Goal: Task Accomplishment & Management: Use online tool/utility

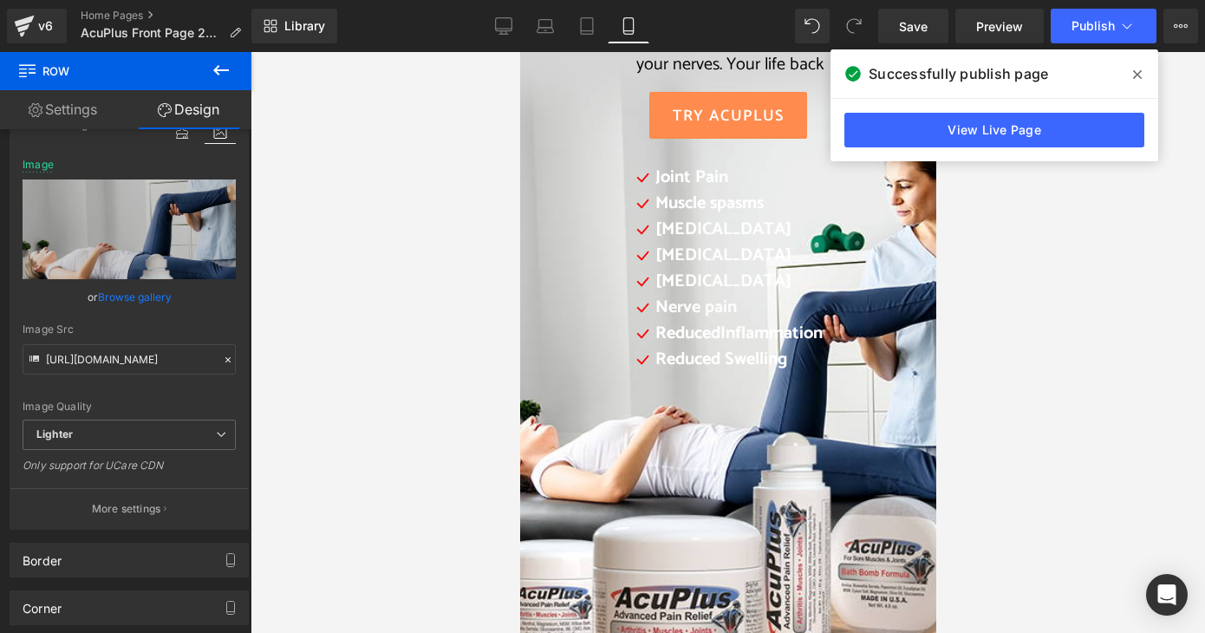
click at [1135, 75] on icon at bounding box center [1137, 75] width 9 height 14
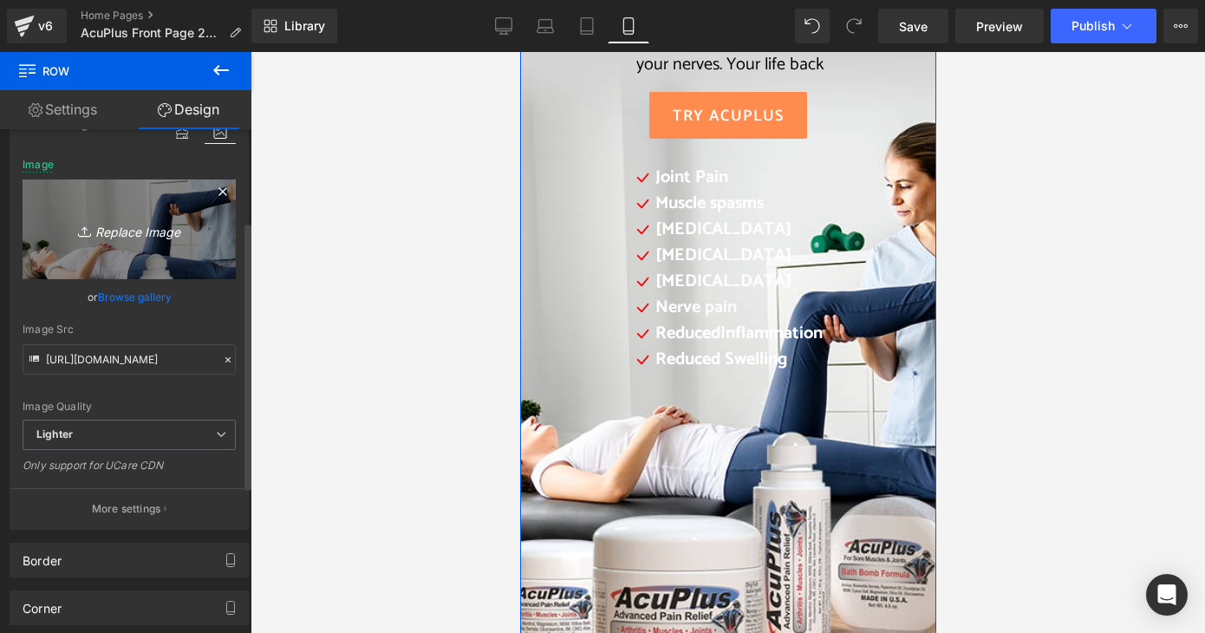
click at [160, 226] on icon "Replace Image" at bounding box center [129, 230] width 139 height 22
click at [161, 225] on icon "Replace Image" at bounding box center [129, 230] width 139 height 22
click at [103, 228] on icon "Replace Image" at bounding box center [129, 230] width 139 height 22
type input "C:\fakepath\2025 AcuPlus website mobile.png"
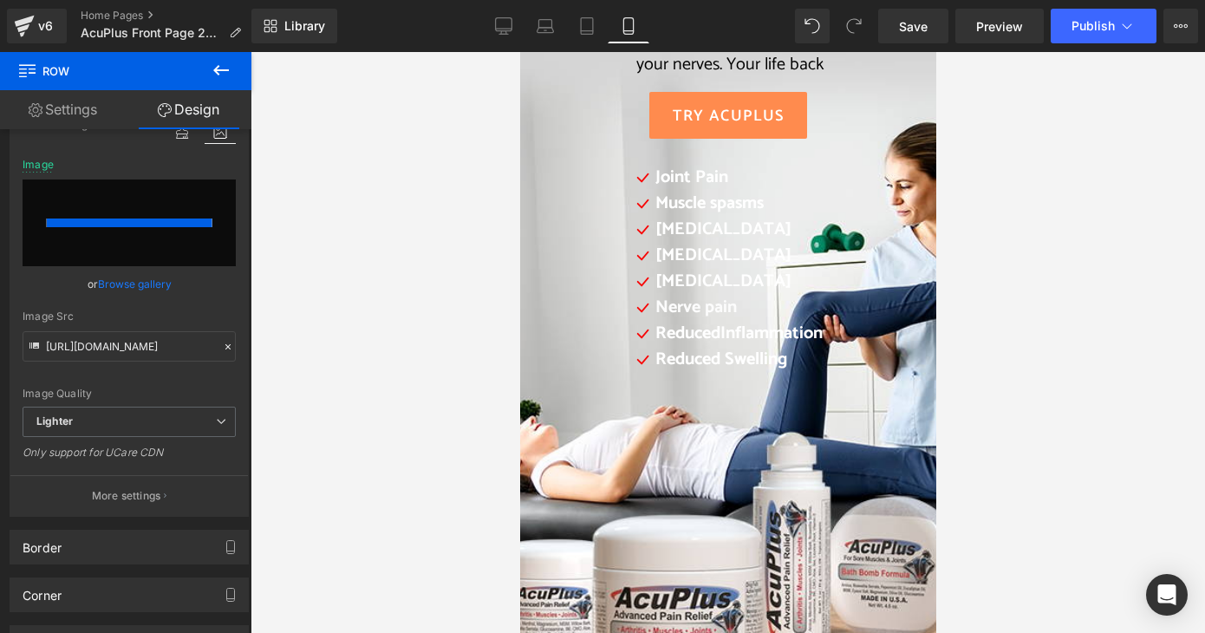
type input "[URL][DOMAIN_NAME]"
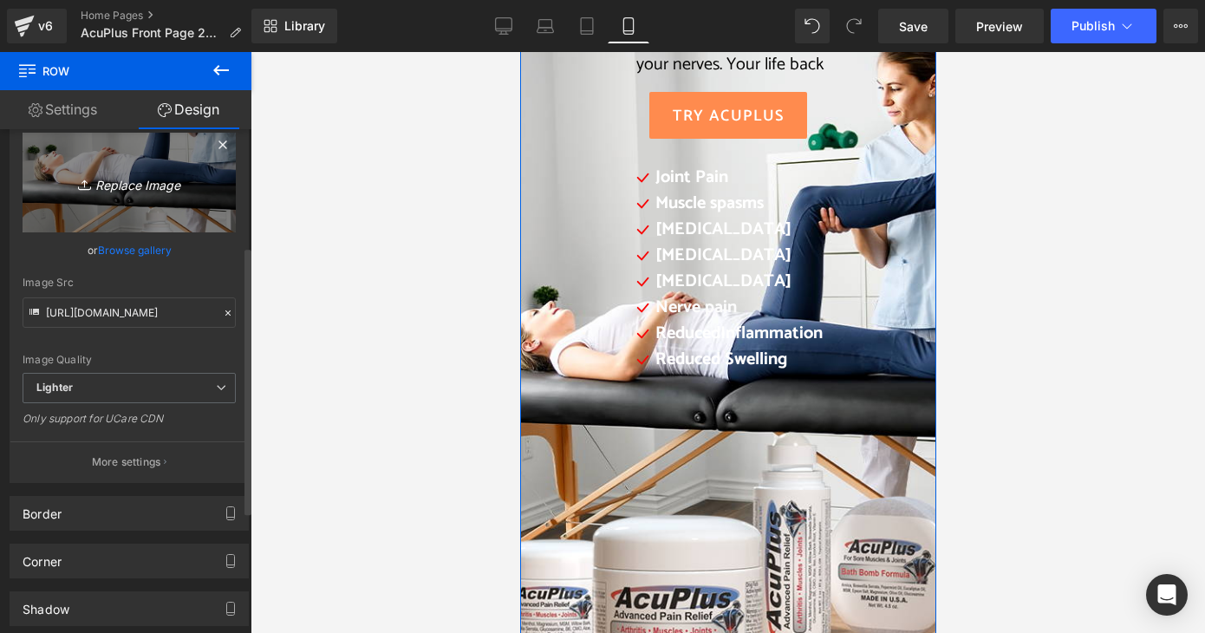
scroll to position [260, 0]
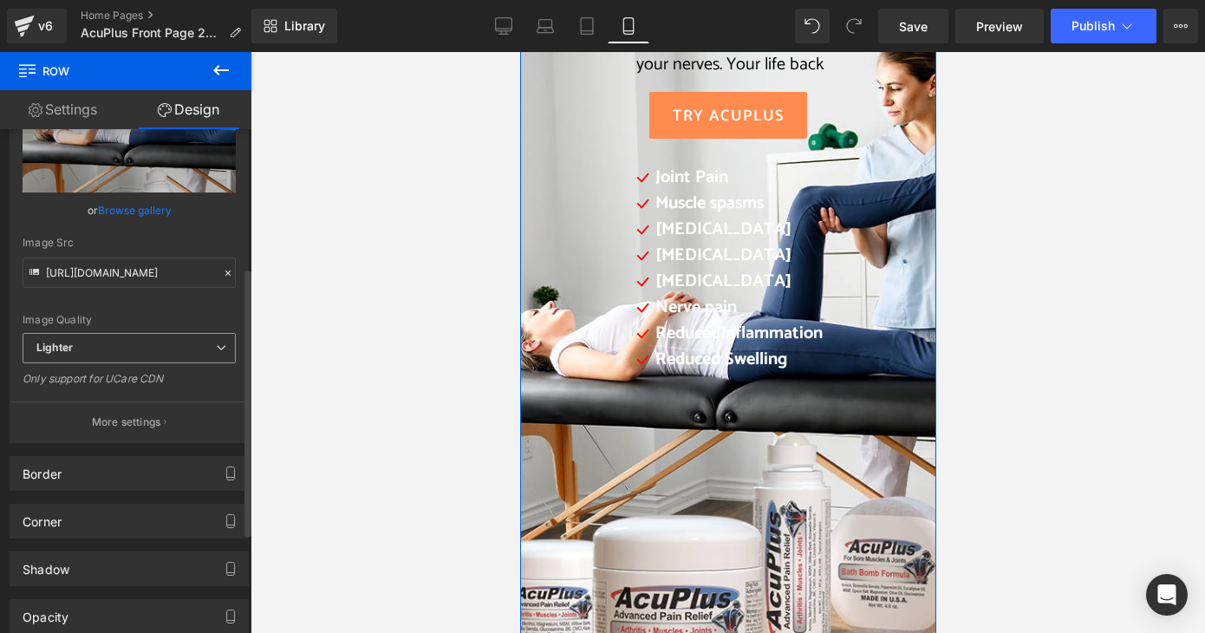
click at [201, 350] on span "Lighter" at bounding box center [129, 348] width 213 height 30
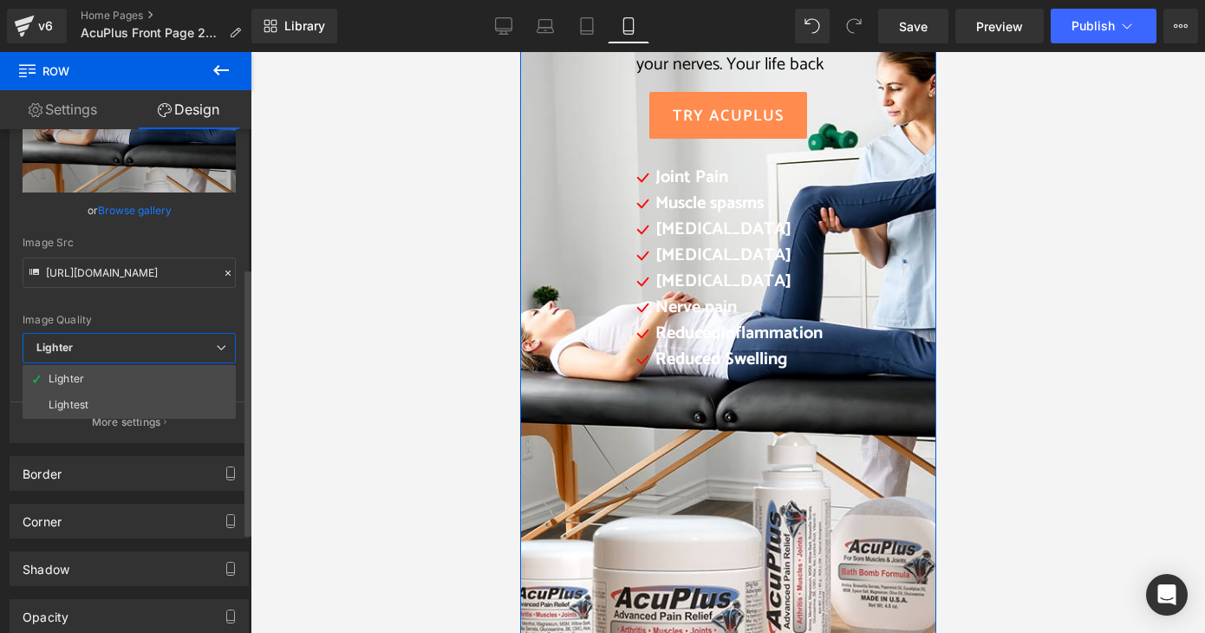
click at [201, 350] on span "Lighter" at bounding box center [129, 348] width 213 height 30
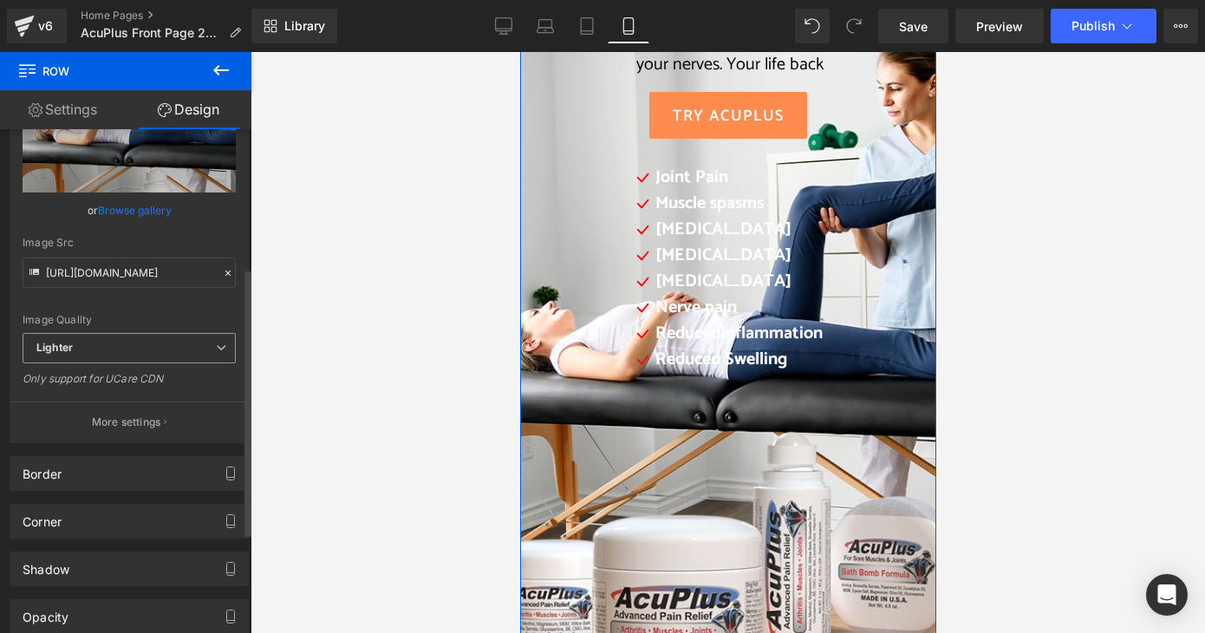
scroll to position [347, 0]
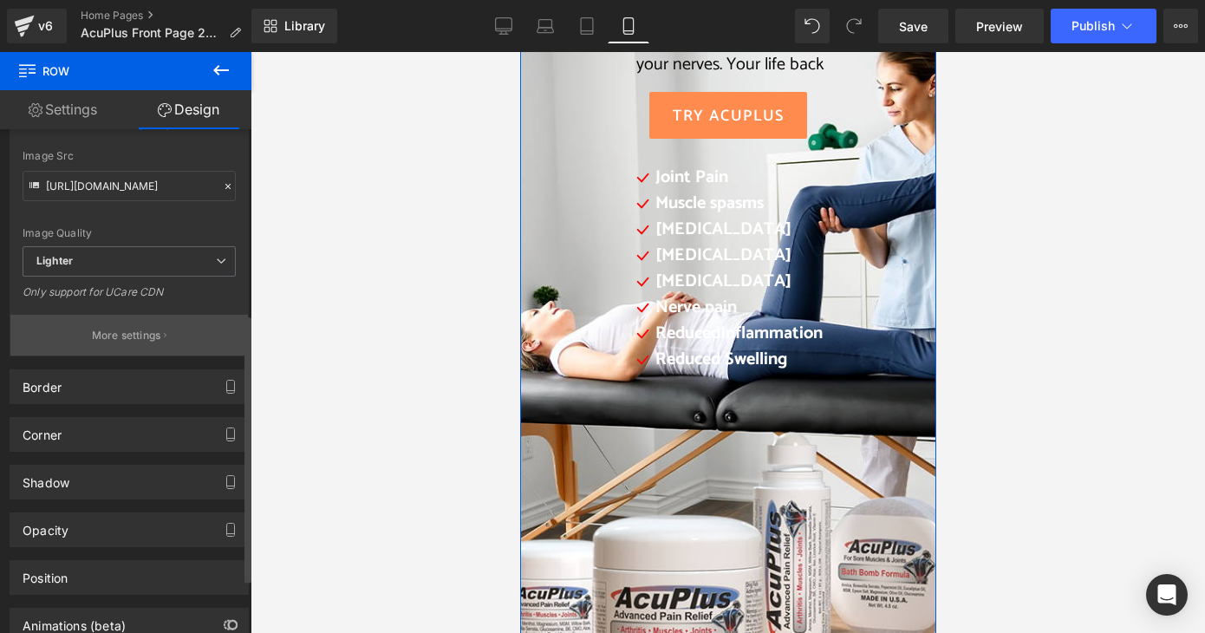
click at [198, 342] on button "More settings" at bounding box center [129, 335] width 238 height 41
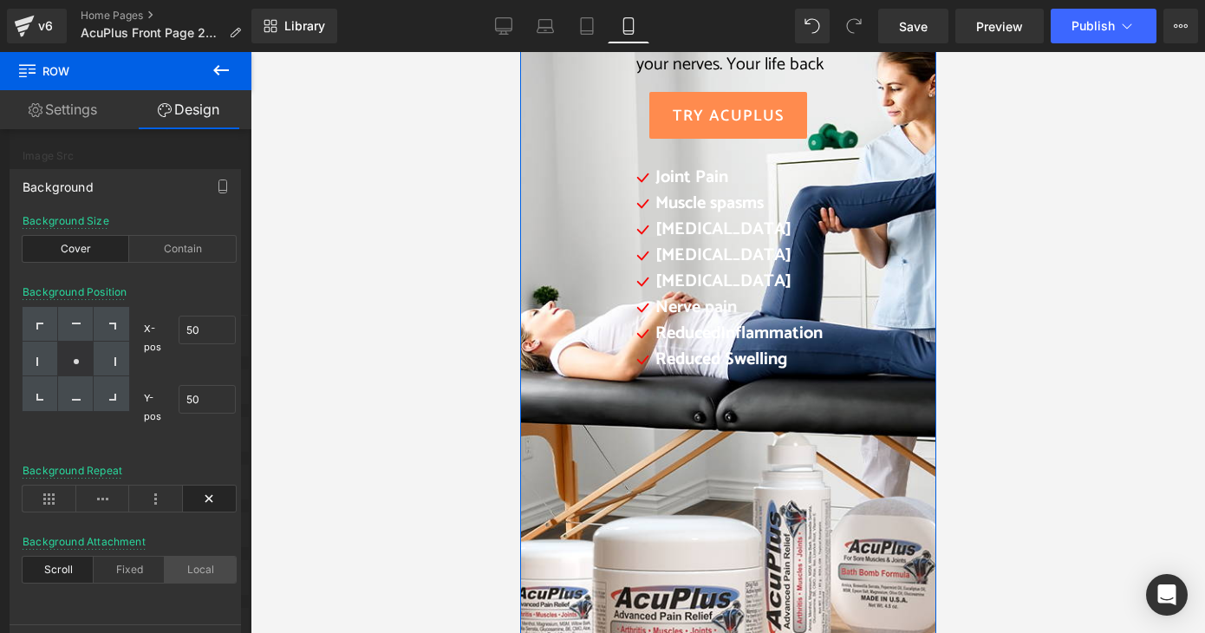
click at [204, 575] on div "Local" at bounding box center [200, 570] width 71 height 26
click at [131, 582] on div "Background Attachment Scroll Fixed Local" at bounding box center [129, 569] width 213 height 67
click at [128, 568] on div "Fixed" at bounding box center [129, 570] width 71 height 26
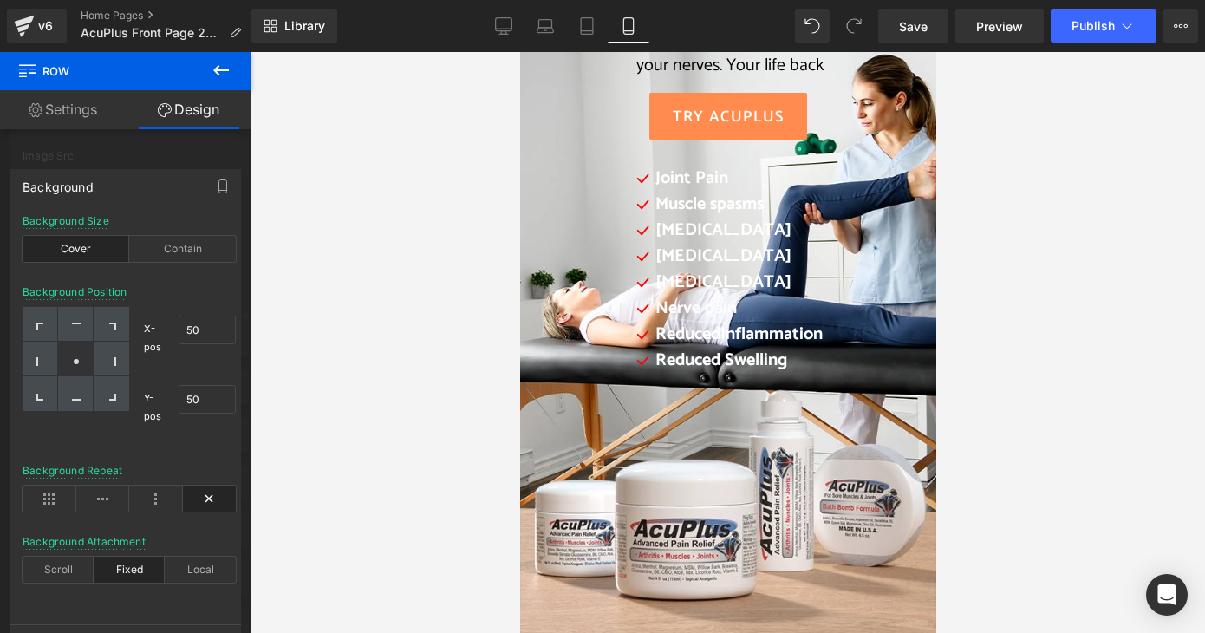
scroll to position [260, 0]
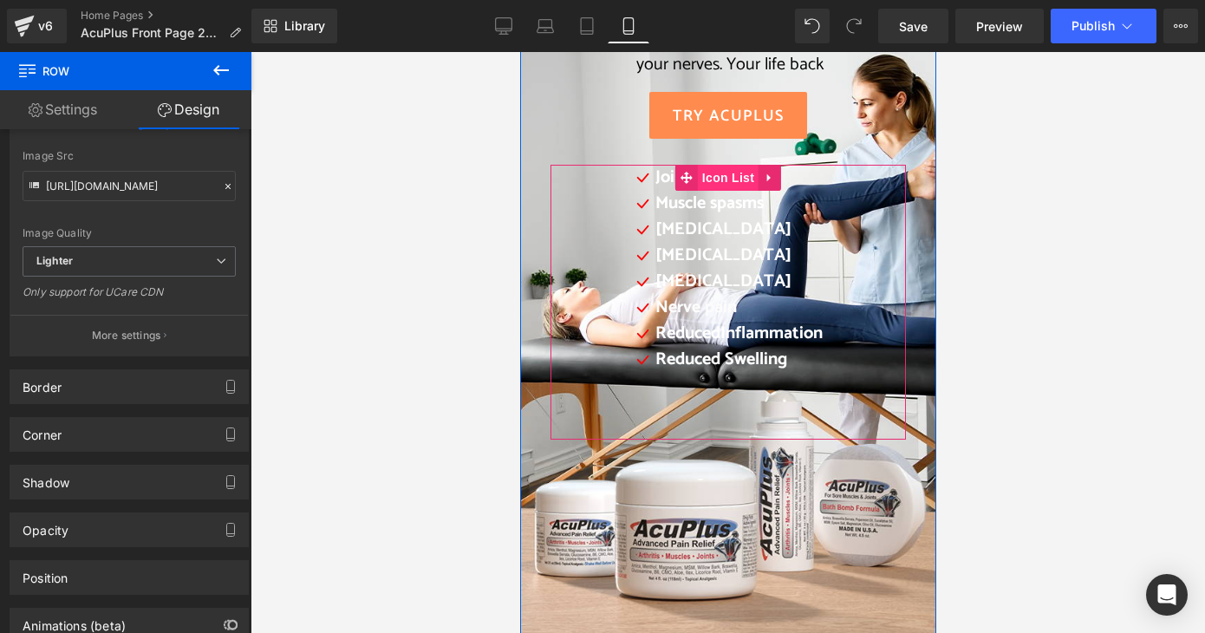
click at [706, 173] on span "Icon List" at bounding box center [727, 178] width 61 height 26
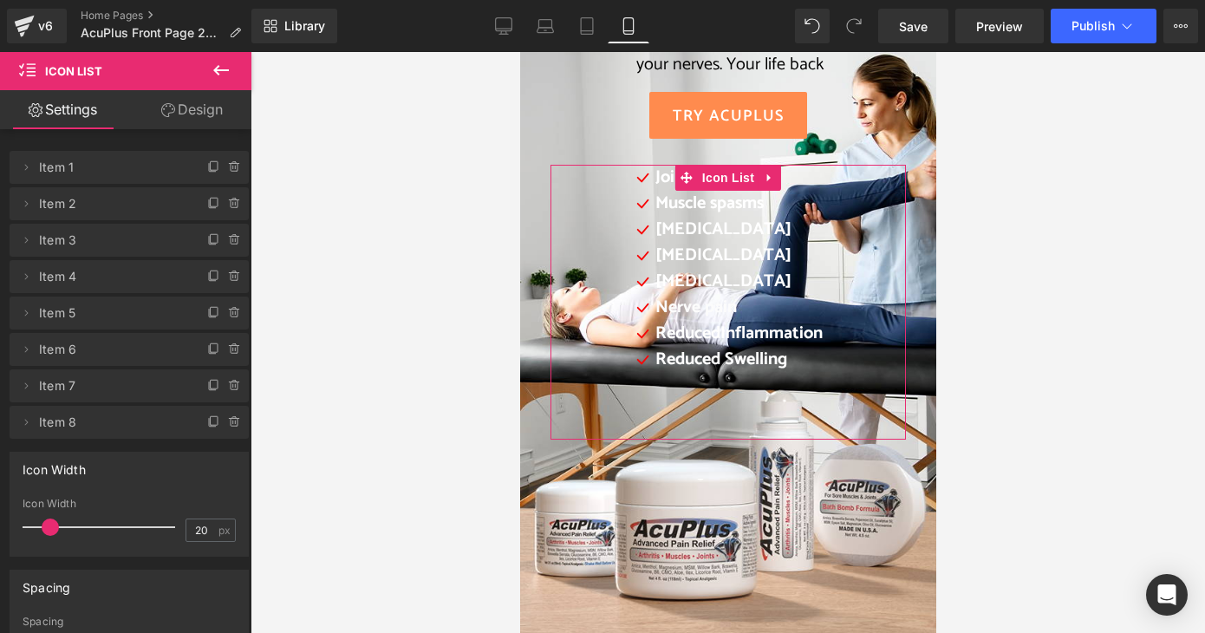
click at [210, 108] on link "Design" at bounding box center [192, 109] width 126 height 39
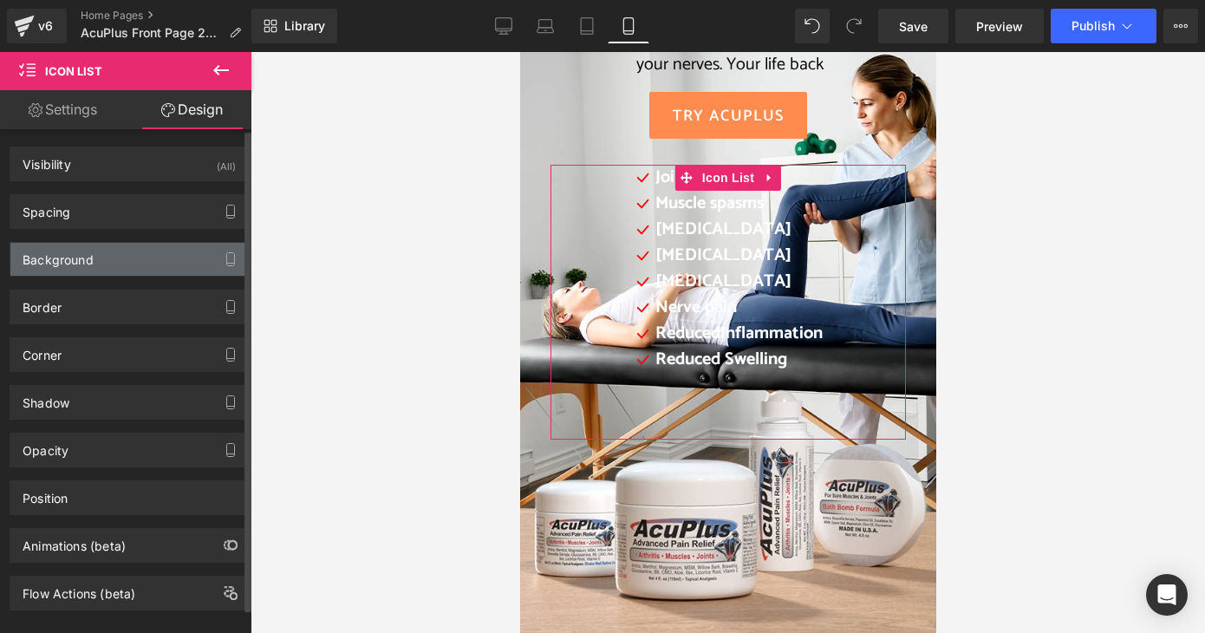
click at [109, 266] on div "Background" at bounding box center [129, 259] width 238 height 33
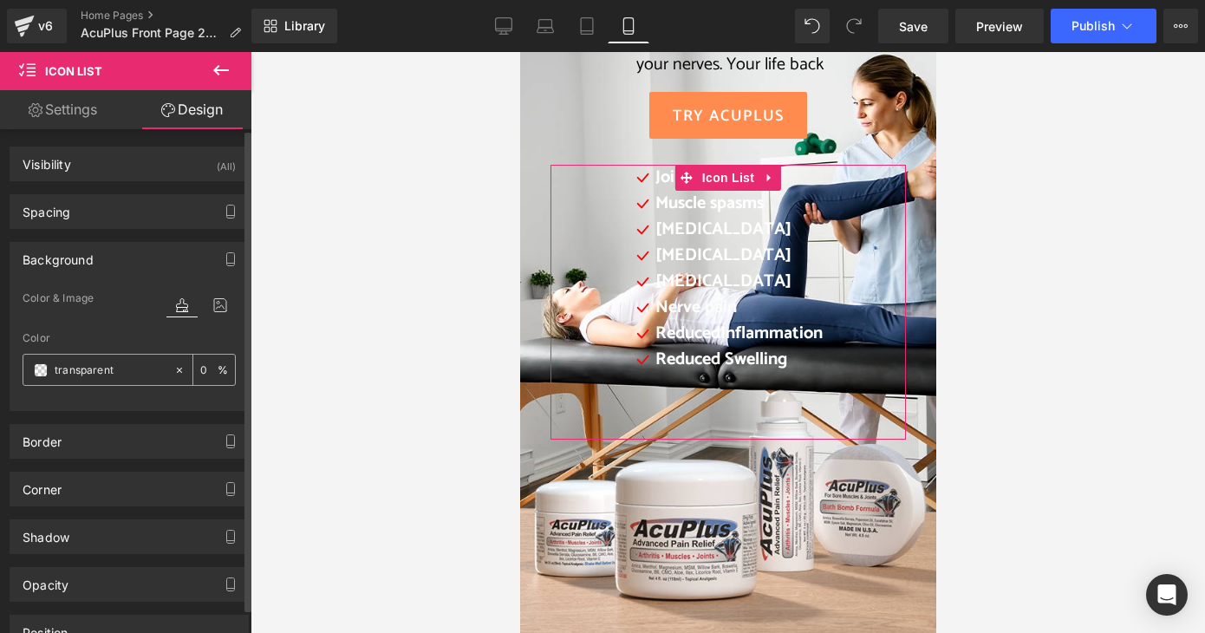
click at [118, 370] on input "transparent" at bounding box center [110, 370] width 111 height 19
click at [205, 371] on input "0" at bounding box center [208, 369] width 17 height 19
click at [42, 363] on span at bounding box center [41, 370] width 14 height 14
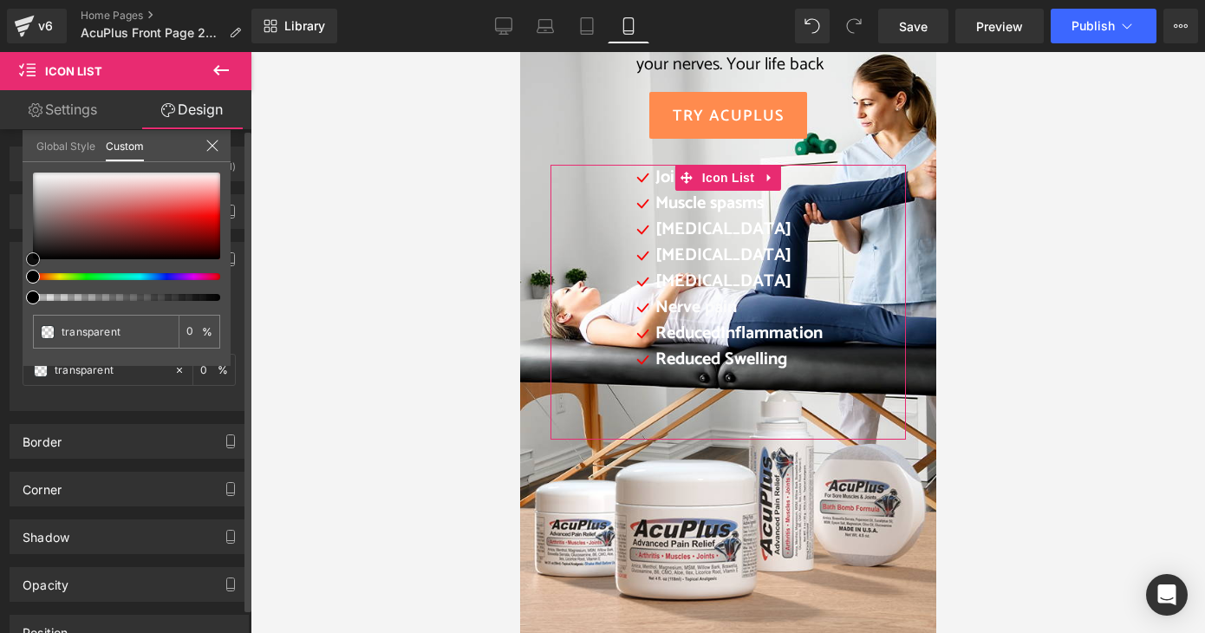
type input "#b4b0b0"
type input "100"
type input "#b4b0b0"
type input "100"
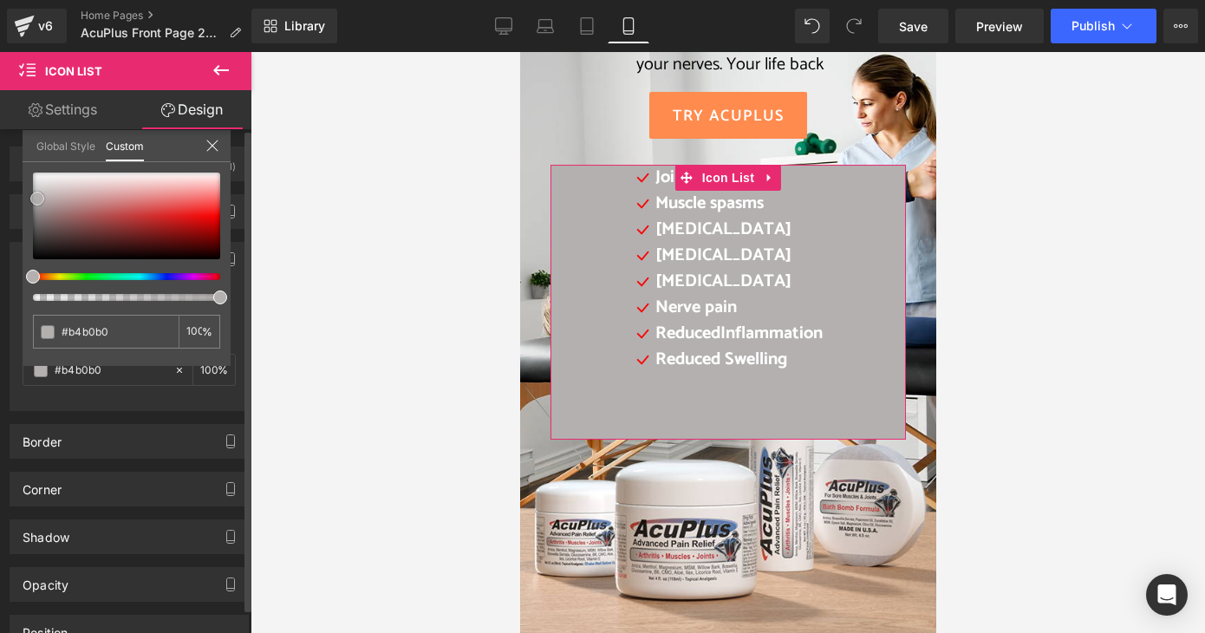
type input "#b0afaf"
type input "#adadad"
type input "#aaaaaa"
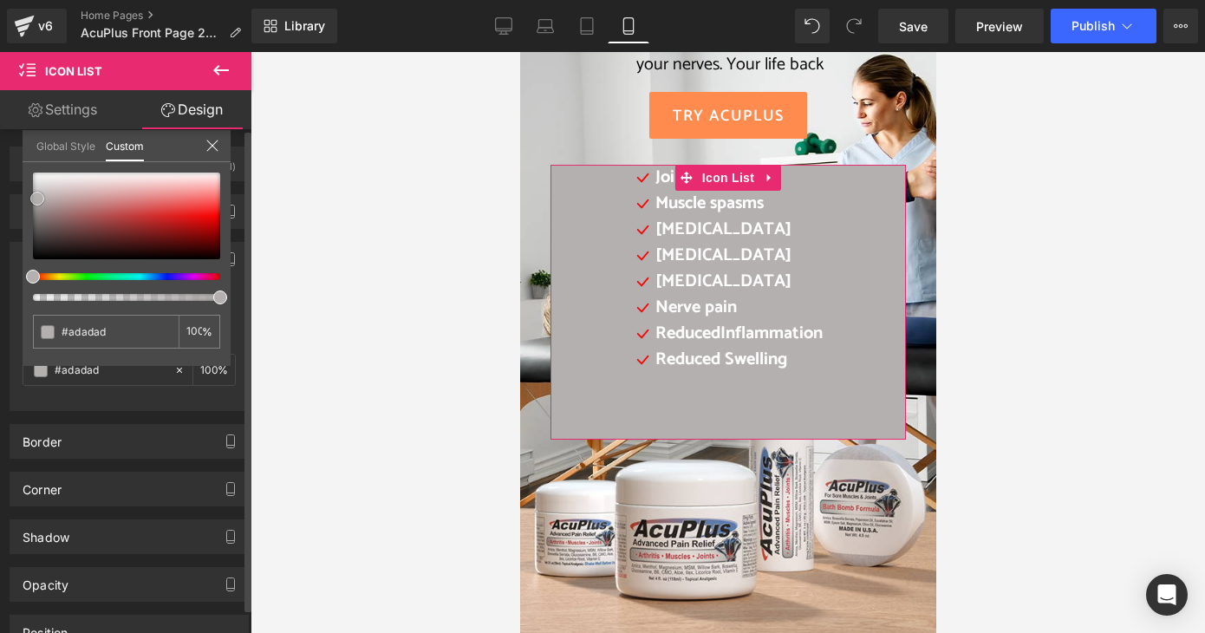
type input "#aaaaaa"
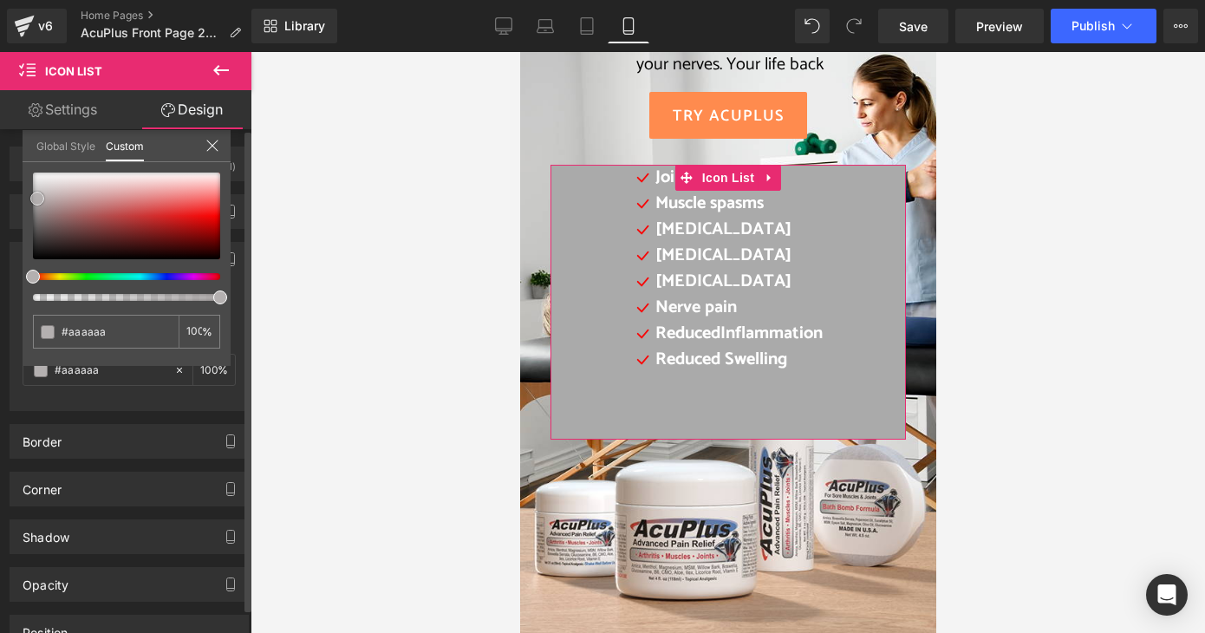
type input "#a8a8a8"
type input "#a5a5a5"
type input "#a3a3a3"
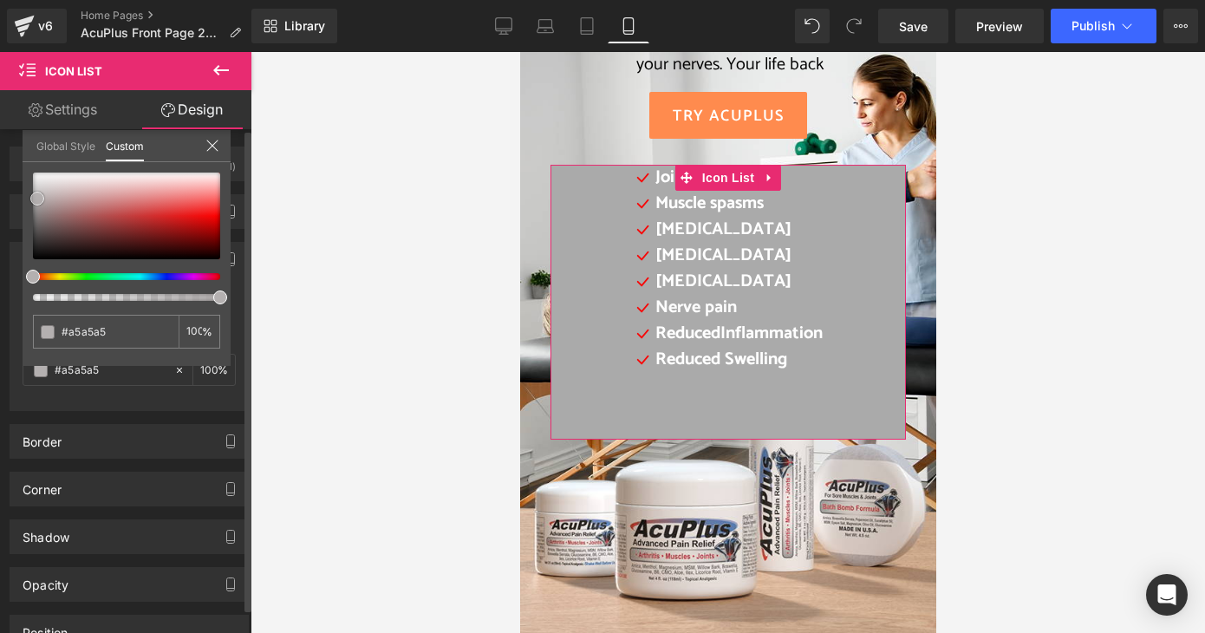
type input "#a3a3a3"
type input "#9e9e9e"
type input "#9b9b9b"
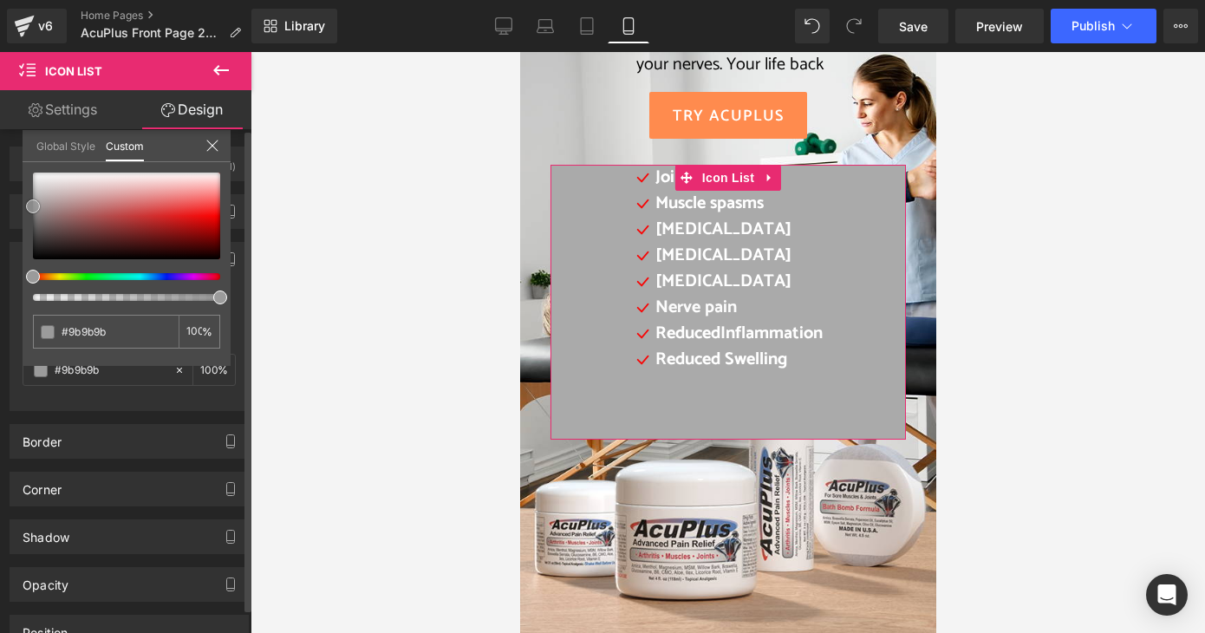
type input "#999999"
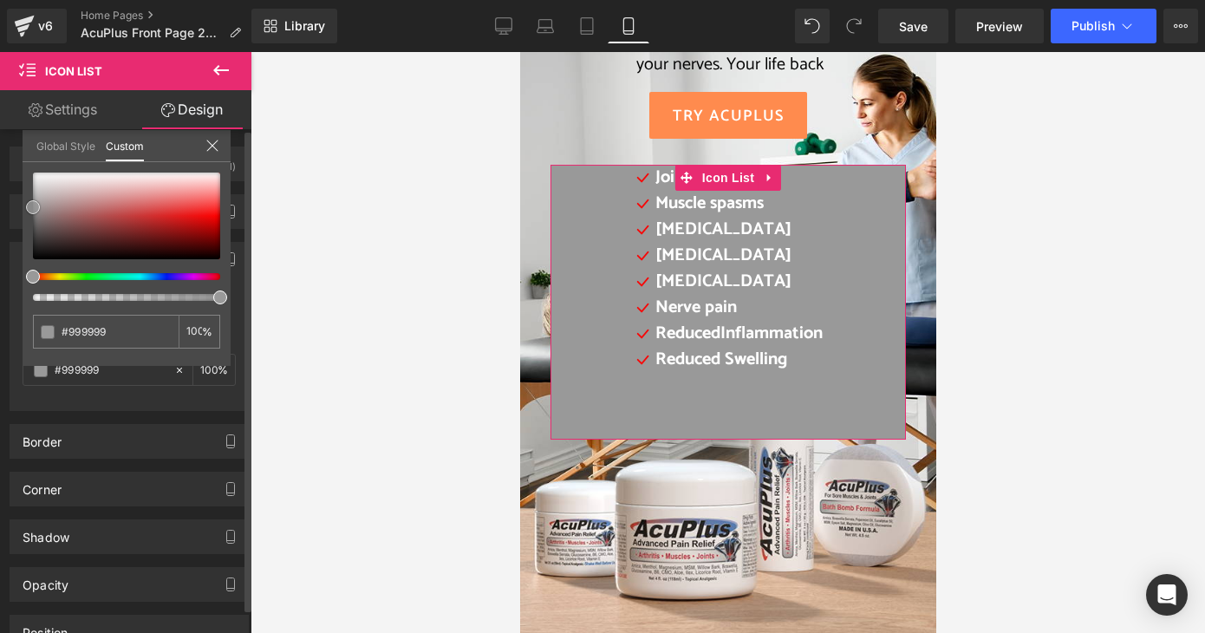
type input "#939393"
type input "#919191"
type input "#8e8e8e"
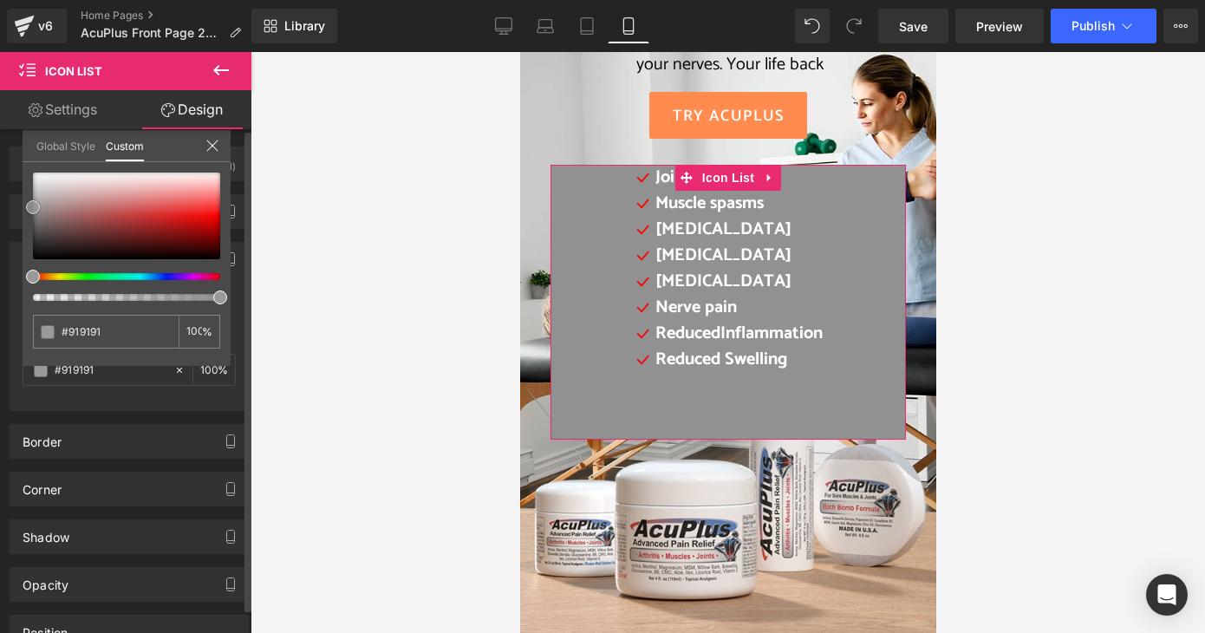
type input "#8e8e8e"
drag, startPoint x: 37, startPoint y: 199, endPoint x: 23, endPoint y: 211, distance: 19.1
click at [23, 211] on div "#8e8e8e 100 %" at bounding box center [127, 269] width 208 height 193
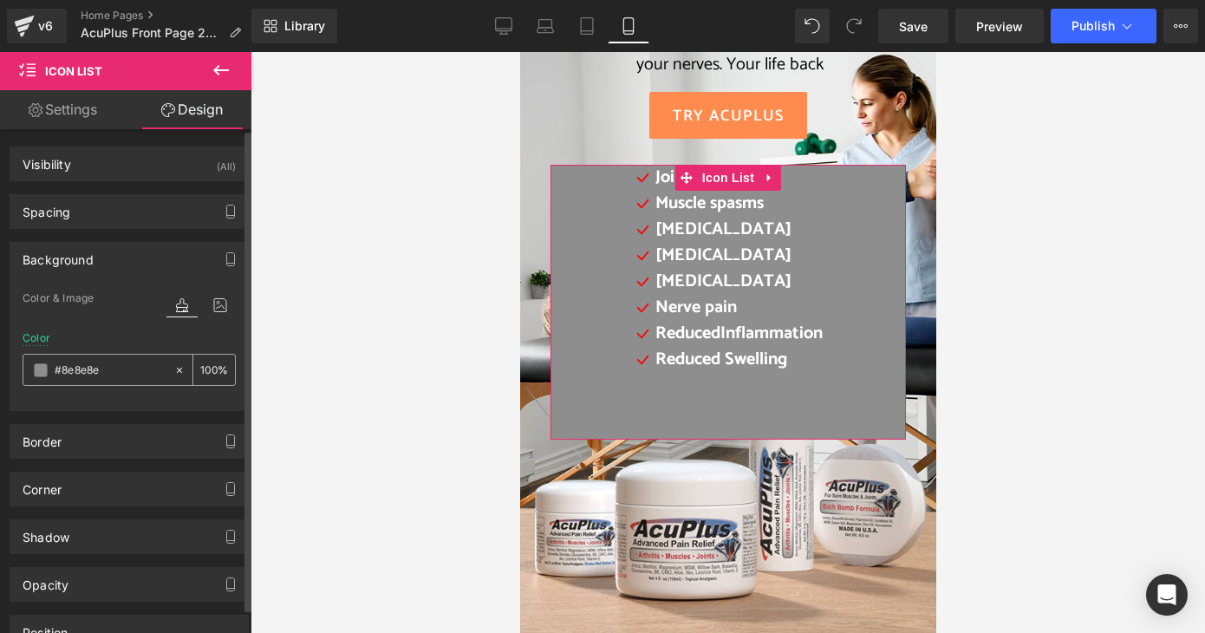
click at [200, 367] on input "100" at bounding box center [208, 369] width 17 height 19
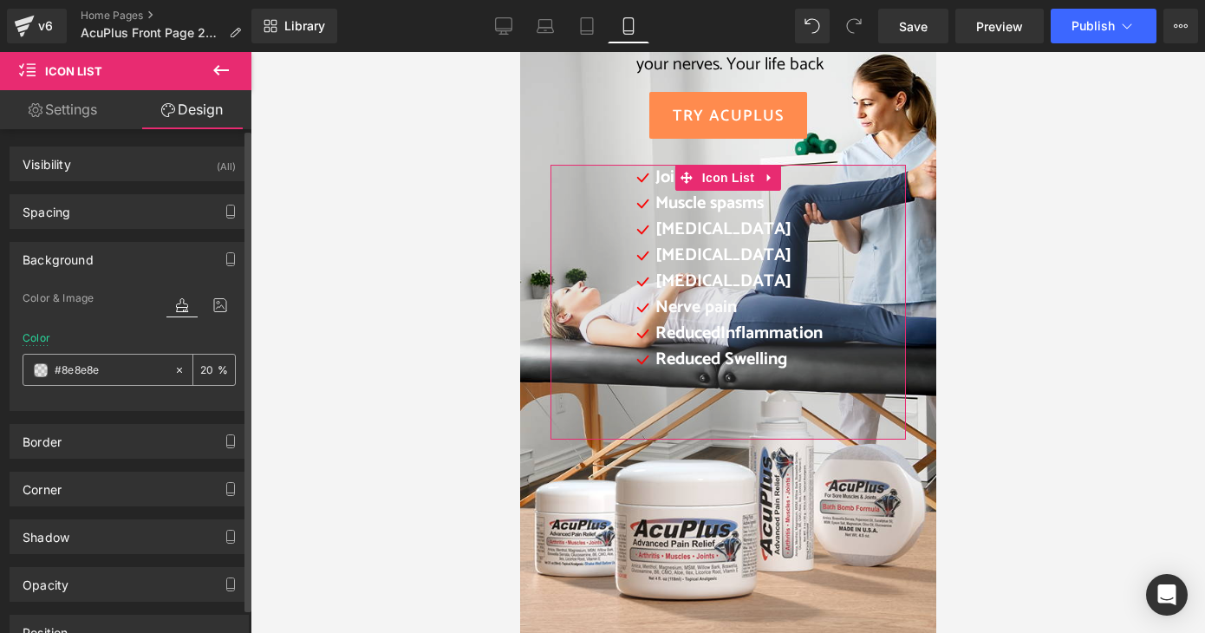
click at [193, 369] on div "20 %" at bounding box center [214, 370] width 42 height 30
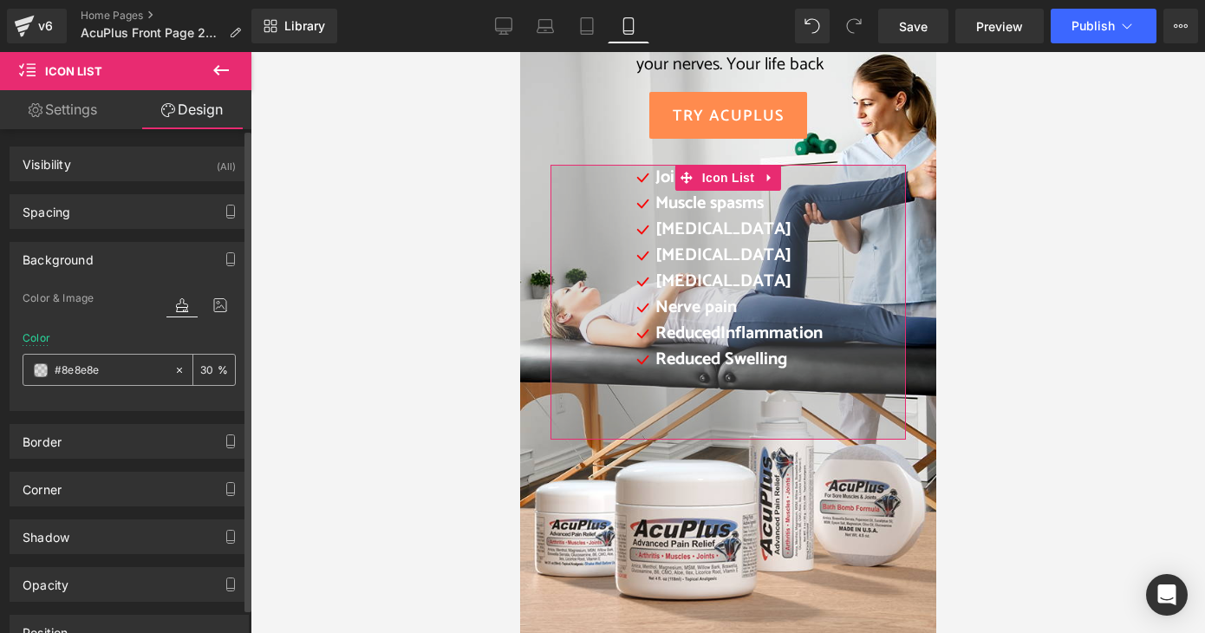
drag, startPoint x: 202, startPoint y: 373, endPoint x: 193, endPoint y: 365, distance: 12.3
click at [193, 365] on div "30 %" at bounding box center [214, 370] width 42 height 30
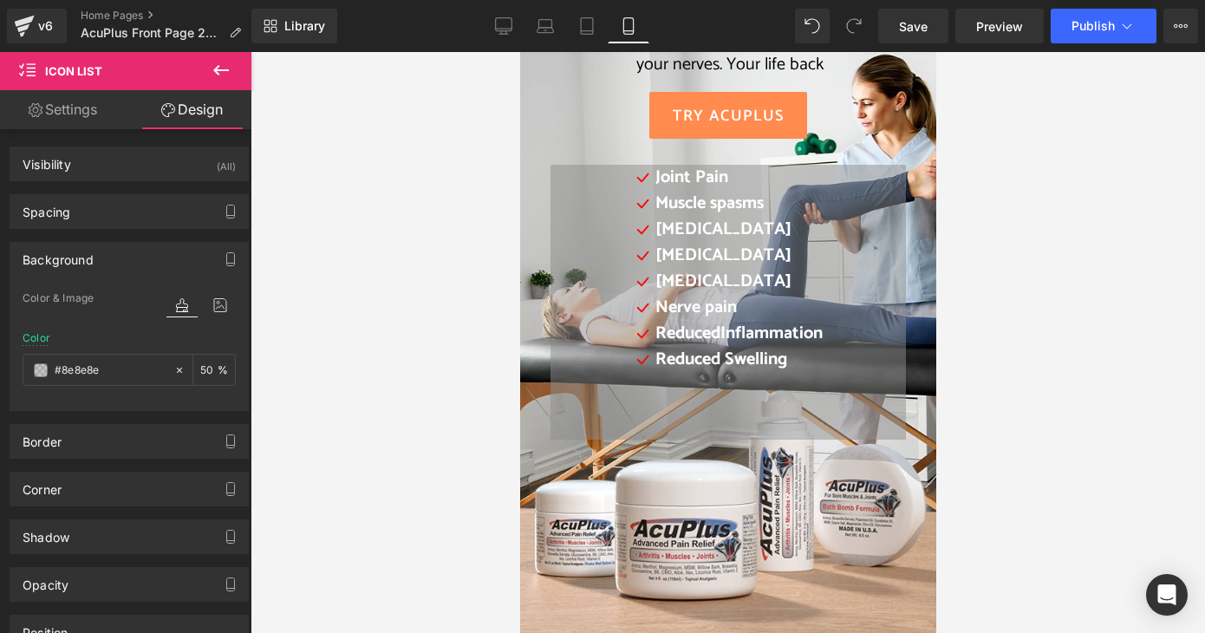
type input "50"
click at [321, 332] on div at bounding box center [728, 342] width 955 height 581
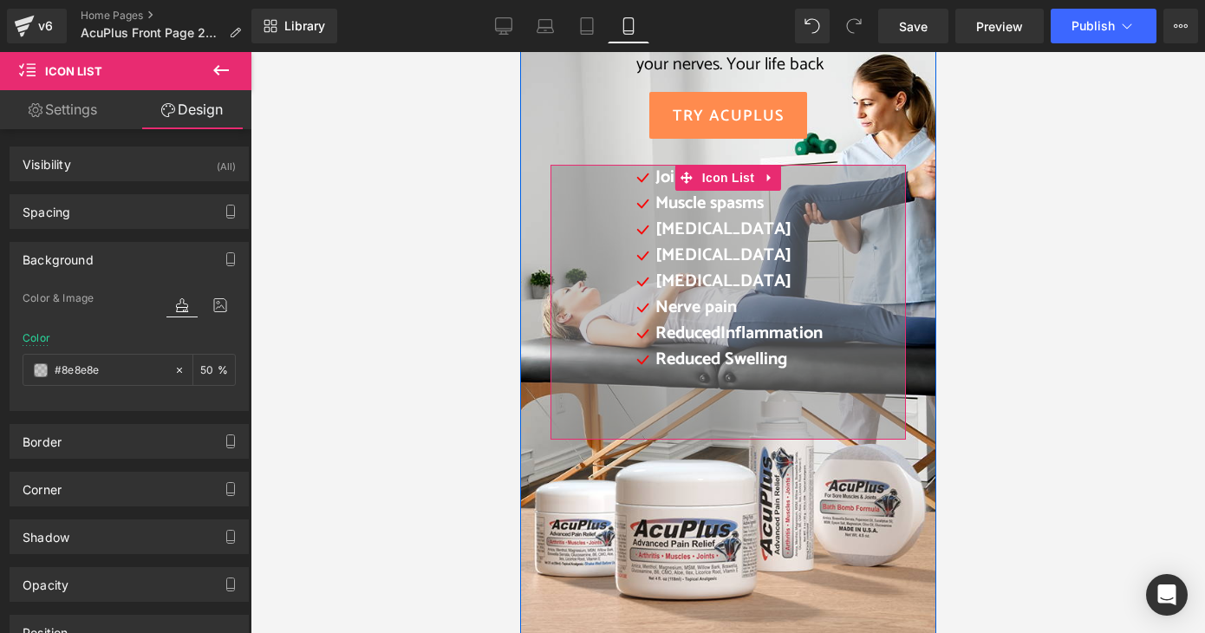
click at [601, 411] on div "Icon Joint Pain Text Block Icon Muscle spasms Text Block Icon [MEDICAL_DATA] Te…" at bounding box center [728, 300] width 354 height 271
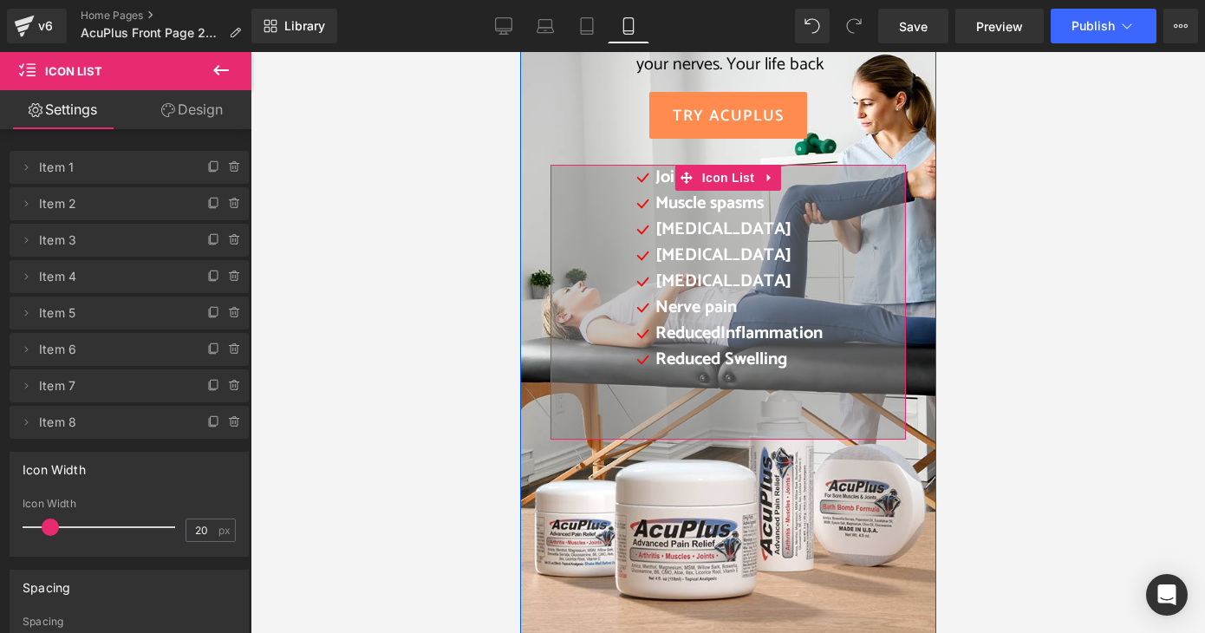
click at [845, 434] on div "Icon Joint Pain Text Block Icon Muscle spasms Text Block Icon [MEDICAL_DATA] Te…" at bounding box center [728, 300] width 354 height 271
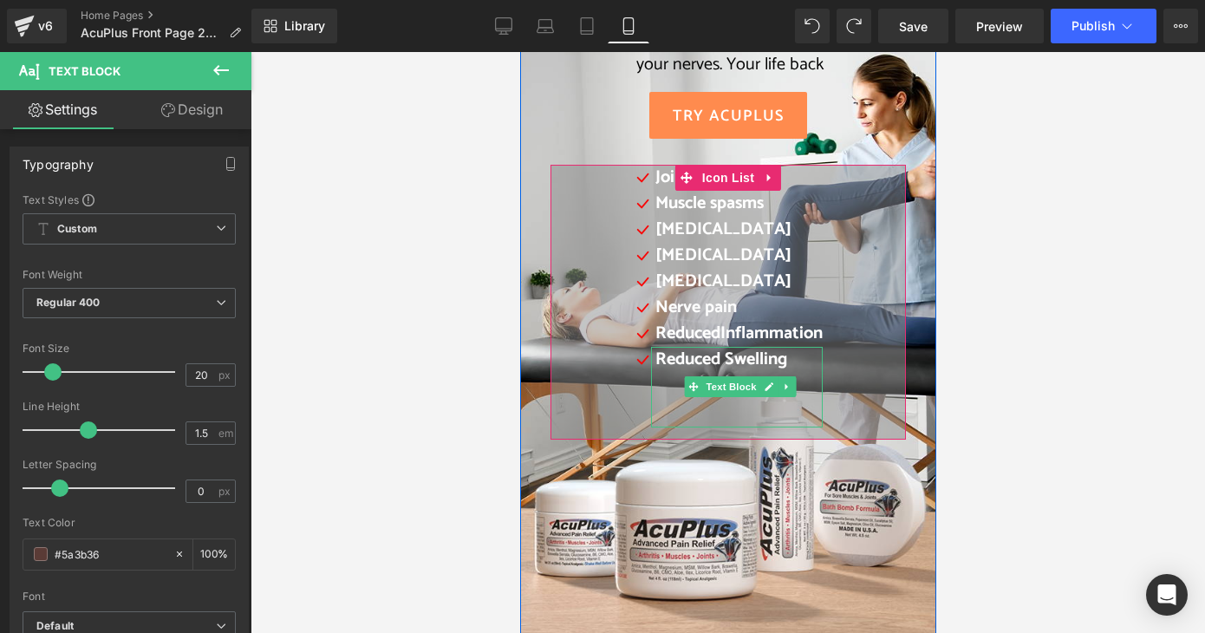
click at [716, 410] on div "Reduced Swelling" at bounding box center [736, 387] width 172 height 81
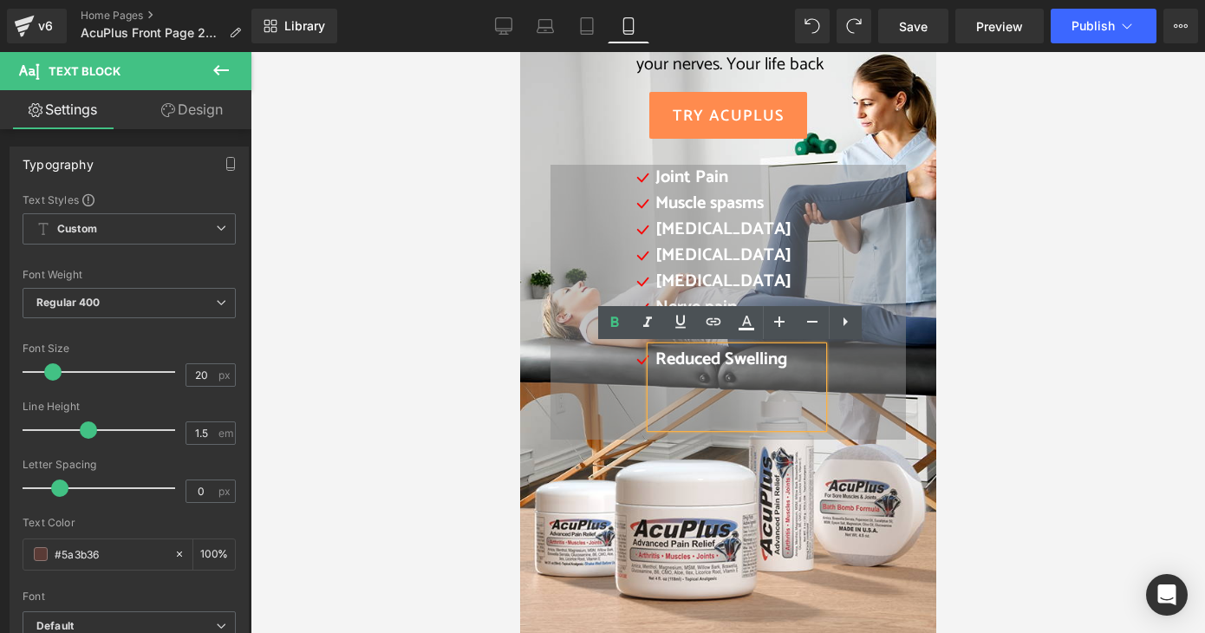
click at [708, 413] on div "Reduced Swelling" at bounding box center [736, 387] width 172 height 81
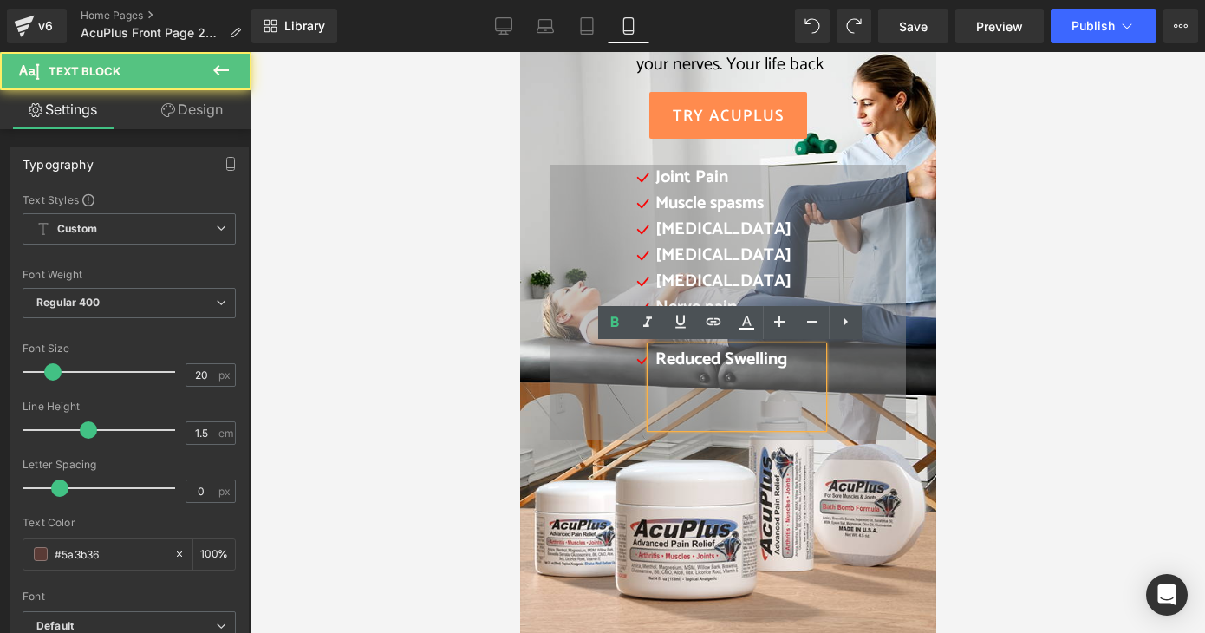
click at [850, 375] on div "Icon Joint Pain Text Block Icon Muscle spasms Text Block Icon [MEDICAL_DATA] Te…" at bounding box center [728, 300] width 354 height 271
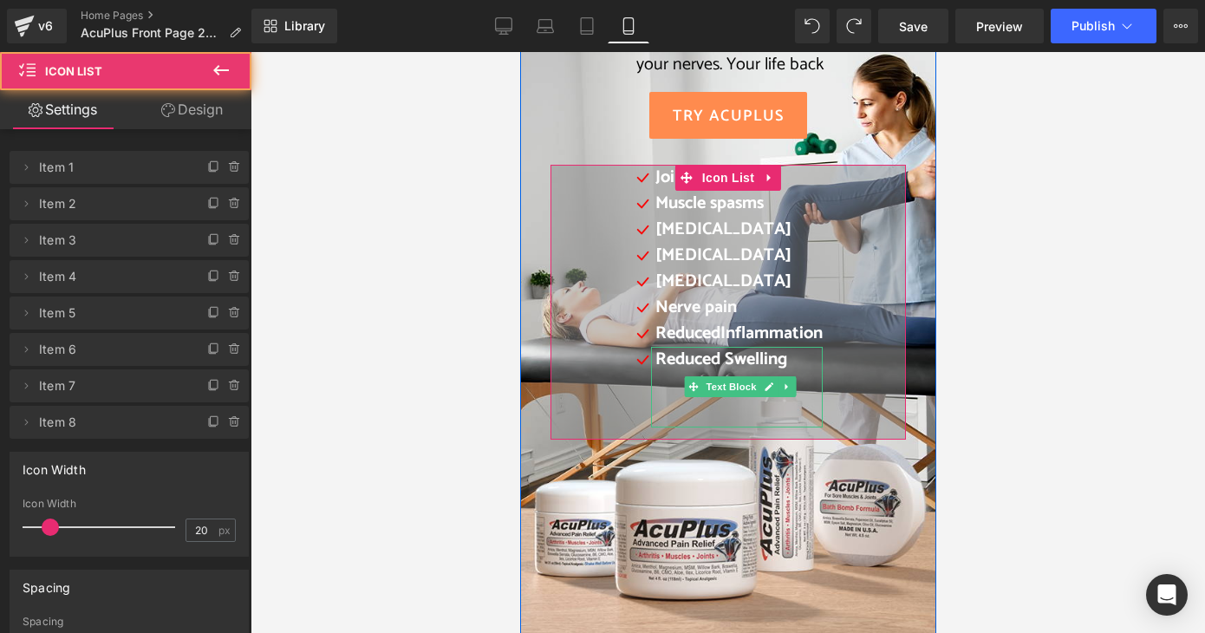
click at [775, 374] on div "Reduced Swelling" at bounding box center [736, 387] width 172 height 81
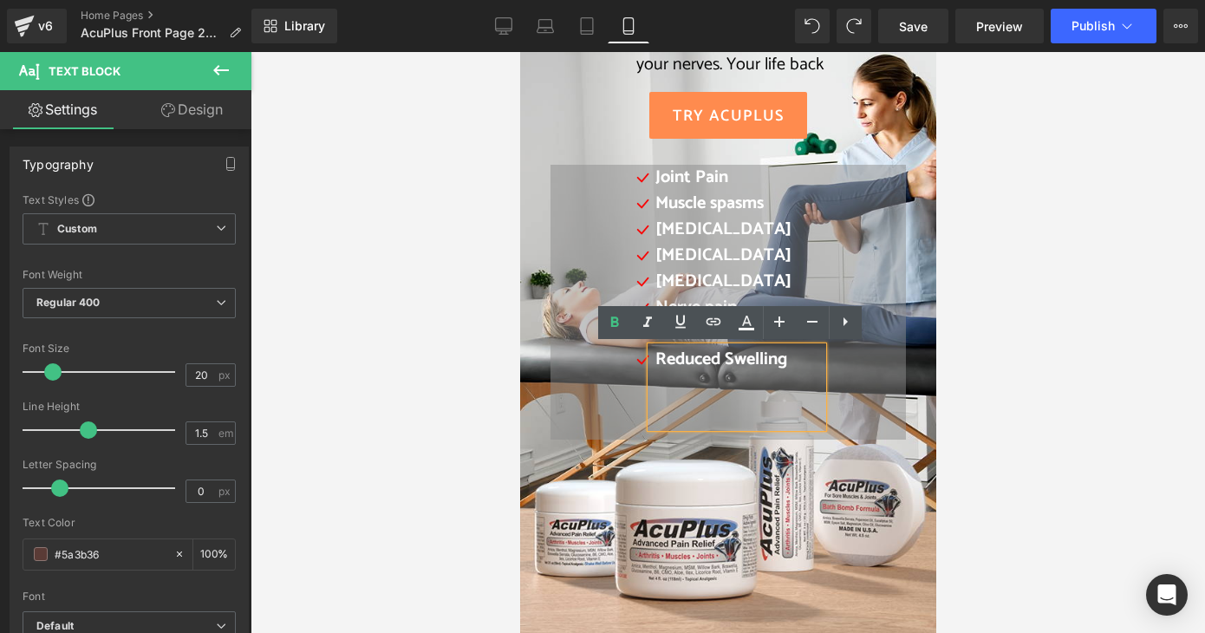
click at [650, 427] on div "Reduced Swelling" at bounding box center [736, 387] width 172 height 81
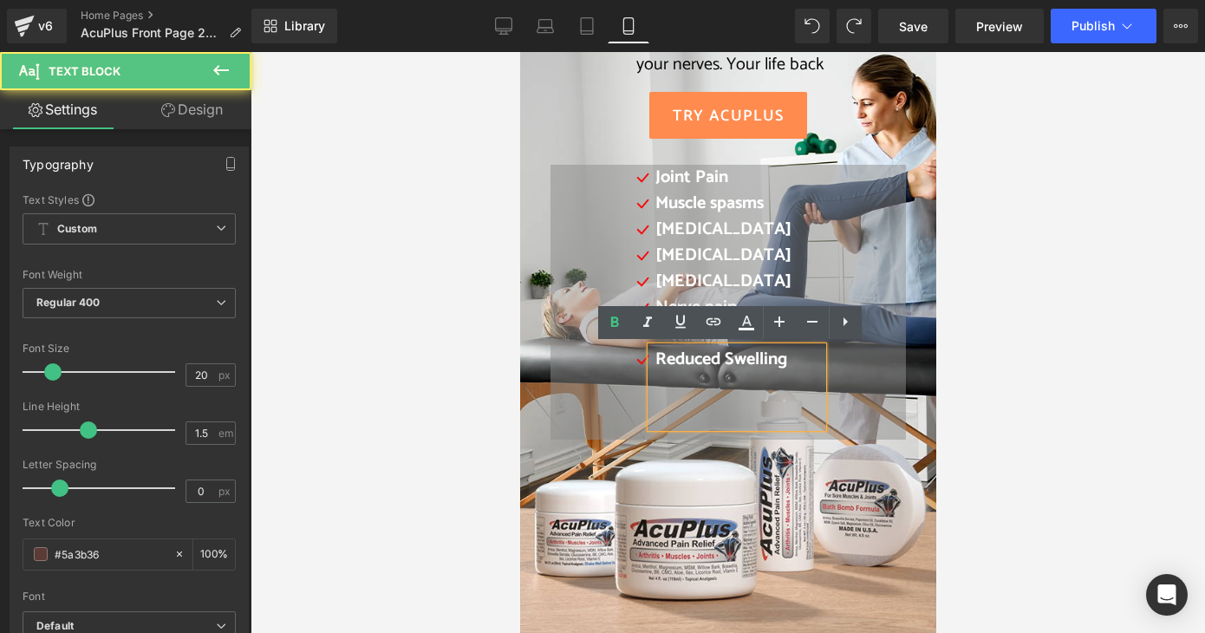
click at [604, 414] on div "Icon Joint Pain Text Block Icon Muscle spasms Text Block Icon [MEDICAL_DATA] Te…" at bounding box center [728, 300] width 354 height 271
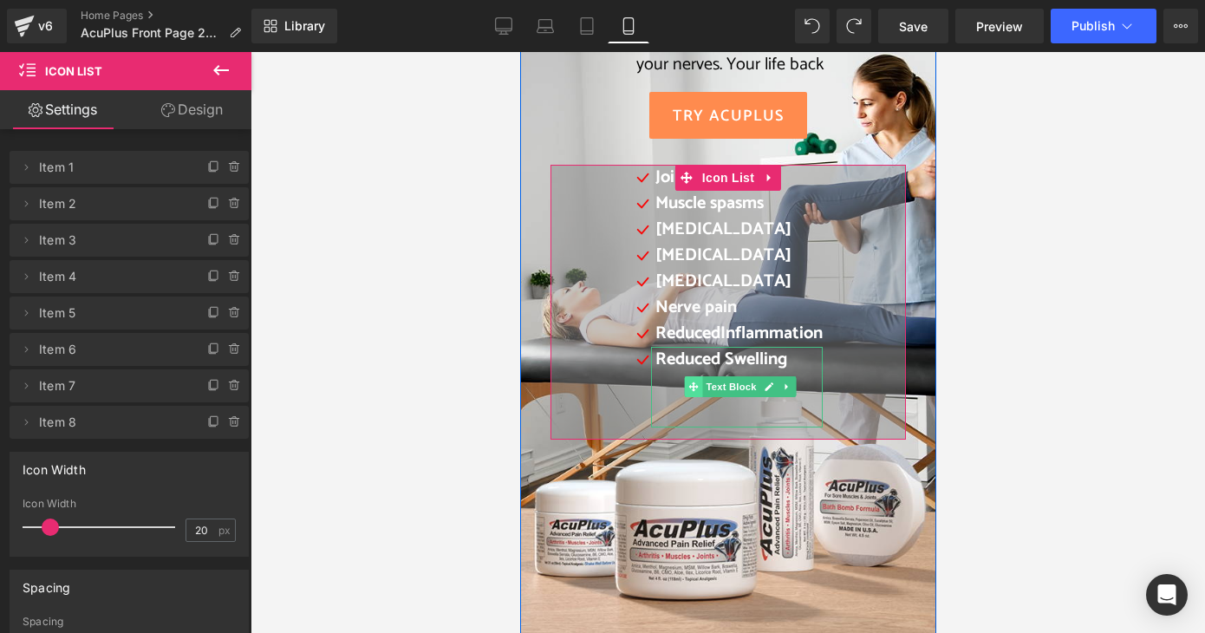
click at [688, 388] on span at bounding box center [693, 386] width 18 height 21
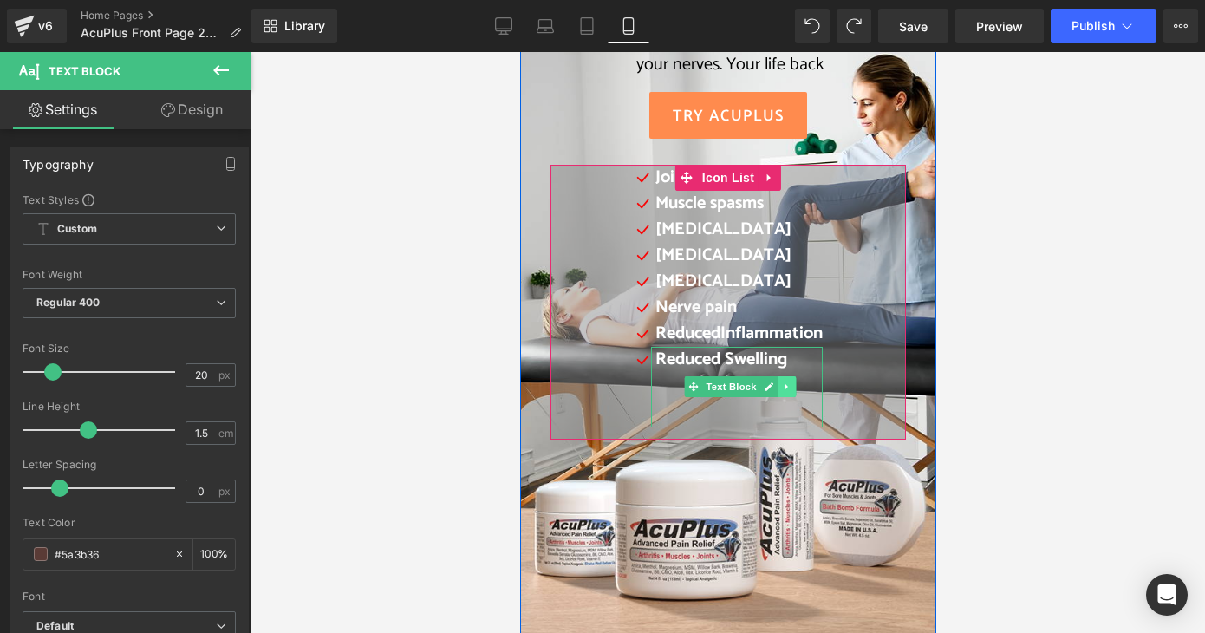
click at [782, 384] on link at bounding box center [786, 386] width 18 height 21
click at [736, 385] on icon at bounding box center [741, 387] width 10 height 10
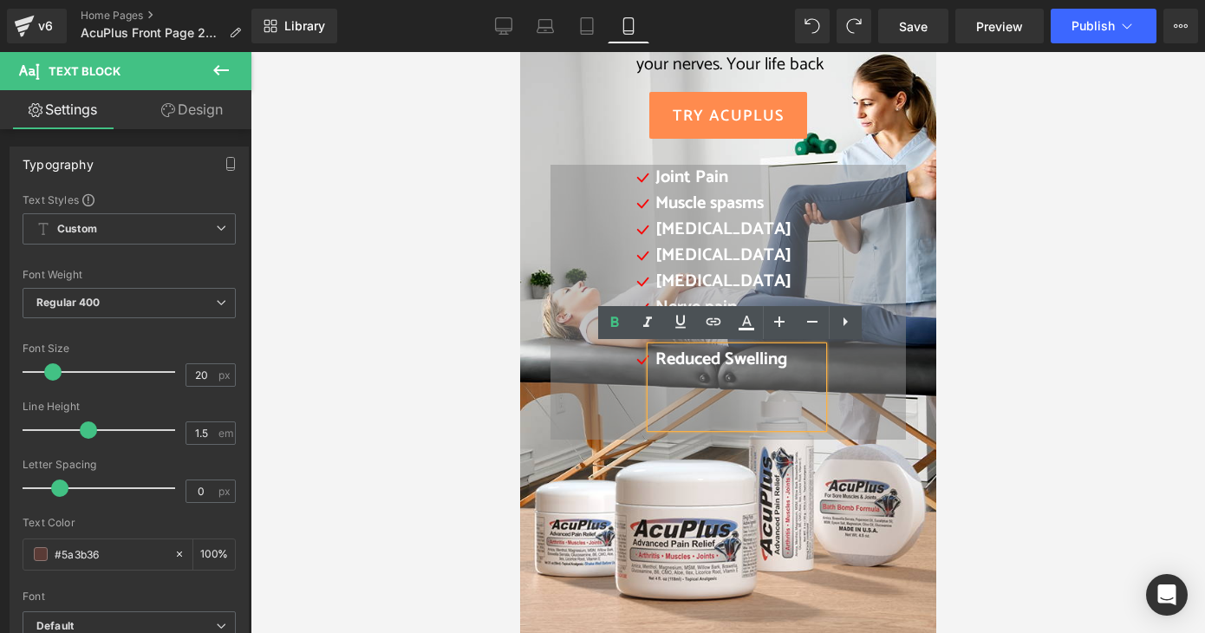
click at [847, 330] on icon at bounding box center [845, 321] width 21 height 21
click at [852, 395] on div "Icon Joint Pain Text Block Icon Muscle spasms Text Block Icon [MEDICAL_DATA] Te…" at bounding box center [728, 300] width 354 height 271
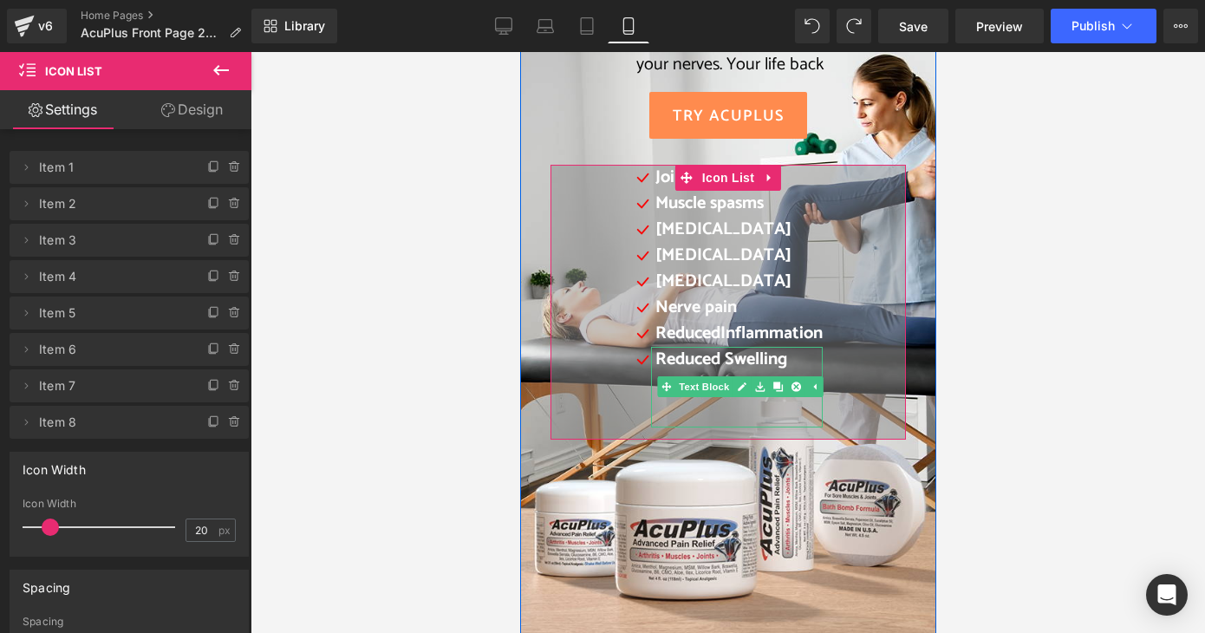
click at [715, 421] on div "Reduced Swelling" at bounding box center [736, 387] width 172 height 81
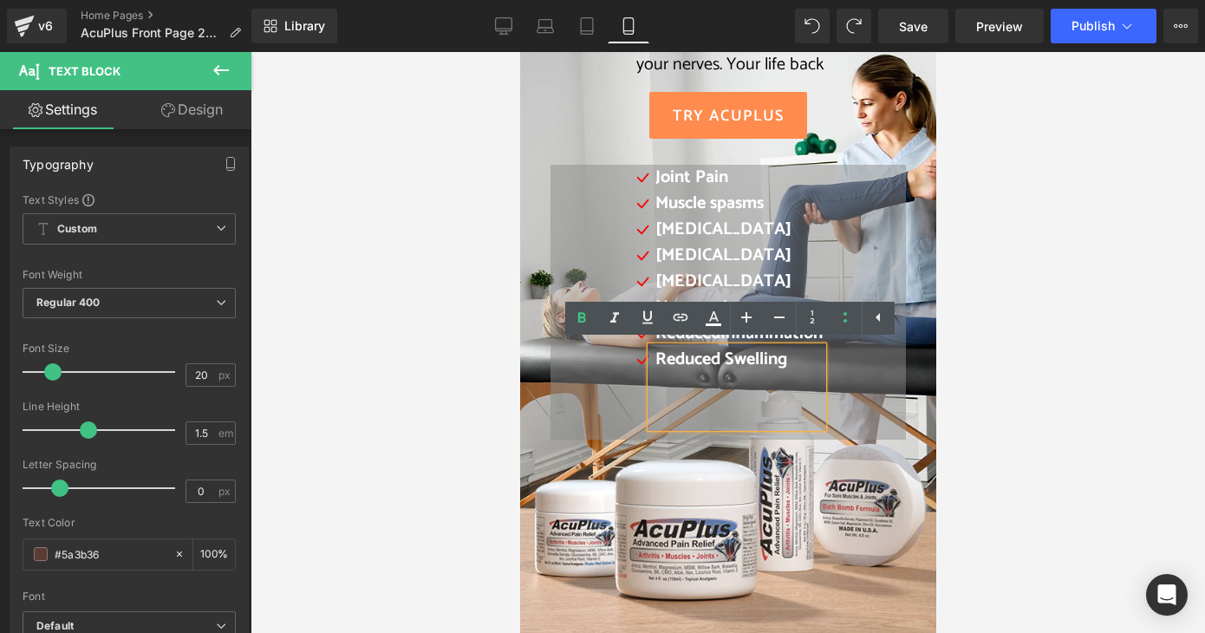
click at [884, 419] on div "Icon Joint Pain Text Block Icon Muscle spasms Text Block Icon [MEDICAL_DATA] Te…" at bounding box center [728, 300] width 354 height 271
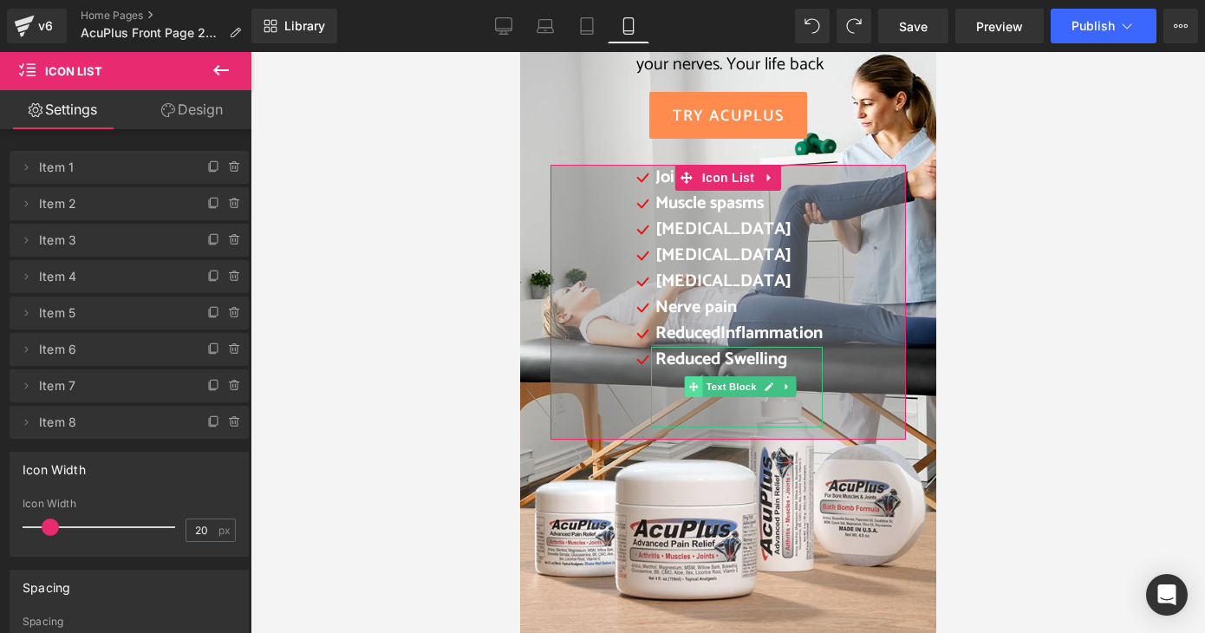
click at [654, 388] on div "Reduced Swelling Text Block" at bounding box center [736, 387] width 172 height 81
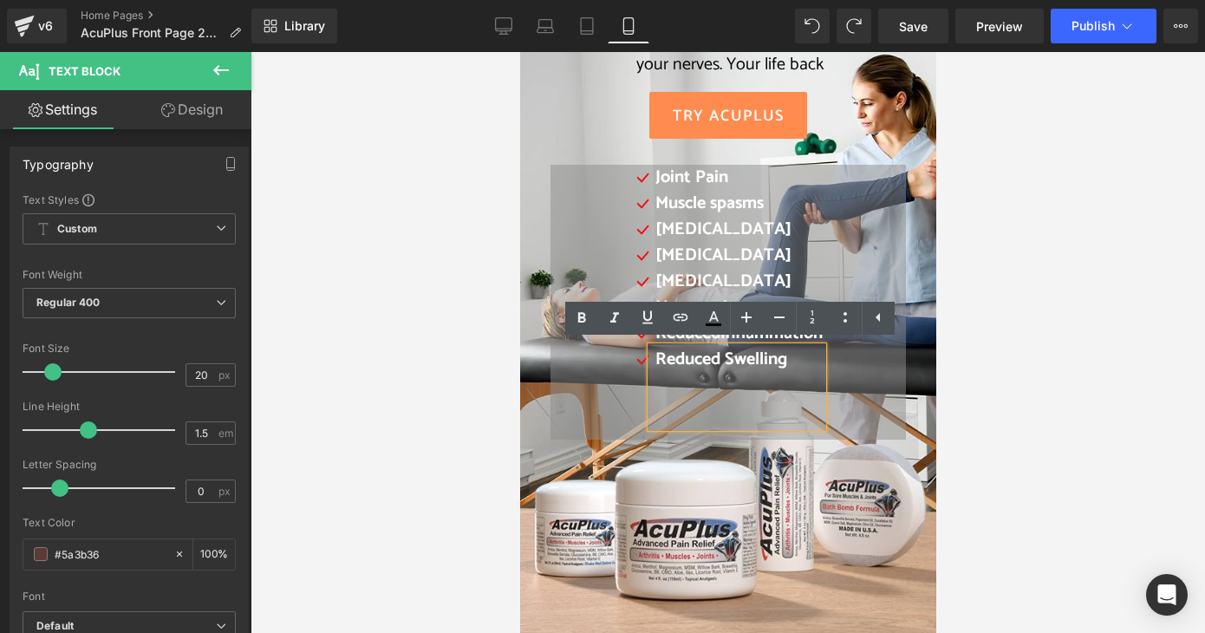
click at [613, 392] on div "Icon Joint Pain Text Block Icon Muscle spasms Text Block Icon [MEDICAL_DATA] Te…" at bounding box center [728, 300] width 354 height 271
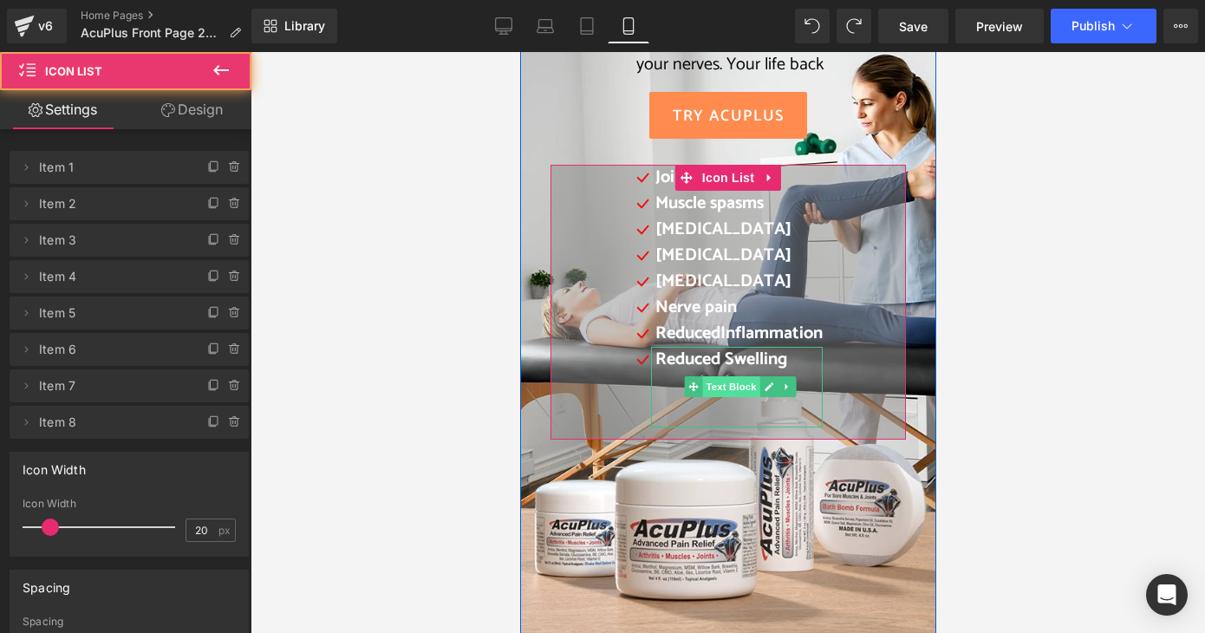
click at [704, 384] on span "Text Block" at bounding box center [730, 386] width 57 height 21
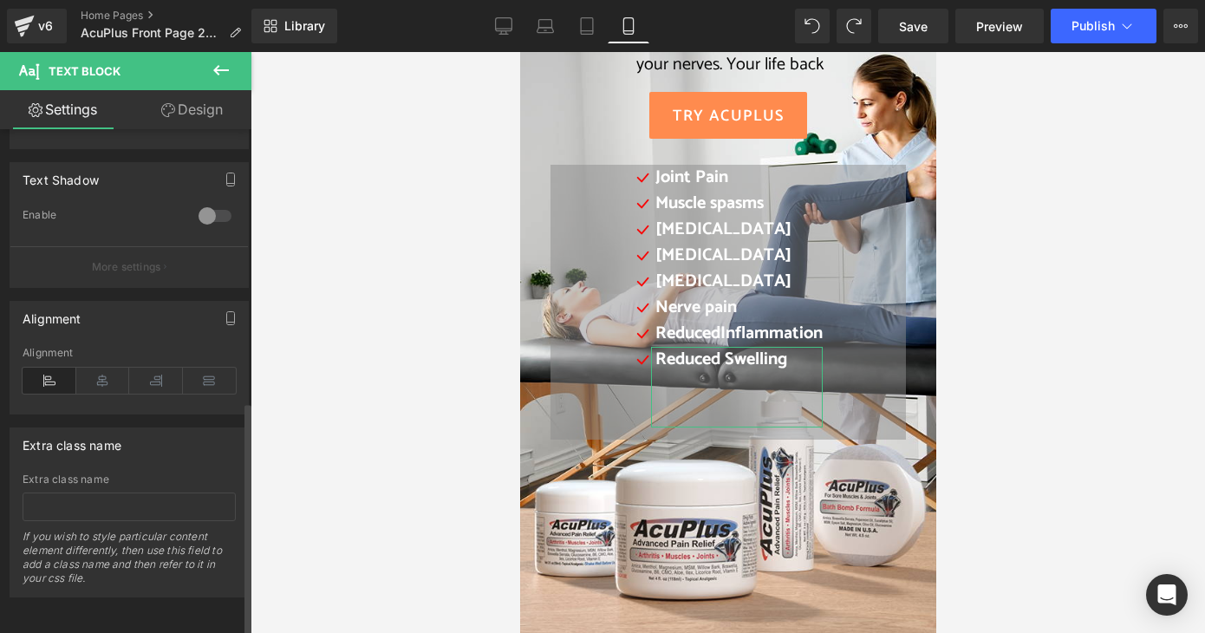
scroll to position [590, 0]
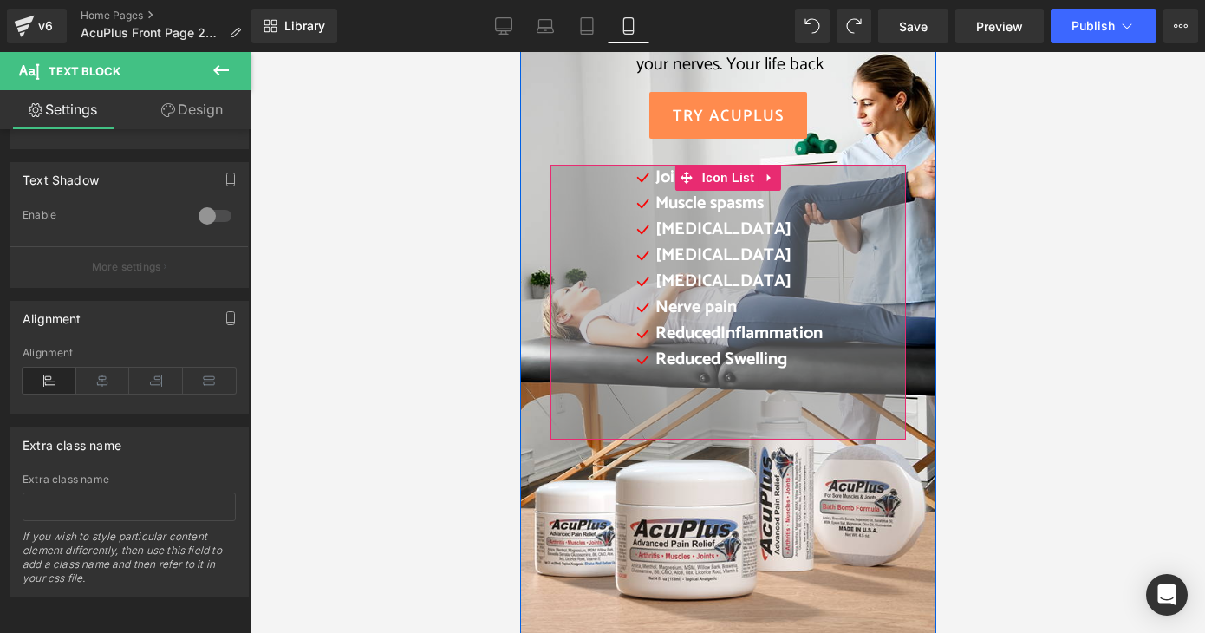
click at [871, 291] on div "Icon Joint Pain Text Block Icon Muscle spasms Text Block Icon [MEDICAL_DATA] Te…" at bounding box center [728, 300] width 354 height 271
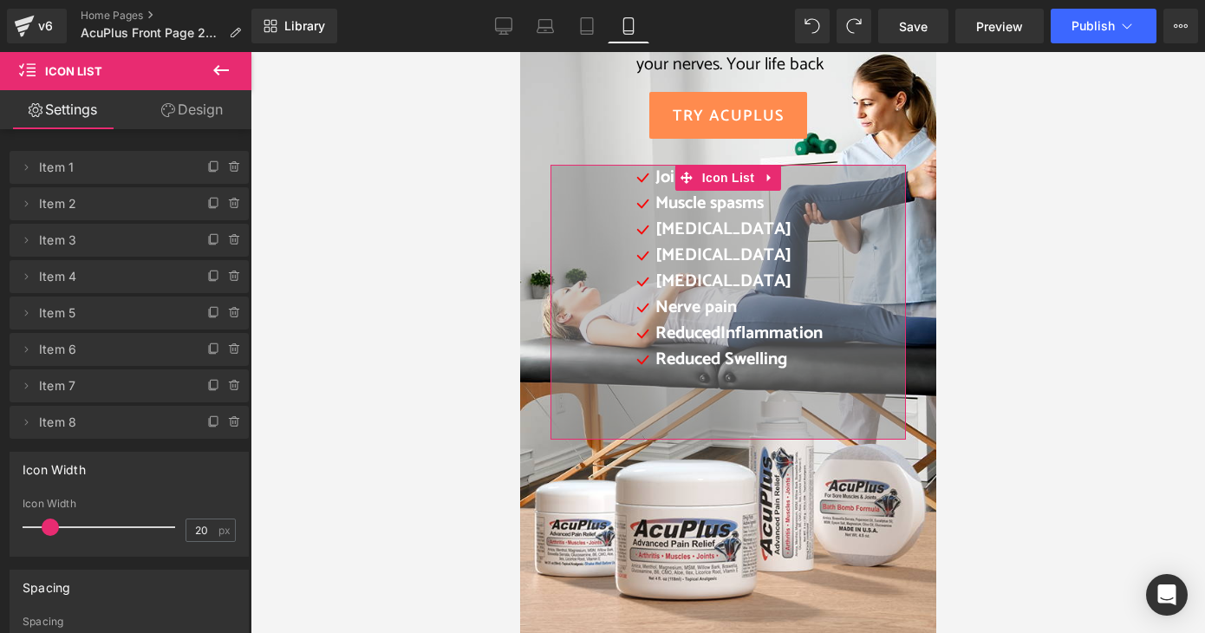
click at [191, 108] on link "Design" at bounding box center [192, 109] width 126 height 39
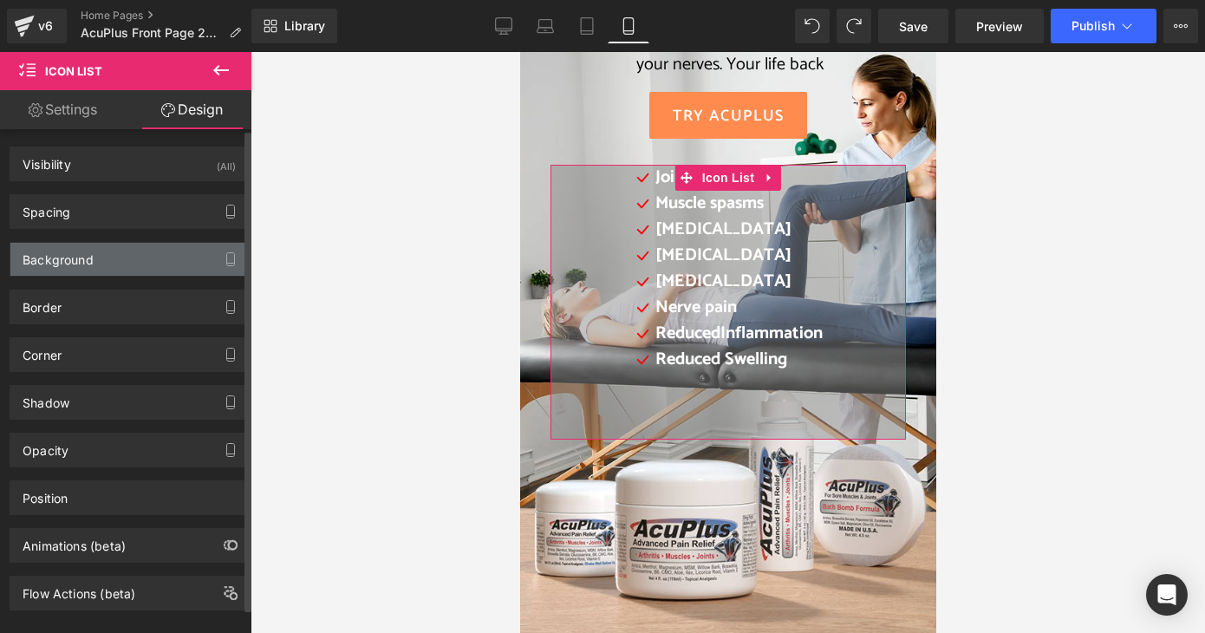
type input "#8e8e8e"
type input "50"
click at [112, 258] on div "Background" at bounding box center [129, 259] width 238 height 33
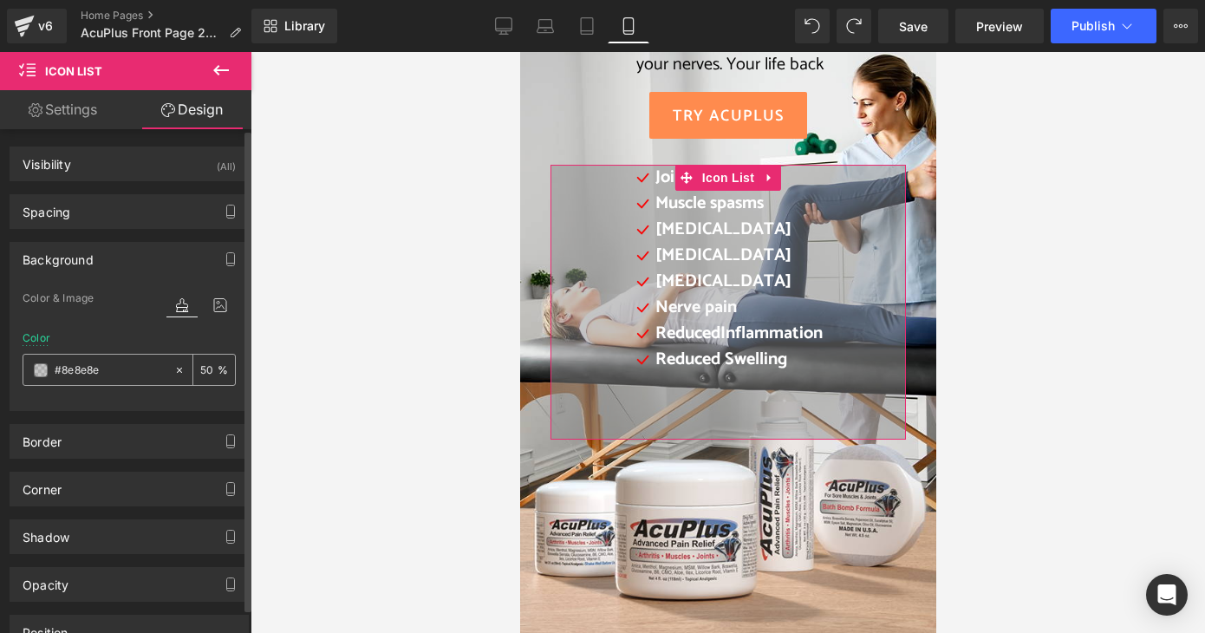
click at [40, 376] on div "#8e8e8e" at bounding box center [98, 370] width 150 height 30
click at [37, 369] on span at bounding box center [41, 370] width 14 height 14
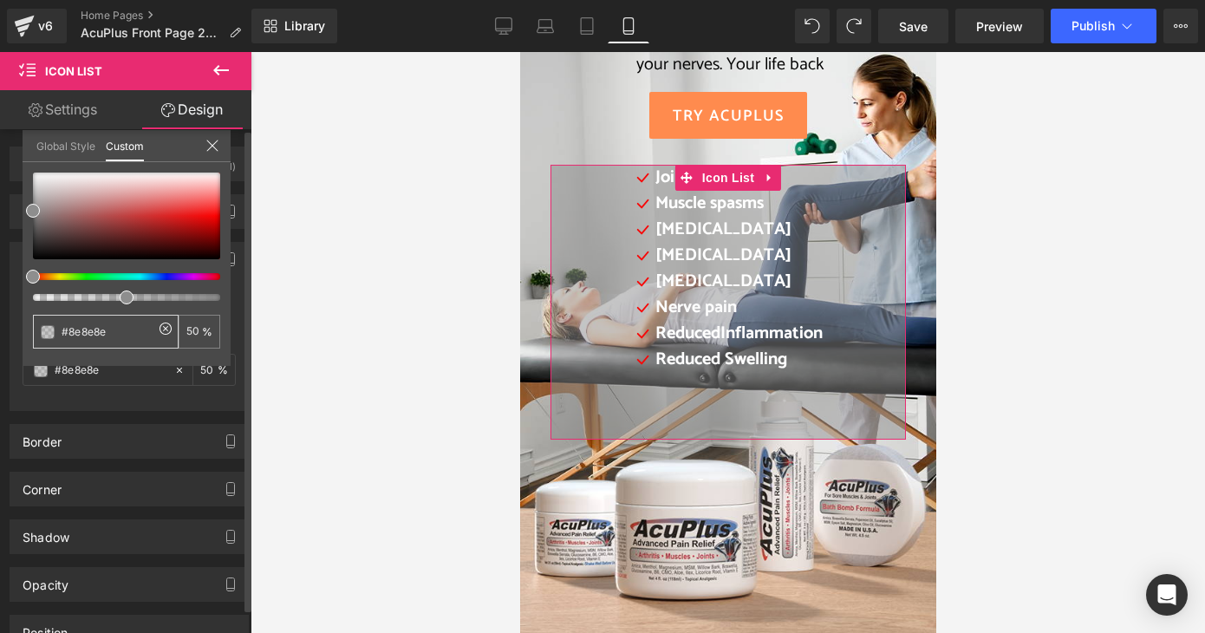
click at [170, 330] on icon at bounding box center [166, 329] width 14 height 14
type input "none"
type input "0"
type input "none"
type input "0"
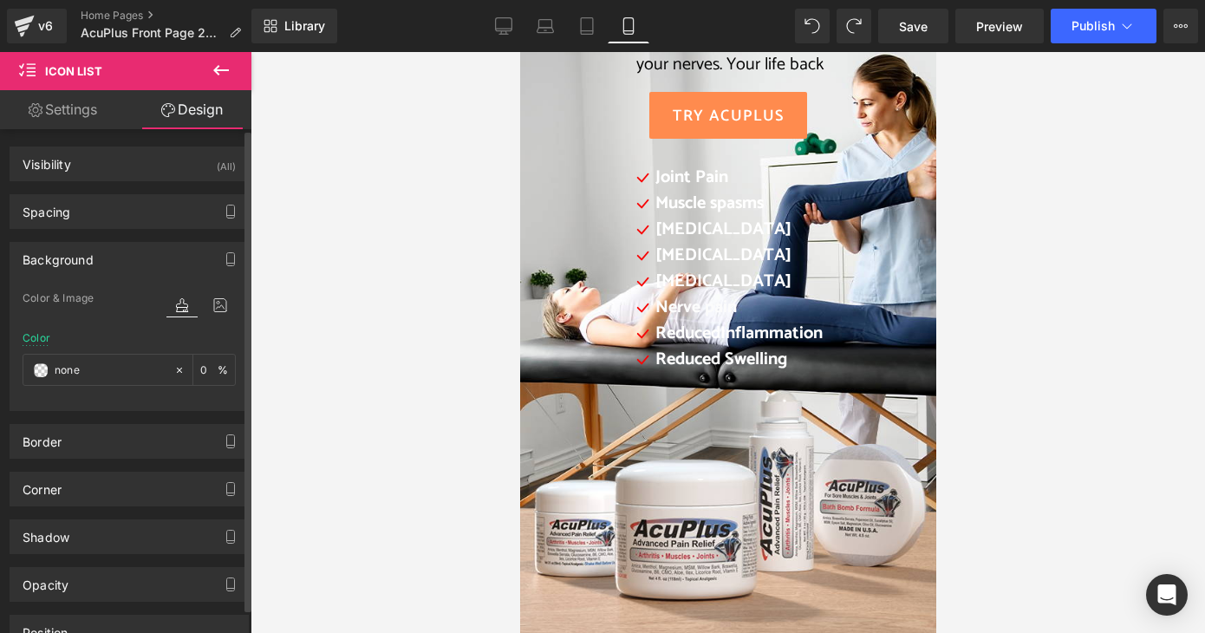
click at [379, 412] on div at bounding box center [728, 342] width 955 height 581
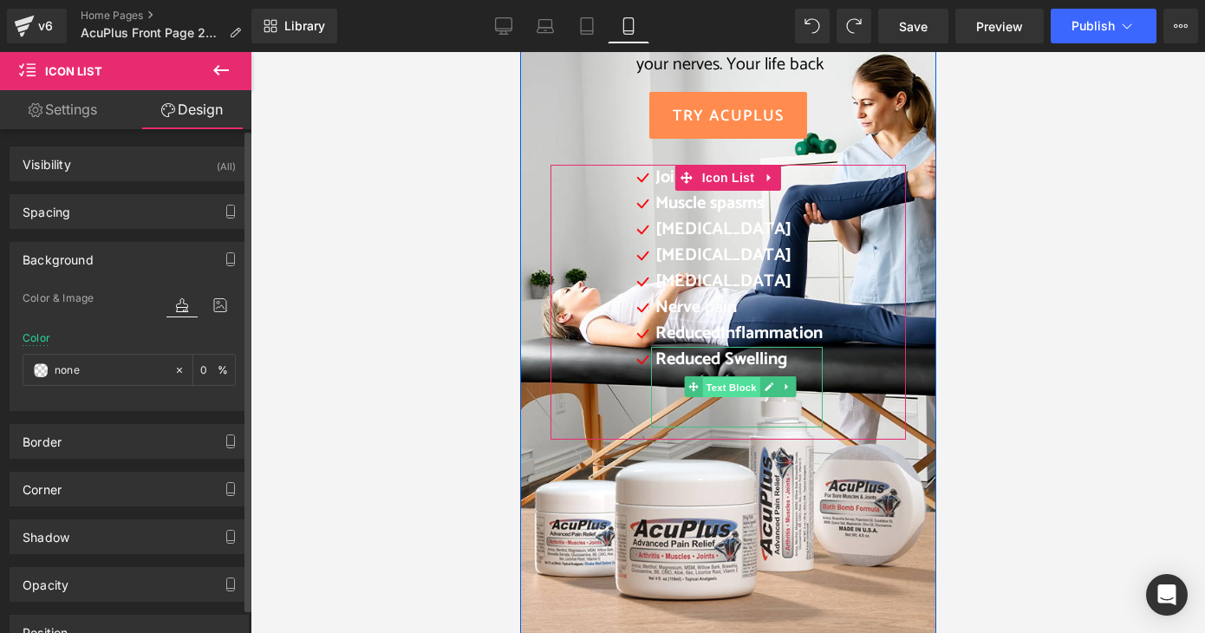
click at [710, 387] on span "Text Block" at bounding box center [730, 387] width 57 height 21
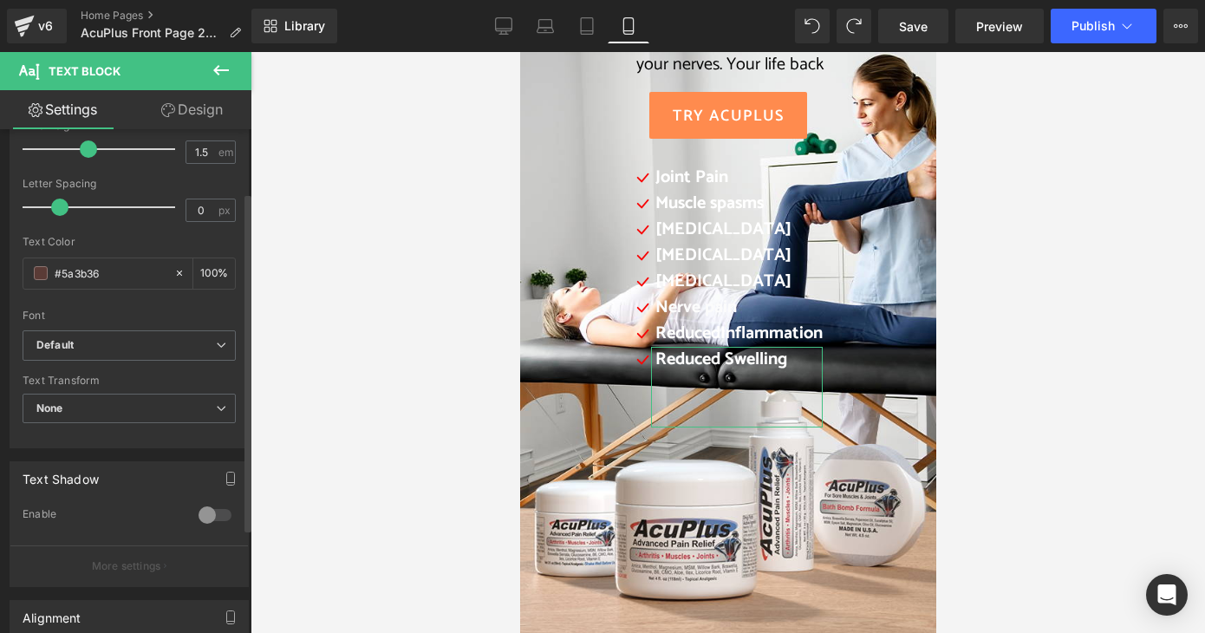
scroll to position [347, 0]
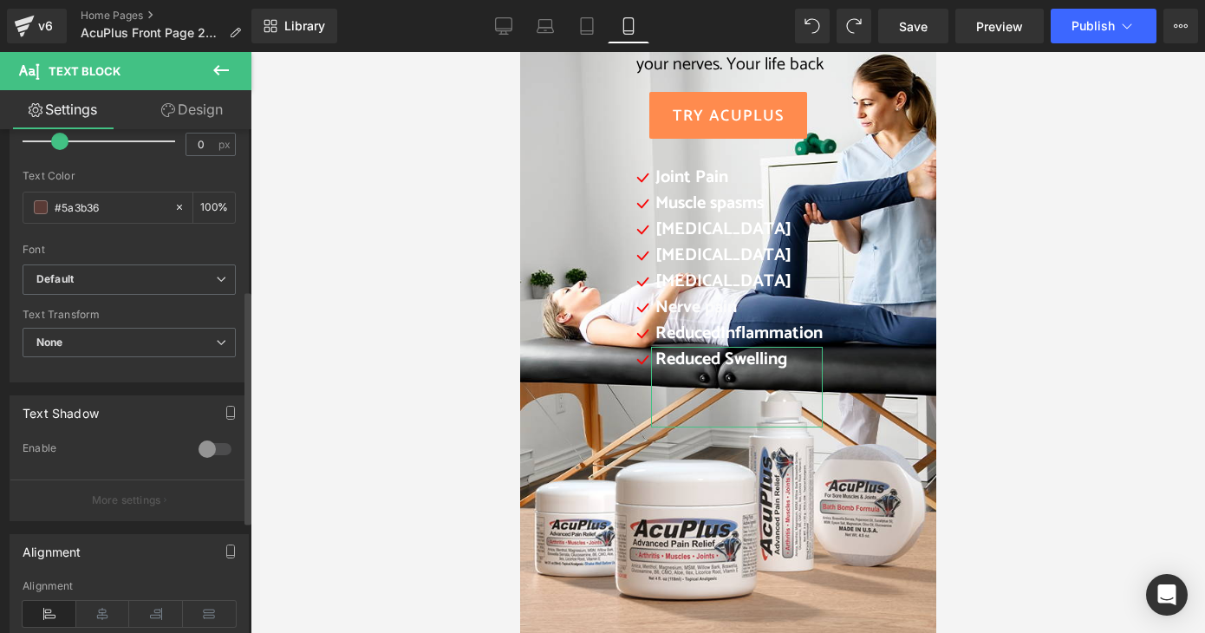
click at [211, 453] on div at bounding box center [215, 449] width 42 height 28
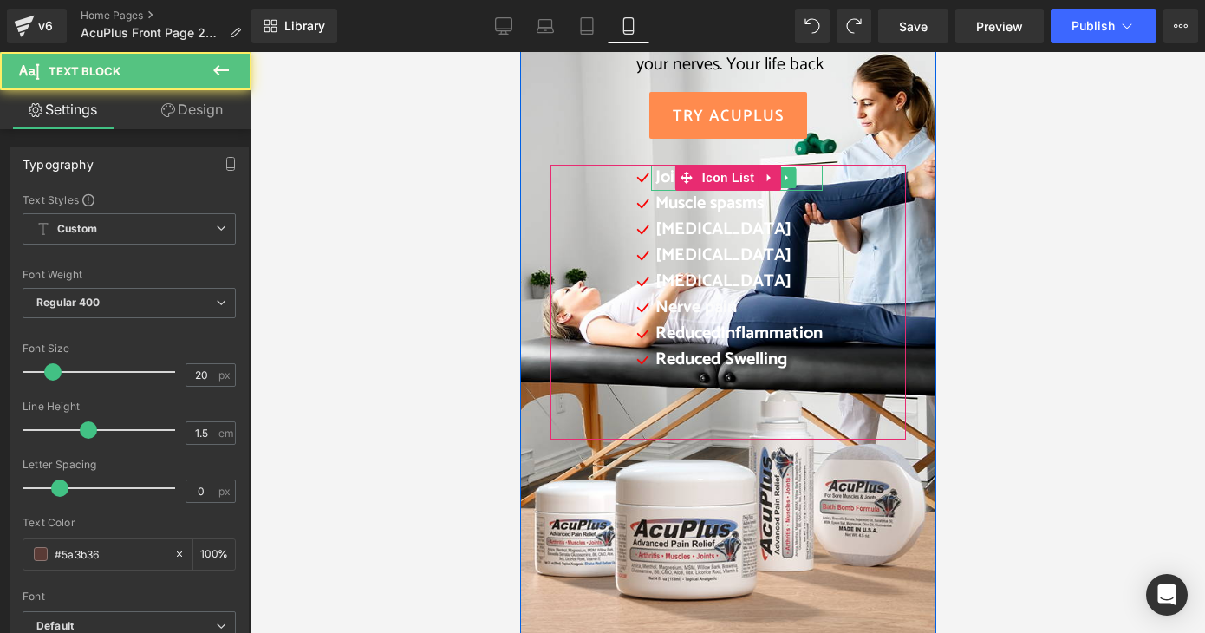
click at [656, 179] on span "Joint Pain" at bounding box center [691, 177] width 73 height 29
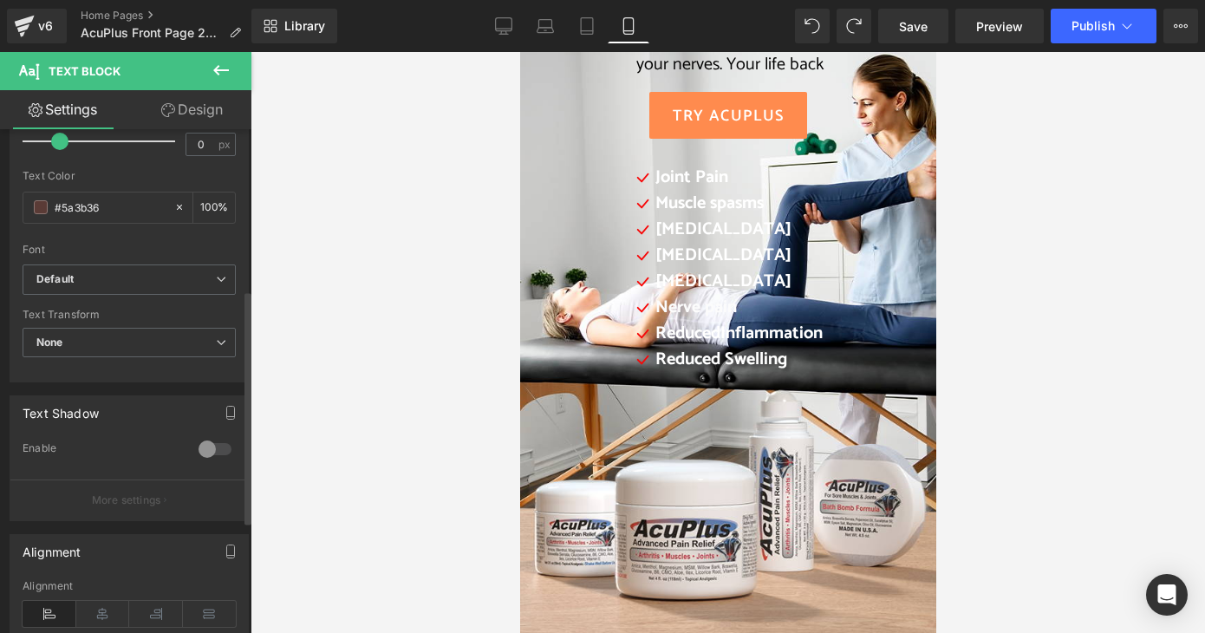
click at [216, 441] on div at bounding box center [215, 449] width 42 height 28
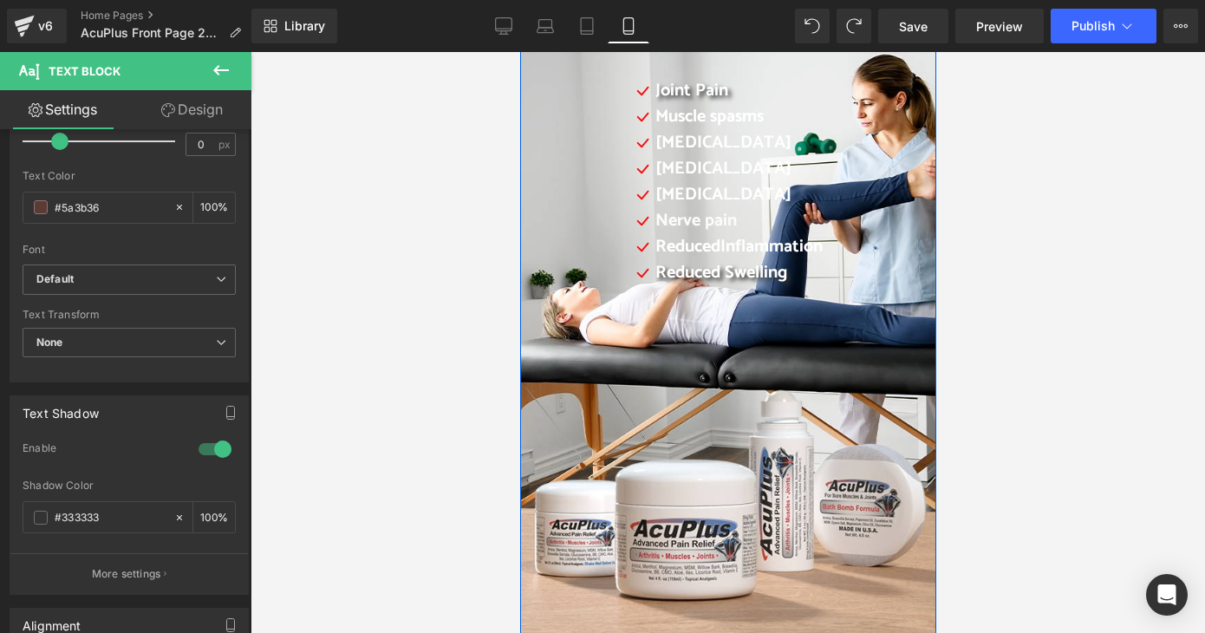
scroll to position [260, 0]
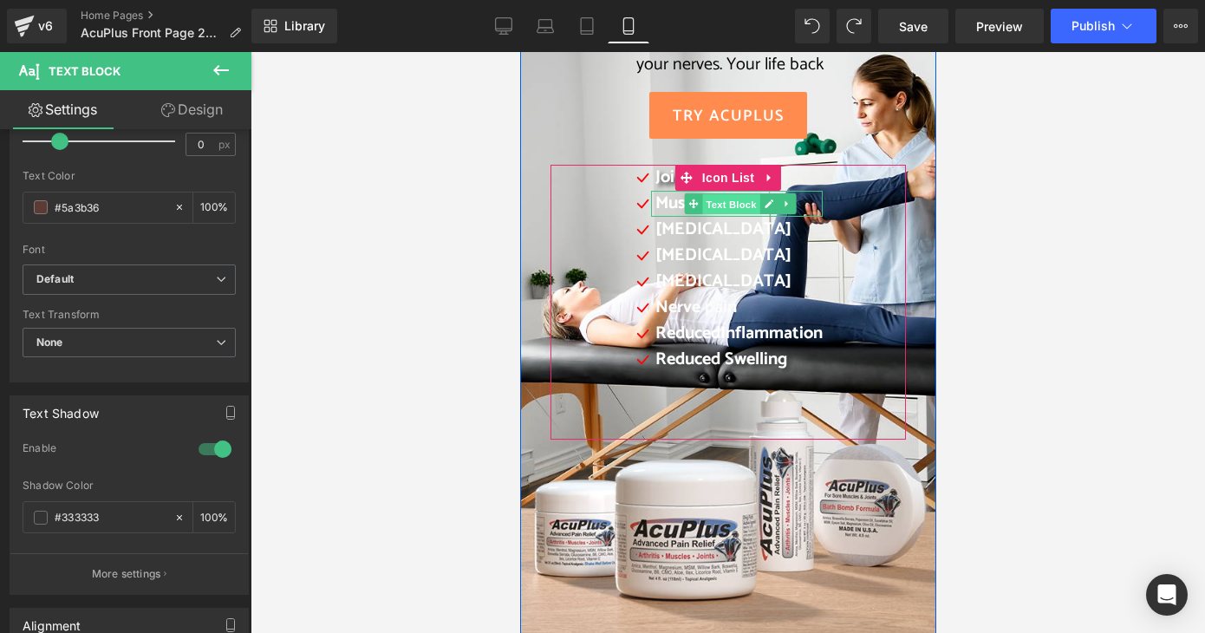
click at [708, 206] on span "Text Block" at bounding box center [730, 204] width 57 height 21
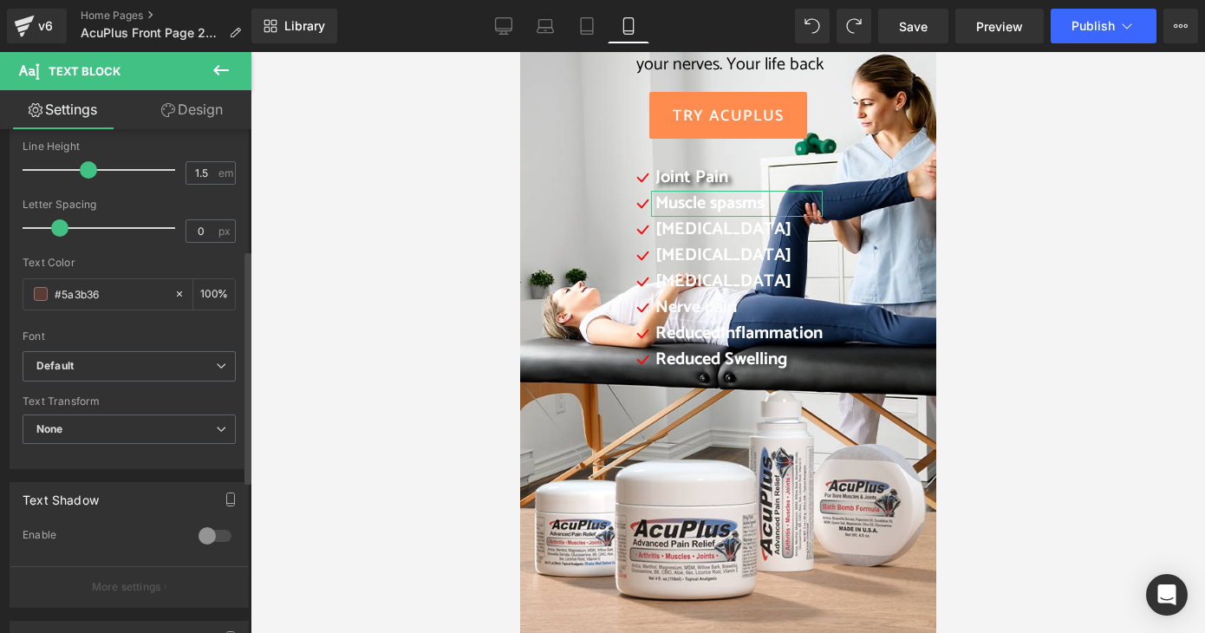
click at [210, 536] on div at bounding box center [215, 536] width 42 height 28
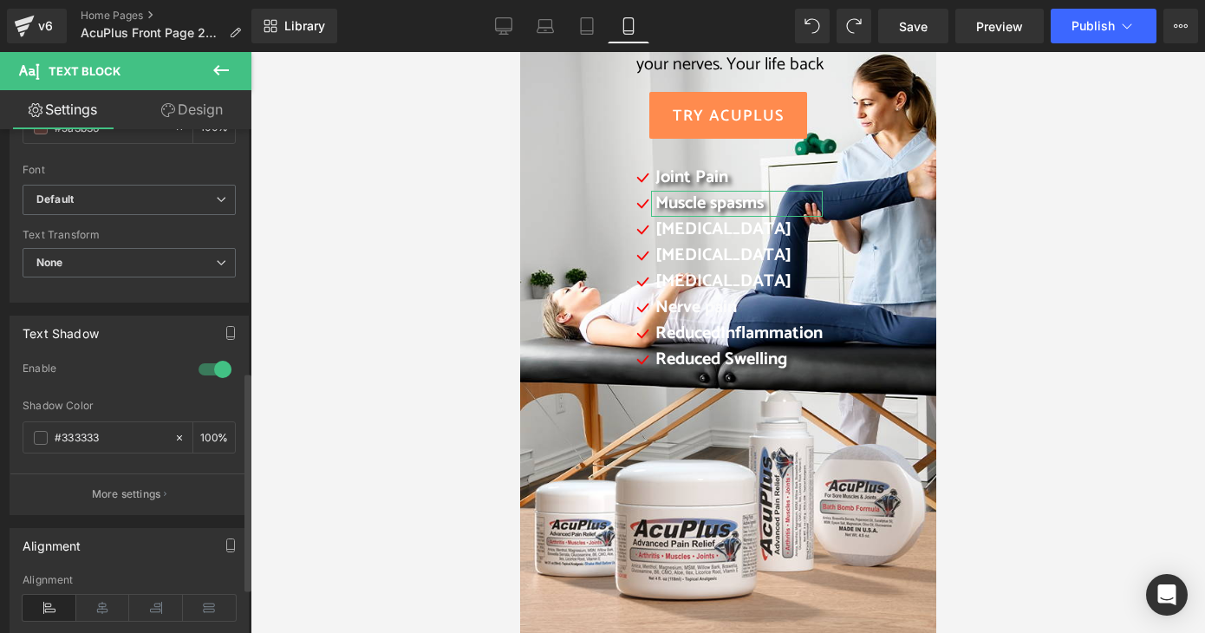
scroll to position [402, 0]
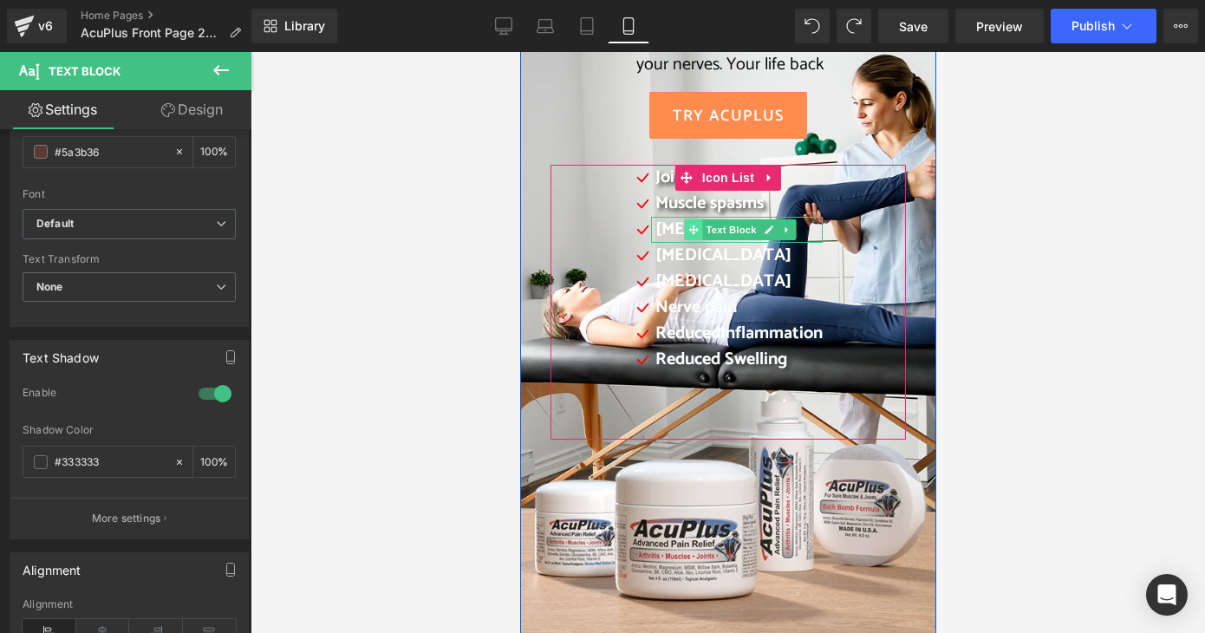
click at [688, 228] on icon at bounding box center [693, 230] width 10 height 10
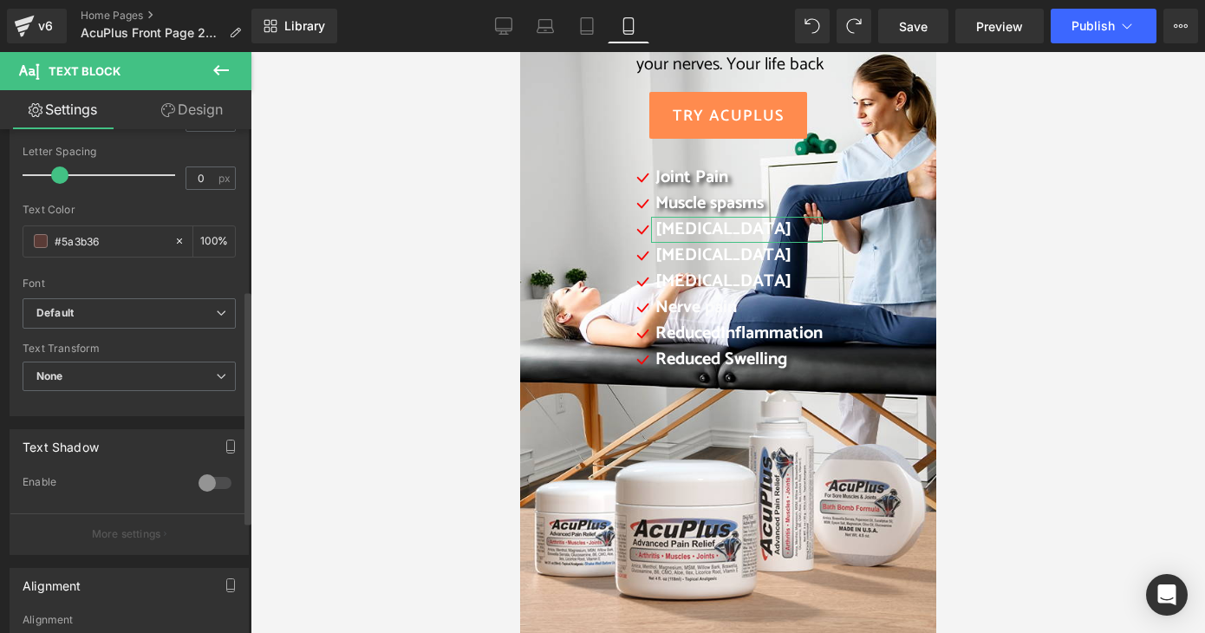
scroll to position [347, 0]
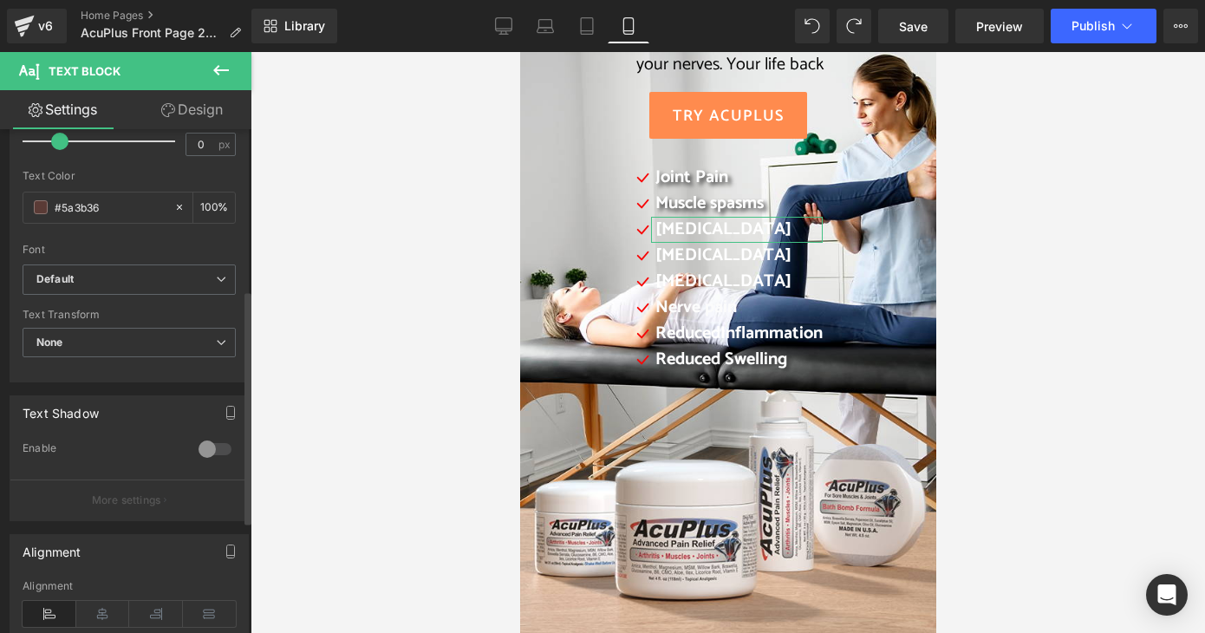
click at [203, 447] on div at bounding box center [215, 449] width 42 height 28
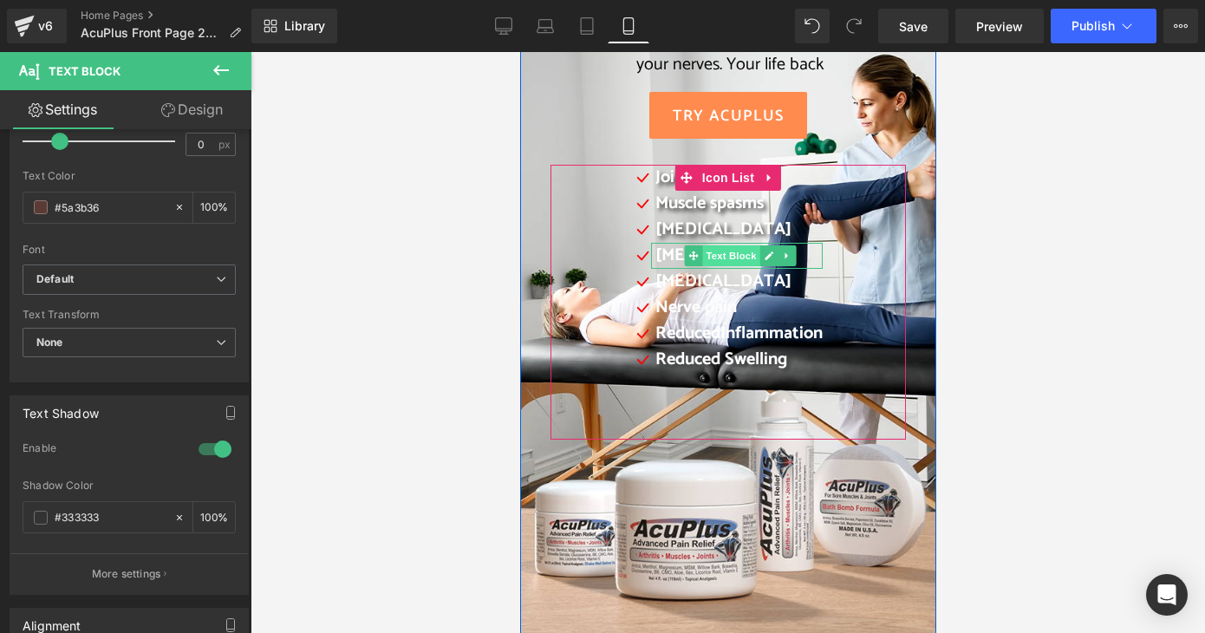
click at [719, 256] on span "Text Block" at bounding box center [730, 255] width 57 height 21
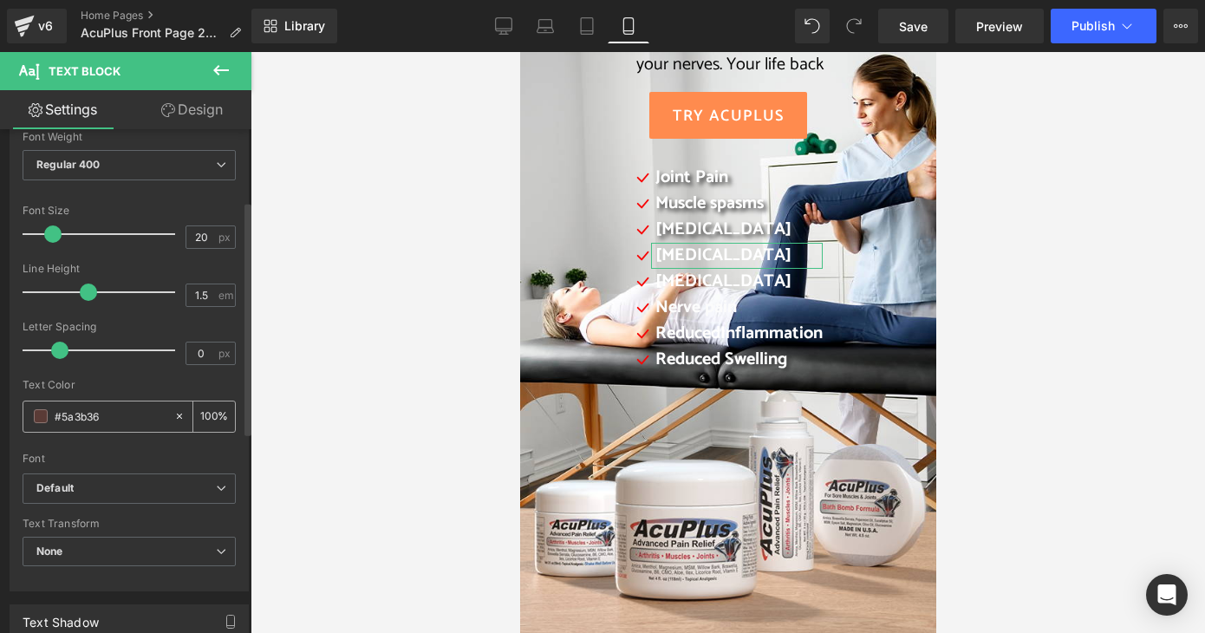
scroll to position [243, 0]
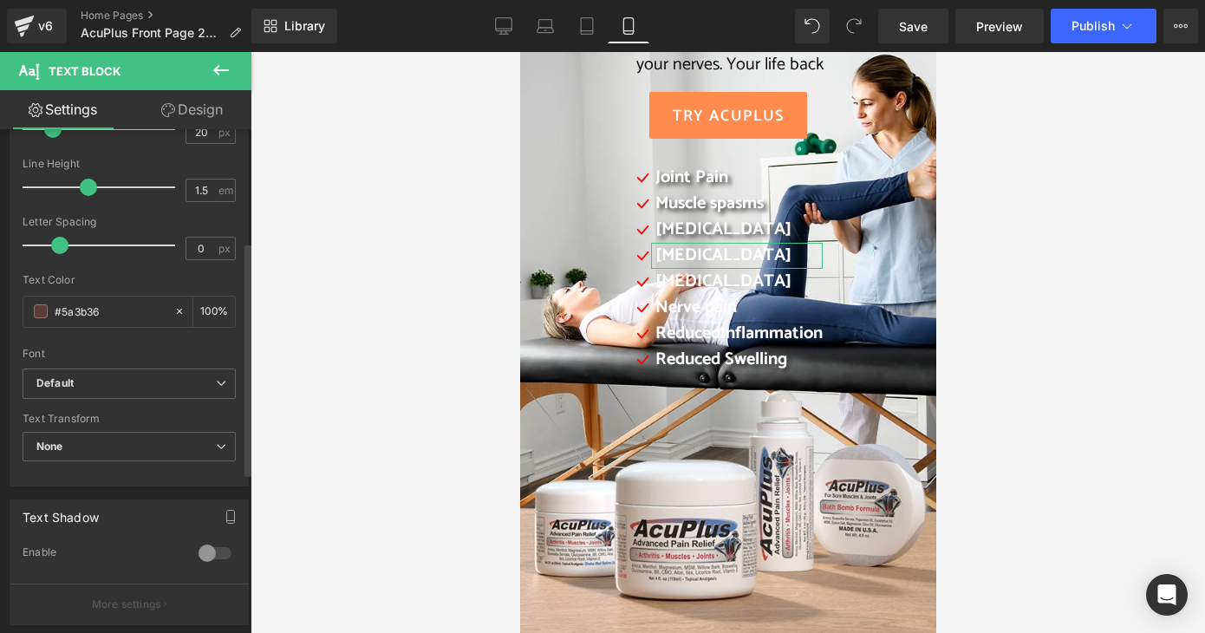
click at [220, 554] on div at bounding box center [215, 553] width 42 height 28
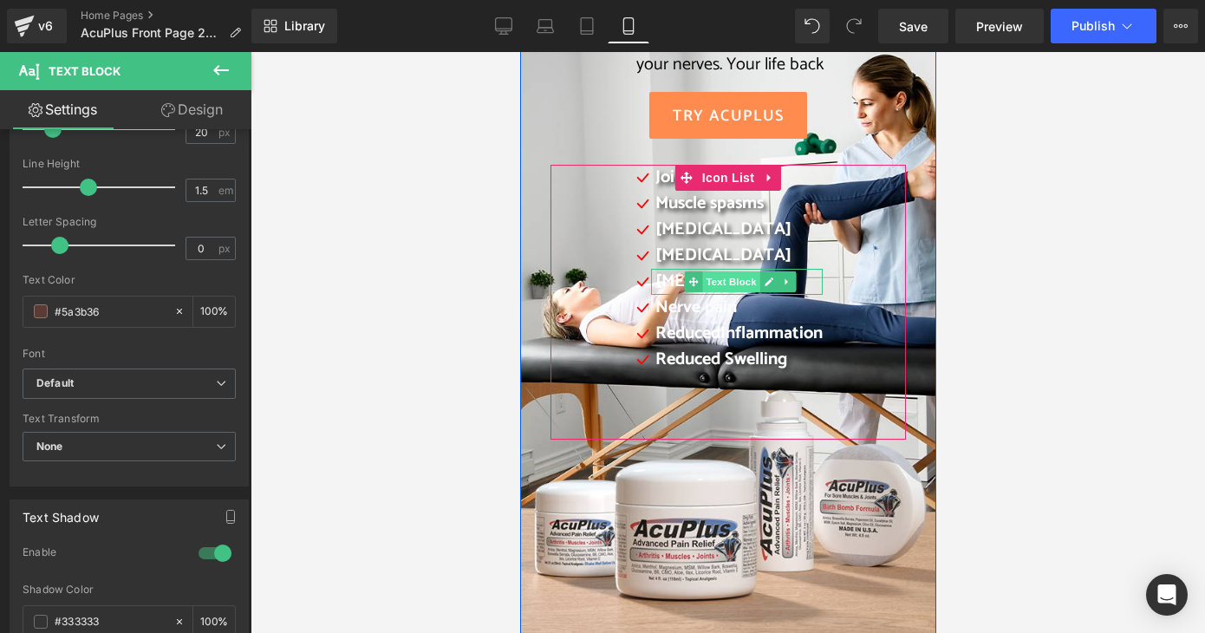
click at [716, 280] on span "Text Block" at bounding box center [730, 281] width 57 height 21
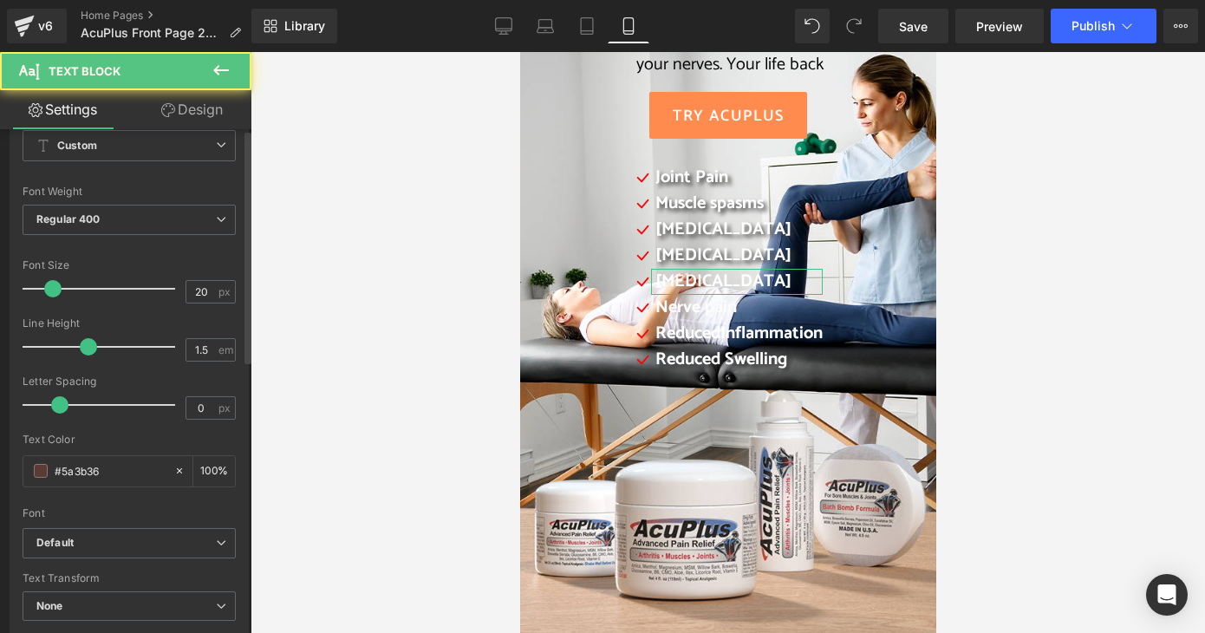
scroll to position [260, 0]
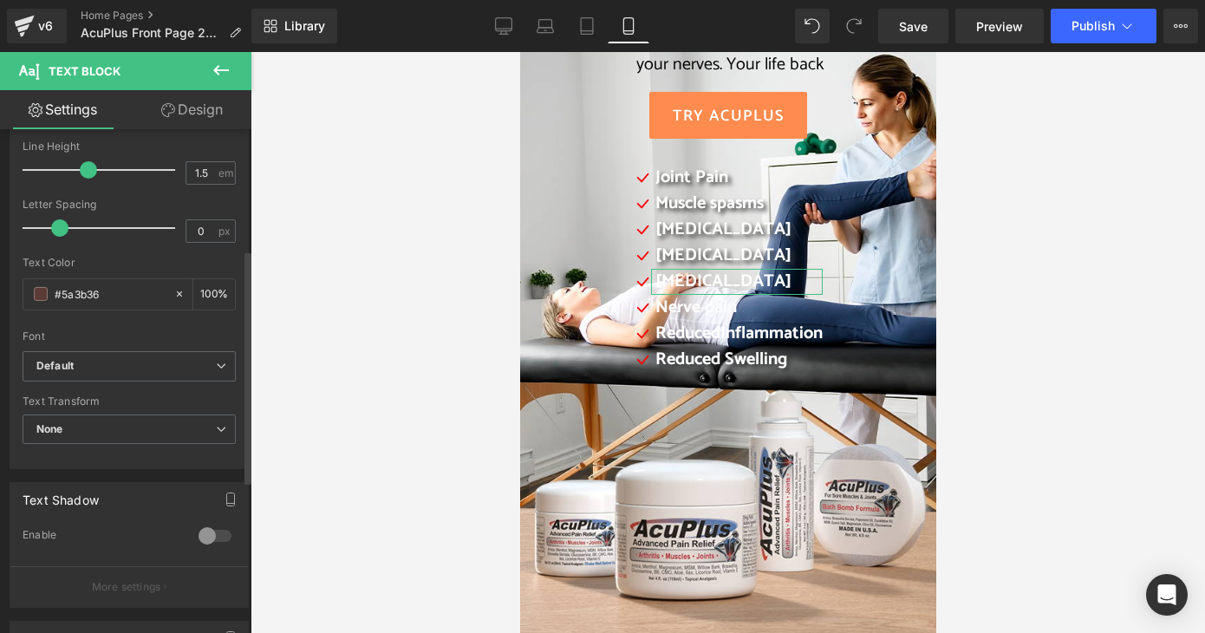
click at [214, 538] on div at bounding box center [215, 536] width 42 height 28
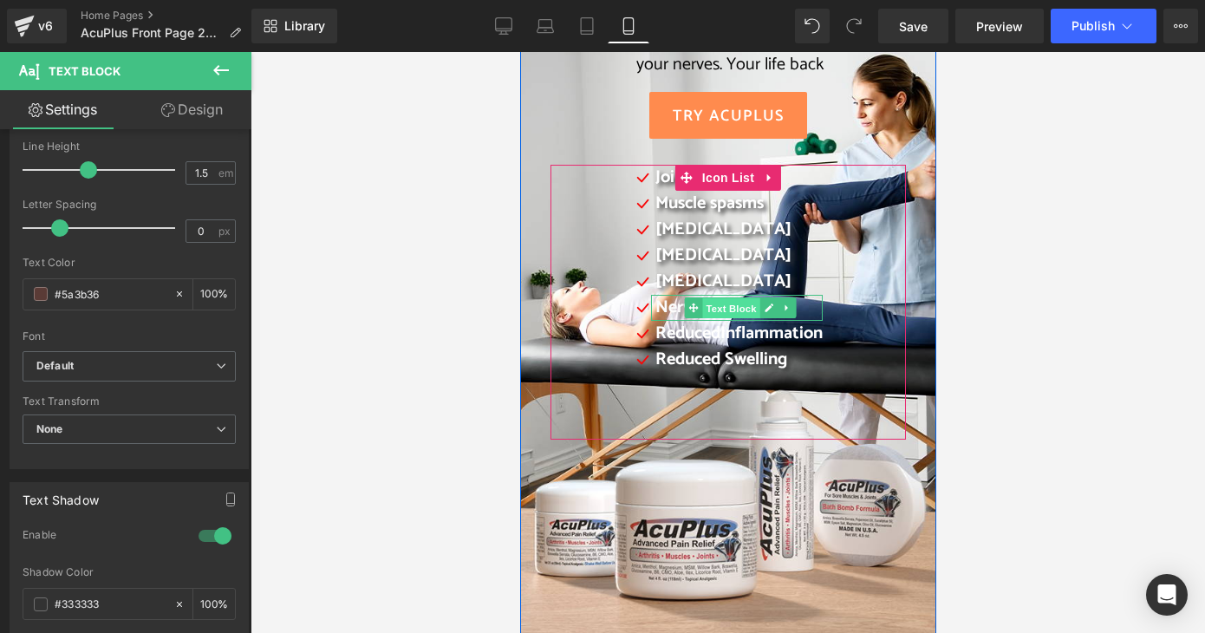
click at [719, 307] on span "Text Block" at bounding box center [730, 308] width 57 height 21
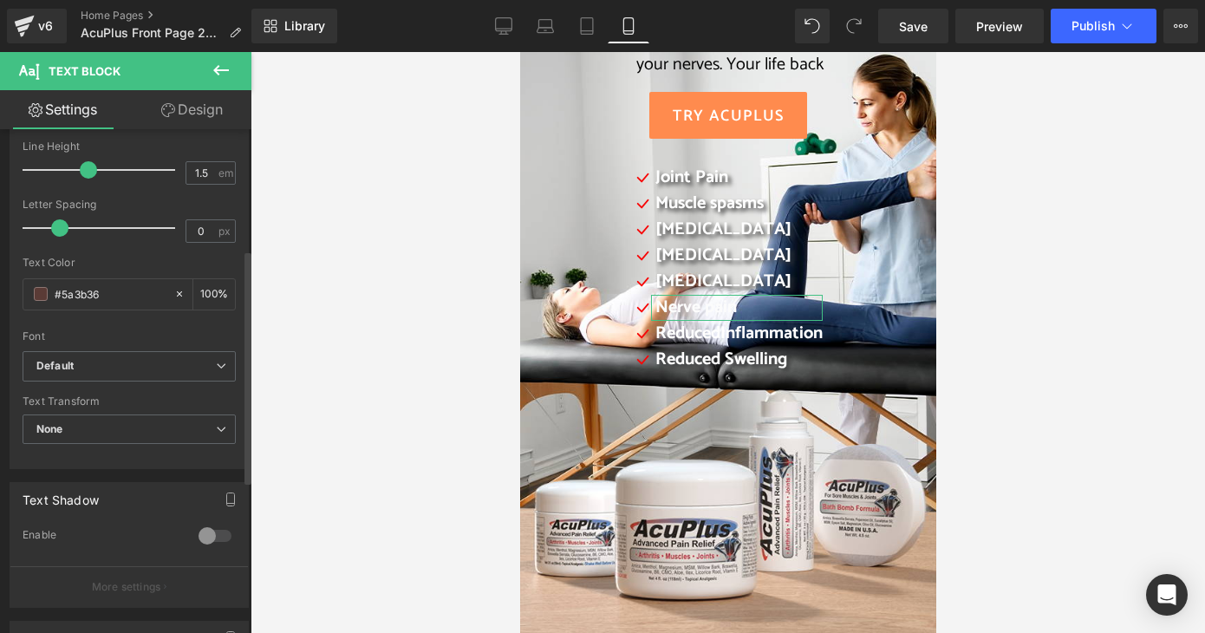
click at [218, 535] on div at bounding box center [215, 536] width 42 height 28
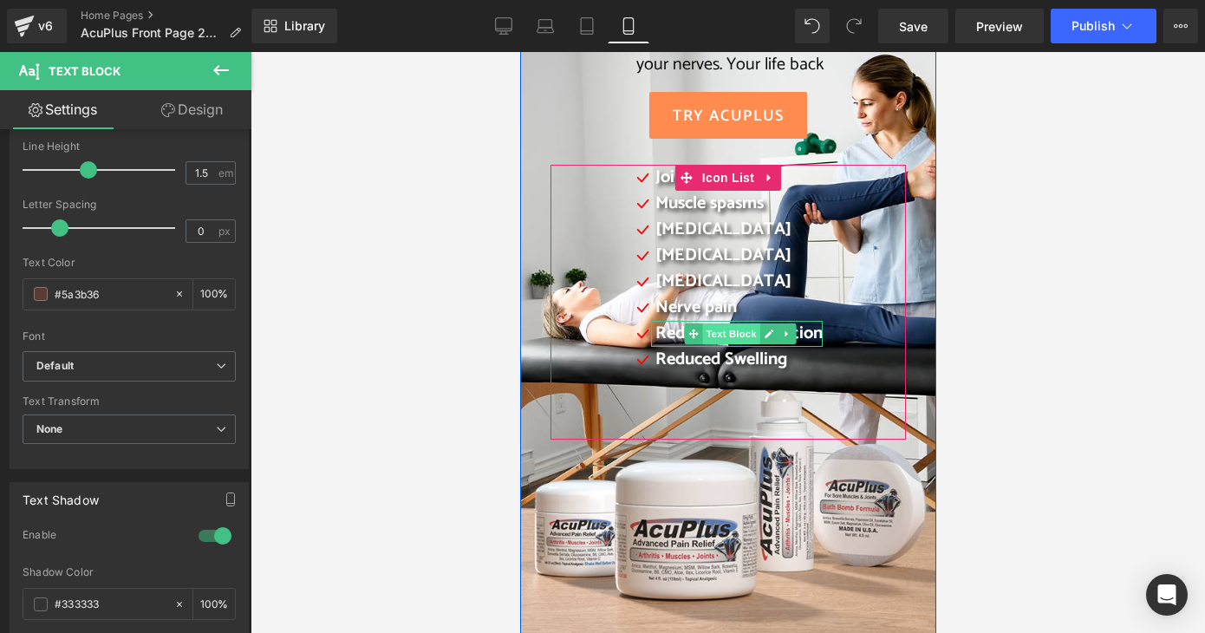
click at [710, 332] on span "Text Block" at bounding box center [730, 333] width 57 height 21
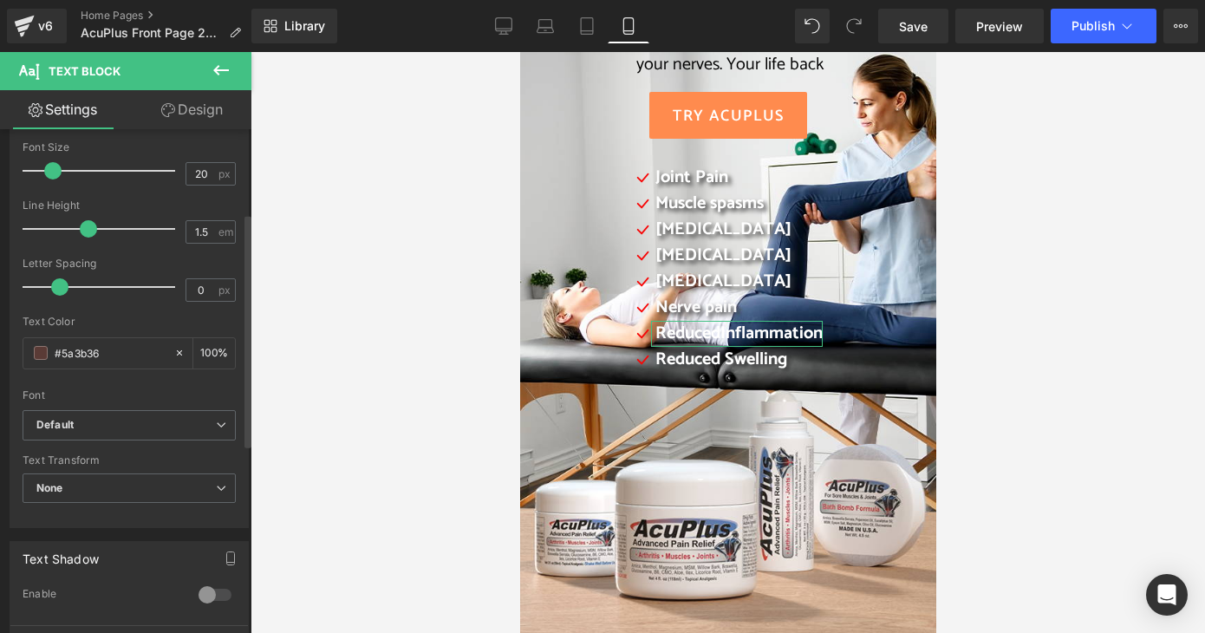
scroll to position [347, 0]
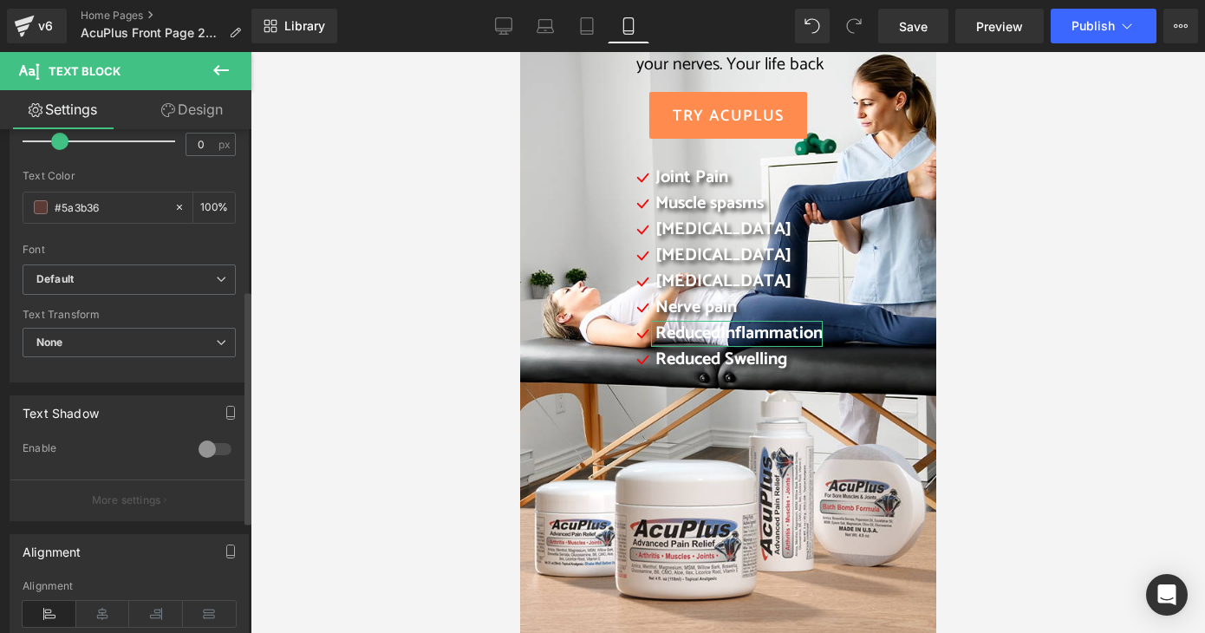
click at [217, 447] on div at bounding box center [215, 449] width 42 height 28
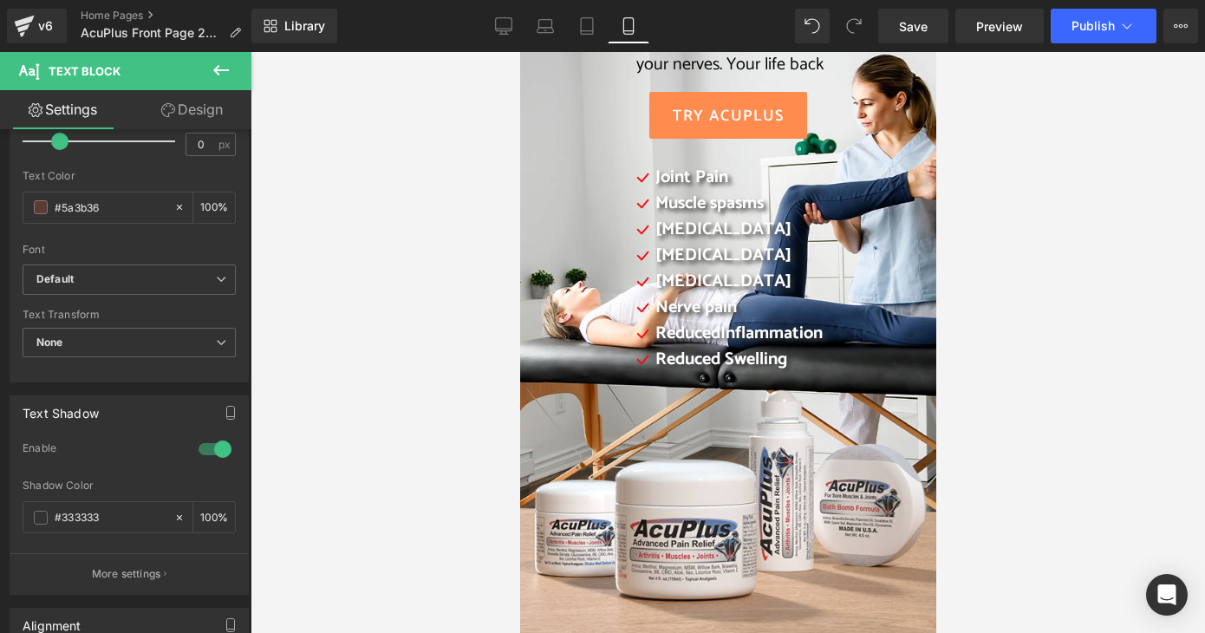
click at [1068, 429] on div at bounding box center [728, 342] width 955 height 581
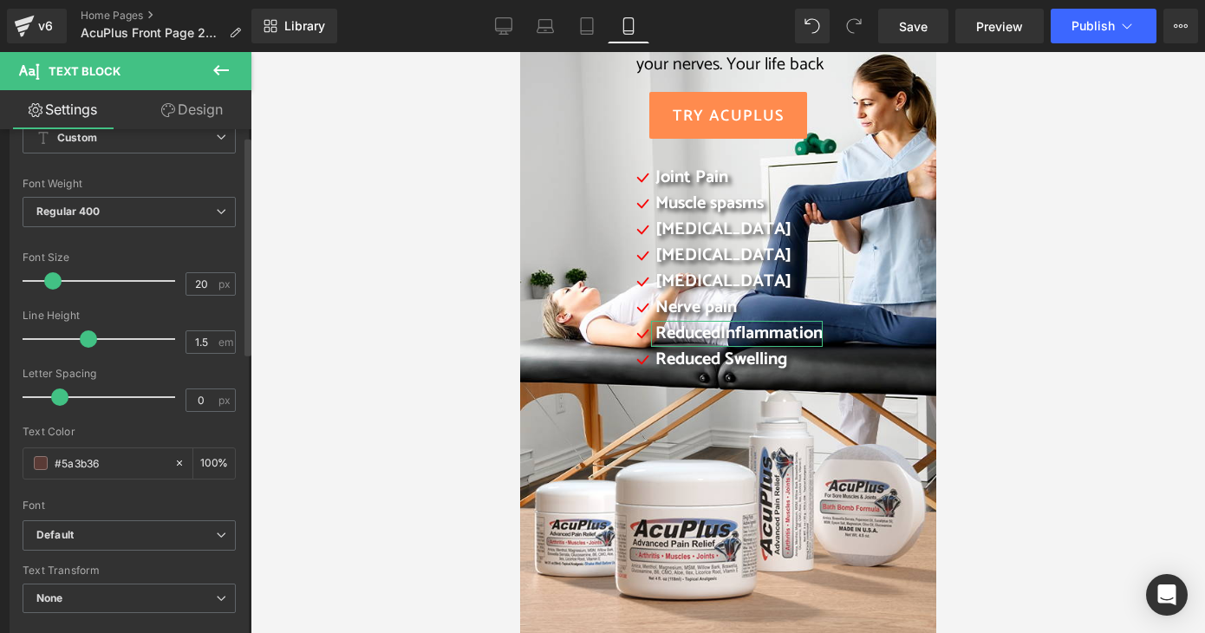
scroll to position [0, 0]
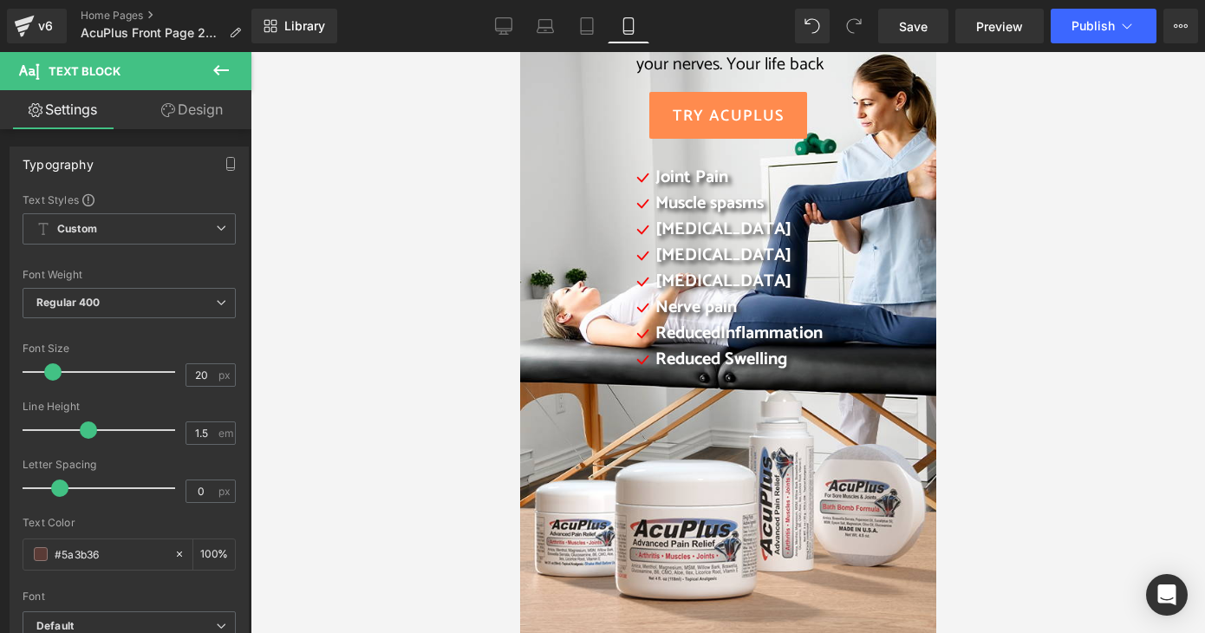
click at [232, 69] on button at bounding box center [221, 71] width 61 height 38
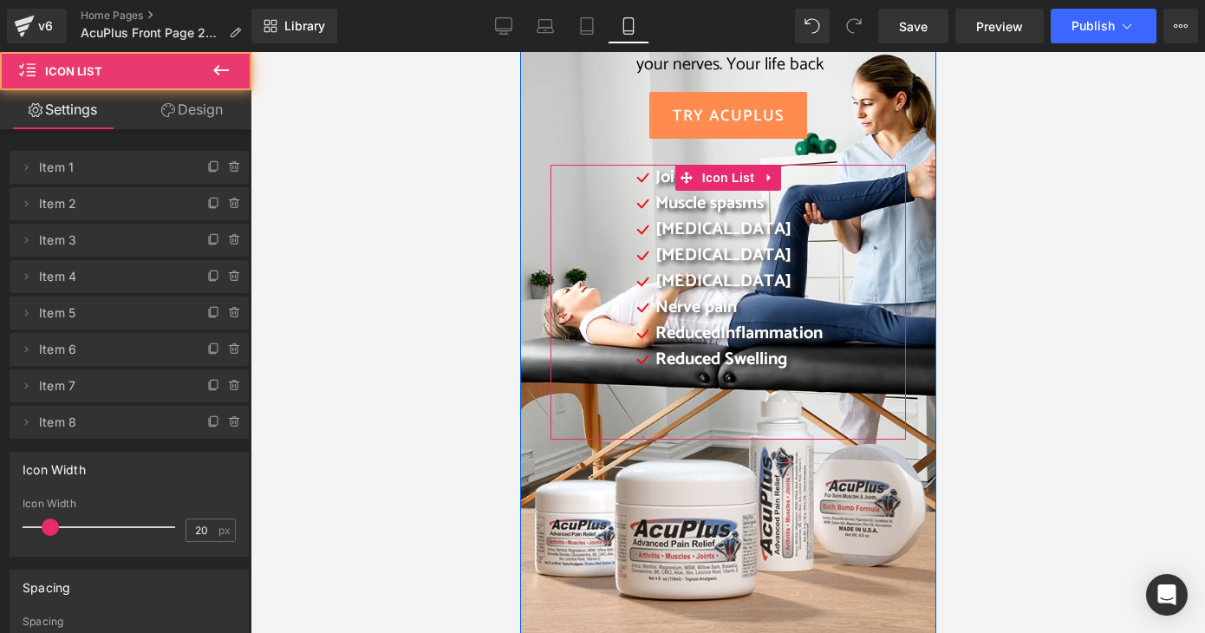
click at [558, 178] on div "Icon Joint Pain Text Block Icon Muscle spasms Text Block Icon [MEDICAL_DATA] Te…" at bounding box center [728, 300] width 354 height 271
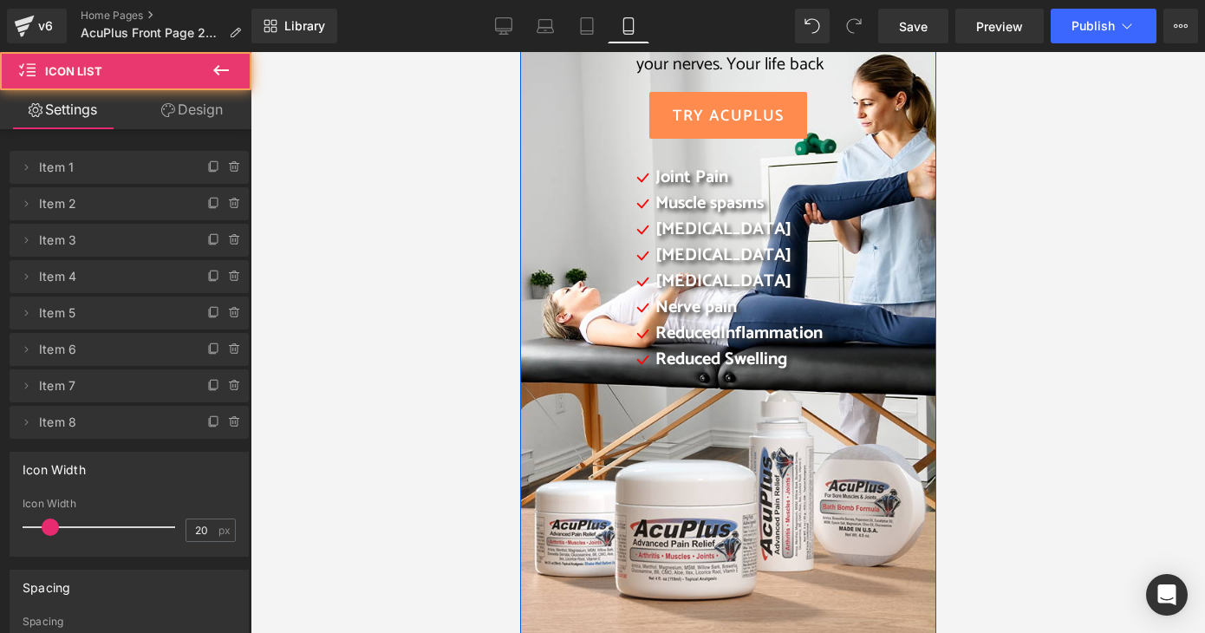
click at [565, 127] on div "TRY AcuPlus" at bounding box center [728, 115] width 356 height 47
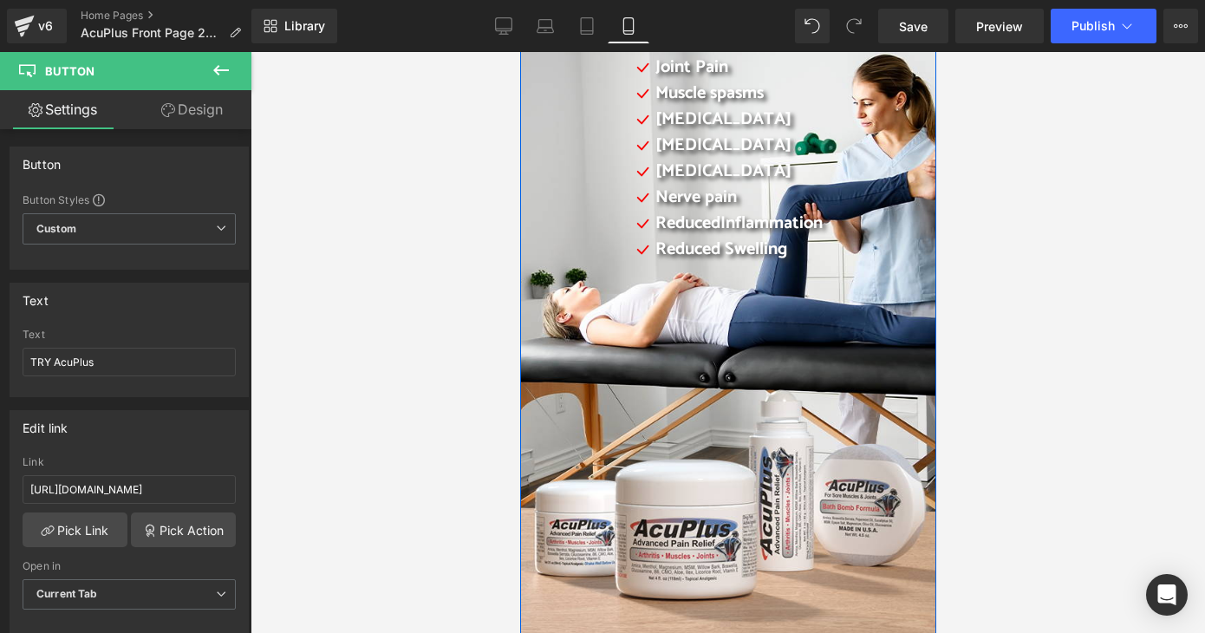
scroll to position [260, 0]
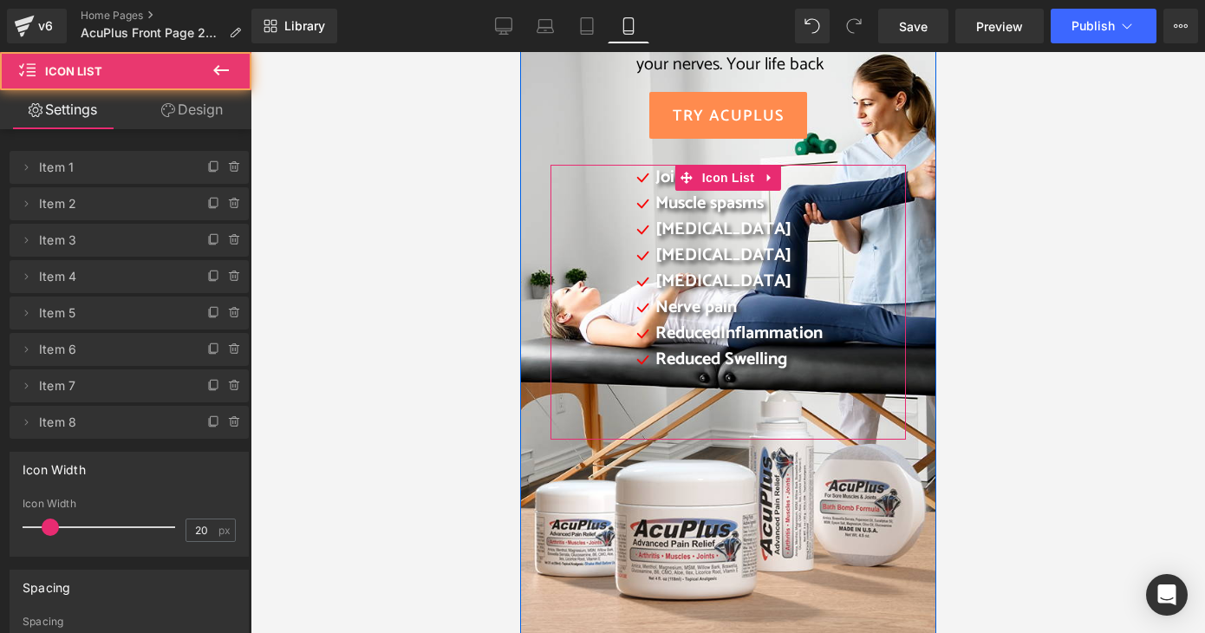
click at [554, 386] on div "Icon Joint Pain Text Block Icon Muscle spasms Text Block Icon [MEDICAL_DATA] Te…" at bounding box center [728, 300] width 354 height 271
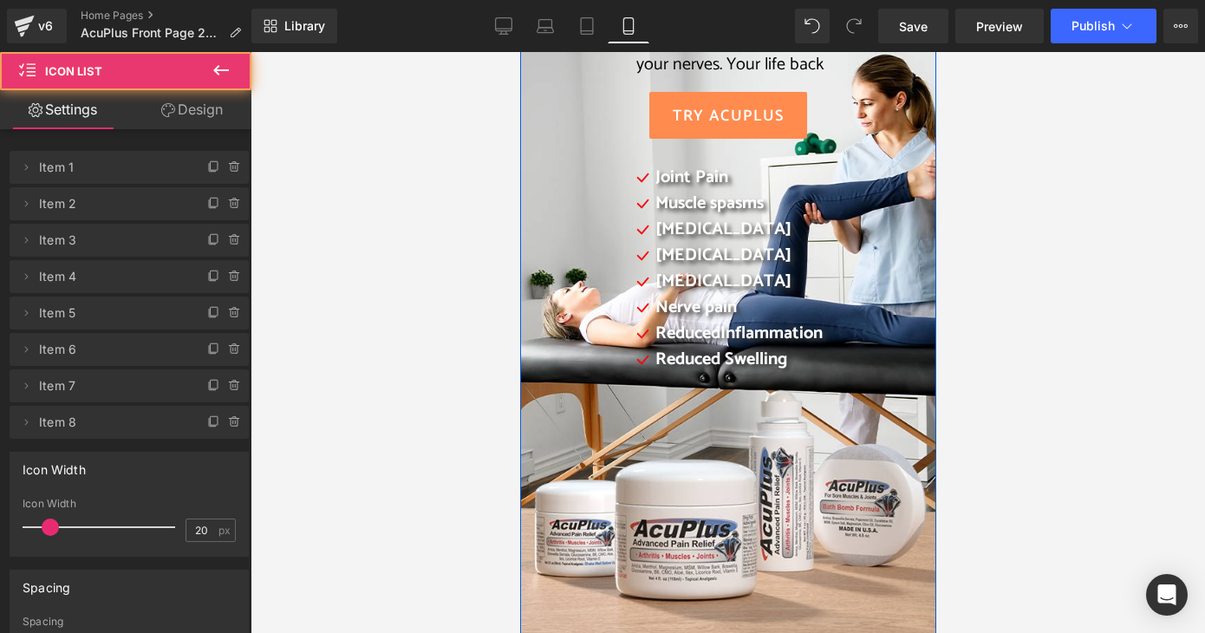
click at [537, 390] on div "Daily Pain Relief For your muscles, your joints, your nerves. Your life back He…" at bounding box center [728, 210] width 382 height 460
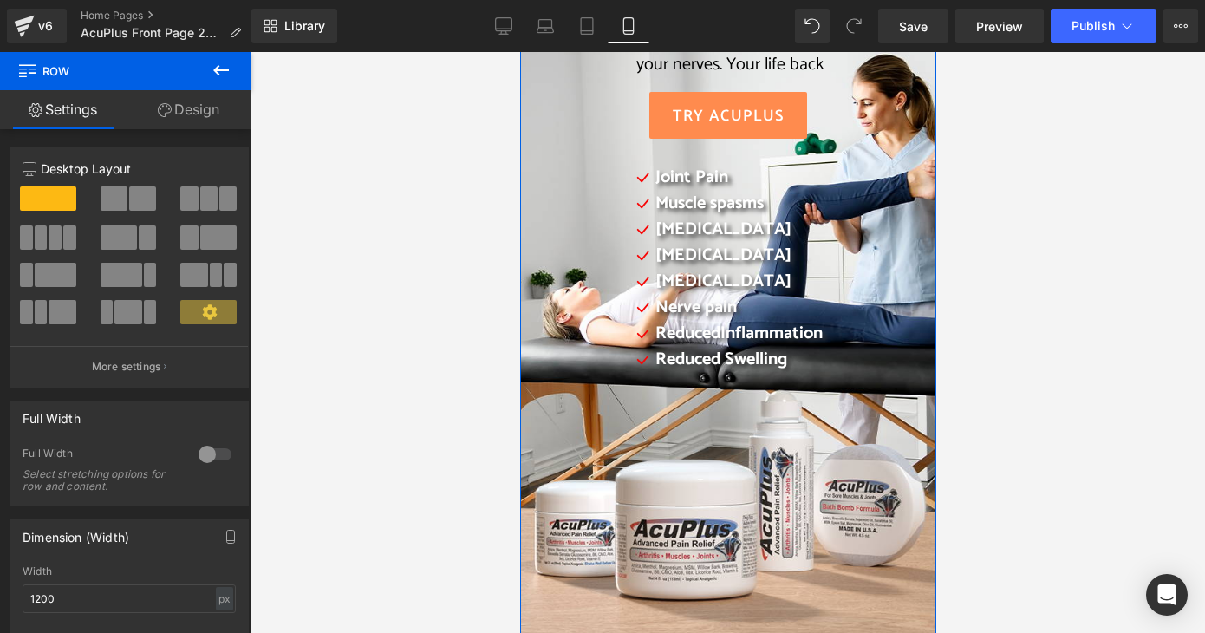
click at [185, 105] on link "Design" at bounding box center [189, 109] width 126 height 39
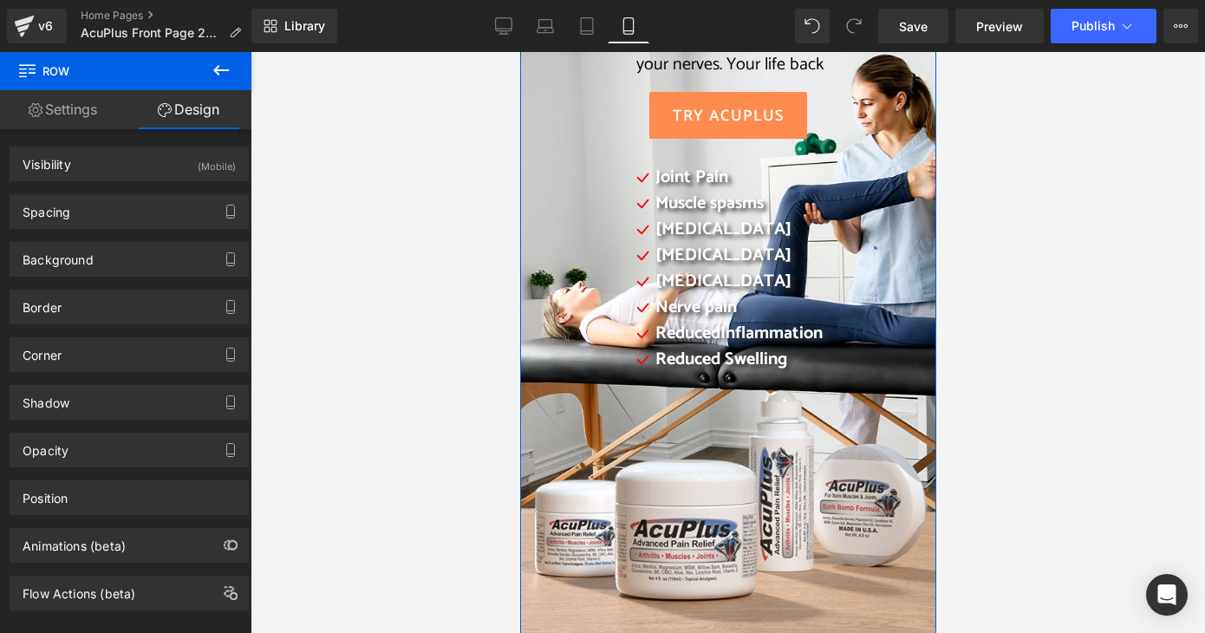
type input "[URL][DOMAIN_NAME]"
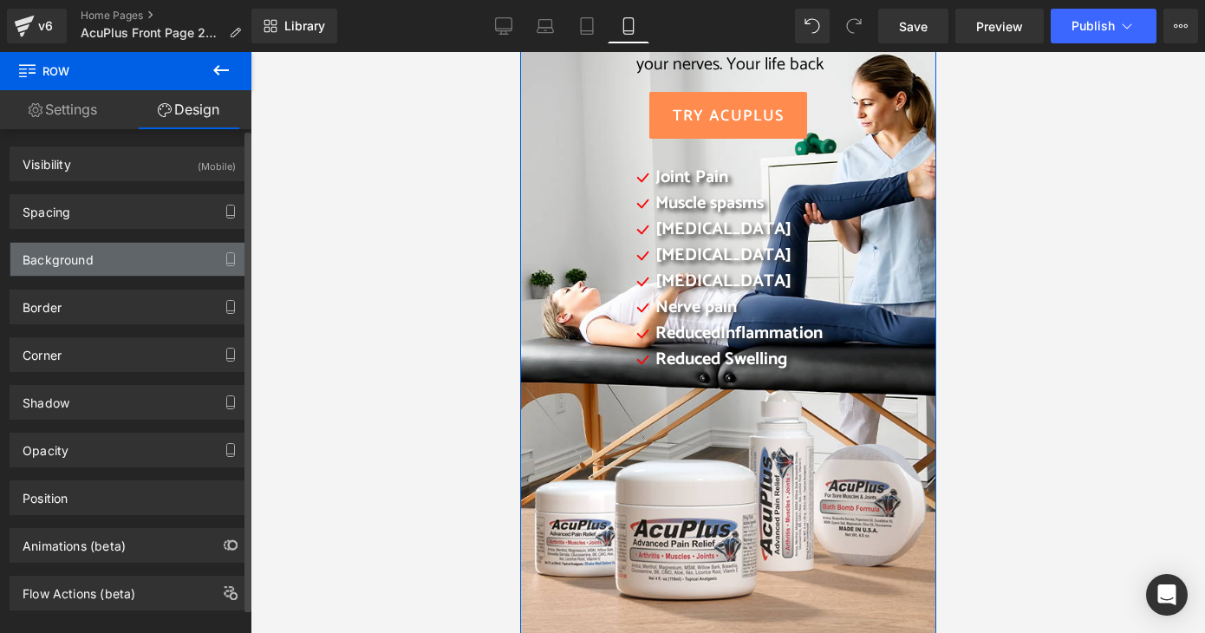
click at [76, 258] on div "Background" at bounding box center [58, 255] width 71 height 24
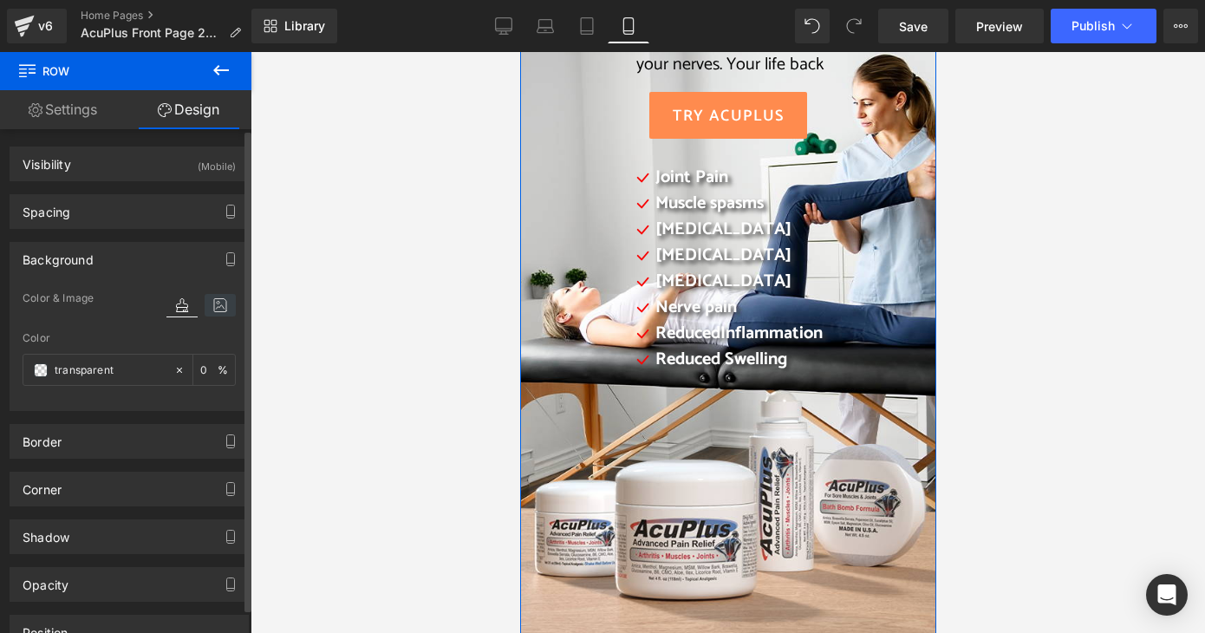
click at [215, 306] on icon at bounding box center [220, 305] width 31 height 23
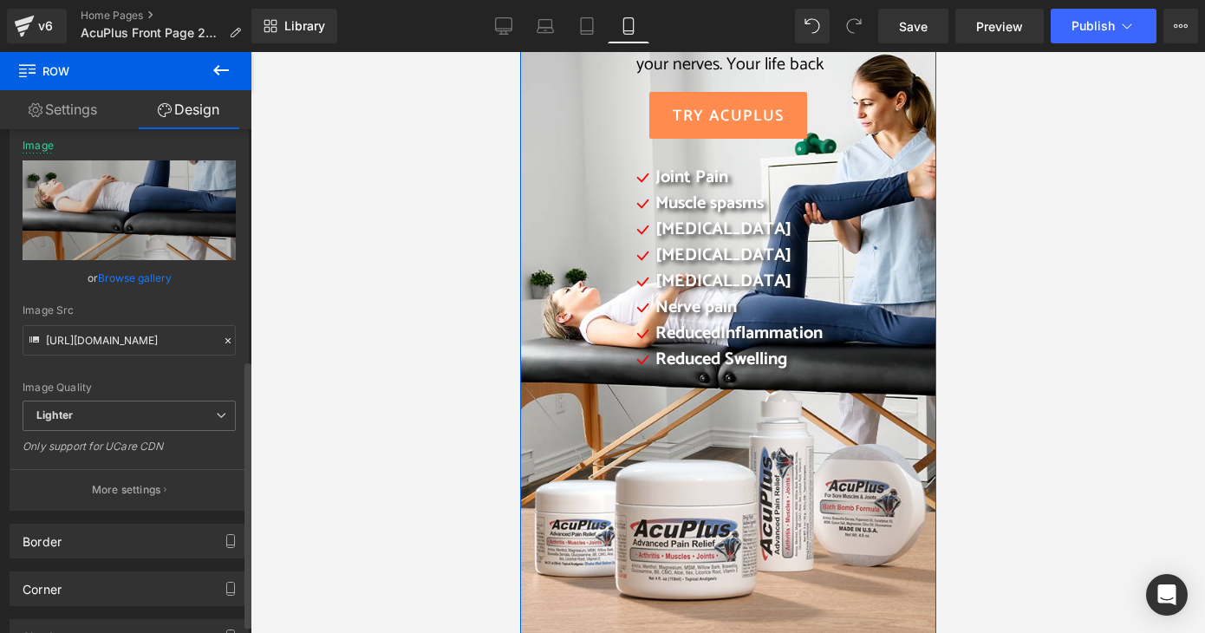
scroll to position [173, 0]
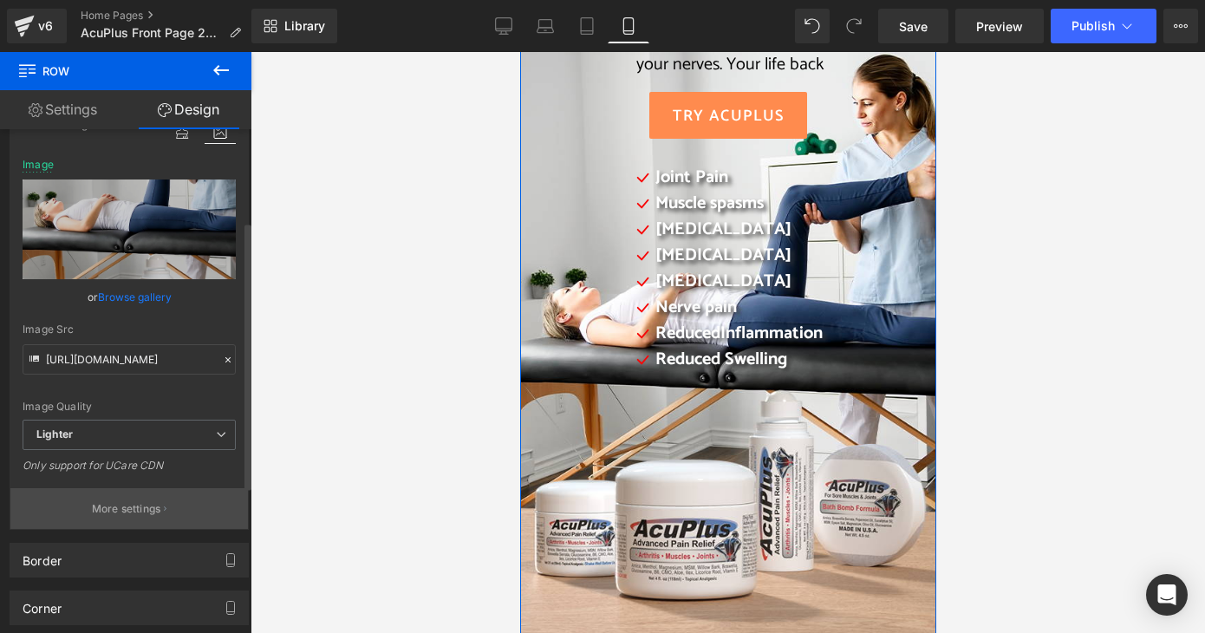
click at [132, 515] on button "More settings" at bounding box center [129, 508] width 238 height 41
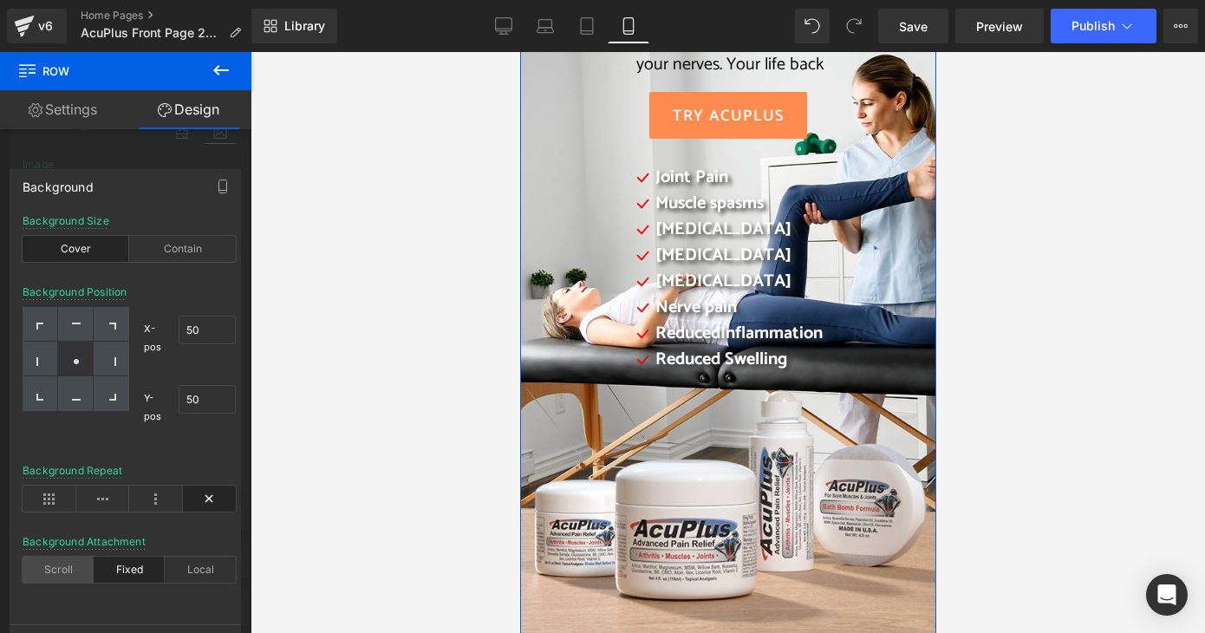
click at [54, 580] on div "Scroll" at bounding box center [58, 570] width 71 height 26
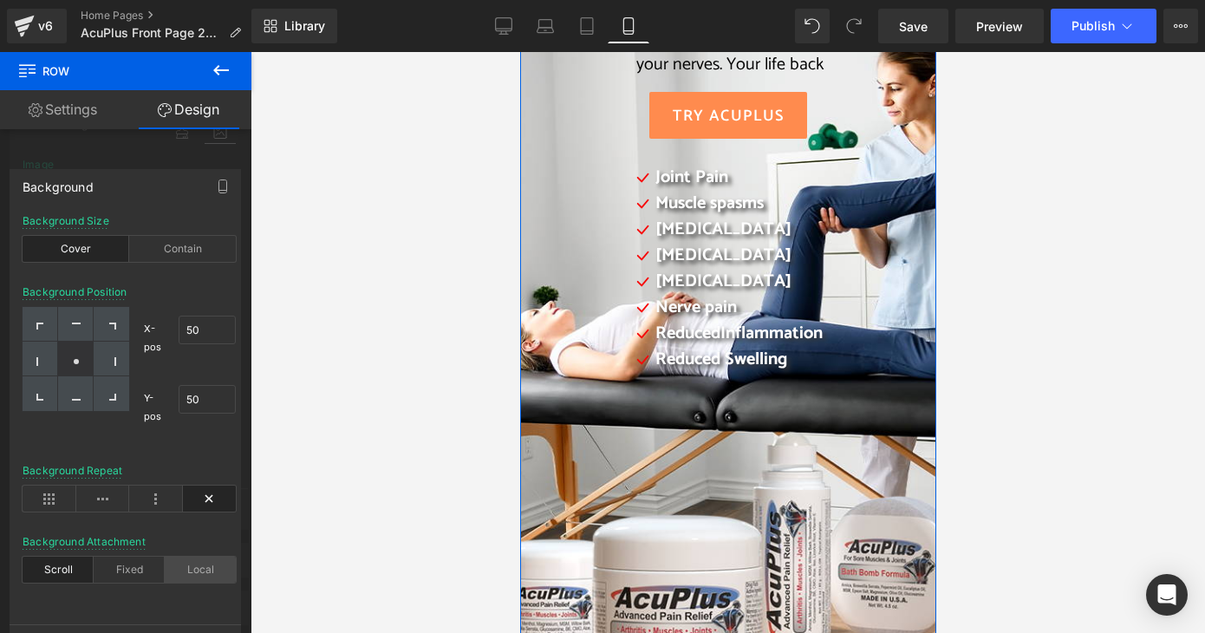
click at [198, 573] on div "Local" at bounding box center [200, 570] width 71 height 26
click at [63, 567] on div "Scroll" at bounding box center [58, 570] width 71 height 26
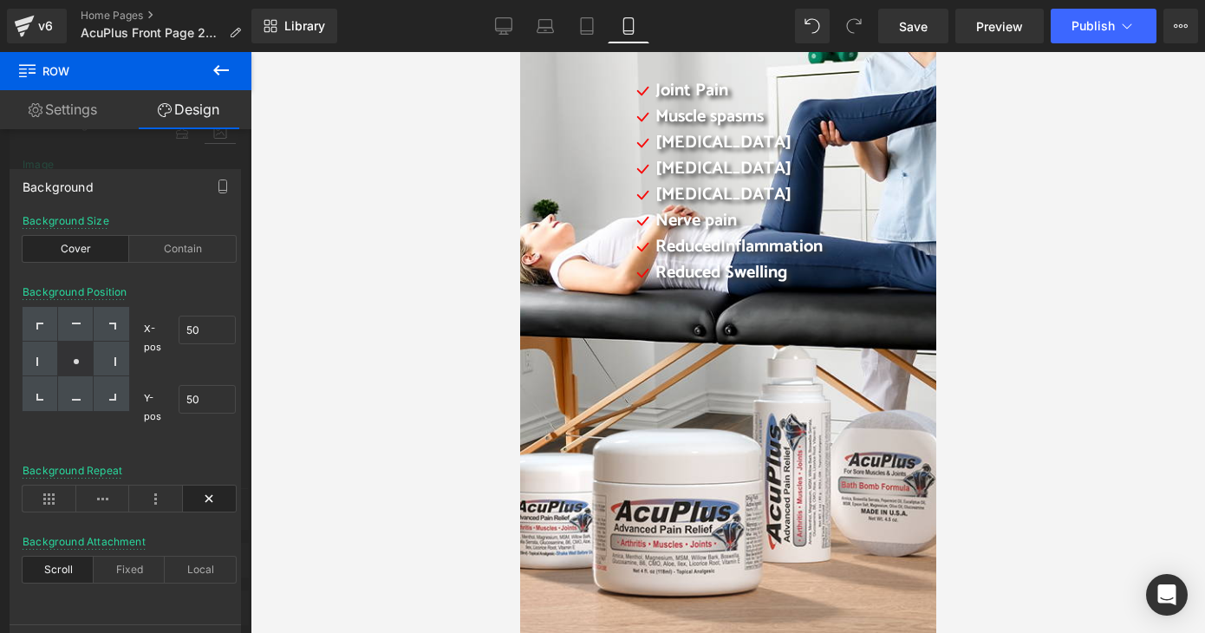
scroll to position [520, 0]
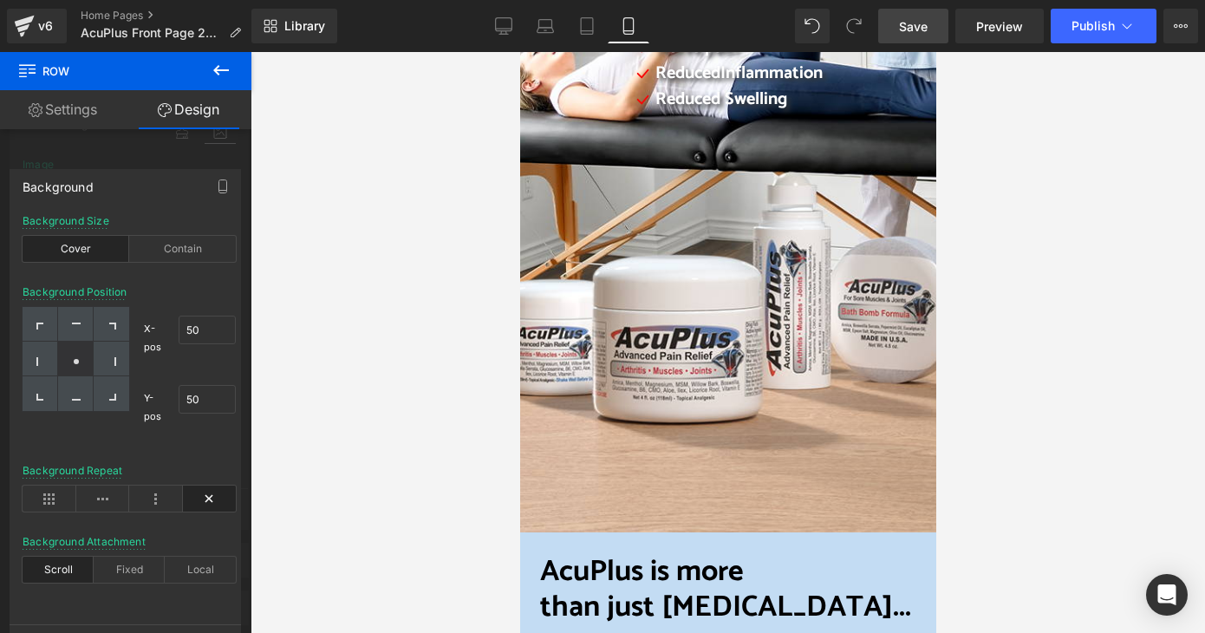
drag, startPoint x: 930, startPoint y: 27, endPoint x: 277, endPoint y: 238, distance: 686.4
click at [930, 27] on link "Save" at bounding box center [913, 26] width 70 height 35
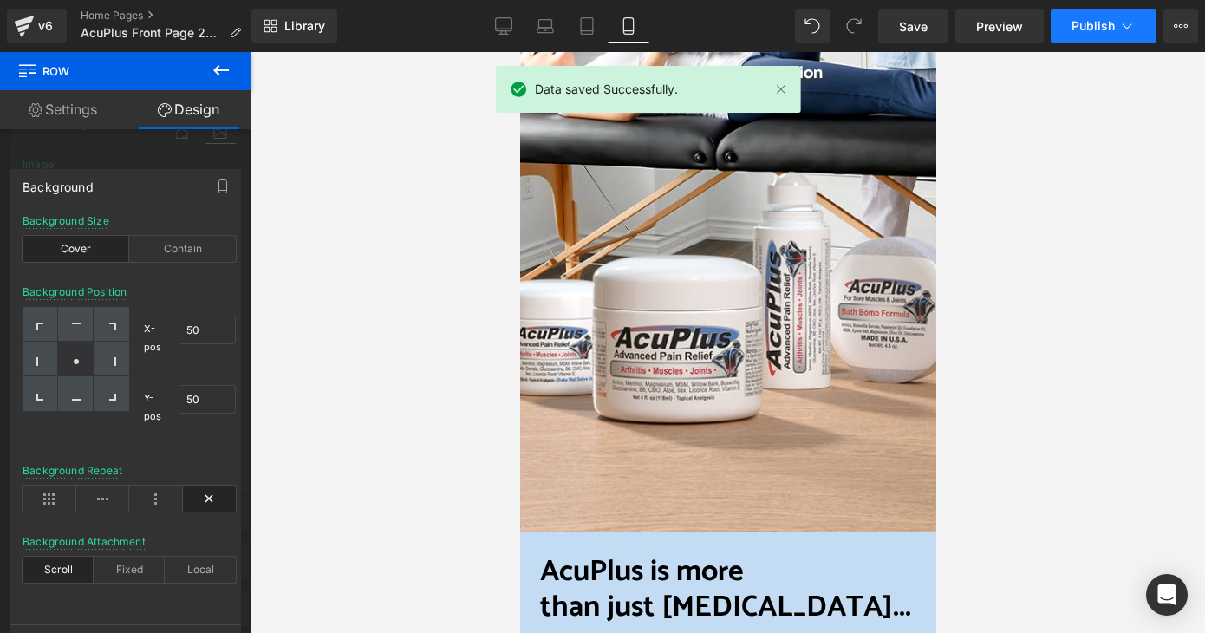
click at [1094, 29] on span "Publish" at bounding box center [1093, 26] width 43 height 14
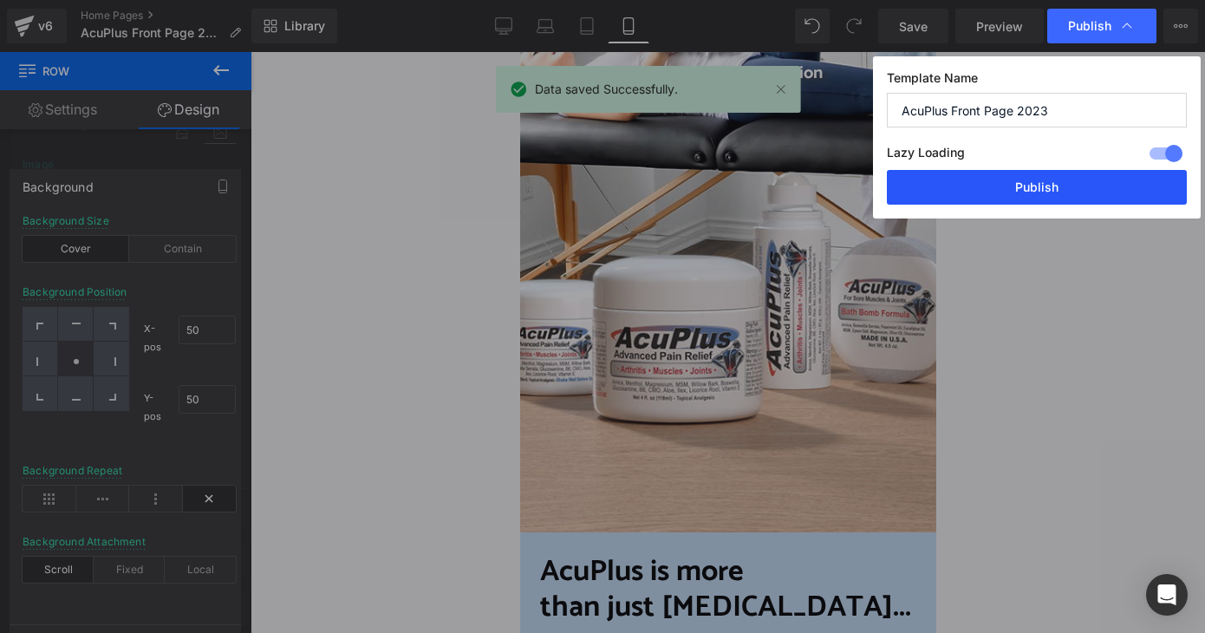
click at [1025, 193] on button "Publish" at bounding box center [1037, 187] width 300 height 35
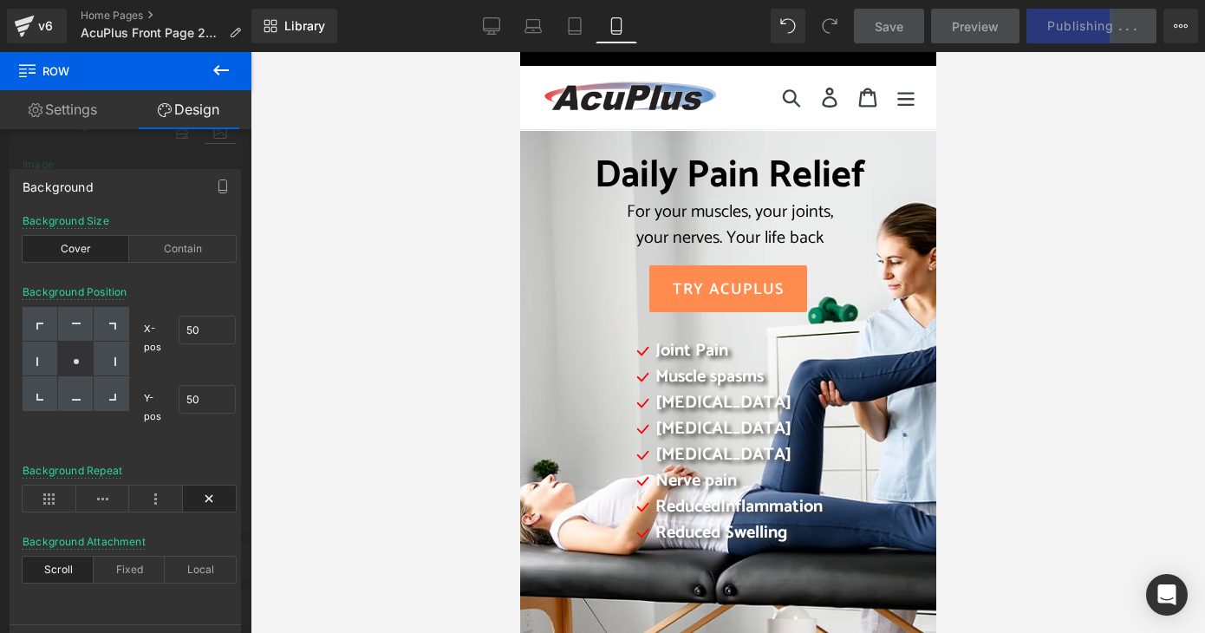
scroll to position [87, 0]
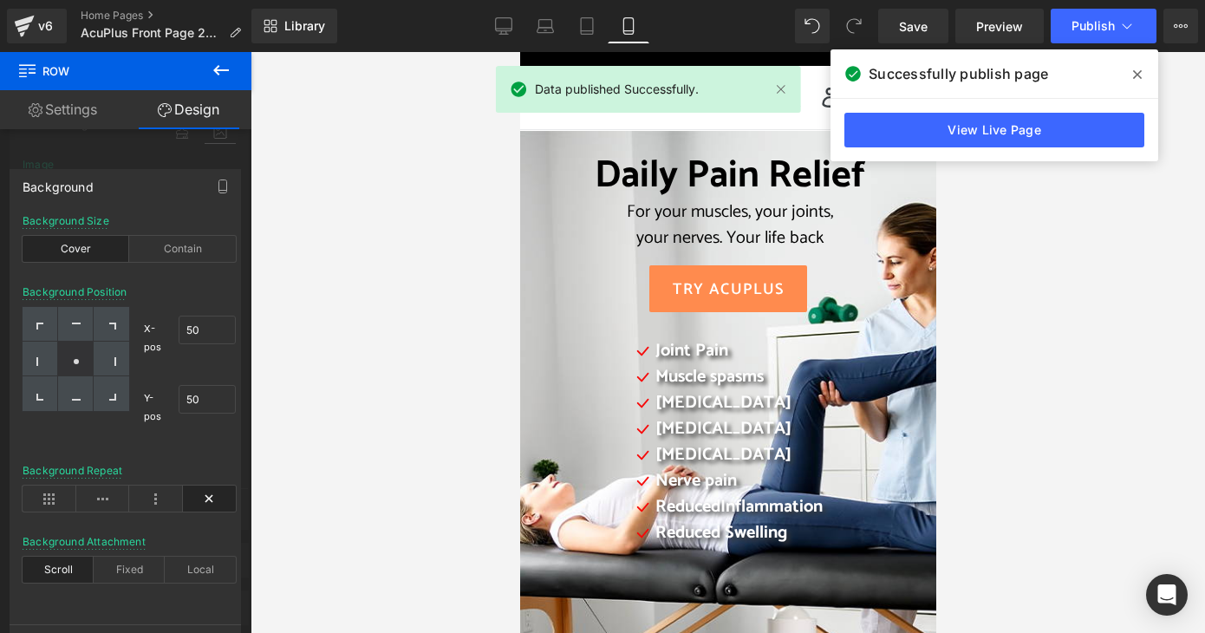
click at [1141, 75] on icon at bounding box center [1137, 75] width 9 height 14
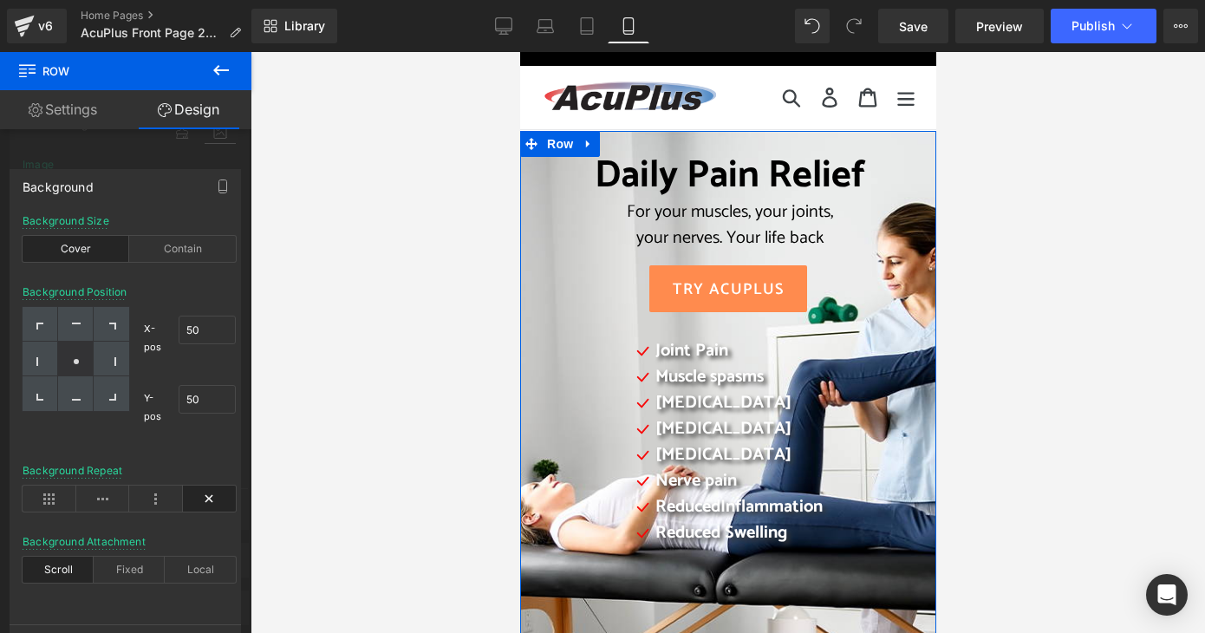
click at [169, 187] on div "Background" at bounding box center [125, 186] width 230 height 33
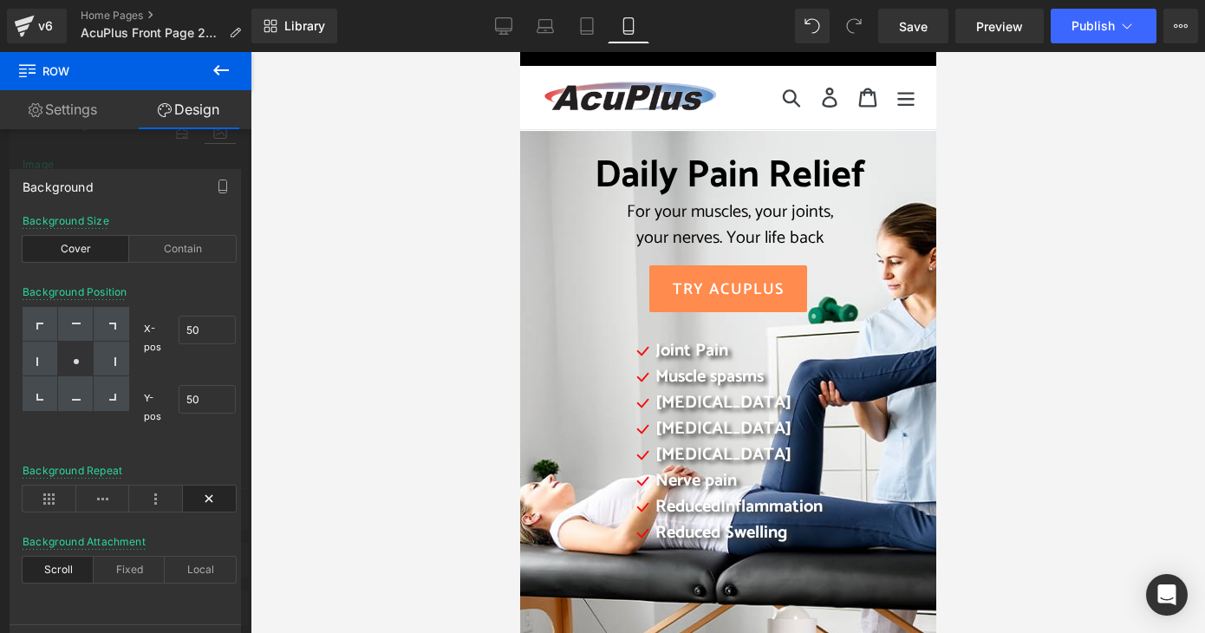
click at [222, 70] on icon at bounding box center [221, 70] width 21 height 21
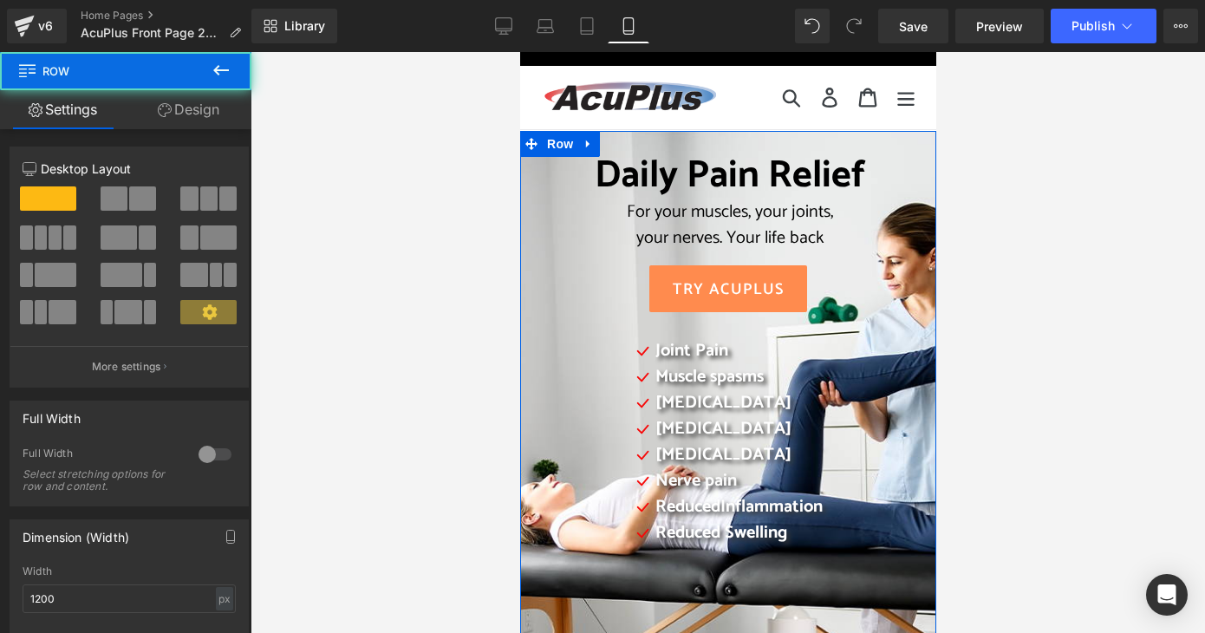
click at [537, 256] on div "Daily Pain Relief For your muscles, your joints, your nerves. Your life back He…" at bounding box center [728, 383] width 382 height 460
click at [176, 108] on link "Design" at bounding box center [189, 109] width 126 height 39
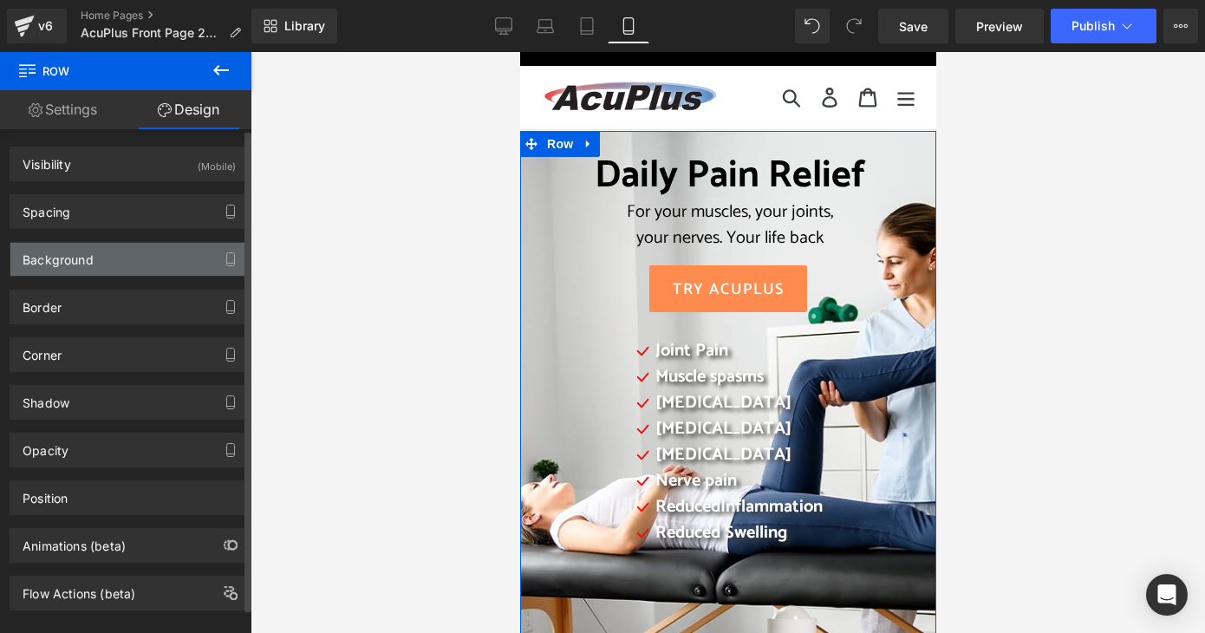
click at [145, 265] on div "Background" at bounding box center [129, 259] width 238 height 33
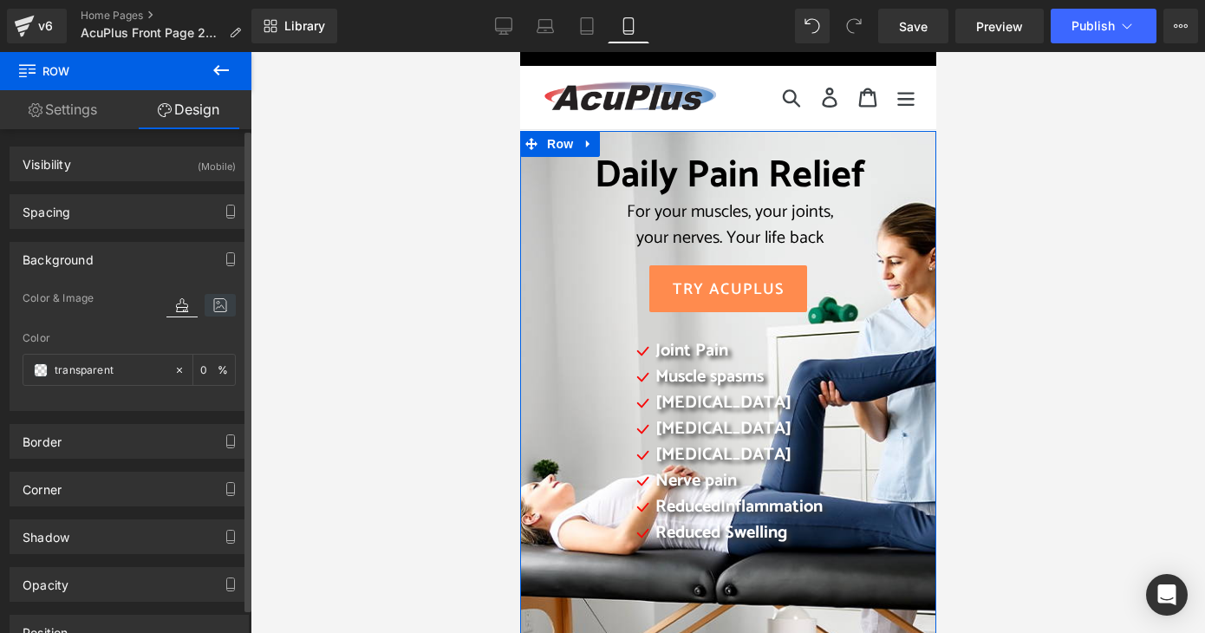
click at [218, 307] on icon at bounding box center [220, 305] width 31 height 23
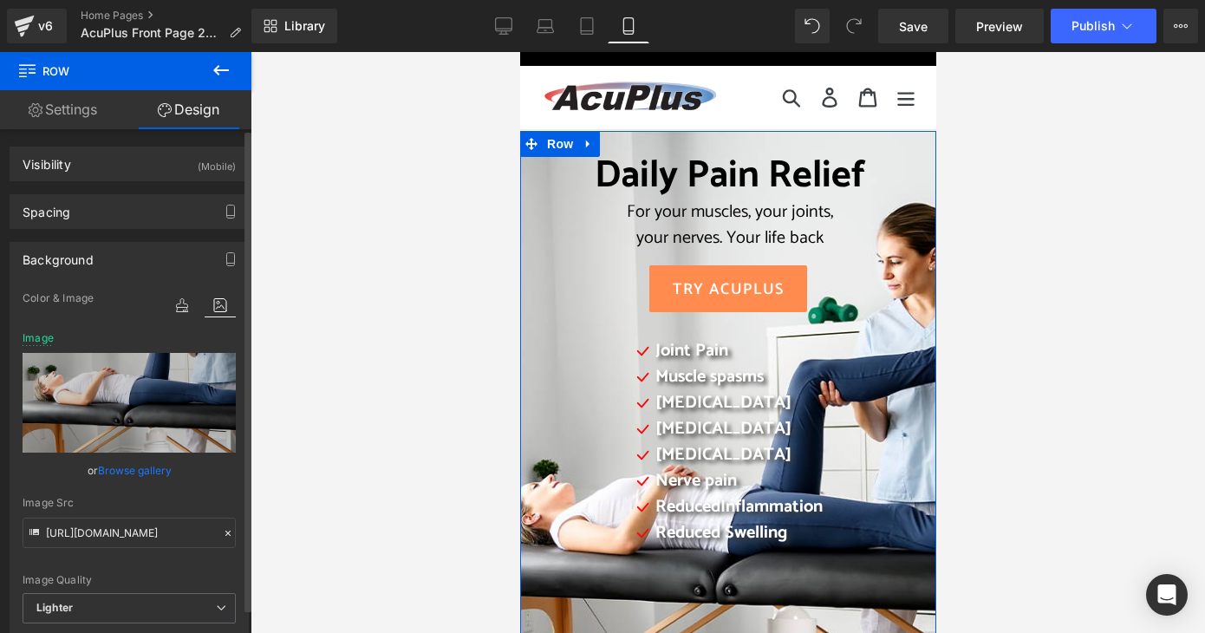
click at [218, 307] on icon at bounding box center [220, 305] width 31 height 23
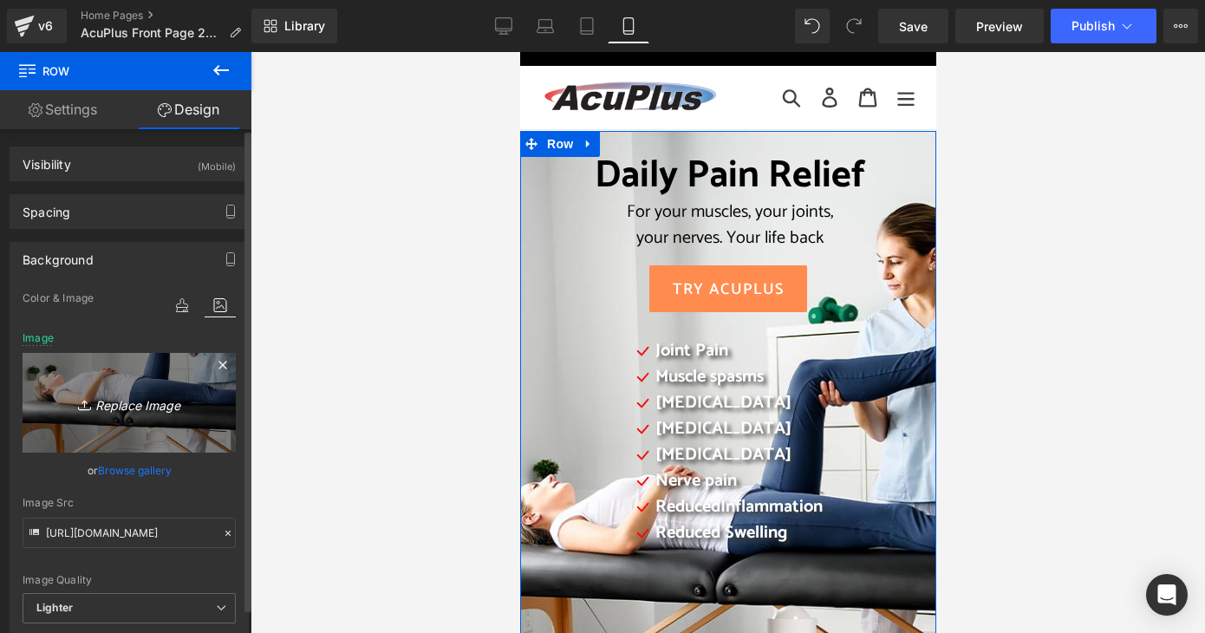
click at [147, 402] on icon "Replace Image" at bounding box center [129, 403] width 139 height 22
type input "C:\fakepath\2025 AcuPlus website mobile 2.png"
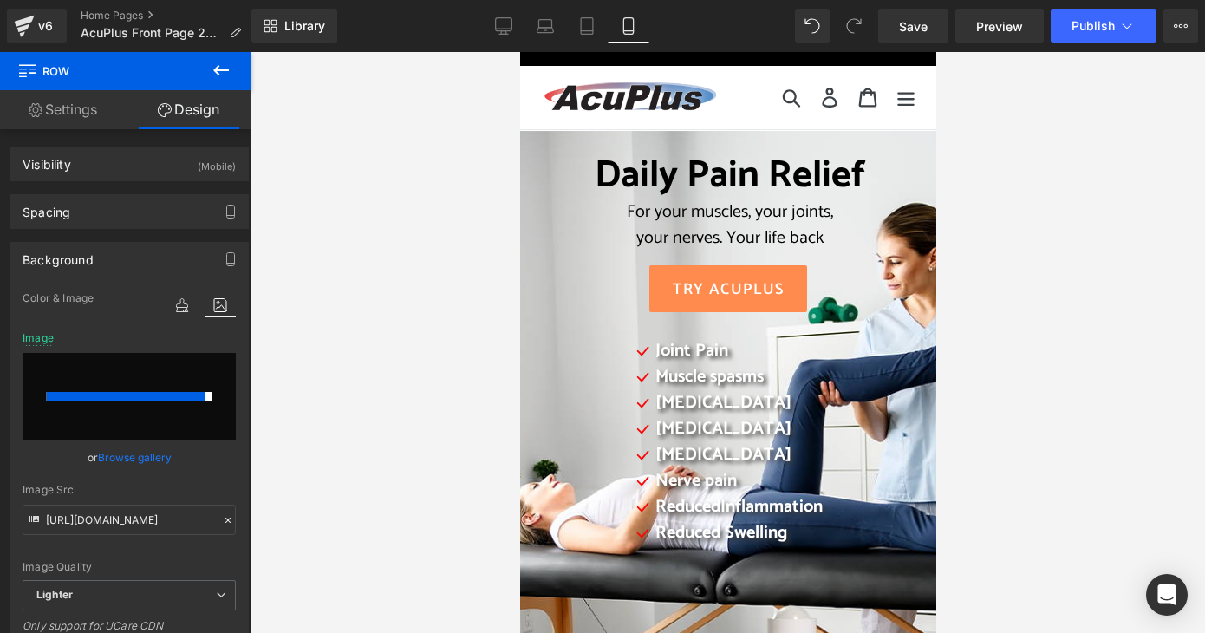
type input "[URL][DOMAIN_NAME]"
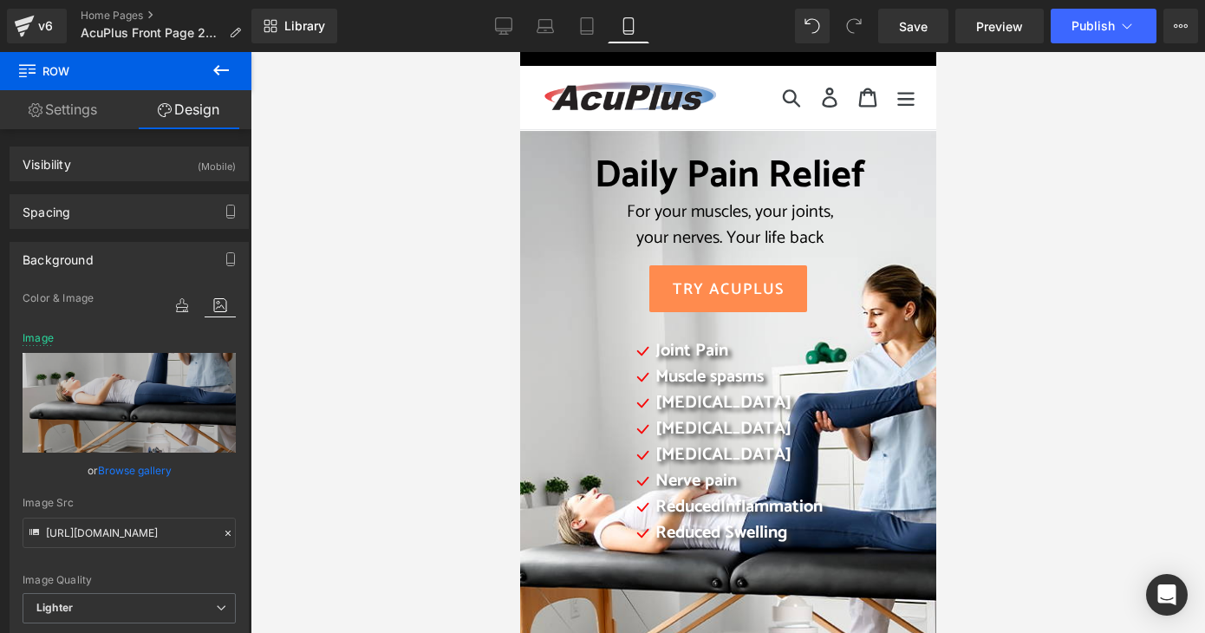
click at [1106, 303] on div at bounding box center [728, 342] width 955 height 581
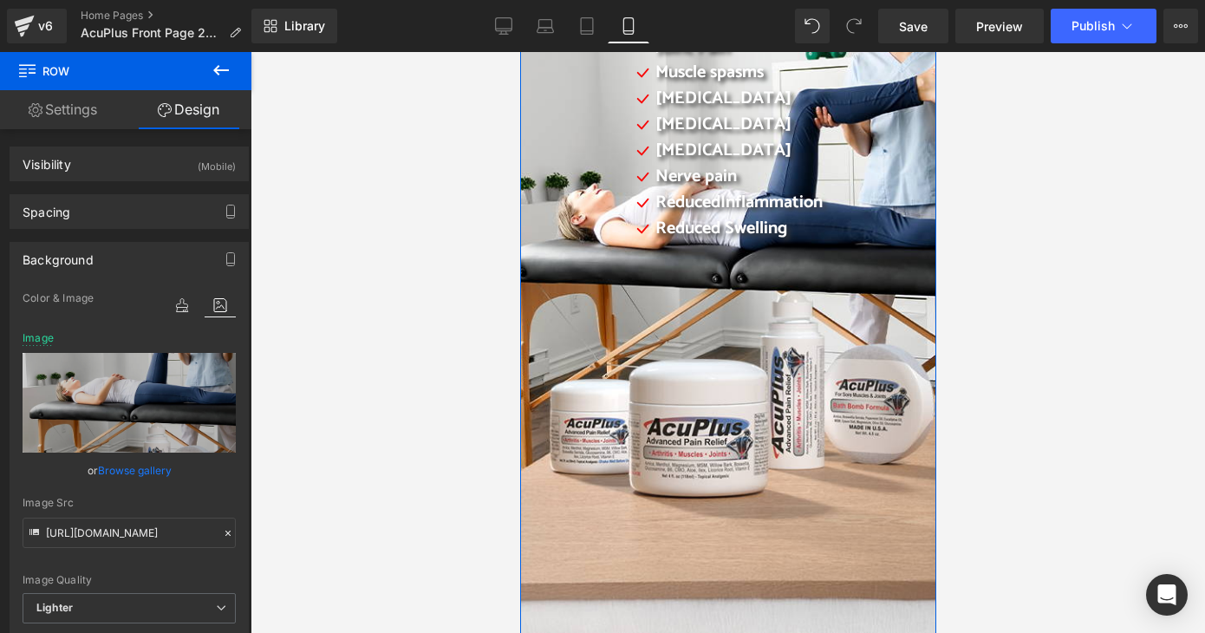
scroll to position [434, 0]
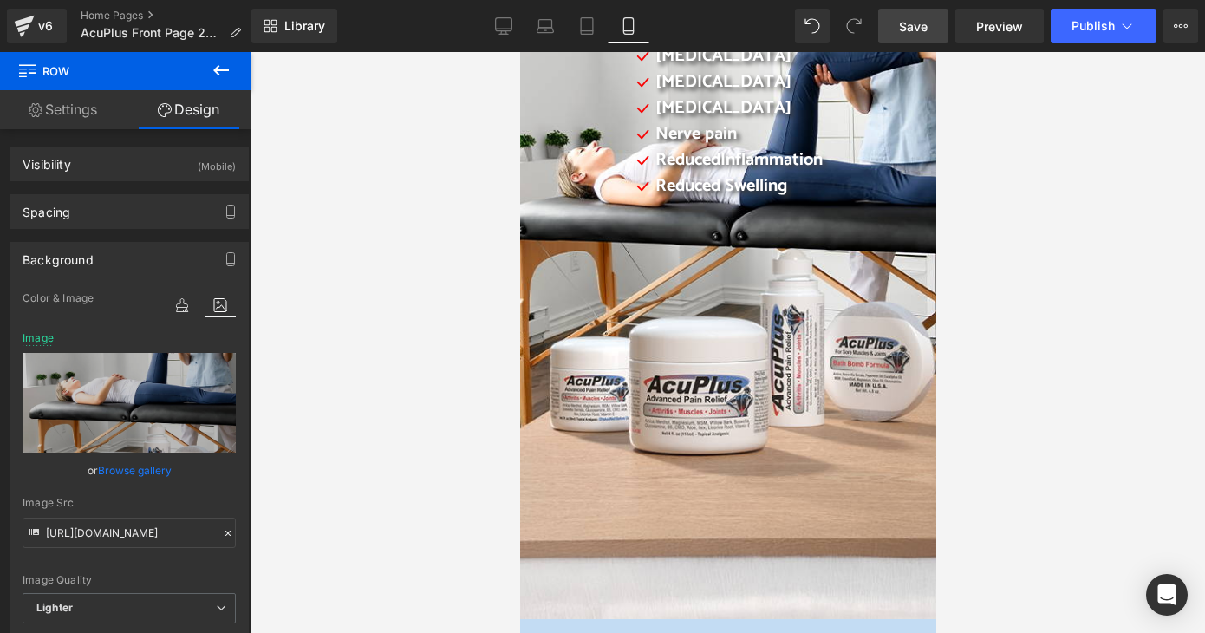
click at [928, 29] on span "Save" at bounding box center [913, 26] width 29 height 18
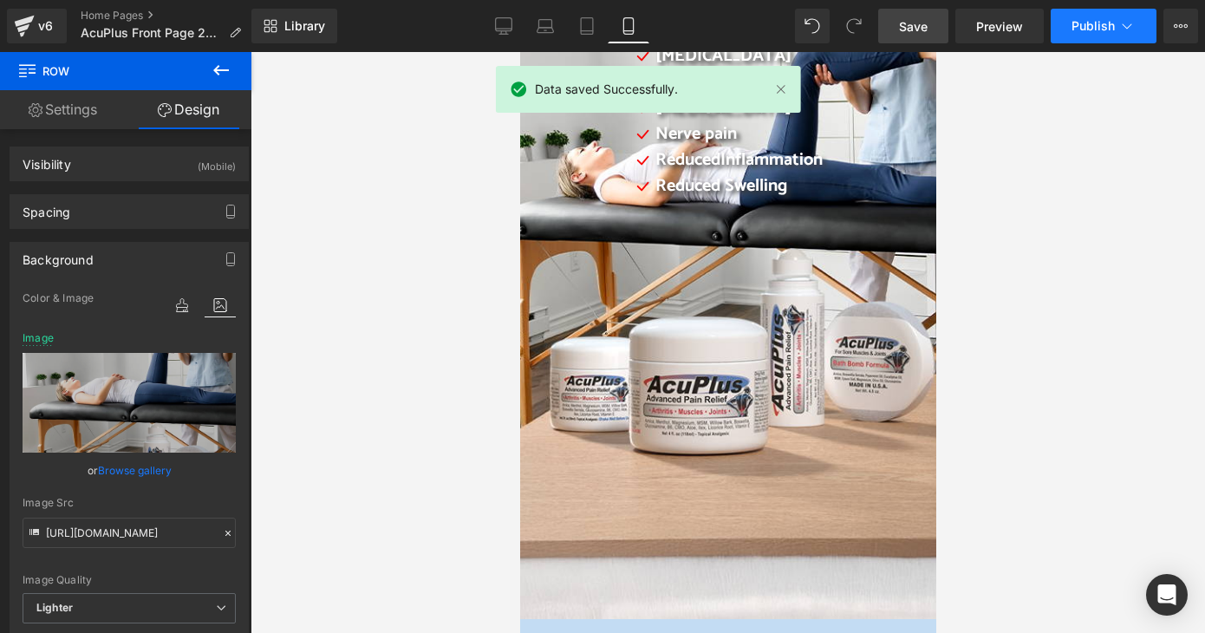
click at [1074, 28] on span "Publish" at bounding box center [1093, 26] width 43 height 14
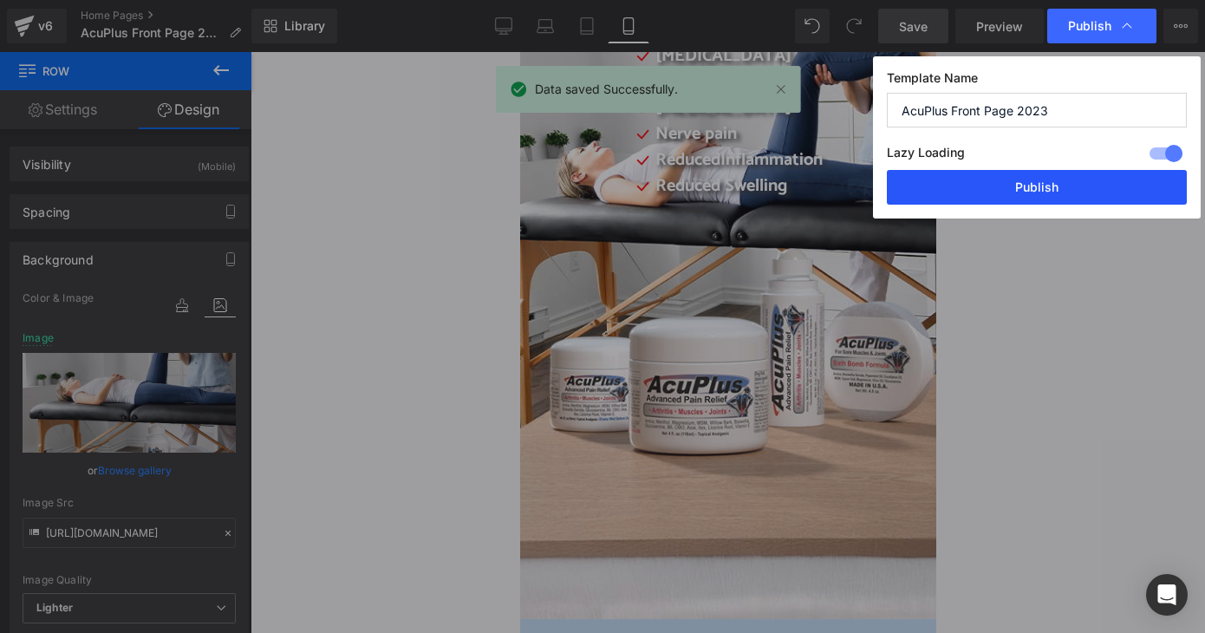
click at [1056, 187] on button "Publish" at bounding box center [1037, 187] width 300 height 35
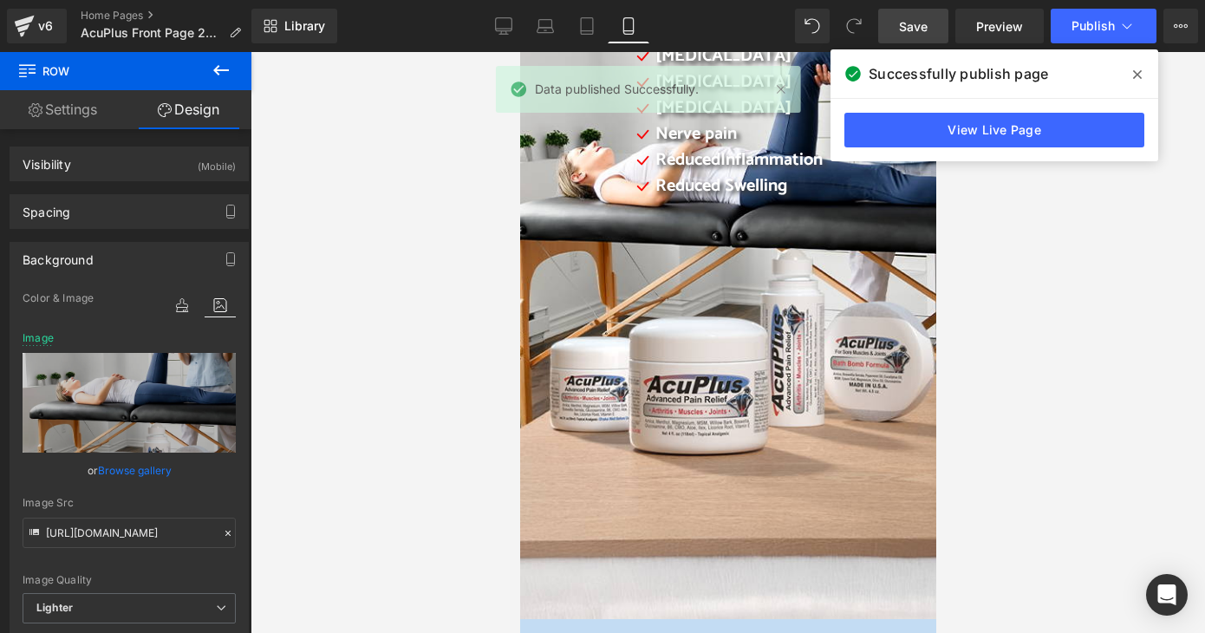
click at [1142, 75] on span at bounding box center [1138, 75] width 28 height 28
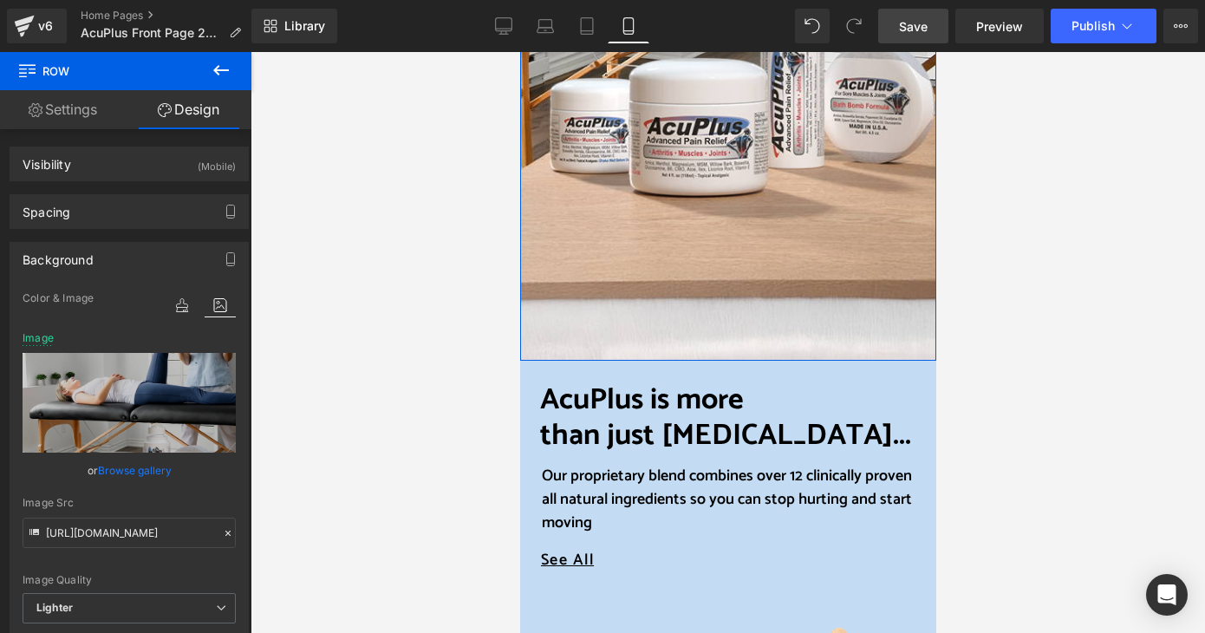
scroll to position [694, 0]
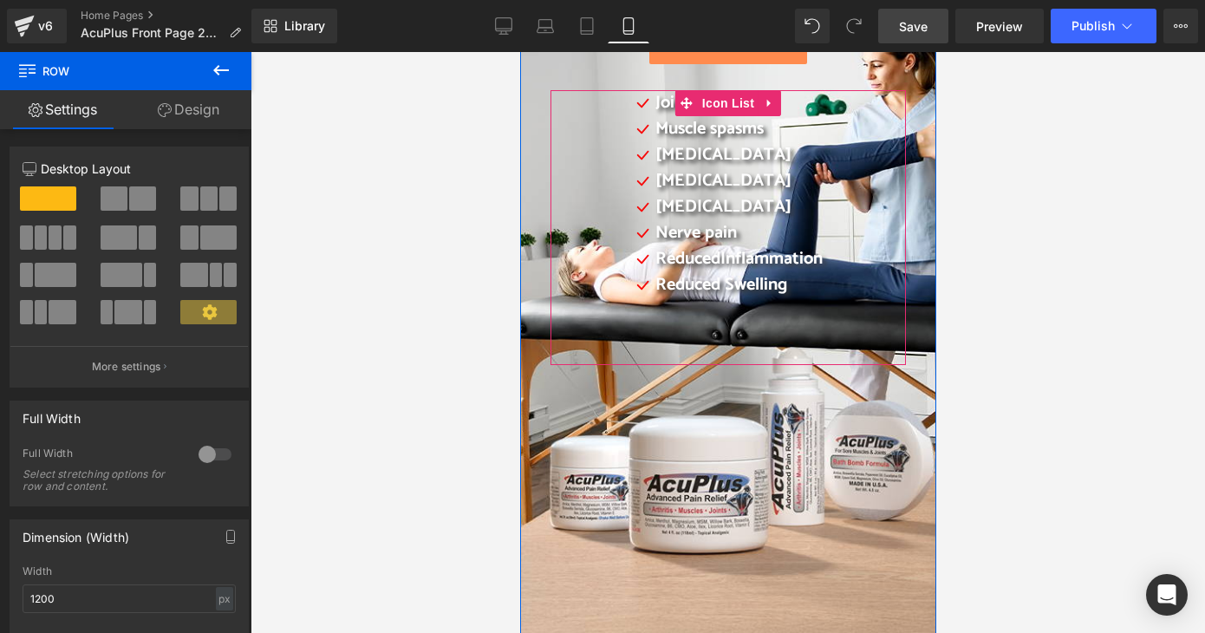
scroll to position [260, 0]
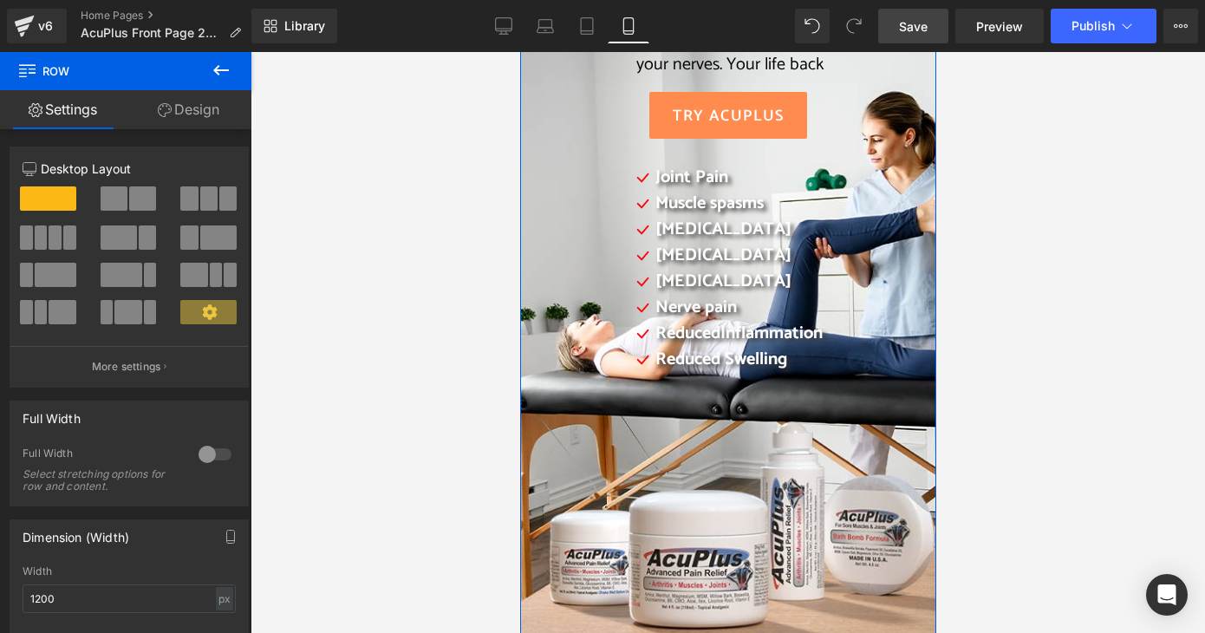
click at [69, 113] on link "Settings" at bounding box center [63, 109] width 126 height 39
click at [179, 110] on link "Design" at bounding box center [189, 109] width 126 height 39
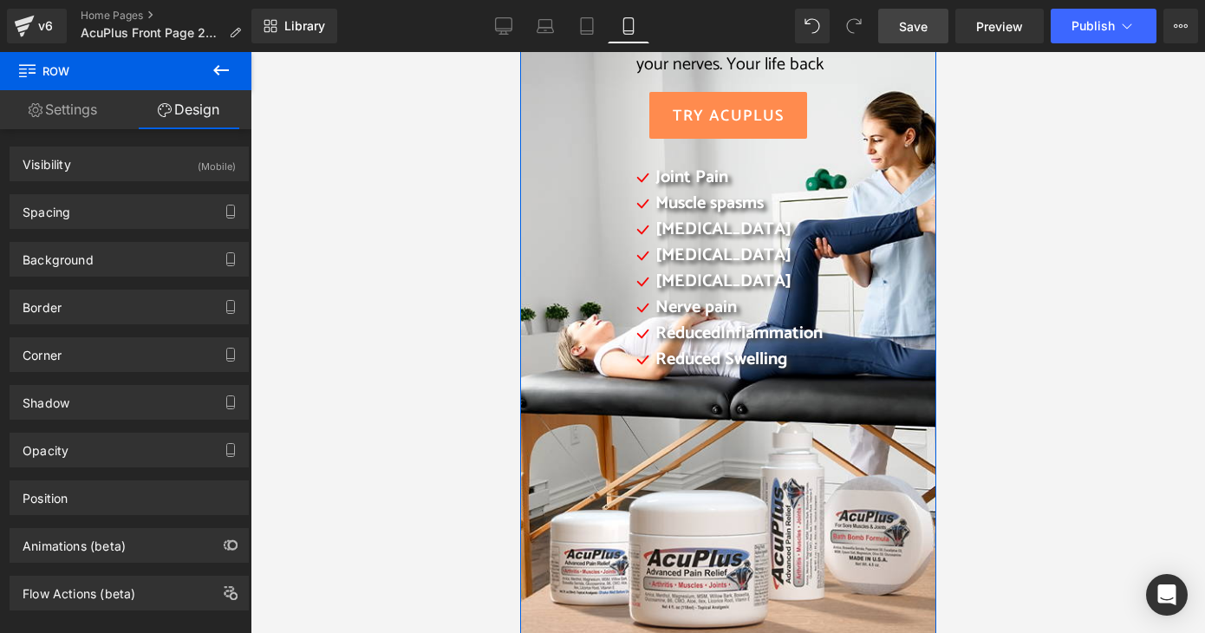
click at [56, 111] on link "Settings" at bounding box center [63, 109] width 126 height 39
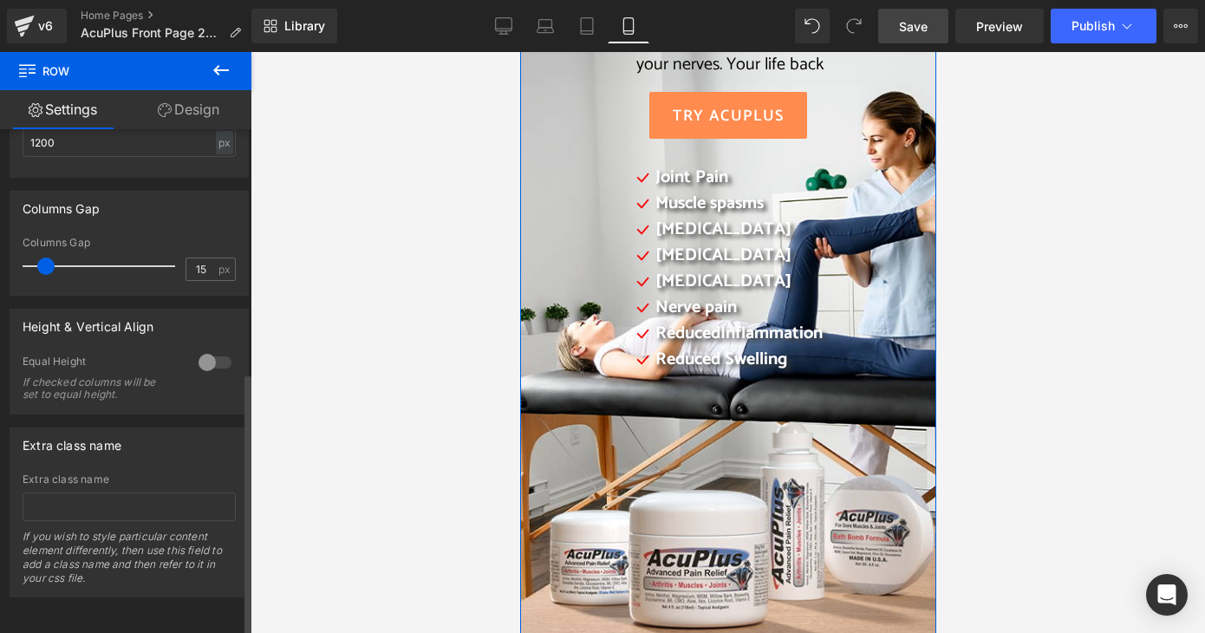
scroll to position [466, 0]
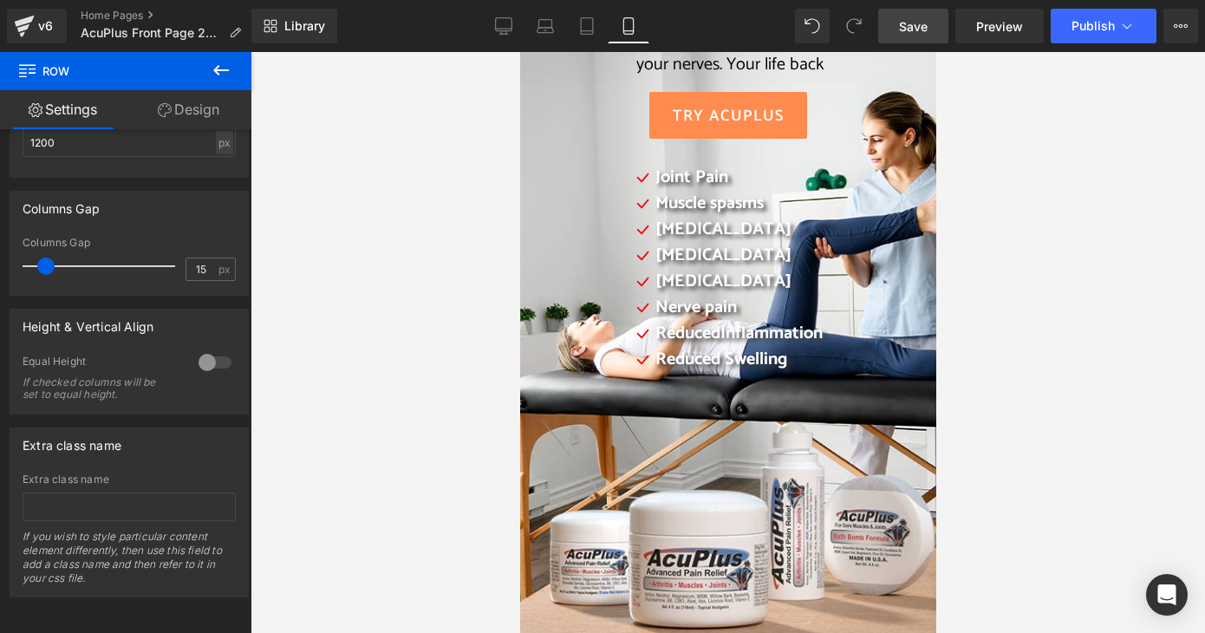
click at [26, 77] on span "Row" at bounding box center [103, 71] width 173 height 38
click at [222, 72] on icon at bounding box center [221, 70] width 21 height 21
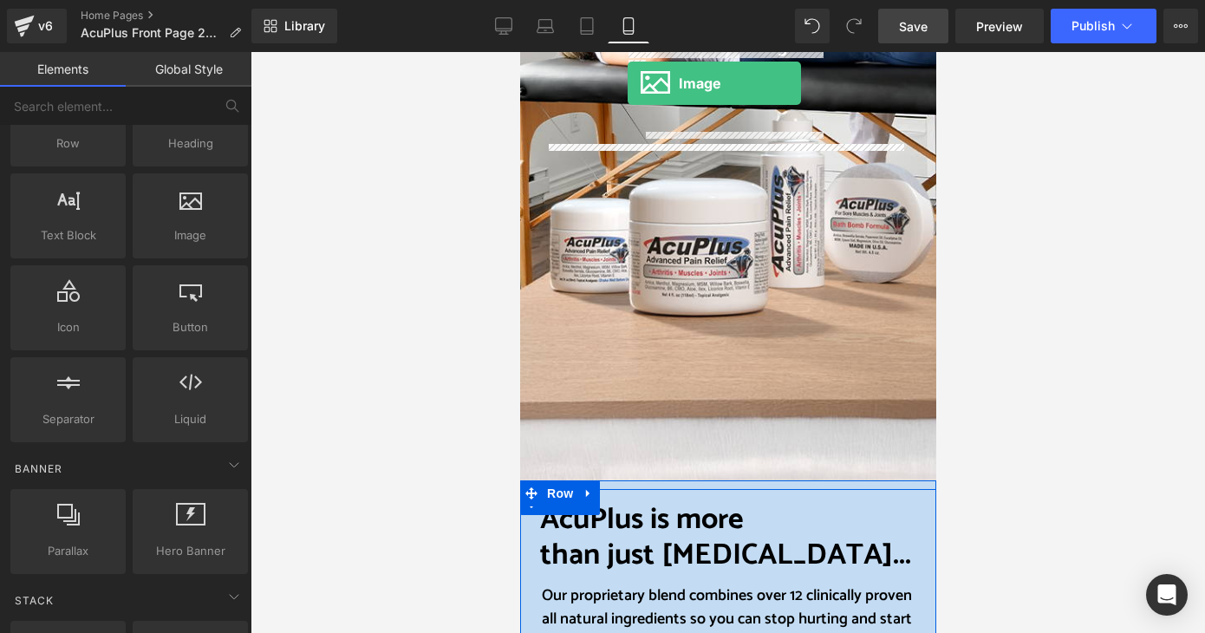
scroll to position [399, 0]
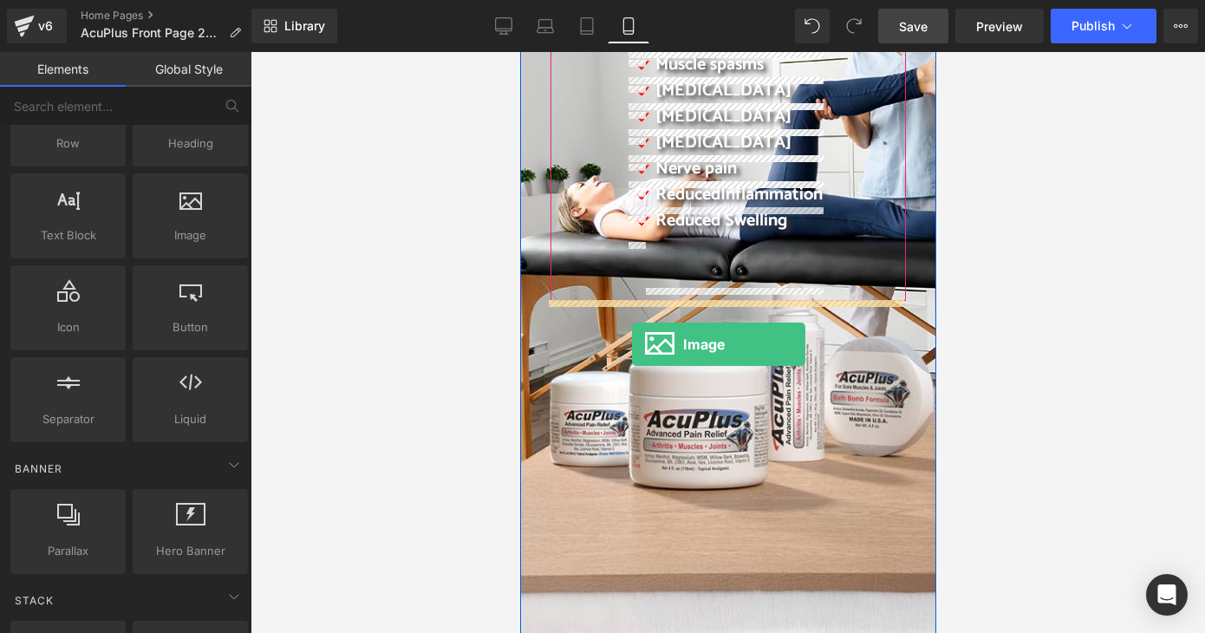
drag, startPoint x: 700, startPoint y: 253, endPoint x: 631, endPoint y: 344, distance: 113.9
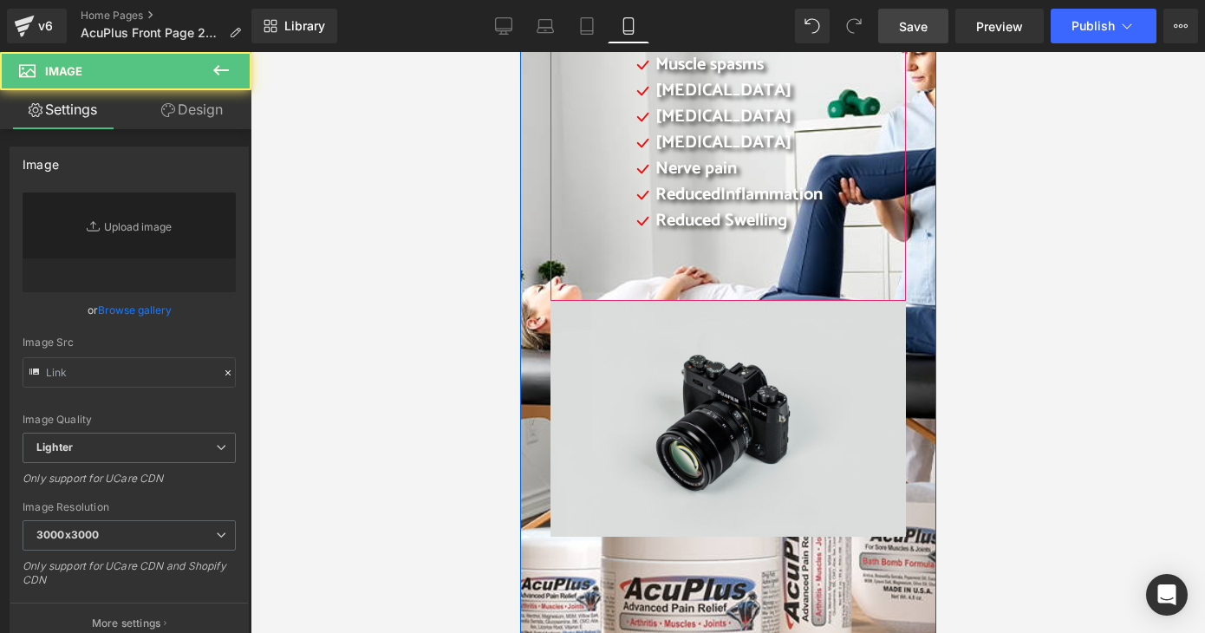
type input "//[DOMAIN_NAME][URL]"
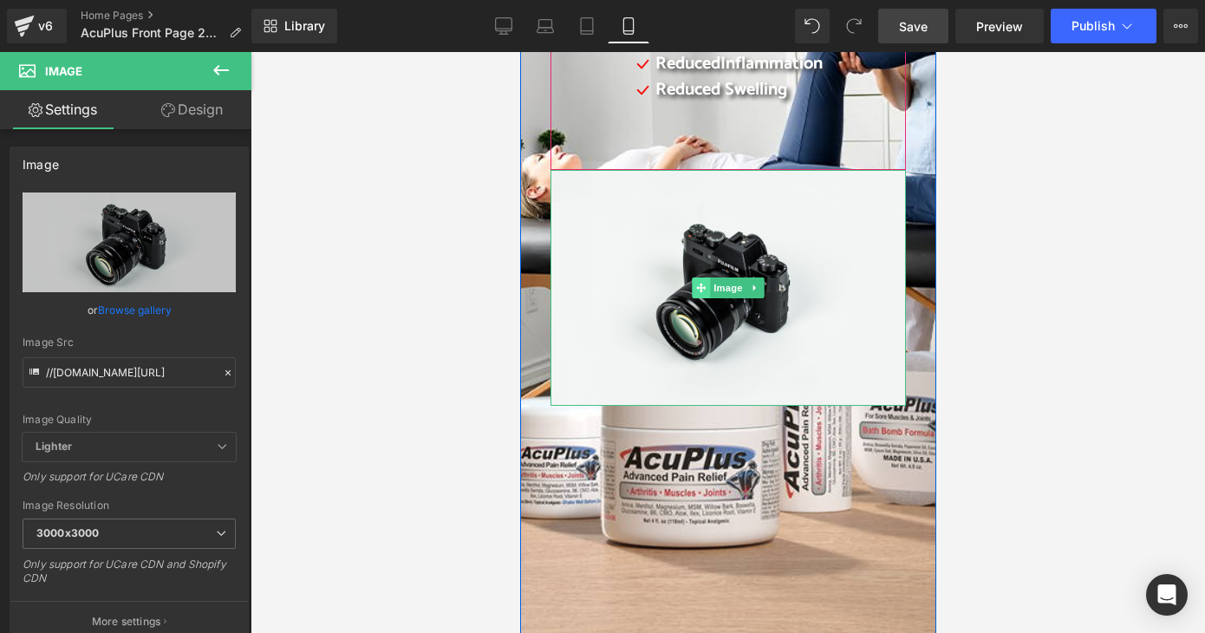
scroll to position [572, 0]
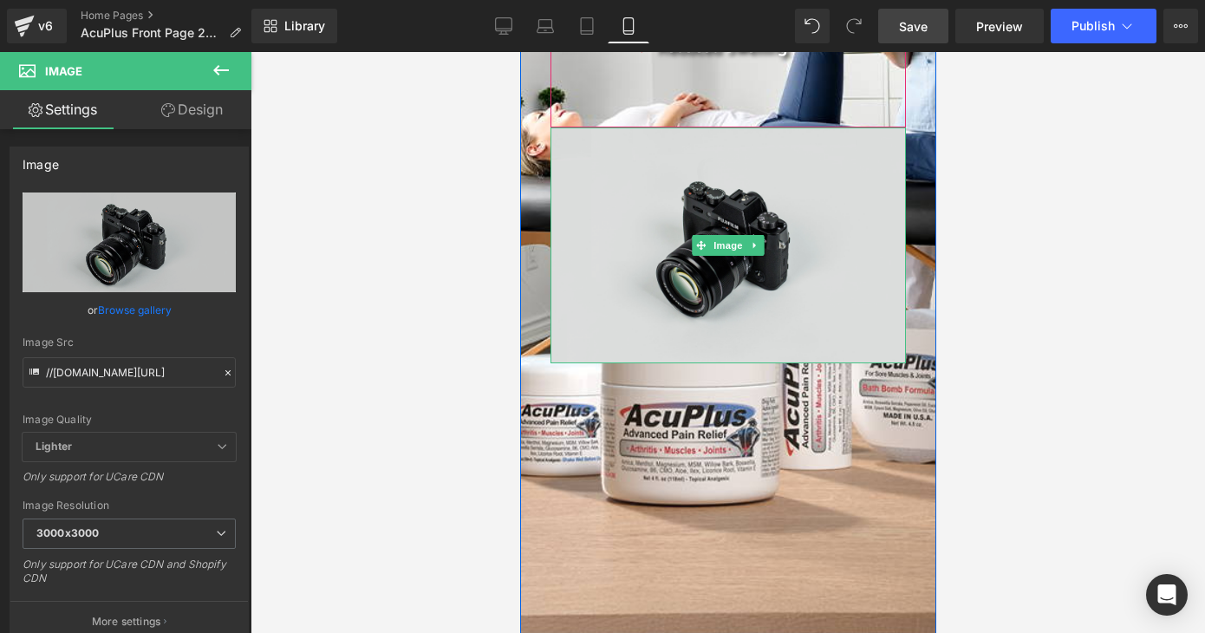
click at [746, 160] on img at bounding box center [728, 245] width 356 height 236
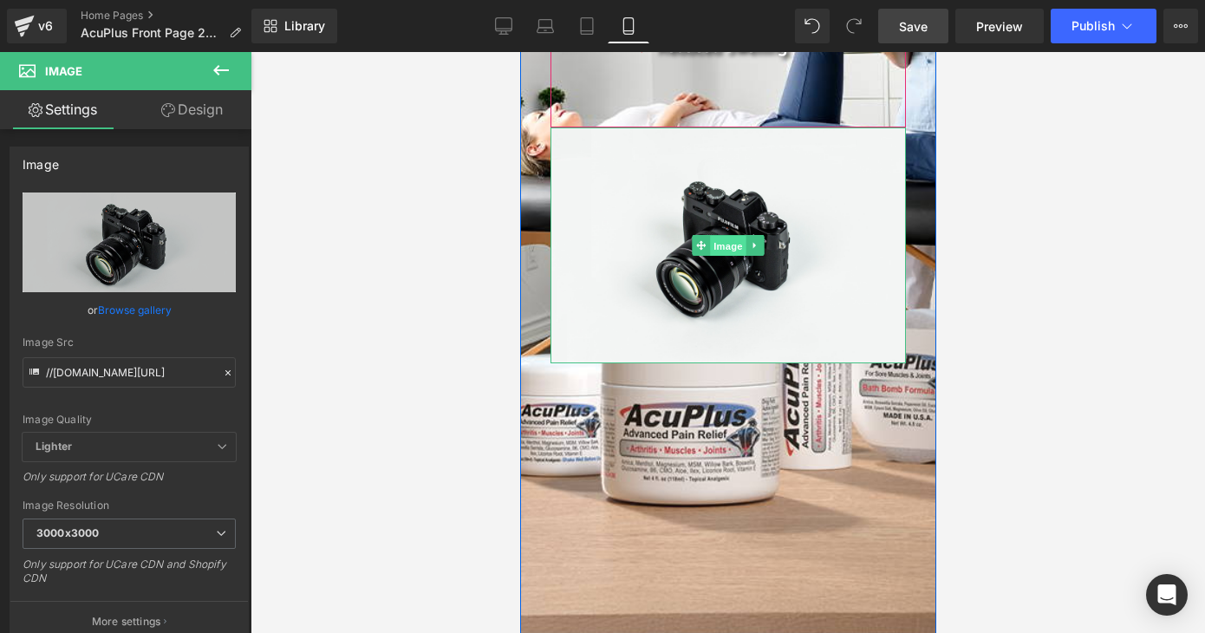
click at [722, 237] on span "Image" at bounding box center [727, 246] width 36 height 21
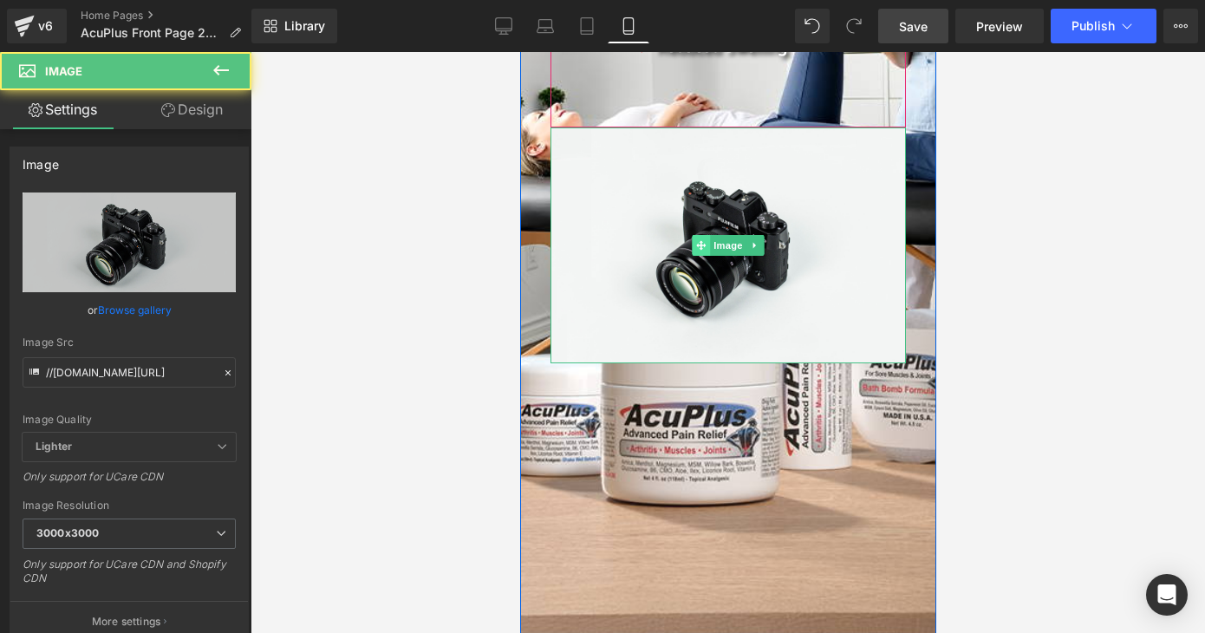
click at [695, 244] on icon at bounding box center [700, 245] width 10 height 10
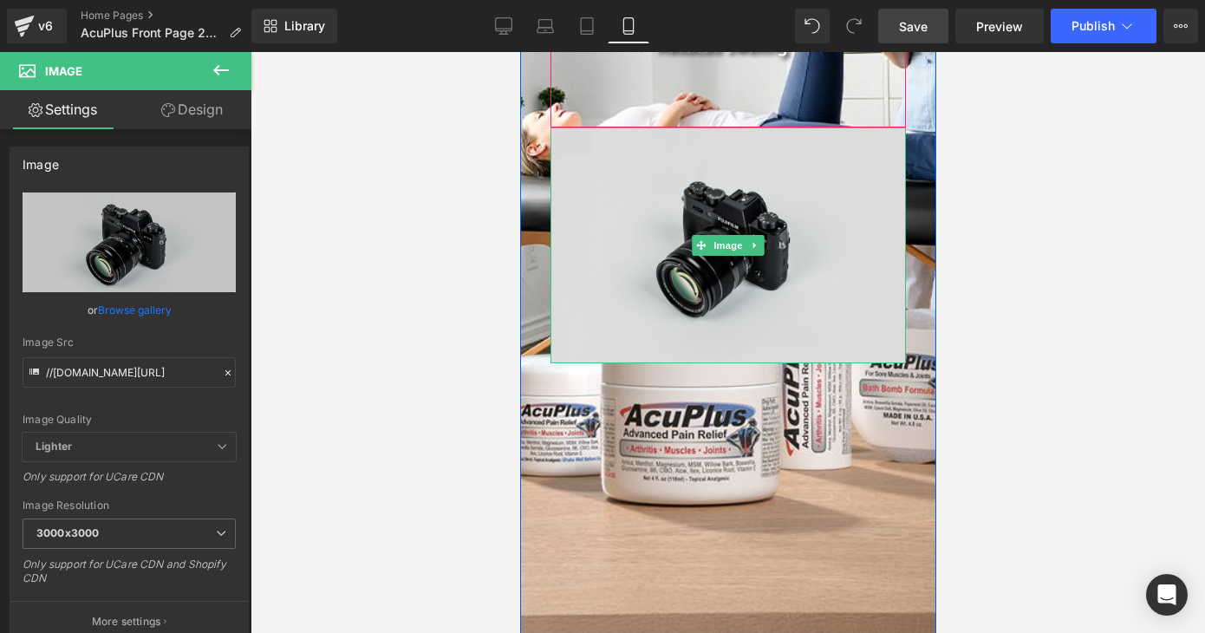
click at [736, 162] on img at bounding box center [728, 245] width 356 height 236
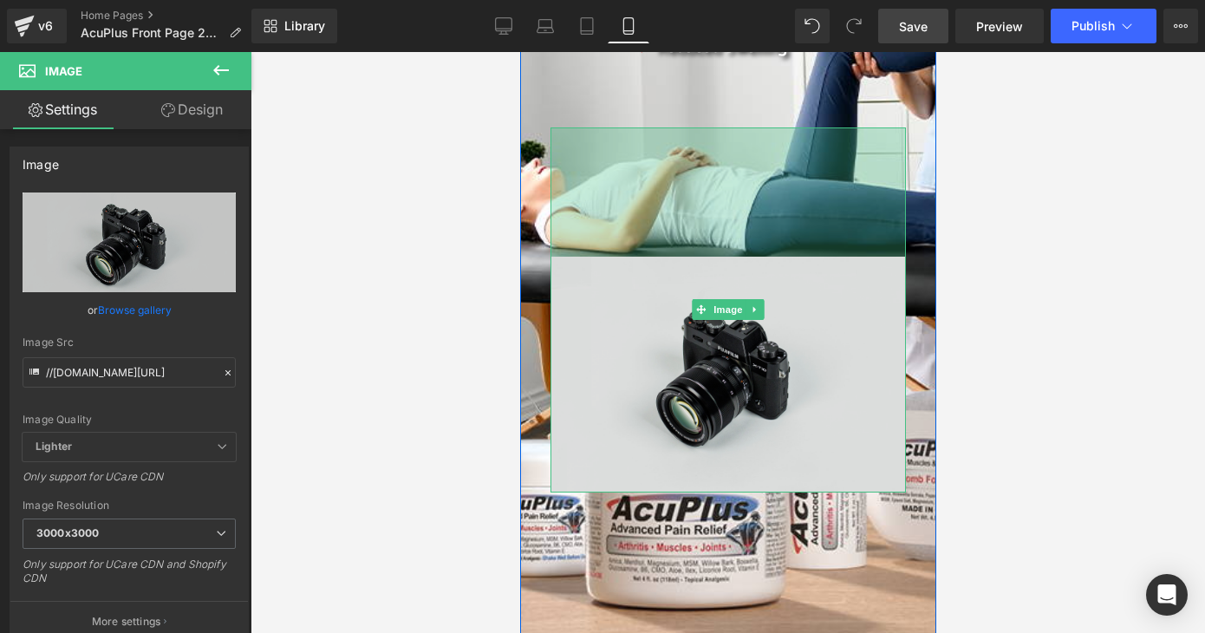
drag, startPoint x: 769, startPoint y: 129, endPoint x: 763, endPoint y: 258, distance: 129.3
click at [763, 258] on div "Image 149px" at bounding box center [728, 309] width 356 height 365
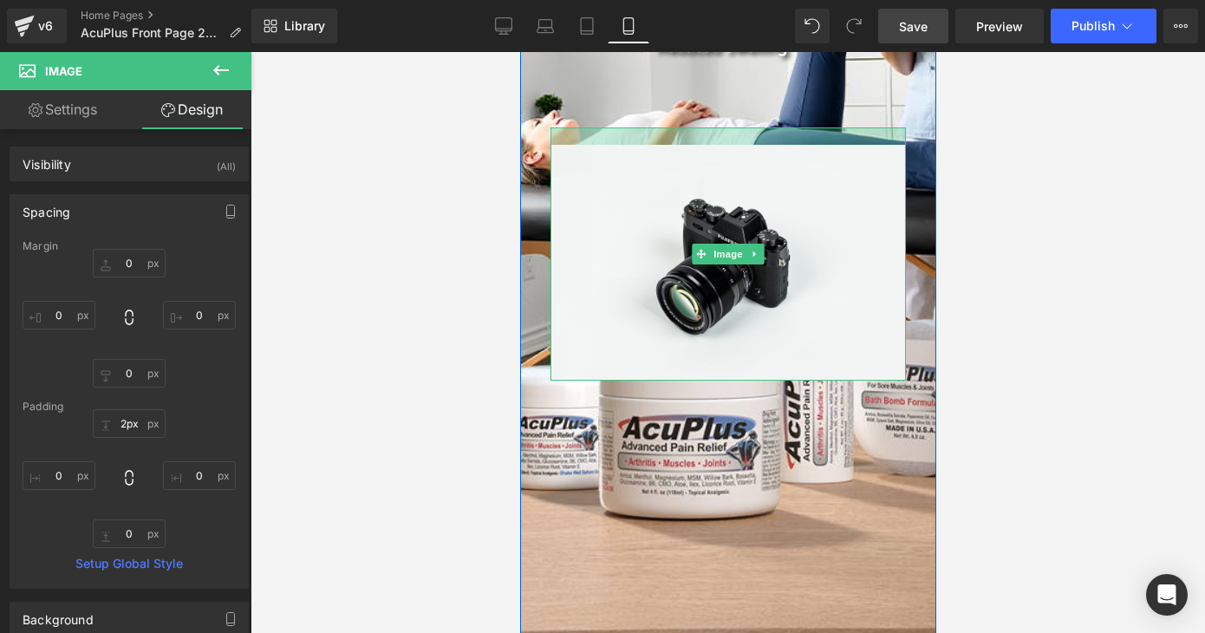
type input "0px"
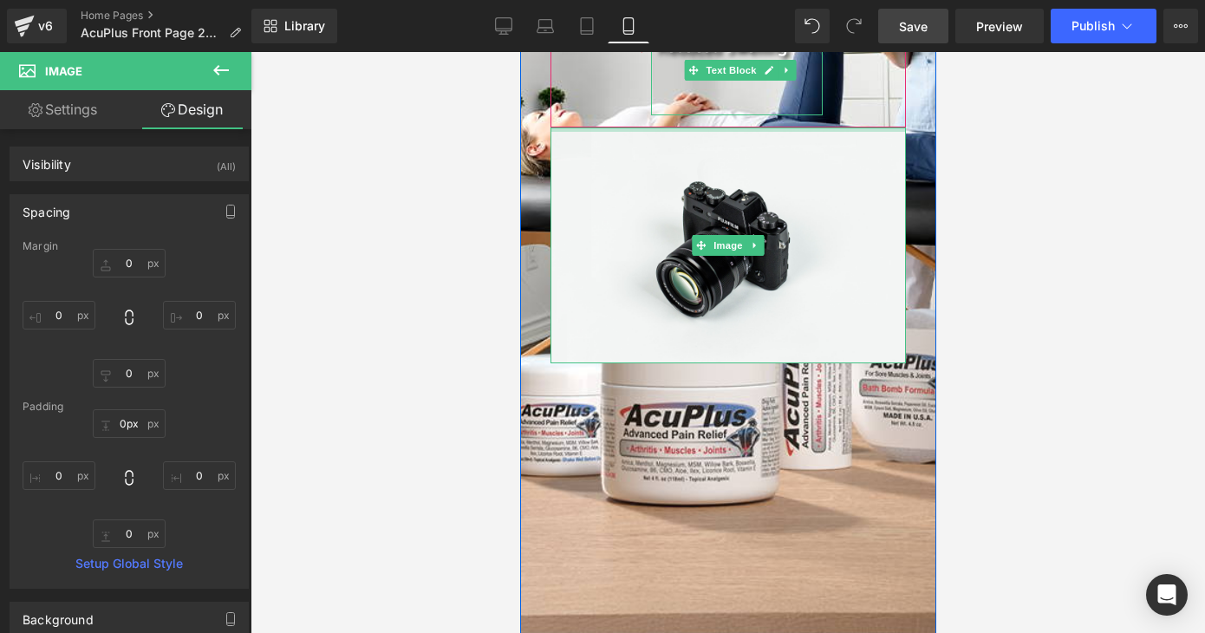
drag, startPoint x: 760, startPoint y: 251, endPoint x: 779, endPoint y: 88, distance: 164.9
click at [779, 88] on div "Daily Pain Relief For your muscles, your joints, your nerves. Your life back He…" at bounding box center [728, 15] width 382 height 695
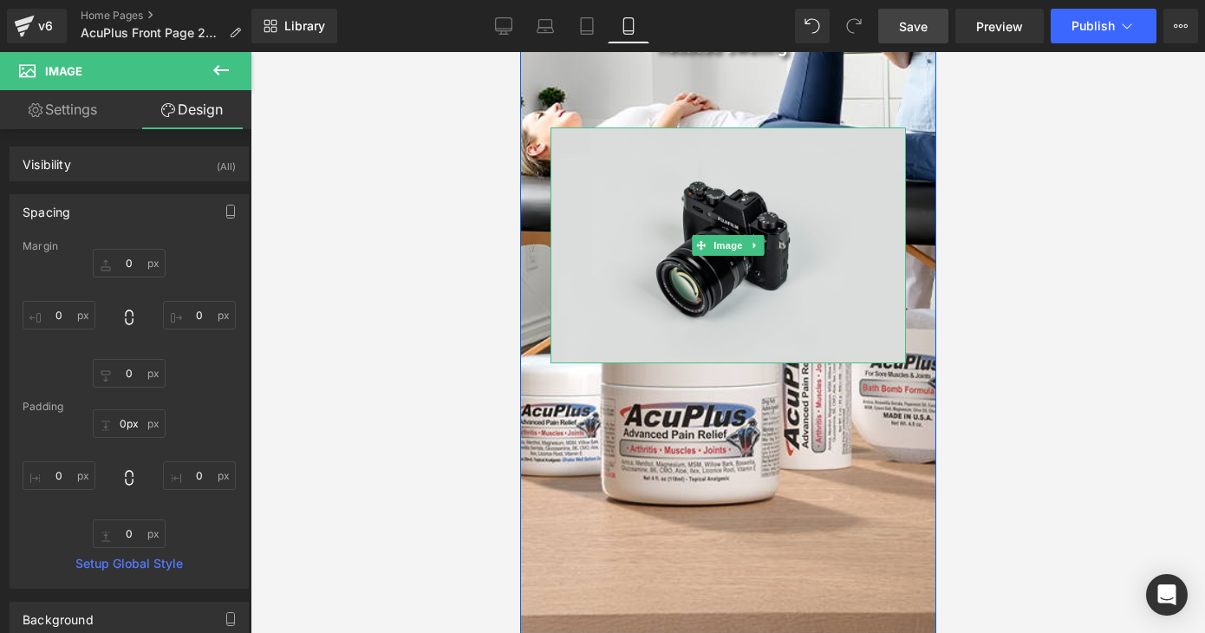
click at [786, 304] on img at bounding box center [728, 245] width 356 height 236
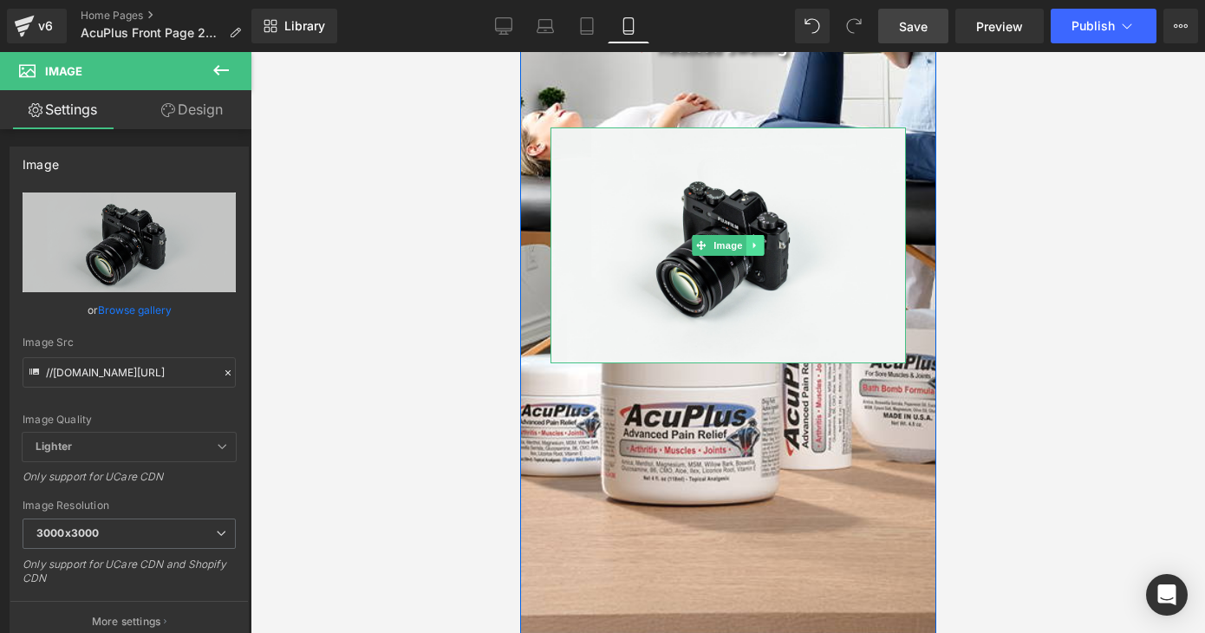
click at [755, 242] on link at bounding box center [755, 245] width 18 height 21
click at [759, 246] on icon at bounding box center [764, 245] width 10 height 10
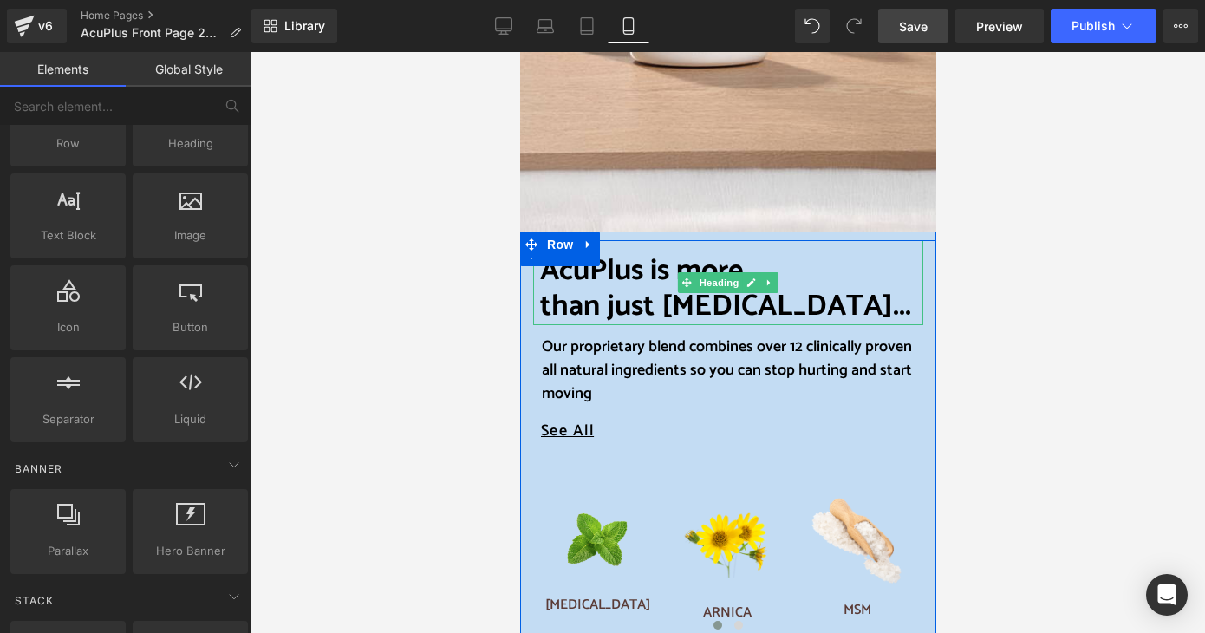
scroll to position [867, 0]
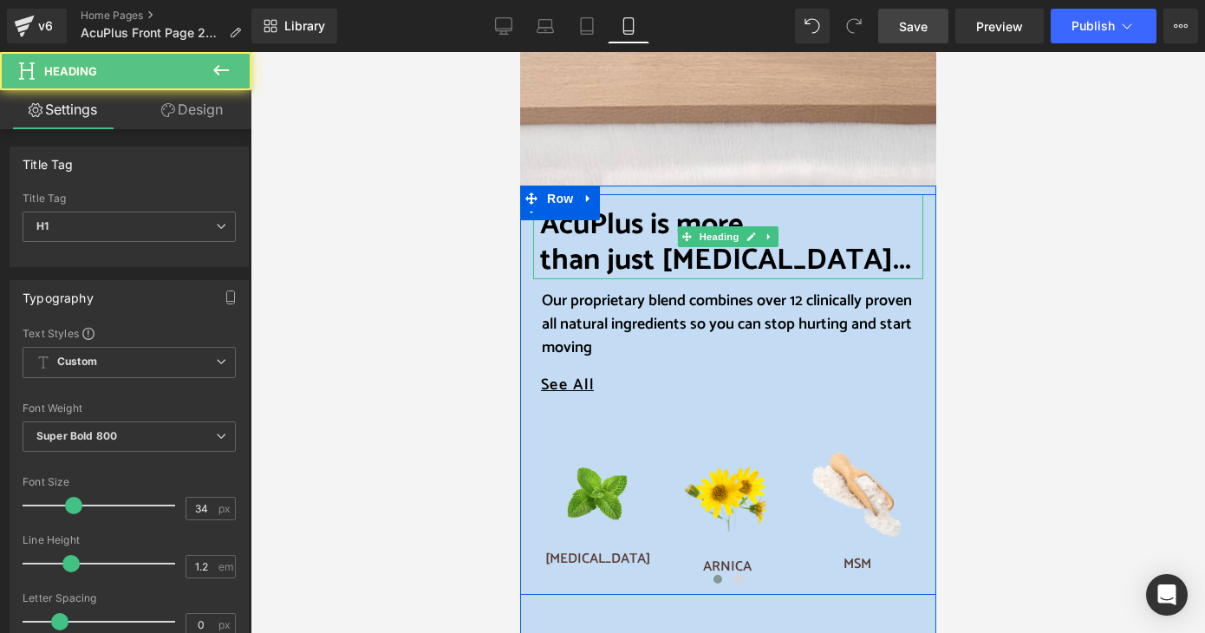
click at [617, 258] on span "than just [MEDICAL_DATA]..." at bounding box center [724, 261] width 371 height 48
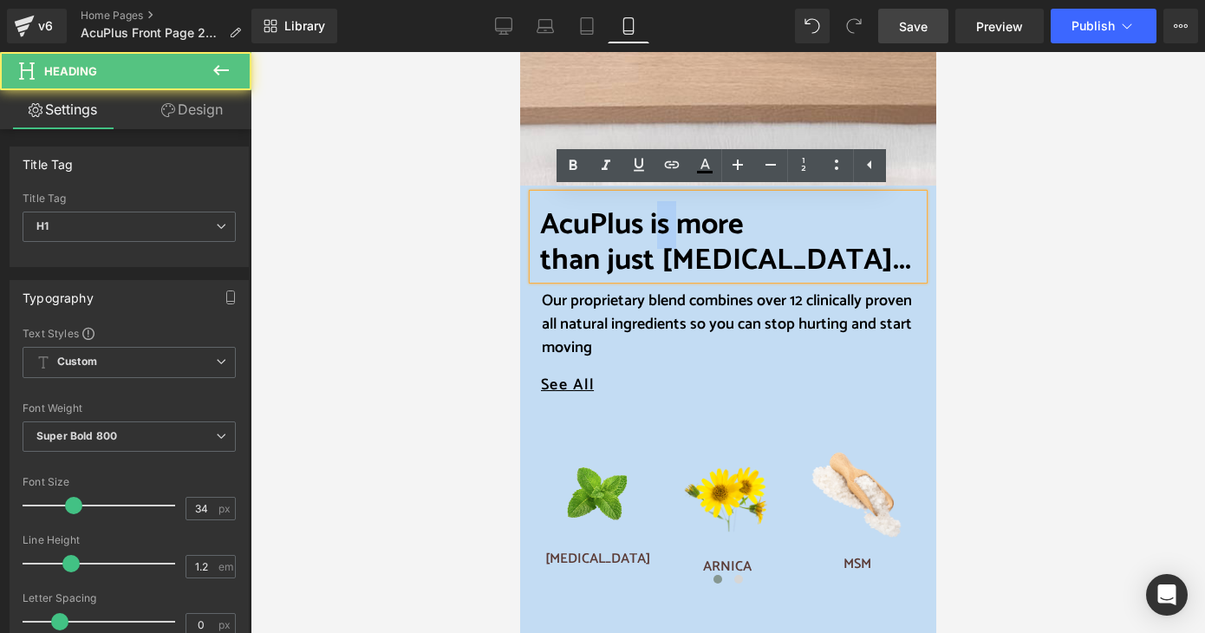
drag, startPoint x: 647, startPoint y: 222, endPoint x: 679, endPoint y: 230, distance: 33.0
click at [679, 230] on span "AcuPlus is more" at bounding box center [641, 225] width 204 height 48
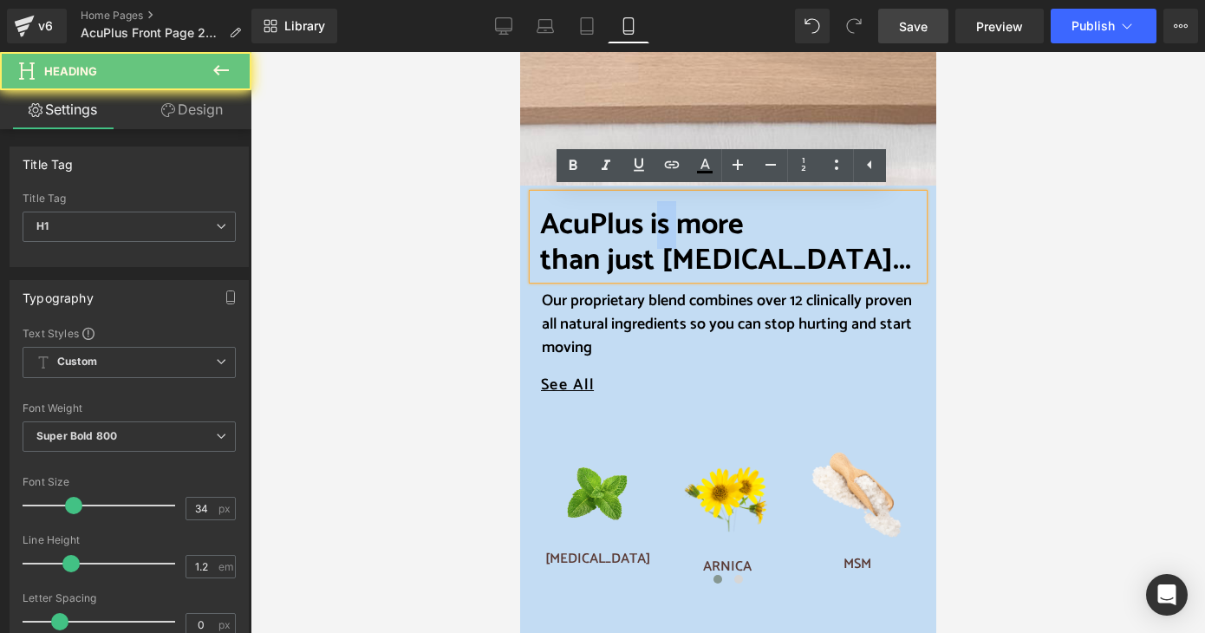
click at [669, 232] on span "AcuPlus is more" at bounding box center [641, 225] width 204 height 48
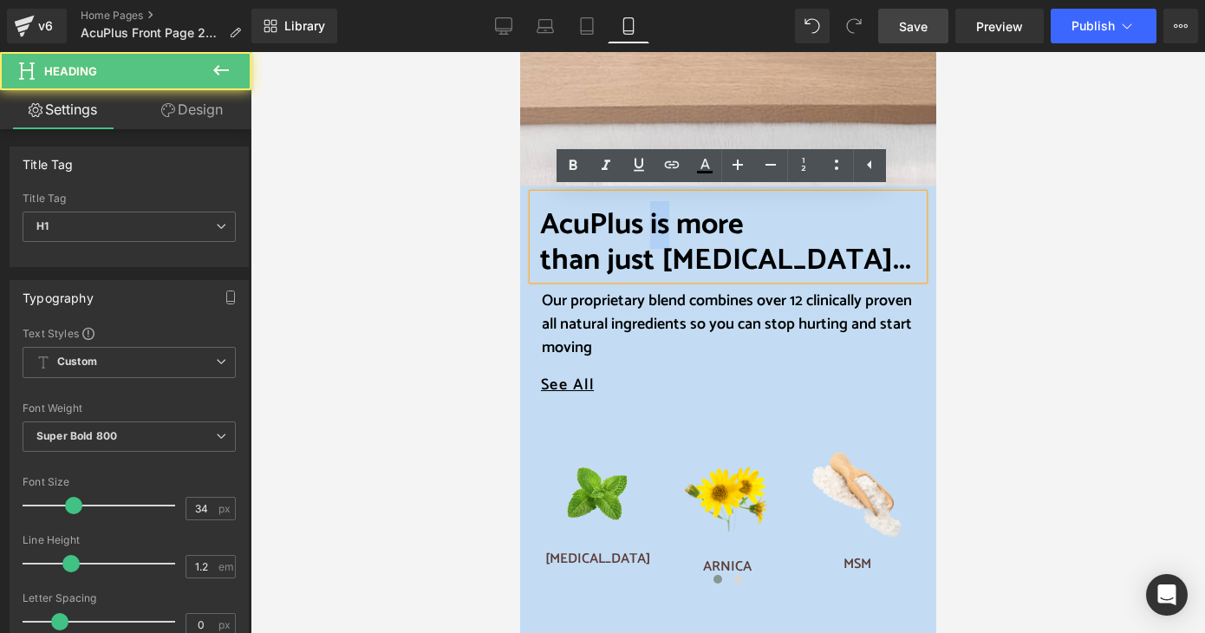
drag, startPoint x: 646, startPoint y: 221, endPoint x: 665, endPoint y: 220, distance: 19.1
click at [665, 220] on span "AcuPlus is more" at bounding box center [641, 225] width 204 height 48
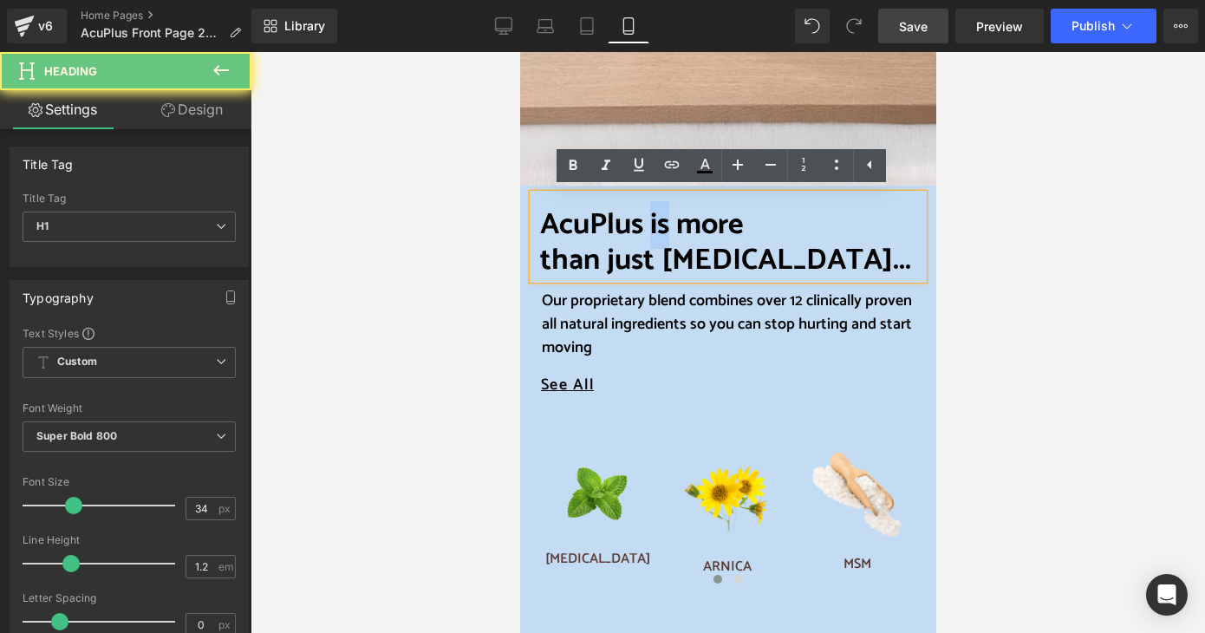
click at [665, 220] on span "AcuPlus is more" at bounding box center [641, 225] width 204 height 48
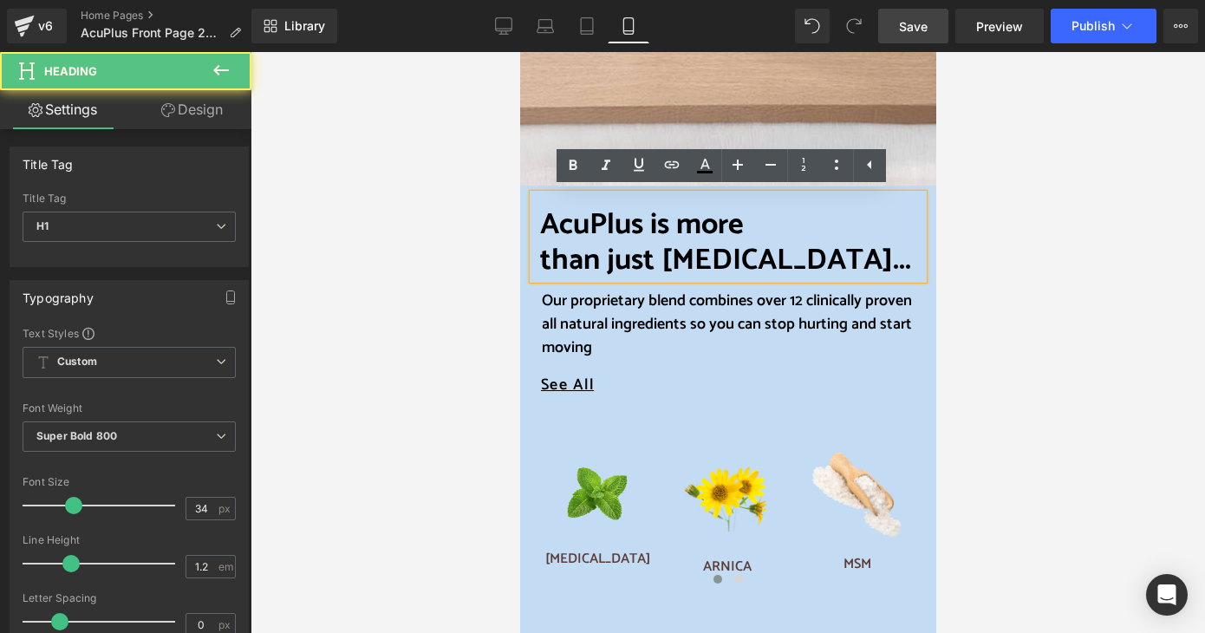
click at [675, 228] on span "AcuPlus is more" at bounding box center [641, 225] width 204 height 48
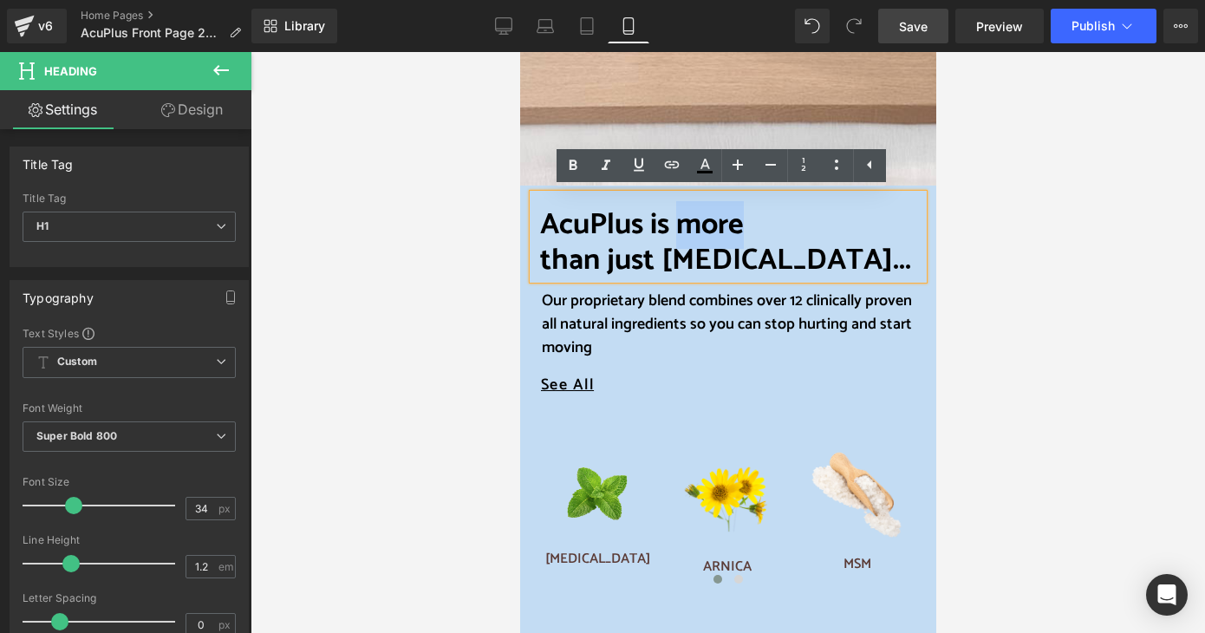
drag, startPoint x: 671, startPoint y: 223, endPoint x: 733, endPoint y: 226, distance: 61.7
click at [733, 226] on span "AcuPlus is more" at bounding box center [641, 225] width 204 height 48
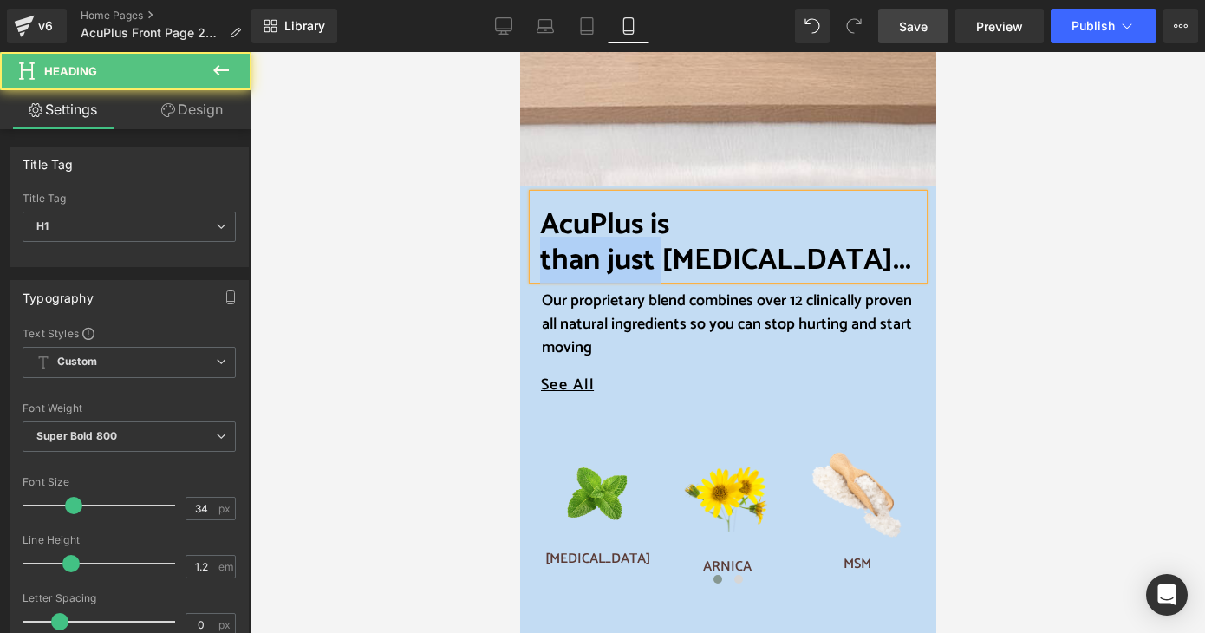
drag, startPoint x: 654, startPoint y: 258, endPoint x: 537, endPoint y: 256, distance: 117.1
click at [539, 256] on span "than just [MEDICAL_DATA]..." at bounding box center [724, 261] width 371 height 48
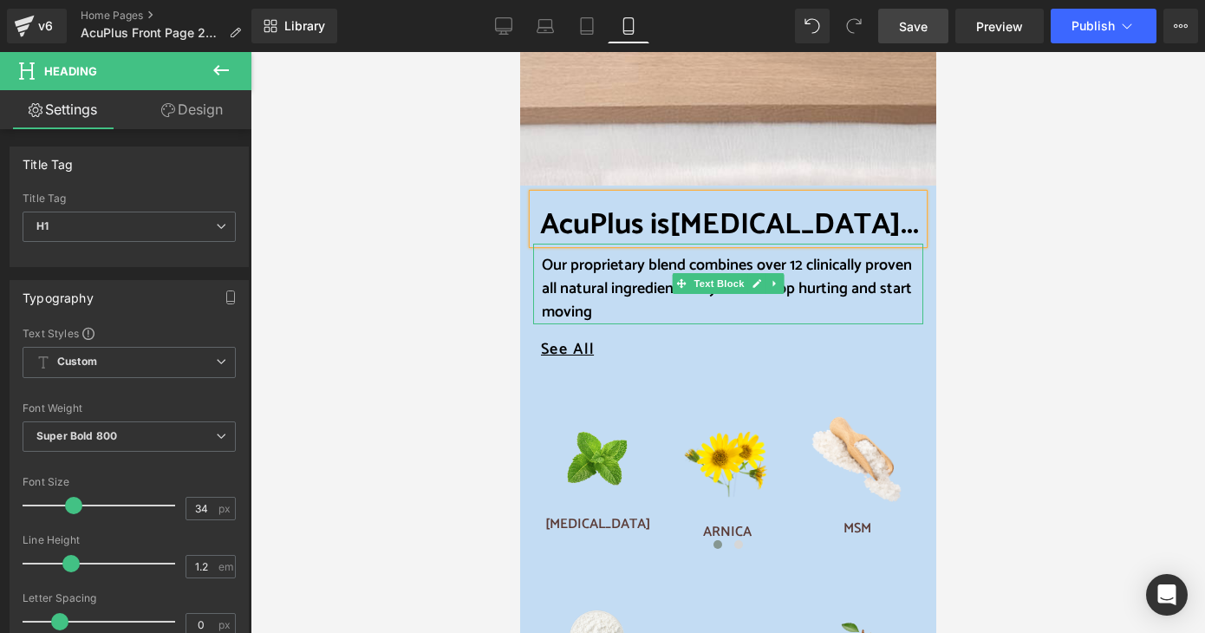
click at [795, 266] on span "Our proprietary blend combines over 12 clinically proven all natural ingredient…" at bounding box center [726, 288] width 370 height 73
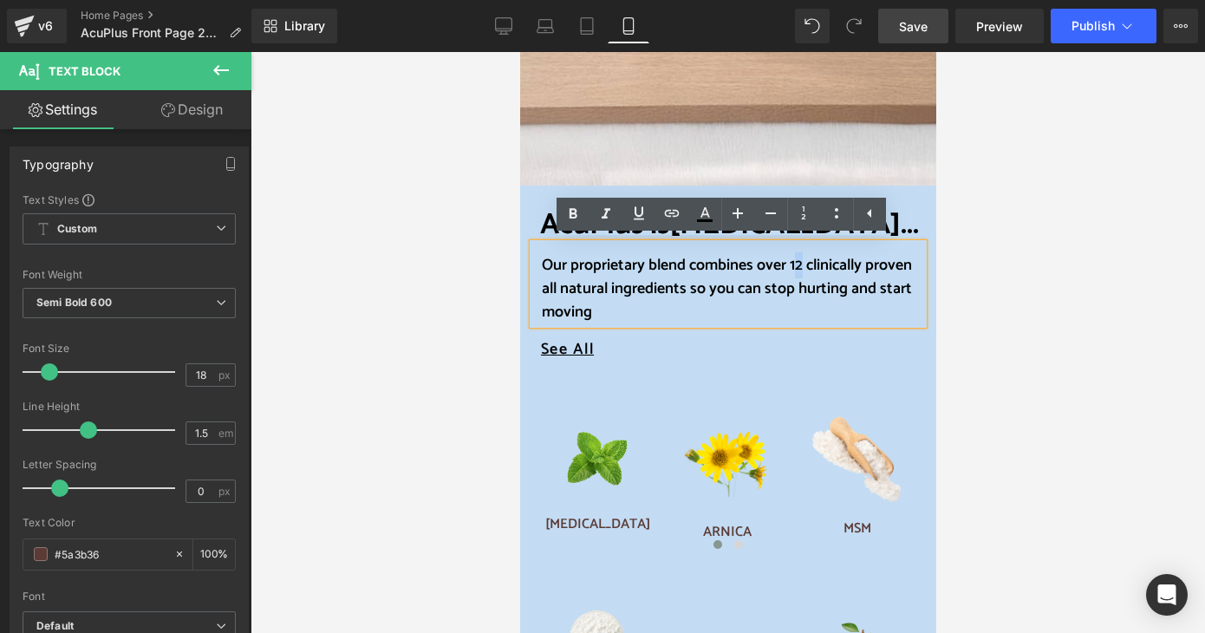
click at [795, 263] on span "Our proprietary blend combines over 12 clinically proven all natural ingredient…" at bounding box center [726, 288] width 370 height 73
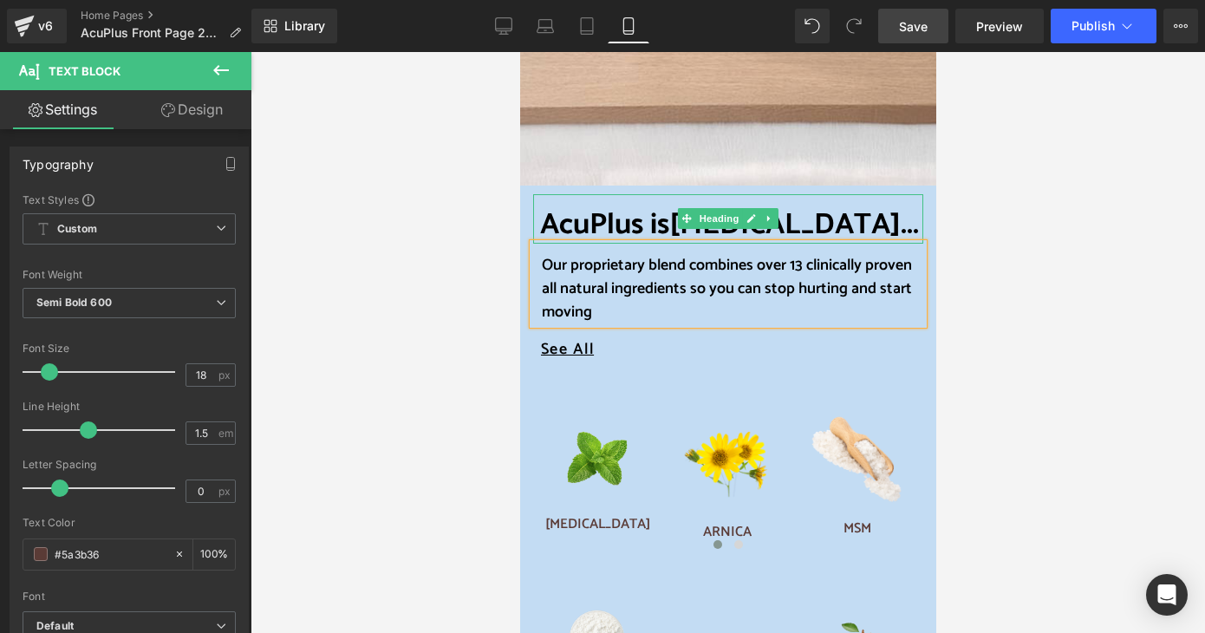
click at [807, 219] on h1 "AcuPlus is [MEDICAL_DATA]..." at bounding box center [730, 226] width 383 height 36
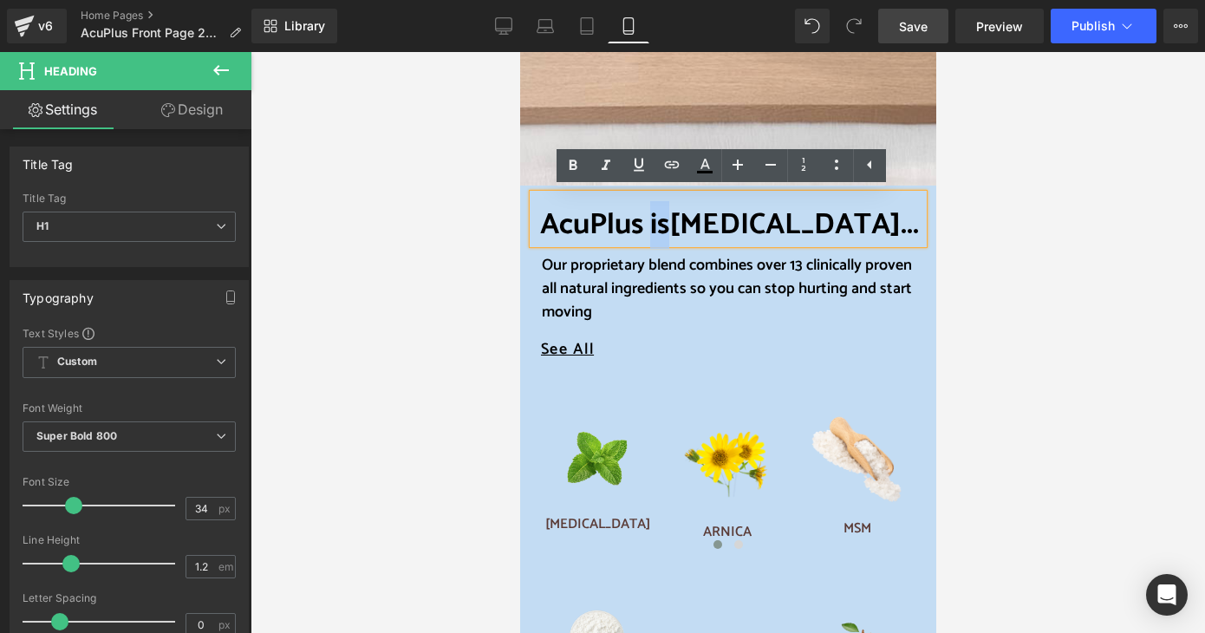
drag, startPoint x: 643, startPoint y: 223, endPoint x: 659, endPoint y: 223, distance: 16.5
click at [659, 223] on span "AcuPlus is" at bounding box center [603, 225] width 129 height 48
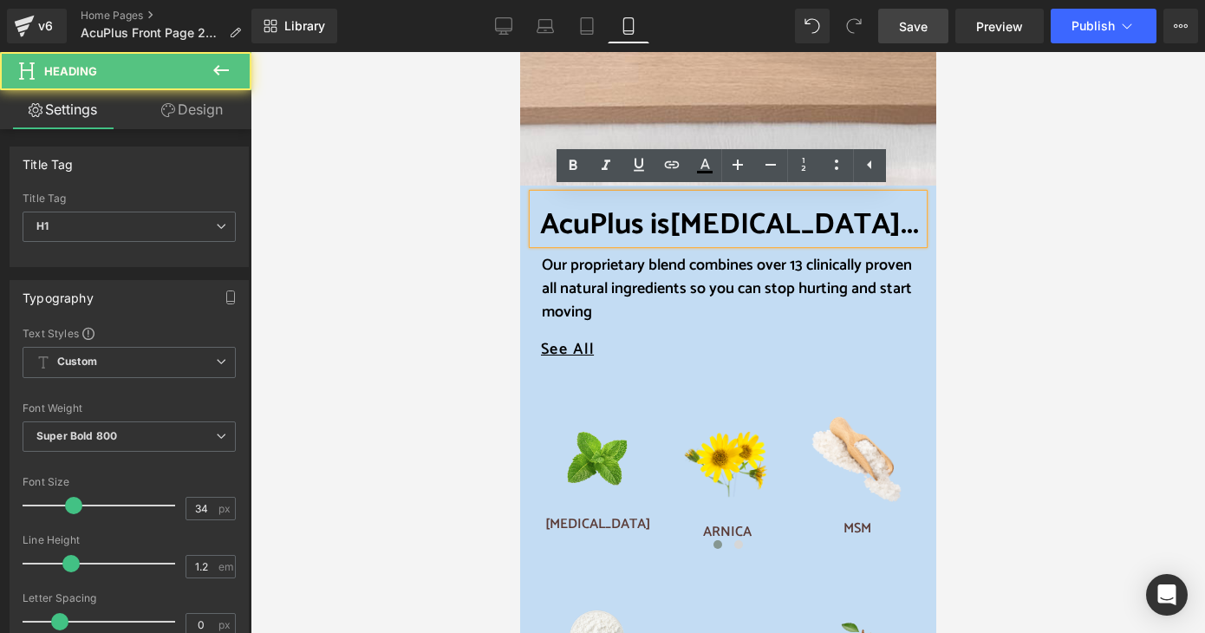
click at [678, 217] on span "[MEDICAL_DATA]..." at bounding box center [794, 225] width 250 height 48
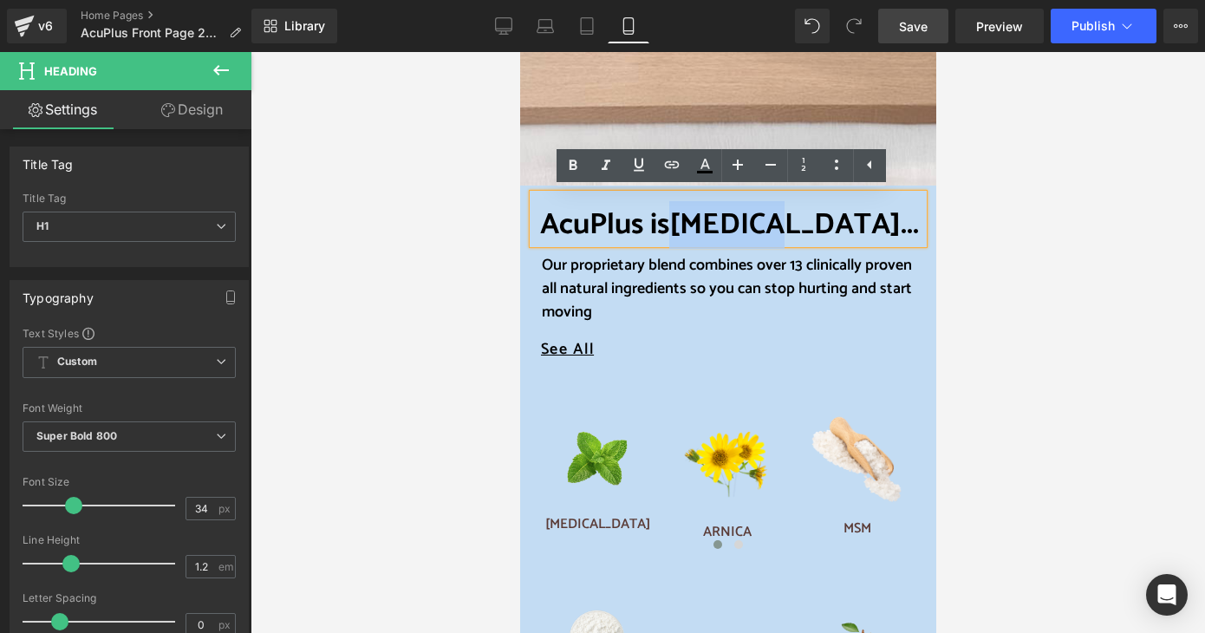
drag, startPoint x: 673, startPoint y: 219, endPoint x: 774, endPoint y: 219, distance: 101.5
click at [774, 219] on span "[MEDICAL_DATA]..." at bounding box center [794, 225] width 250 height 48
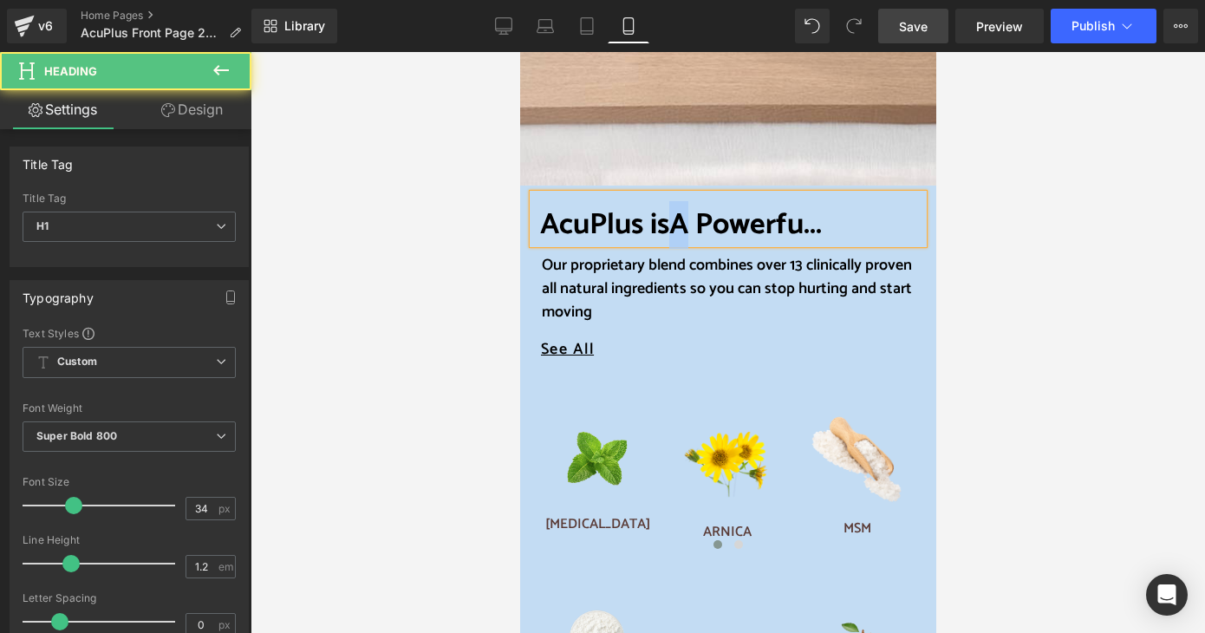
click at [682, 226] on span "A Powerfu..." at bounding box center [745, 225] width 153 height 48
click at [702, 225] on span "a Powerfu..." at bounding box center [743, 225] width 148 height 48
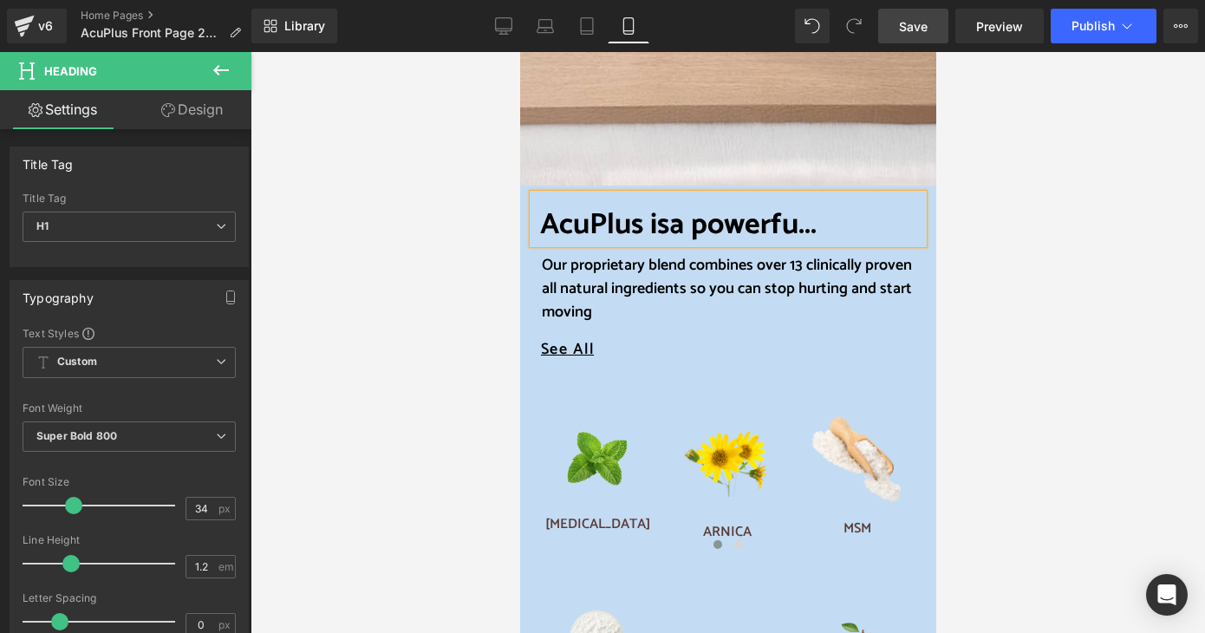
click at [795, 224] on span "a powerfu..." at bounding box center [742, 225] width 147 height 48
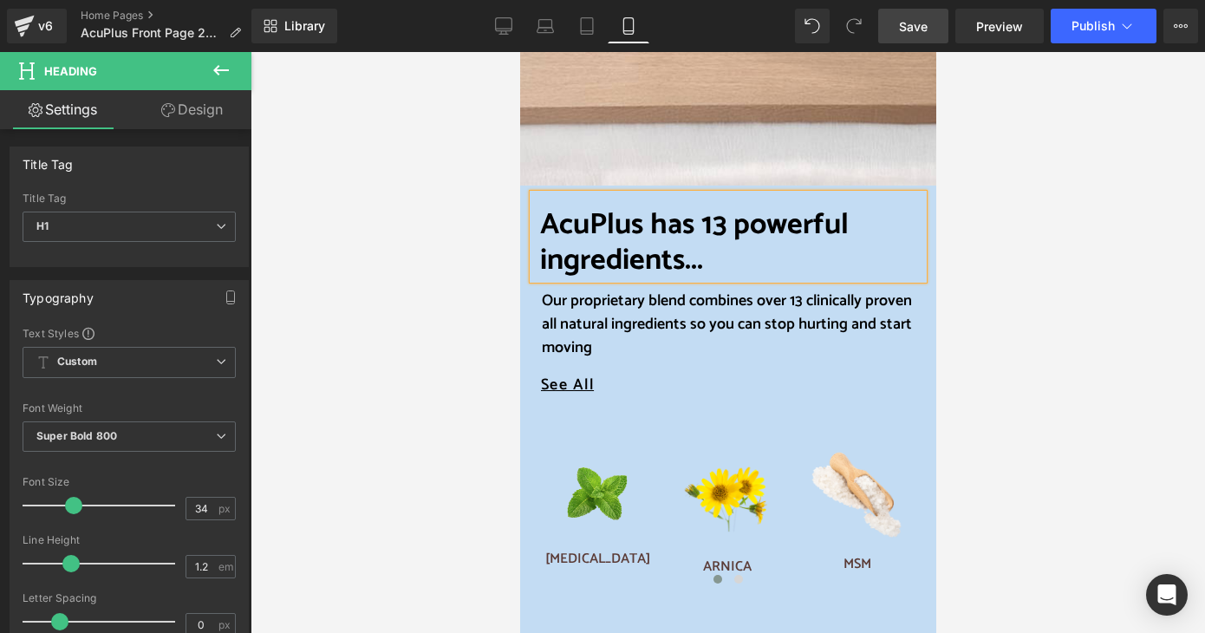
click at [539, 260] on span "AcuPlus has 13 powerful ingredients" at bounding box center [693, 242] width 309 height 83
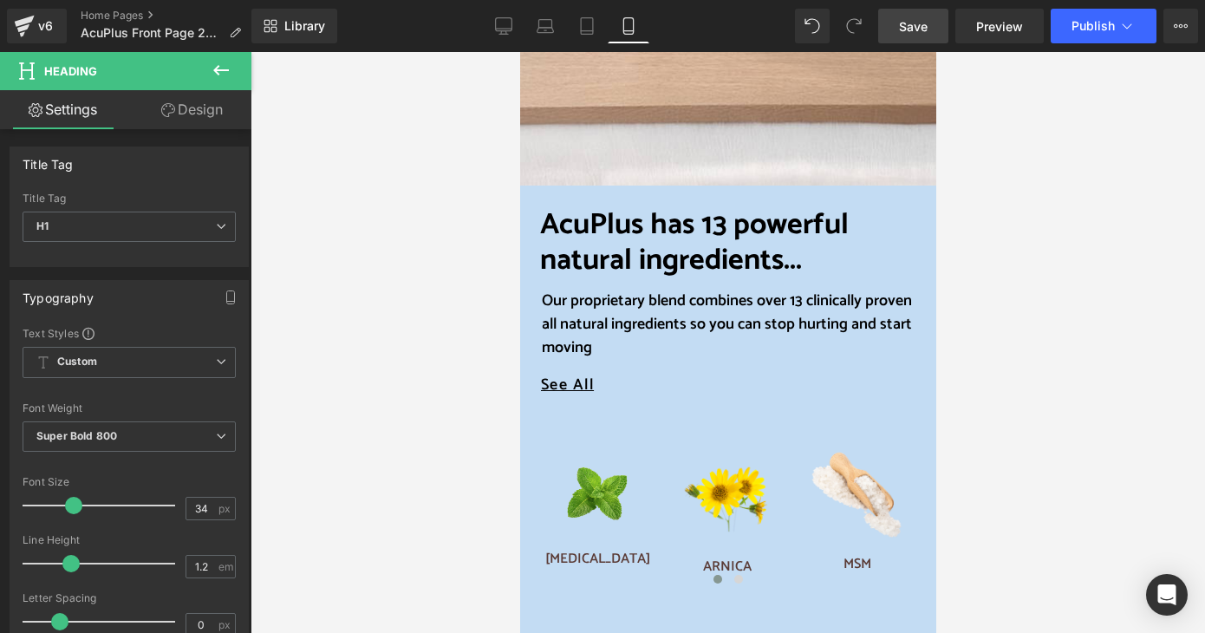
click at [979, 310] on div at bounding box center [728, 342] width 955 height 581
click at [986, 391] on div at bounding box center [728, 342] width 955 height 581
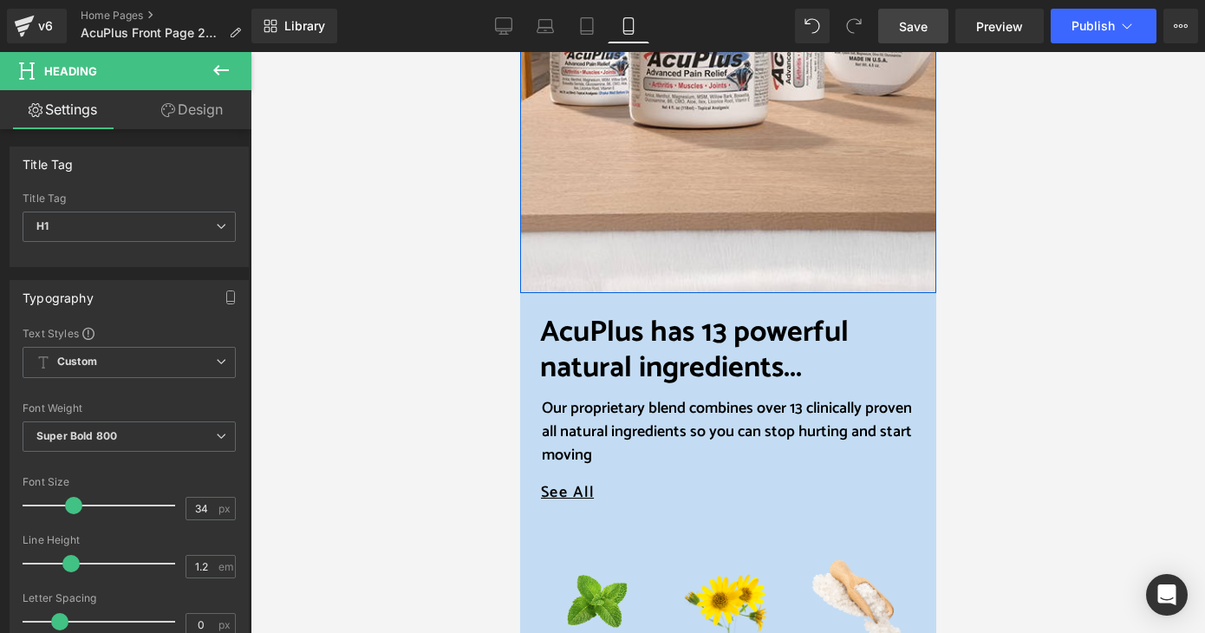
scroll to position [780, 0]
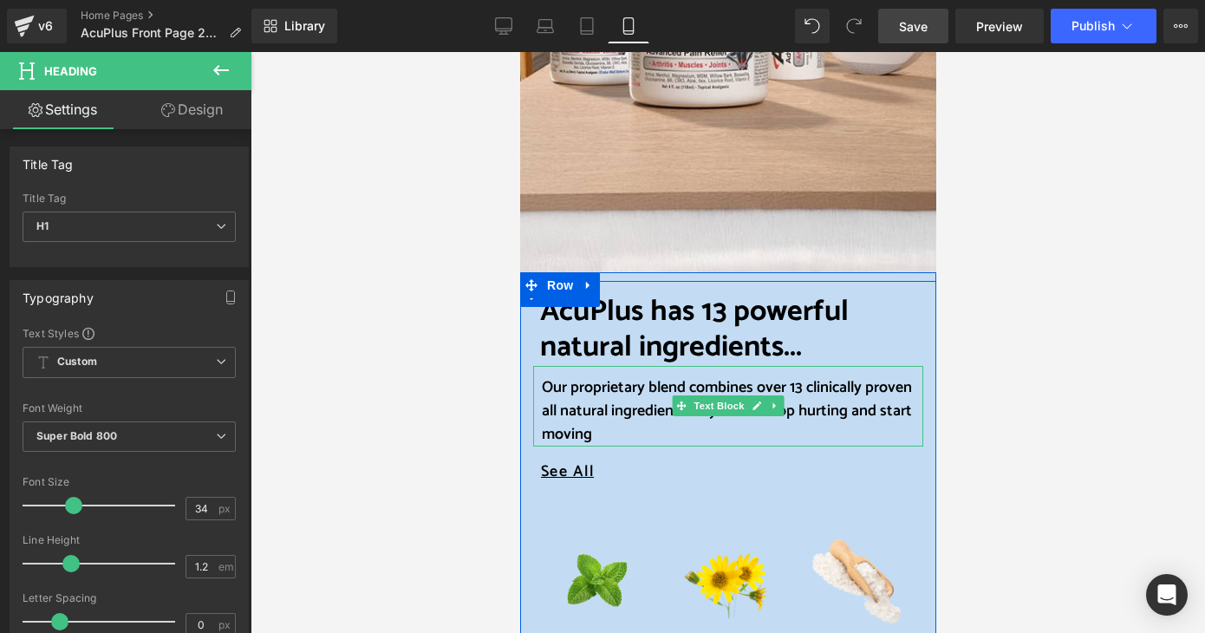
click at [541, 394] on span "Our proprietary blend combines over 13 clinically proven all natural ingredient…" at bounding box center [726, 411] width 370 height 73
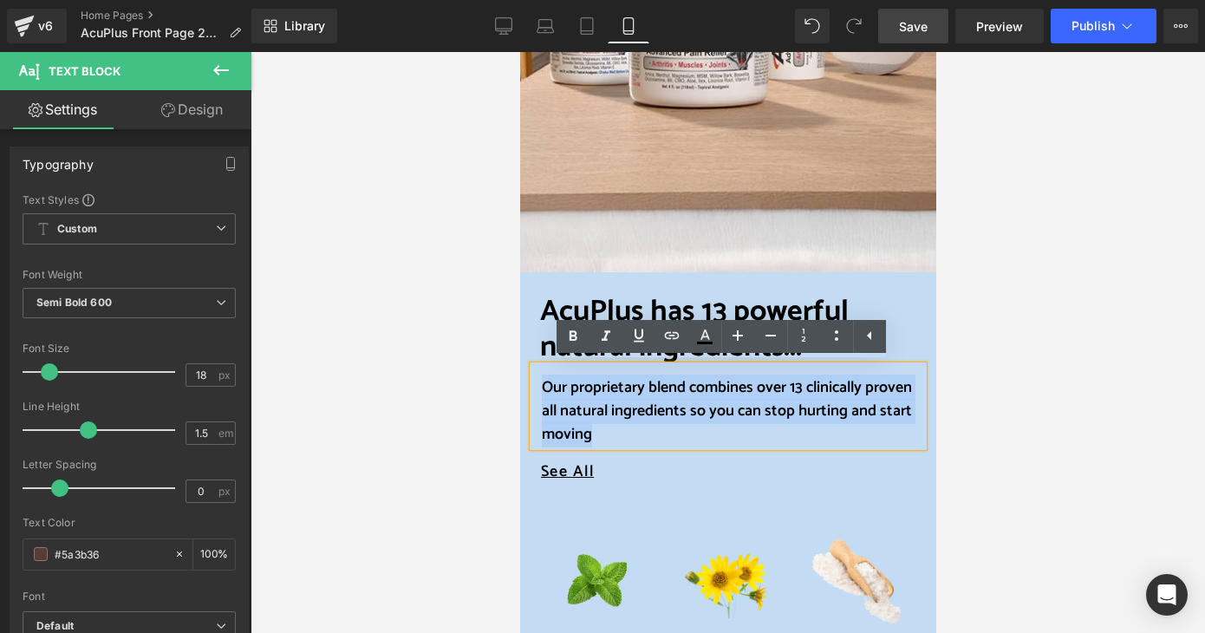
drag, startPoint x: 538, startPoint y: 388, endPoint x: 597, endPoint y: 427, distance: 70.7
click at [597, 427] on p "Our proprietary blend combines over 13 clinically proven all natural ingredient…" at bounding box center [732, 411] width 382 height 70
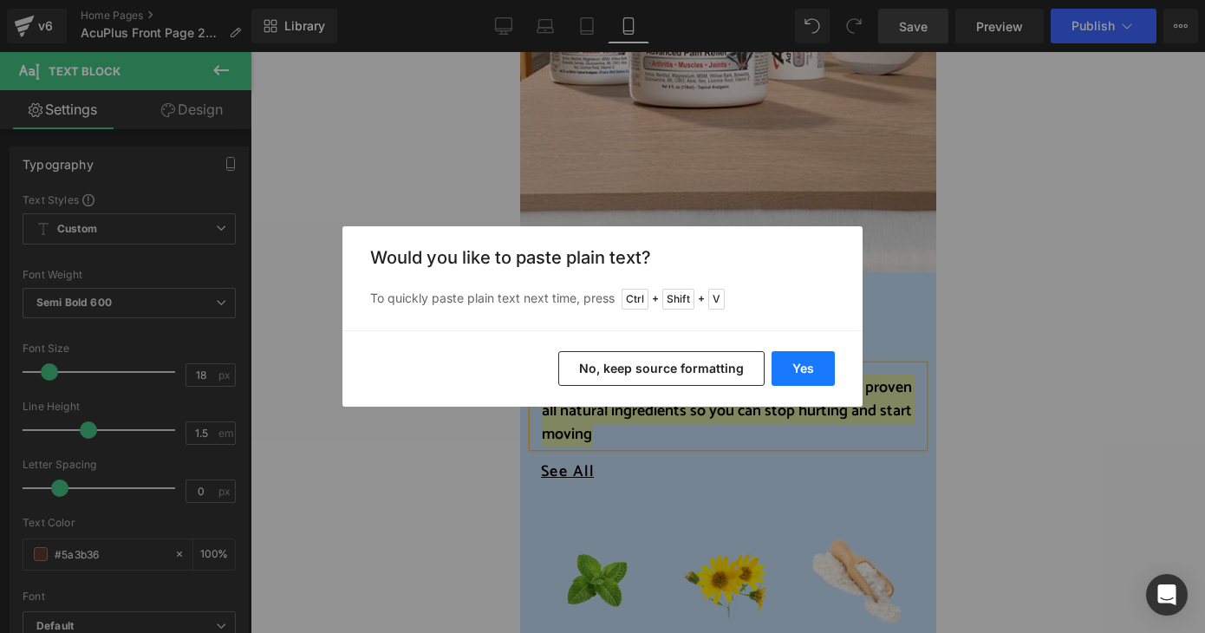
click at [798, 369] on button "Yes" at bounding box center [803, 368] width 63 height 35
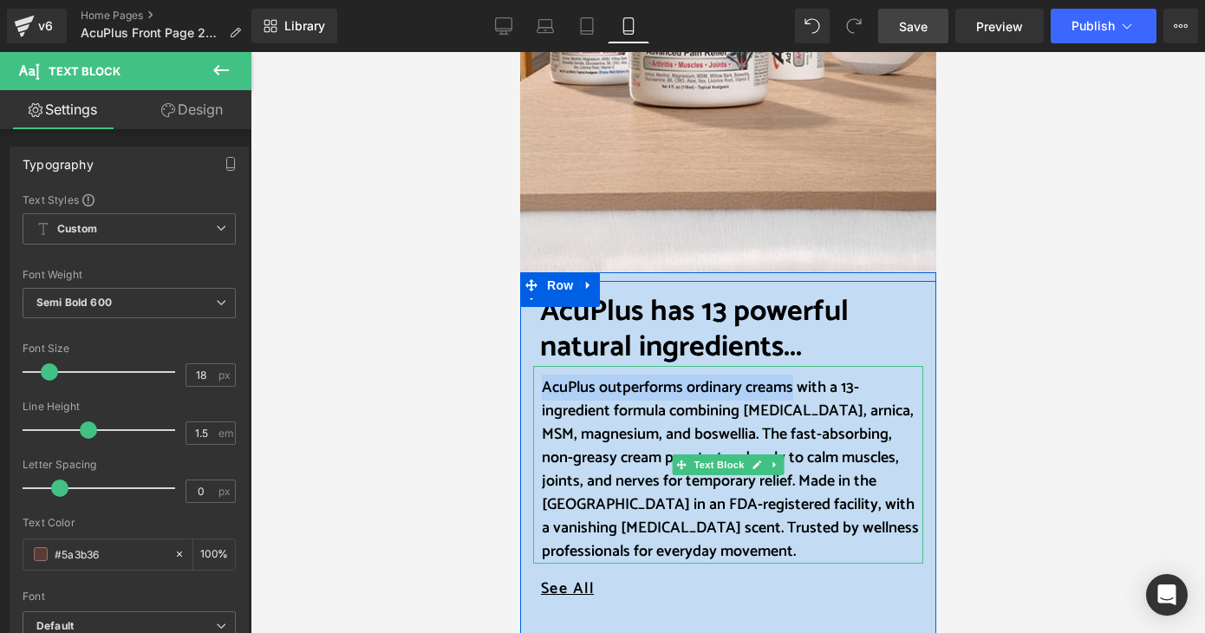
drag, startPoint x: 538, startPoint y: 386, endPoint x: 786, endPoint y: 387, distance: 248.9
click at [786, 387] on font "AcuPlus outperforms ordinary creams with a 13-ingredient formula combining [MED…" at bounding box center [729, 470] width 377 height 190
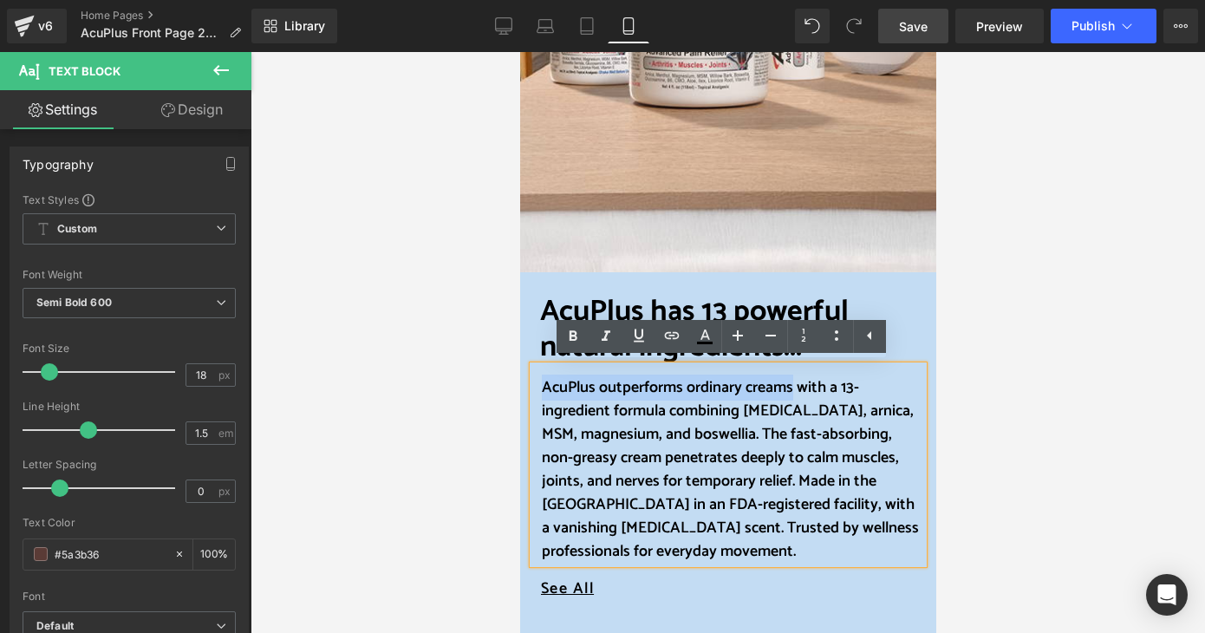
copy font "AcuPlus outperforms ordinary creams"
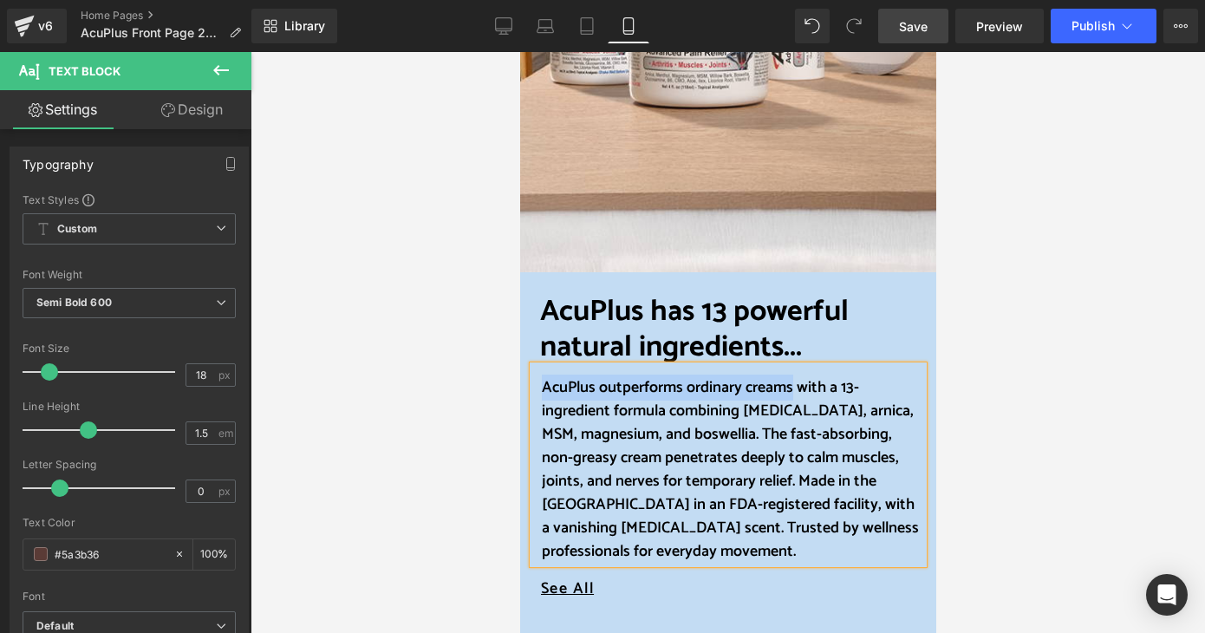
click at [604, 313] on span "AcuPlus has 13 powerful natural ingredients" at bounding box center [693, 329] width 309 height 83
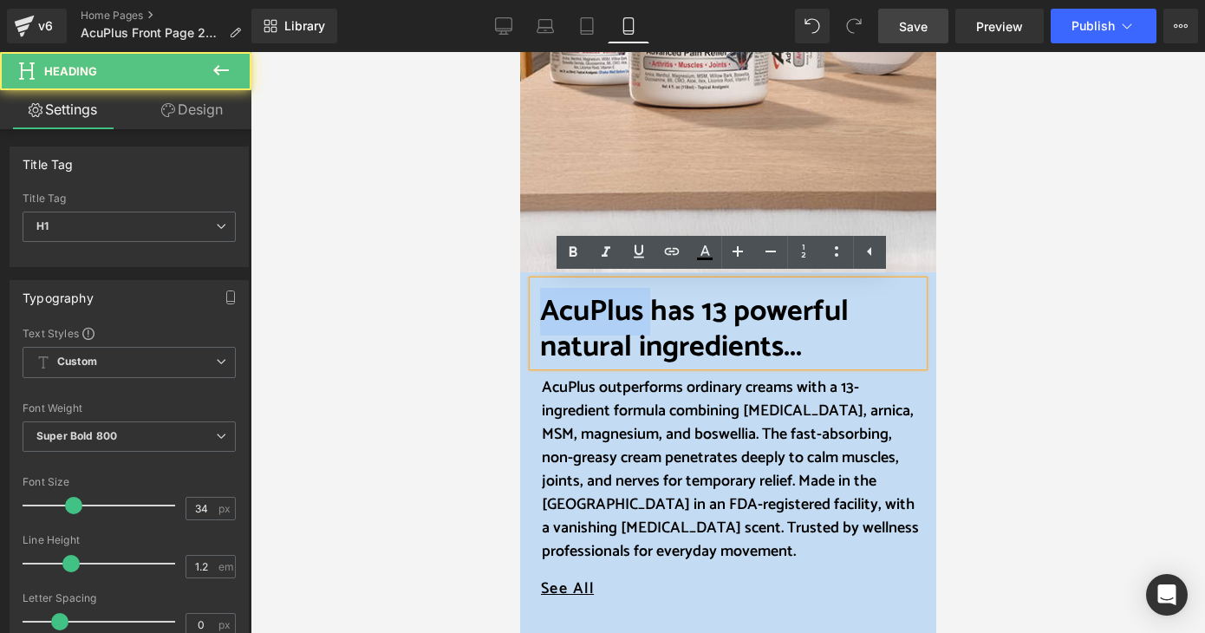
click at [604, 313] on span "AcuPlus has 13 powerful natural ingredients" at bounding box center [693, 329] width 309 height 83
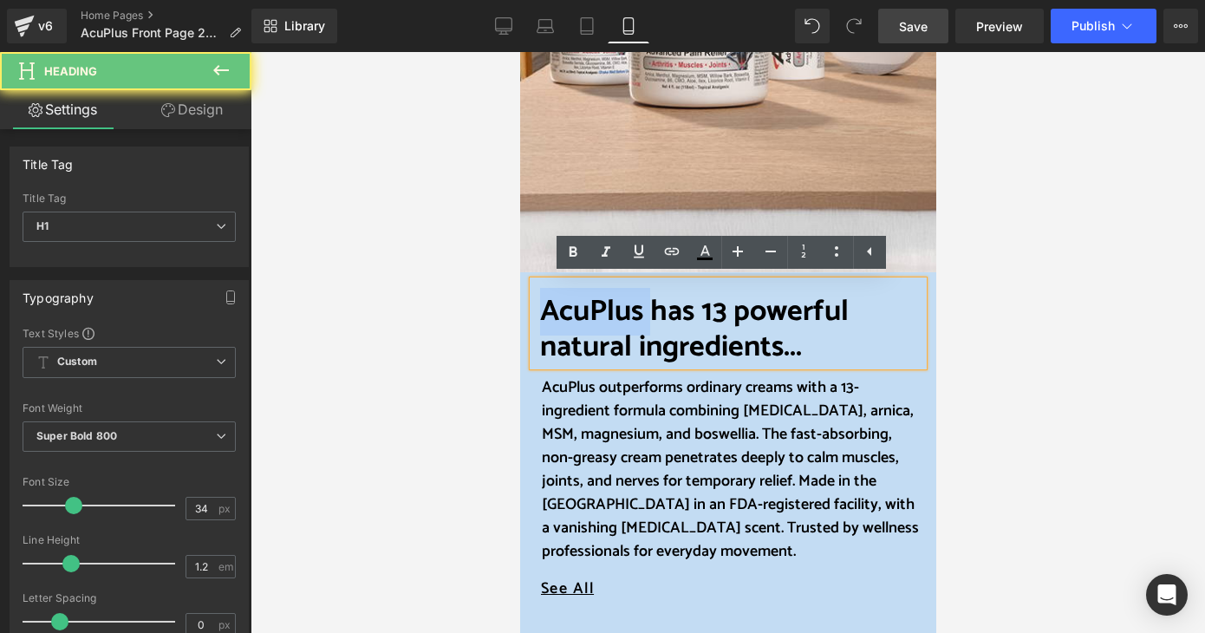
click at [539, 310] on span "AcuPlus has 13 powerful natural ingredients" at bounding box center [693, 329] width 309 height 83
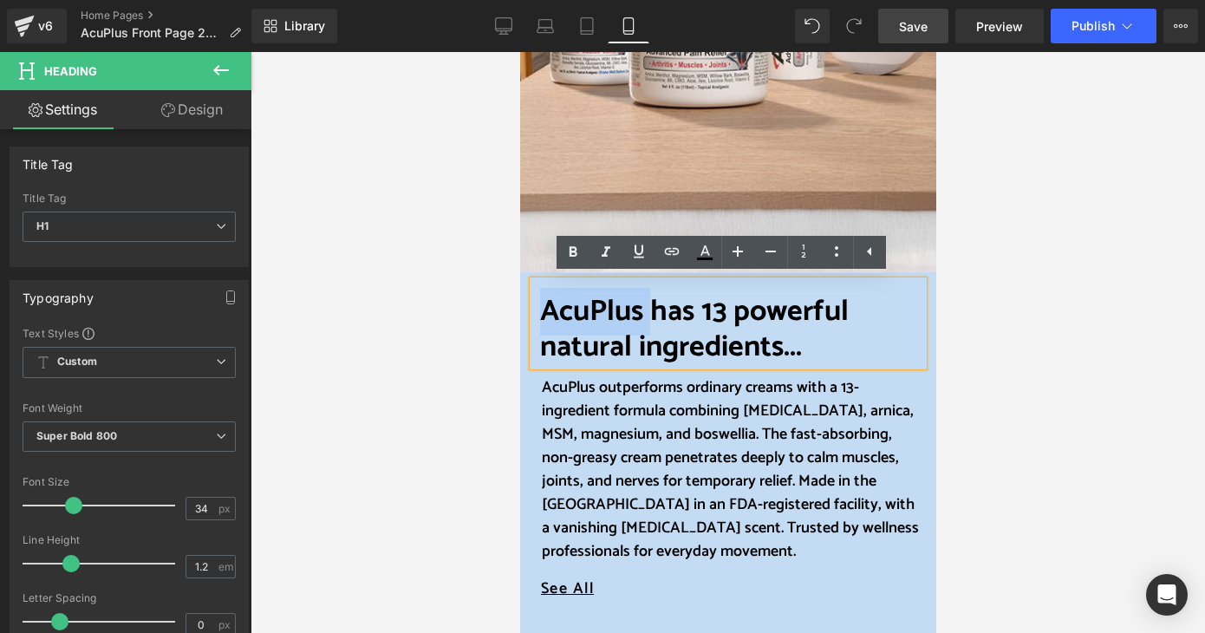
click at [539, 308] on span "AcuPlus has 13 powerful natural ingredients" at bounding box center [693, 329] width 309 height 83
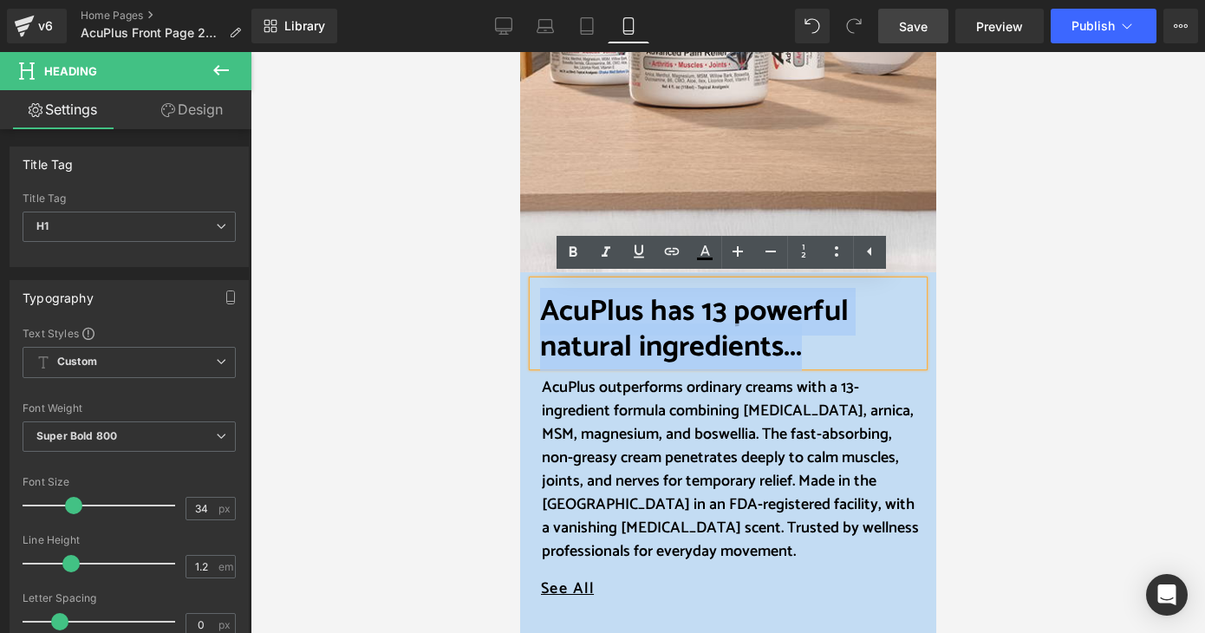
drag, startPoint x: 536, startPoint y: 308, endPoint x: 807, endPoint y: 344, distance: 273.8
click at [807, 344] on h1 "AcuPlus has 13 powerful natural ingredients ..." at bounding box center [730, 330] width 383 height 71
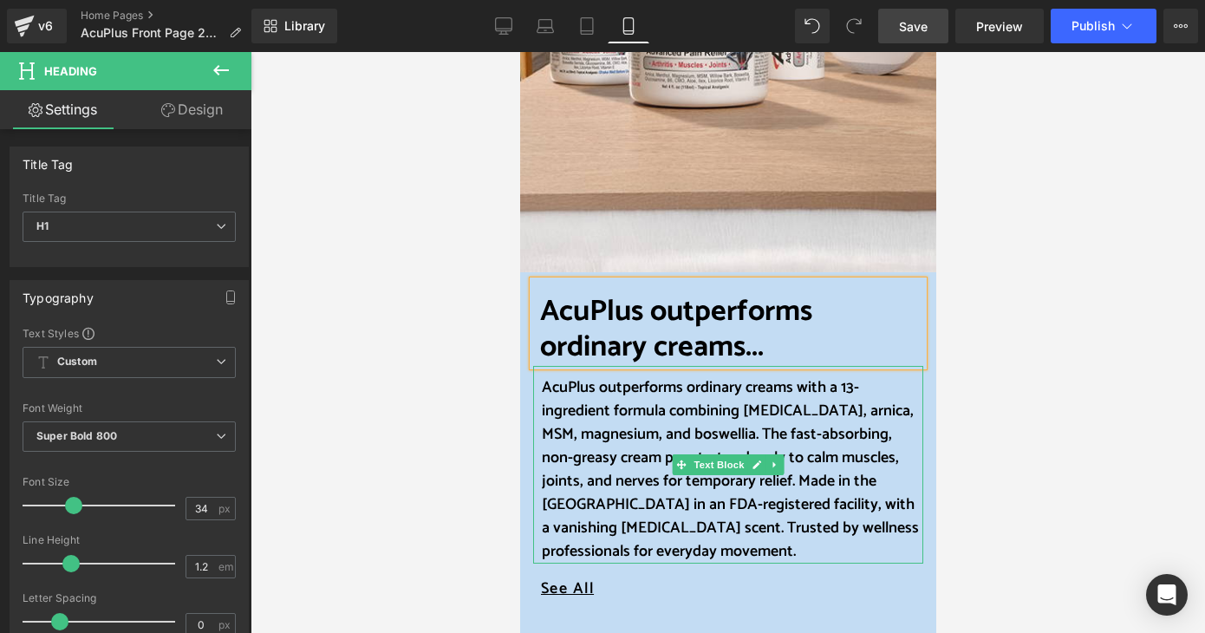
click at [889, 528] on p "AcuPlus outperforms ordinary creams with a 13-ingredient formula combining [MED…" at bounding box center [732, 469] width 382 height 187
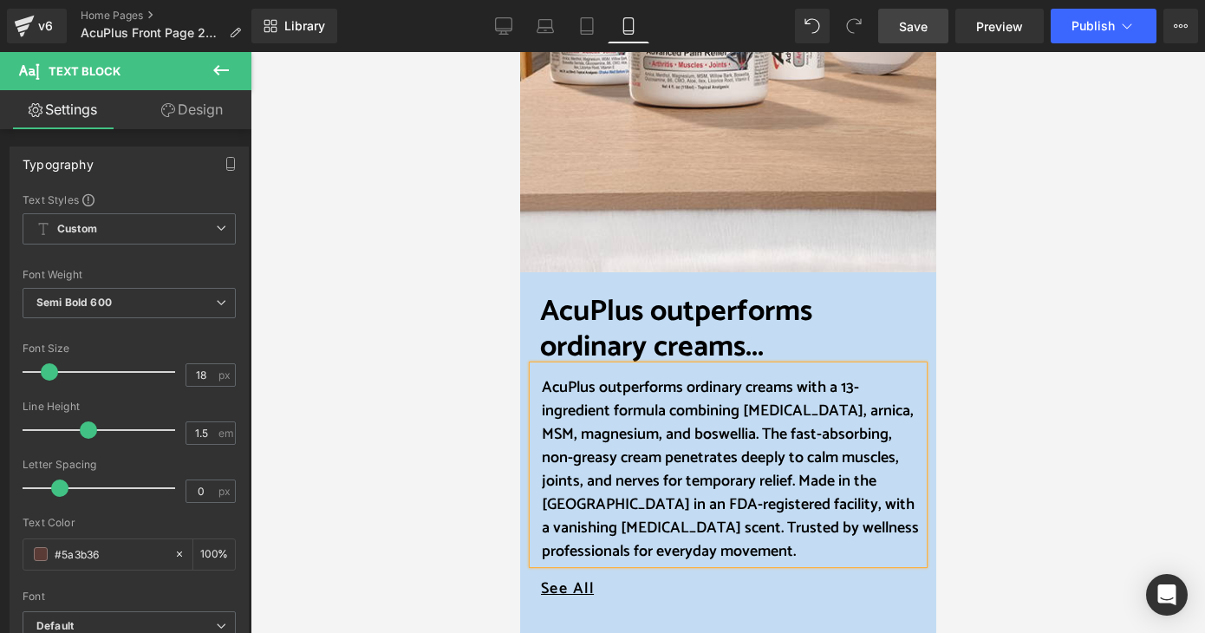
click at [969, 398] on div at bounding box center [728, 342] width 955 height 581
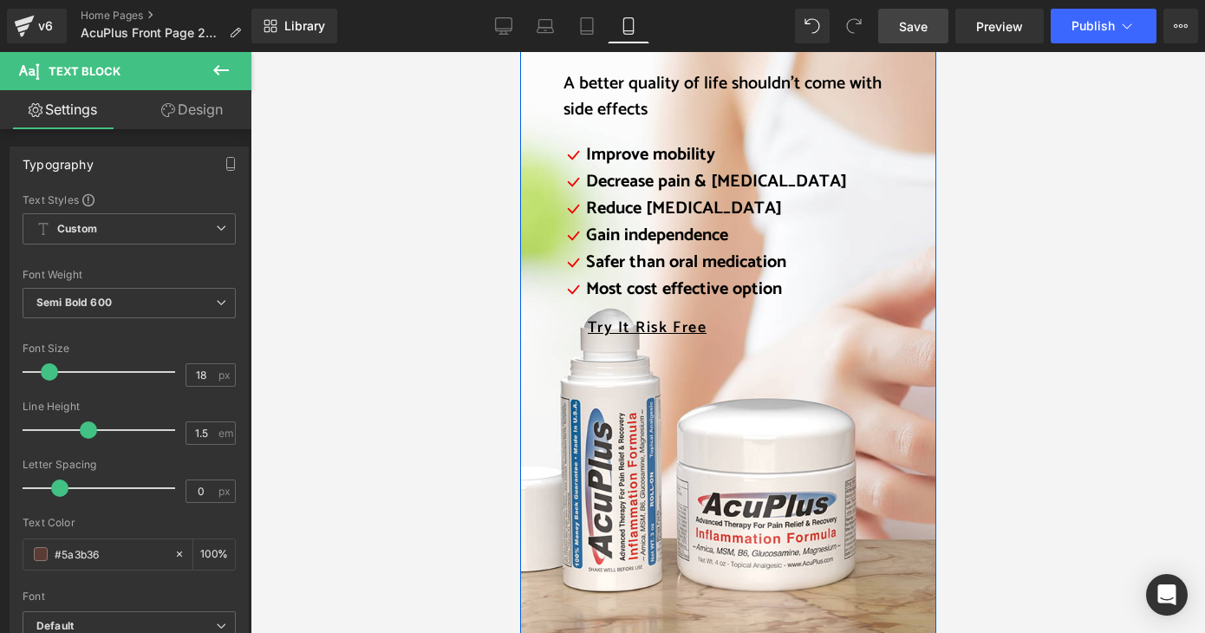
scroll to position [2341, 0]
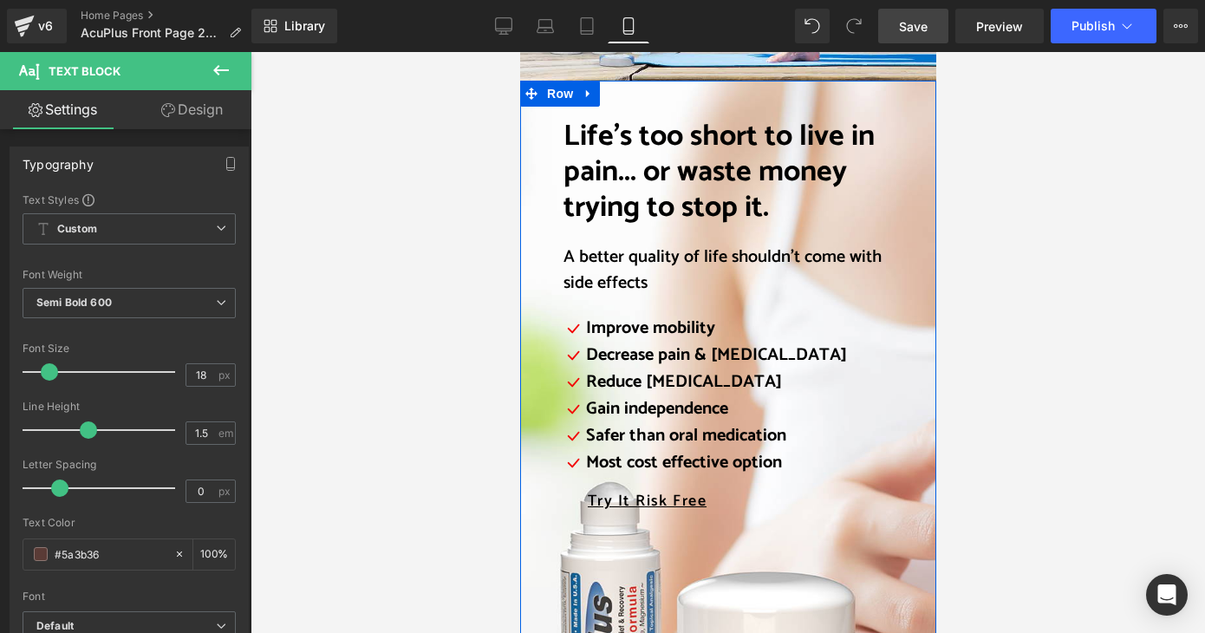
click at [715, 199] on span "Life’s too short to live in pain... or waste money trying to stop it." at bounding box center [718, 172] width 311 height 119
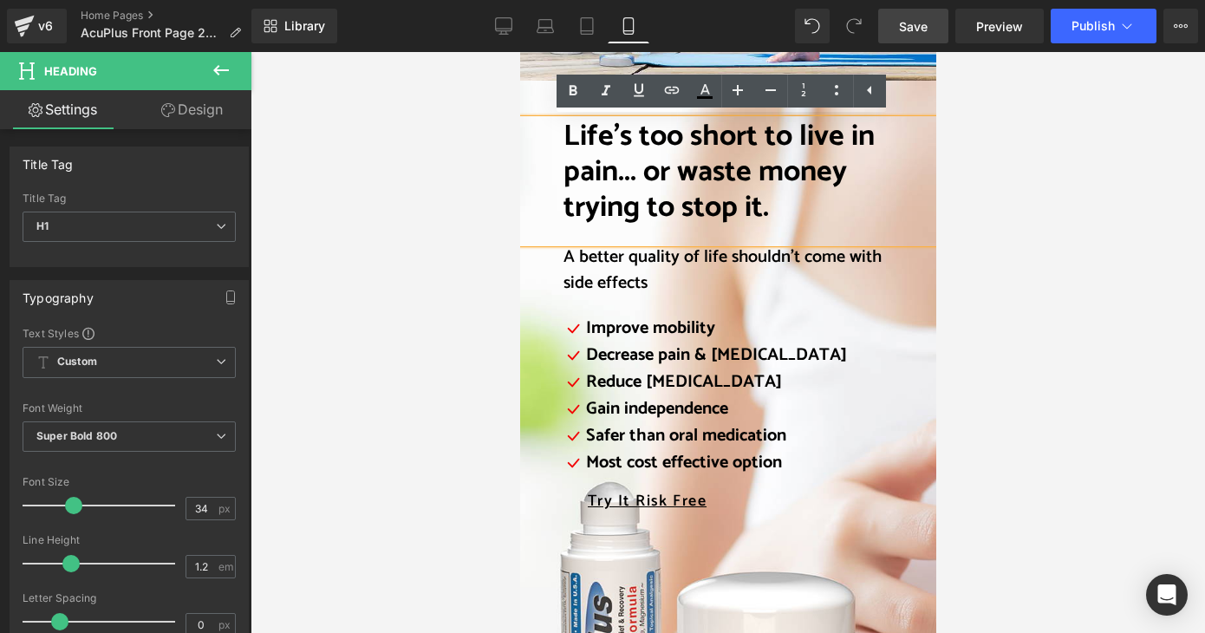
click at [630, 174] on span "Life’s too short to live in pain... or waste money trying to stop it." at bounding box center [718, 172] width 311 height 119
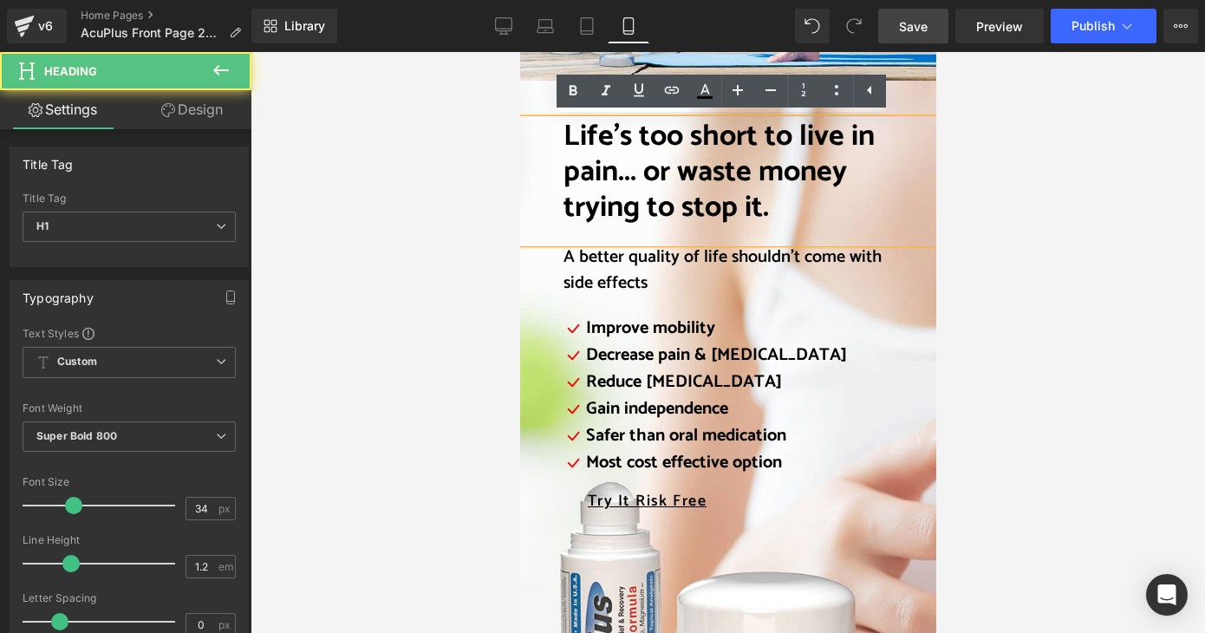
drag, startPoint x: 634, startPoint y: 169, endPoint x: 784, endPoint y: 211, distance: 155.7
click at [784, 211] on h1 "Life’s too short to live in pain... or waste money trying to stop it." at bounding box center [741, 173] width 356 height 106
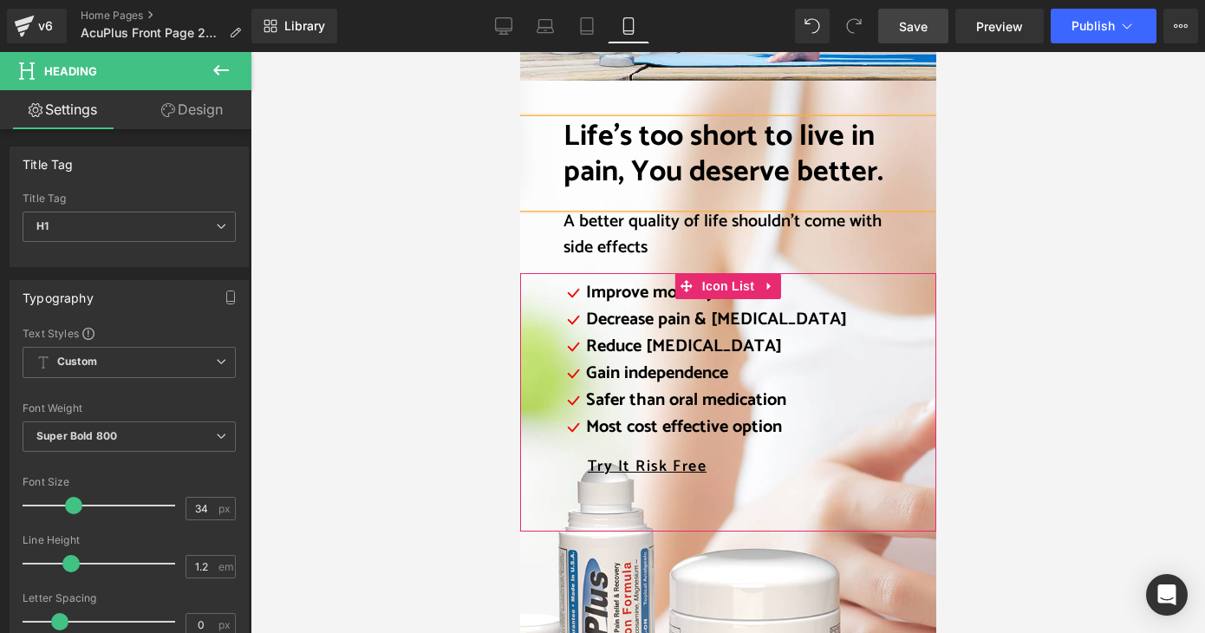
click at [846, 404] on div "Icon Improve mobility Text Block Icon Decrease pain & [MEDICAL_DATA] Text Block…" at bounding box center [750, 384] width 372 height 208
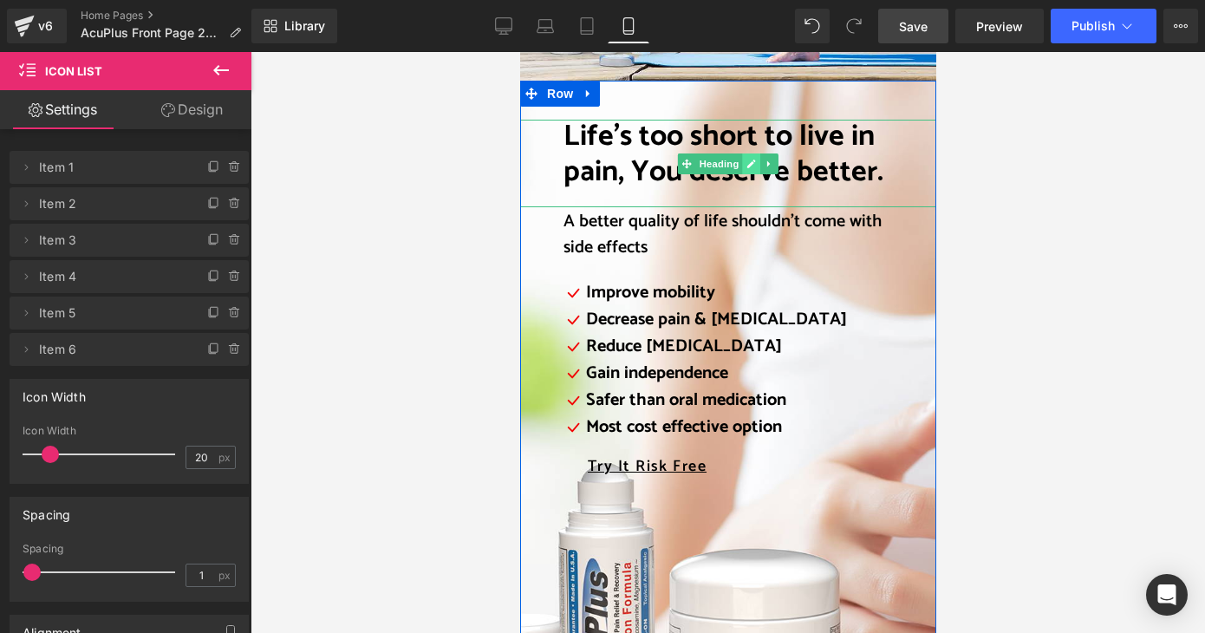
click at [742, 167] on link at bounding box center [751, 163] width 18 height 21
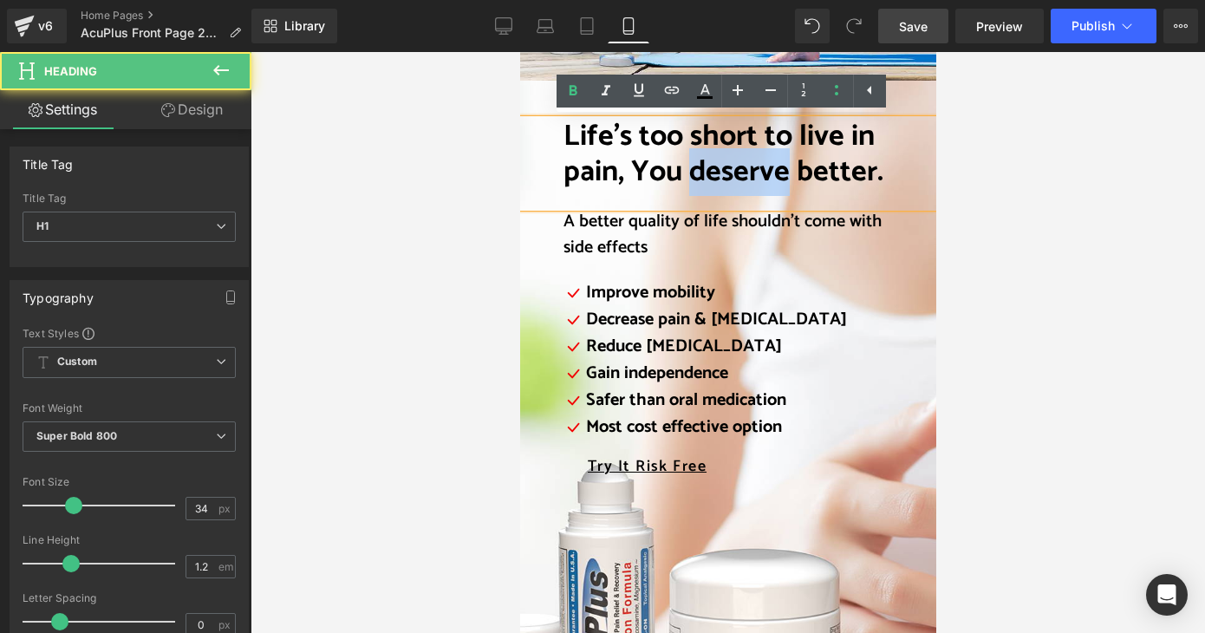
drag, startPoint x: 687, startPoint y: 175, endPoint x: 785, endPoint y: 174, distance: 98.0
click at [785, 174] on span "Life’s too short to live in pain, You deserve better." at bounding box center [723, 154] width 320 height 83
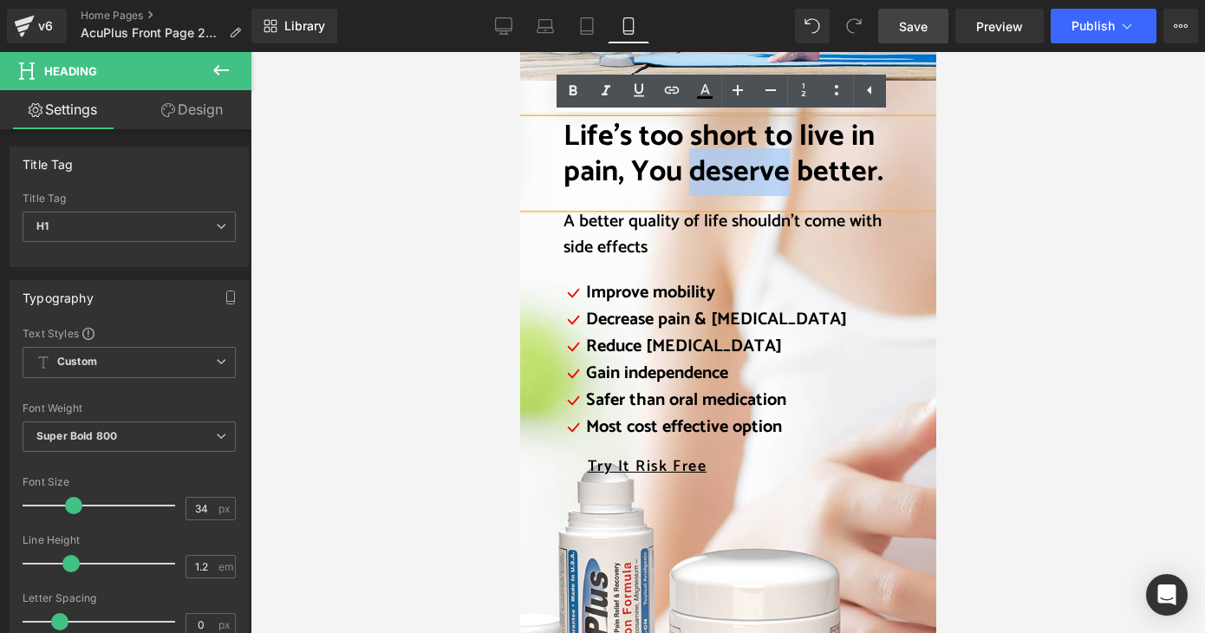
click at [785, 174] on span "Life’s too short to live in pain, You deserve better." at bounding box center [723, 154] width 320 height 83
click at [867, 90] on icon at bounding box center [869, 90] width 21 height 21
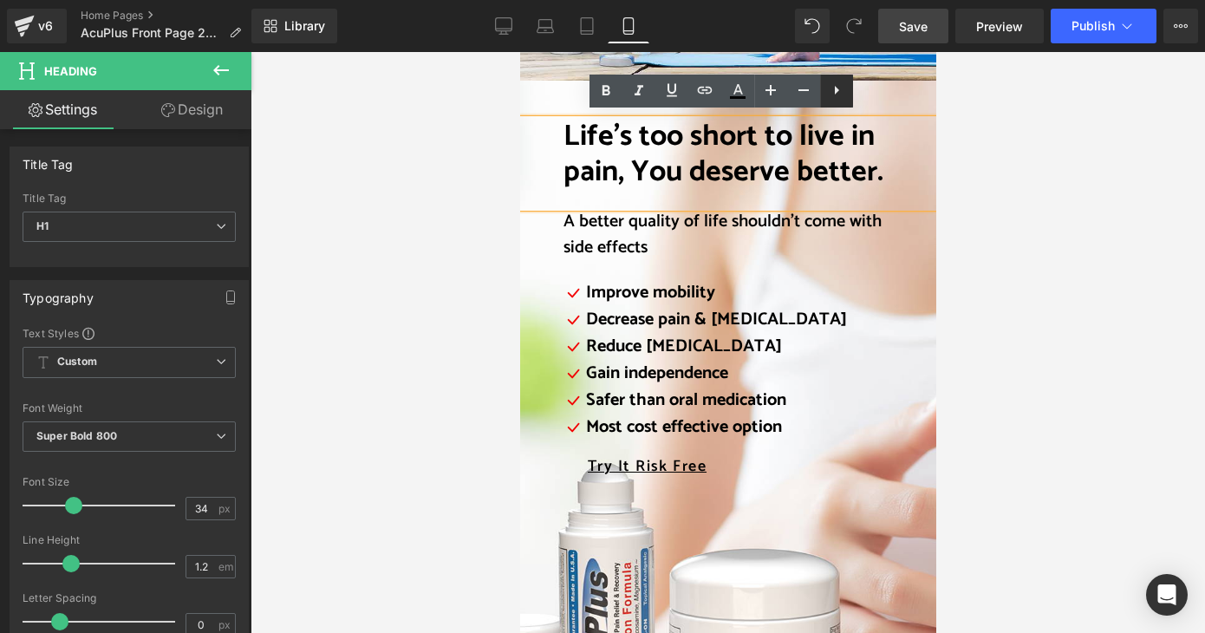
click at [832, 93] on icon at bounding box center [836, 90] width 21 height 21
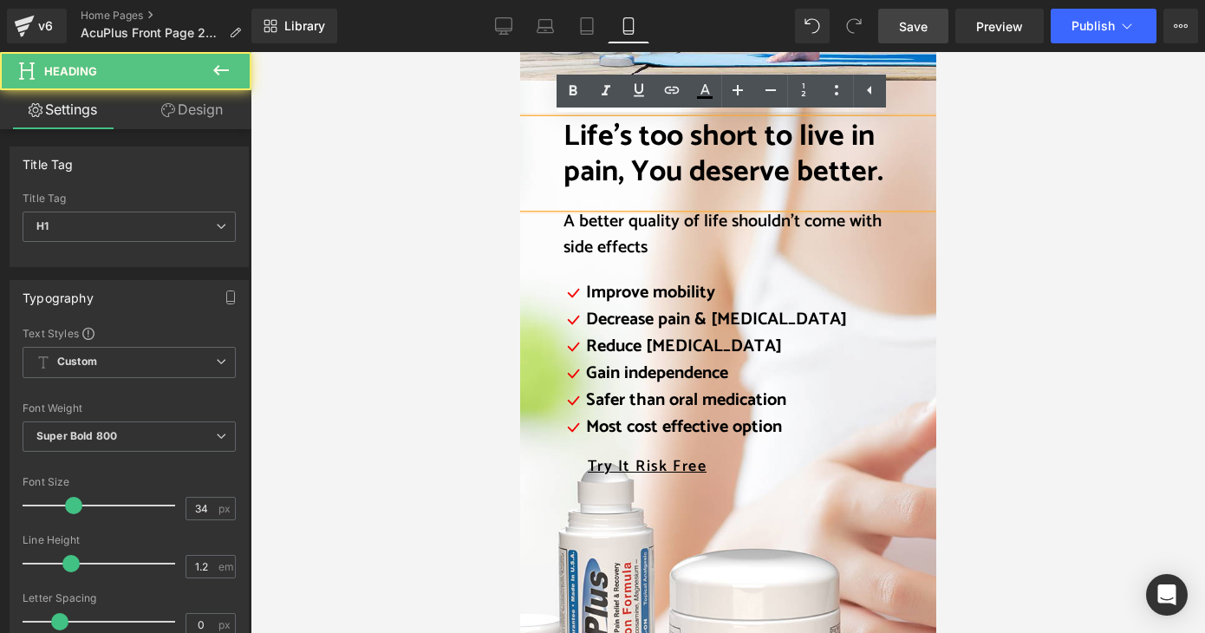
click at [772, 169] on span "Life’s too short to live in pain, You deserve better." at bounding box center [723, 154] width 320 height 83
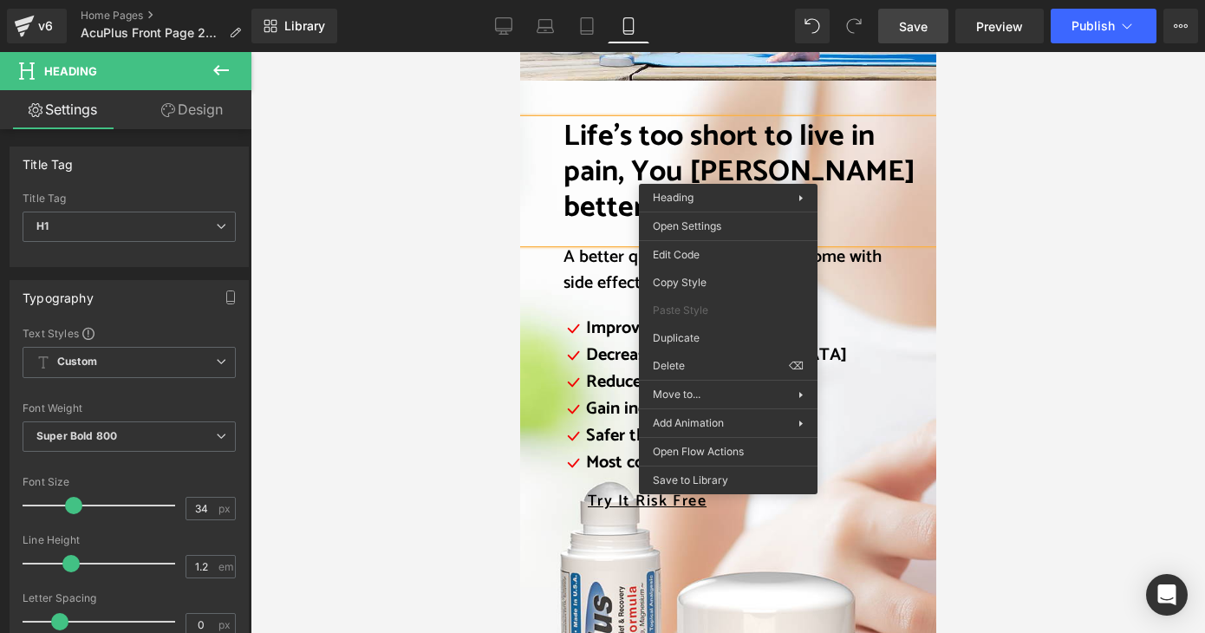
click at [761, 172] on span "Life’s too short to live in pain, You [PERSON_NAME] better." at bounding box center [739, 172] width 352 height 119
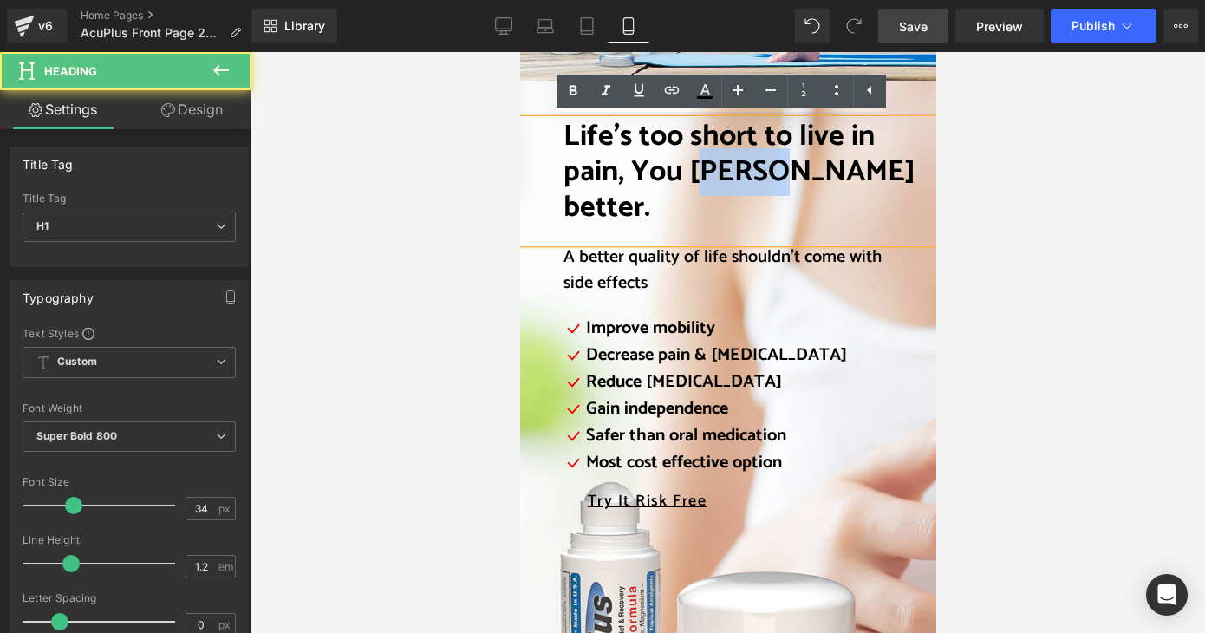
drag, startPoint x: 762, startPoint y: 173, endPoint x: 690, endPoint y: 173, distance: 72.0
click at [690, 173] on span "Life’s too short to live in pain, You [PERSON_NAME] better." at bounding box center [739, 172] width 352 height 119
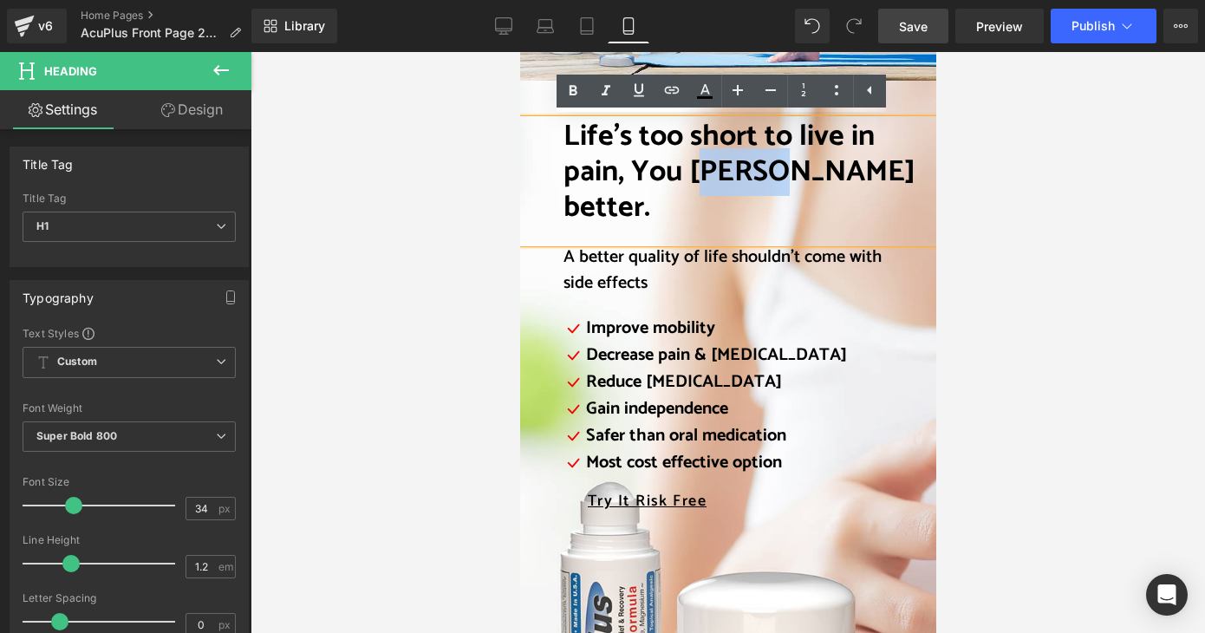
click at [690, 173] on span "Life’s too short to live in pain, You [PERSON_NAME] better." at bounding box center [739, 172] width 352 height 119
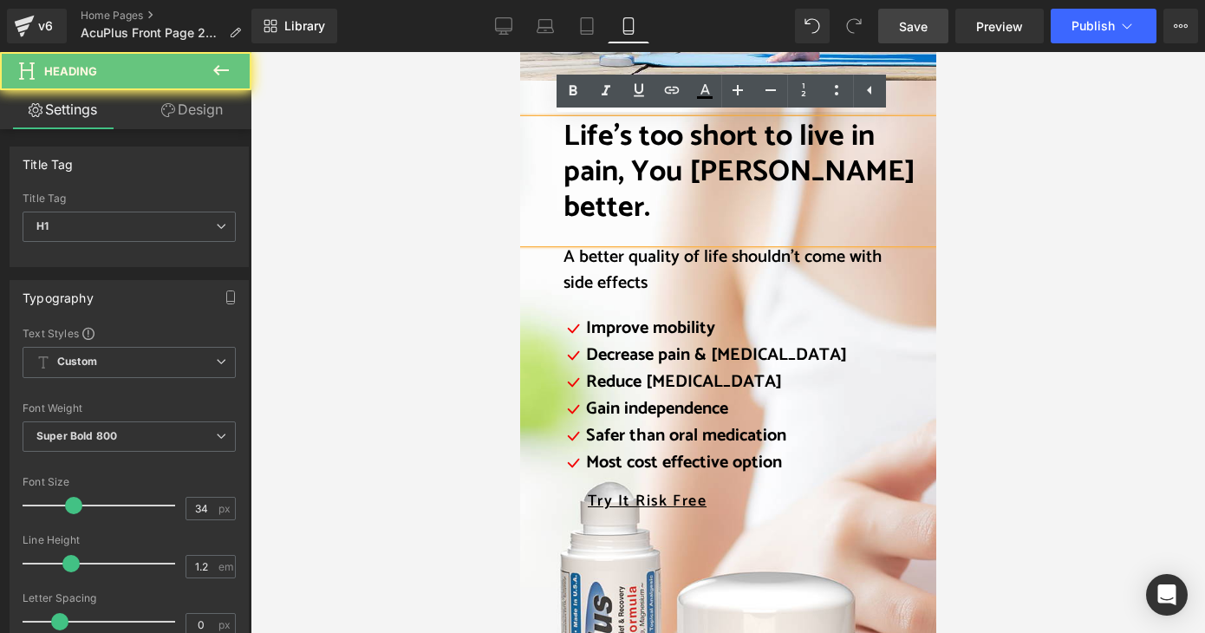
click at [689, 173] on span "Life’s too short to live in pain, You [PERSON_NAME] better." at bounding box center [739, 172] width 352 height 119
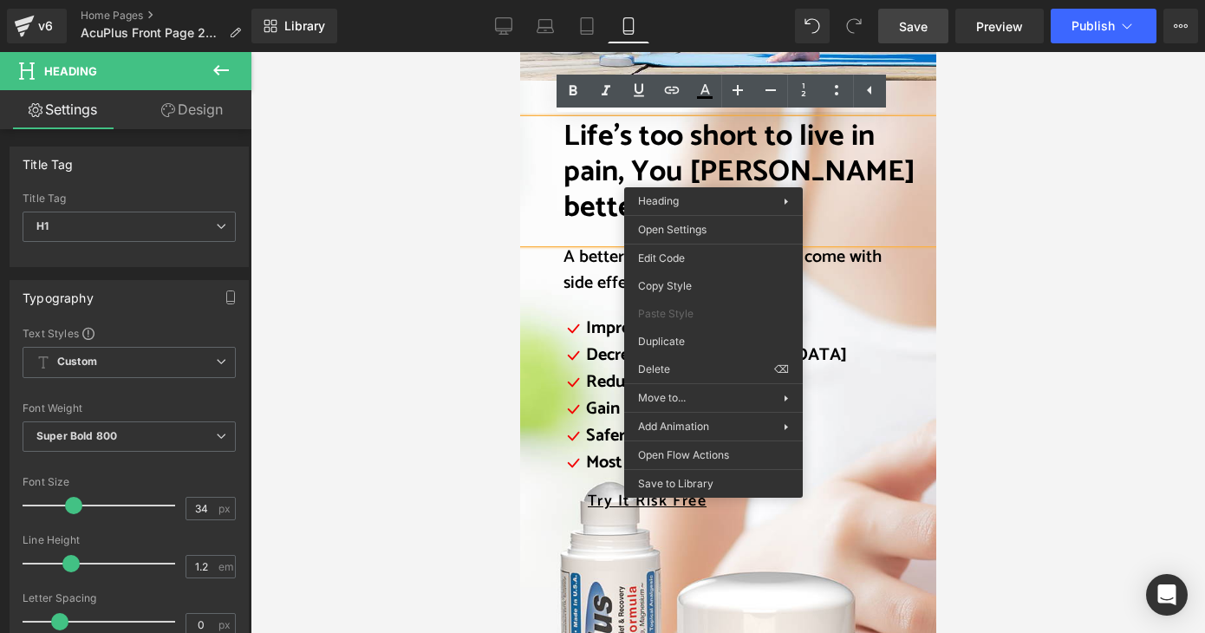
click at [739, 173] on span "Life’s too short to live in pain, You [PERSON_NAME] better." at bounding box center [739, 172] width 352 height 119
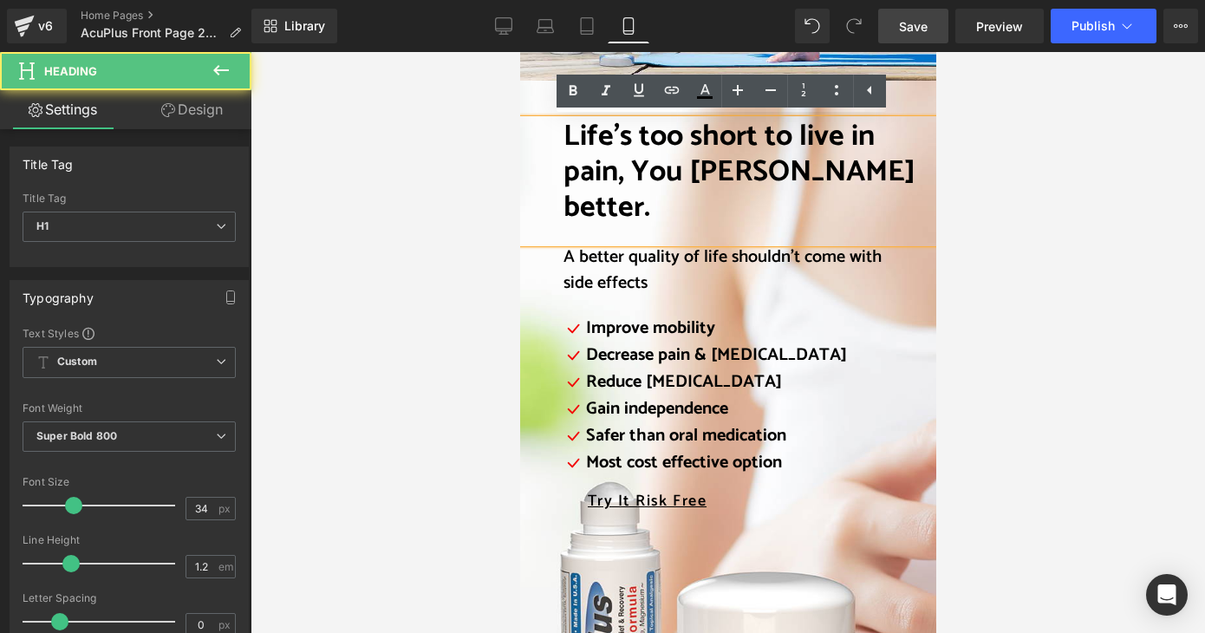
click at [747, 176] on span "Life’s too short to live in pain, You [PERSON_NAME] better." at bounding box center [739, 172] width 352 height 119
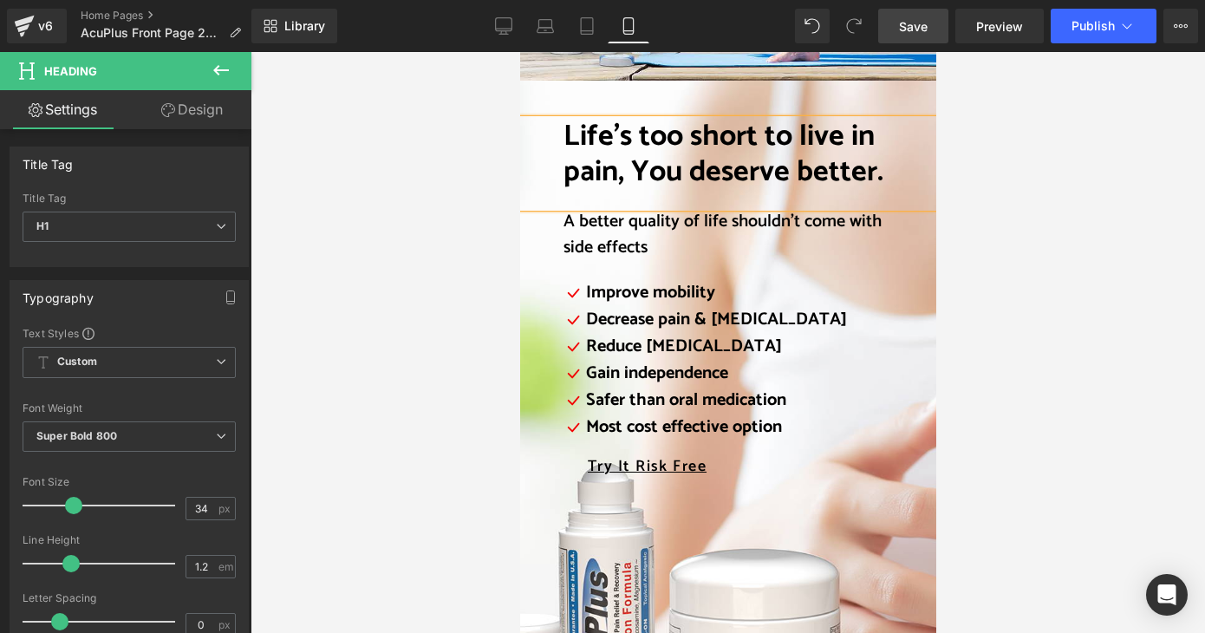
click at [876, 179] on h1 "Life’s too short to live in pain, You deserve better." at bounding box center [741, 155] width 356 height 71
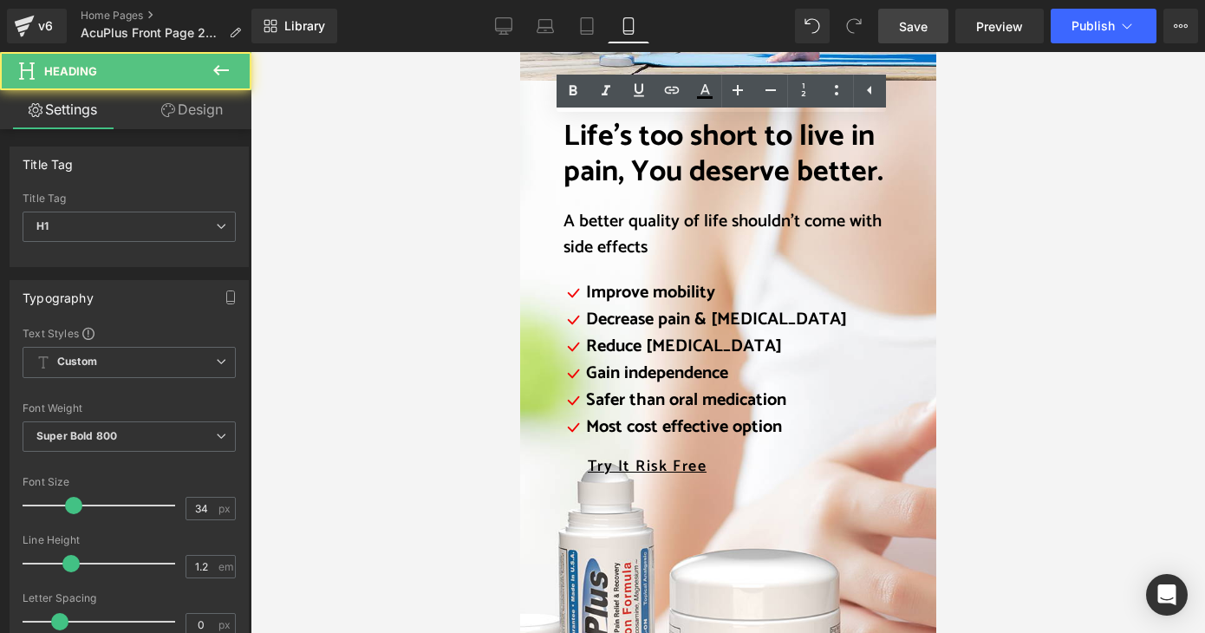
click at [1002, 251] on div at bounding box center [728, 342] width 955 height 581
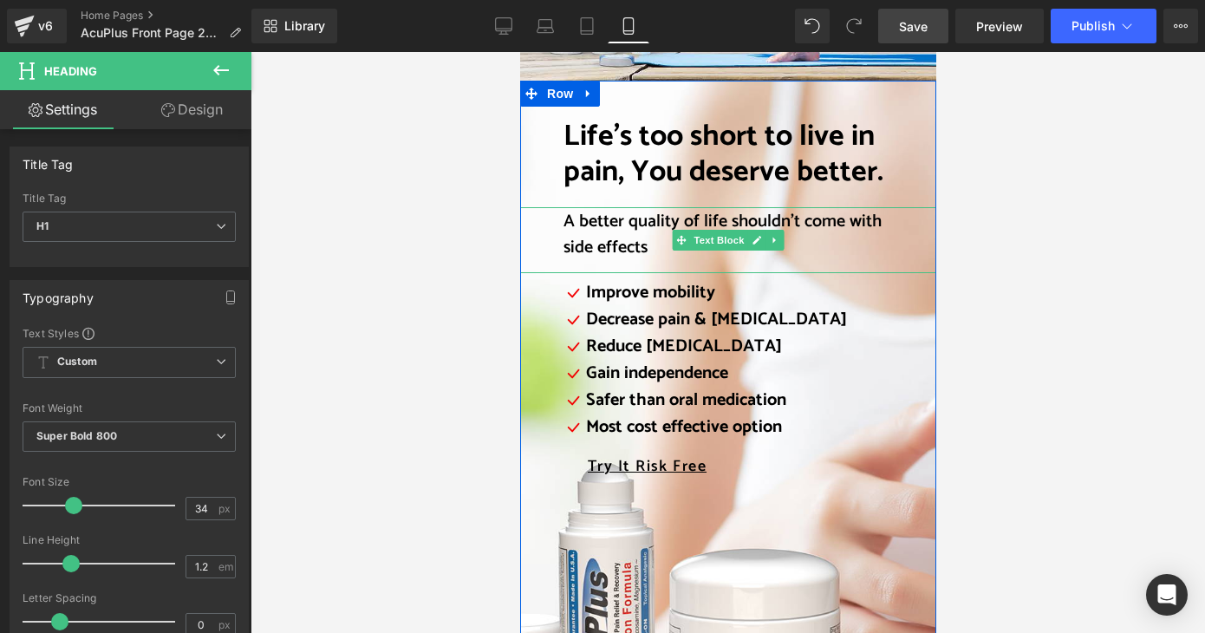
click at [641, 248] on span "A better quality of life shouldn’t come with side effects" at bounding box center [722, 234] width 318 height 55
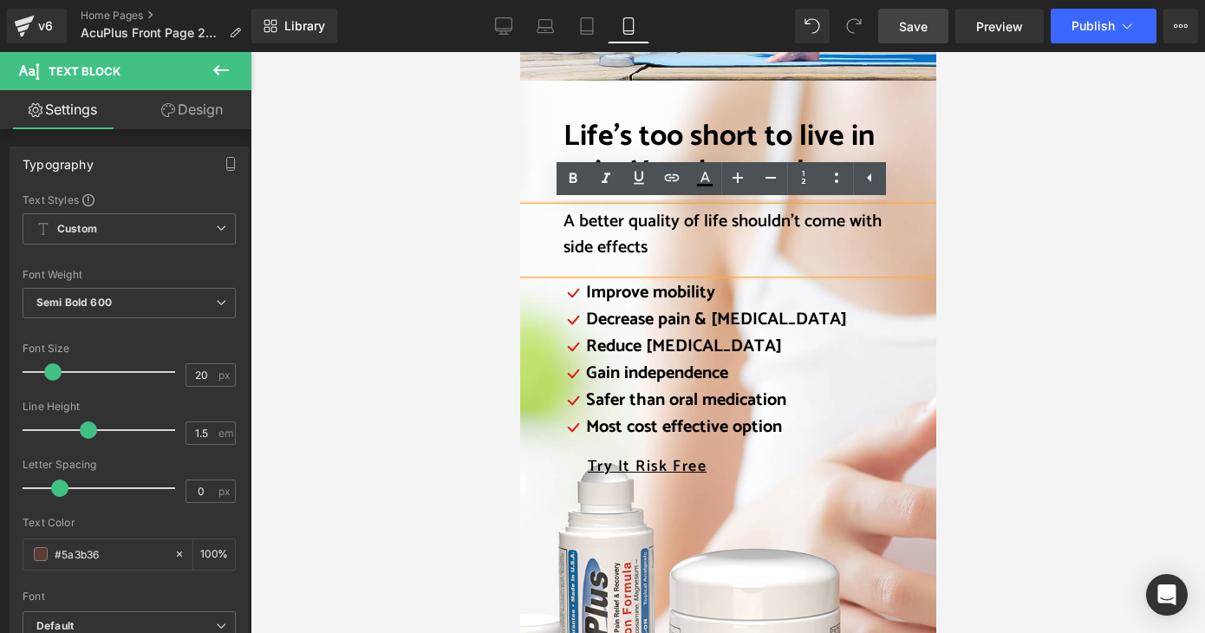
click at [641, 250] on p "A better quality of life shouldn’t come with side effects" at bounding box center [731, 235] width 337 height 52
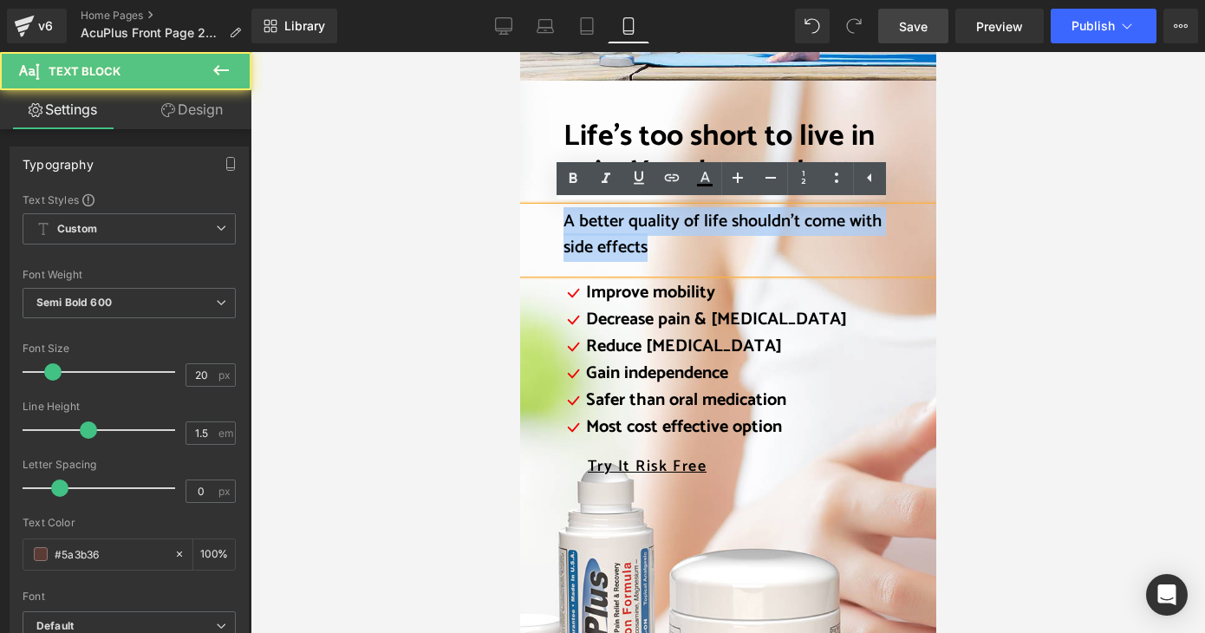
drag, startPoint x: 558, startPoint y: 220, endPoint x: 649, endPoint y: 250, distance: 95.7
click at [649, 250] on p "A better quality of life shouldn’t come with side effects" at bounding box center [731, 235] width 337 height 52
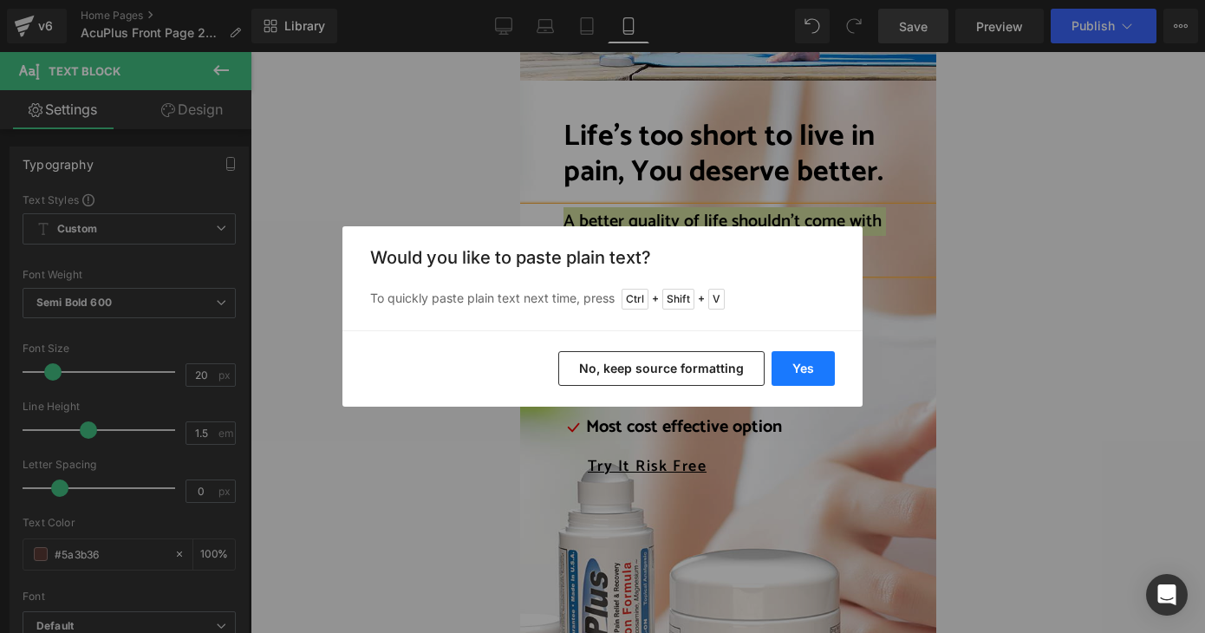
click at [820, 375] on button "Yes" at bounding box center [803, 368] width 63 height 35
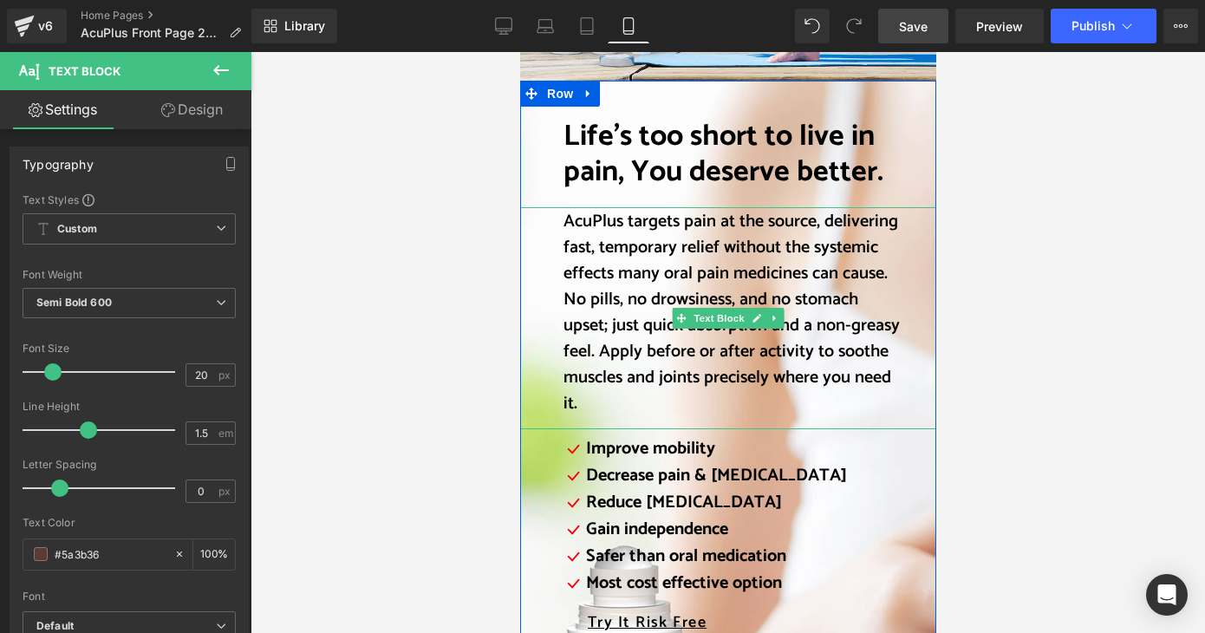
click at [594, 350] on font "AcuPlus targets pain at the source, delivering fast, temporary relief without t…" at bounding box center [731, 312] width 336 height 211
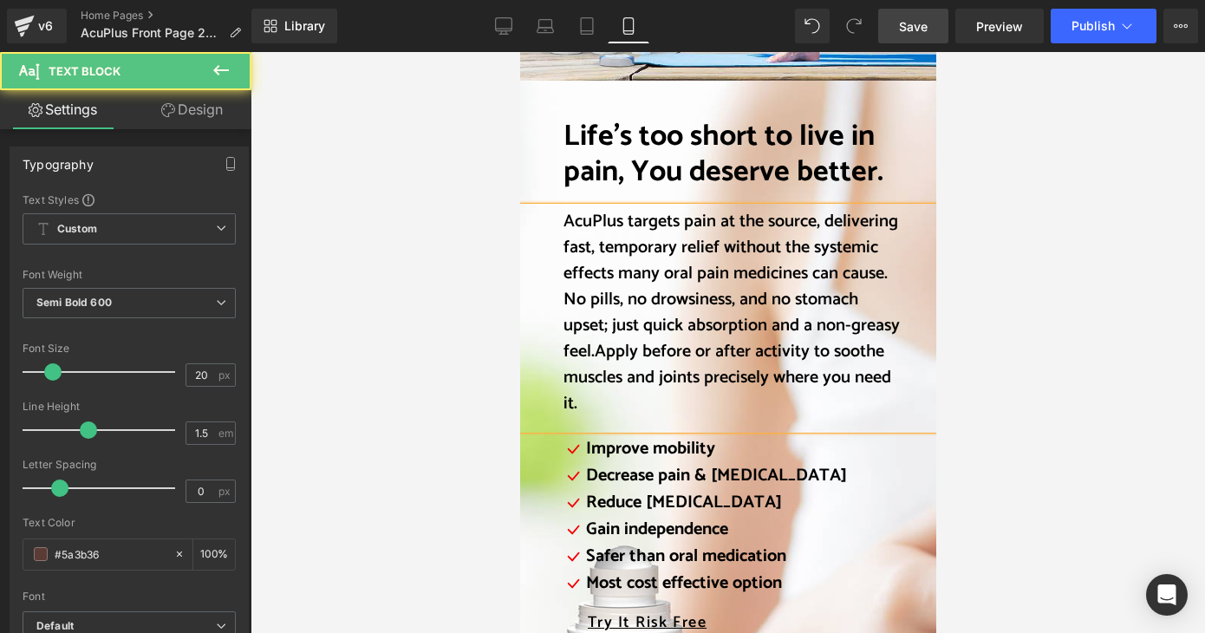
click at [563, 404] on span "Apply before or after activity to soothe muscles and joints precisely where you…" at bounding box center [727, 377] width 328 height 81
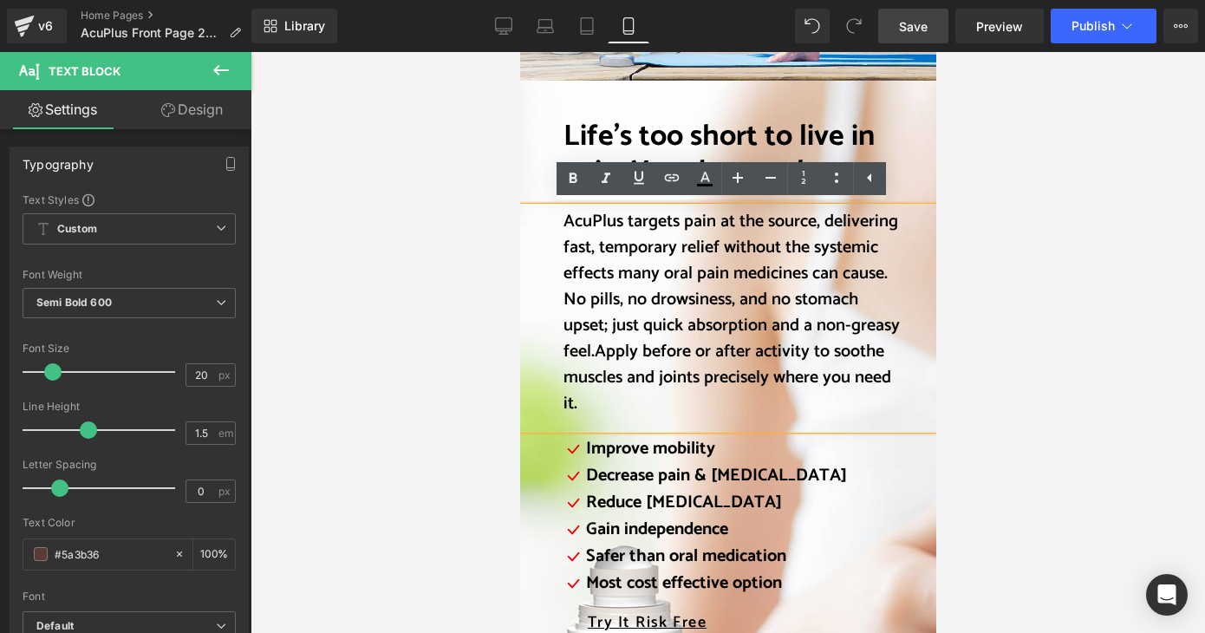
click at [1060, 330] on div at bounding box center [728, 342] width 955 height 581
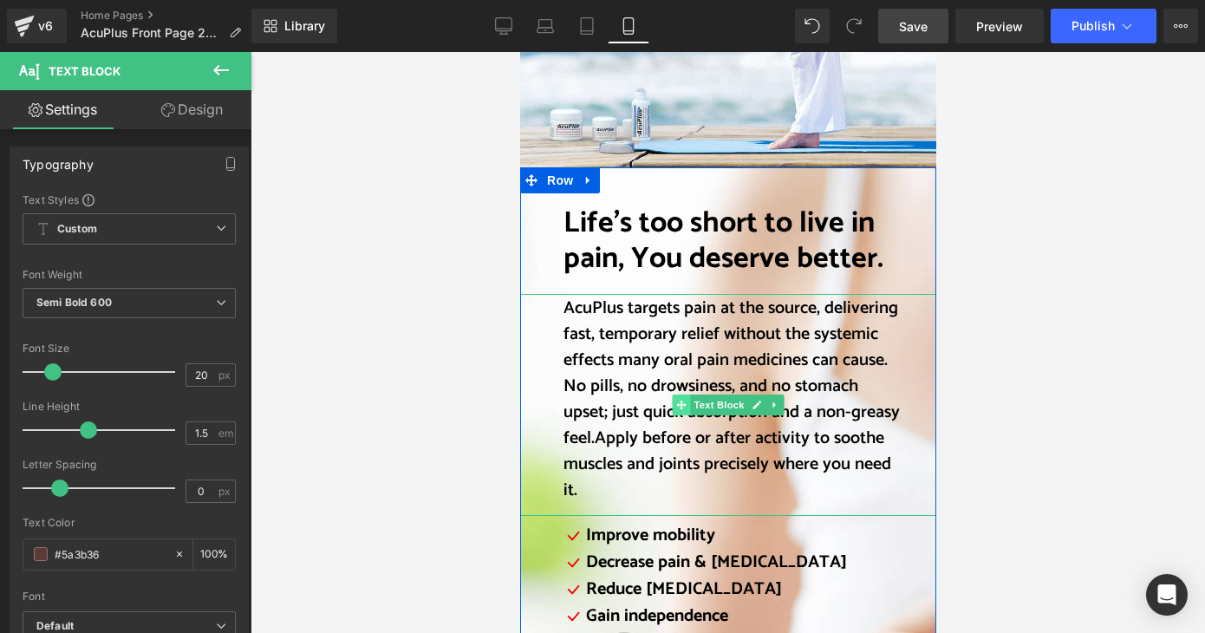
scroll to position [2168, 0]
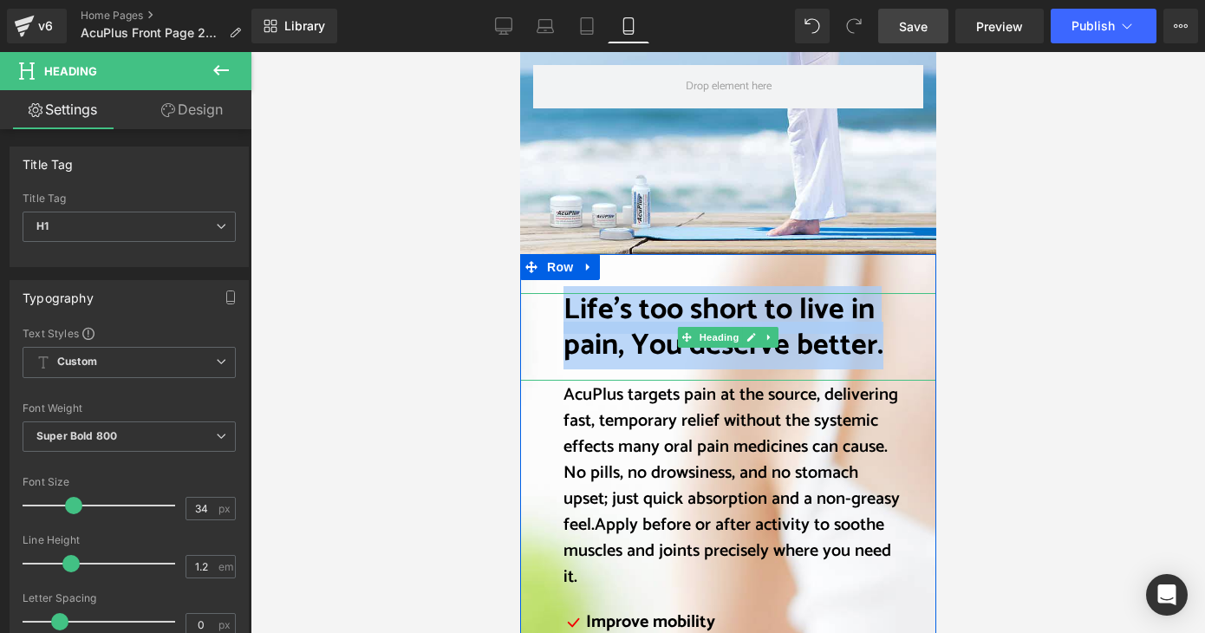
drag, startPoint x: 559, startPoint y: 315, endPoint x: 893, endPoint y: 364, distance: 337.5
click at [893, 364] on div "Life’s too short to live in pain, You deserve better." at bounding box center [727, 337] width 416 height 88
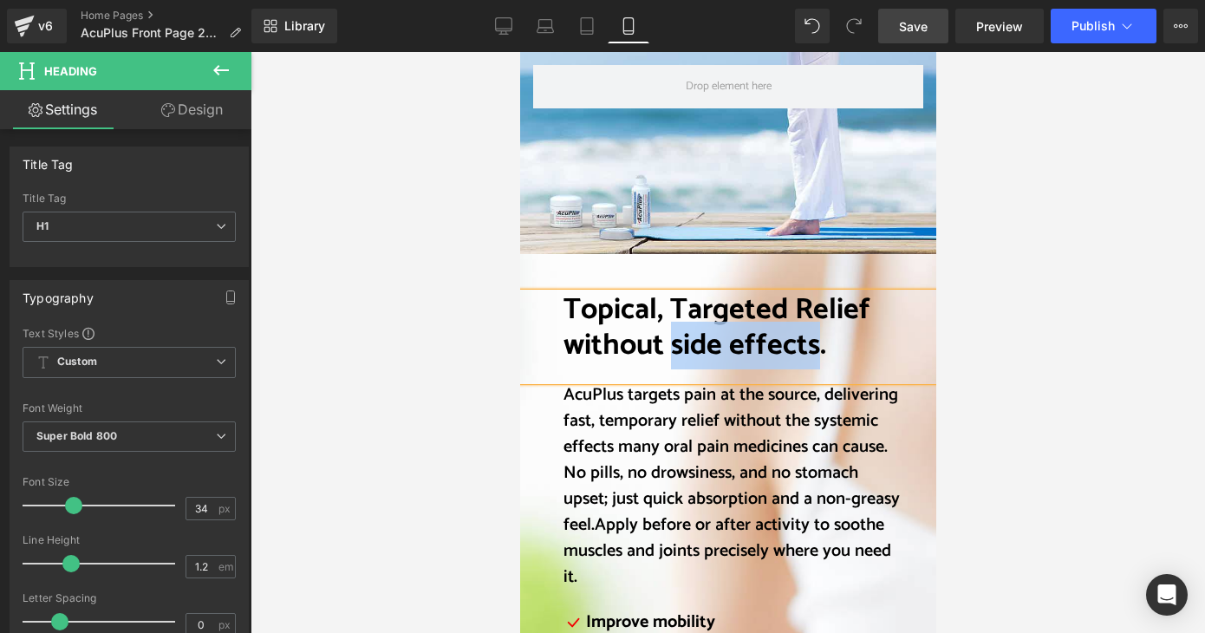
drag, startPoint x: 663, startPoint y: 348, endPoint x: 813, endPoint y: 353, distance: 150.1
click at [813, 353] on font "Topical, Targeted Relief without side effects." at bounding box center [716, 327] width 307 height 83
click at [1038, 410] on div at bounding box center [728, 342] width 955 height 581
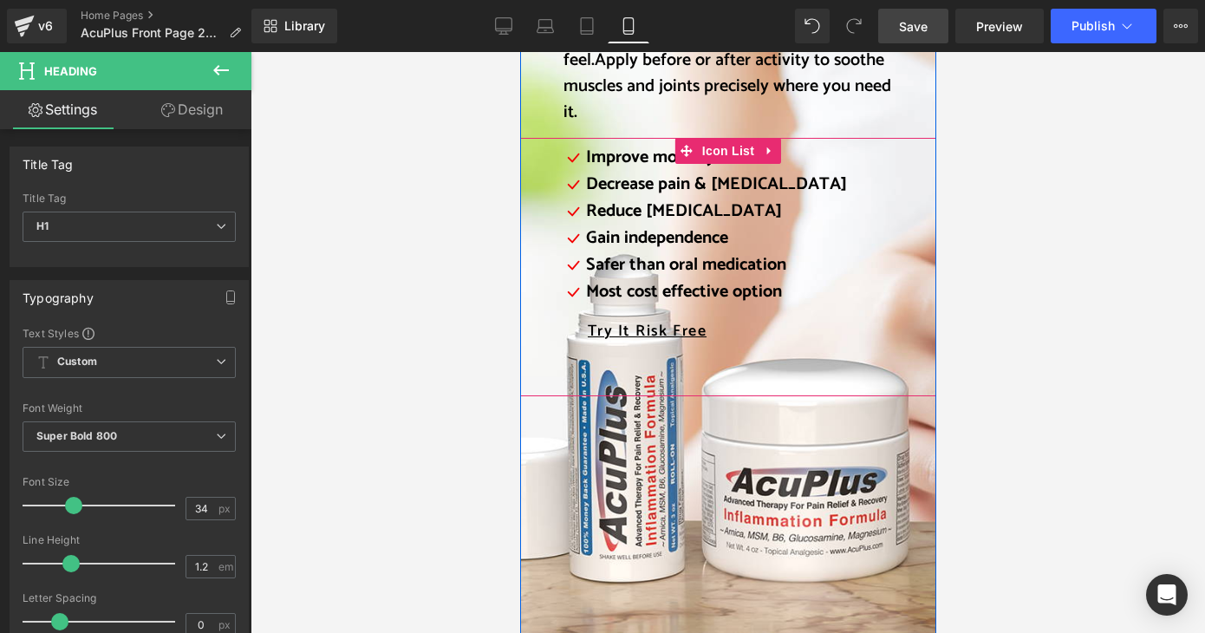
scroll to position [2775, 0]
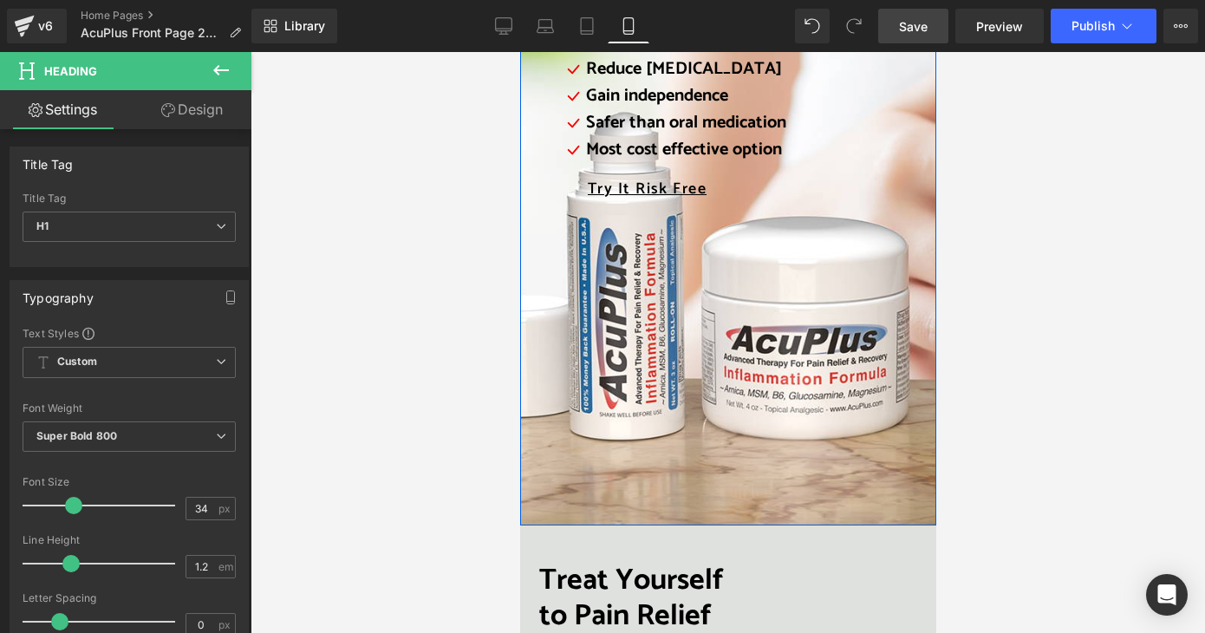
click at [760, 400] on div "Topical, Targeted Relief without the pills. Heading AcuPlus targets pain at the…" at bounding box center [727, 86] width 416 height 878
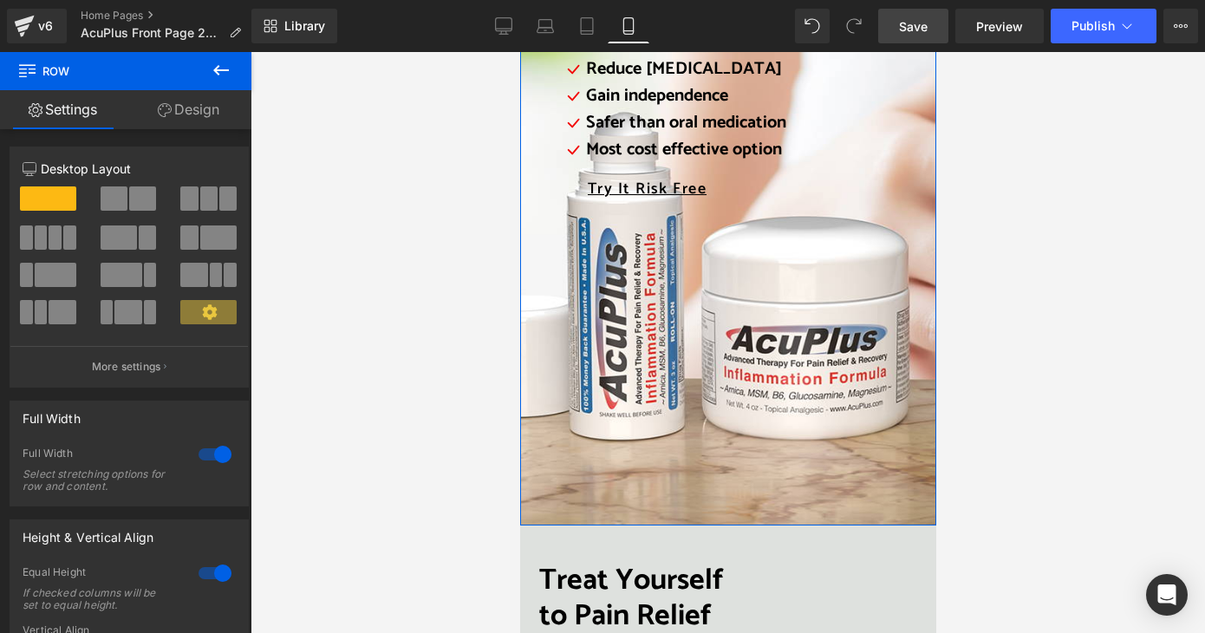
click at [184, 108] on link "Design" at bounding box center [189, 109] width 126 height 39
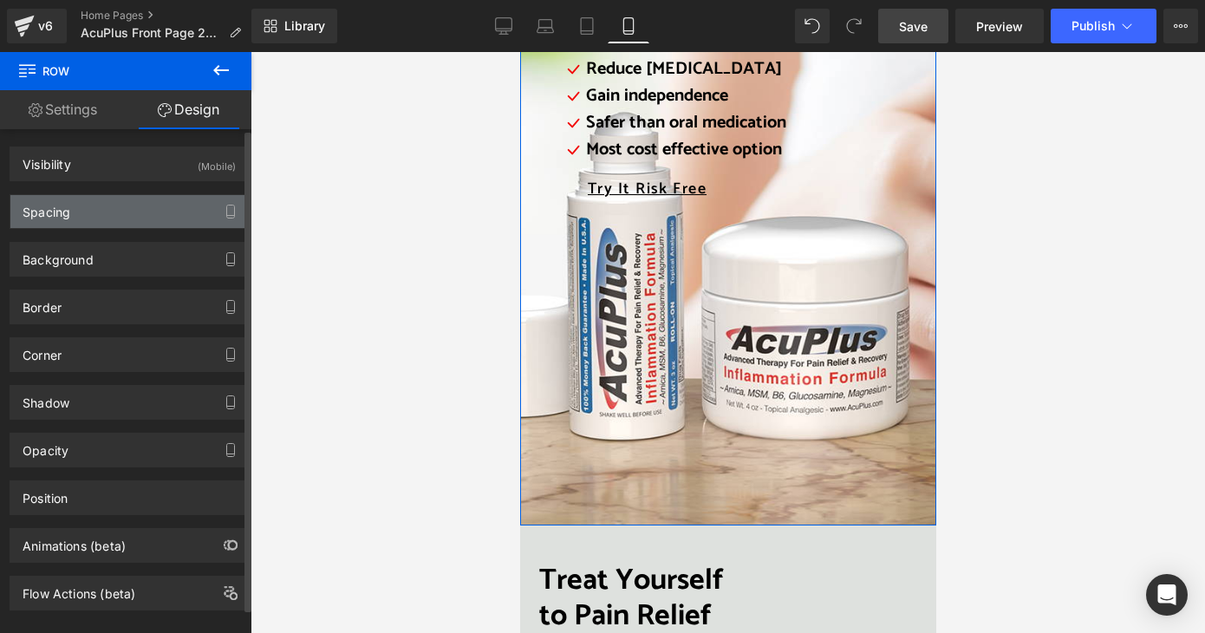
type input "transparent"
type input "0"
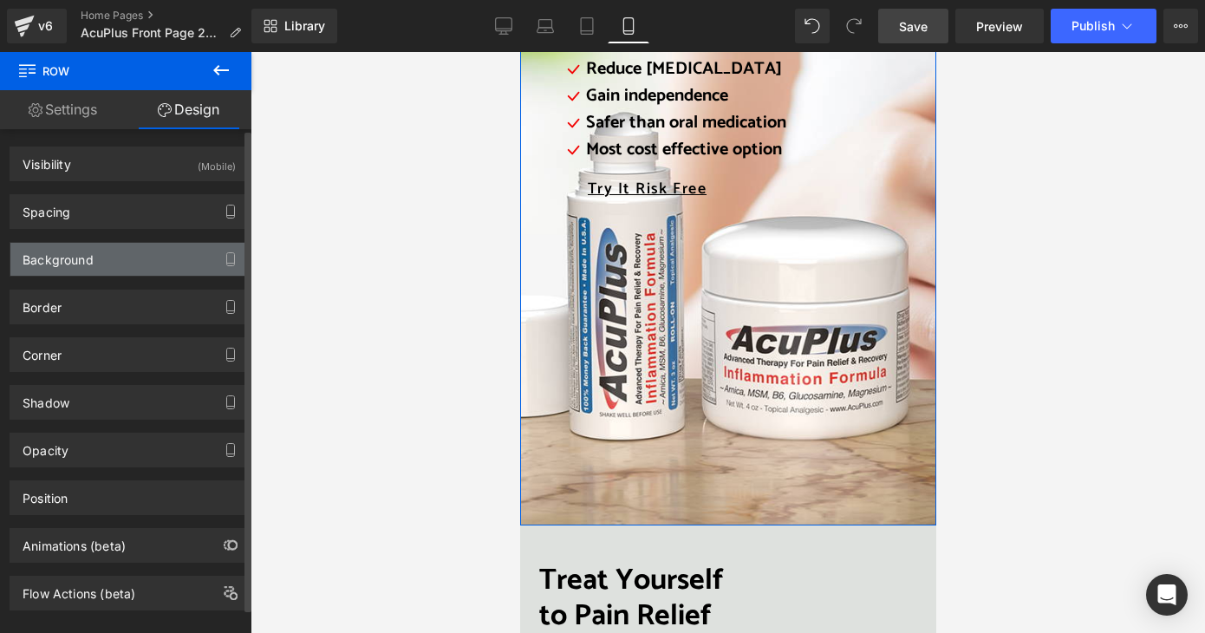
click at [116, 258] on div "Background" at bounding box center [129, 259] width 238 height 33
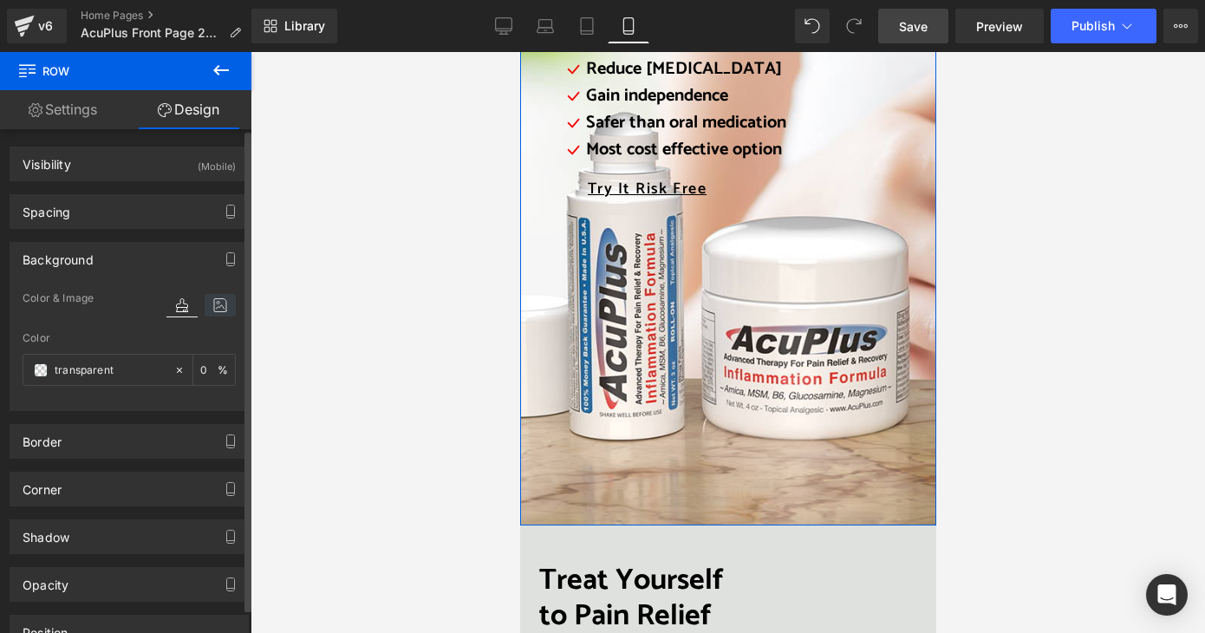
click at [212, 302] on icon at bounding box center [220, 305] width 31 height 23
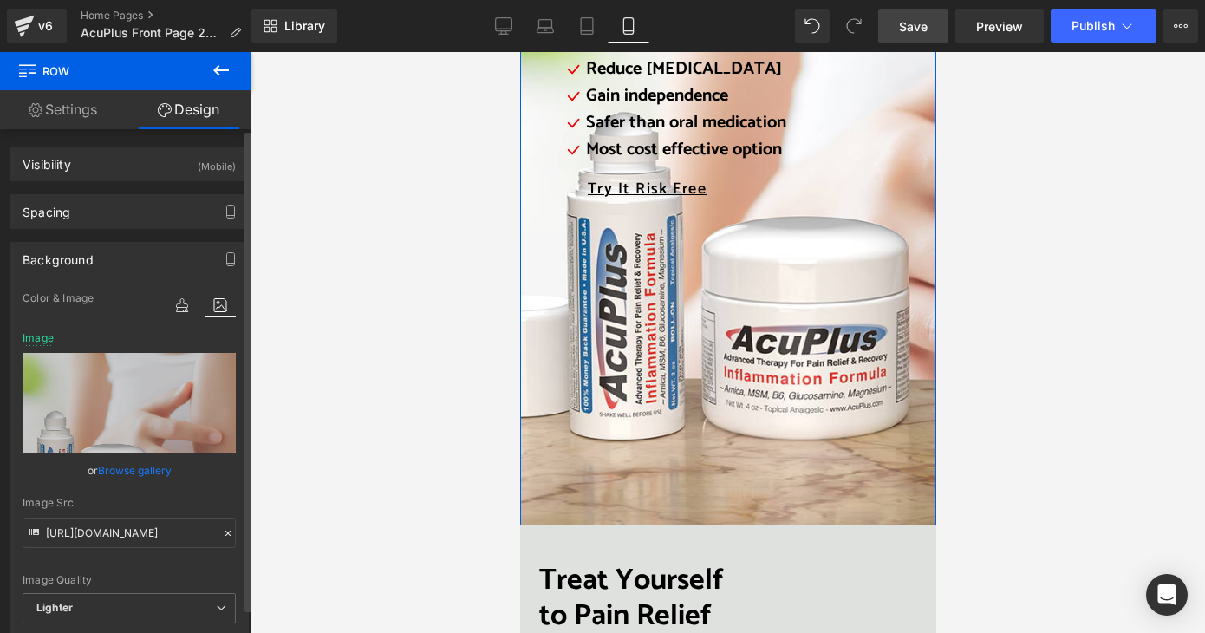
click at [212, 302] on icon at bounding box center [220, 305] width 31 height 23
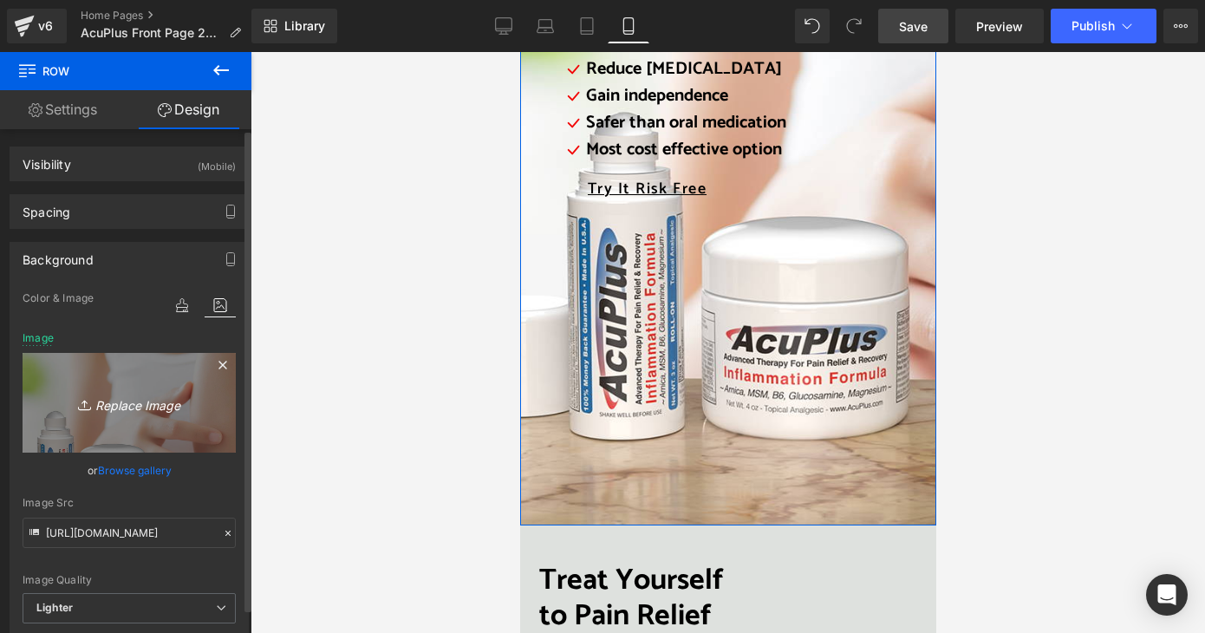
click at [193, 402] on icon "Replace Image" at bounding box center [129, 403] width 139 height 22
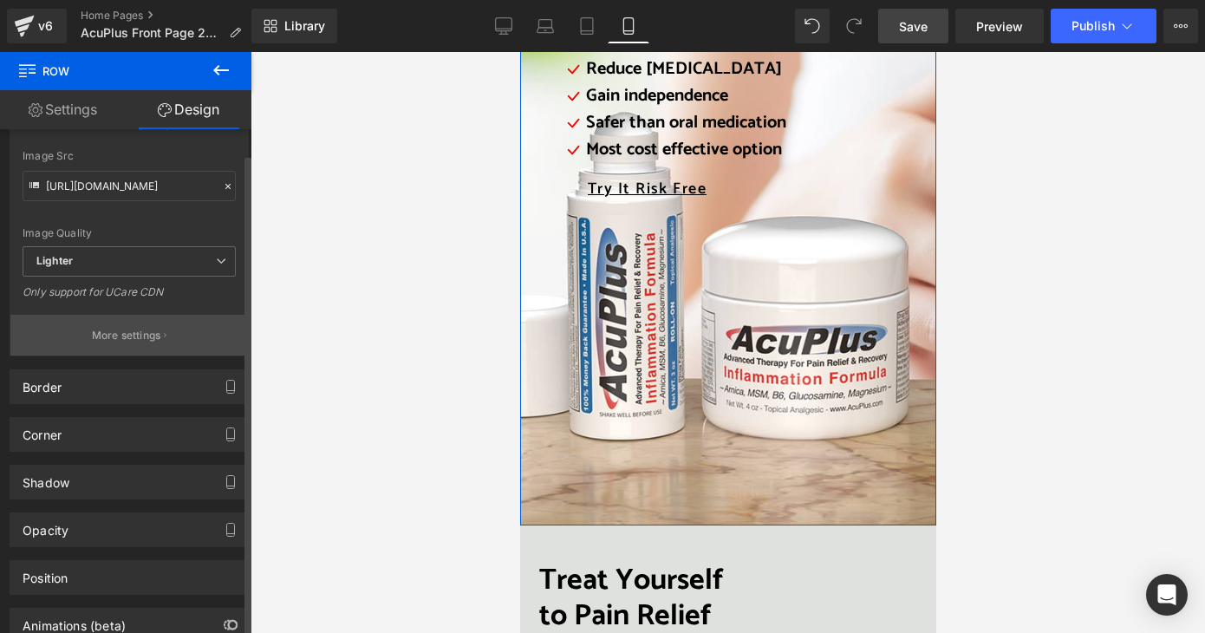
scroll to position [173, 0]
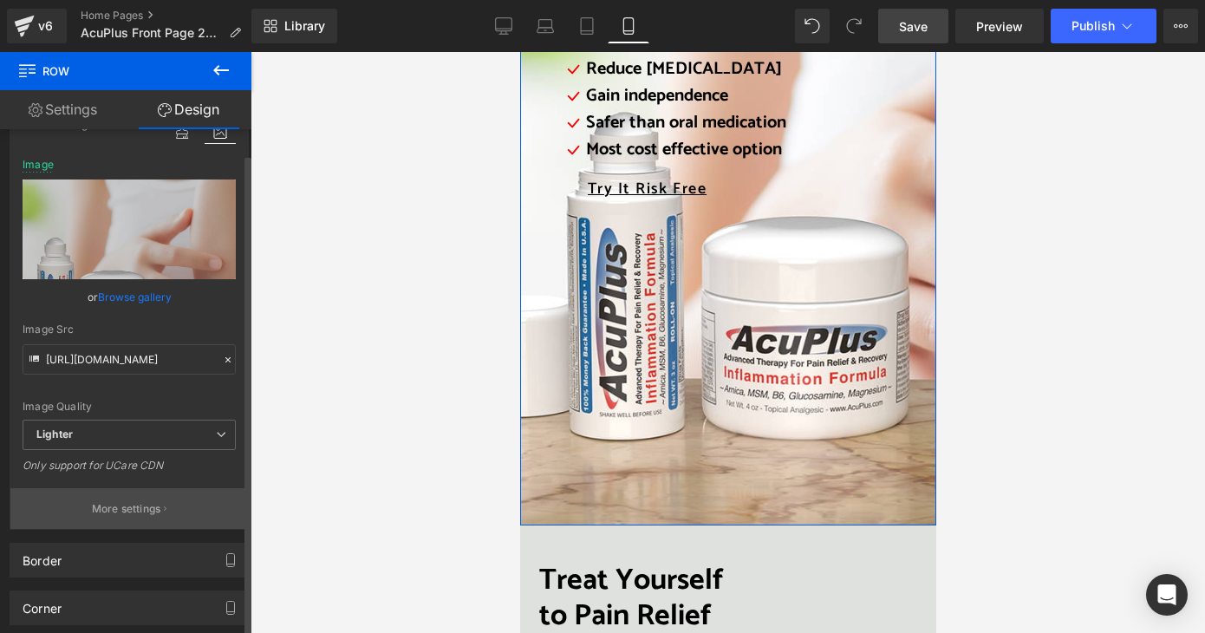
click at [140, 509] on p "More settings" at bounding box center [126, 509] width 69 height 16
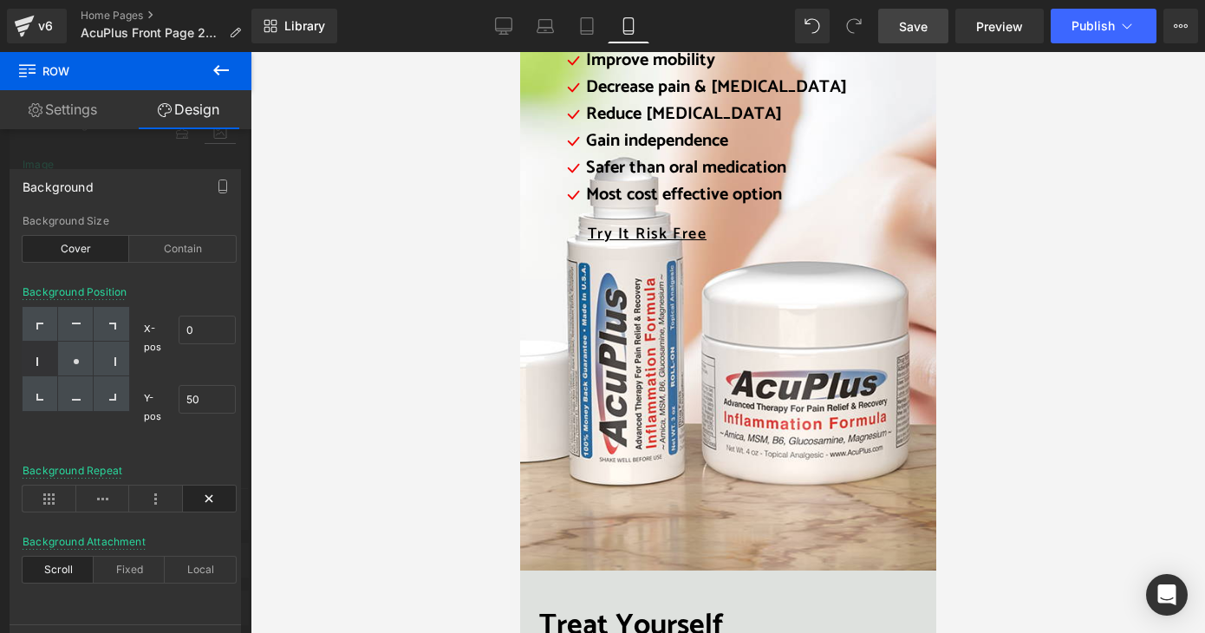
scroll to position [2688, 0]
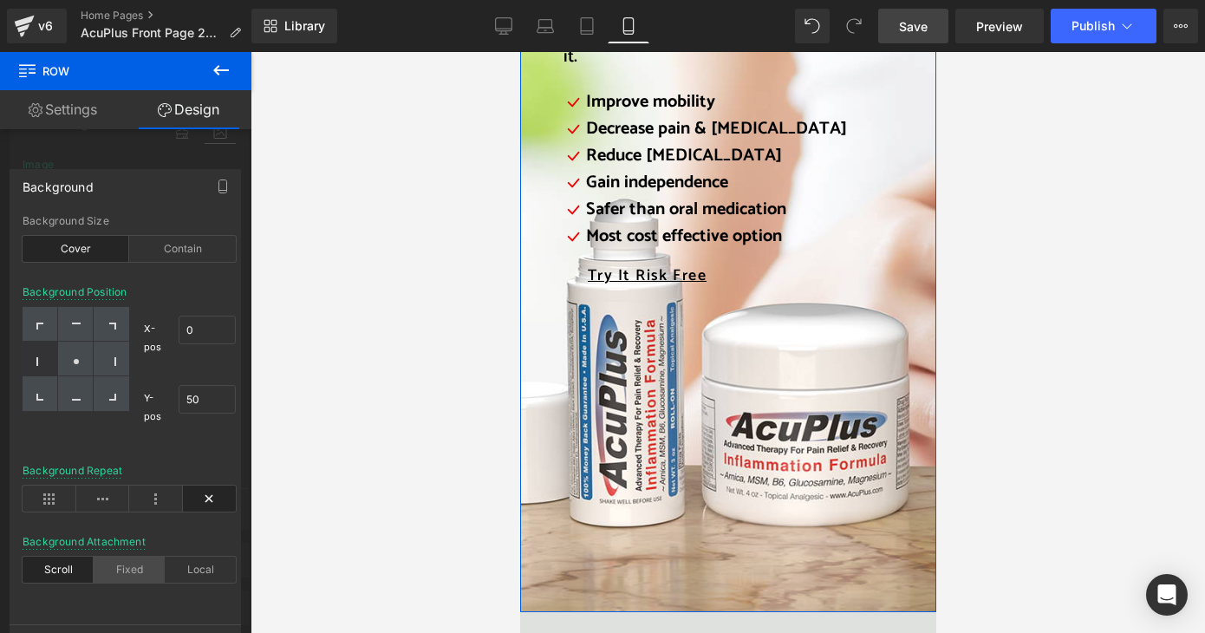
click at [144, 574] on div "Fixed" at bounding box center [129, 570] width 71 height 26
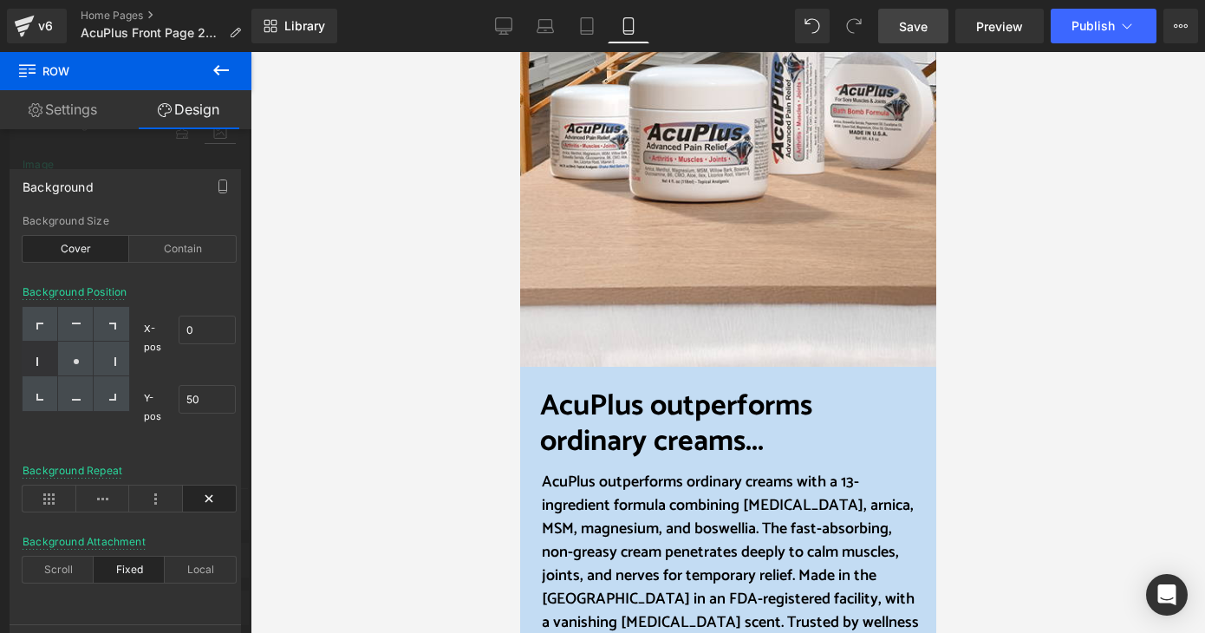
scroll to position [694, 0]
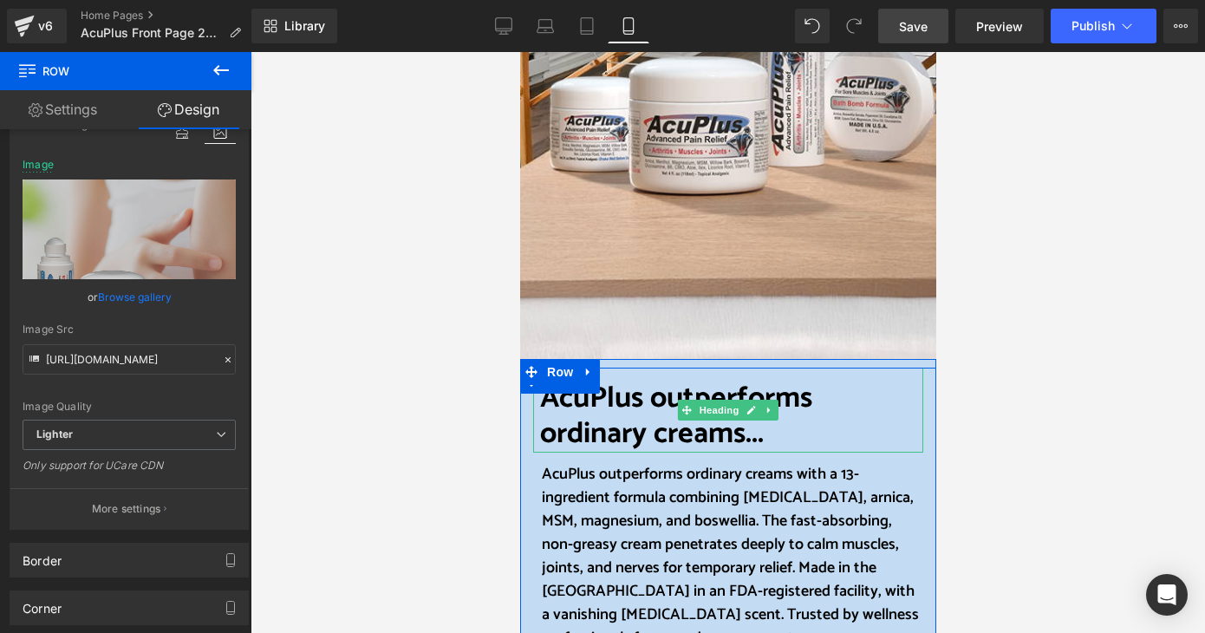
click at [610, 437] on font "AcuPlus outperforms ordinary creams..." at bounding box center [675, 416] width 272 height 83
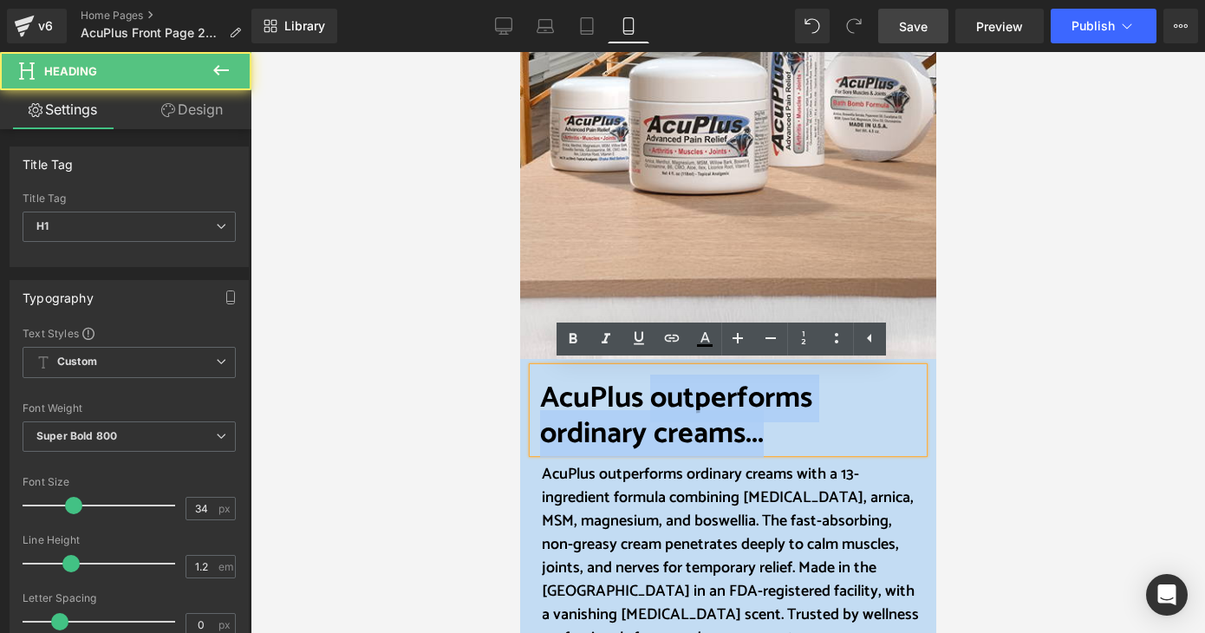
drag, startPoint x: 643, startPoint y: 401, endPoint x: 780, endPoint y: 431, distance: 139.5
click at [780, 431] on h1 "AcuPlus outperforms ordinary creams..." at bounding box center [730, 417] width 383 height 71
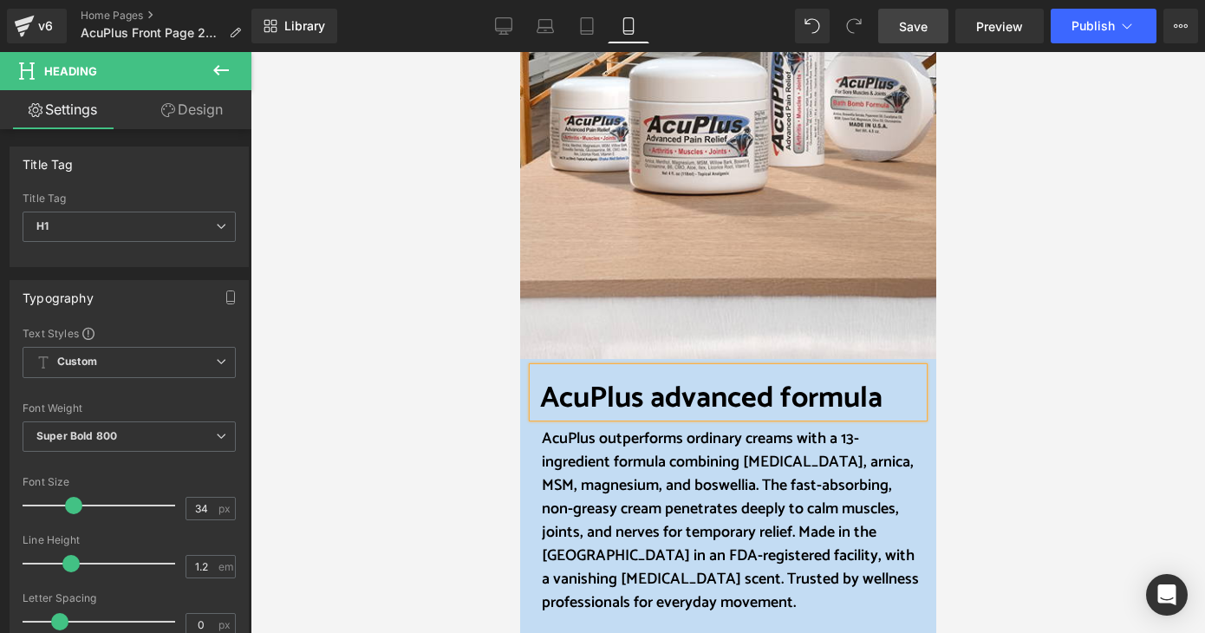
click at [1006, 461] on div at bounding box center [728, 342] width 955 height 581
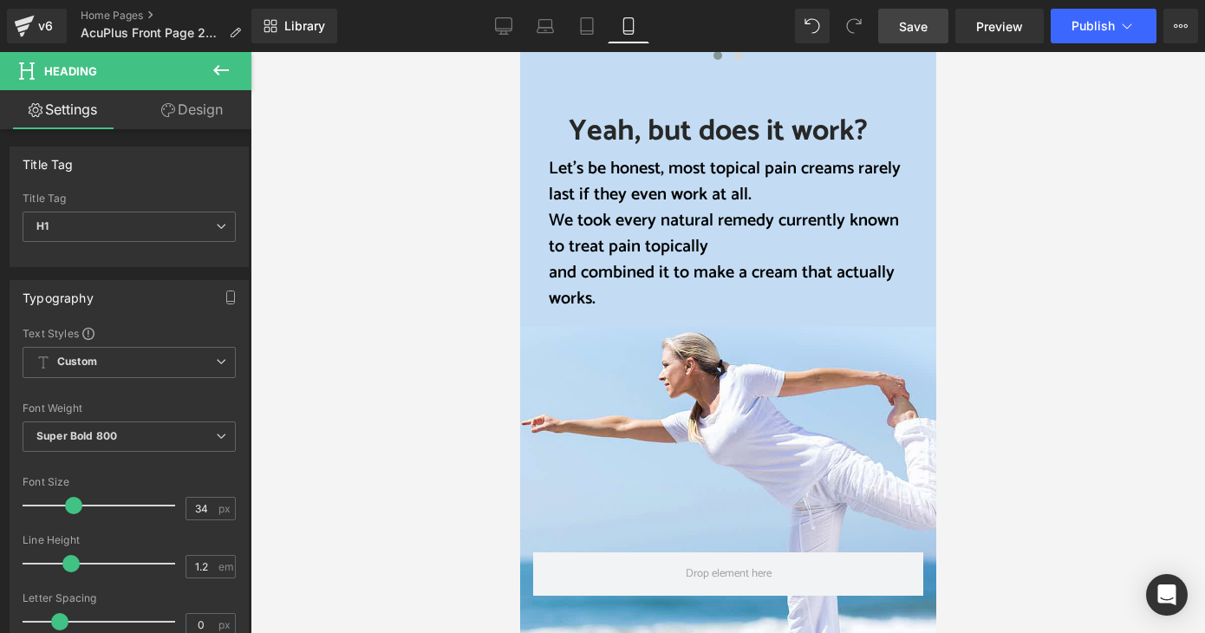
scroll to position [1648, 0]
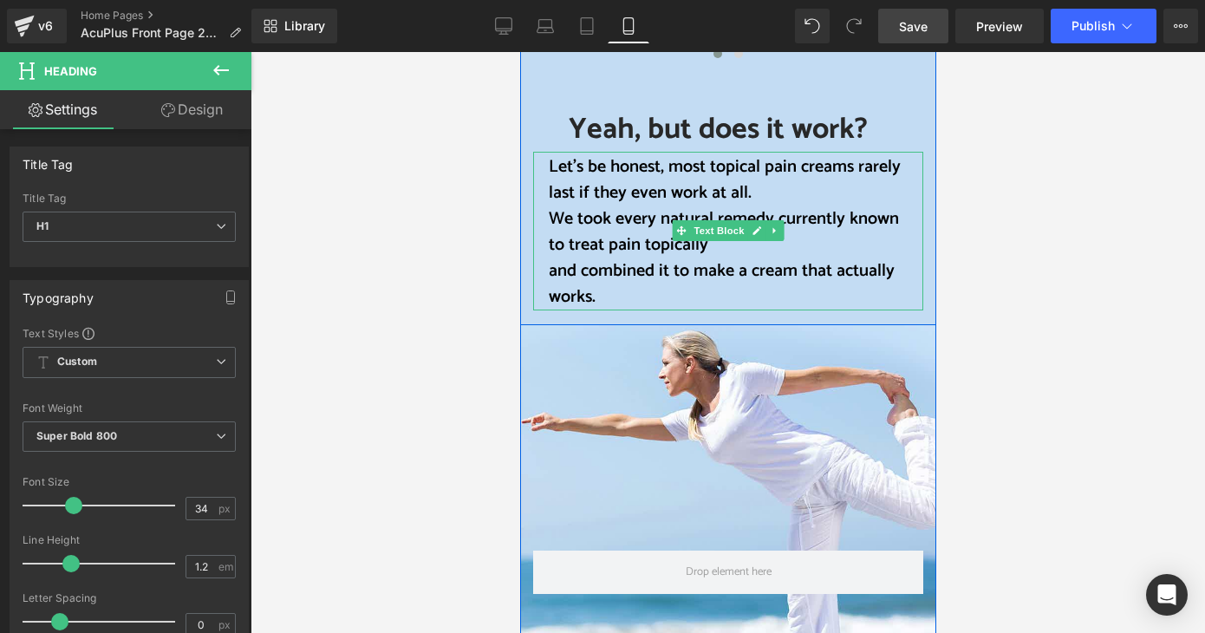
click at [564, 176] on span "Let’s be honest, most topical pain creams rarely last if they even work at all." at bounding box center [724, 180] width 352 height 55
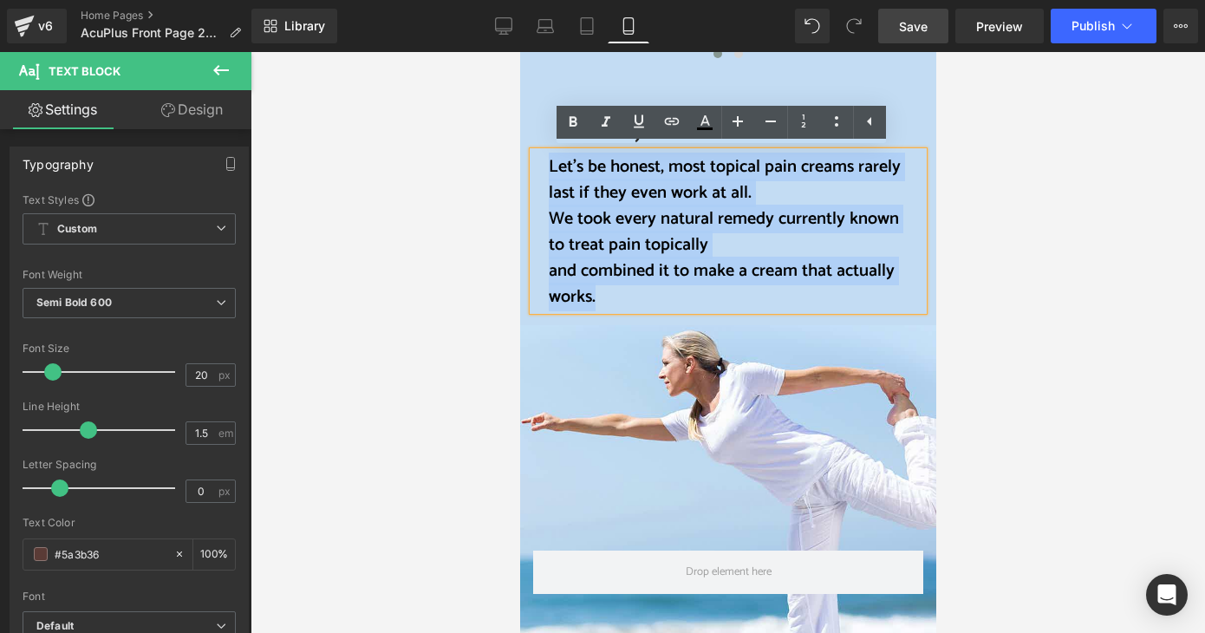
drag, startPoint x: 539, startPoint y: 166, endPoint x: 648, endPoint y: 300, distance: 172.0
click at [648, 300] on div "Let’s be honest, most topical pain creams rarely last if they even work at all.…" at bounding box center [727, 231] width 390 height 159
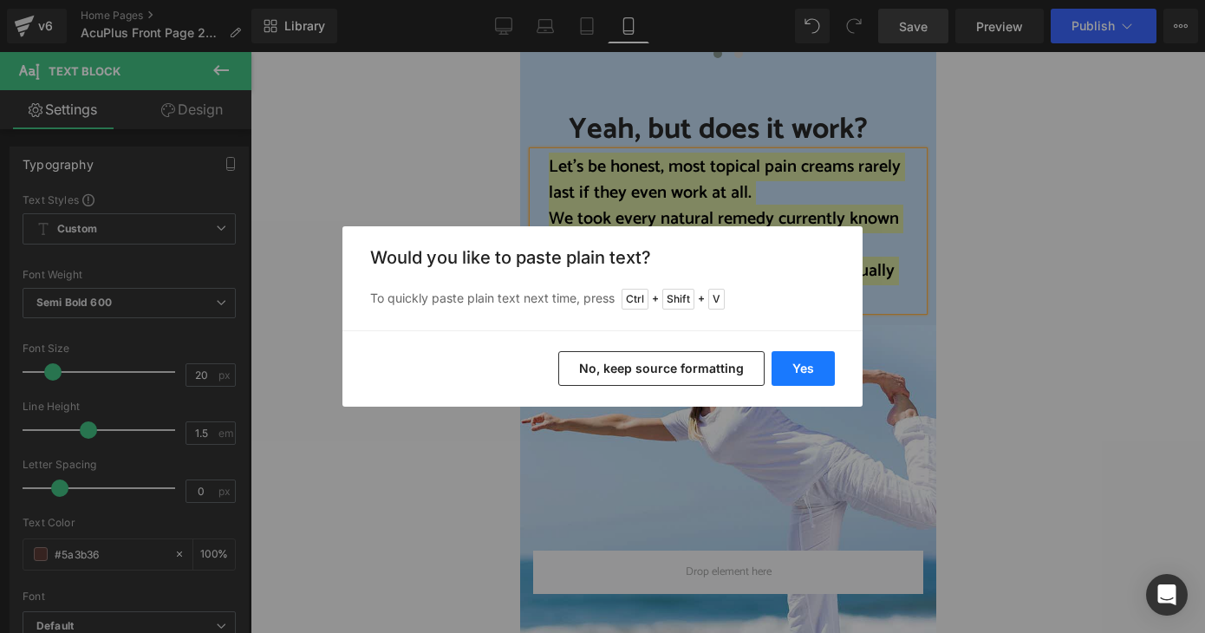
click at [810, 369] on button "Yes" at bounding box center [803, 368] width 63 height 35
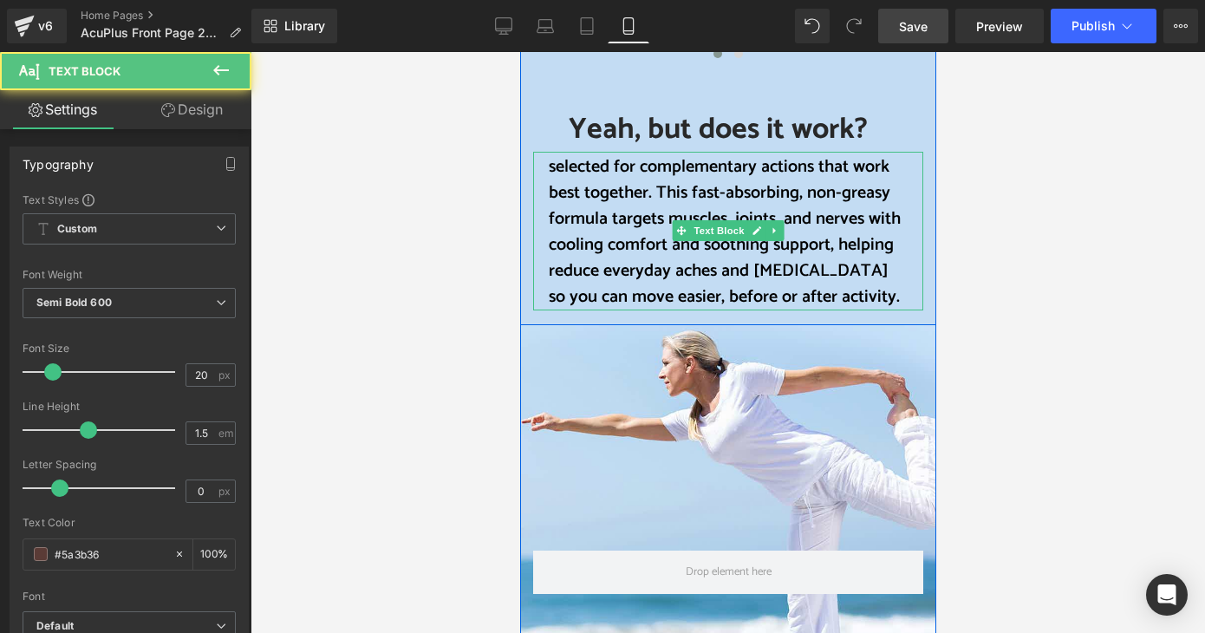
click at [540, 169] on div "selected for complementary actions that work best together. This fast-absorbing…" at bounding box center [727, 231] width 390 height 159
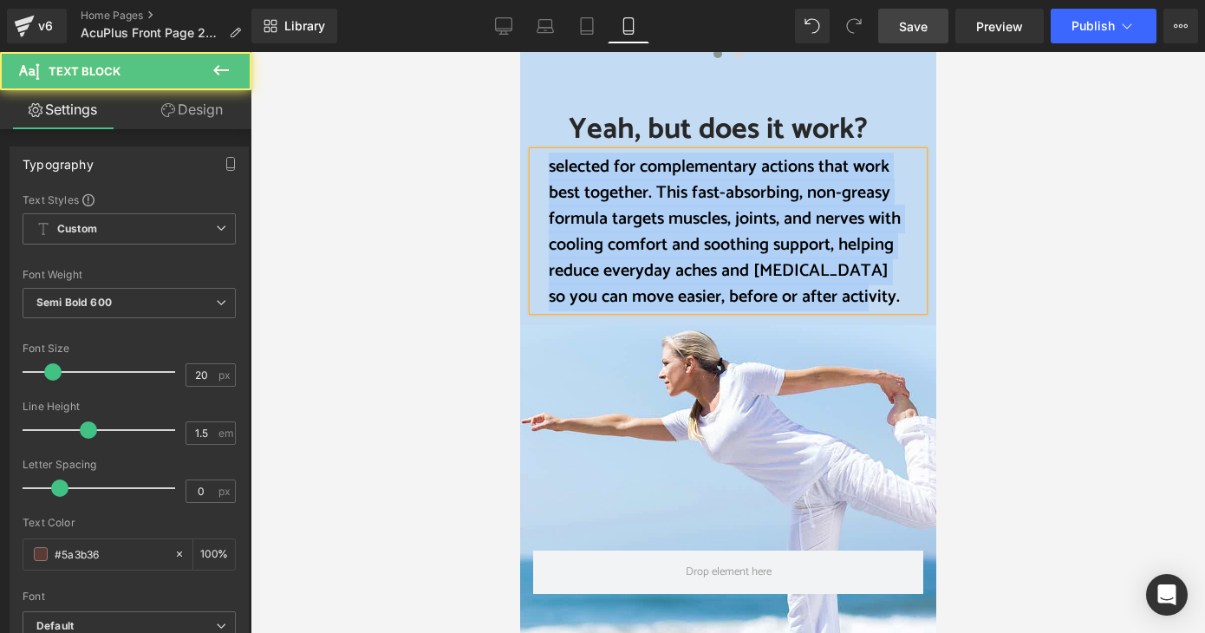
drag, startPoint x: 540, startPoint y: 162, endPoint x: 891, endPoint y: 303, distance: 377.8
click at [891, 303] on div "selected for complementary actions that work best together. This fast-absorbing…" at bounding box center [727, 231] width 390 height 159
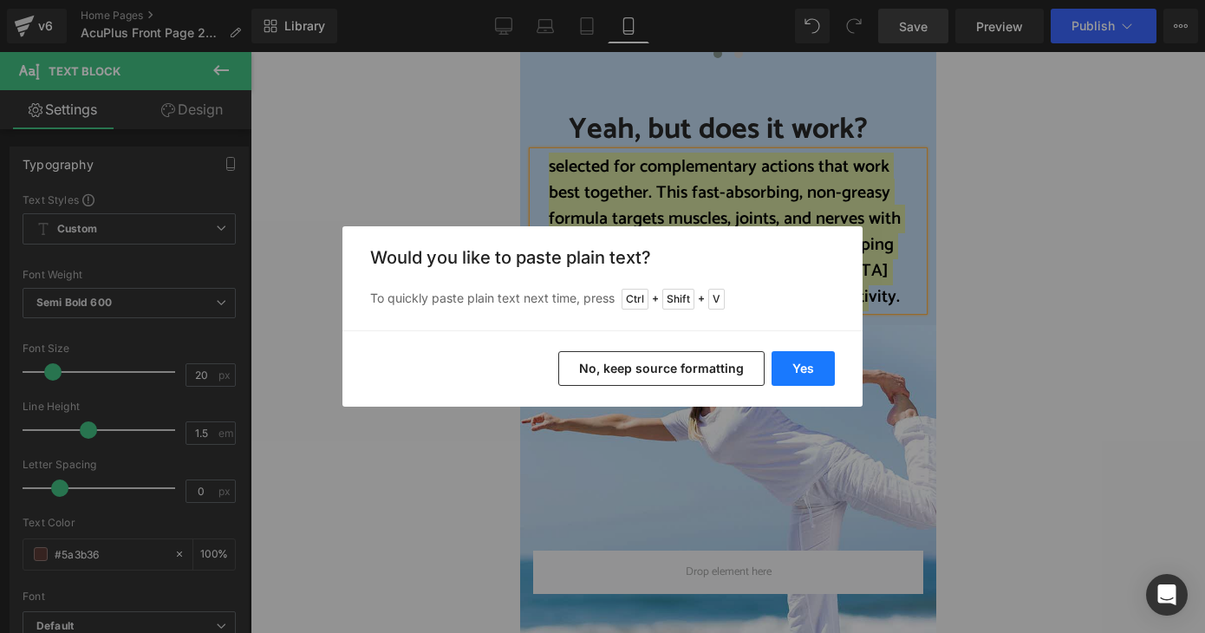
click at [809, 367] on button "Yes" at bounding box center [803, 368] width 63 height 35
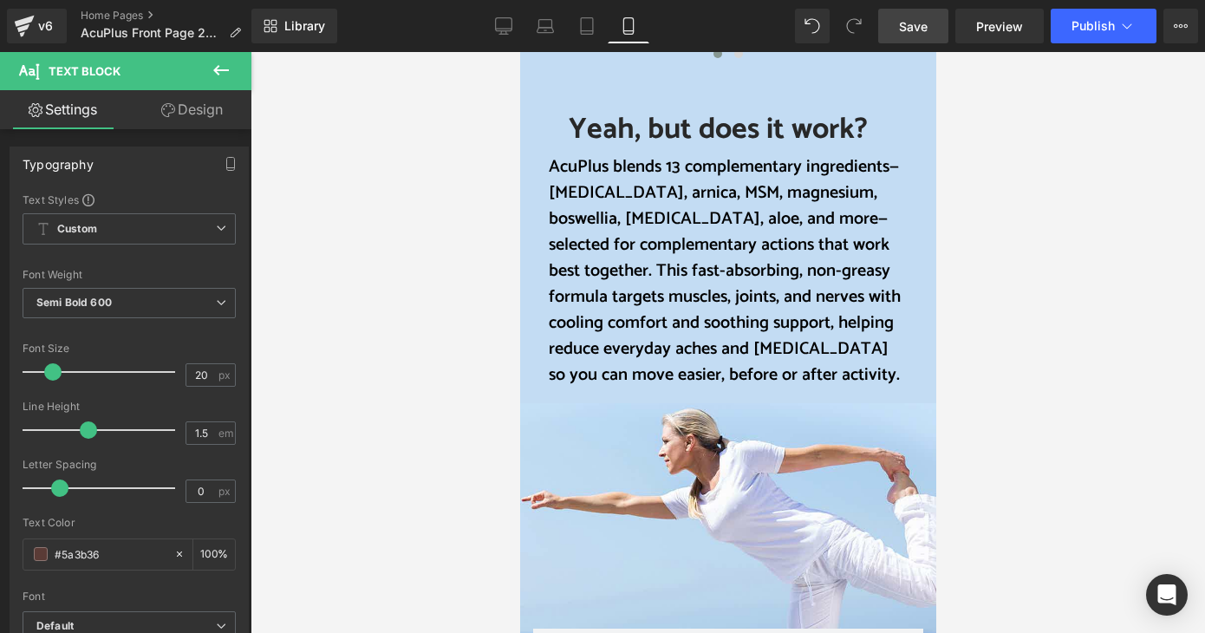
click at [1023, 377] on div at bounding box center [728, 342] width 955 height 581
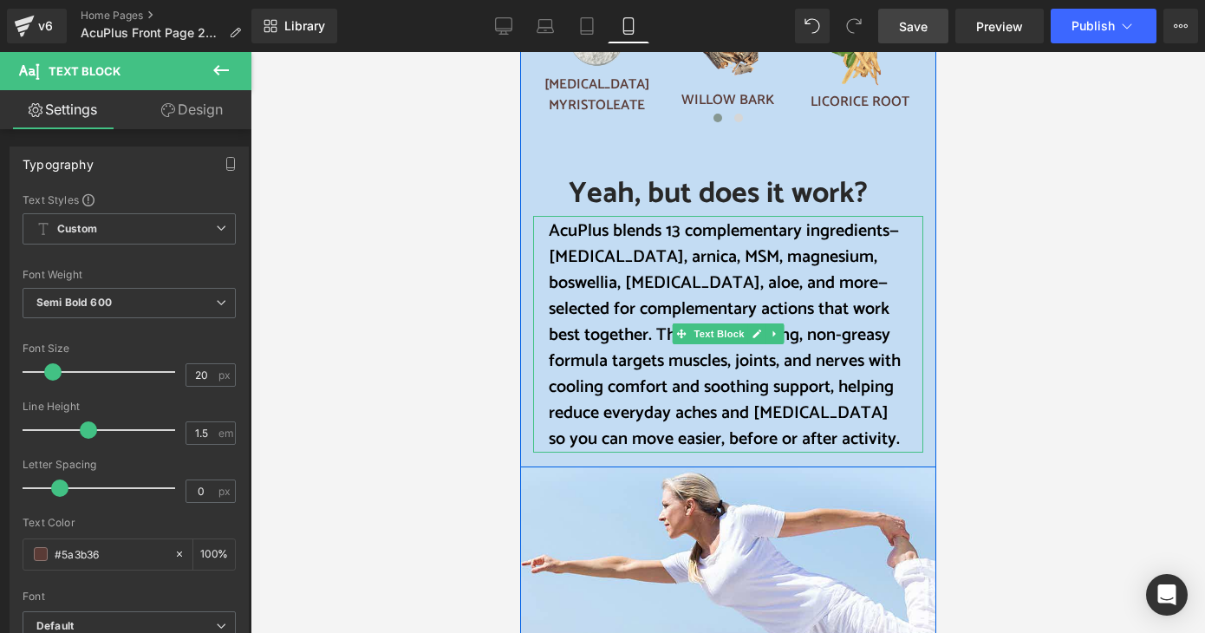
scroll to position [1474, 0]
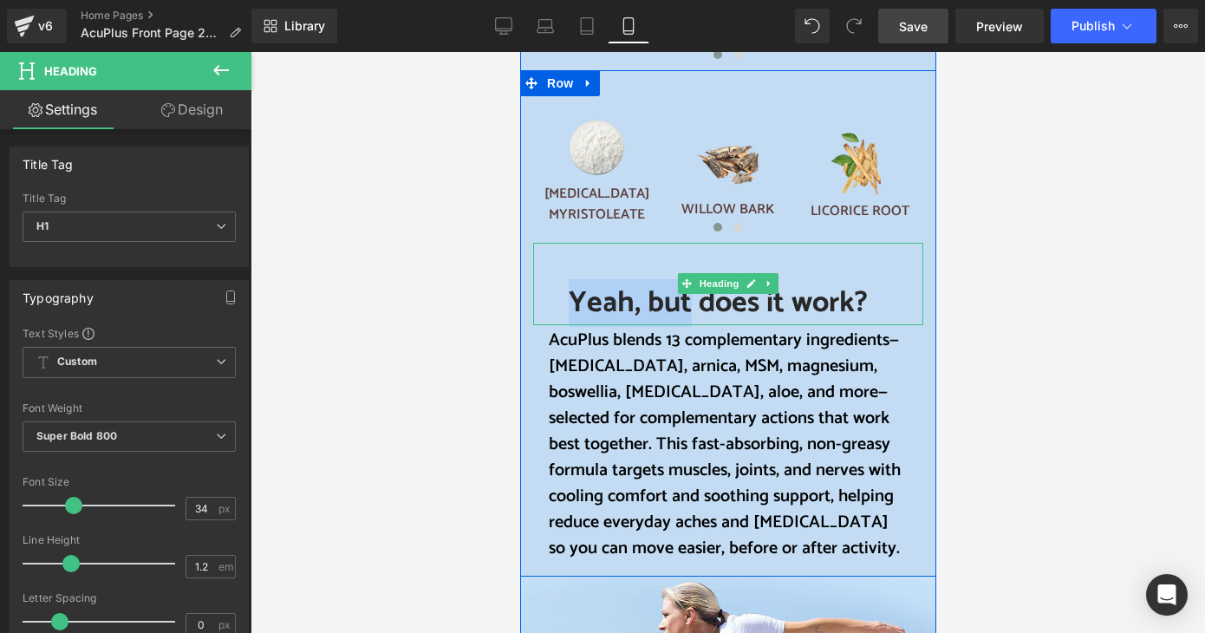
drag, startPoint x: 567, startPoint y: 299, endPoint x: 685, endPoint y: 297, distance: 118.0
click at [685, 297] on span "Yeah, but does it work?" at bounding box center [717, 303] width 299 height 48
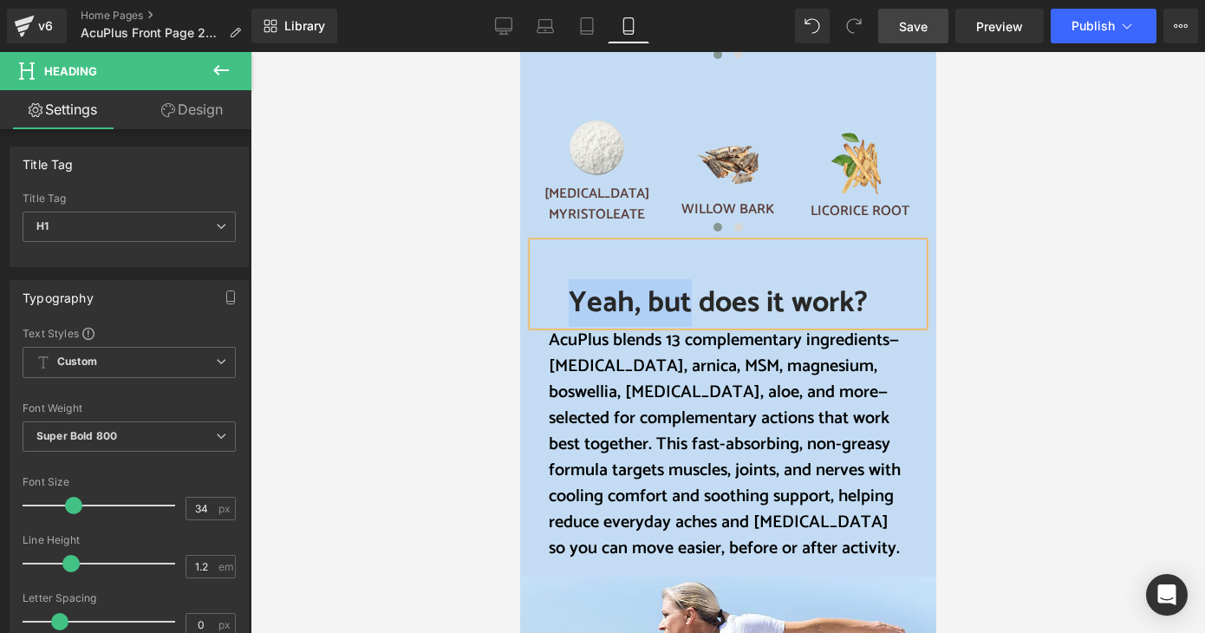
click at [653, 306] on span "Yeah, but does it work?" at bounding box center [717, 303] width 299 height 48
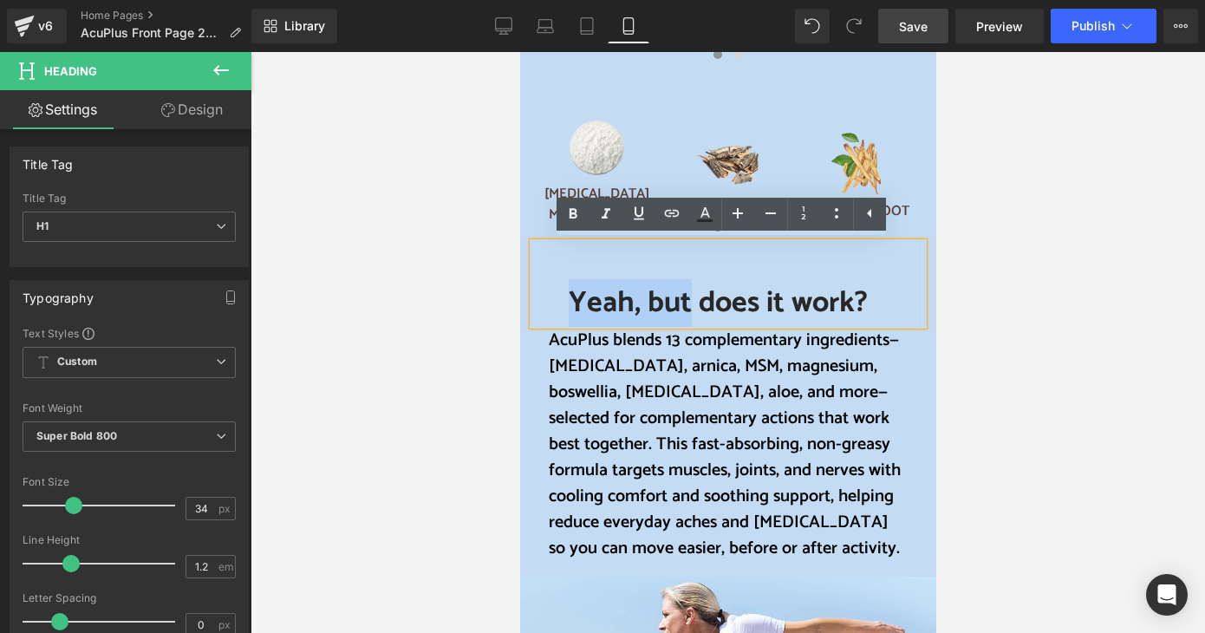
drag, startPoint x: 570, startPoint y: 298, endPoint x: 681, endPoint y: 305, distance: 111.2
click at [681, 305] on span "Yeah, but does it work?" at bounding box center [717, 303] width 299 height 48
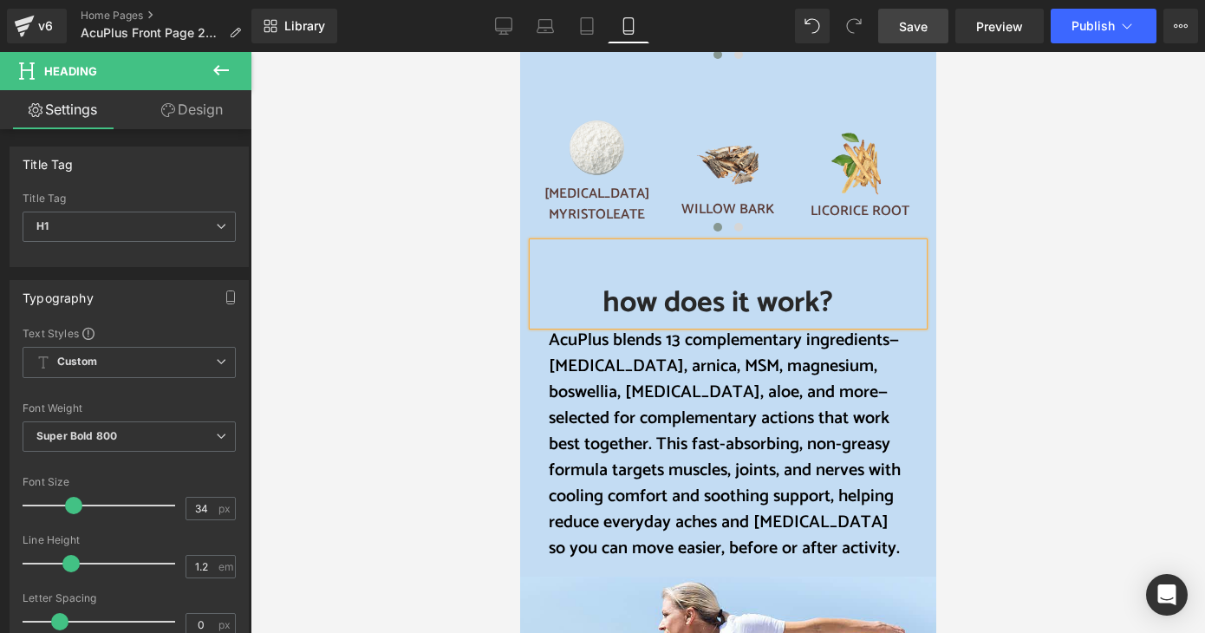
click at [714, 303] on span "how does it work?" at bounding box center [717, 303] width 231 height 48
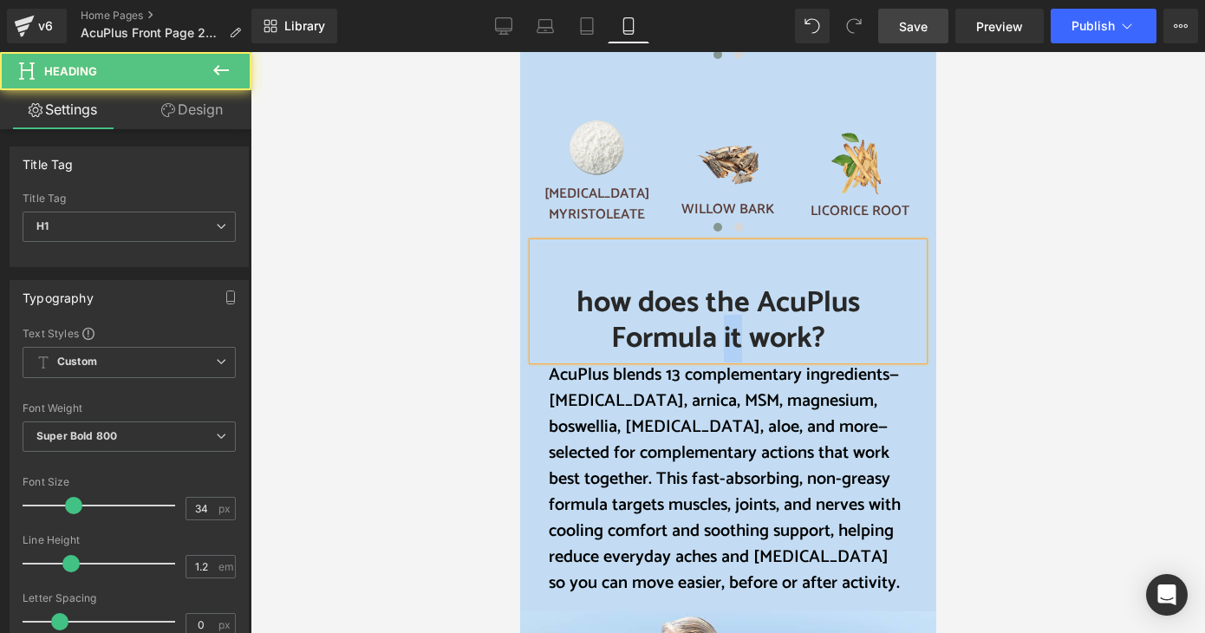
drag, startPoint x: 719, startPoint y: 336, endPoint x: 732, endPoint y: 337, distance: 13.0
click at [732, 337] on span "how does the AcuPlus Formula it work?" at bounding box center [718, 320] width 284 height 83
click at [792, 343] on span "how does the AcuPlus Formula work?" at bounding box center [718, 320] width 284 height 83
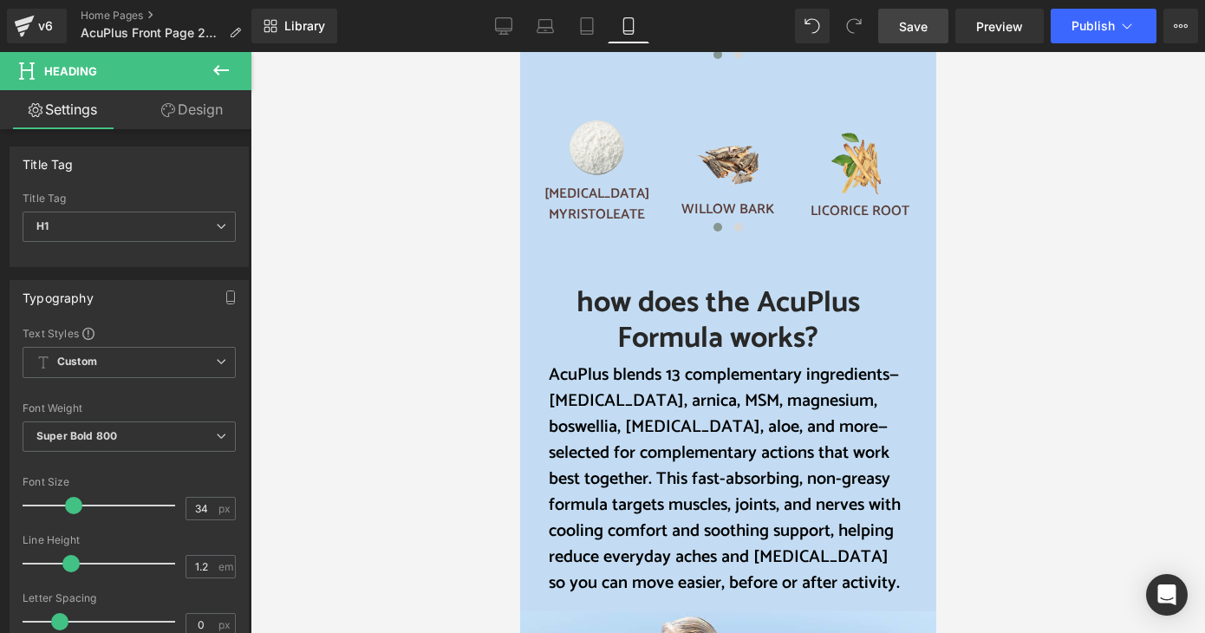
click at [989, 339] on div at bounding box center [728, 342] width 955 height 581
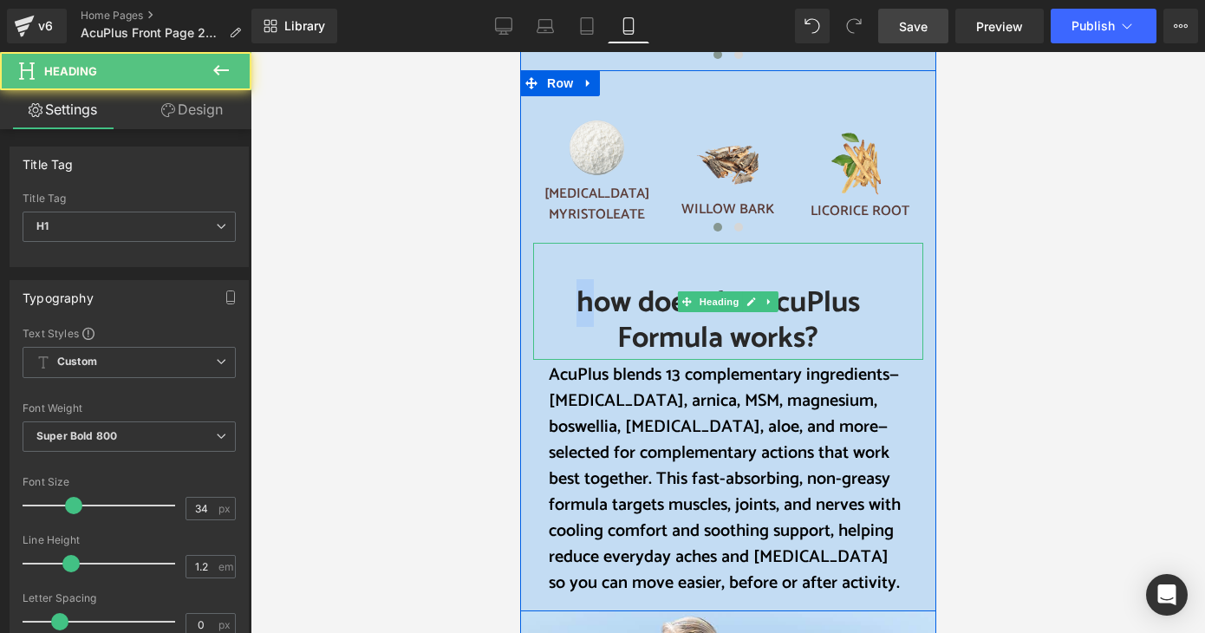
drag, startPoint x: 584, startPoint y: 297, endPoint x: 573, endPoint y: 299, distance: 10.7
click at [576, 299] on span "how does the AcuPlus Formula works?" at bounding box center [718, 320] width 284 height 83
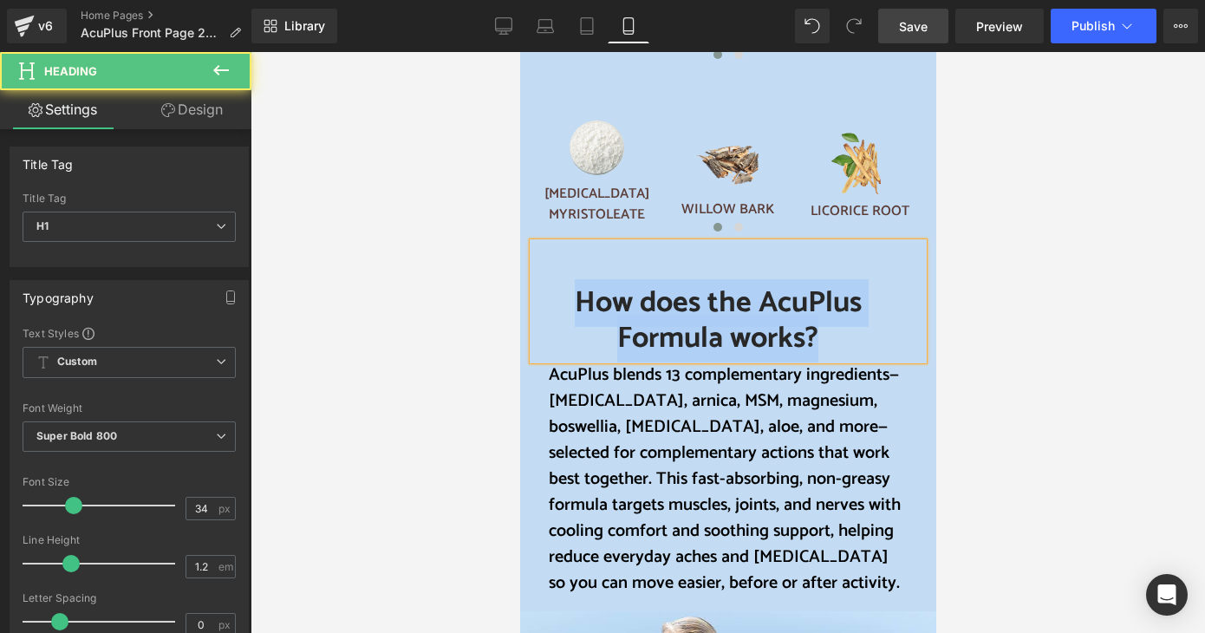
drag, startPoint x: 571, startPoint y: 297, endPoint x: 813, endPoint y: 336, distance: 245.1
click at [813, 336] on h1 "How does the AcuPlus Formula works?" at bounding box center [716, 321] width 369 height 71
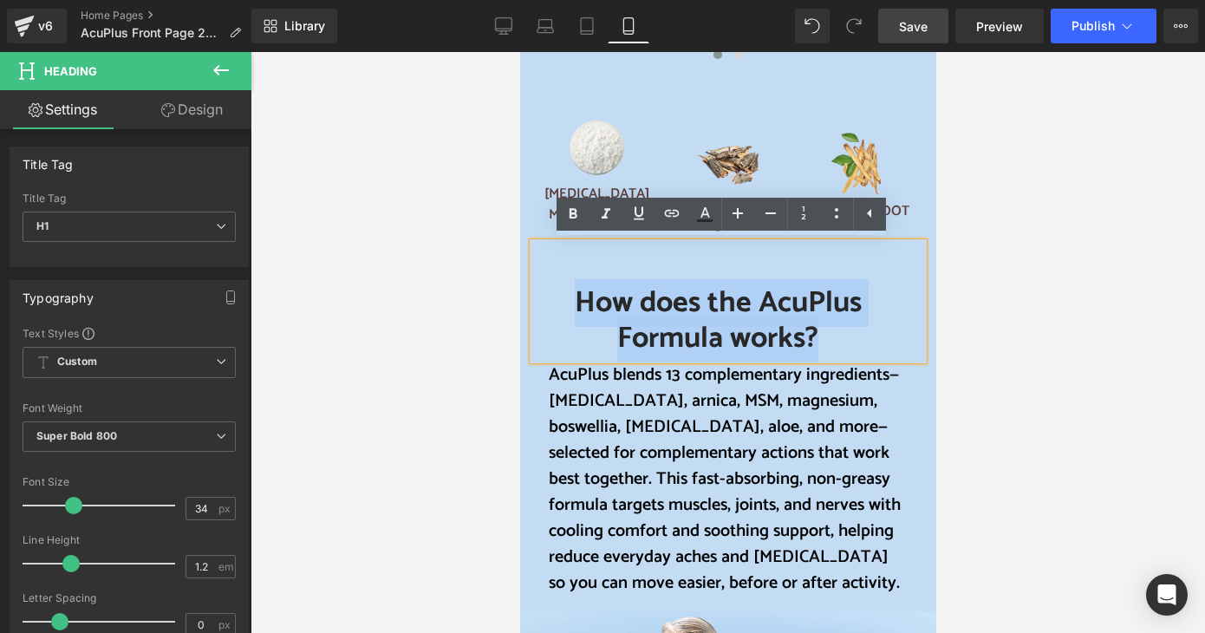
copy span "How does the AcuPlus Formula works?"
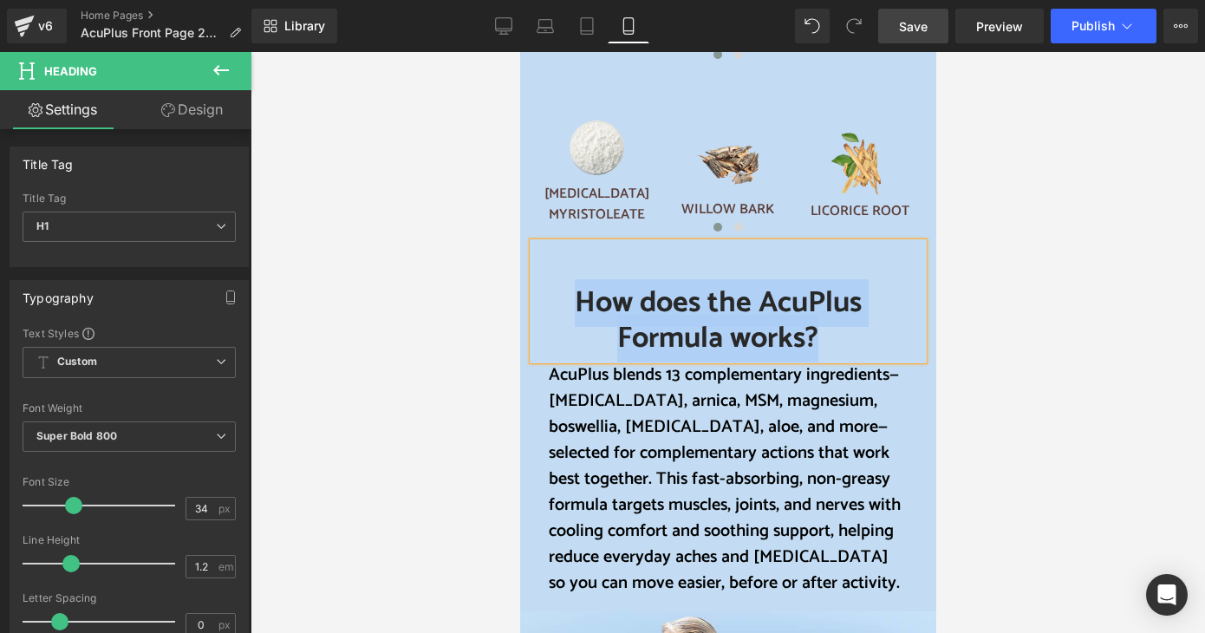
click at [707, 311] on span "How does the AcuPlus Formula works?" at bounding box center [717, 320] width 287 height 83
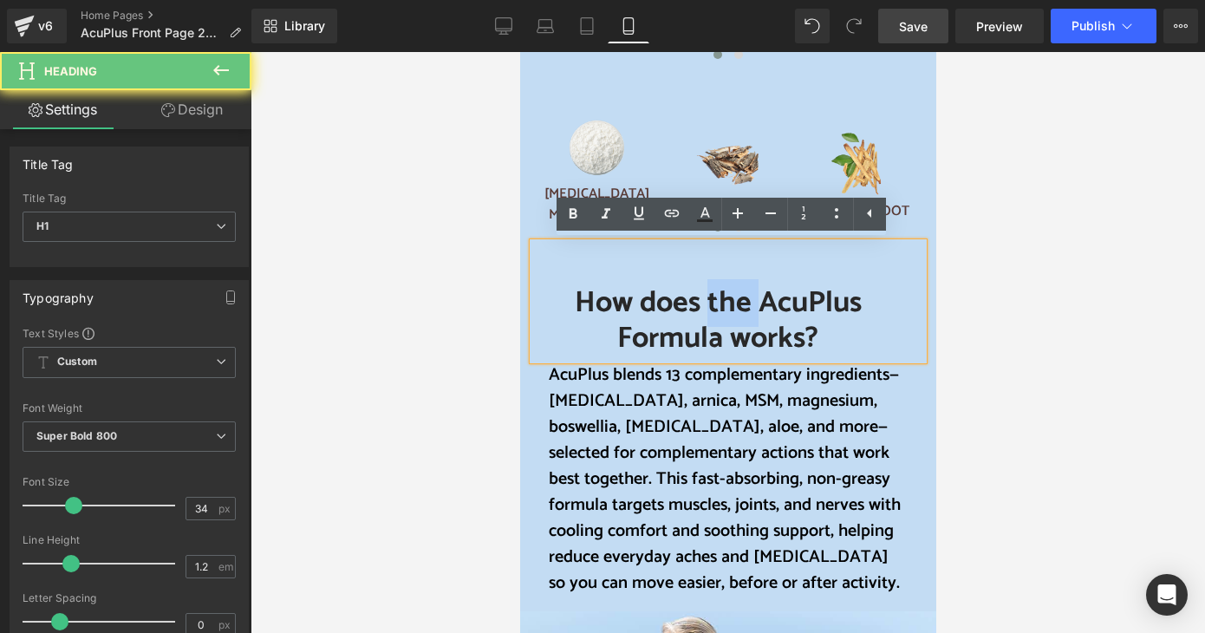
click at [707, 311] on span "How does the AcuPlus Formula works?" at bounding box center [717, 320] width 287 height 83
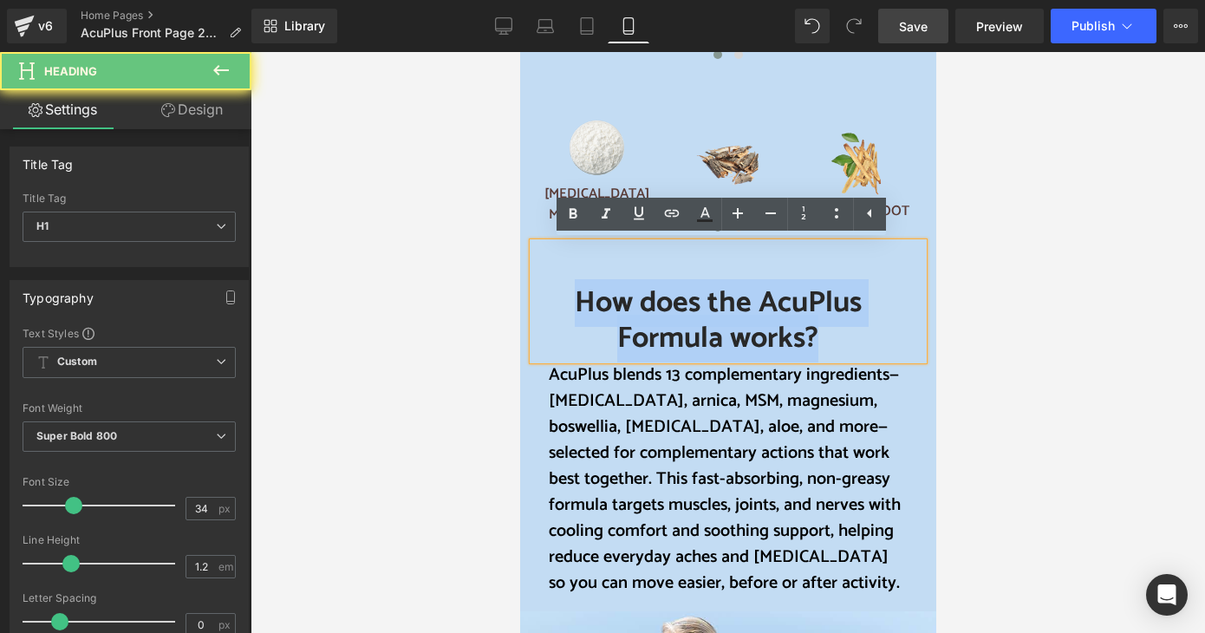
click at [707, 311] on span "How does the AcuPlus Formula works?" at bounding box center [717, 320] width 287 height 83
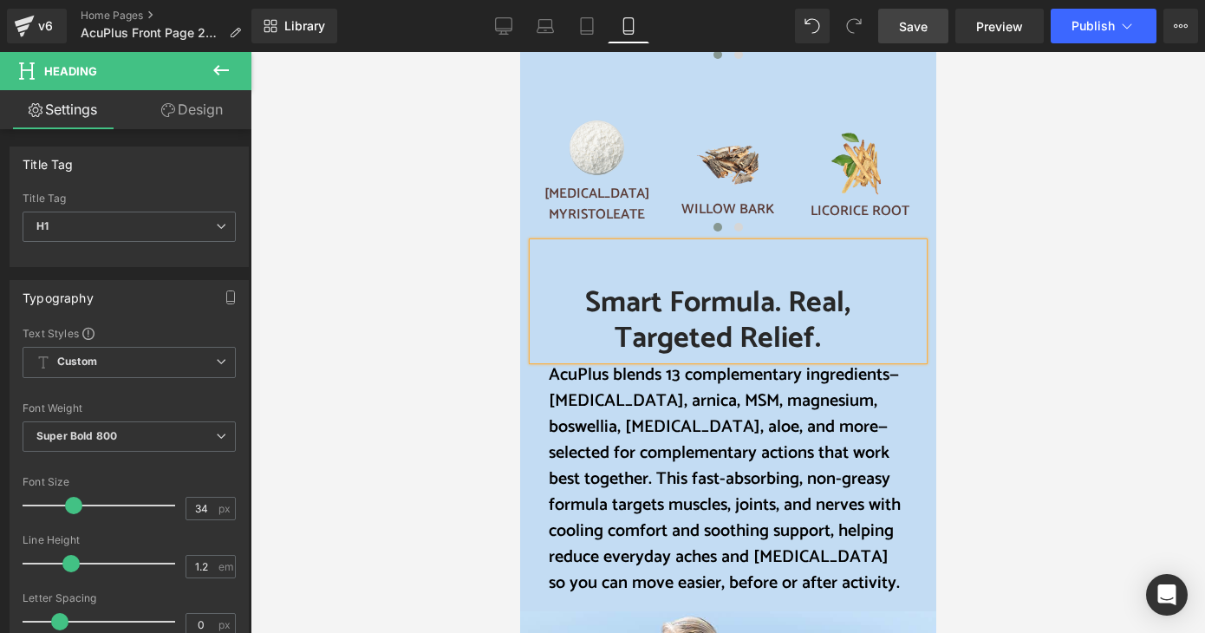
click at [451, 475] on div at bounding box center [728, 342] width 955 height 581
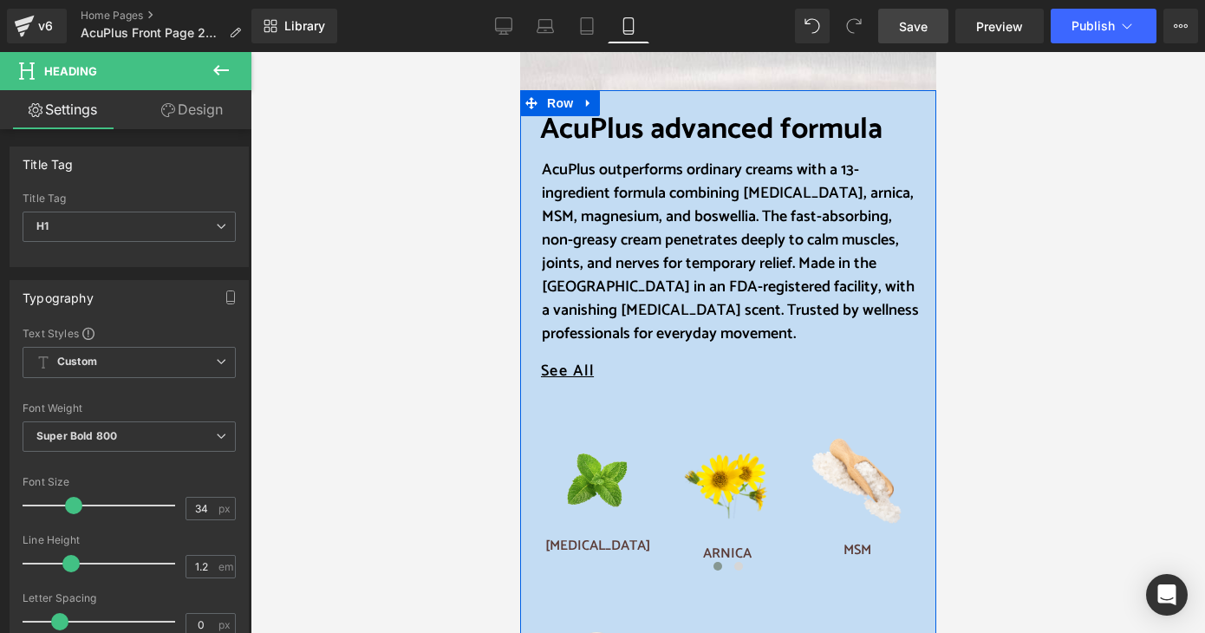
scroll to position [867, 0]
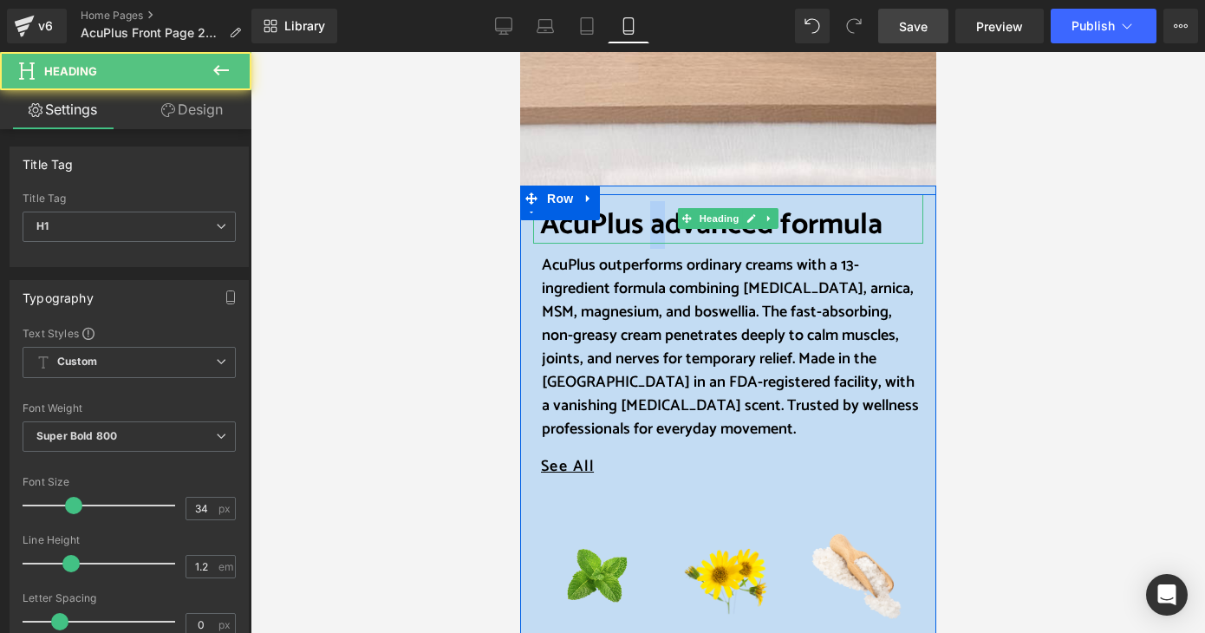
click at [650, 229] on font "AcuPlus advanced formula" at bounding box center [710, 225] width 343 height 48
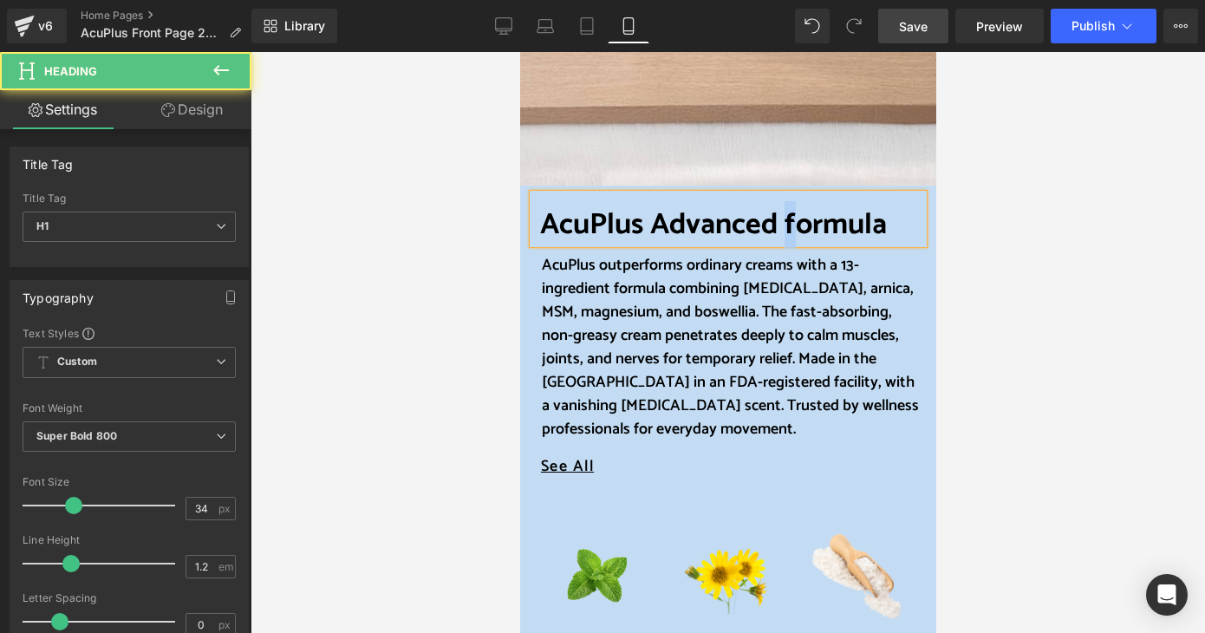
click at [778, 225] on font "AcuPlus Advanced formula" at bounding box center [712, 225] width 347 height 48
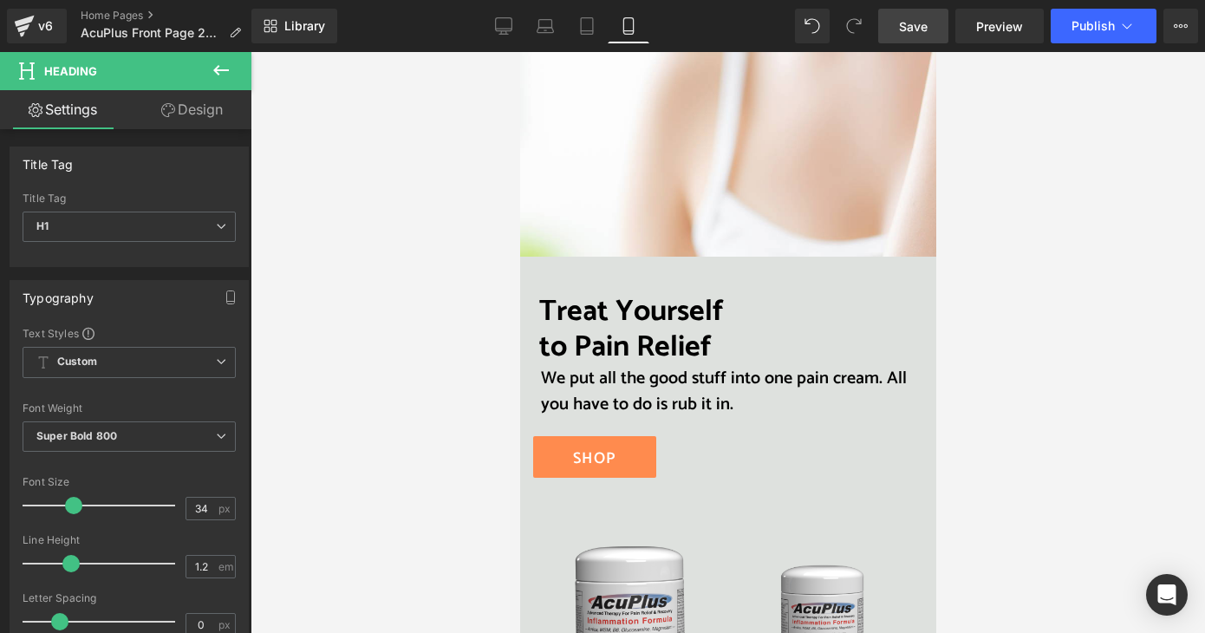
scroll to position [3295, 0]
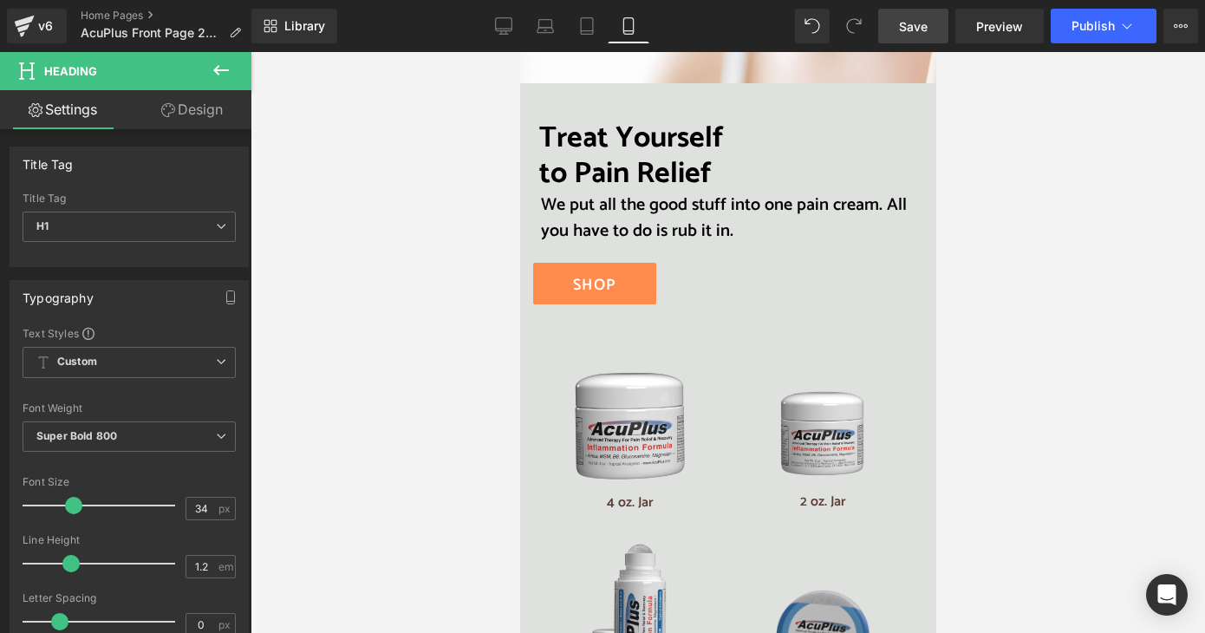
click at [931, 33] on link "Save" at bounding box center [913, 26] width 70 height 35
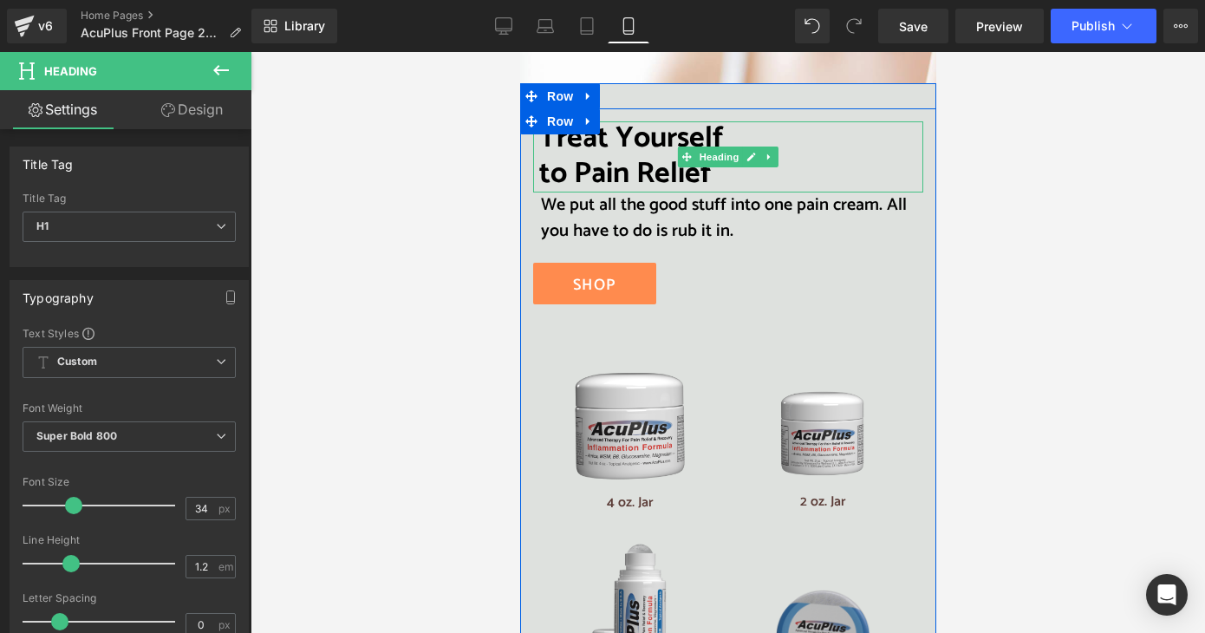
click at [630, 152] on span "to Pain Relief" at bounding box center [624, 174] width 173 height 48
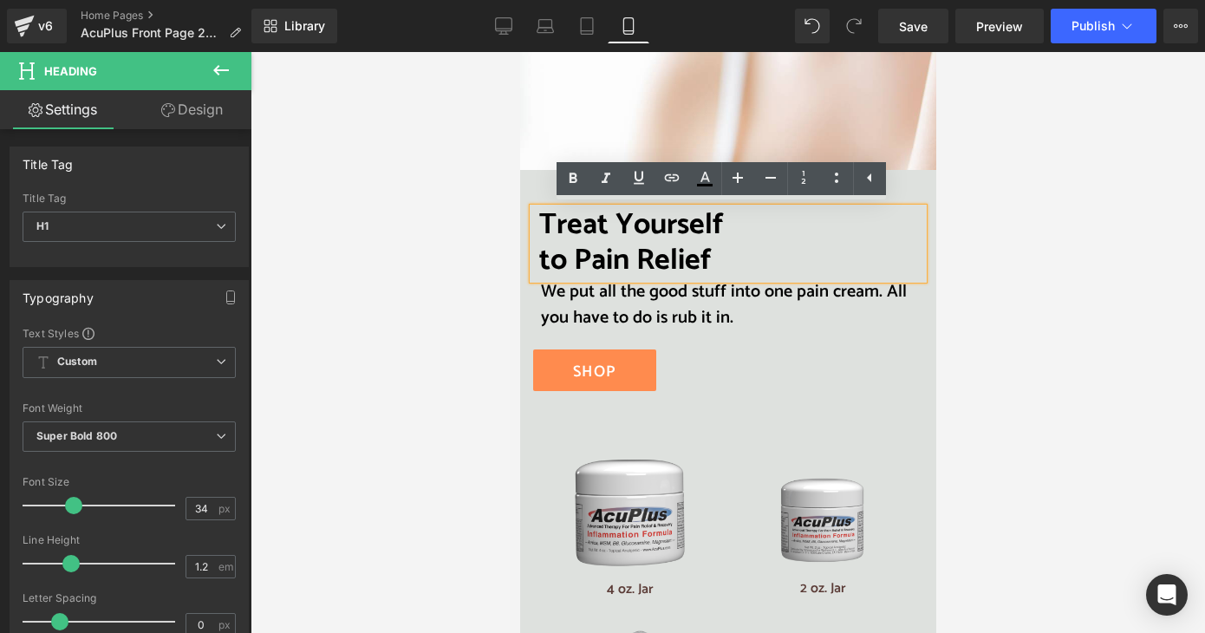
scroll to position [3122, 0]
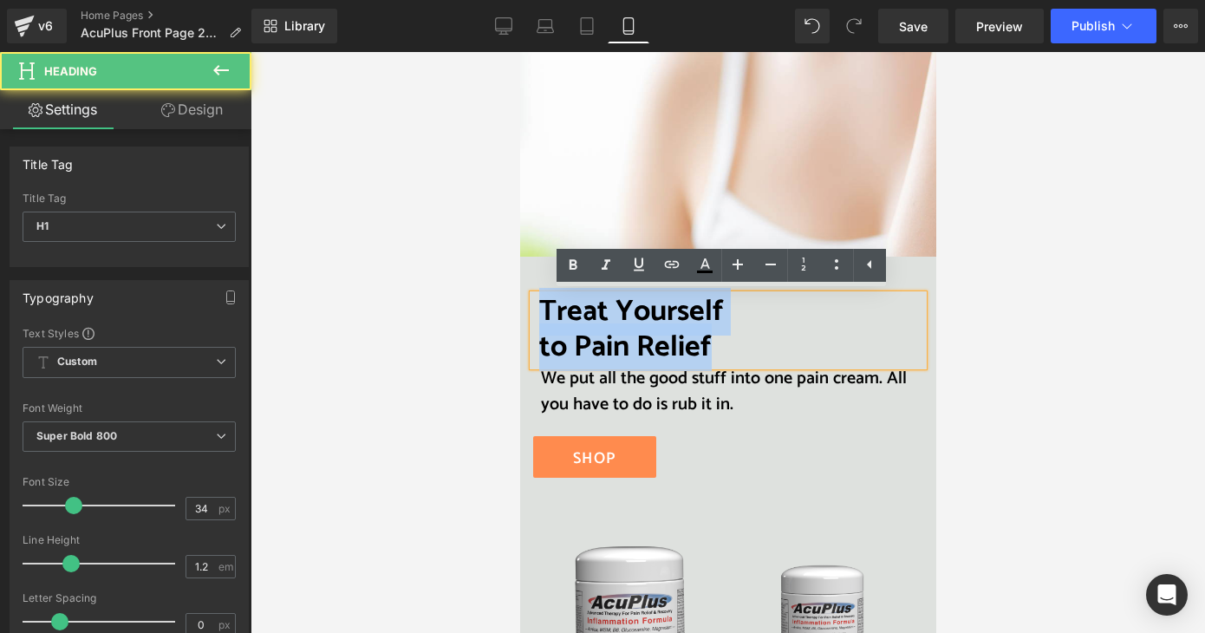
drag, startPoint x: 535, startPoint y: 313, endPoint x: 736, endPoint y: 351, distance: 204.8
click at [736, 351] on div "Treat Yourself to Pain Relief" at bounding box center [727, 330] width 390 height 71
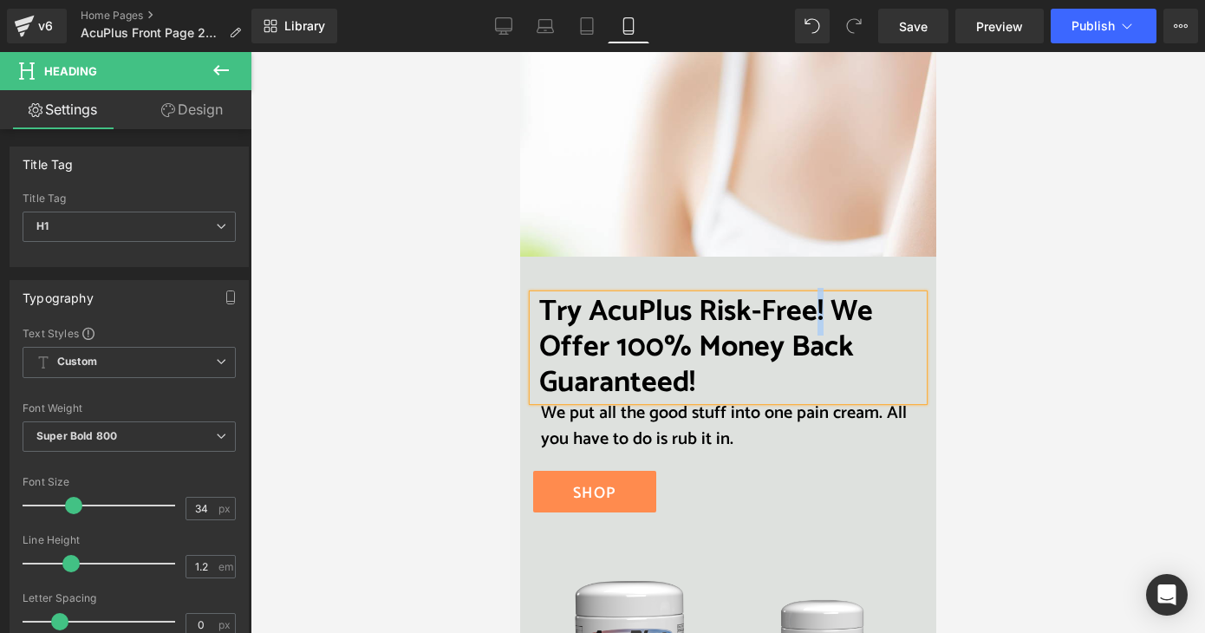
click at [813, 317] on font "Try AcuPlus Risk-Free! We Offer 100% Money Back Guaranteed!" at bounding box center [705, 347] width 334 height 119
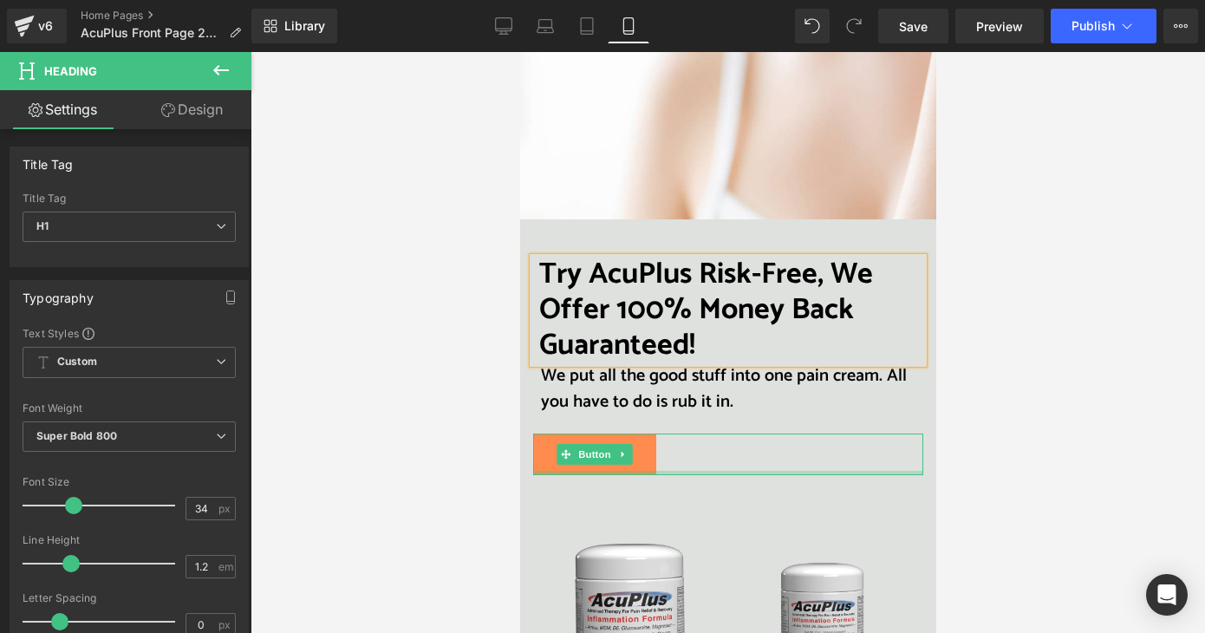
scroll to position [3208, 0]
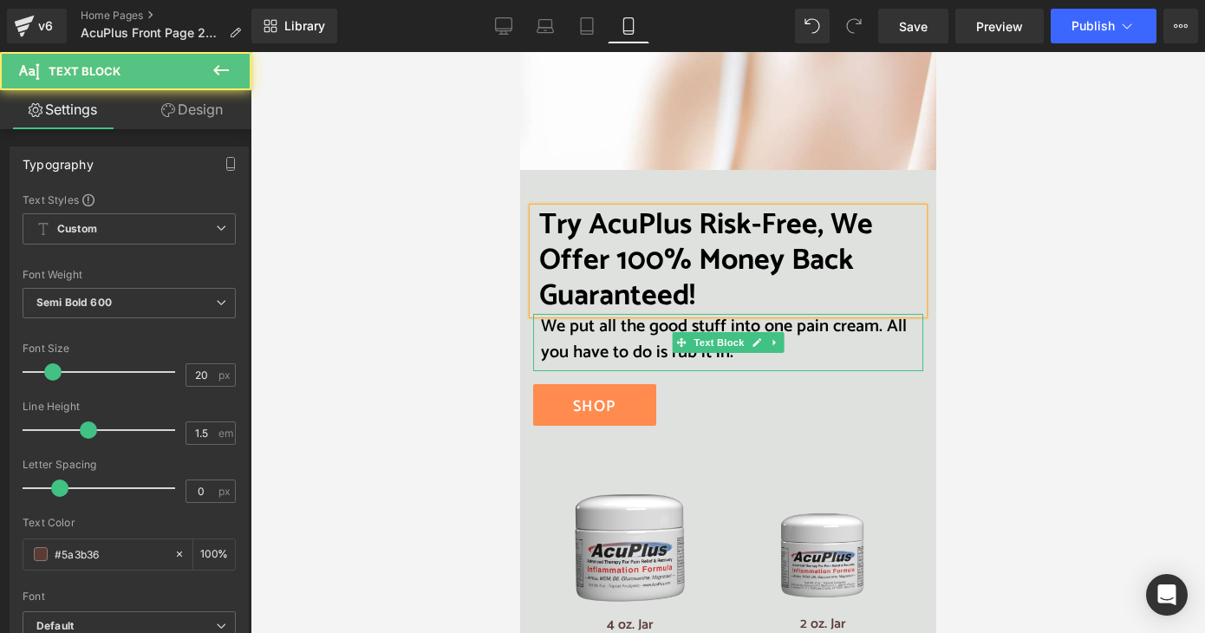
click at [540, 327] on span "We put all the good stuff into one pain cream. All you have to do is rub it in." at bounding box center [723, 339] width 366 height 55
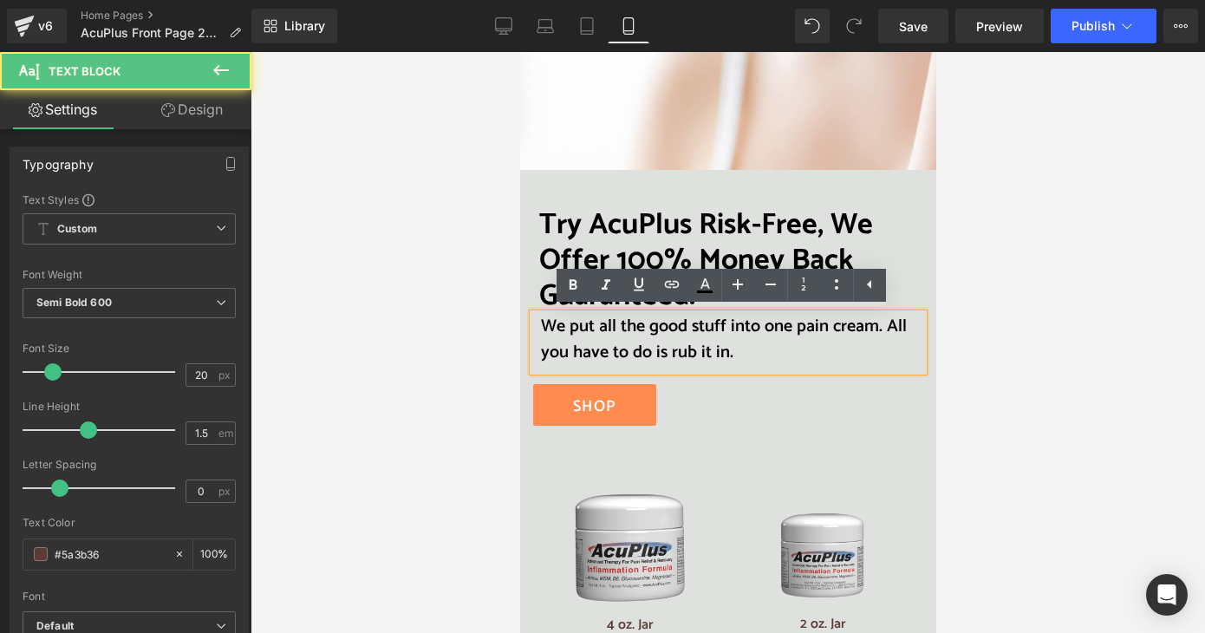
click at [532, 325] on div "We put all the good stuff into one pain cream. All you have to do is rub it in." at bounding box center [727, 342] width 390 height 57
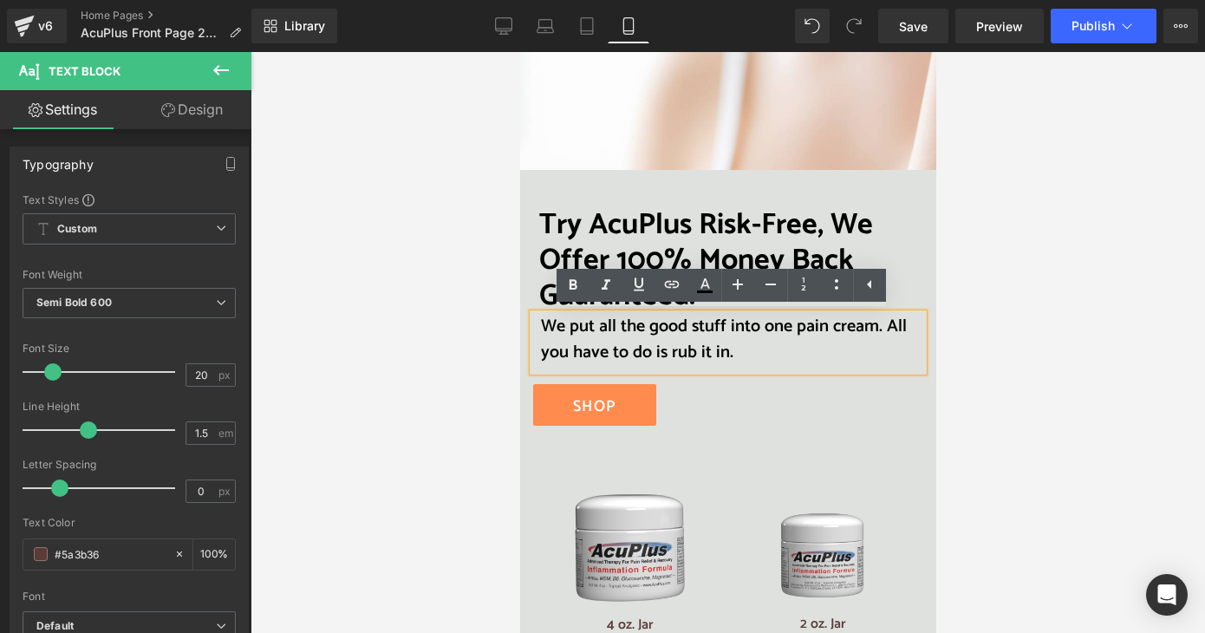
drag, startPoint x: 533, startPoint y: 325, endPoint x: 735, endPoint y: 358, distance: 204.7
click at [735, 358] on span "We put all the good stuff into one pain cream. All you have to do is rub it in." at bounding box center [723, 339] width 366 height 55
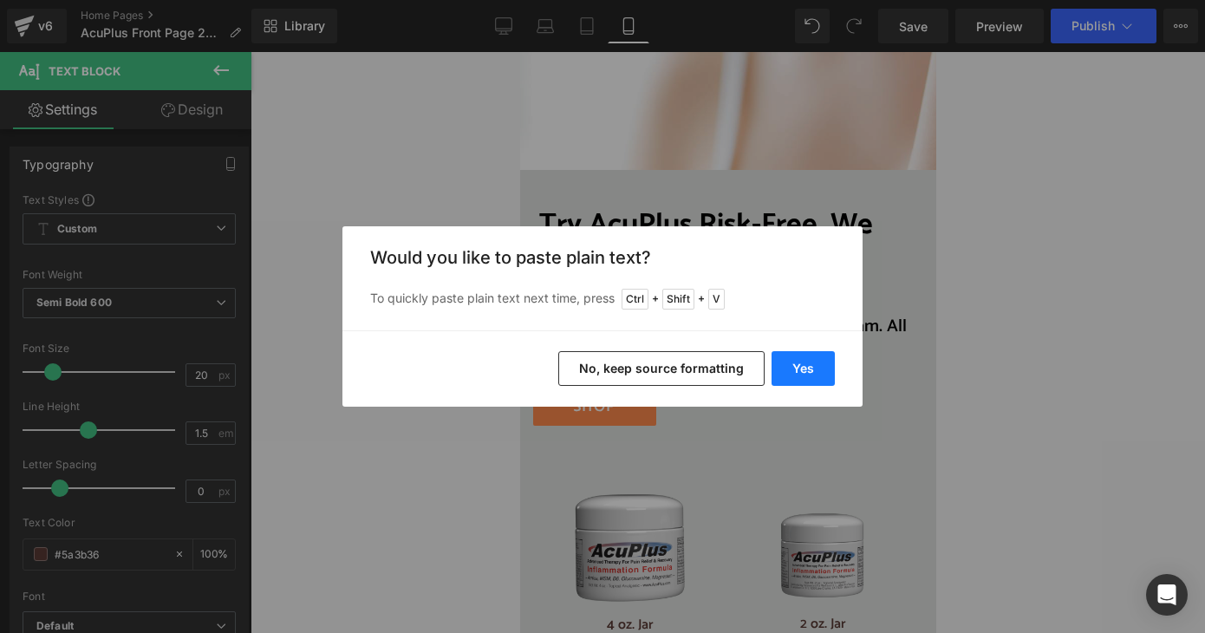
click at [791, 376] on button "Yes" at bounding box center [803, 368] width 63 height 35
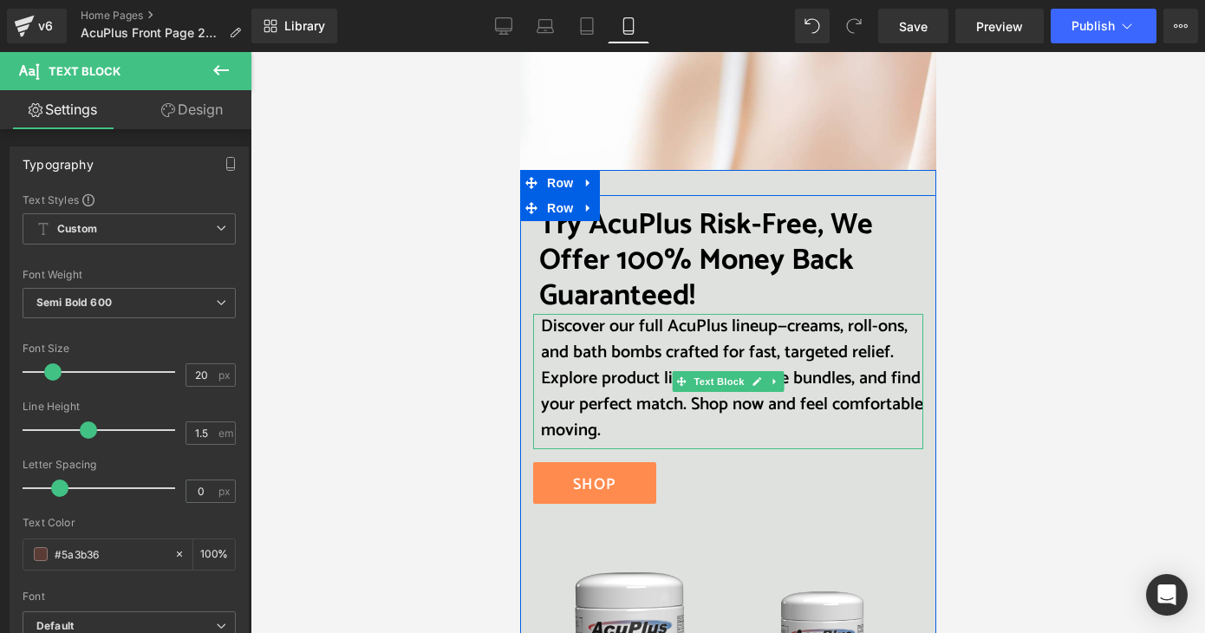
click at [844, 422] on p "Discover our full AcuPlus lineup—creams, roll-ons, and bath bombs crafted for f…" at bounding box center [731, 379] width 382 height 130
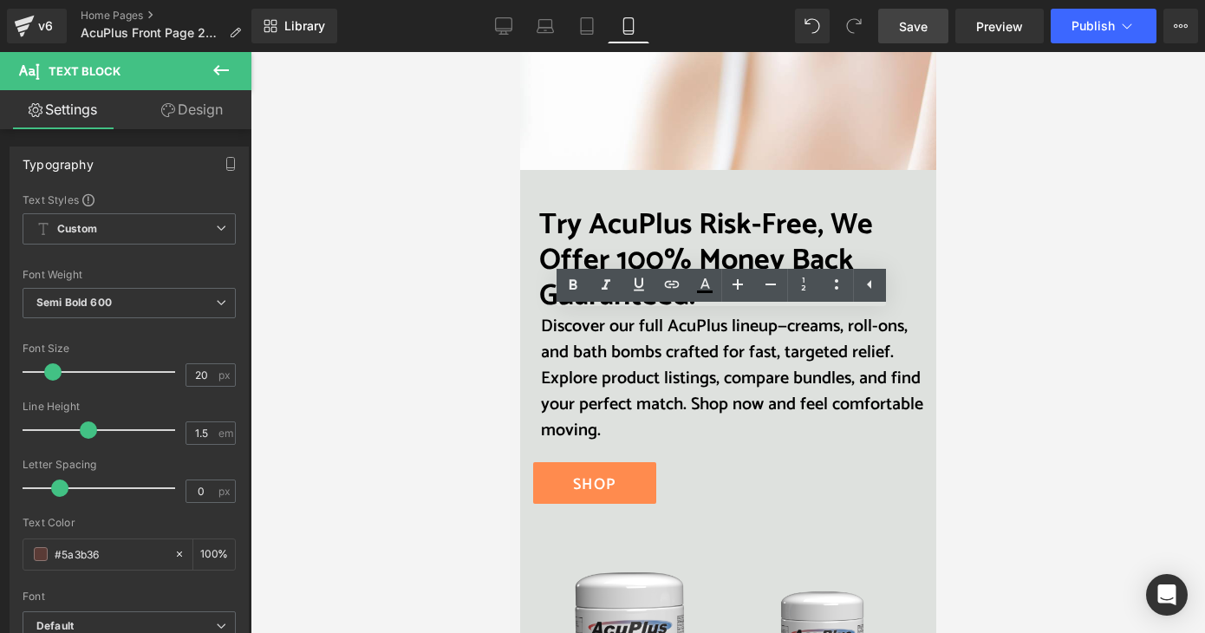
click at [912, 23] on span "Save" at bounding box center [913, 26] width 29 height 18
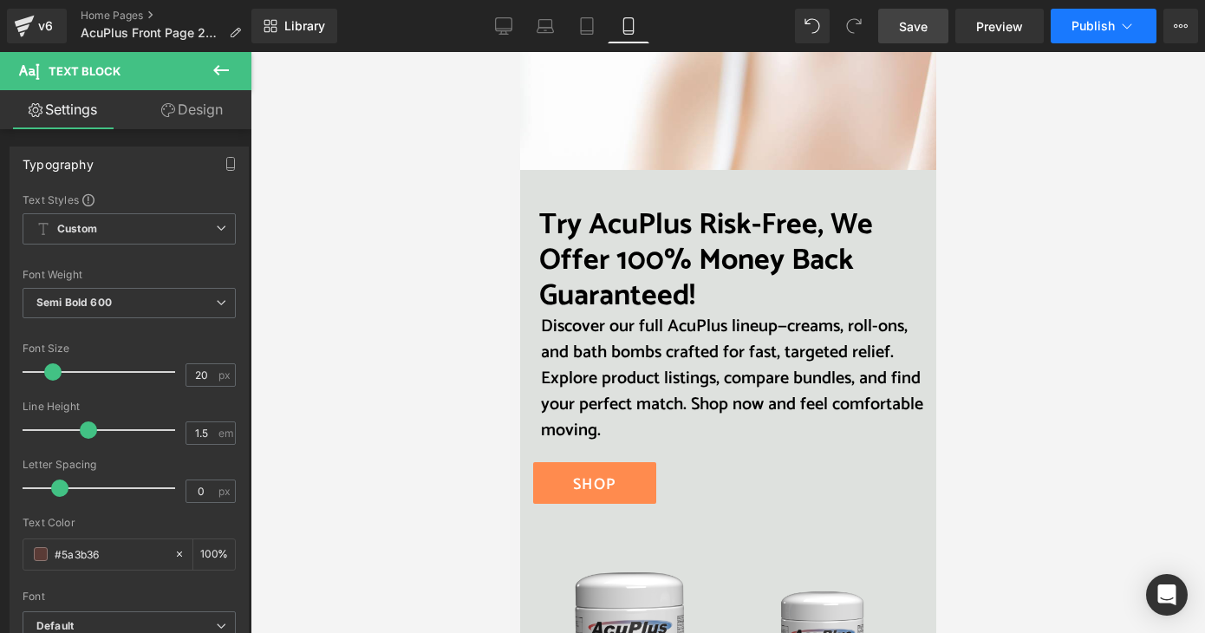
click at [1087, 35] on button "Publish" at bounding box center [1104, 26] width 106 height 35
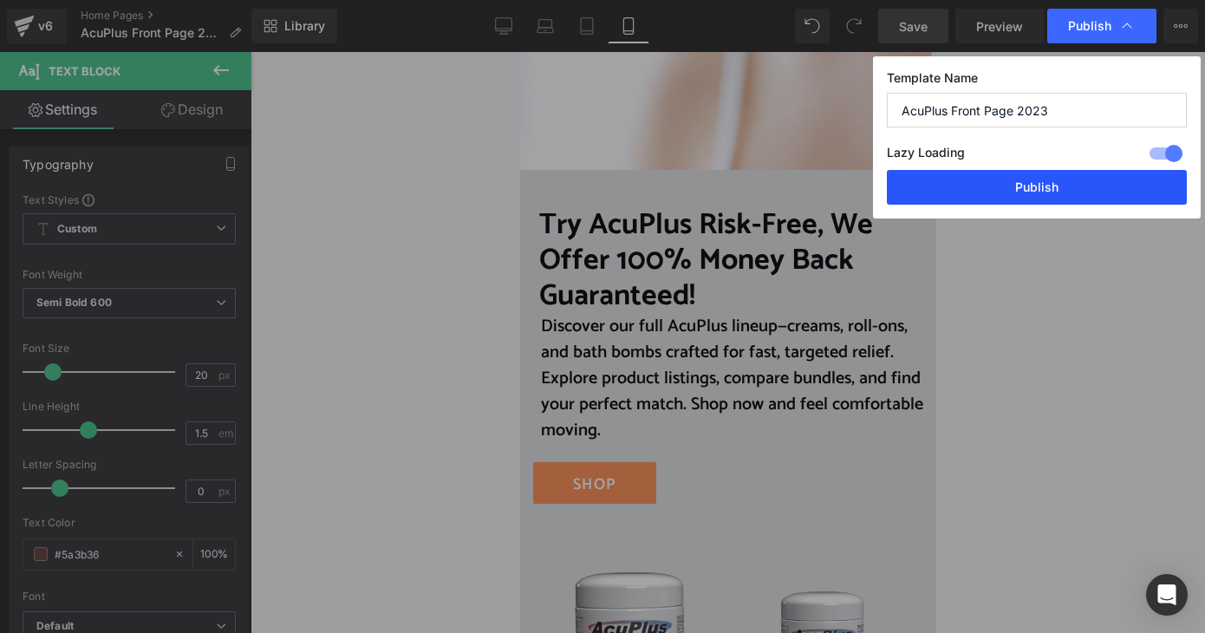
click at [1027, 186] on button "Publish" at bounding box center [1037, 187] width 300 height 35
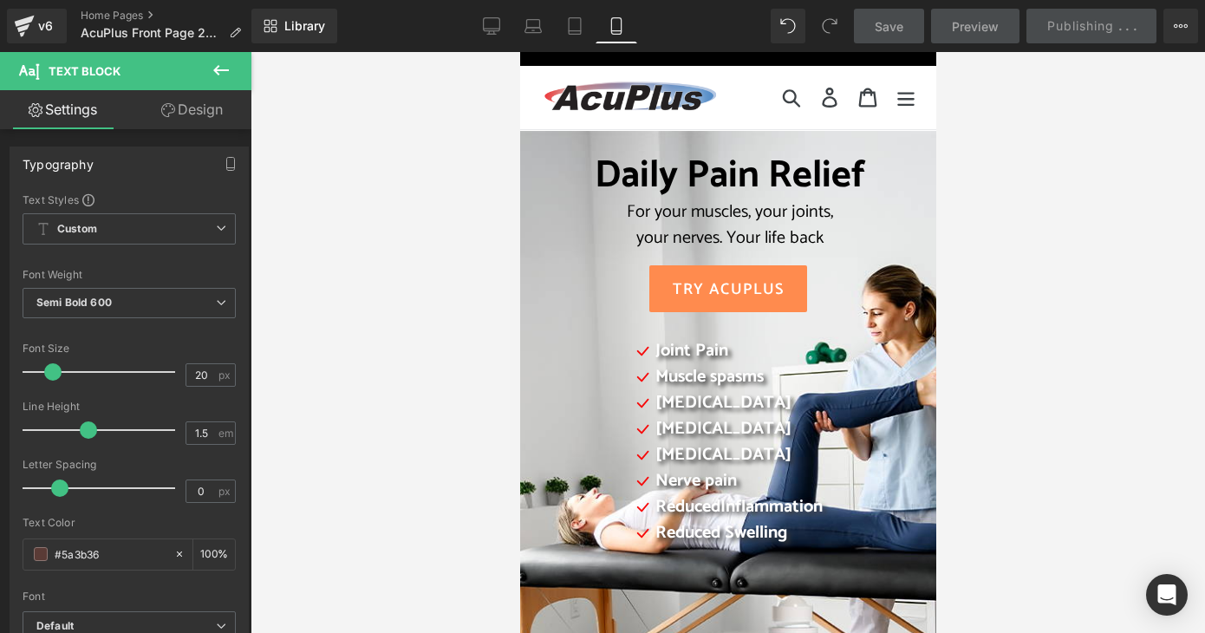
scroll to position [0, 0]
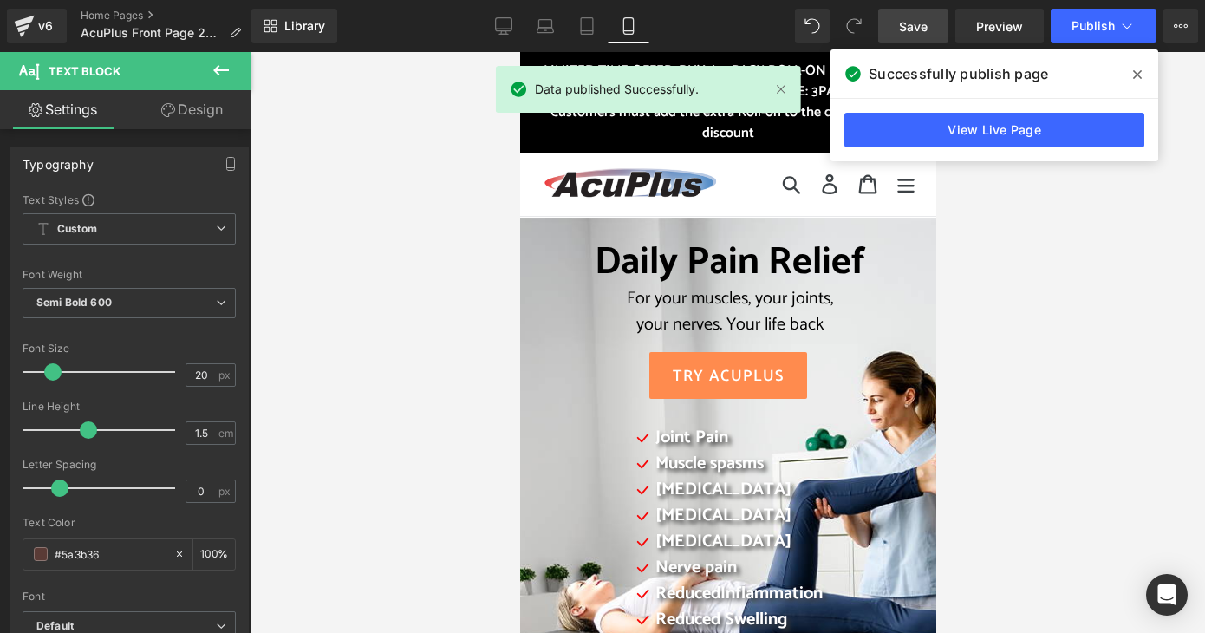
click at [472, 358] on div at bounding box center [728, 342] width 955 height 581
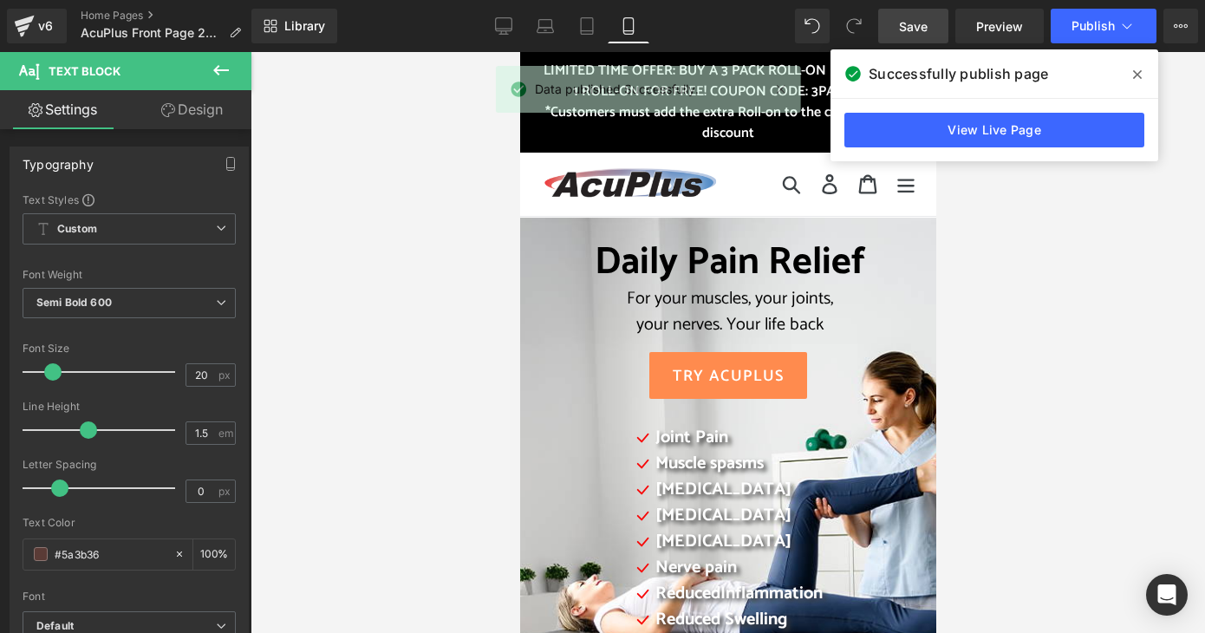
click at [1132, 79] on span at bounding box center [1138, 75] width 28 height 28
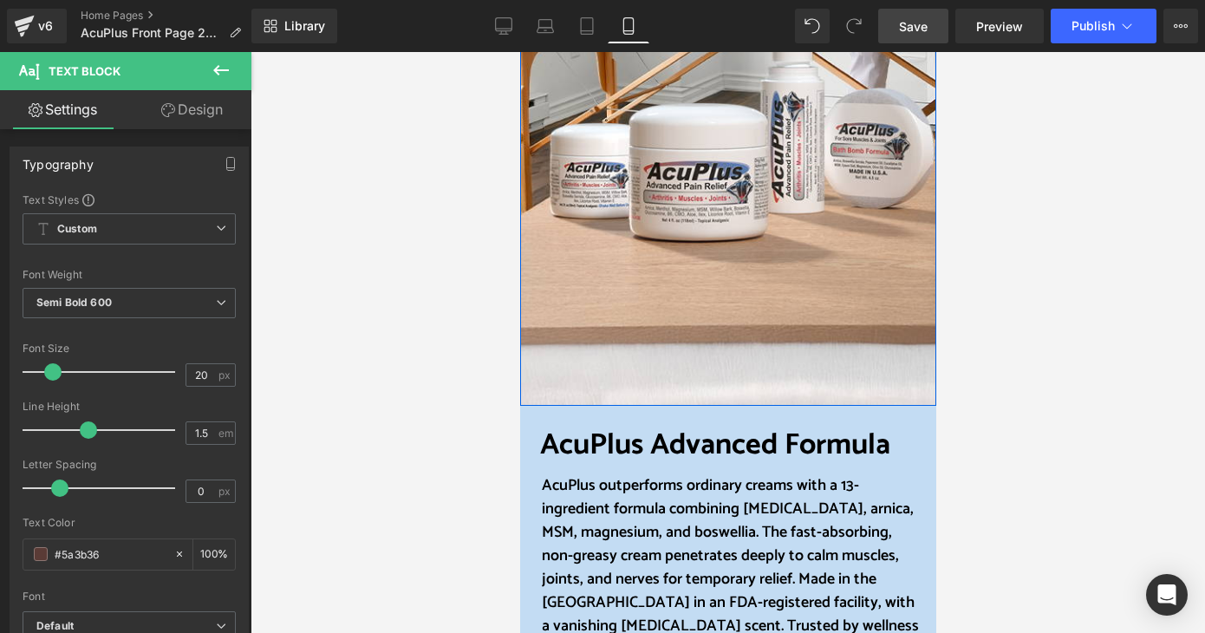
scroll to position [694, 0]
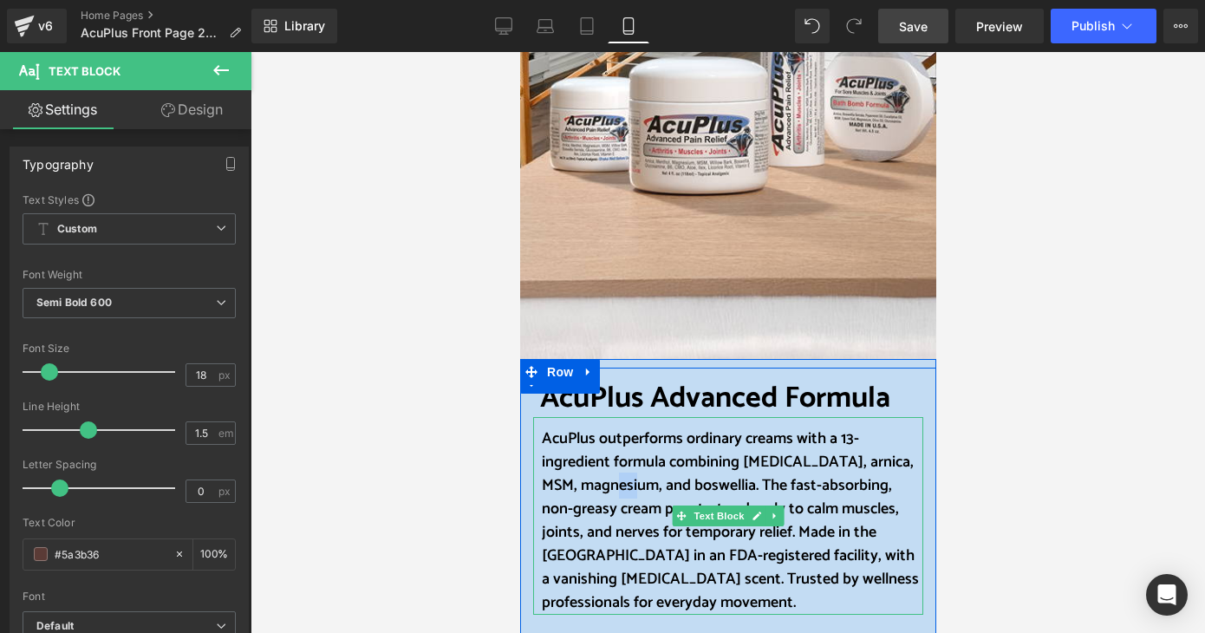
drag, startPoint x: 622, startPoint y: 485, endPoint x: 645, endPoint y: 483, distance: 23.5
click at [645, 483] on font "AcuPlus outperforms ordinary creams with a 13-ingredient formula combining [MED…" at bounding box center [729, 521] width 377 height 190
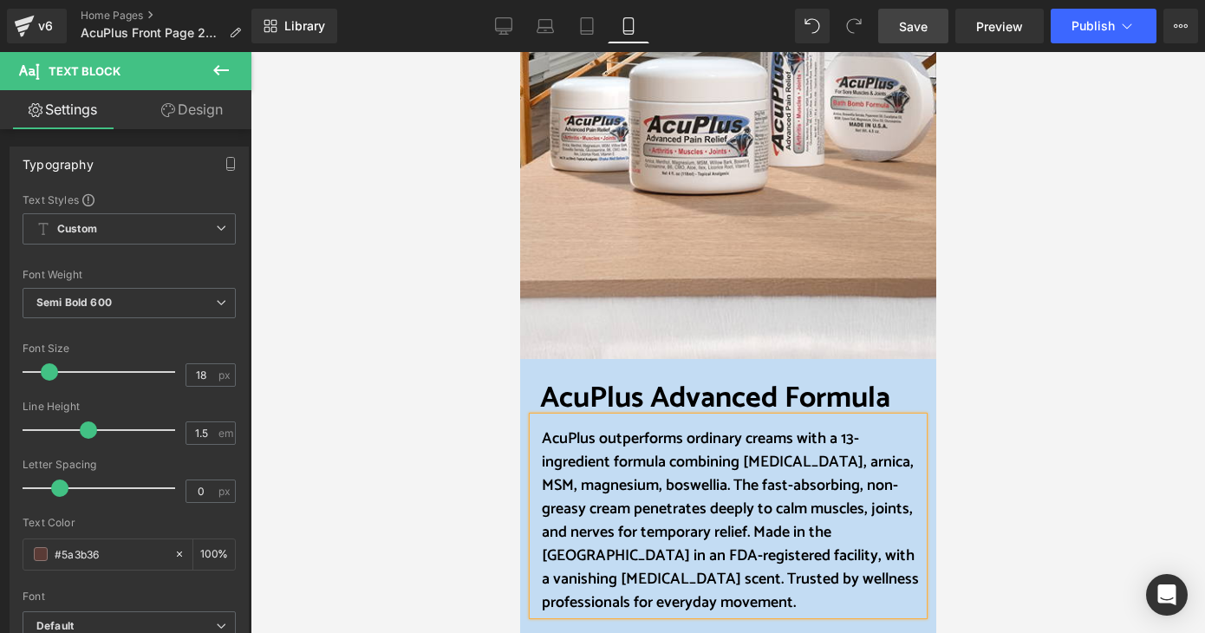
click at [681, 483] on font "AcuPlus outperforms ordinary creams with a 13-ingredient formula combining [MED…" at bounding box center [729, 521] width 377 height 190
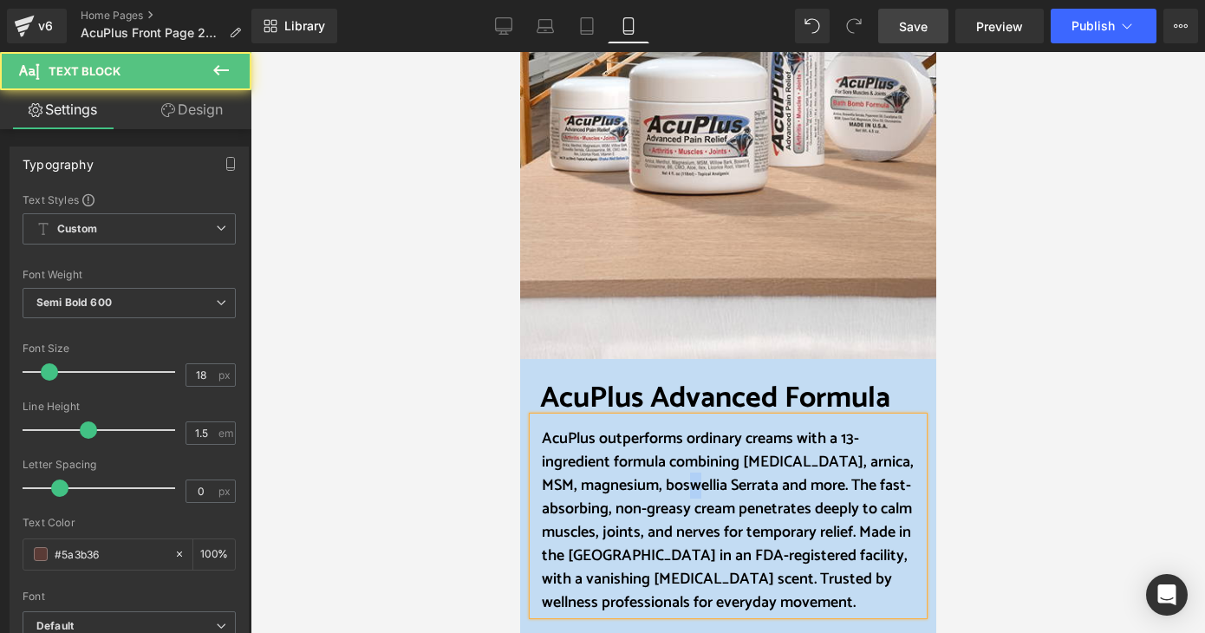
click at [687, 488] on font "AcuPlus outperforms ordinary creams with a 13-ingredient formula combining [MED…" at bounding box center [727, 521] width 372 height 190
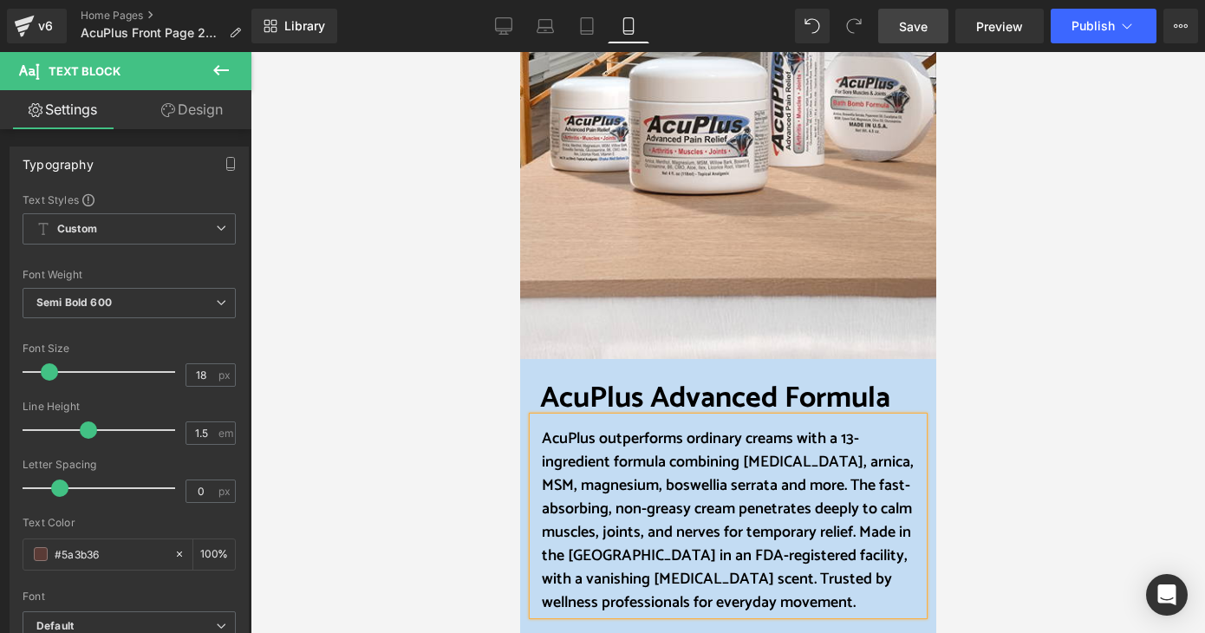
click at [807, 485] on font "AcuPlus outperforms ordinary creams with a 13-ingredient formula combining [MED…" at bounding box center [727, 521] width 372 height 190
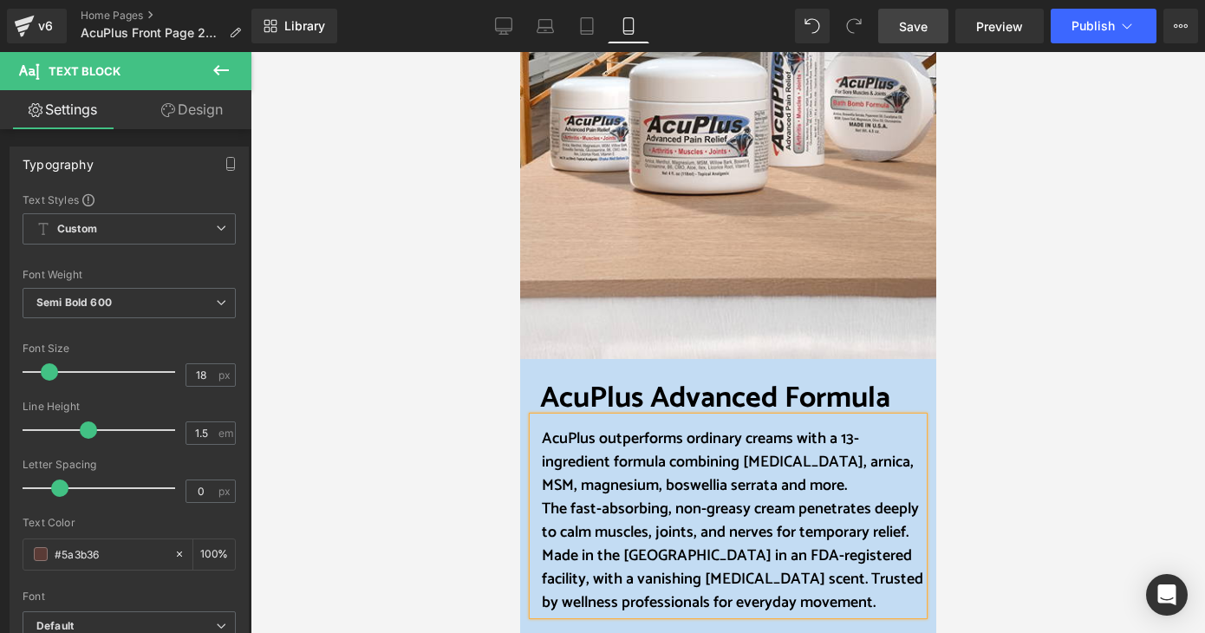
click at [919, 31] on span "Save" at bounding box center [913, 26] width 29 height 18
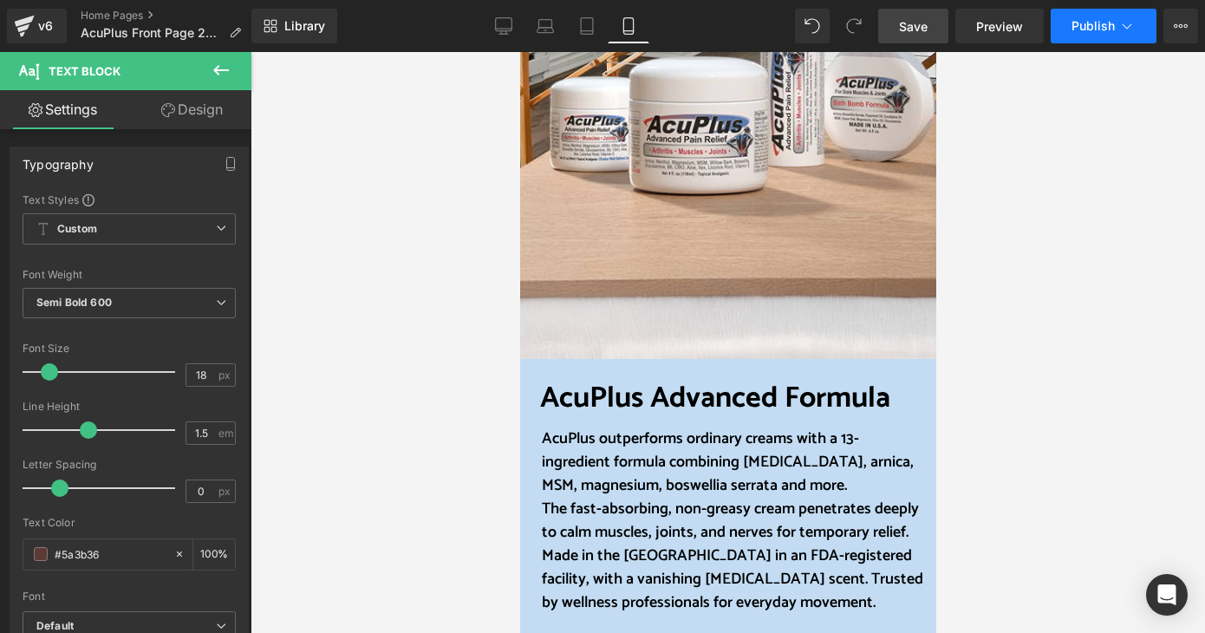
click at [1095, 25] on span "Publish" at bounding box center [1093, 26] width 43 height 14
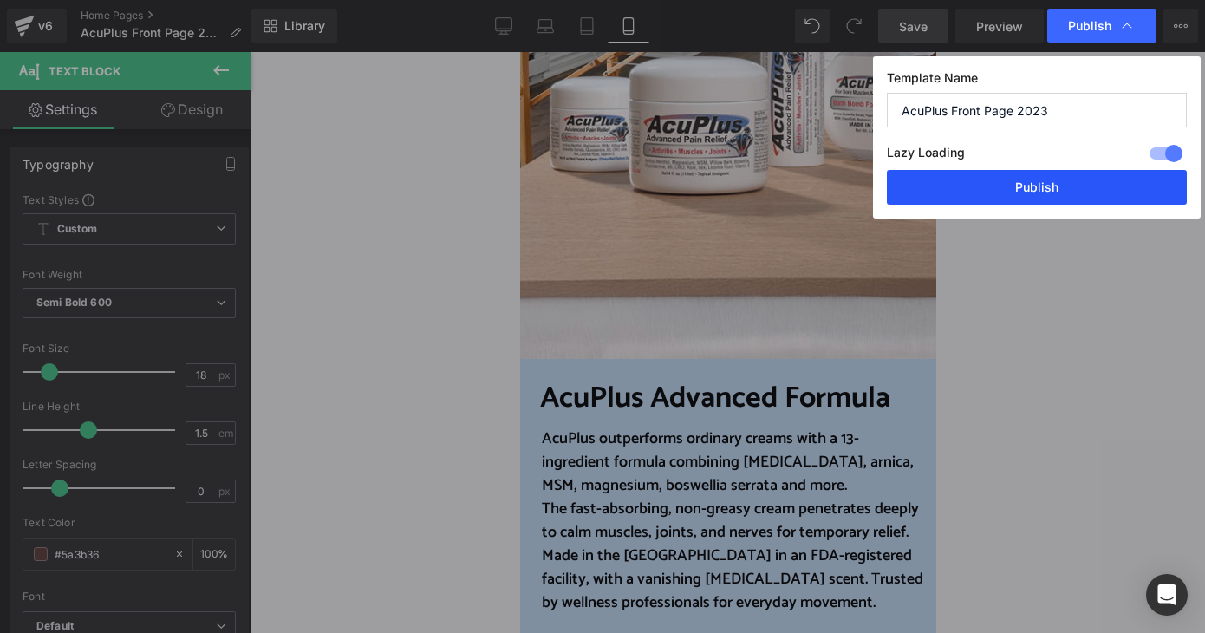
click at [1041, 180] on button "Publish" at bounding box center [1037, 187] width 300 height 35
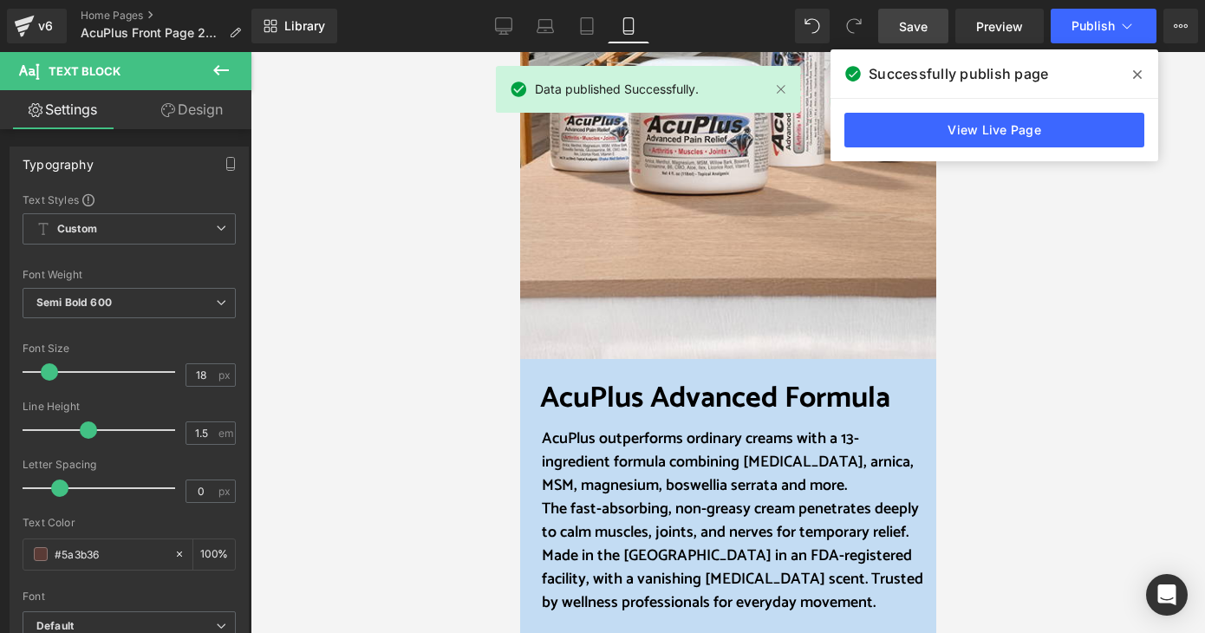
click at [1134, 72] on icon at bounding box center [1137, 74] width 9 height 9
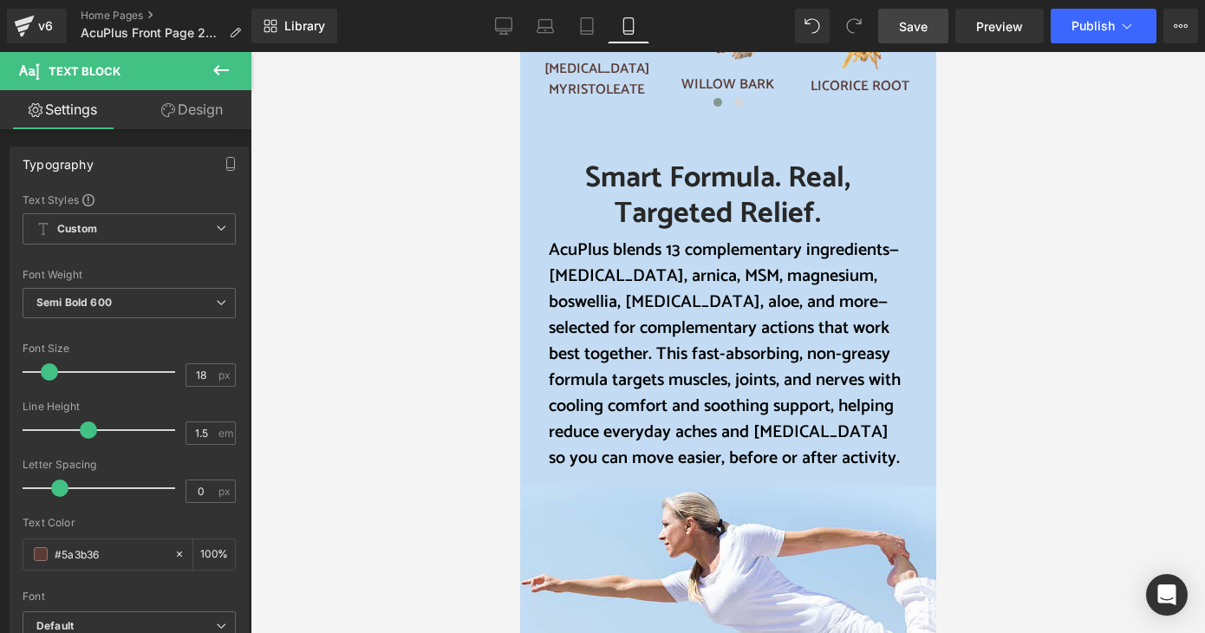
scroll to position [1648, 0]
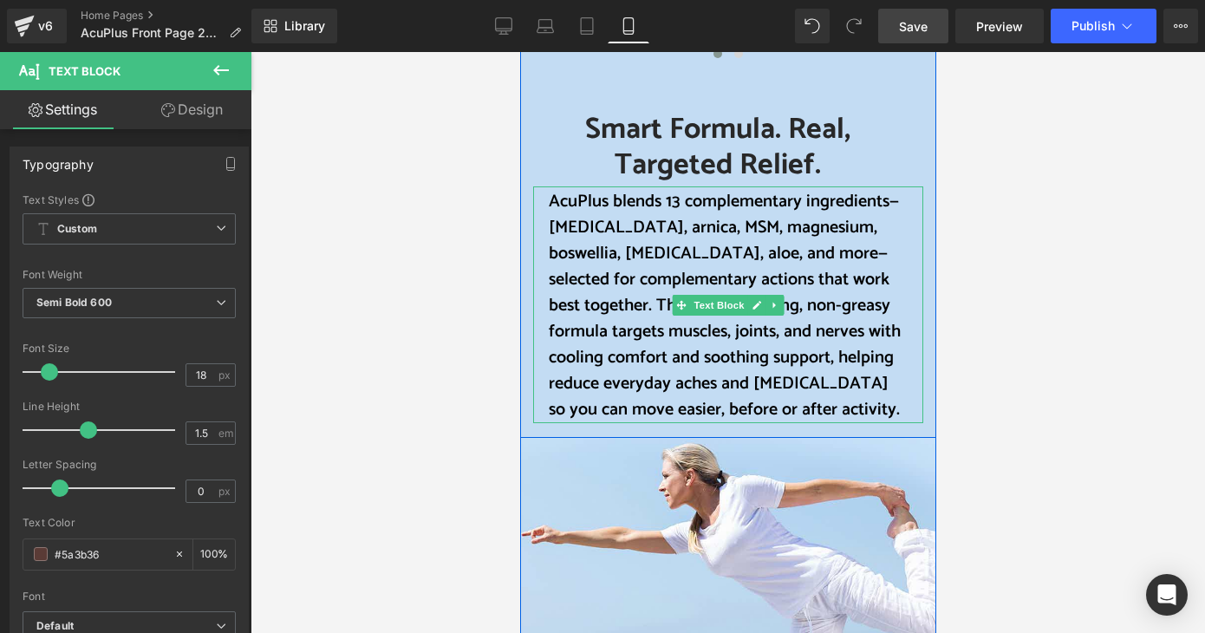
click at [649, 237] on font "AcuPlus blends 13 complementary ingredients—[MEDICAL_DATA], arnica, MSM, magnes…" at bounding box center [724, 305] width 352 height 237
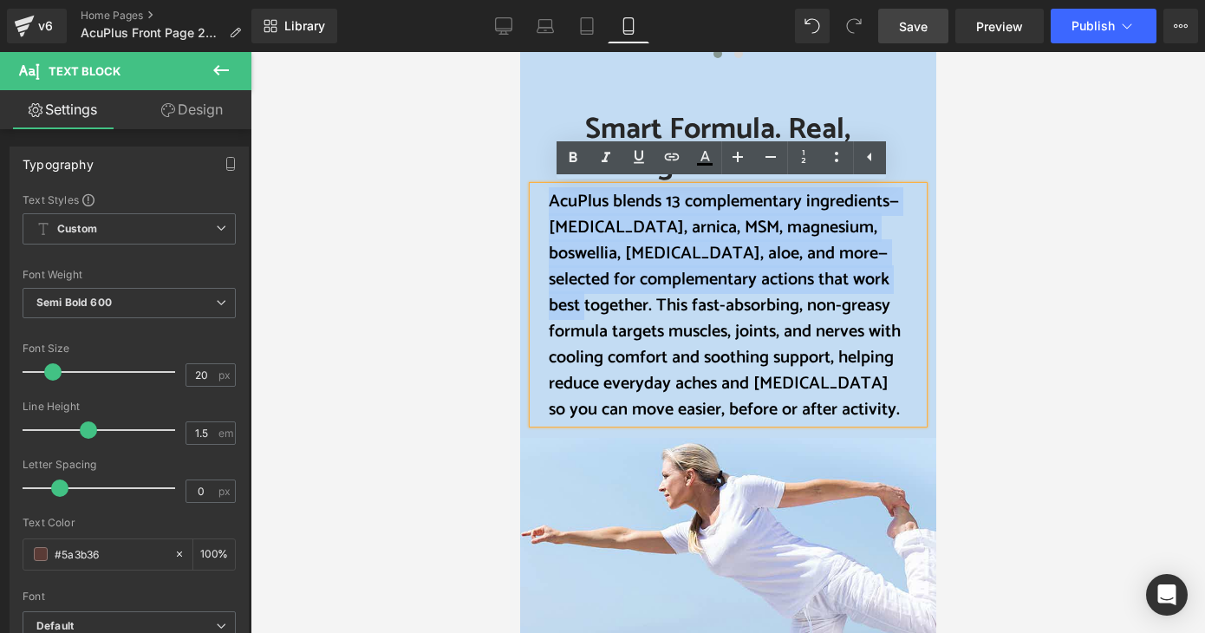
drag, startPoint x: 545, startPoint y: 199, endPoint x: 613, endPoint y: 303, distance: 124.1
click at [613, 303] on font "AcuPlus blends 13 complementary ingredients—[MEDICAL_DATA], arnica, MSM, magnes…" at bounding box center [724, 305] width 352 height 237
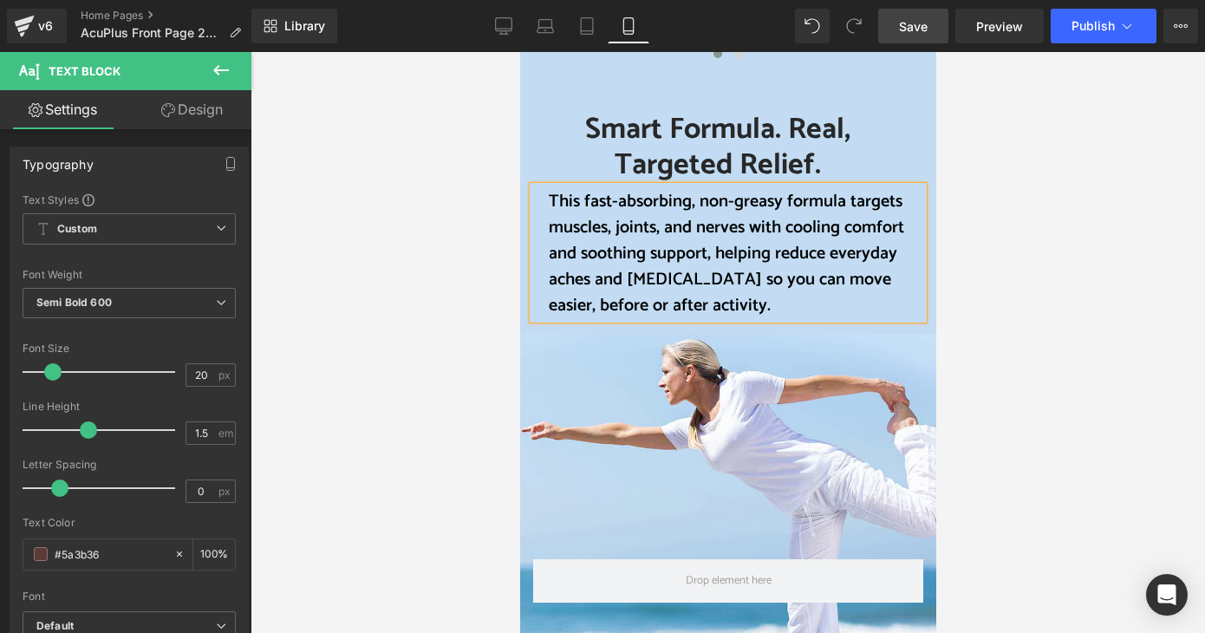
click at [1029, 296] on div at bounding box center [728, 342] width 955 height 581
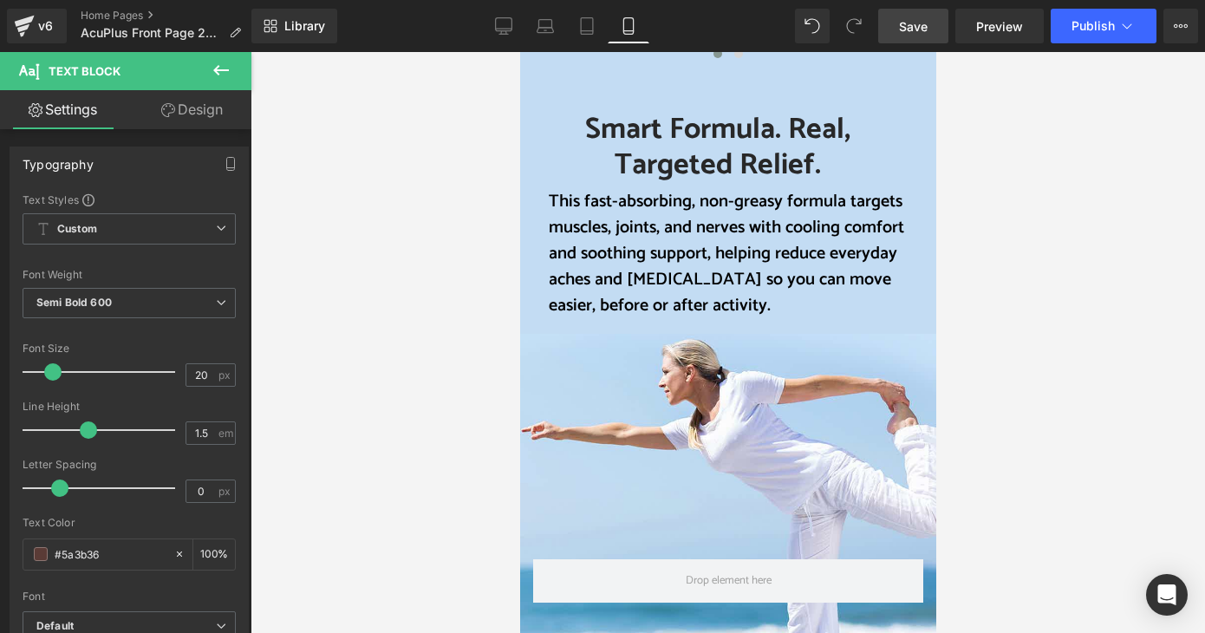
click at [921, 25] on span "Save" at bounding box center [913, 26] width 29 height 18
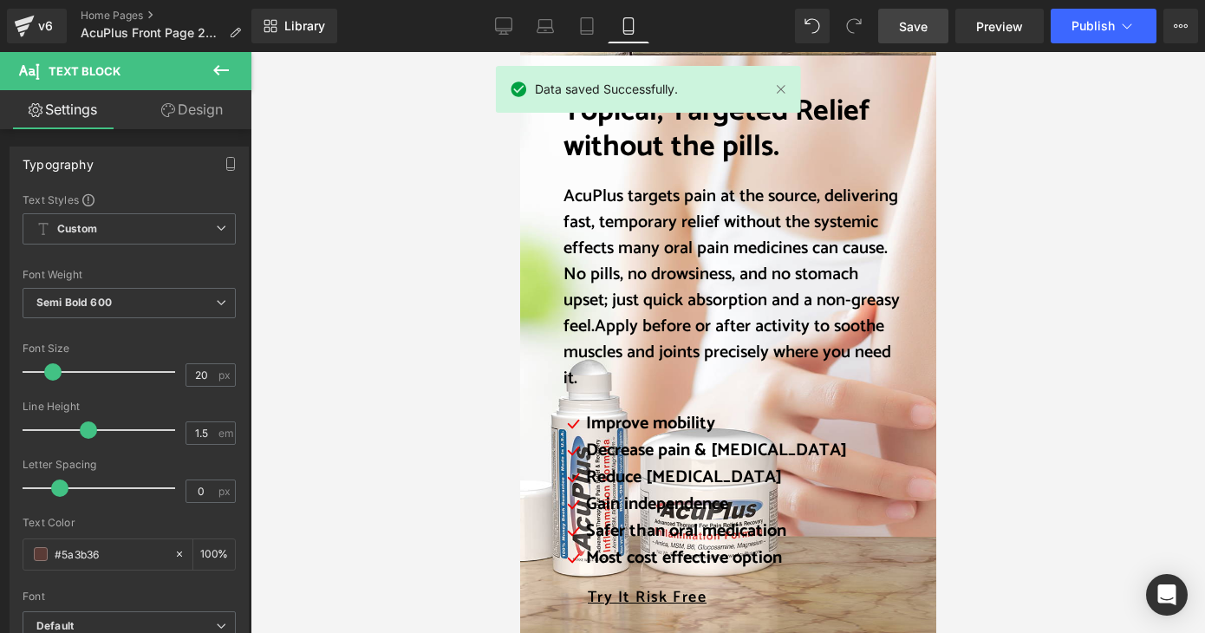
scroll to position [2341, 0]
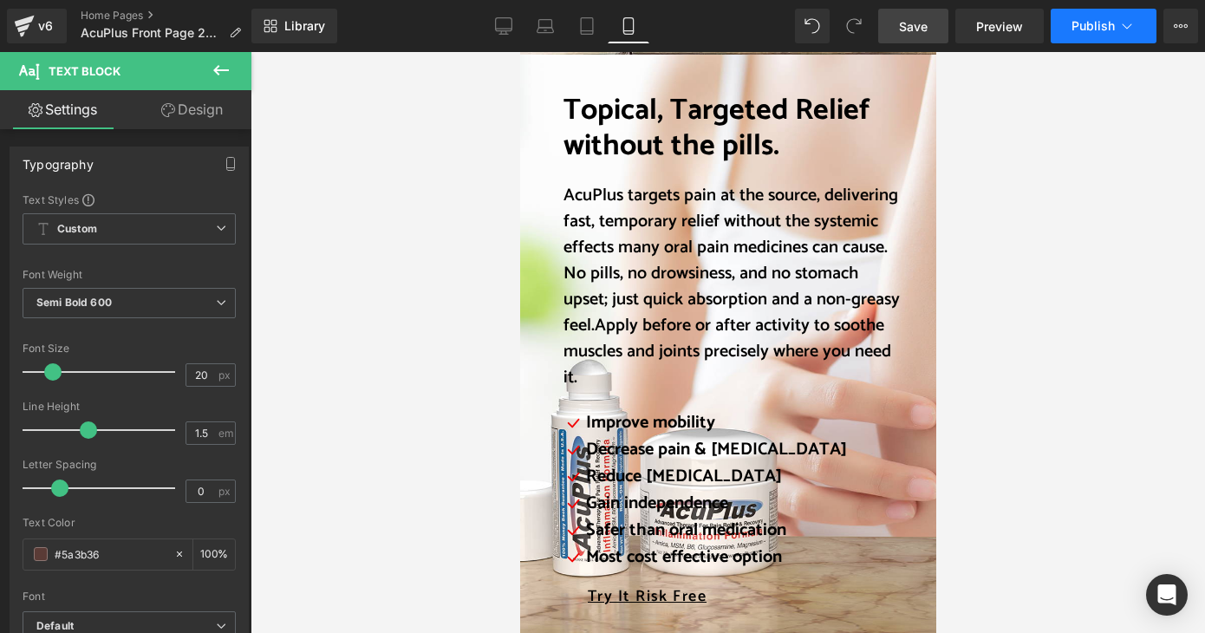
click at [1106, 36] on button "Publish" at bounding box center [1104, 26] width 106 height 35
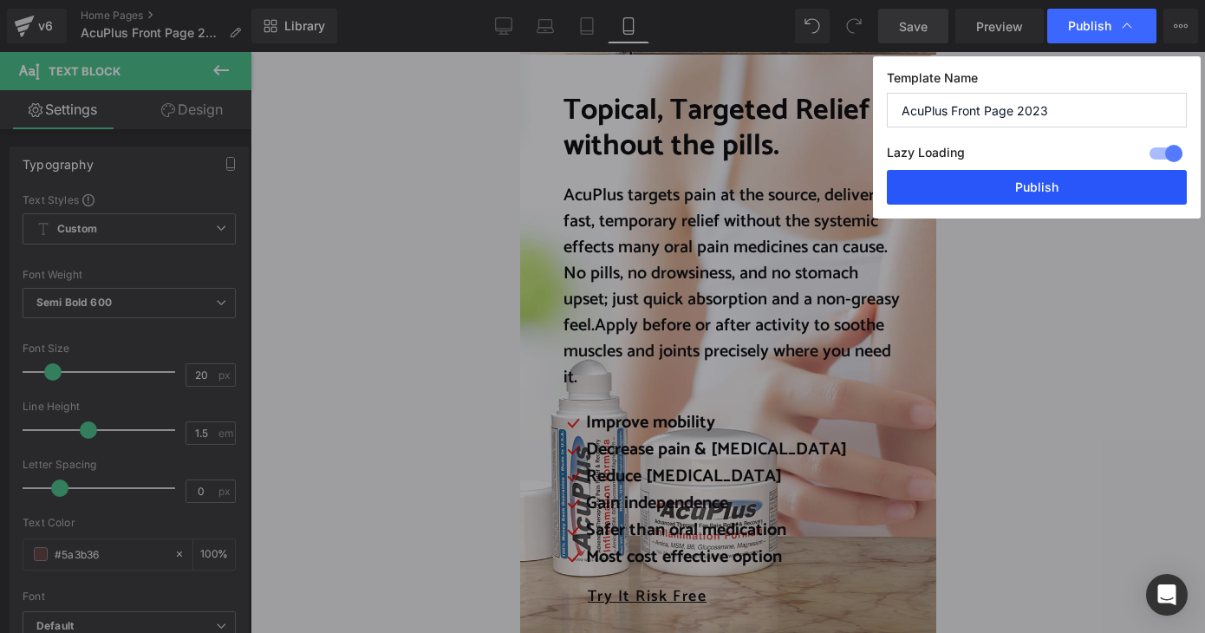
click at [1076, 185] on button "Publish" at bounding box center [1037, 187] width 300 height 35
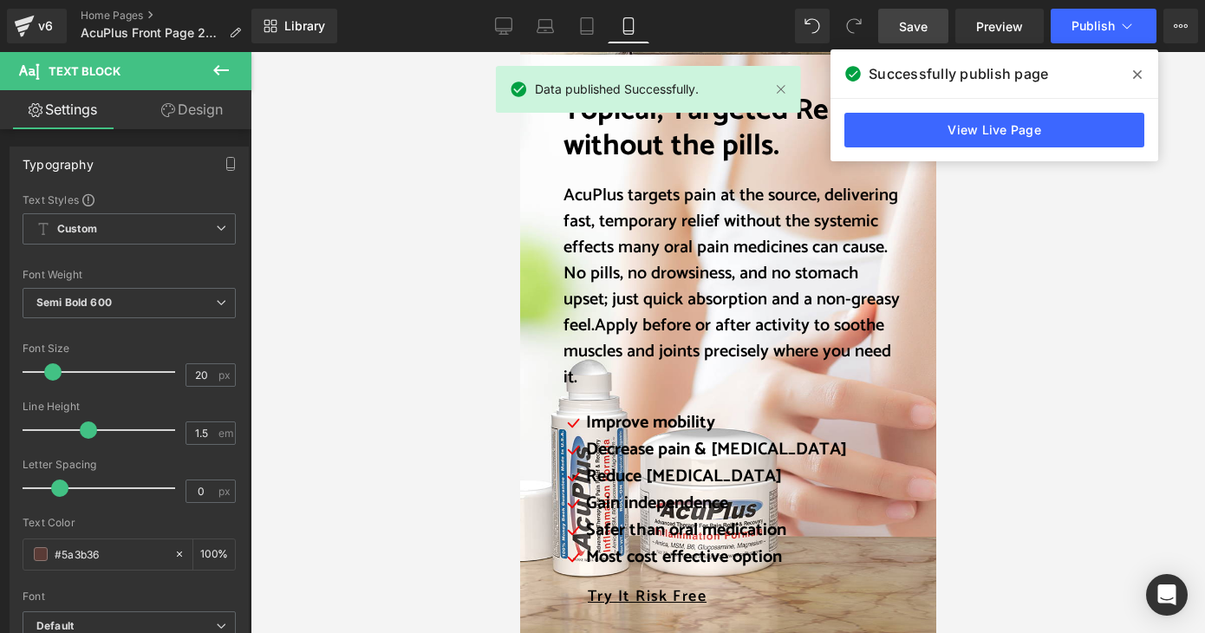
click at [1141, 74] on icon at bounding box center [1137, 75] width 9 height 14
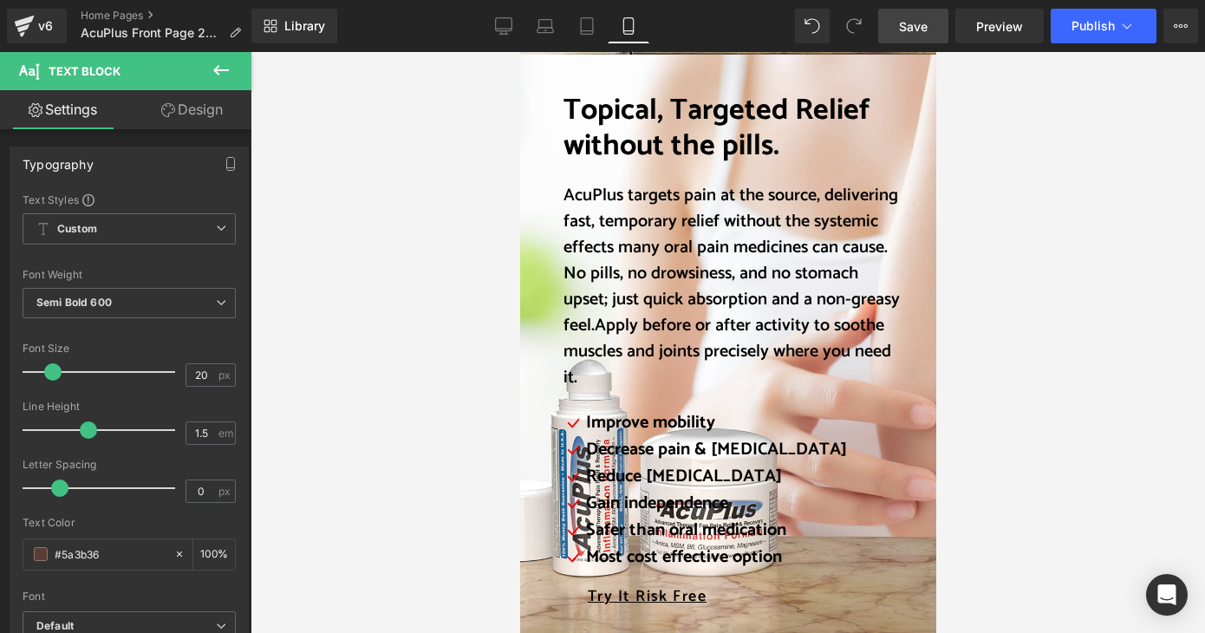
drag, startPoint x: 213, startPoint y: 109, endPoint x: 163, endPoint y: 271, distance: 169.8
click at [213, 109] on link "Design" at bounding box center [192, 109] width 126 height 39
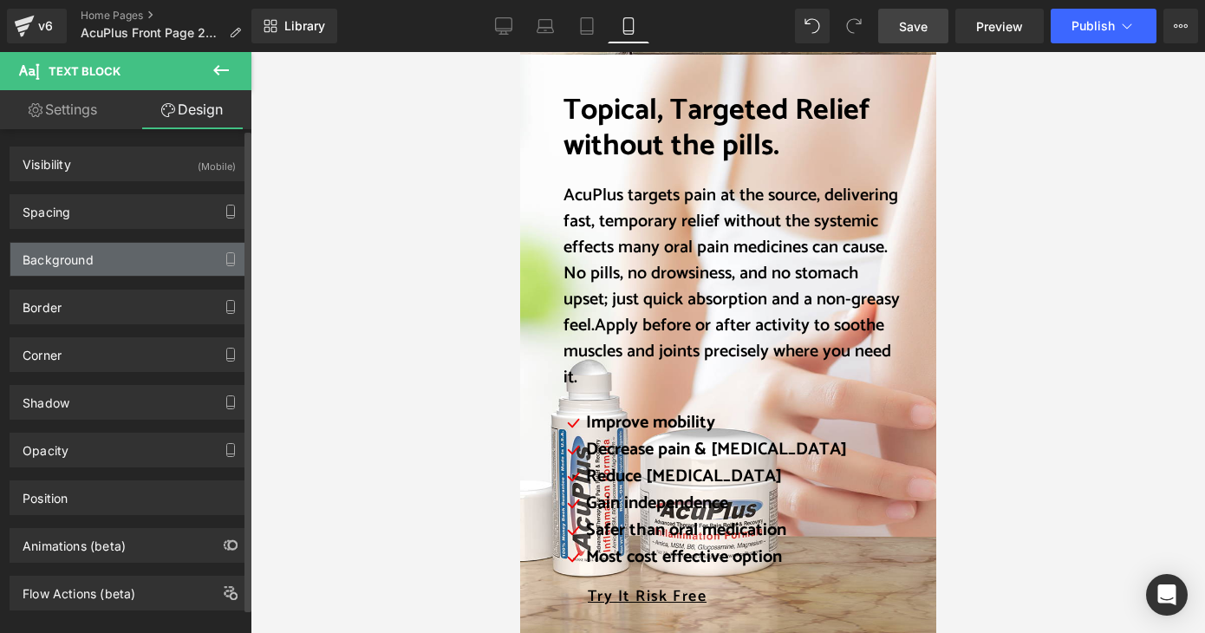
click at [130, 261] on div "Background" at bounding box center [129, 259] width 238 height 33
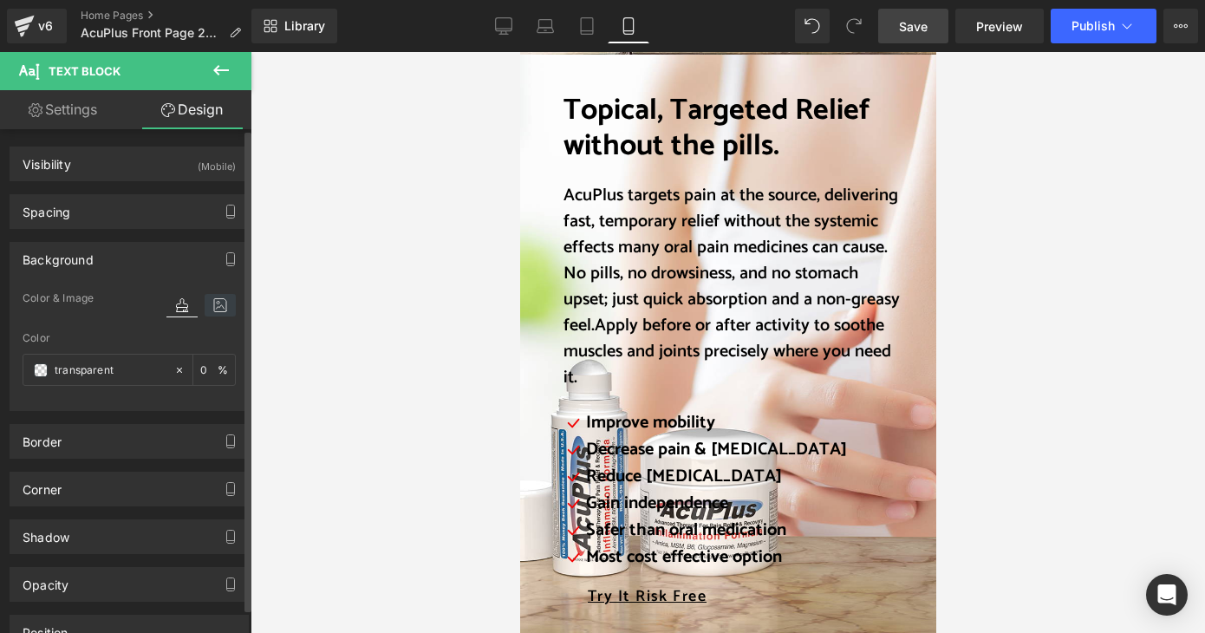
click at [212, 304] on icon at bounding box center [220, 305] width 31 height 23
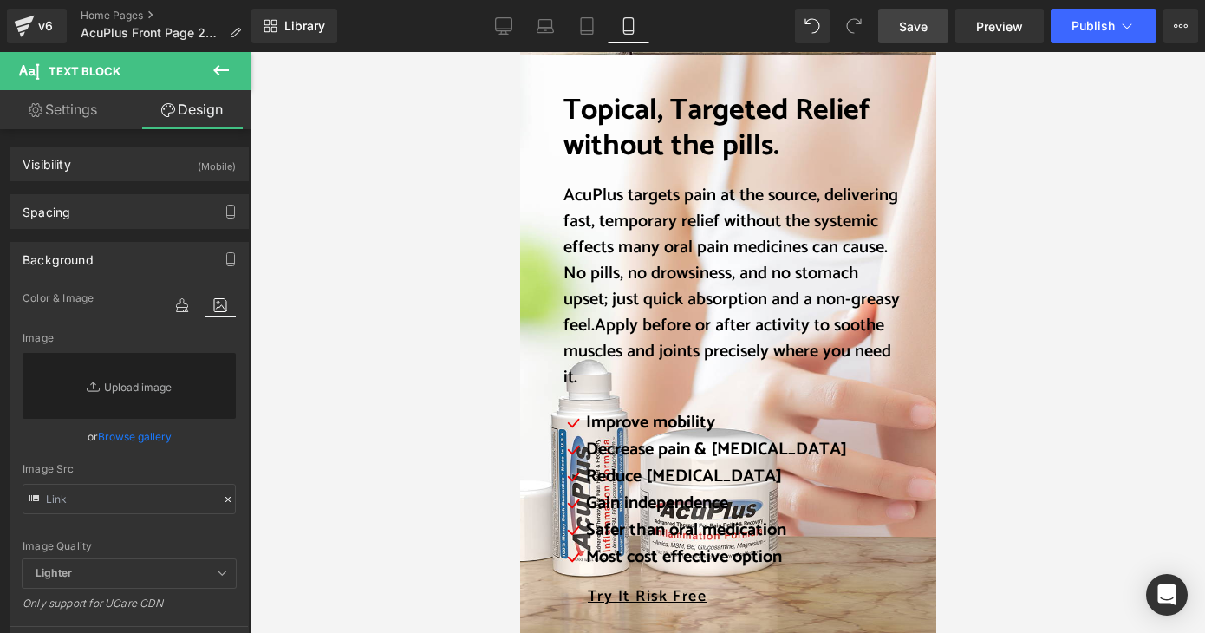
click at [421, 225] on div at bounding box center [728, 342] width 955 height 581
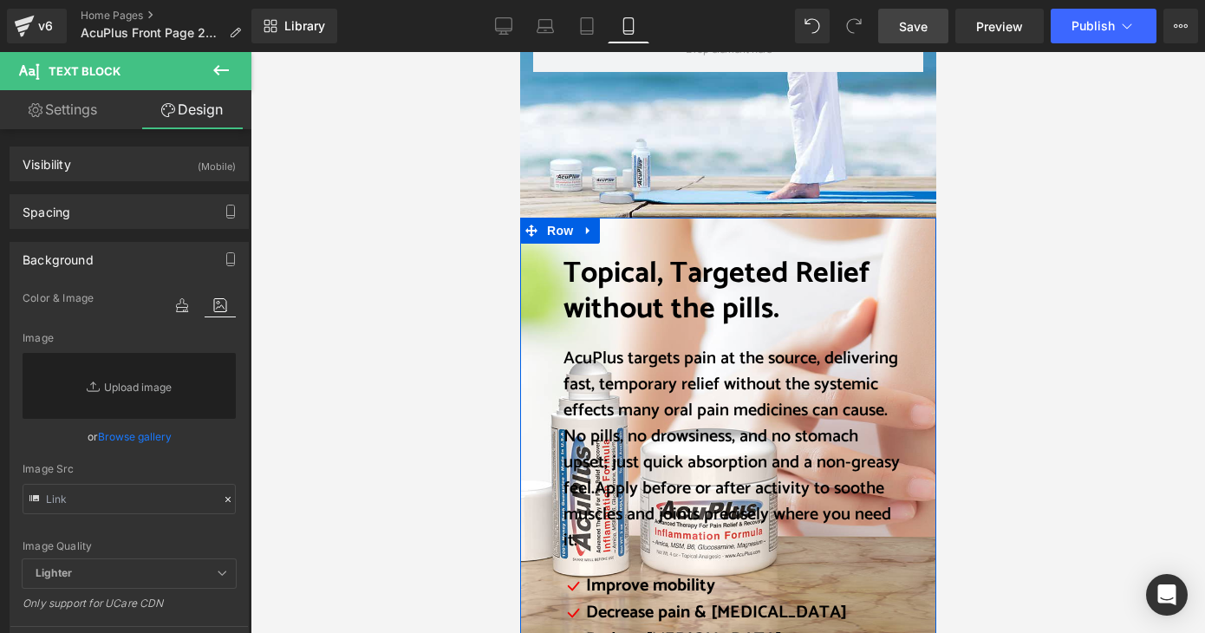
scroll to position [2168, 0]
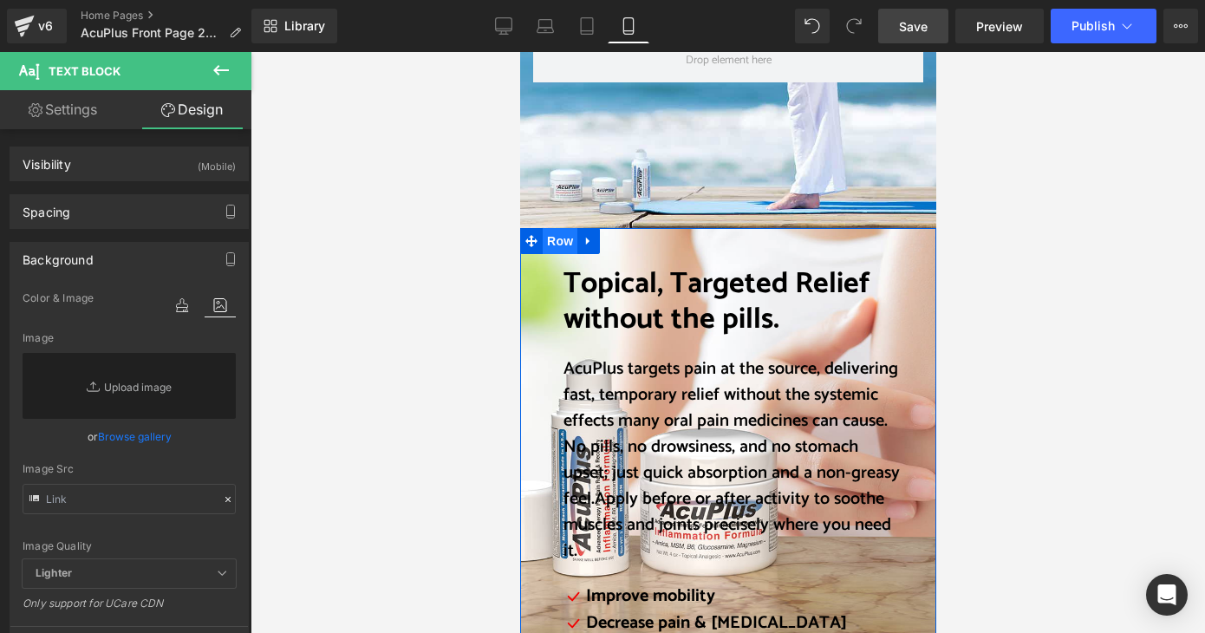
click at [552, 242] on span "Row" at bounding box center [559, 241] width 35 height 26
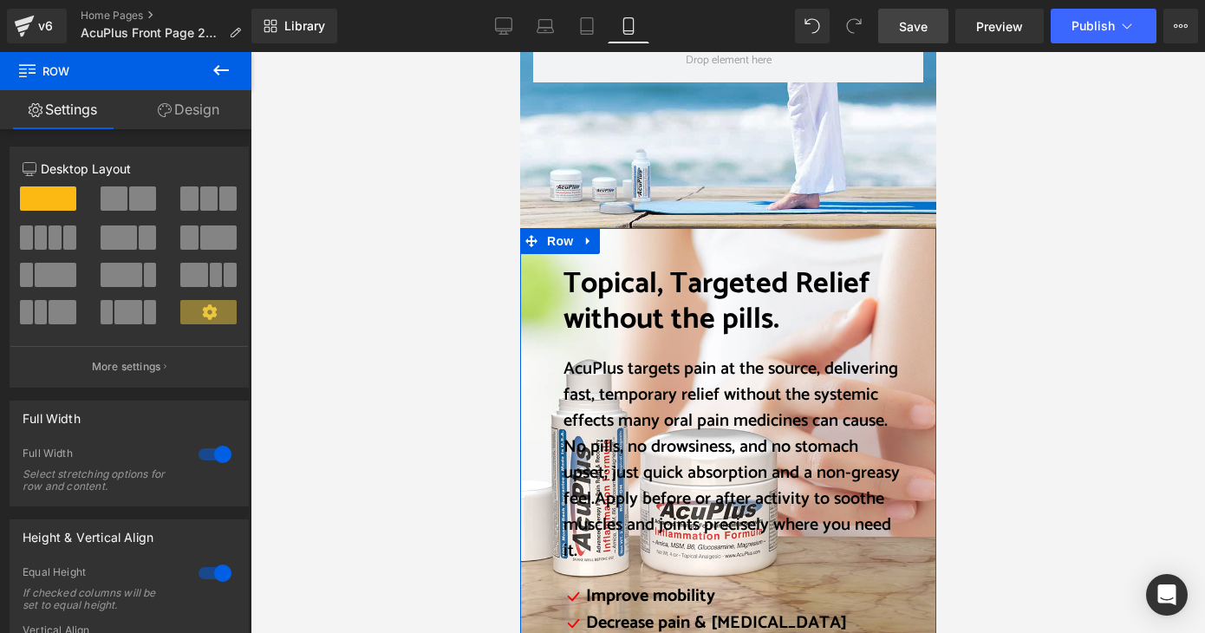
click at [200, 112] on link "Design" at bounding box center [189, 109] width 126 height 39
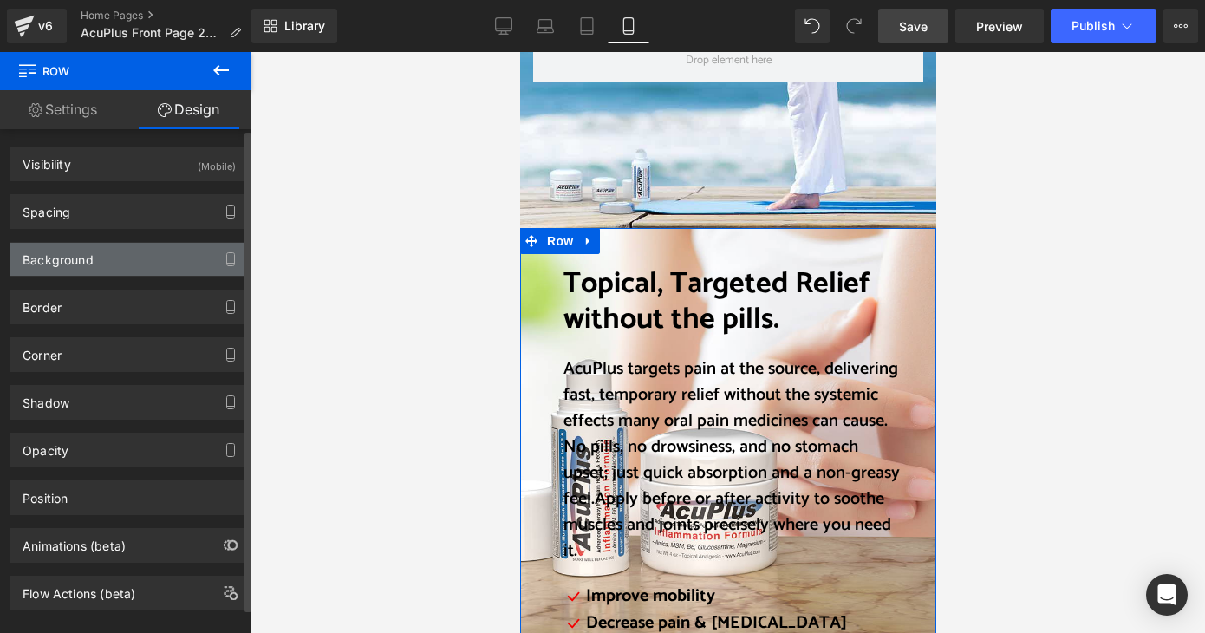
click at [110, 258] on div "Background" at bounding box center [129, 259] width 238 height 33
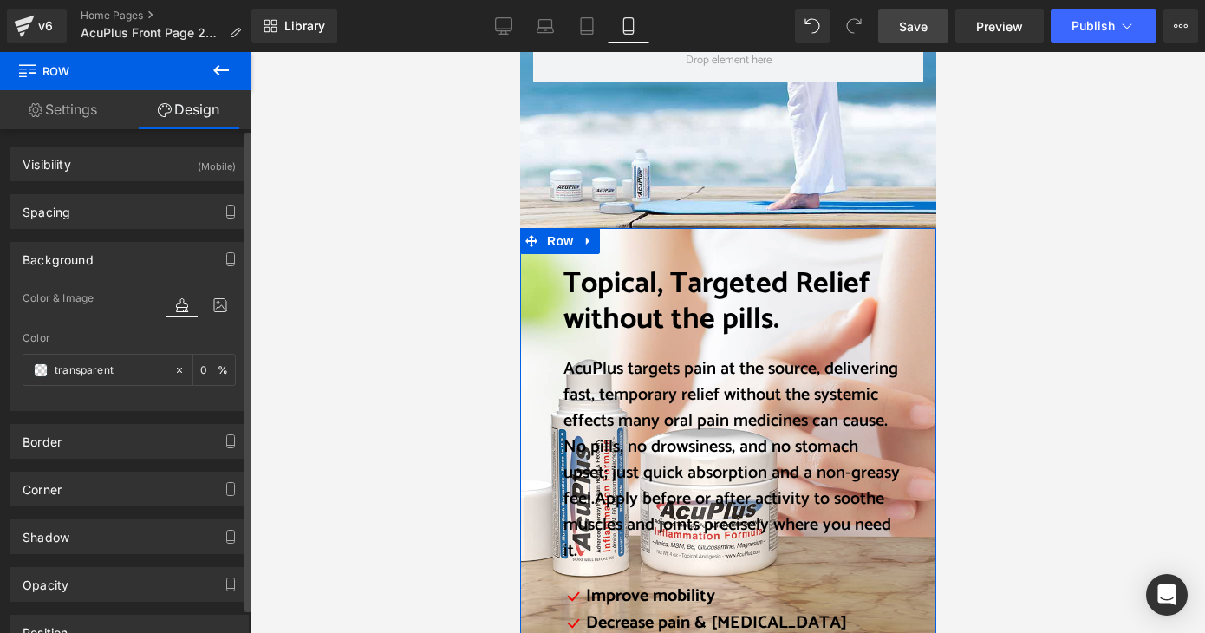
click at [100, 258] on div "Background" at bounding box center [129, 259] width 238 height 33
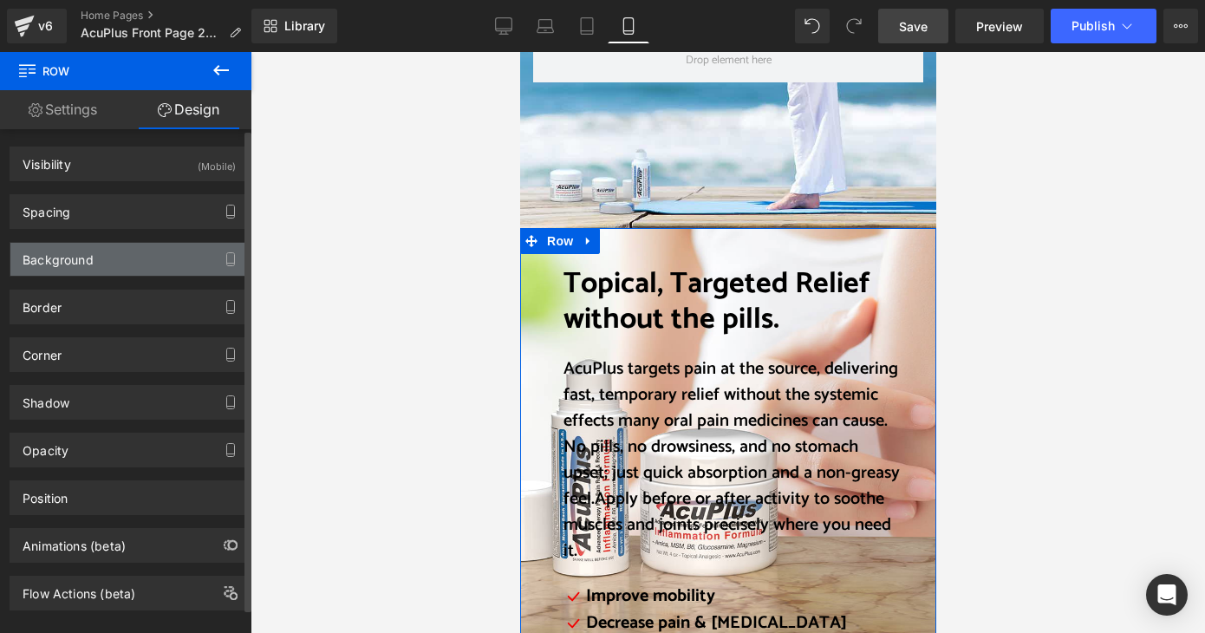
click at [86, 260] on div "Background" at bounding box center [58, 255] width 71 height 24
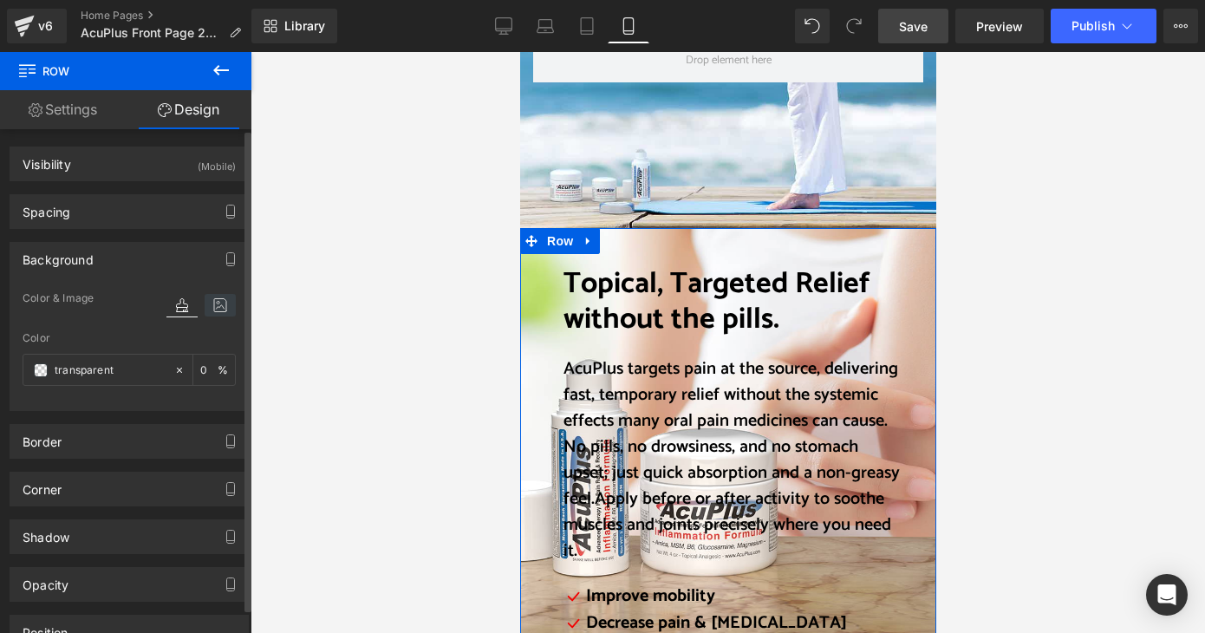
click at [214, 297] on icon at bounding box center [220, 305] width 31 height 23
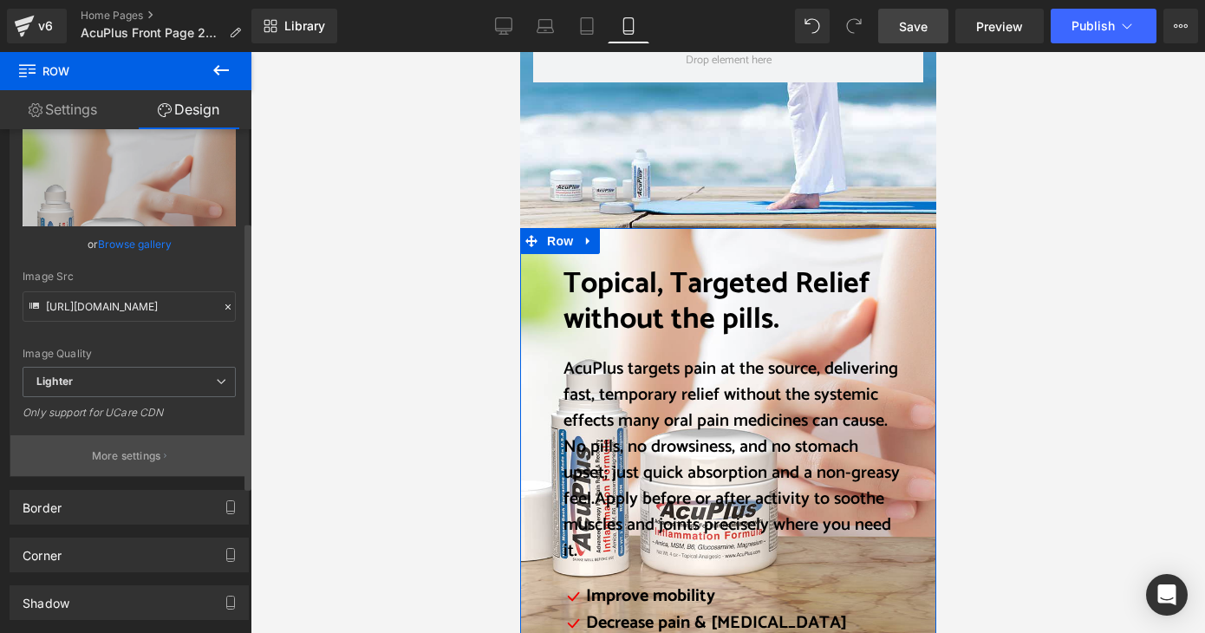
scroll to position [434, 0]
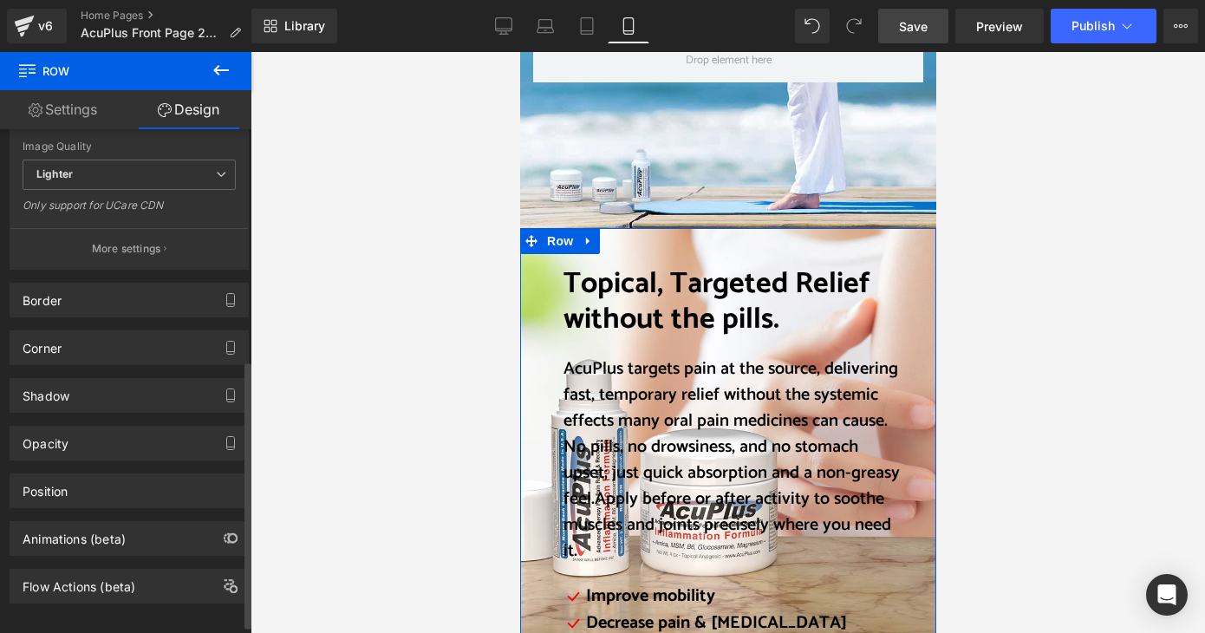
click at [130, 245] on p "More settings" at bounding box center [126, 249] width 69 height 16
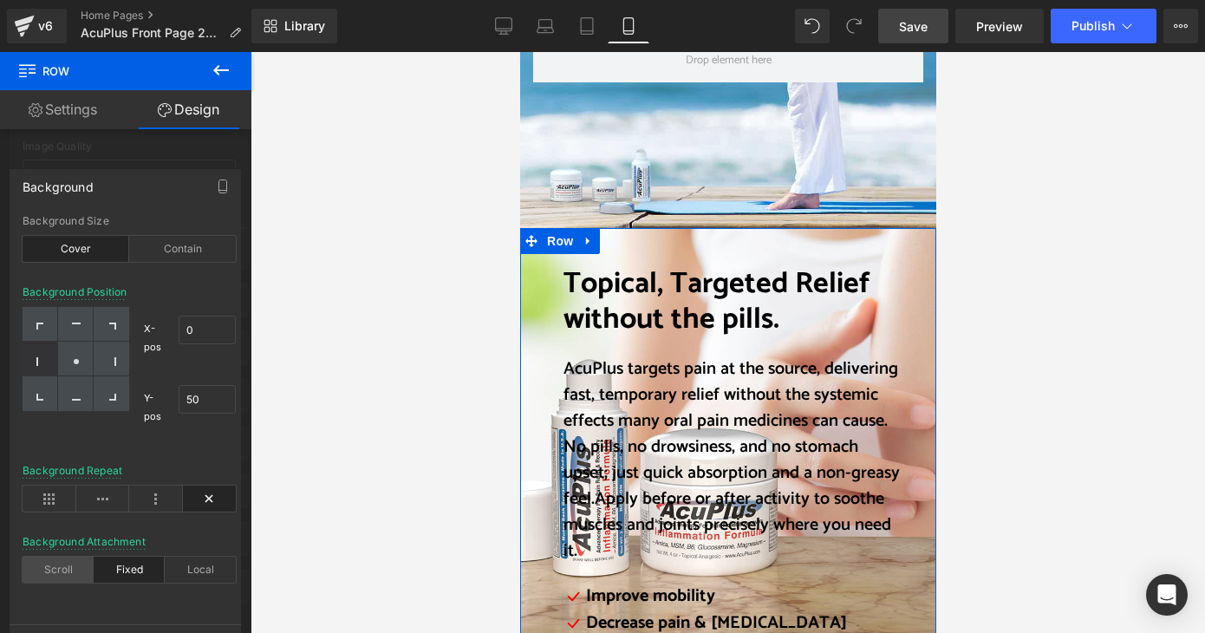
click at [62, 568] on div "Scroll" at bounding box center [58, 570] width 71 height 26
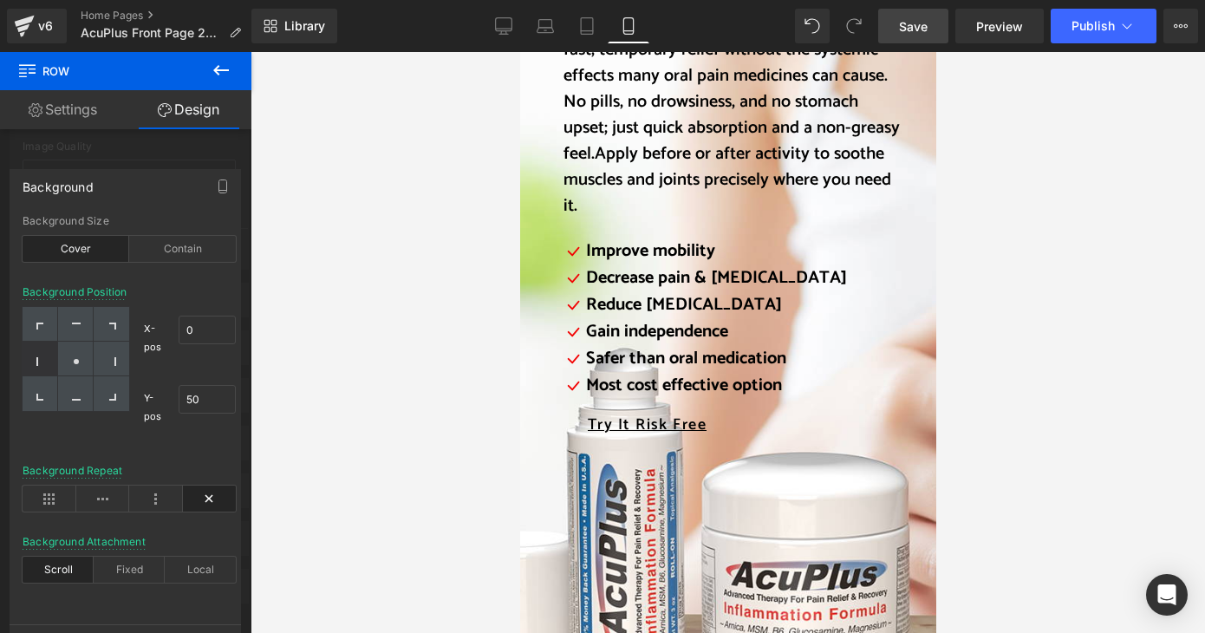
scroll to position [2601, 0]
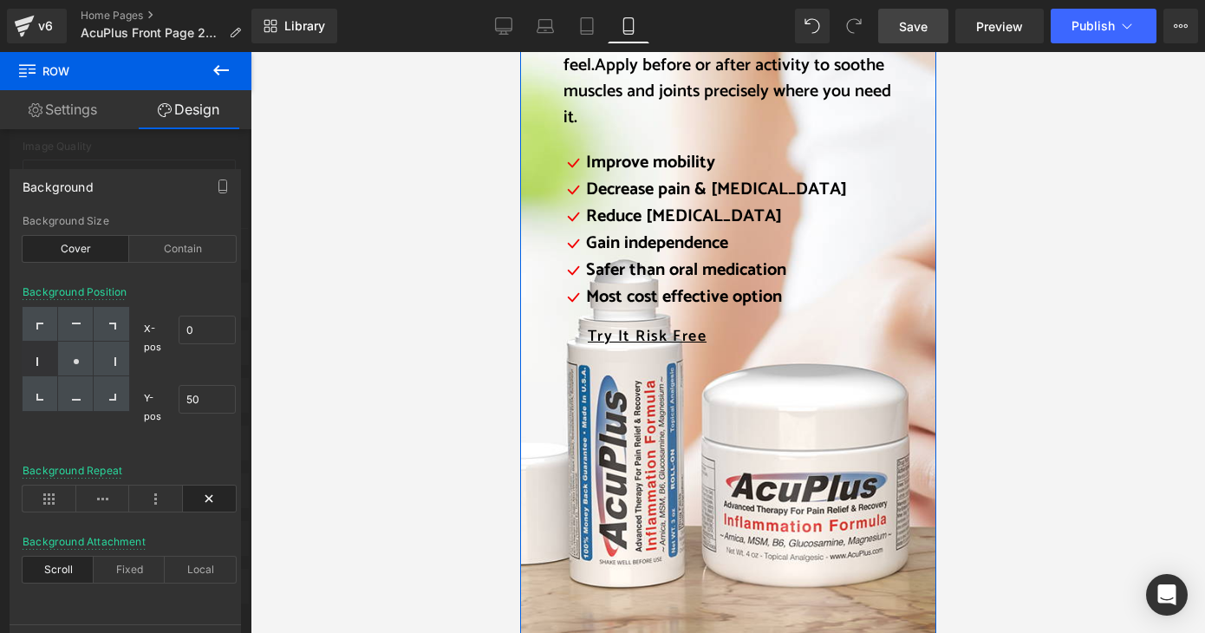
click at [172, 185] on div "Background" at bounding box center [125, 186] width 230 height 33
click at [158, 151] on div at bounding box center [125, 347] width 251 height 590
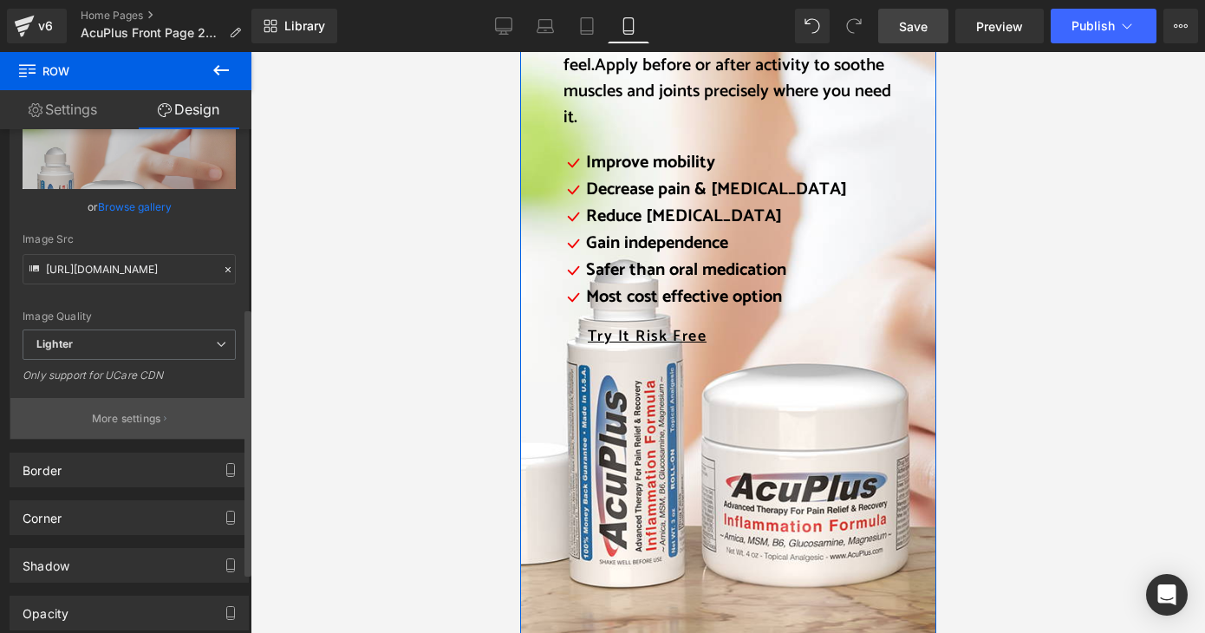
scroll to position [260, 0]
click at [138, 426] on p "More settings" at bounding box center [126, 422] width 69 height 16
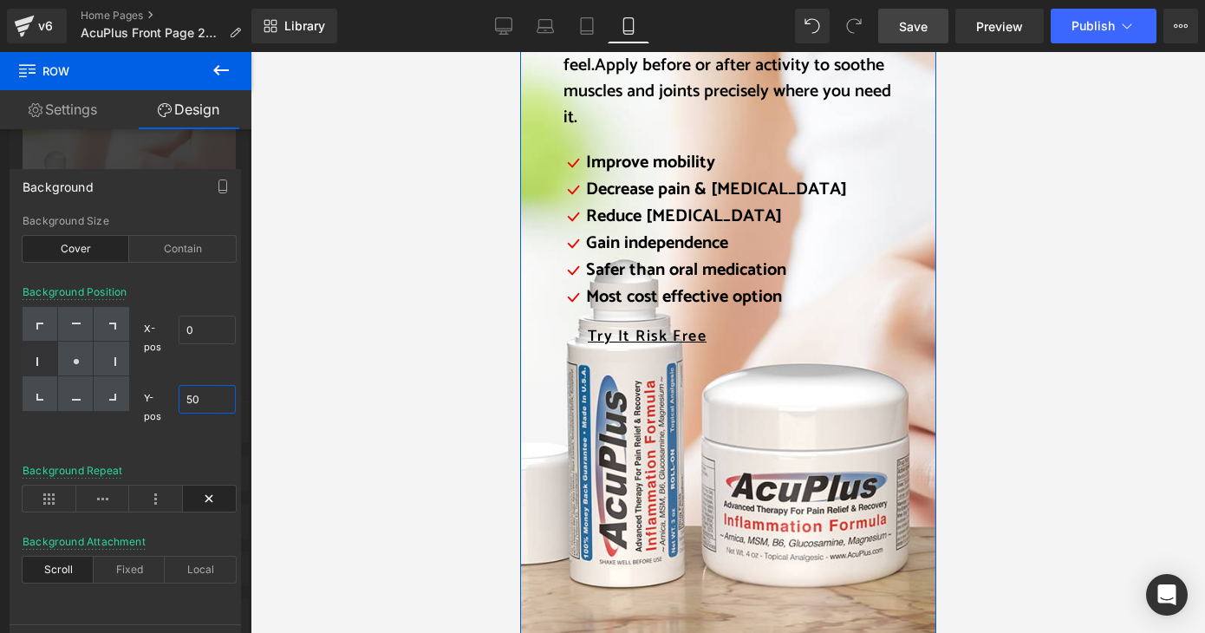
click at [187, 401] on input "50" at bounding box center [207, 399] width 57 height 29
click at [191, 399] on input "49" at bounding box center [207, 399] width 57 height 29
drag, startPoint x: 189, startPoint y: 400, endPoint x: 205, endPoint y: 401, distance: 15.7
click at [205, 401] on input "48" at bounding box center [207, 399] width 57 height 29
drag, startPoint x: 193, startPoint y: 398, endPoint x: 207, endPoint y: 399, distance: 13.9
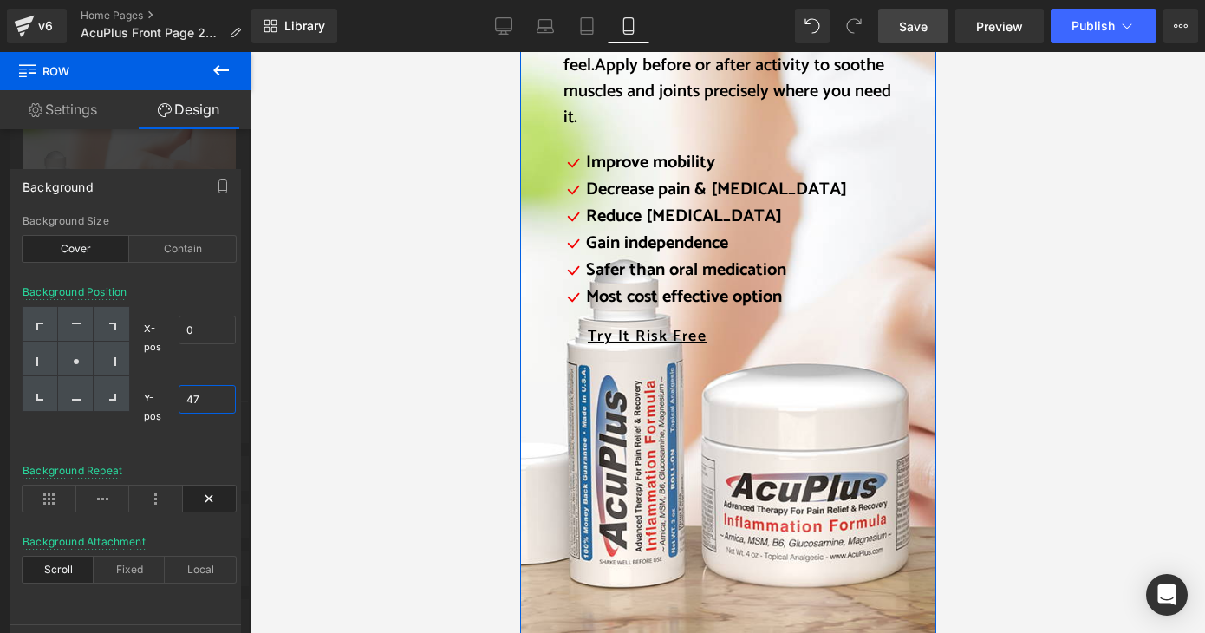
click at [207, 399] on input "47" at bounding box center [207, 399] width 57 height 29
drag, startPoint x: 201, startPoint y: 399, endPoint x: 230, endPoint y: 400, distance: 28.6
click at [230, 400] on input "46" at bounding box center [207, 399] width 57 height 29
click at [238, 400] on div "cover Background Size Cover Contain 0% 46% Background Position X-pos 0% 0 Y-pos…" at bounding box center [129, 419] width 238 height 409
drag, startPoint x: 223, startPoint y: 399, endPoint x: 233, endPoint y: 400, distance: 10.4
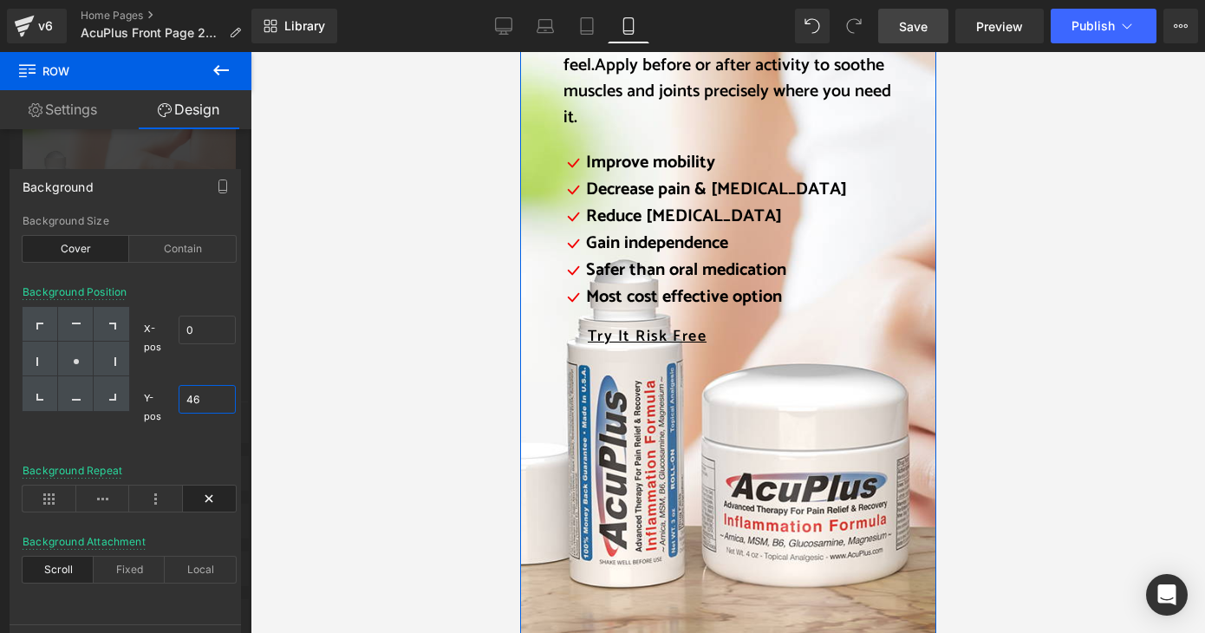
click at [238, 400] on div "cover Background Size Cover Contain 0% 46% Background Position X-pos 0% 0 Y-pos…" at bounding box center [129, 419] width 238 height 409
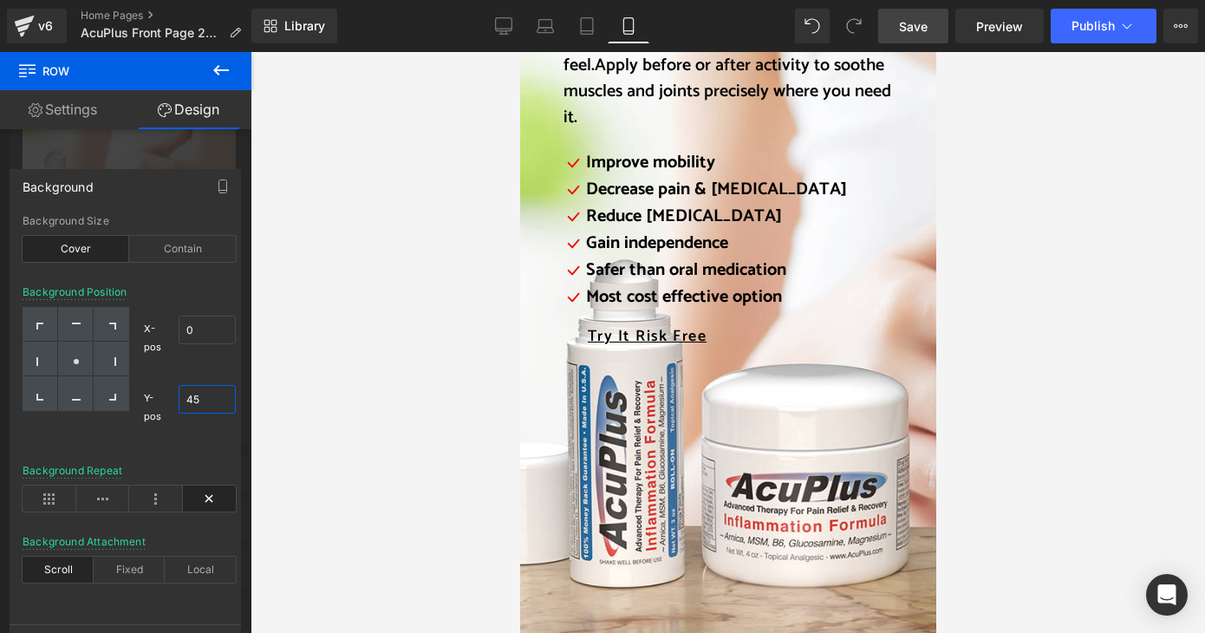
drag, startPoint x: 223, startPoint y: 400, endPoint x: 260, endPoint y: 400, distance: 37.3
click at [260, 400] on div "Row You are previewing how the will restyle your page. You can not edit Element…" at bounding box center [602, 331] width 1205 height 662
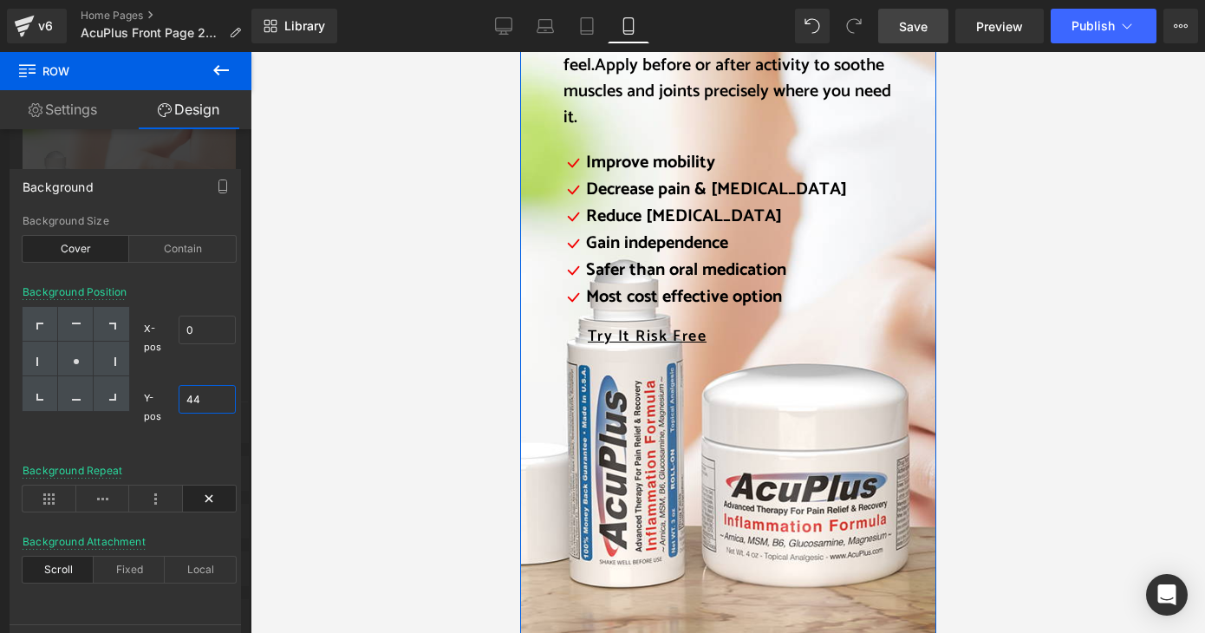
drag, startPoint x: 195, startPoint y: 401, endPoint x: 208, endPoint y: 401, distance: 13.0
click at [208, 401] on input "44" at bounding box center [207, 399] width 57 height 29
drag, startPoint x: 206, startPoint y: 398, endPoint x: 193, endPoint y: 401, distance: 13.5
click at [193, 401] on input "42" at bounding box center [207, 399] width 57 height 29
type input "40"
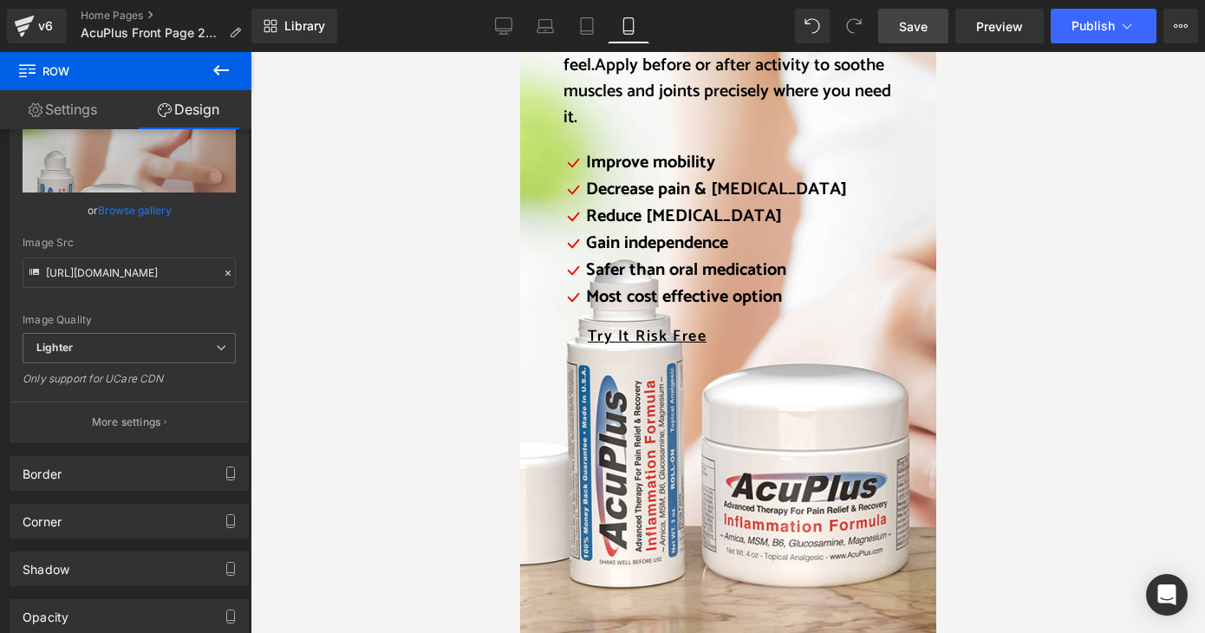
click at [309, 444] on div at bounding box center [728, 342] width 955 height 581
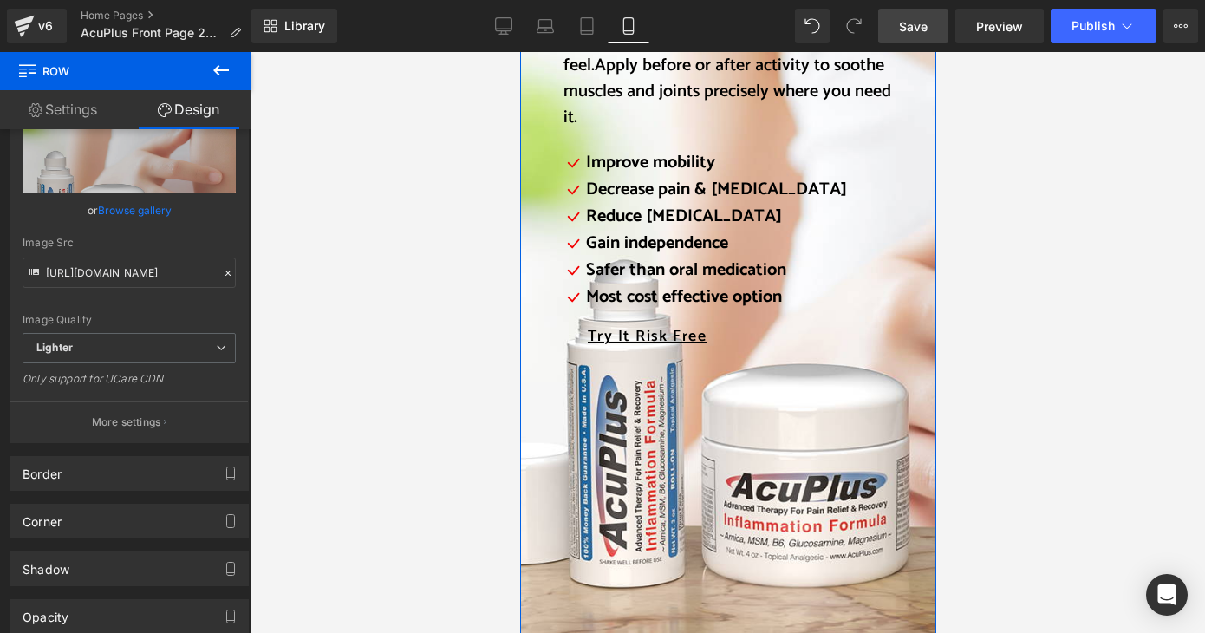
click at [650, 489] on div "Topical, Targeted Relief without the pills. Heading AcuPlus targets pain at the…" at bounding box center [727, 233] width 416 height 878
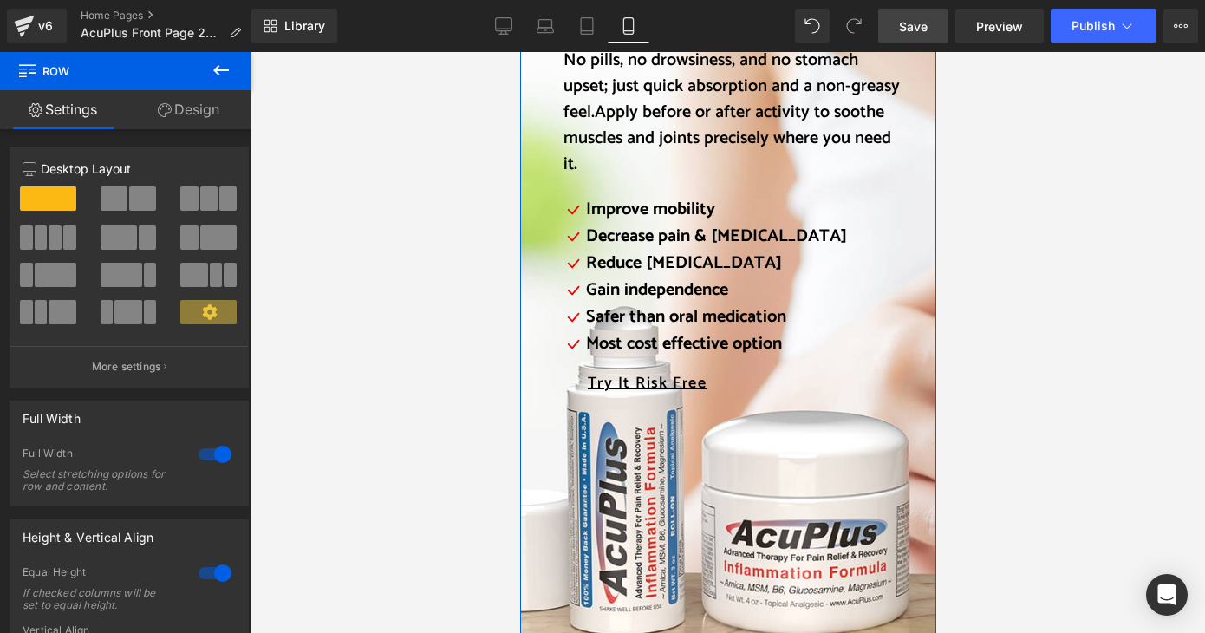
scroll to position [2601, 0]
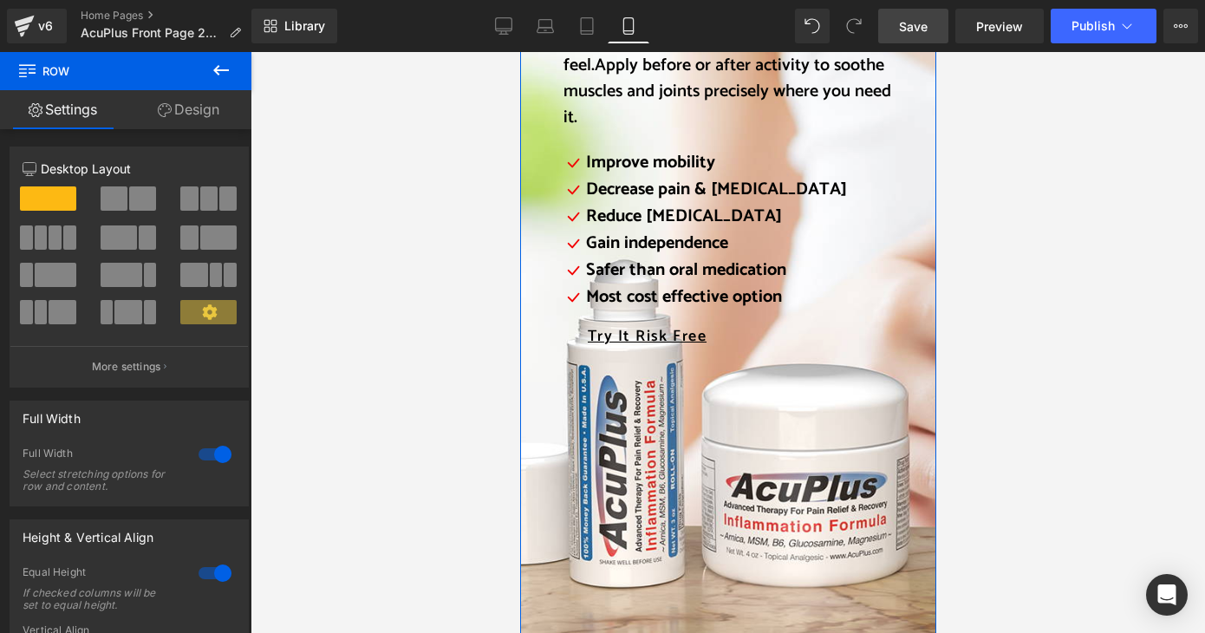
click at [187, 117] on link "Design" at bounding box center [189, 109] width 126 height 39
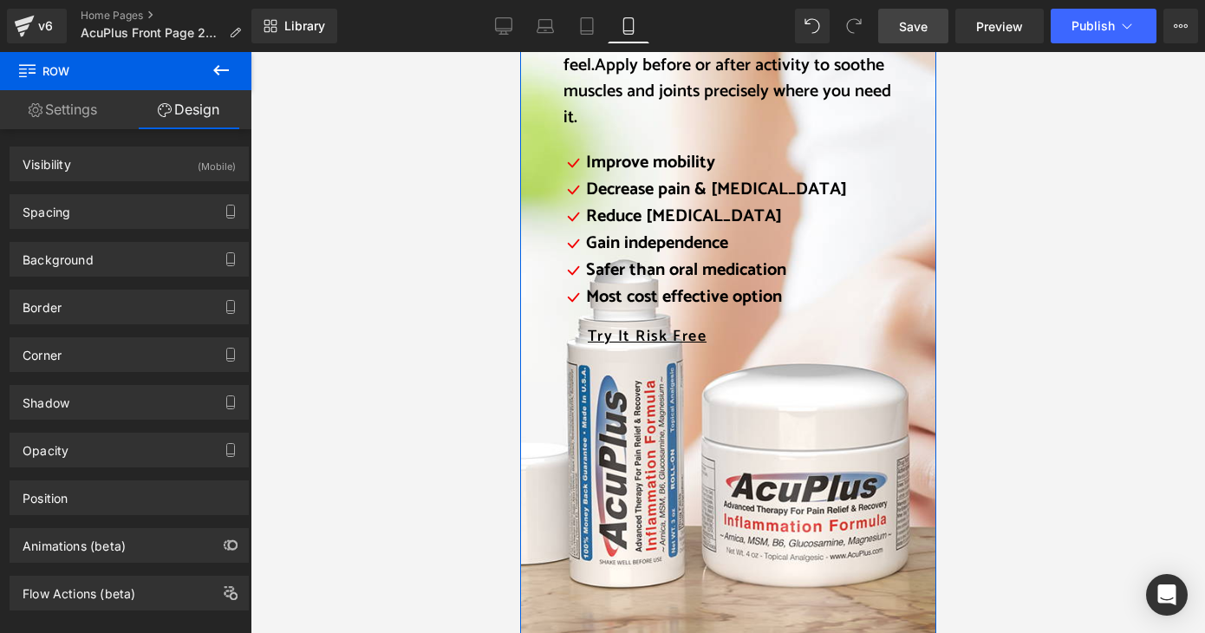
type input "transparent"
type input "0"
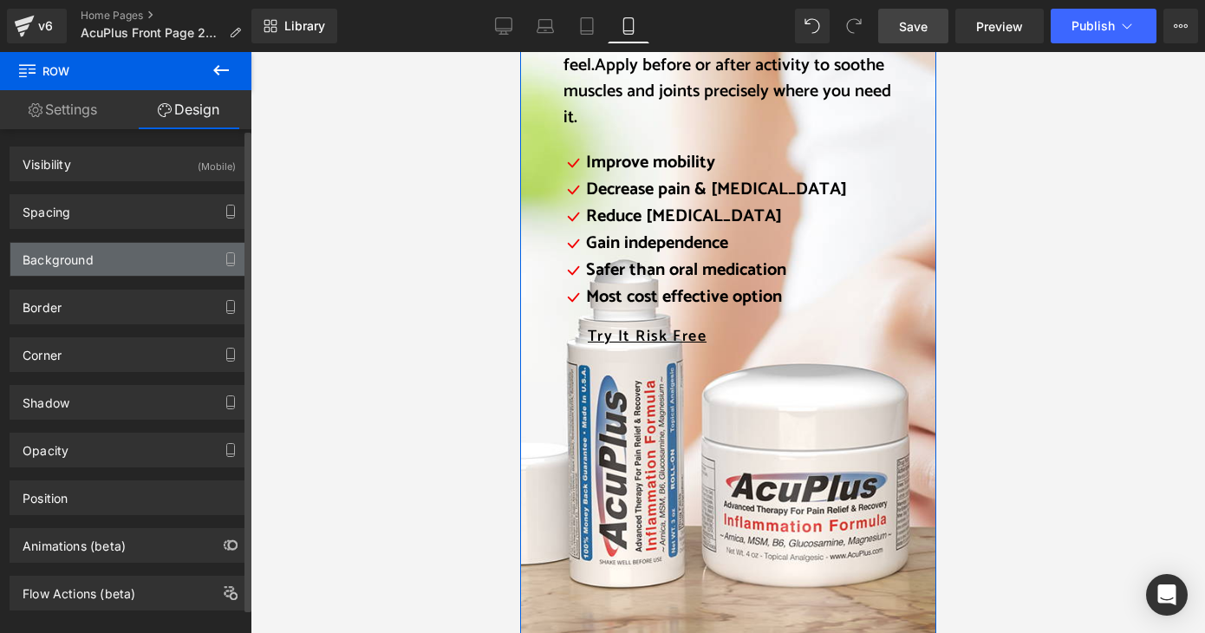
click at [137, 258] on div "Background" at bounding box center [129, 259] width 238 height 33
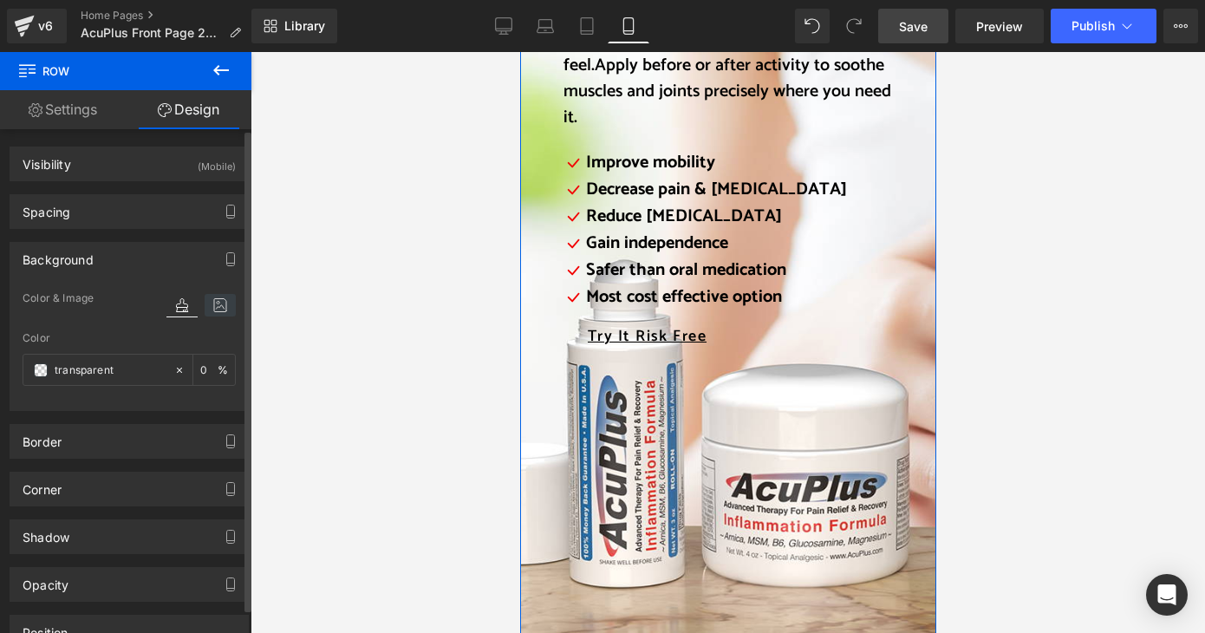
click at [213, 305] on icon at bounding box center [220, 305] width 31 height 23
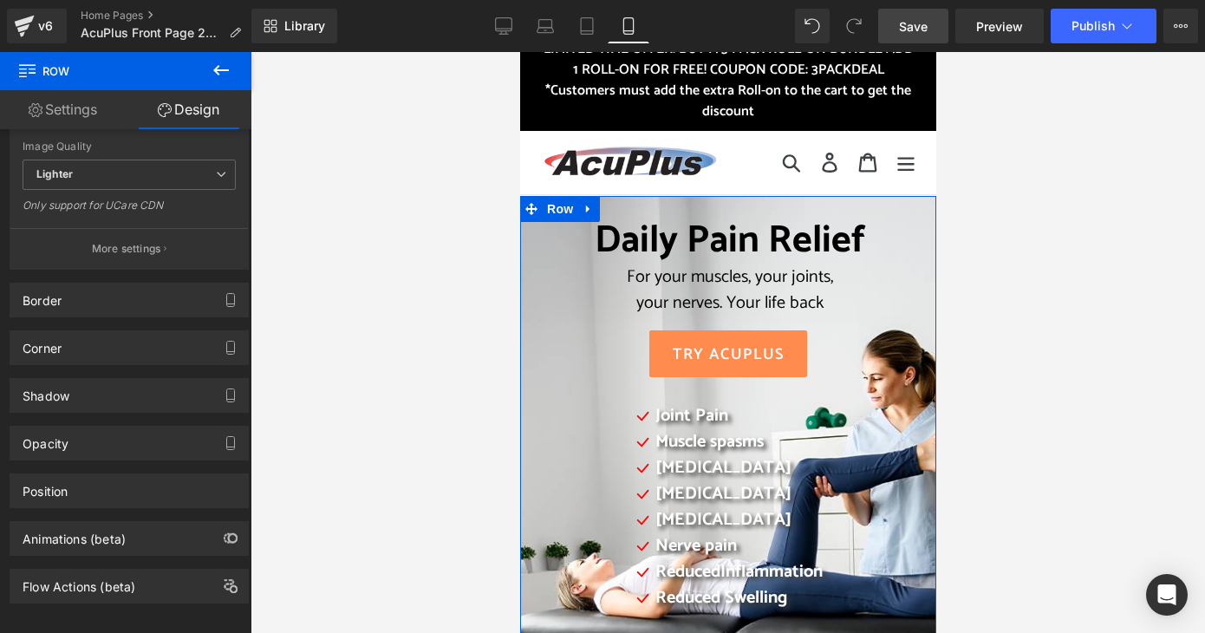
scroll to position [0, 0]
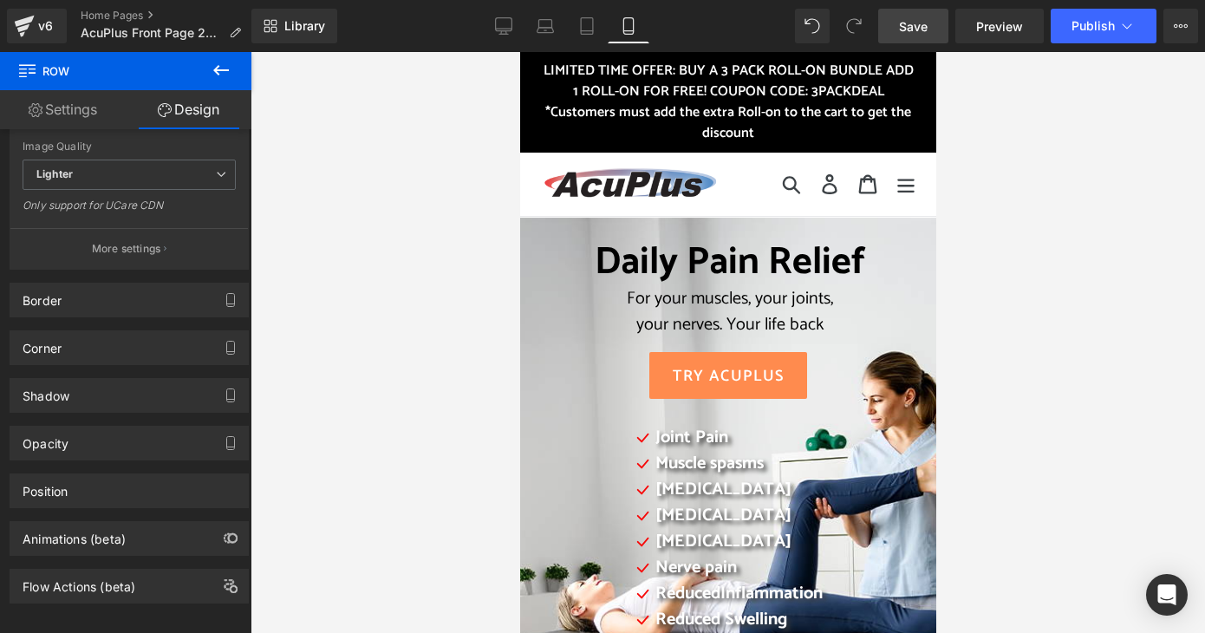
click at [909, 27] on span "Save" at bounding box center [913, 26] width 29 height 18
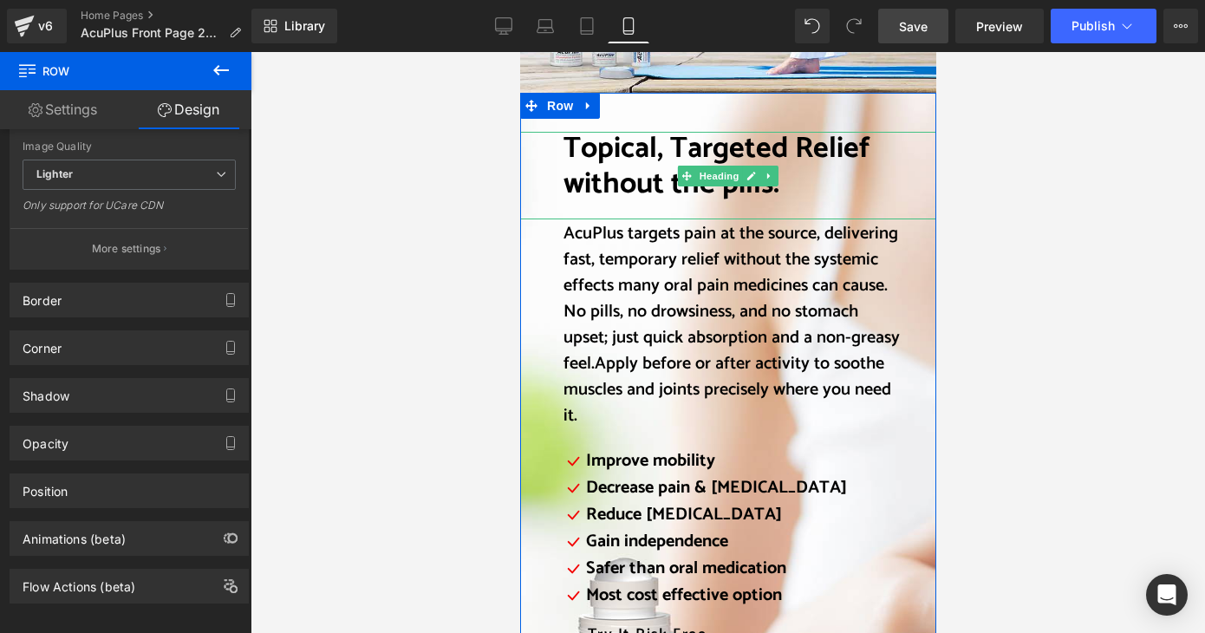
scroll to position [2341, 0]
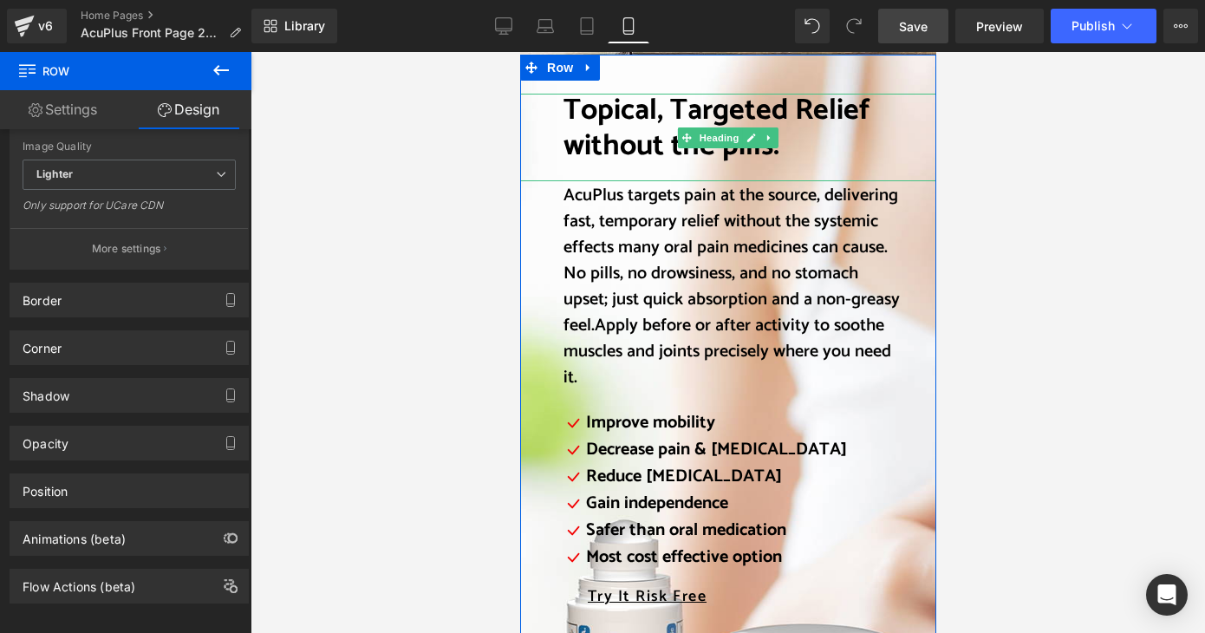
click at [619, 113] on font "Topical, Targeted Relief without the pills." at bounding box center [716, 128] width 307 height 83
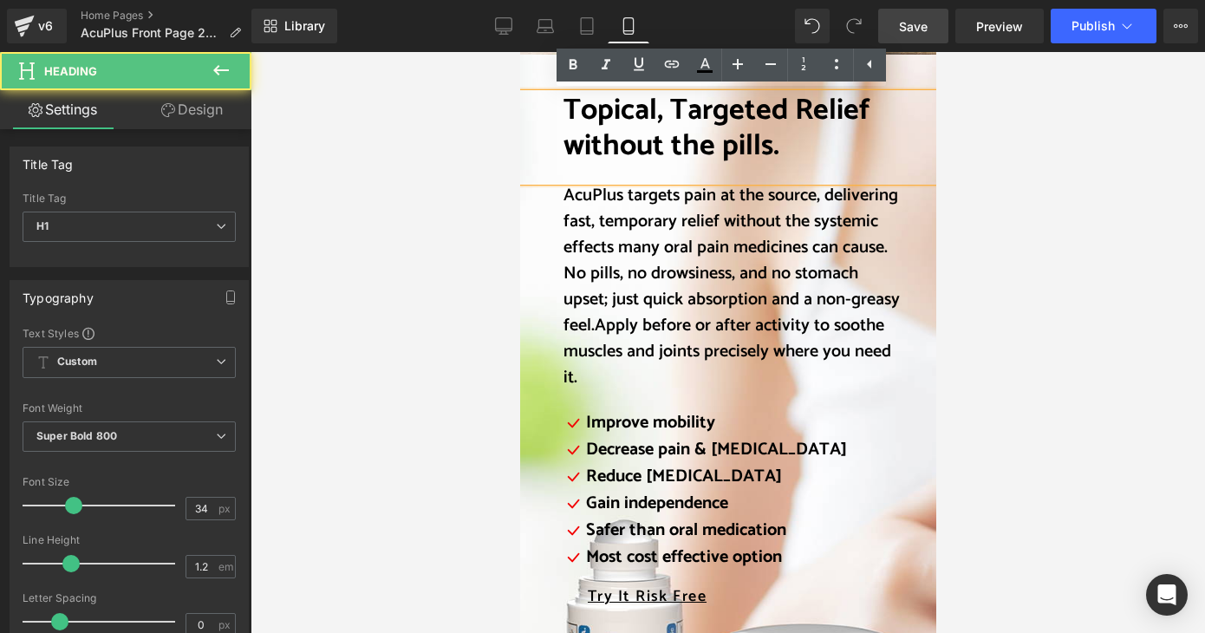
click at [721, 121] on font "Topical, Targeted Relief without the pills." at bounding box center [716, 128] width 307 height 83
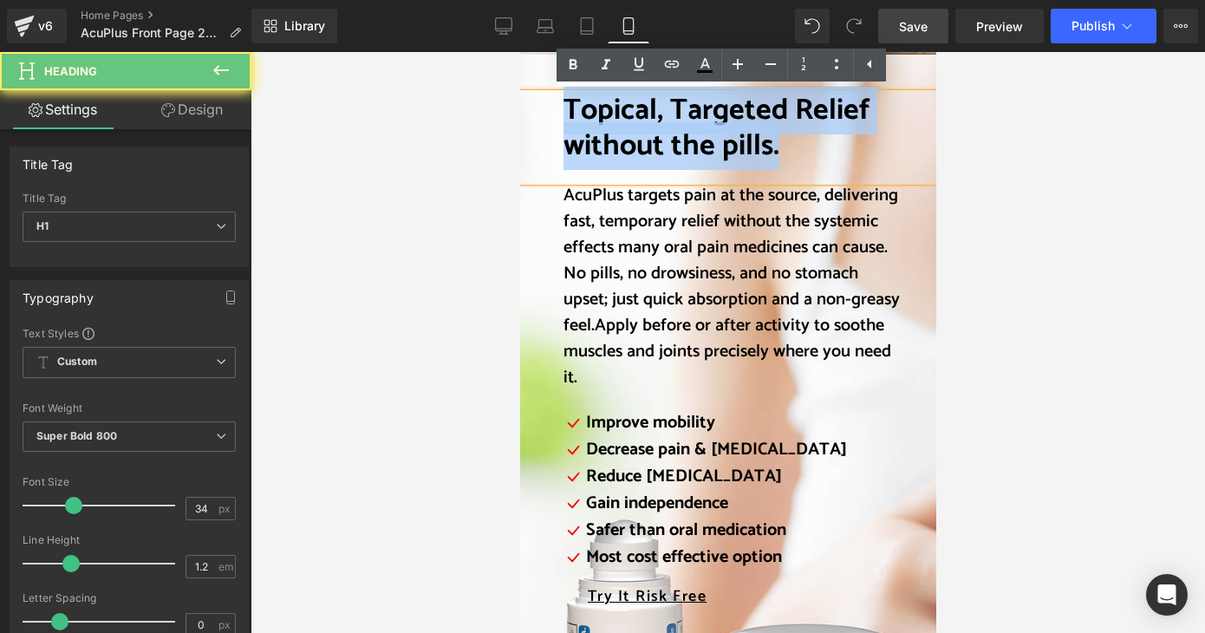
click at [721, 121] on font "Topical, Targeted Relief without the pills." at bounding box center [716, 128] width 307 height 83
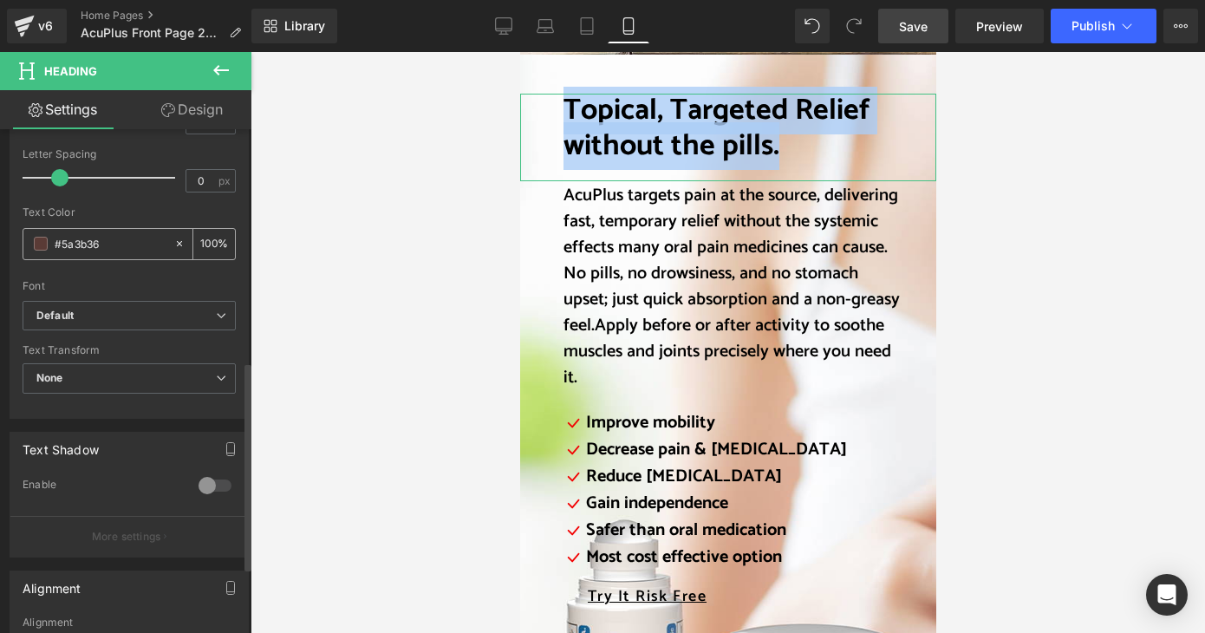
scroll to position [607, 0]
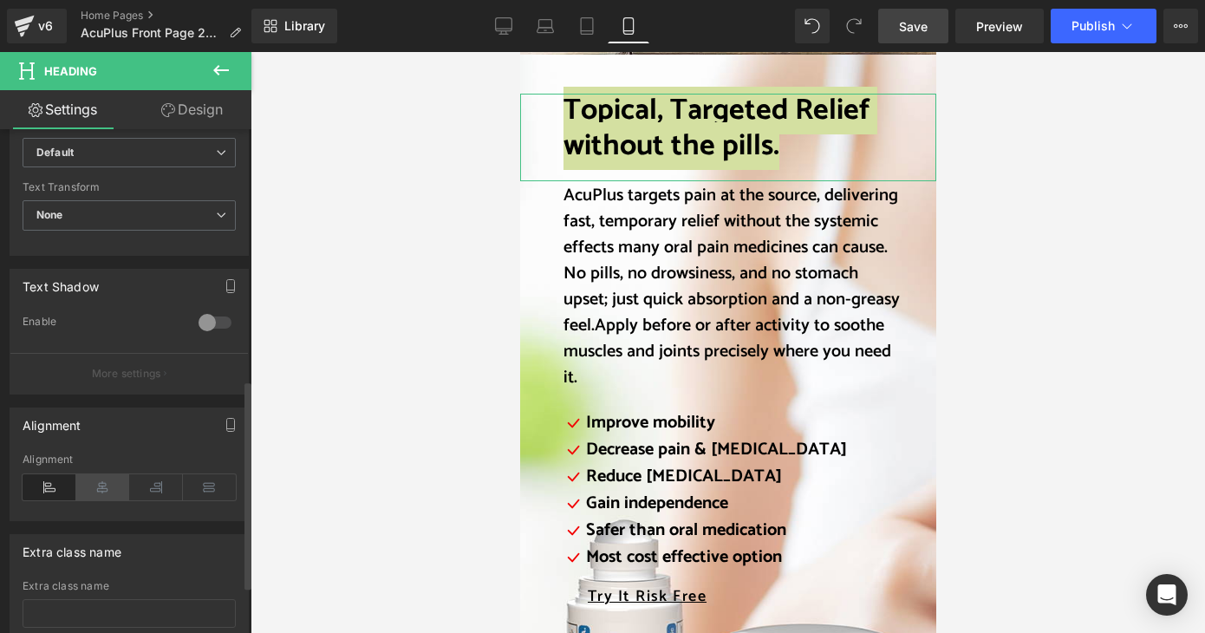
click at [101, 482] on icon at bounding box center [103, 487] width 54 height 26
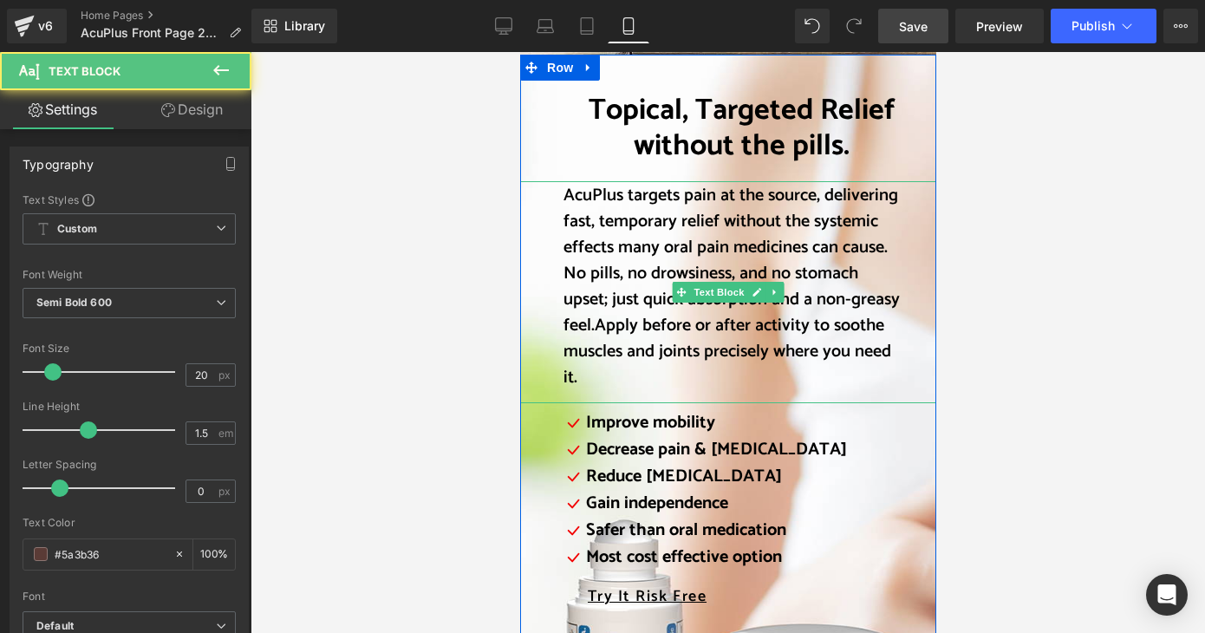
click at [575, 214] on font "AcuPlus targets pain at the source, delivering fast, temporary relief without t…" at bounding box center [731, 260] width 336 height 159
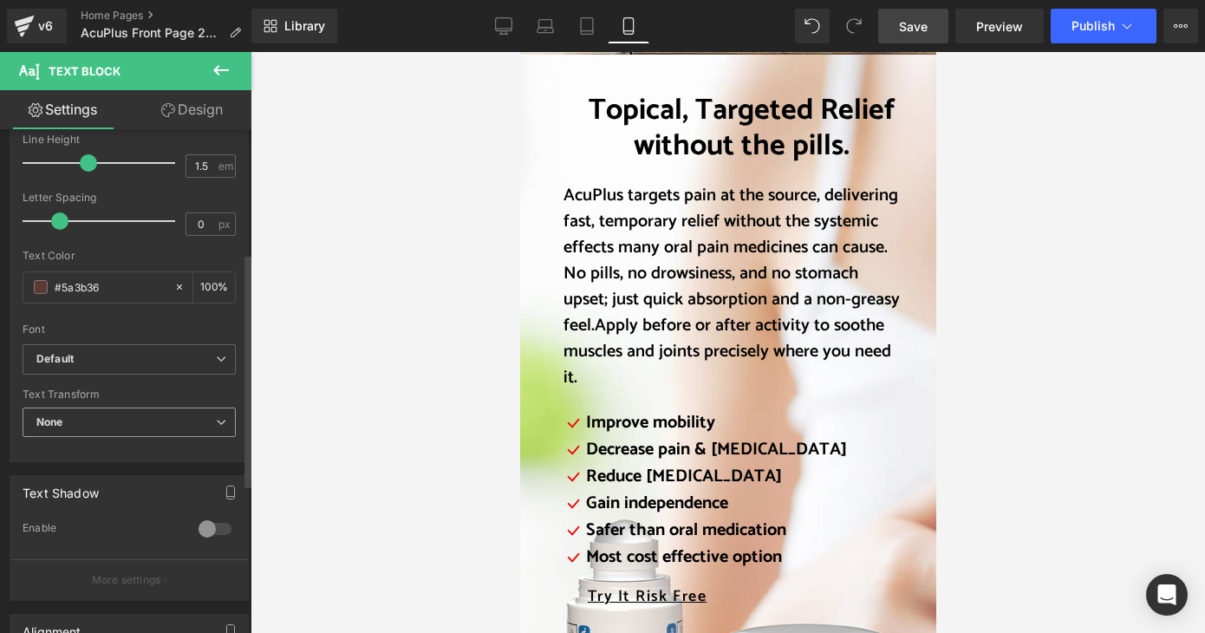
scroll to position [434, 0]
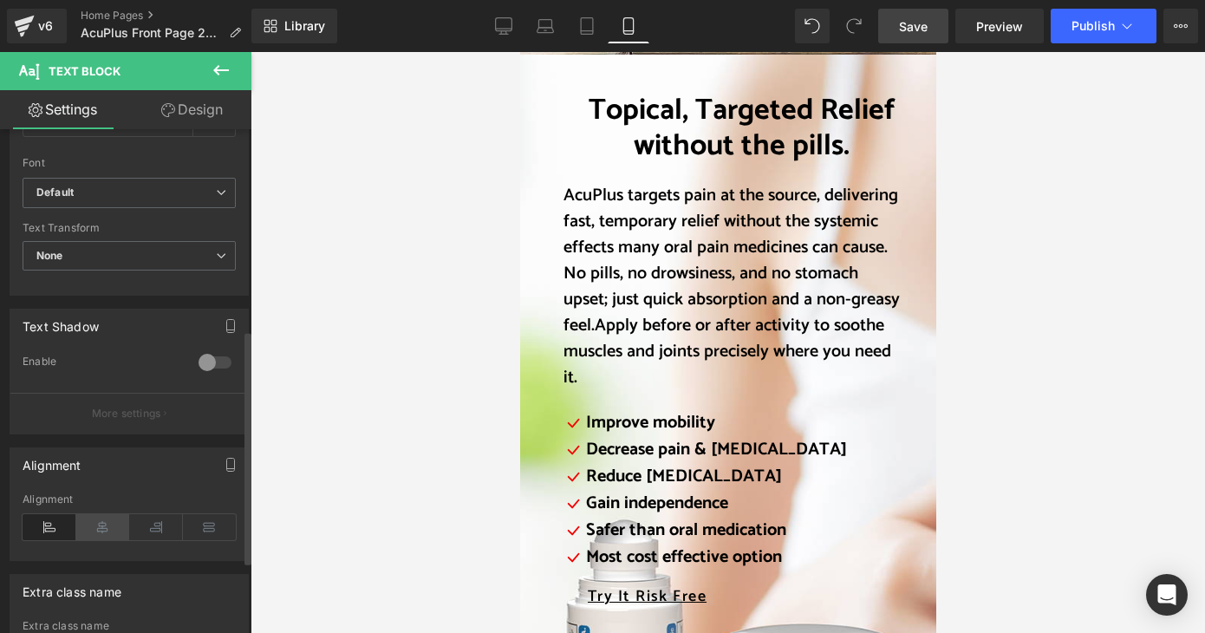
click at [98, 524] on icon at bounding box center [103, 527] width 54 height 26
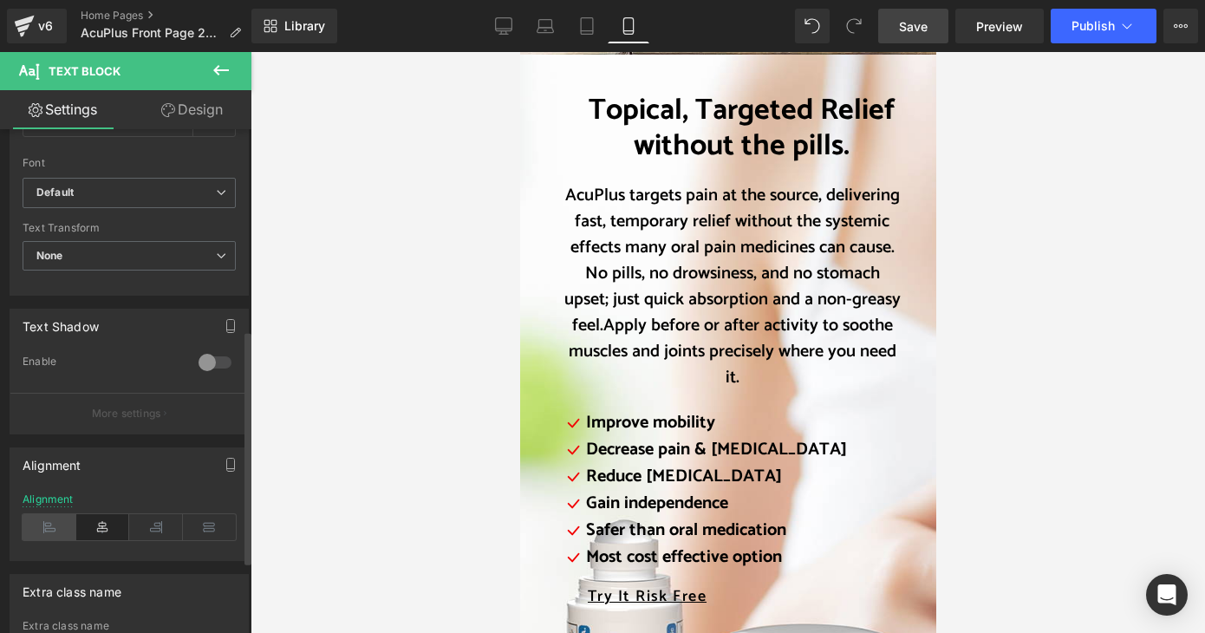
click at [64, 526] on icon at bounding box center [50, 527] width 54 height 26
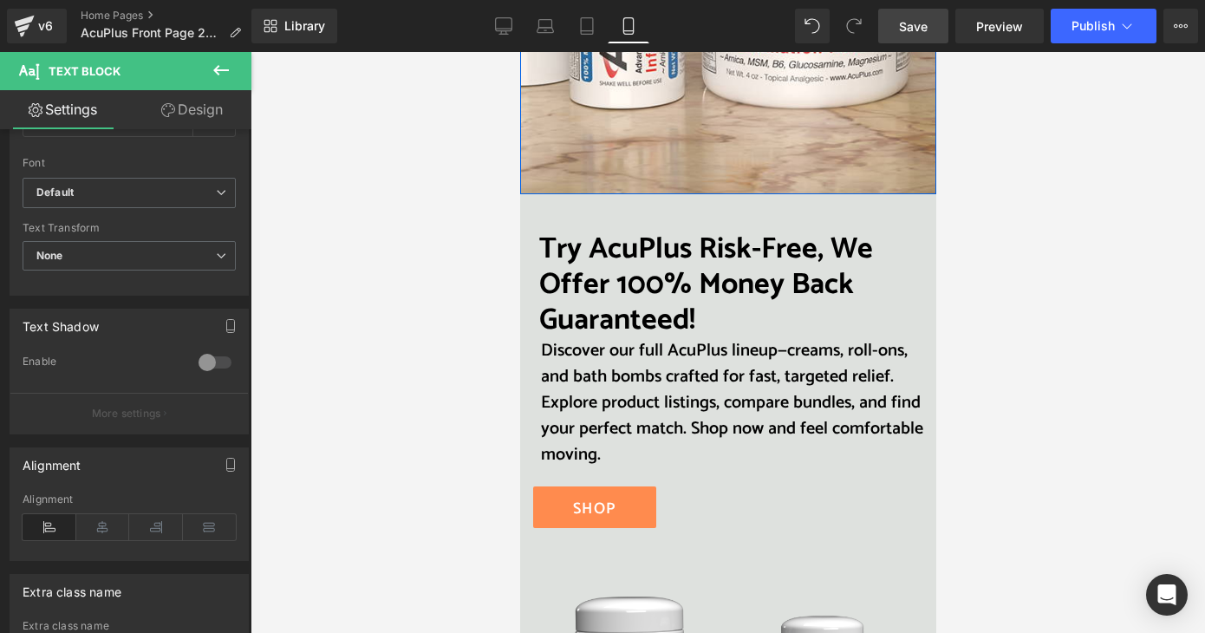
scroll to position [3122, 0]
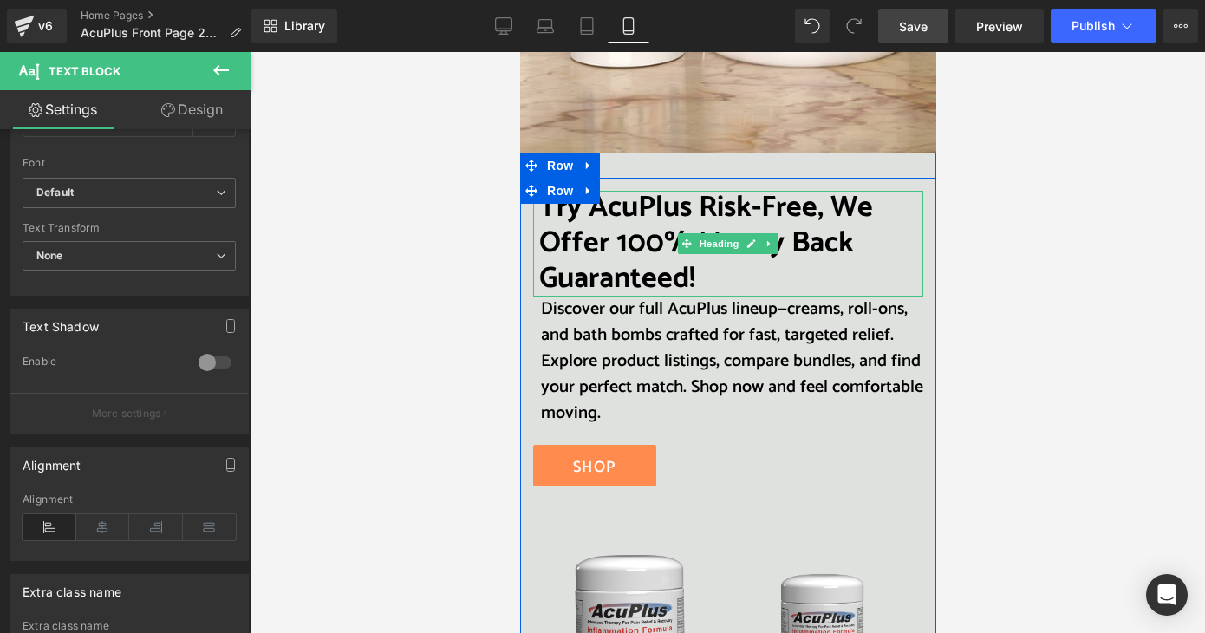
click at [665, 226] on font "Try AcuPlus Risk-Free, We Offer 100% Money Back Guaranteed!" at bounding box center [705, 243] width 334 height 119
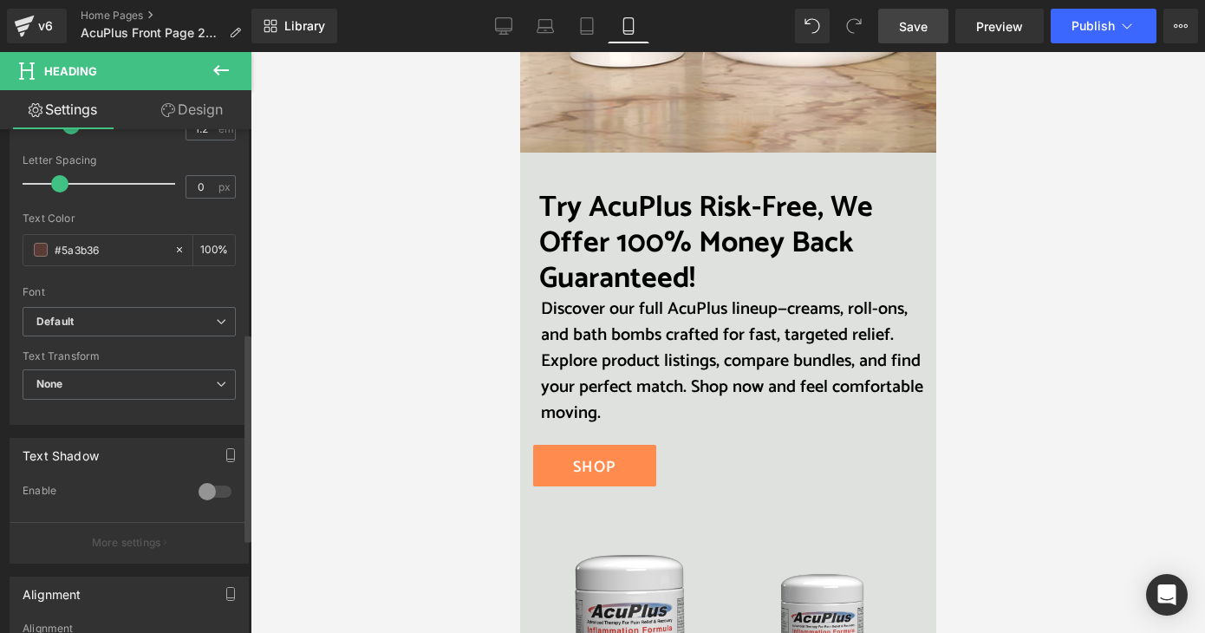
scroll to position [520, 0]
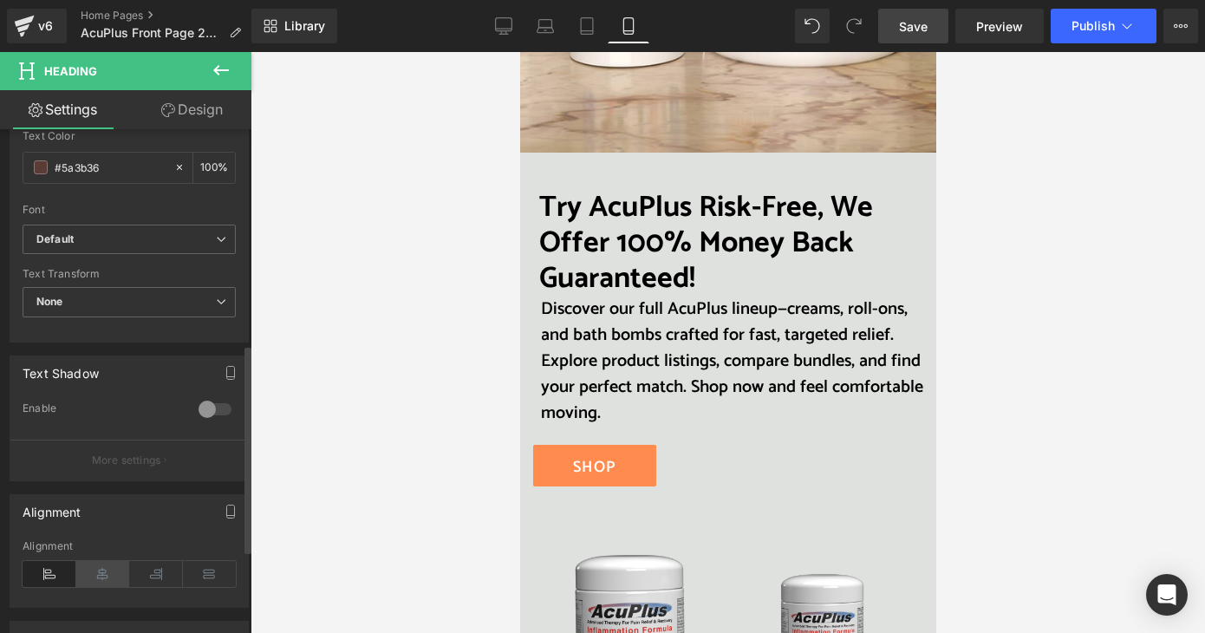
click at [116, 569] on icon at bounding box center [103, 574] width 54 height 26
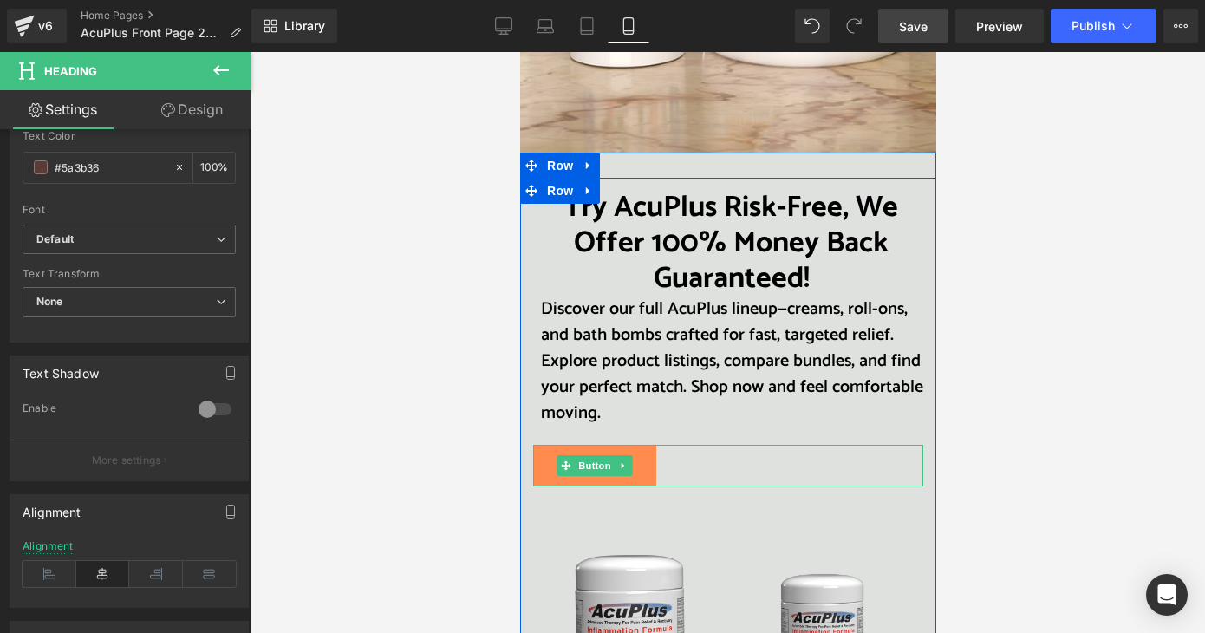
click at [641, 466] on link "SHOP" at bounding box center [593, 466] width 123 height 42
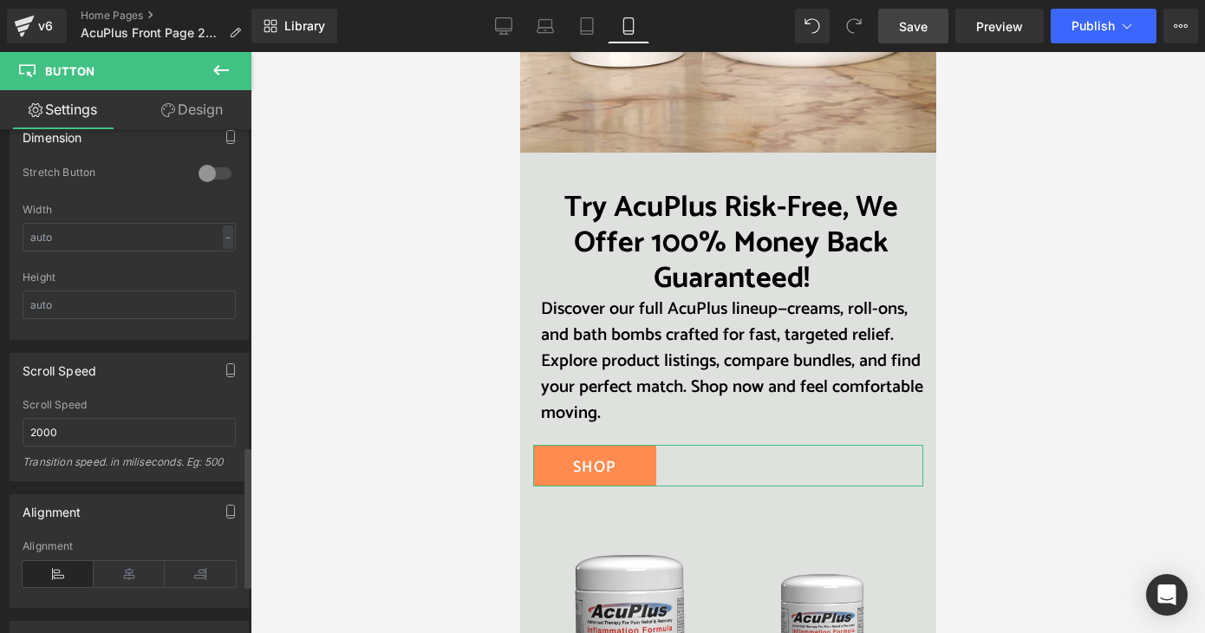
scroll to position [1127, 0]
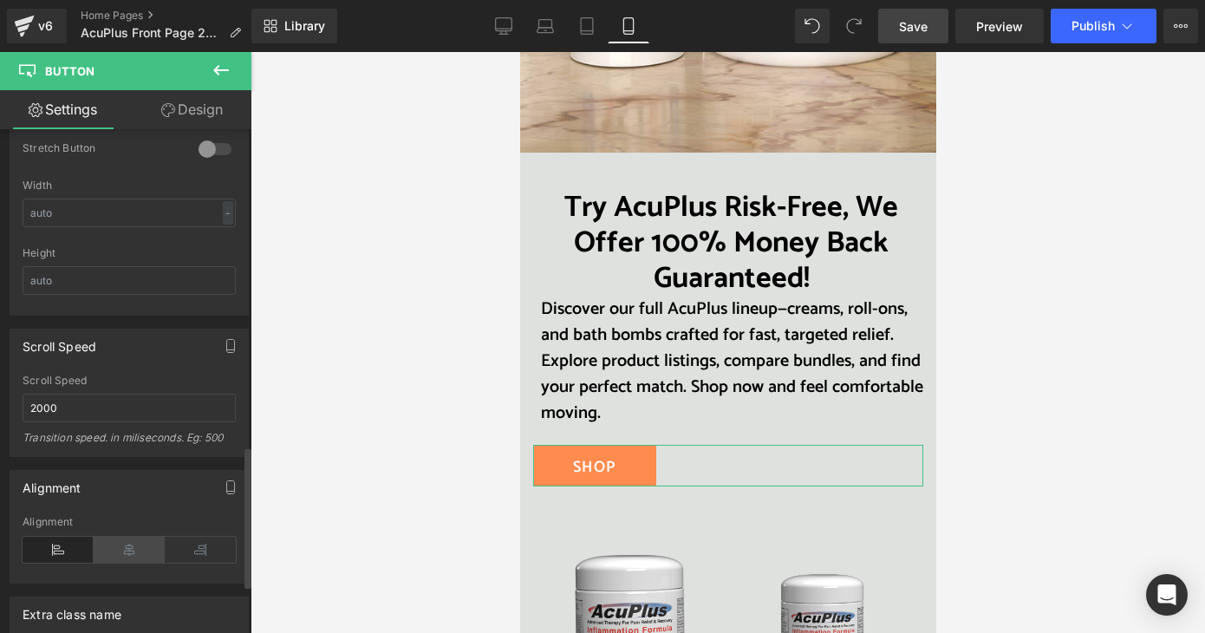
click at [125, 544] on icon at bounding box center [129, 550] width 71 height 26
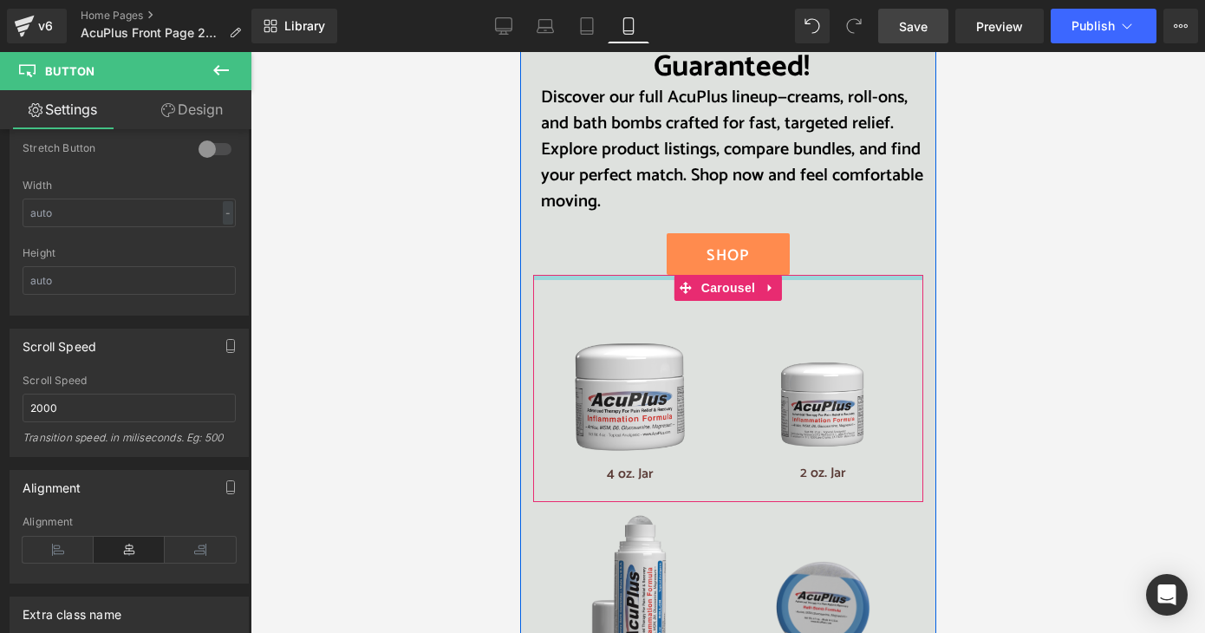
scroll to position [3382, 0]
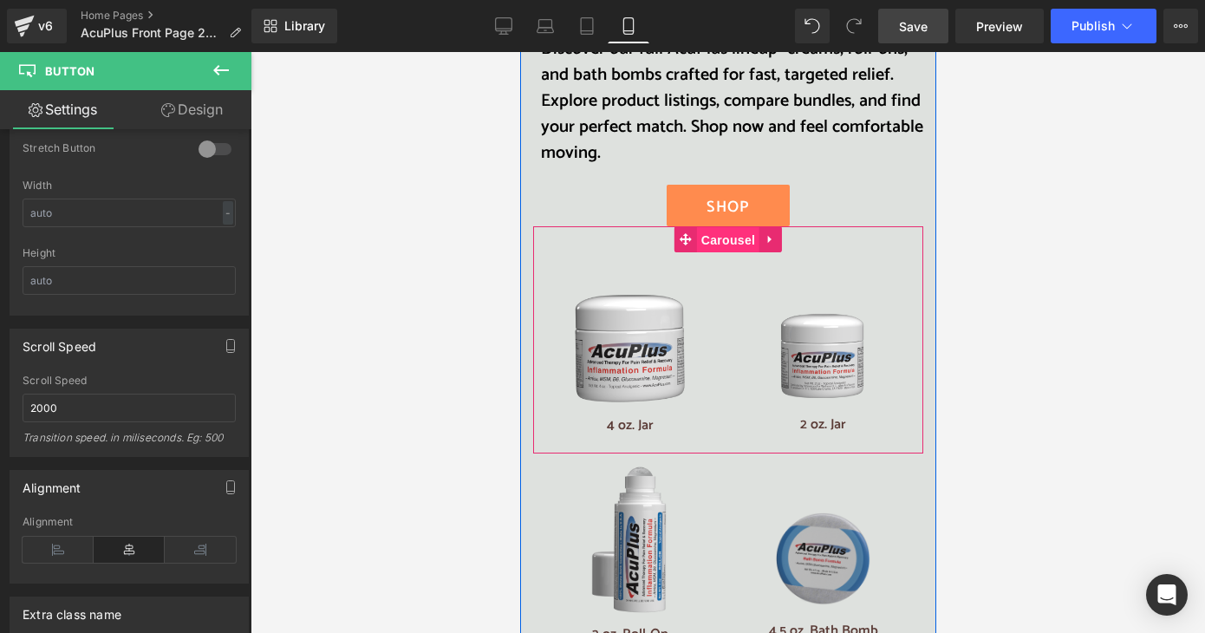
click at [728, 242] on span "Carousel" at bounding box center [727, 240] width 62 height 26
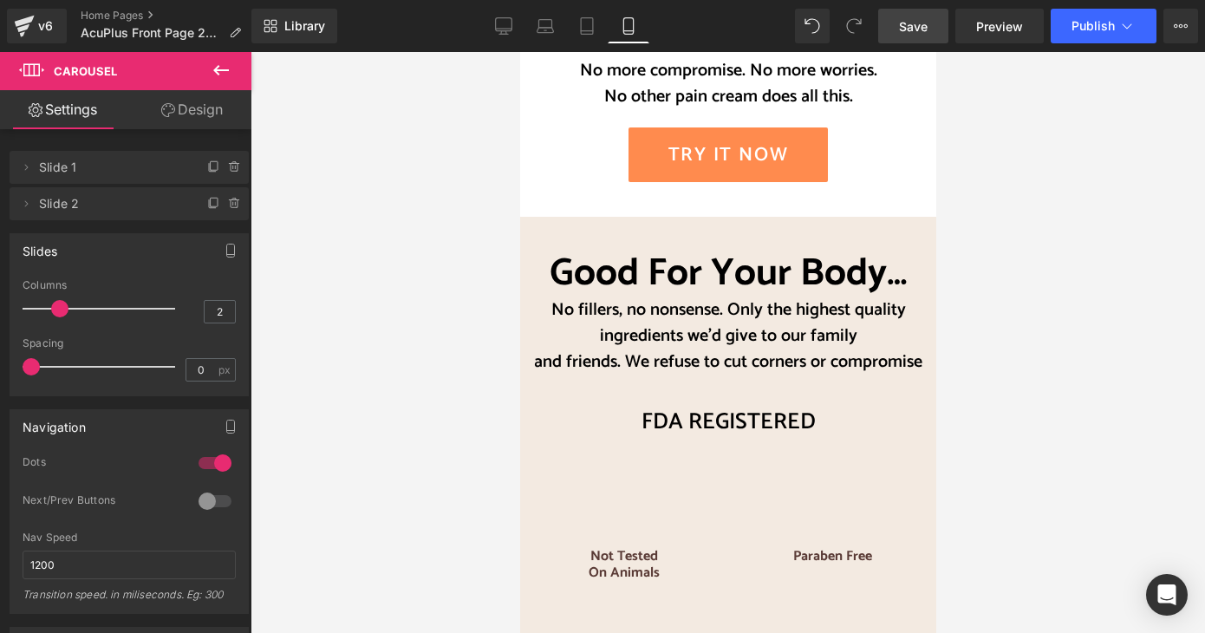
scroll to position [4422, 0]
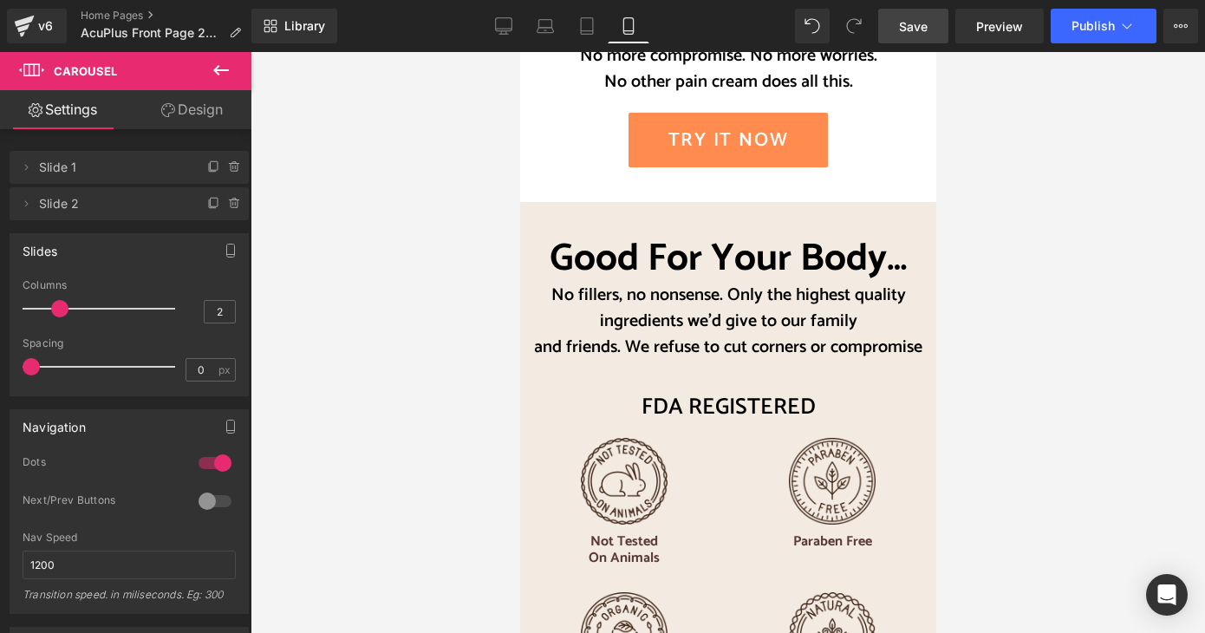
drag, startPoint x: 925, startPoint y: 34, endPoint x: 289, endPoint y: 334, distance: 703.6
click at [925, 34] on span "Save" at bounding box center [913, 26] width 29 height 18
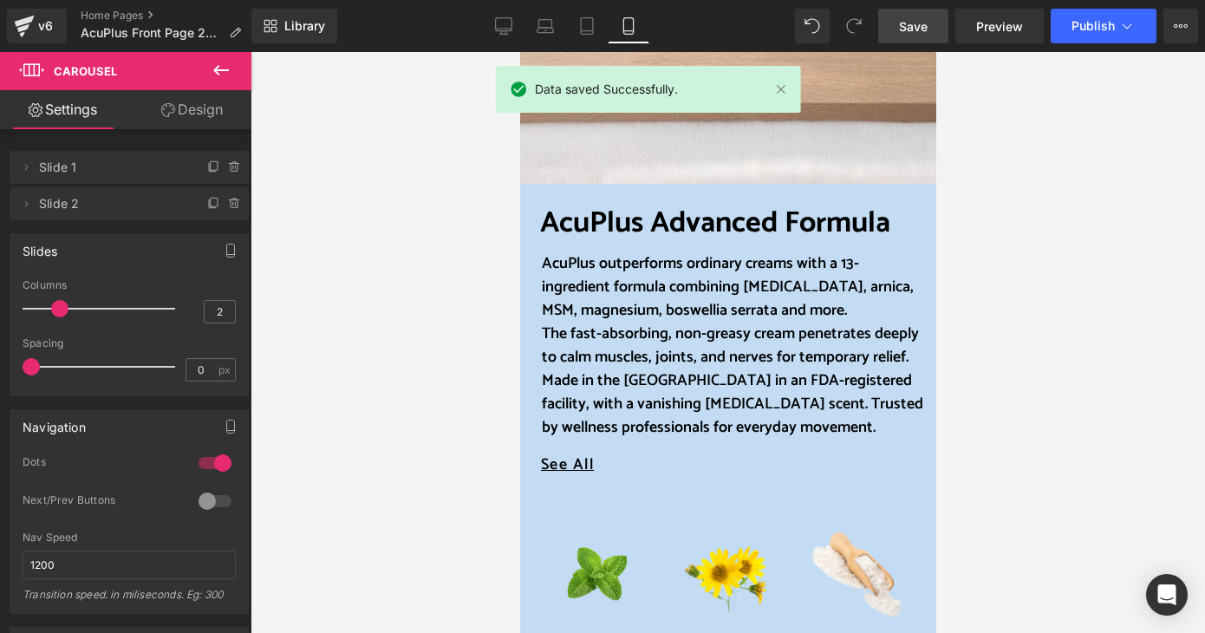
scroll to position [867, 0]
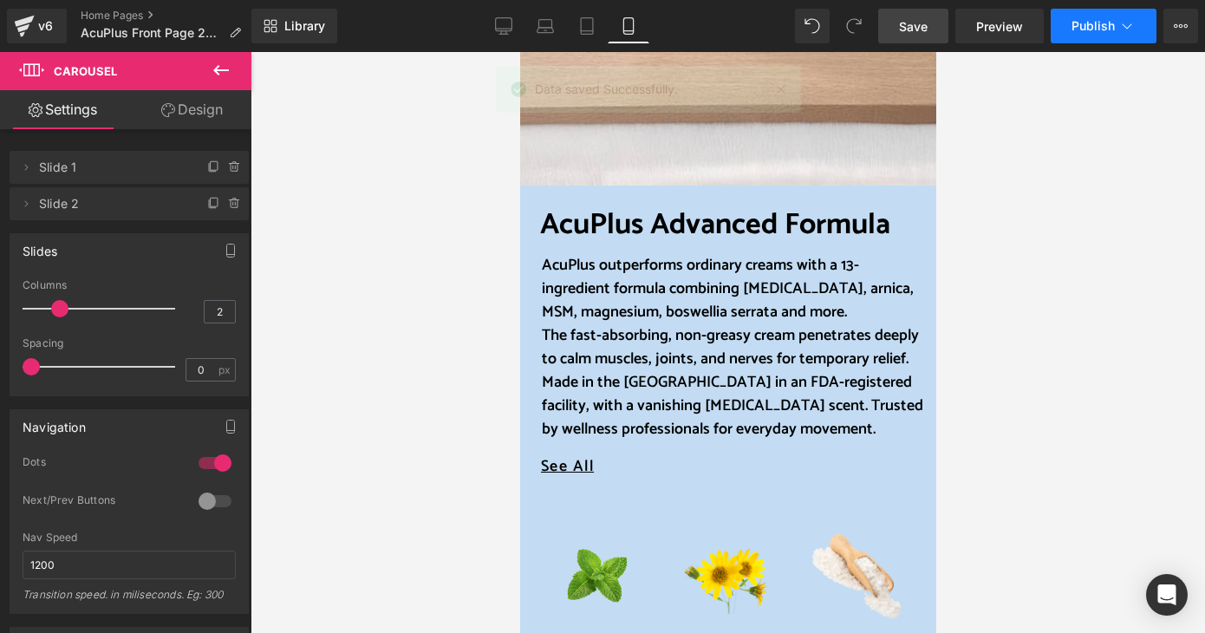
click at [1100, 26] on span "Publish" at bounding box center [1093, 26] width 43 height 14
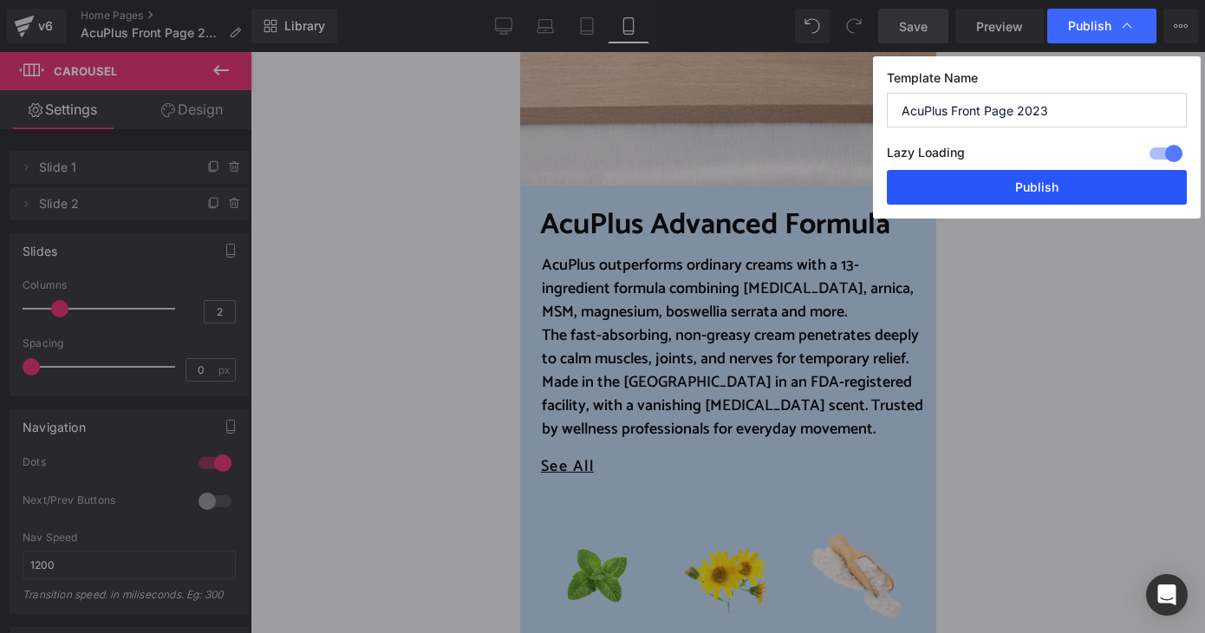
click at [1061, 190] on button "Publish" at bounding box center [1037, 187] width 300 height 35
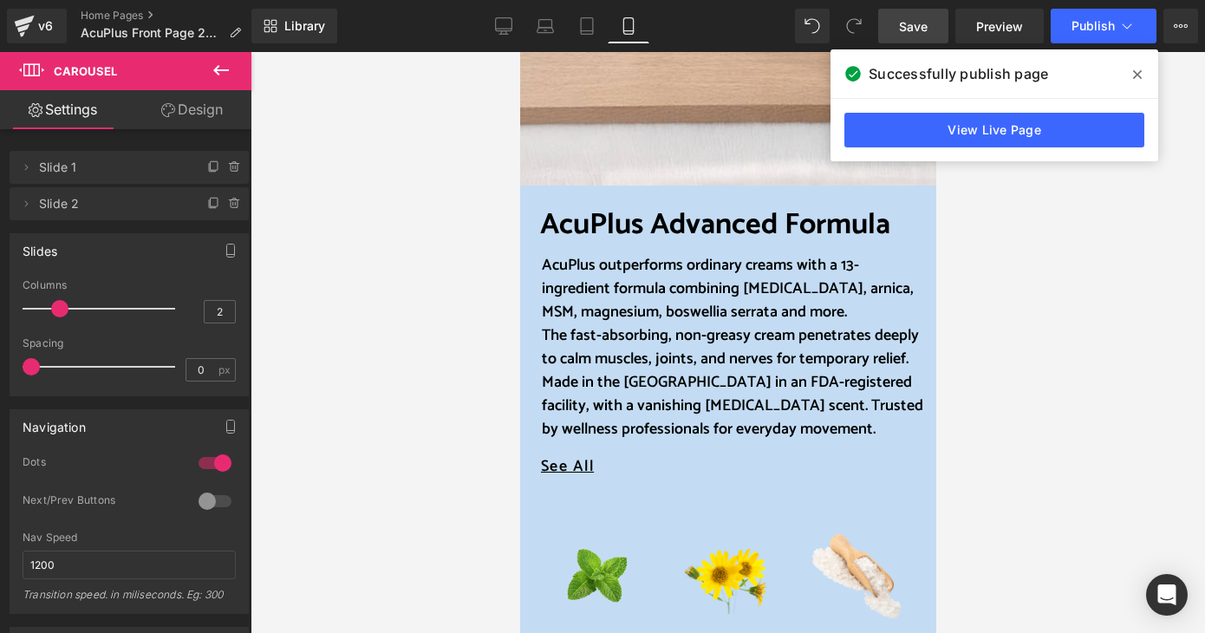
click at [1137, 76] on icon at bounding box center [1137, 75] width 9 height 14
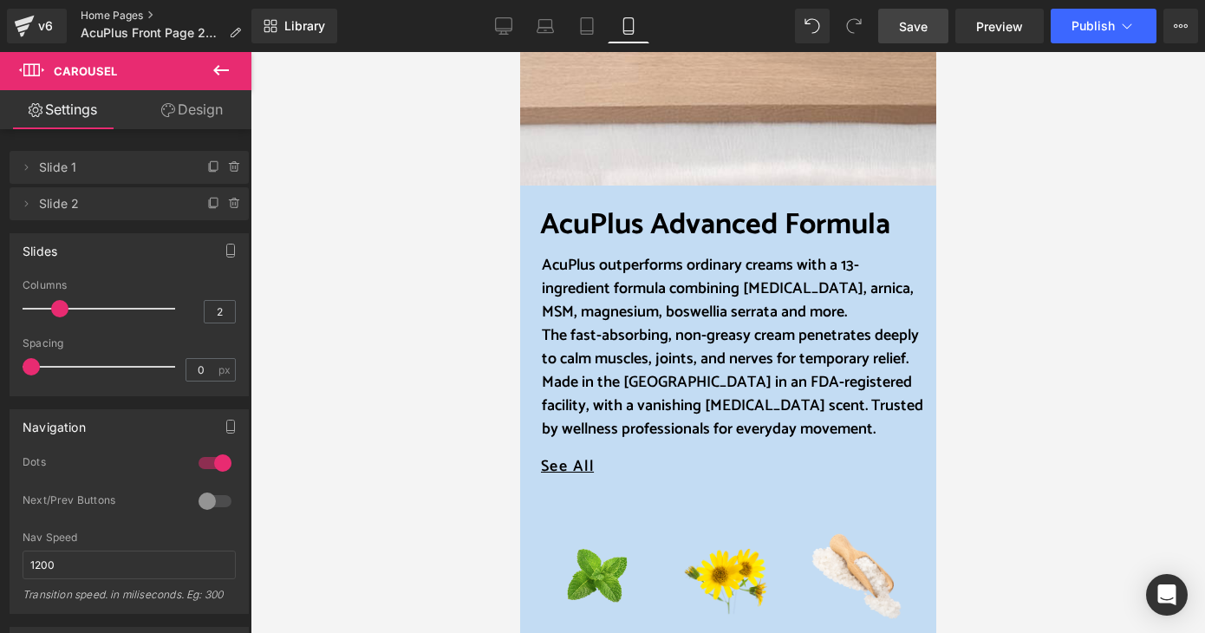
click at [104, 14] on link "Home Pages" at bounding box center [168, 16] width 174 height 14
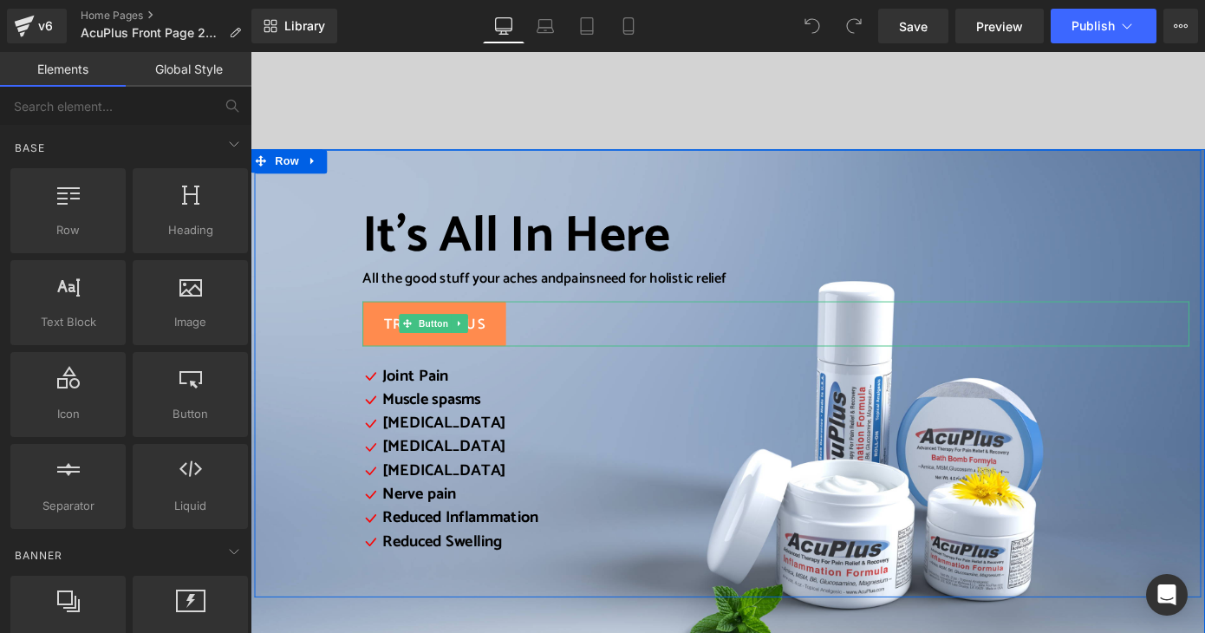
scroll to position [607, 0]
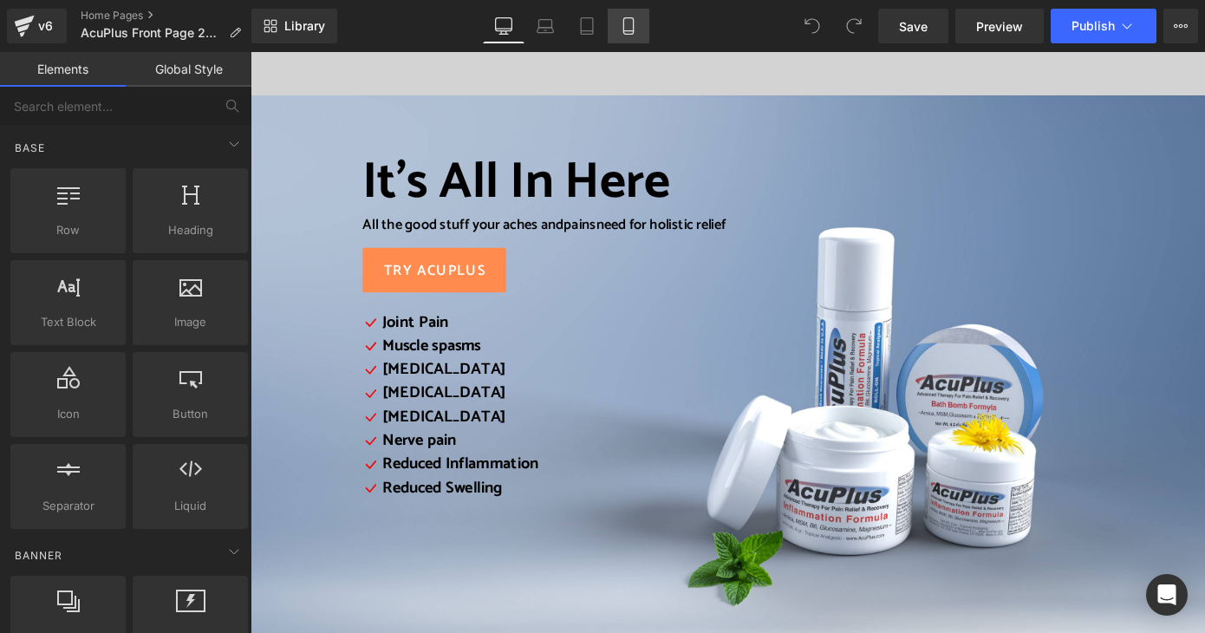
click at [637, 23] on icon at bounding box center [628, 25] width 17 height 17
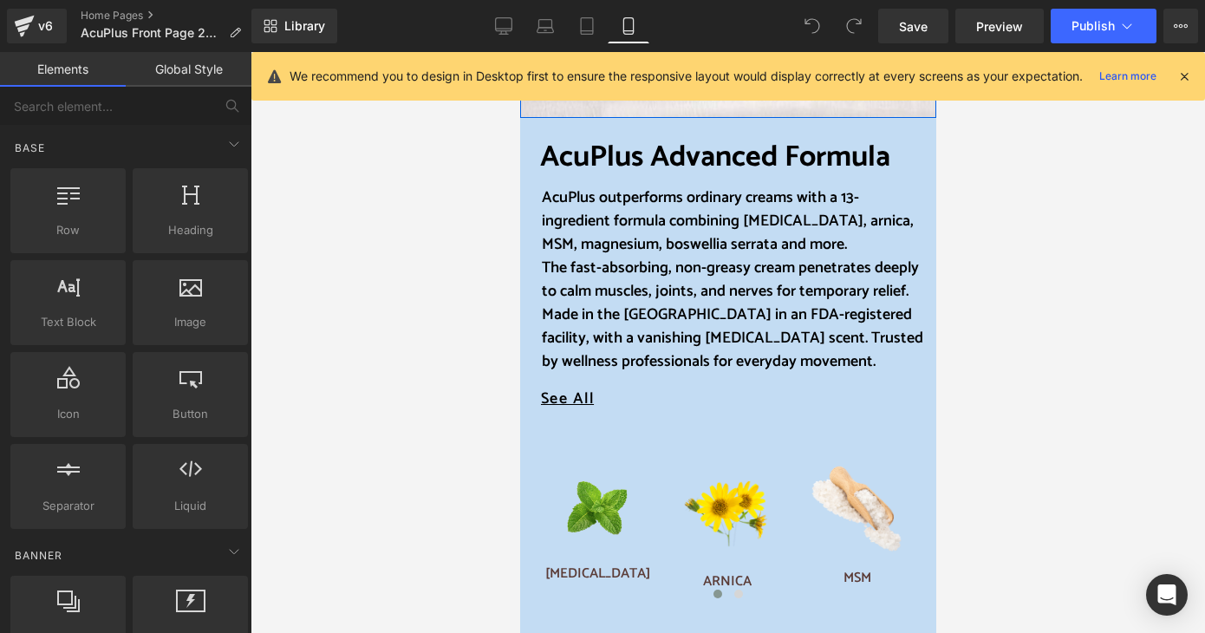
scroll to position [946, 0]
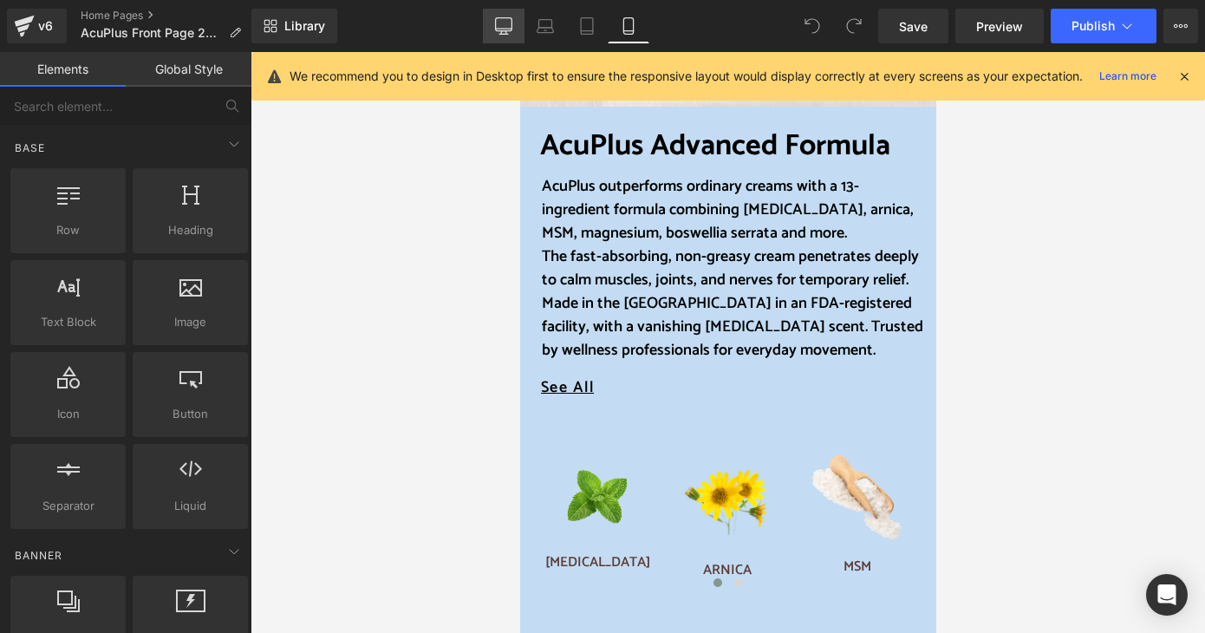
click at [507, 24] on icon at bounding box center [503, 25] width 17 height 17
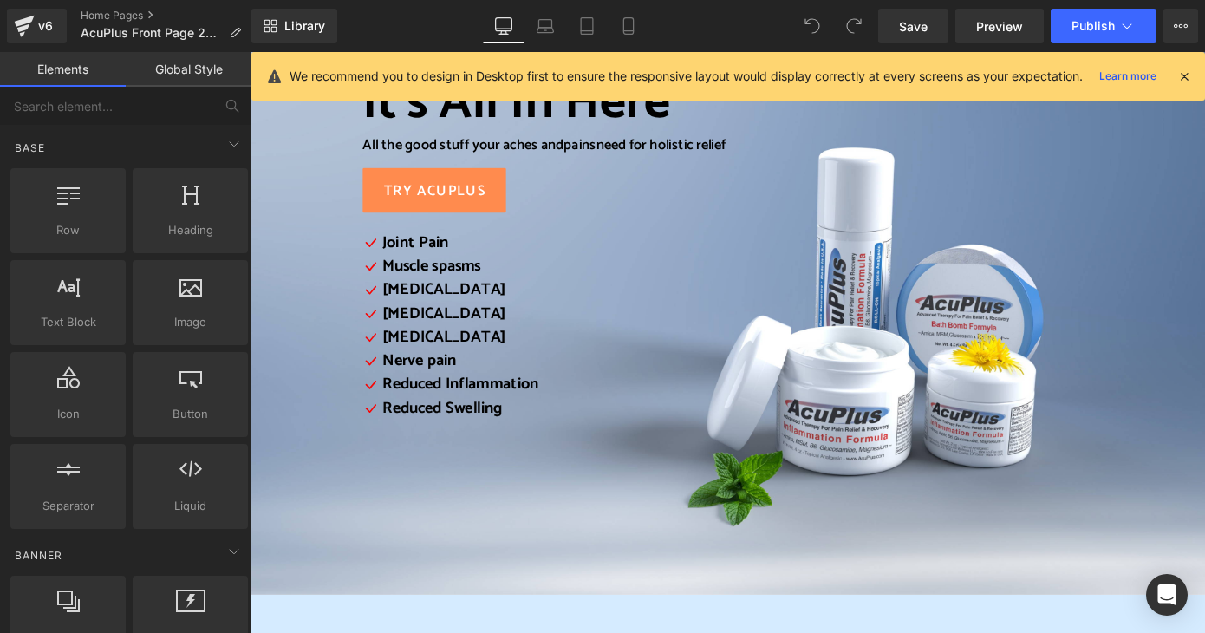
scroll to position [520, 0]
click at [640, 26] on link "Mobile" at bounding box center [629, 26] width 42 height 35
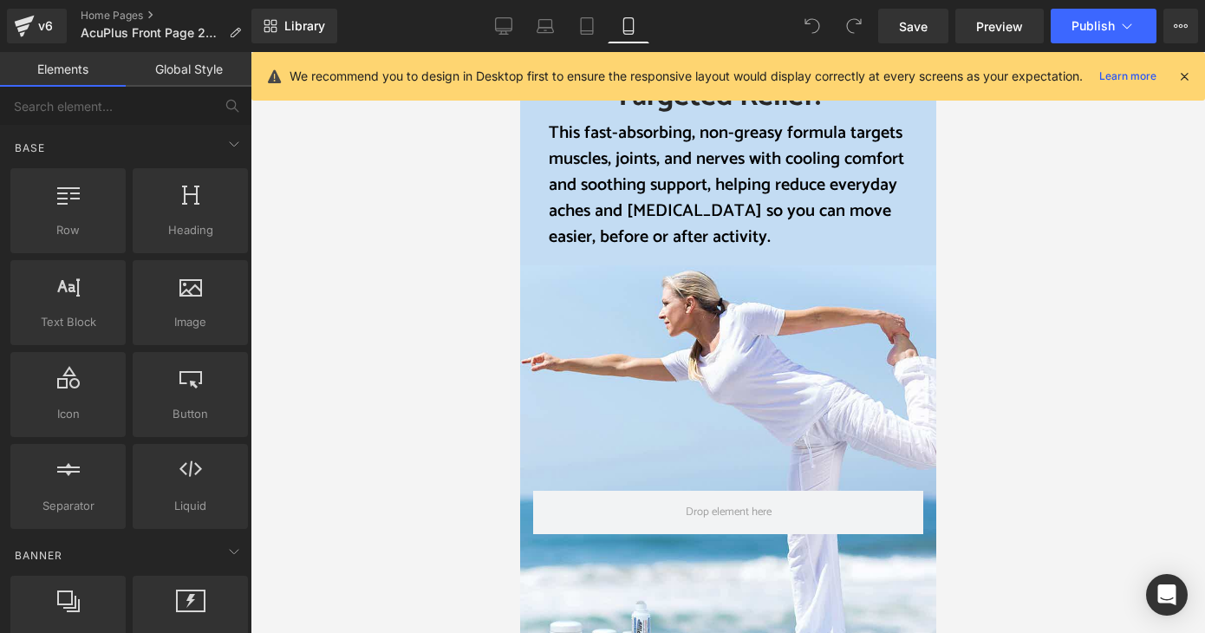
scroll to position [1726, 0]
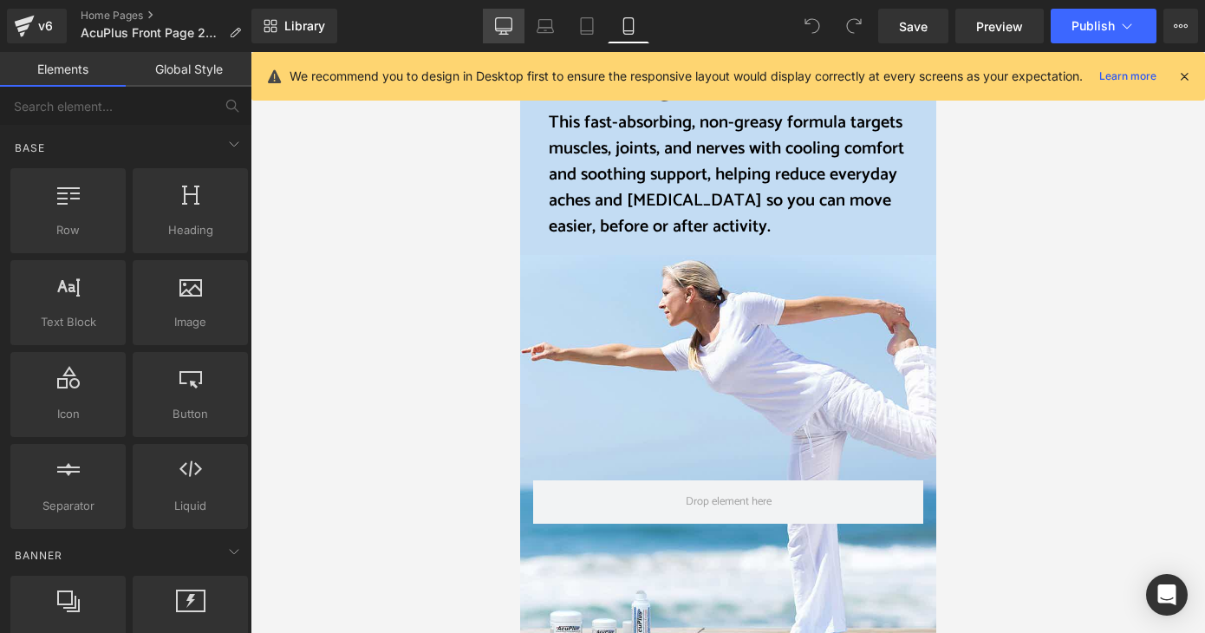
click at [500, 29] on icon at bounding box center [503, 25] width 17 height 17
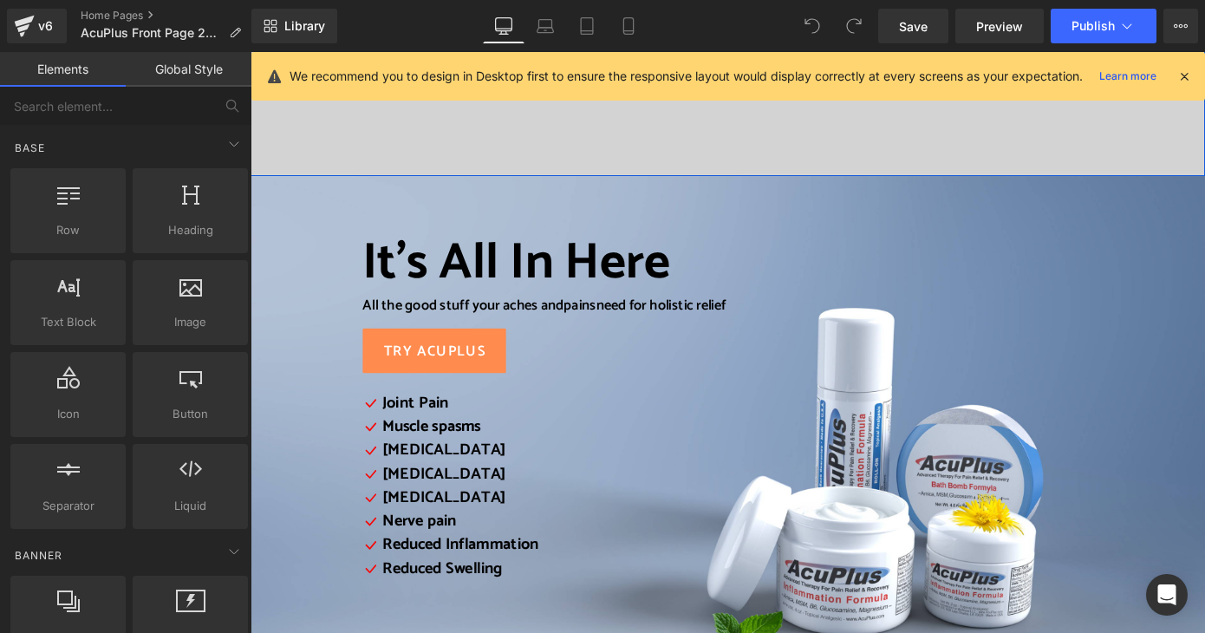
scroll to position [347, 0]
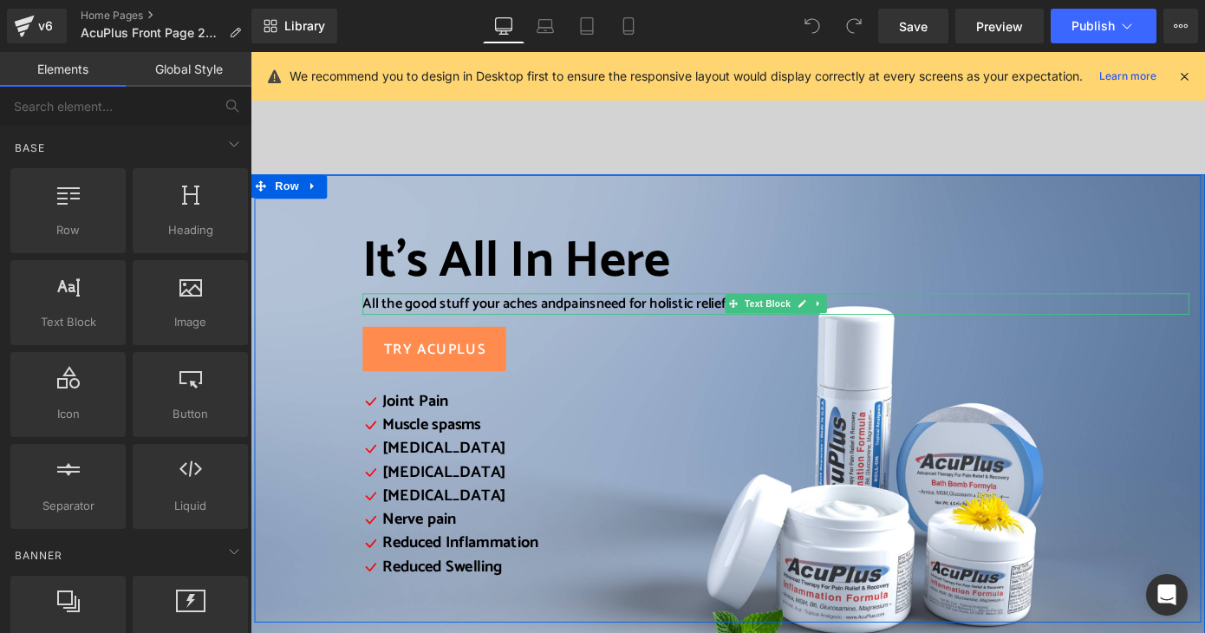
click at [600, 335] on span "pains" at bounding box center [613, 329] width 36 height 26
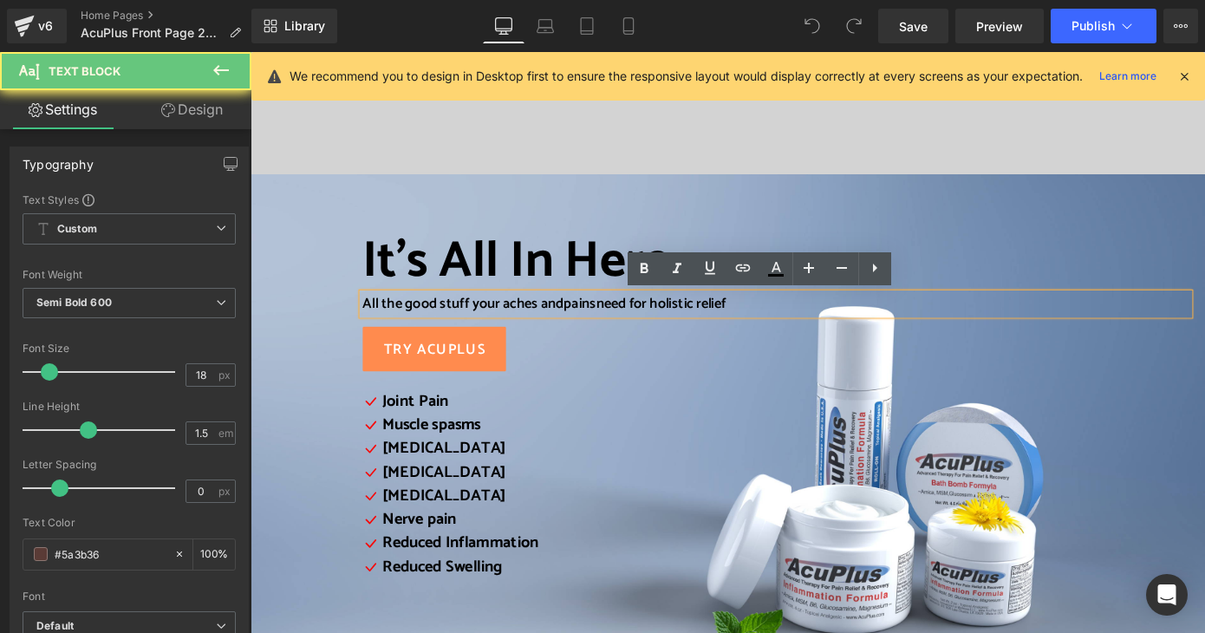
click at [600, 335] on span "pains" at bounding box center [613, 329] width 36 height 26
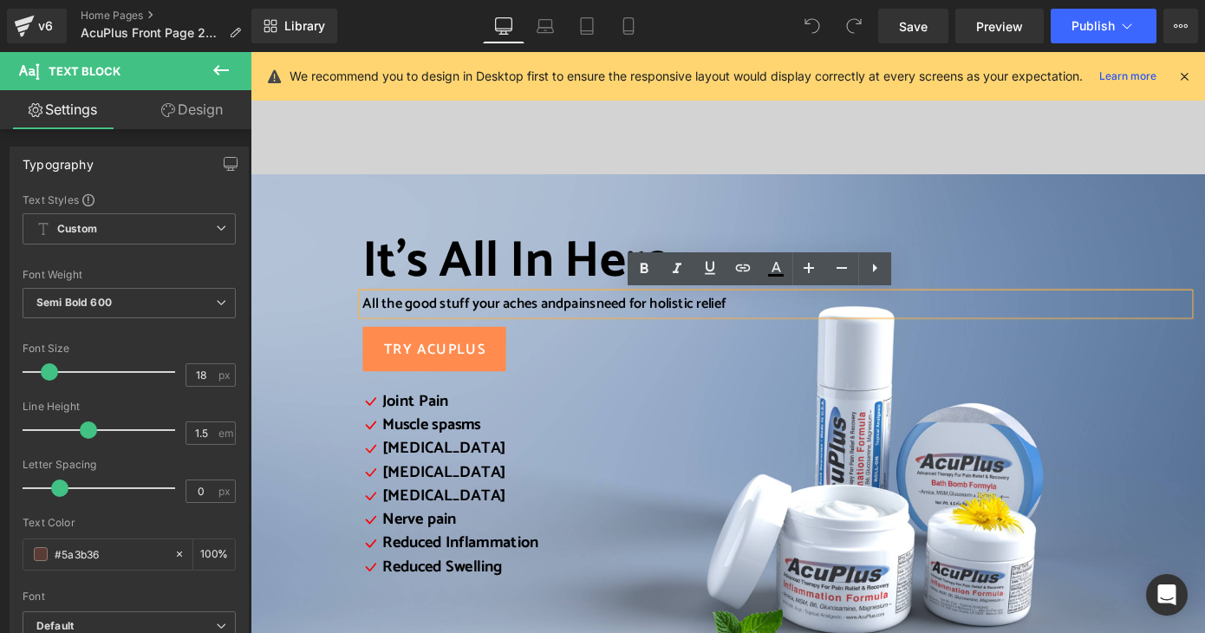
click at [600, 335] on span "pains" at bounding box center [613, 329] width 36 height 26
click at [630, 26] on icon at bounding box center [628, 25] width 17 height 17
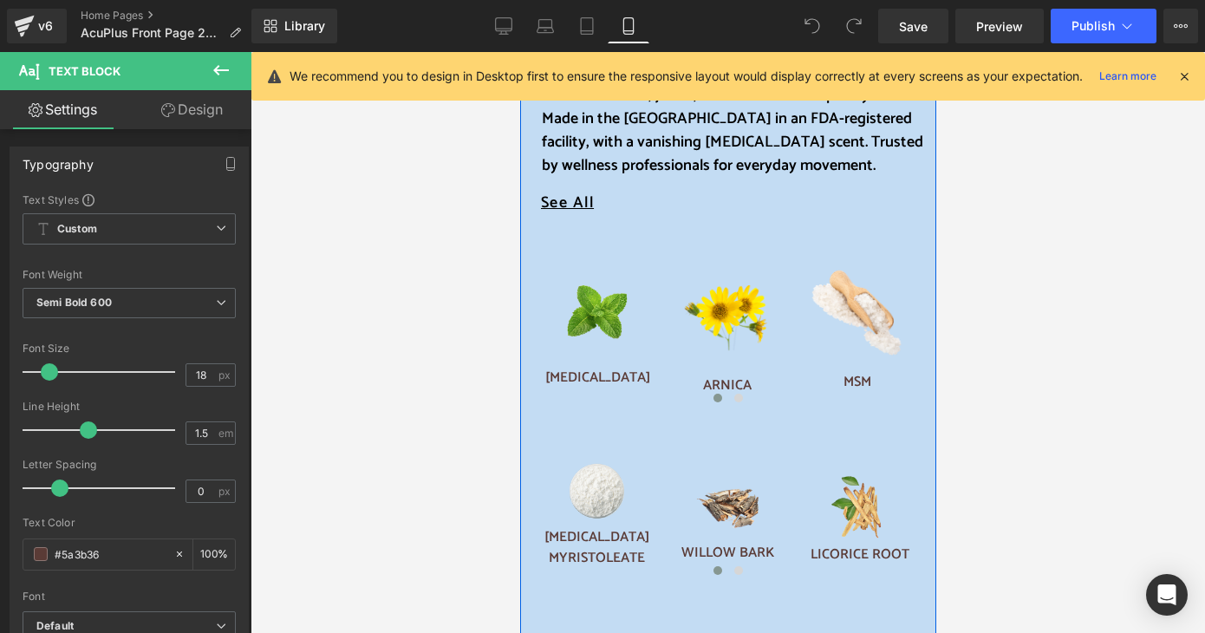
scroll to position [1127, 0]
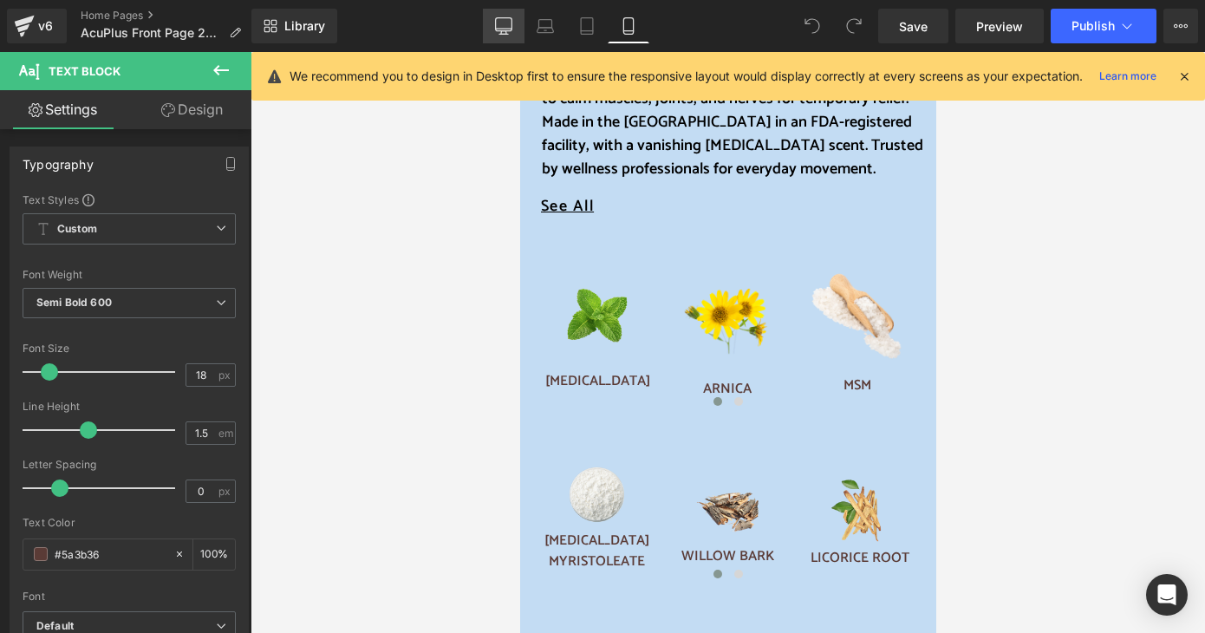
click at [502, 30] on icon at bounding box center [504, 24] width 16 height 13
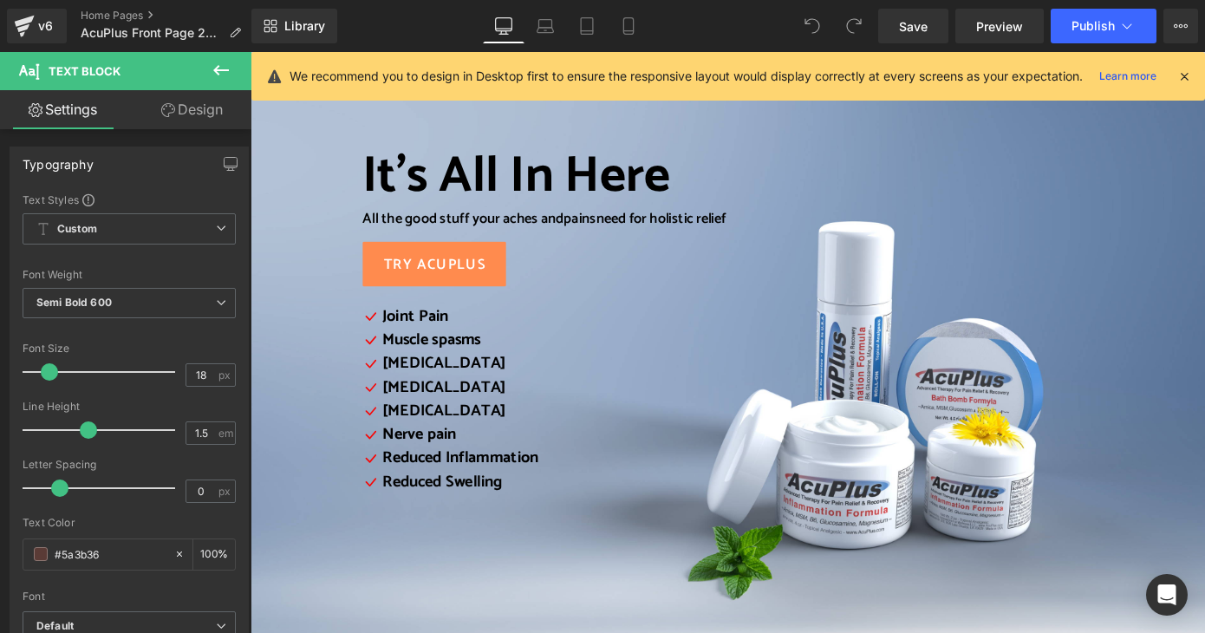
scroll to position [414, 0]
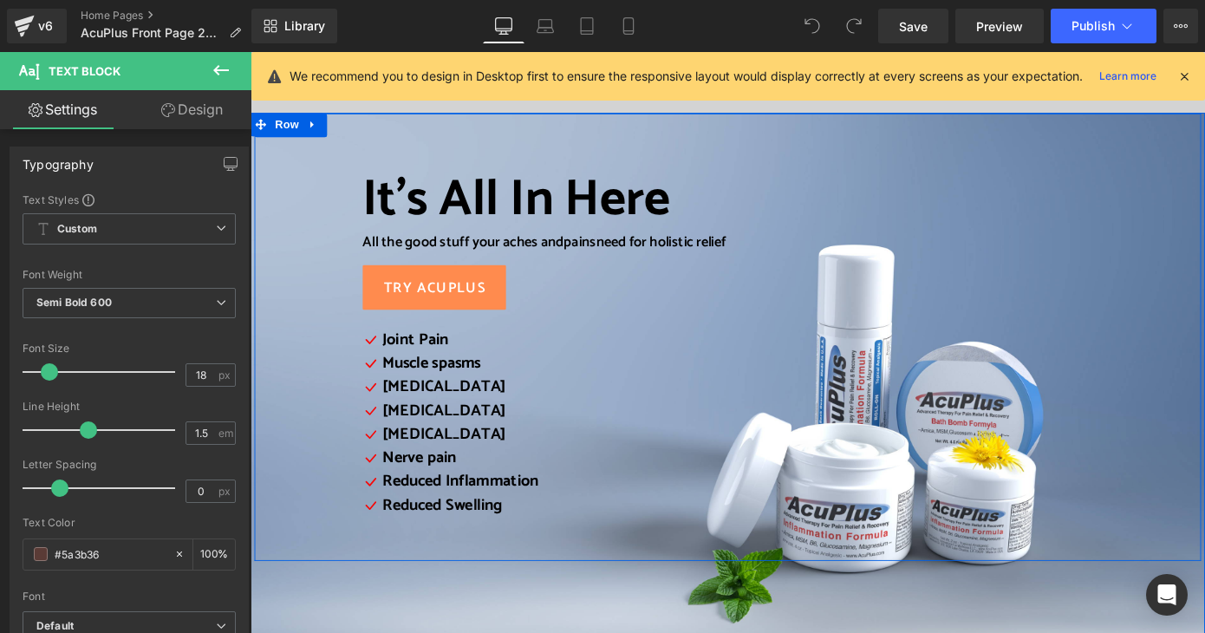
click at [516, 217] on span "It’s All In Here" at bounding box center [543, 215] width 338 height 91
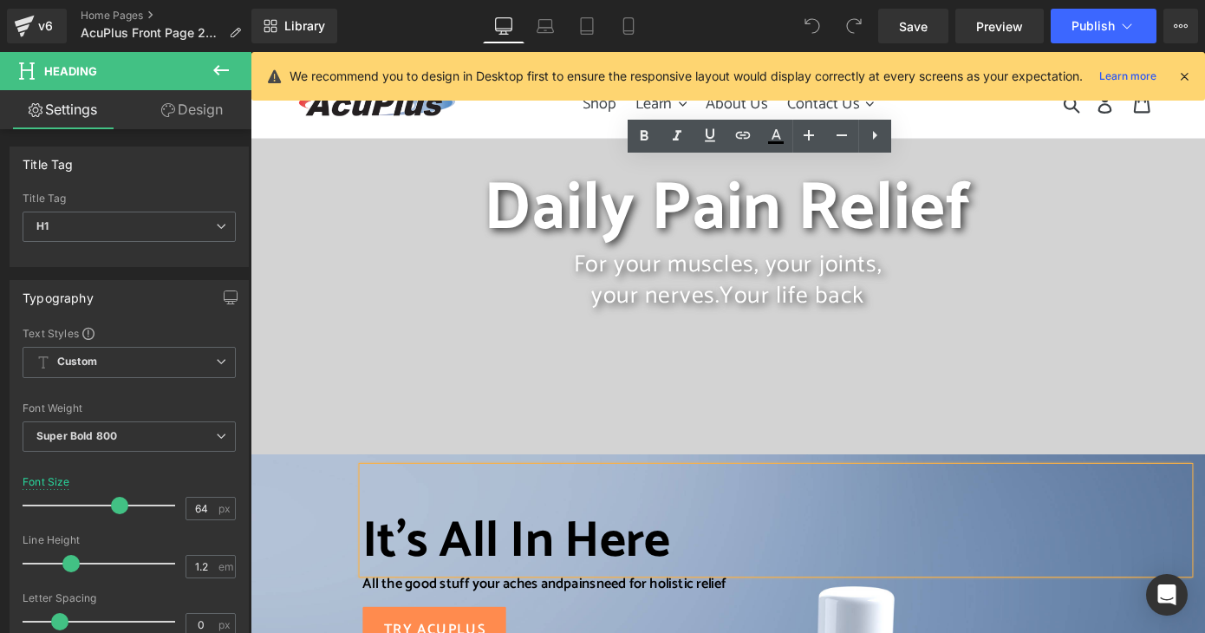
scroll to position [0, 0]
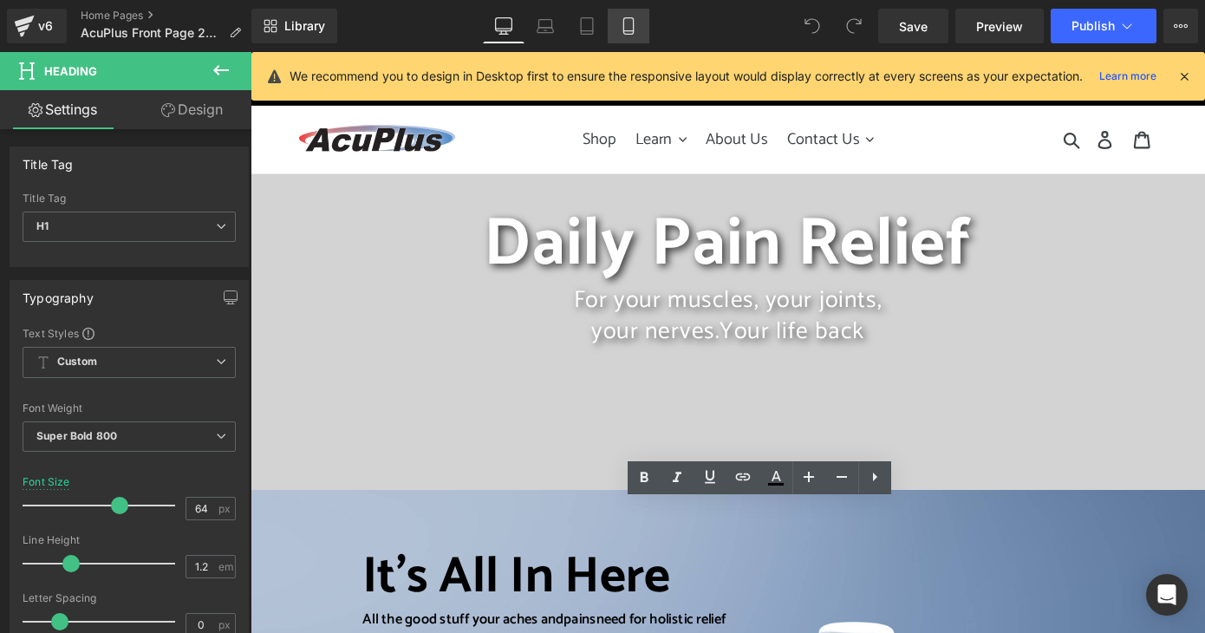
click at [640, 27] on link "Mobile" at bounding box center [629, 26] width 42 height 35
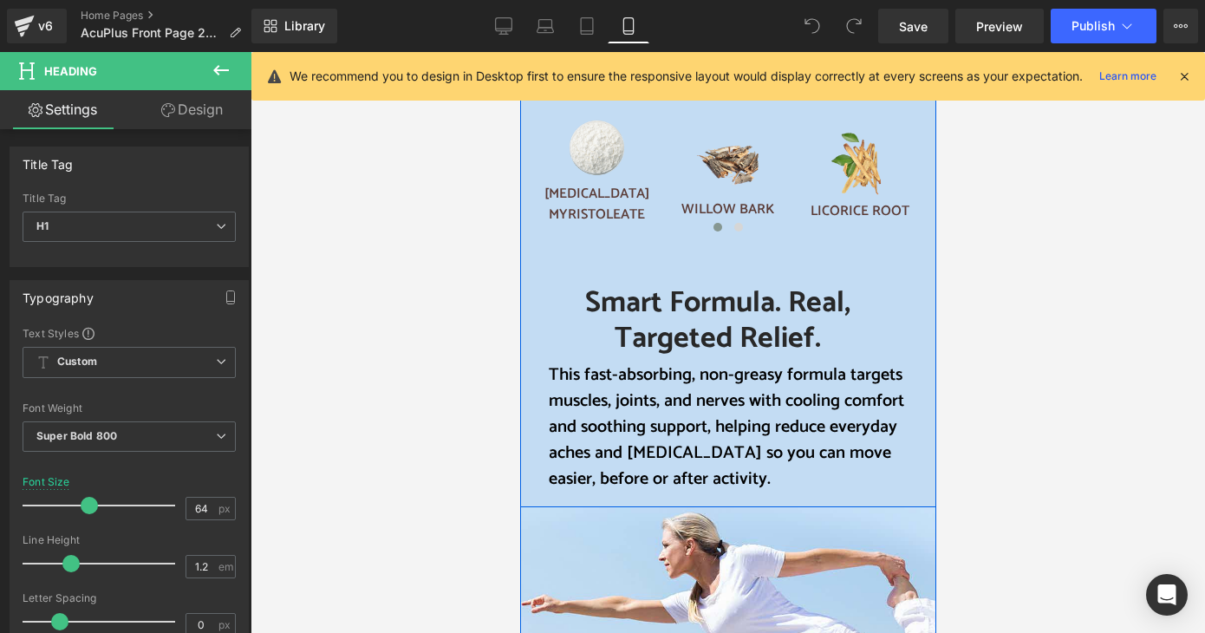
scroll to position [1561, 0]
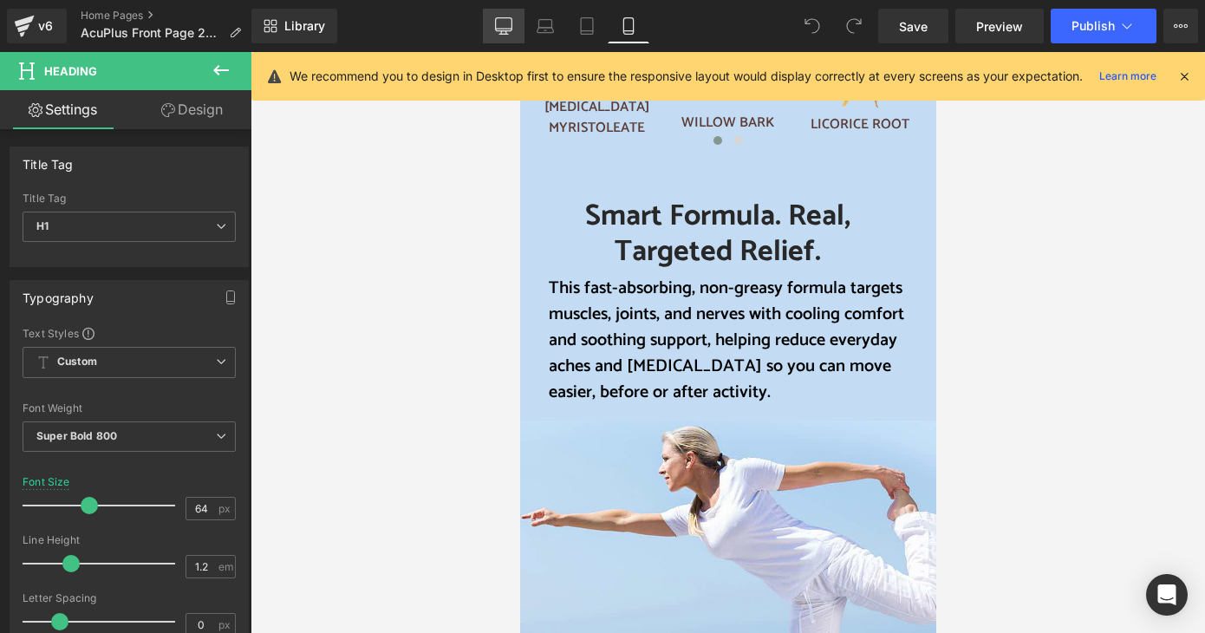
click at [502, 29] on icon at bounding box center [504, 29] width 16 height 0
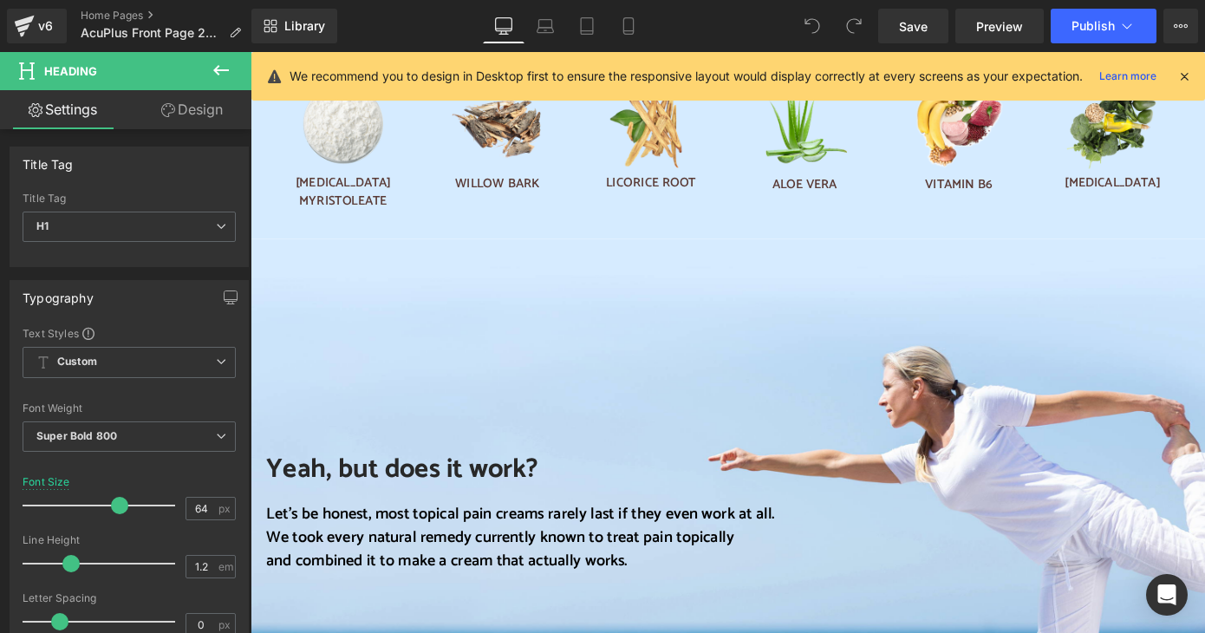
scroll to position [1599, 0]
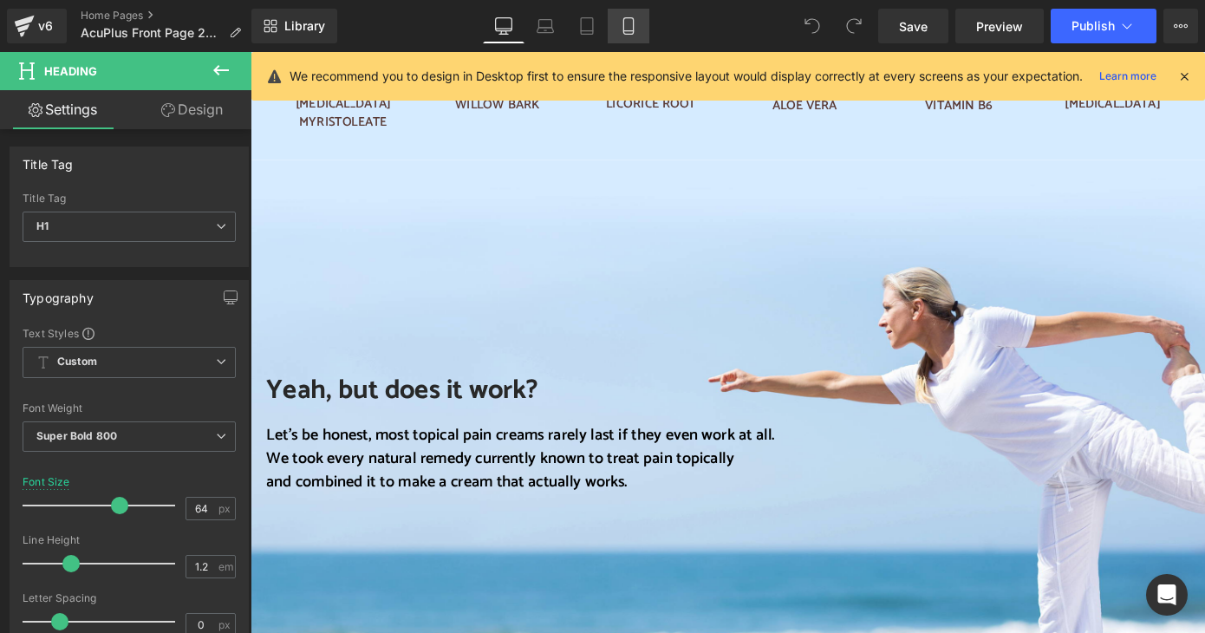
click at [638, 27] on link "Mobile" at bounding box center [629, 26] width 42 height 35
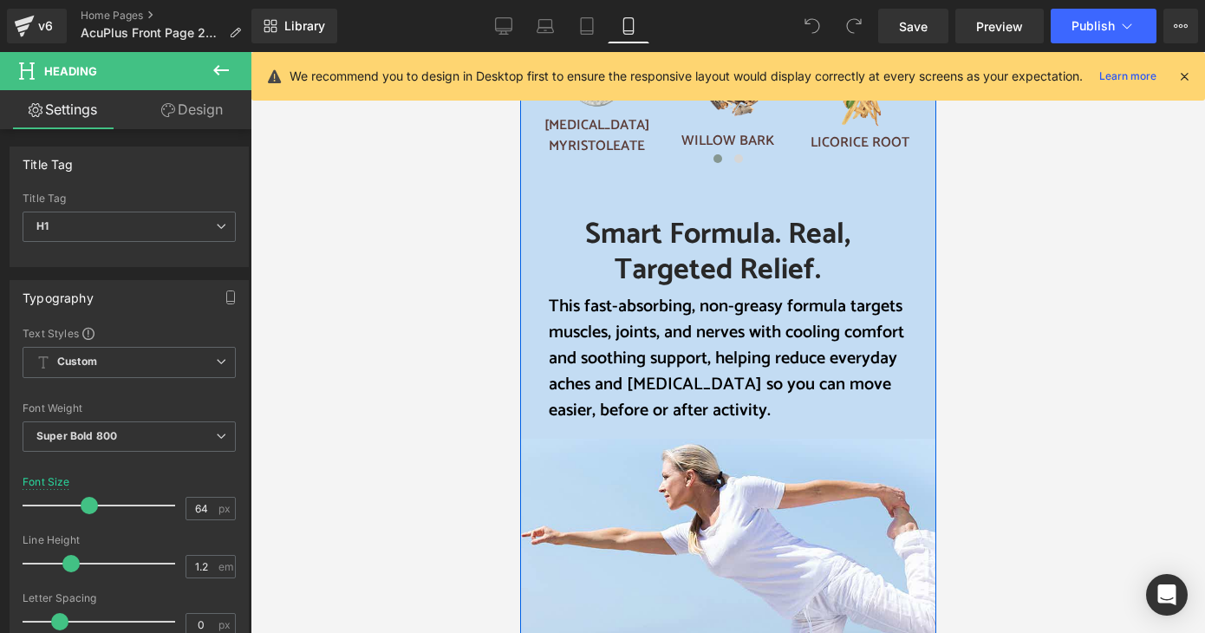
scroll to position [1561, 0]
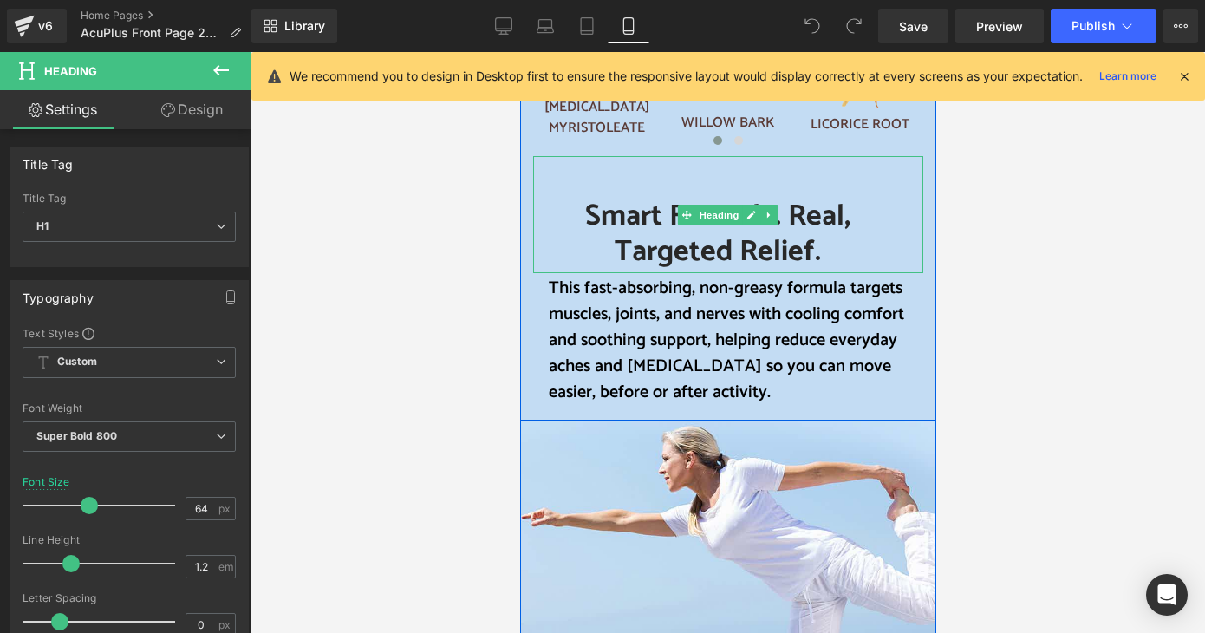
click at [624, 219] on font "Smart Formula. Real, Targeted Relief." at bounding box center [716, 234] width 265 height 83
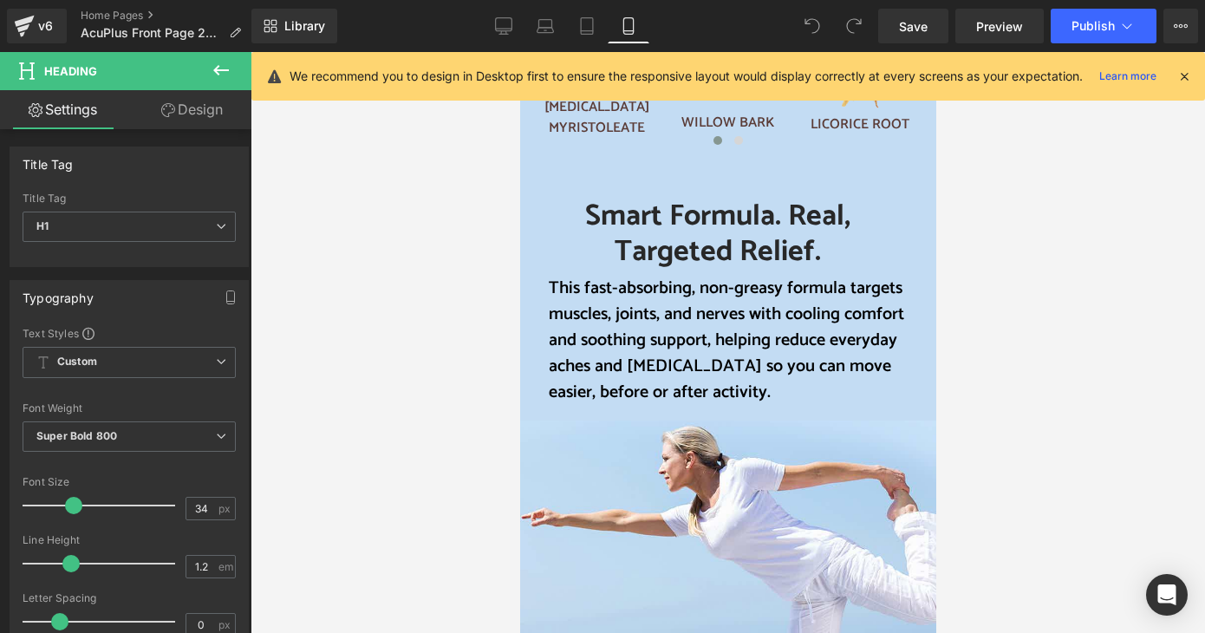
click at [206, 111] on link "Design" at bounding box center [192, 109] width 126 height 39
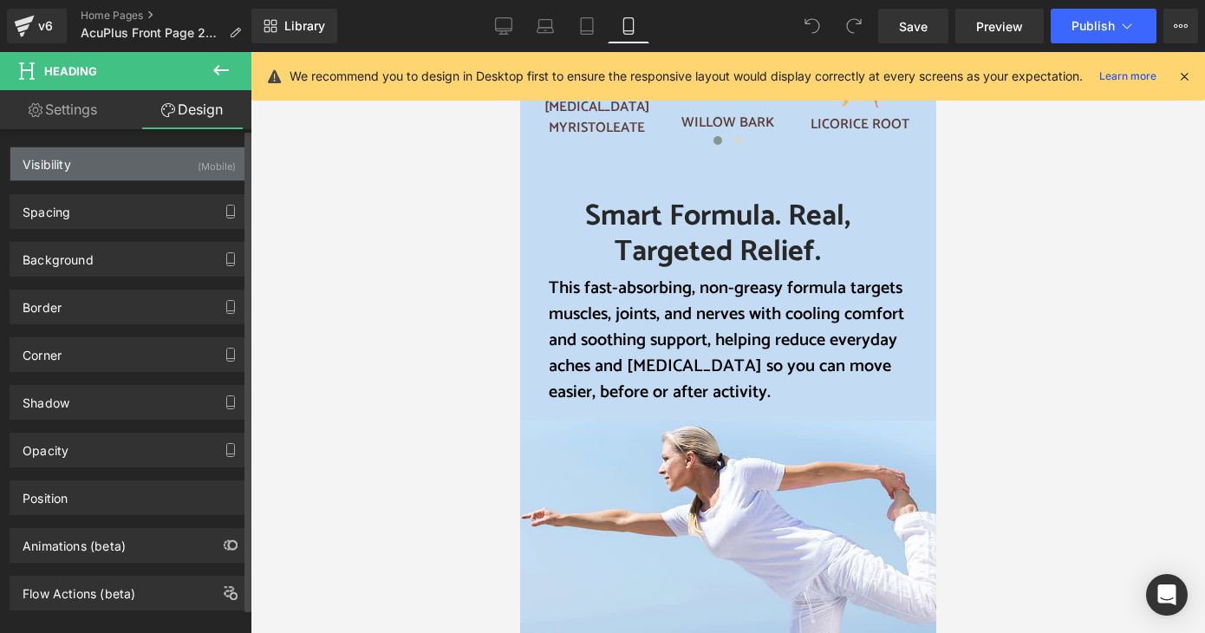
click at [103, 162] on div "Visibility (Mobile)" at bounding box center [129, 163] width 238 height 33
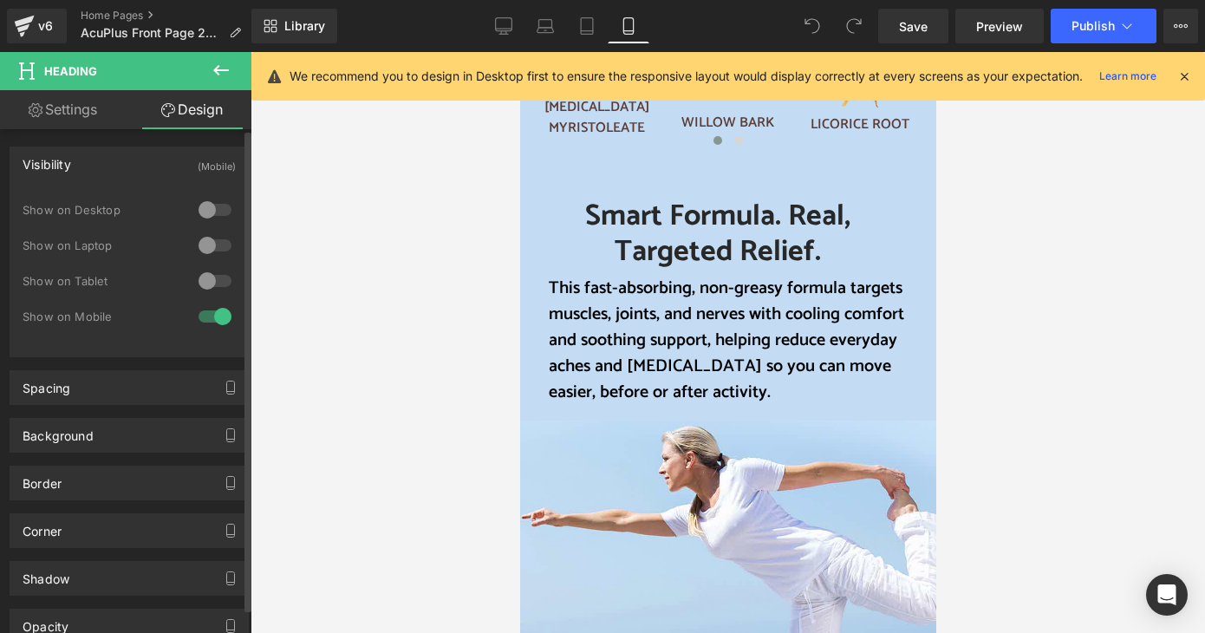
click at [212, 206] on div at bounding box center [215, 210] width 42 height 28
click at [214, 241] on div at bounding box center [215, 246] width 42 height 28
click at [215, 281] on div at bounding box center [215, 281] width 42 height 28
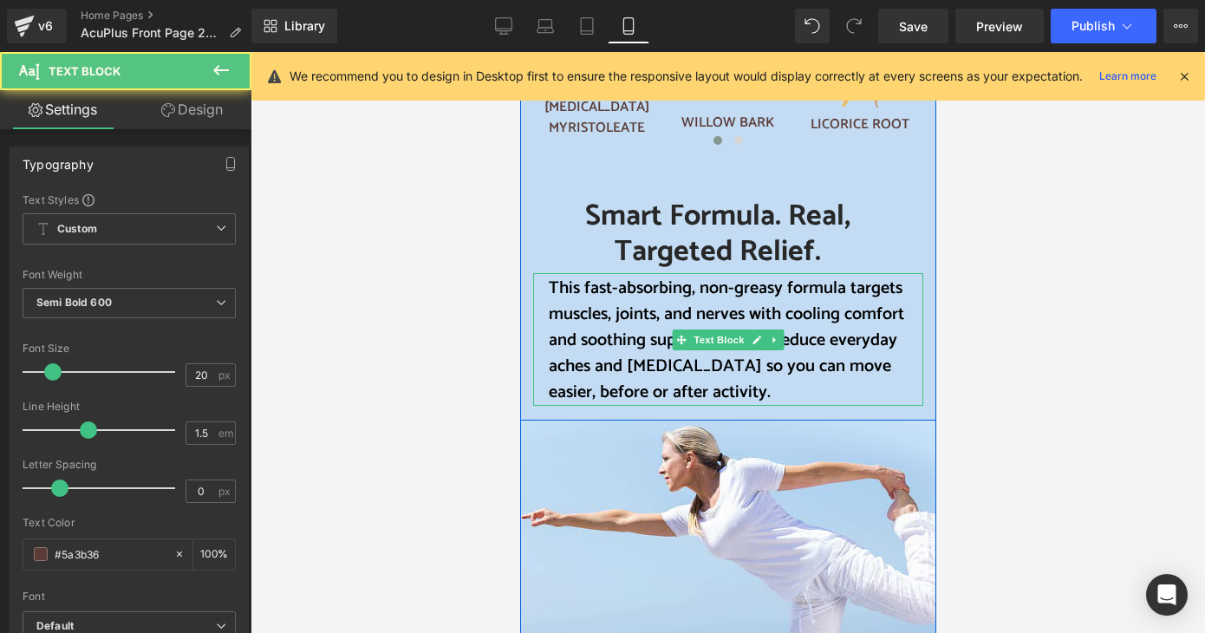
click at [615, 315] on font "This fast-absorbing, non-greasy formula targets muscles, joints, and nerves wit…" at bounding box center [726, 340] width 356 height 133
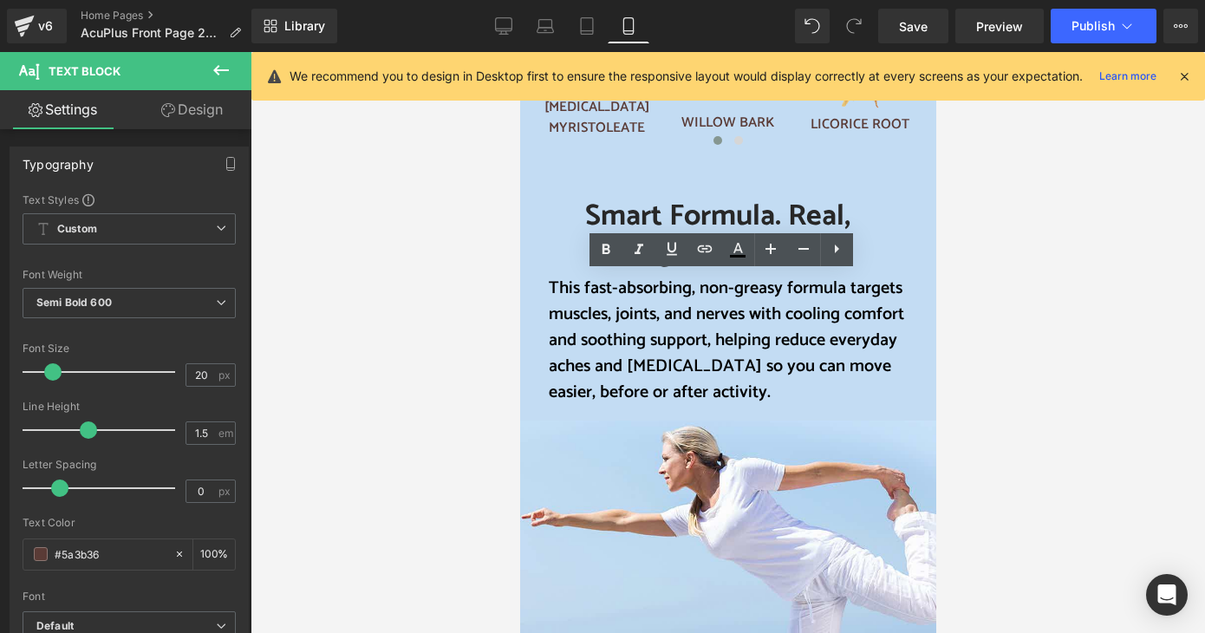
click at [213, 114] on link "Design" at bounding box center [192, 109] width 126 height 39
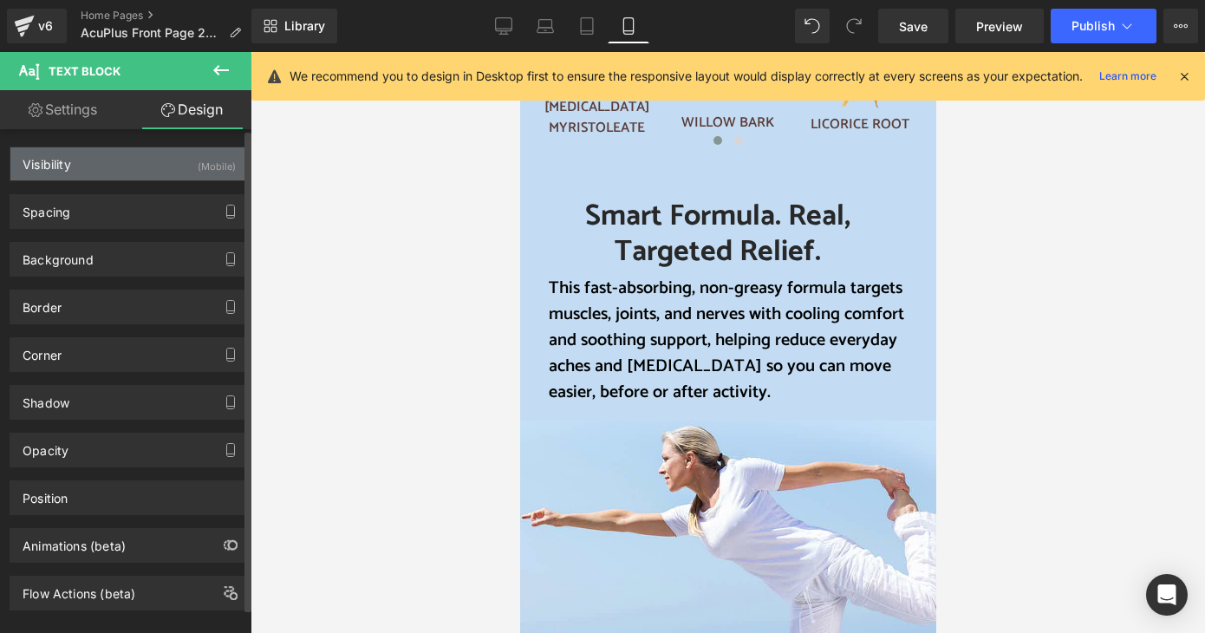
click at [186, 175] on div "Visibility (Mobile)" at bounding box center [129, 163] width 238 height 33
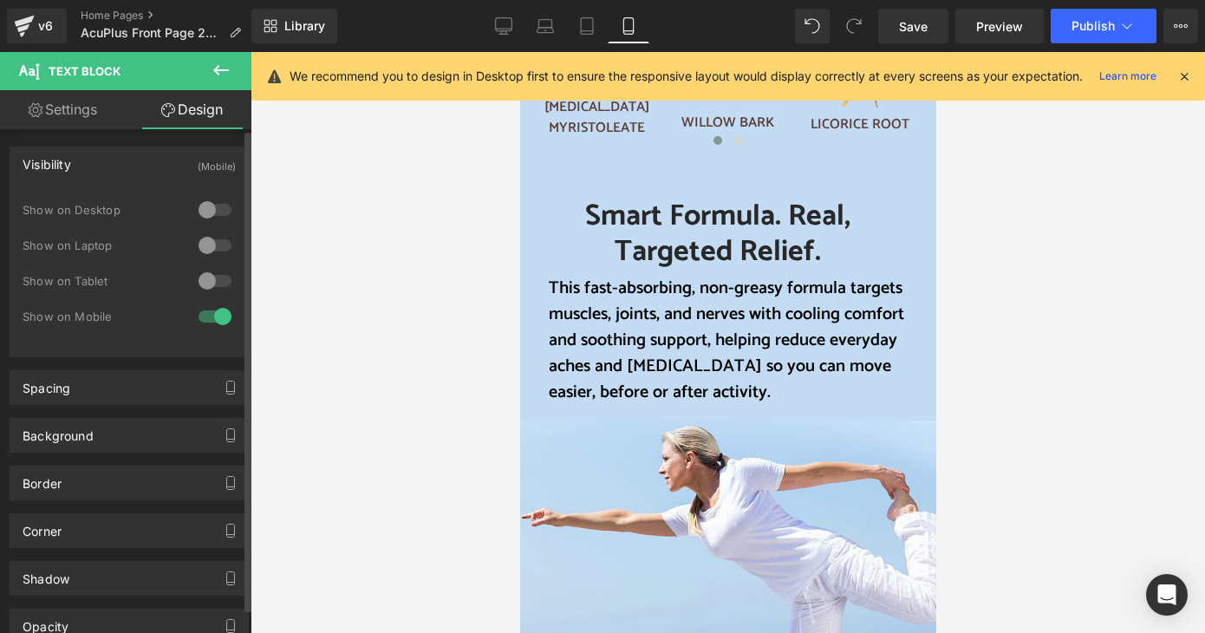
drag, startPoint x: 212, startPoint y: 276, endPoint x: 213, endPoint y: 263, distance: 13.0
click at [212, 275] on div at bounding box center [215, 281] width 42 height 28
click at [212, 242] on div at bounding box center [215, 246] width 42 height 28
click at [211, 212] on div at bounding box center [215, 210] width 42 height 28
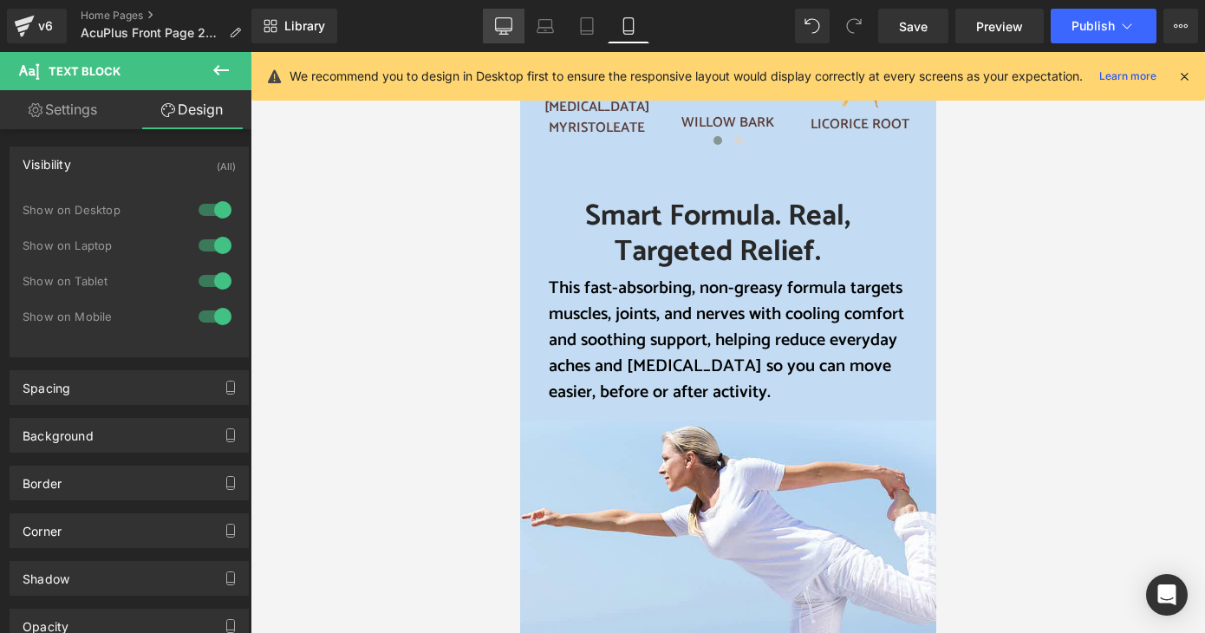
click at [510, 23] on icon at bounding box center [503, 25] width 17 height 17
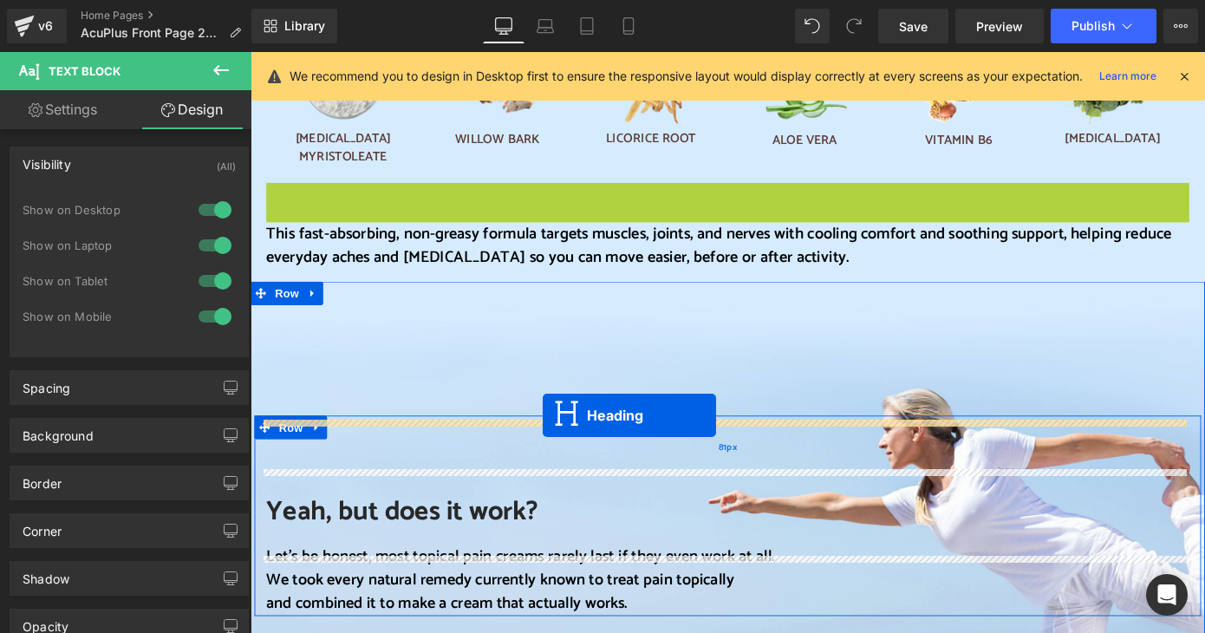
drag, startPoint x: 724, startPoint y: 171, endPoint x: 571, endPoint y: 451, distance: 319.0
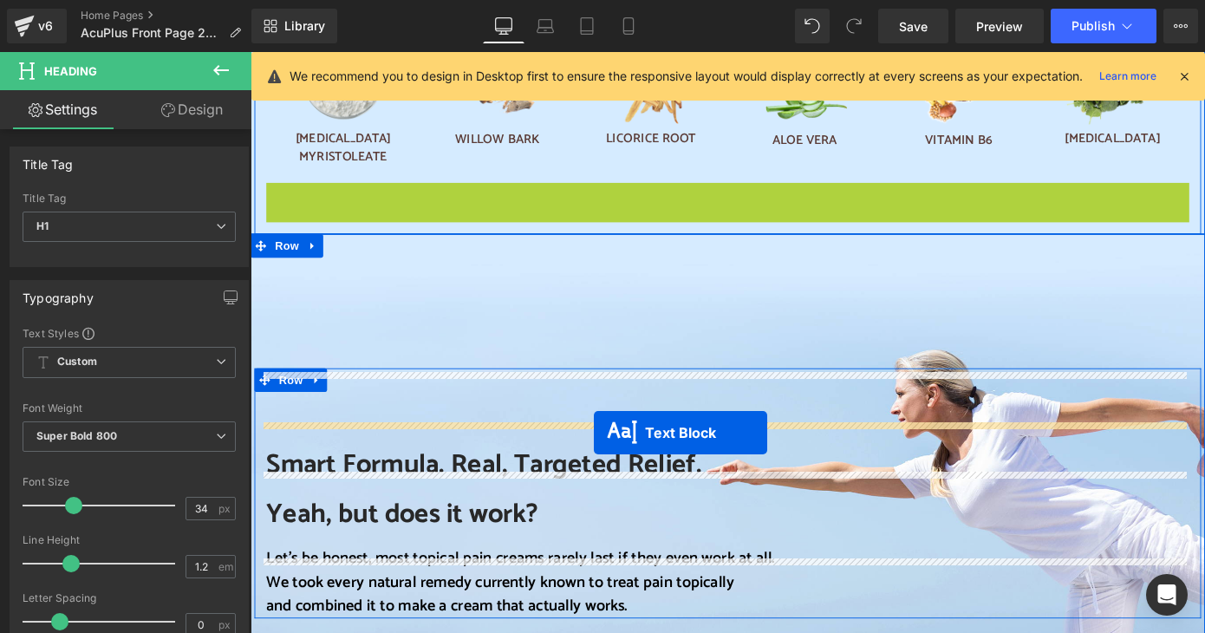
drag, startPoint x: 721, startPoint y: 164, endPoint x: 628, endPoint y: 470, distance: 319.8
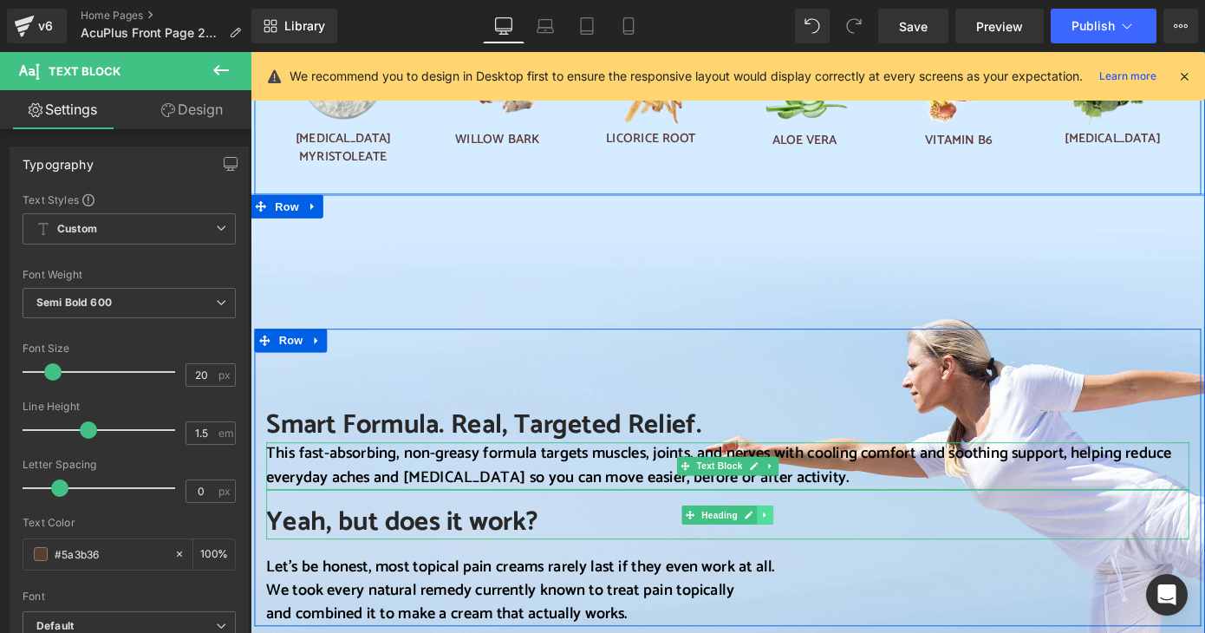
click at [812, 556] on icon at bounding box center [817, 561] width 10 height 10
click at [821, 556] on icon at bounding box center [826, 561] width 10 height 10
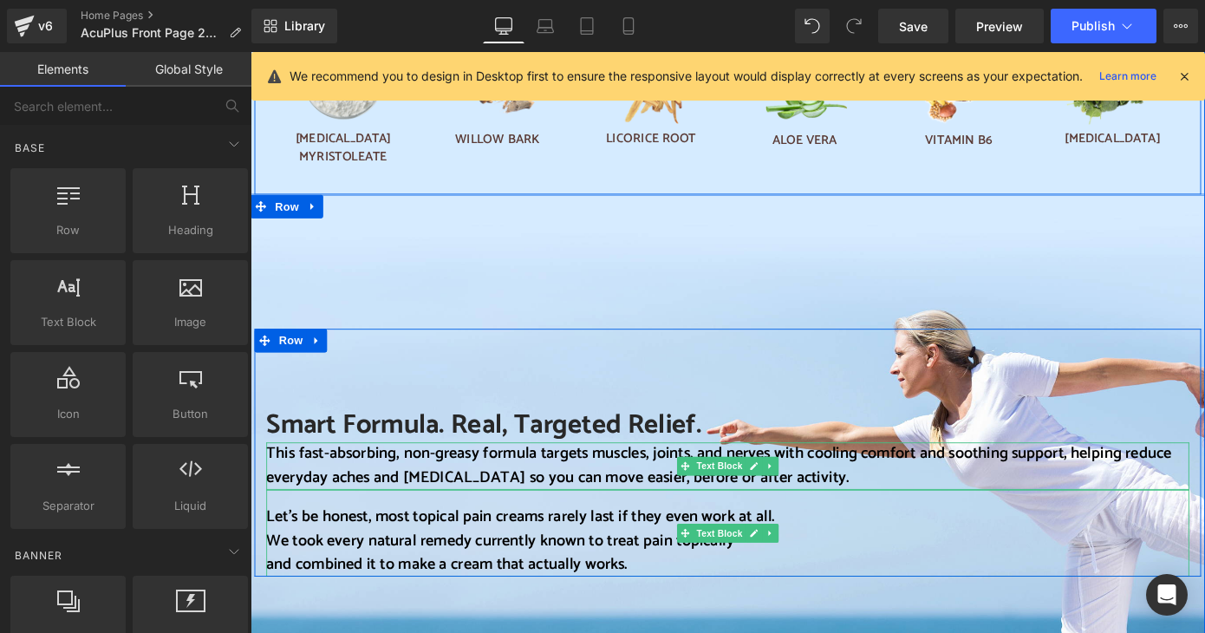
click at [852, 551] on p "Let’s be honest, most topical pain creams rarely last if they even work at all." at bounding box center [775, 564] width 1015 height 26
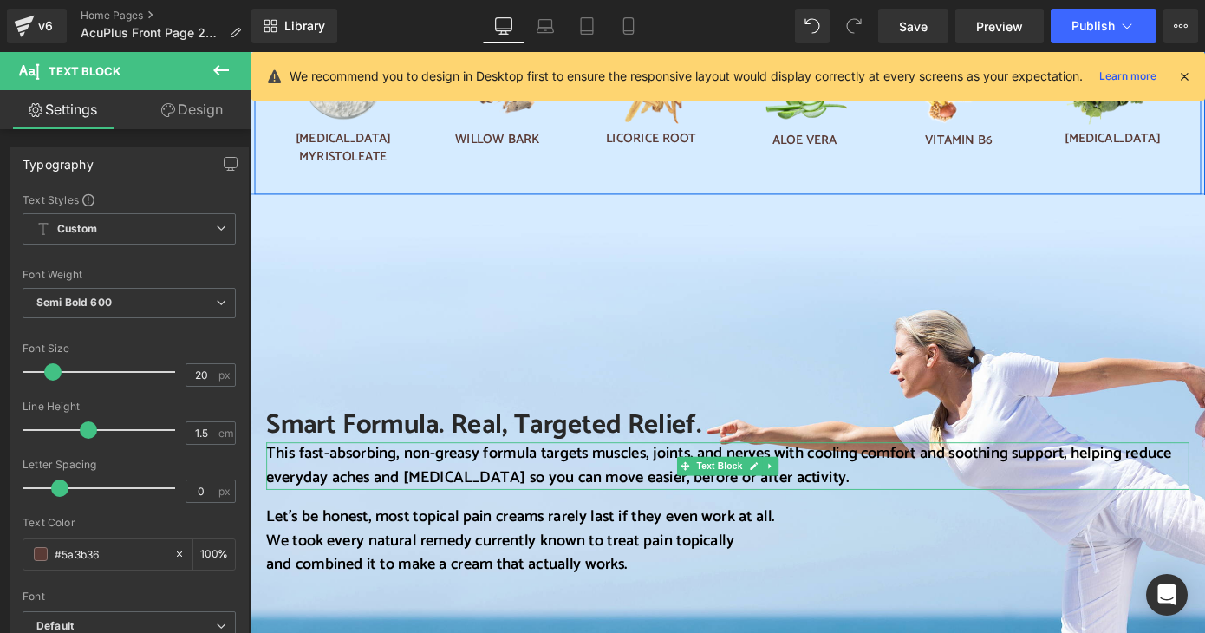
drag, startPoint x: 614, startPoint y: 563, endPoint x: 408, endPoint y: 549, distance: 206.0
click at [614, 563] on div "Rendering Content" at bounding box center [603, 564] width 107 height 19
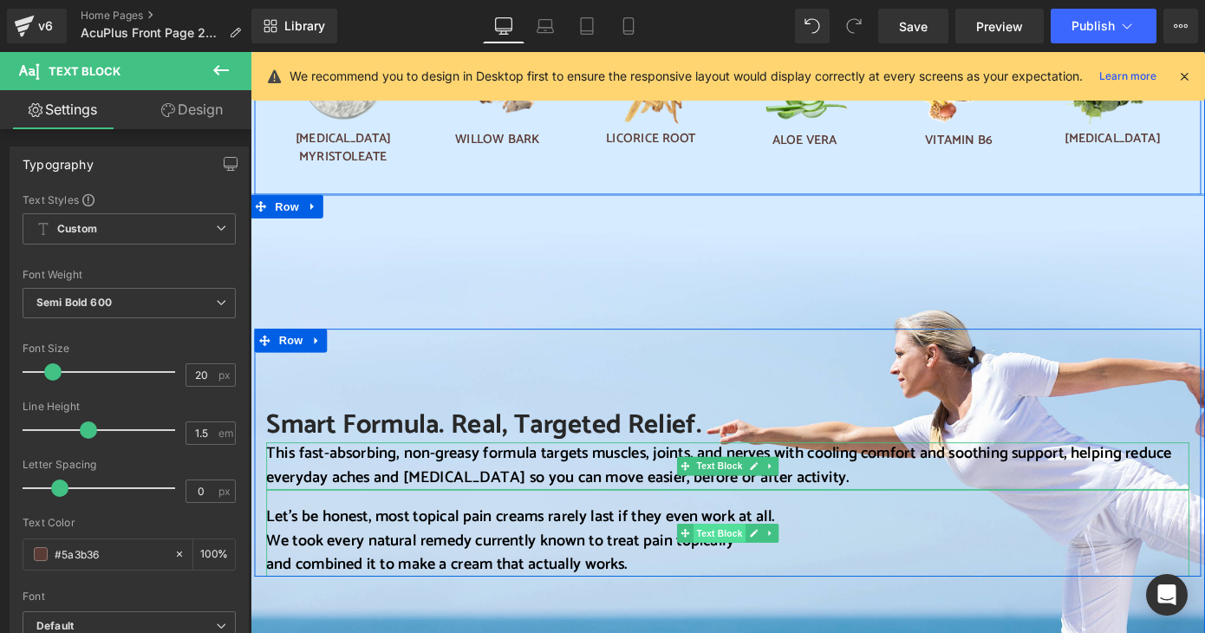
click at [741, 571] on span "Text Block" at bounding box center [765, 581] width 57 height 21
click at [724, 576] on icon at bounding box center [728, 581] width 10 height 10
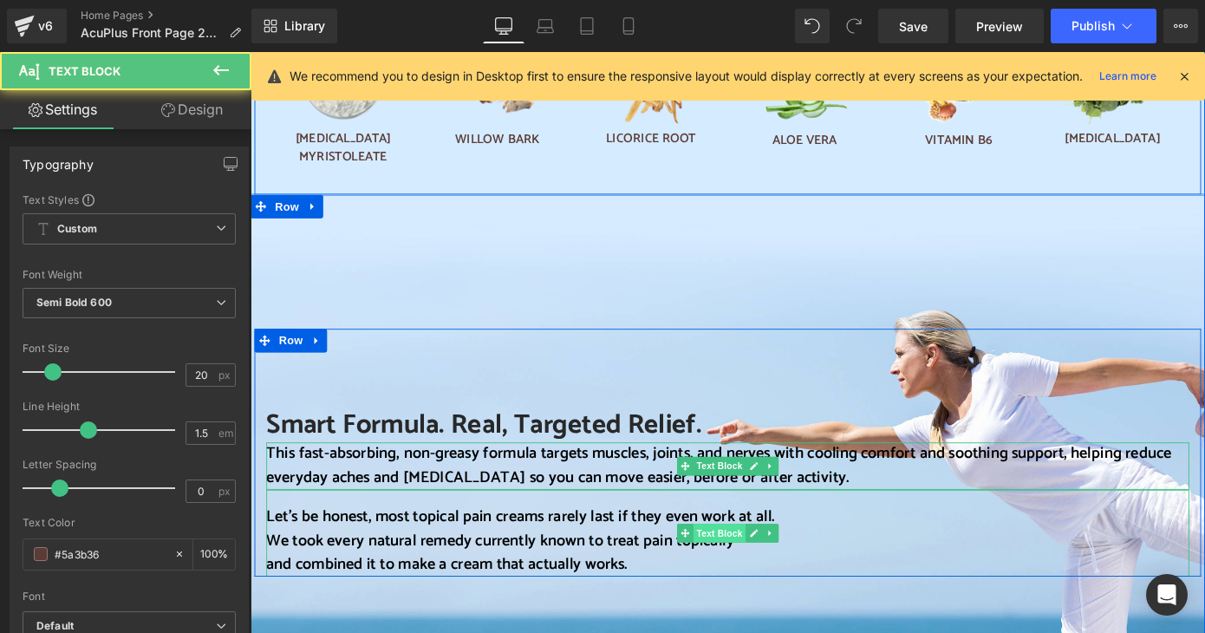
click at [748, 571] on span "Text Block" at bounding box center [765, 581] width 57 height 21
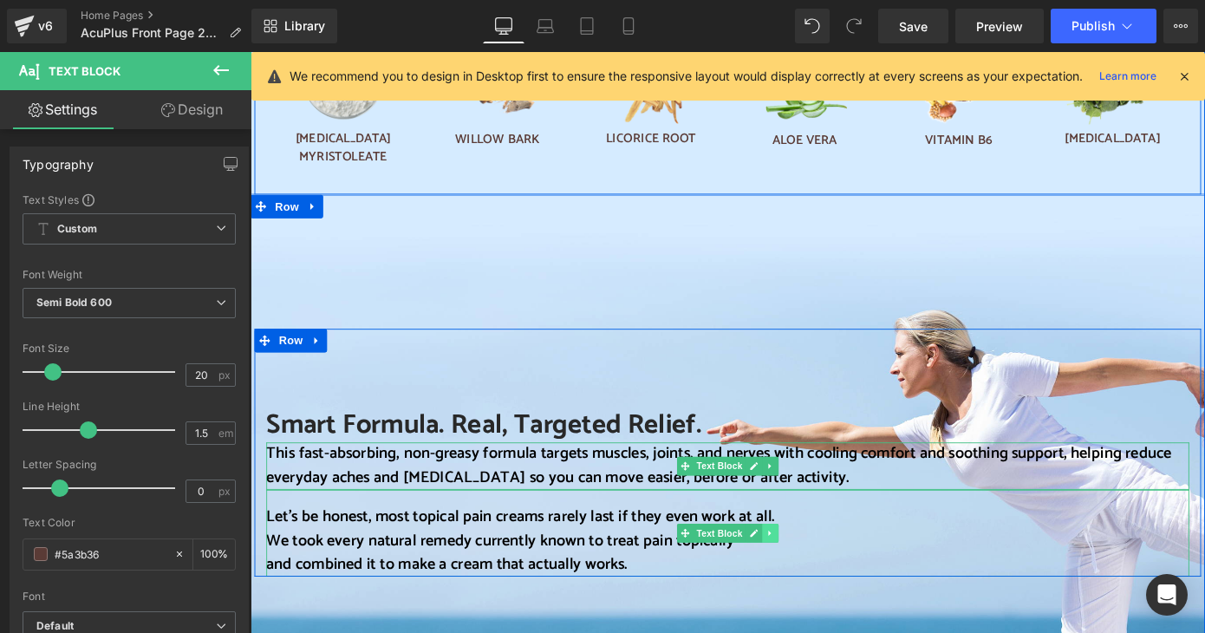
click at [817, 576] on icon at bounding box center [822, 581] width 10 height 10
click at [826, 571] on link at bounding box center [831, 581] width 18 height 21
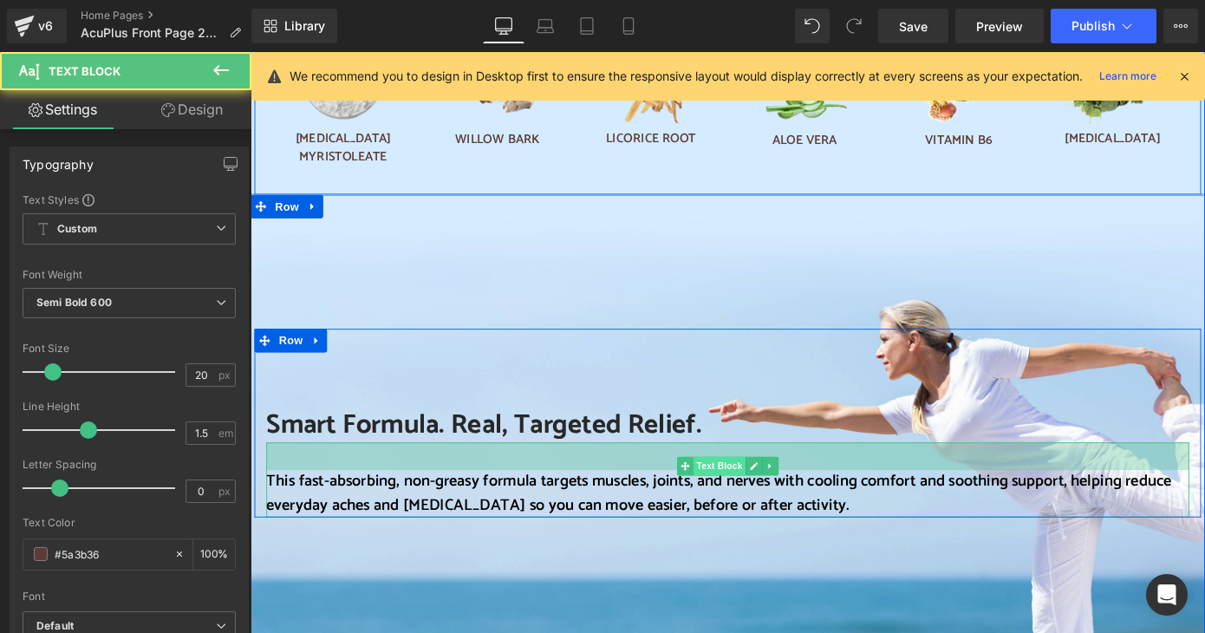
drag, startPoint x: 760, startPoint y: 418, endPoint x: 763, endPoint y: 448, distance: 30.5
click at [763, 481] on div "This fast-absorbing, non-greasy formula targets muscles, joints, and nerves wit…" at bounding box center [775, 522] width 1015 height 82
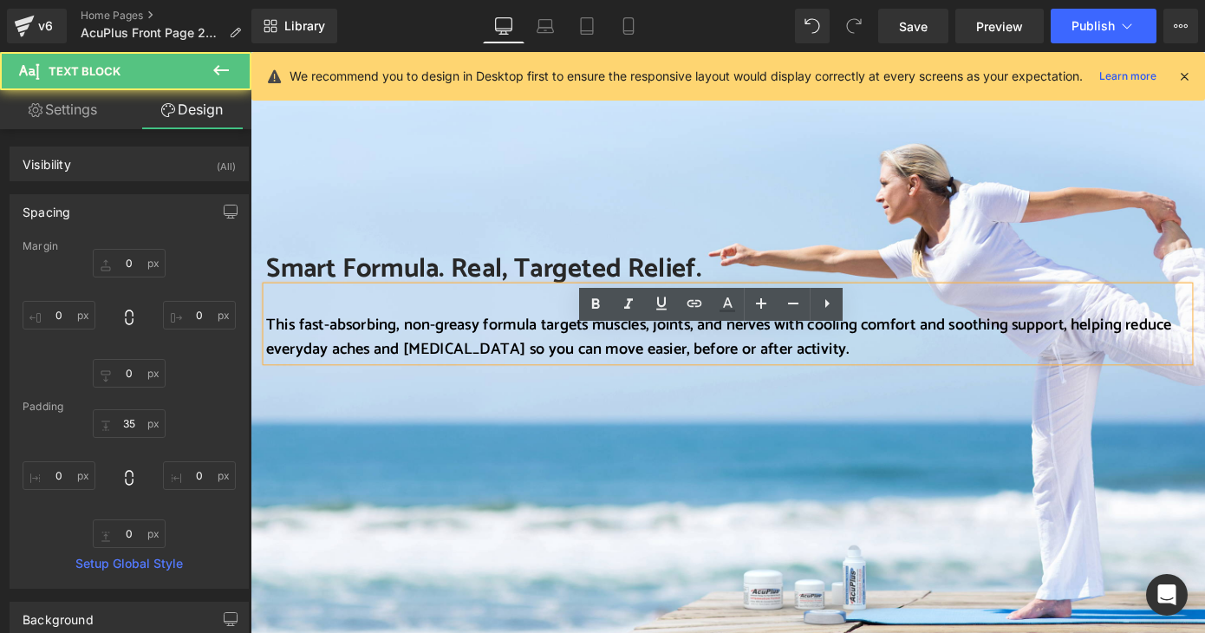
scroll to position [1734, 0]
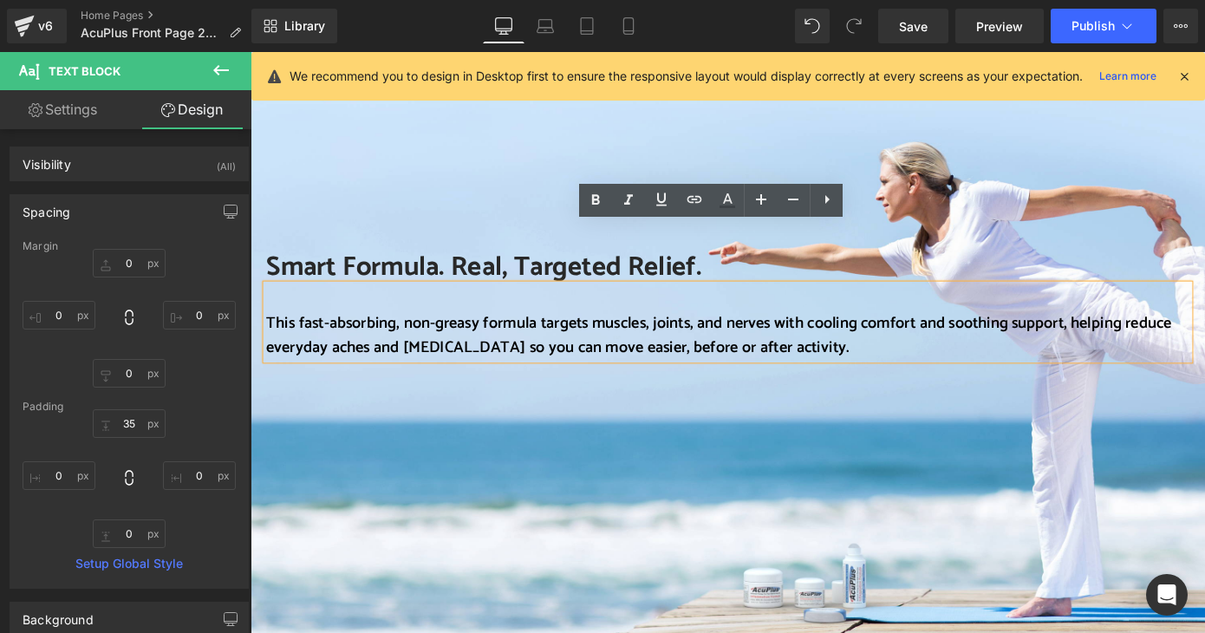
click at [810, 336] on font "This fast-absorbing, non-greasy formula targets muscles, joints, and nerves wit…" at bounding box center [765, 363] width 995 height 55
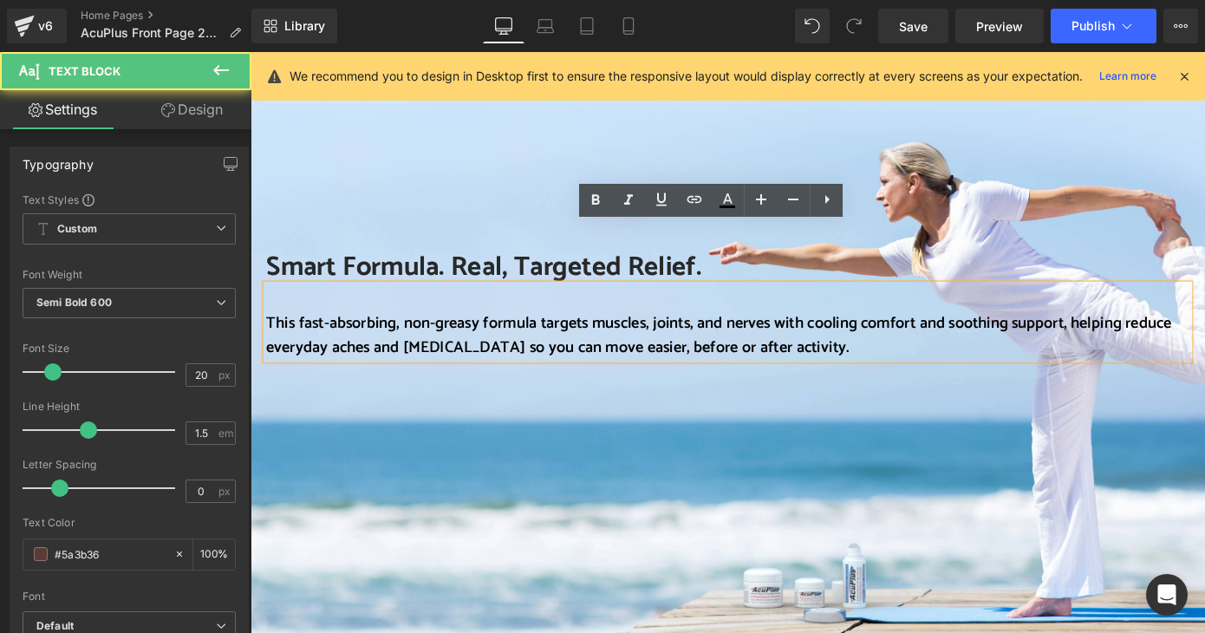
click at [765, 441] on div "Smart Formula. Real, Targeted Relief. Heading This fast-absorbing, non-greasy f…" at bounding box center [775, 367] width 1049 height 662
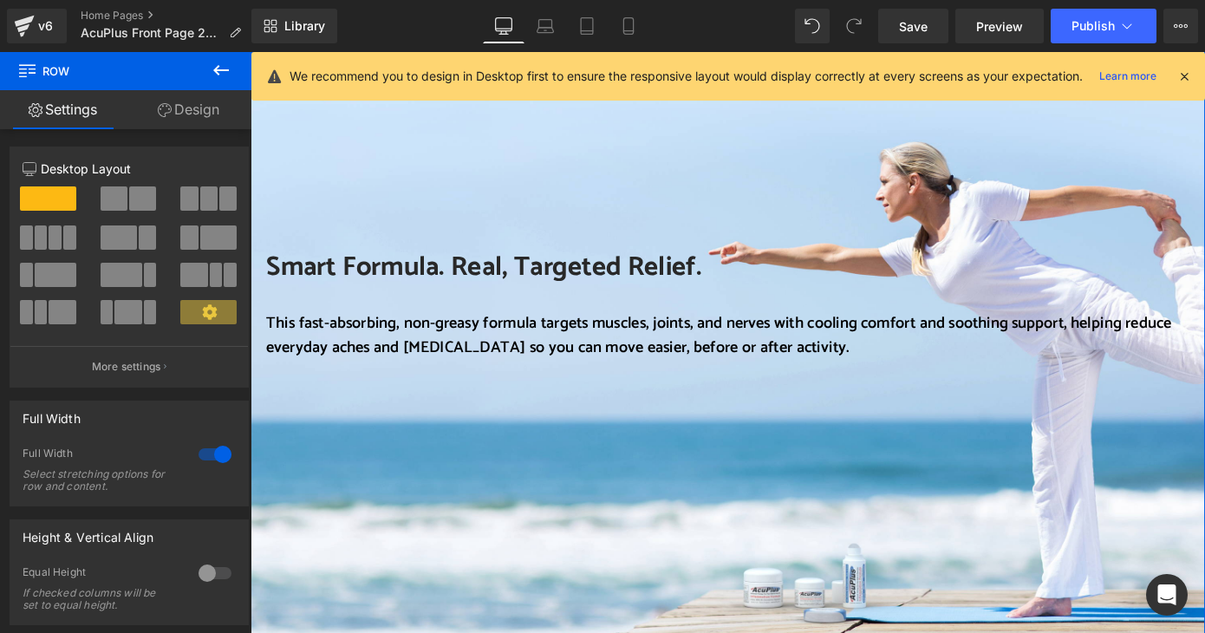
click at [123, 200] on span at bounding box center [114, 198] width 27 height 24
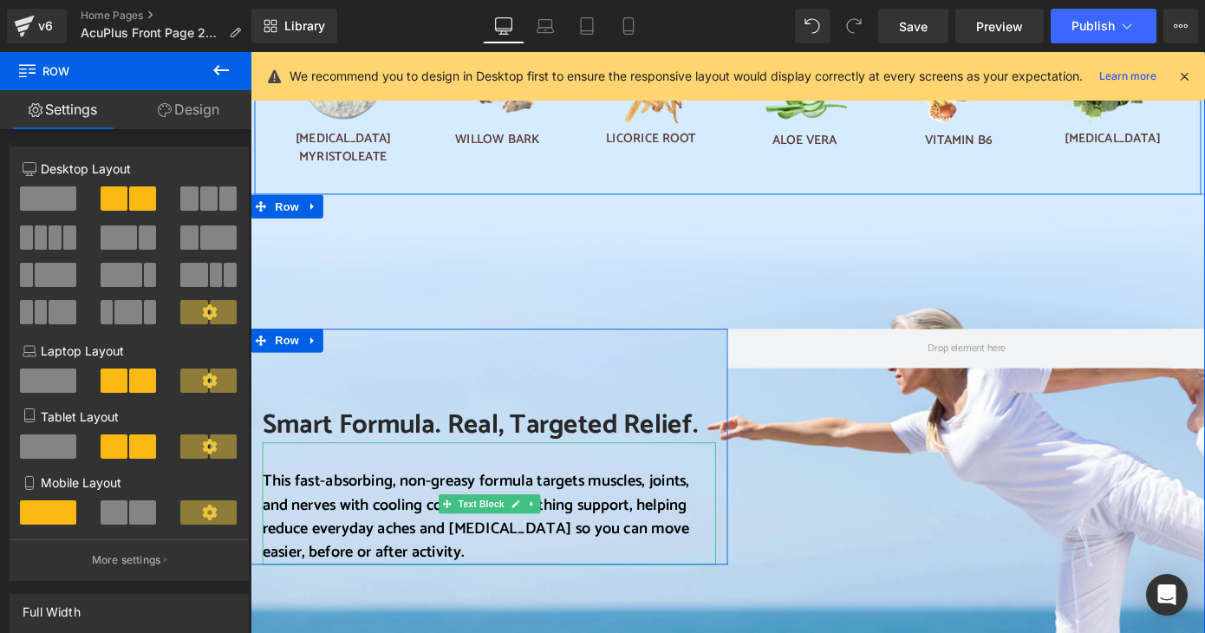
scroll to position [1387, 0]
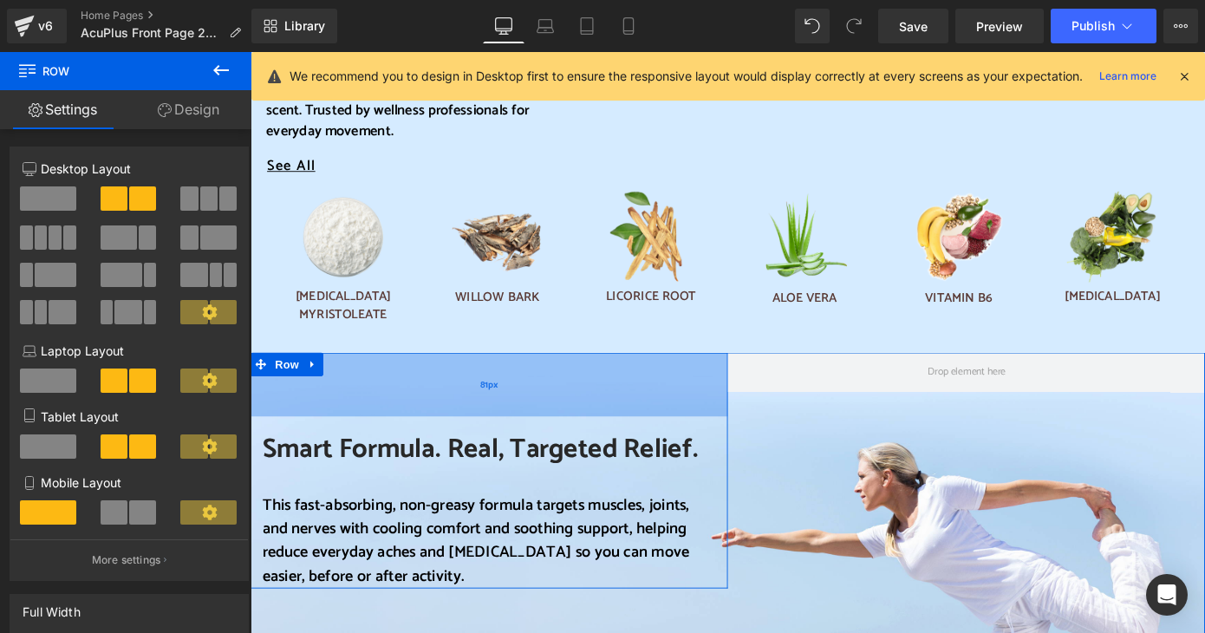
drag, startPoint x: 719, startPoint y: 460, endPoint x: 741, endPoint y: 334, distance: 128.4
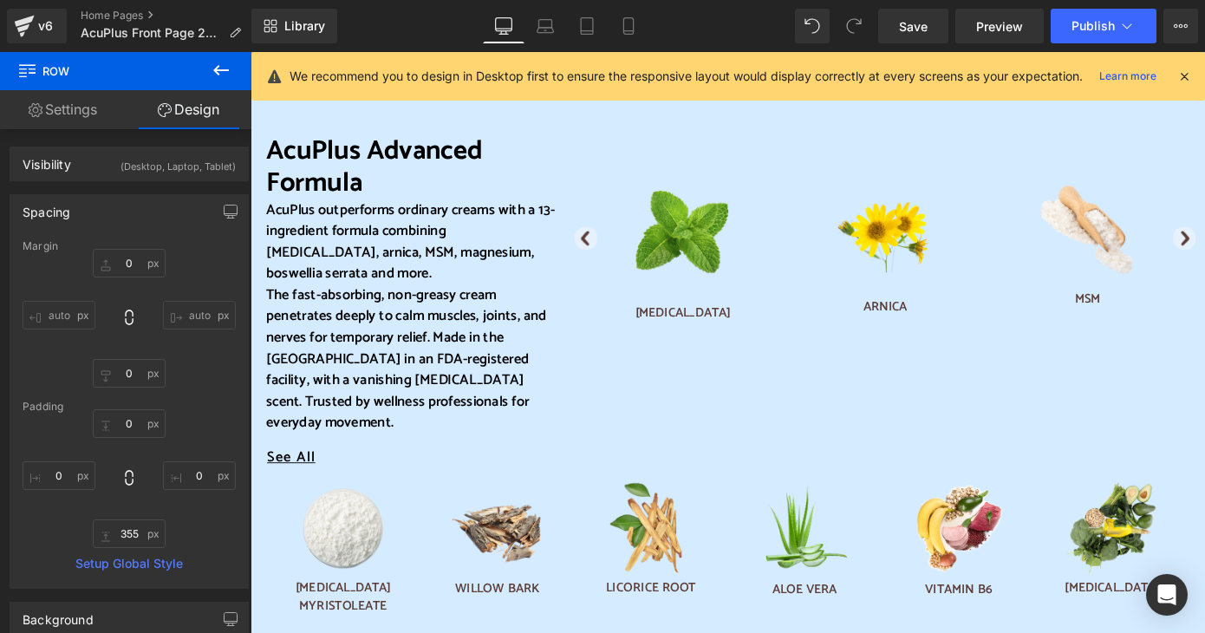
scroll to position [954, 0]
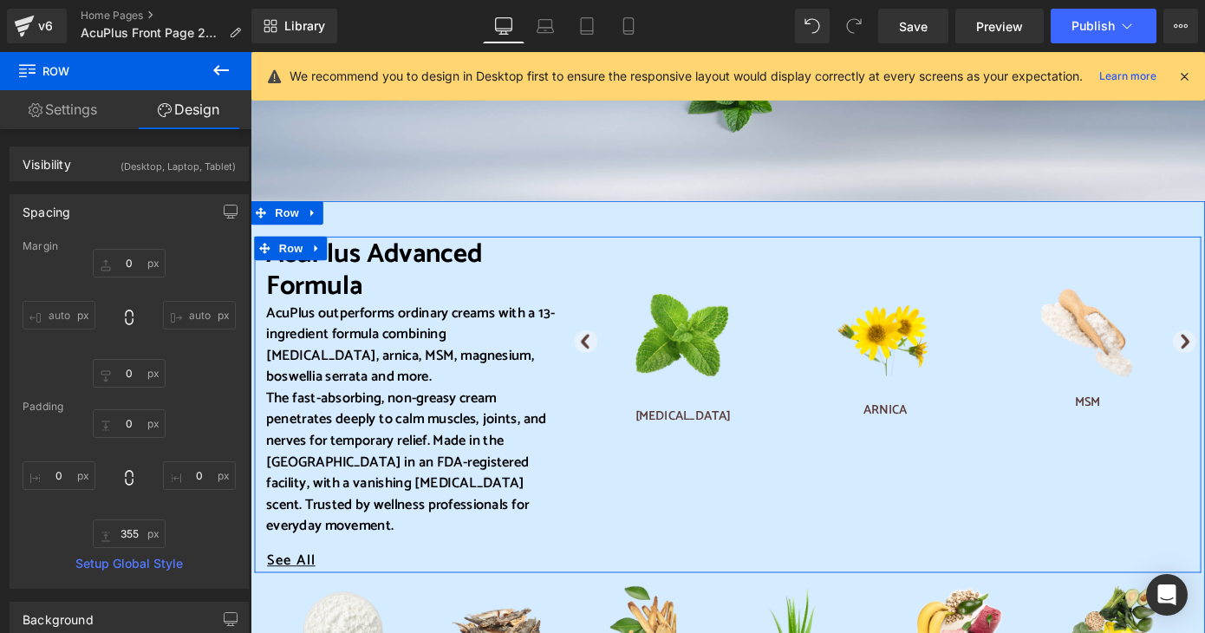
click at [653, 276] on div at bounding box center [726, 351] width 222 height 182
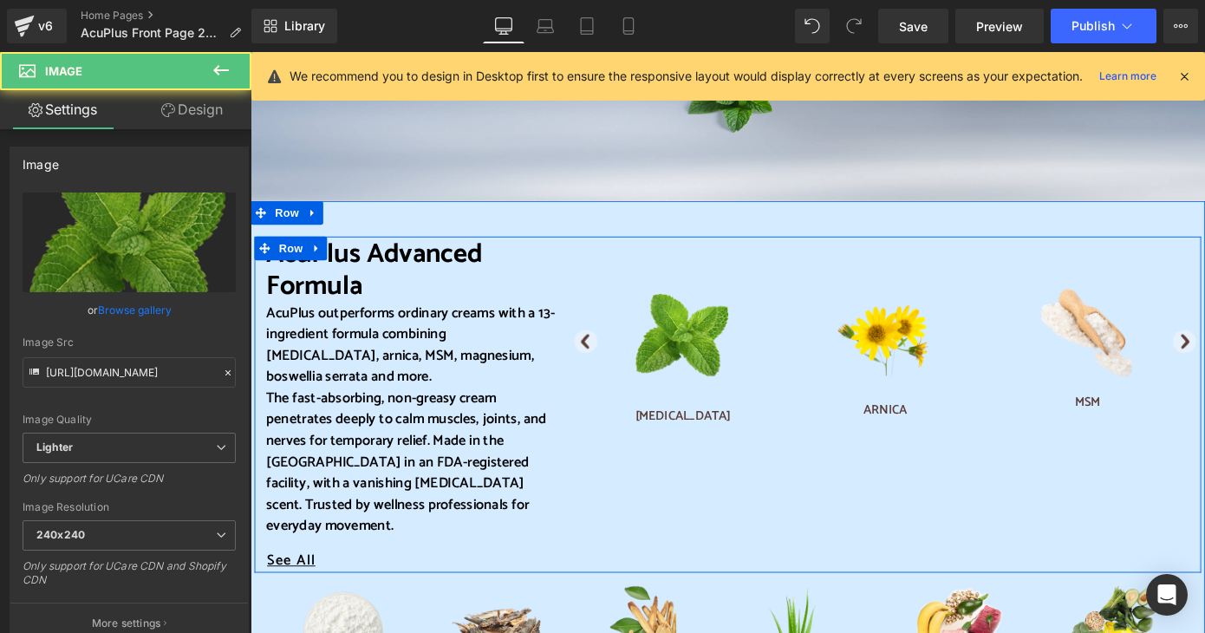
click at [251, 52] on div at bounding box center [251, 52] width 0 height 0
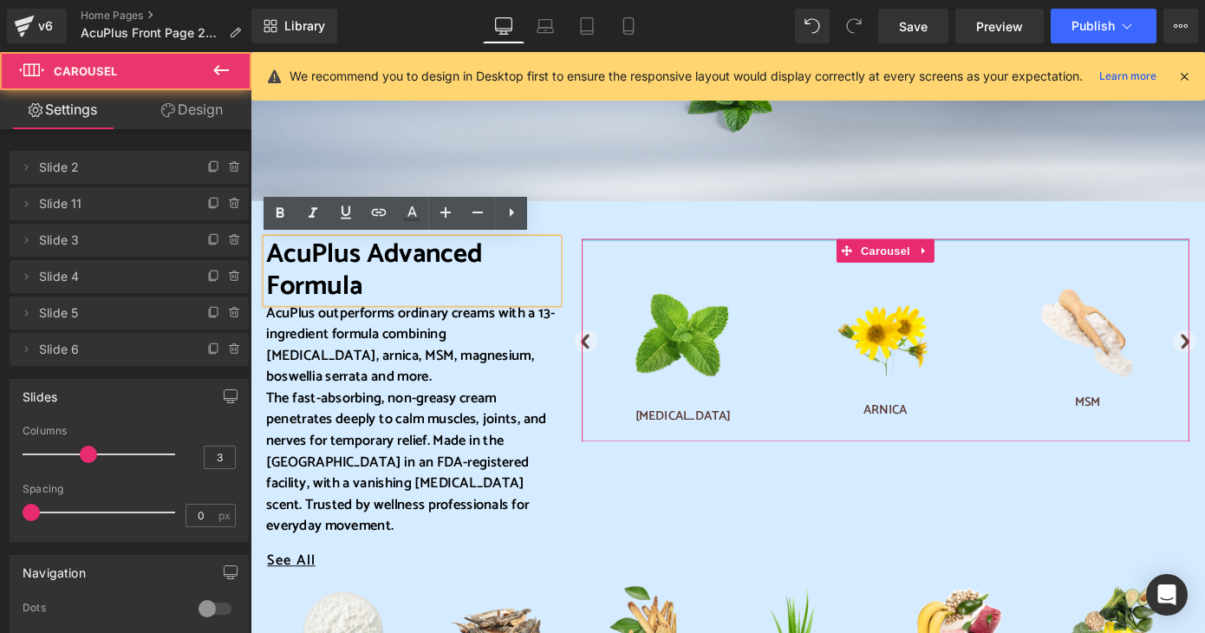
click at [615, 258] on div "Image MENTHOL Text Block Image ARNICA Text Block Image MSM Text Block Image MAG…" at bounding box center [949, 369] width 668 height 223
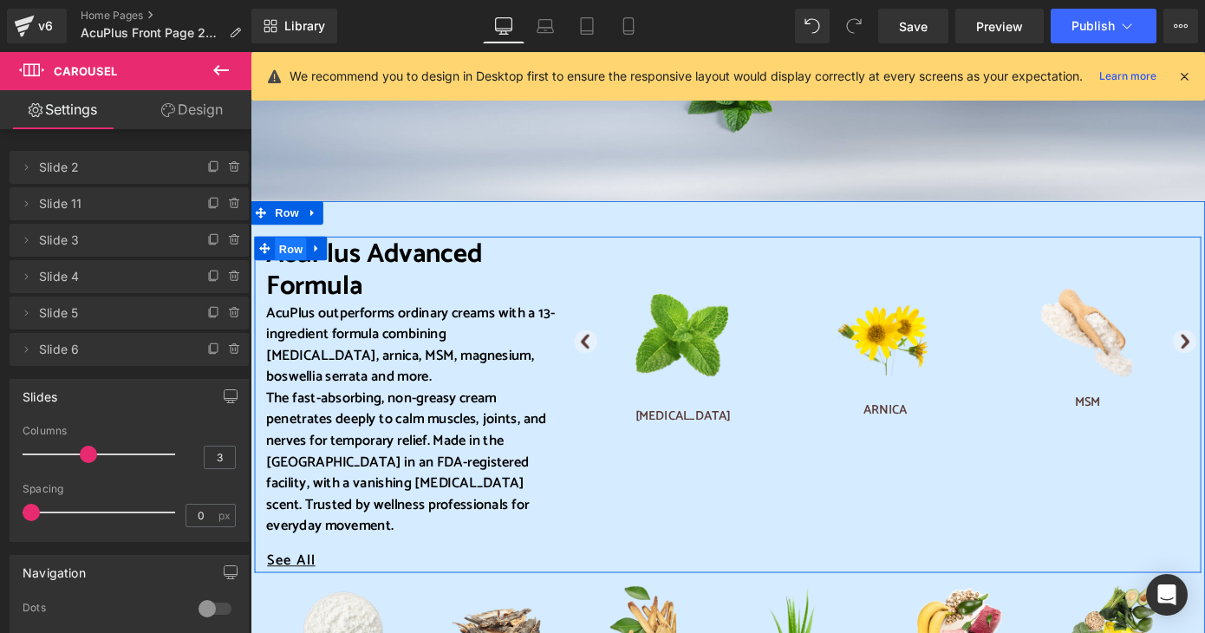
click at [290, 263] on span "Row" at bounding box center [294, 269] width 35 height 26
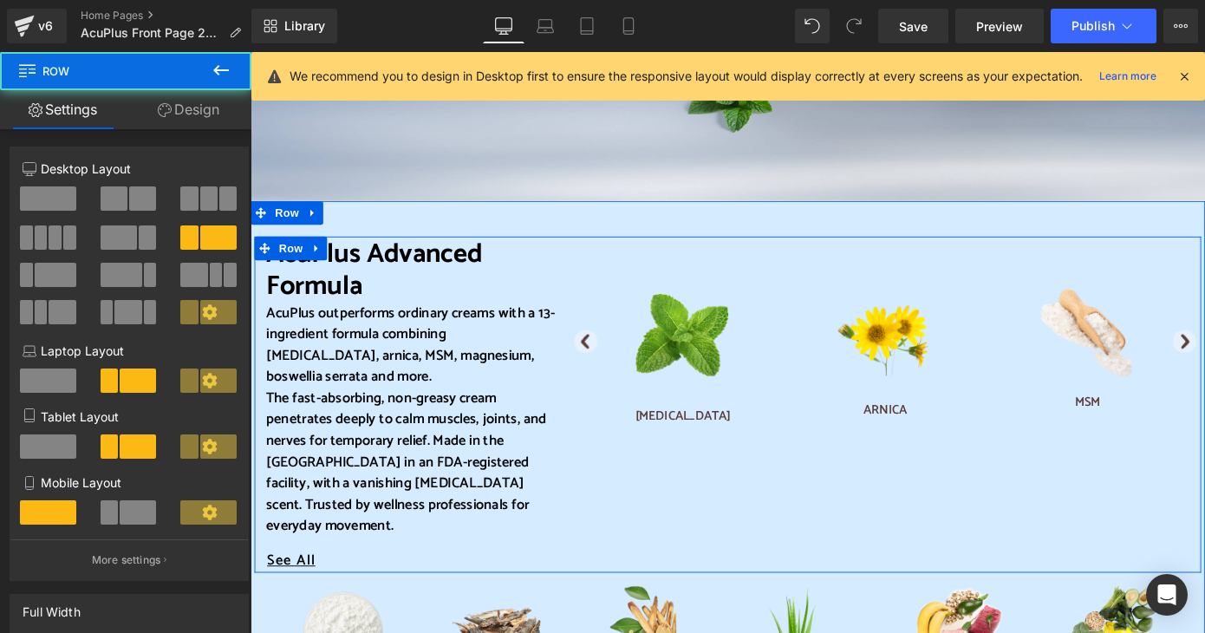
click at [602, 413] on div "Image MENTHOL Text Block Image ARNICA Text Block Image MSM Text Block Image MAG…" at bounding box center [949, 442] width 694 height 368
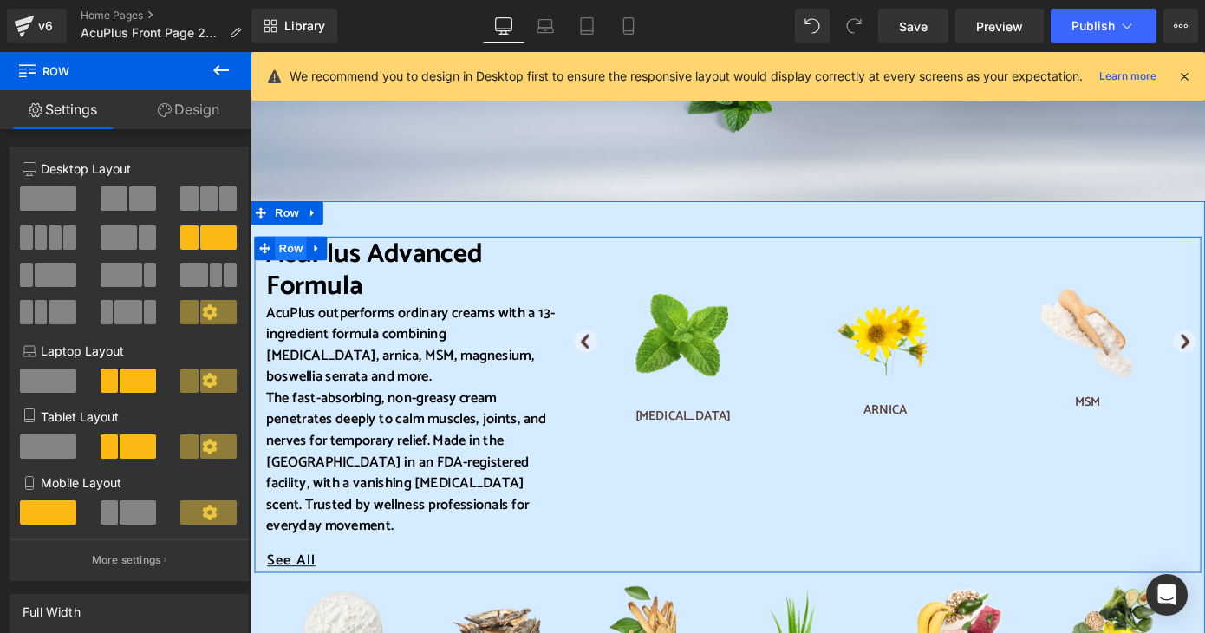
click at [290, 270] on span "Row" at bounding box center [294, 268] width 35 height 26
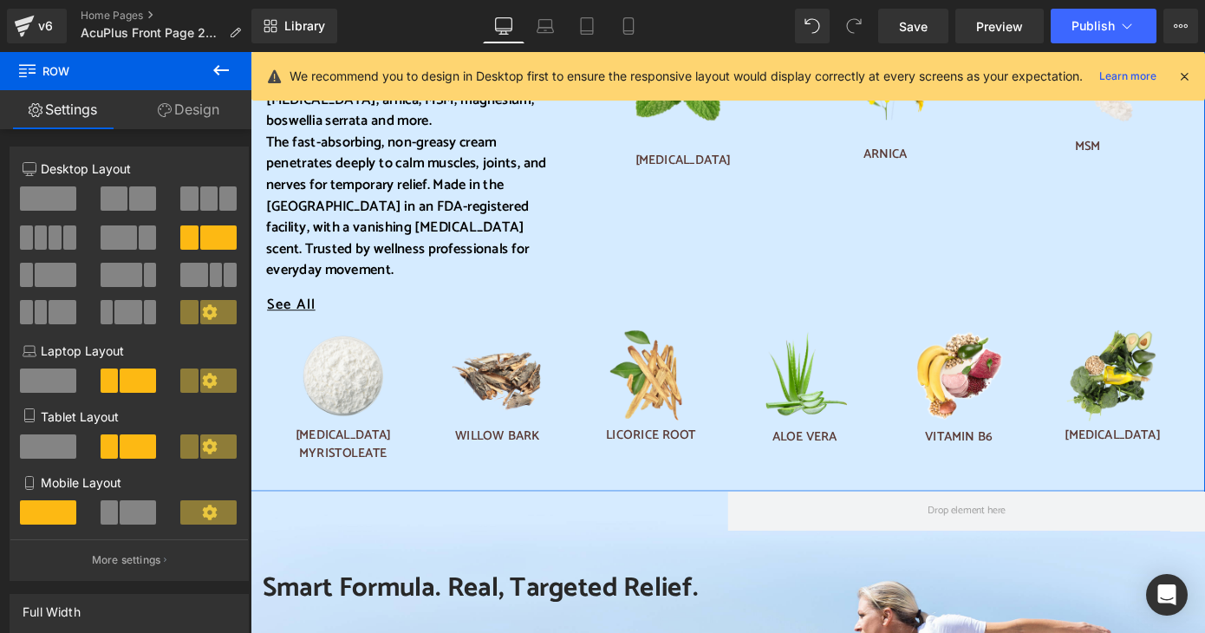
scroll to position [1301, 0]
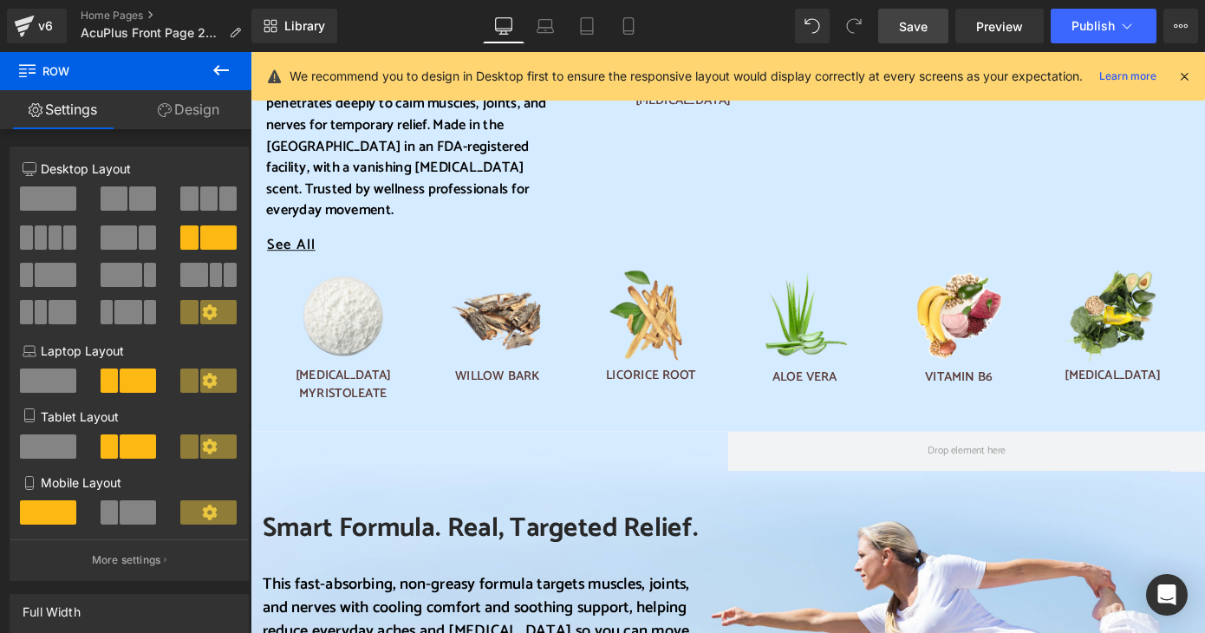
click at [915, 23] on span "Save" at bounding box center [913, 26] width 29 height 18
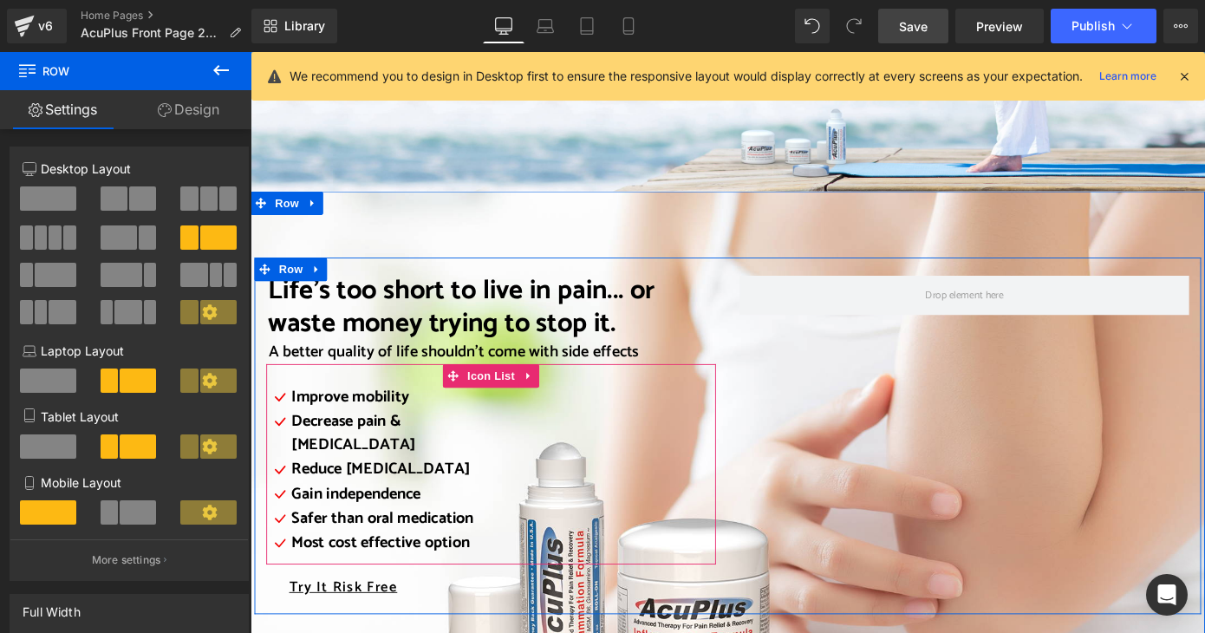
scroll to position [2081, 0]
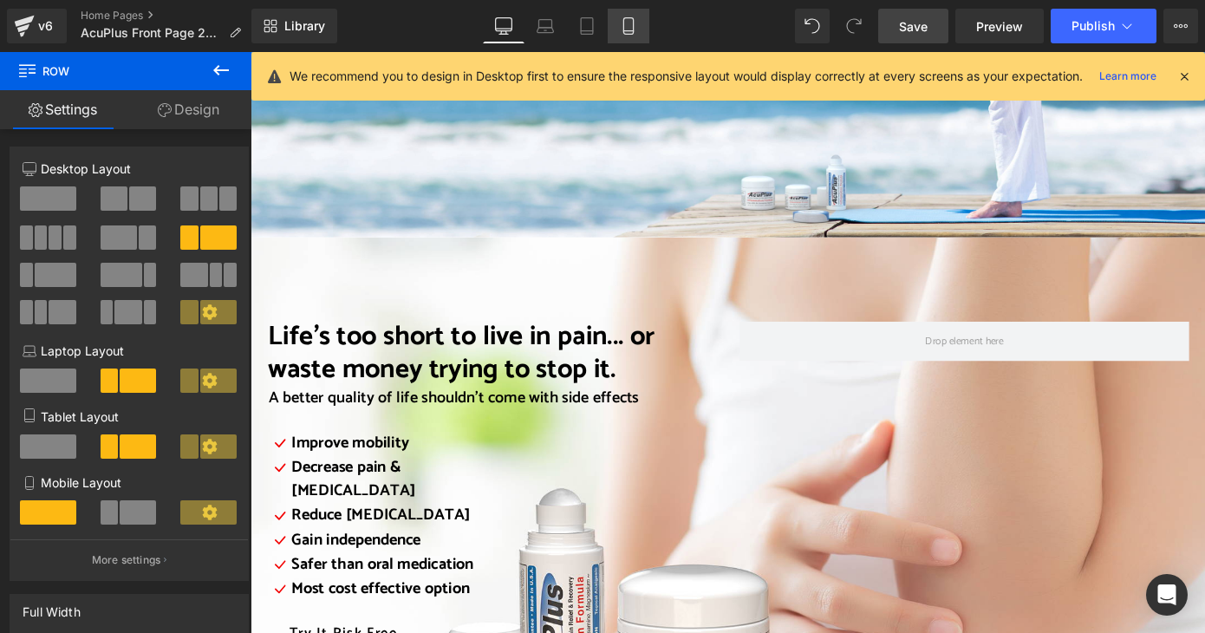
click at [627, 24] on icon at bounding box center [628, 25] width 17 height 17
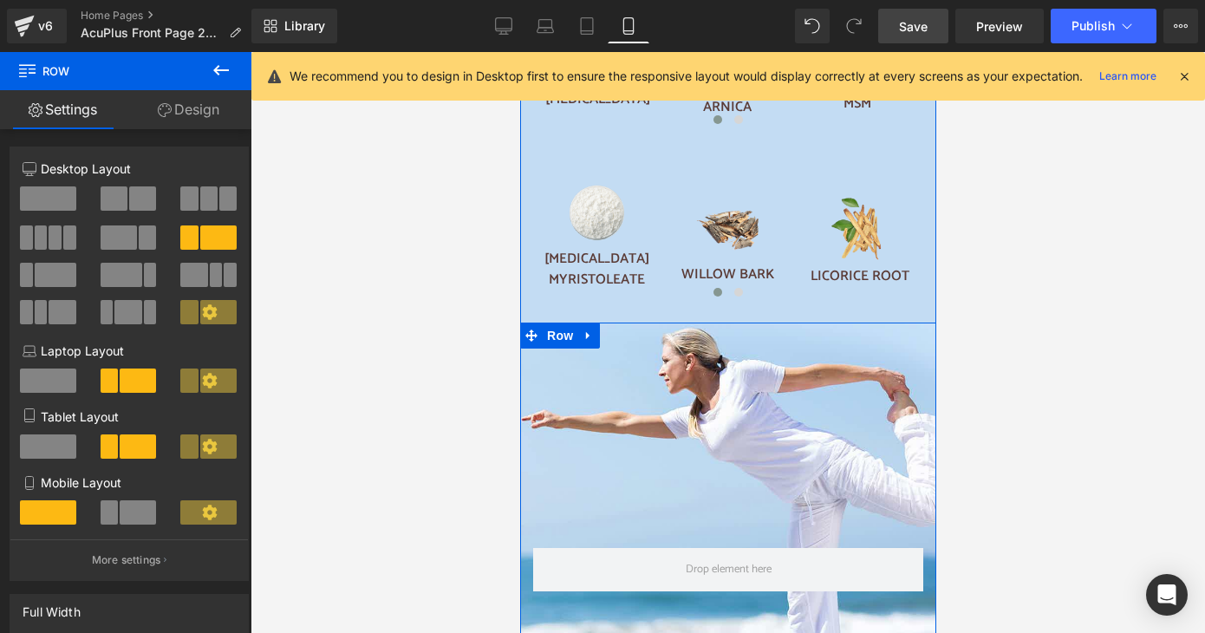
scroll to position [1505, 0]
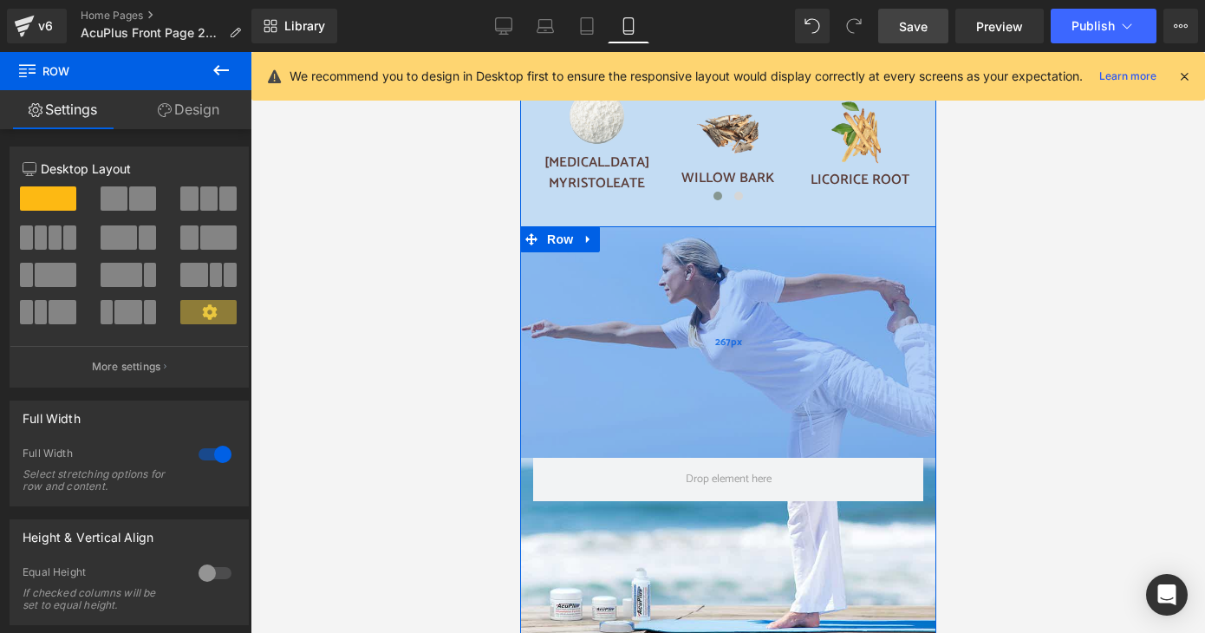
click at [728, 233] on div "267px" at bounding box center [727, 342] width 416 height 232
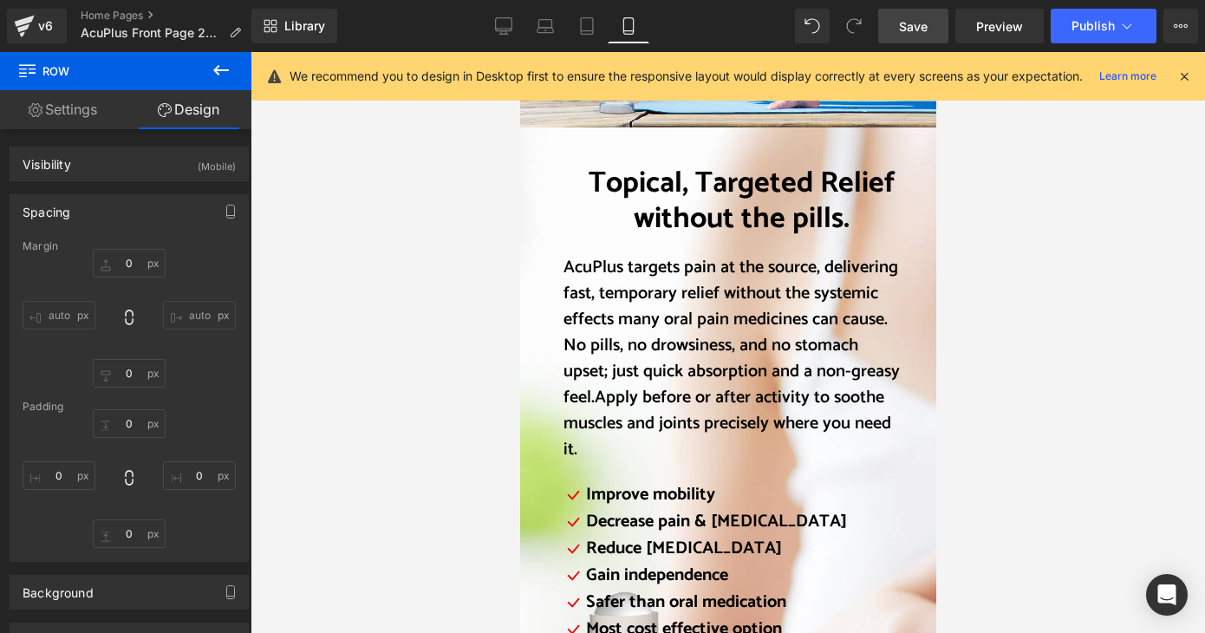
scroll to position [2026, 0]
click at [512, 32] on icon at bounding box center [503, 25] width 17 height 17
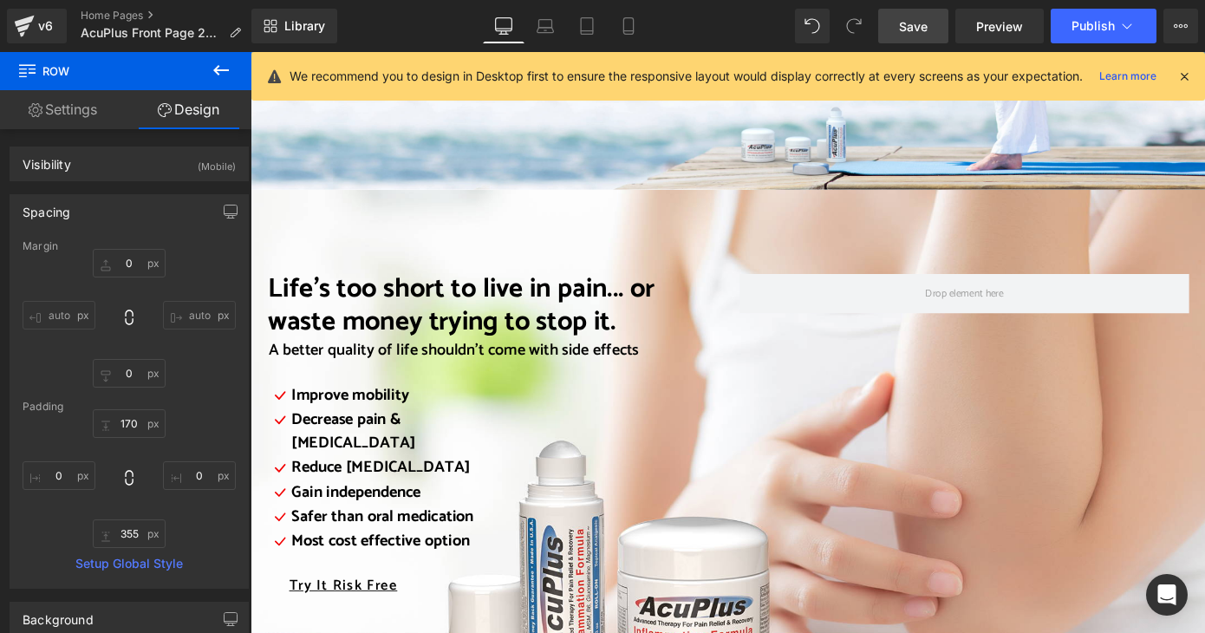
scroll to position [2168, 0]
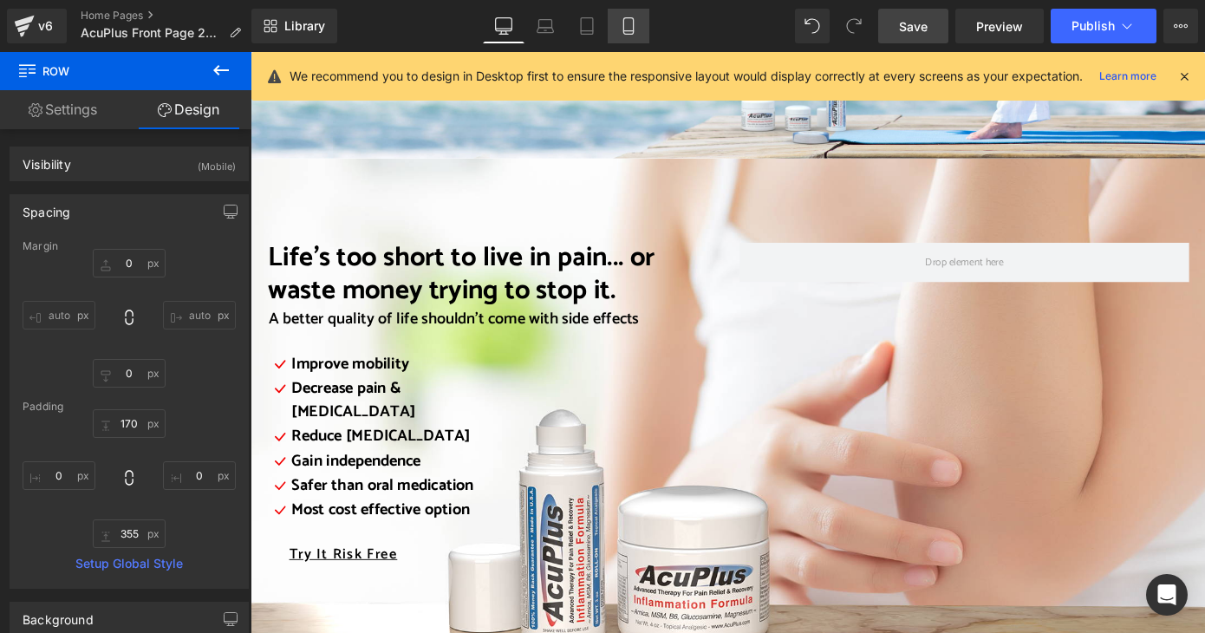
click at [636, 33] on icon at bounding box center [628, 25] width 17 height 17
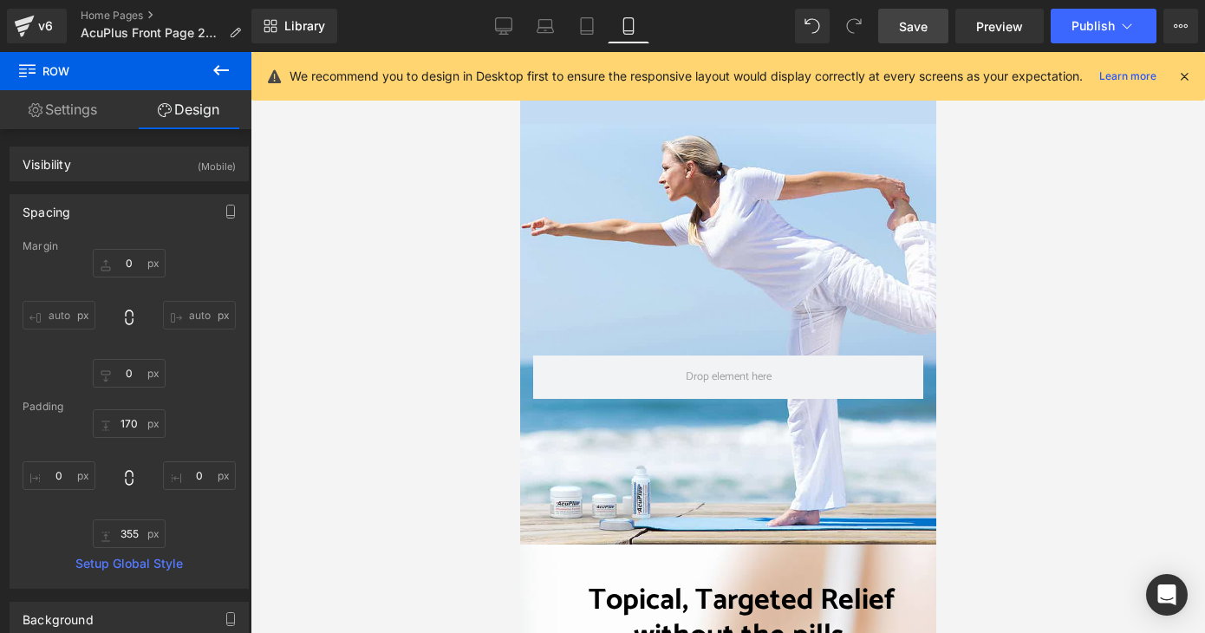
scroll to position [1955, 0]
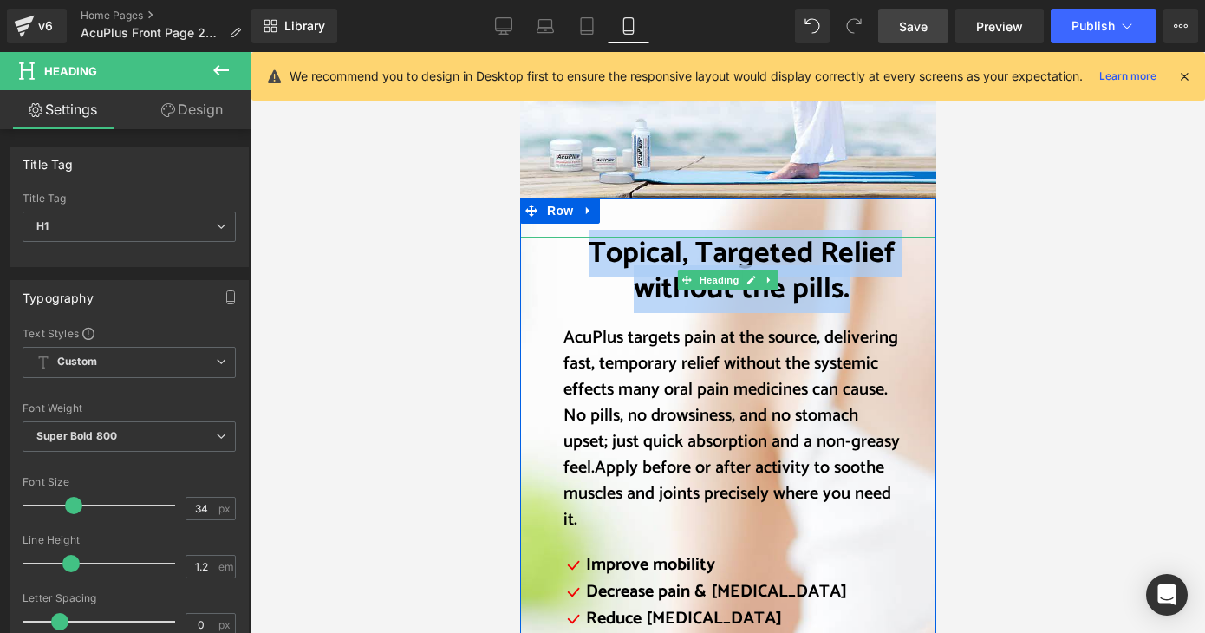
drag, startPoint x: 583, startPoint y: 252, endPoint x: 849, endPoint y: 289, distance: 268.7
click at [849, 289] on h1 "Topical, Targeted Relief without the pills." at bounding box center [741, 272] width 356 height 71
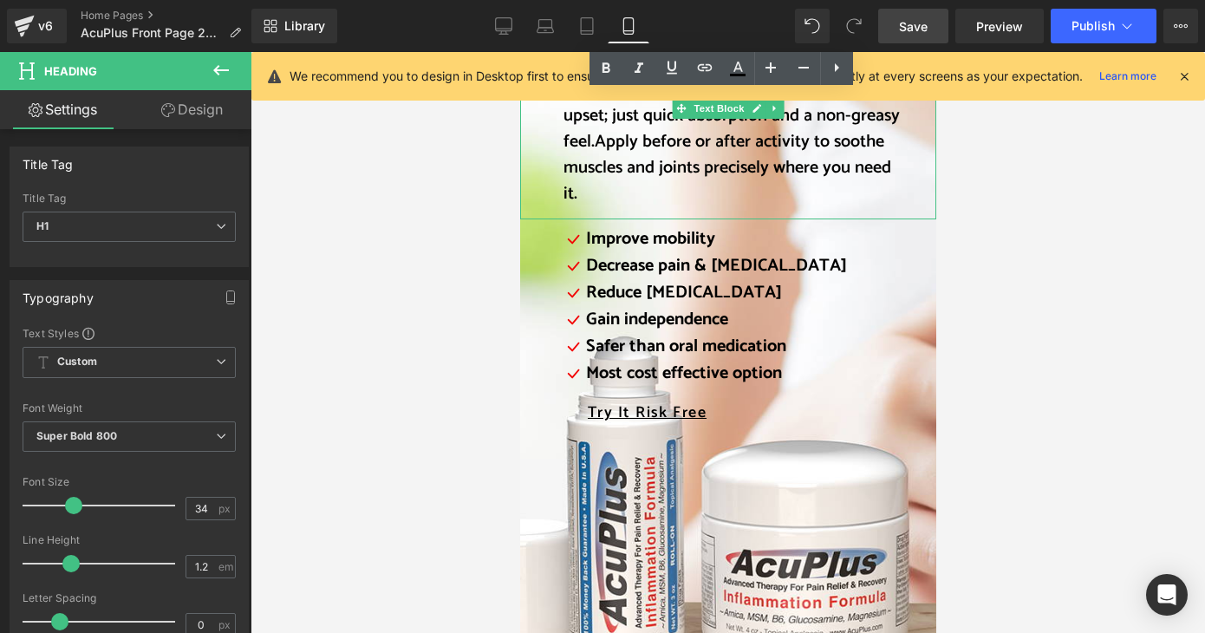
scroll to position [2301, 0]
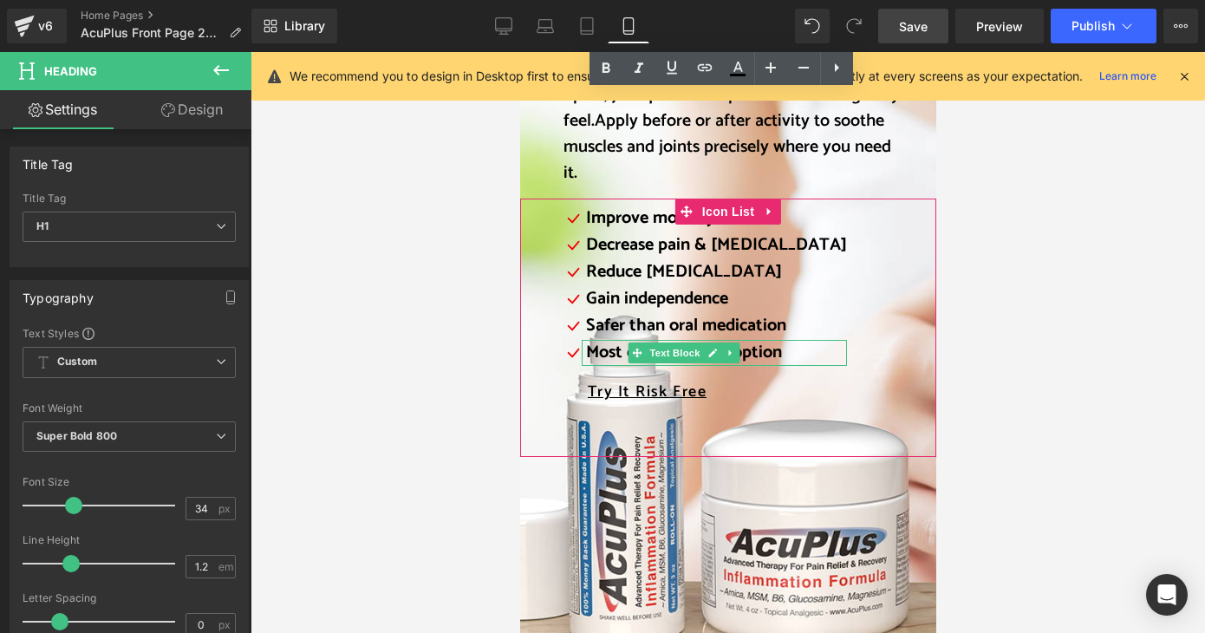
copy font "Topical, Targeted Relief without the pills."
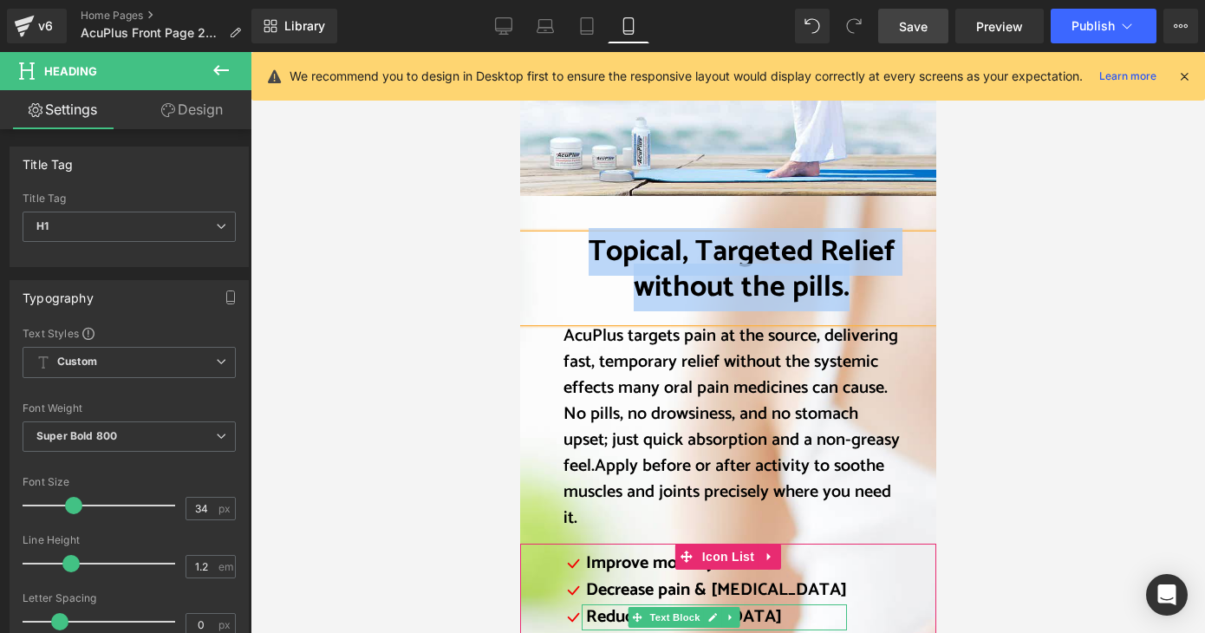
scroll to position [1955, 0]
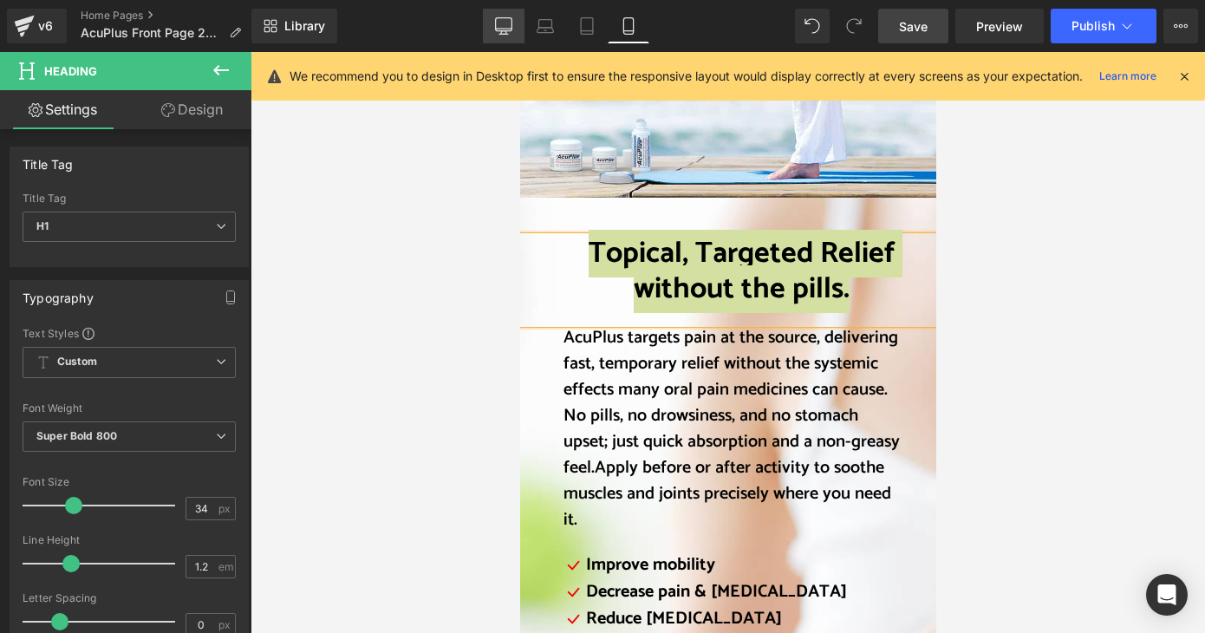
click at [499, 22] on icon at bounding box center [503, 25] width 17 height 17
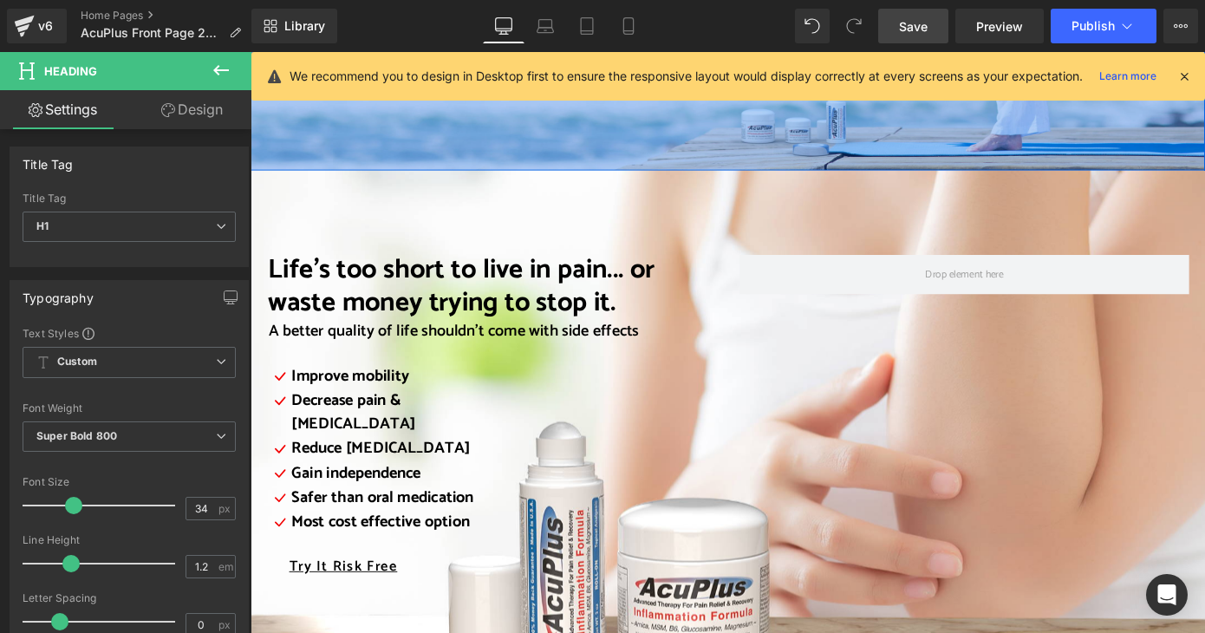
scroll to position [2168, 0]
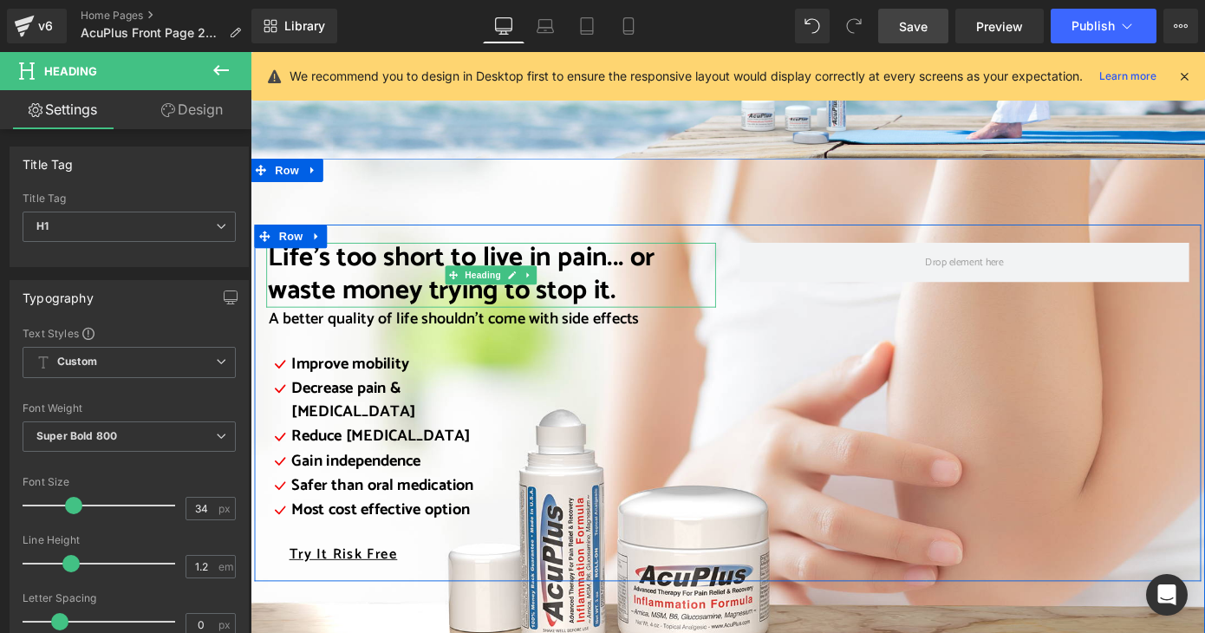
click at [318, 255] on span "Life’s too short to live in pain... or waste money trying to stop it." at bounding box center [482, 296] width 425 height 83
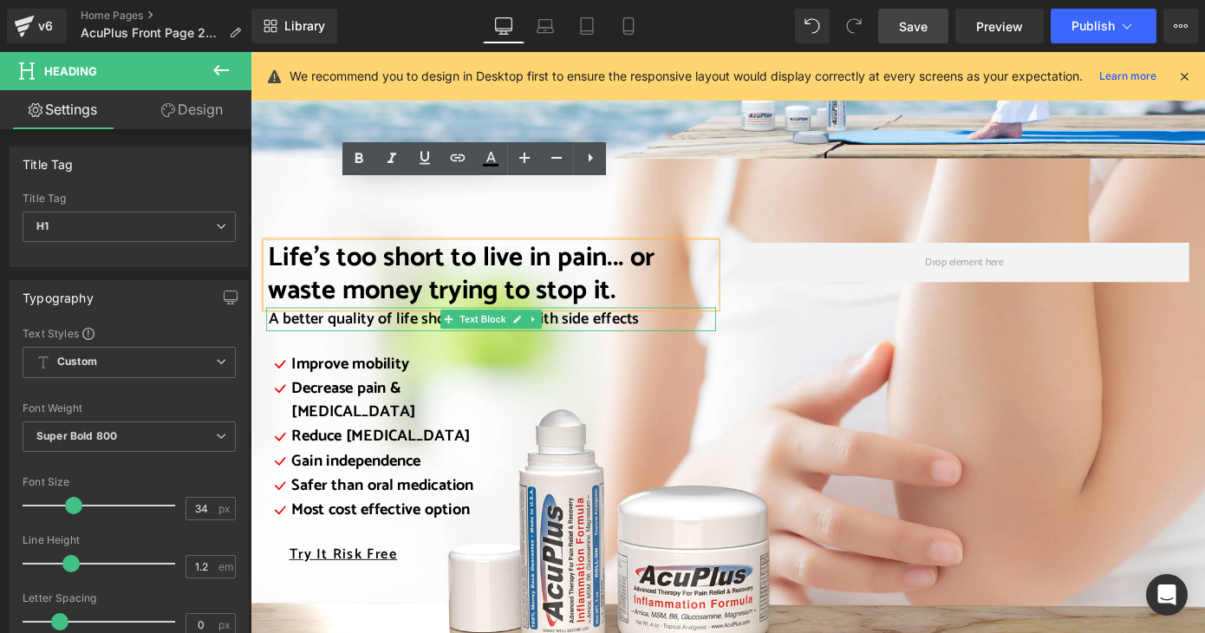
drag, startPoint x: 268, startPoint y: 213, endPoint x: 675, endPoint y: 271, distance: 410.8
click at [675, 271] on div "Life’s too short to live in pain... or waste money trying to stop it. Heading A…" at bounding box center [515, 447] width 520 height 370
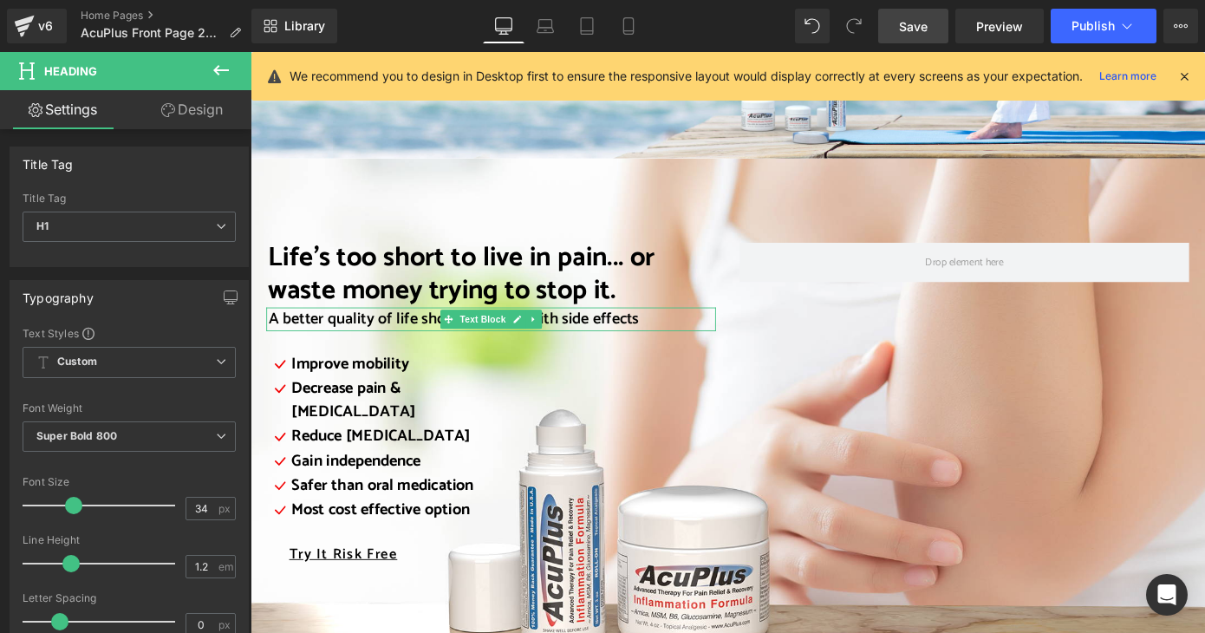
paste div
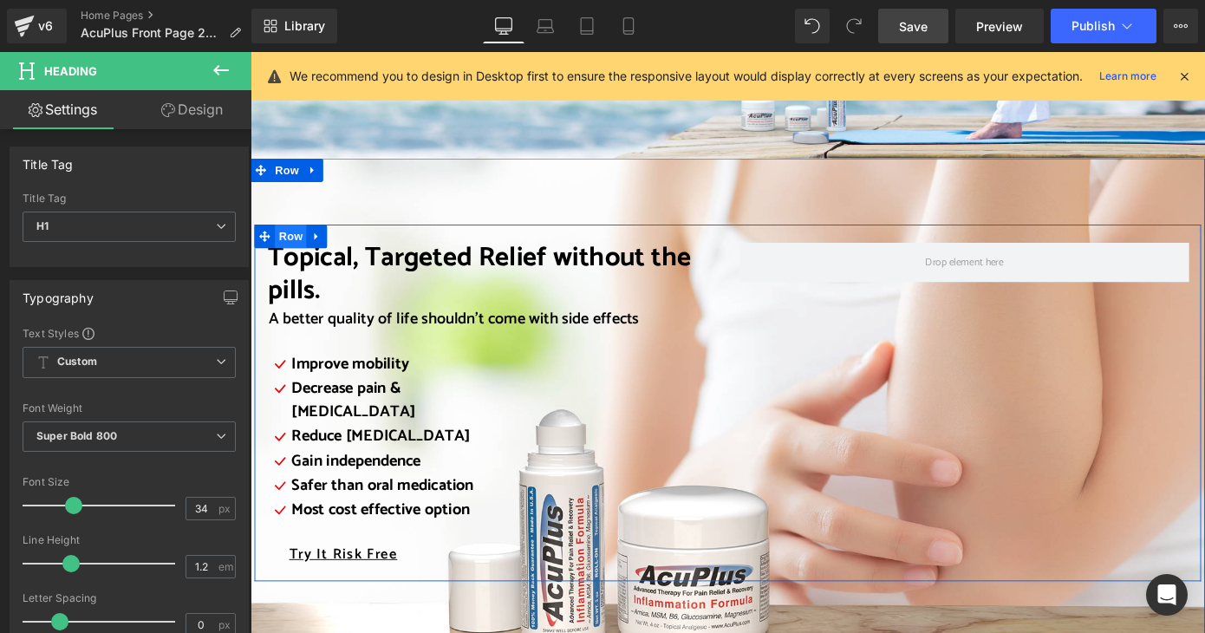
click at [290, 242] on span "Row" at bounding box center [294, 255] width 35 height 26
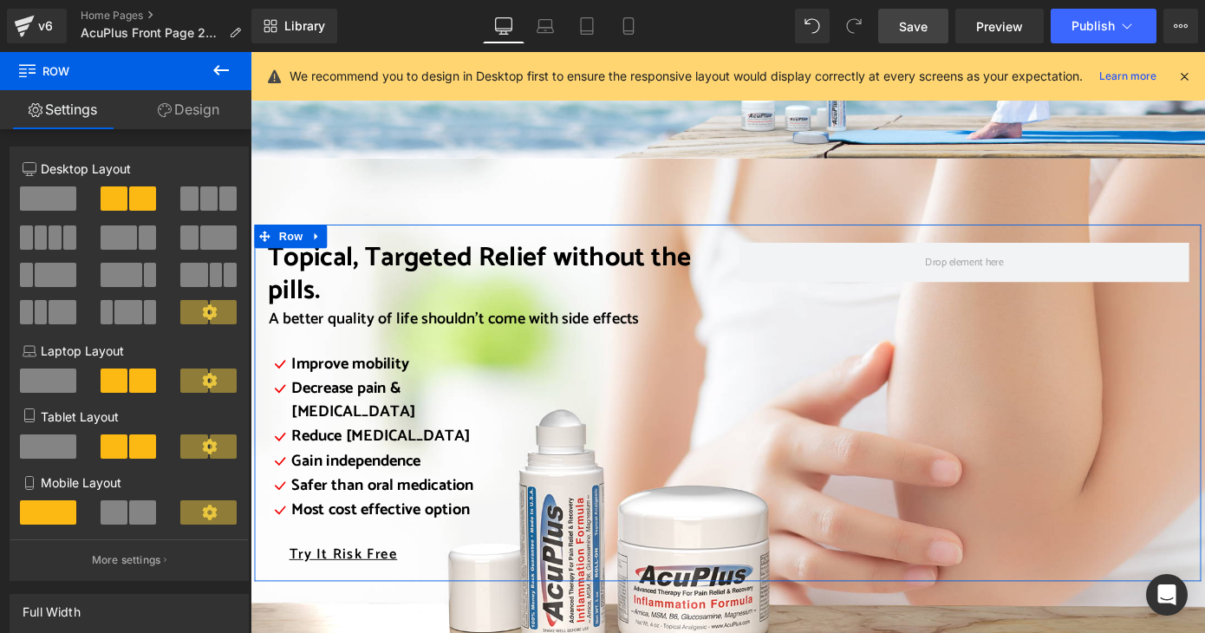
click at [219, 236] on span at bounding box center [218, 237] width 36 height 24
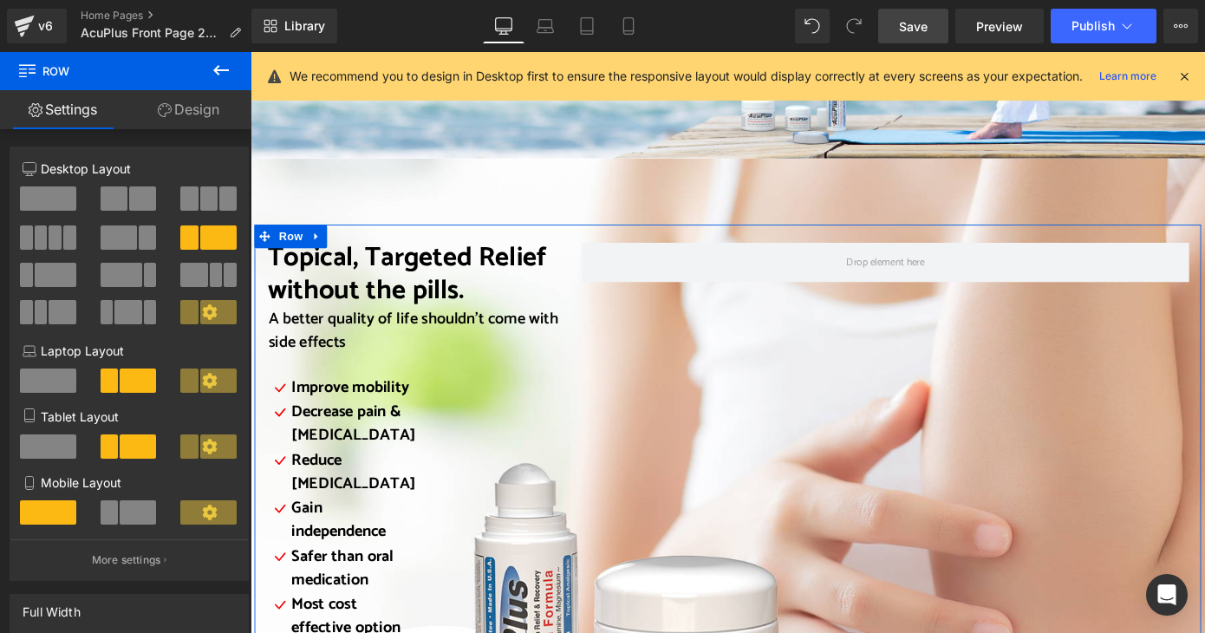
click at [134, 199] on span at bounding box center [142, 198] width 27 height 24
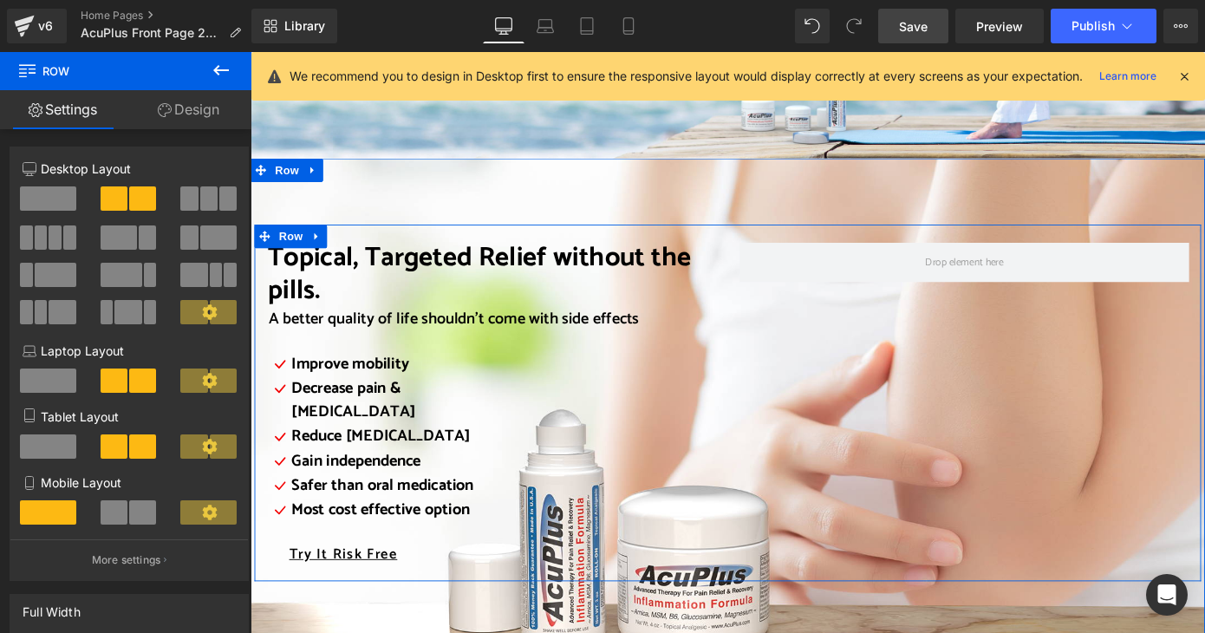
click at [865, 349] on div at bounding box center [1035, 447] width 520 height 370
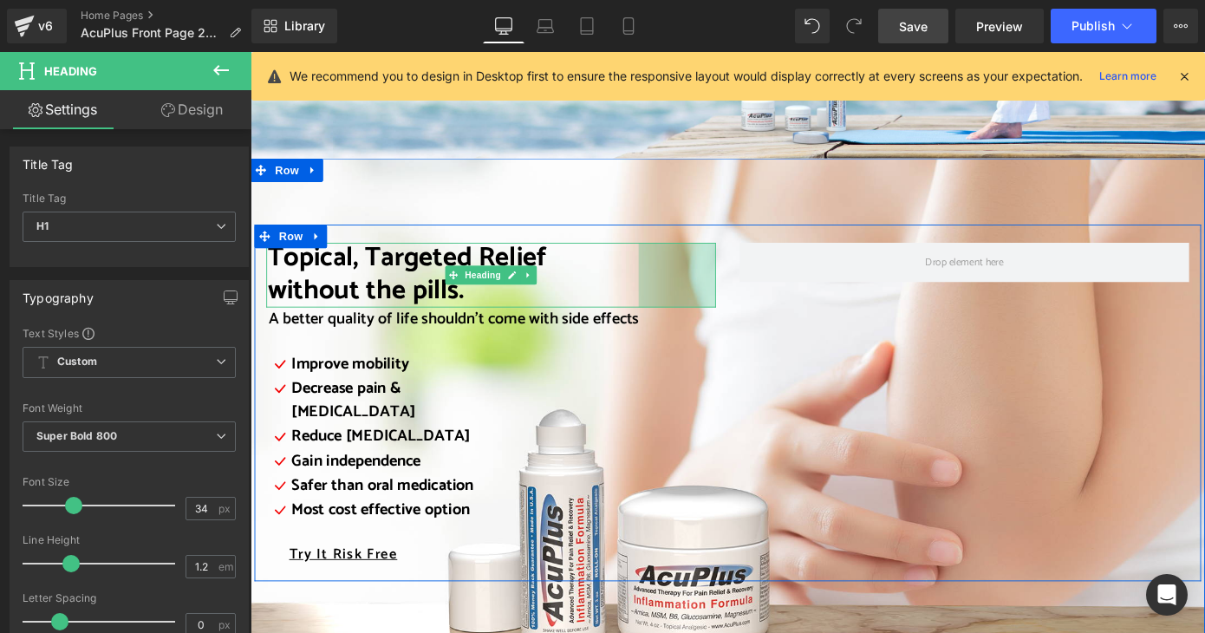
drag, startPoint x: 753, startPoint y: 239, endPoint x: 668, endPoint y: 243, distance: 85.0
click at [668, 262] on div "Topical, Targeted Relief without the pills. Heading 98px" at bounding box center [515, 297] width 494 height 71
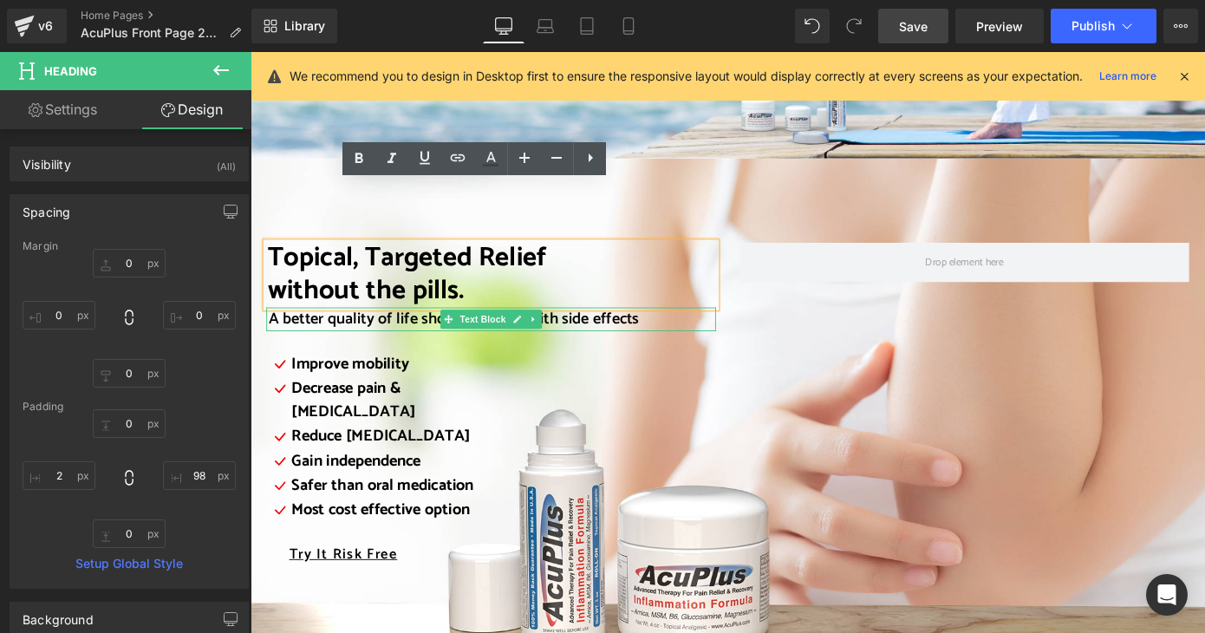
click at [680, 333] on p "A better quality of life shouldn’t come with side effects" at bounding box center [517, 346] width 492 height 26
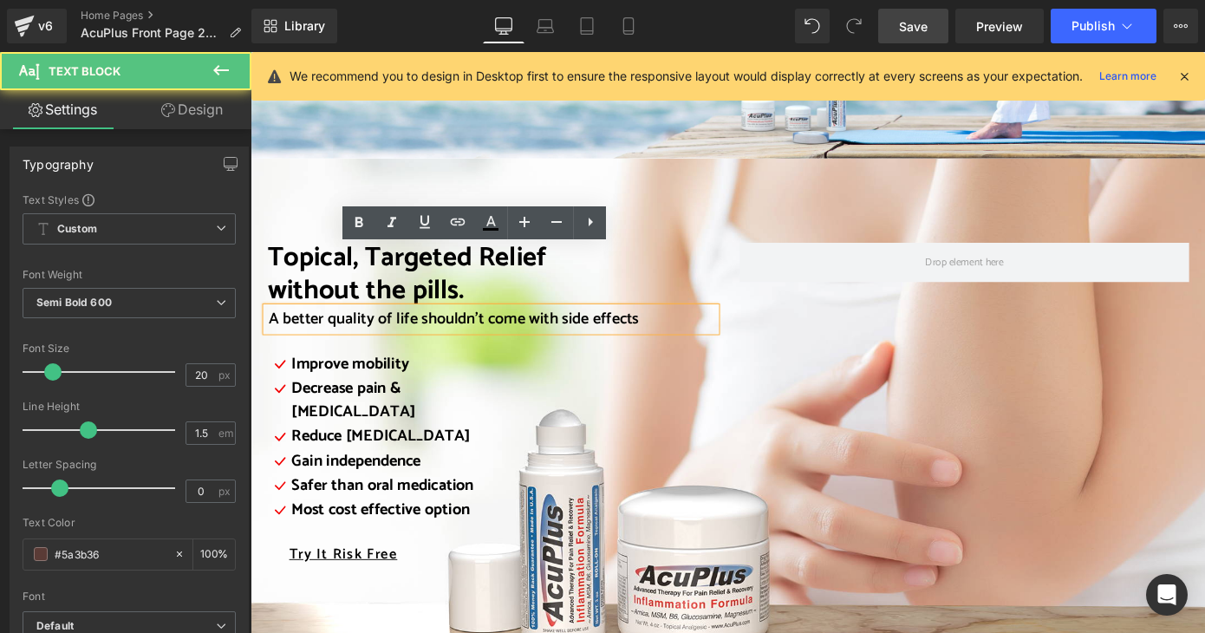
click at [680, 333] on p "A better quality of life shouldn’t come with side effects" at bounding box center [517, 346] width 492 height 26
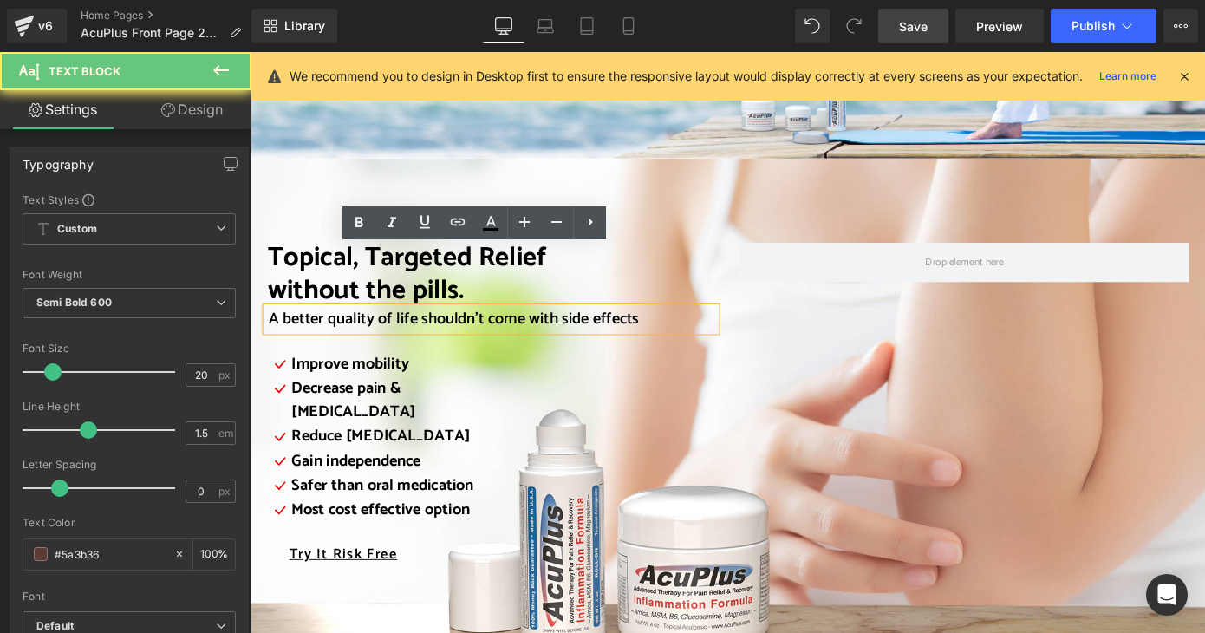
click at [680, 333] on p "A better quality of life shouldn’t come with side effects" at bounding box center [517, 346] width 492 height 26
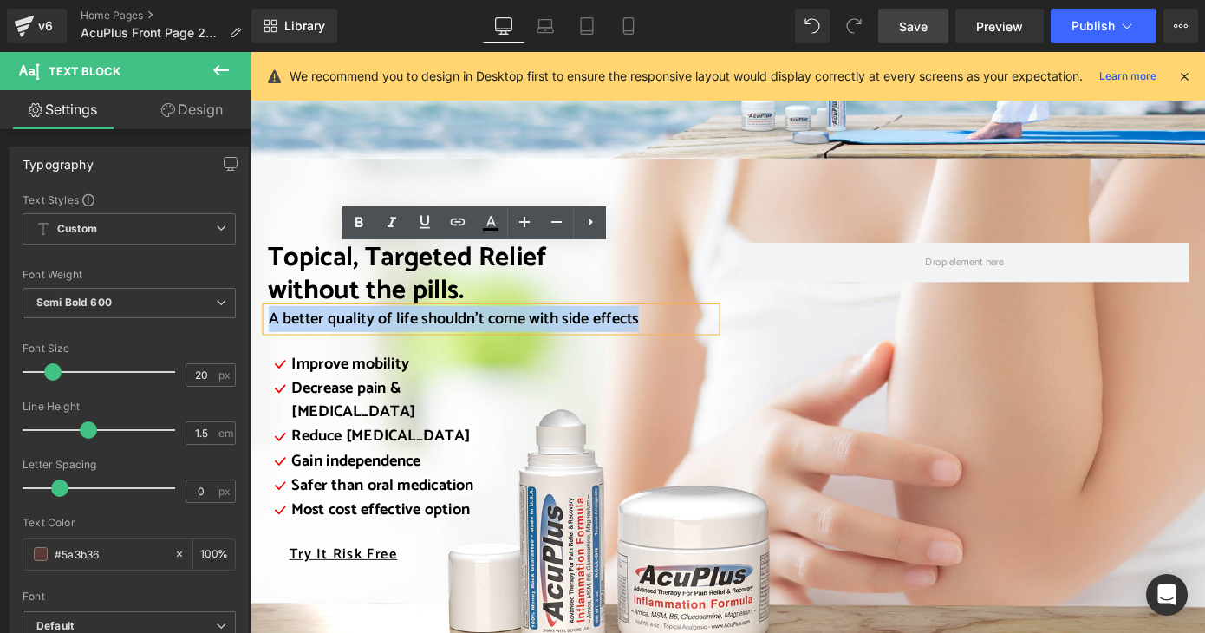
click at [680, 333] on p "A better quality of life shouldn’t come with side effects" at bounding box center [517, 346] width 492 height 26
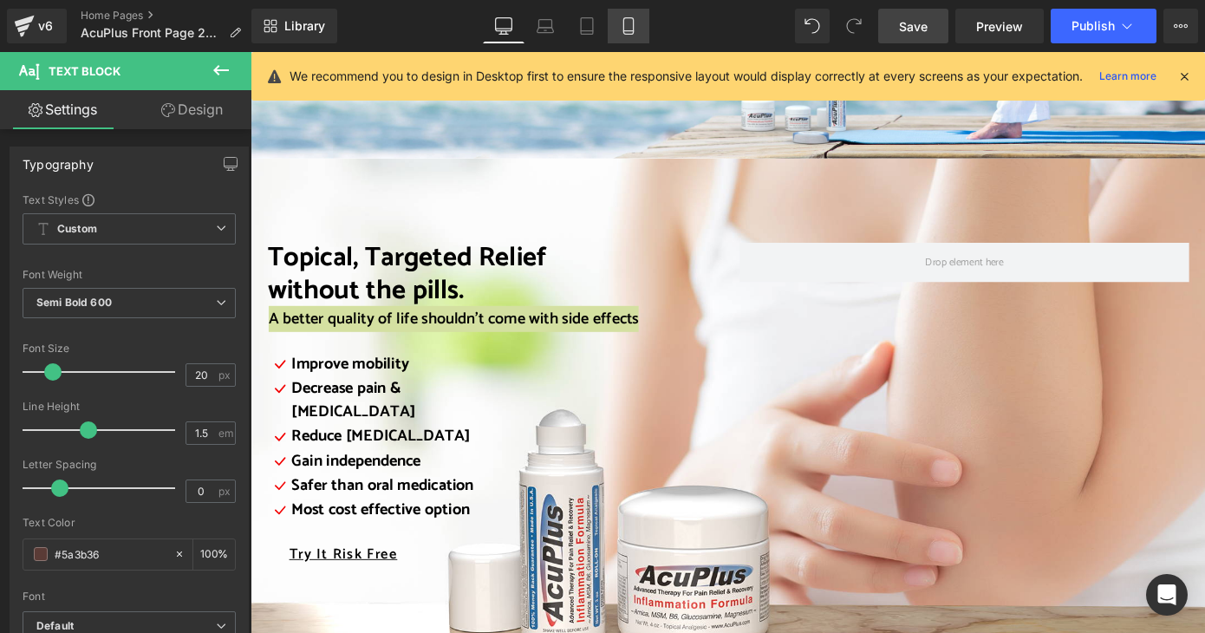
click at [628, 18] on icon at bounding box center [628, 26] width 10 height 16
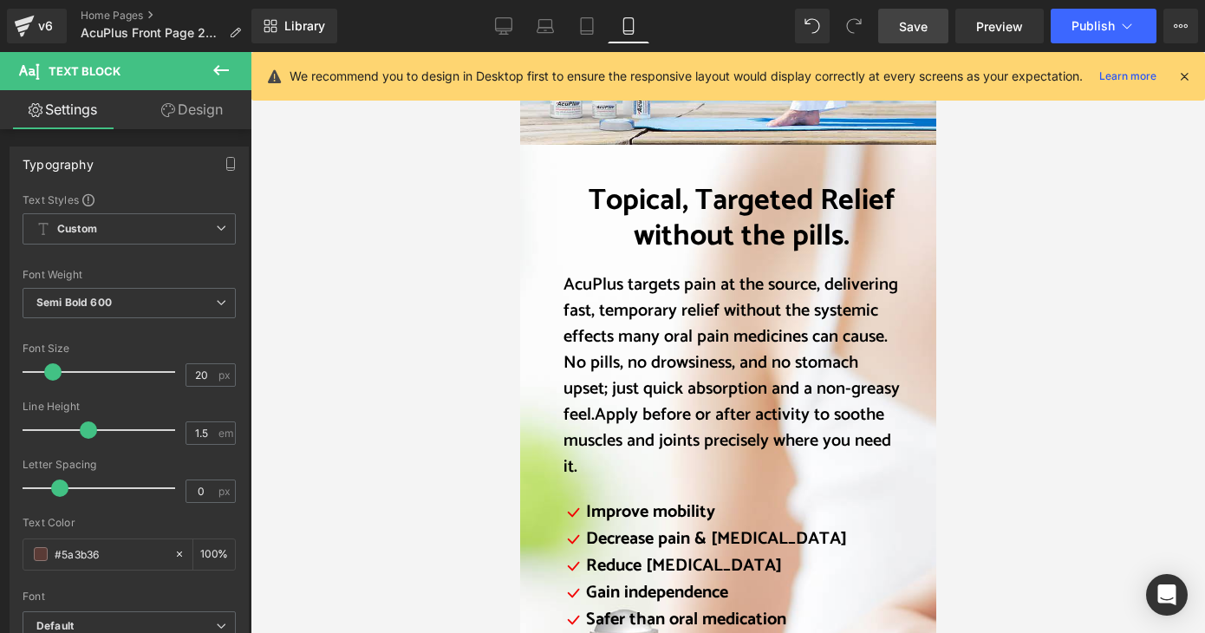
scroll to position [1994, 0]
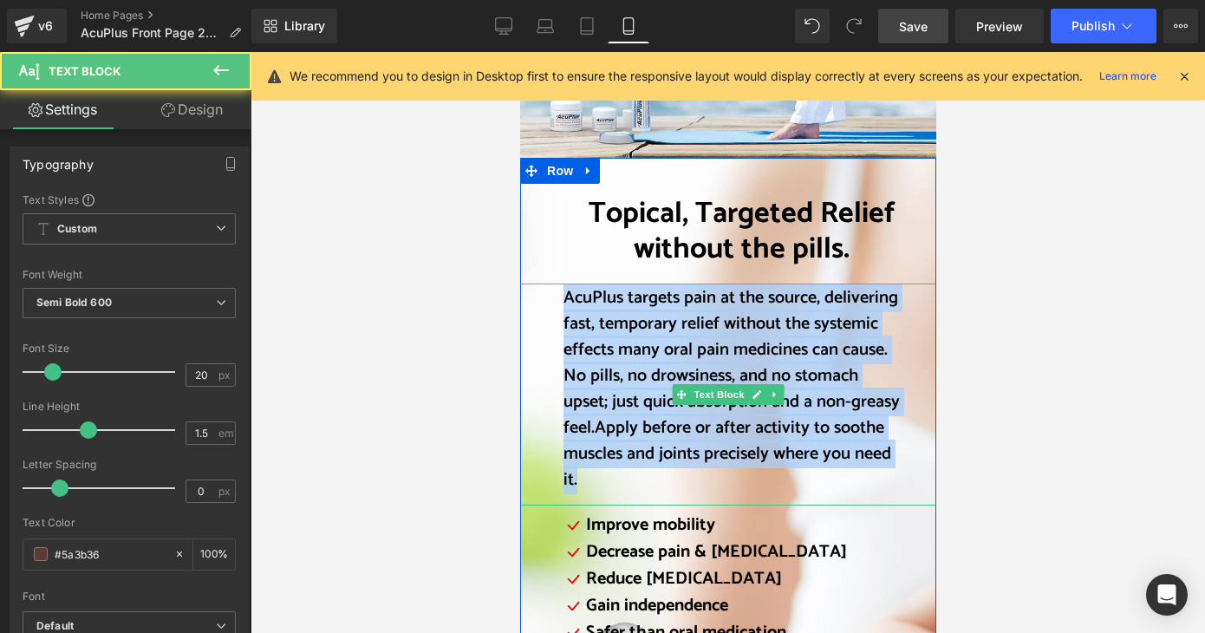
drag, startPoint x: 558, startPoint y: 299, endPoint x: 615, endPoint y: 470, distance: 179.9
click at [615, 470] on p "AcuPlus targets pain at the source, delivering fast, temporary relief without t…" at bounding box center [731, 389] width 337 height 208
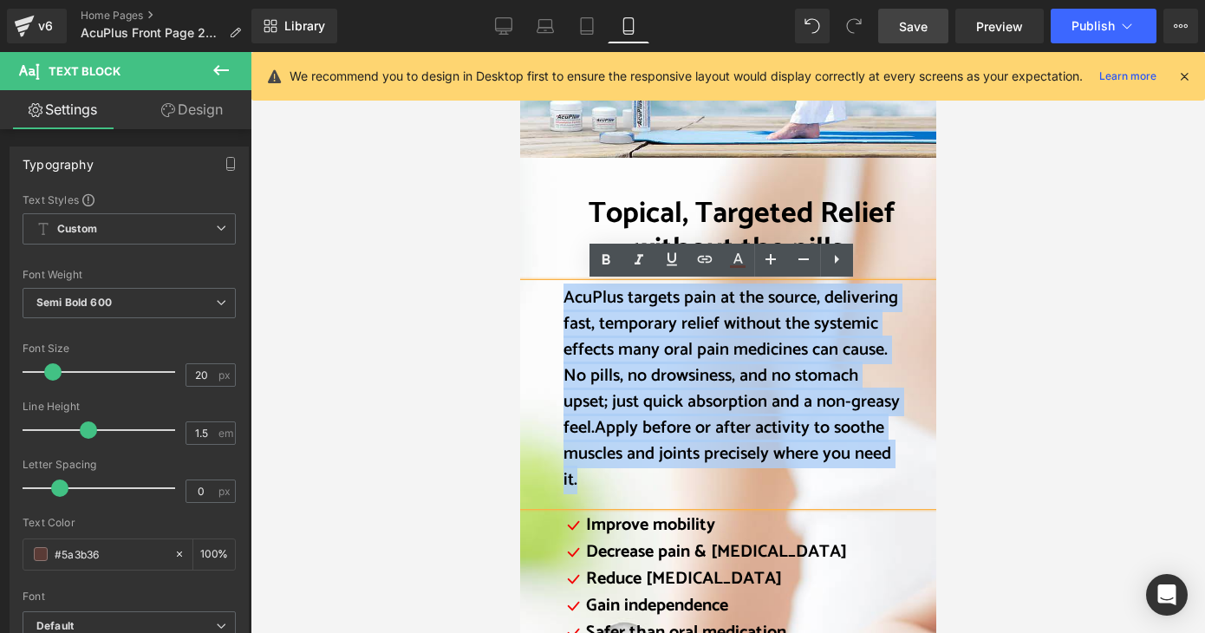
copy p "AcuPlus targets pain at the source, delivering fast, temporary relief without t…"
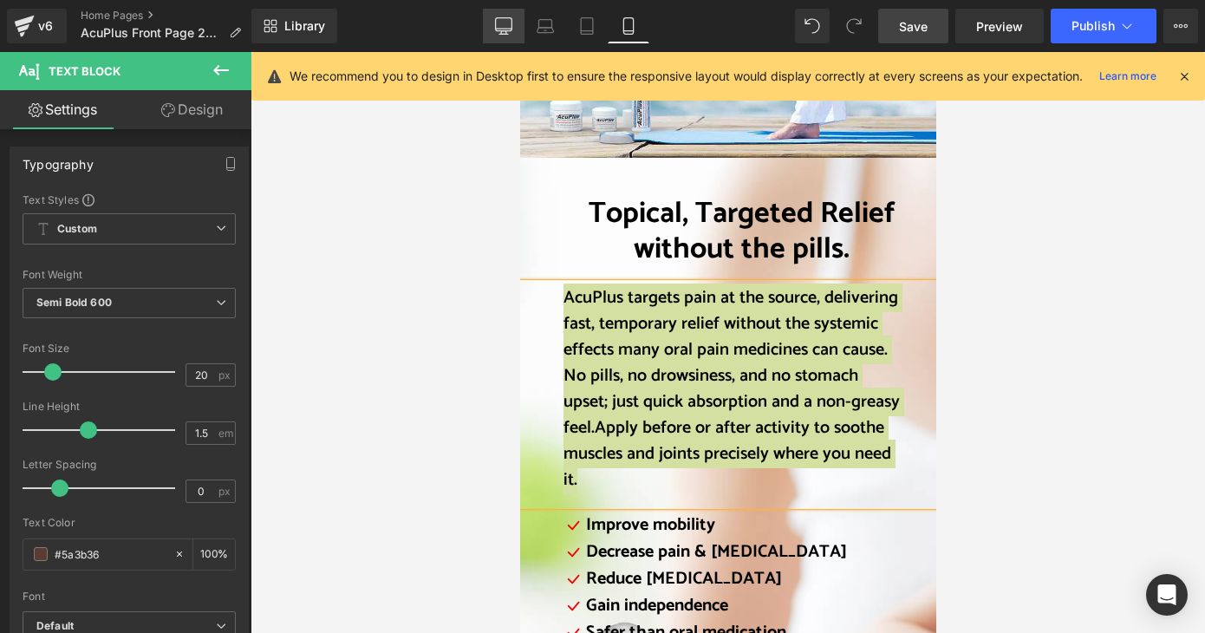
click at [499, 26] on icon at bounding box center [503, 25] width 17 height 17
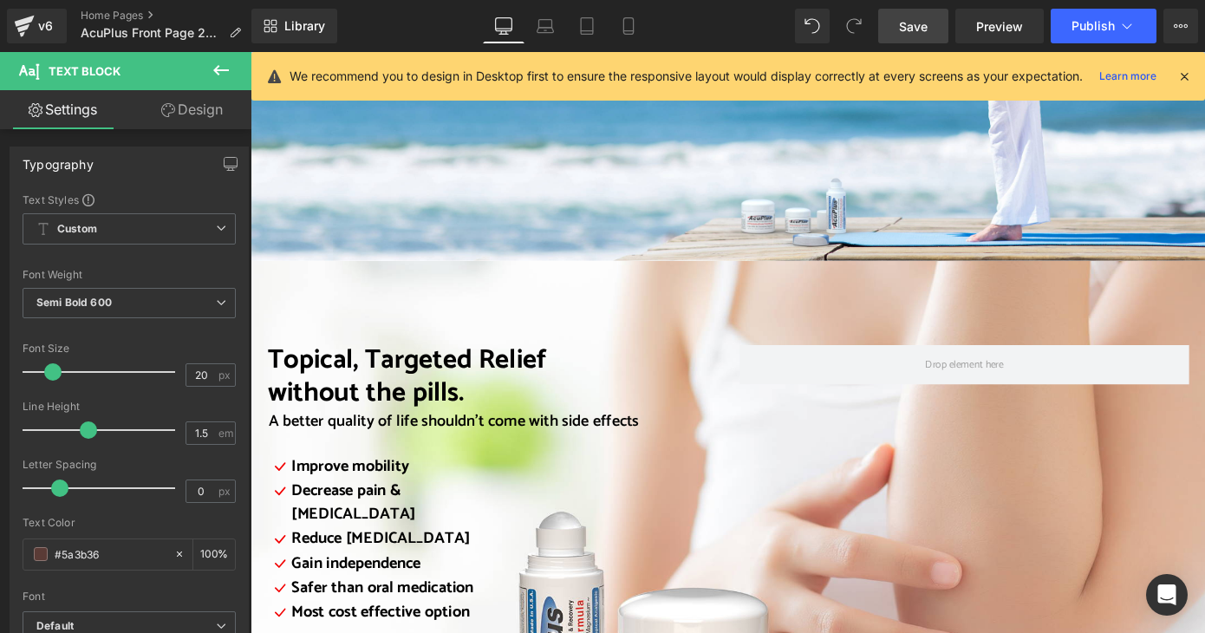
scroll to position [2081, 0]
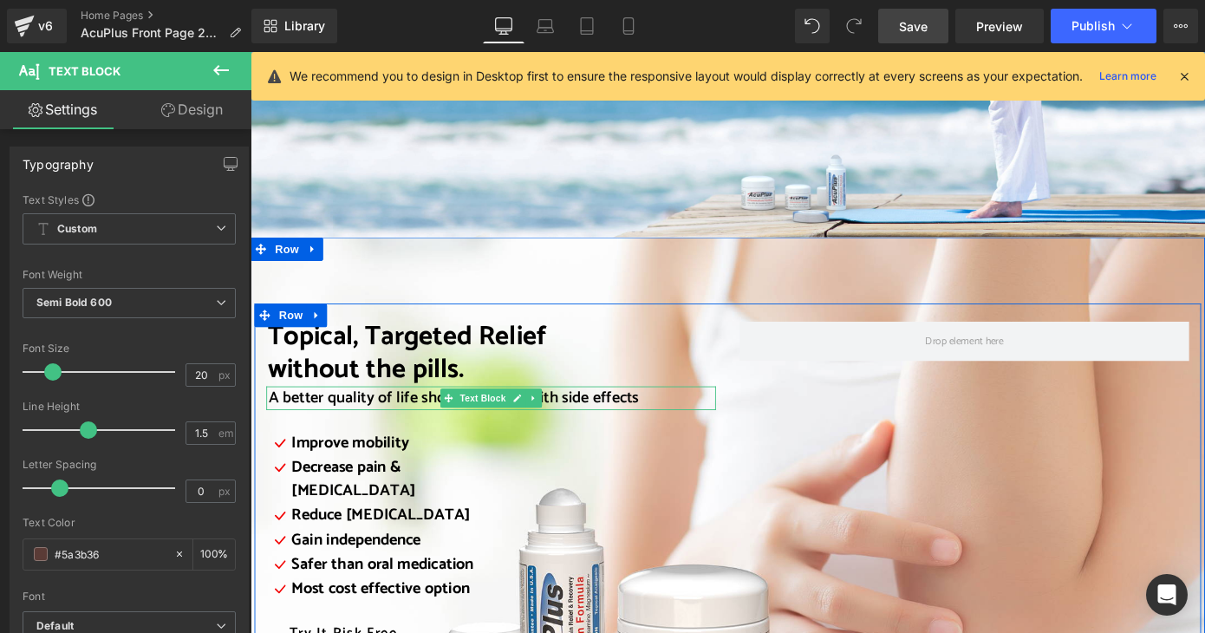
click at [309, 418] on span "A better quality of life shouldn’t come with side effects" at bounding box center [474, 432] width 407 height 29
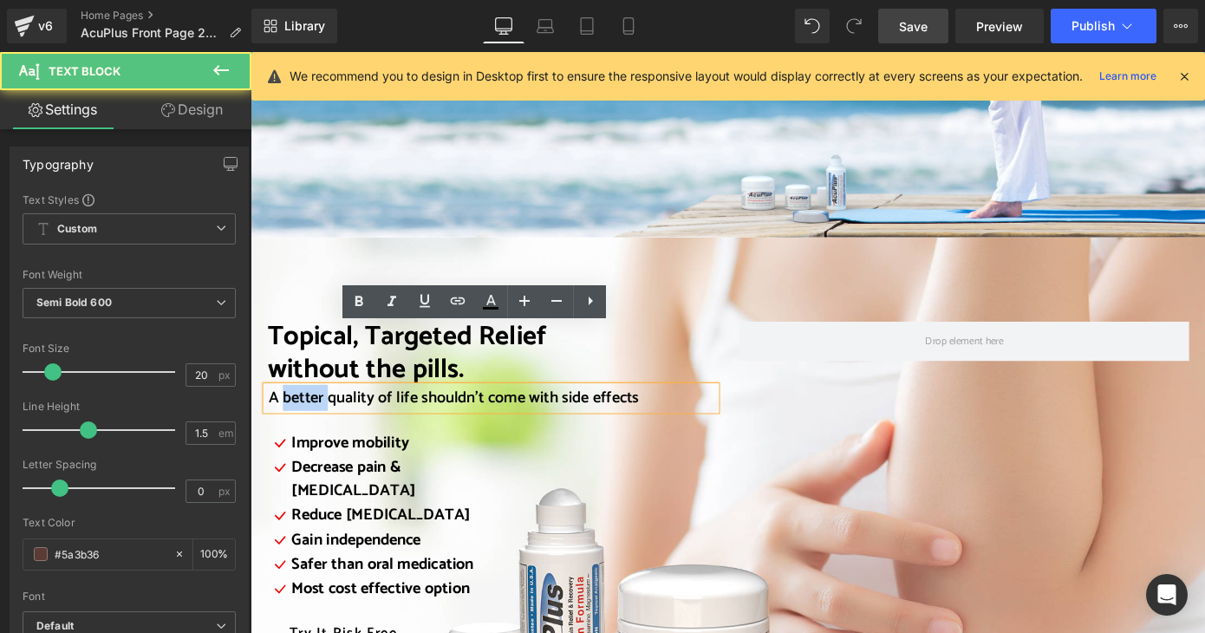
click at [309, 418] on span "A better quality of life shouldn’t come with side effects" at bounding box center [474, 432] width 407 height 29
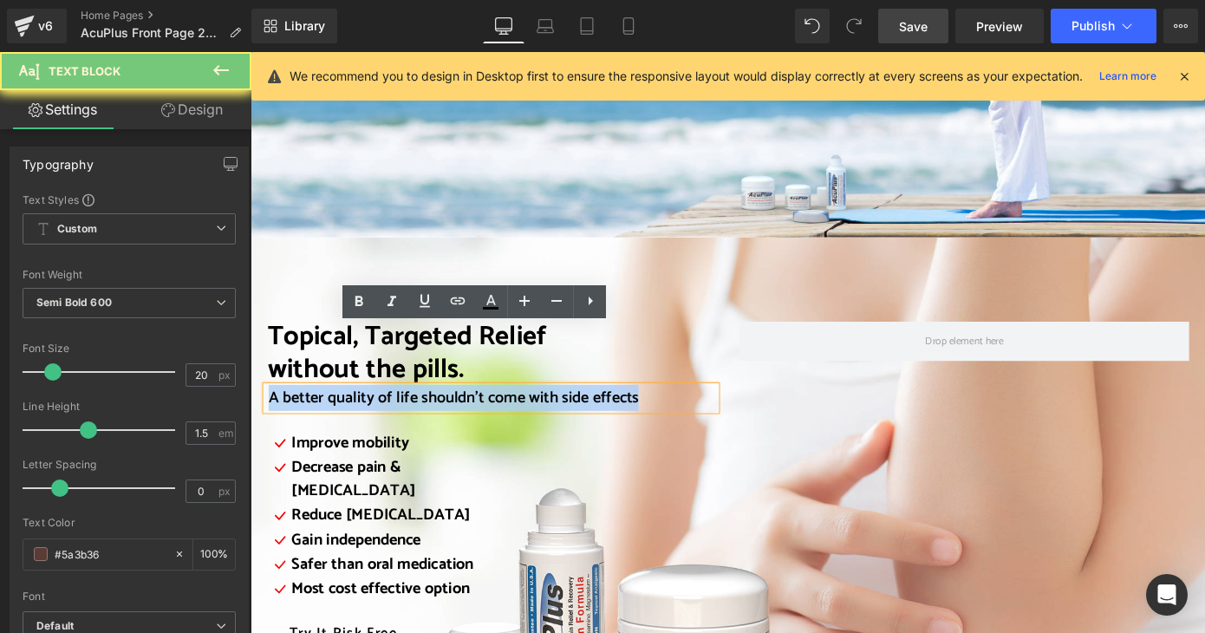
click at [309, 418] on span "A better quality of life shouldn’t come with side effects" at bounding box center [474, 432] width 407 height 29
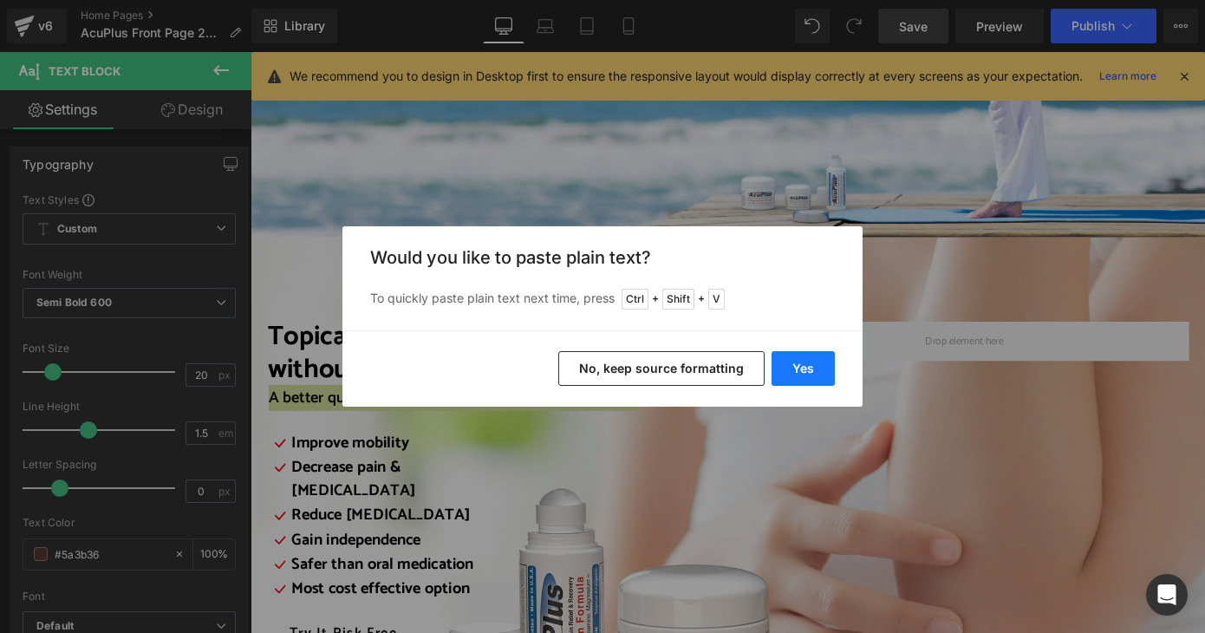
click at [800, 369] on button "Yes" at bounding box center [803, 368] width 63 height 35
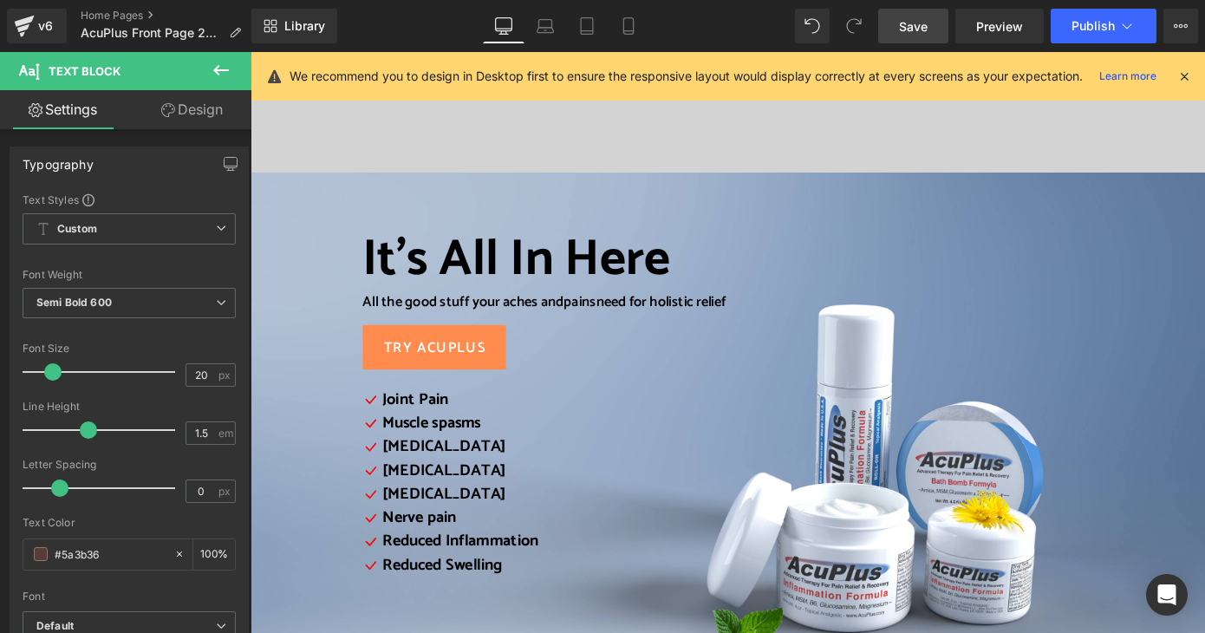
scroll to position [347, 0]
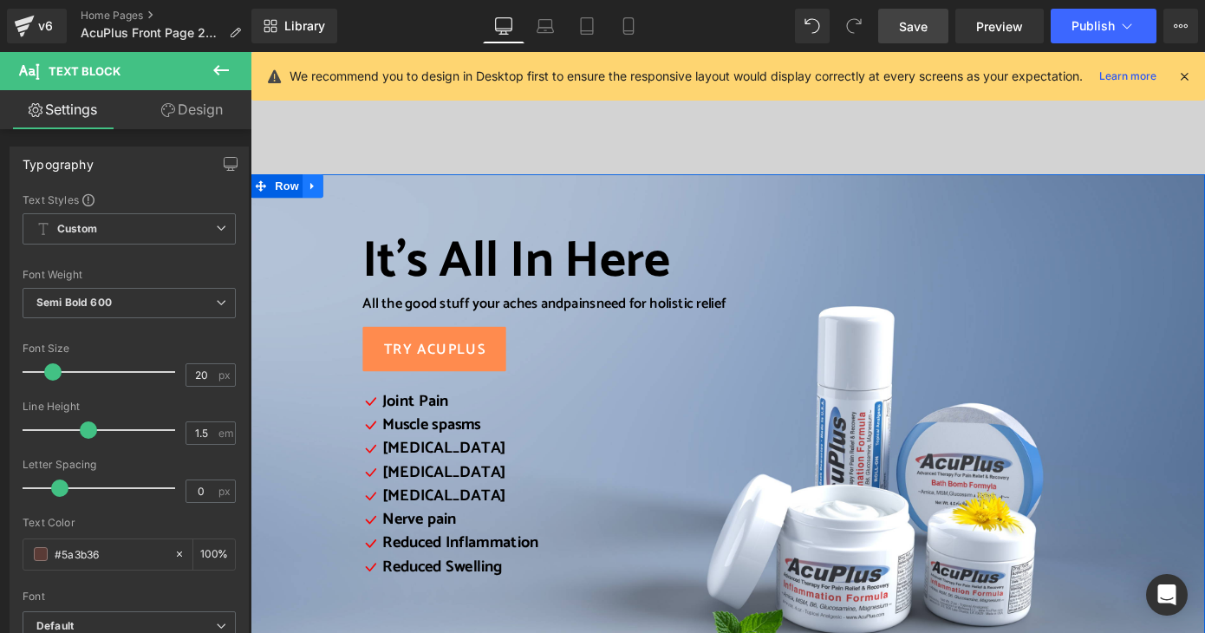
click at [315, 199] on icon at bounding box center [319, 199] width 12 height 13
click at [278, 201] on span "Row" at bounding box center [290, 199] width 35 height 26
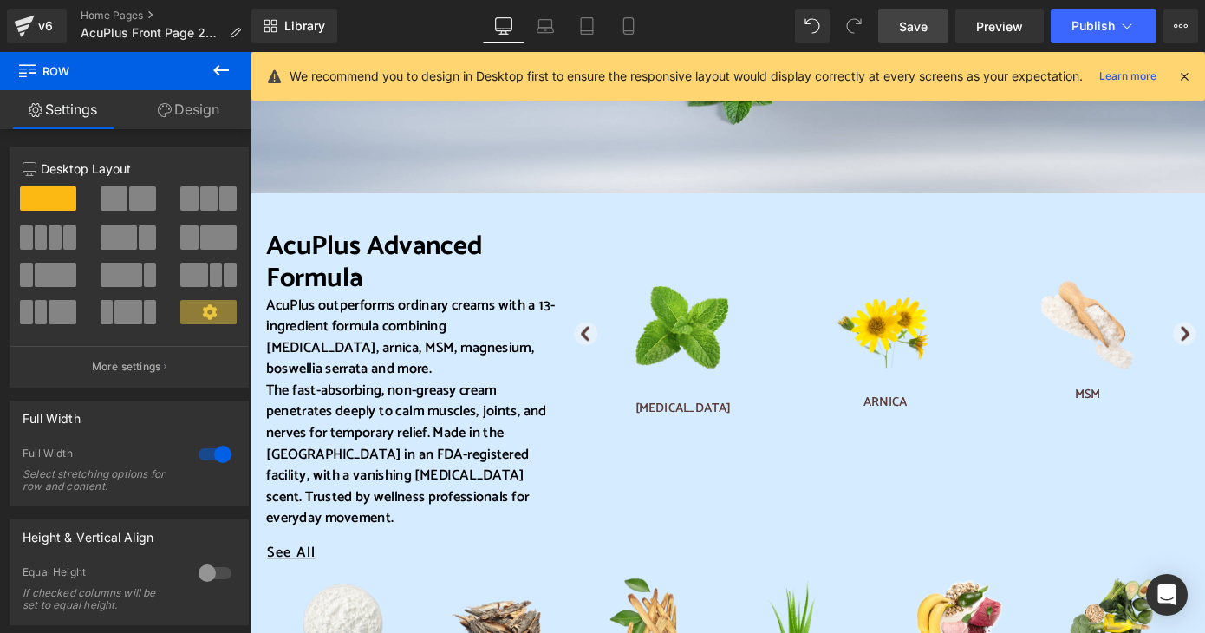
scroll to position [954, 0]
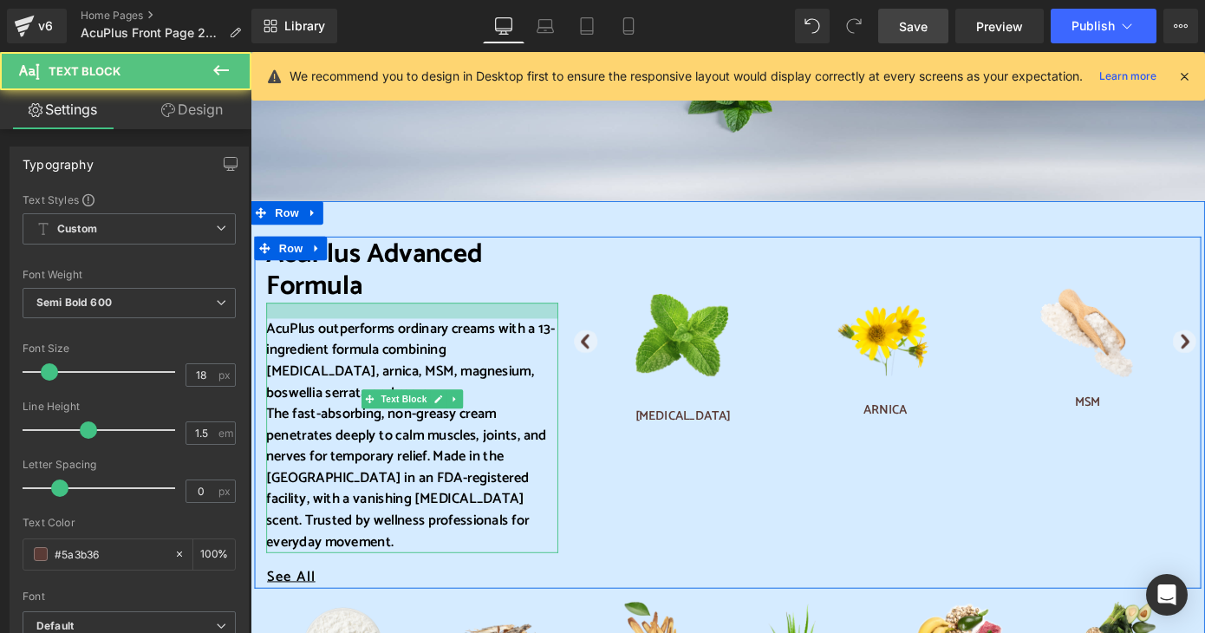
drag, startPoint x: 401, startPoint y: 330, endPoint x: 400, endPoint y: 347, distance: 17.4
click at [400, 347] on div "AcuPlus outperforms ordinary creams with a 13-ingredient formula combining ment…" at bounding box center [428, 465] width 321 height 275
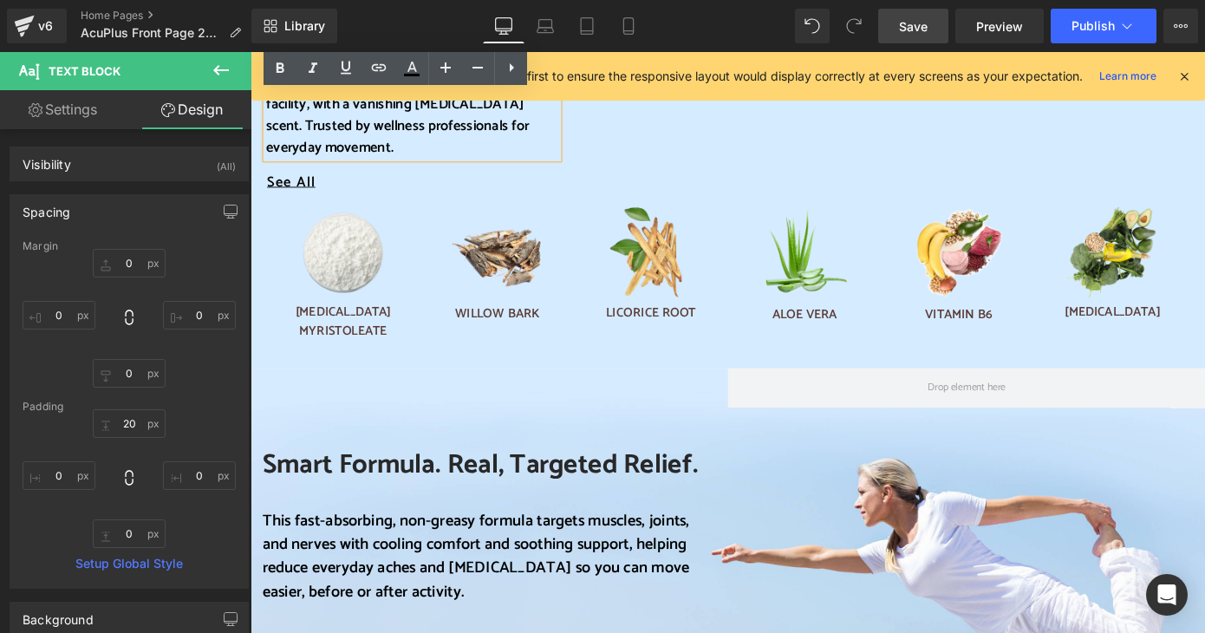
scroll to position [1561, 0]
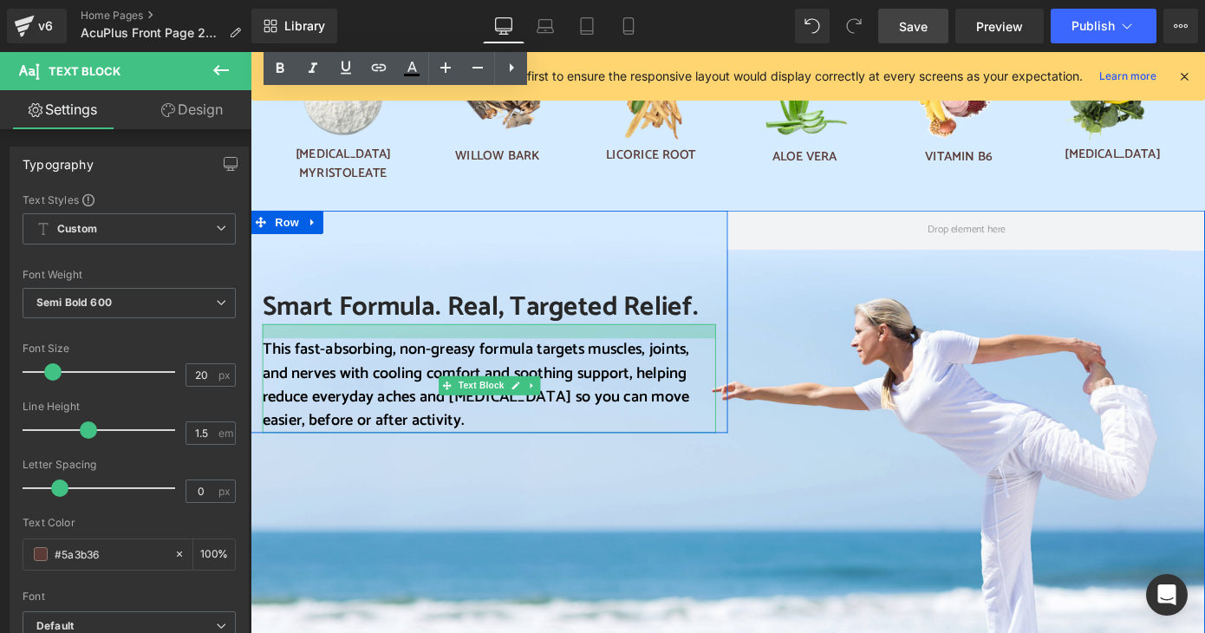
drag, startPoint x: 525, startPoint y: 289, endPoint x: 528, endPoint y: 274, distance: 15.0
click at [528, 297] on div "Smart Formula. Real, Targeted Relief. Heading This fast-absorbing, non-greasy f…" at bounding box center [513, 384] width 525 height 174
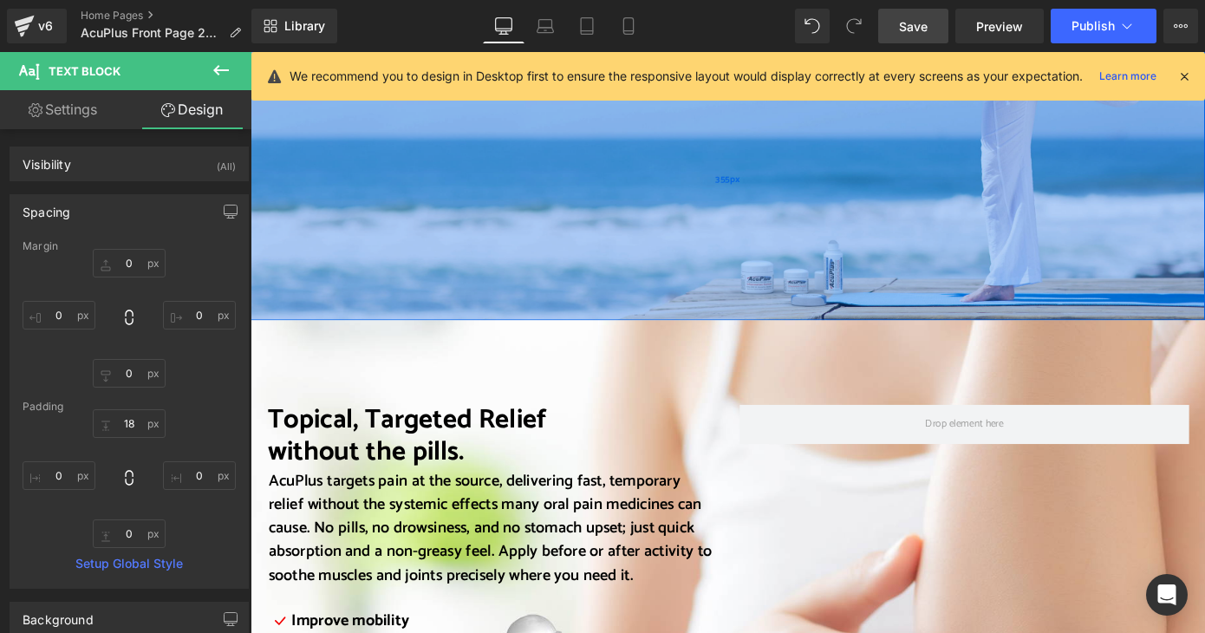
scroll to position [1994, 0]
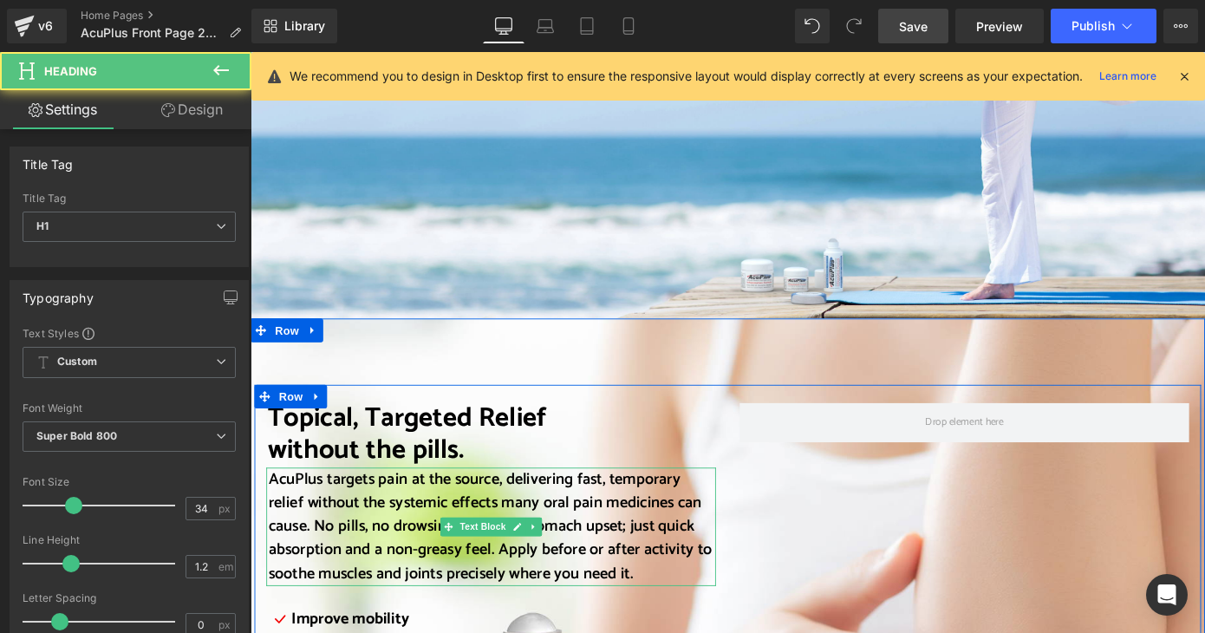
drag, startPoint x: 504, startPoint y: 438, endPoint x: 502, endPoint y: 456, distance: 18.3
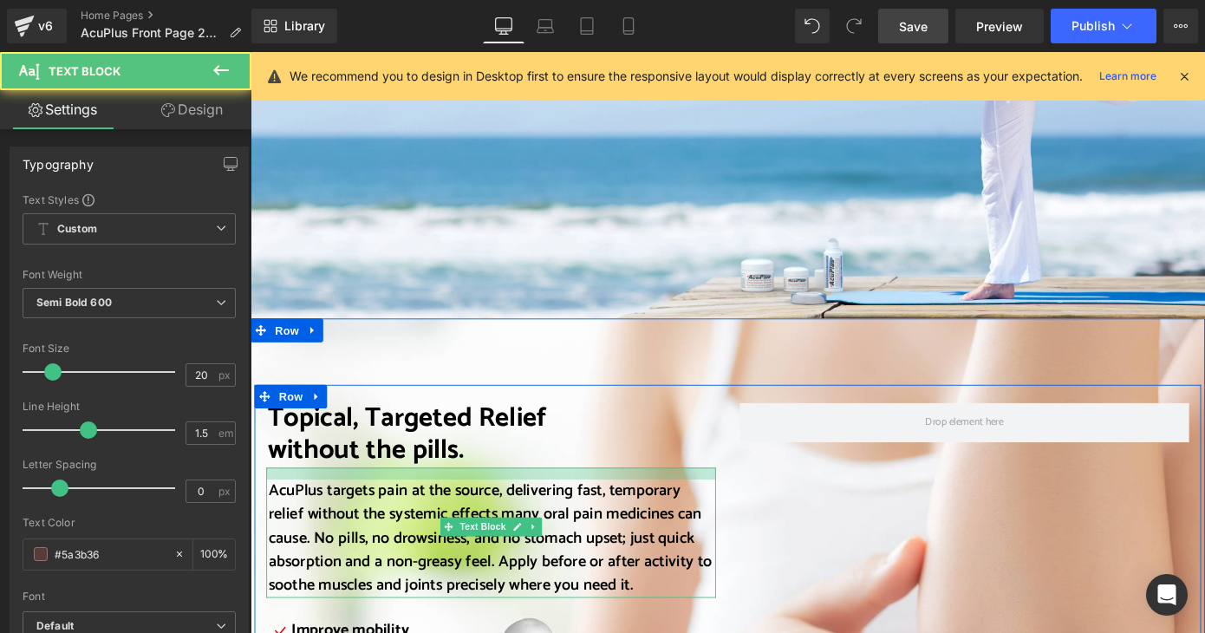
drag, startPoint x: 510, startPoint y: 443, endPoint x: 510, endPoint y: 456, distance: 13.0
click at [510, 509] on div "AcuPlus targets pain at the source, delivering fast, temporary relief without t…" at bounding box center [515, 580] width 494 height 143
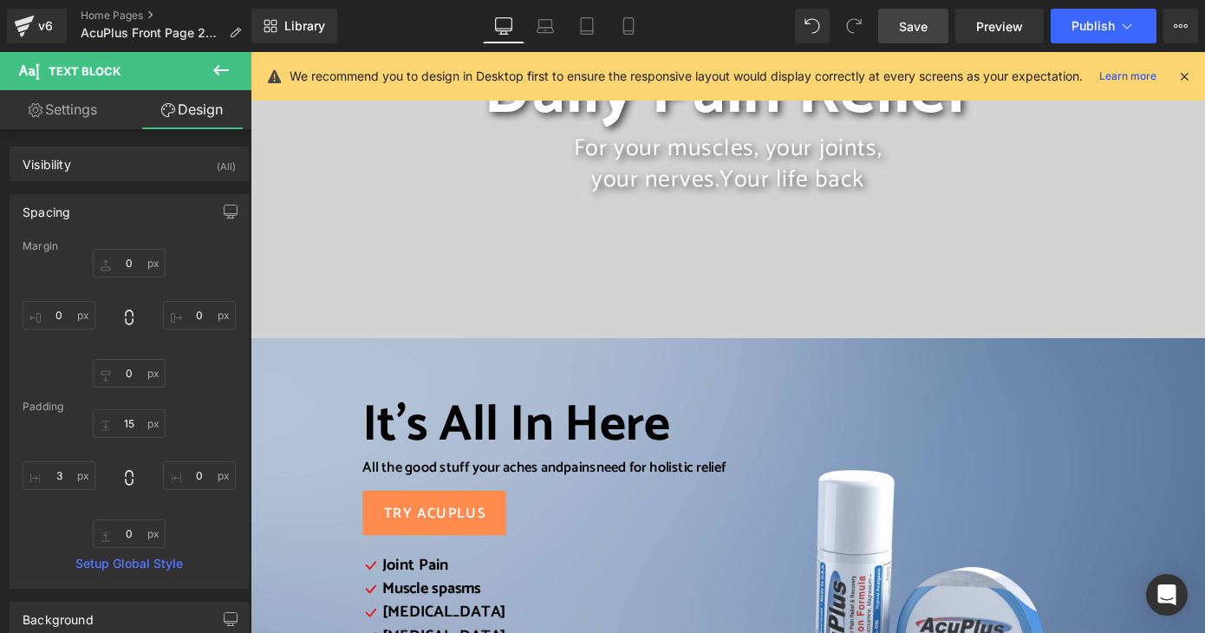
scroll to position [260, 0]
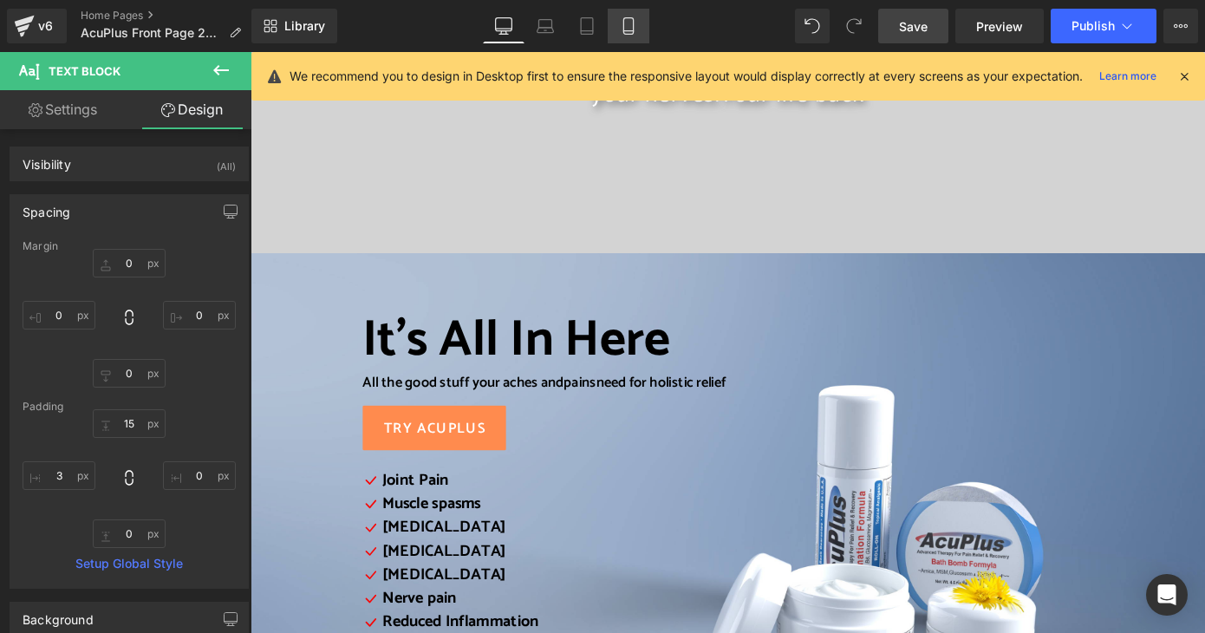
click at [637, 25] on icon at bounding box center [628, 25] width 17 height 17
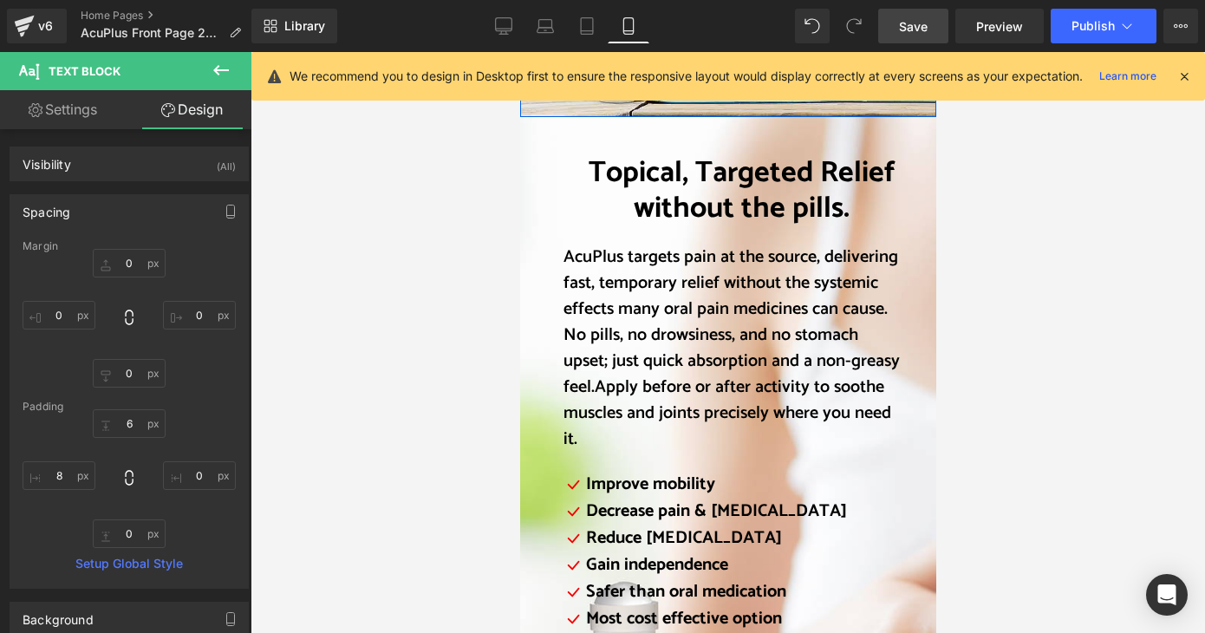
scroll to position [2081, 0]
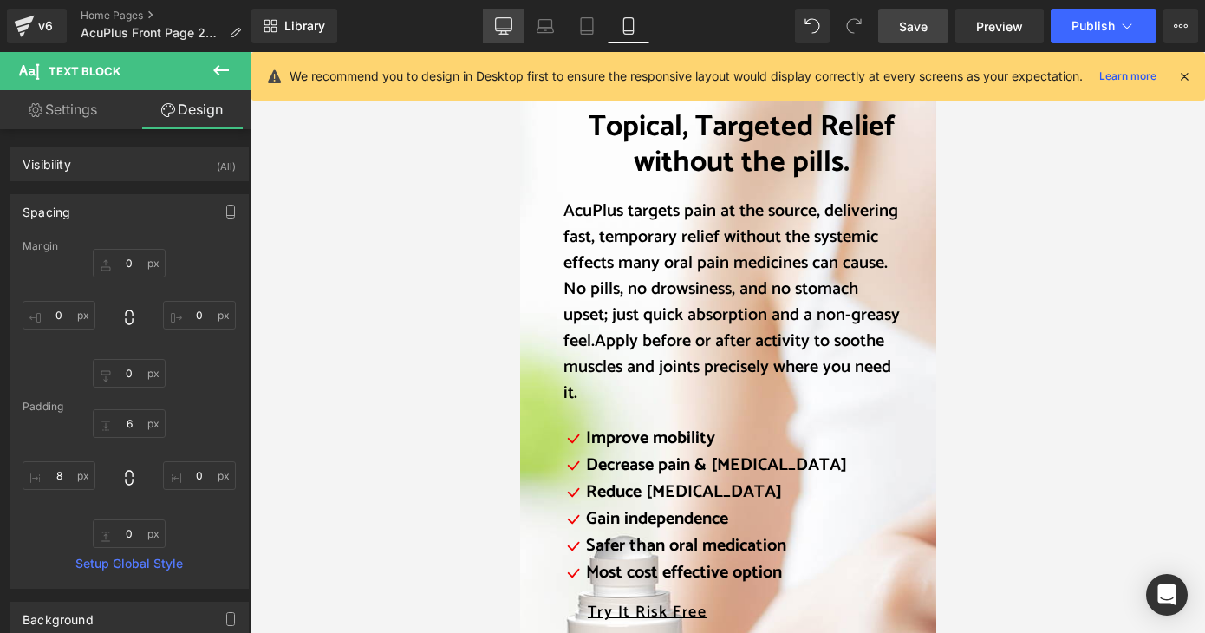
click at [490, 19] on link "Desktop" at bounding box center [504, 26] width 42 height 35
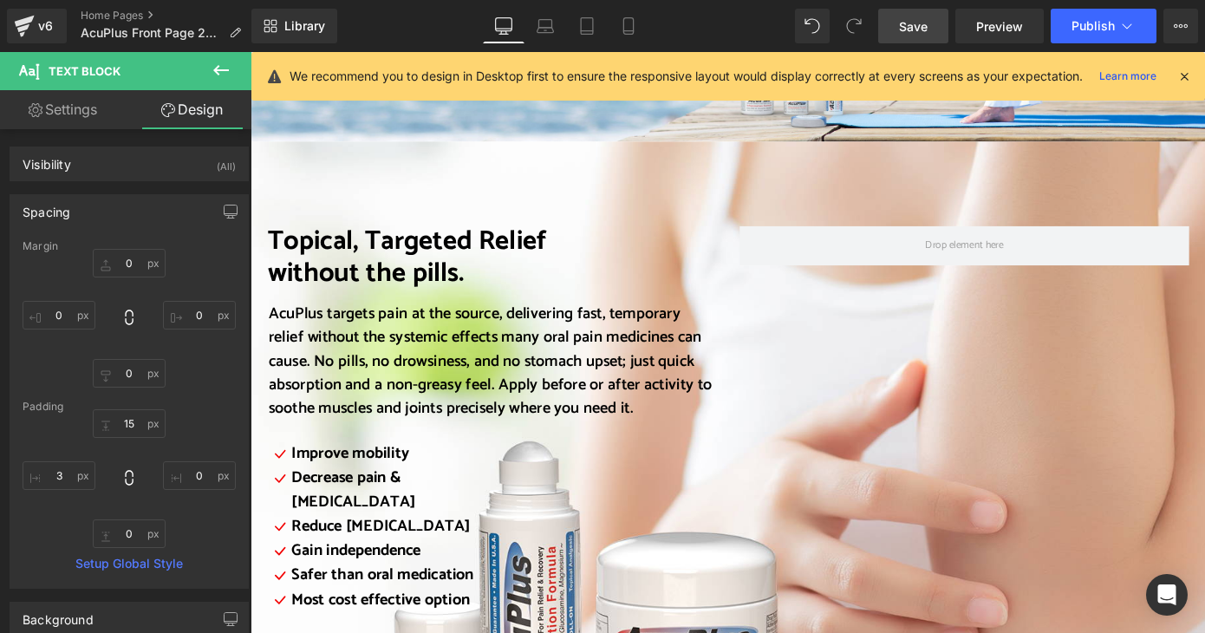
scroll to position [2189, 0]
click at [631, 28] on icon at bounding box center [628, 25] width 17 height 17
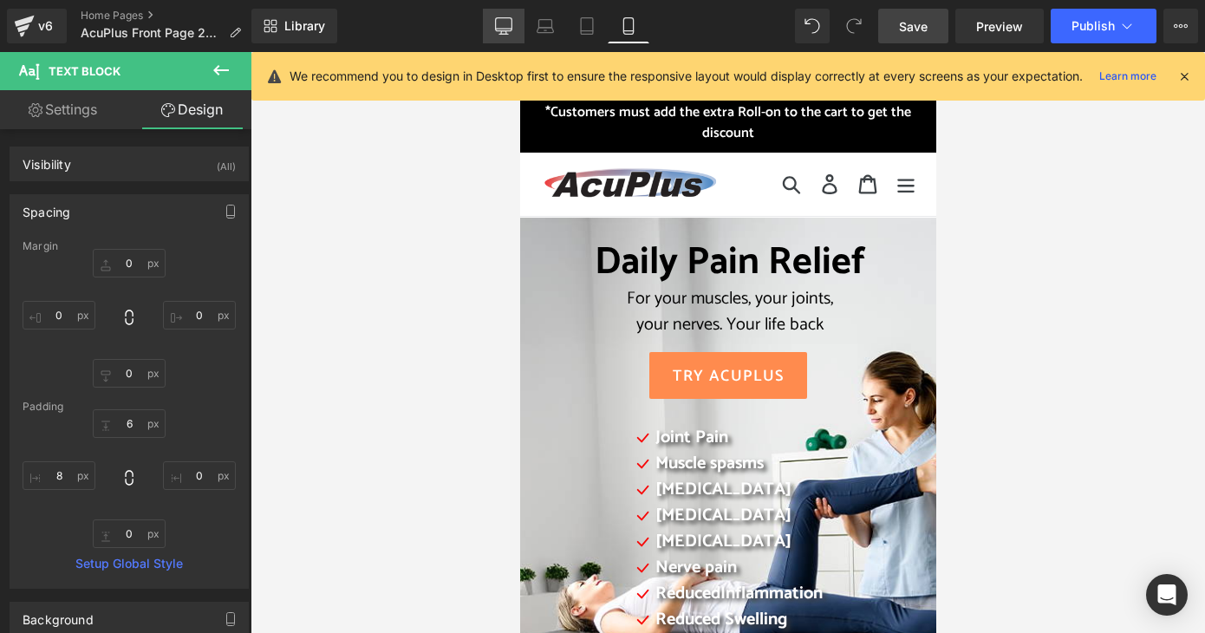
click at [510, 25] on icon at bounding box center [503, 25] width 17 height 17
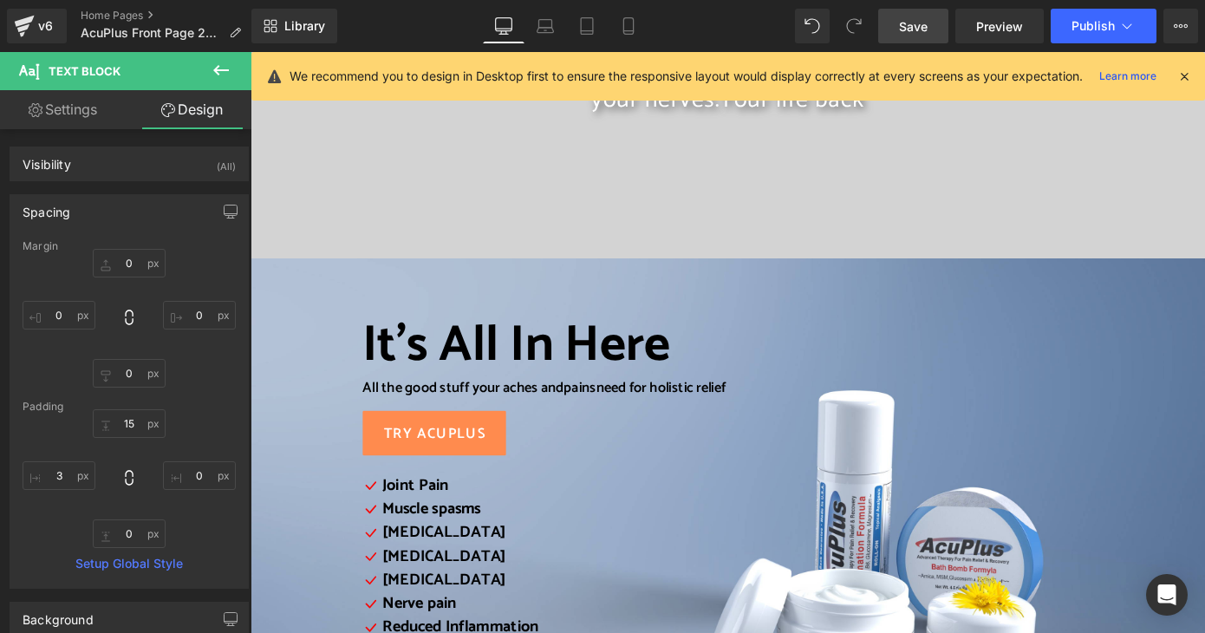
scroll to position [260, 0]
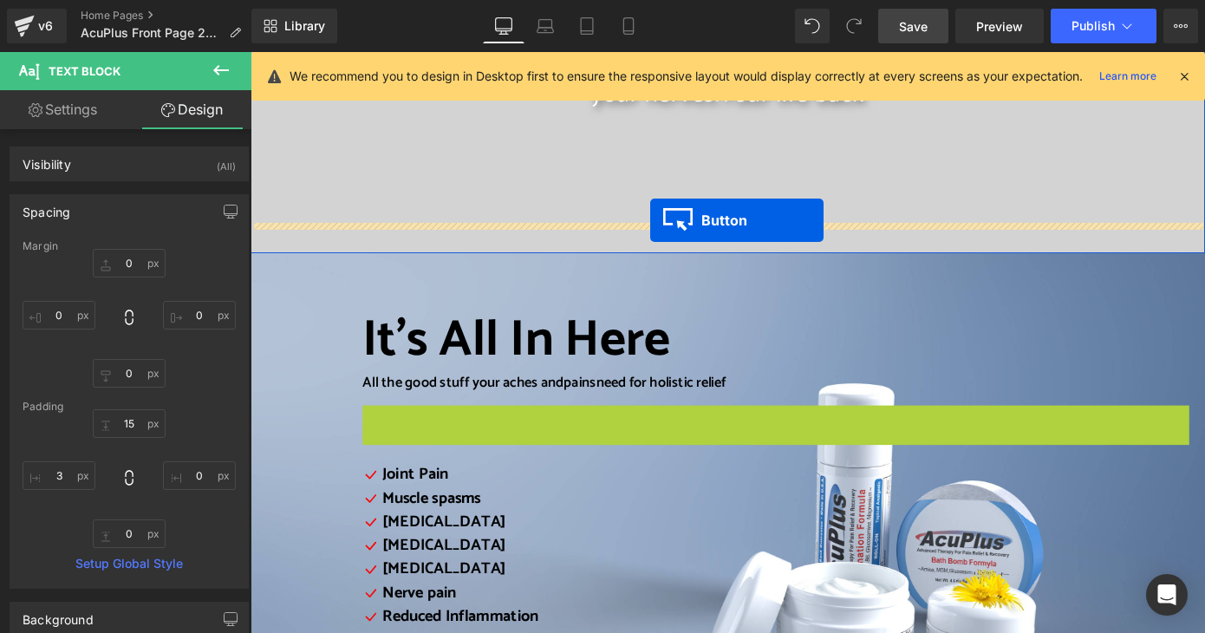
drag, startPoint x: 414, startPoint y: 461, endPoint x: 690, endPoint y: 237, distance: 356.3
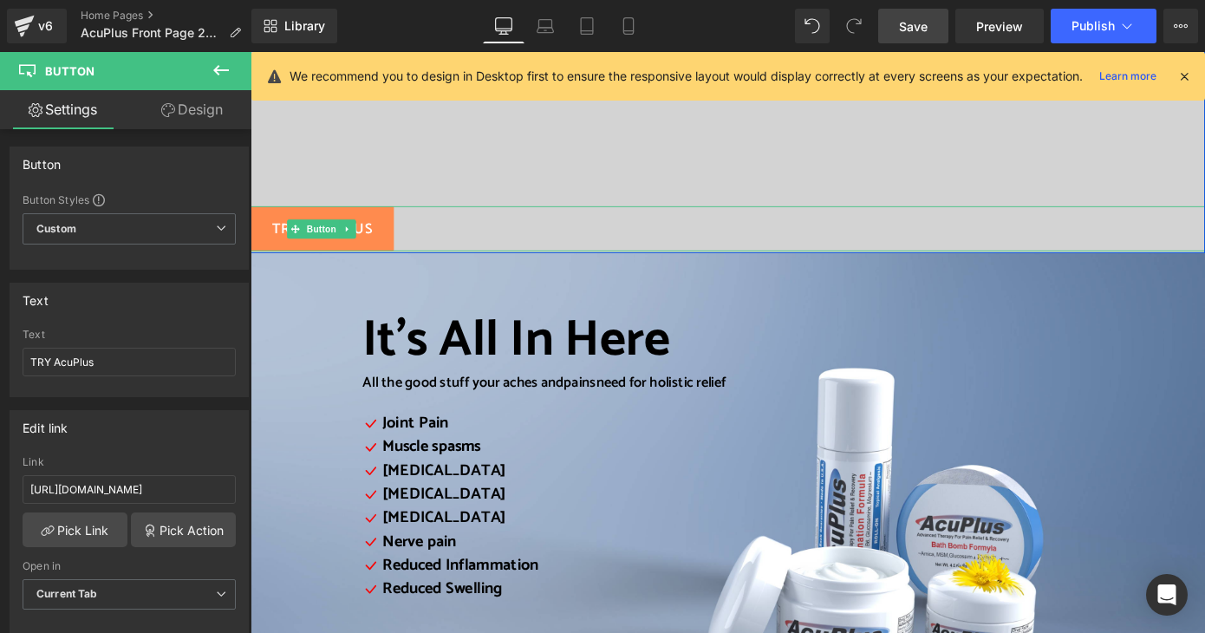
click at [381, 248] on link "TRY AcuPlus" at bounding box center [330, 246] width 158 height 49
click at [196, 108] on link "Design" at bounding box center [192, 109] width 126 height 39
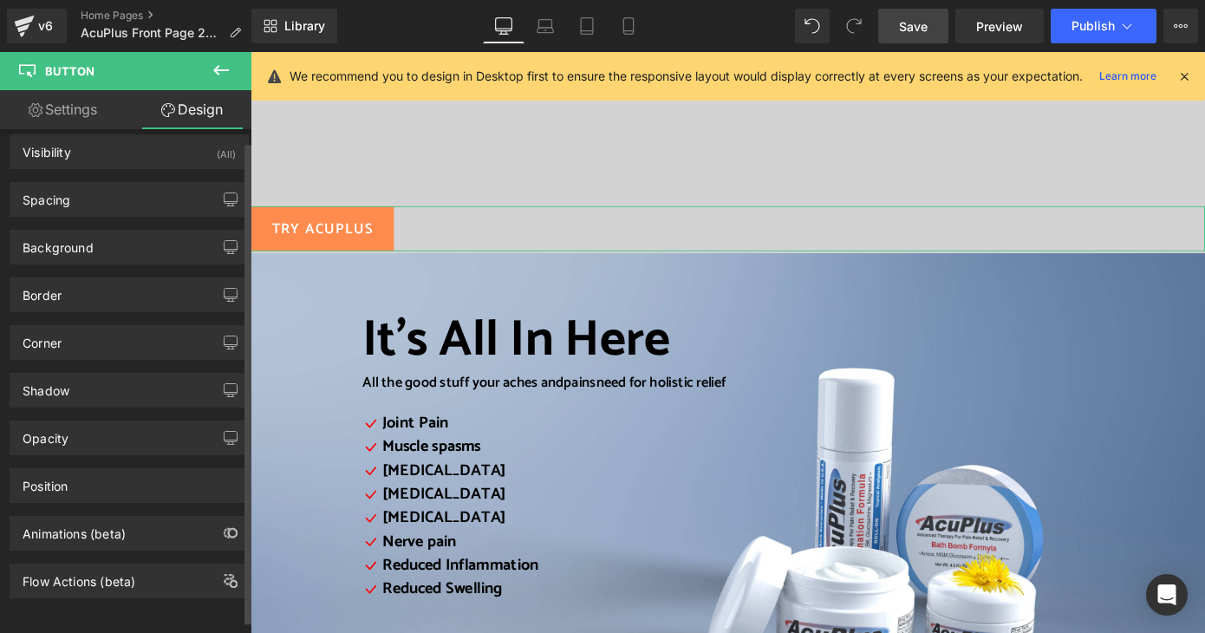
scroll to position [0, 0]
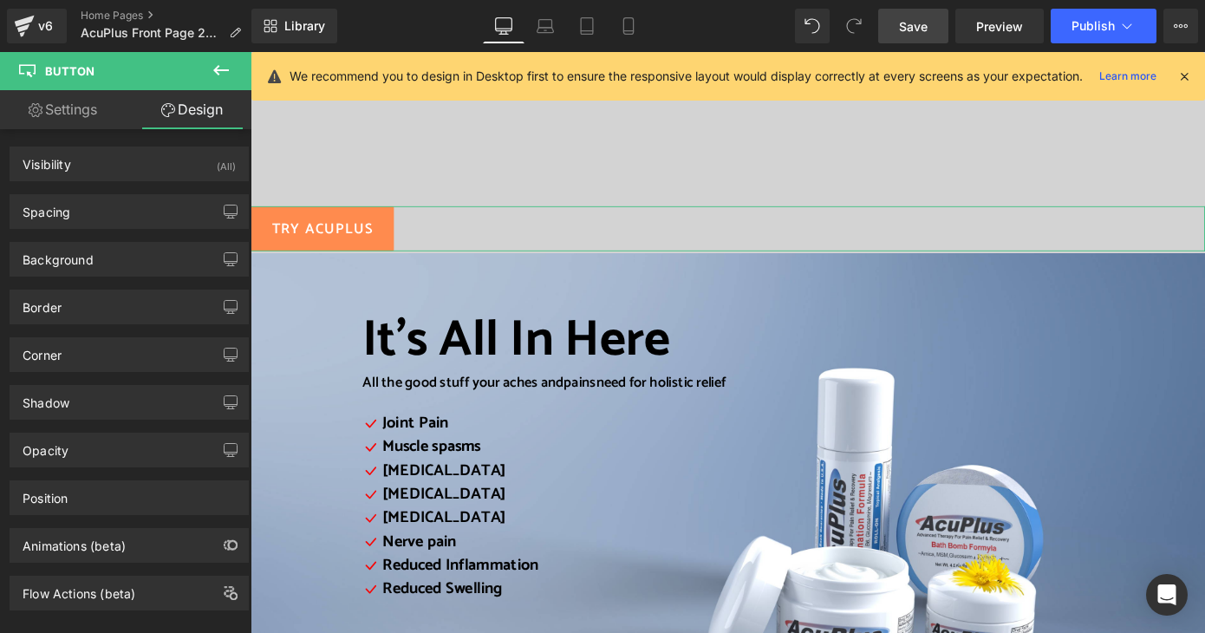
click at [94, 111] on link "Settings" at bounding box center [63, 109] width 126 height 39
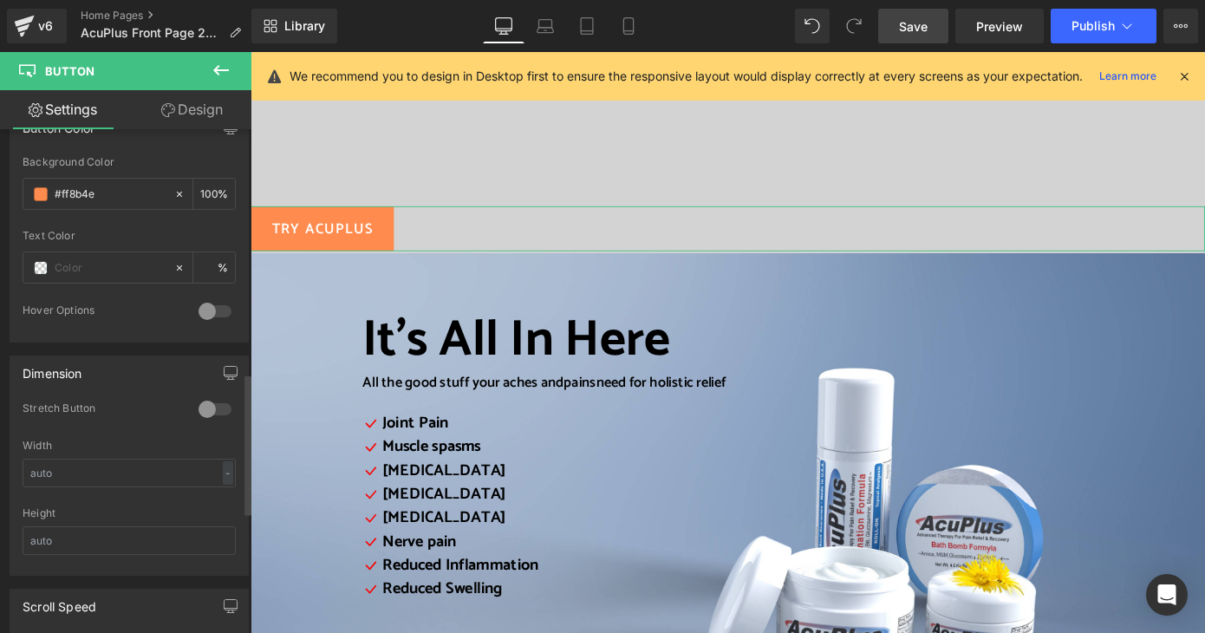
scroll to position [1127, 0]
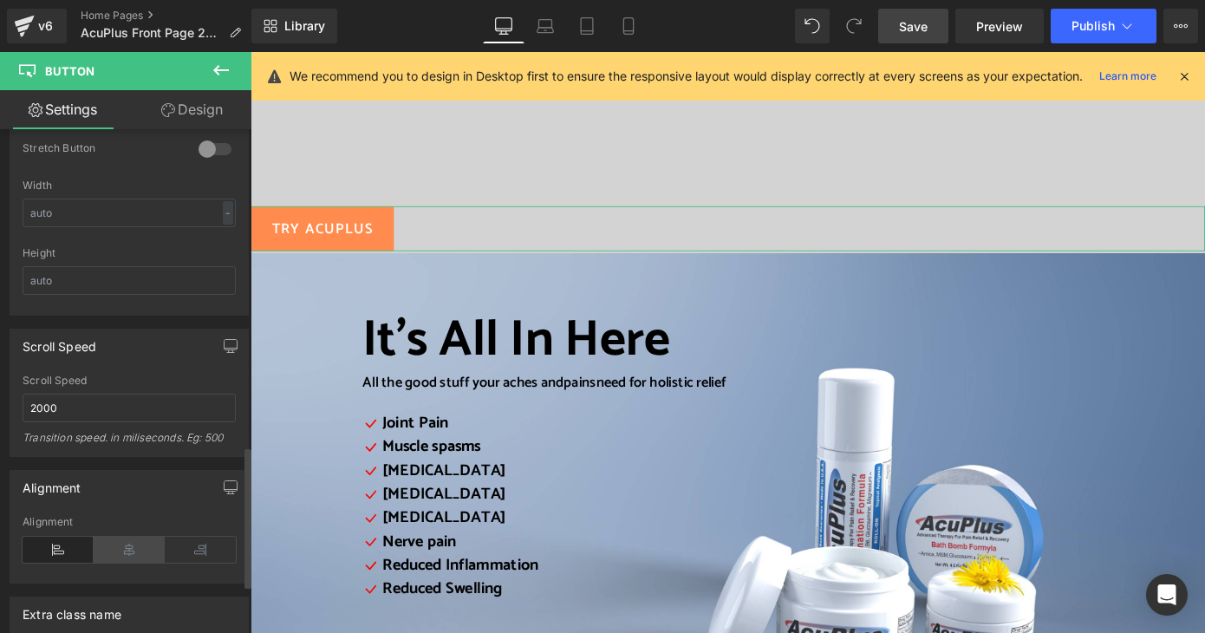
click at [112, 545] on icon at bounding box center [129, 550] width 71 height 26
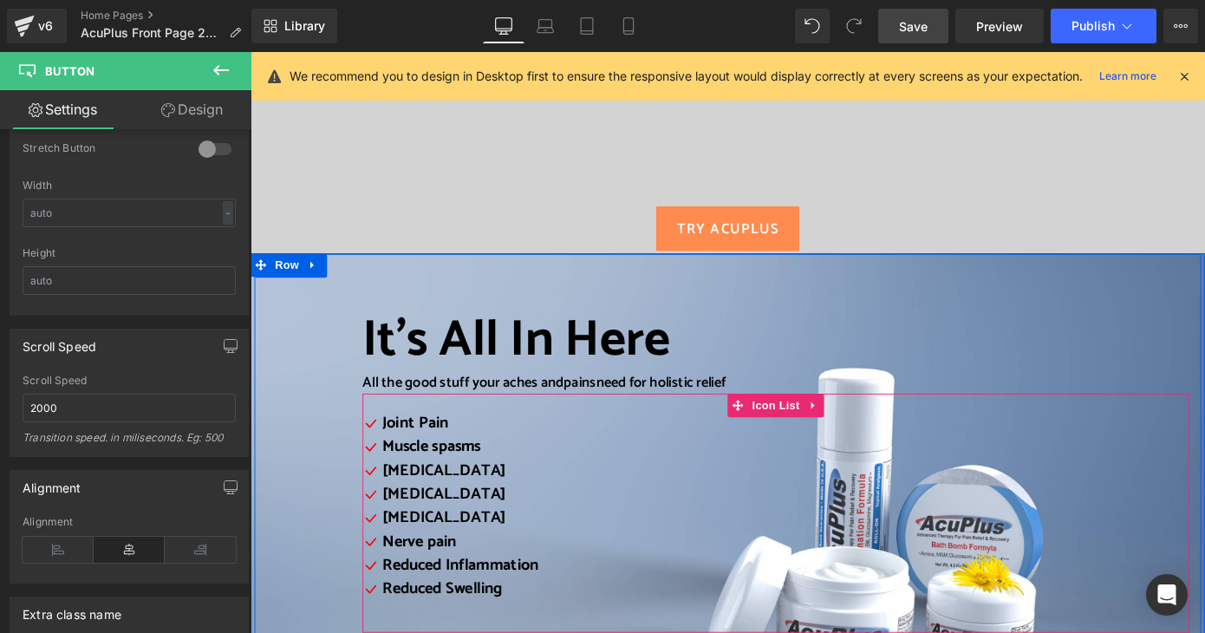
scroll to position [0, 0]
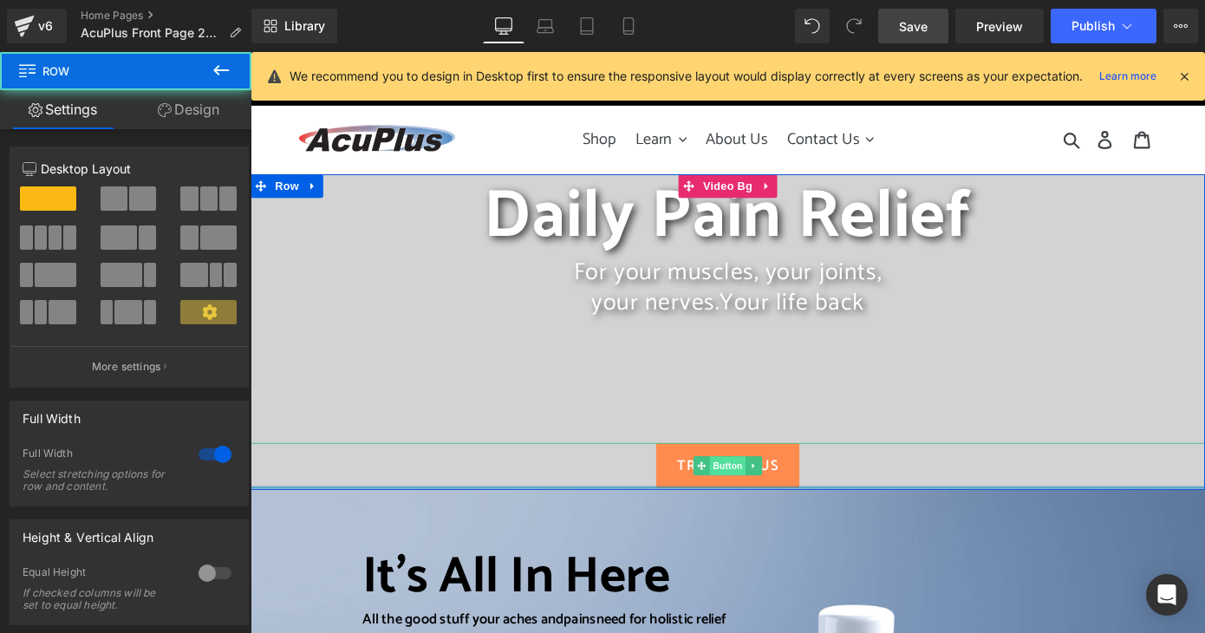
drag, startPoint x: 777, startPoint y: 528, endPoint x: 776, endPoint y: 510, distance: 18.2
click at [776, 510] on div "Daily Pain Relief Heading For your muscles, your joints, your nerves. Your life…" at bounding box center [775, 359] width 1049 height 347
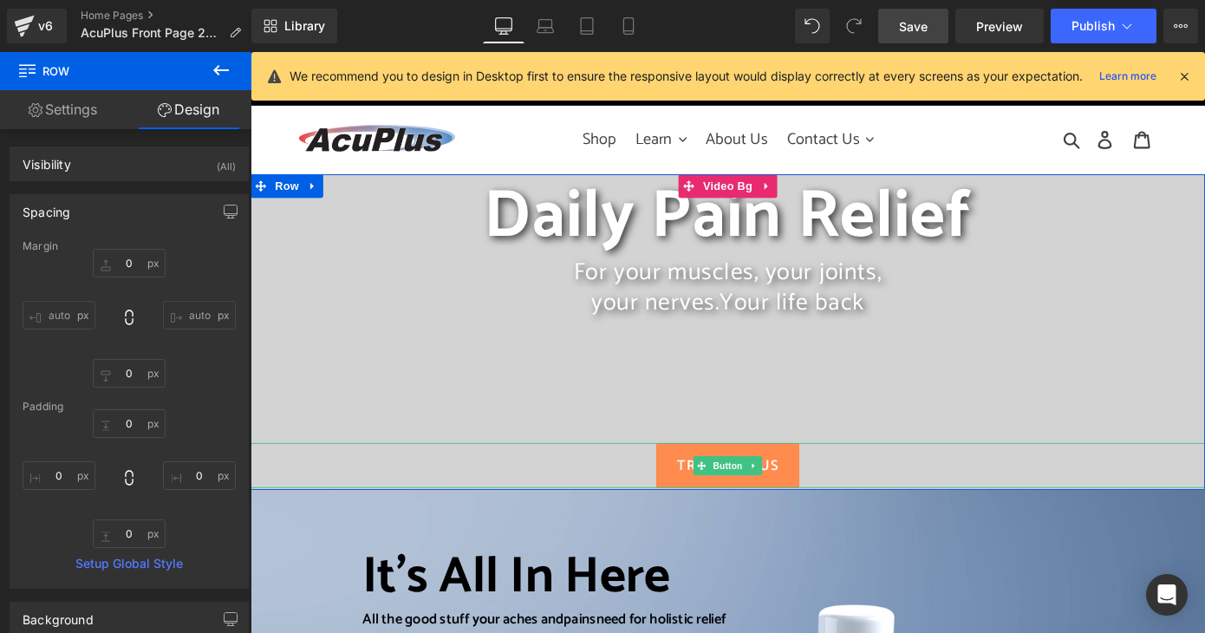
drag, startPoint x: 774, startPoint y: 530, endPoint x: 773, endPoint y: 519, distance: 10.5
click at [773, 519] on div "Daily Pain Relief Heading For your muscles, your joints, your nerves. Your life…" at bounding box center [775, 359] width 1049 height 347
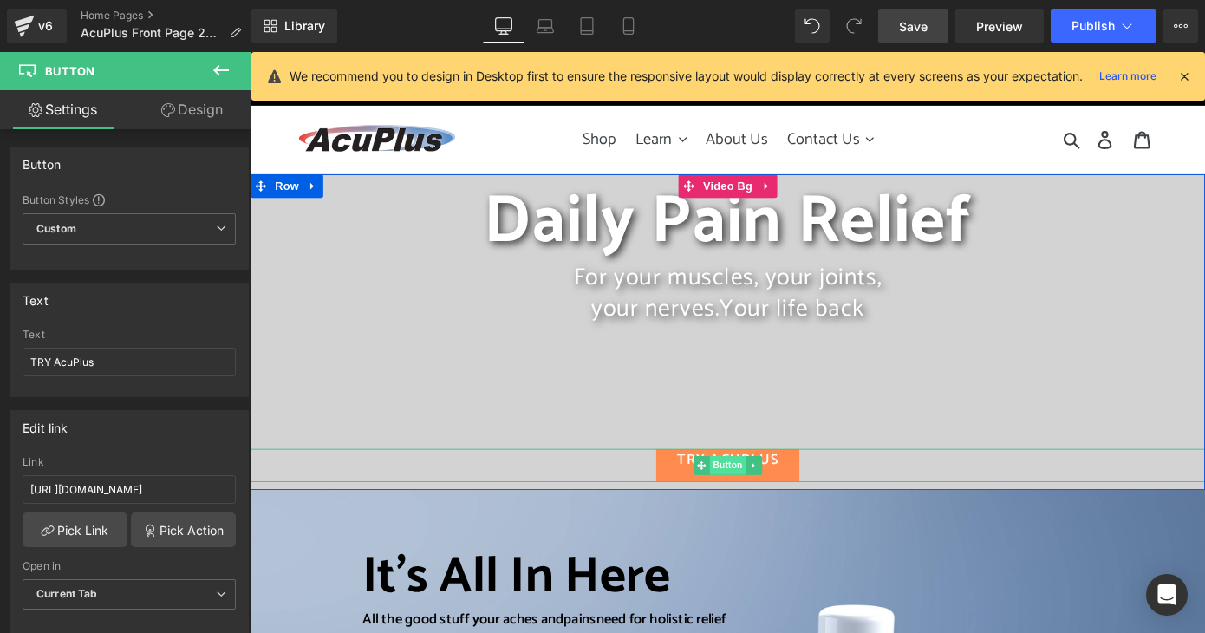
drag, startPoint x: 780, startPoint y: 483, endPoint x: 777, endPoint y: 506, distance: 23.7
click at [777, 506] on div "TRY AcuPlus Button" at bounding box center [775, 506] width 1049 height 36
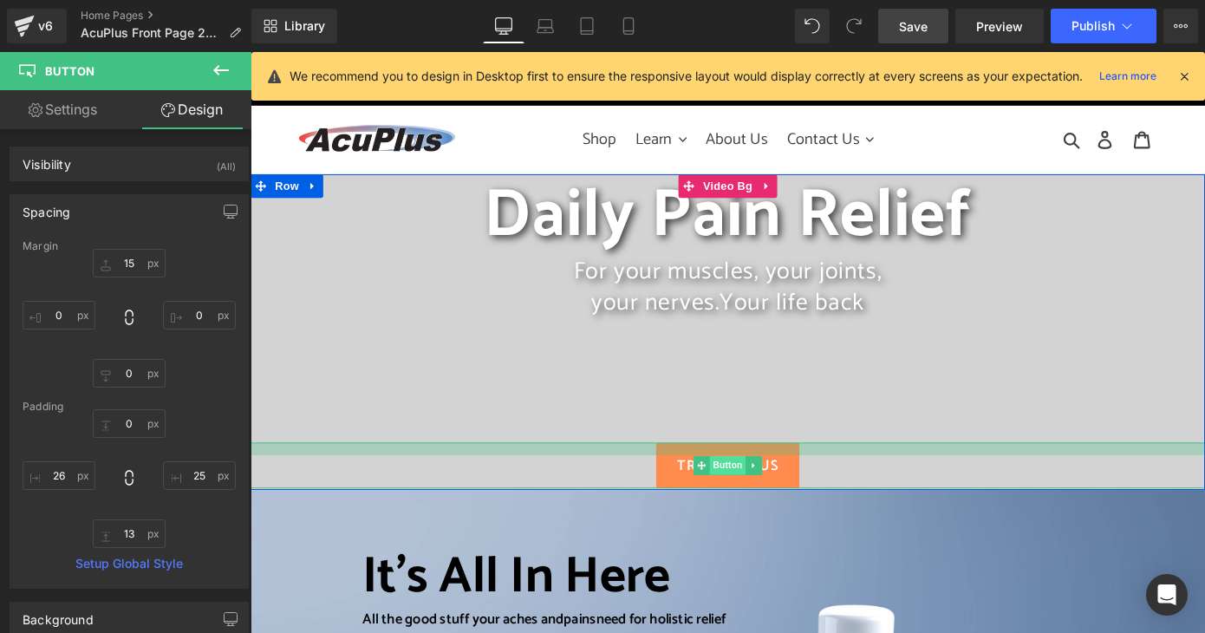
drag, startPoint x: 774, startPoint y: 489, endPoint x: 775, endPoint y: 504, distance: 14.8
click at [775, 504] on div "TRY AcuPlus Button" at bounding box center [775, 506] width 1049 height 50
click at [856, 483] on div at bounding box center [775, 488] width 1049 height 14
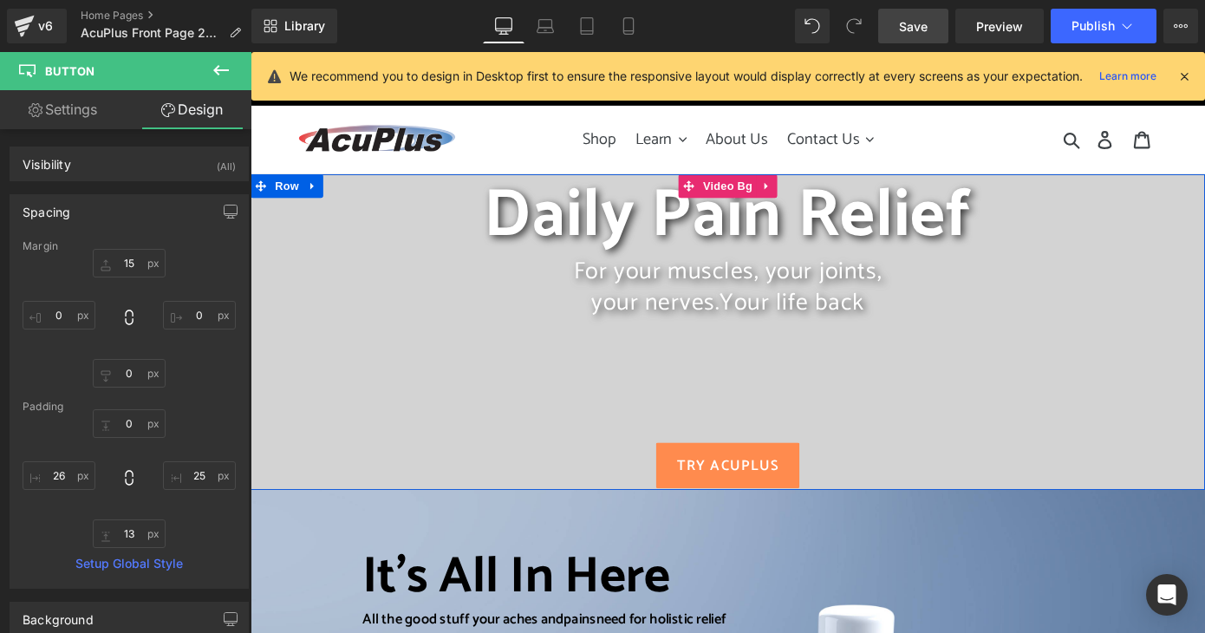
click at [861, 452] on div "For your muscles, your joints, your nerves. Your life back" at bounding box center [775, 373] width 1049 height 192
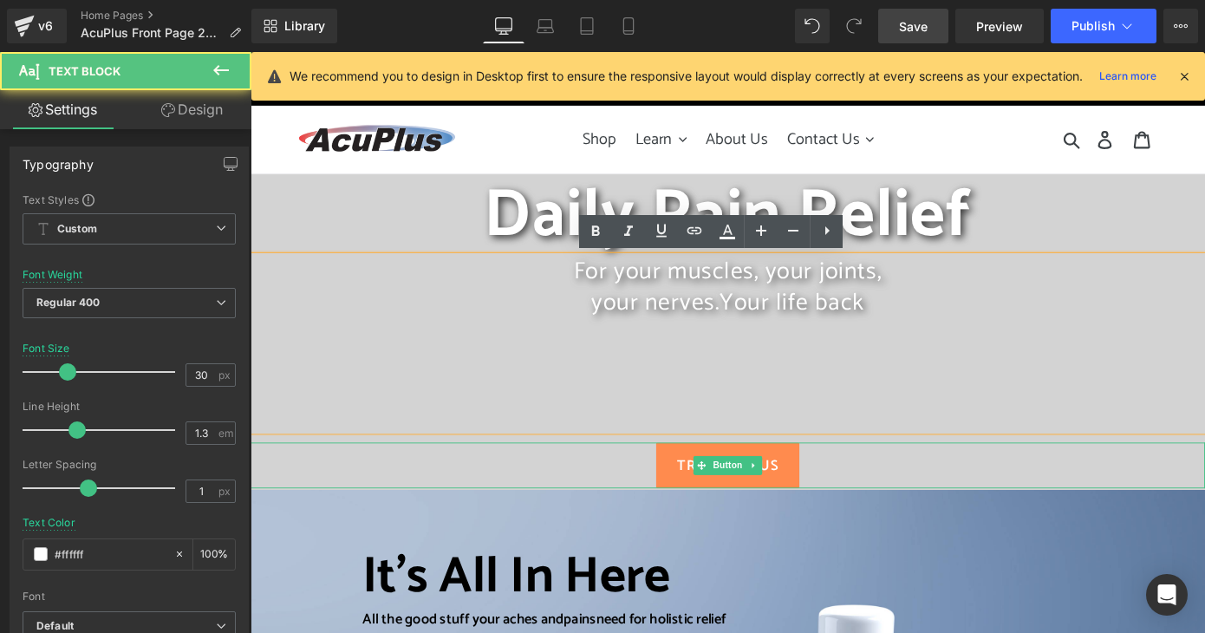
click at [844, 513] on link "TRY AcuPlus" at bounding box center [775, 506] width 158 height 50
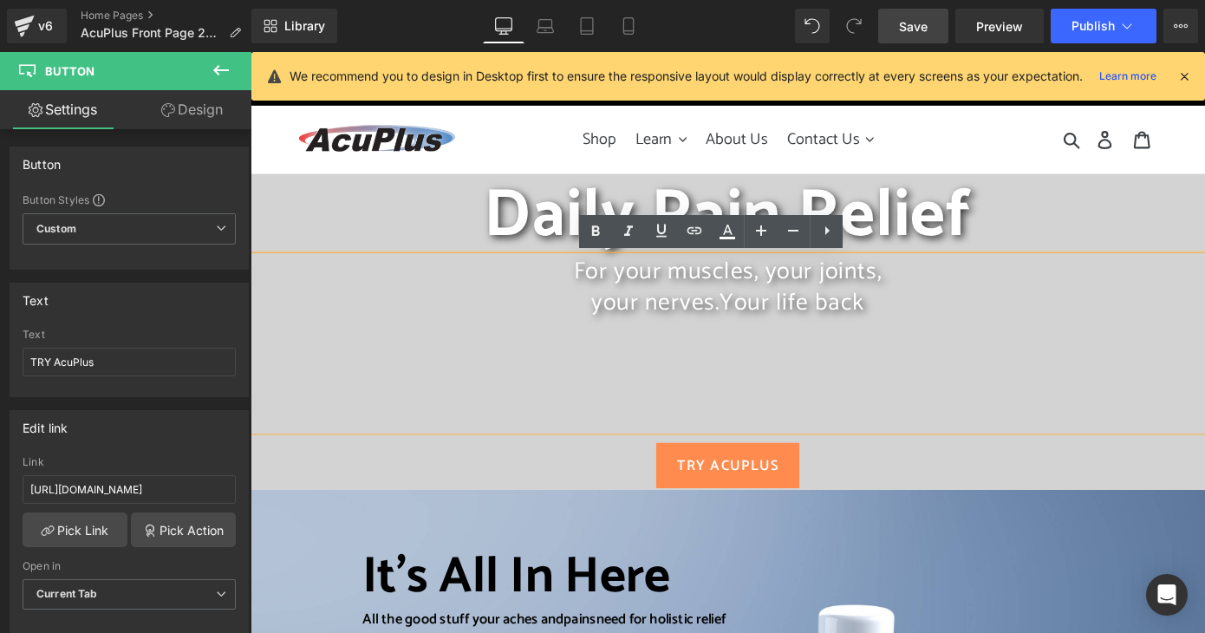
click at [814, 466] on div "For your muscles, your joints, your nerves. Your life back" at bounding box center [775, 373] width 1049 height 192
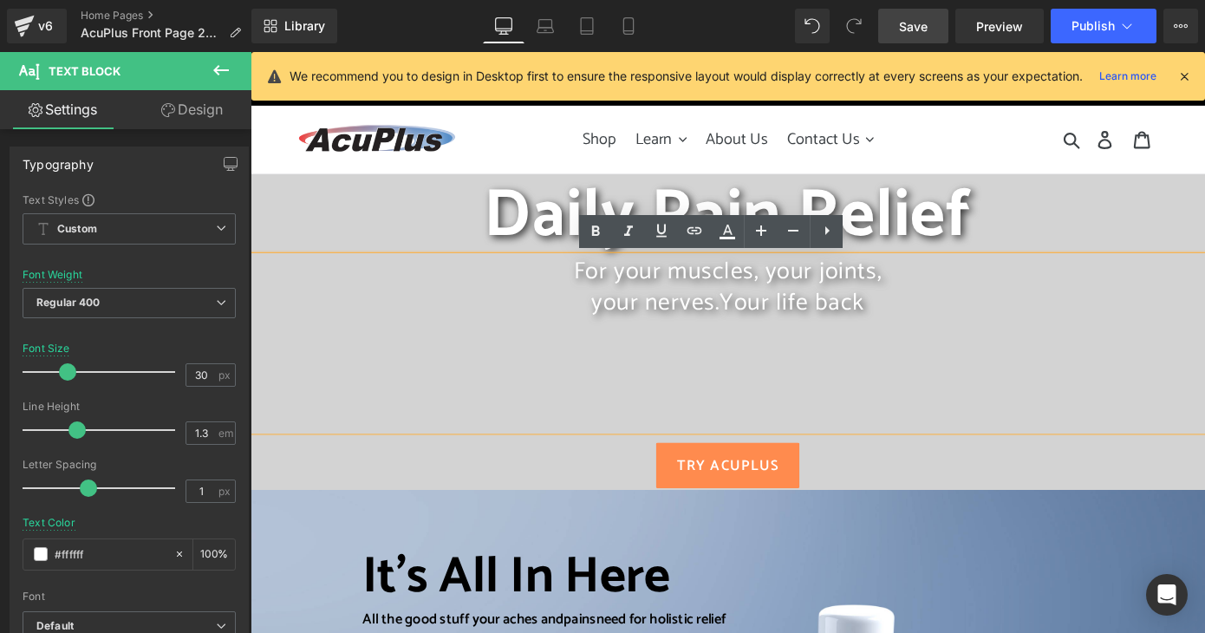
click at [744, 473] on span "Daily Pain Relief Heading For your muscles, your joints, your nerves. Your life…" at bounding box center [775, 359] width 1049 height 343
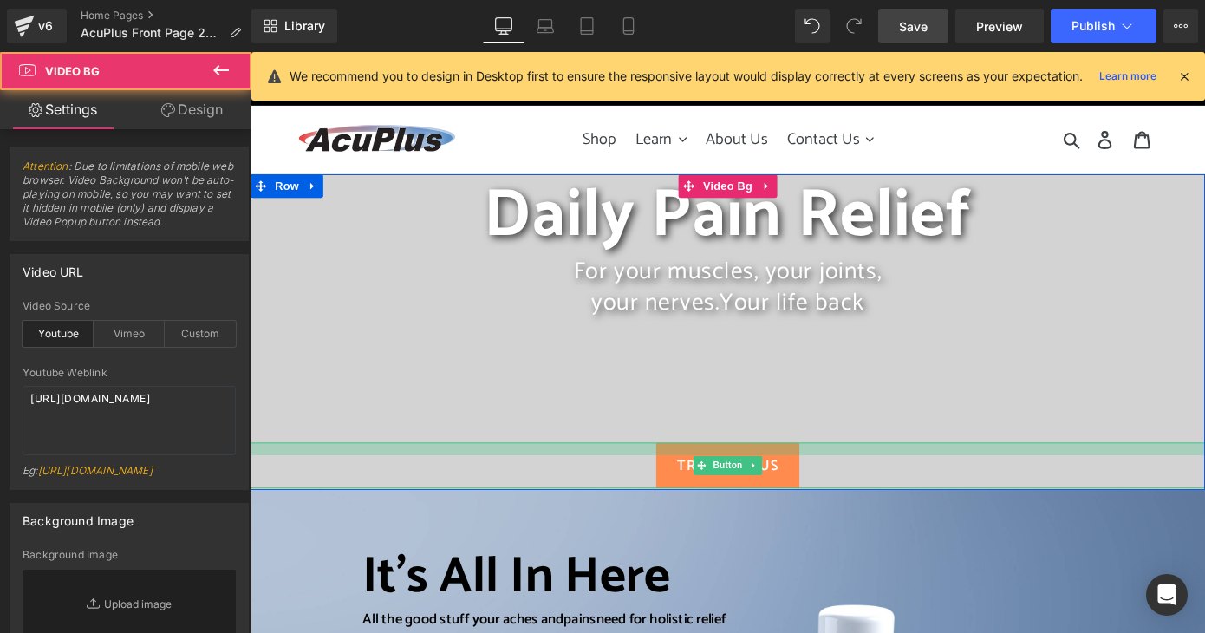
click at [513, 487] on div at bounding box center [775, 488] width 1049 height 14
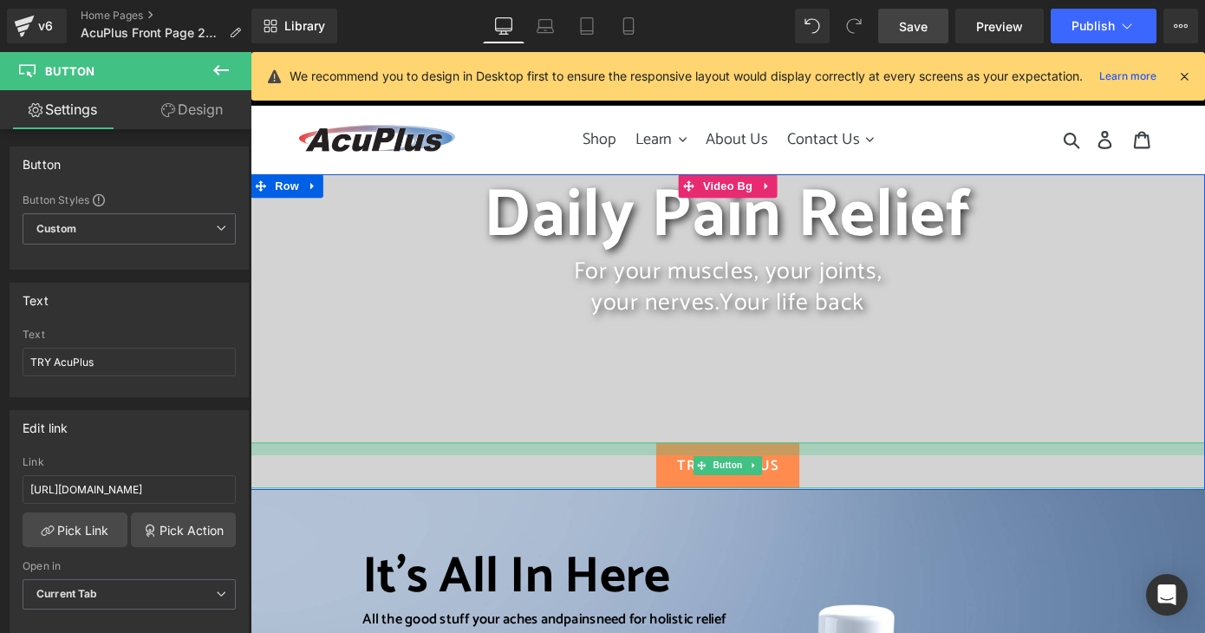
click at [274, 486] on div at bounding box center [775, 488] width 1049 height 14
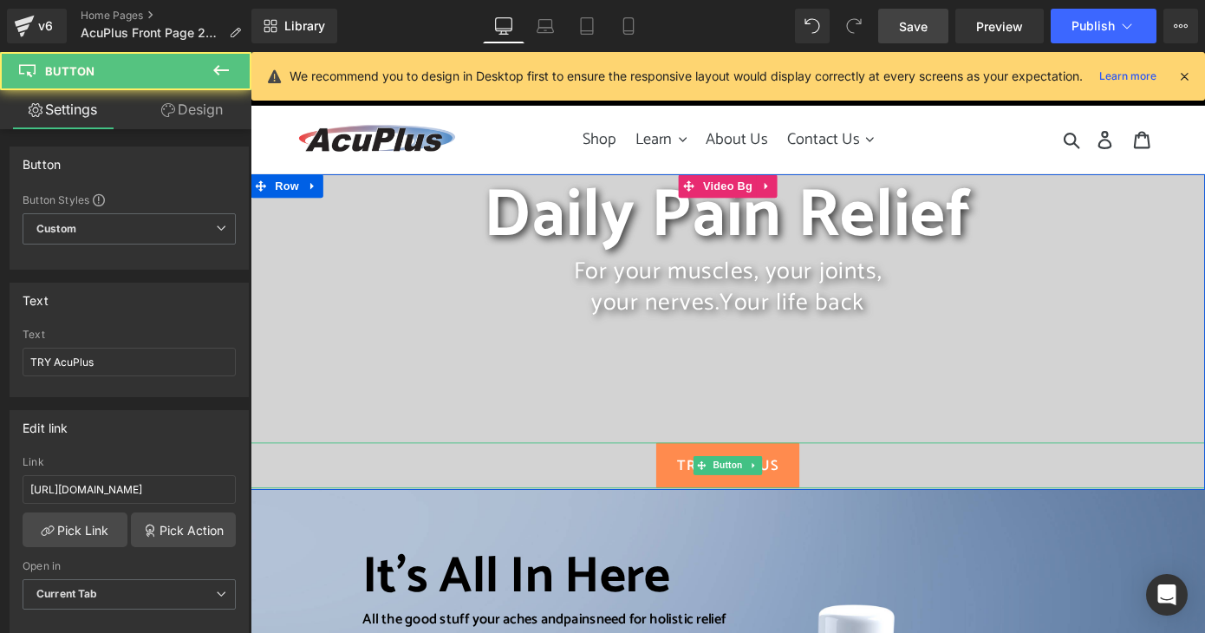
click at [920, 501] on div "TRY AcuPlus" at bounding box center [775, 506] width 1049 height 50
click at [918, 451] on div "For your muscles, your joints, your nerves. Your life back" at bounding box center [775, 373] width 1049 height 192
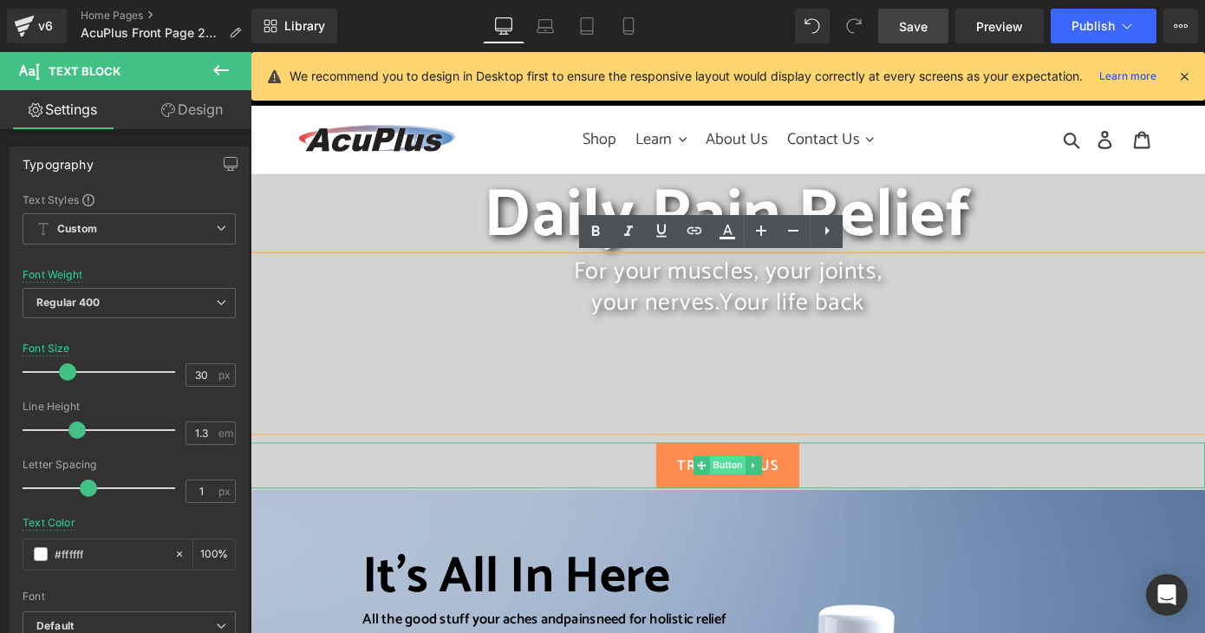
click at [769, 504] on span "Button" at bounding box center [775, 506] width 40 height 21
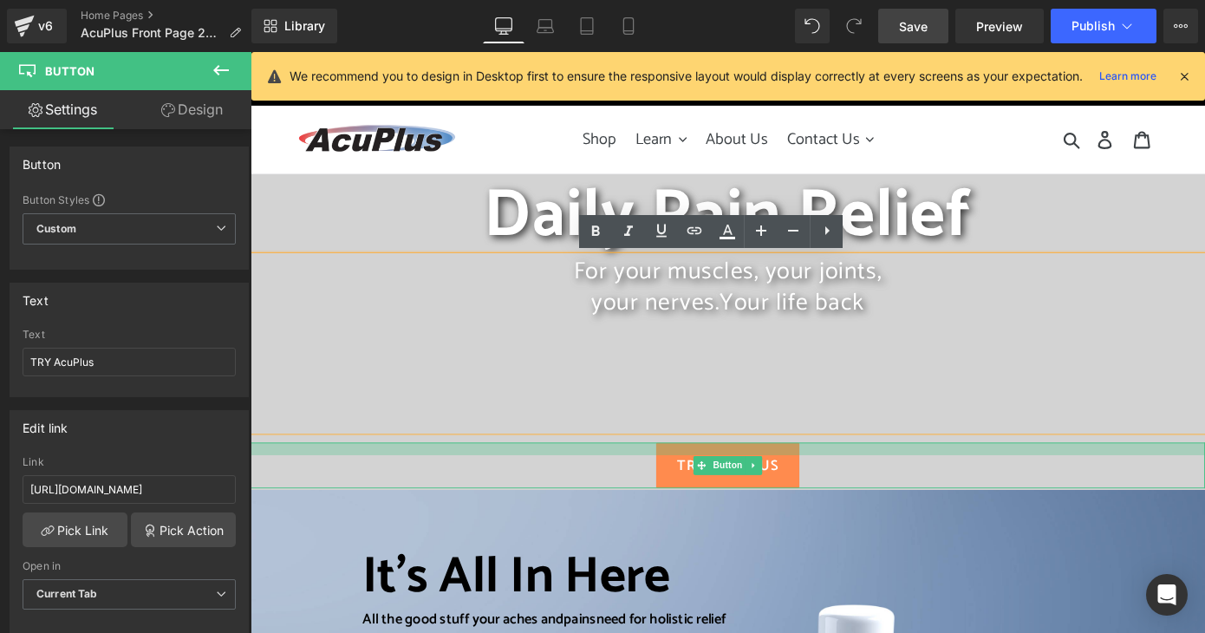
click at [764, 481] on div at bounding box center [775, 488] width 1049 height 14
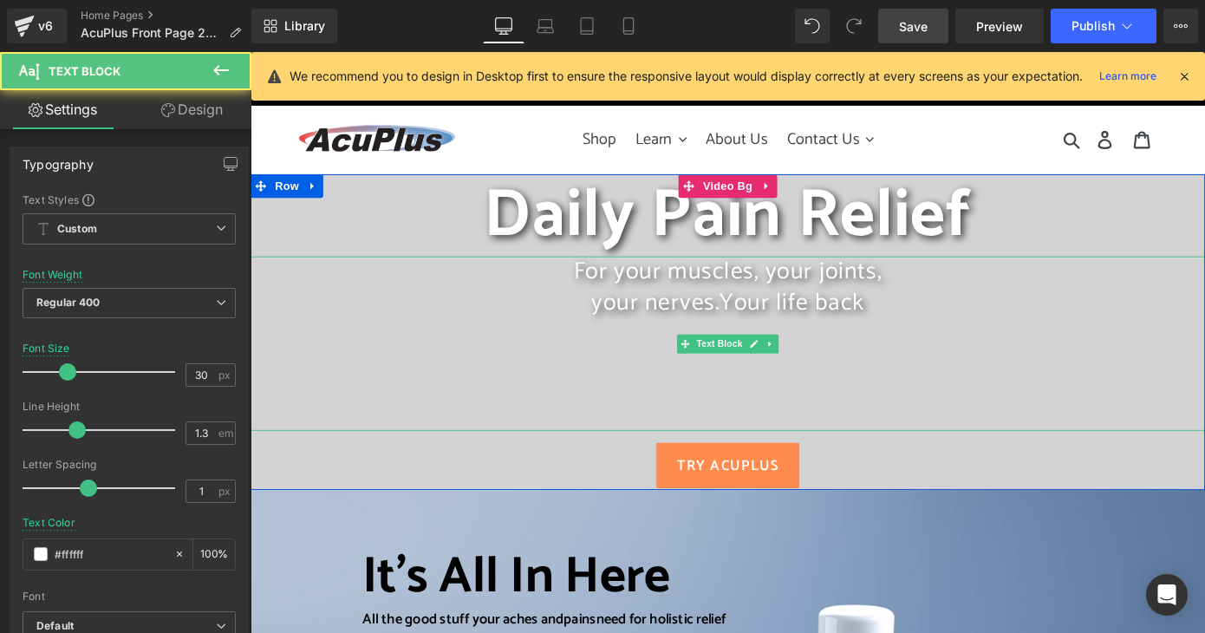
drag, startPoint x: 772, startPoint y: 463, endPoint x: 774, endPoint y: 447, distance: 16.7
click at [774, 447] on div "For your muscles, your joints, your nerves. Your life back" at bounding box center [775, 373] width 1049 height 192
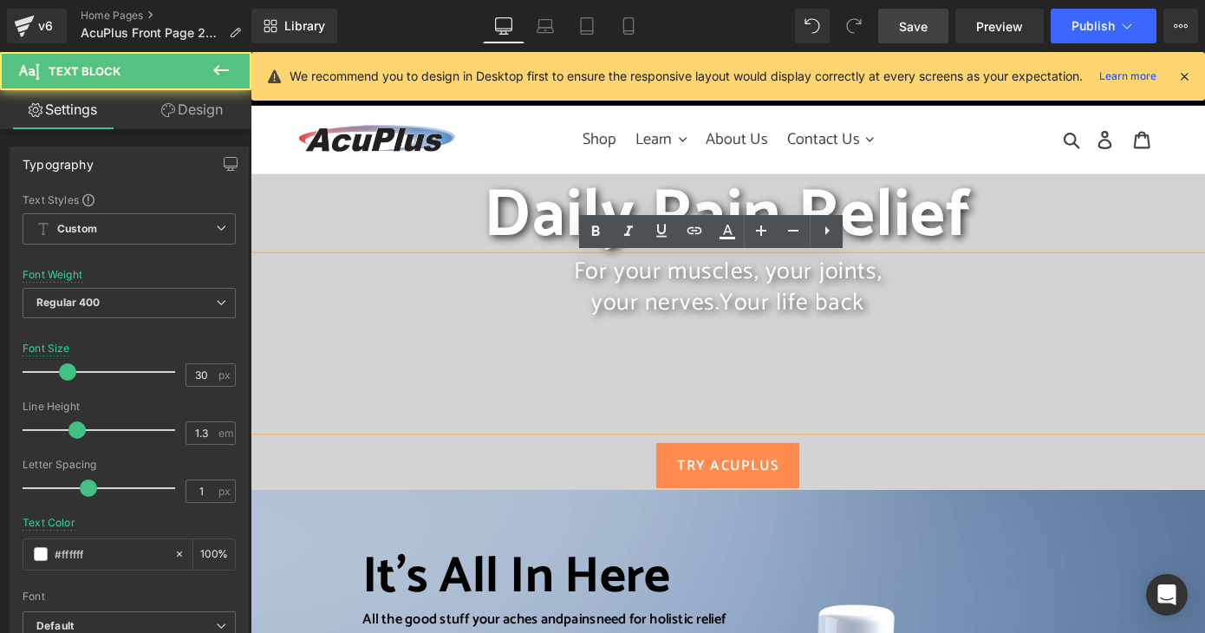
click at [779, 443] on div "For your muscles, your joints, your nerves. Your life back" at bounding box center [775, 373] width 1049 height 192
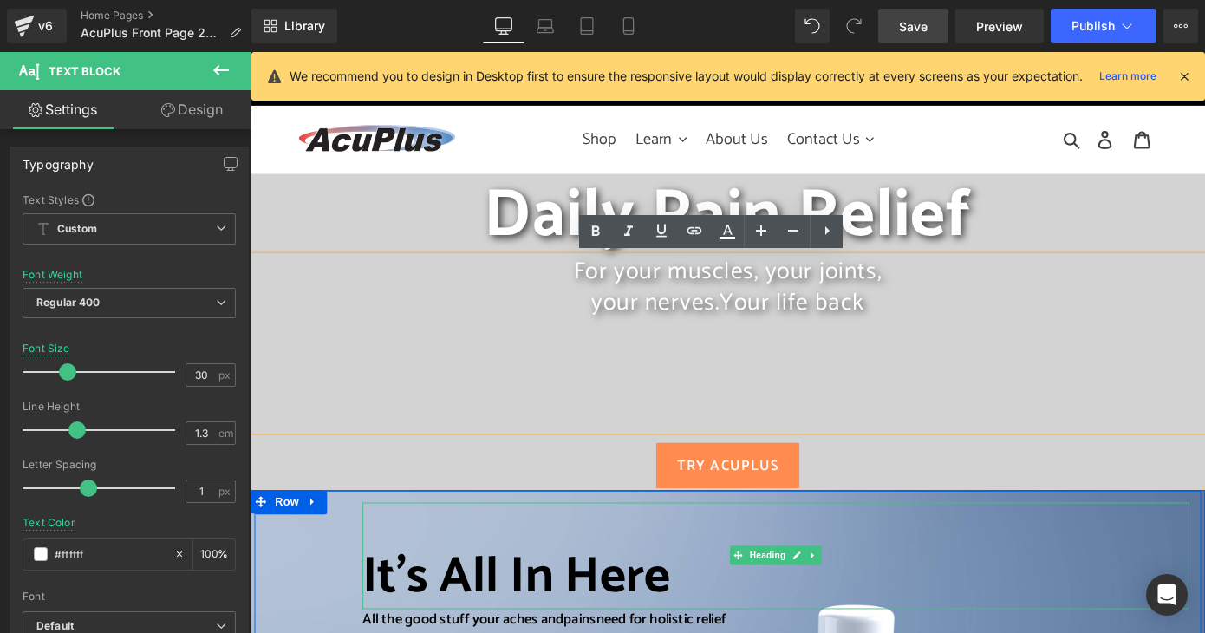
click at [948, 565] on div "It’s All In Here" at bounding box center [828, 605] width 909 height 117
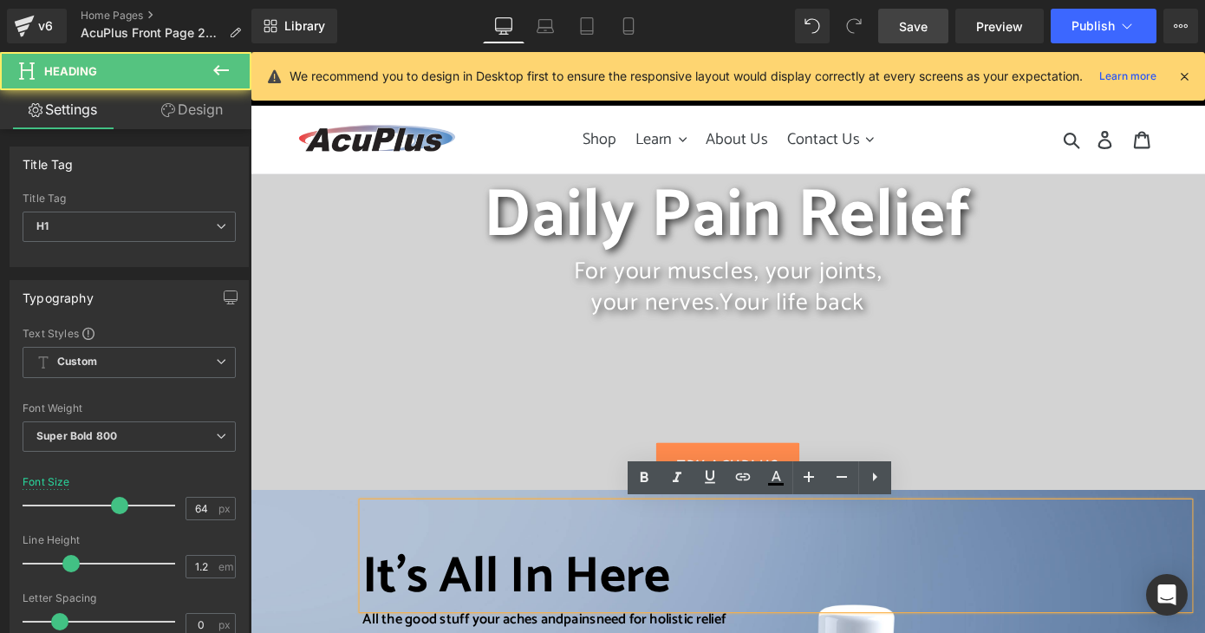
click at [1041, 438] on div "For your muscles, your joints, your nerves. Your life back" at bounding box center [775, 373] width 1049 height 192
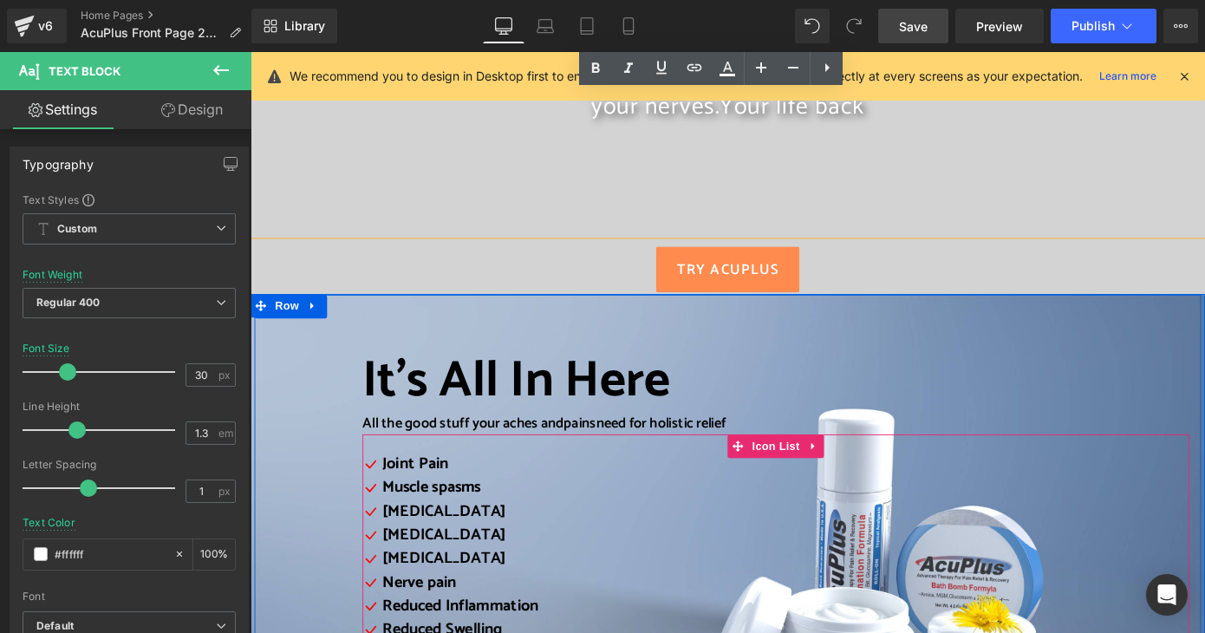
scroll to position [173, 0]
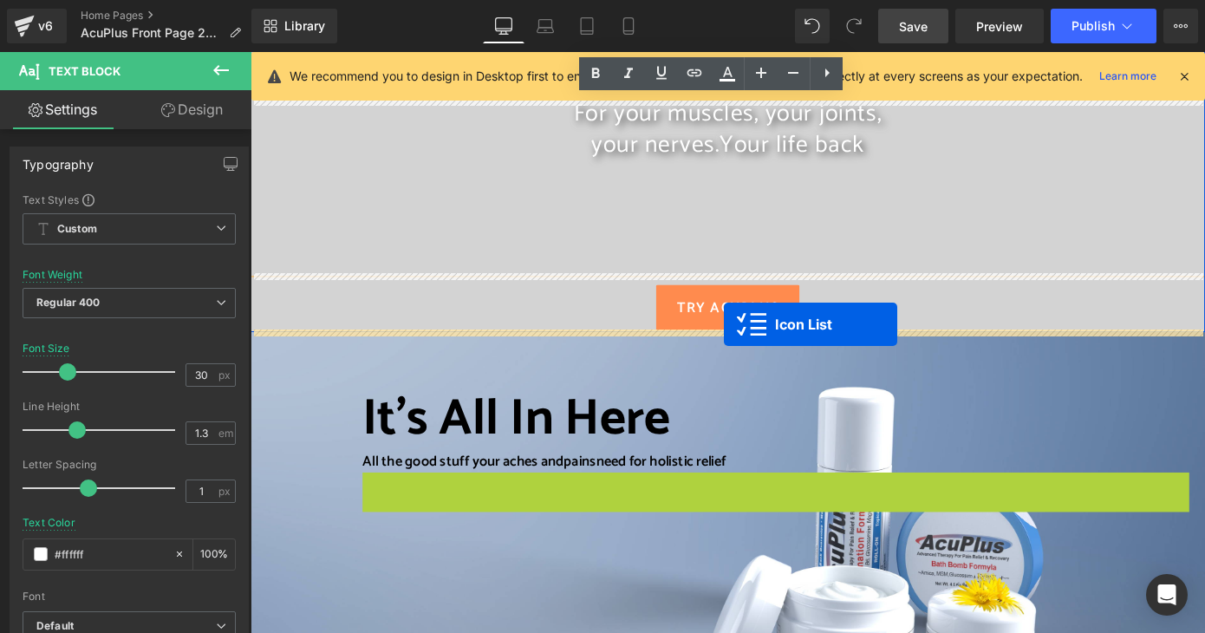
drag, startPoint x: 779, startPoint y: 527, endPoint x: 771, endPoint y: 351, distance: 176.2
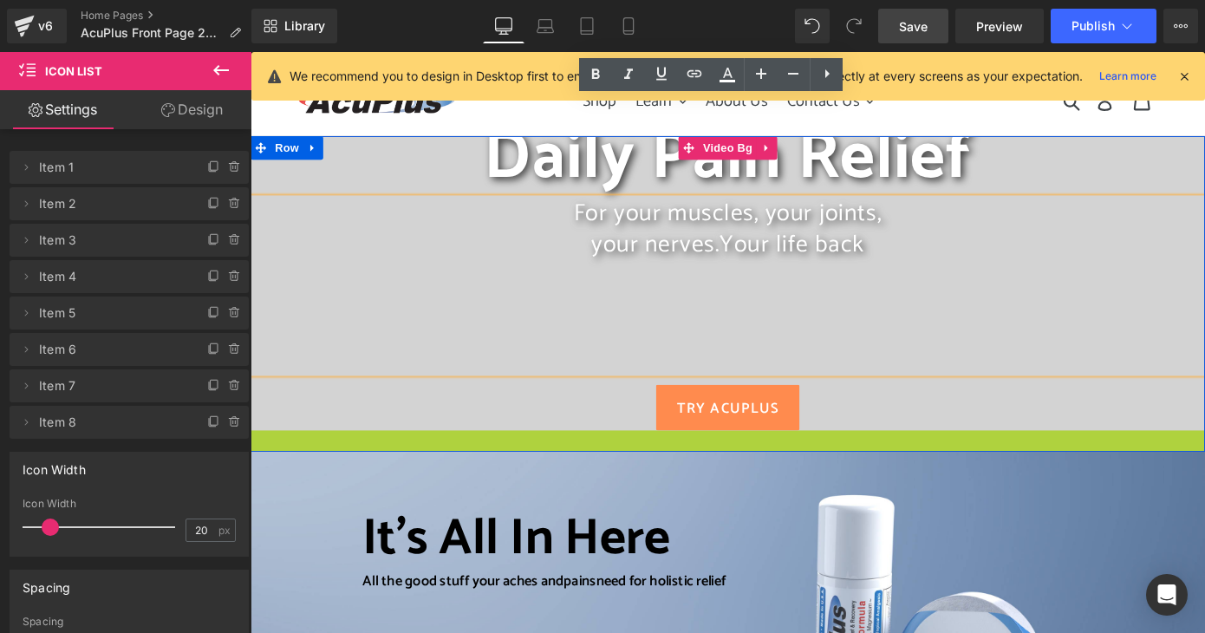
scroll to position [151, 0]
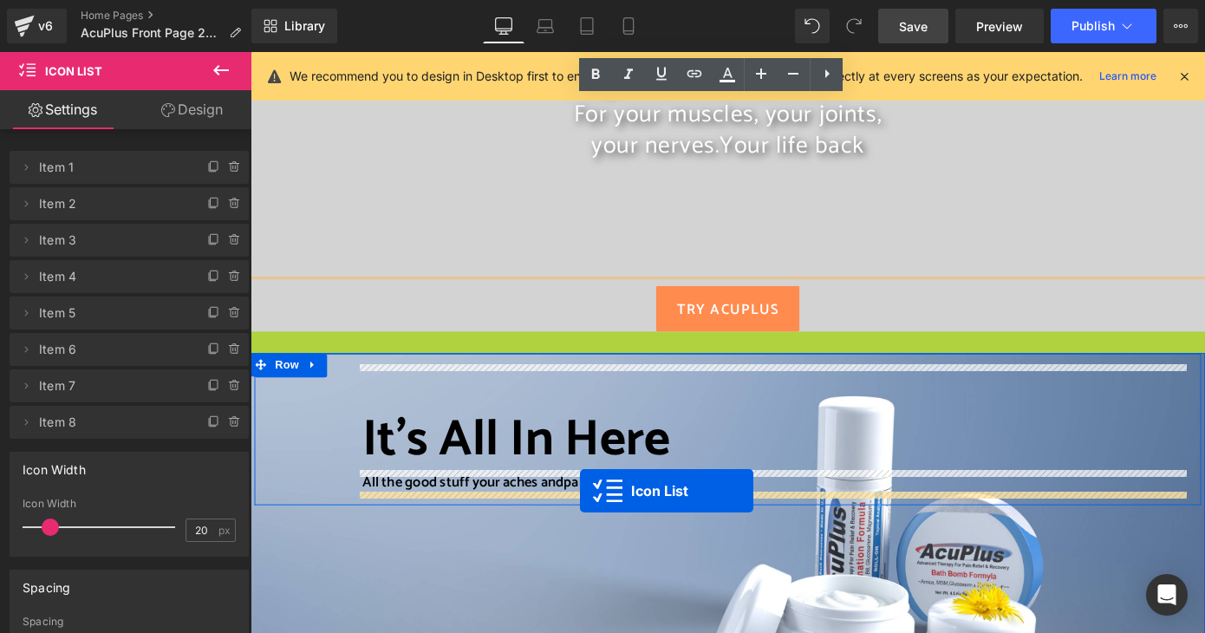
drag, startPoint x: 726, startPoint y: 401, endPoint x: 613, endPoint y: 534, distance: 174.8
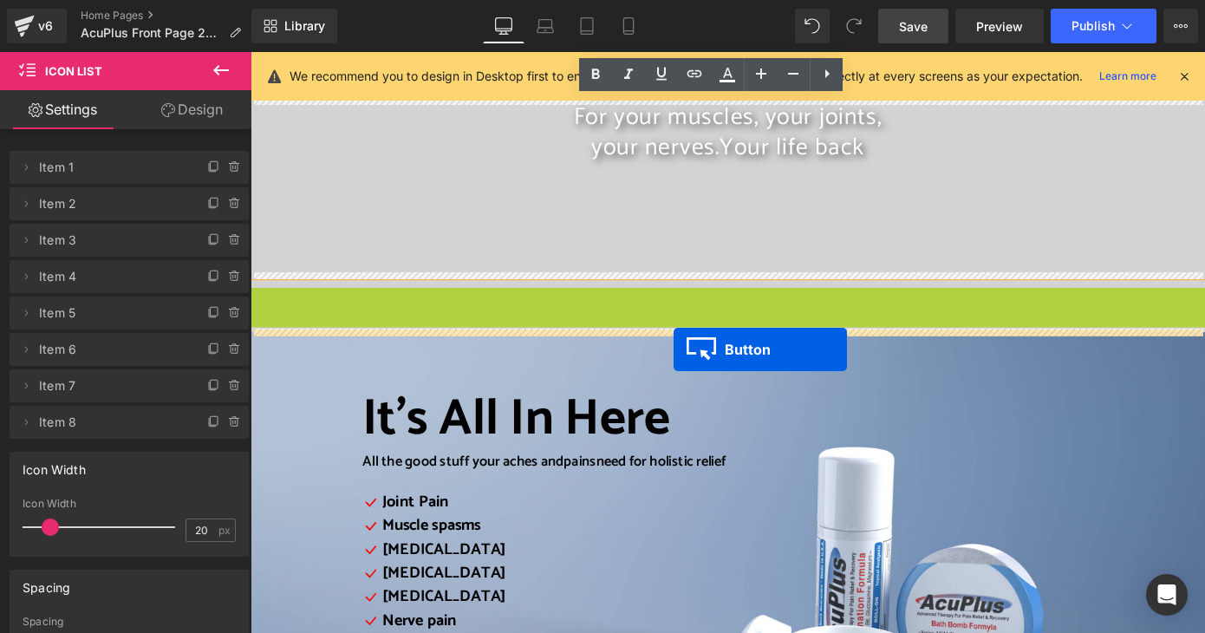
scroll to position [176, 0]
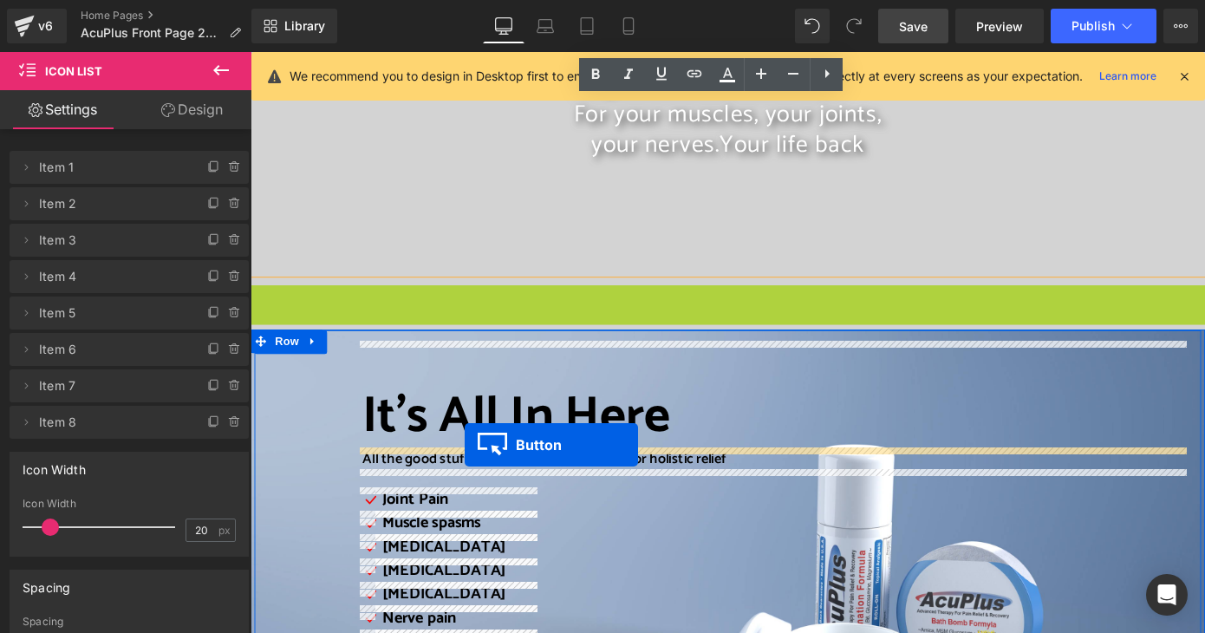
drag, startPoint x: 741, startPoint y: 334, endPoint x: 487, endPoint y: 483, distance: 293.9
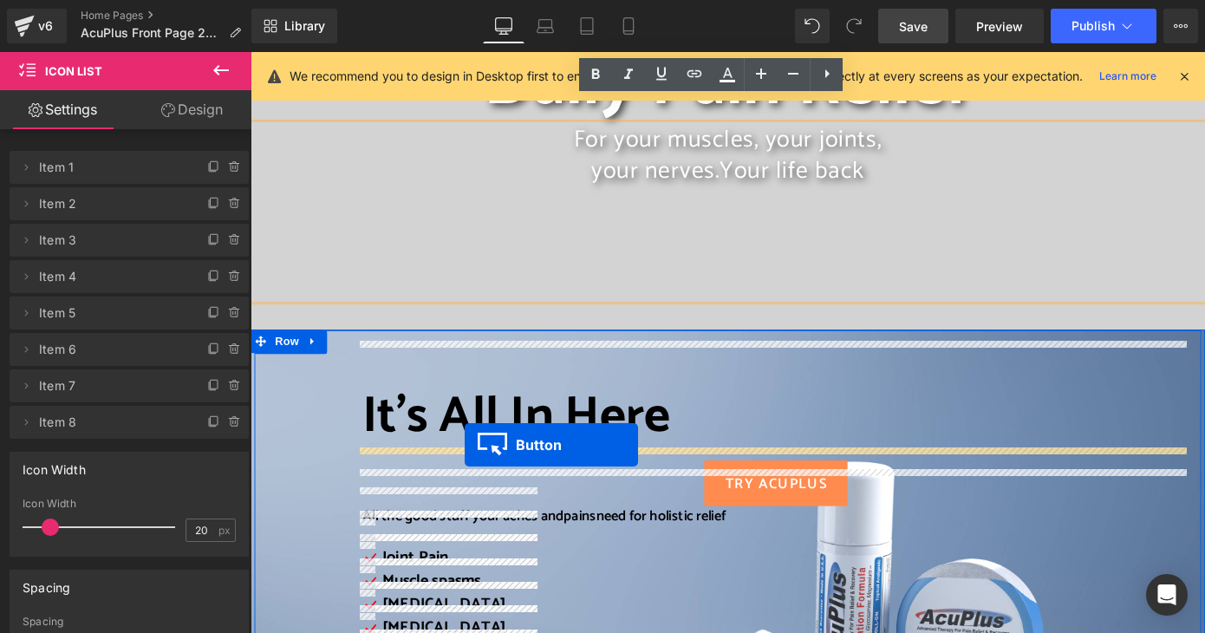
scroll to position [205, 0]
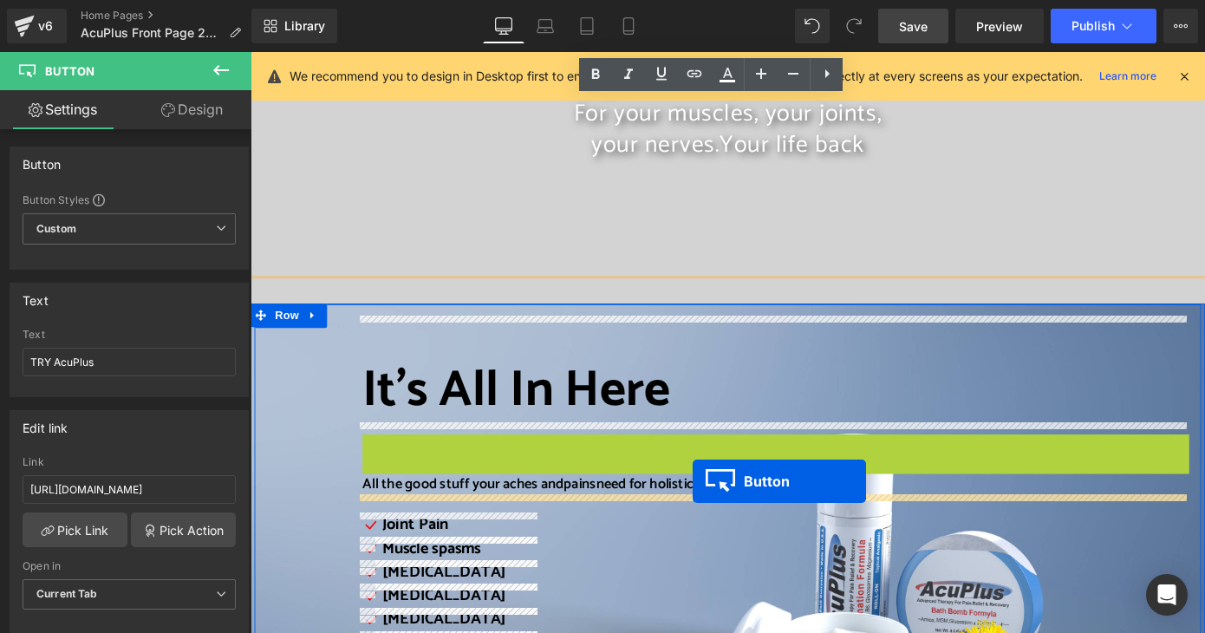
drag, startPoint x: 787, startPoint y: 497, endPoint x: 737, endPoint y: 524, distance: 57.0
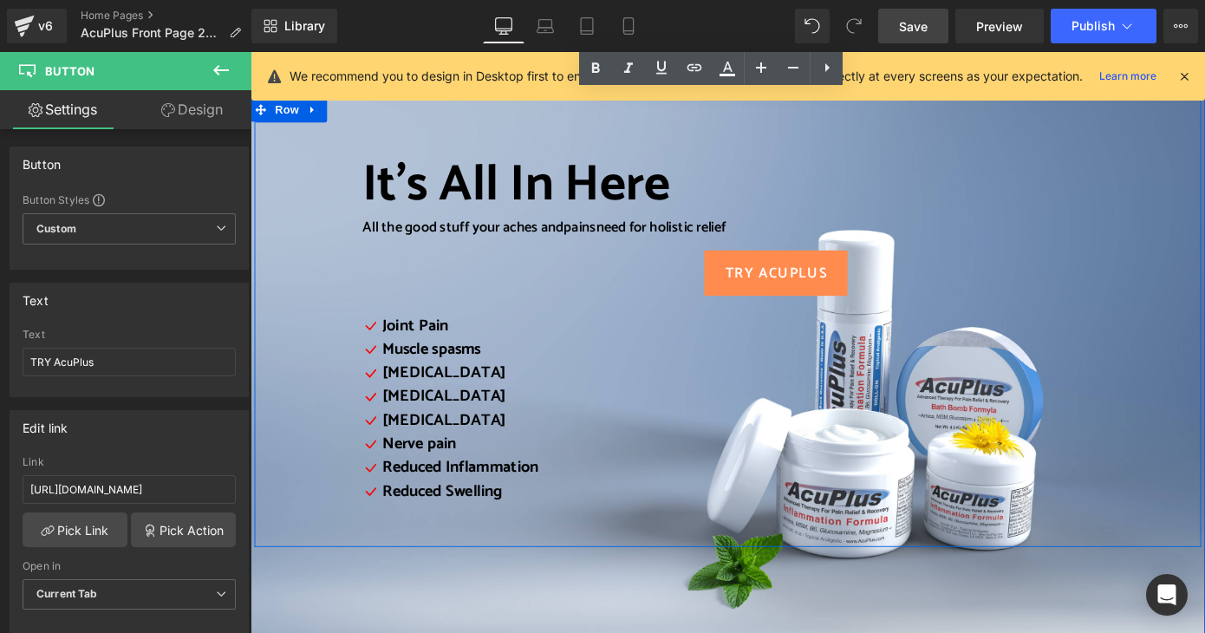
scroll to position [291, 0]
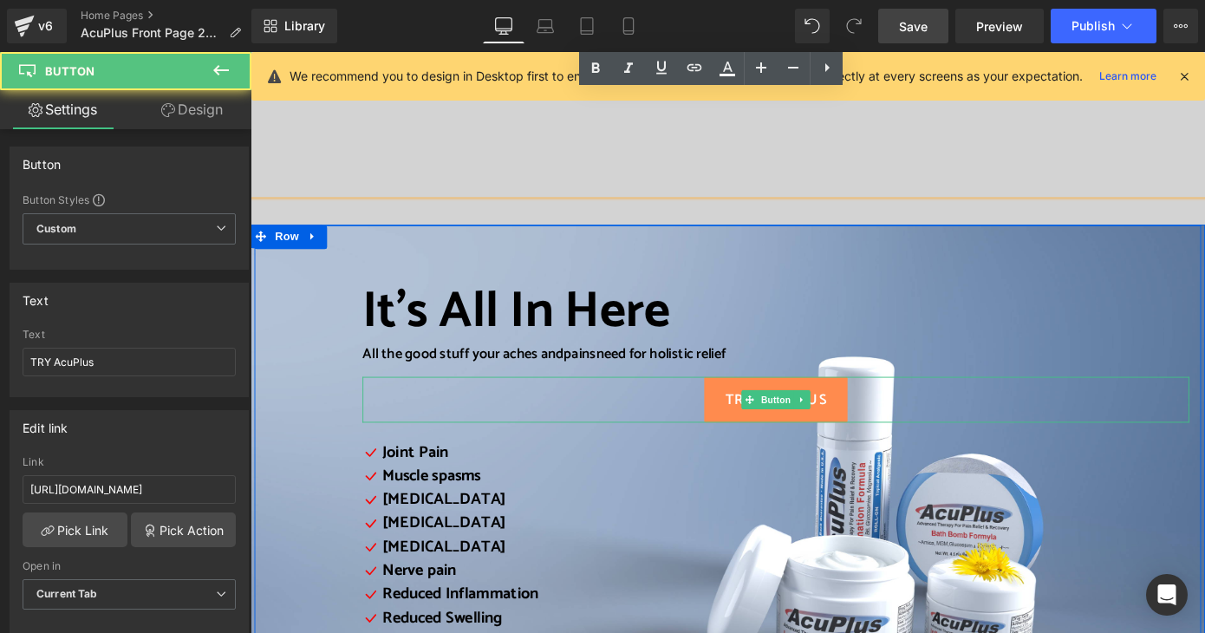
click at [722, 439] on div "TRY AcuPlus" at bounding box center [828, 434] width 909 height 50
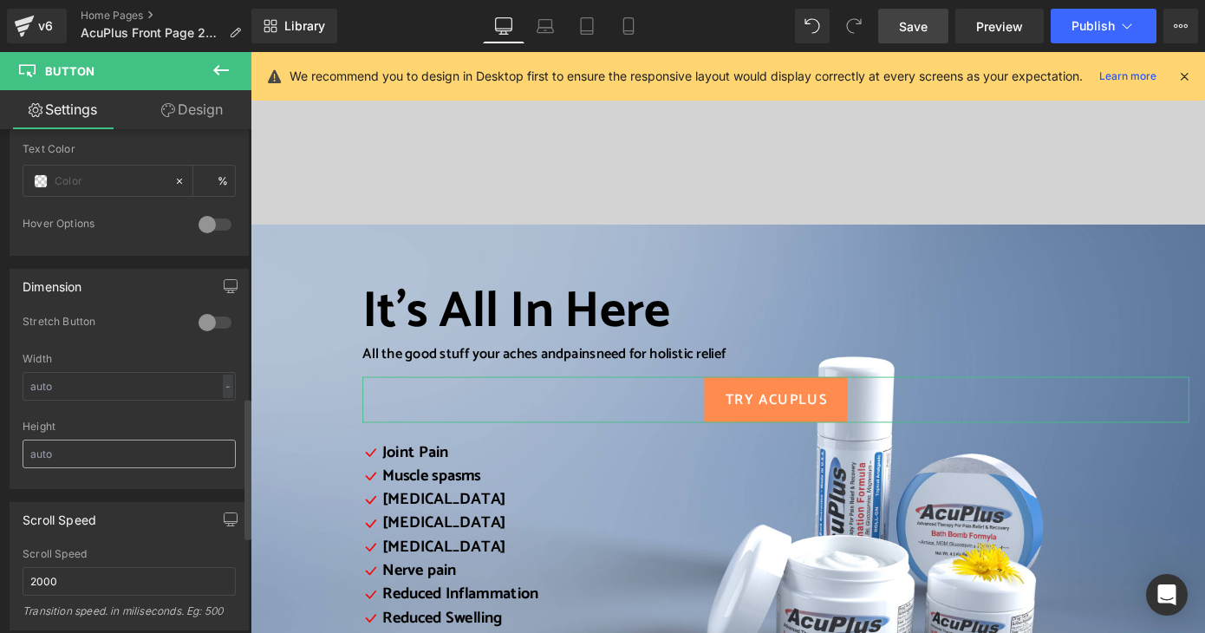
scroll to position [1299, 0]
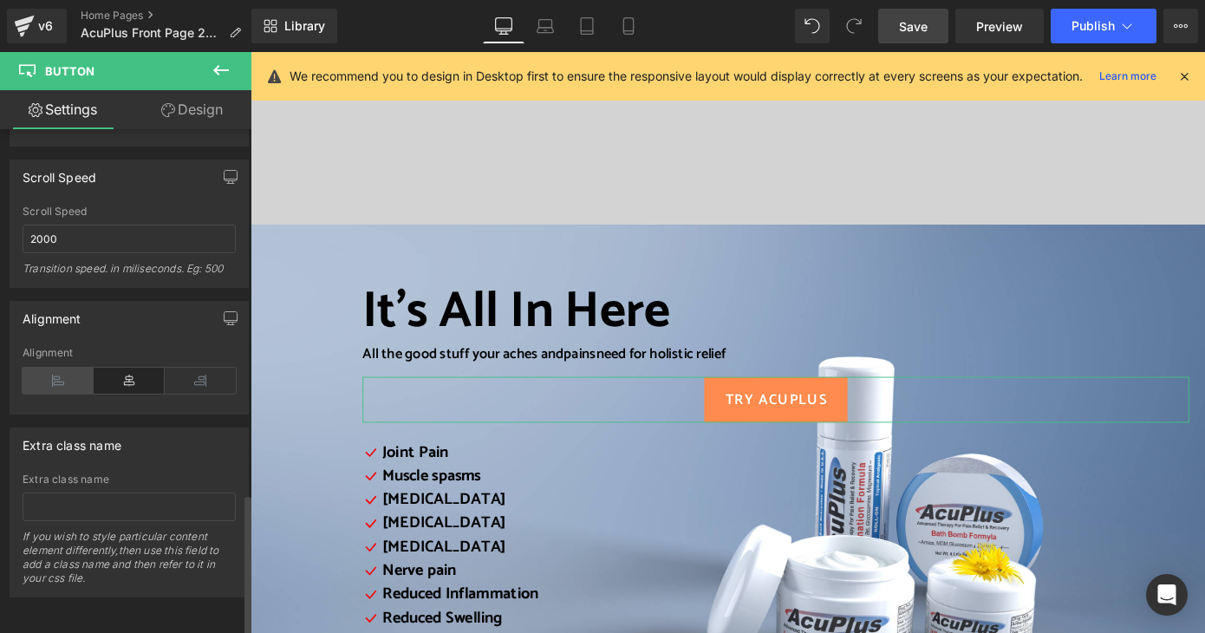
click at [67, 375] on icon at bounding box center [58, 381] width 71 height 26
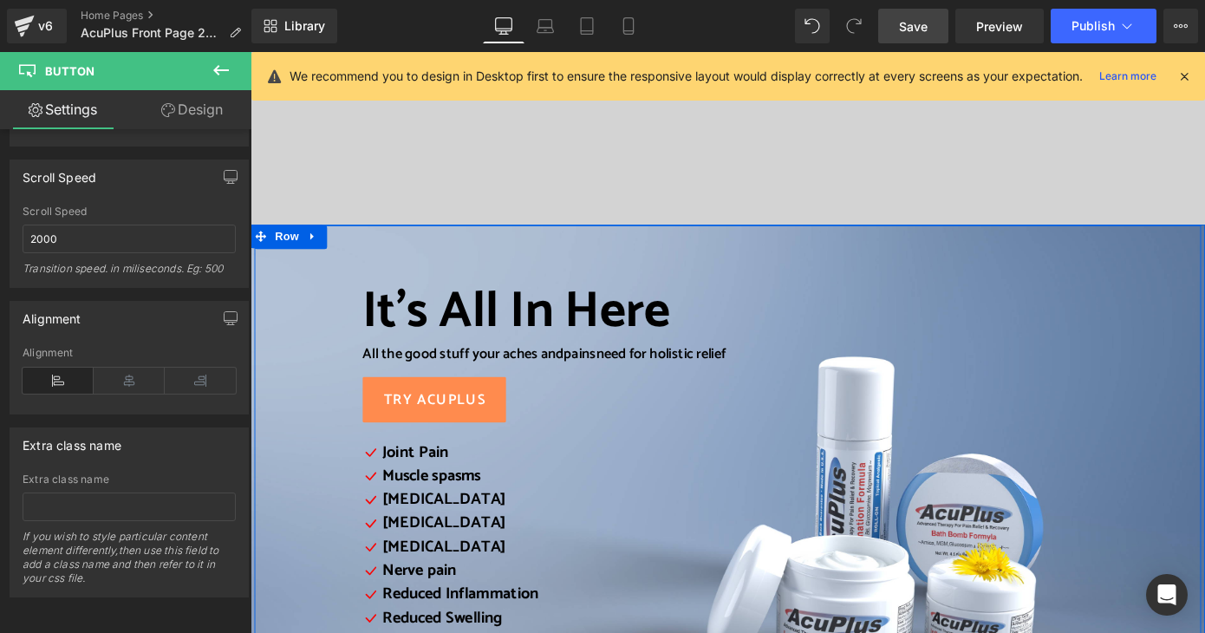
click at [309, 445] on div "It’s All In Here Heading All the good stuff your aches and pains need for holis…" at bounding box center [775, 489] width 1041 height 493
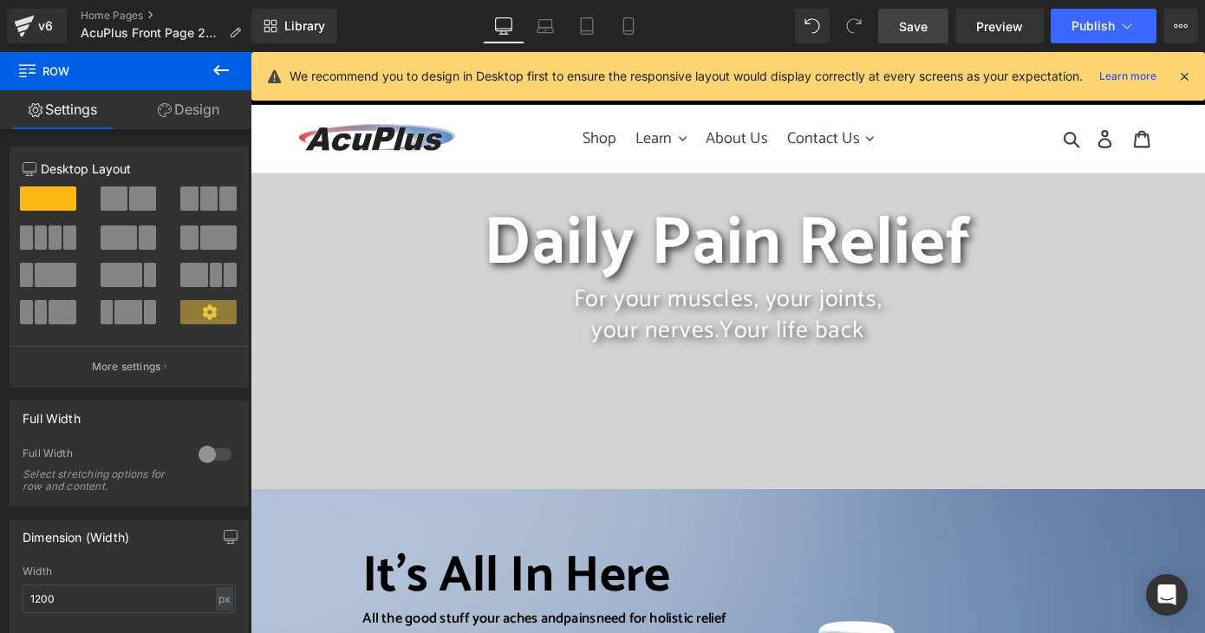
scroll to position [0, 0]
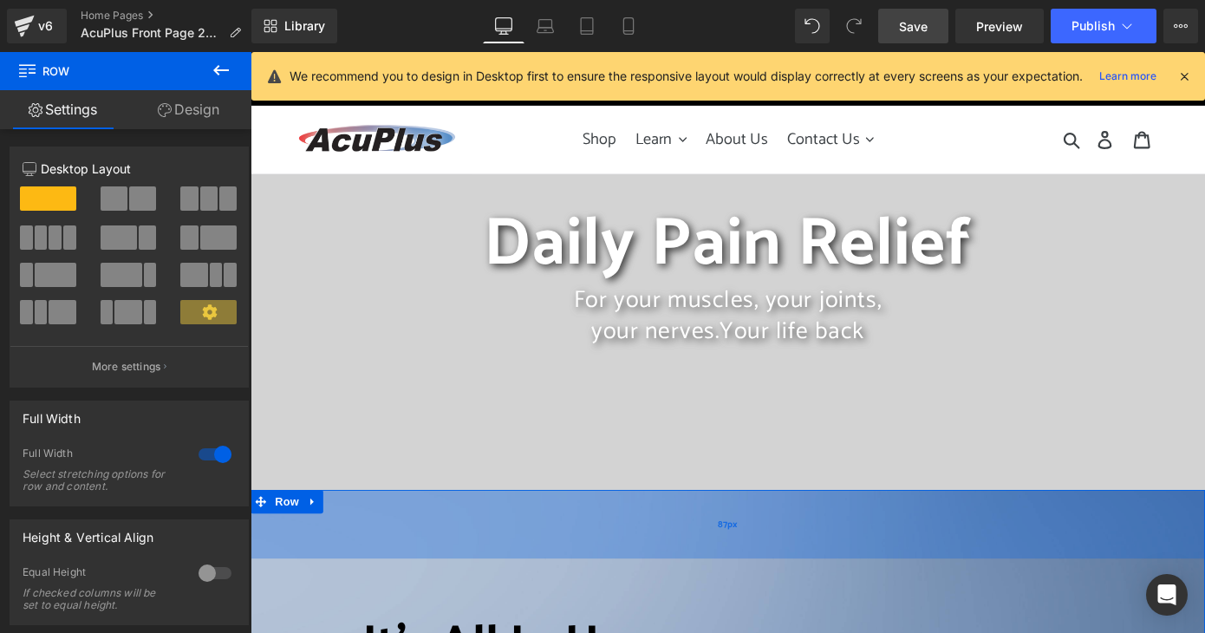
drag, startPoint x: 773, startPoint y: 533, endPoint x: 763, endPoint y: 608, distance: 75.2
click at [763, 608] on div "87px" at bounding box center [775, 570] width 1049 height 75
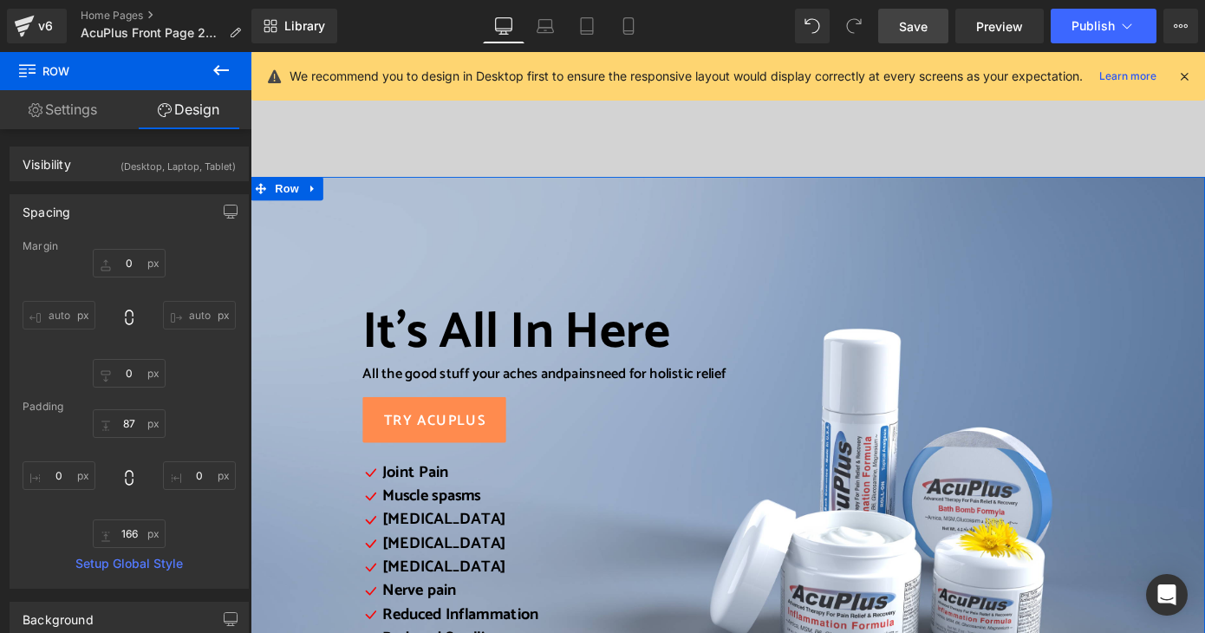
scroll to position [347, 0]
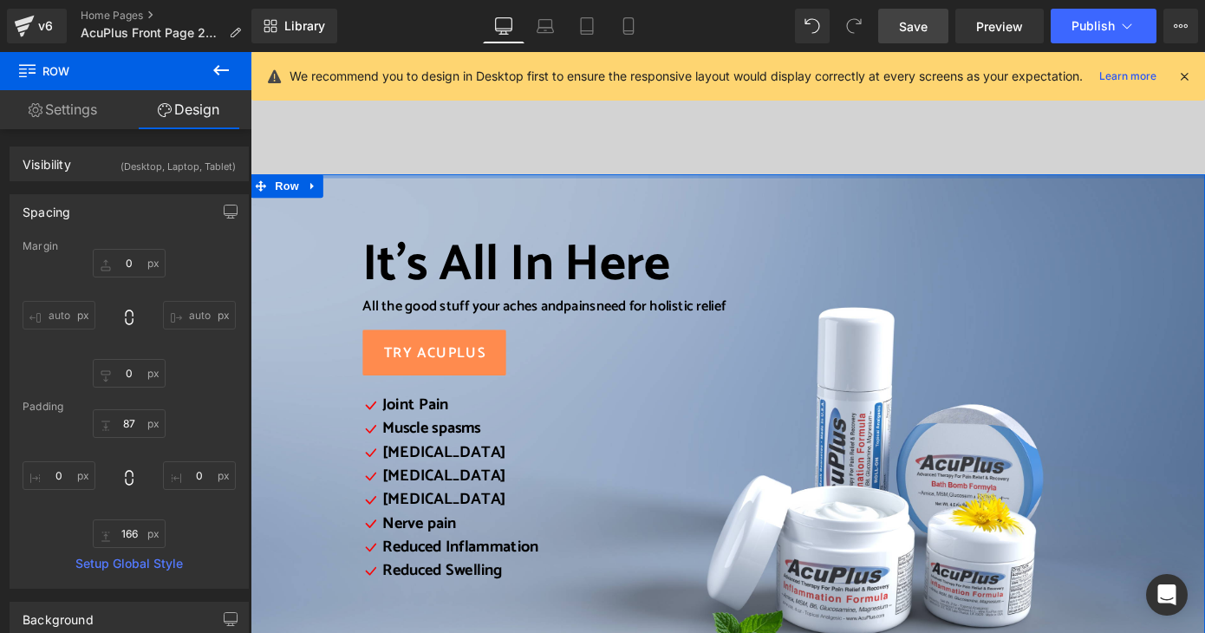
drag, startPoint x: 787, startPoint y: 225, endPoint x: 789, endPoint y: 154, distance: 71.1
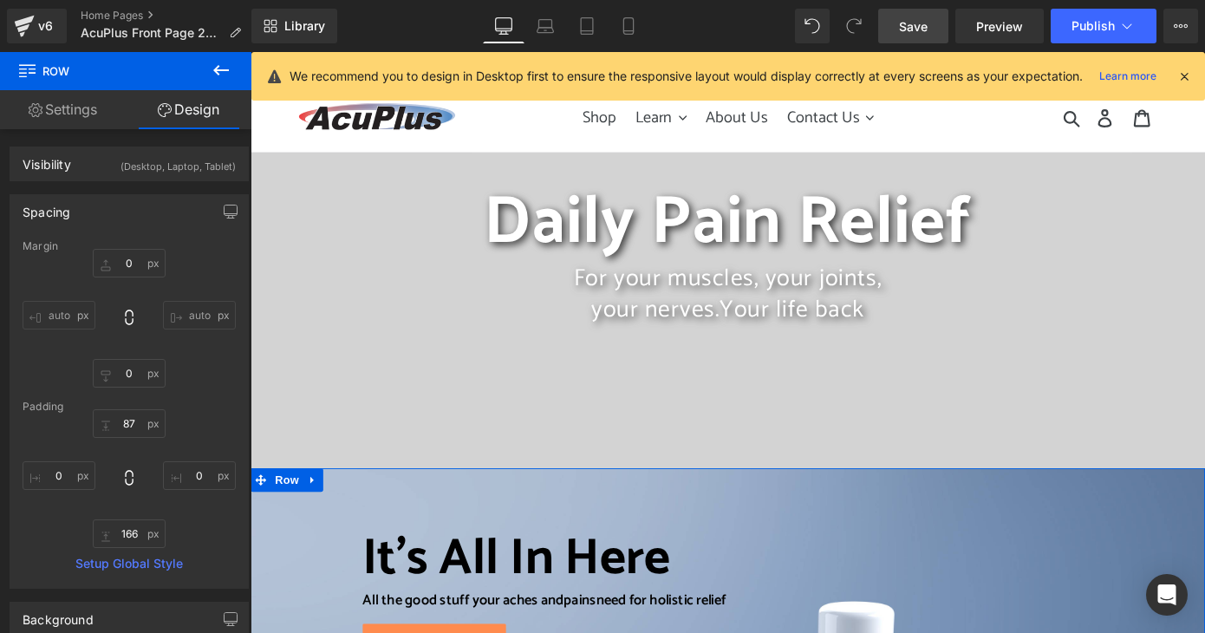
scroll to position [0, 0]
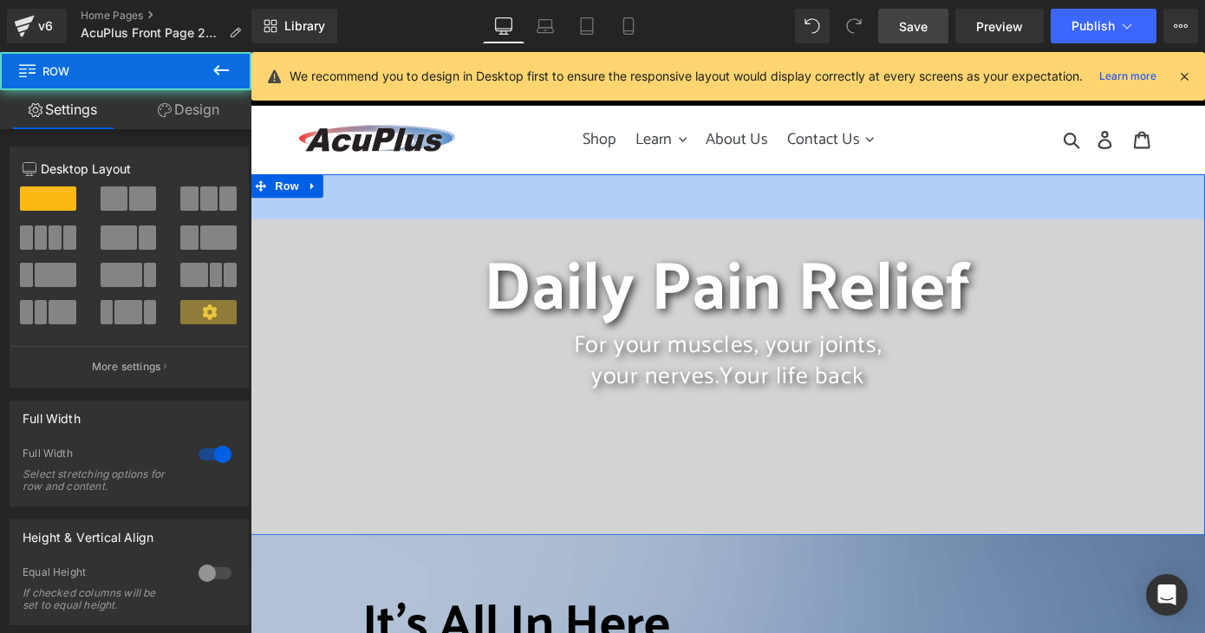
drag, startPoint x: 719, startPoint y: 187, endPoint x: 730, endPoint y: 239, distance: 53.2
click at [730, 239] on div "Daily Pain Relief Heading For your muscles, your joints, your nerves. Your life…" at bounding box center [775, 384] width 1049 height 396
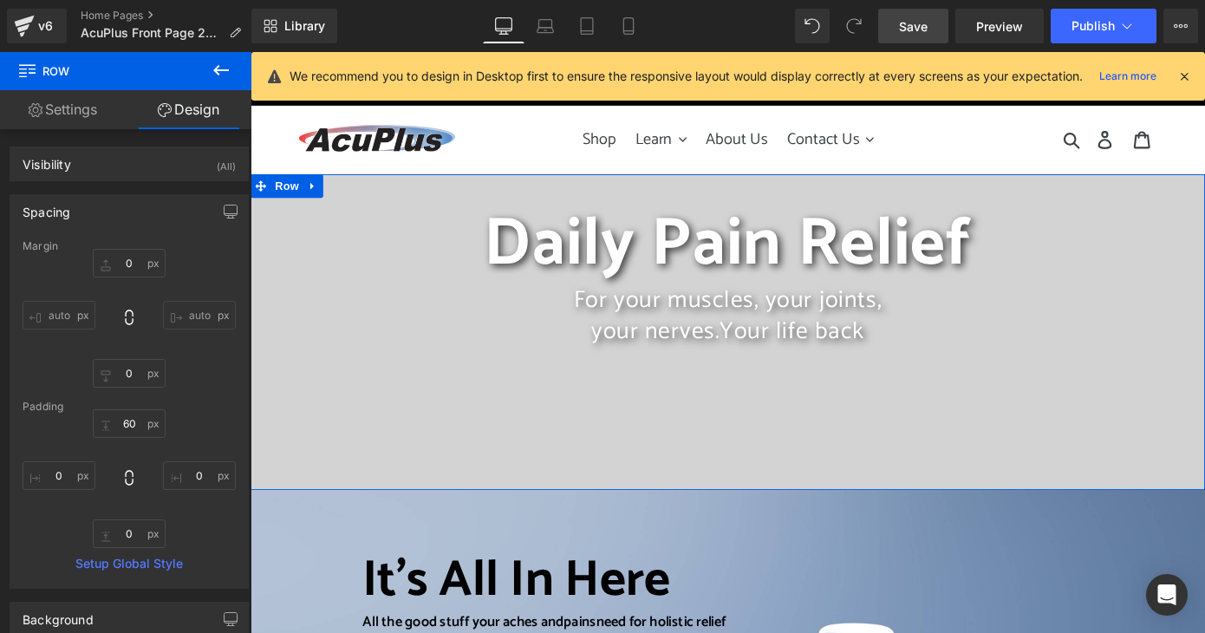
drag, startPoint x: 719, startPoint y: 231, endPoint x: 726, endPoint y: 179, distance: 52.5
click at [349, 235] on h1 "Daily Pain Relief" at bounding box center [775, 264] width 1049 height 88
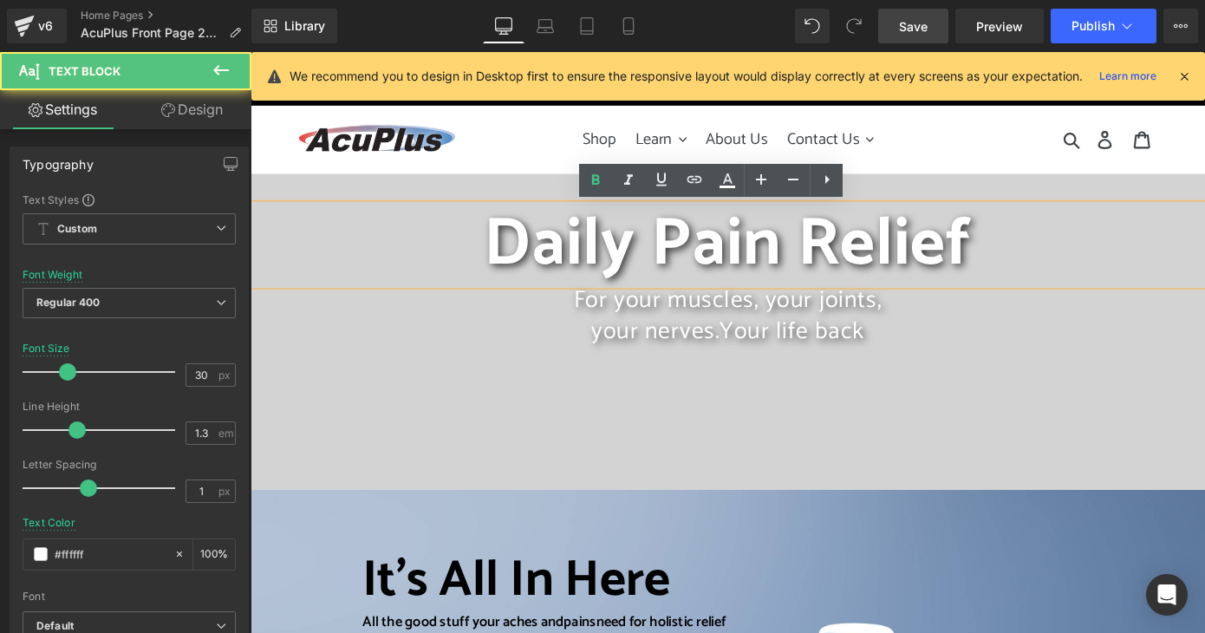
click at [281, 397] on div "For your muscles, your joints, your nerves. Your life back" at bounding box center [775, 405] width 1049 height 192
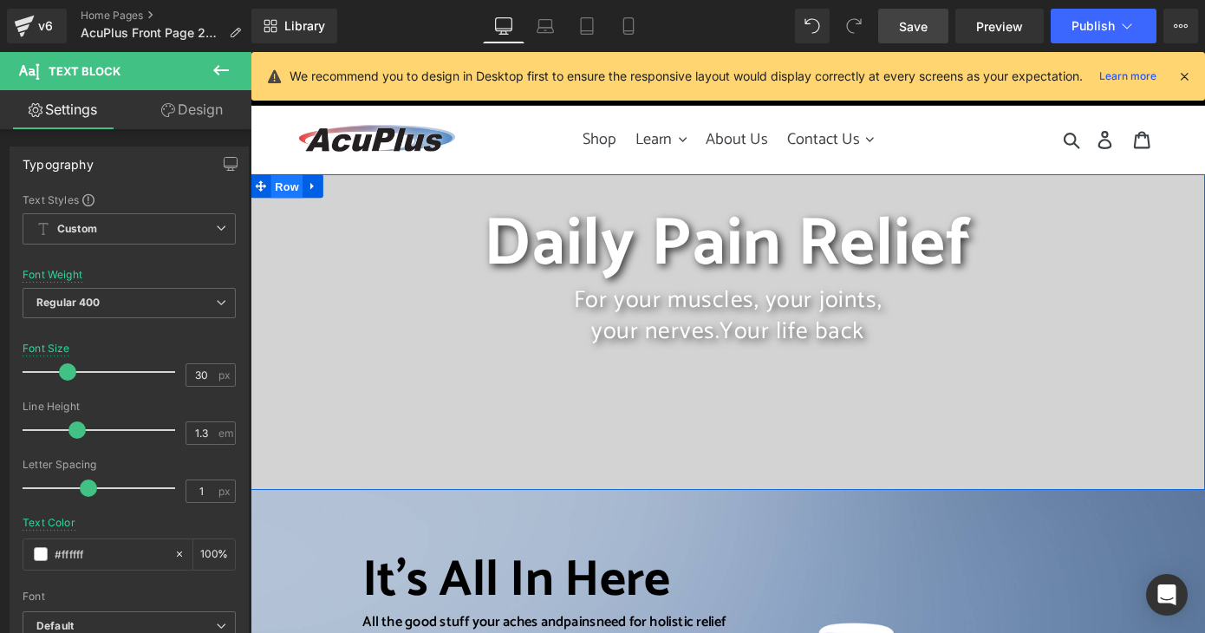
click at [281, 197] on span "Row" at bounding box center [290, 200] width 35 height 26
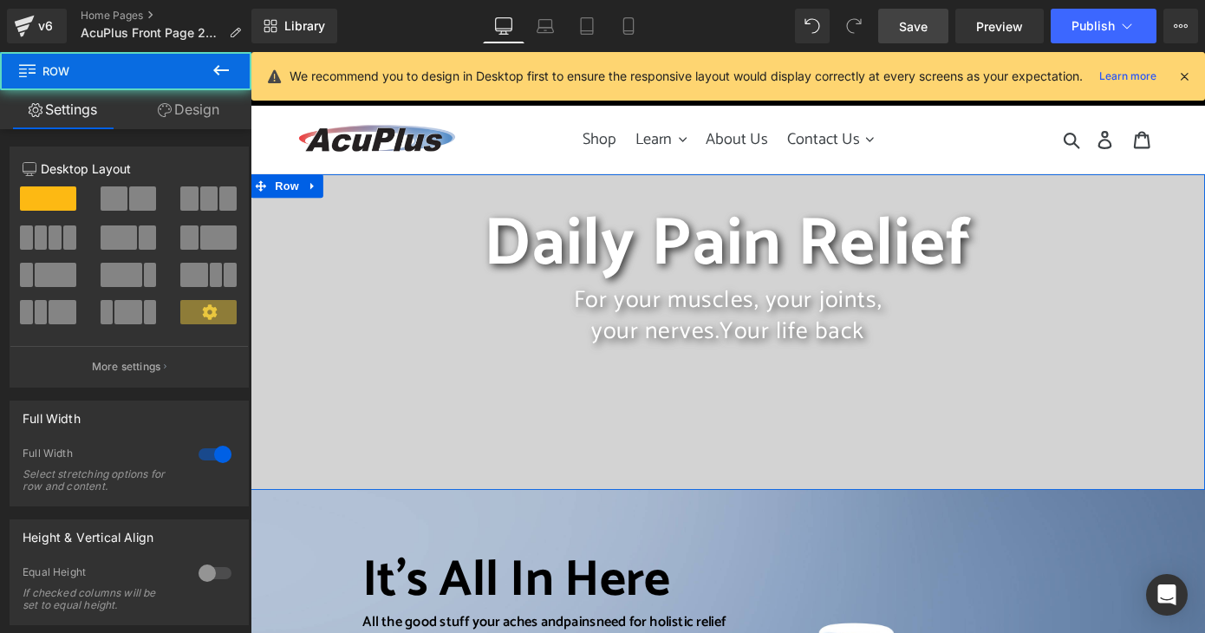
click at [189, 95] on link "Design" at bounding box center [189, 109] width 126 height 39
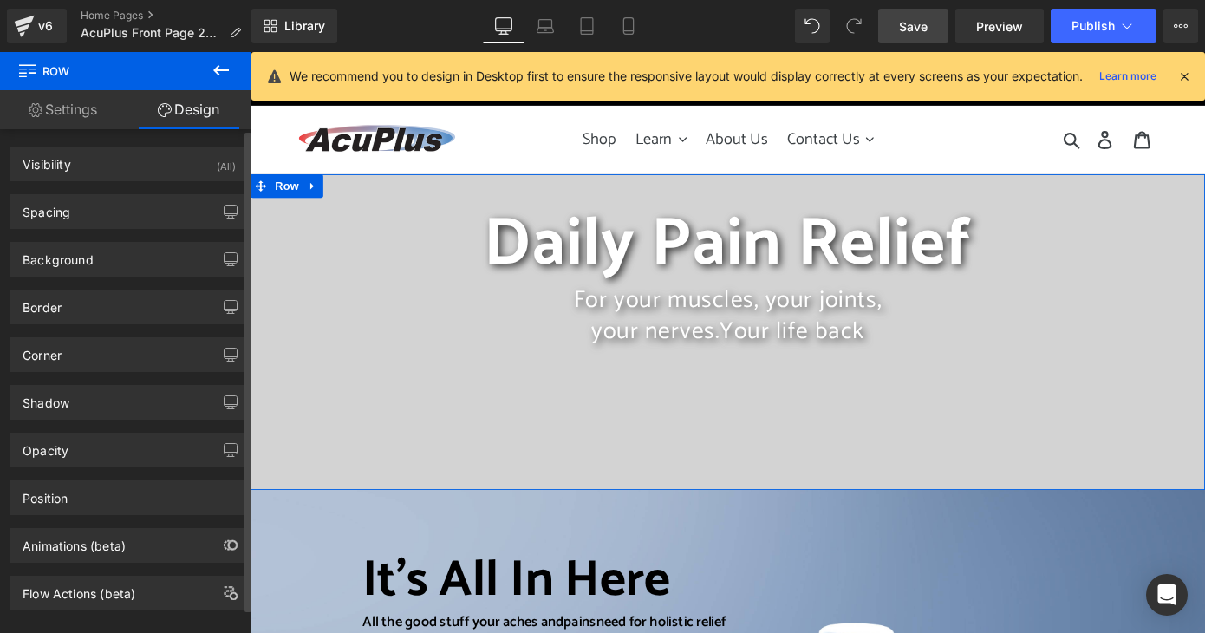
click at [115, 277] on div "Border Border Style Custom Custom Setup Global Style Custom Setup Global Style …" at bounding box center [129, 301] width 259 height 48
click at [120, 262] on div "Background" at bounding box center [129, 259] width 238 height 33
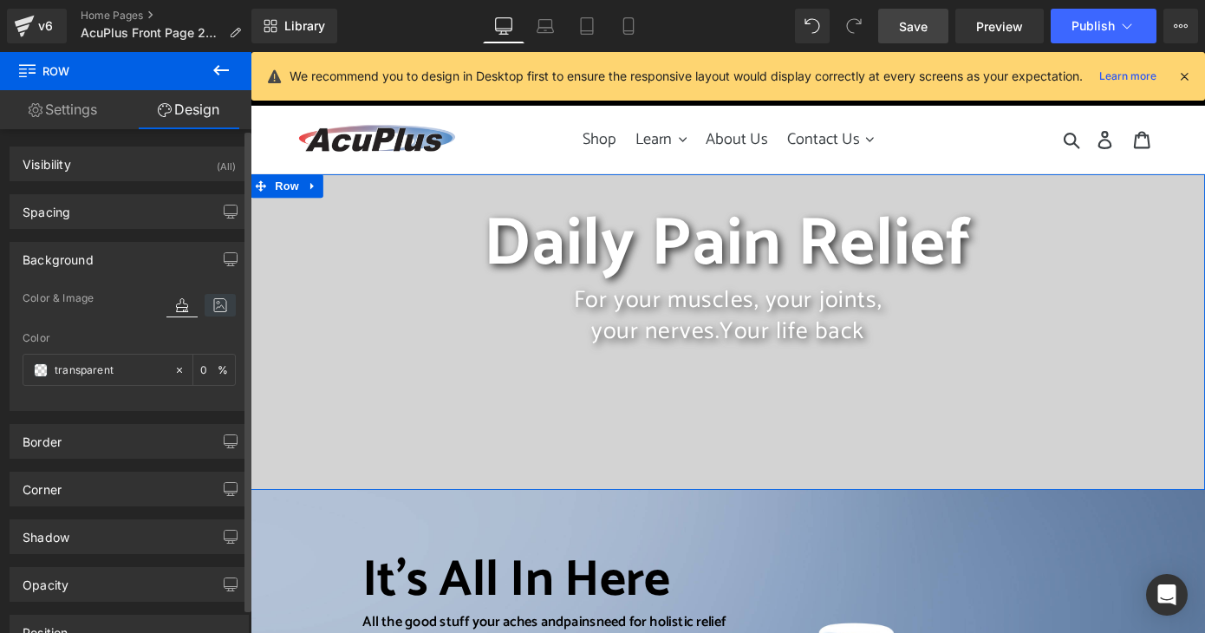
click at [213, 308] on icon at bounding box center [220, 305] width 31 height 23
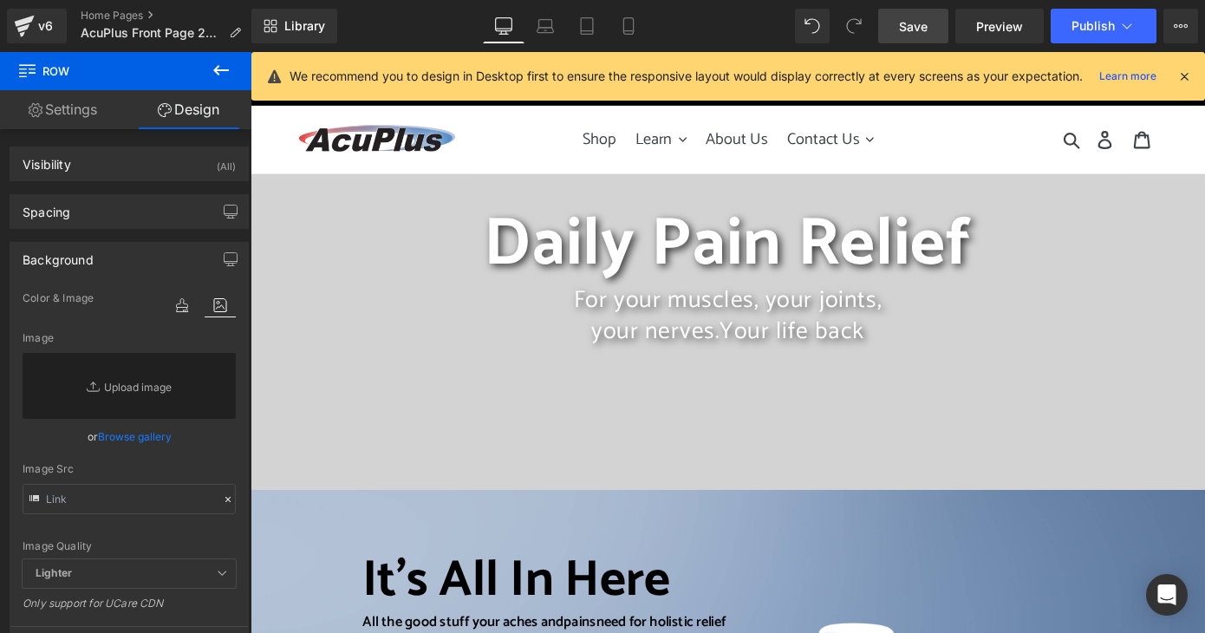
click at [57, 74] on span "Row" at bounding box center [103, 71] width 173 height 38
click at [209, 66] on button at bounding box center [221, 71] width 61 height 38
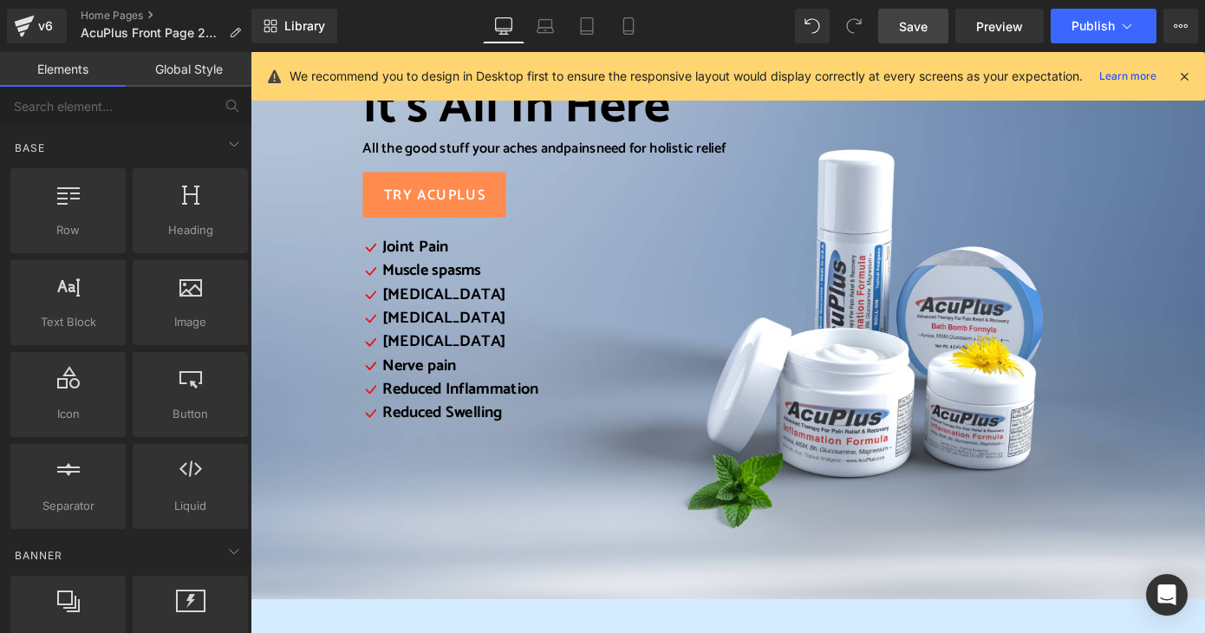
scroll to position [347, 0]
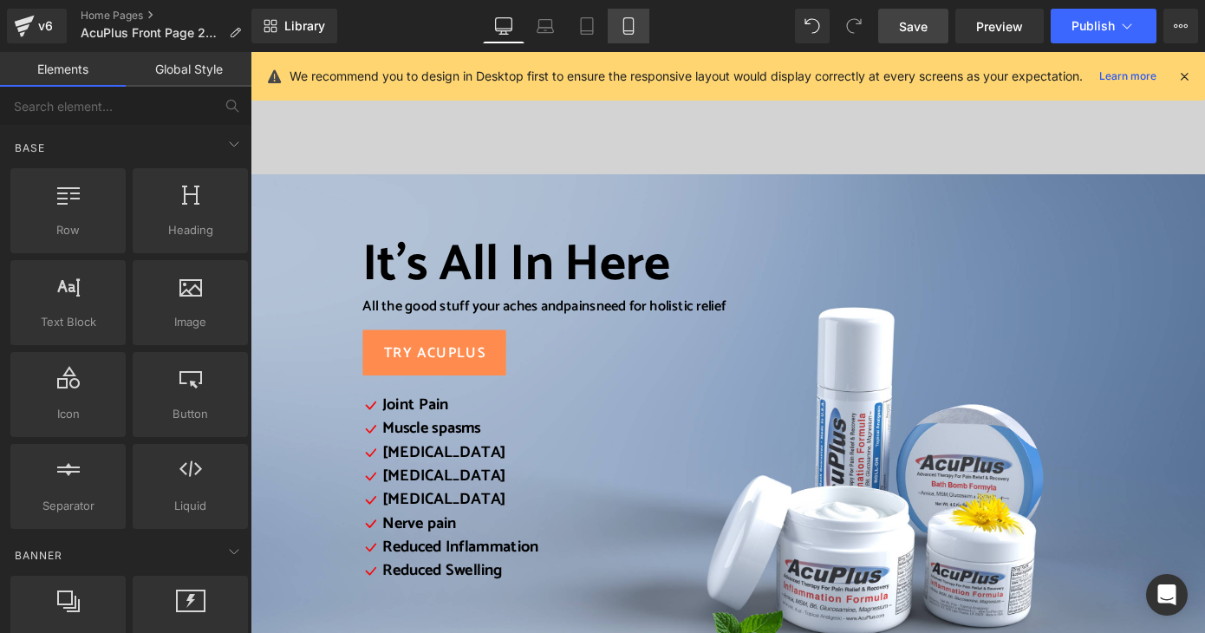
click at [639, 19] on link "Mobile" at bounding box center [629, 26] width 42 height 35
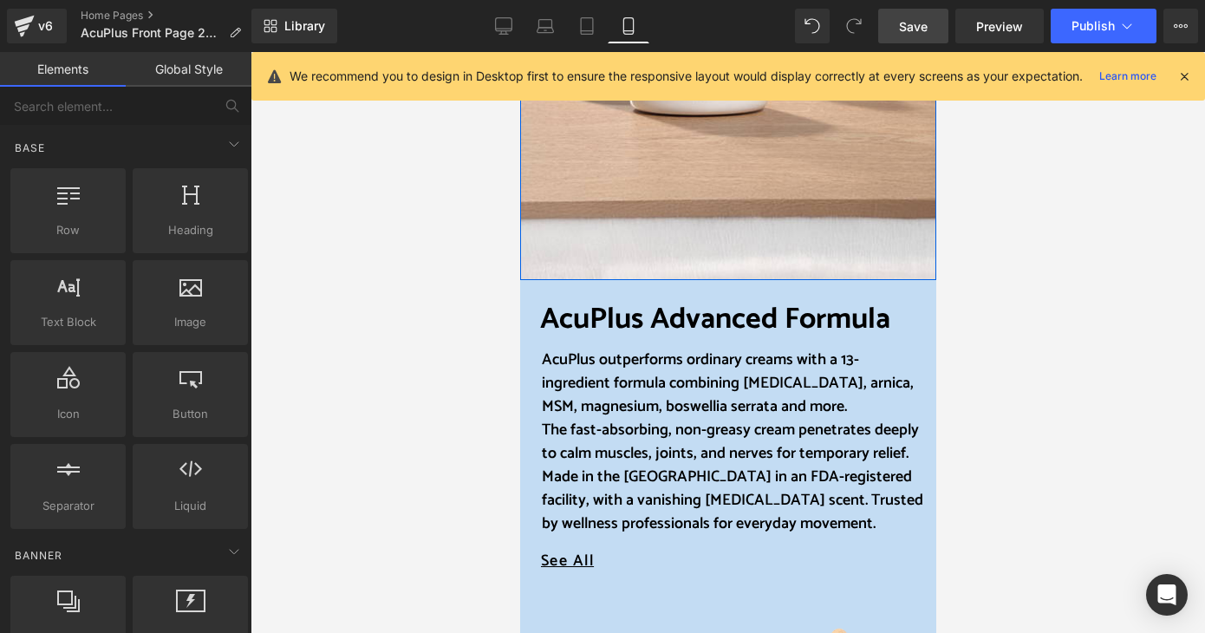
scroll to position [780, 0]
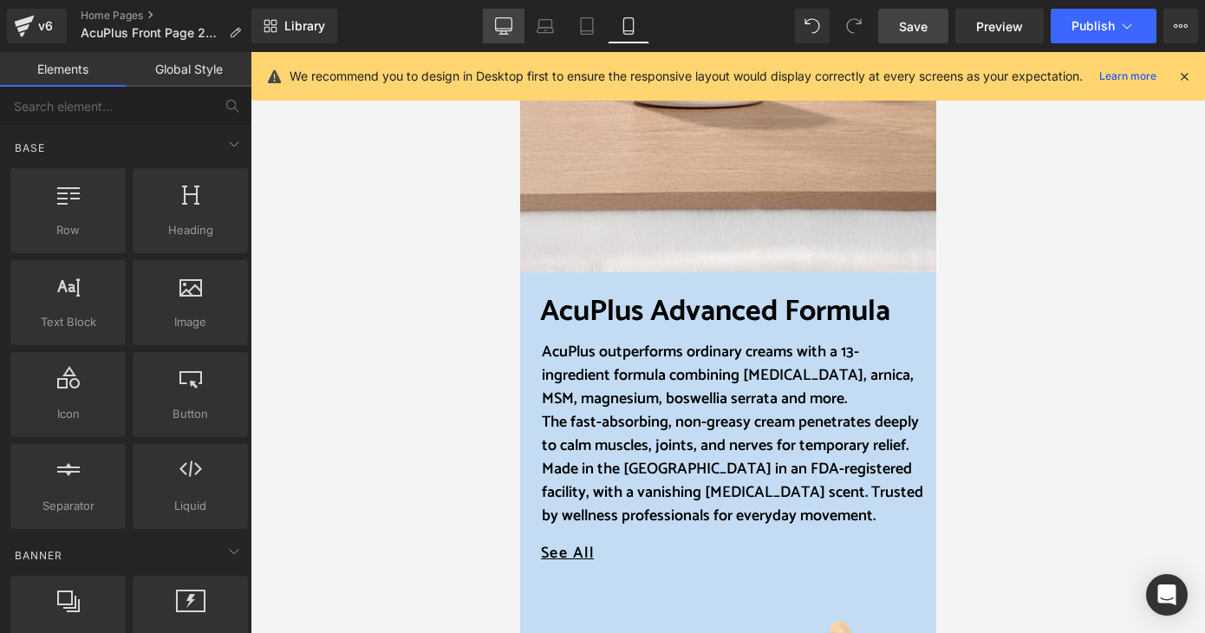
click at [513, 18] on link "Desktop" at bounding box center [504, 26] width 42 height 35
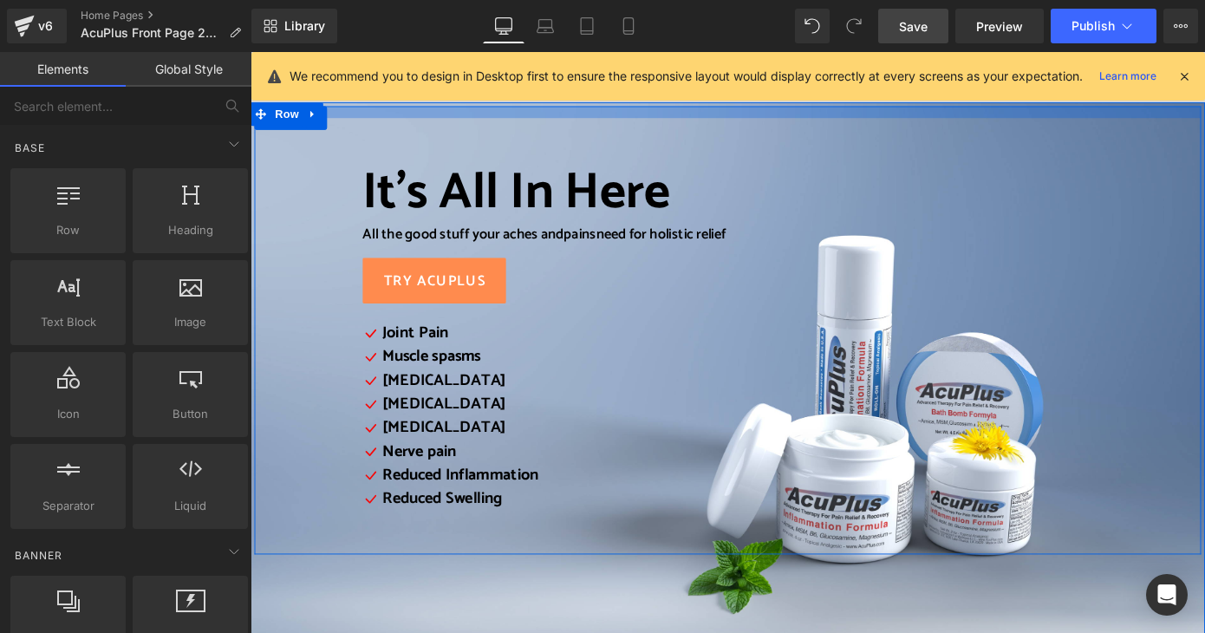
scroll to position [427, 0]
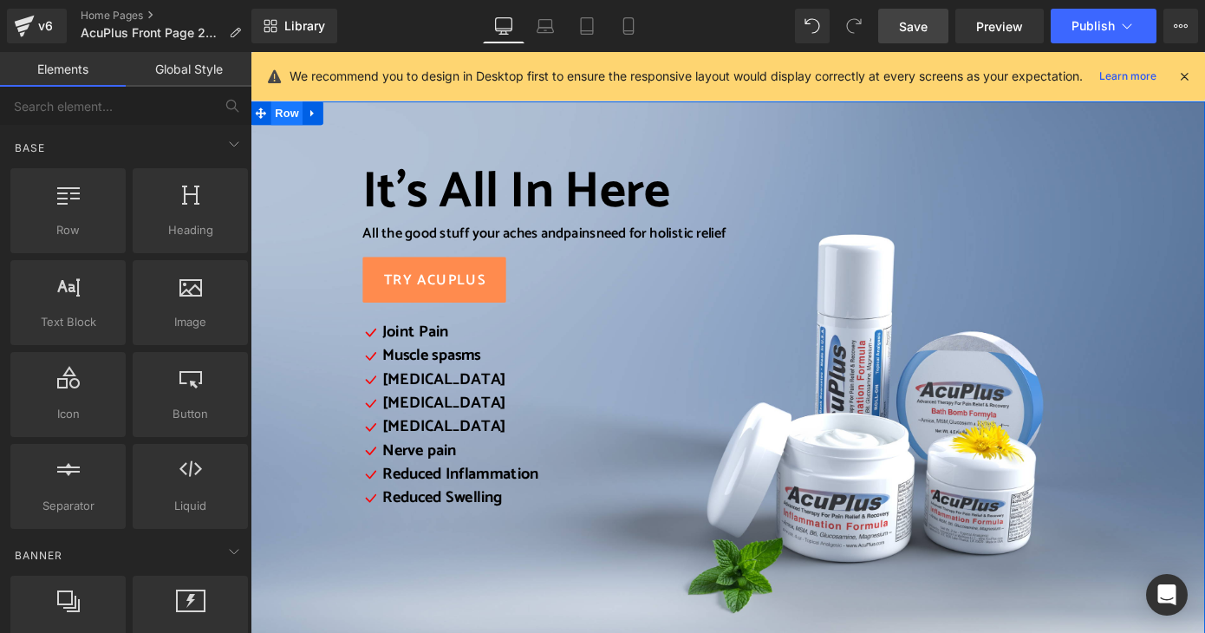
click at [281, 125] on span "Row" at bounding box center [290, 120] width 35 height 26
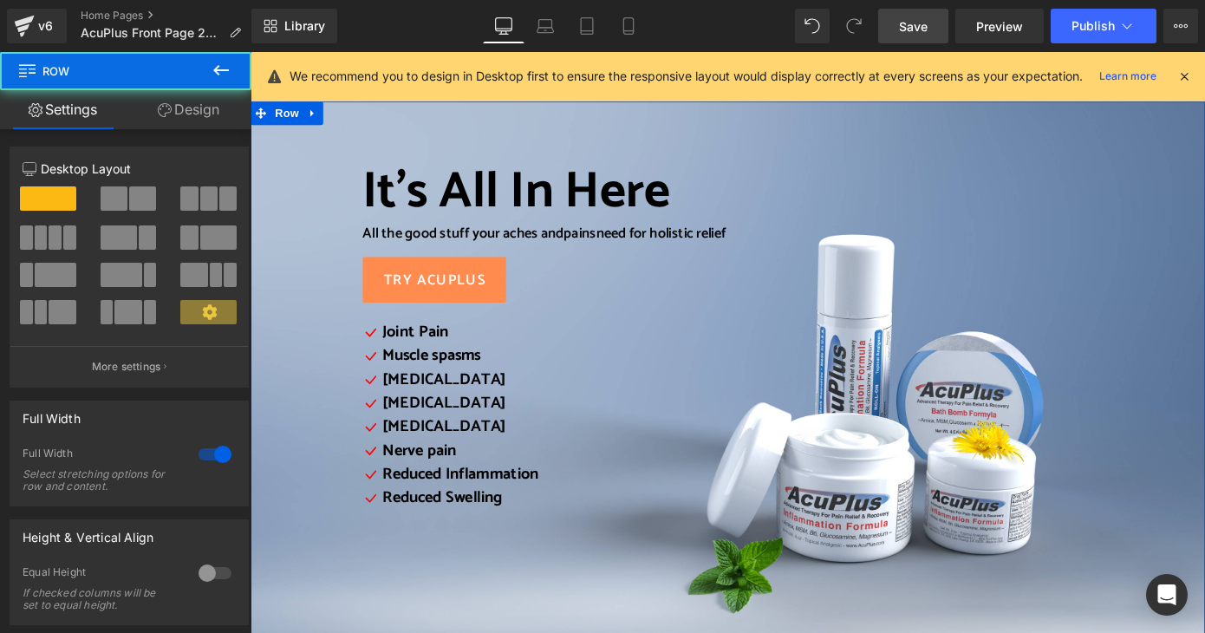
click at [206, 107] on link "Design" at bounding box center [189, 109] width 126 height 39
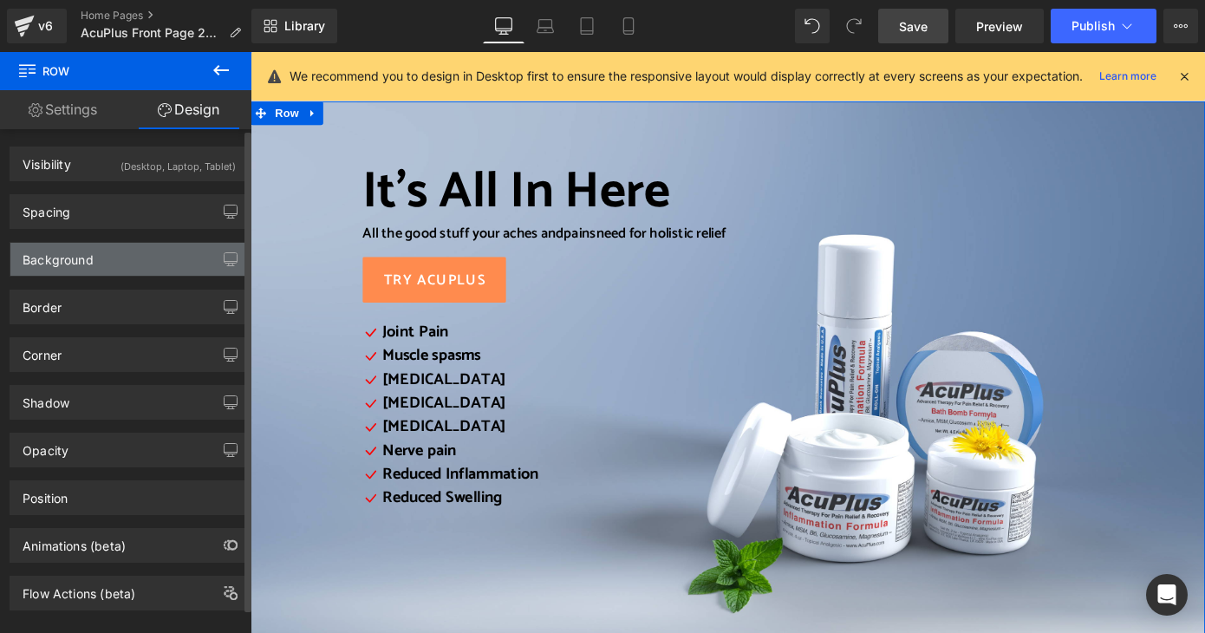
click at [135, 254] on div "Background" at bounding box center [129, 259] width 238 height 33
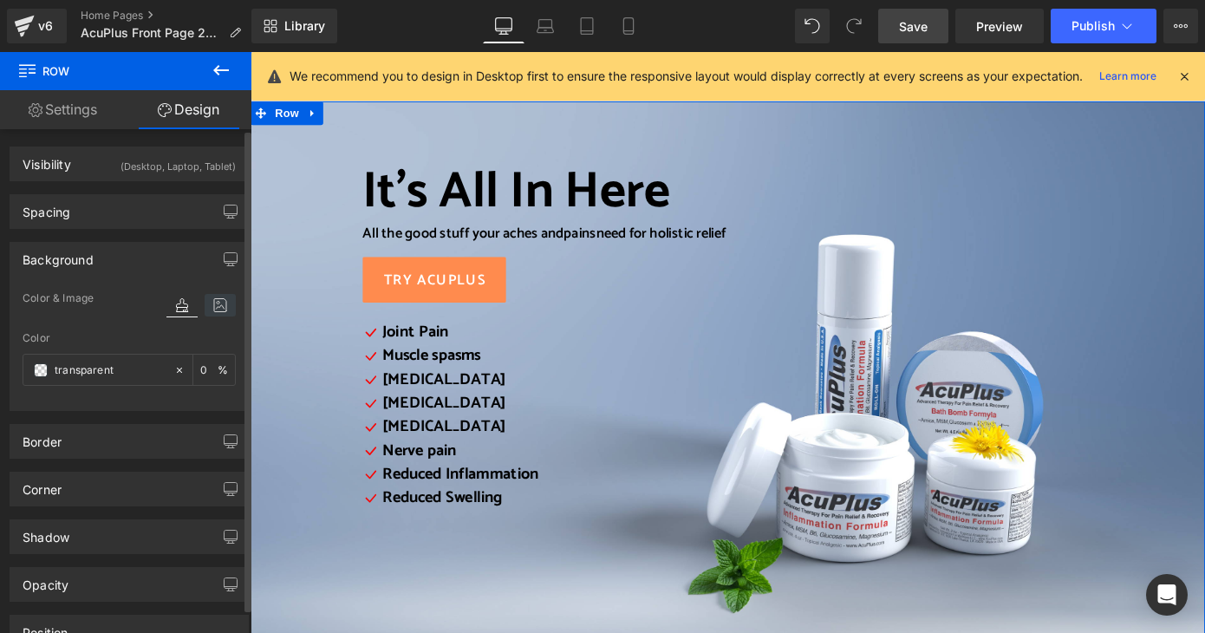
click at [217, 301] on icon at bounding box center [220, 305] width 31 height 23
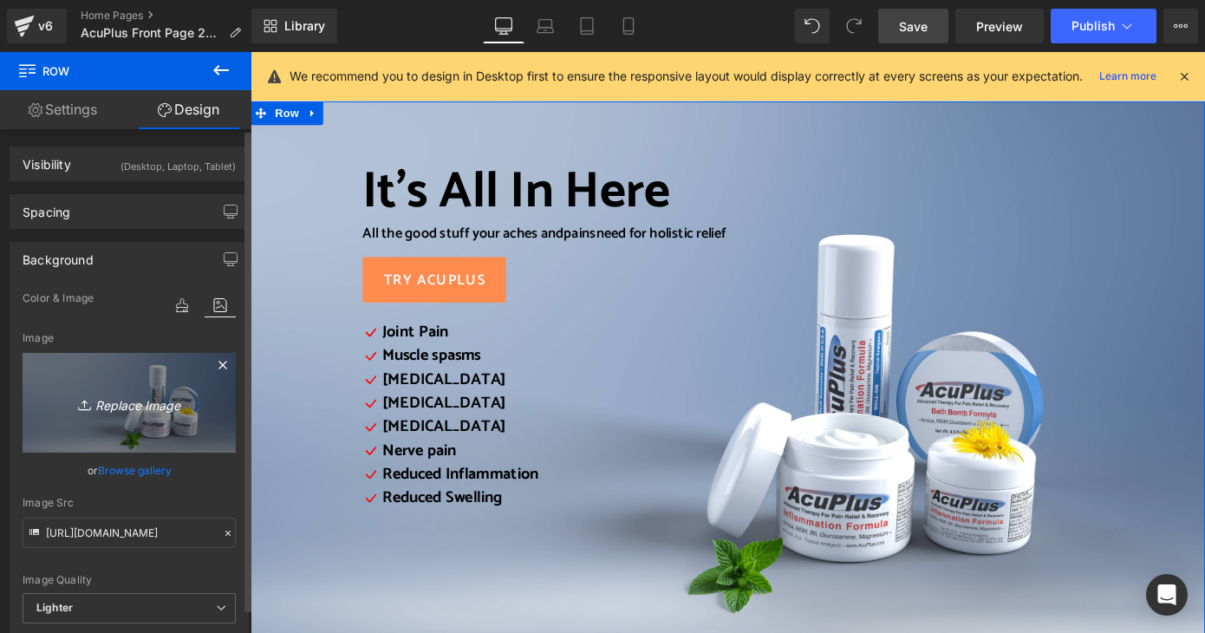
click at [168, 405] on icon "Replace Image" at bounding box center [129, 403] width 139 height 22
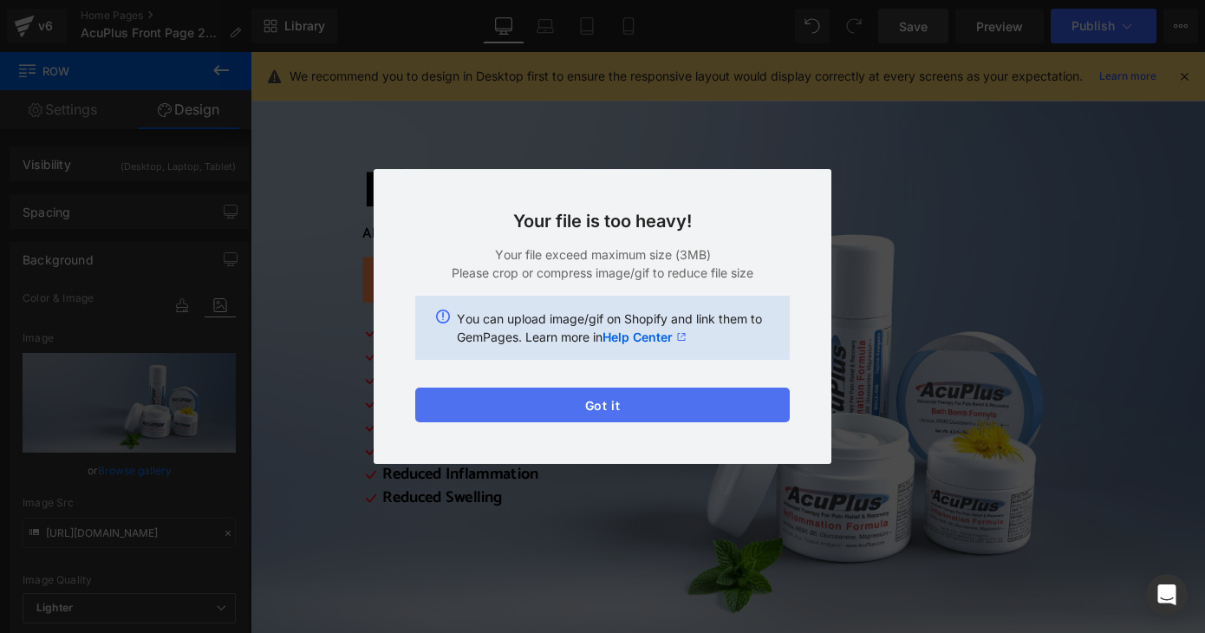
click at [689, 408] on button "Got it" at bounding box center [602, 405] width 375 height 35
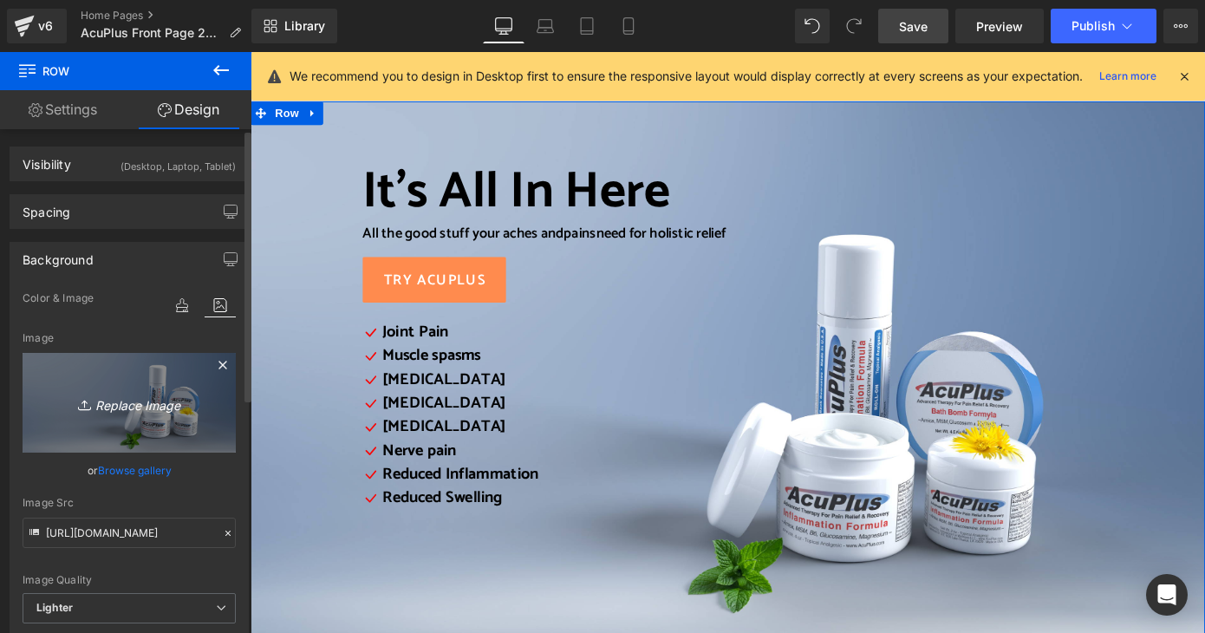
click at [140, 405] on icon "Replace Image" at bounding box center [129, 403] width 139 height 22
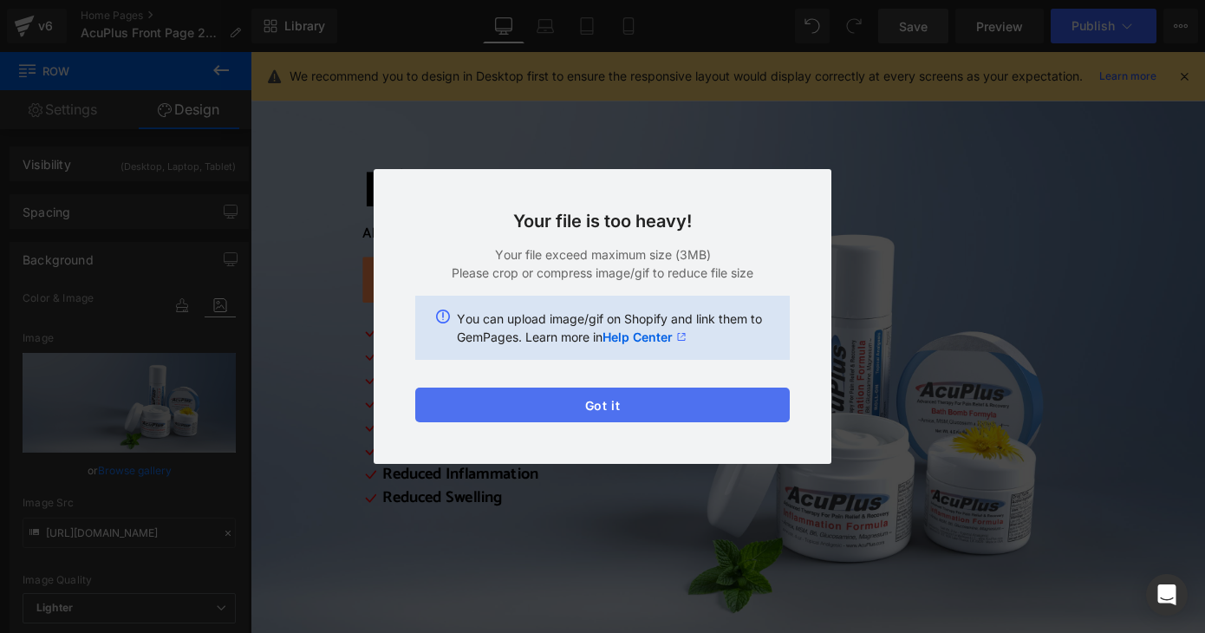
click at [735, 414] on button "Got it" at bounding box center [602, 405] width 375 height 35
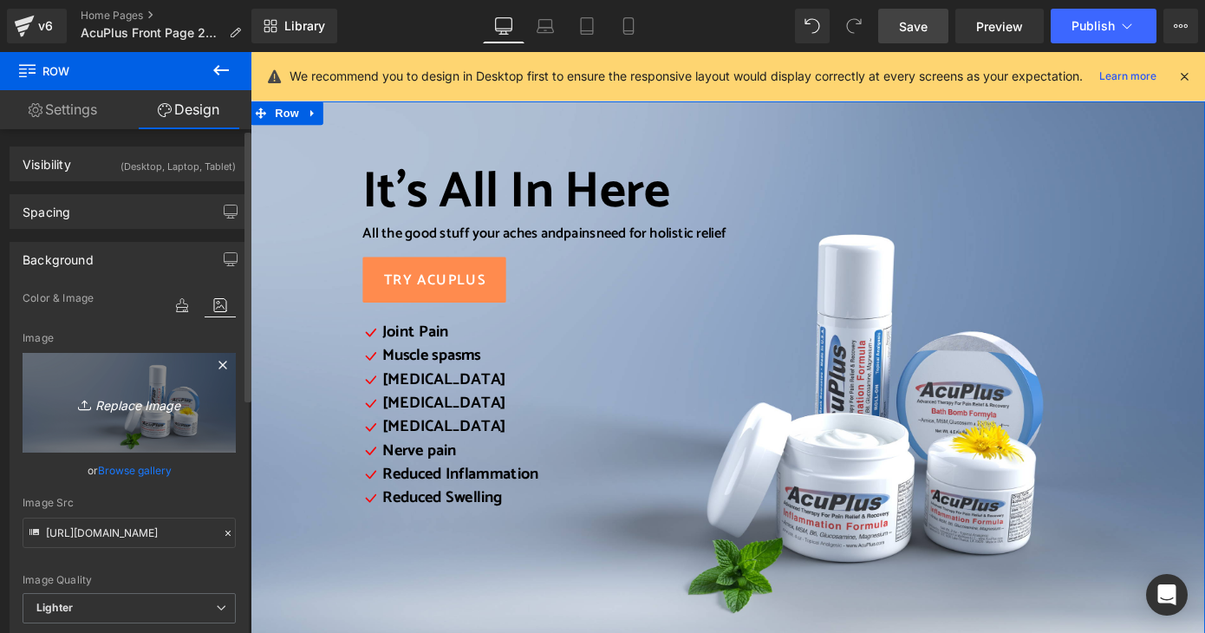
click at [143, 401] on icon "Replace Image" at bounding box center [129, 403] width 139 height 22
click at [146, 411] on icon "Replace Image" at bounding box center [129, 403] width 139 height 22
click at [147, 403] on icon "Replace Image" at bounding box center [129, 403] width 139 height 22
type input "C:\fakepath\AcuPlus Line of Products 2025 MOBILE.png"
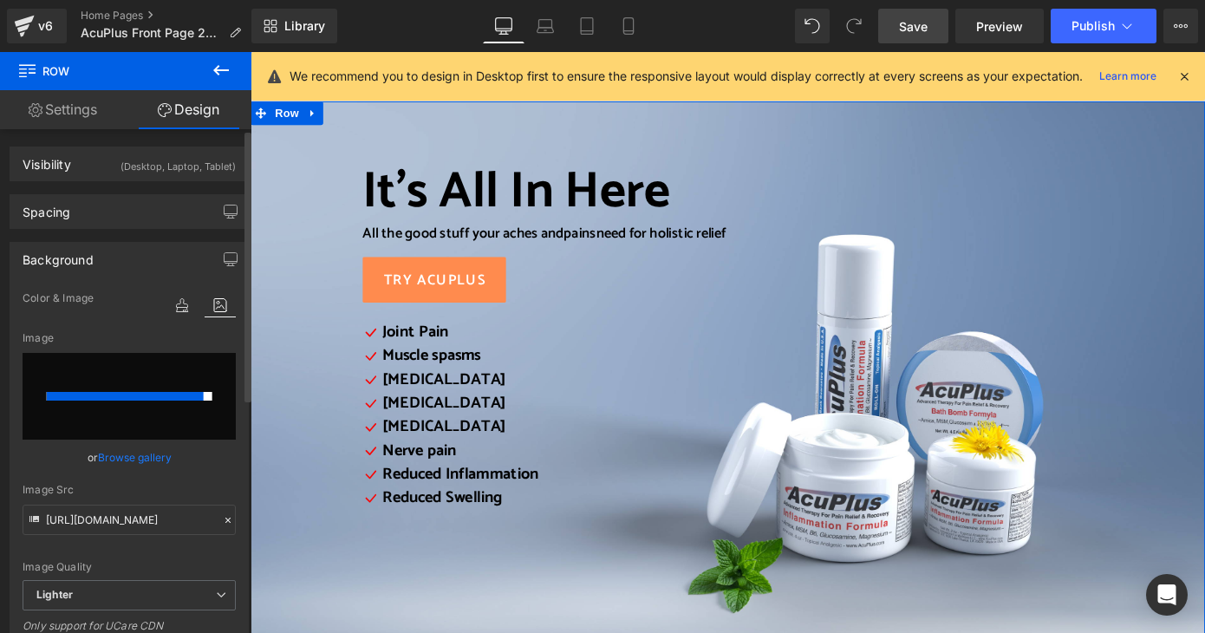
click at [205, 411] on input "file" at bounding box center [129, 396] width 213 height 87
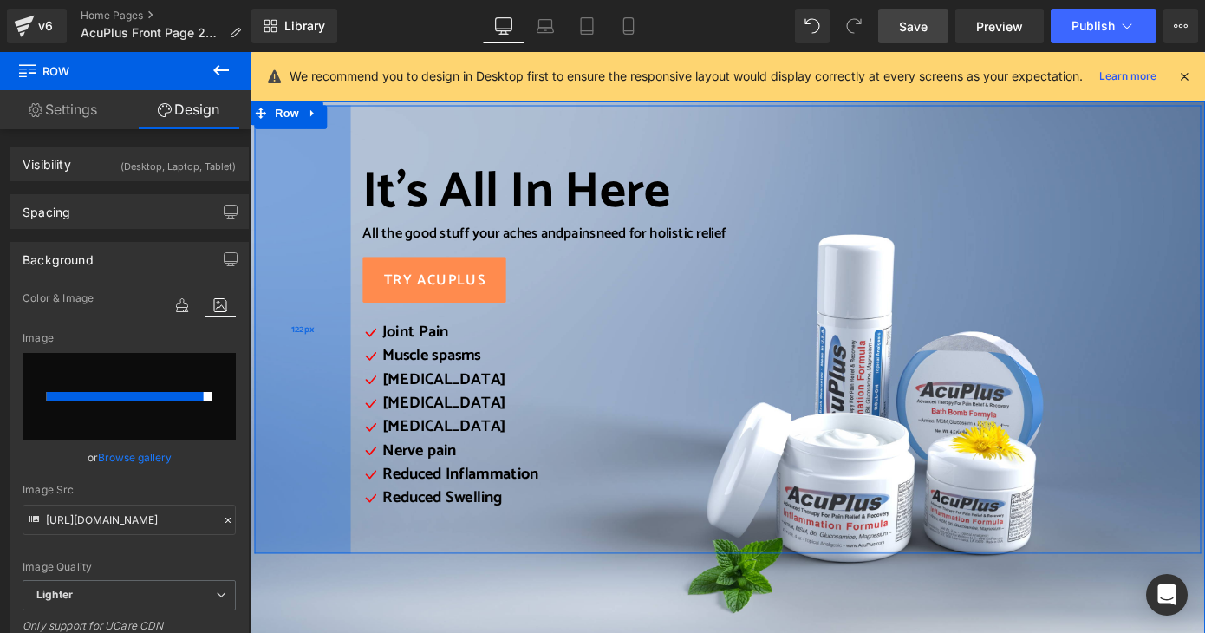
click at [310, 542] on div "122px" at bounding box center [308, 357] width 106 height 493
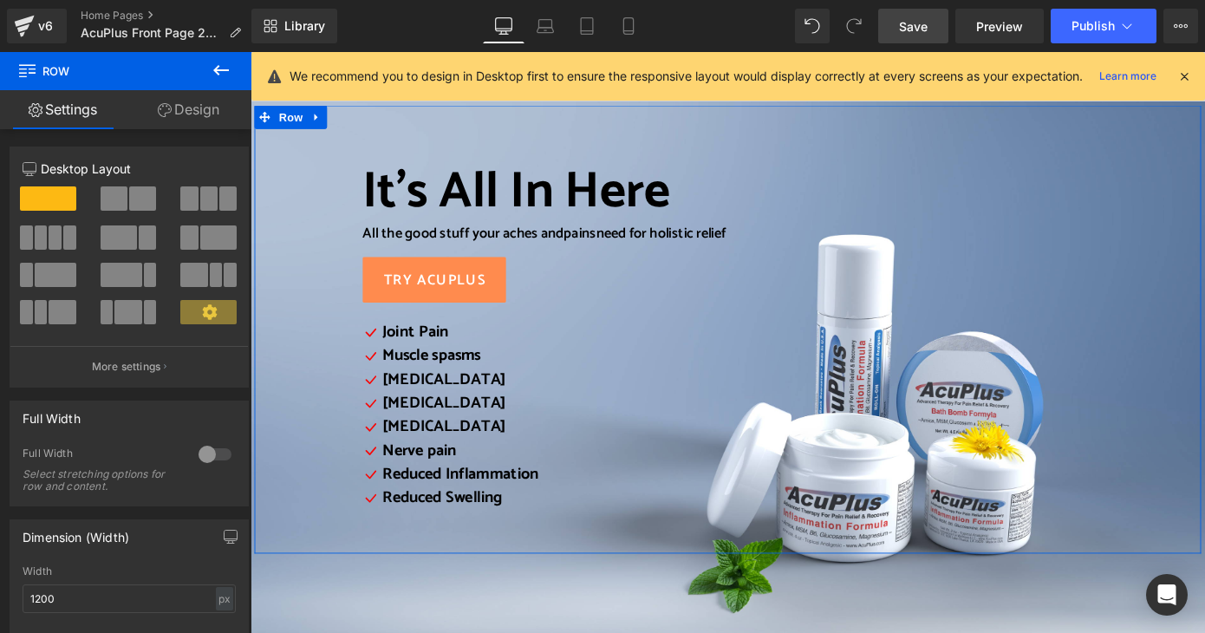
click at [82, 123] on link "Settings" at bounding box center [63, 109] width 126 height 39
click at [161, 116] on icon at bounding box center [165, 110] width 14 height 14
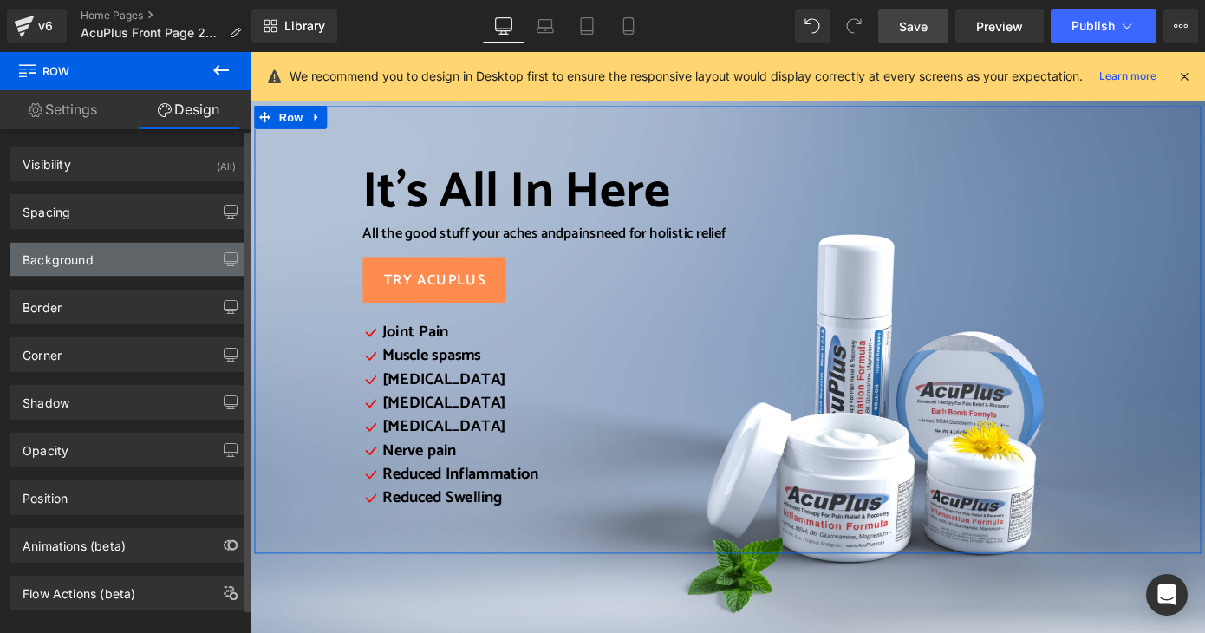
click at [124, 261] on div "Background" at bounding box center [129, 259] width 238 height 33
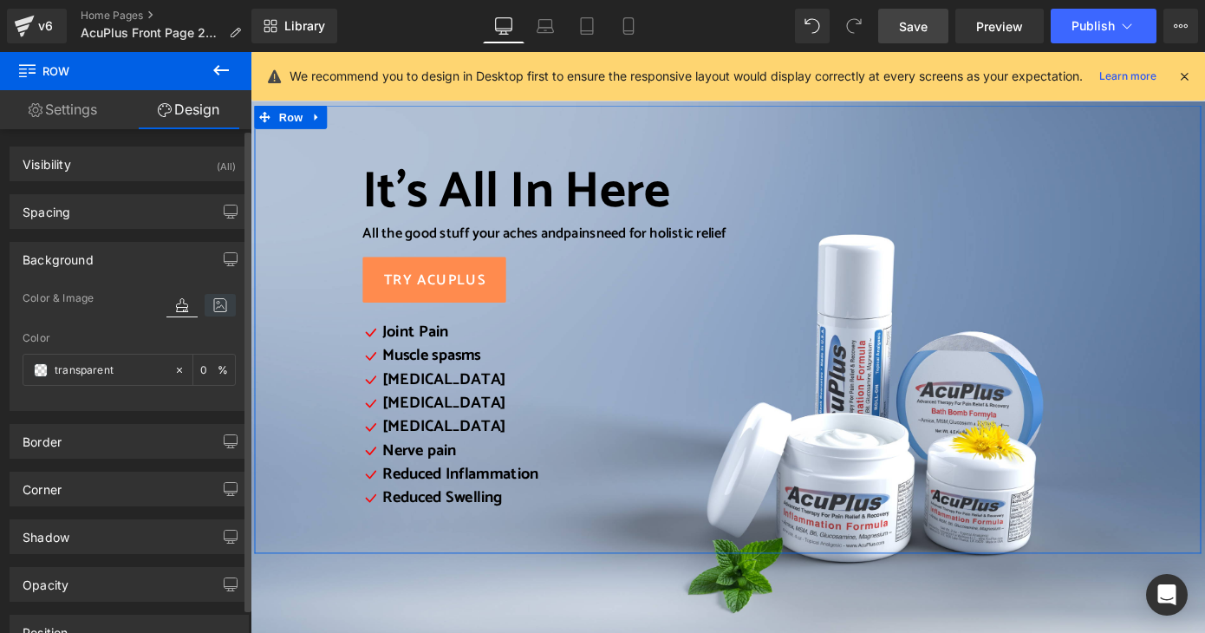
click at [212, 304] on icon at bounding box center [220, 305] width 31 height 23
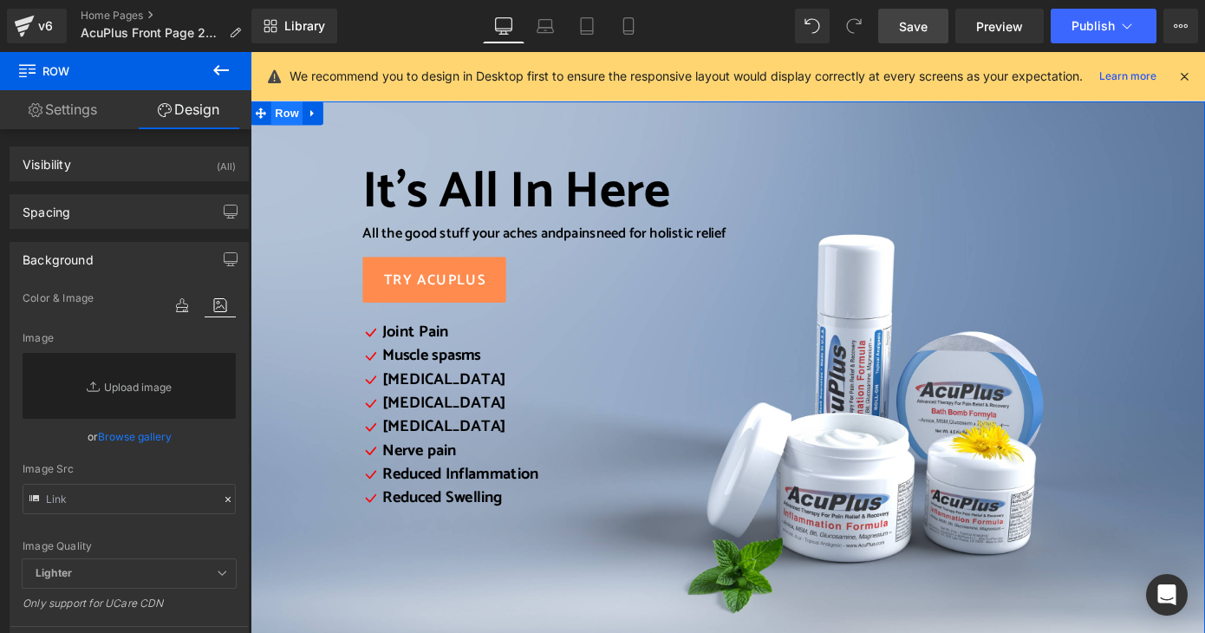
click at [288, 119] on span "Row" at bounding box center [290, 120] width 35 height 26
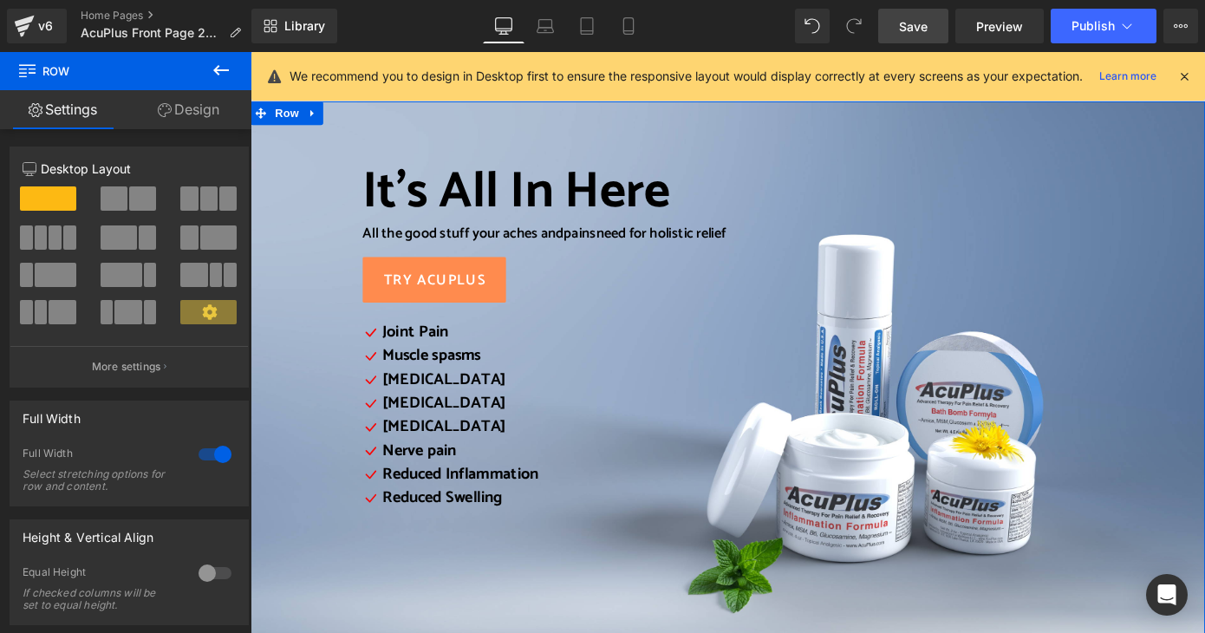
click at [208, 108] on link "Design" at bounding box center [189, 109] width 126 height 39
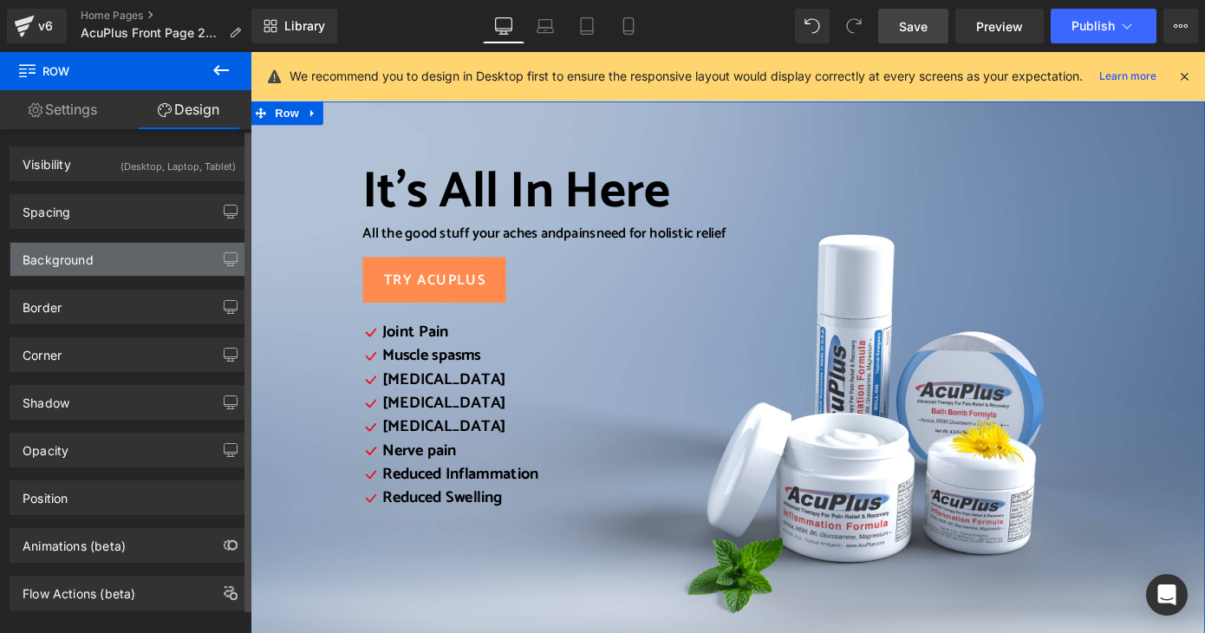
click at [140, 261] on div "Background" at bounding box center [129, 259] width 238 height 33
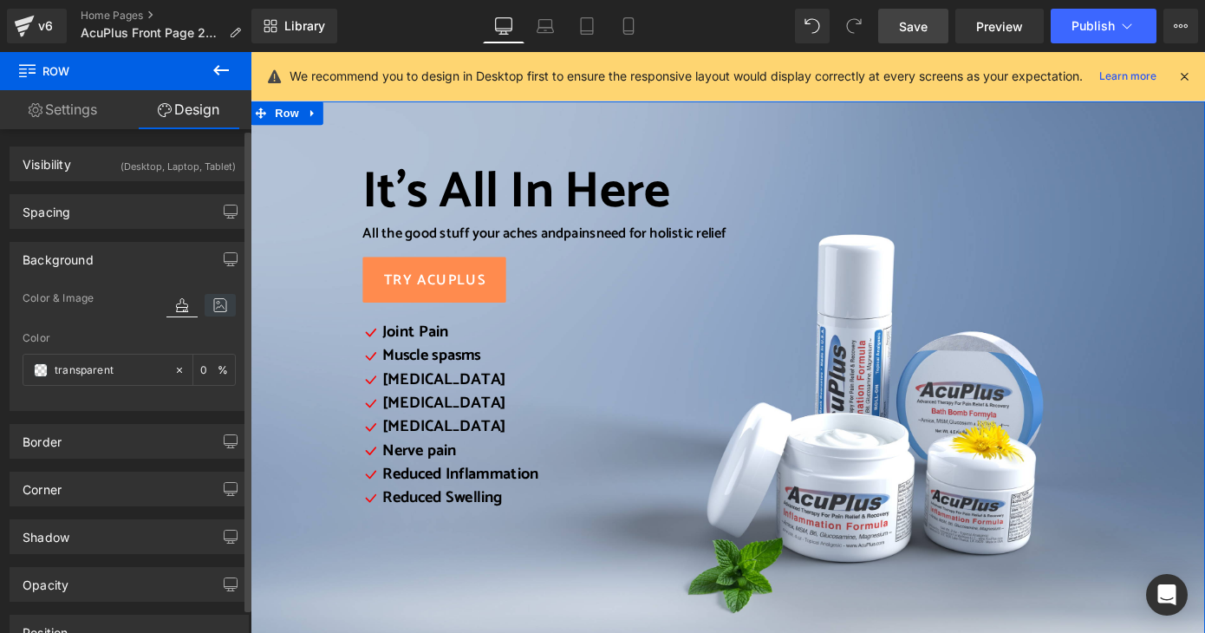
click at [220, 302] on icon at bounding box center [220, 305] width 31 height 23
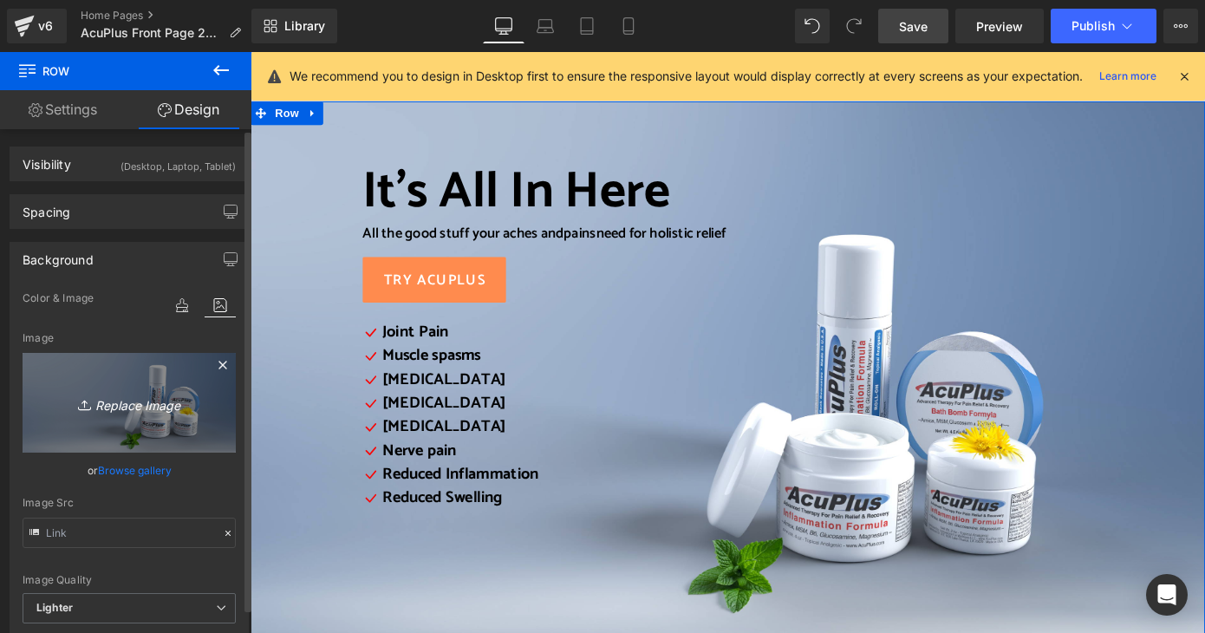
click at [134, 408] on icon "Replace Image" at bounding box center [129, 403] width 139 height 22
type input "C:\fakepath\AcuPlus Line of Products 2025 MOBILE.png"
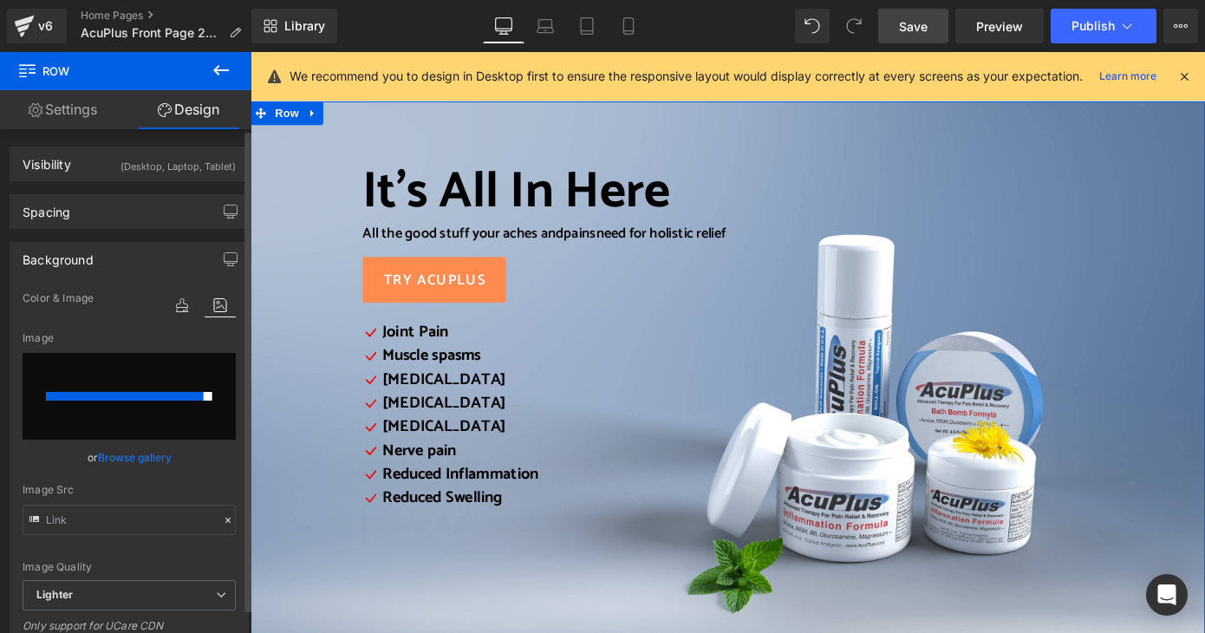
click at [146, 392] on div at bounding box center [125, 396] width 157 height 9
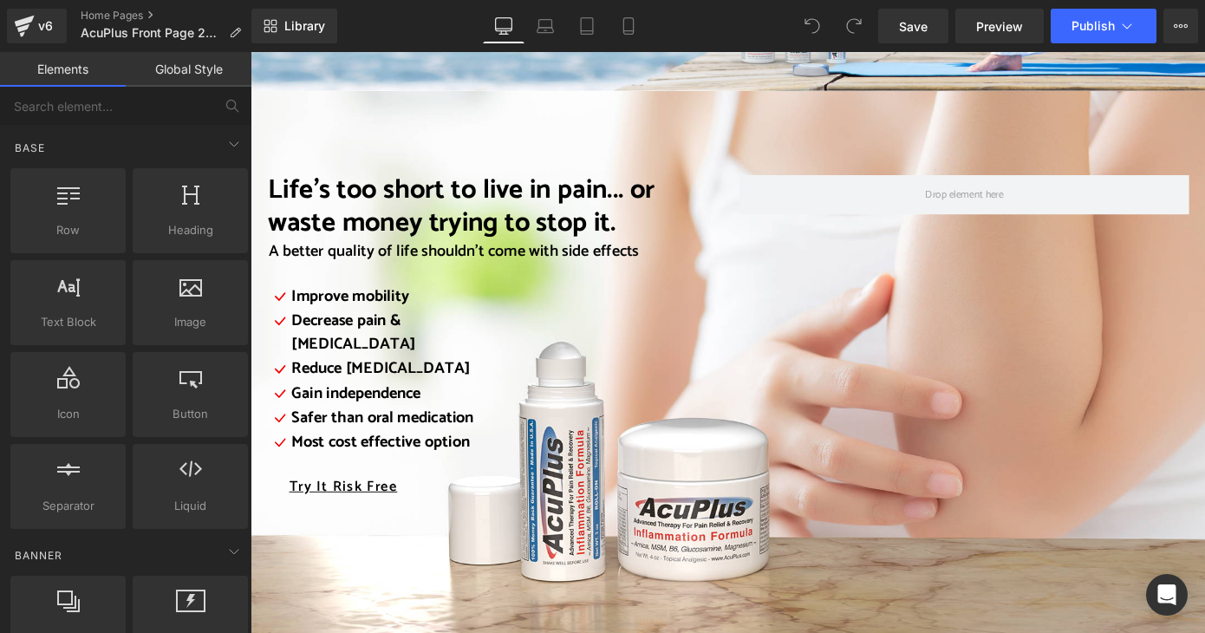
scroll to position [2428, 0]
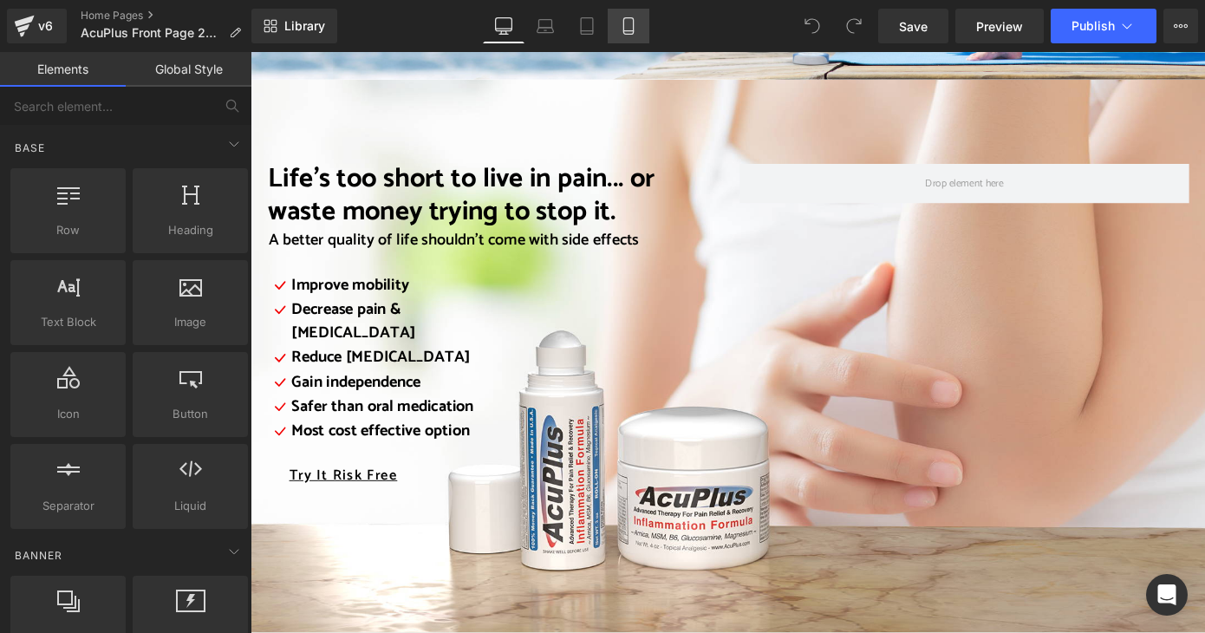
click at [631, 24] on icon at bounding box center [628, 25] width 17 height 17
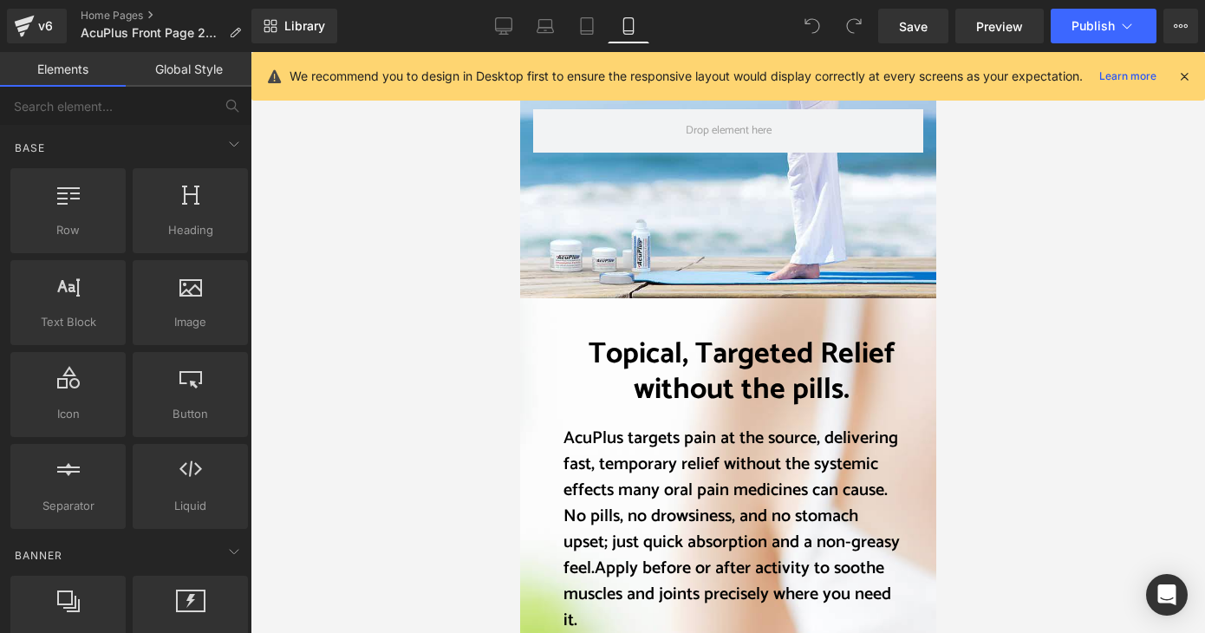
scroll to position [1833, 0]
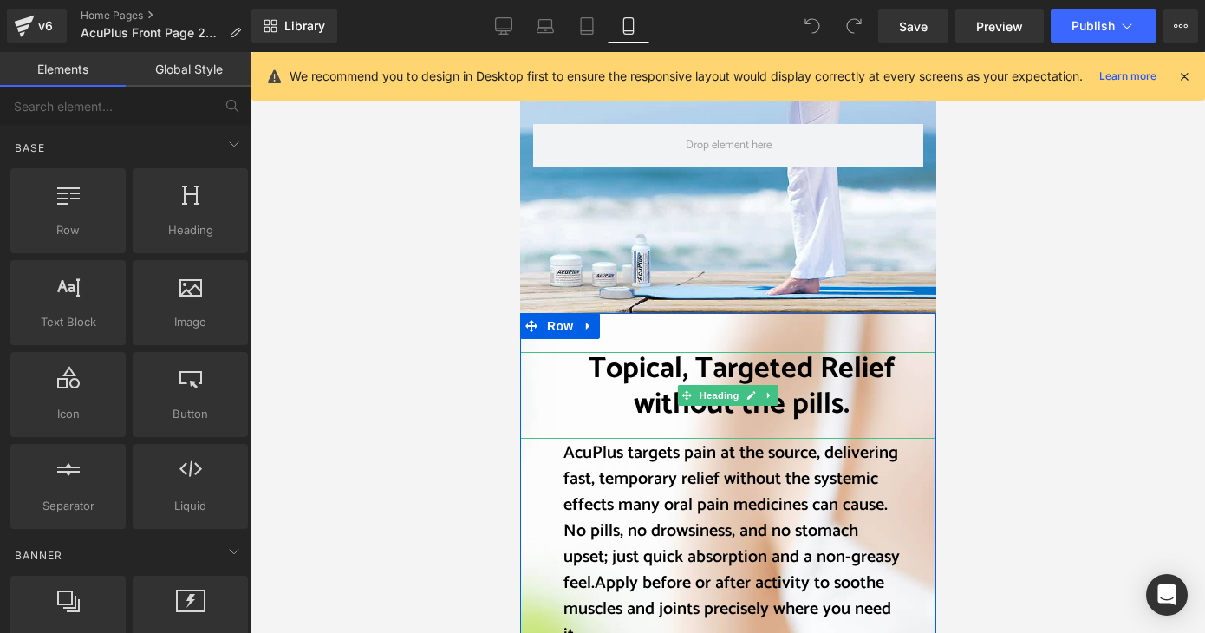
click at [578, 367] on h1 "Topical, Targeted Relief without the pills." at bounding box center [741, 387] width 356 height 71
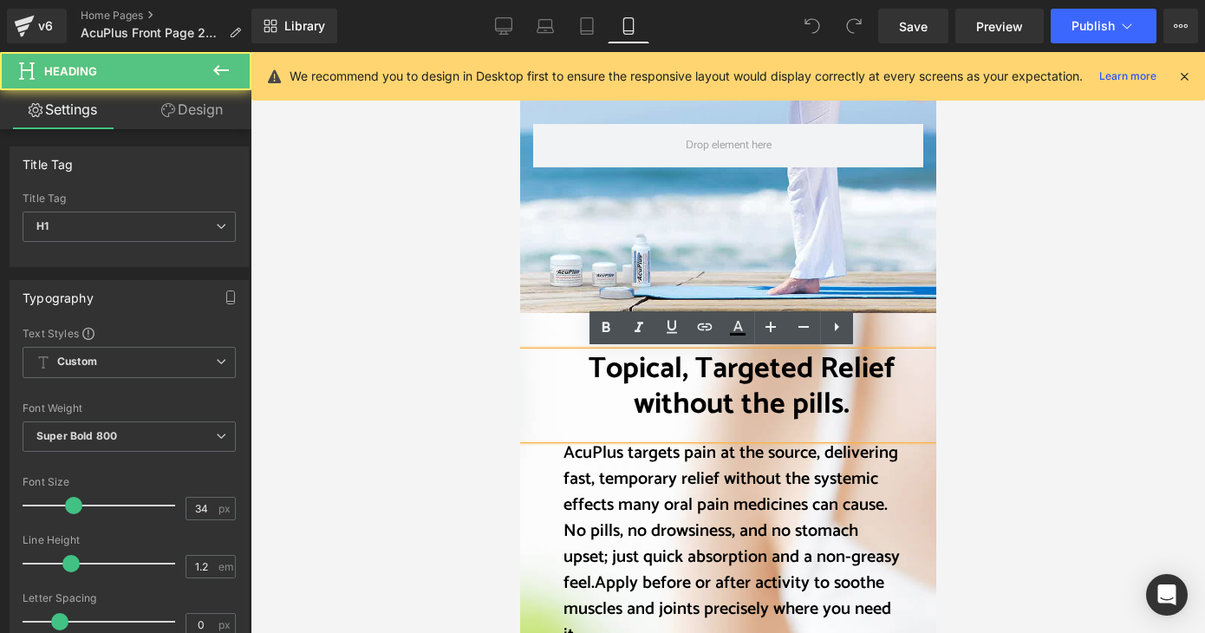
click at [588, 366] on font "Topical, Targeted Relief without the pills." at bounding box center [741, 386] width 307 height 83
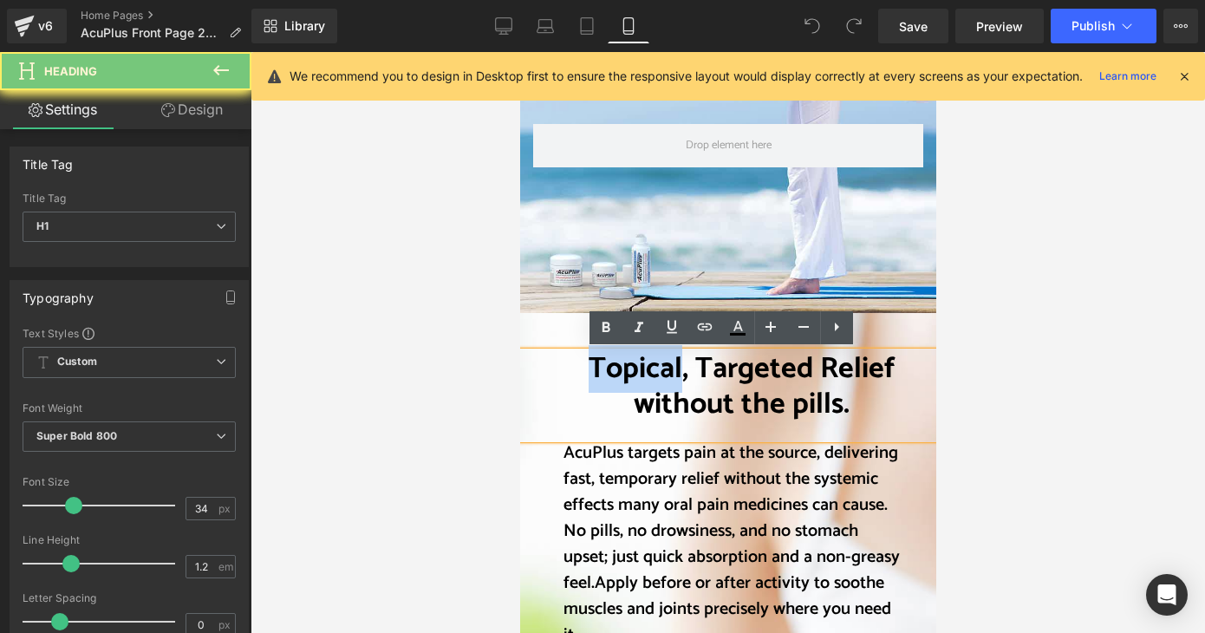
click at [588, 366] on font "Topical, Targeted Relief without the pills." at bounding box center [741, 386] width 307 height 83
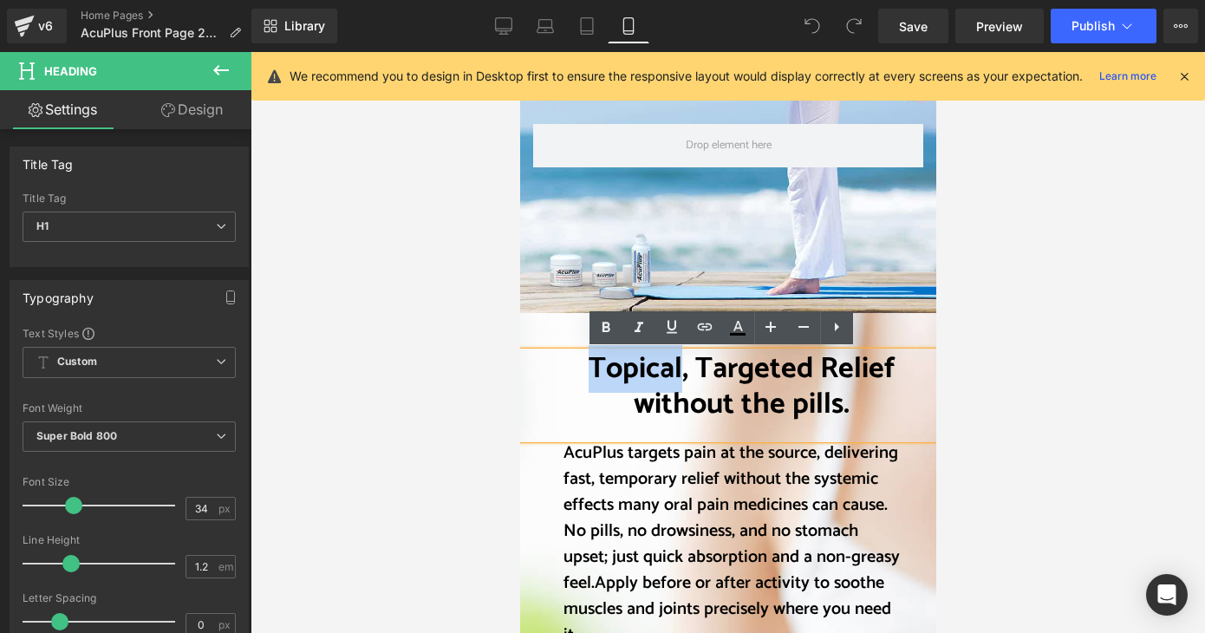
click at [588, 366] on font "Topical, Targeted Relief without the pills." at bounding box center [741, 386] width 307 height 83
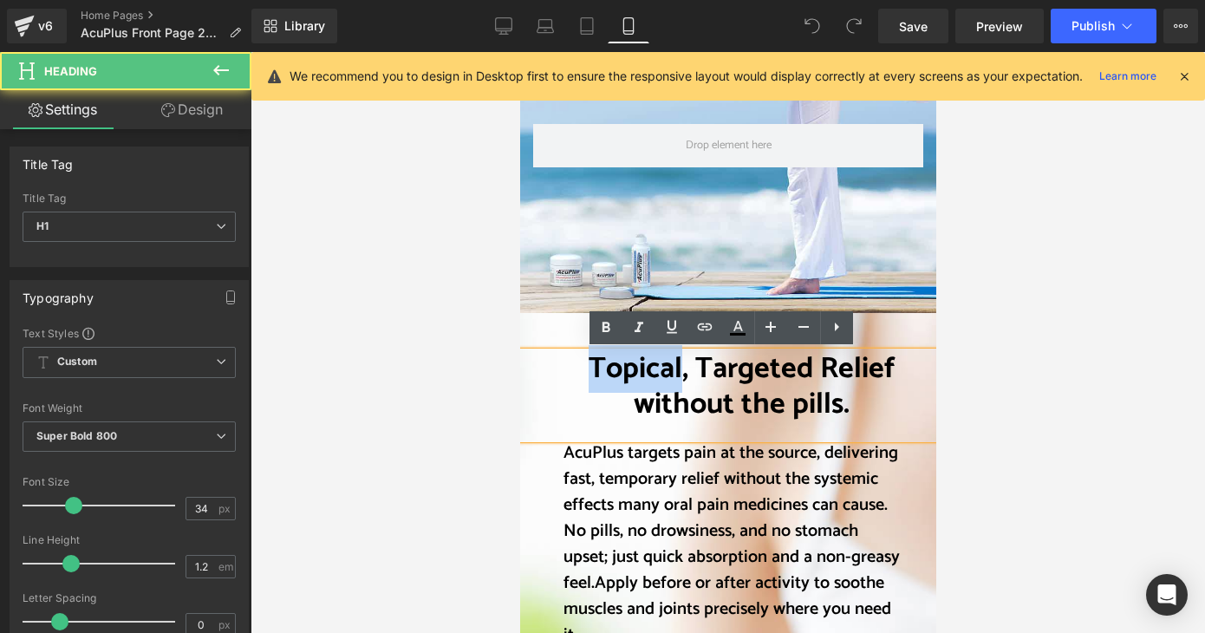
click at [588, 366] on font "Topical, Targeted Relief without the pills." at bounding box center [741, 386] width 307 height 83
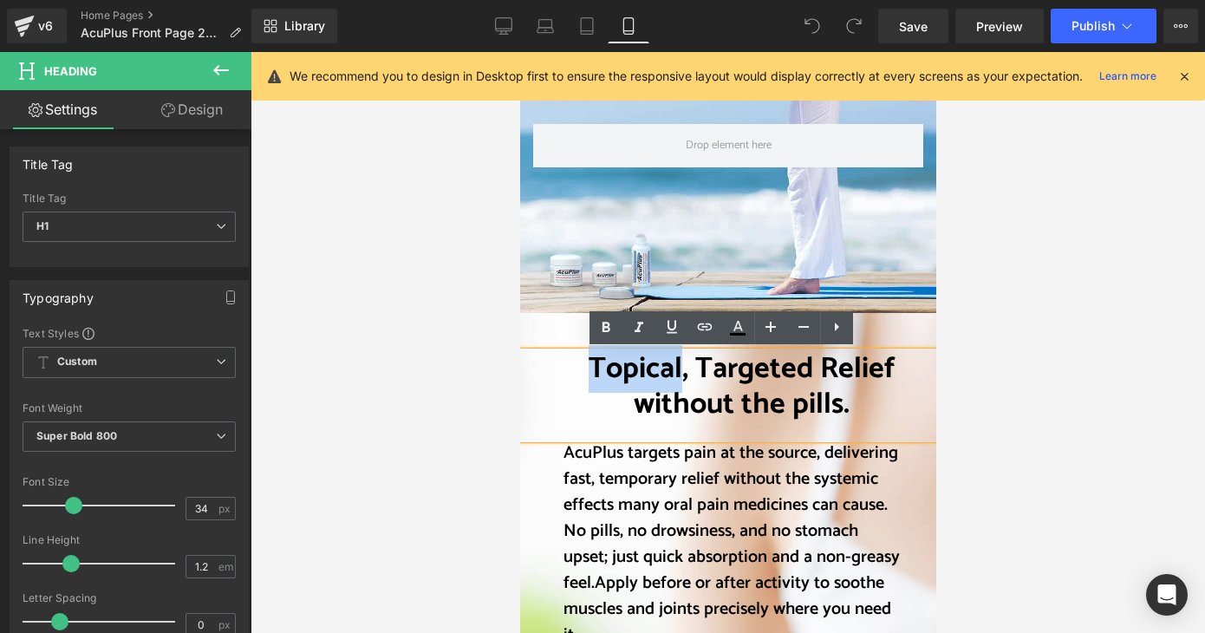
click at [588, 366] on font "Topical, Targeted Relief without the pills." at bounding box center [741, 386] width 307 height 83
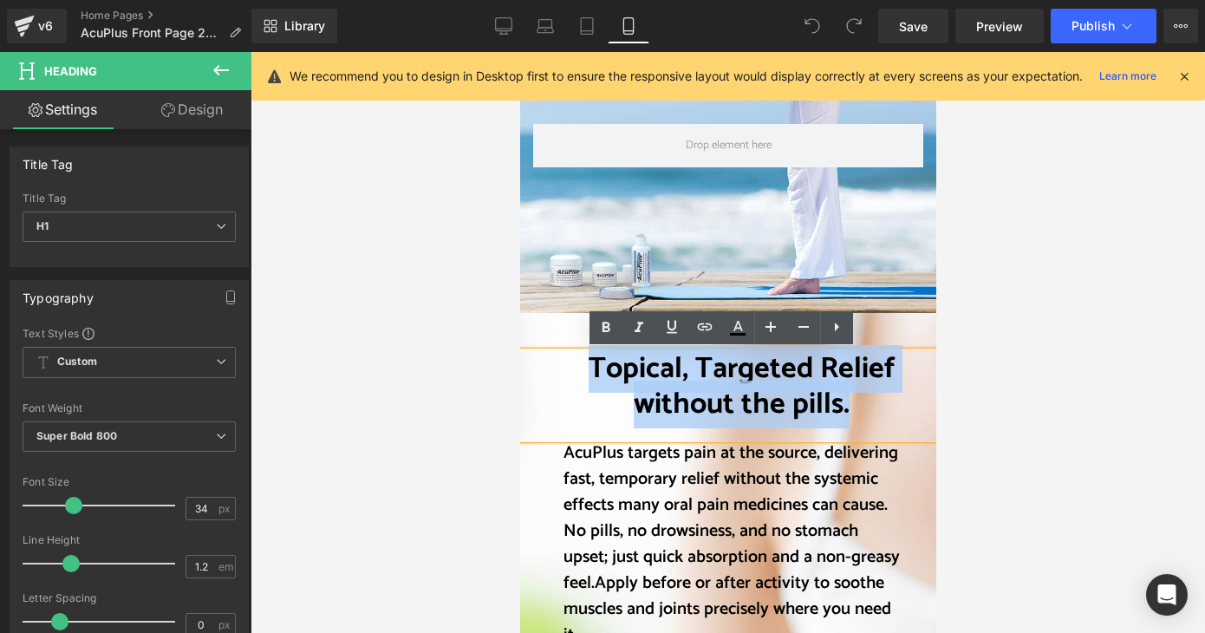
drag, startPoint x: 583, startPoint y: 368, endPoint x: 854, endPoint y: 396, distance: 272.9
click at [854, 396] on h1 "Topical, Targeted Relief without the pills." at bounding box center [741, 387] width 356 height 71
copy font "Topical, Targeted Relief without the pills."
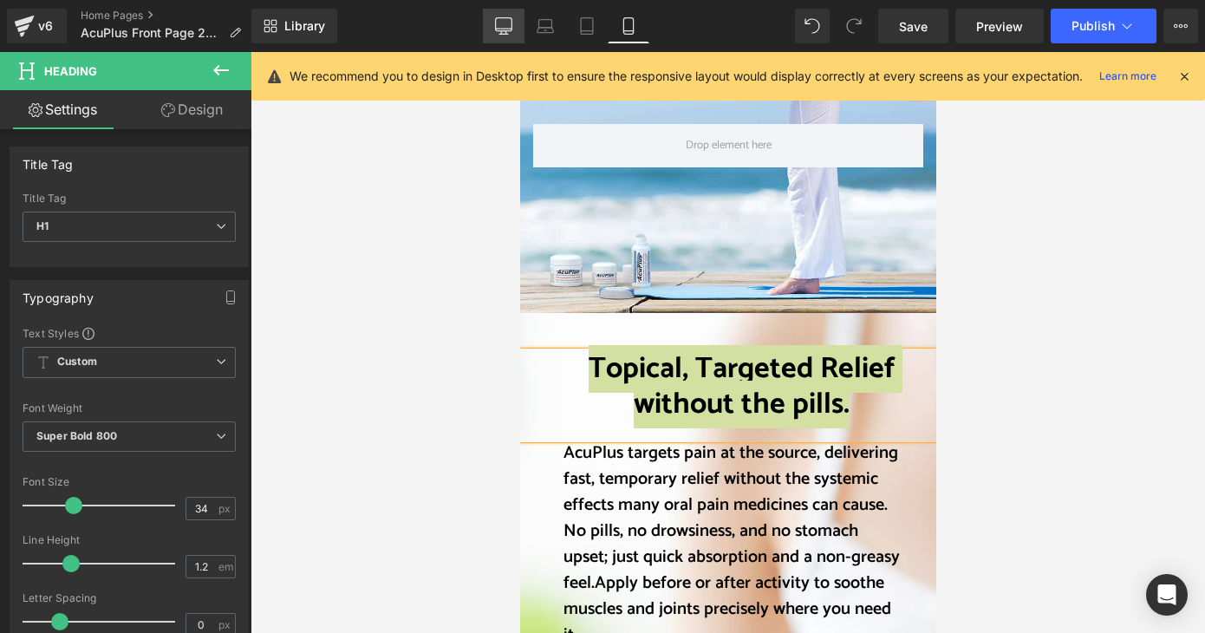
click at [490, 28] on link "Desktop" at bounding box center [504, 26] width 42 height 35
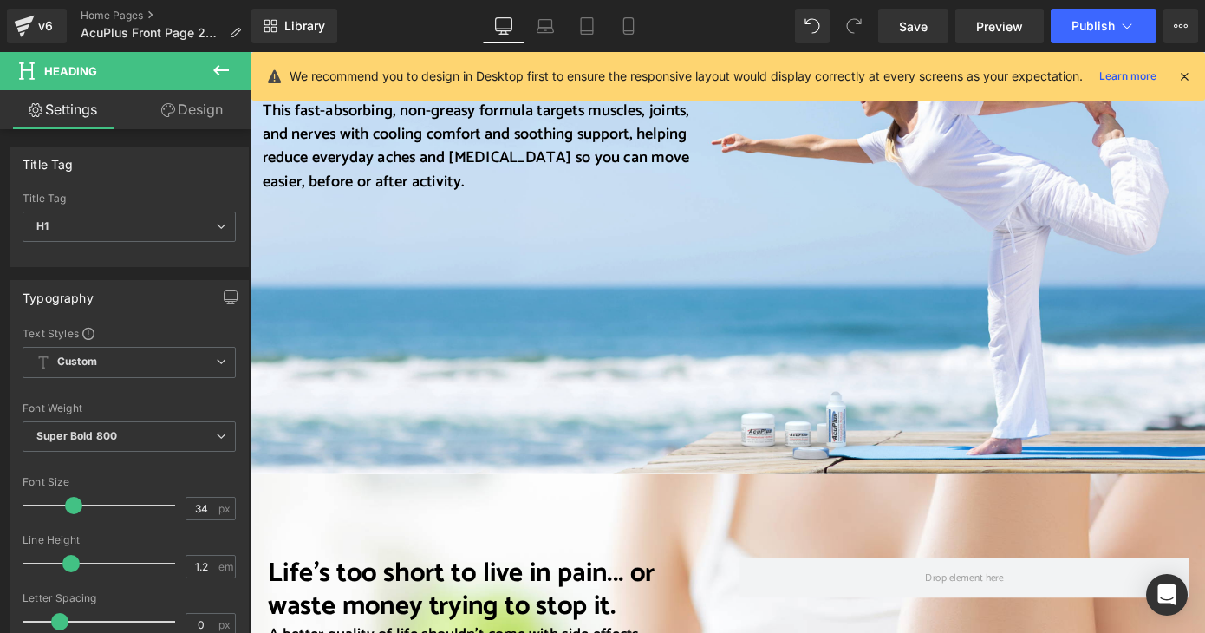
scroll to position [2081, 0]
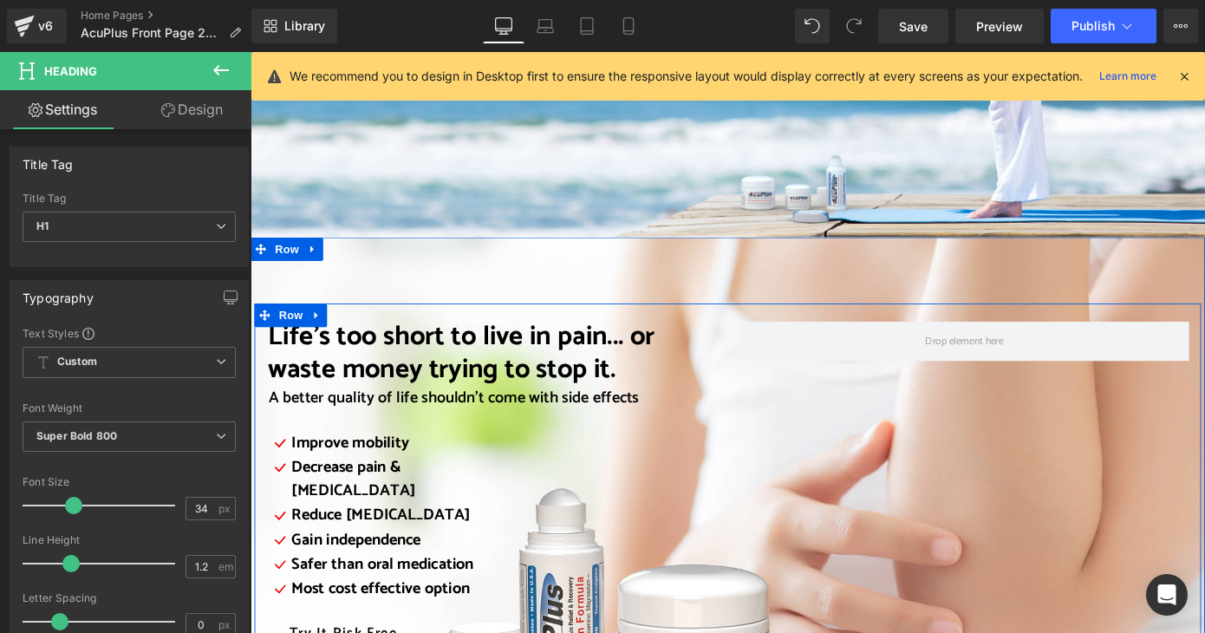
click at [275, 342] on span "Life’s too short to live in pain... or waste money trying to stop it." at bounding box center [482, 383] width 425 height 83
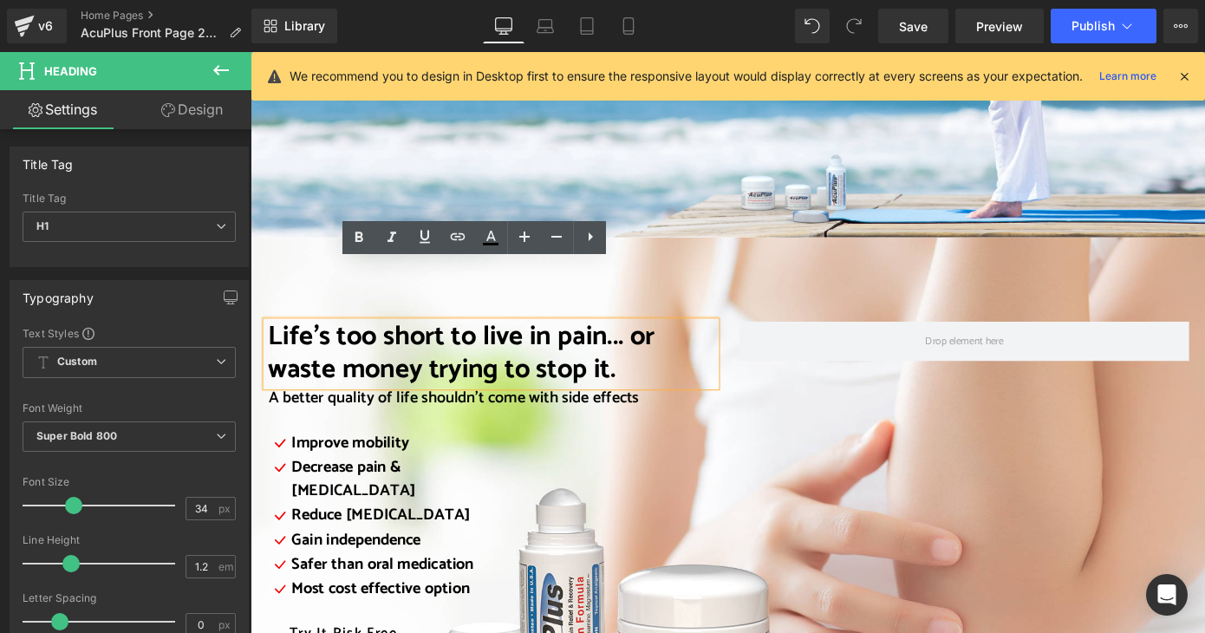
drag, startPoint x: 267, startPoint y: 303, endPoint x: 688, endPoint y: 351, distance: 423.4
click at [688, 351] on h1 "Life’s too short to live in pain... or waste money trying to stop it." at bounding box center [516, 384] width 493 height 71
paste div
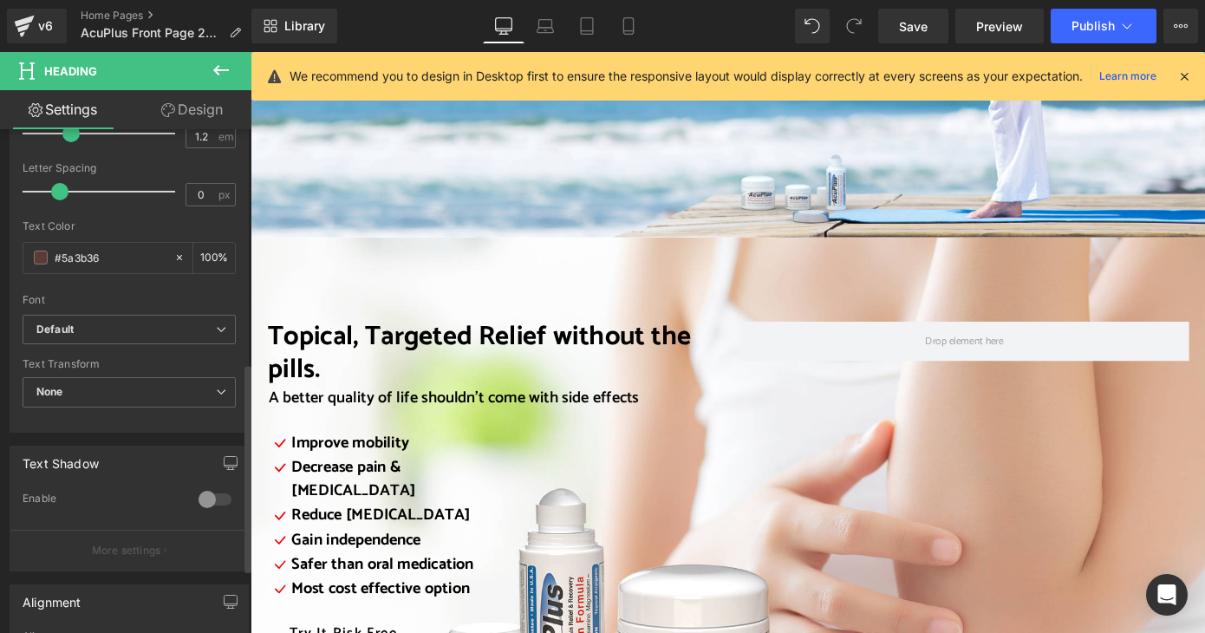
scroll to position [607, 0]
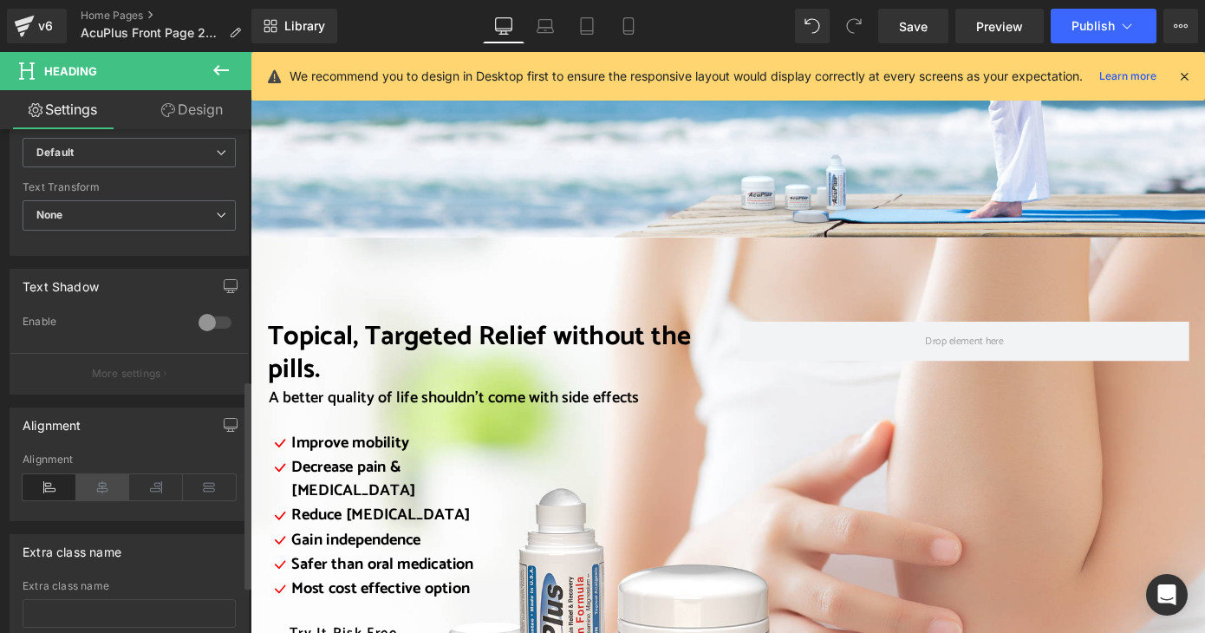
click at [106, 486] on icon at bounding box center [103, 487] width 54 height 26
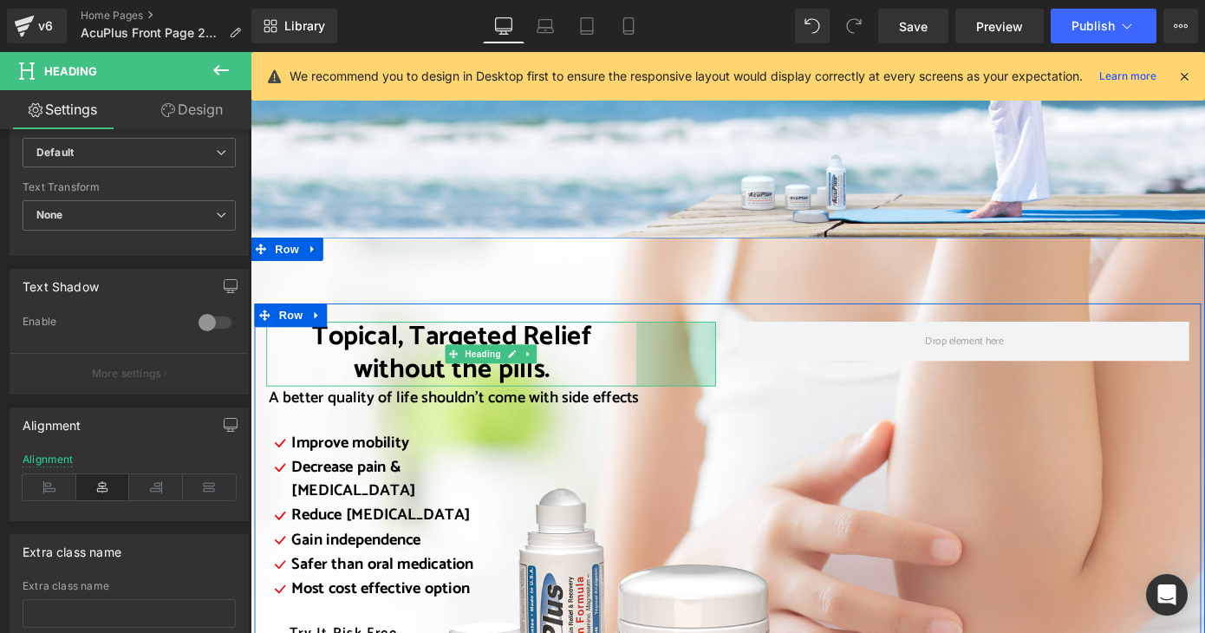
drag, startPoint x: 753, startPoint y: 324, endPoint x: 666, endPoint y: 327, distance: 86.8
click at [666, 349] on div "Topical, Targeted Relief without the pills. Heading 101px" at bounding box center [515, 384] width 494 height 71
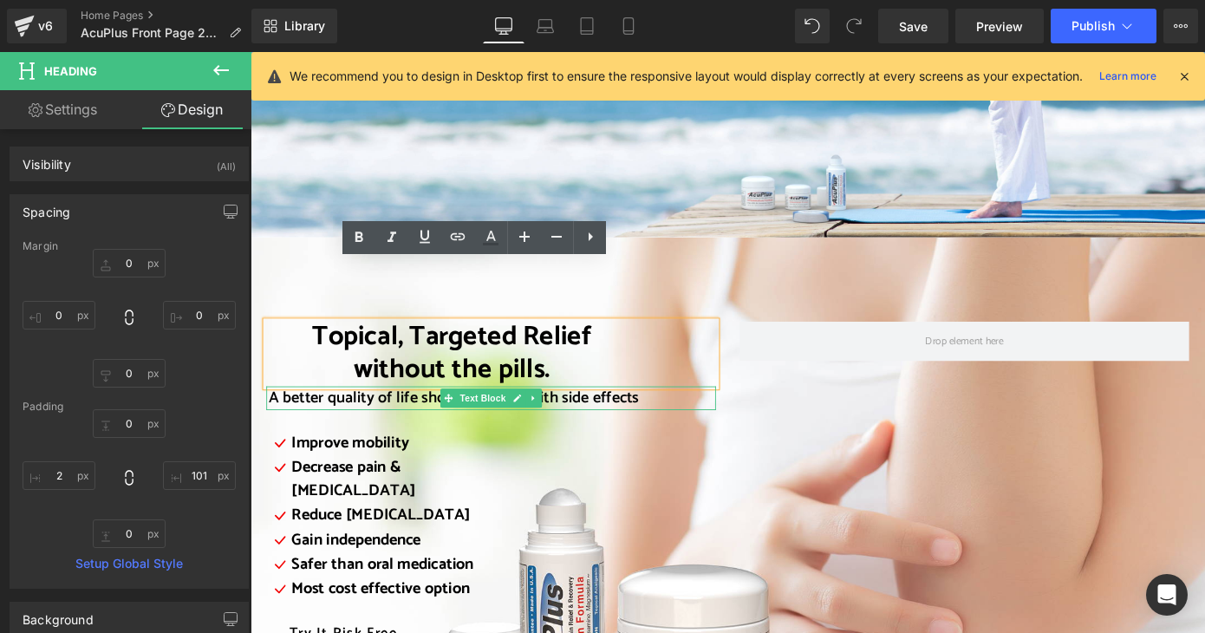
click at [615, 418] on span "A better quality of life shouldn’t come with side effects" at bounding box center [474, 432] width 407 height 29
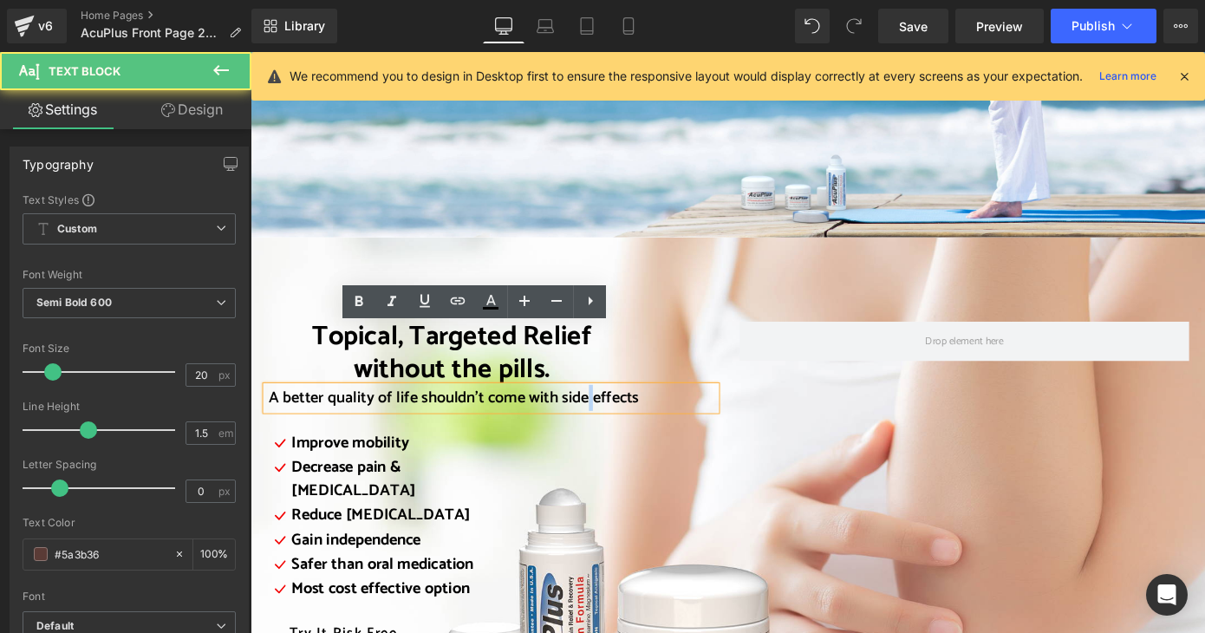
click at [615, 418] on span "A better quality of life shouldn’t come with side effects" at bounding box center [474, 432] width 407 height 29
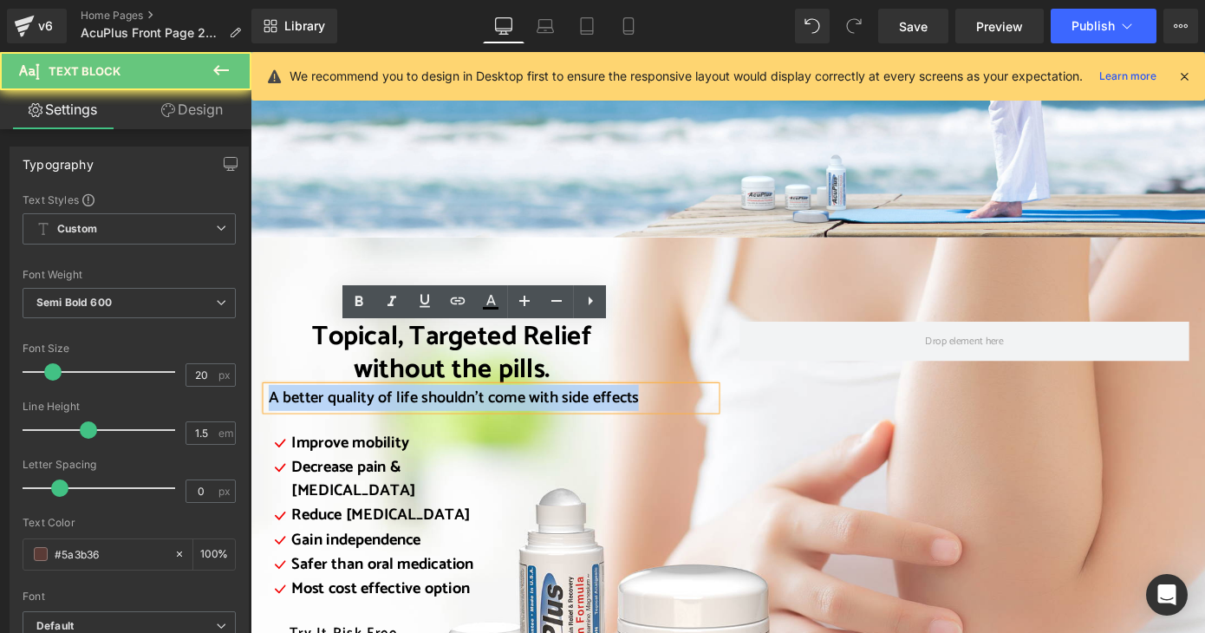
click at [615, 418] on span "A better quality of life shouldn’t come with side effects" at bounding box center [474, 432] width 407 height 29
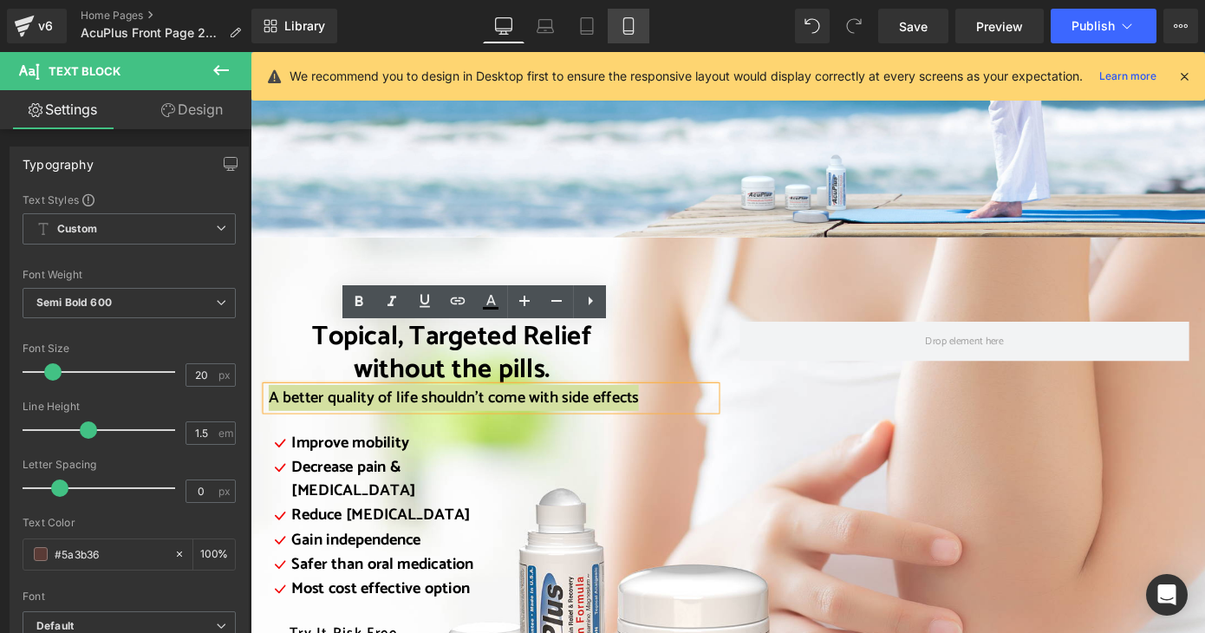
click at [633, 28] on icon at bounding box center [628, 26] width 10 height 16
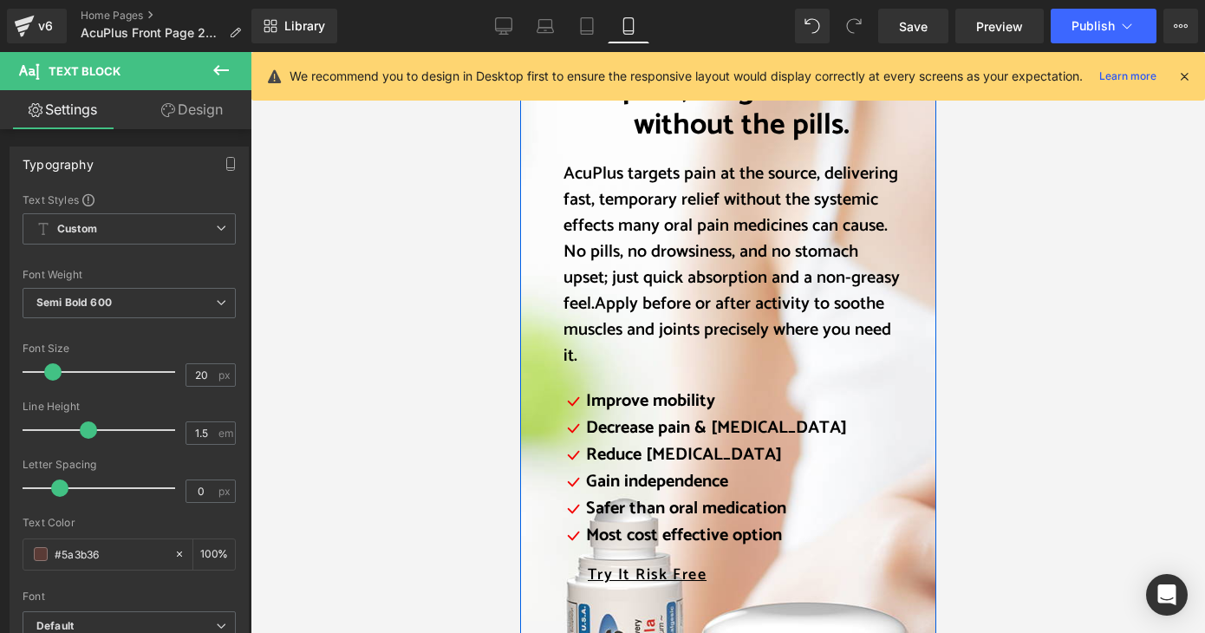
scroll to position [1994, 0]
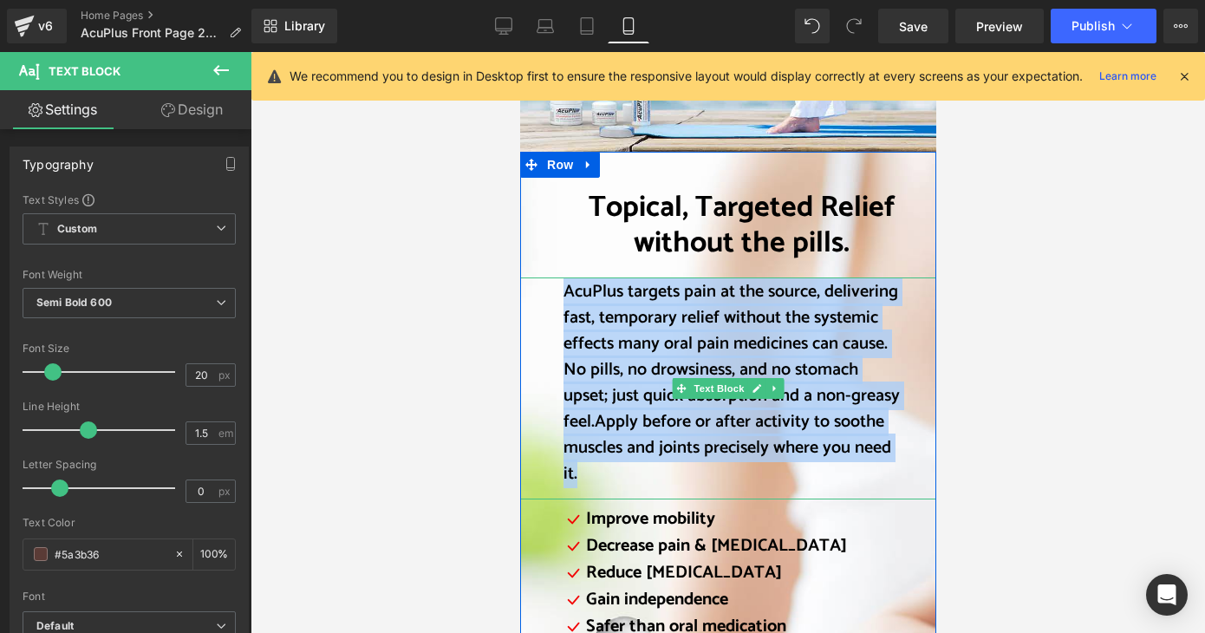
drag, startPoint x: 558, startPoint y: 293, endPoint x: 637, endPoint y: 469, distance: 193.3
click at [637, 469] on p "AcuPlus targets pain at the source, delivering fast, temporary relief without t…" at bounding box center [731, 383] width 337 height 208
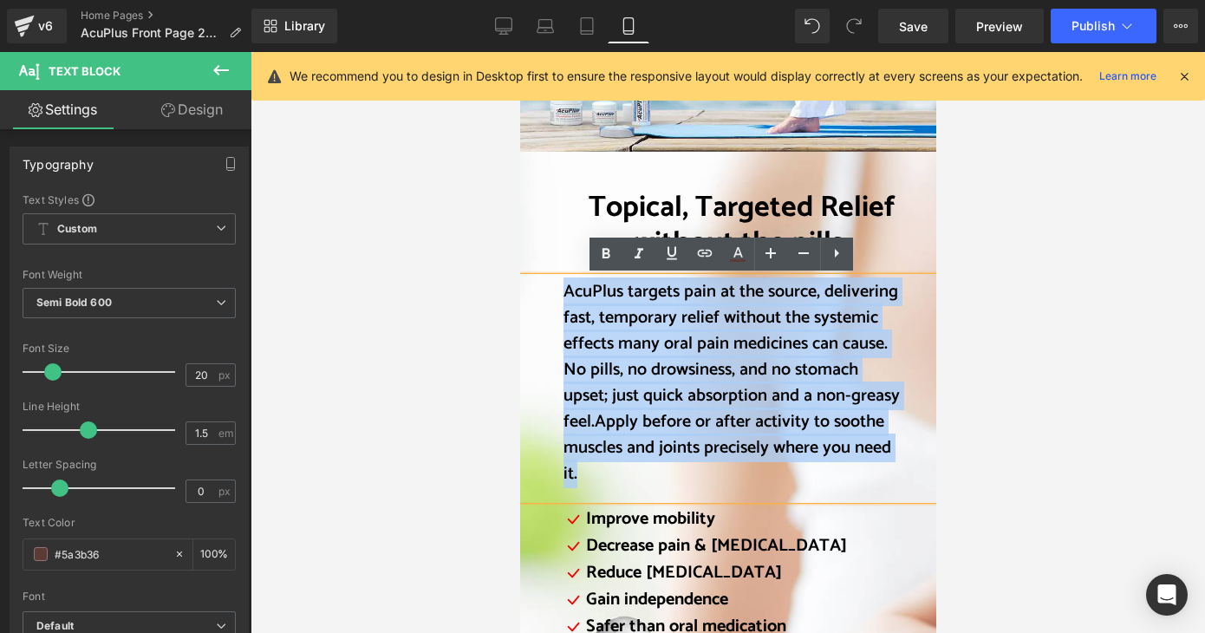
copy p "AcuPlus targets pain at the source, delivering fast, temporary relief without t…"
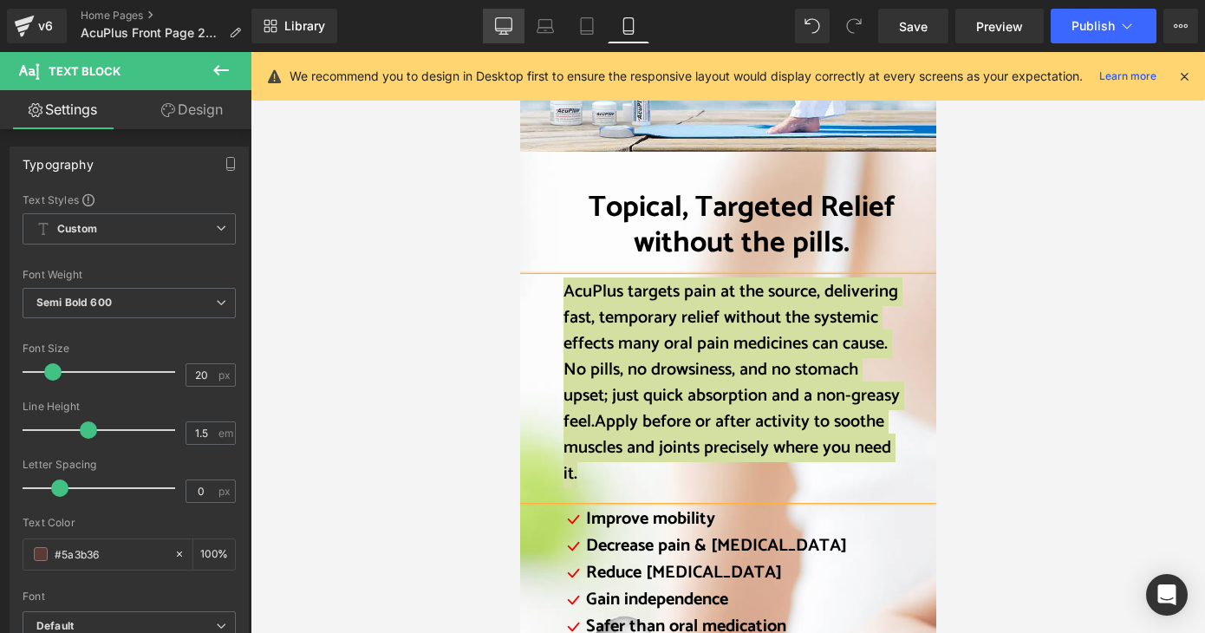
click at [494, 16] on link "Desktop" at bounding box center [504, 26] width 42 height 35
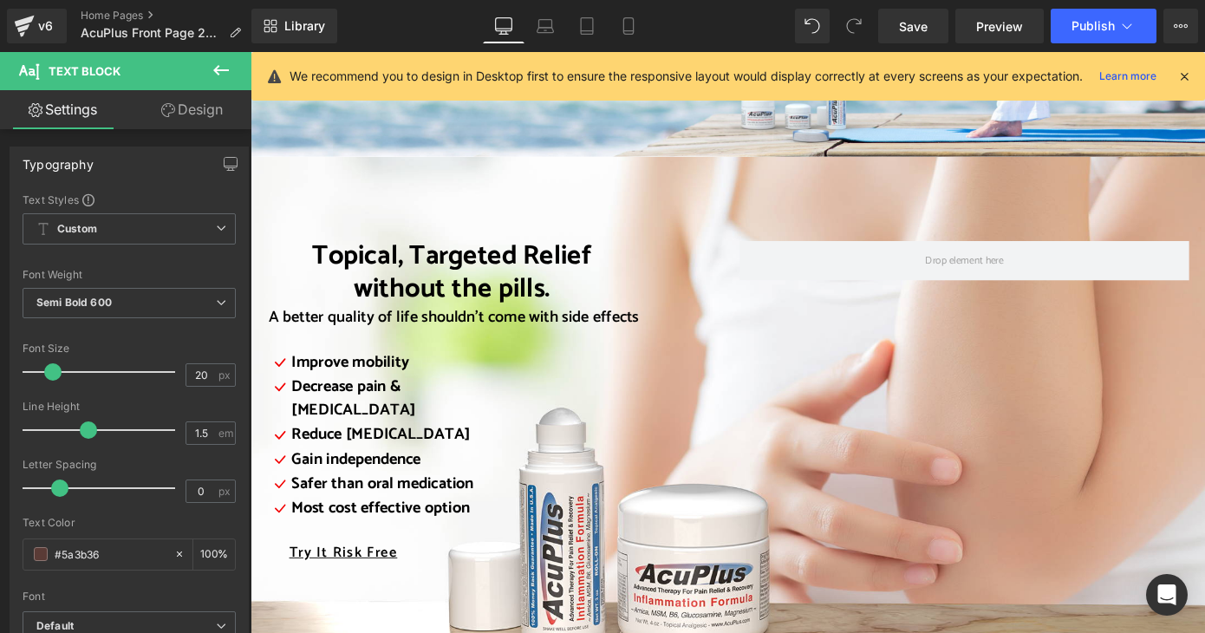
scroll to position [2168, 0]
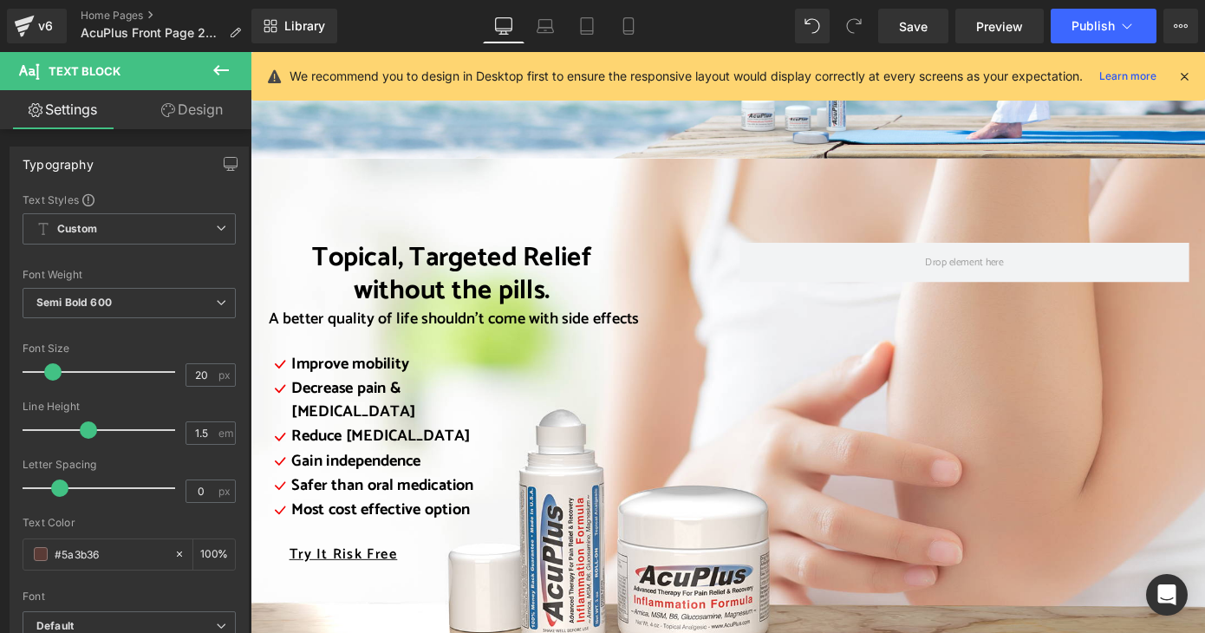
click at [547, 333] on div "A better quality of life shouldn’t come with side effects Text Block" at bounding box center [515, 346] width 494 height 26
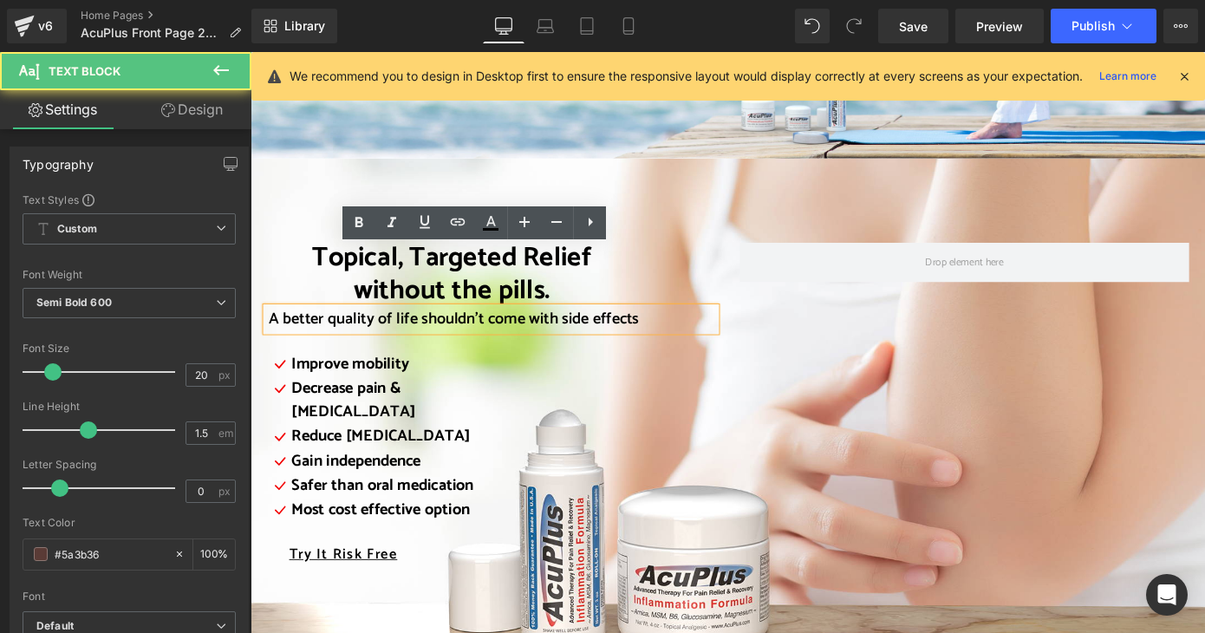
click at [547, 331] on span "A better quality of life shouldn’t come with side effects" at bounding box center [474, 345] width 407 height 29
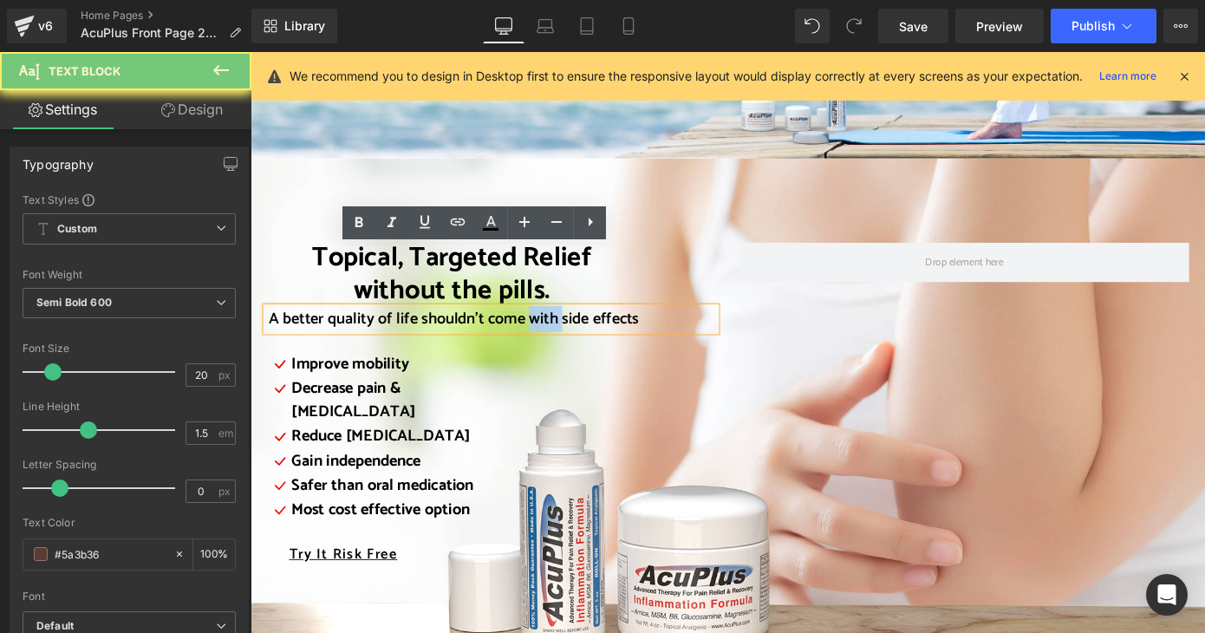
click at [547, 331] on span "A better quality of life shouldn’t come with side effects" at bounding box center [474, 345] width 407 height 29
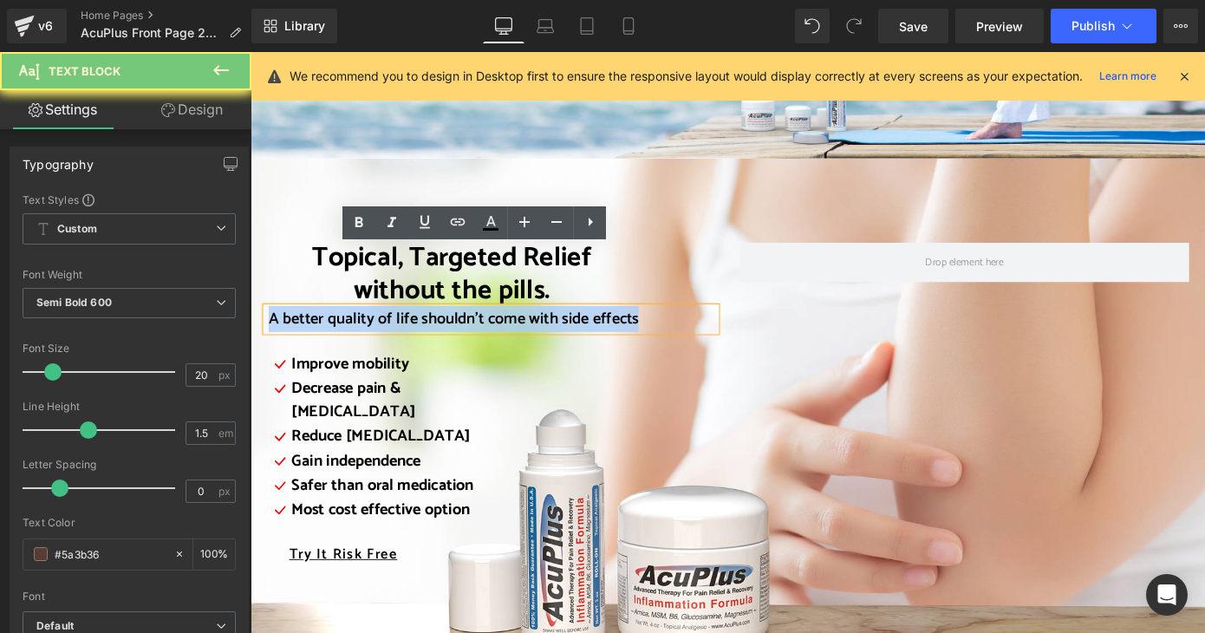
click at [547, 331] on span "A better quality of life shouldn’t come with side effects" at bounding box center [474, 345] width 407 height 29
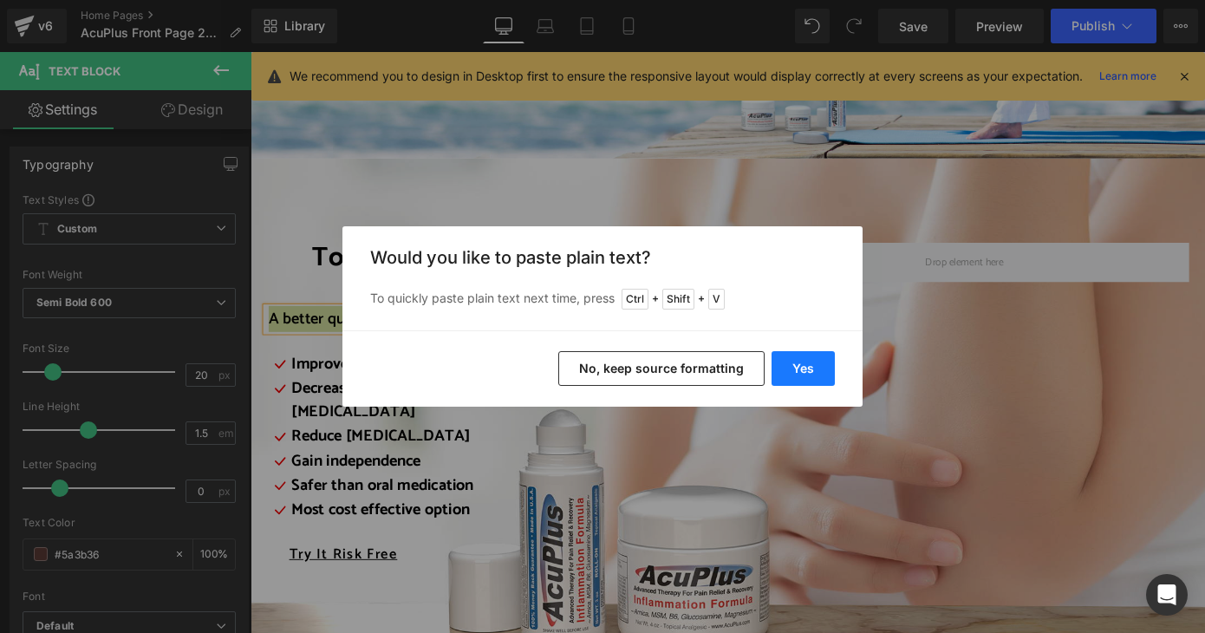
click at [821, 378] on button "Yes" at bounding box center [803, 368] width 63 height 35
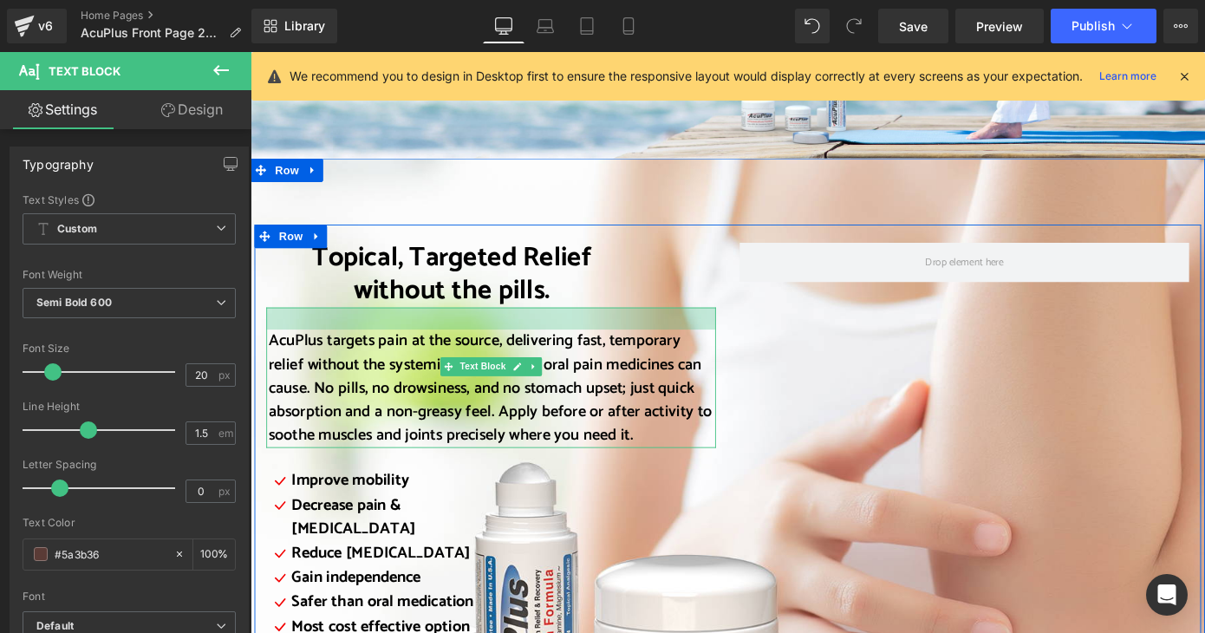
drag, startPoint x: 583, startPoint y: 270, endPoint x: 591, endPoint y: 294, distance: 25.8
click at [591, 333] on div "AcuPlus targets pain at the source, delivering fast, temporary relief without t…" at bounding box center [515, 410] width 494 height 154
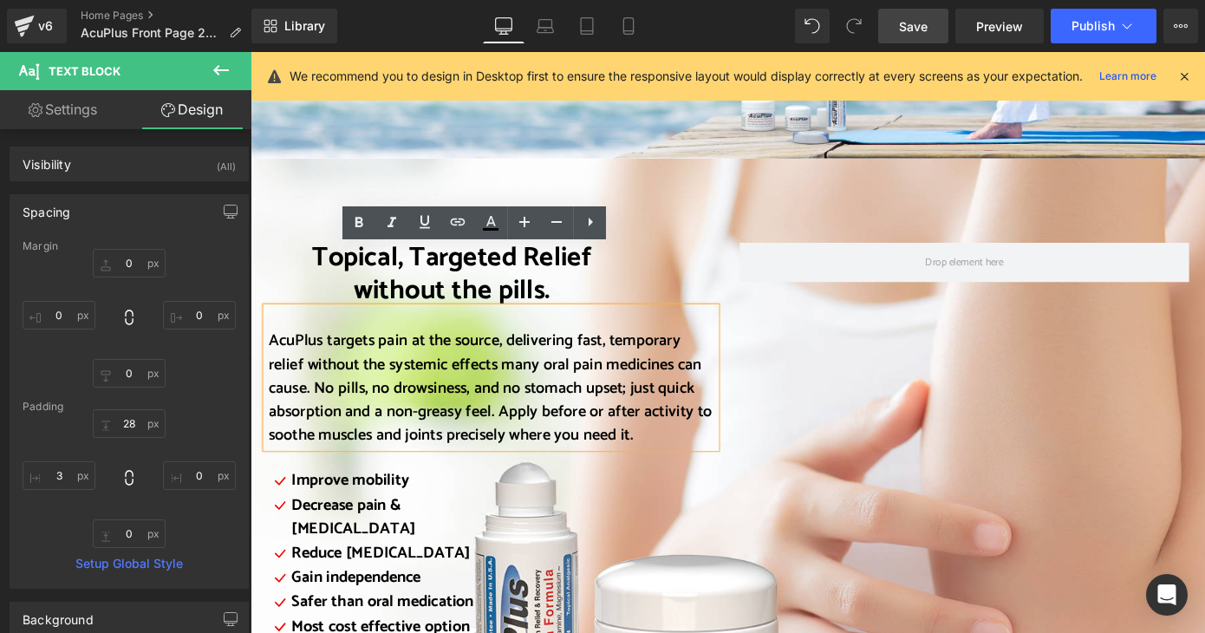
click at [921, 23] on span "Save" at bounding box center [913, 26] width 29 height 18
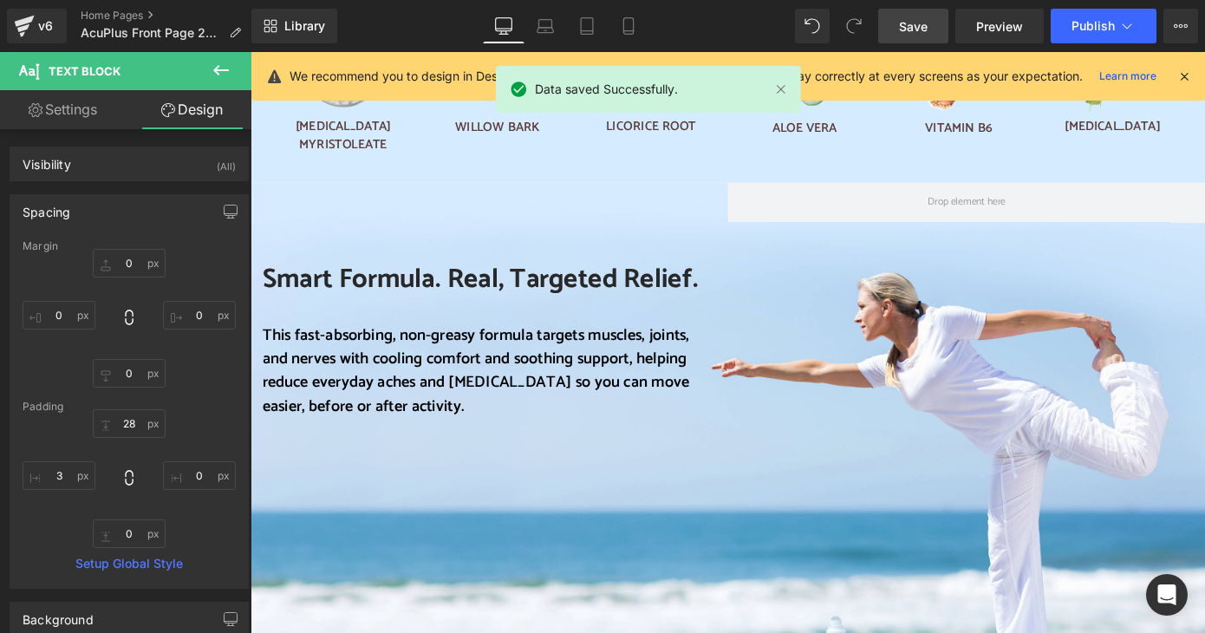
scroll to position [1561, 0]
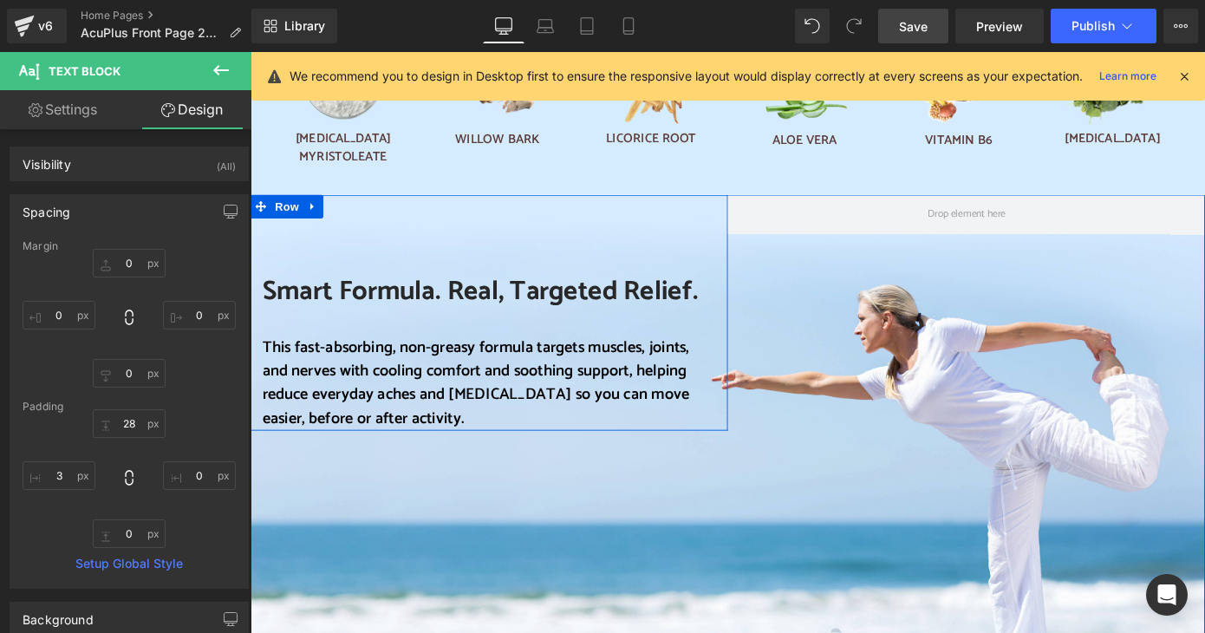
click at [762, 279] on div "Smart Formula. Real, Targeted Relief. Heading This fast-absorbing, non-greasy f…" at bounding box center [513, 373] width 525 height 189
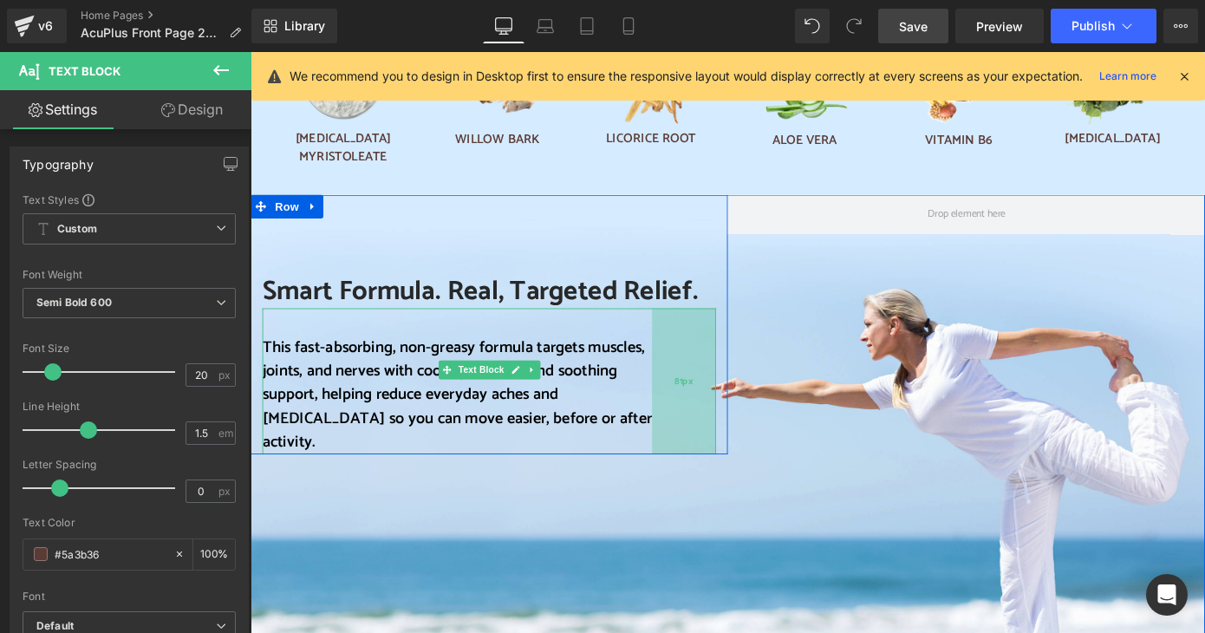
drag, startPoint x: 754, startPoint y: 318, endPoint x: 685, endPoint y: 325, distance: 69.7
click at [692, 334] on div "81px" at bounding box center [727, 414] width 70 height 160
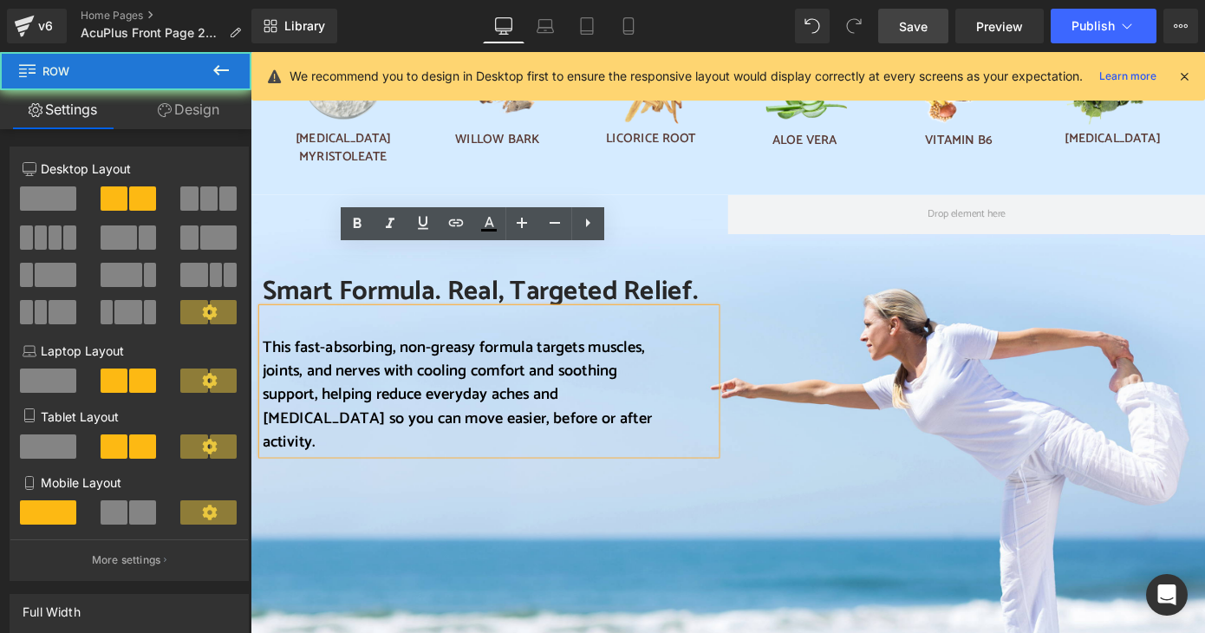
click at [843, 277] on div "Smart Formula. Real, Targeted Relief. Heading This fast-absorbing, non-greasy f…" at bounding box center [775, 505] width 1049 height 593
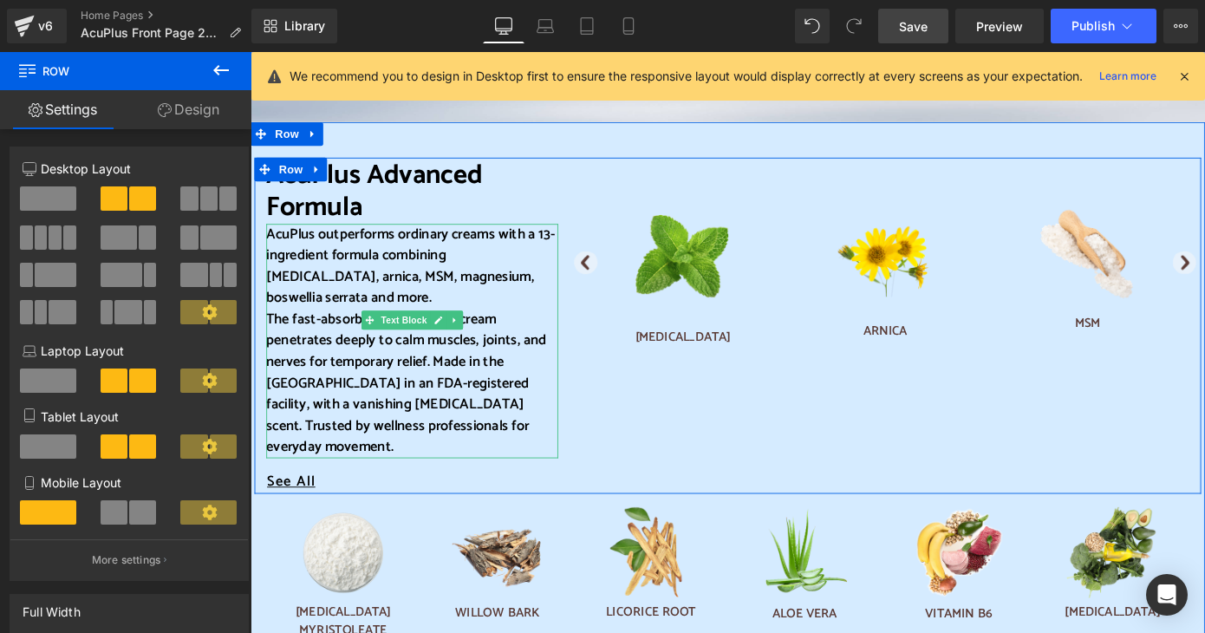
scroll to position [867, 0]
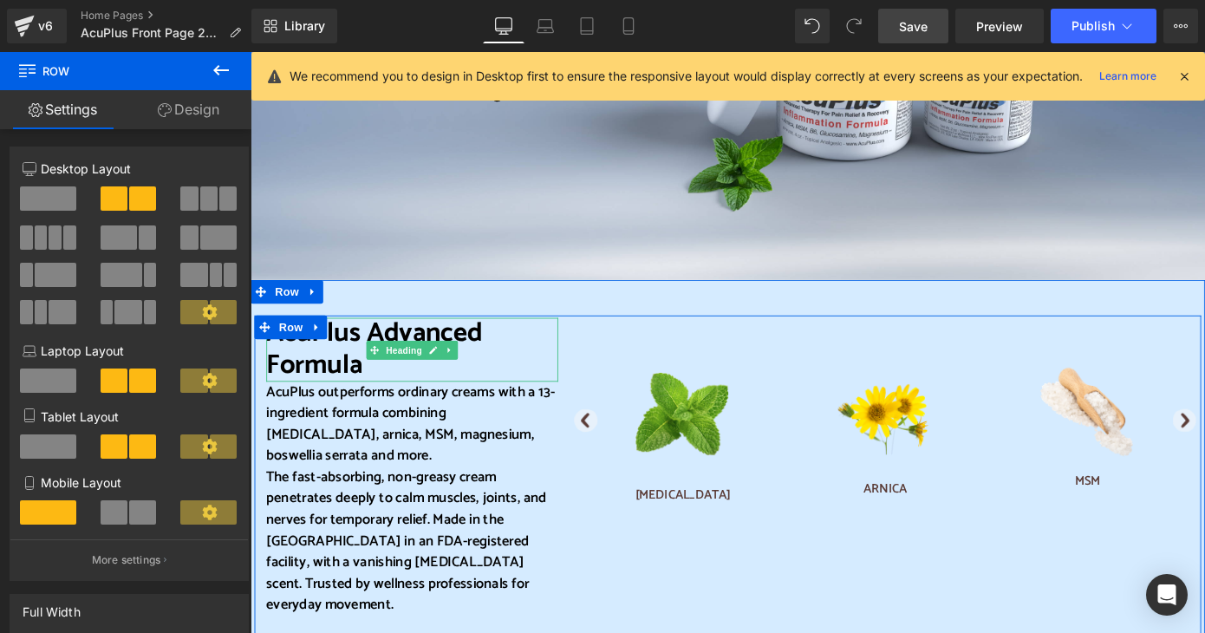
click at [378, 388] on span at bounding box center [387, 379] width 18 height 21
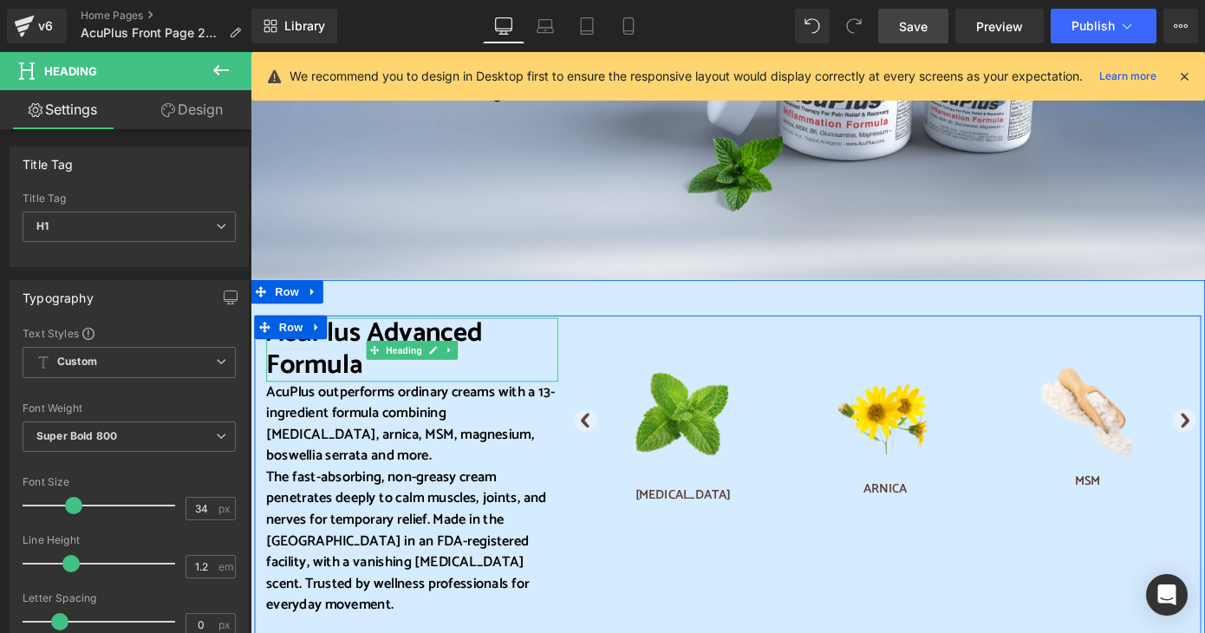
click at [314, 394] on font "AcuPlus Advanced Formula" at bounding box center [387, 378] width 238 height 83
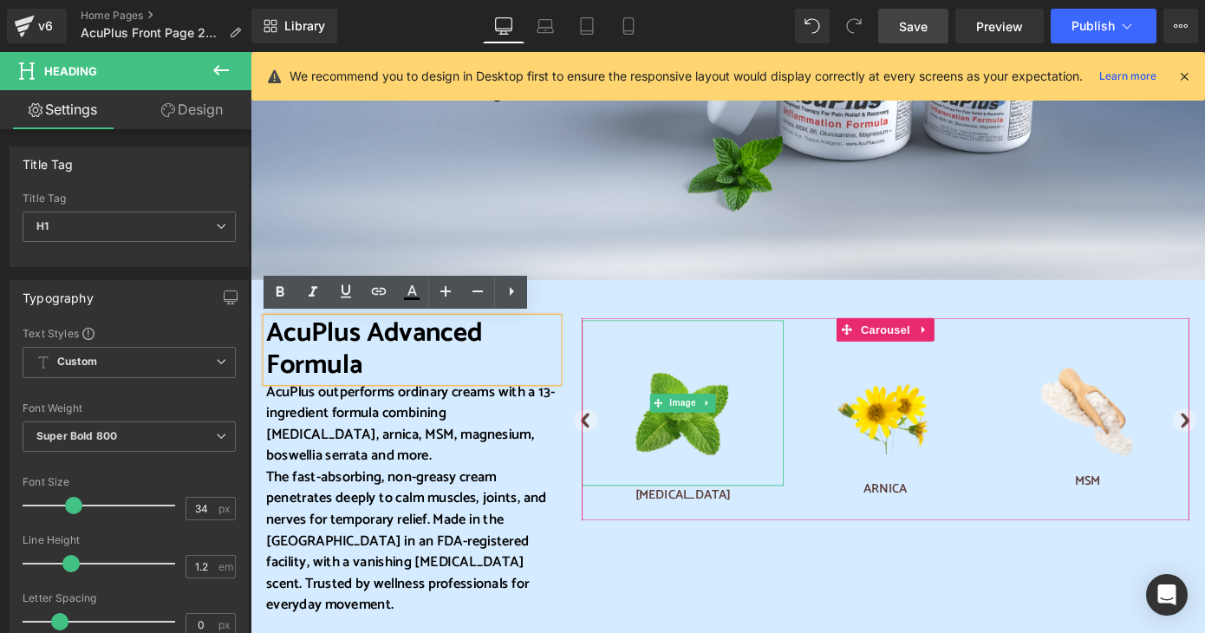
click at [637, 388] on div at bounding box center [726, 438] width 222 height 182
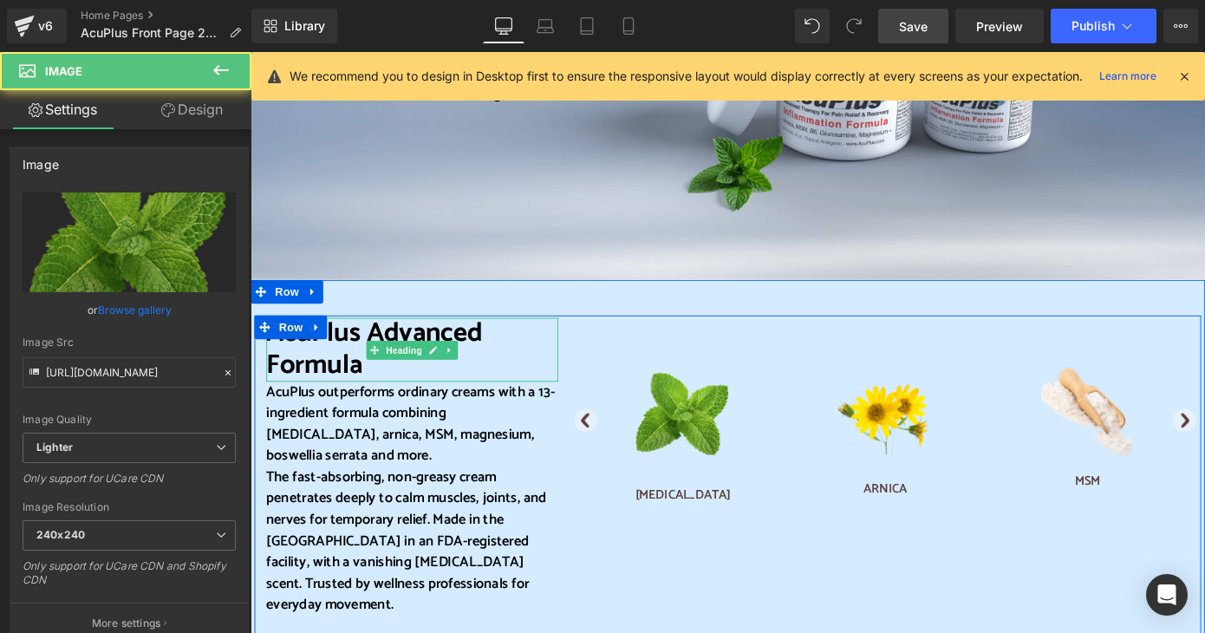
click at [532, 391] on h1 "AcuPlus Advanced Formula" at bounding box center [428, 379] width 321 height 71
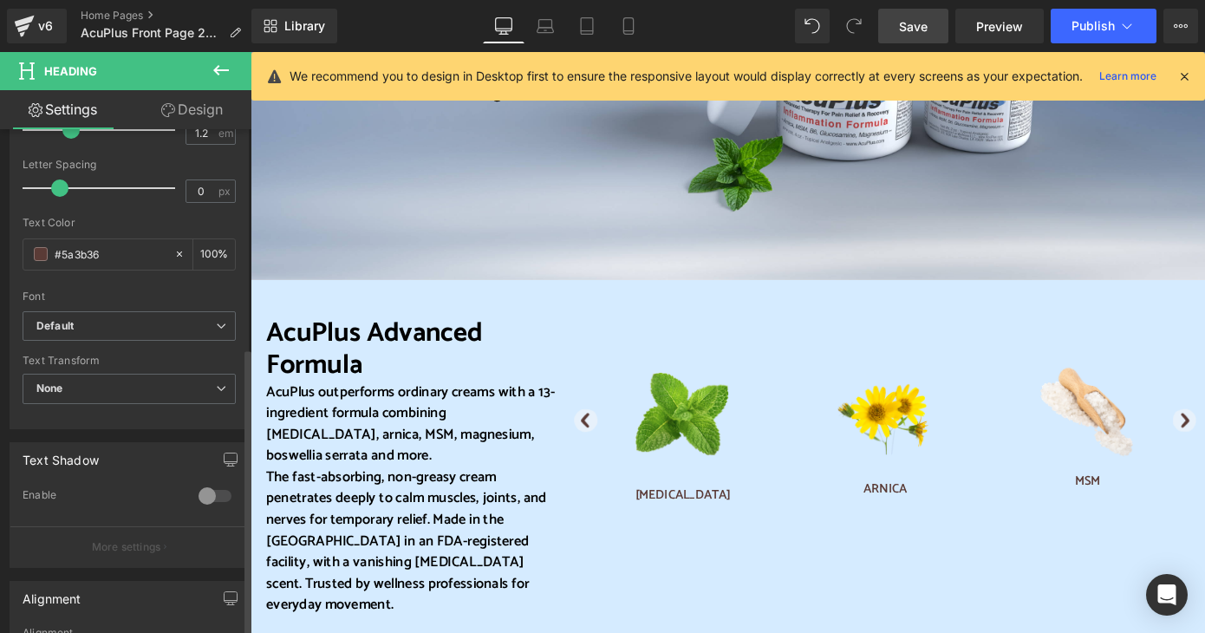
scroll to position [694, 0]
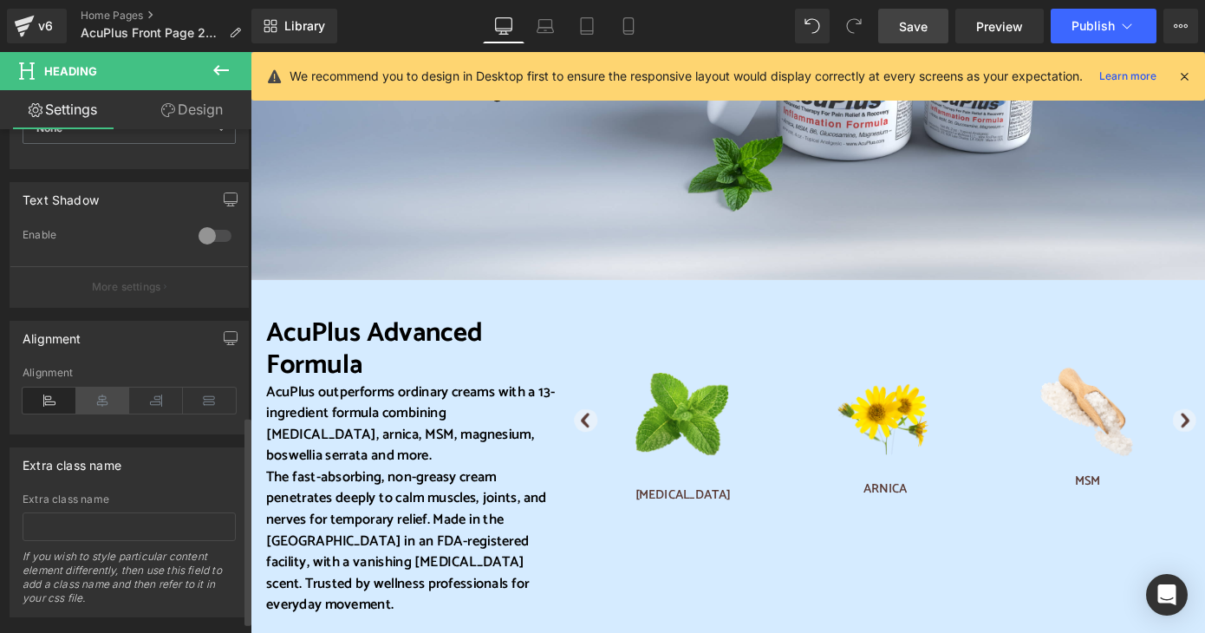
click at [96, 401] on icon at bounding box center [103, 401] width 54 height 26
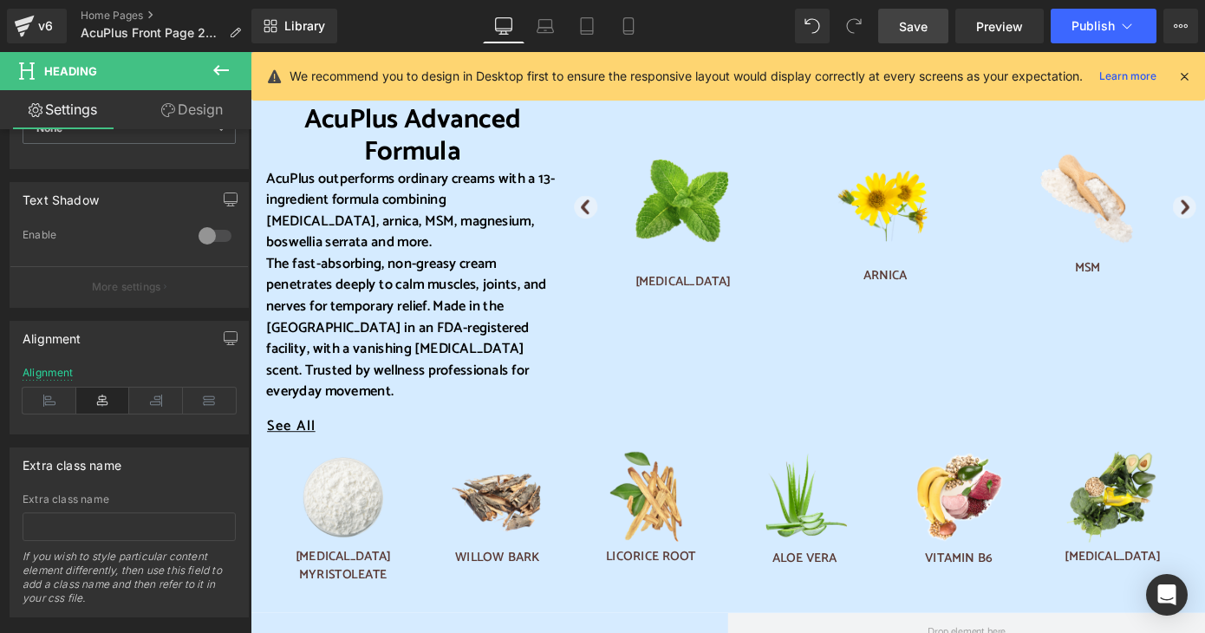
scroll to position [1041, 0]
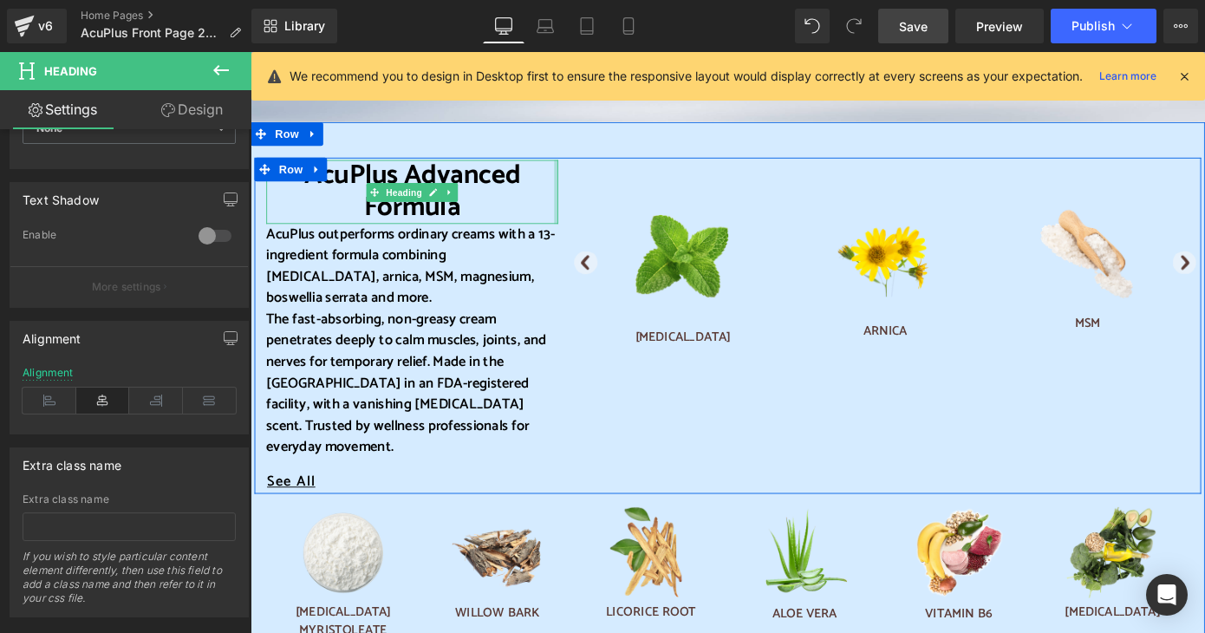
drag, startPoint x: 581, startPoint y: 205, endPoint x: 621, endPoint y: 205, distance: 39.9
click at [621, 205] on div "AcuPlus Advanced Formula Heading AcuPlus outperforms ordinary creams with a 13-…" at bounding box center [775, 353] width 1041 height 370
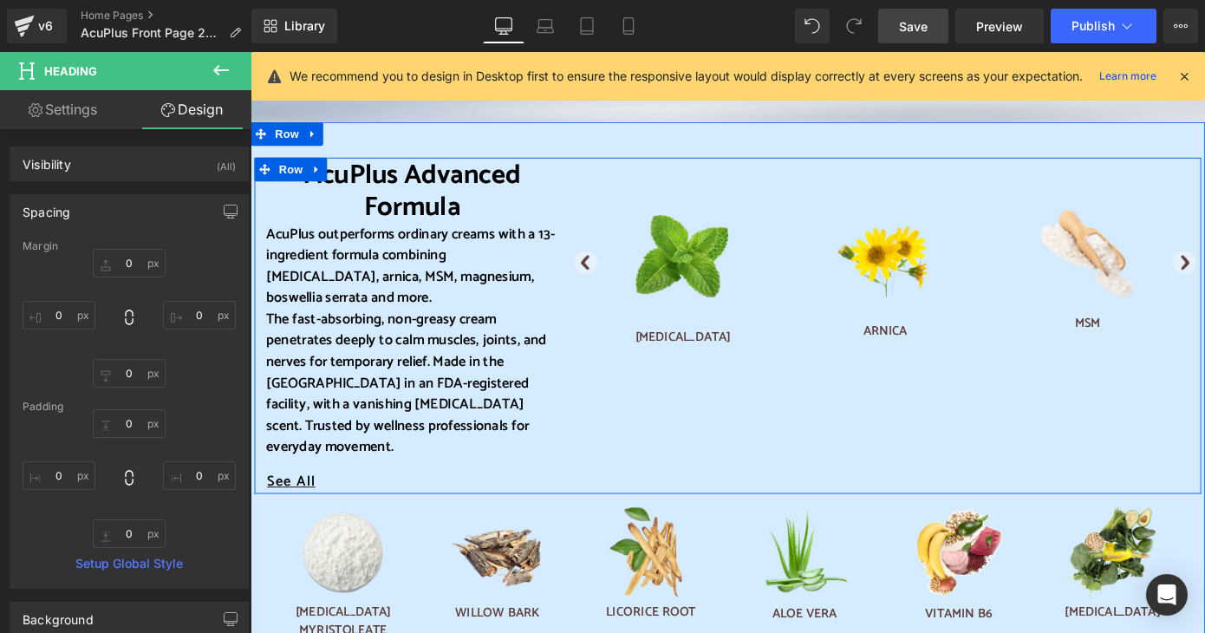
click at [585, 186] on div "AcuPlus Advanced Formula Heading AcuPlus outperforms ordinary creams with a 13-…" at bounding box center [428, 355] width 347 height 368
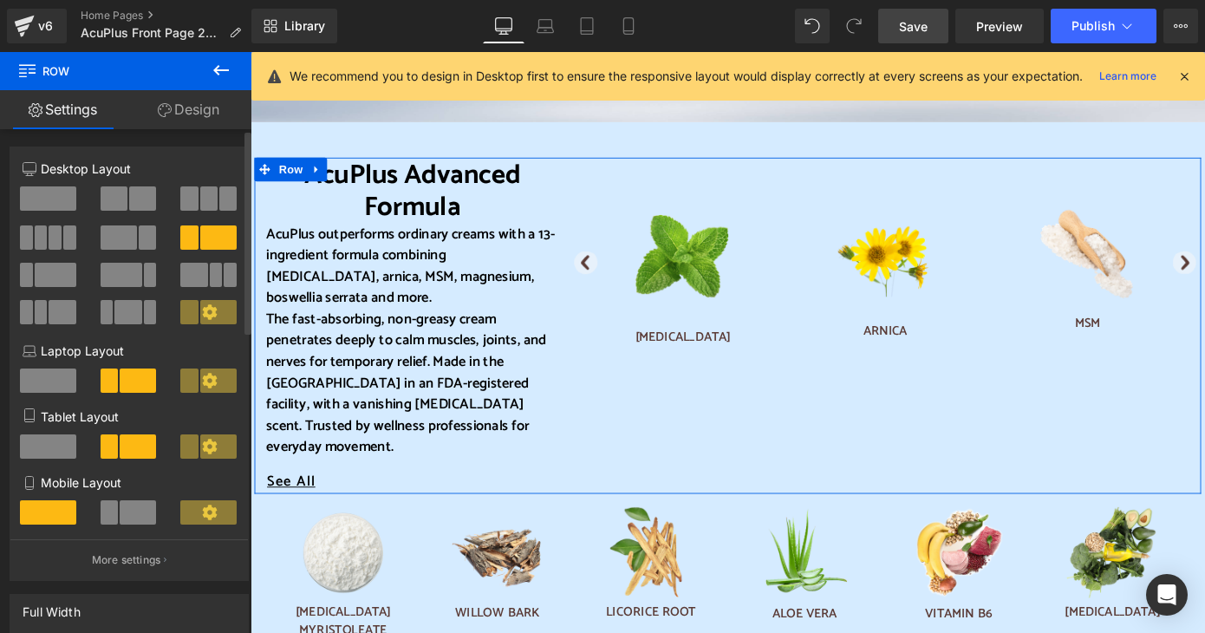
click at [139, 199] on span at bounding box center [142, 198] width 27 height 24
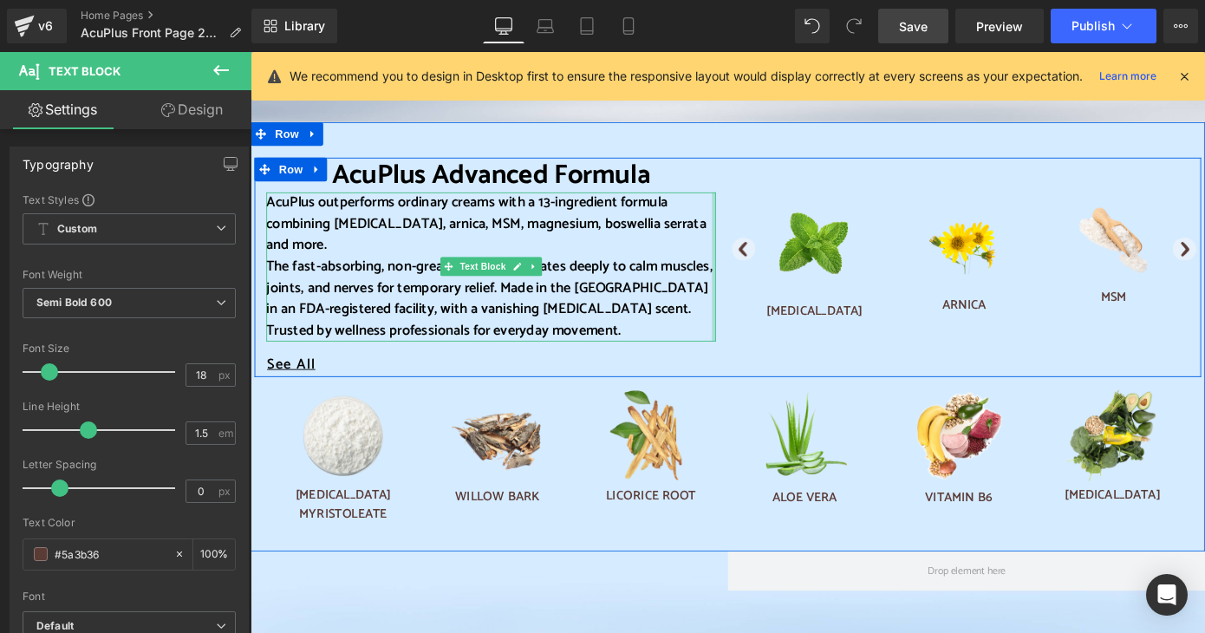
drag, startPoint x: 753, startPoint y: 271, endPoint x: 773, endPoint y: 274, distance: 20.2
click at [773, 274] on div "AcuPlus Advanced Formula Heading AcuPlus outperforms ordinary creams with a 13-…" at bounding box center [775, 288] width 1041 height 241
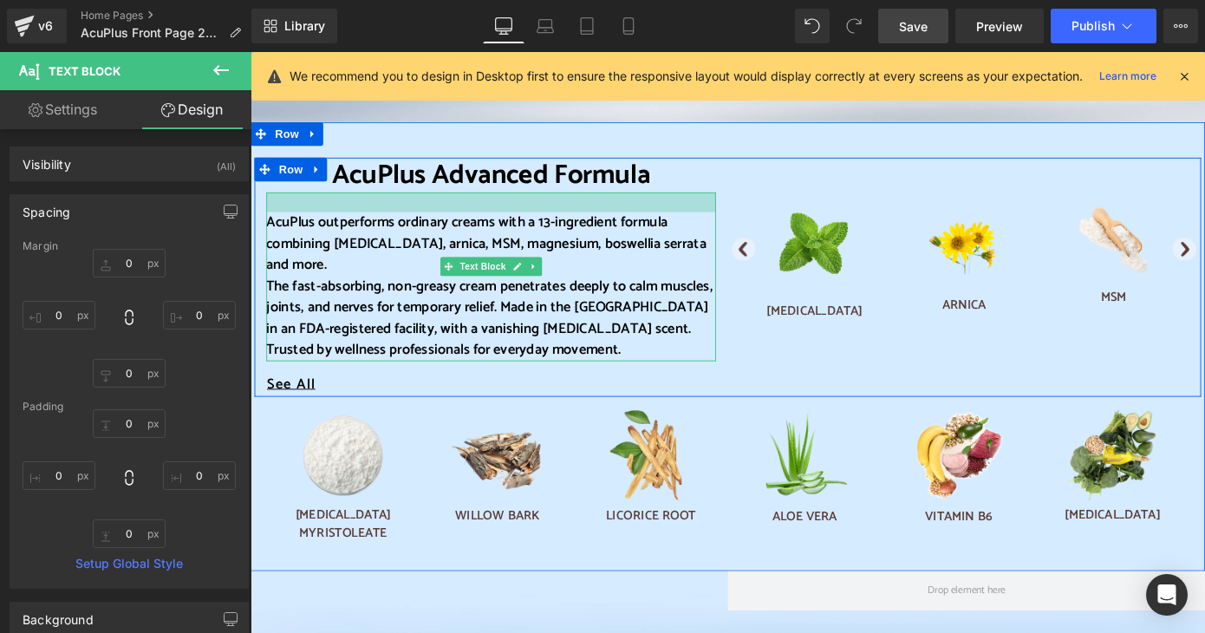
drag, startPoint x: 687, startPoint y: 208, endPoint x: 687, endPoint y: 230, distance: 21.7
click at [687, 230] on div "AcuPlus outperforms ordinary creams with a 13-ingredient formula combining ment…" at bounding box center [515, 299] width 494 height 186
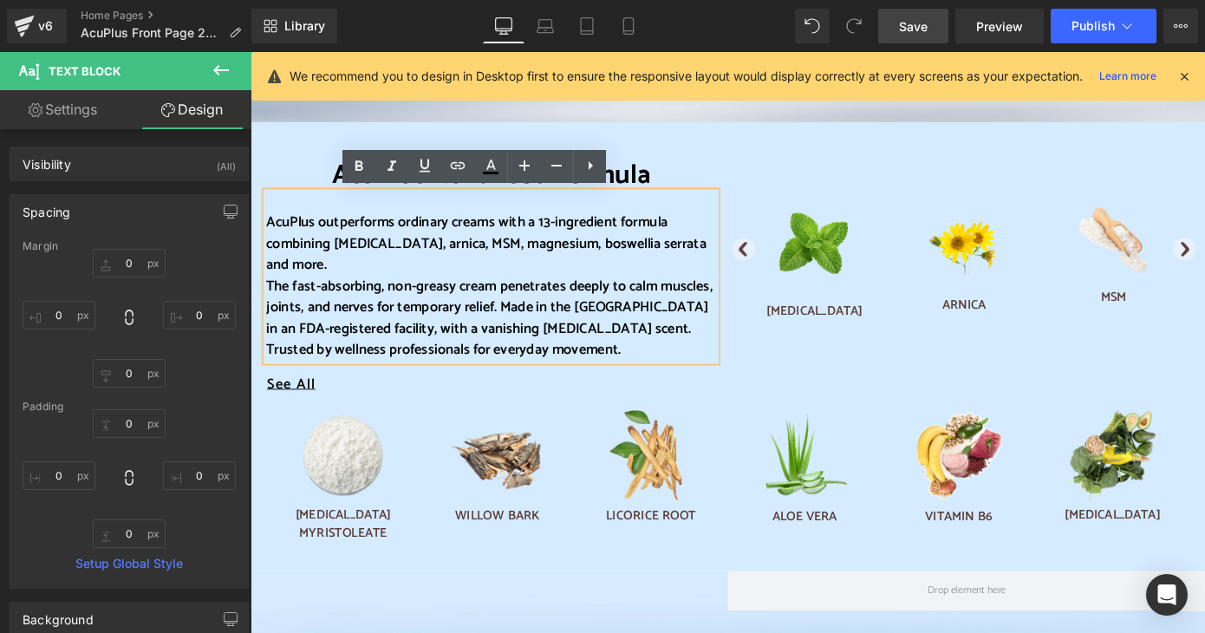
click at [913, 27] on span "Save" at bounding box center [913, 26] width 29 height 18
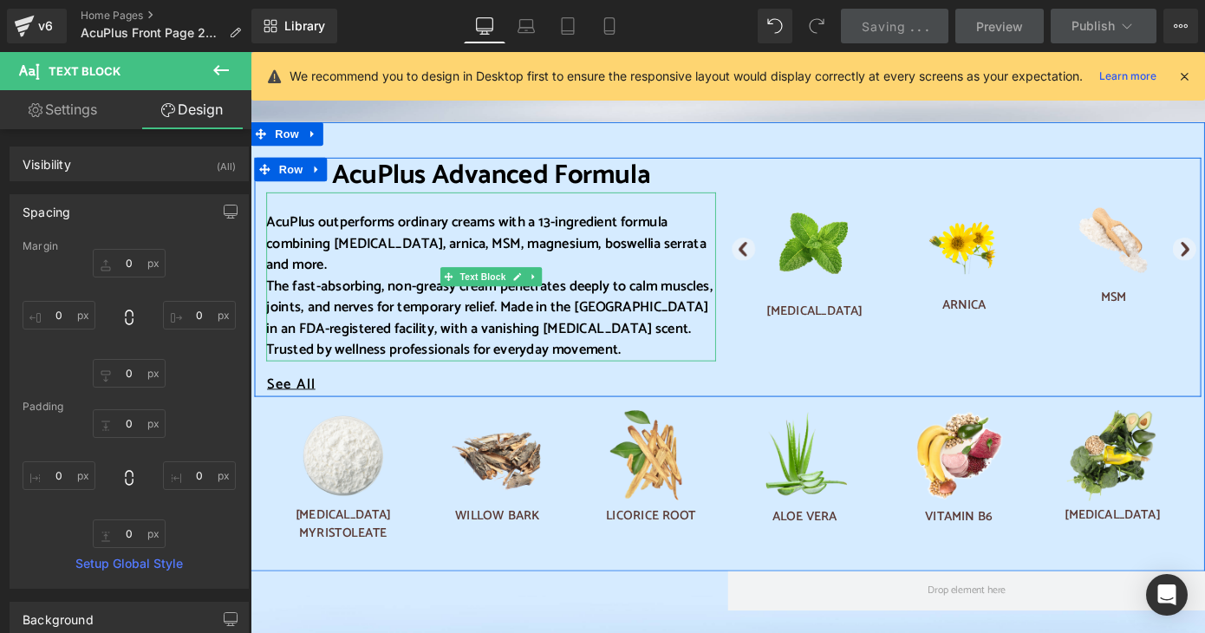
click at [310, 289] on p "AcuPlus outperforms ordinary creams with a 13-ingredient formula combining [MED…" at bounding box center [515, 263] width 494 height 70
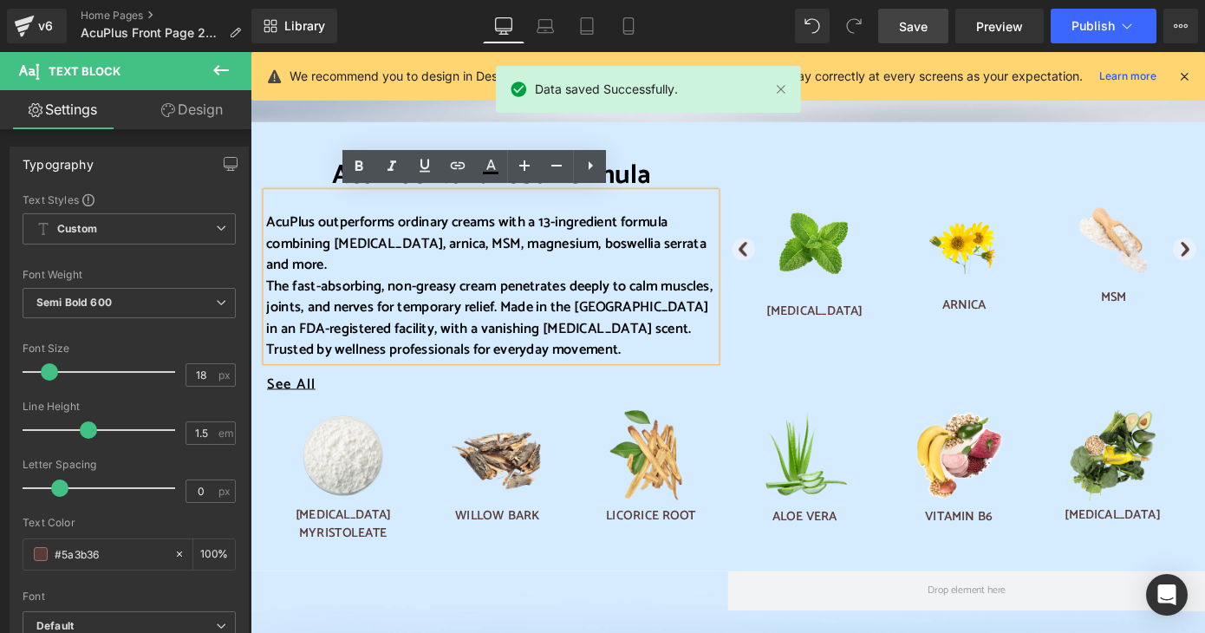
click at [268, 300] on font "The fast-absorbing, non-greasy cream penetrates deeply to calm muscles, joints,…" at bounding box center [513, 345] width 491 height 96
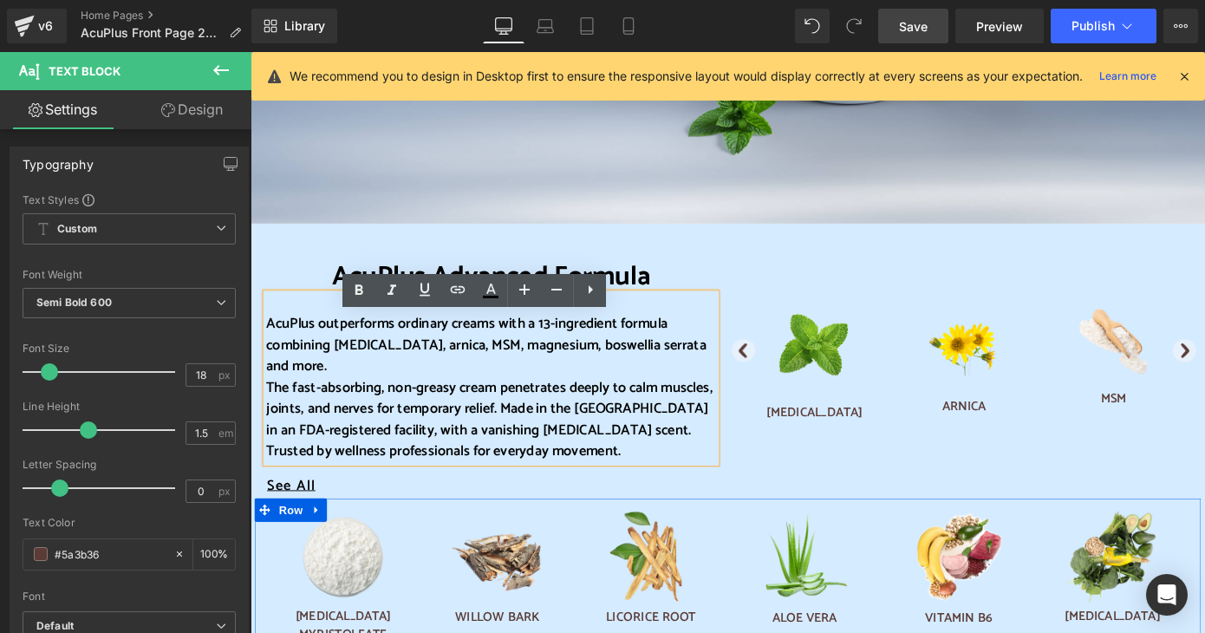
scroll to position [780, 0]
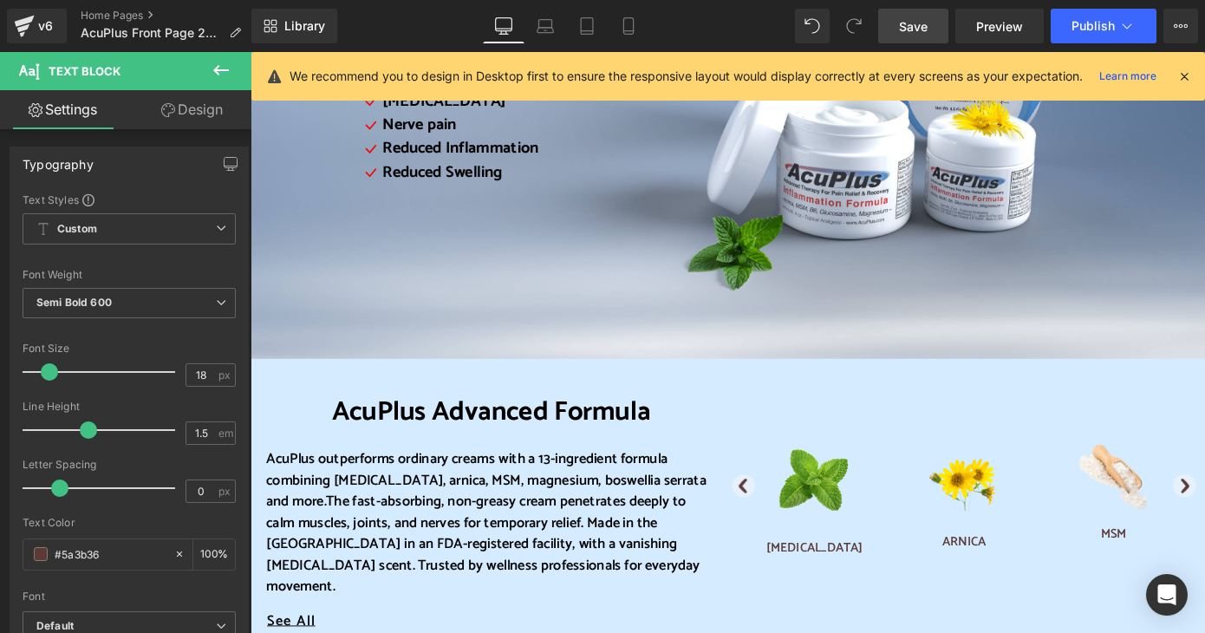
click at [919, 27] on span "Save" at bounding box center [913, 26] width 29 height 18
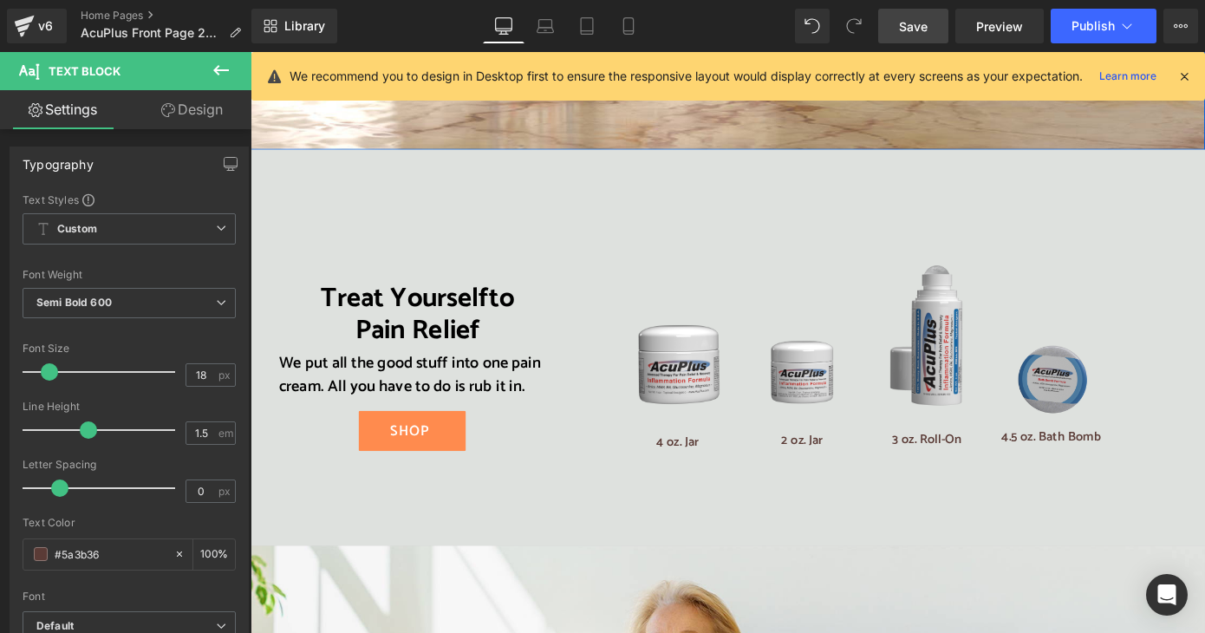
scroll to position [2862, 0]
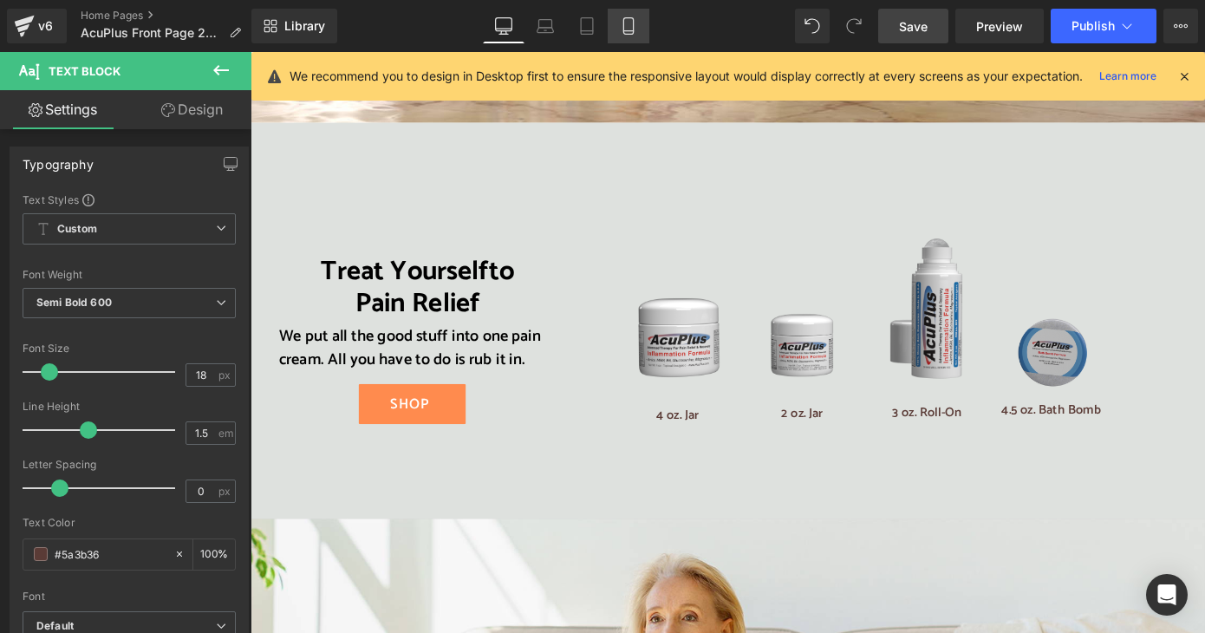
click at [630, 23] on icon at bounding box center [628, 25] width 17 height 17
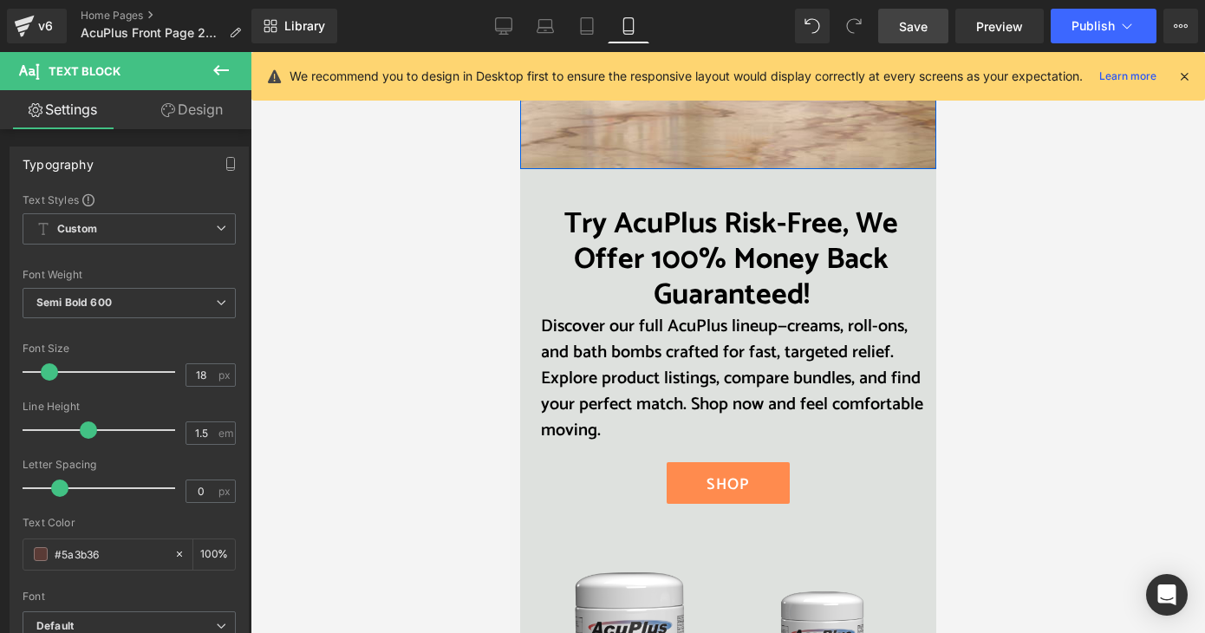
scroll to position [2855, 0]
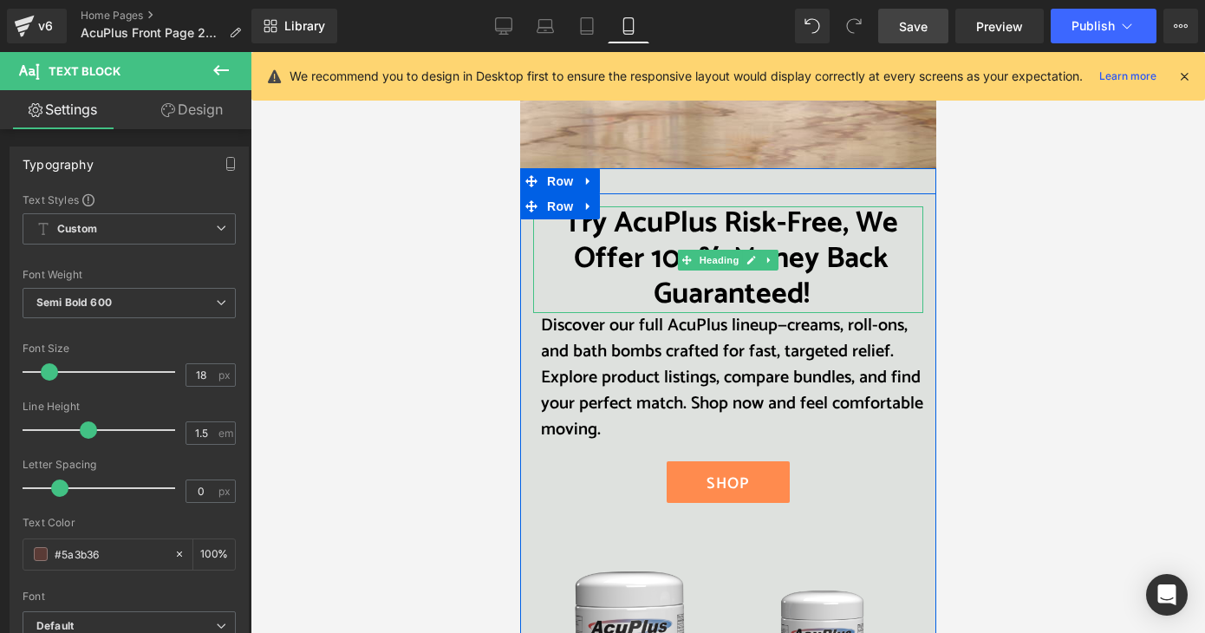
click at [596, 245] on font "Try AcuPlus Risk-Free, We Offer 100% Money Back Guaranteed!" at bounding box center [731, 258] width 334 height 119
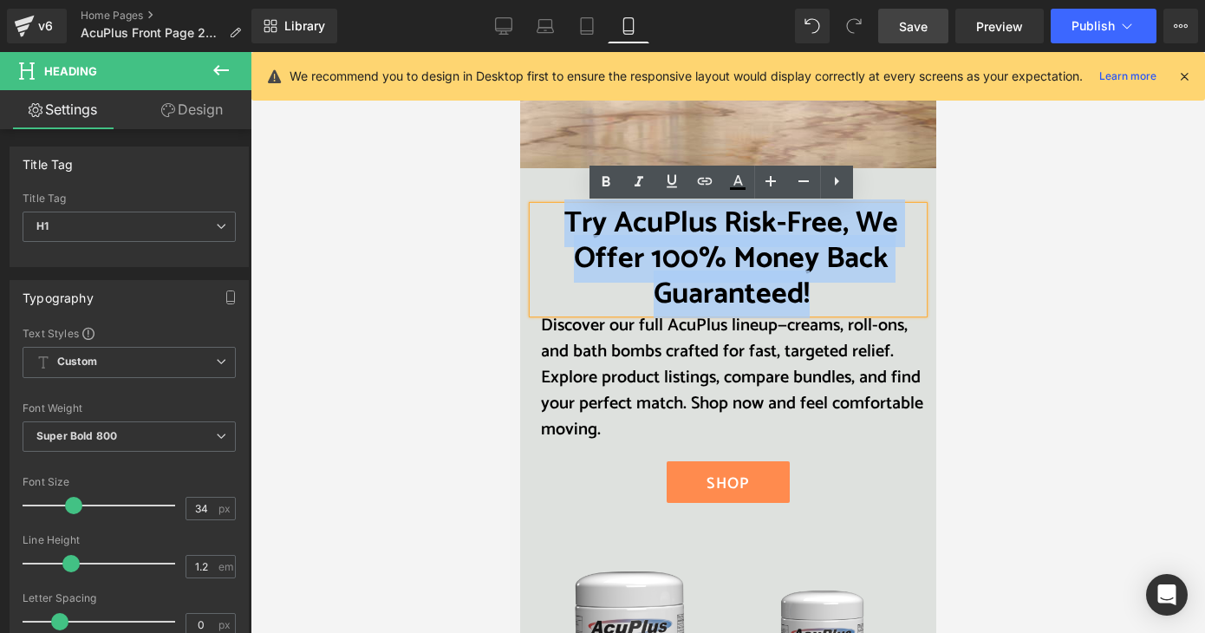
drag, startPoint x: 558, startPoint y: 225, endPoint x: 828, endPoint y: 290, distance: 277.2
click at [828, 290] on h1 "Try AcuPlus Risk-Free, We Offer 100% Money Back Guaranteed!" at bounding box center [730, 259] width 384 height 106
copy font "Try AcuPlus Risk-Free, We Offer 100% Money Back Guaranteed!"
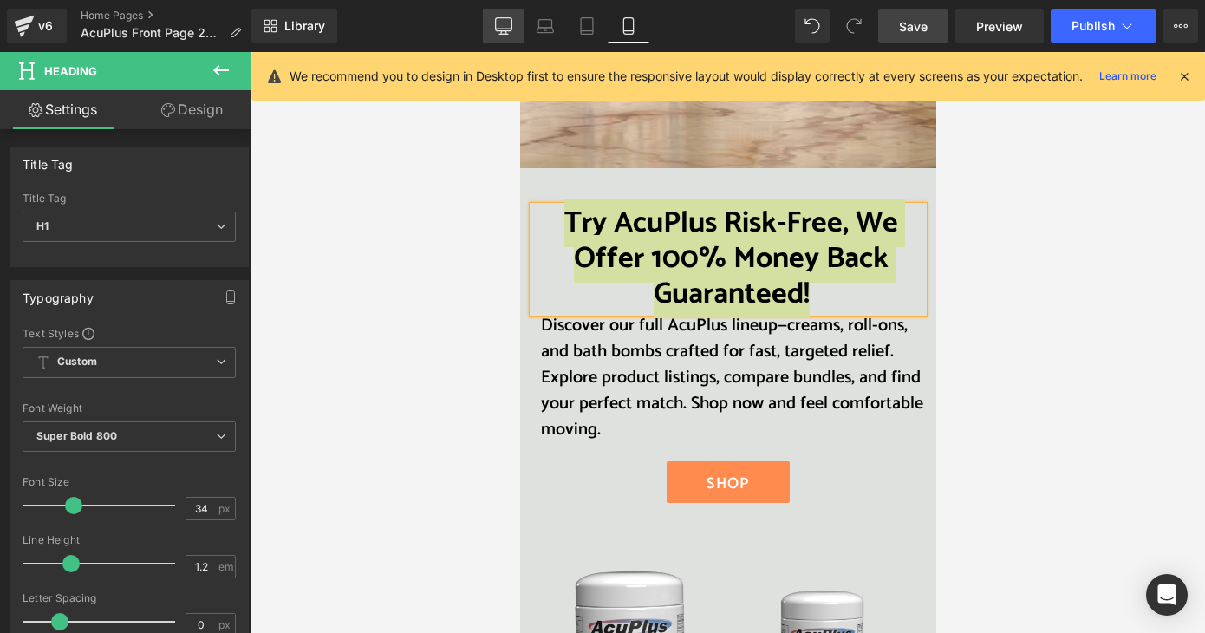
click at [500, 23] on icon at bounding box center [503, 25] width 17 height 17
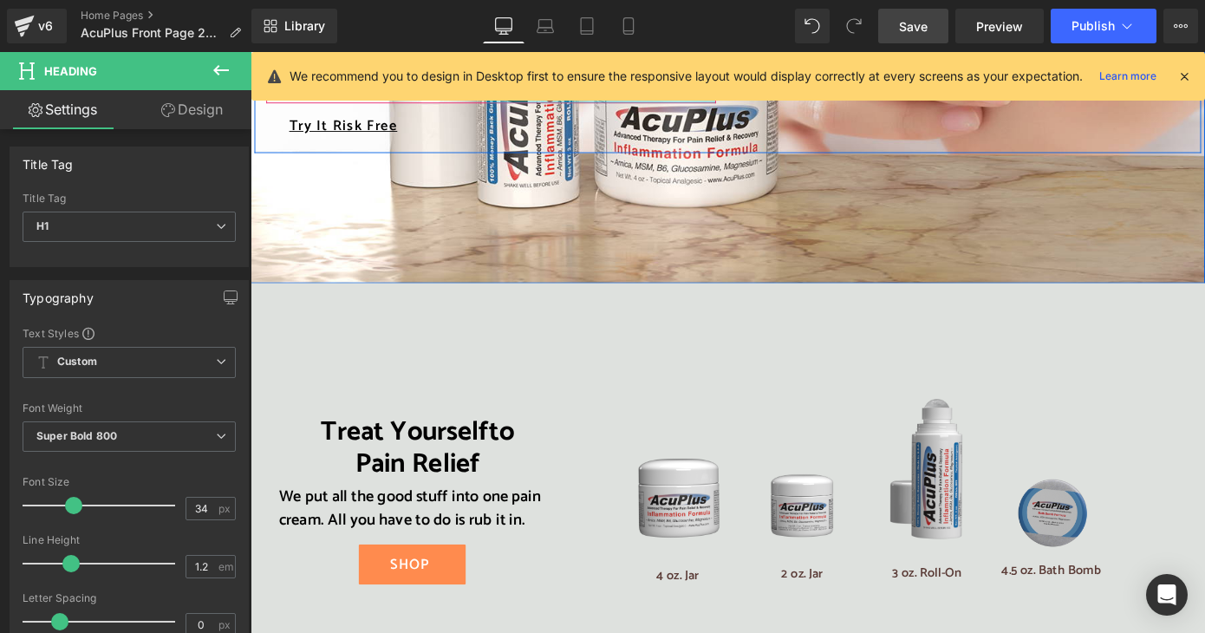
scroll to position [2688, 0]
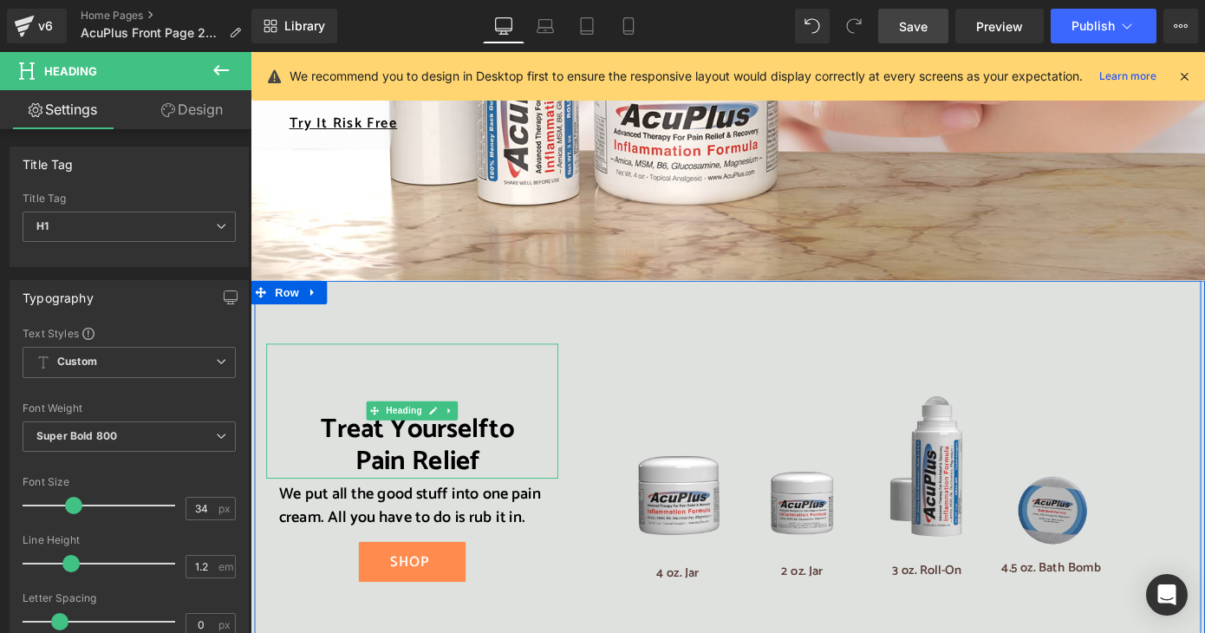
click at [480, 486] on h1 "Pain Relief" at bounding box center [434, 504] width 309 height 36
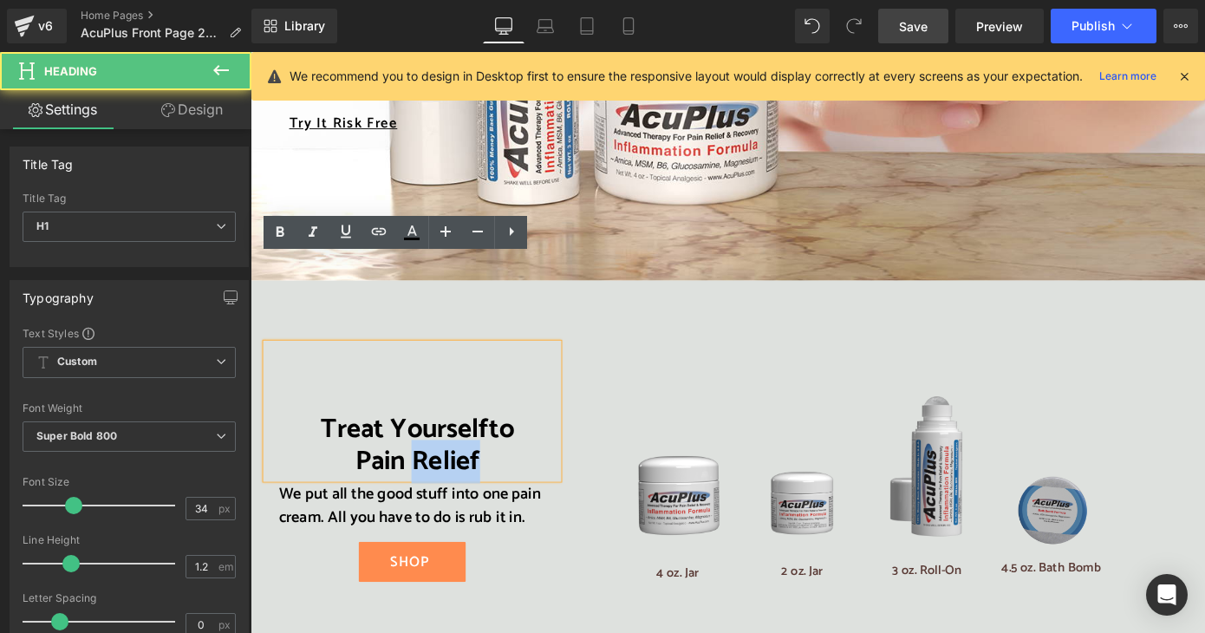
click at [480, 486] on h1 "Pain Relief" at bounding box center [434, 504] width 309 height 36
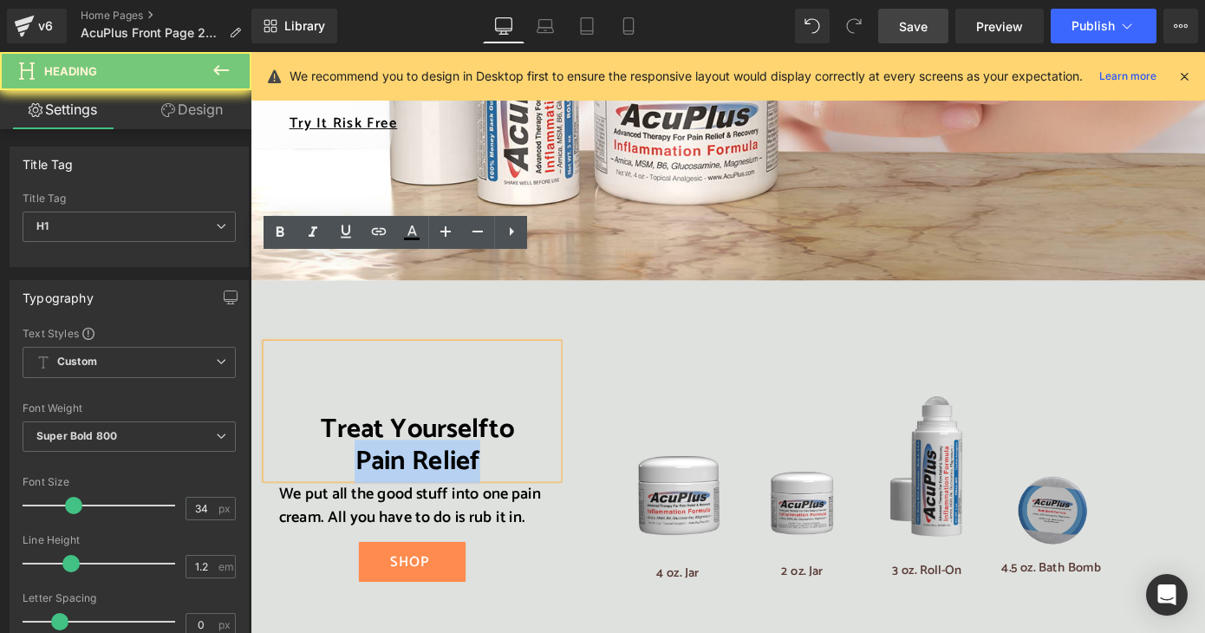
click at [480, 486] on h1 "Pain Relief" at bounding box center [434, 504] width 309 height 36
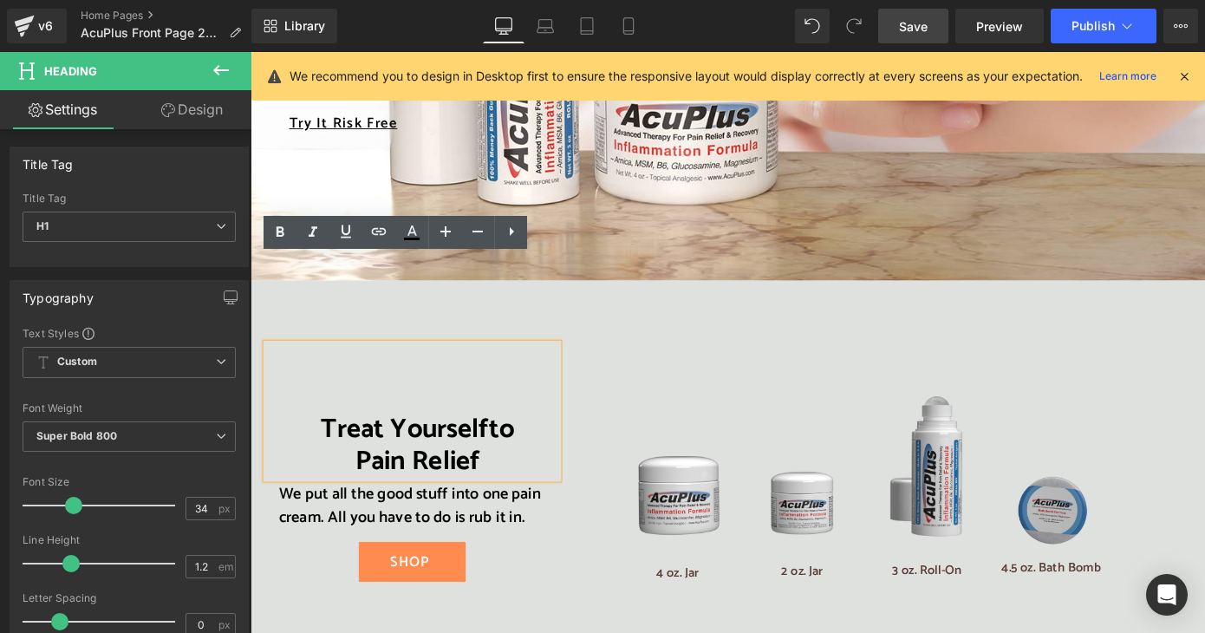
click at [310, 450] on h1 "Treat Yourself to" at bounding box center [434, 468] width 309 height 36
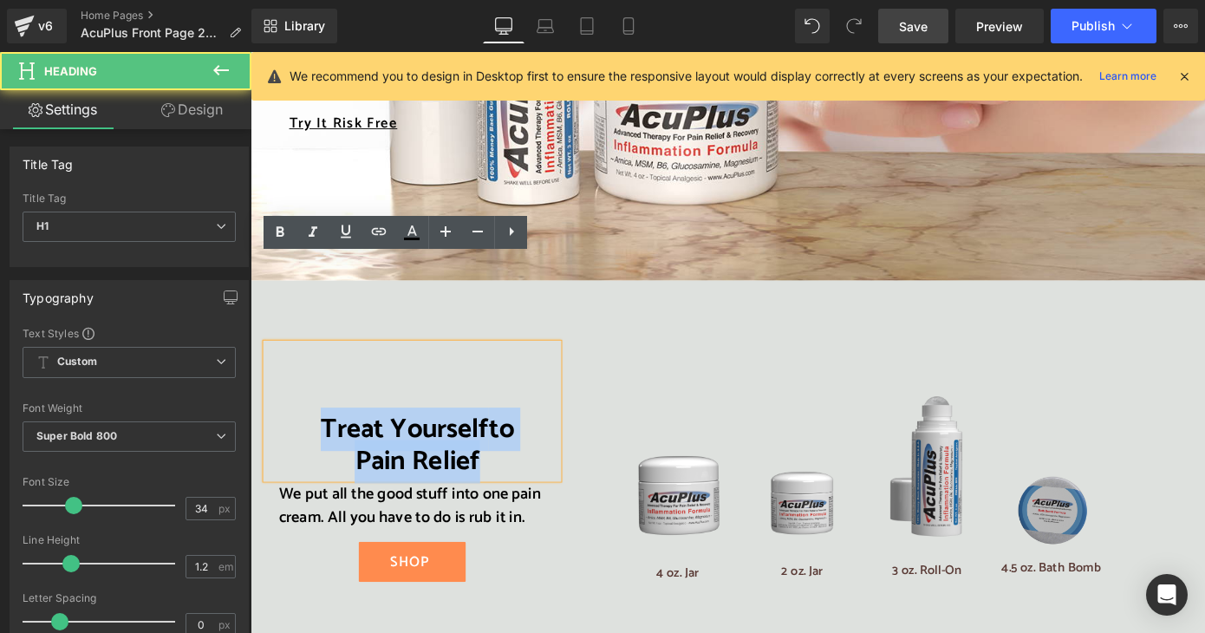
drag, startPoint x: 316, startPoint y: 374, endPoint x: 511, endPoint y: 406, distance: 197.7
click at [511, 406] on div "Treat Yourself to Pain Relief" at bounding box center [428, 447] width 321 height 148
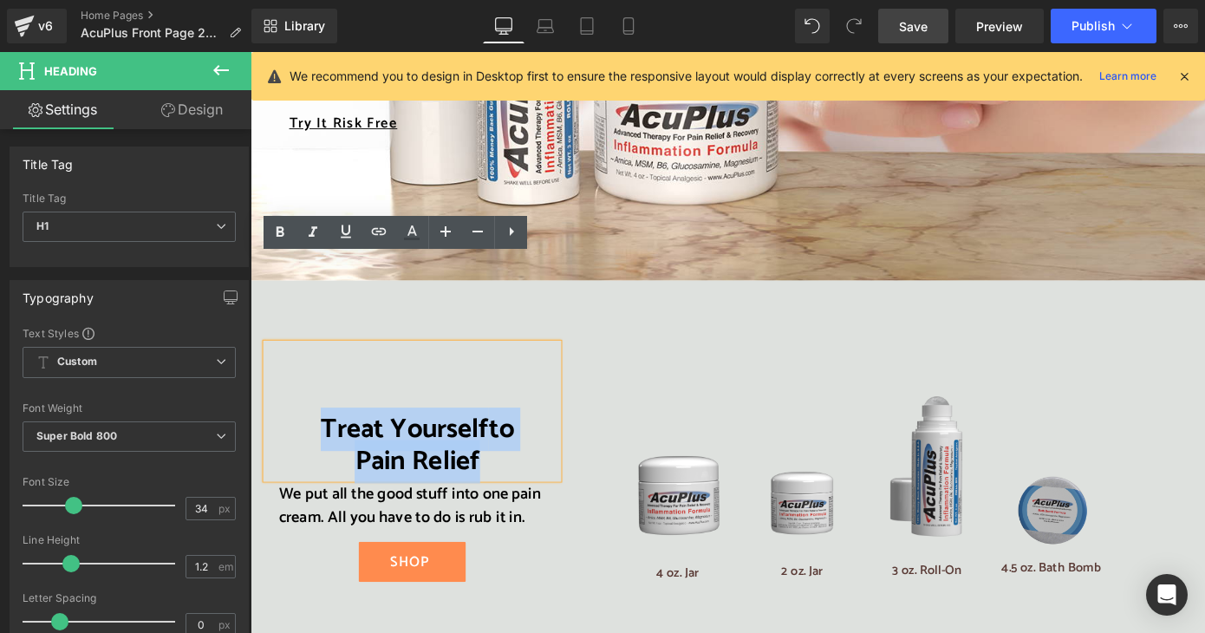
paste div
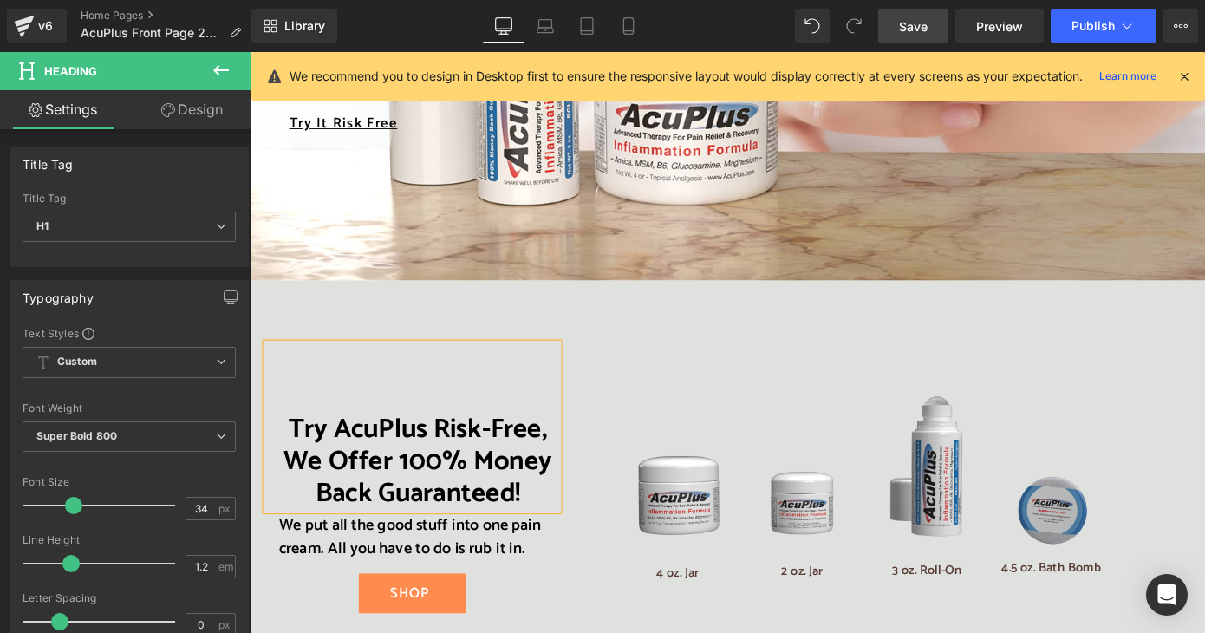
click at [571, 450] on h1 "Try AcuPlus Risk-Free, We Offer 100% Money Back Guaranteed!" at bounding box center [434, 503] width 309 height 106
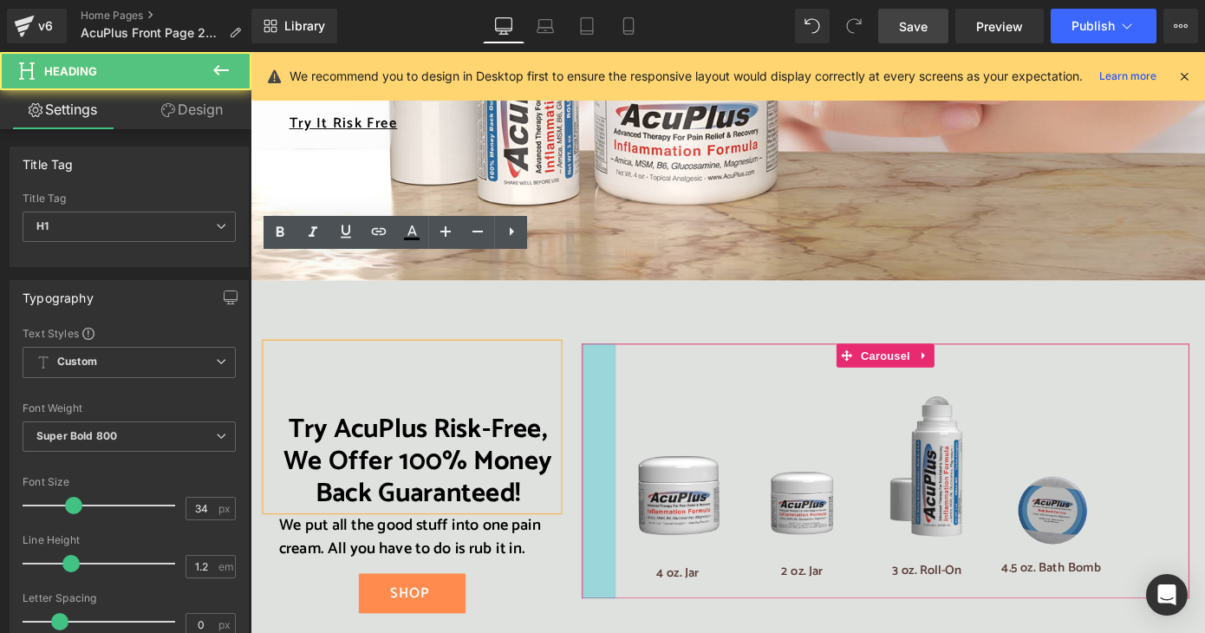
click at [640, 373] on div "43px" at bounding box center [633, 513] width 37 height 280
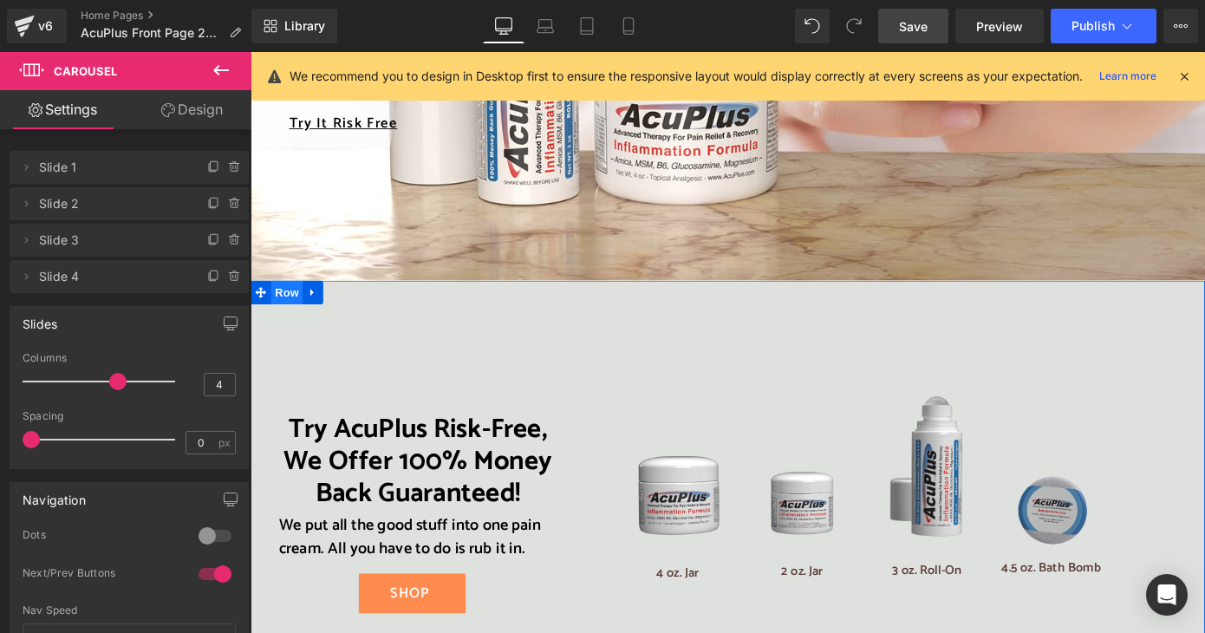
click at [280, 303] on span "Row" at bounding box center [290, 316] width 35 height 26
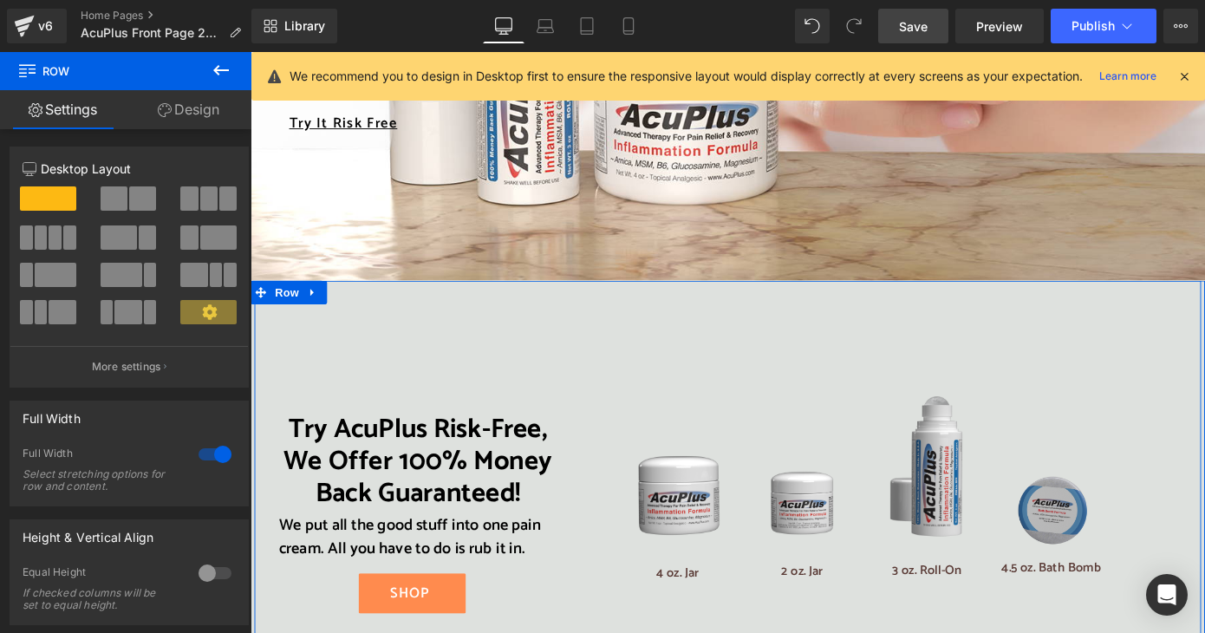
click at [389, 303] on div "Try AcuPlus Risk-Free, We Offer 100% Money Back Guaranteed! Heading We put all …" at bounding box center [775, 520] width 1041 height 435
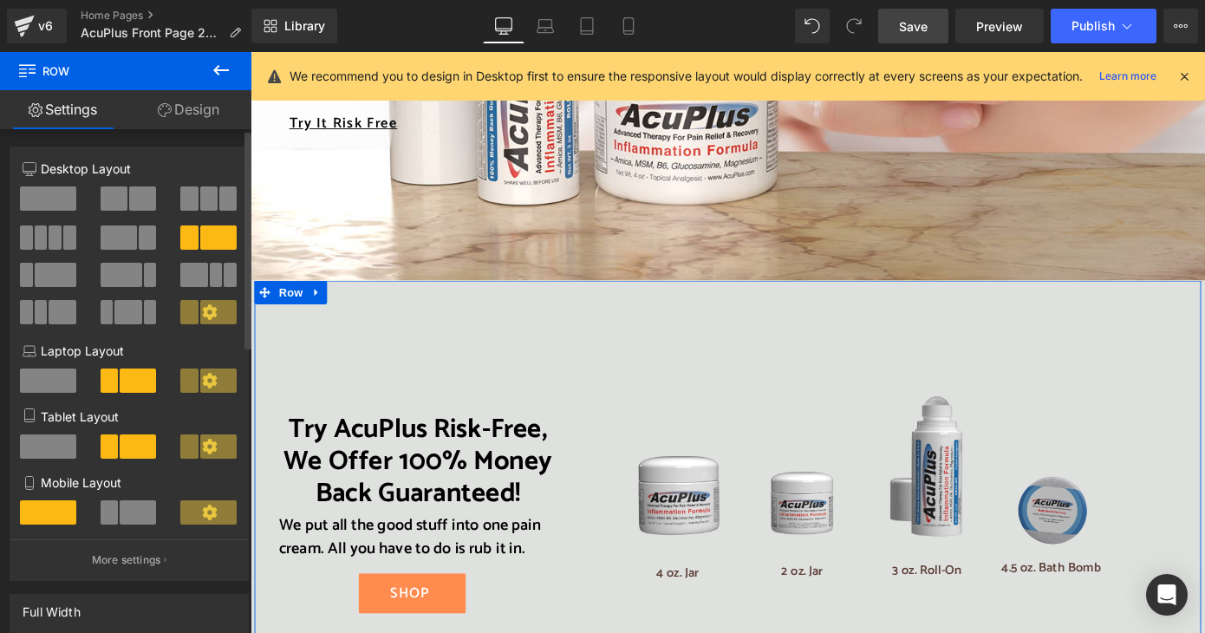
click at [123, 198] on span at bounding box center [114, 198] width 27 height 24
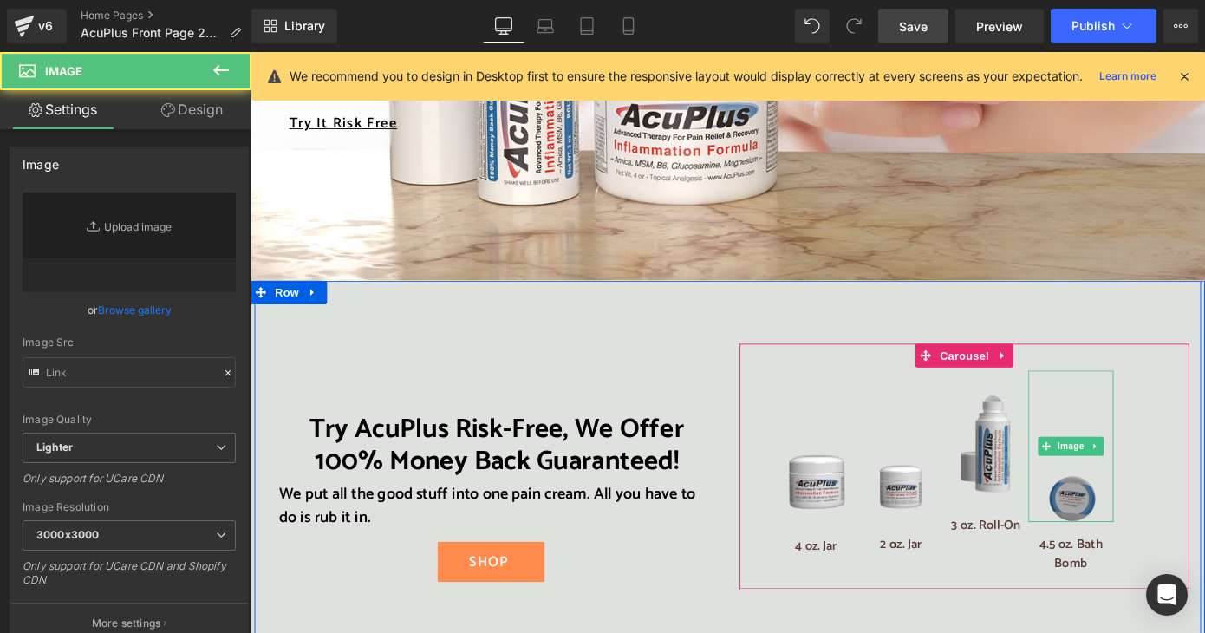
click at [1161, 440] on img at bounding box center [1153, 485] width 56 height 166
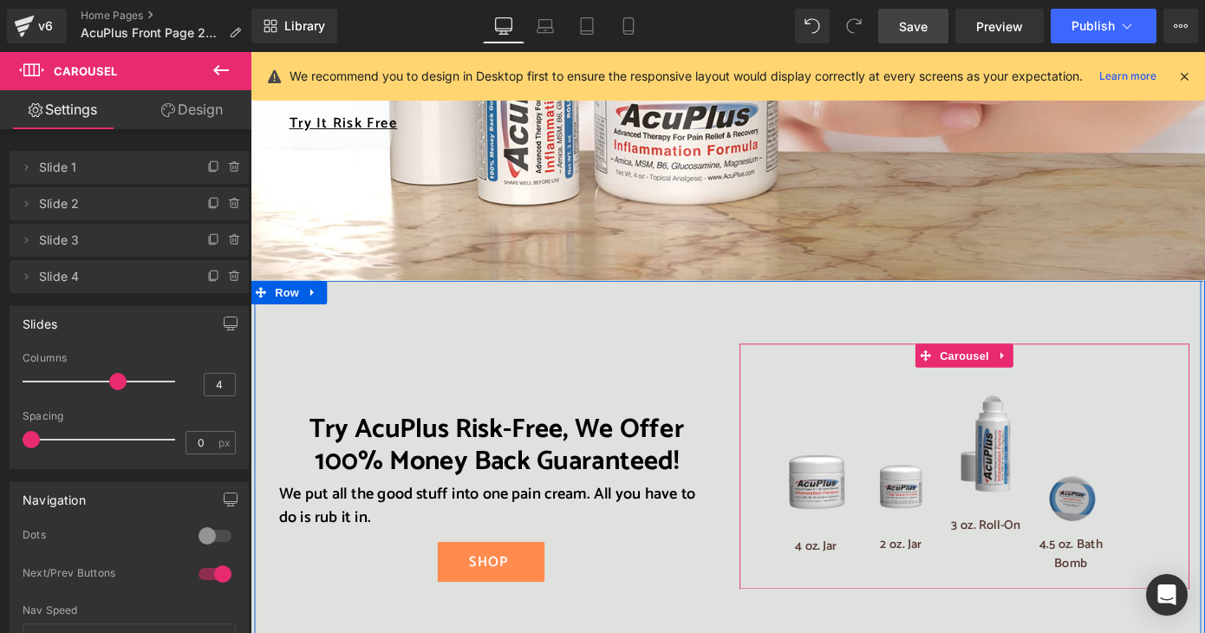
drag, startPoint x: 1201, startPoint y: 427, endPoint x: 1283, endPoint y: 425, distance: 82.4
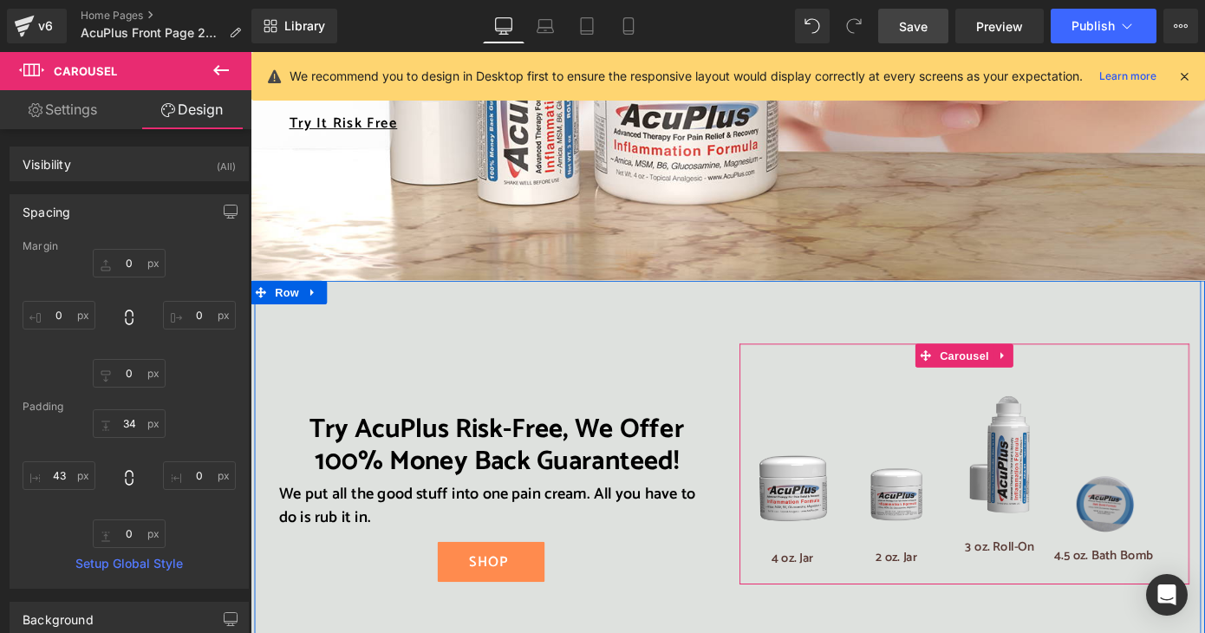
drag, startPoint x: 802, startPoint y: 432, endPoint x: 767, endPoint y: 434, distance: 35.6
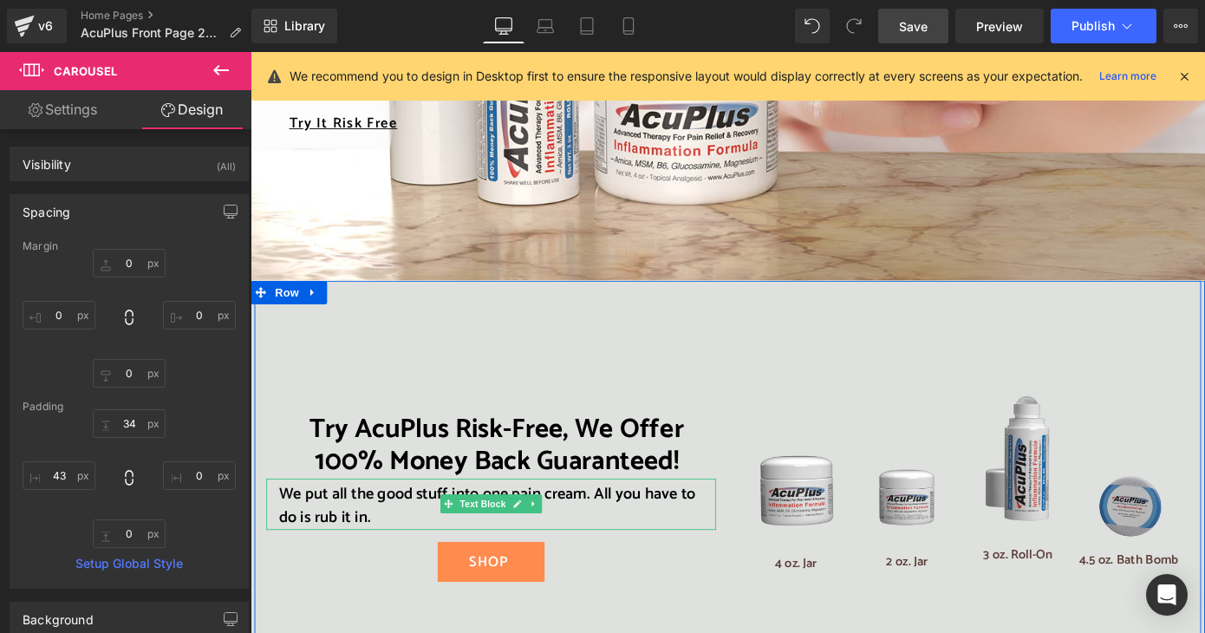
click at [650, 524] on span "We put all the good stuff into one pain cream. All you have to do is rub it in." at bounding box center [511, 551] width 458 height 55
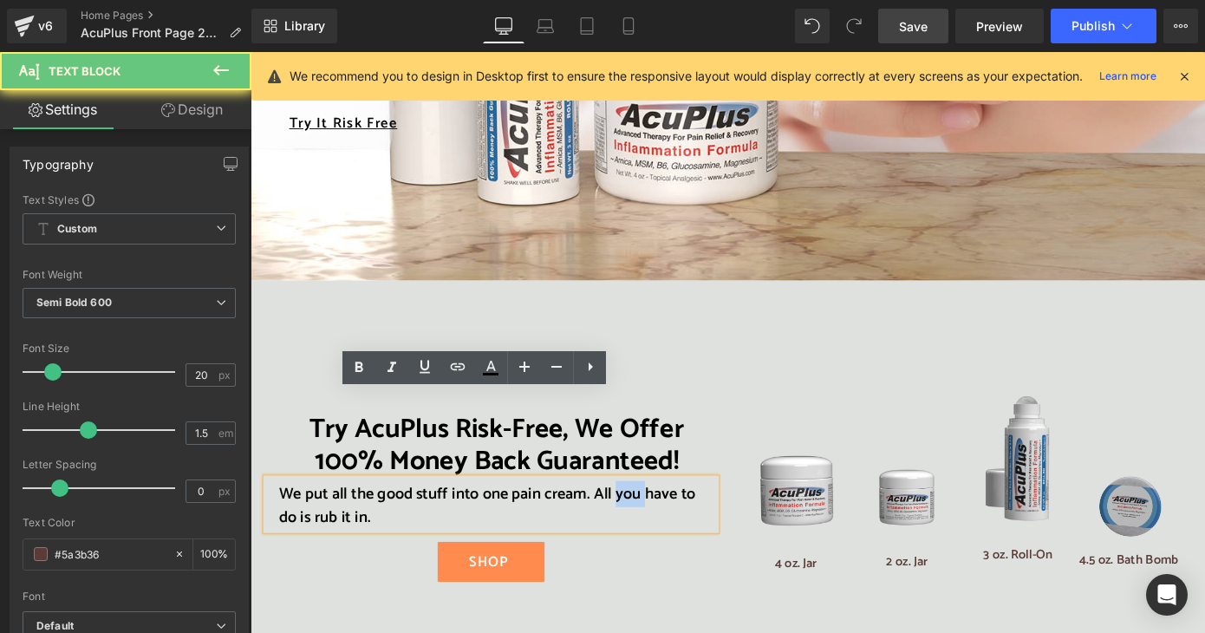
click at [650, 524] on span "We put all the good stuff into one pain cream. All you have to do is rub it in." at bounding box center [511, 551] width 458 height 55
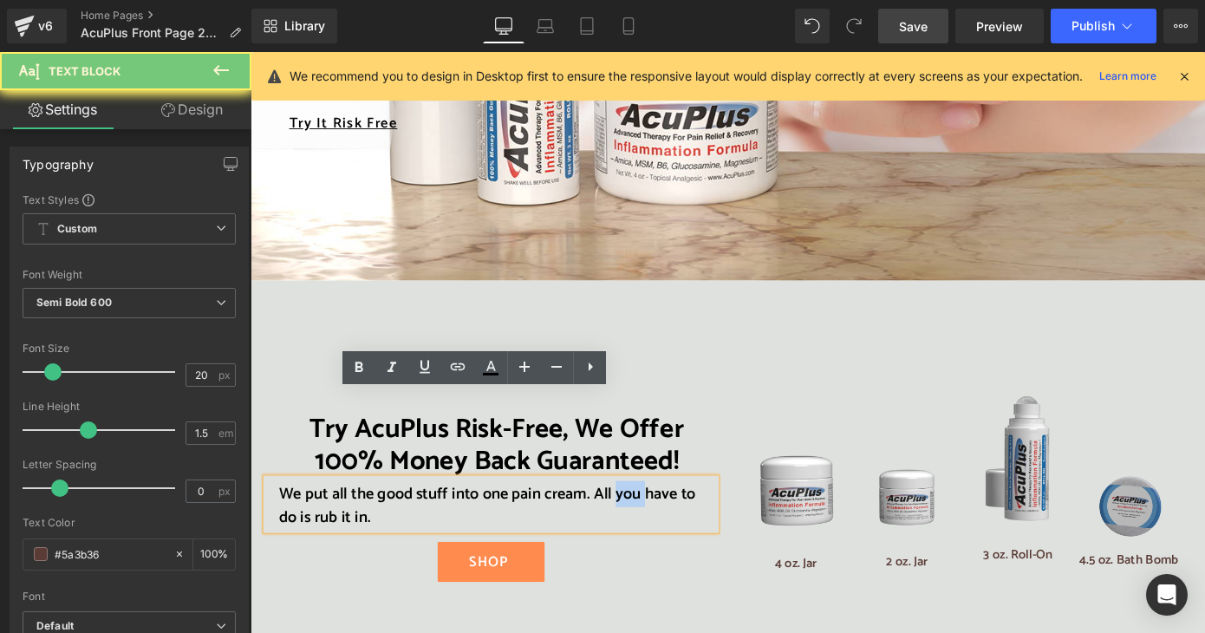
click at [650, 524] on span "We put all the good stuff into one pain cream. All you have to do is rub it in." at bounding box center [511, 551] width 458 height 55
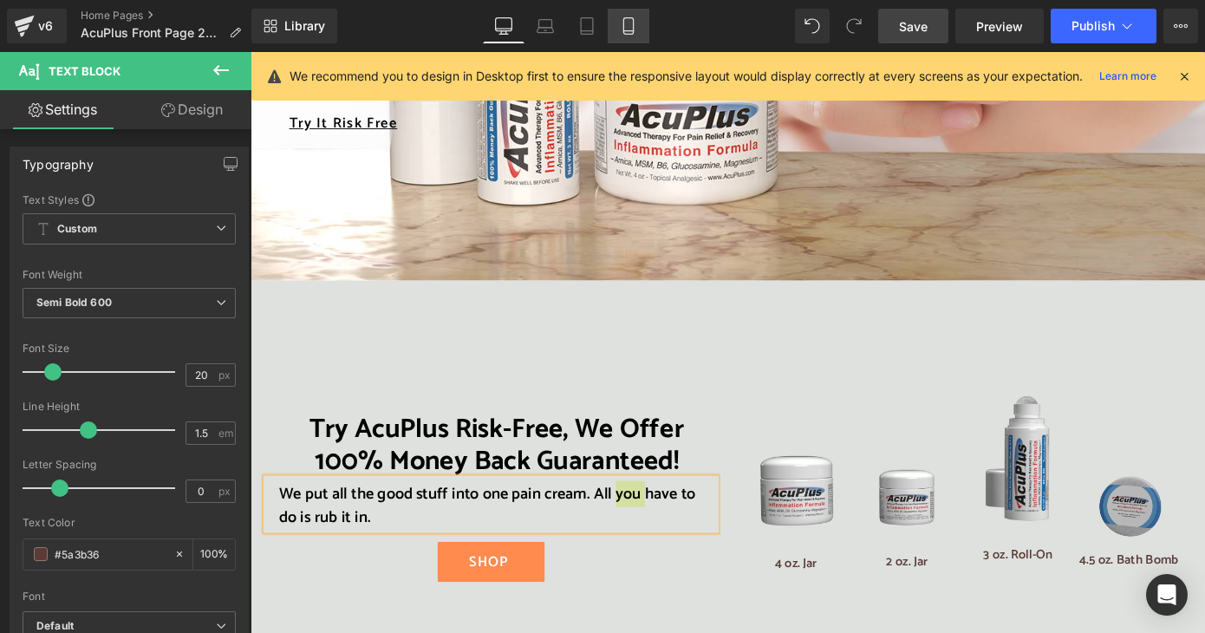
click at [625, 31] on icon at bounding box center [628, 31] width 10 height 0
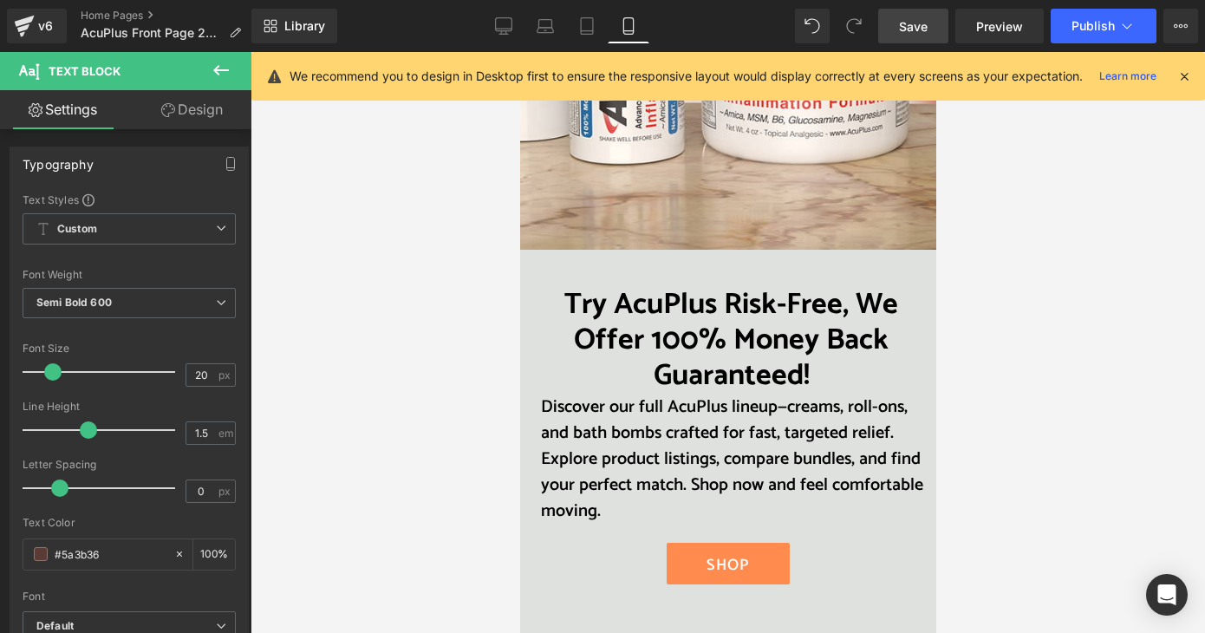
scroll to position [2775, 0]
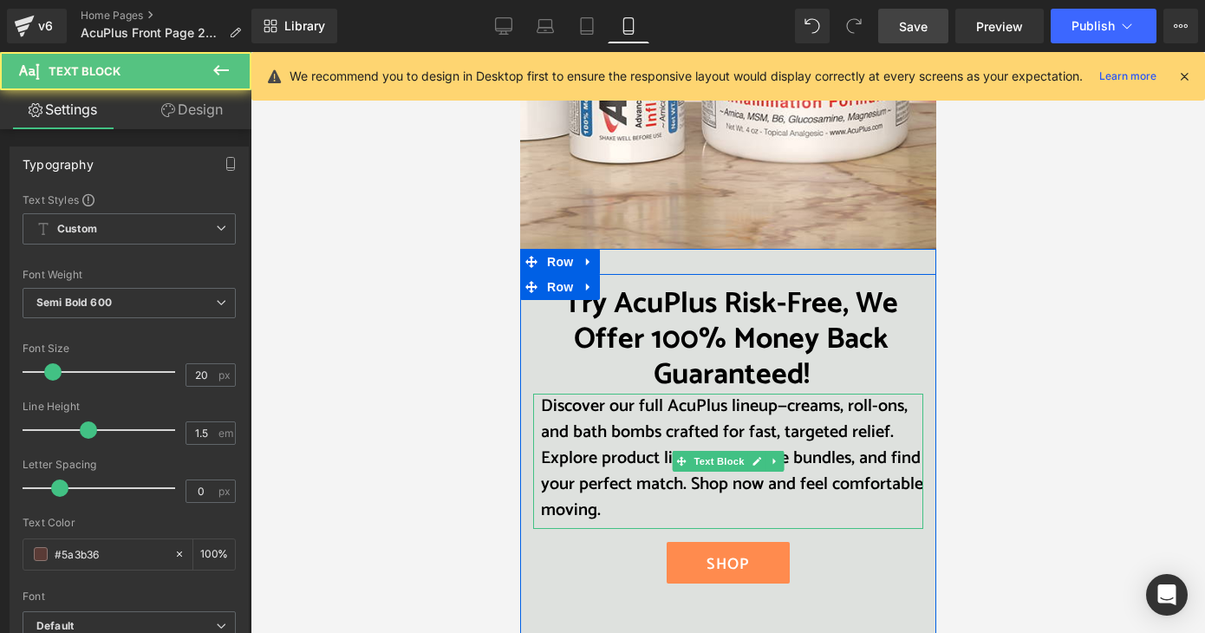
drag, startPoint x: 535, startPoint y: 408, endPoint x: 696, endPoint y: 508, distance: 189.6
click at [696, 508] on span "Discover our full AcuPlus lineup—creams, roll-ons, and bath bombs crafted for f…" at bounding box center [731, 458] width 382 height 133
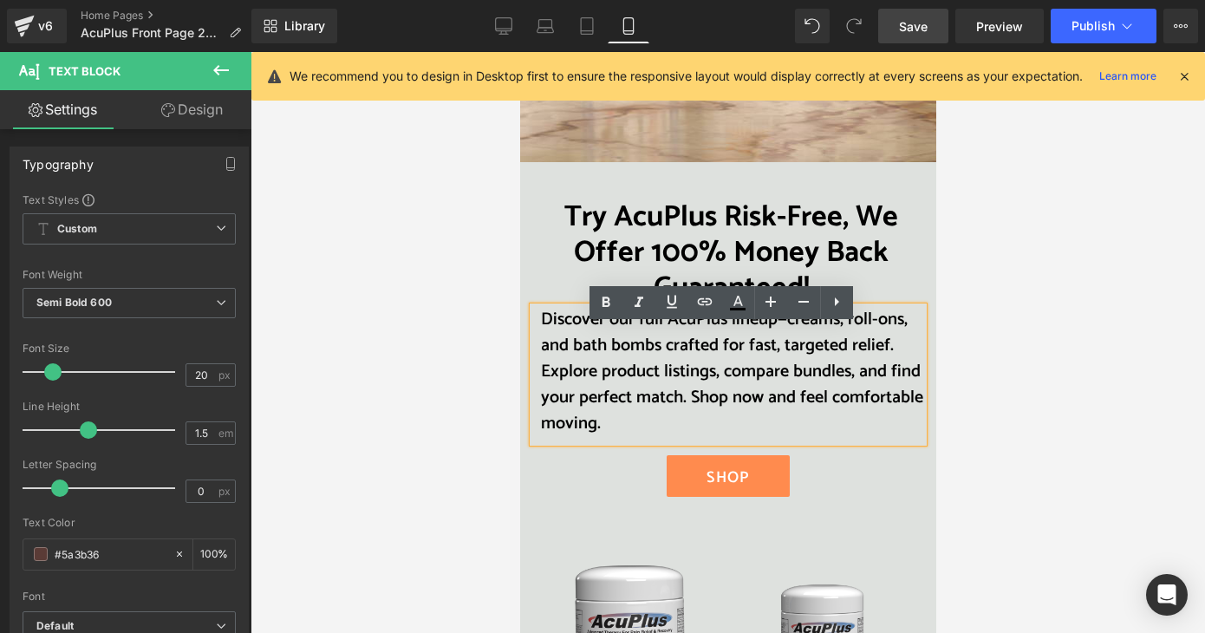
scroll to position [3122, 0]
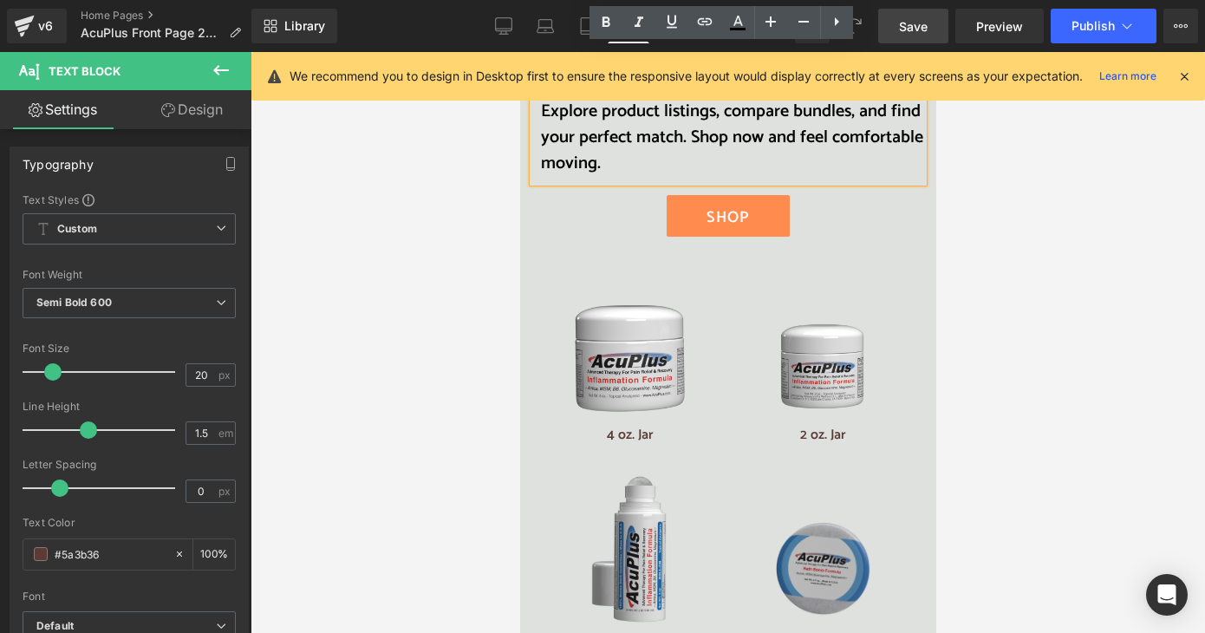
copy span "Discover our full AcuPlus lineup—creams, roll-ons, and bath bombs crafted for f…"
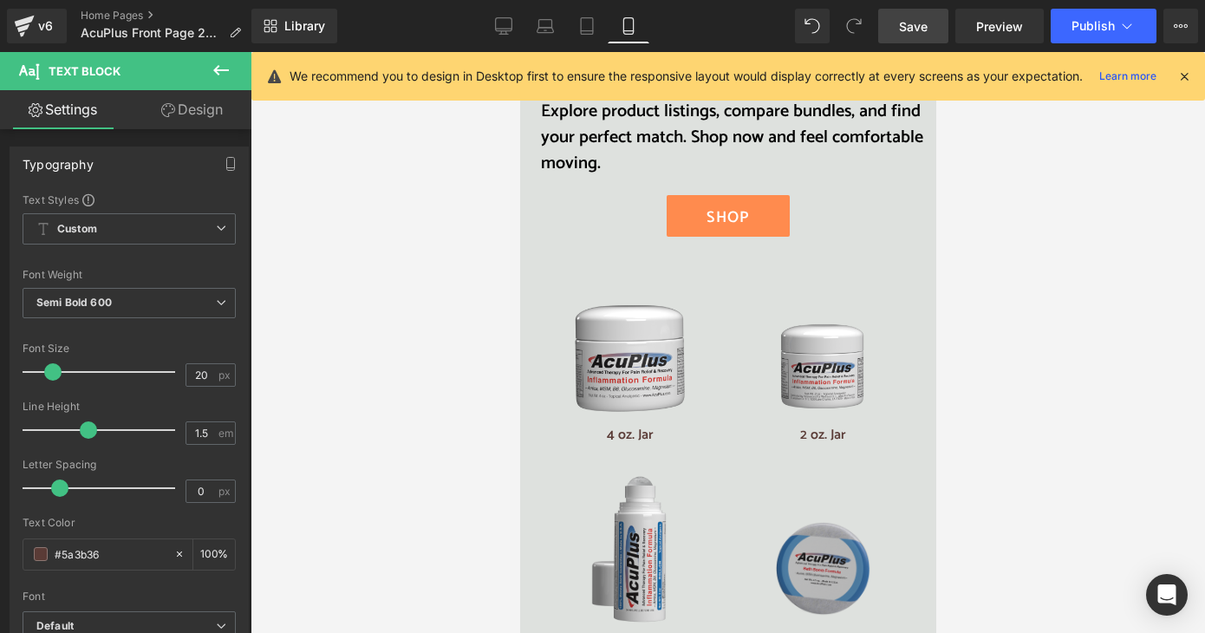
click at [510, 29] on icon at bounding box center [503, 25] width 17 height 17
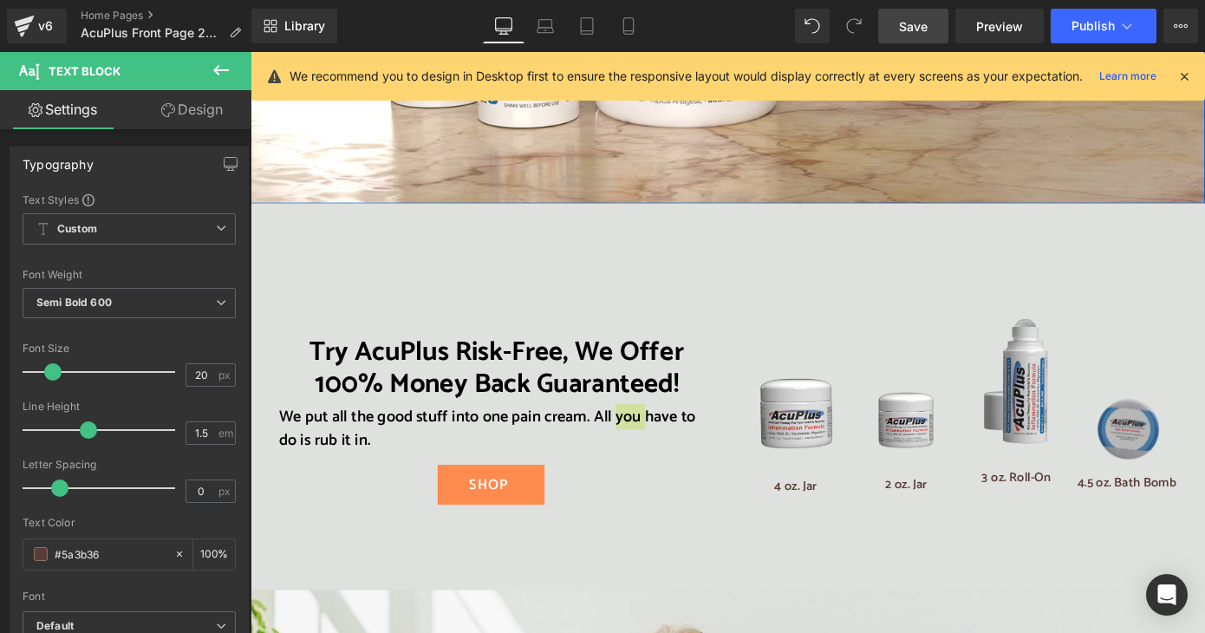
scroll to position [2775, 0]
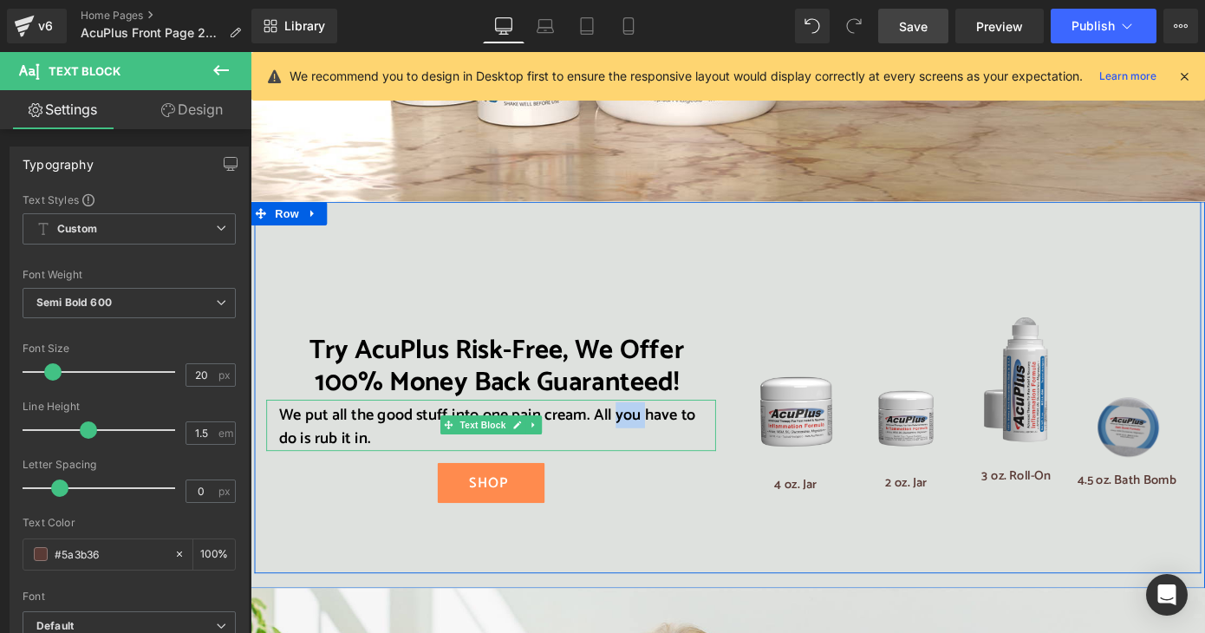
click at [678, 437] on span "We put all the good stuff into one pain cream. All you have to do is rub it in." at bounding box center [511, 464] width 458 height 55
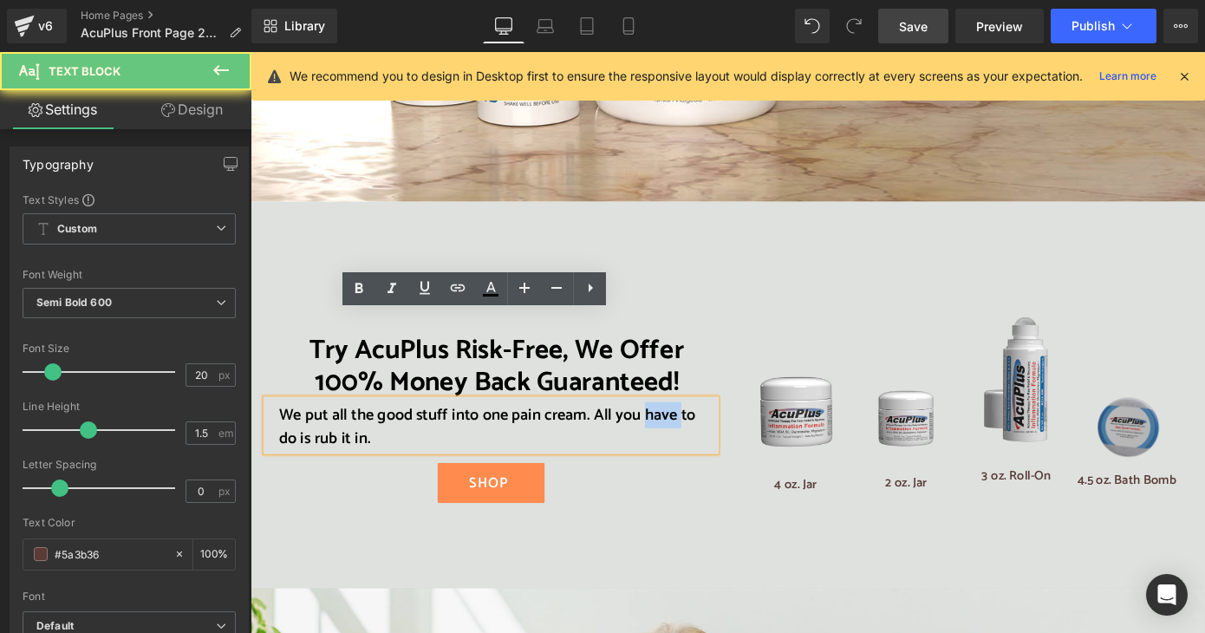
click at [678, 437] on span "We put all the good stuff into one pain cream. All you have to do is rub it in." at bounding box center [511, 464] width 458 height 55
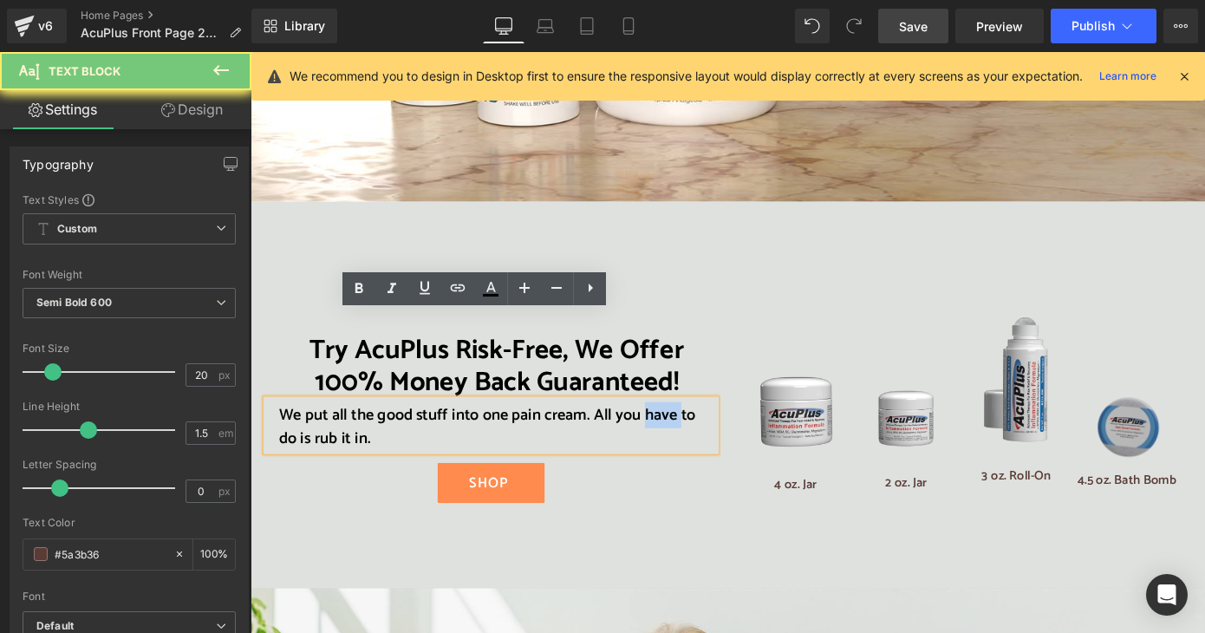
click at [678, 437] on span "We put all the good stuff into one pain cream. All you have to do is rub it in." at bounding box center [511, 464] width 458 height 55
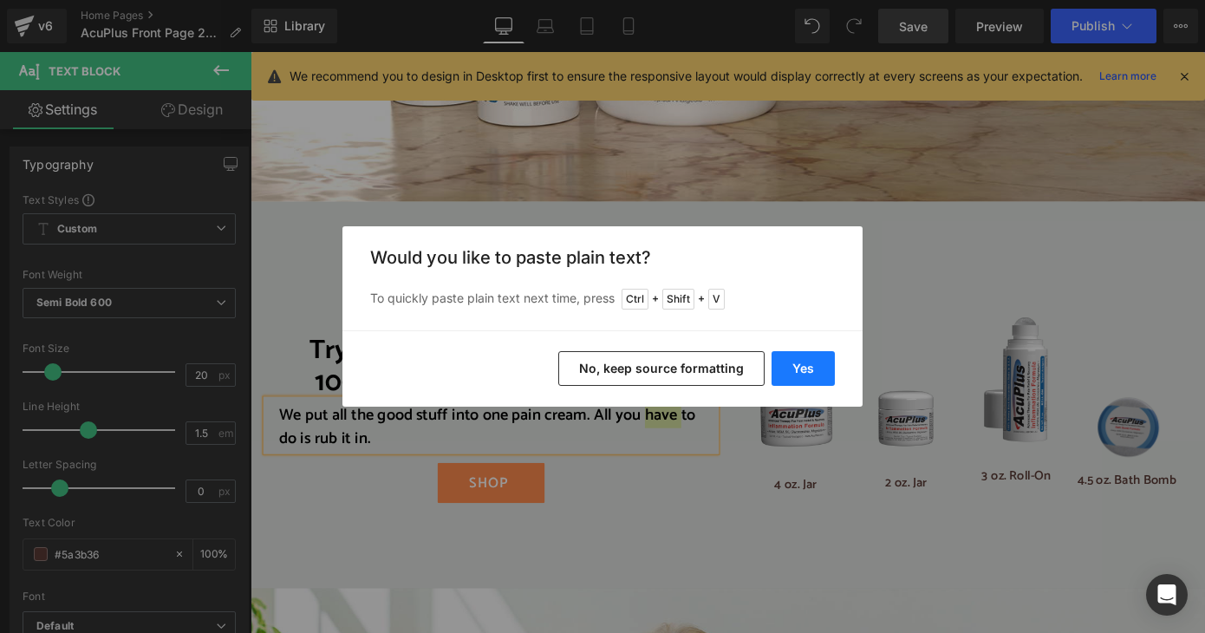
click at [804, 365] on button "Yes" at bounding box center [803, 368] width 63 height 35
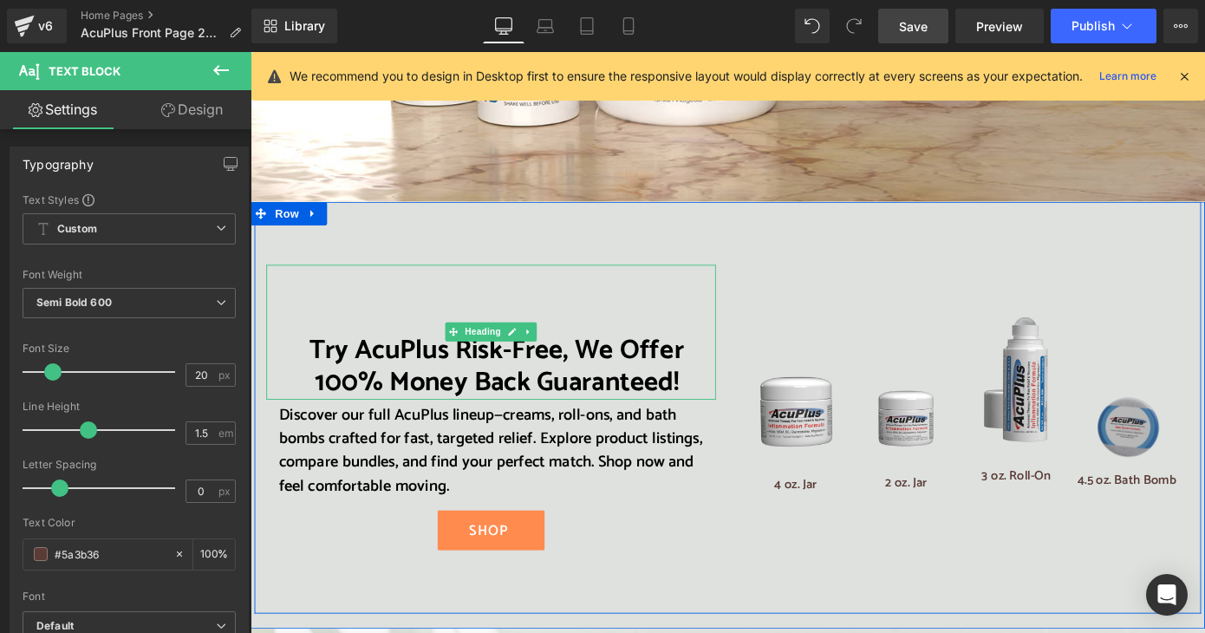
click at [598, 286] on div "Try AcuPlus Risk-Free, We Offer 100% Money Back Guaranteed!" at bounding box center [515, 360] width 494 height 148
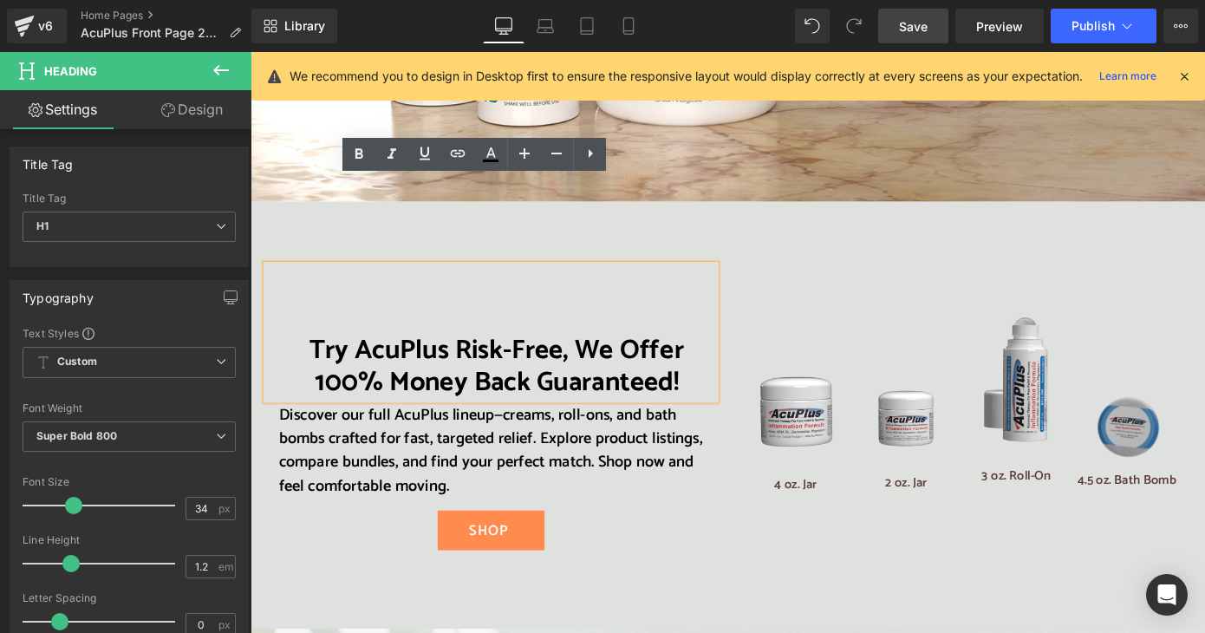
click at [311, 363] on h1 "Try AcuPlus Risk-Free, We Offer 100% Money Back Guaranteed!" at bounding box center [521, 398] width 482 height 71
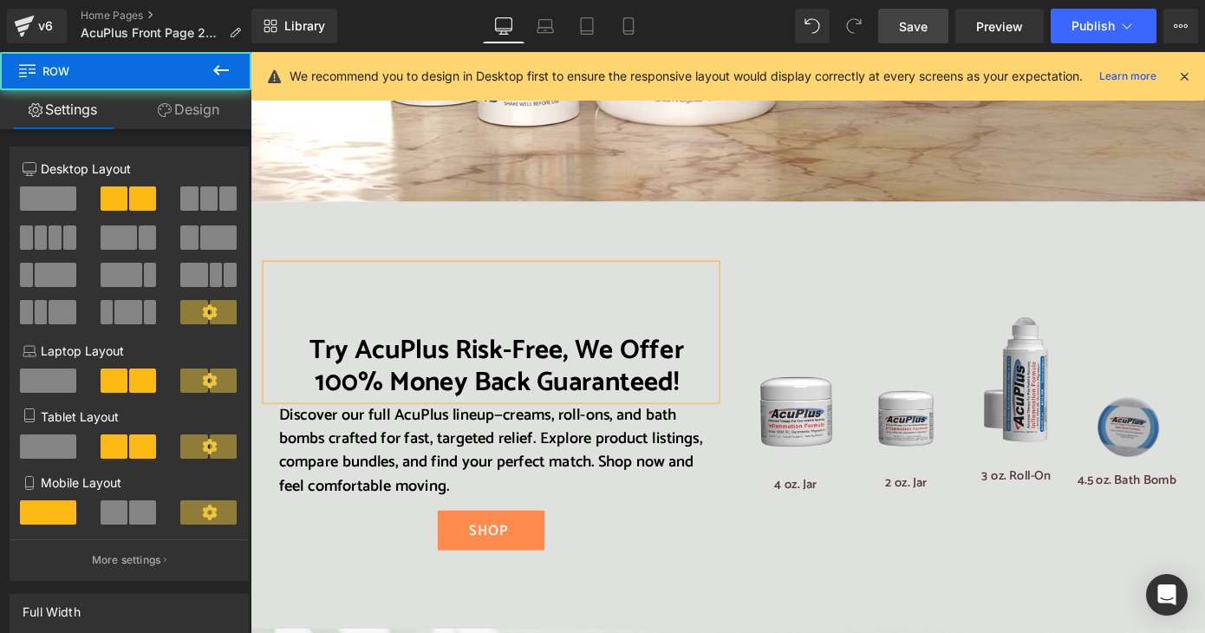
click at [284, 217] on div "Try AcuPlus Risk-Free, We Offer 100% Money Back Guaranteed! Heading Discover ou…" at bounding box center [775, 443] width 1041 height 453
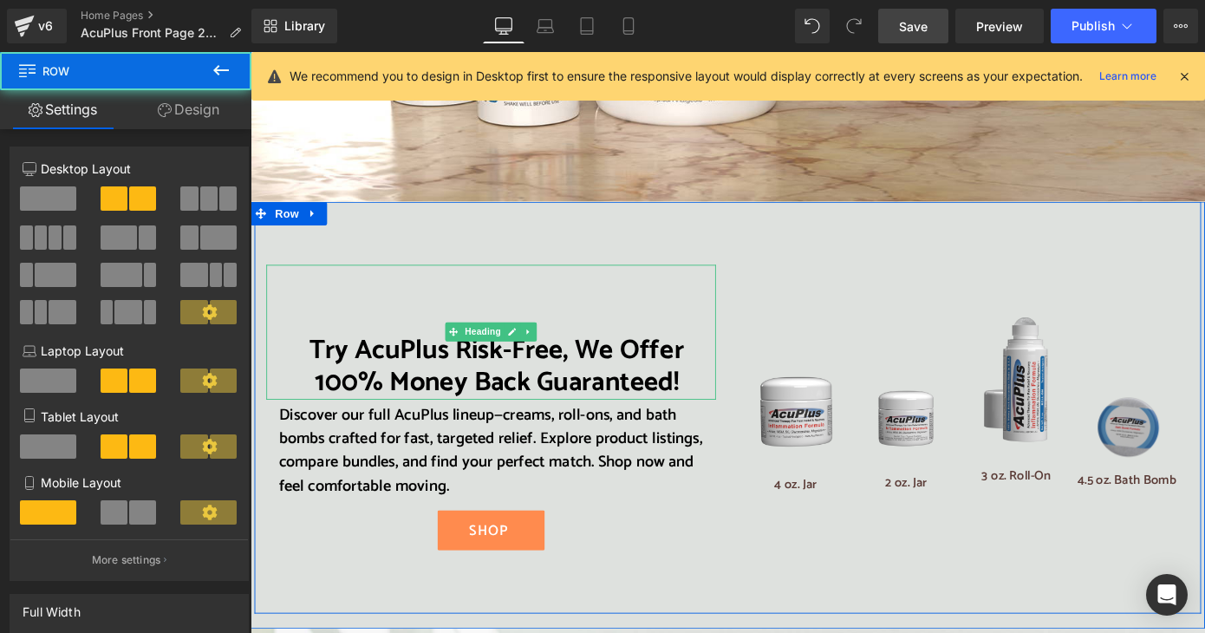
click at [286, 286] on div "Try AcuPlus Risk-Free, We Offer 100% Money Back Guaranteed!" at bounding box center [515, 360] width 494 height 148
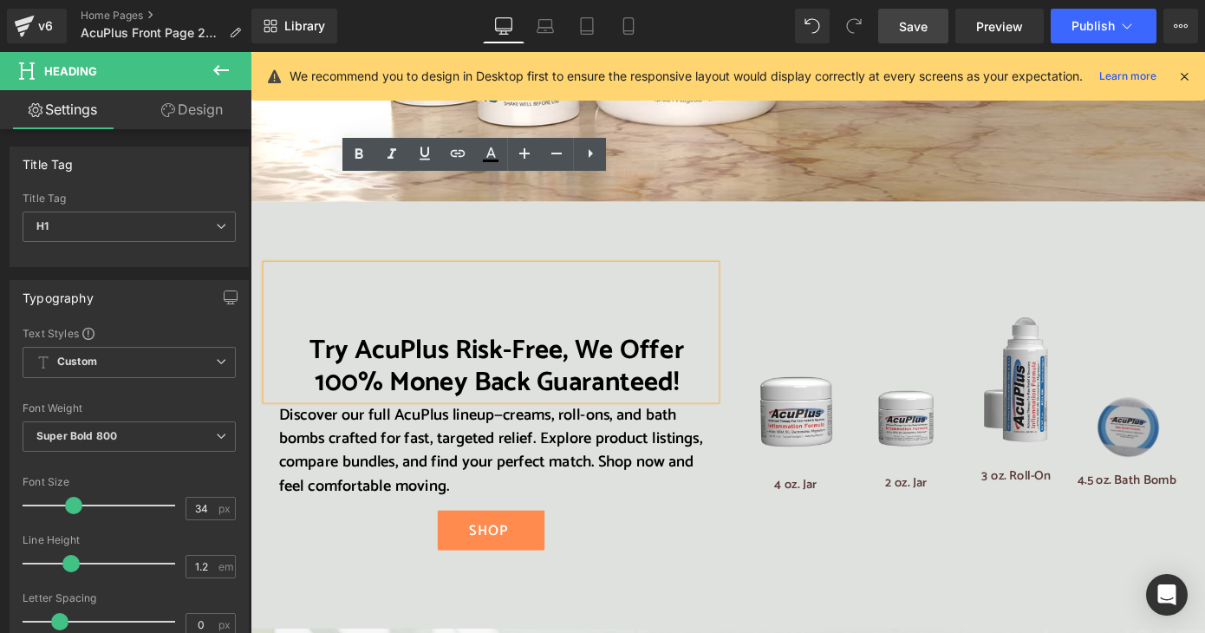
click at [463, 363] on h1 "Try AcuPlus Risk-Free, We Offer 100% Money Back Guaranteed!" at bounding box center [521, 398] width 482 height 71
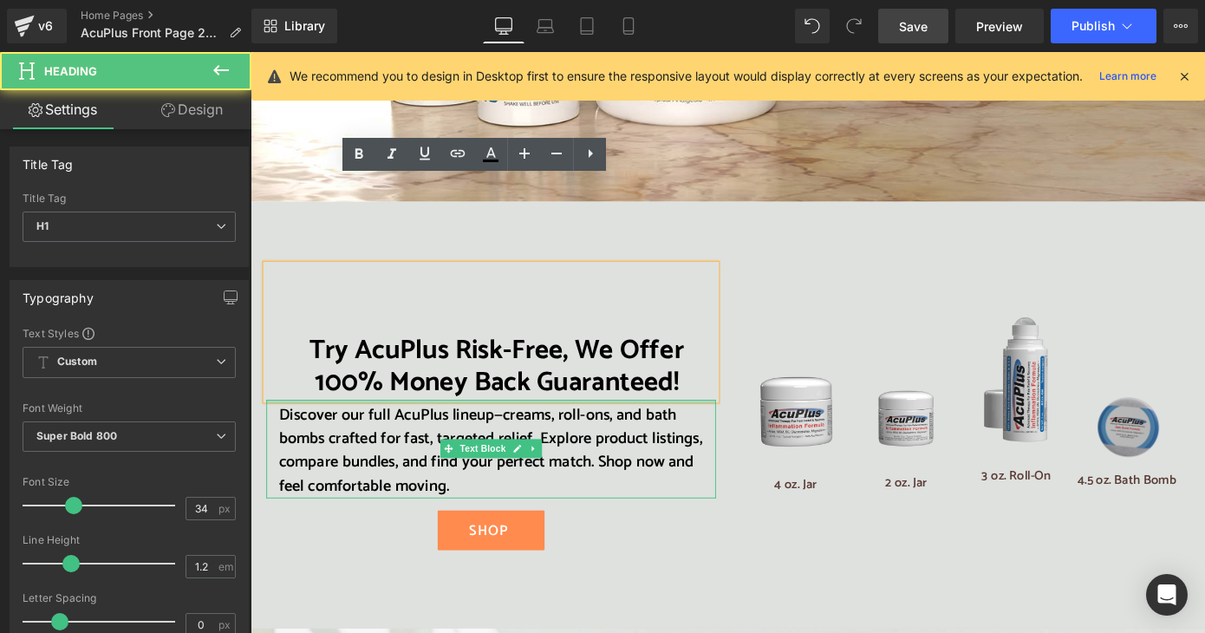
click at [475, 434] on div at bounding box center [515, 436] width 494 height 4
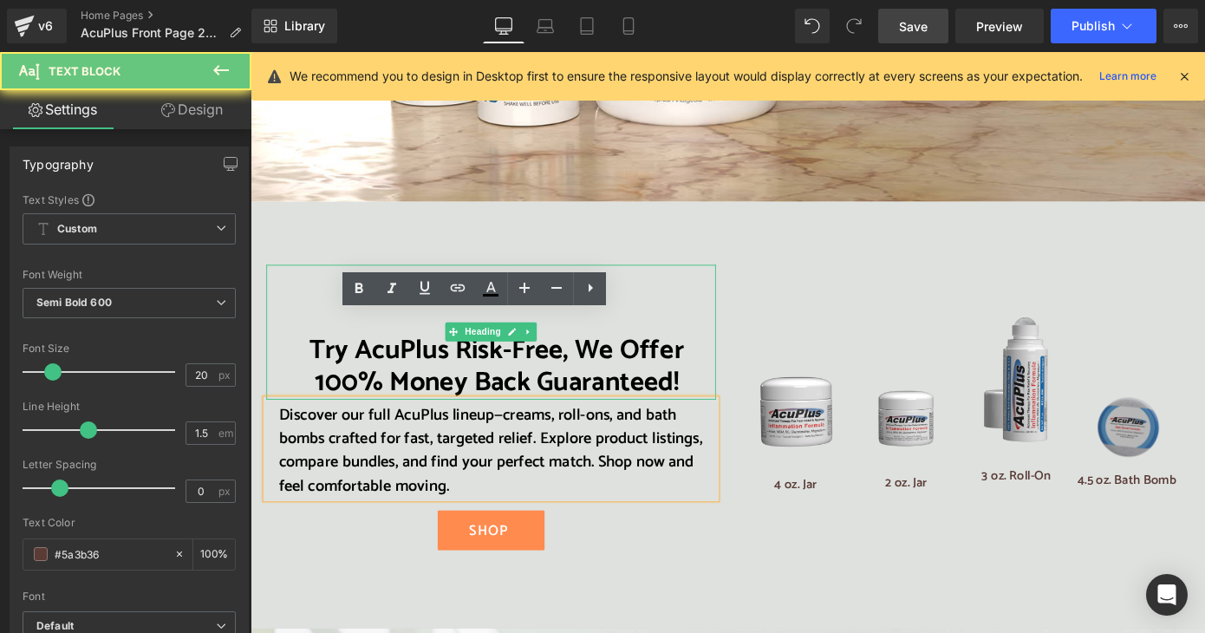
click at [712, 363] on h1 "Try AcuPlus Risk-Free, We Offer 100% Money Back Guaranteed!" at bounding box center [521, 398] width 482 height 71
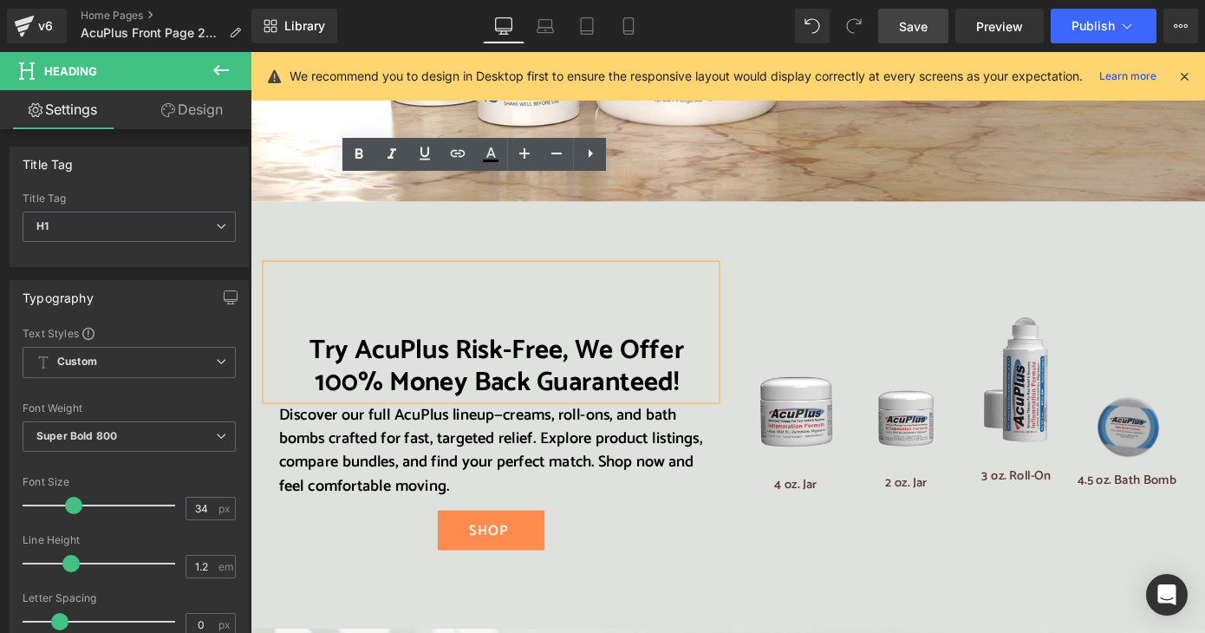
click at [788, 286] on div "Image 4 oz. Jar Text Block Image 2 oz. Jar Text Block Image 3 oz. Roll-On Text …" at bounding box center [1035, 421] width 494 height 270
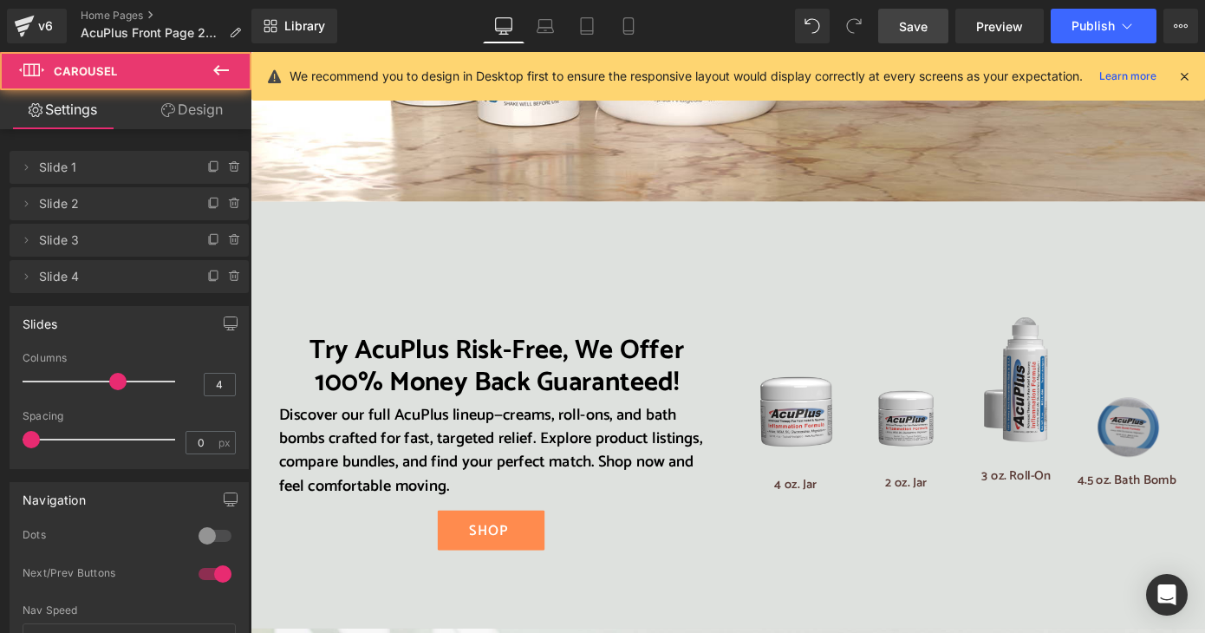
click at [743, 286] on div "Try AcuPlus Risk-Free, We Offer 100% Money Back Guaranteed!" at bounding box center [515, 360] width 494 height 148
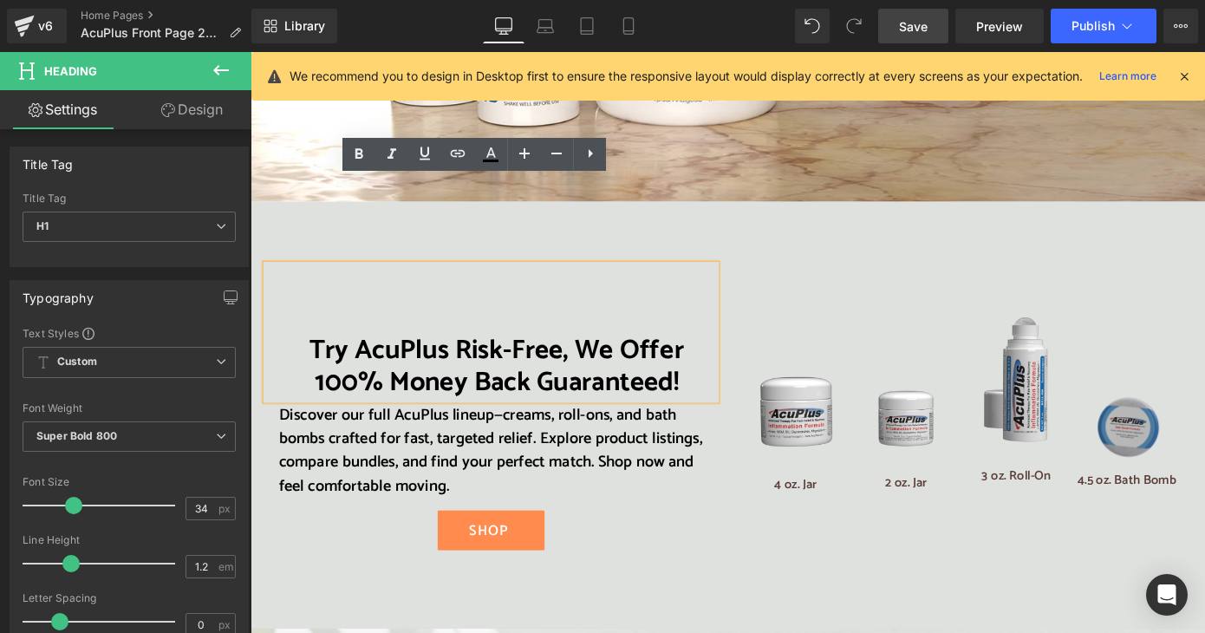
click at [744, 286] on div "Try AcuPlus Risk-Free, We Offer 100% Money Back Guaranteed!" at bounding box center [515, 360] width 494 height 148
click at [734, 217] on div "Try AcuPlus Risk-Free, We Offer 100% Money Back Guaranteed! Heading Discover ou…" at bounding box center [775, 443] width 1041 height 453
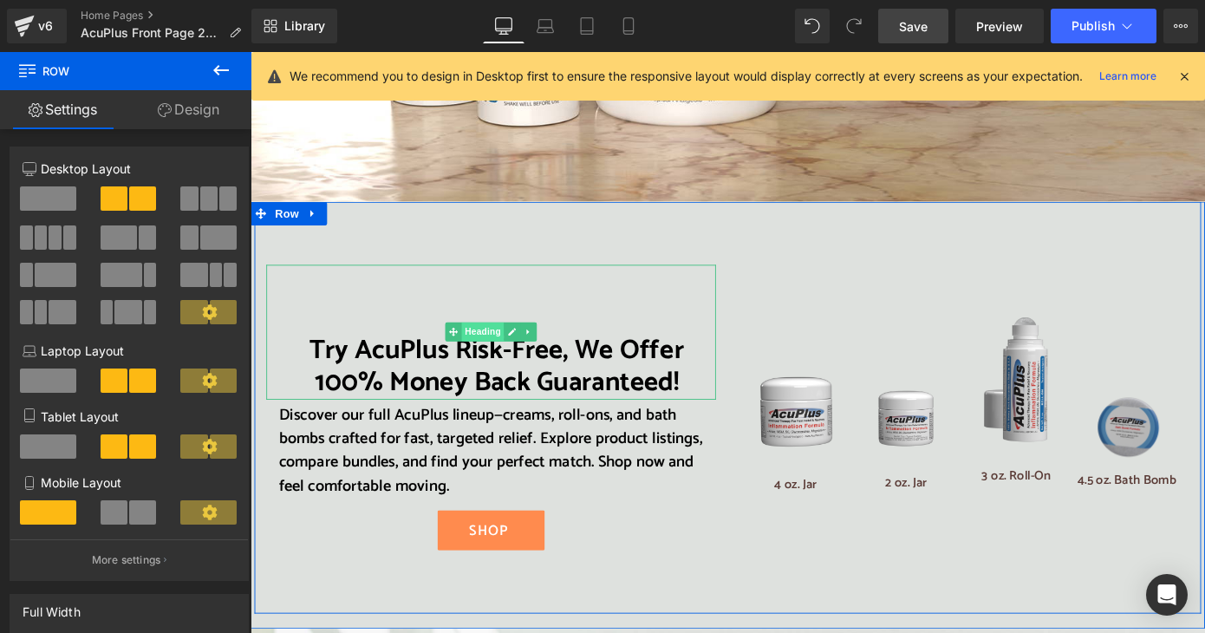
click at [506, 349] on span "Heading" at bounding box center [506, 359] width 47 height 21
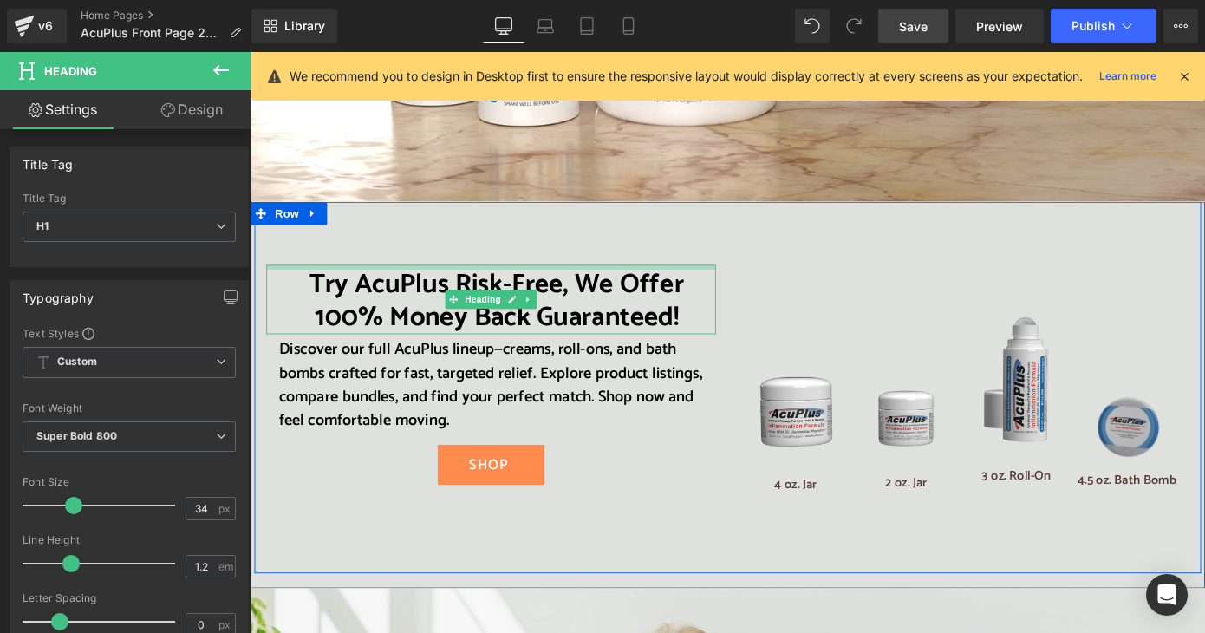
drag, startPoint x: 504, startPoint y: 194, endPoint x: 520, endPoint y: 122, distance: 73.8
click at [520, 217] on div "Try AcuPlus Risk-Free, We Offer 100% Money Back Guaranteed! Heading Discover ou…" at bounding box center [775, 429] width 1049 height 425
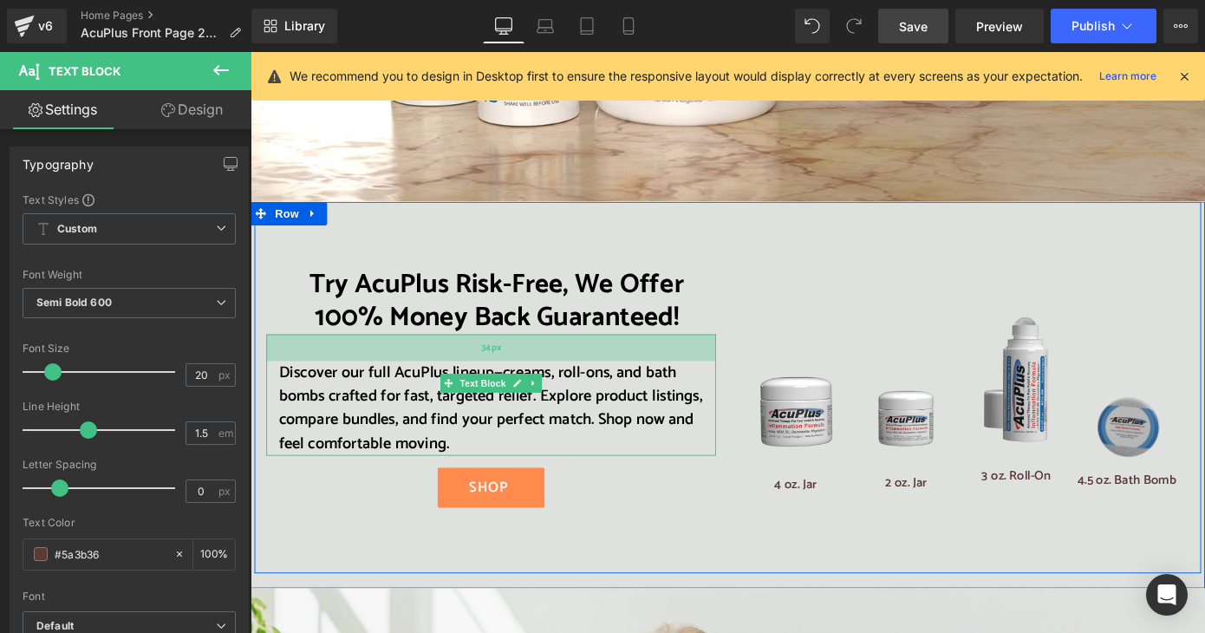
drag, startPoint x: 569, startPoint y: 270, endPoint x: 569, endPoint y: 295, distance: 25.1
click at [569, 362] on div "34px" at bounding box center [515, 376] width 494 height 29
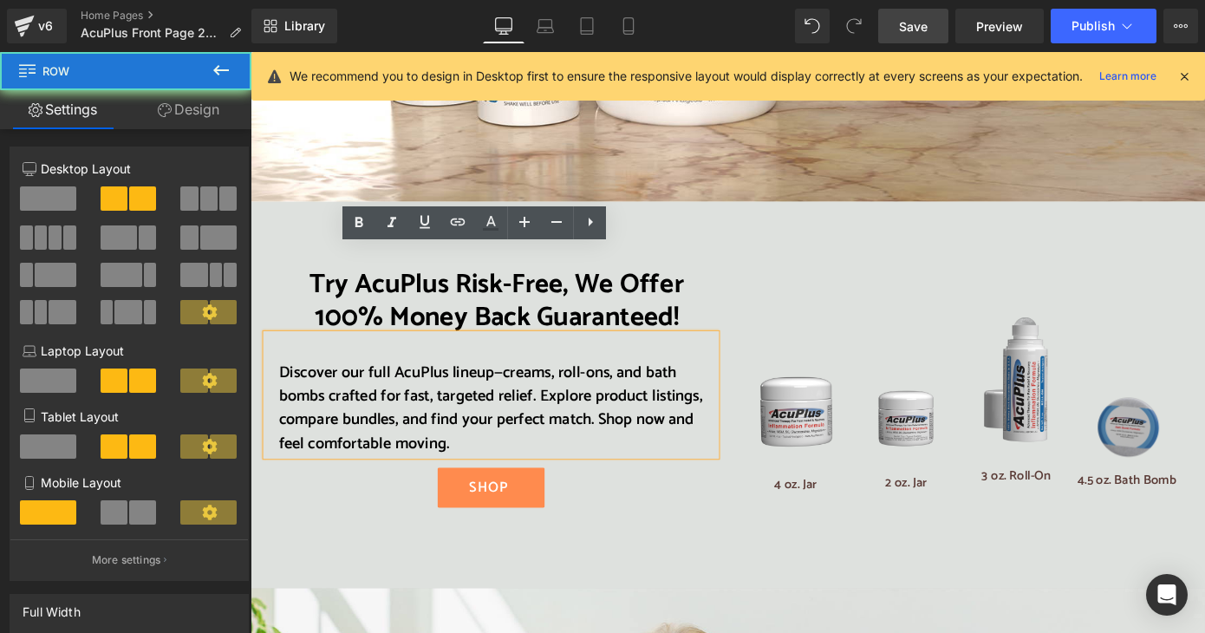
click at [640, 473] on div "Try AcuPlus Risk-Free, We Offer 100% Money Back Guaranteed! Heading Discover ou…" at bounding box center [775, 421] width 1041 height 408
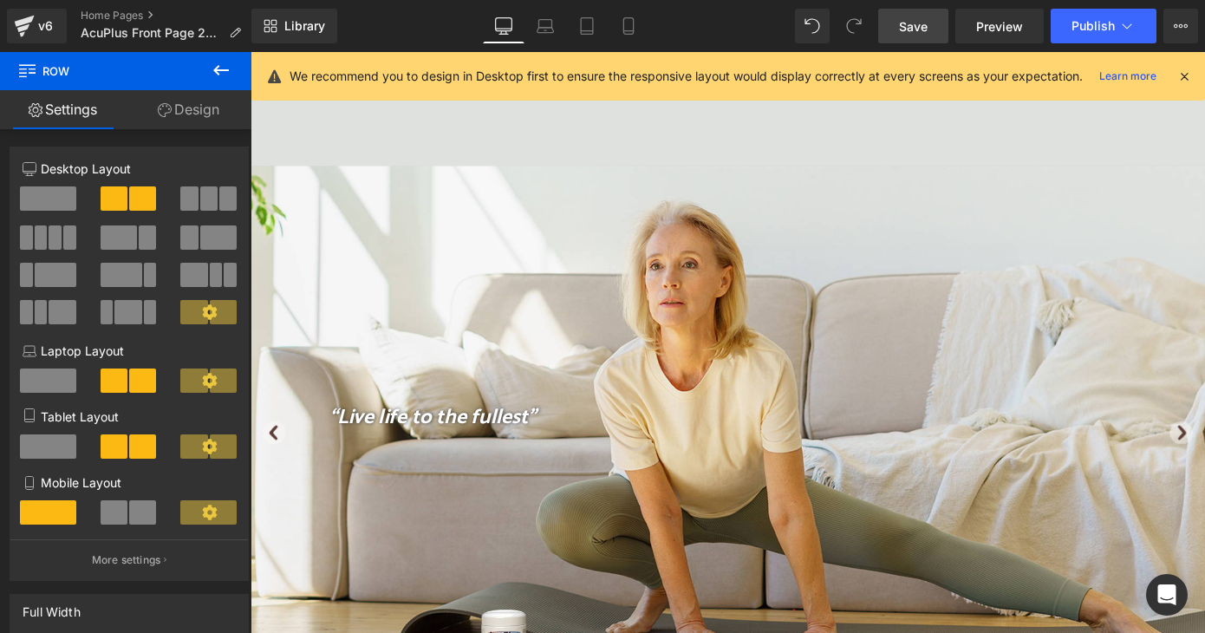
scroll to position [3208, 0]
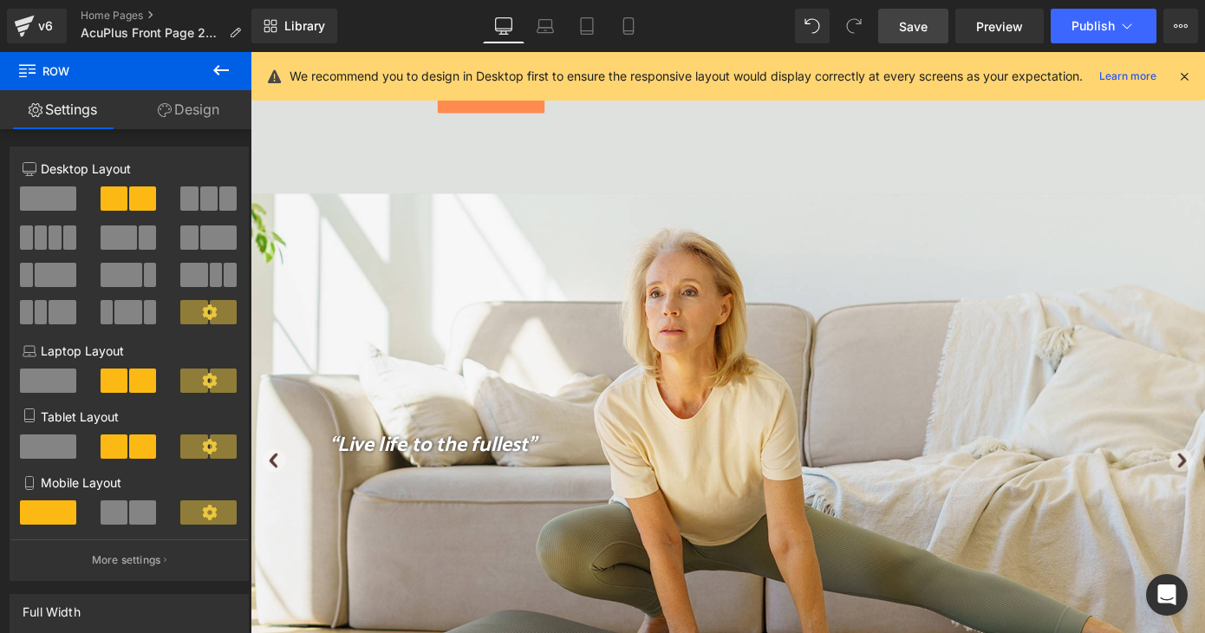
drag, startPoint x: 927, startPoint y: 25, endPoint x: 715, endPoint y: 367, distance: 401.9
click at [927, 25] on span "Save" at bounding box center [913, 26] width 29 height 18
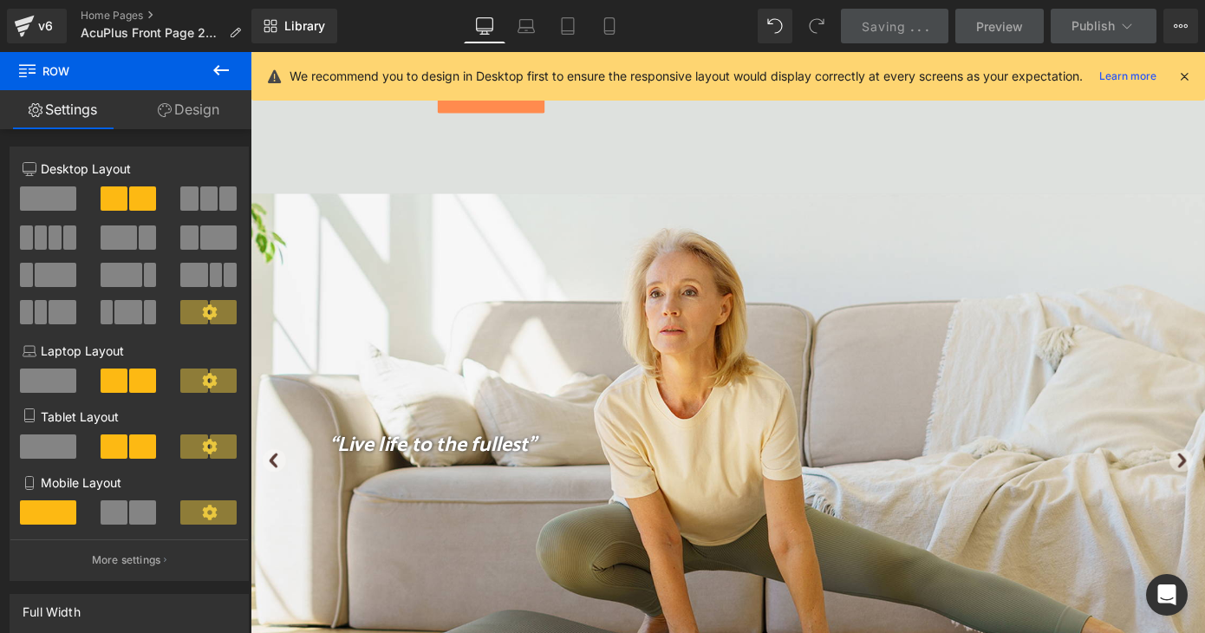
scroll to position [3555, 0]
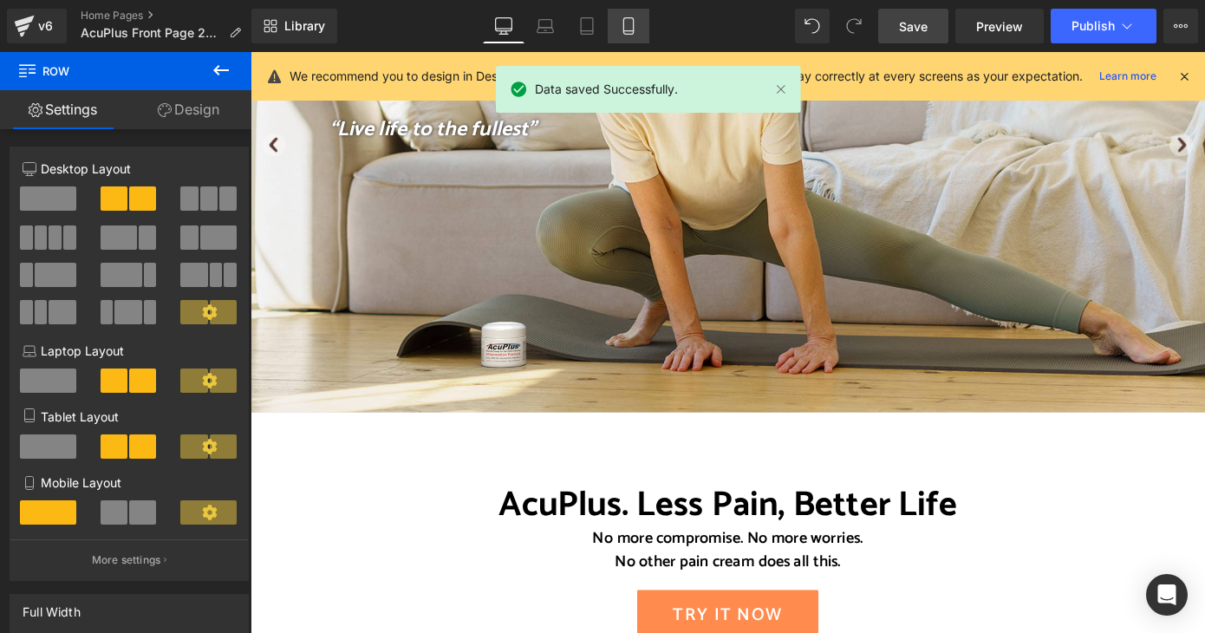
click at [621, 16] on link "Mobile" at bounding box center [629, 26] width 42 height 35
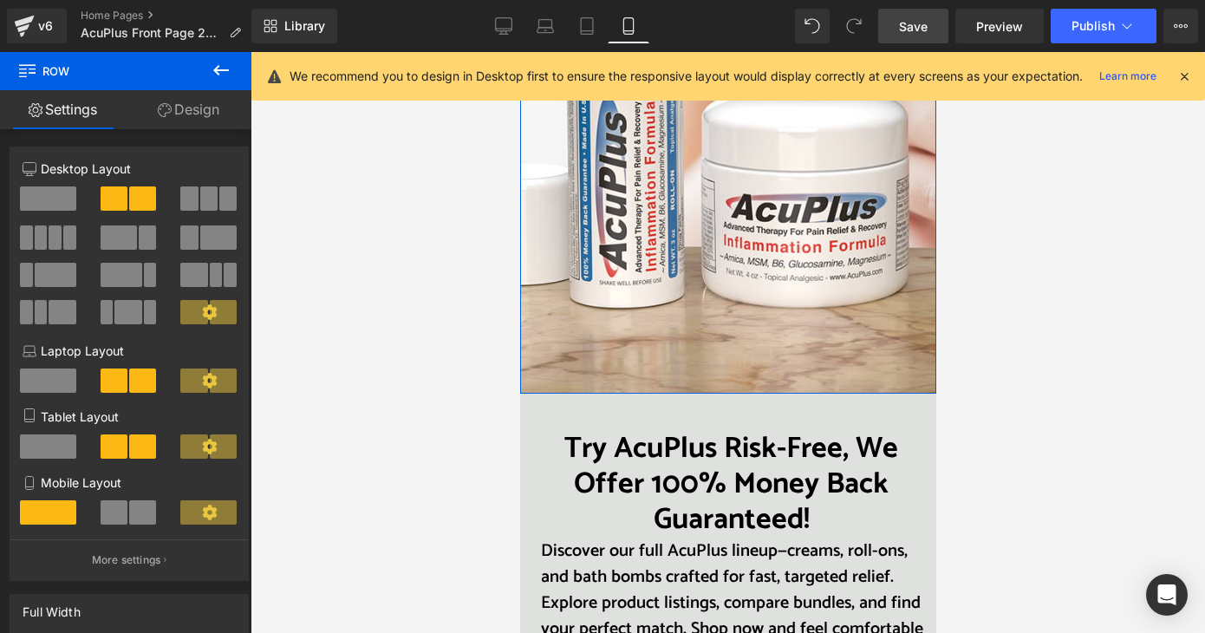
scroll to position [2862, 0]
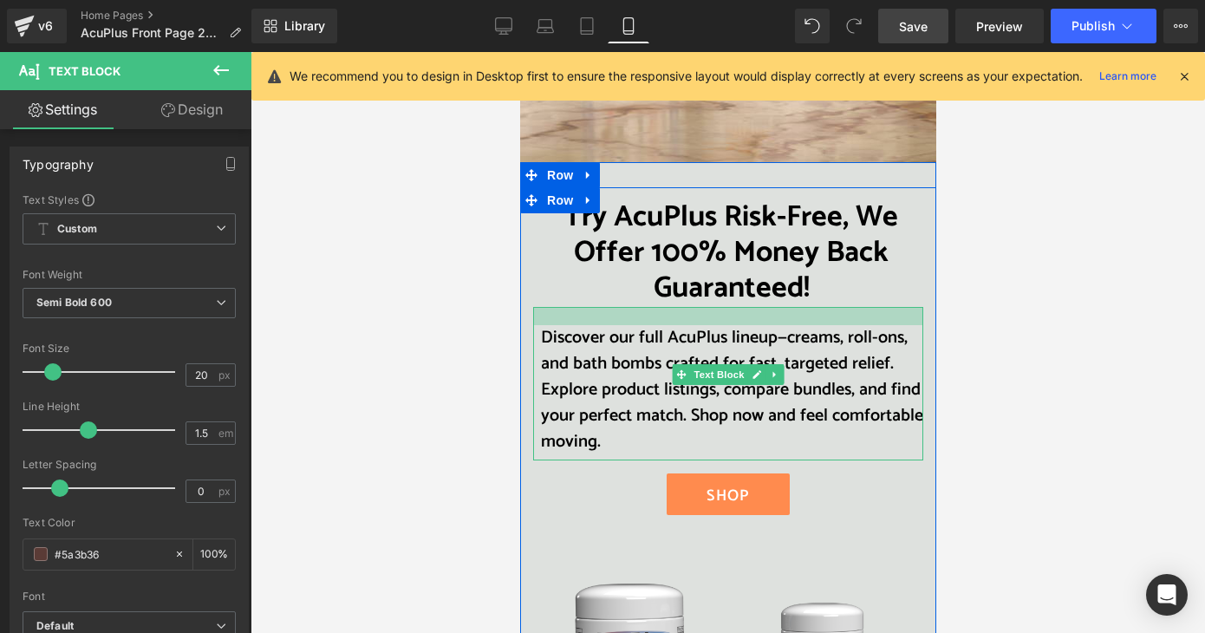
drag, startPoint x: 793, startPoint y: 308, endPoint x: 795, endPoint y: 326, distance: 18.3
click at [795, 326] on div "Discover our full AcuPlus lineup—creams, roll-ons, and bath bombs crafted for f…" at bounding box center [727, 383] width 390 height 153
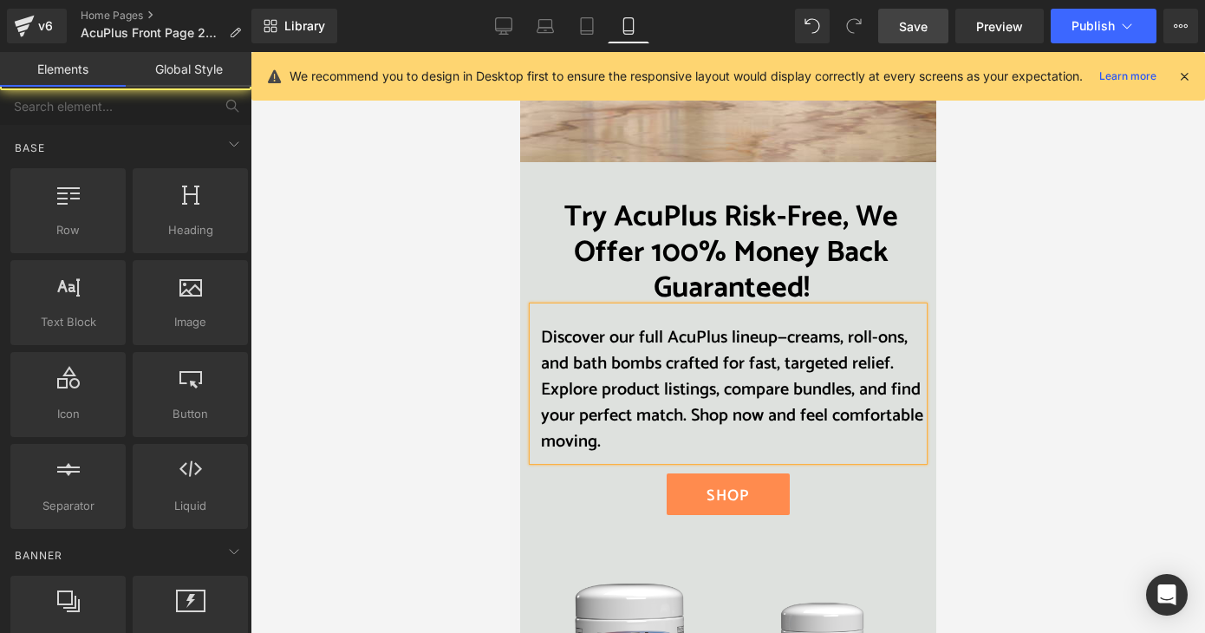
click at [1063, 404] on div at bounding box center [728, 342] width 955 height 581
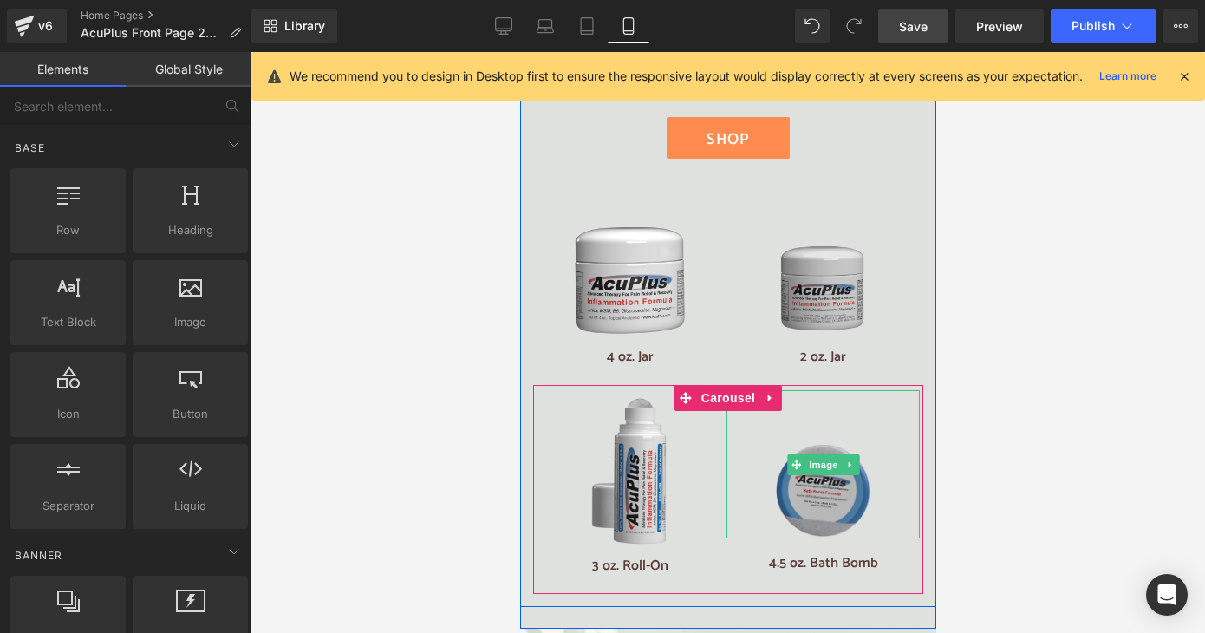
scroll to position [3122, 0]
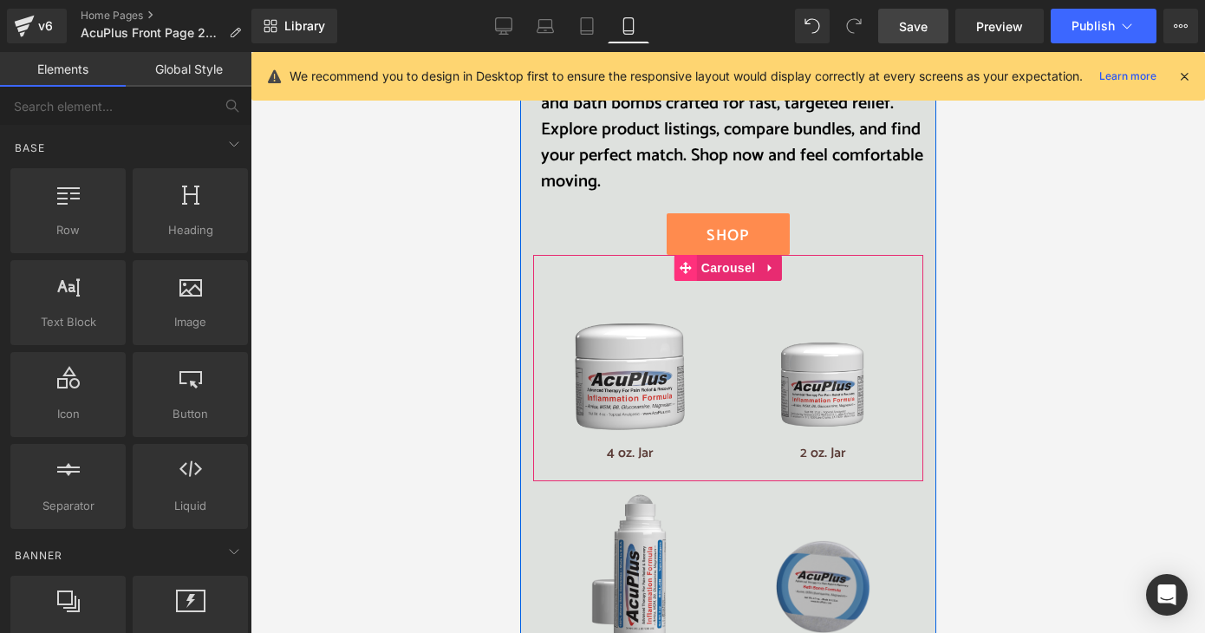
click at [679, 268] on icon at bounding box center [685, 267] width 12 height 13
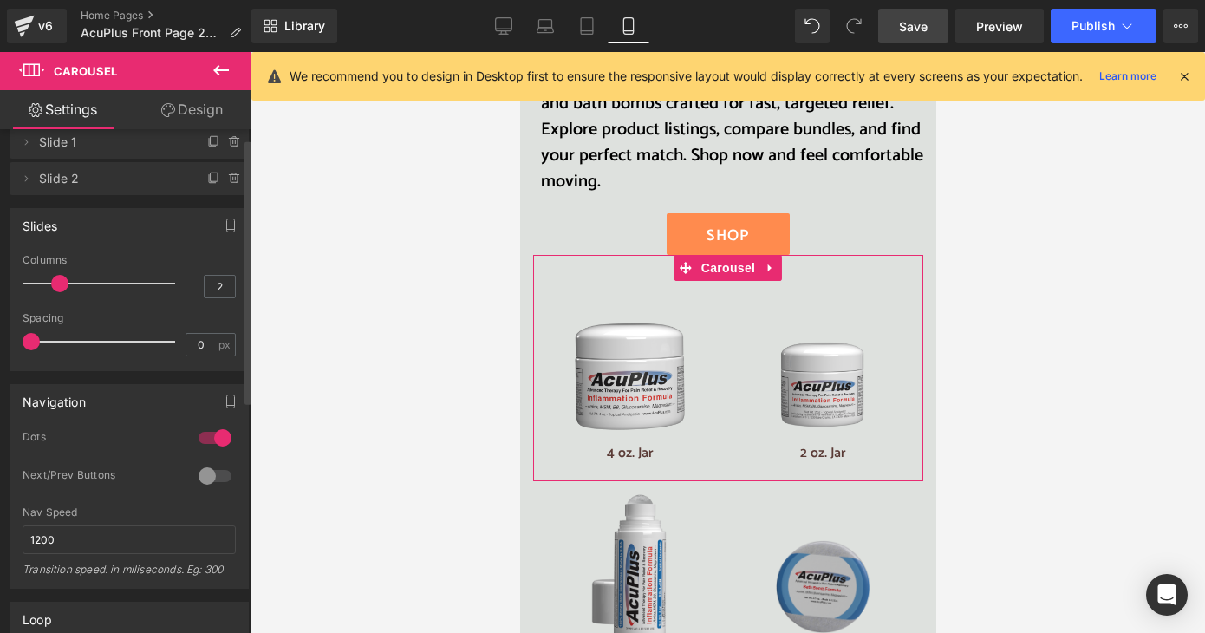
scroll to position [0, 0]
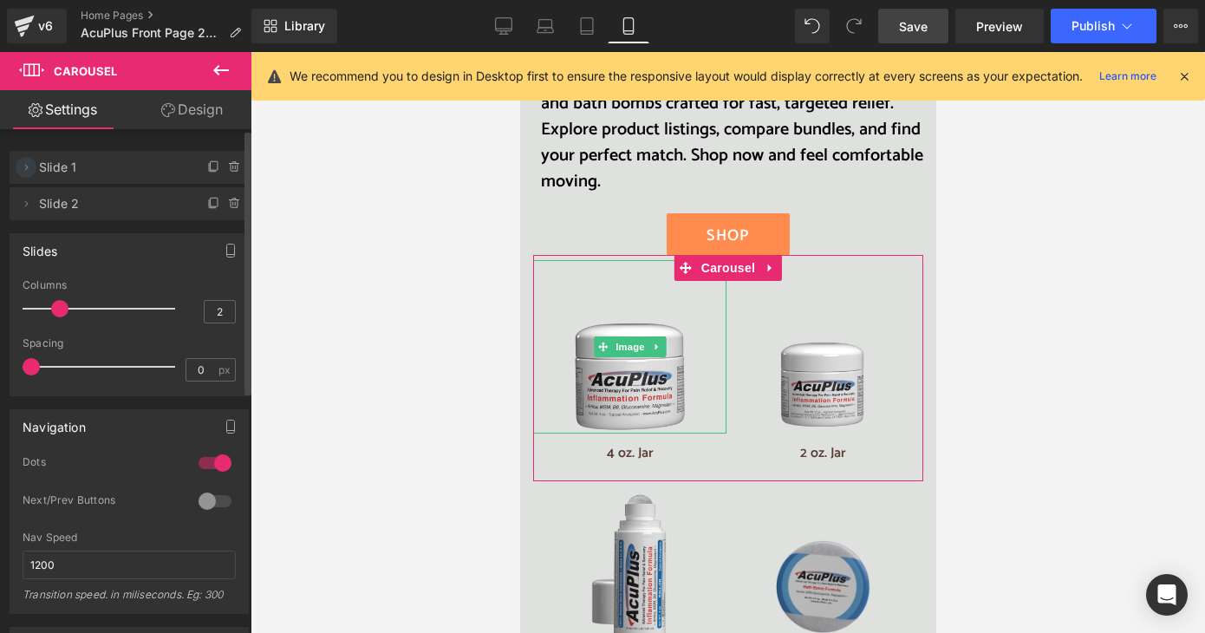
click at [28, 169] on icon at bounding box center [26, 167] width 14 height 14
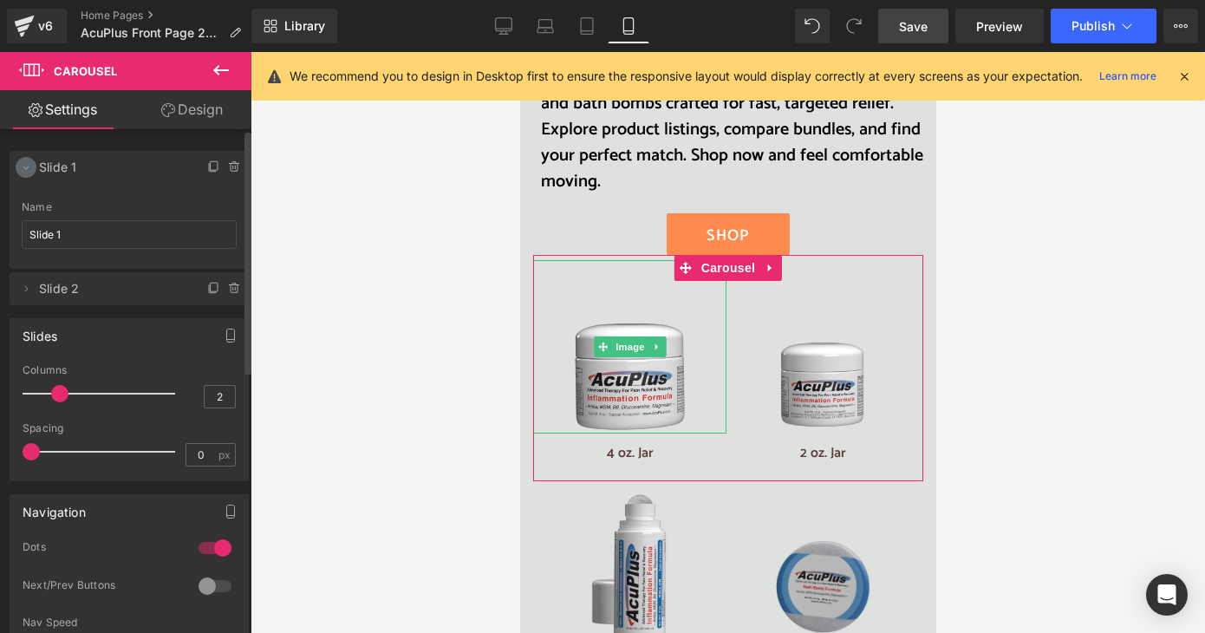
click at [31, 160] on icon at bounding box center [26, 167] width 14 height 14
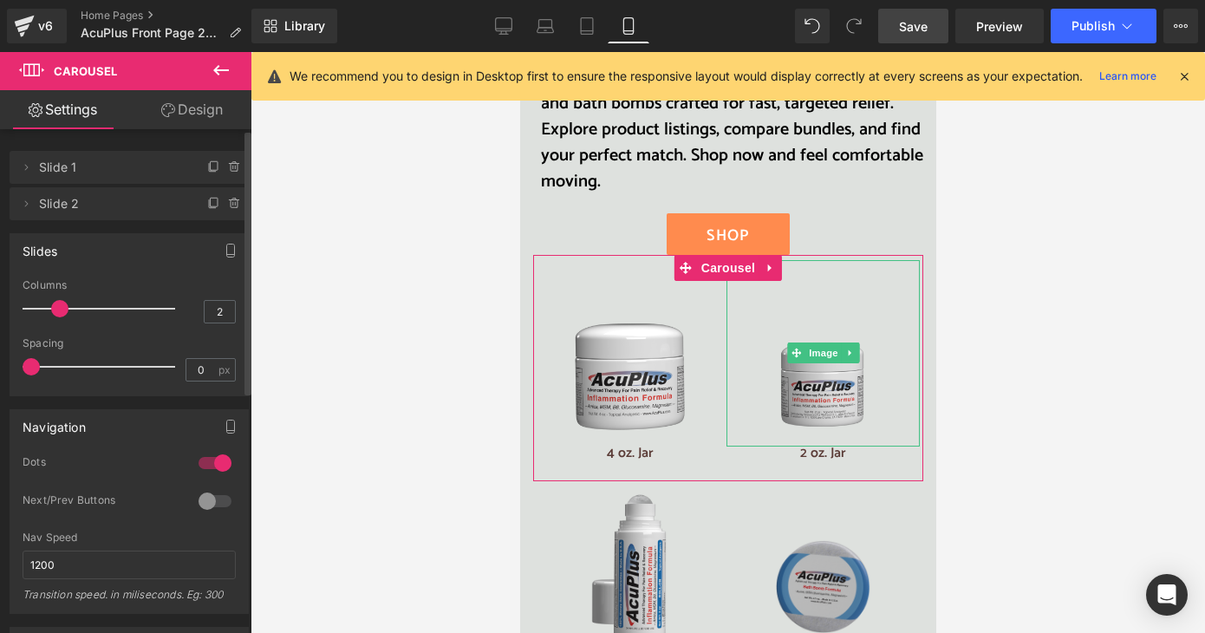
click at [63, 211] on span "Slide 2" at bounding box center [112, 203] width 146 height 33
click at [203, 110] on link "Design" at bounding box center [192, 109] width 126 height 39
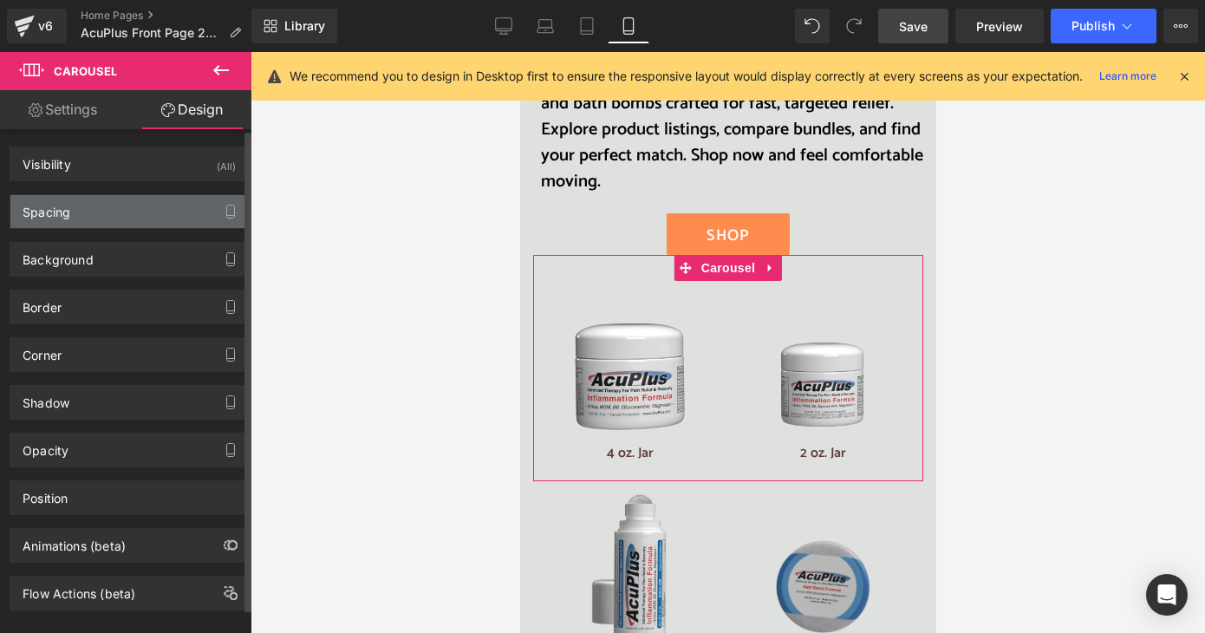
click at [127, 212] on div "Spacing" at bounding box center [129, 211] width 238 height 33
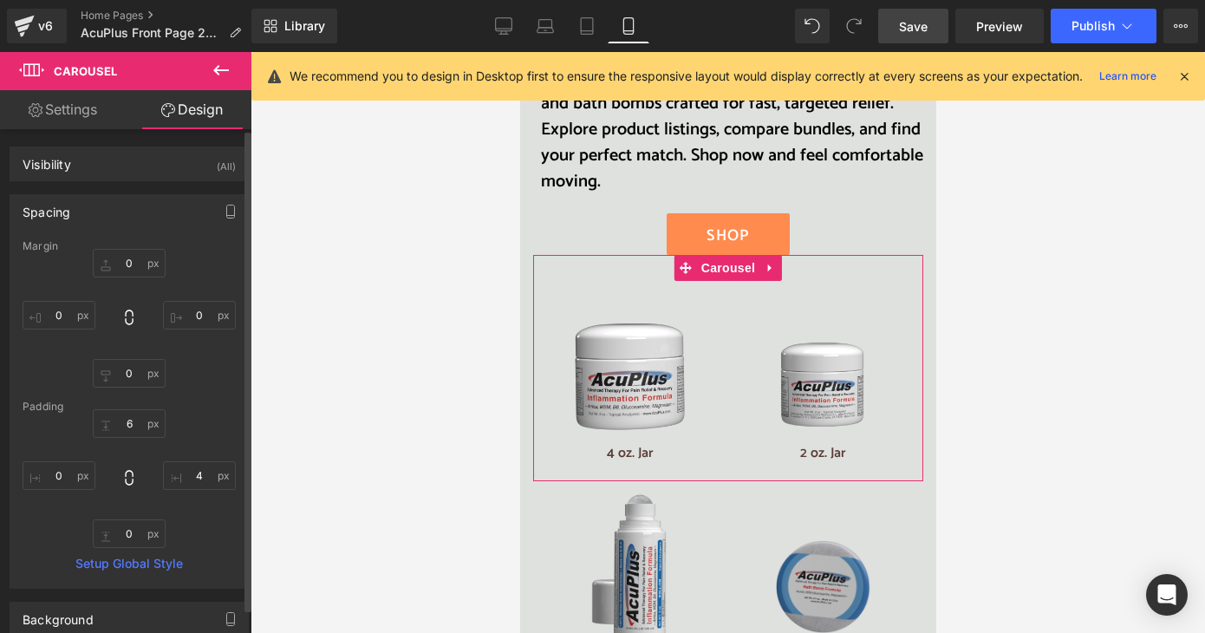
click at [93, 204] on div "Spacing" at bounding box center [129, 211] width 238 height 33
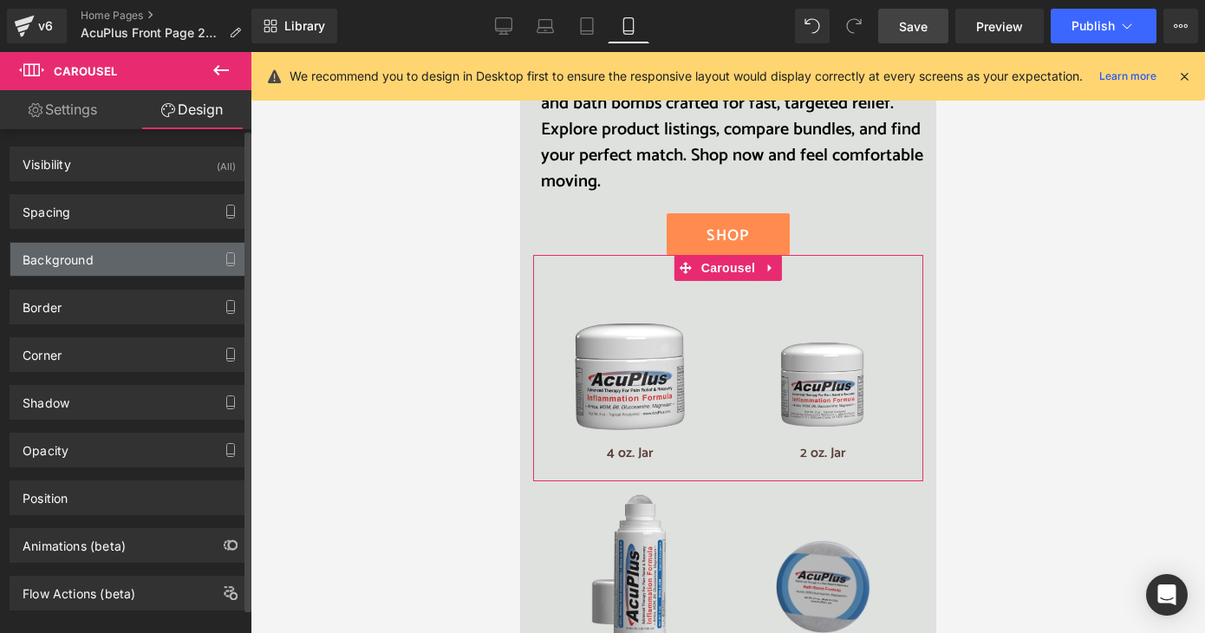
click at [108, 252] on div "Background" at bounding box center [129, 259] width 238 height 33
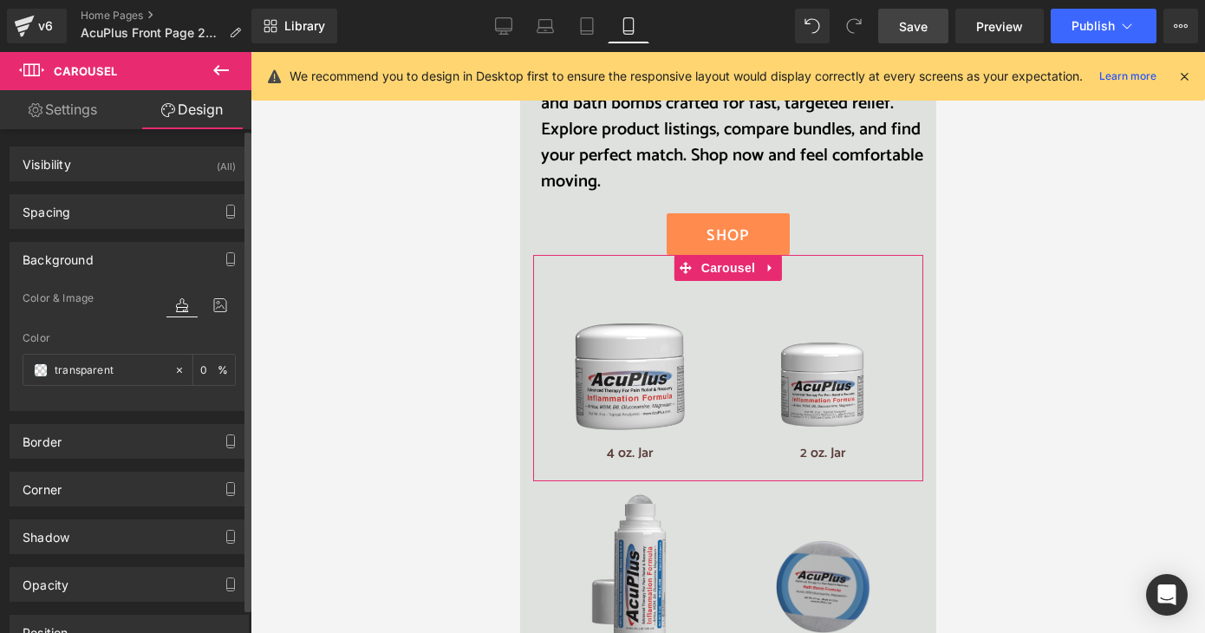
click at [108, 252] on div "Background" at bounding box center [129, 259] width 238 height 33
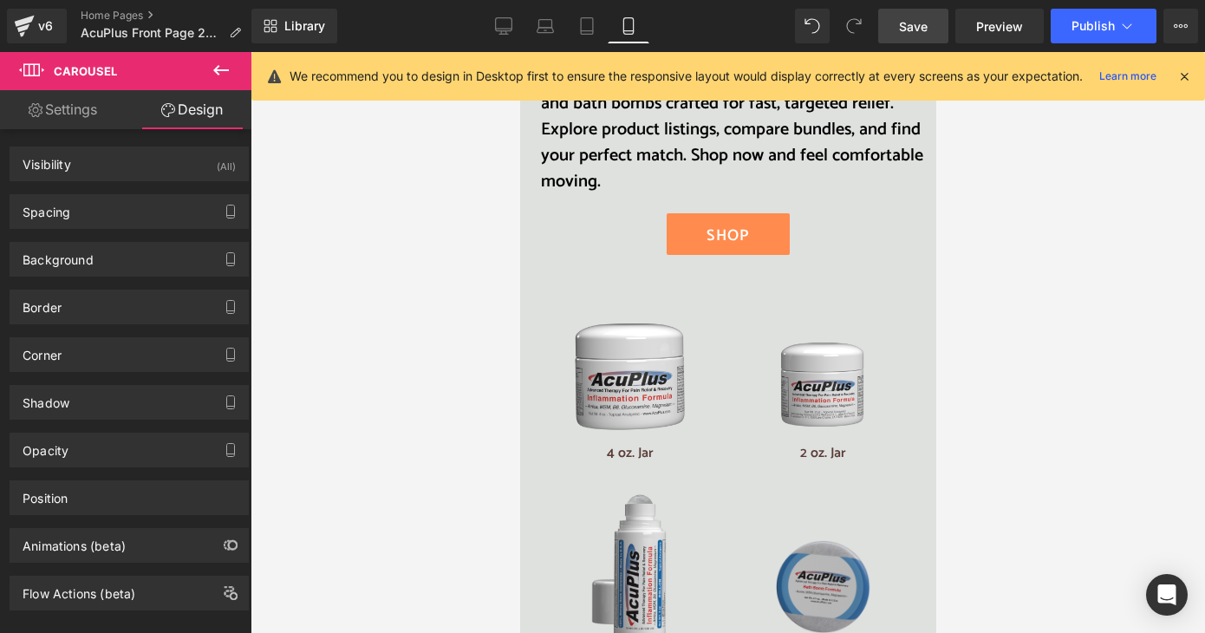
click at [223, 64] on icon at bounding box center [221, 70] width 21 height 21
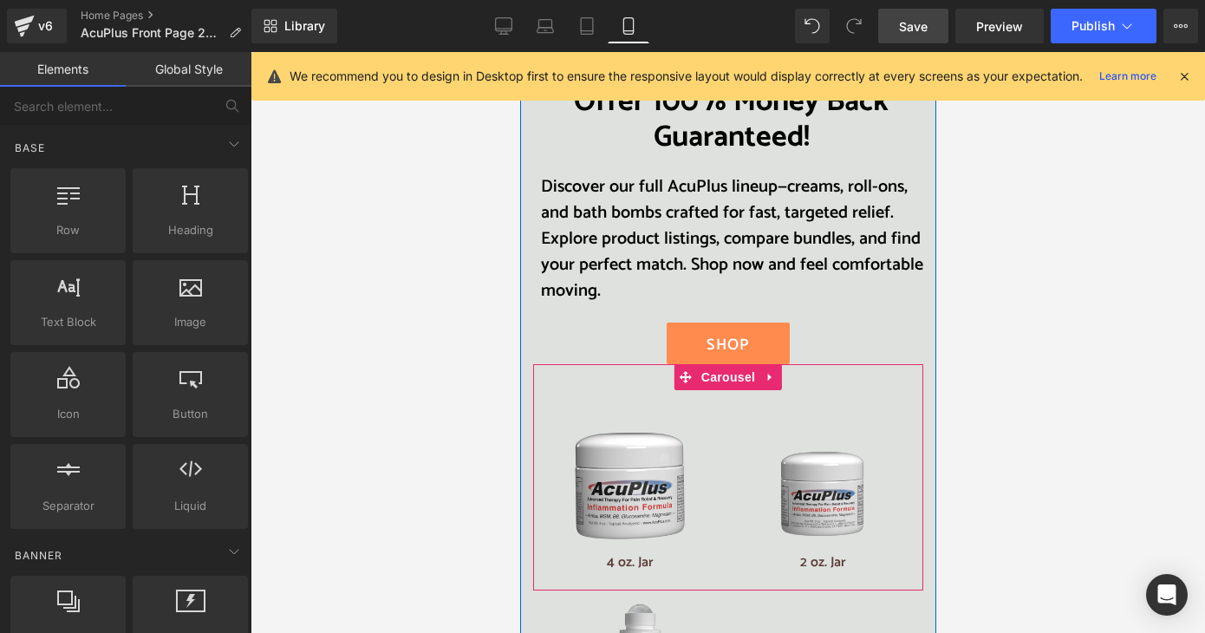
scroll to position [2775, 0]
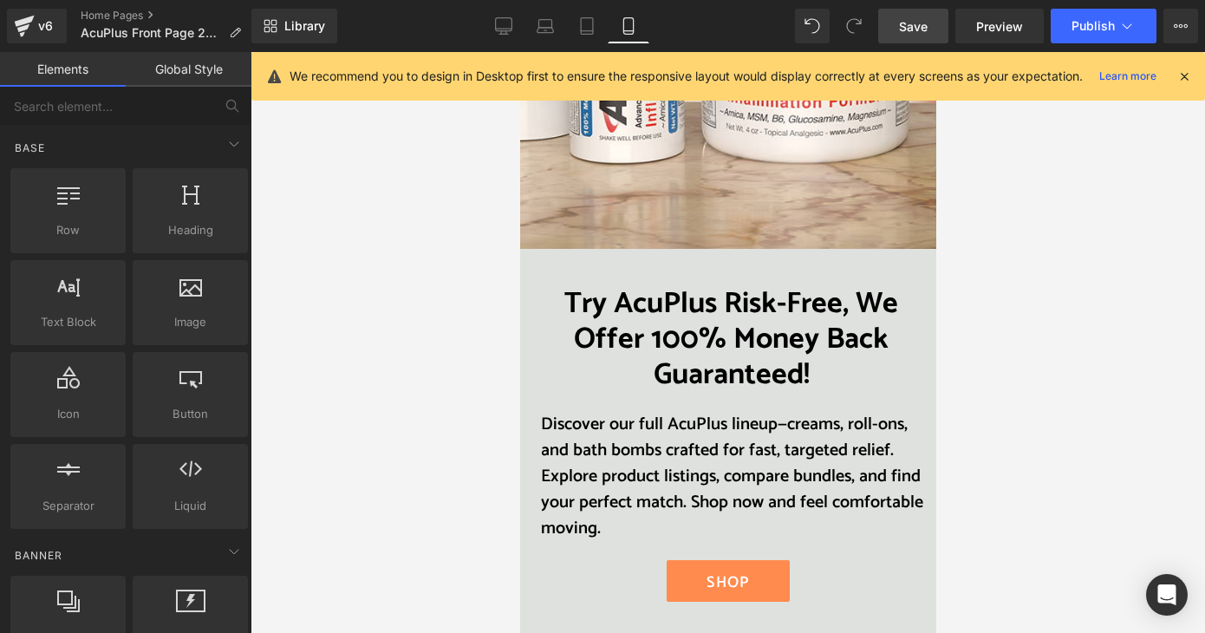
click at [923, 22] on span "Save" at bounding box center [913, 26] width 29 height 18
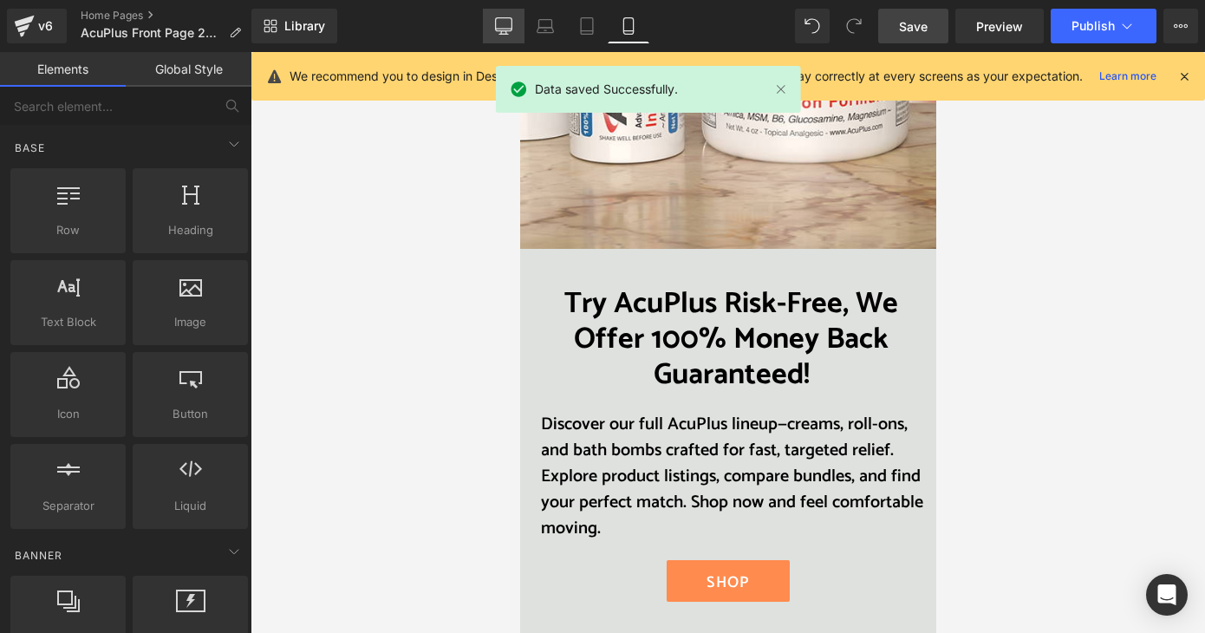
click at [500, 20] on icon at bounding box center [503, 25] width 17 height 17
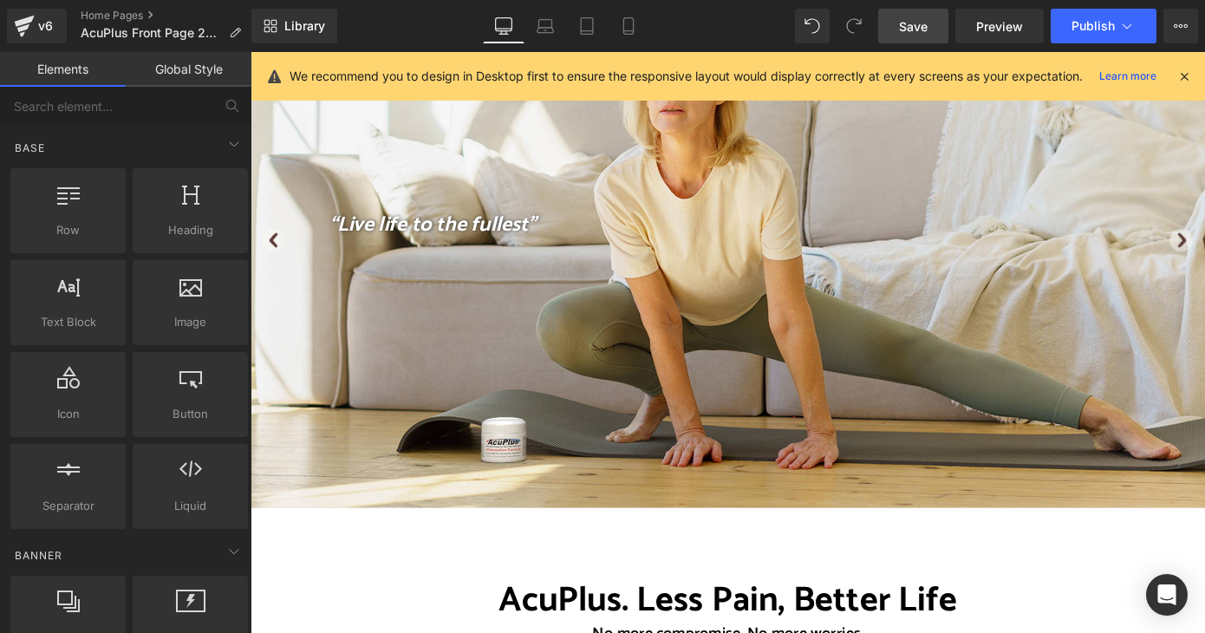
scroll to position [2931, 0]
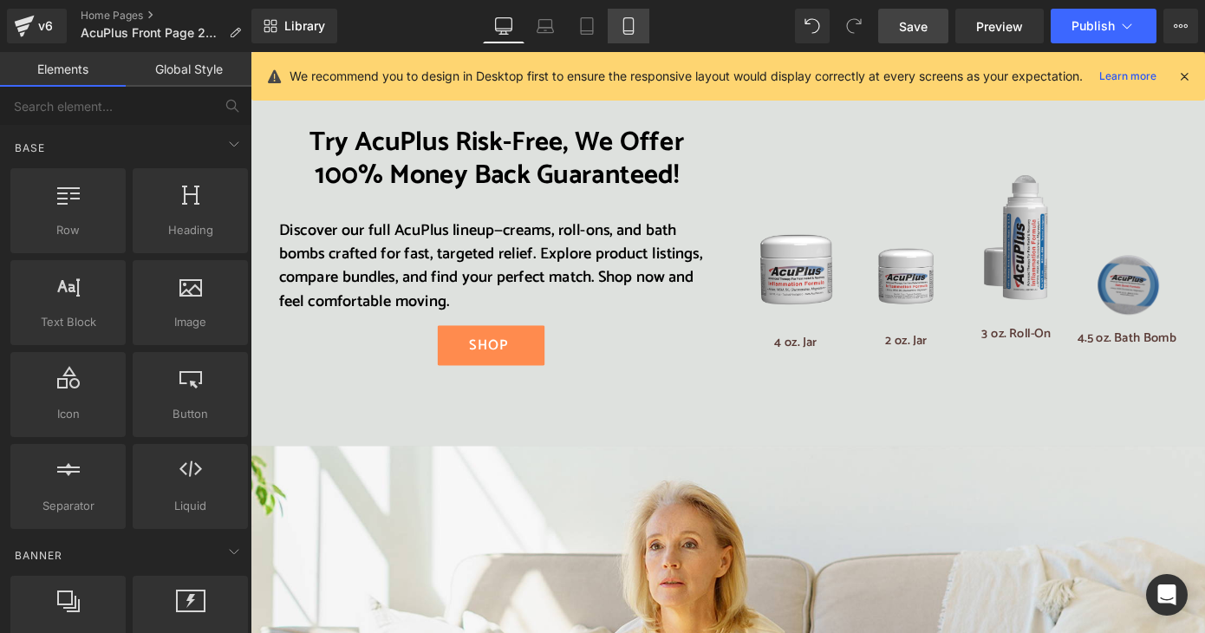
click at [622, 28] on icon at bounding box center [628, 25] width 17 height 17
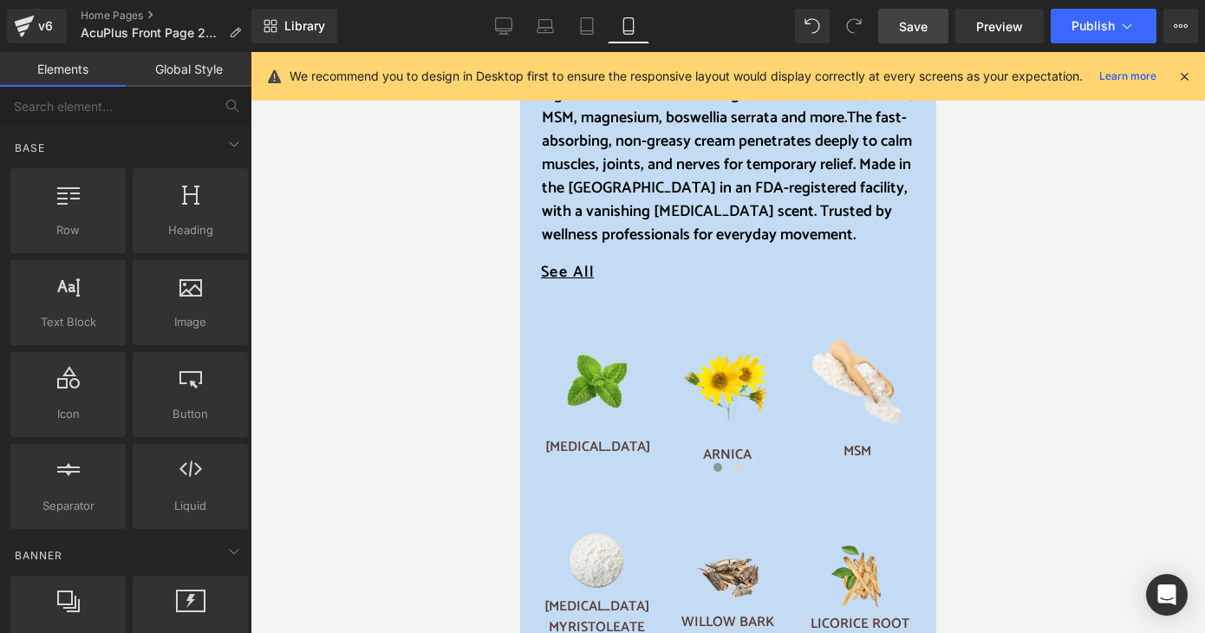
scroll to position [1063, 0]
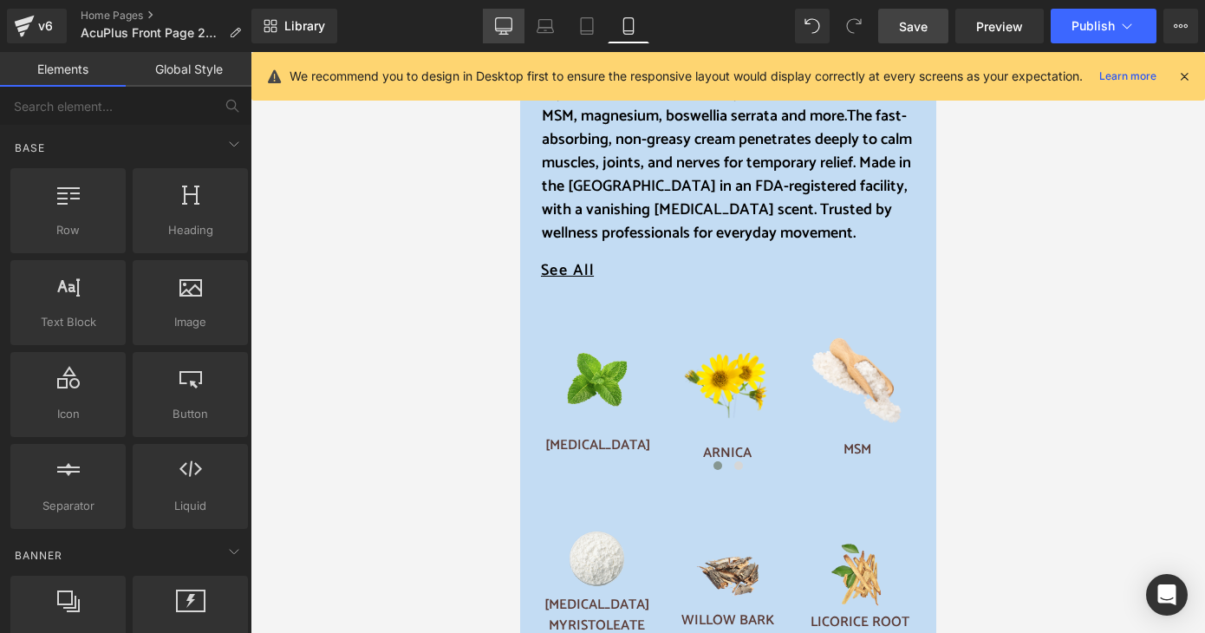
click at [507, 23] on icon at bounding box center [503, 25] width 17 height 17
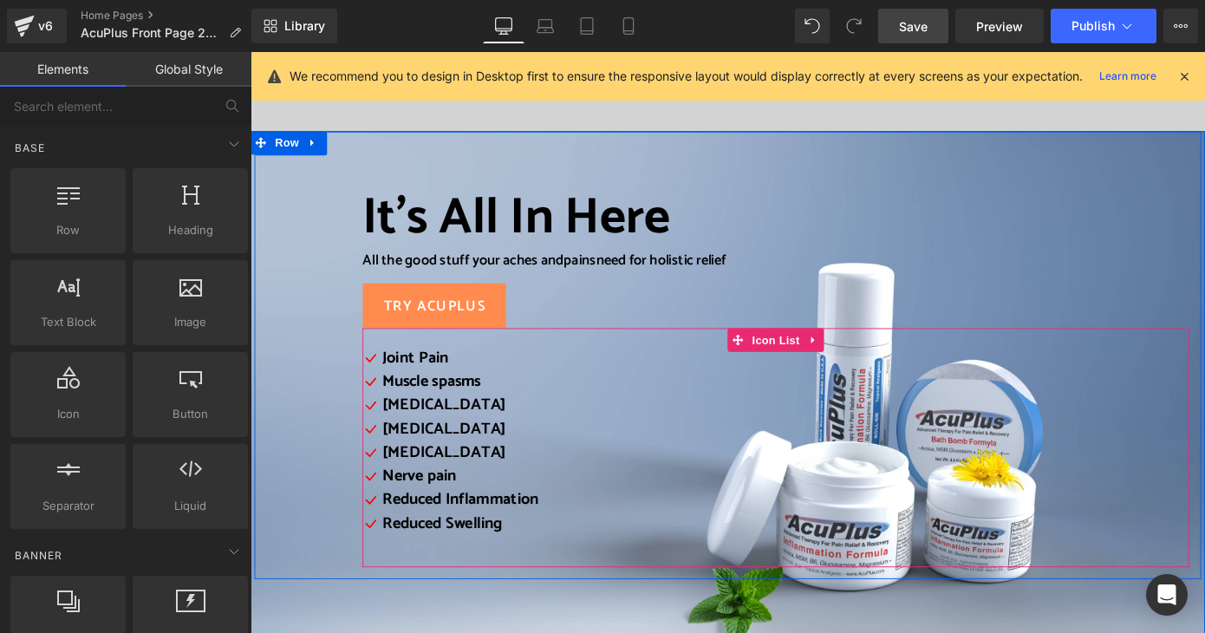
scroll to position [347, 0]
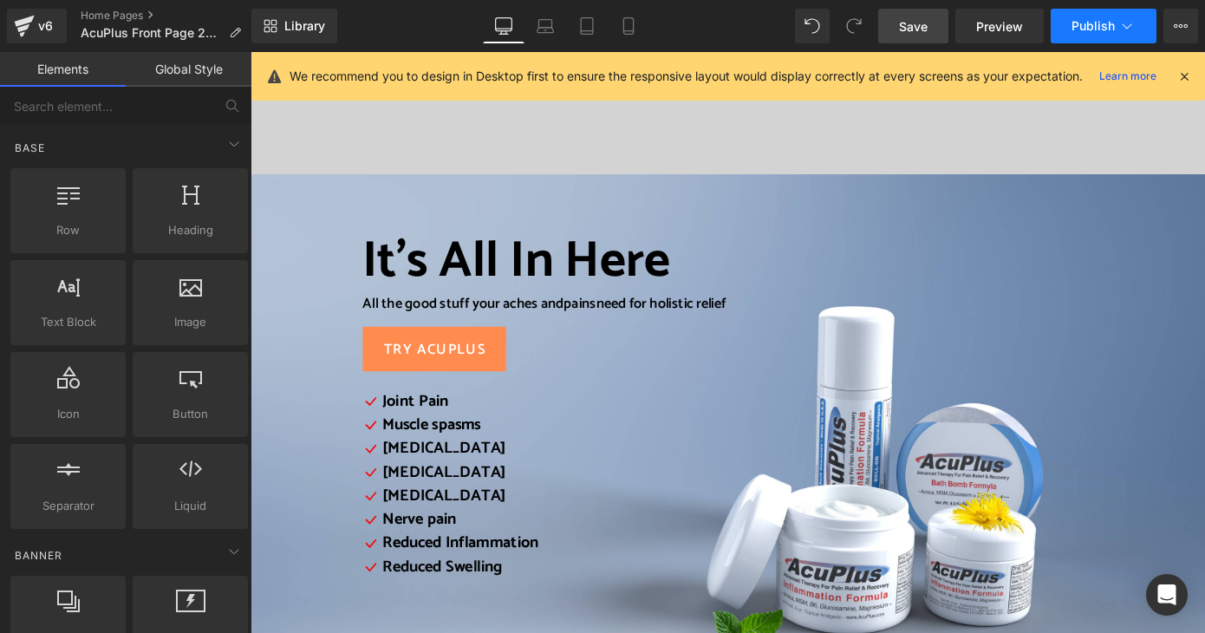
click at [1077, 25] on span "Publish" at bounding box center [1093, 26] width 43 height 14
click at [917, 28] on span "Save" at bounding box center [913, 26] width 29 height 18
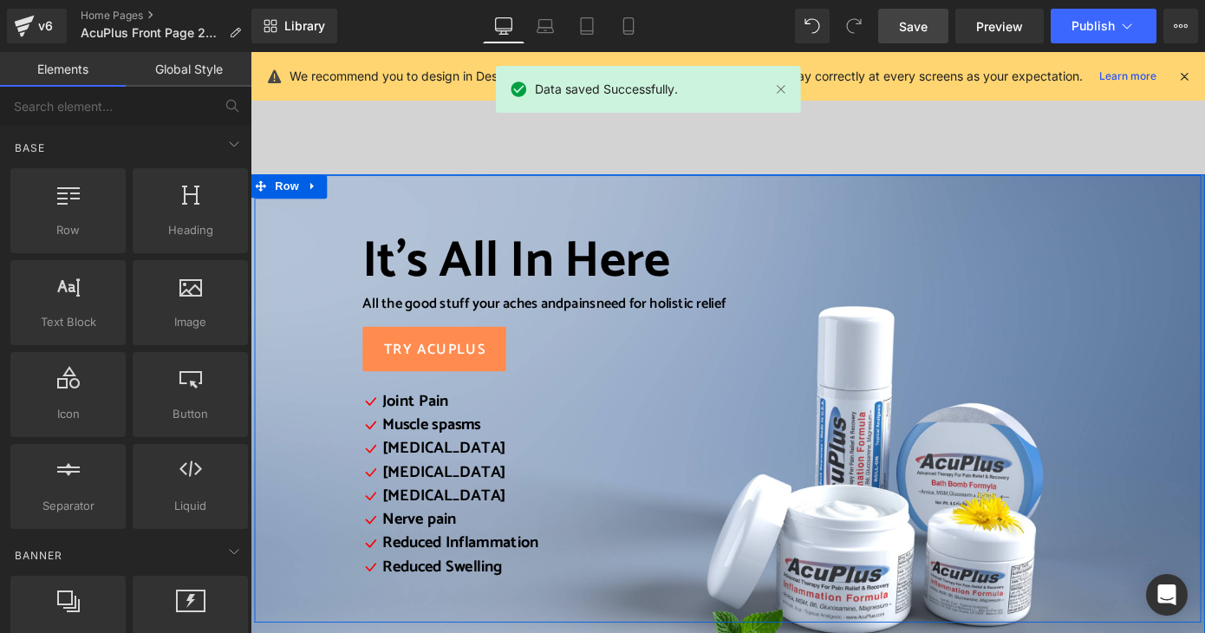
click at [296, 235] on div "It’s All In Here Heading All the good stuff your aches and pains need for holis…" at bounding box center [775, 433] width 1041 height 492
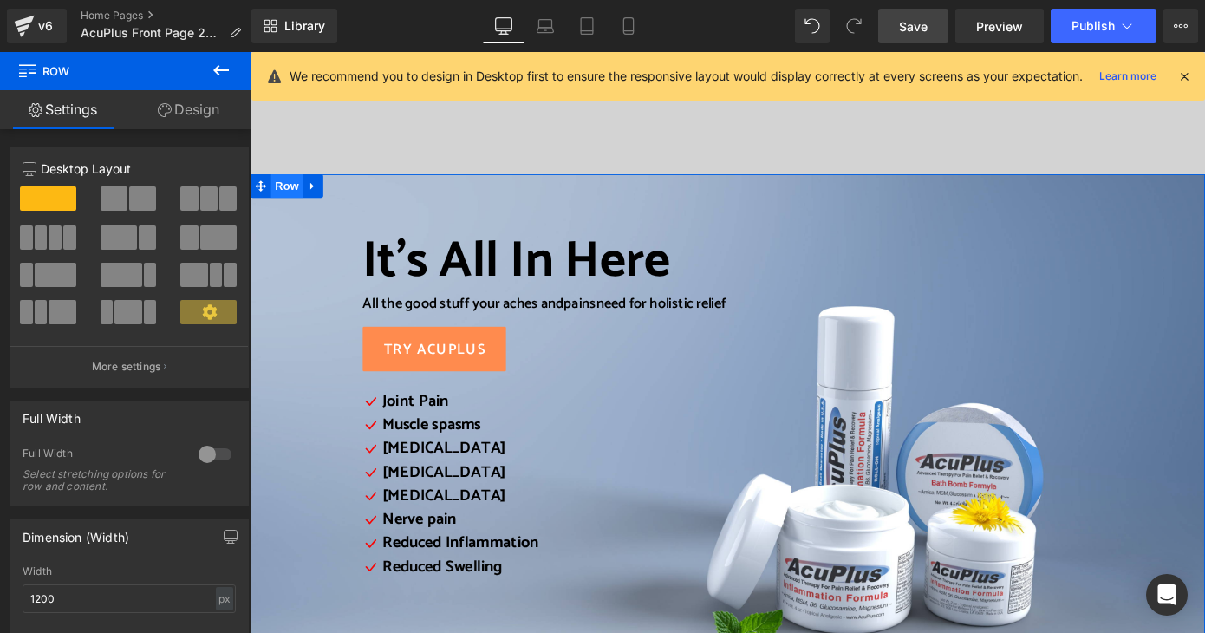
click at [277, 195] on span "Row" at bounding box center [290, 199] width 35 height 26
click at [198, 108] on link "Design" at bounding box center [189, 109] width 126 height 39
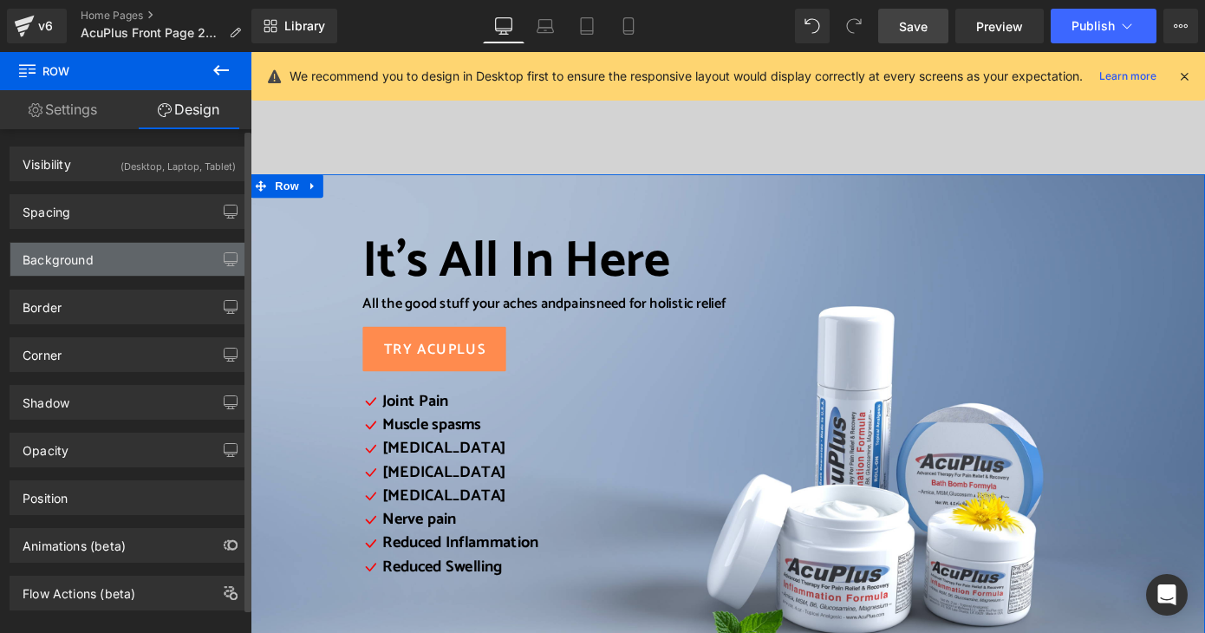
click at [69, 251] on div "Background" at bounding box center [58, 255] width 71 height 24
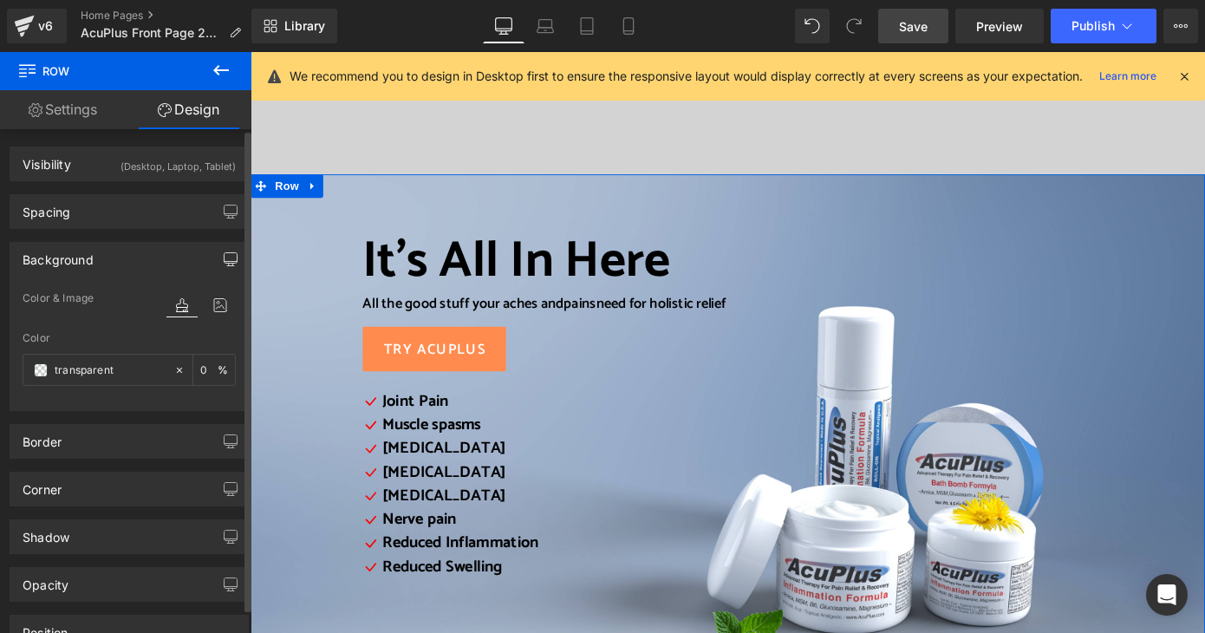
click at [229, 258] on icon "button" at bounding box center [231, 259] width 14 height 14
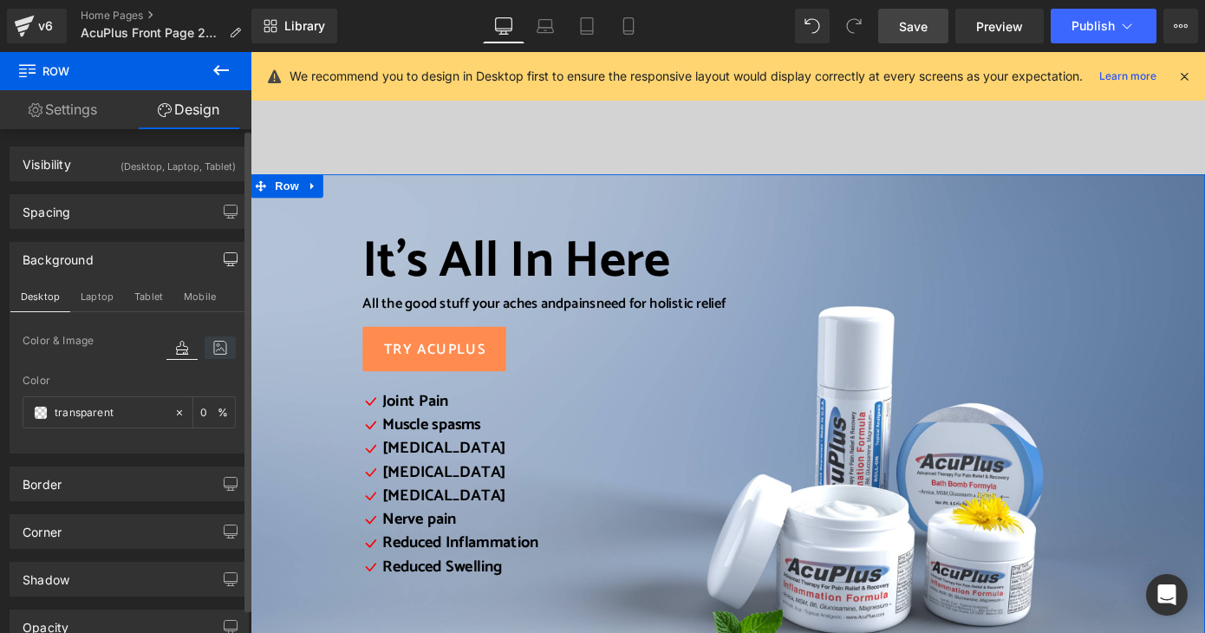
click at [218, 351] on icon at bounding box center [220, 347] width 31 height 23
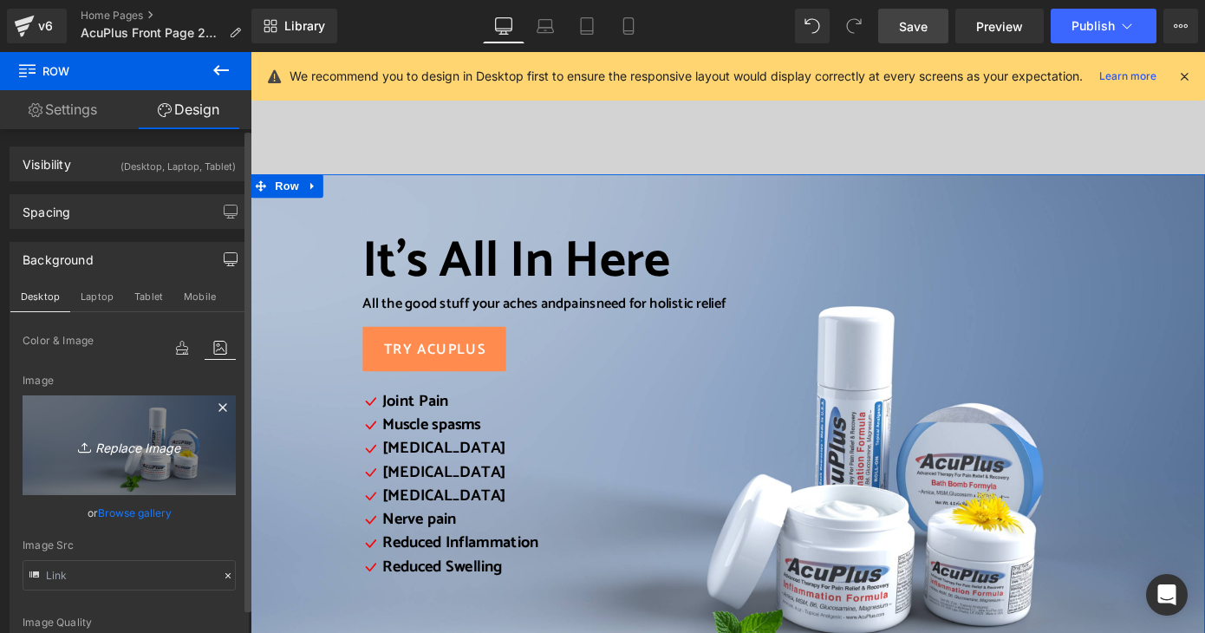
click at [192, 441] on icon "Replace Image" at bounding box center [129, 445] width 139 height 22
type input "C:\fakepath\AcuPlus Line of Products 2025 mobil 2.png"
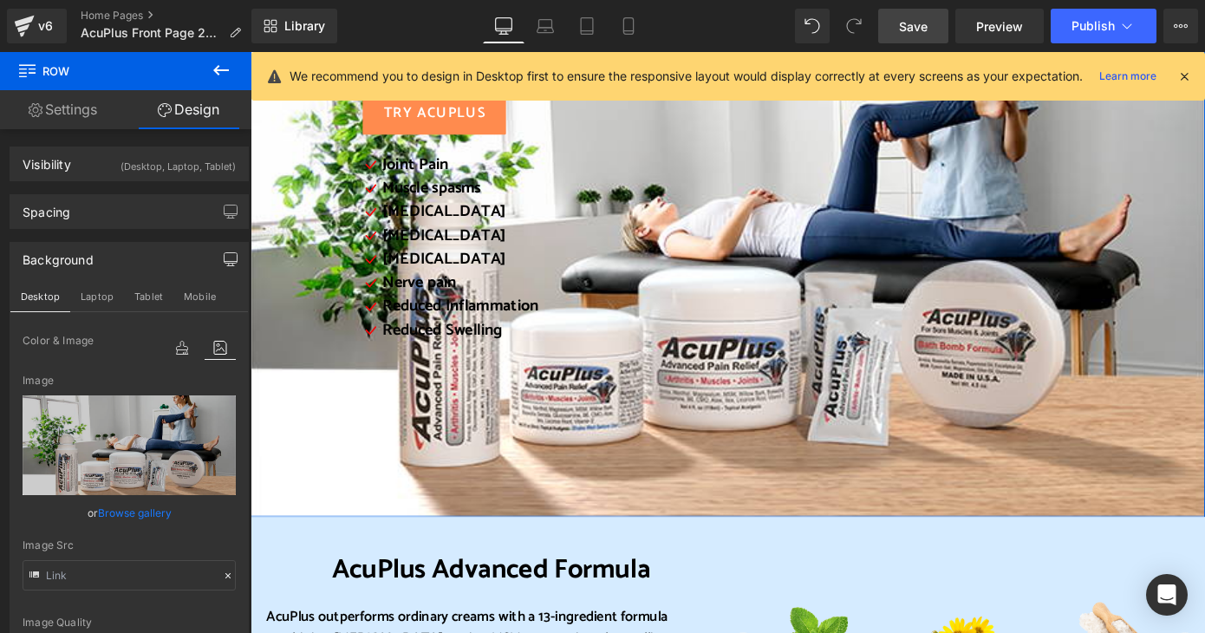
scroll to position [434, 0]
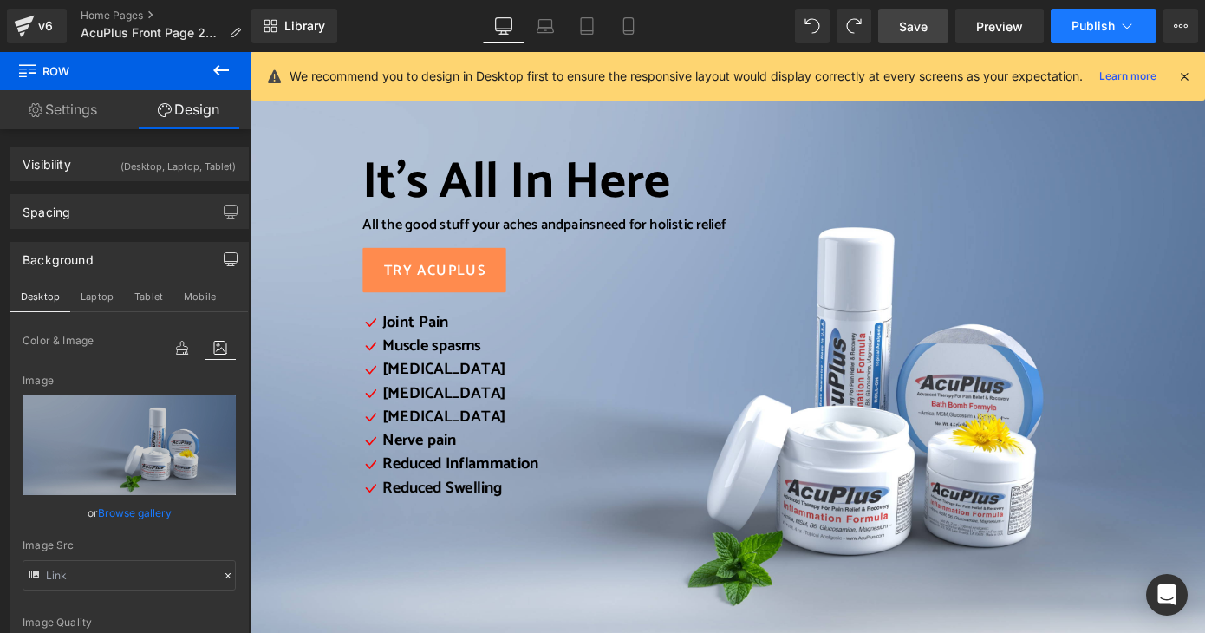
click at [1079, 22] on span "Publish" at bounding box center [1093, 26] width 43 height 14
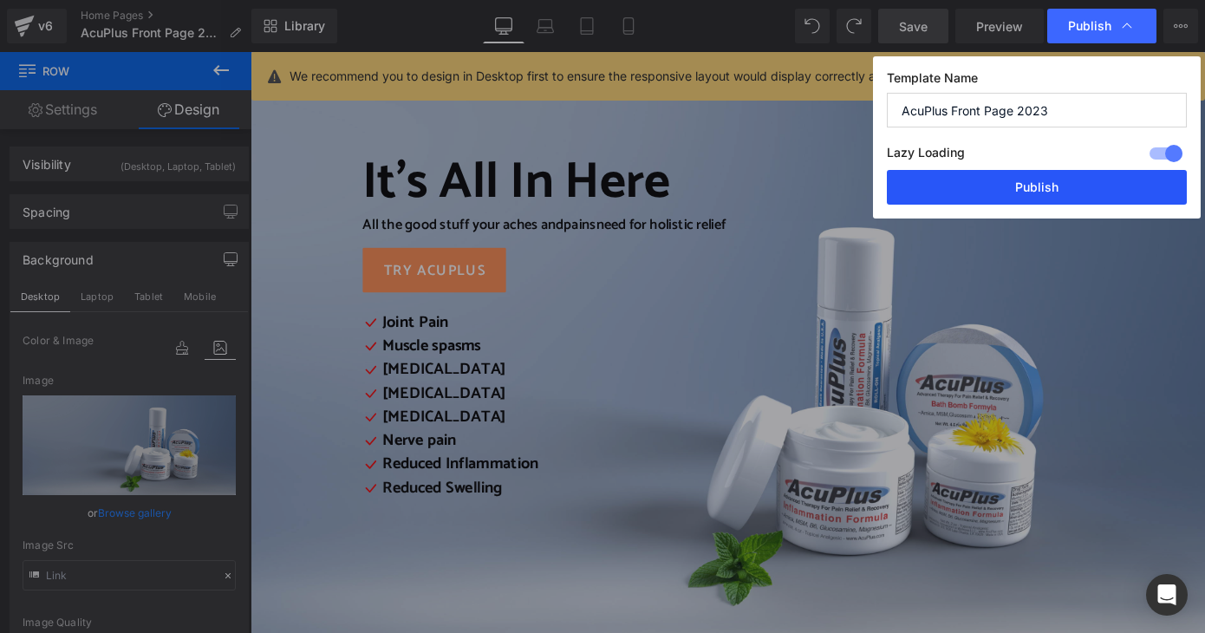
click at [1041, 193] on button "Publish" at bounding box center [1037, 187] width 300 height 35
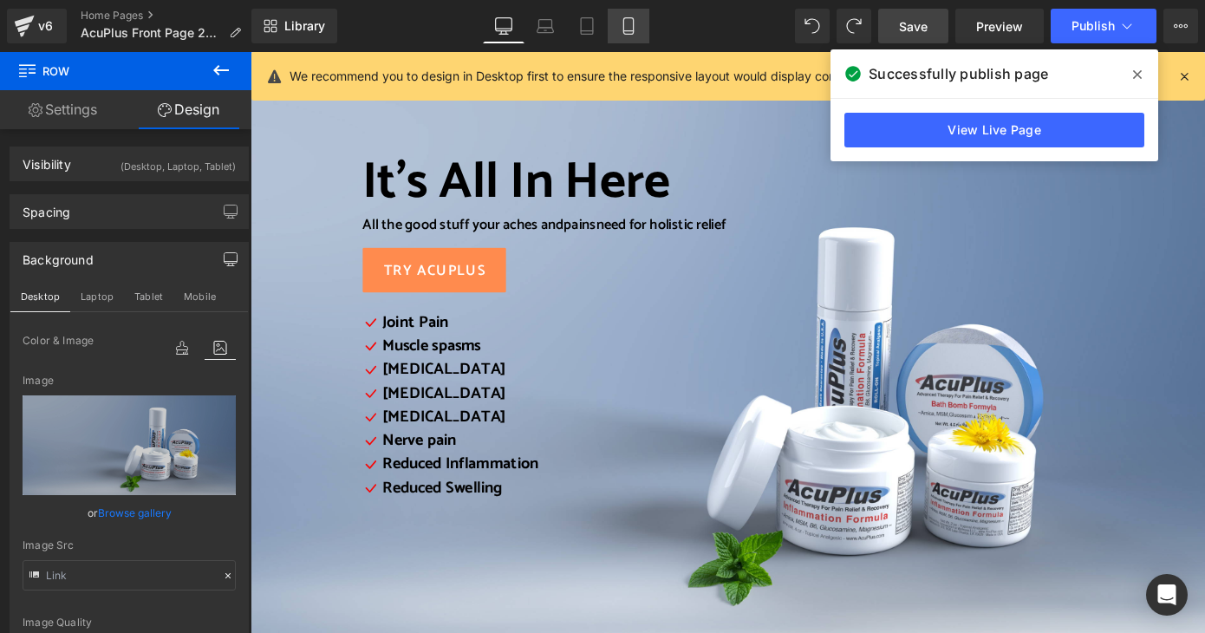
click at [634, 23] on icon at bounding box center [628, 25] width 17 height 17
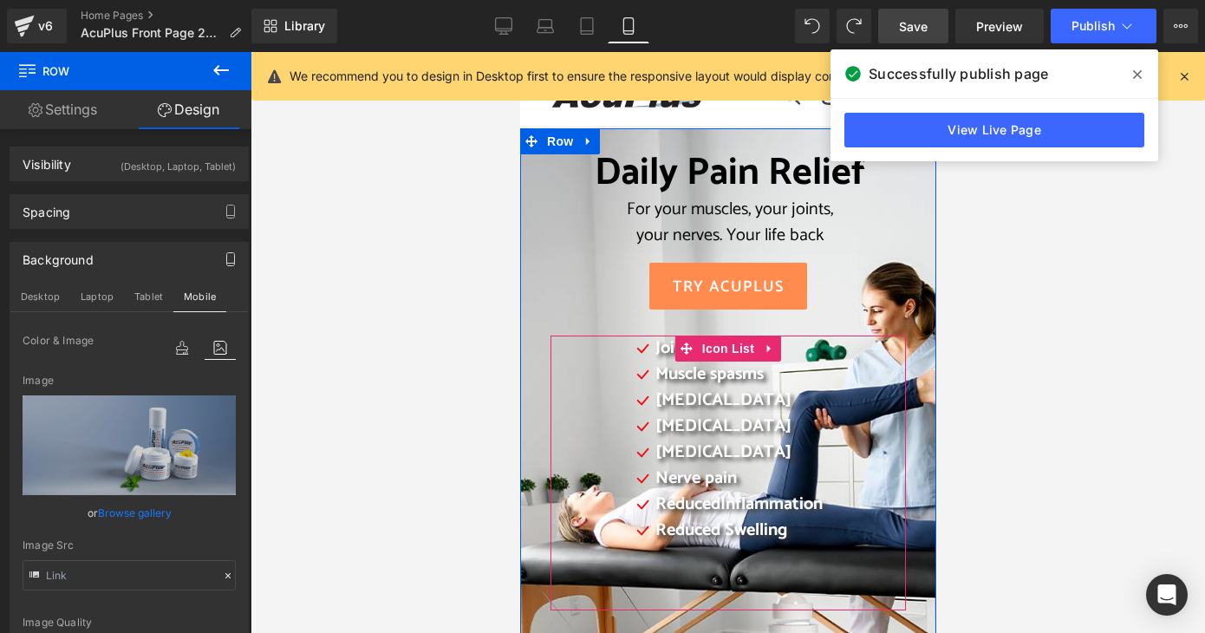
scroll to position [87, 0]
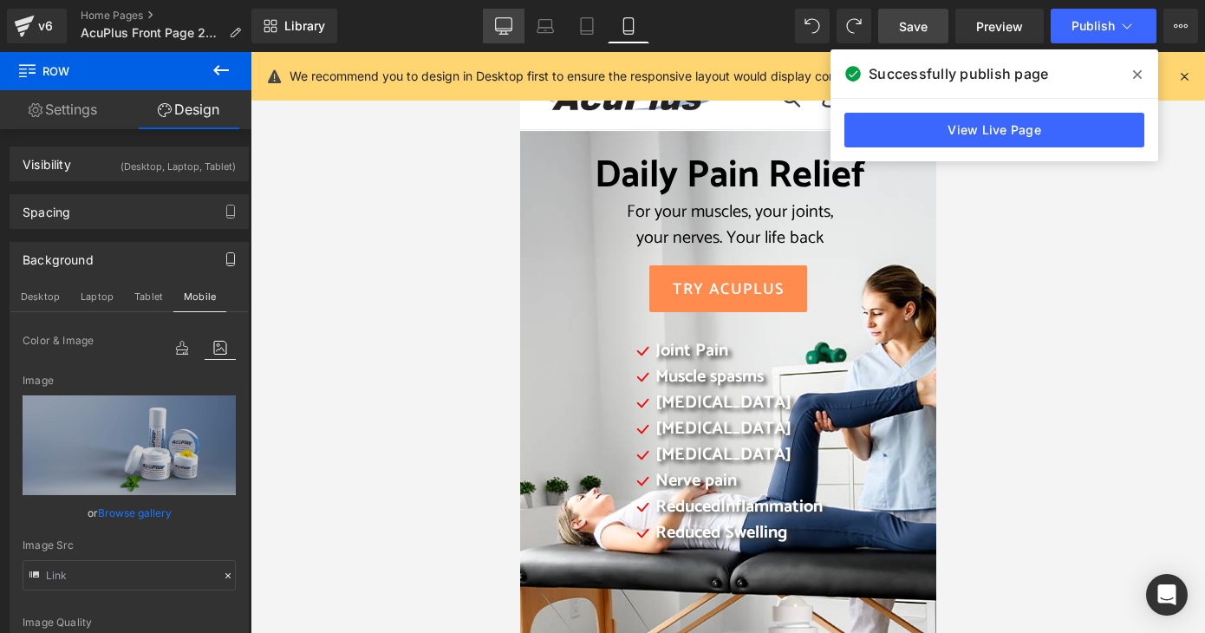
click at [503, 18] on icon at bounding box center [503, 25] width 17 height 17
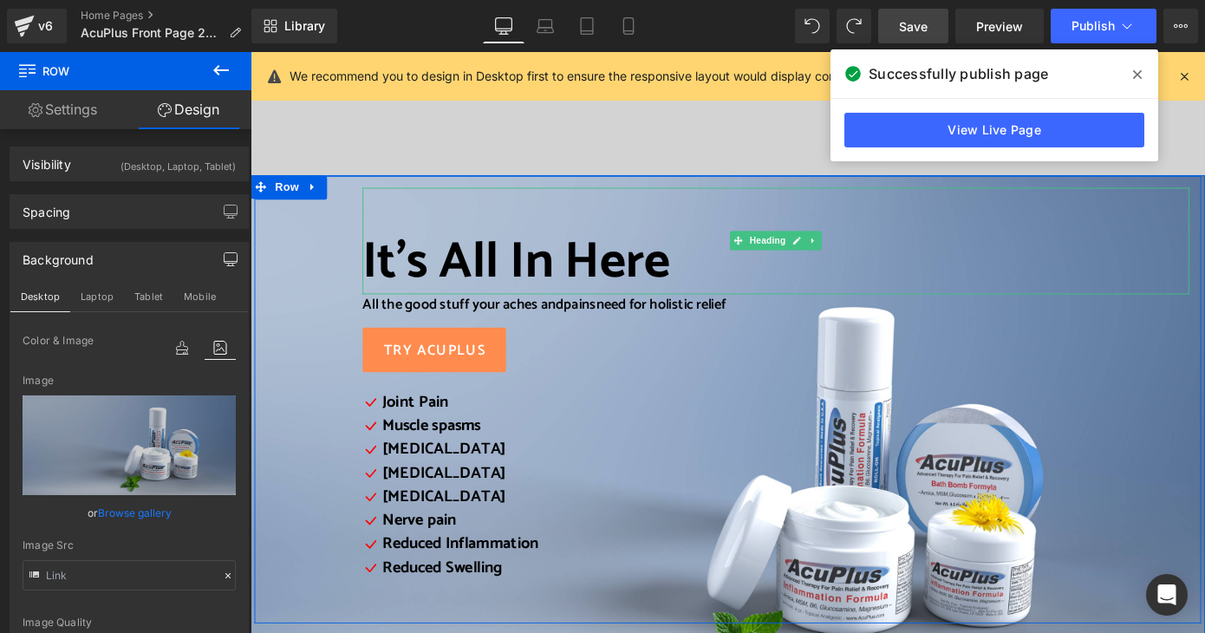
scroll to position [347, 0]
click at [810, 255] on span "Heading" at bounding box center [819, 258] width 47 height 21
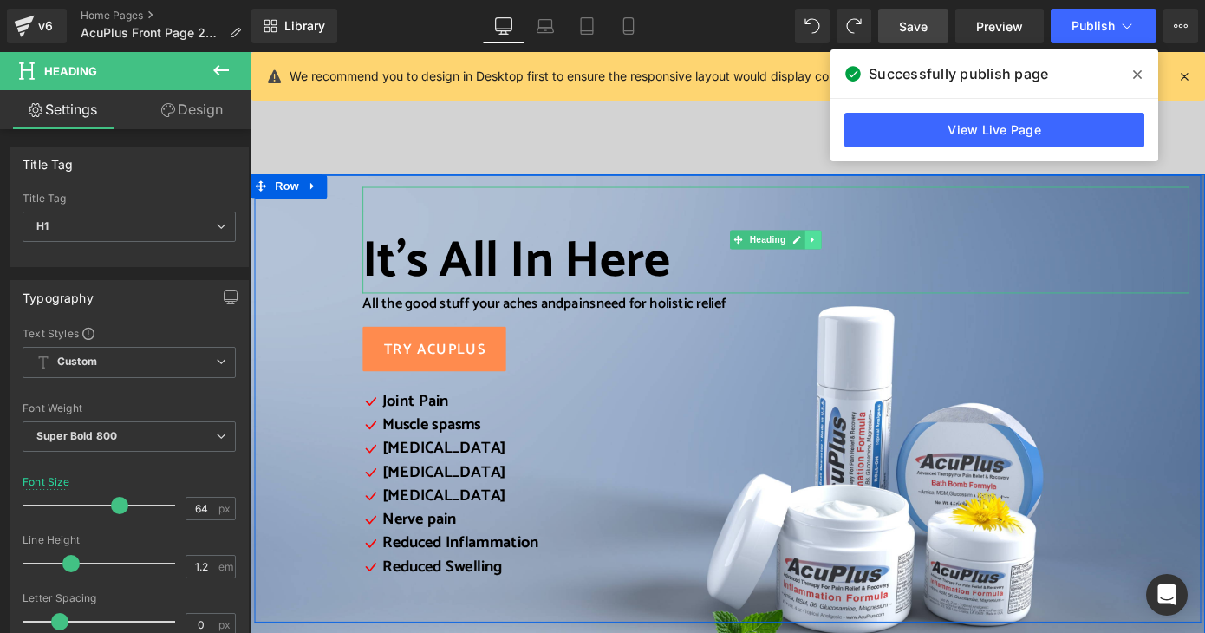
click at [867, 262] on icon at bounding box center [870, 258] width 10 height 10
click at [874, 262] on icon at bounding box center [879, 259] width 10 height 10
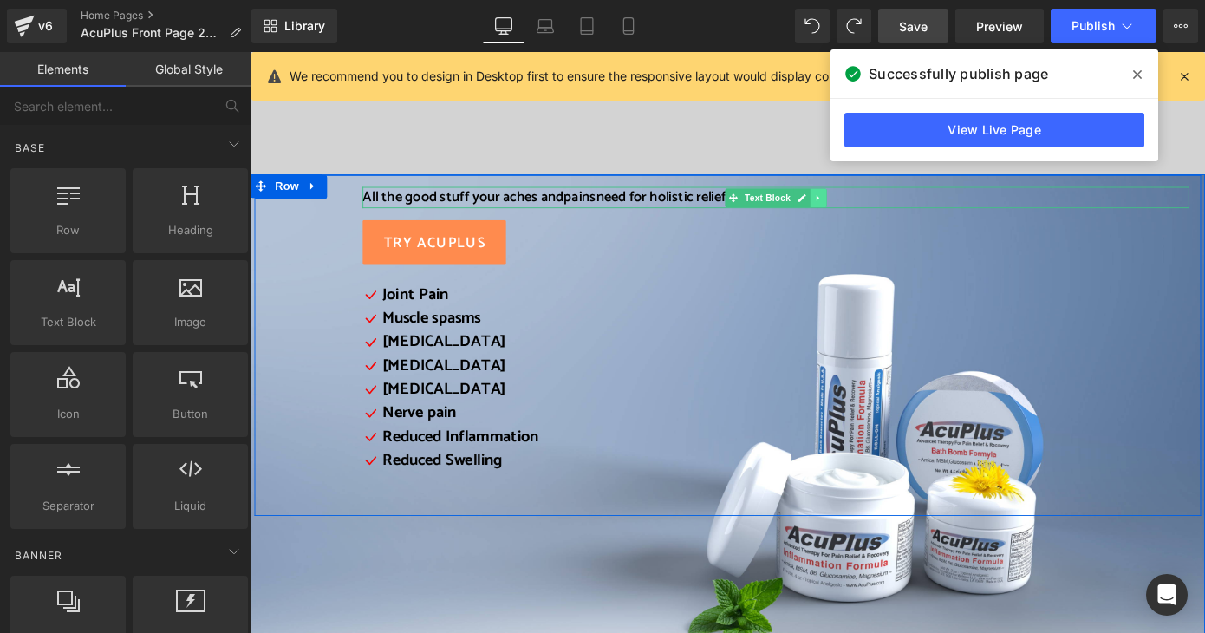
click at [877, 208] on link at bounding box center [875, 212] width 18 height 21
click at [879, 211] on icon at bounding box center [884, 212] width 10 height 10
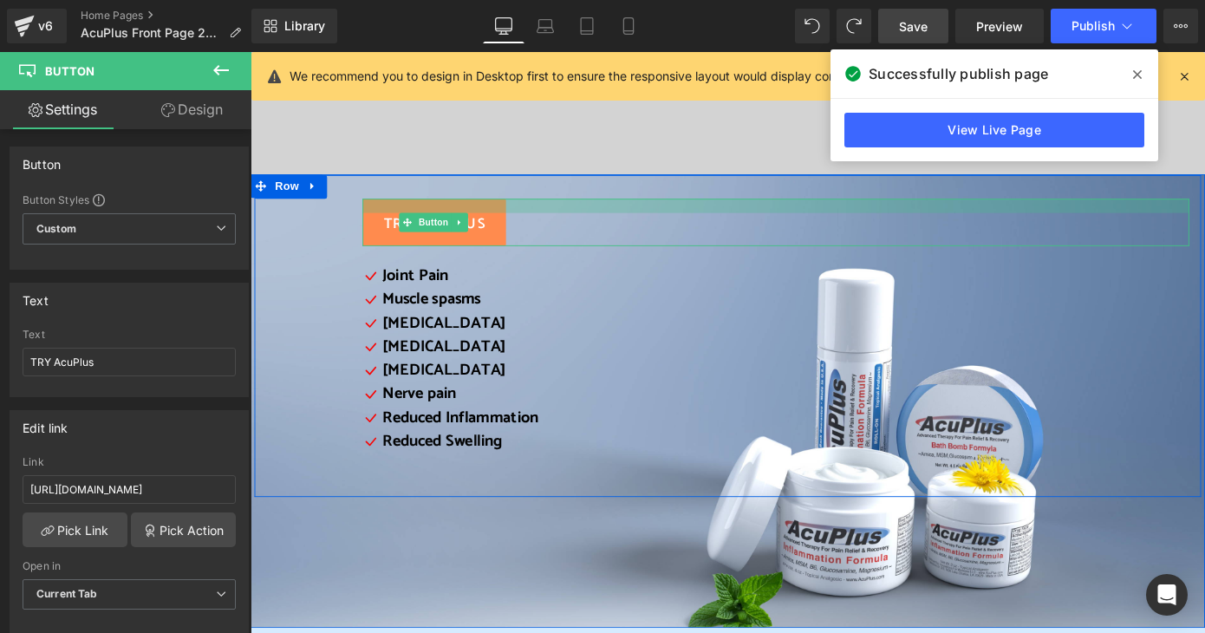
drag, startPoint x: 634, startPoint y: 216, endPoint x: 662, endPoint y: 219, distance: 27.9
click at [662, 219] on div at bounding box center [828, 221] width 909 height 16
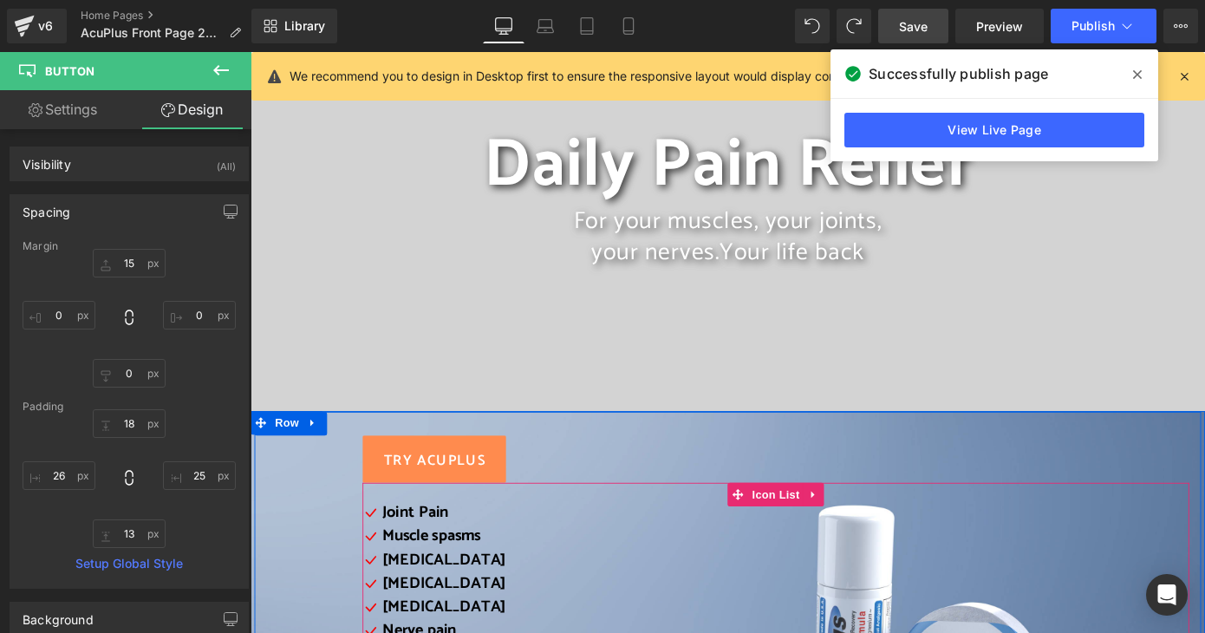
scroll to position [173, 0]
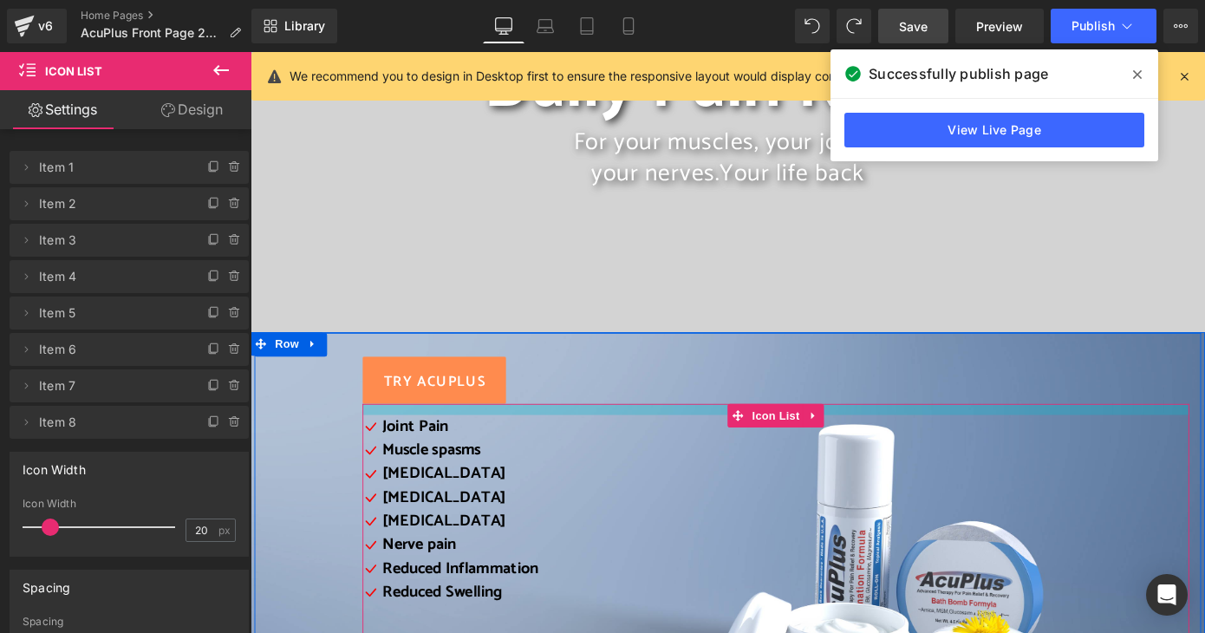
click at [605, 441] on div at bounding box center [828, 445] width 909 height 12
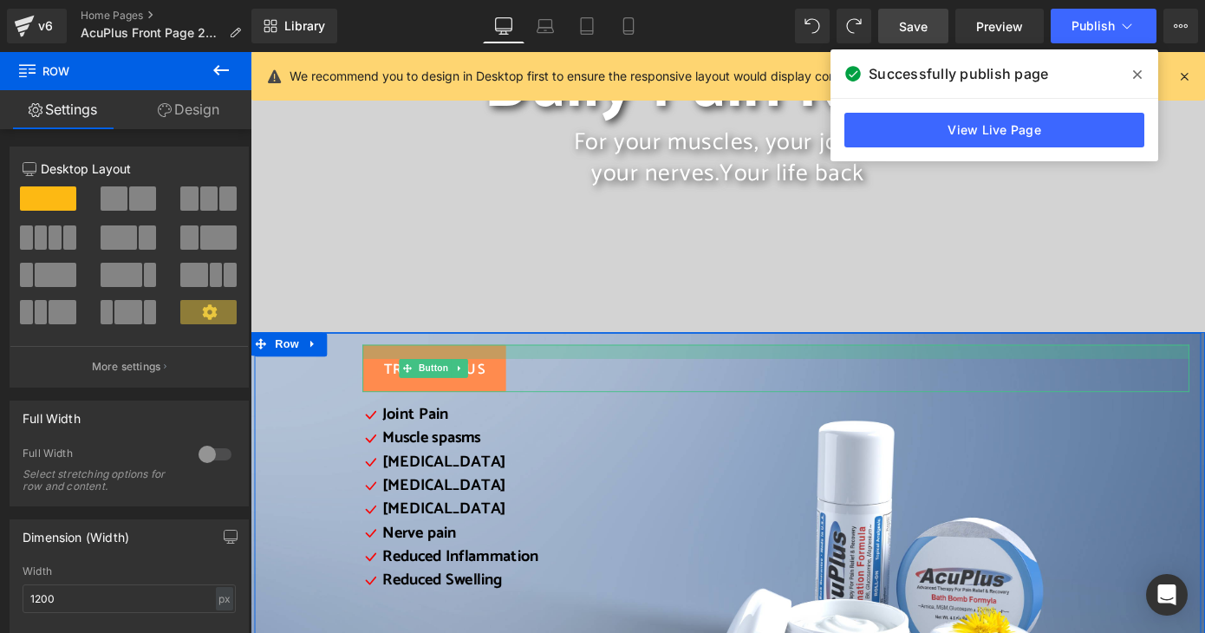
drag, startPoint x: 637, startPoint y: 366, endPoint x: 645, endPoint y: 380, distance: 15.9
click at [645, 380] on div "TRY AcuPlus Button Icon Joint Pain Text Block Icon Muscle spasms Text Block Ico…" at bounding box center [775, 527] width 1041 height 333
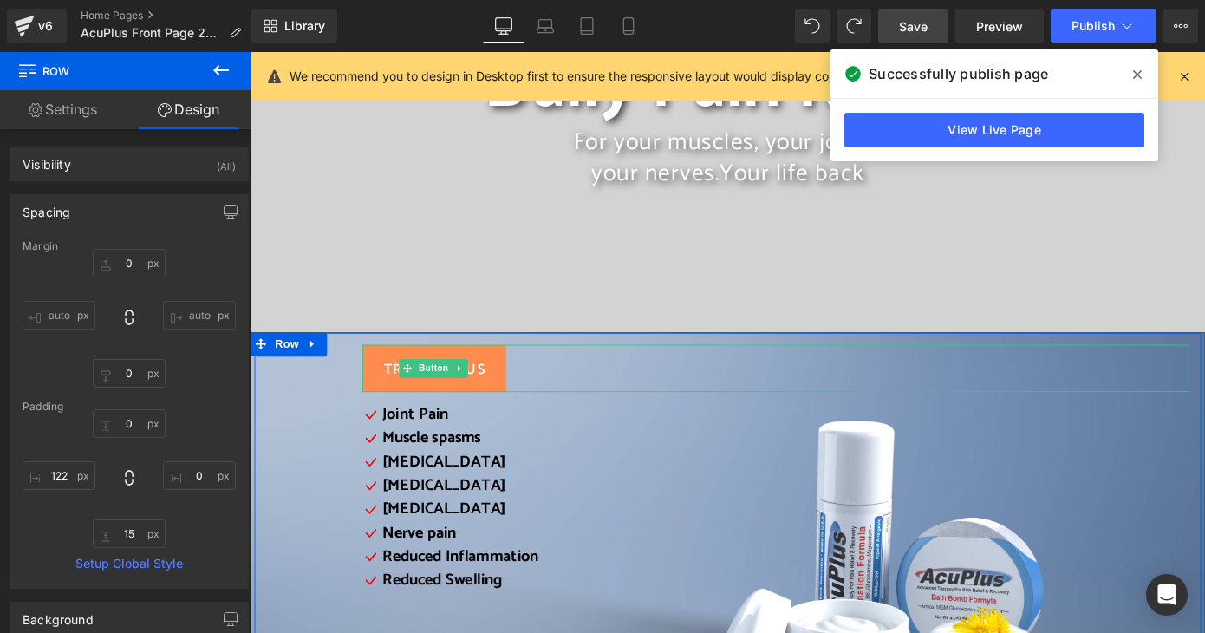
click at [493, 397] on span "TRY AcuPlus" at bounding box center [453, 401] width 112 height 23
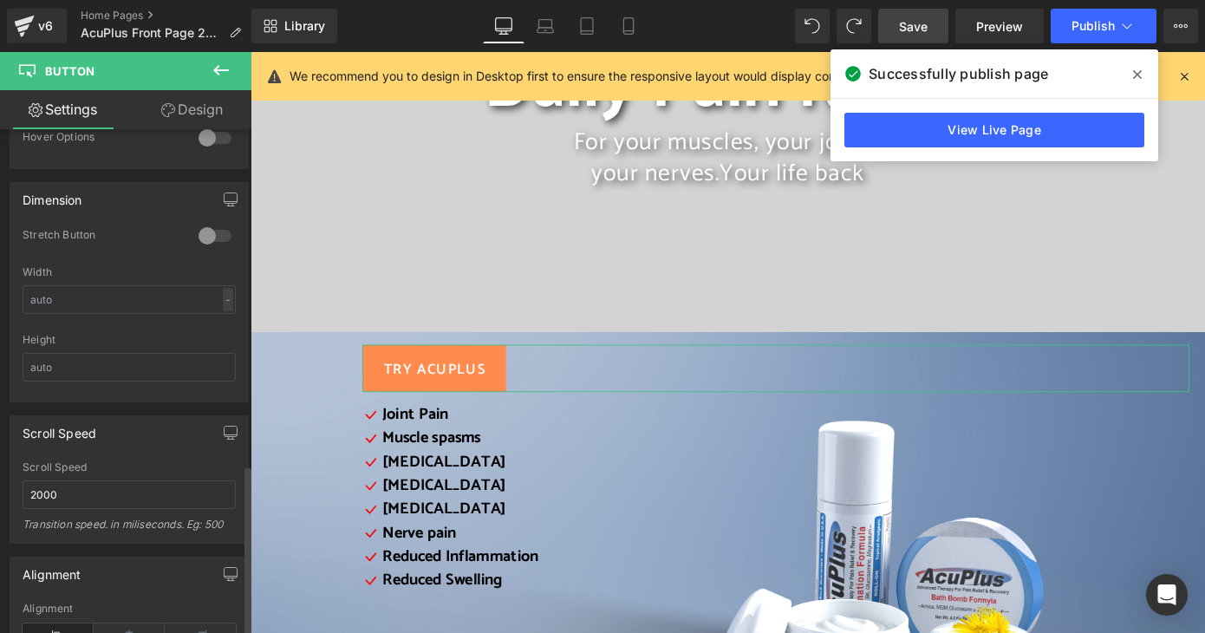
scroll to position [1299, 0]
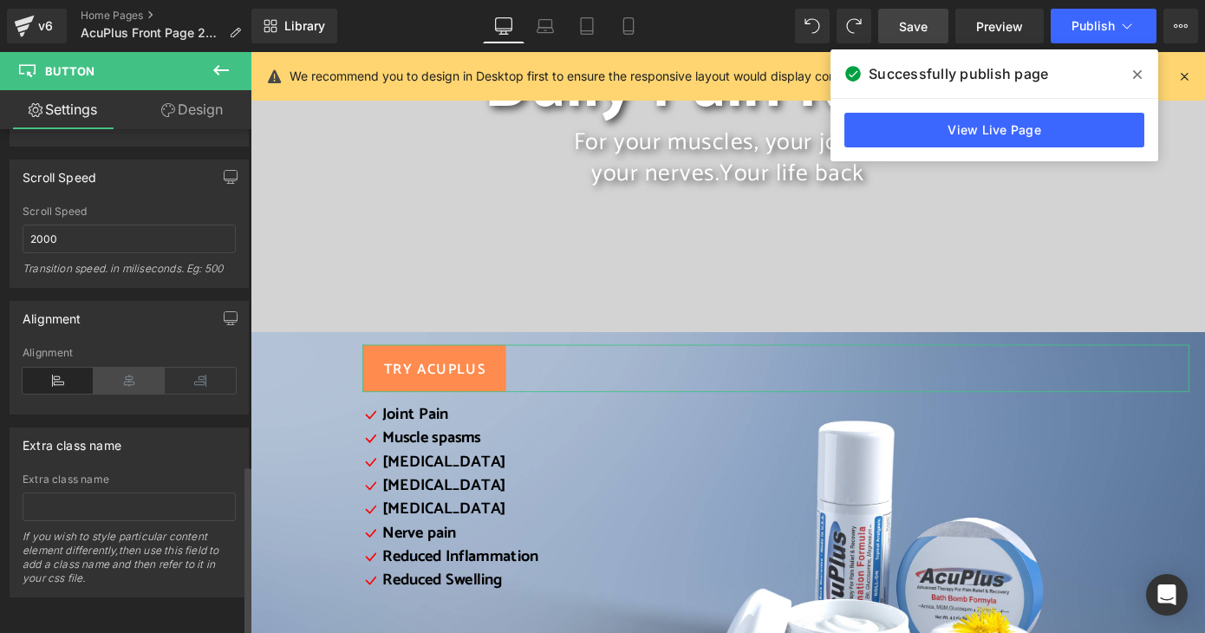
click at [134, 370] on icon at bounding box center [129, 381] width 71 height 26
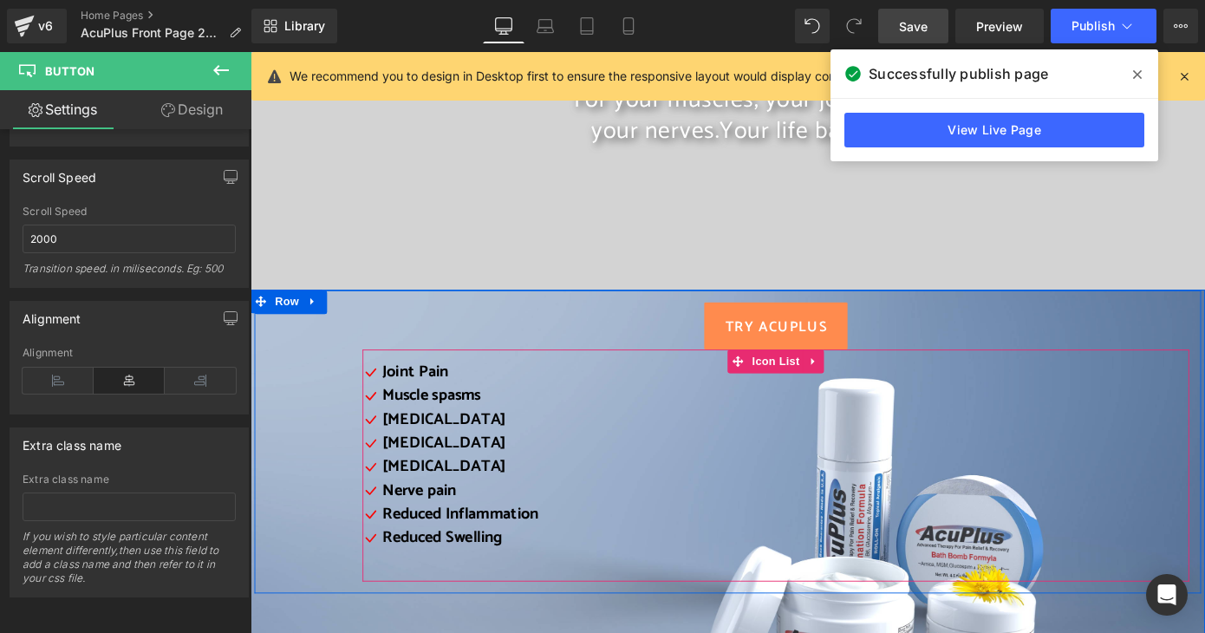
scroll to position [173, 0]
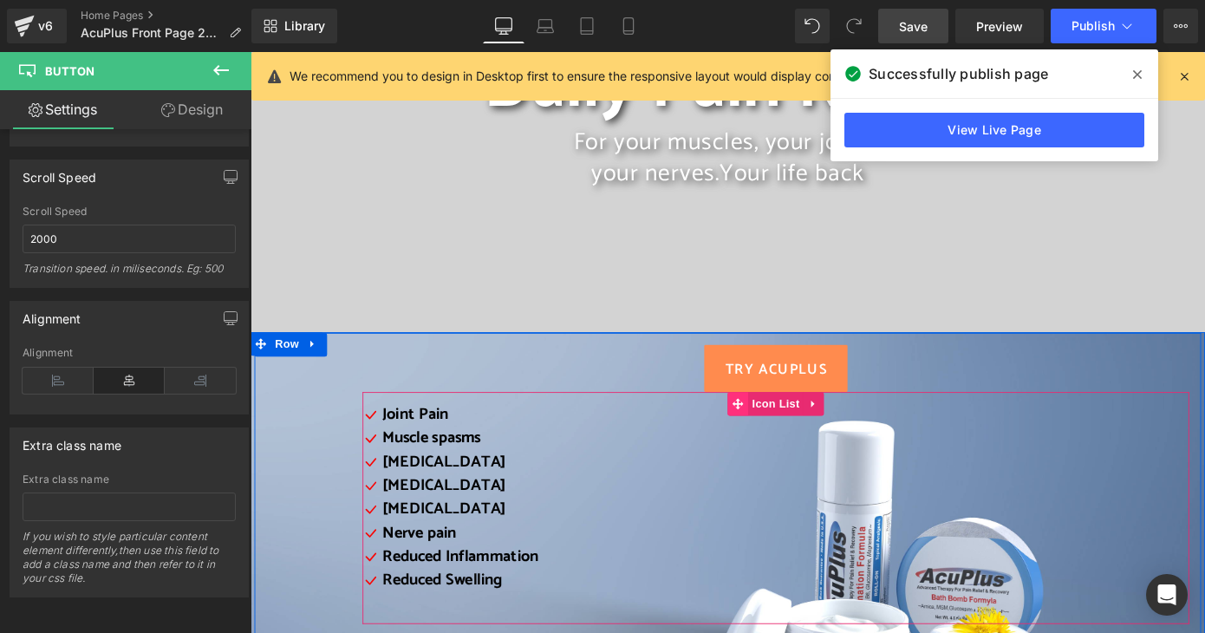
click at [780, 441] on icon at bounding box center [786, 439] width 12 height 13
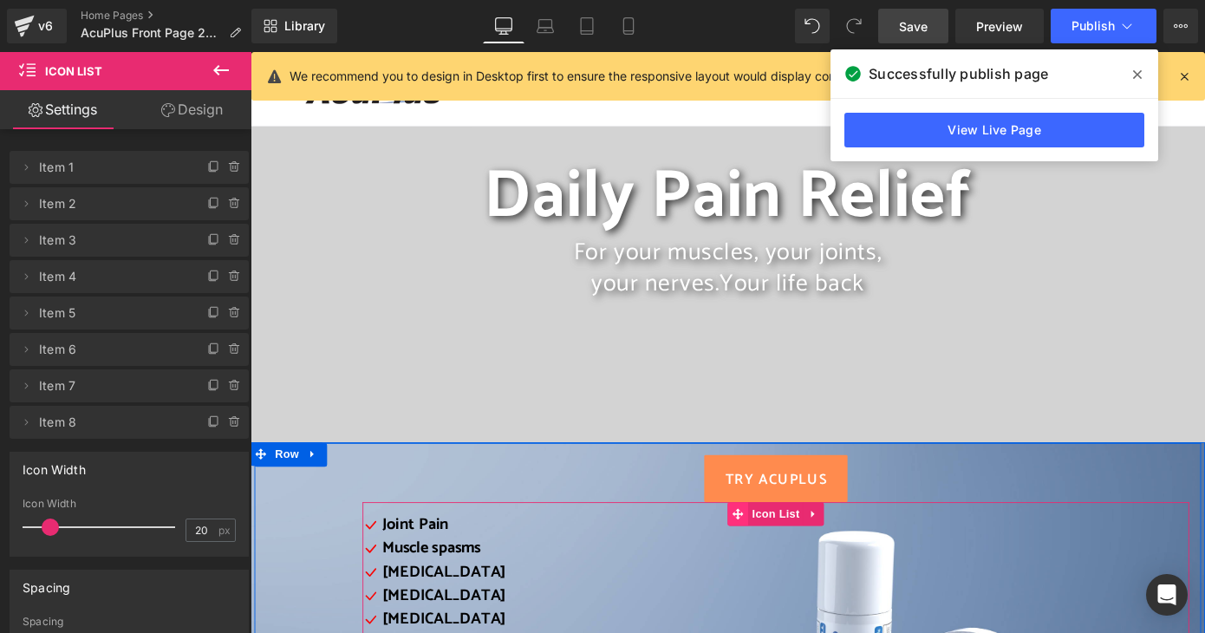
scroll to position [87, 0]
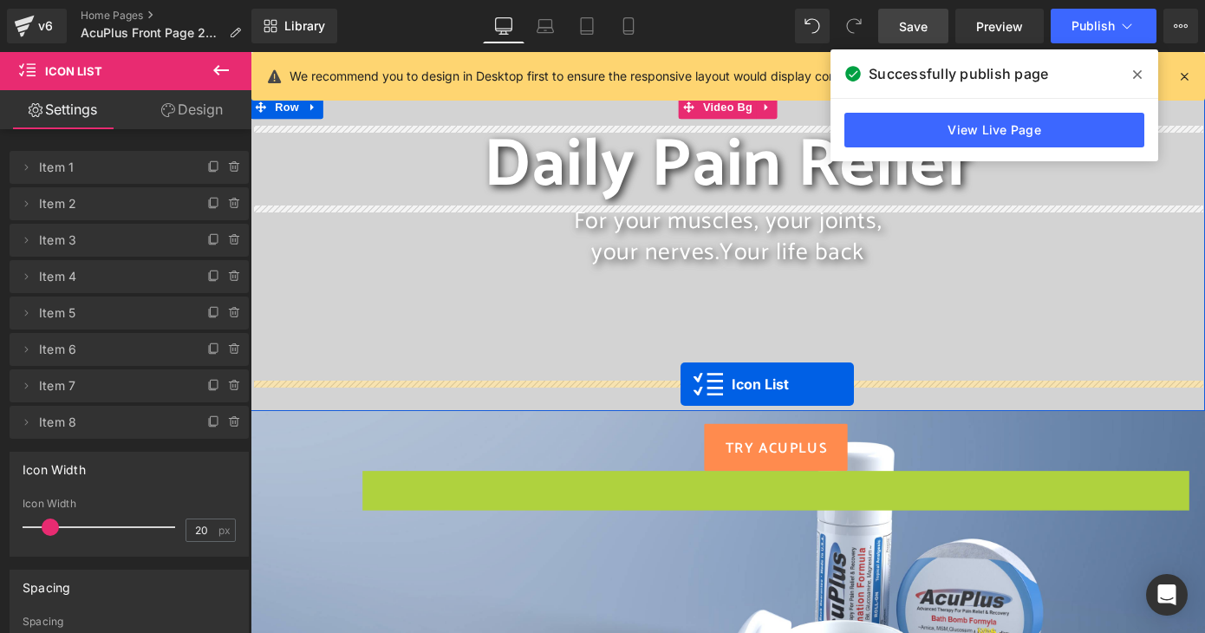
drag, startPoint x: 779, startPoint y: 528, endPoint x: 723, endPoint y: 417, distance: 124.1
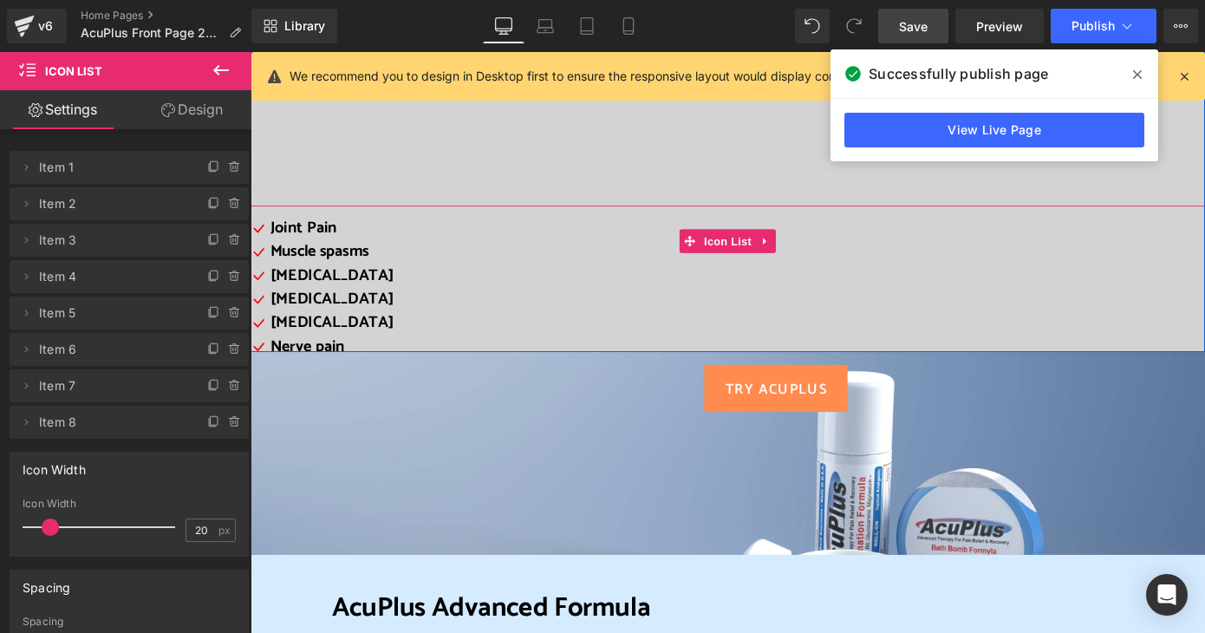
scroll to position [173, 0]
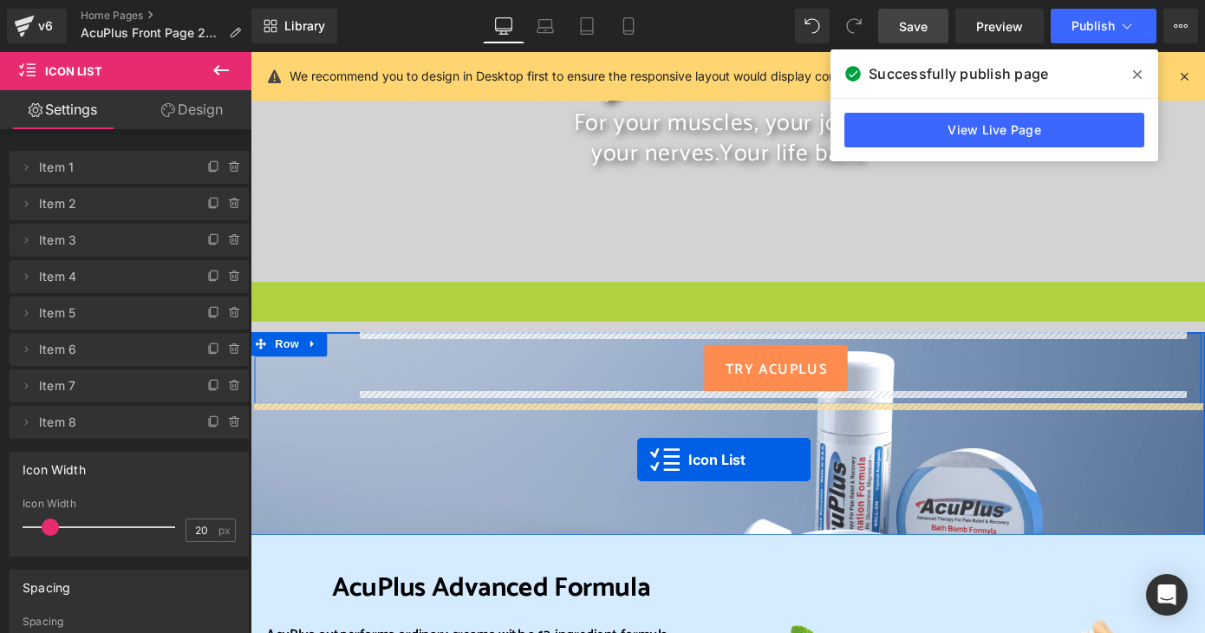
drag, startPoint x: 725, startPoint y: 237, endPoint x: 675, endPoint y: 499, distance: 267.3
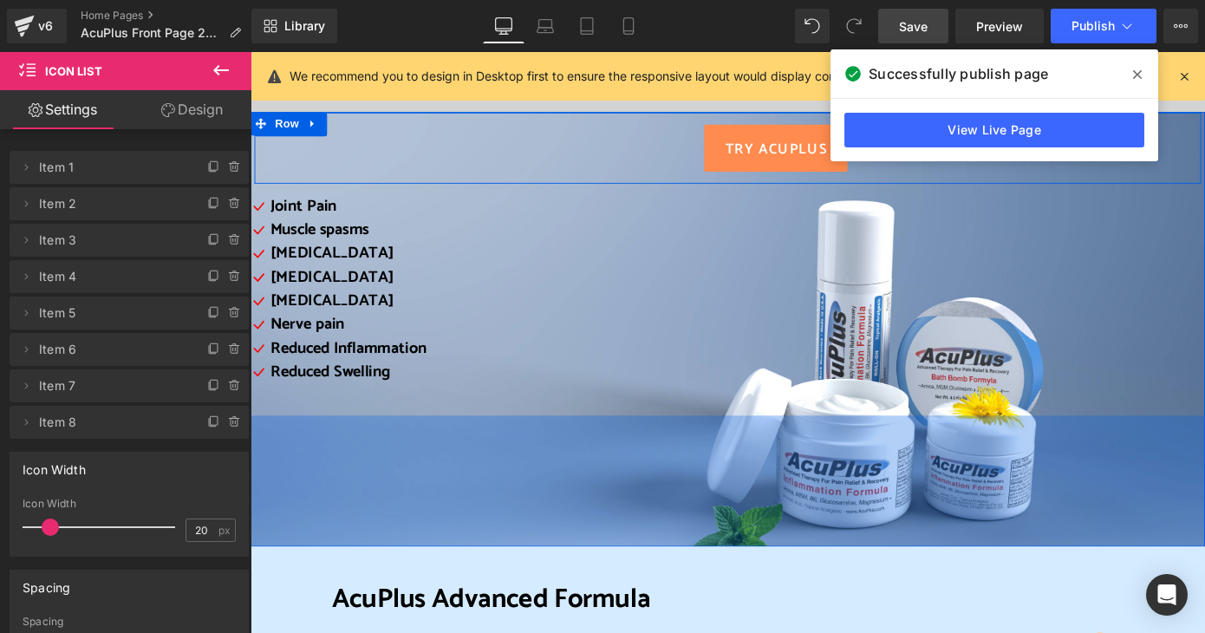
scroll to position [260, 0]
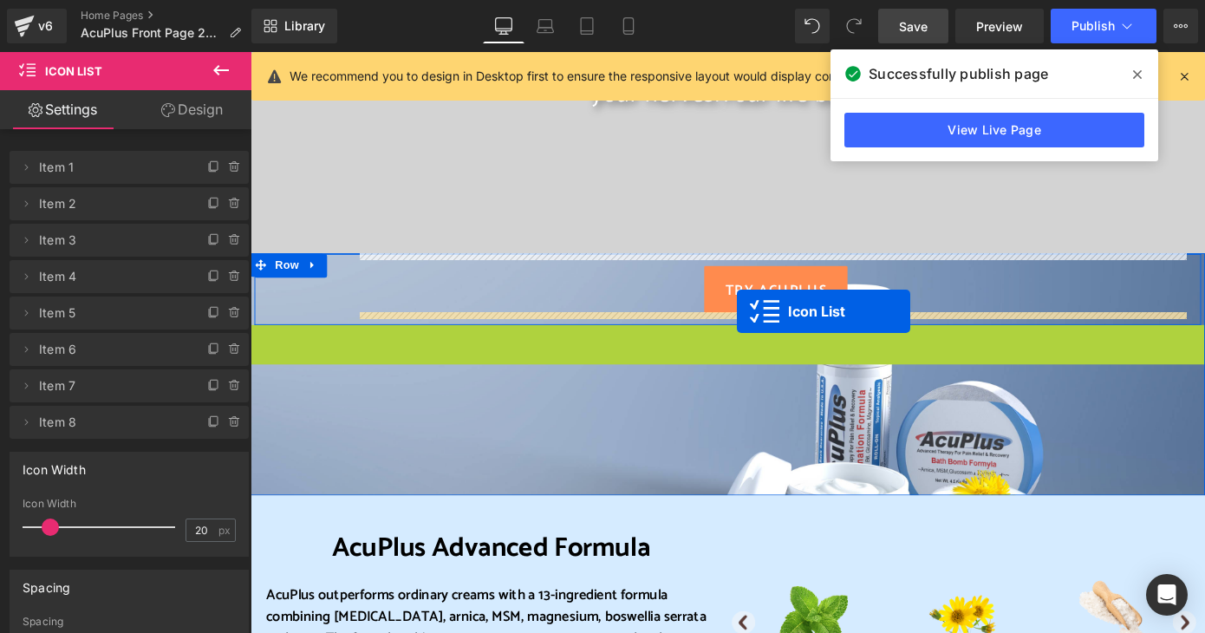
drag, startPoint x: 725, startPoint y: 390, endPoint x: 786, endPoint y: 337, distance: 80.5
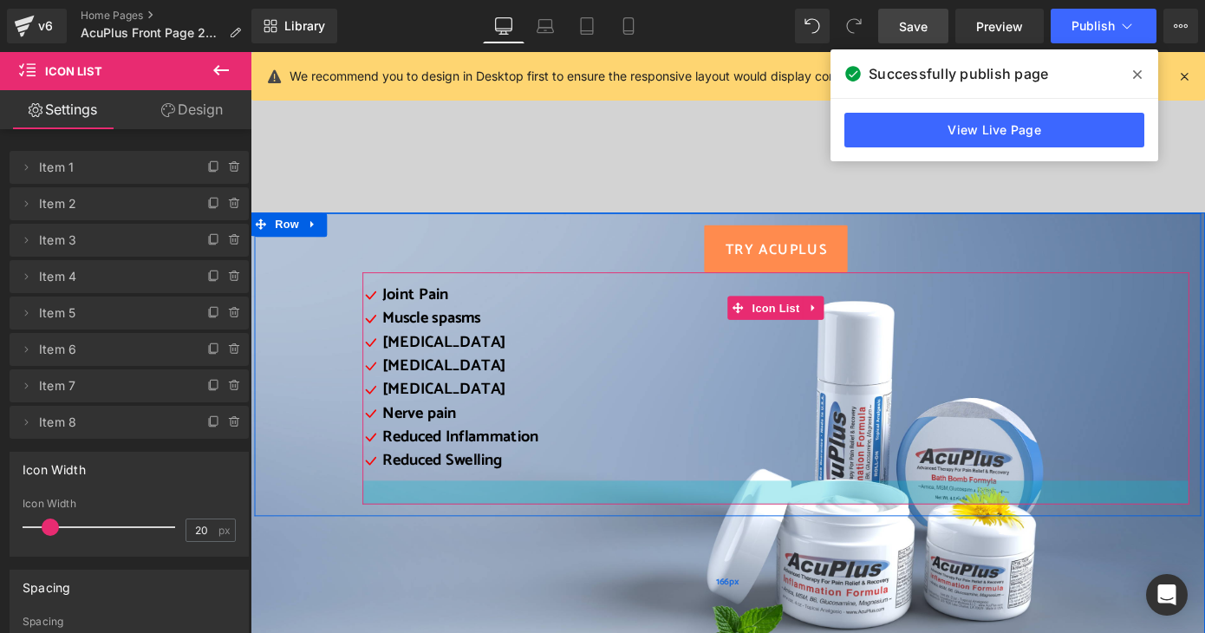
scroll to position [347, 0]
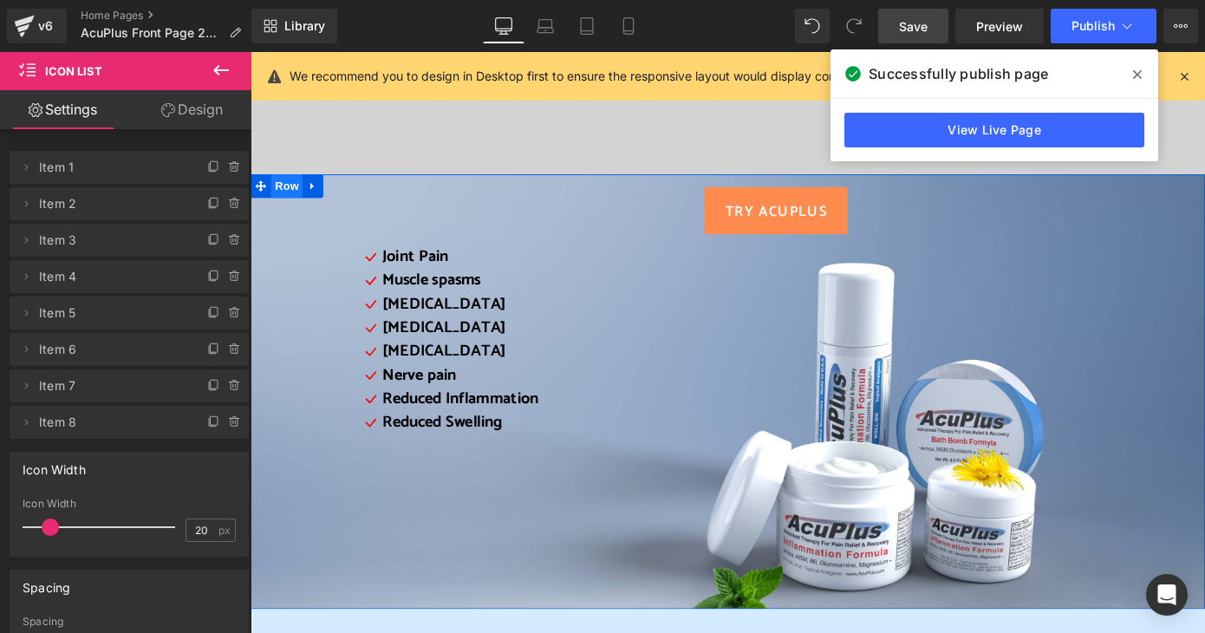
click at [276, 195] on span "Row" at bounding box center [290, 199] width 35 height 26
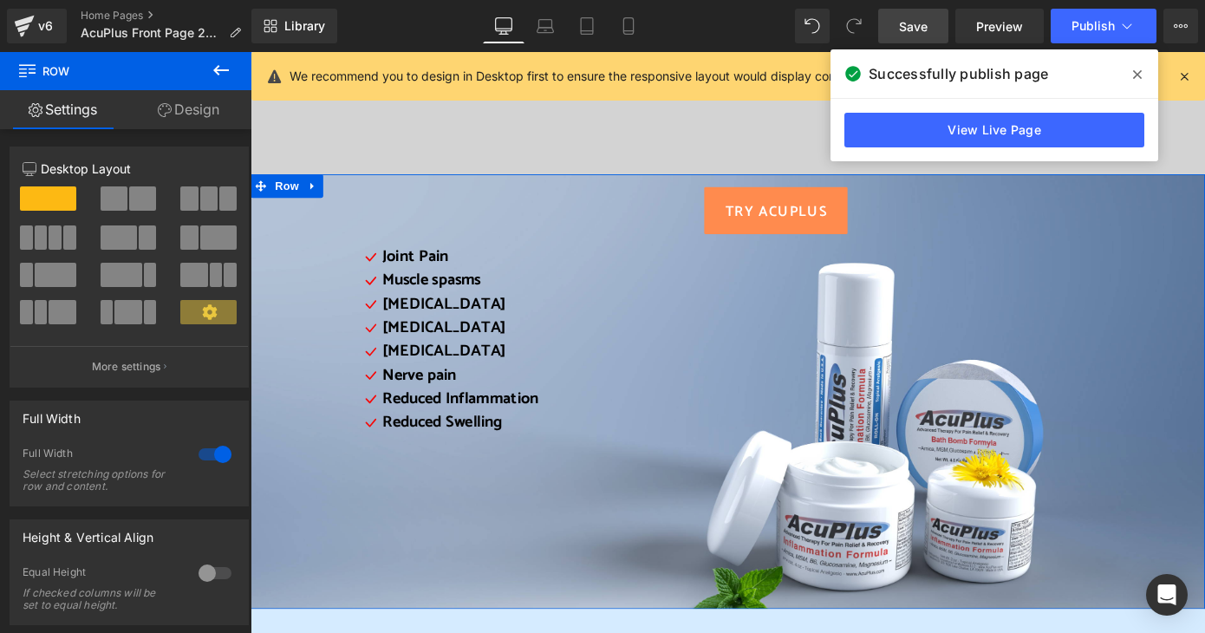
click at [179, 108] on link "Design" at bounding box center [189, 109] width 126 height 39
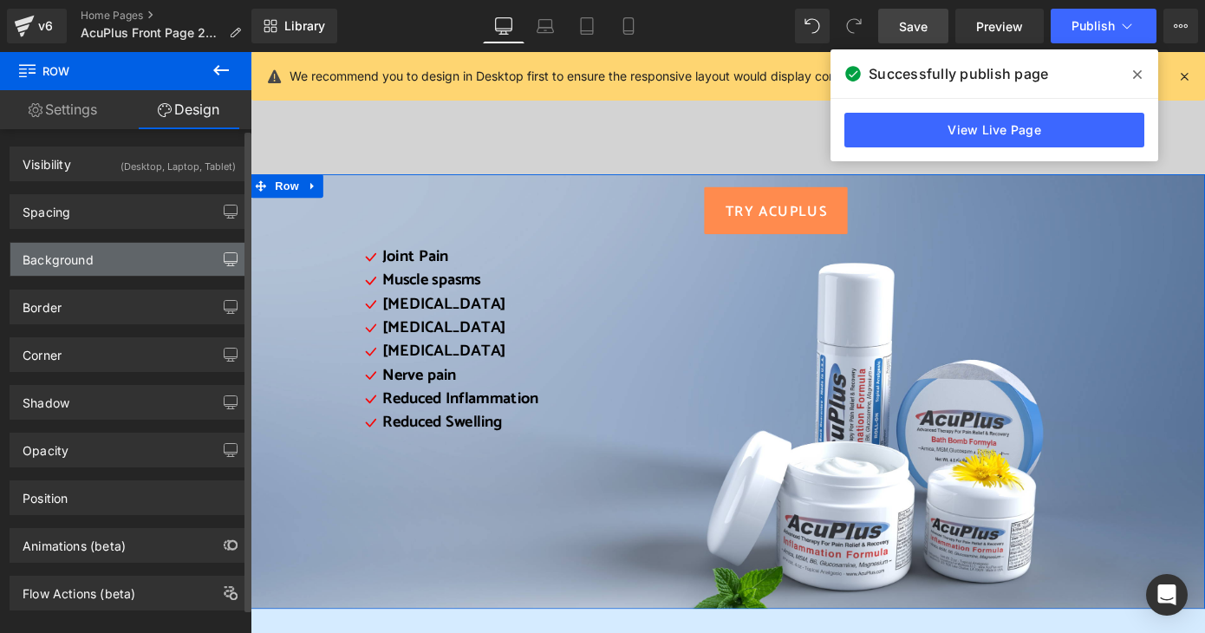
click at [229, 258] on icon "button" at bounding box center [231, 259] width 14 height 14
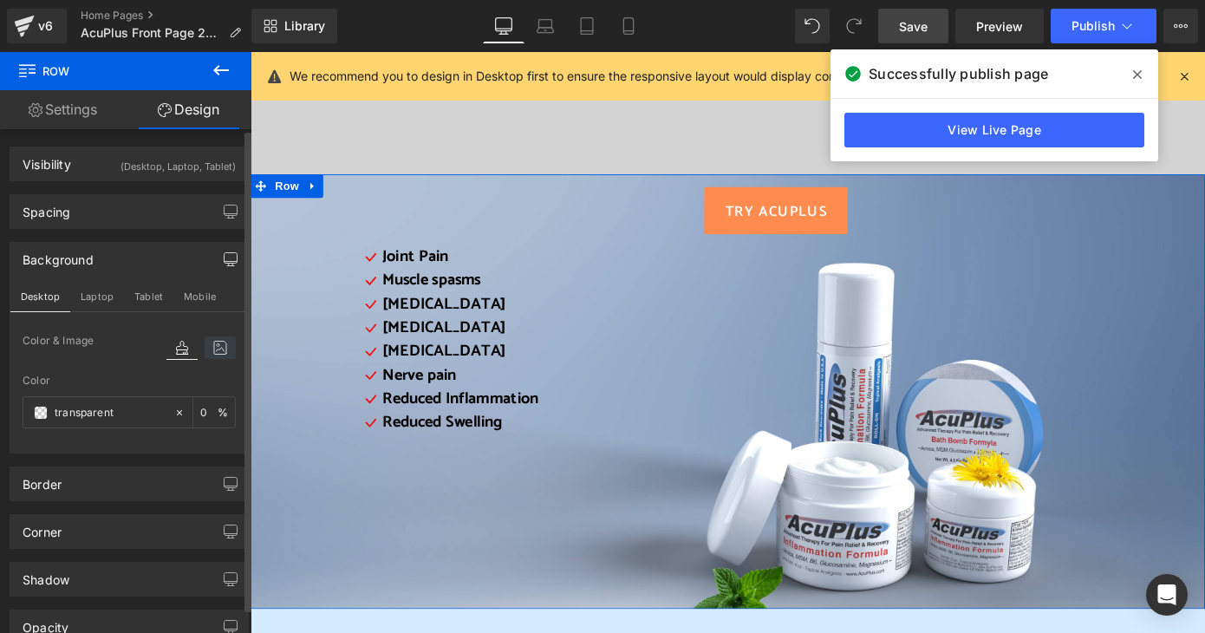
click at [209, 349] on icon at bounding box center [220, 347] width 31 height 23
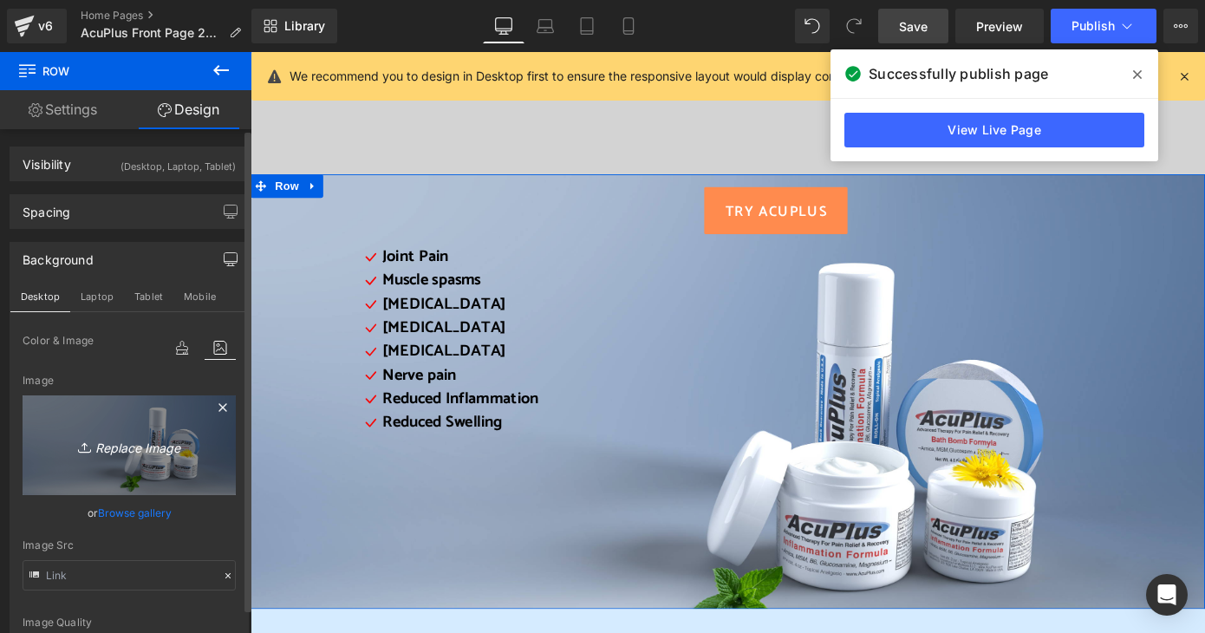
click at [192, 447] on icon "Replace Image" at bounding box center [129, 445] width 139 height 22
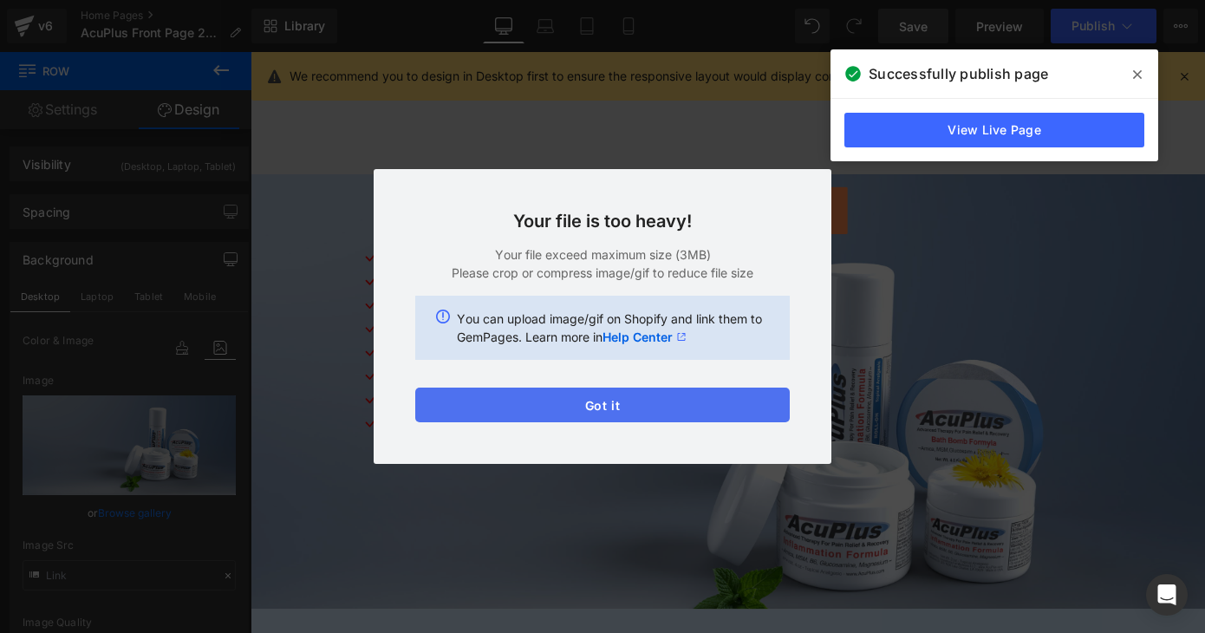
click at [725, 408] on button "Got it" at bounding box center [602, 405] width 375 height 35
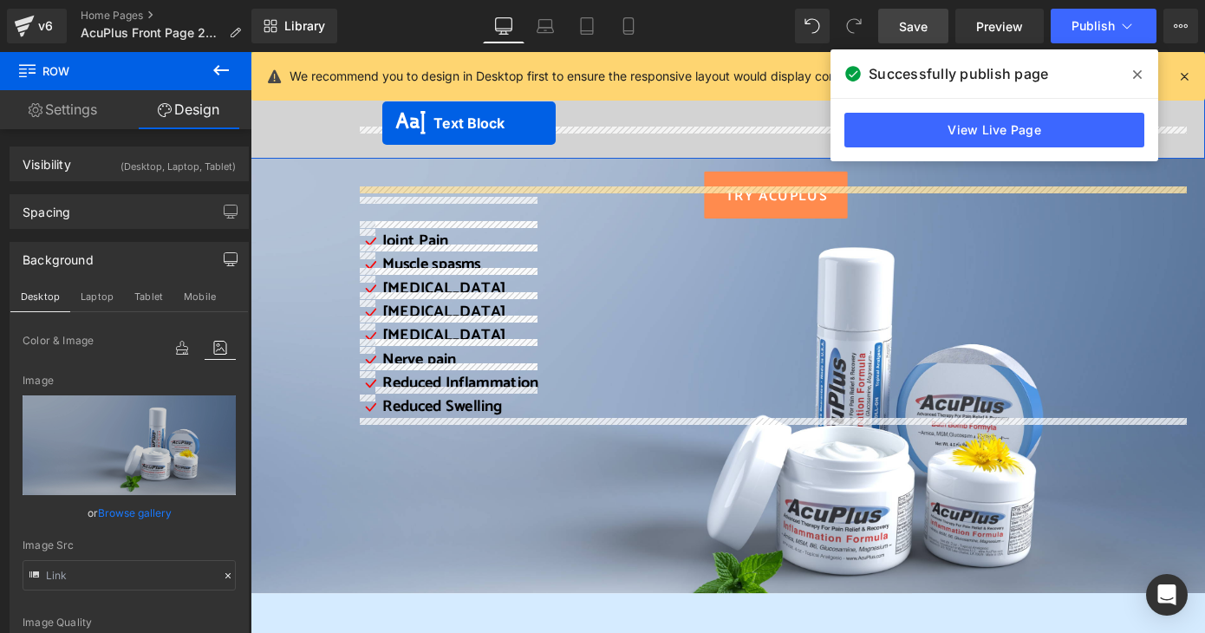
scroll to position [295, 0]
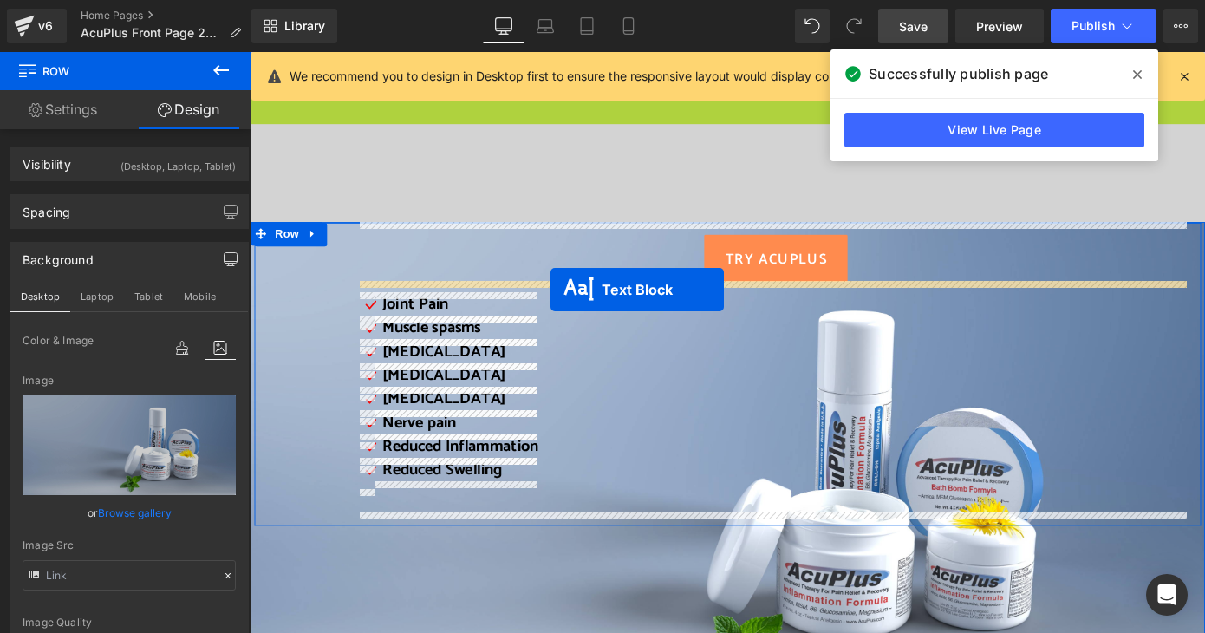
drag, startPoint x: 721, startPoint y: 402, endPoint x: 580, endPoint y: 313, distance: 166.5
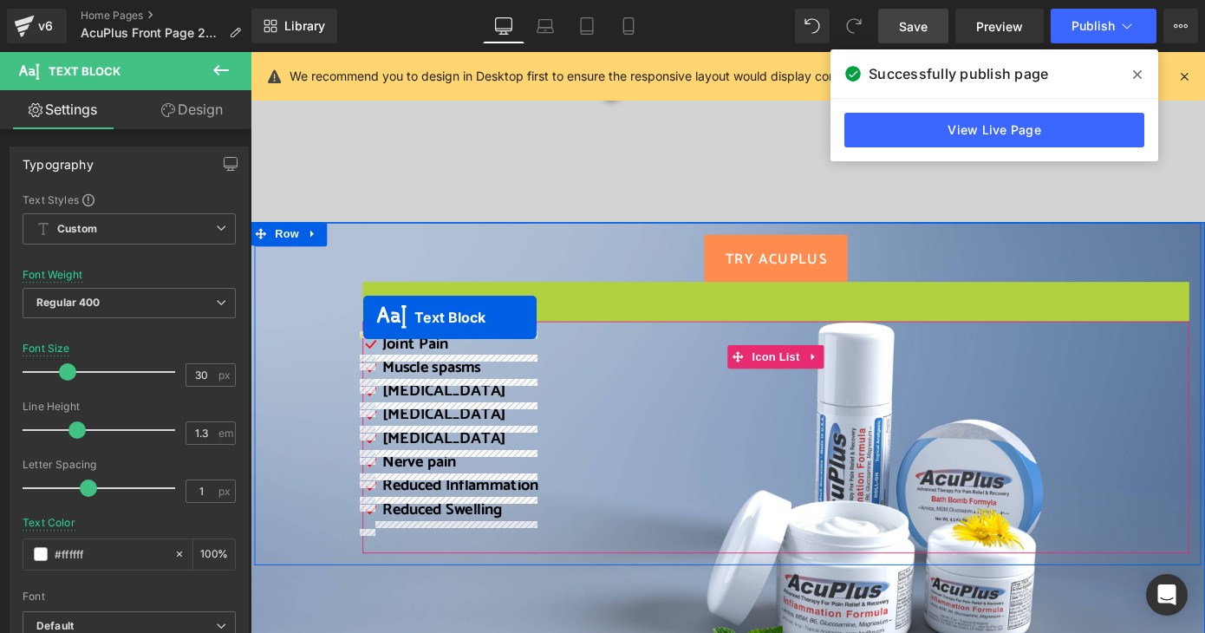
drag, startPoint x: 775, startPoint y: 401, endPoint x: 375, endPoint y: 343, distance: 404.7
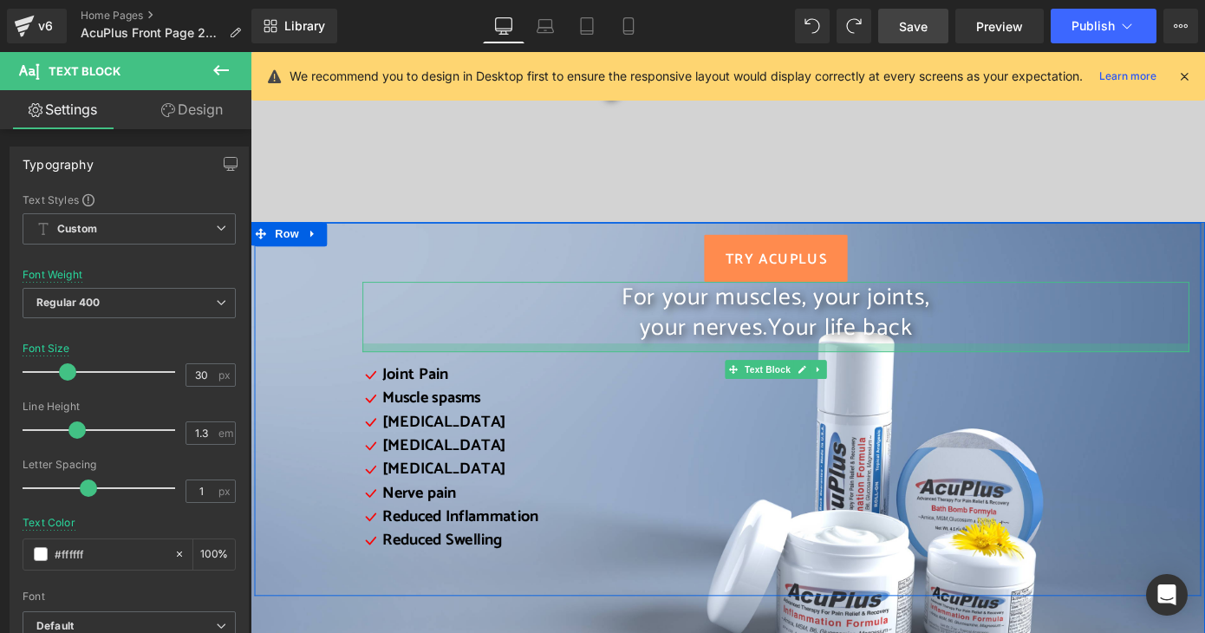
drag, startPoint x: 812, startPoint y: 494, endPoint x: 812, endPoint y: 380, distance: 114.5
click at [812, 380] on div at bounding box center [828, 377] width 909 height 10
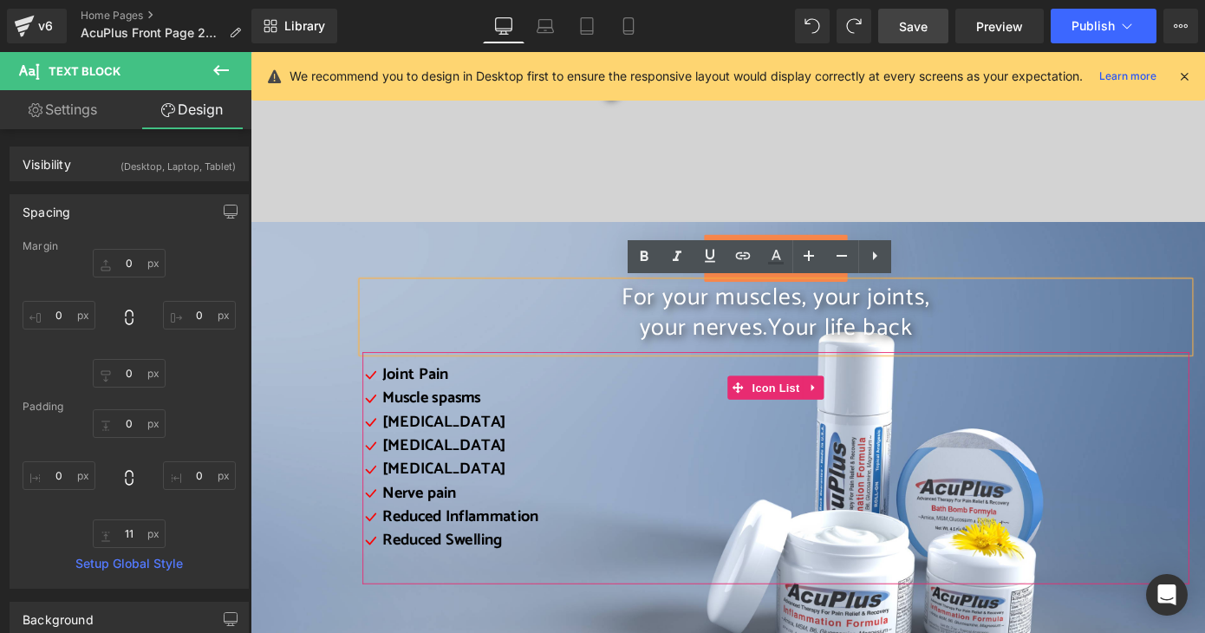
scroll to position [208, 0]
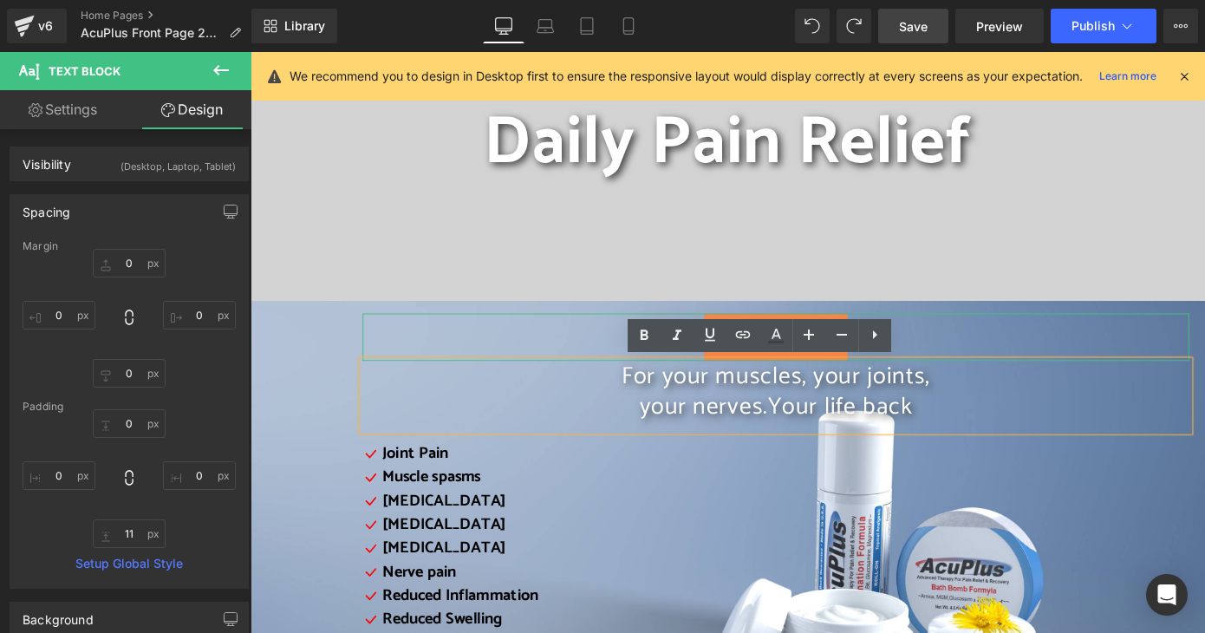
click at [1072, 352] on div at bounding box center [828, 347] width 909 height 16
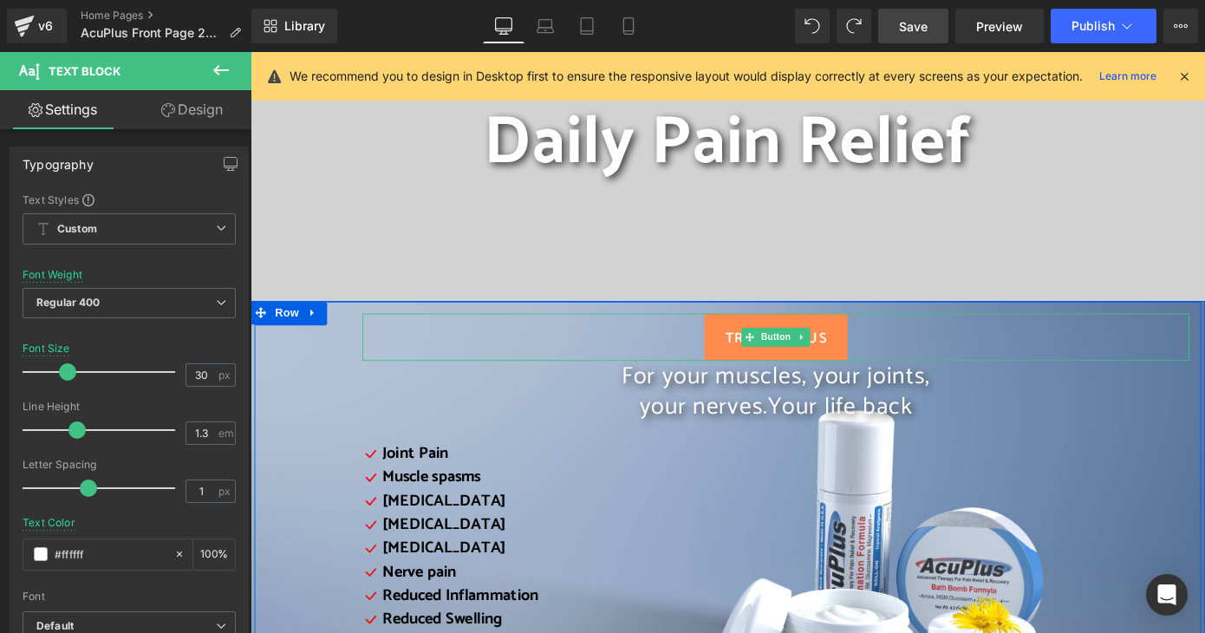
drag, startPoint x: 908, startPoint y: 394, endPoint x: 911, endPoint y: 384, distance: 10.1
click at [911, 384] on div "TRY AcuPlus Button For your muscles, your joints, your nerves. Your life back T…" at bounding box center [828, 524] width 935 height 397
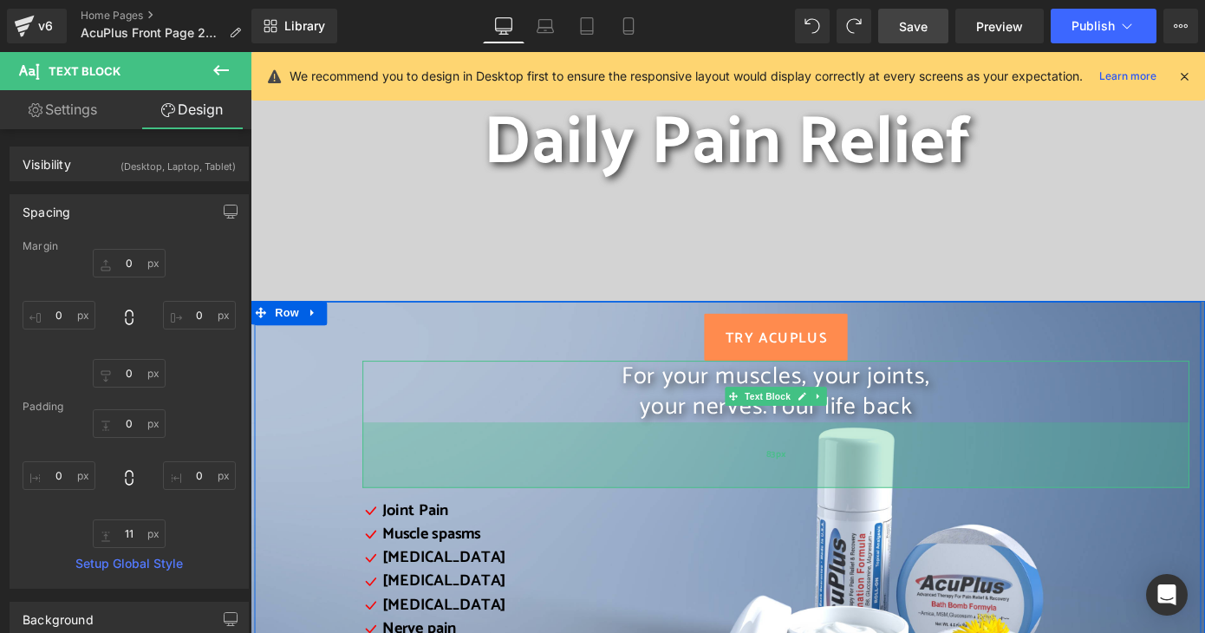
drag, startPoint x: 914, startPoint y: 466, endPoint x: 914, endPoint y: 528, distance: 62.4
click at [914, 528] on div "83px" at bounding box center [828, 495] width 909 height 72
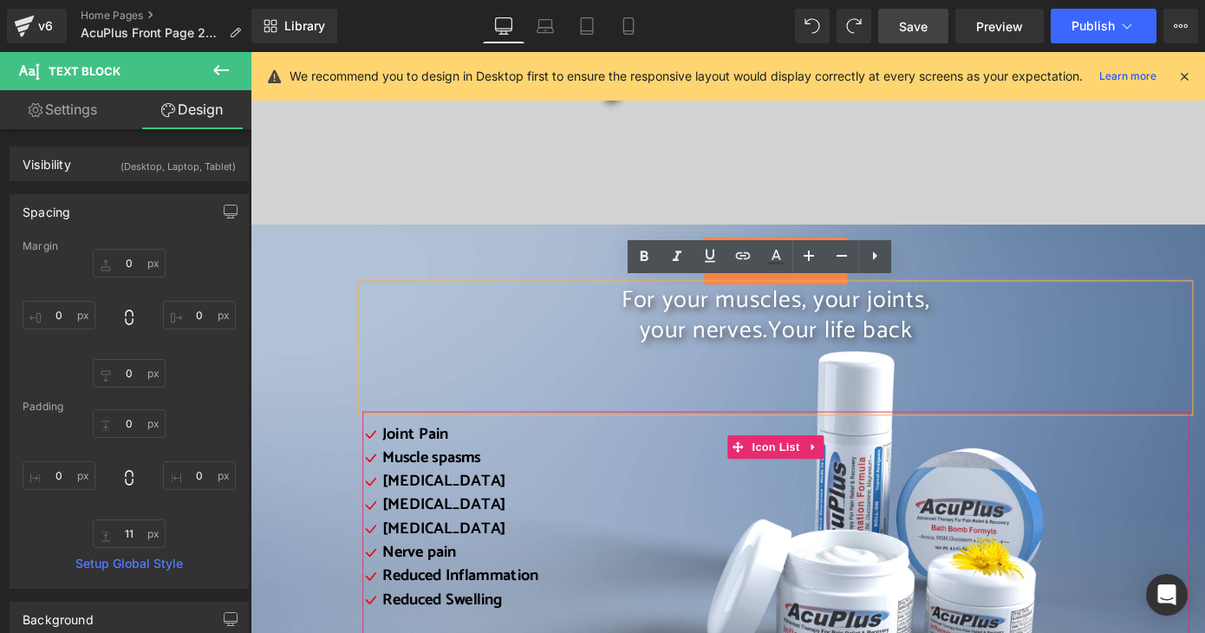
scroll to position [295, 0]
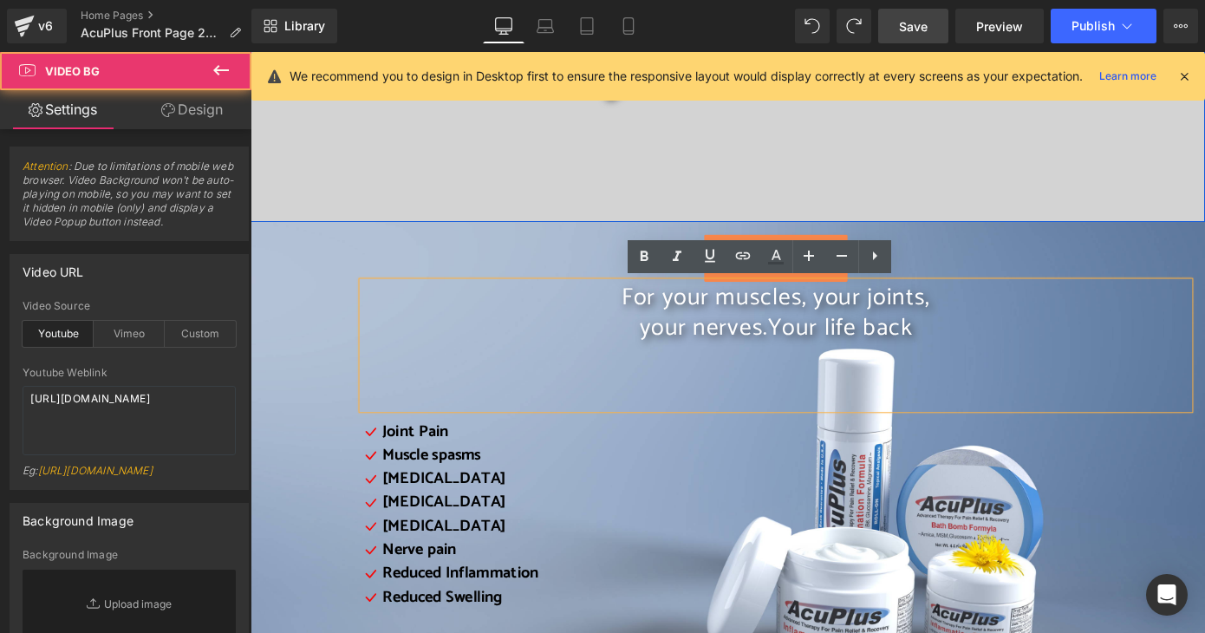
click at [362, 199] on div at bounding box center [775, 65] width 1049 height 347
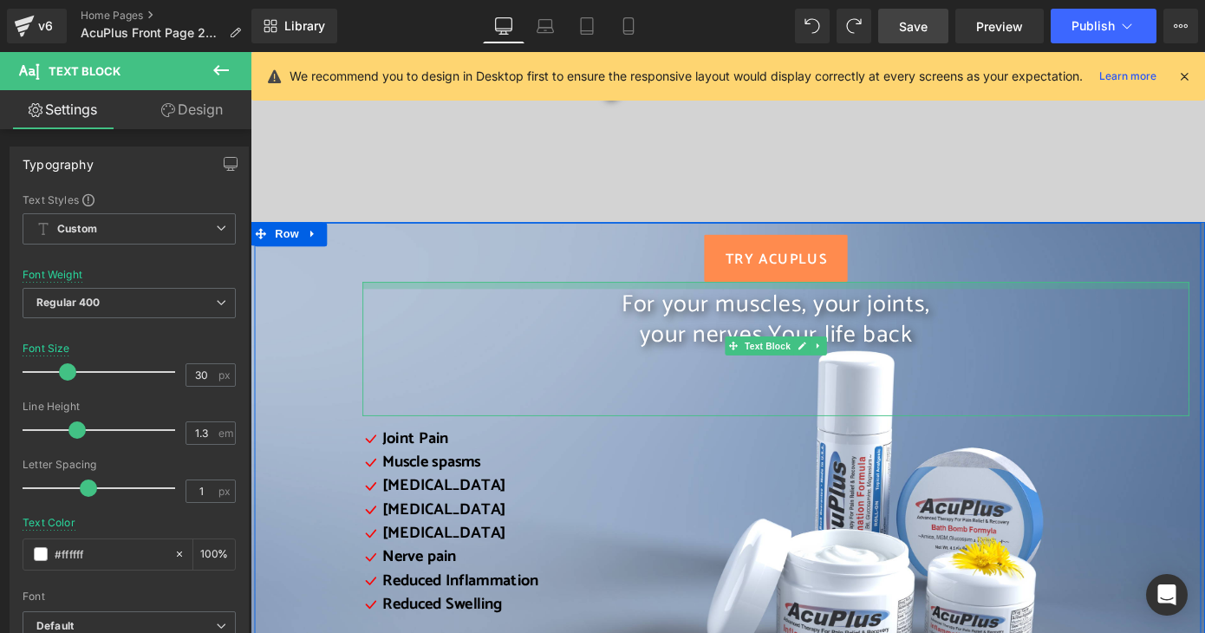
drag, startPoint x: 986, startPoint y: 306, endPoint x: 994, endPoint y: 314, distance: 11.0
click at [994, 314] on div "For your muscles, your joints, your nerves. Your life back Text Block 83px" at bounding box center [828, 377] width 909 height 147
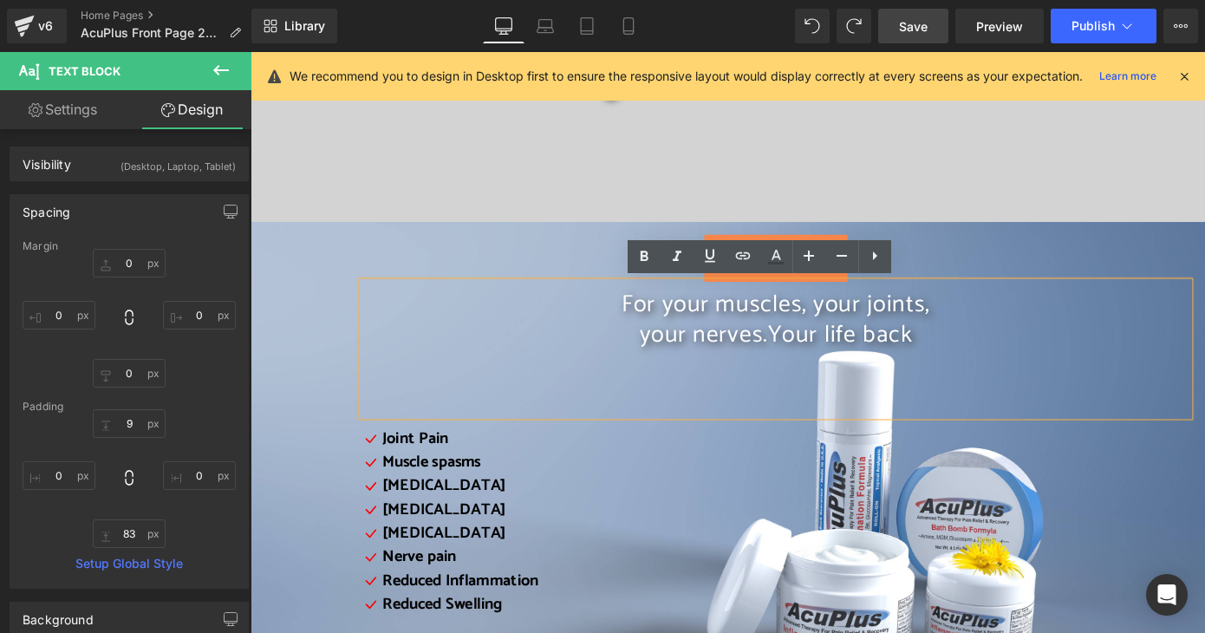
click at [669, 366] on p "your nerves. Your life back" at bounding box center [828, 363] width 909 height 34
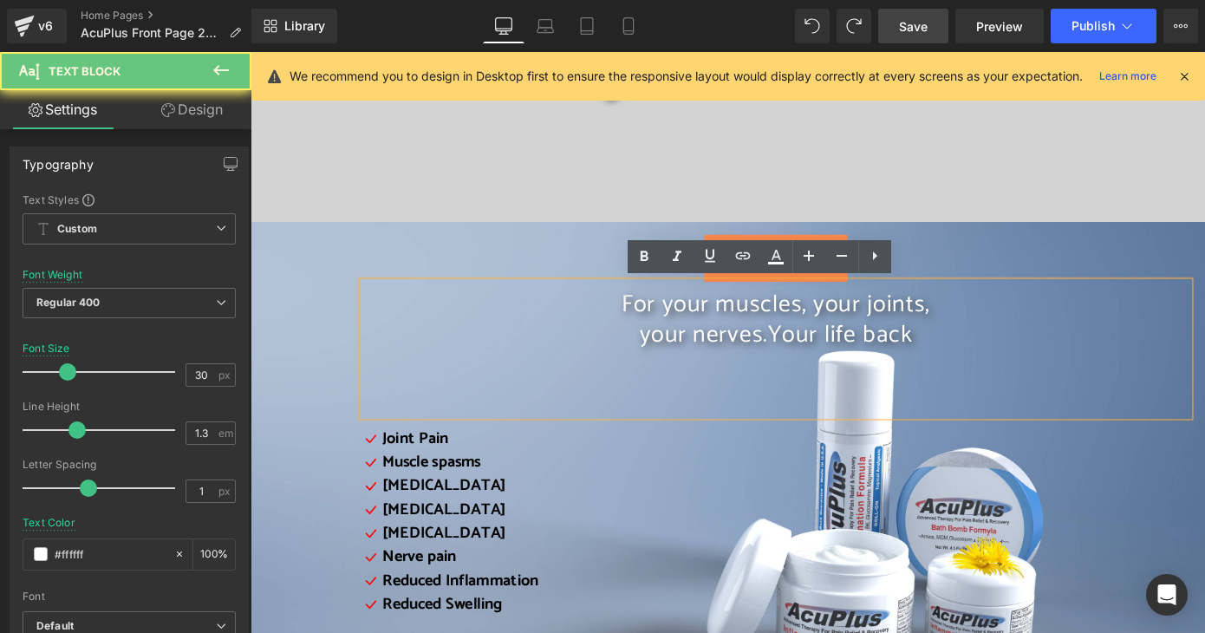
click at [678, 366] on span "your nerves. Your life back" at bounding box center [828, 363] width 300 height 42
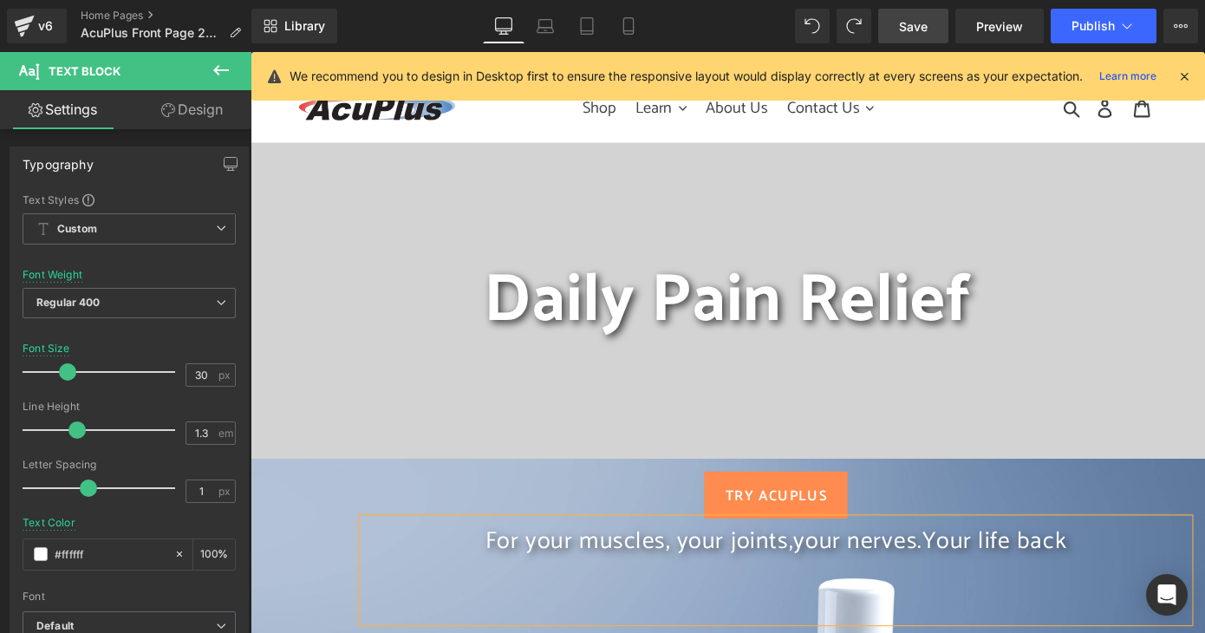
scroll to position [35, 0]
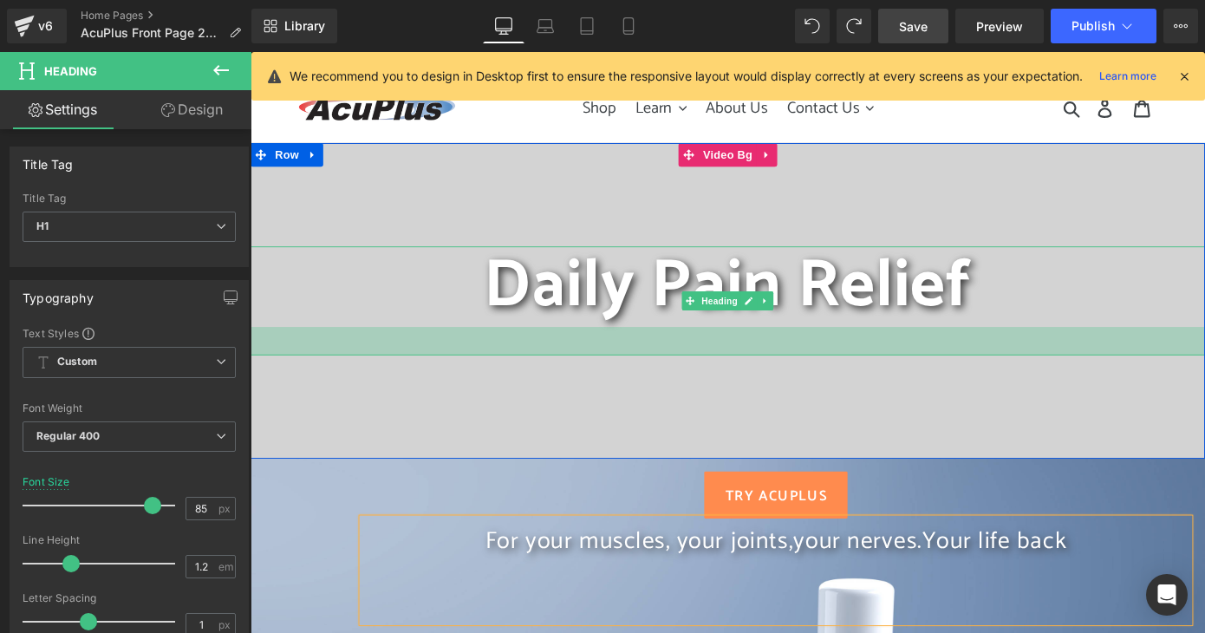
drag, startPoint x: 829, startPoint y: 369, endPoint x: 847, endPoint y: 302, distance: 69.2
click at [835, 403] on div "Daily Pain Relief Heading 36px" at bounding box center [775, 325] width 1049 height 347
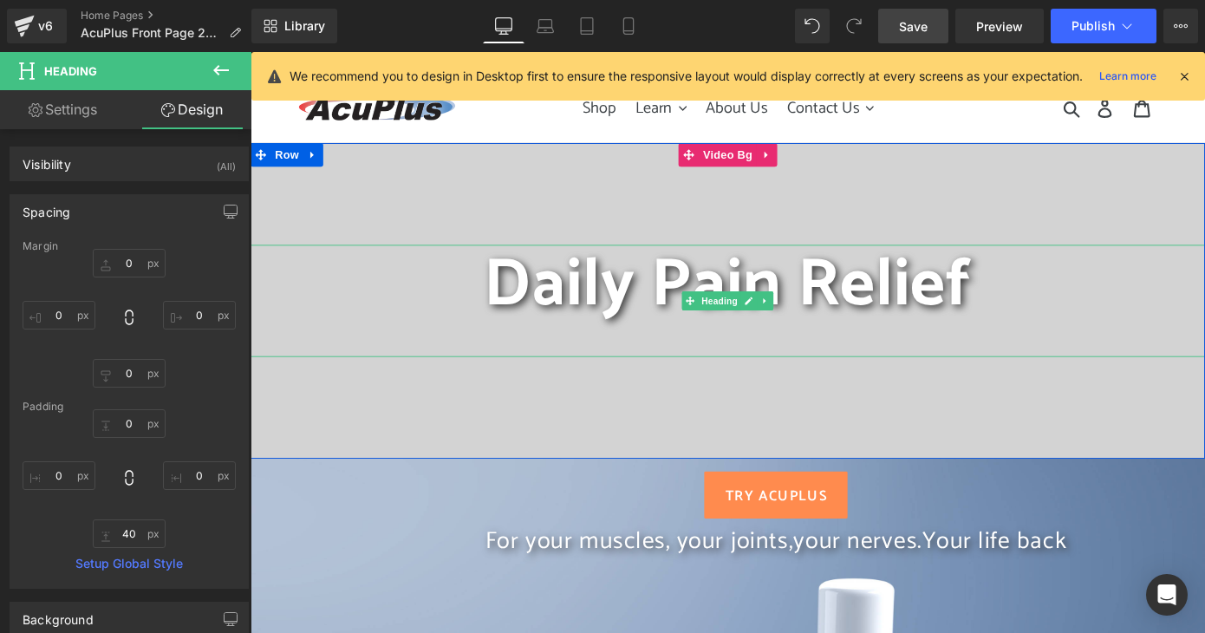
drag, startPoint x: 851, startPoint y: 263, endPoint x: 852, endPoint y: 285, distance: 22.6
click at [852, 285] on div "Daily Pain Relief Heading 40px" at bounding box center [775, 325] width 1049 height 123
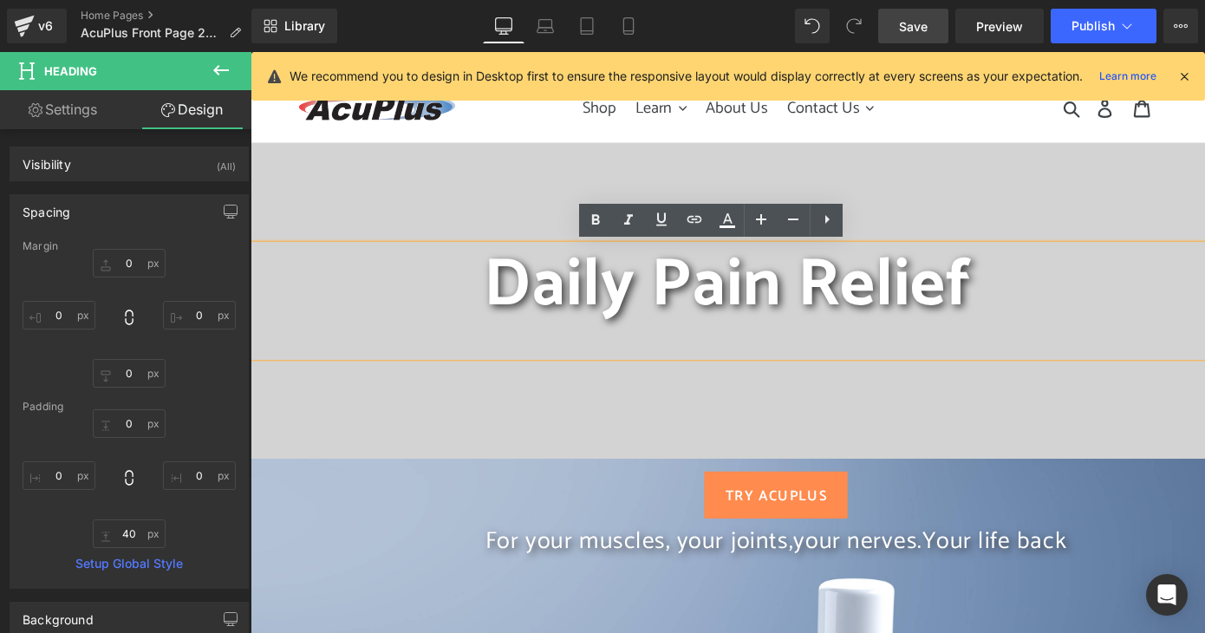
click at [970, 259] on span "Daily Pain Relief" at bounding box center [775, 307] width 536 height 121
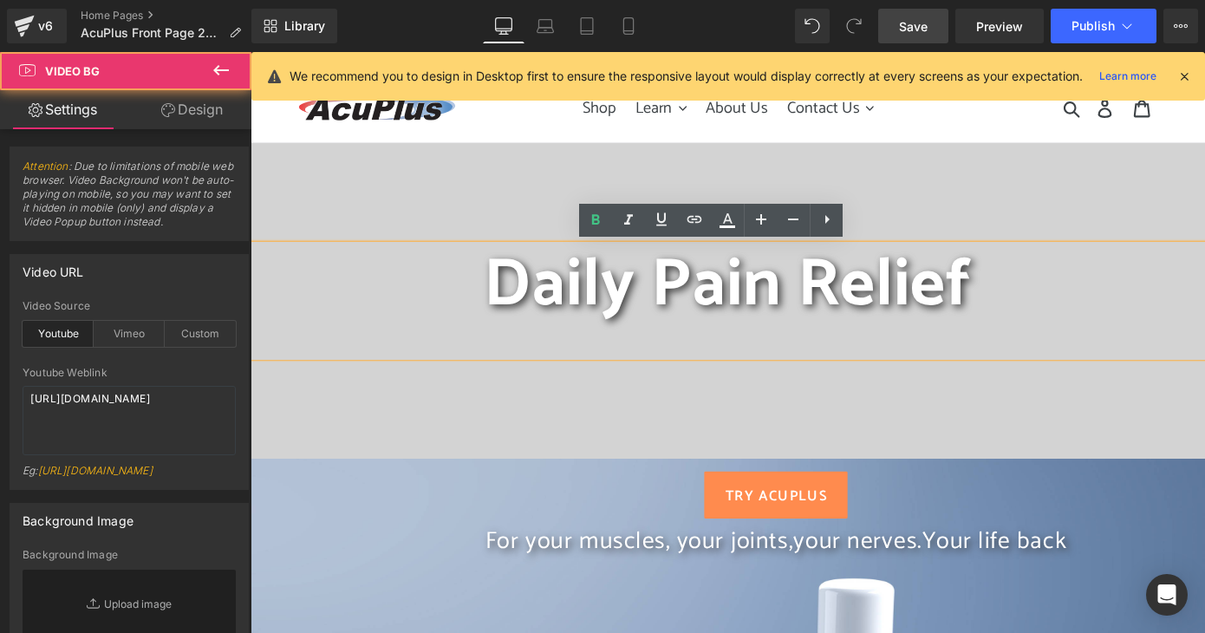
click at [999, 238] on div at bounding box center [775, 325] width 1049 height 347
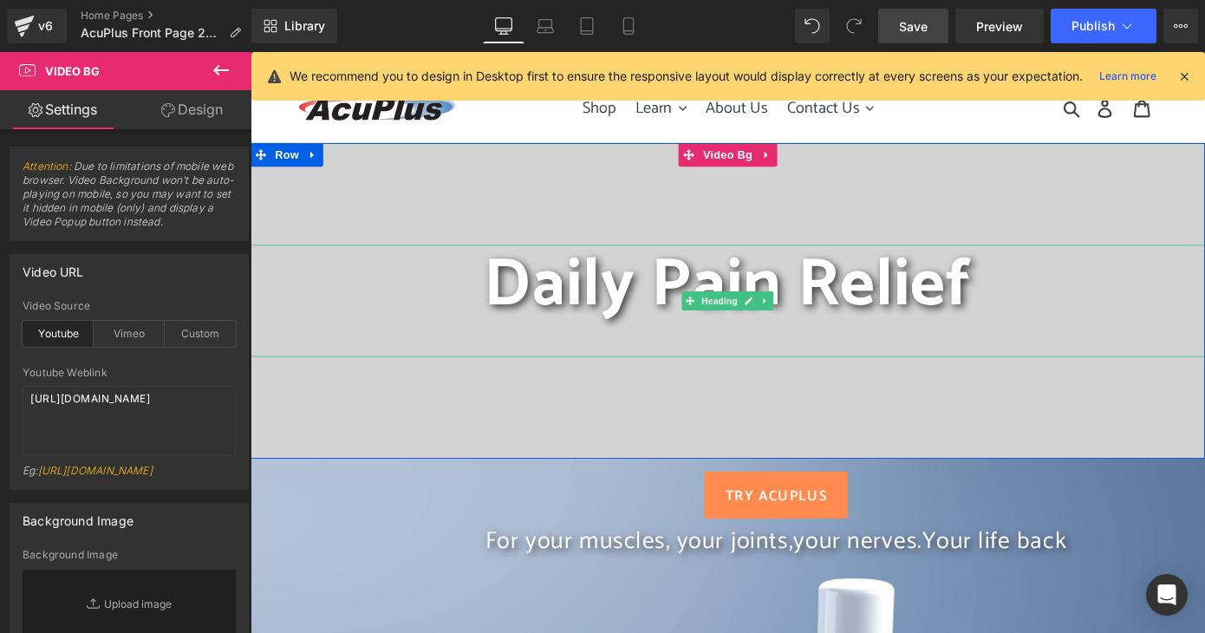
click at [1006, 301] on span "Daily Pain Relief" at bounding box center [775, 307] width 536 height 121
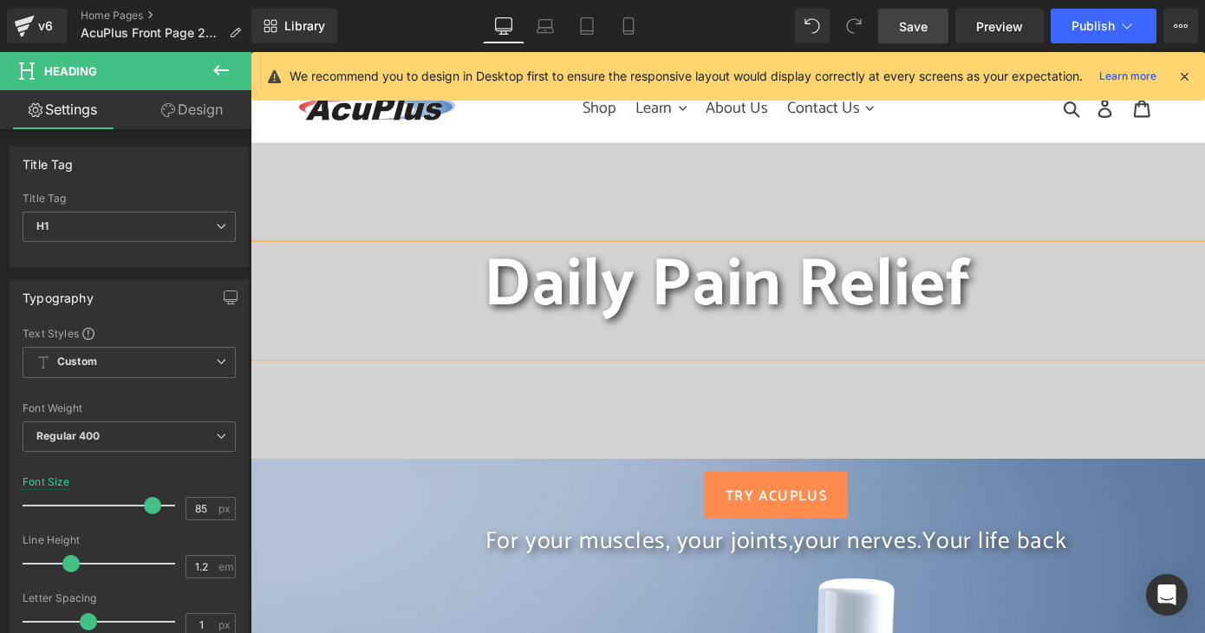
drag, startPoint x: 925, startPoint y: 25, endPoint x: 724, endPoint y: 96, distance: 213.4
click at [925, 25] on span "Save" at bounding box center [913, 26] width 29 height 18
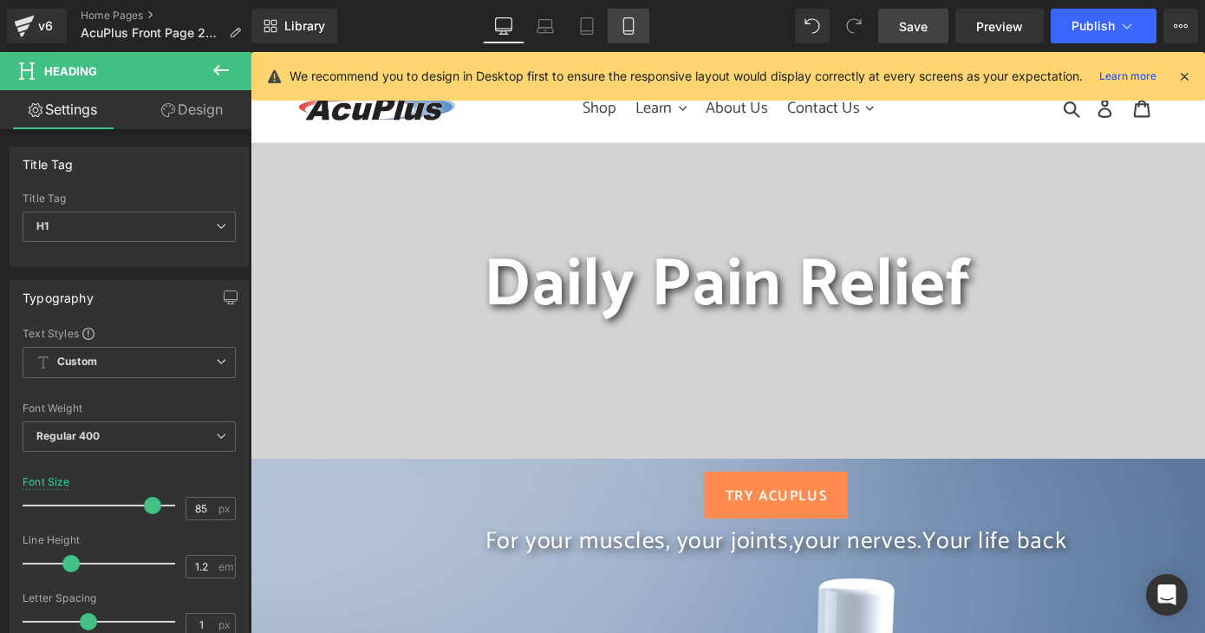
click at [633, 21] on icon at bounding box center [628, 26] width 10 height 16
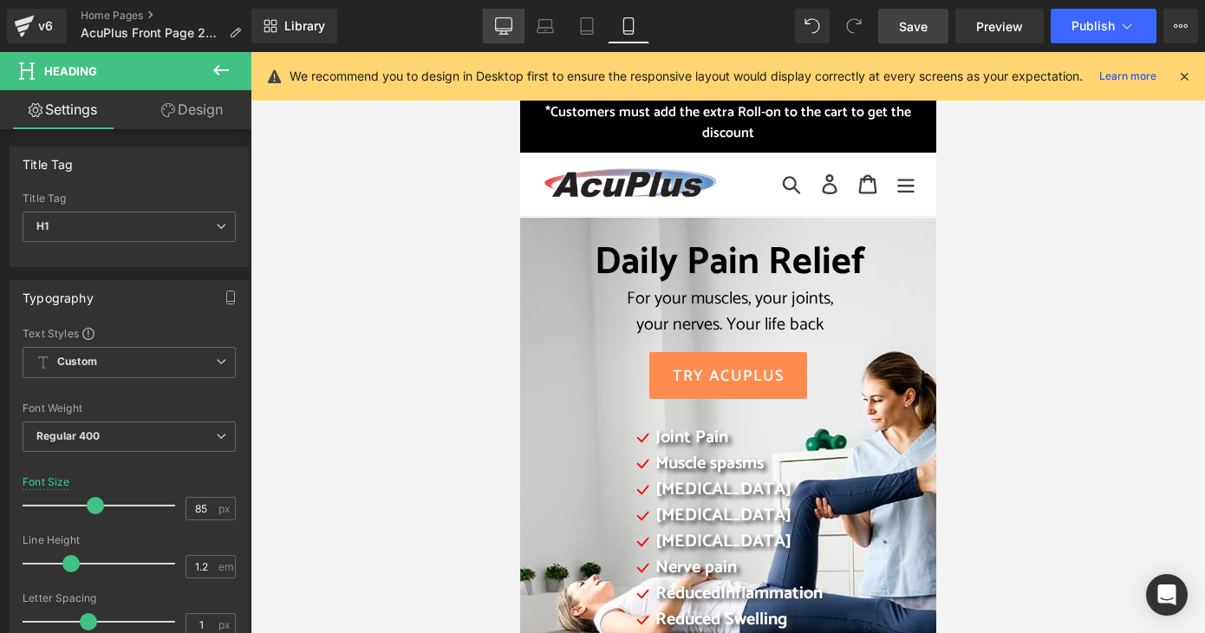
click at [501, 26] on icon at bounding box center [503, 25] width 17 height 17
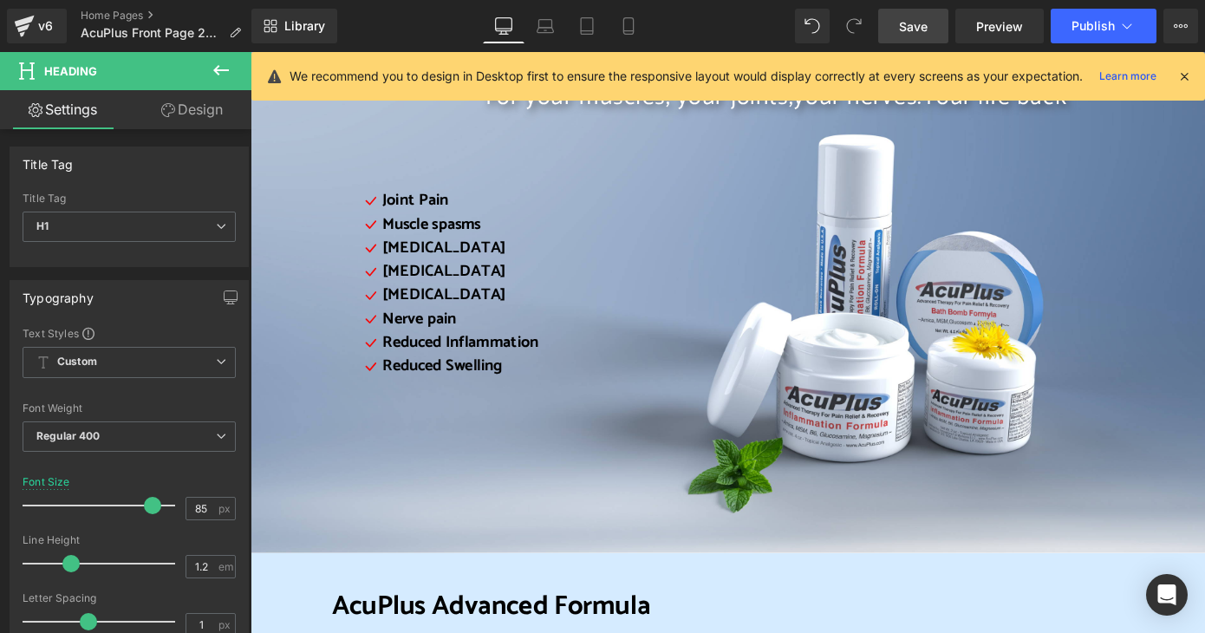
scroll to position [743, 0]
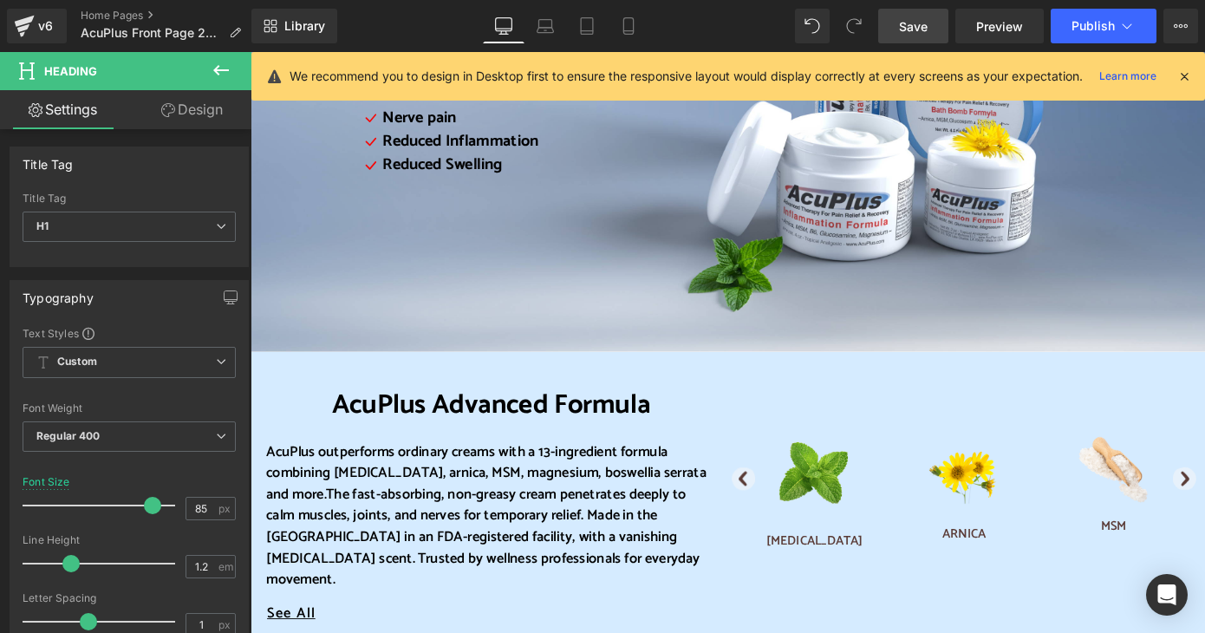
click at [923, 25] on span "Save" at bounding box center [913, 26] width 29 height 18
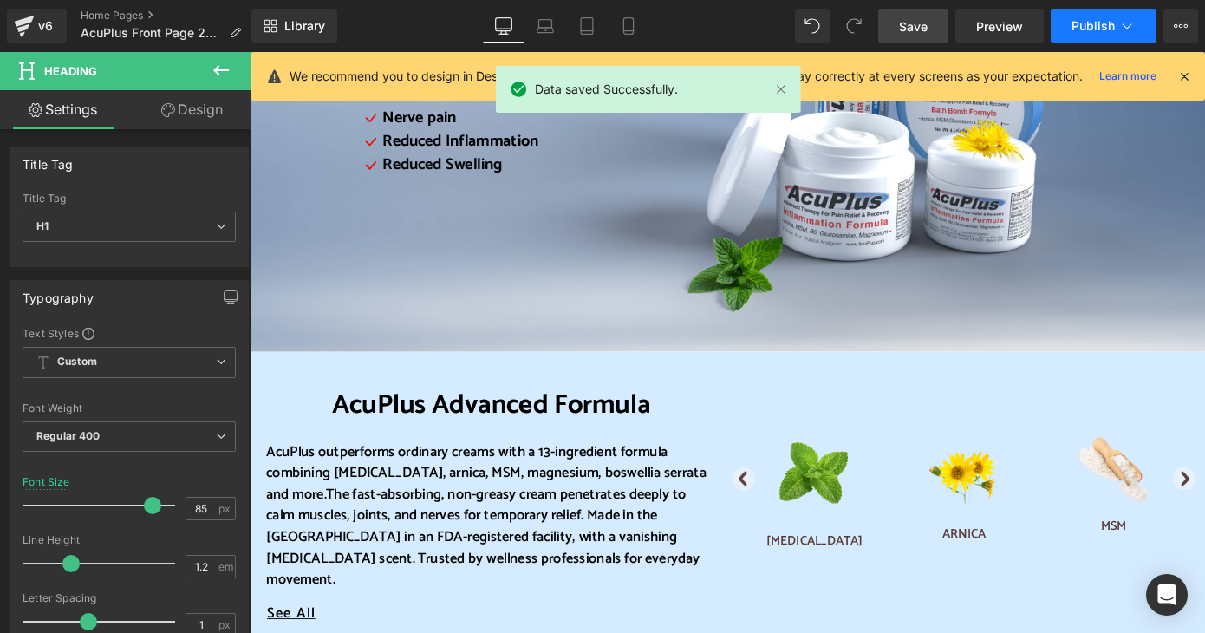
click at [1078, 28] on span "Publish" at bounding box center [1093, 26] width 43 height 14
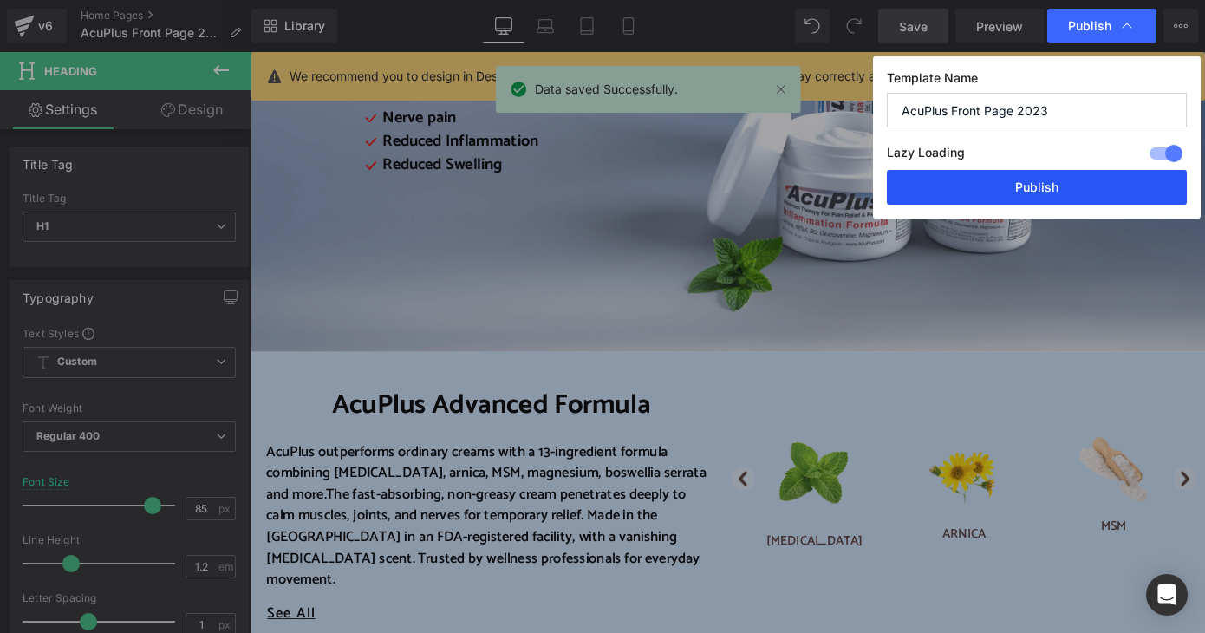
drag, startPoint x: 997, startPoint y: 201, endPoint x: 793, endPoint y: 216, distance: 205.2
click at [997, 201] on button "Publish" at bounding box center [1037, 187] width 300 height 35
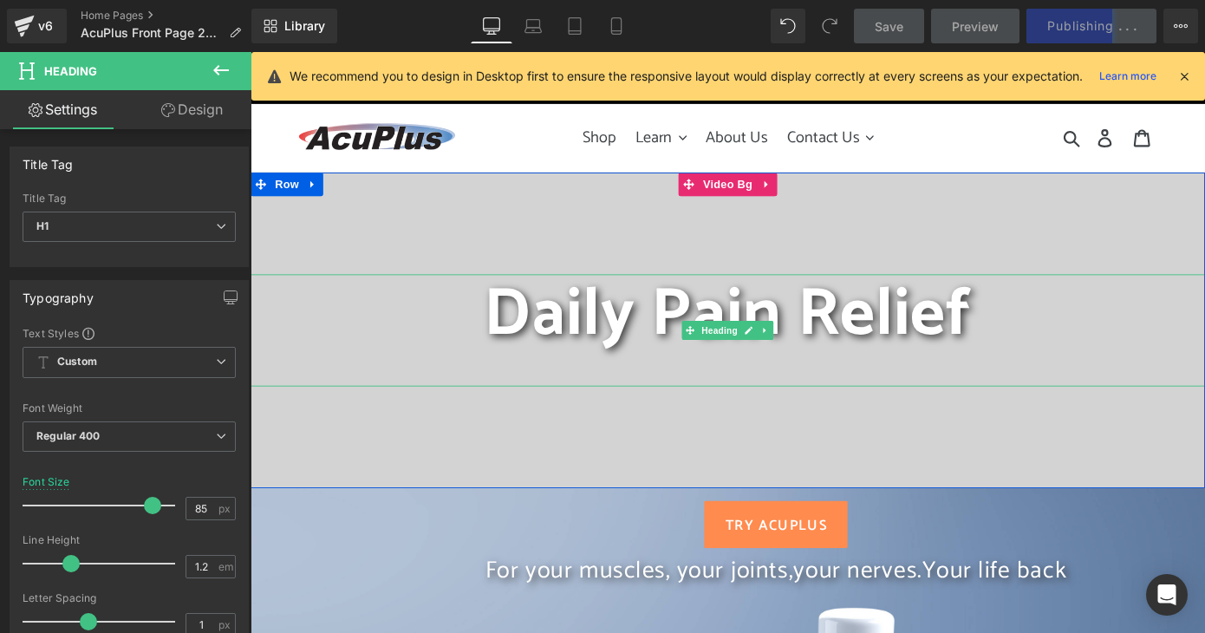
scroll to position [0, 0]
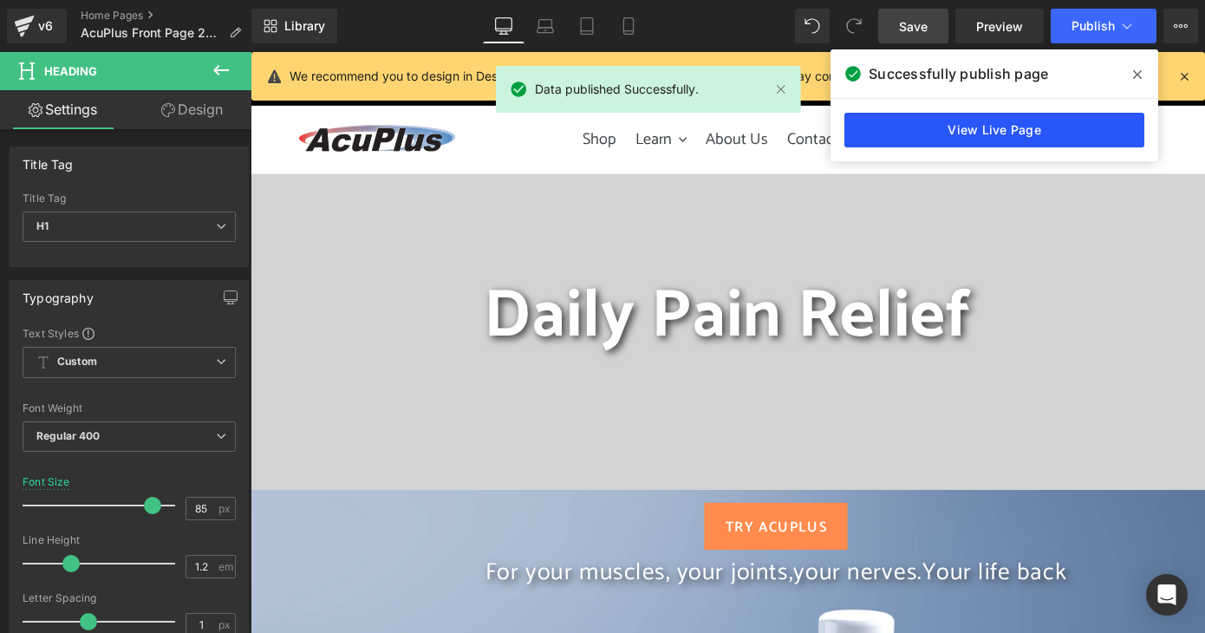
click at [1021, 128] on link "View Live Page" at bounding box center [995, 130] width 300 height 35
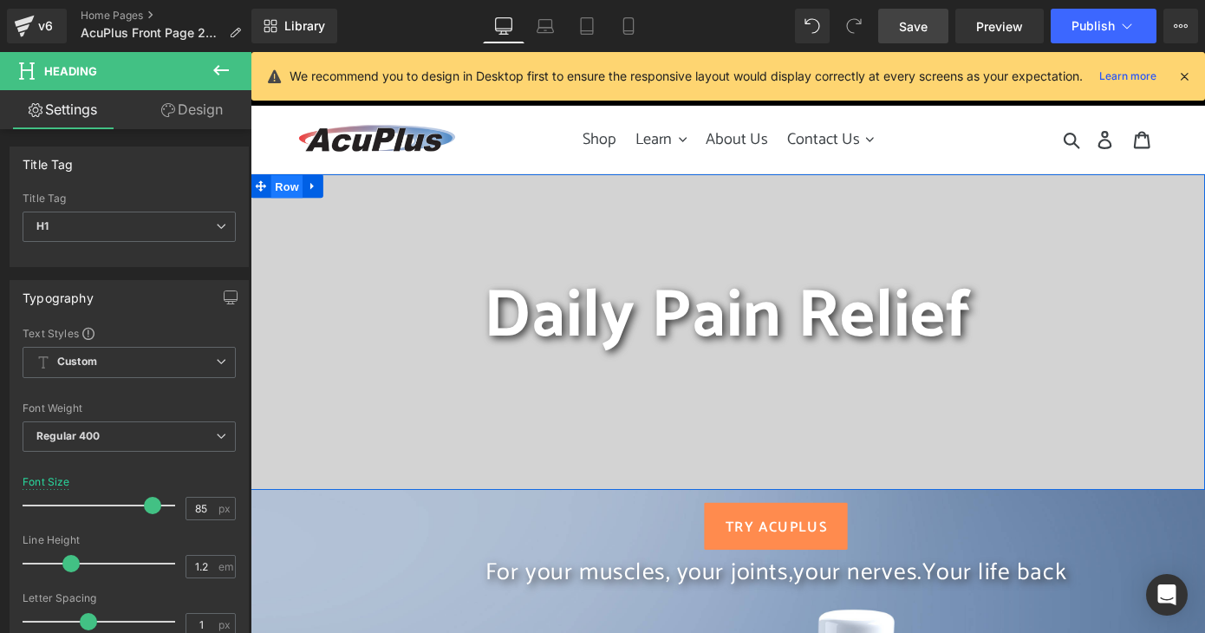
click at [281, 193] on span "Row" at bounding box center [290, 200] width 35 height 26
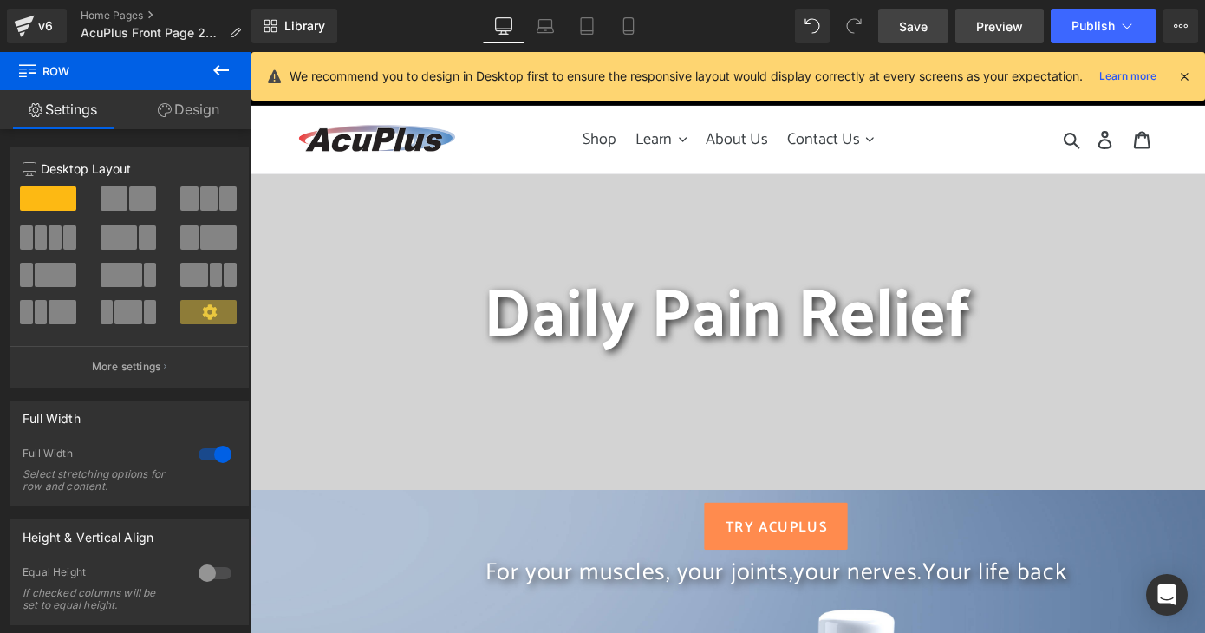
click at [992, 20] on span "Preview" at bounding box center [999, 26] width 47 height 18
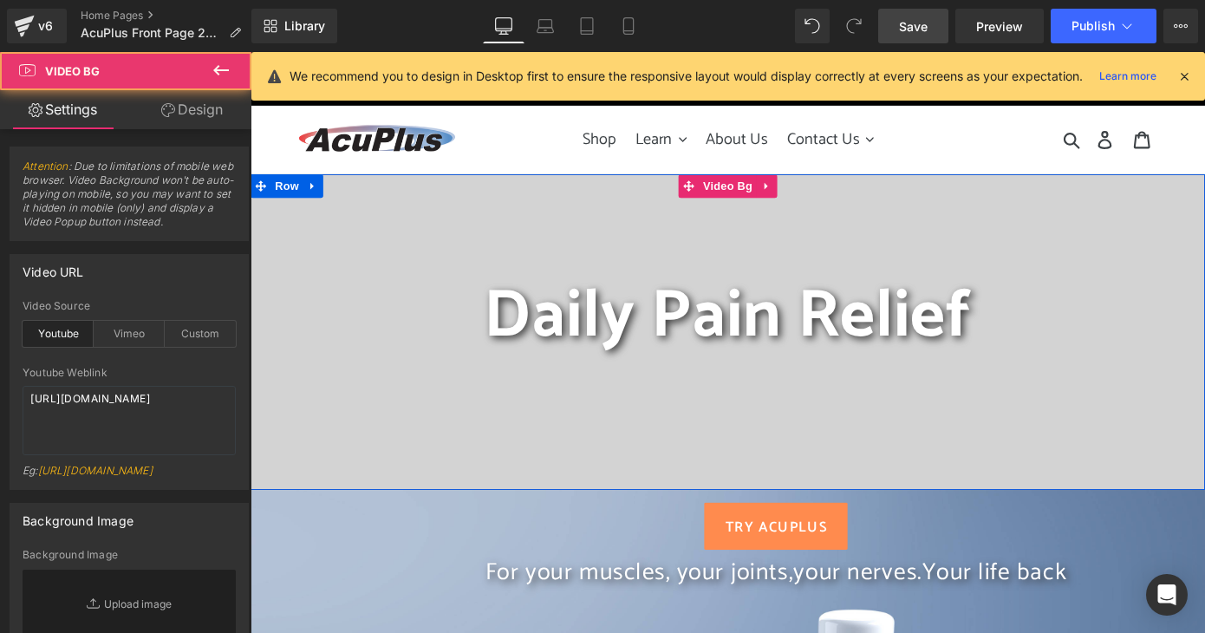
click at [790, 257] on div at bounding box center [775, 359] width 1049 height 347
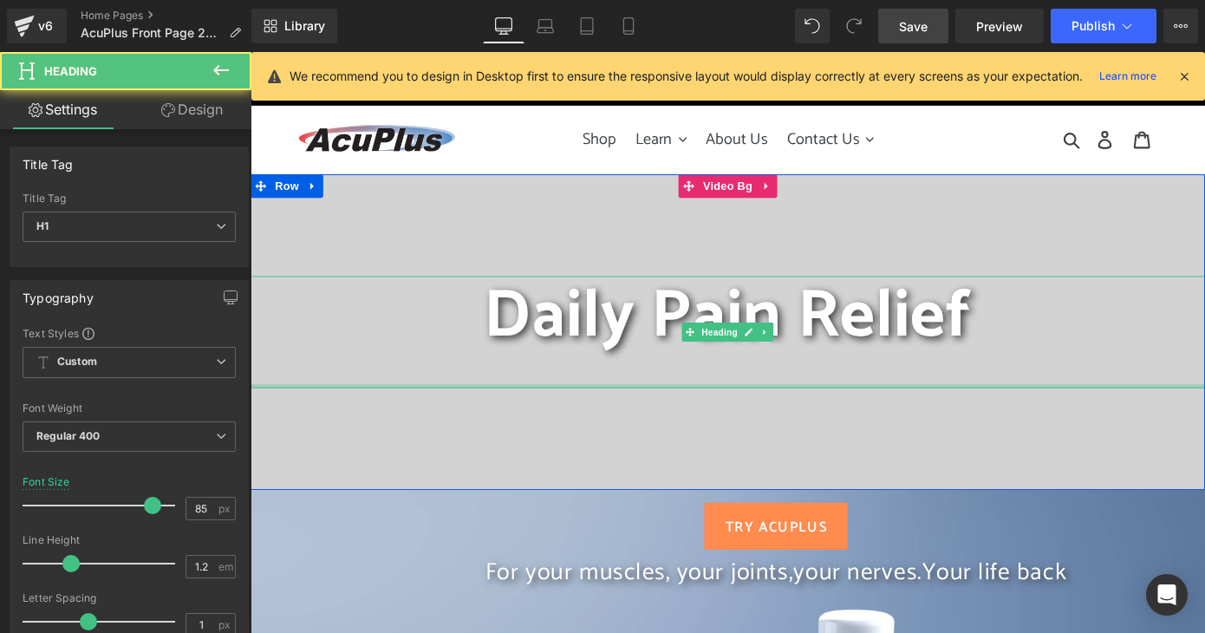
click at [781, 419] on div at bounding box center [775, 419] width 1049 height 4
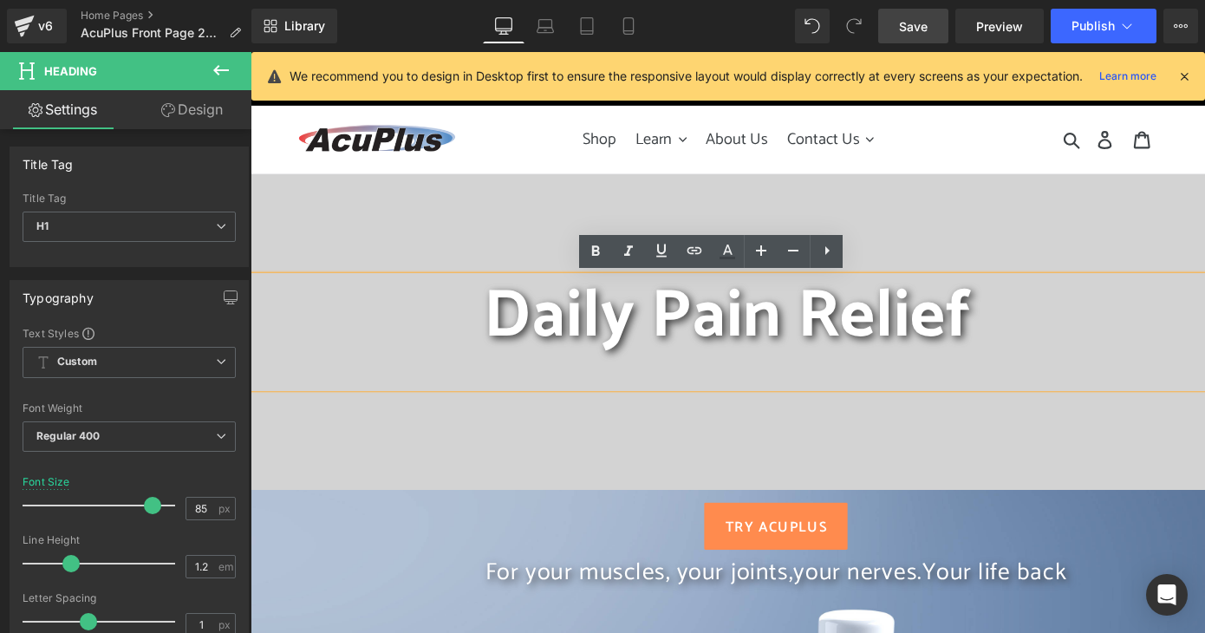
click at [1012, 322] on span "Daily Pain Relief" at bounding box center [775, 342] width 536 height 121
click at [518, 329] on span "Daily Pain Relief" at bounding box center [775, 342] width 536 height 121
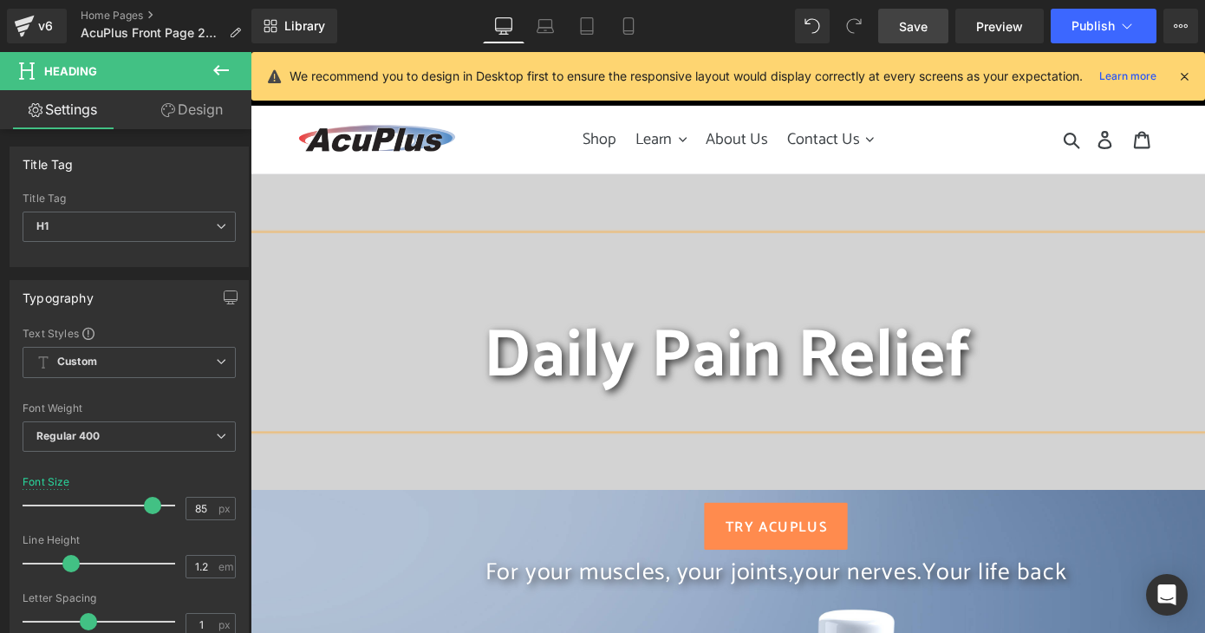
click at [959, 255] on h1 at bounding box center [775, 298] width 1049 height 88
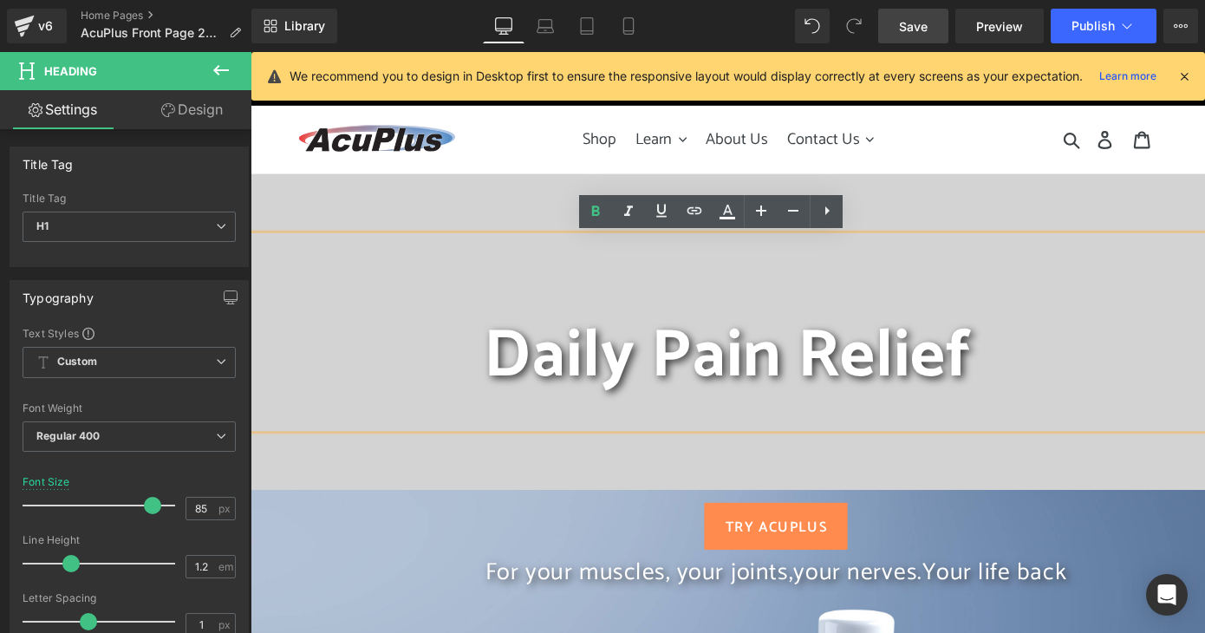
click at [997, 178] on nav "Shop Learn .cls-1{fill:#231f20} Ingredients FAQs Blogs AcuPlus Videos About Us …" at bounding box center [775, 148] width 477 height 75
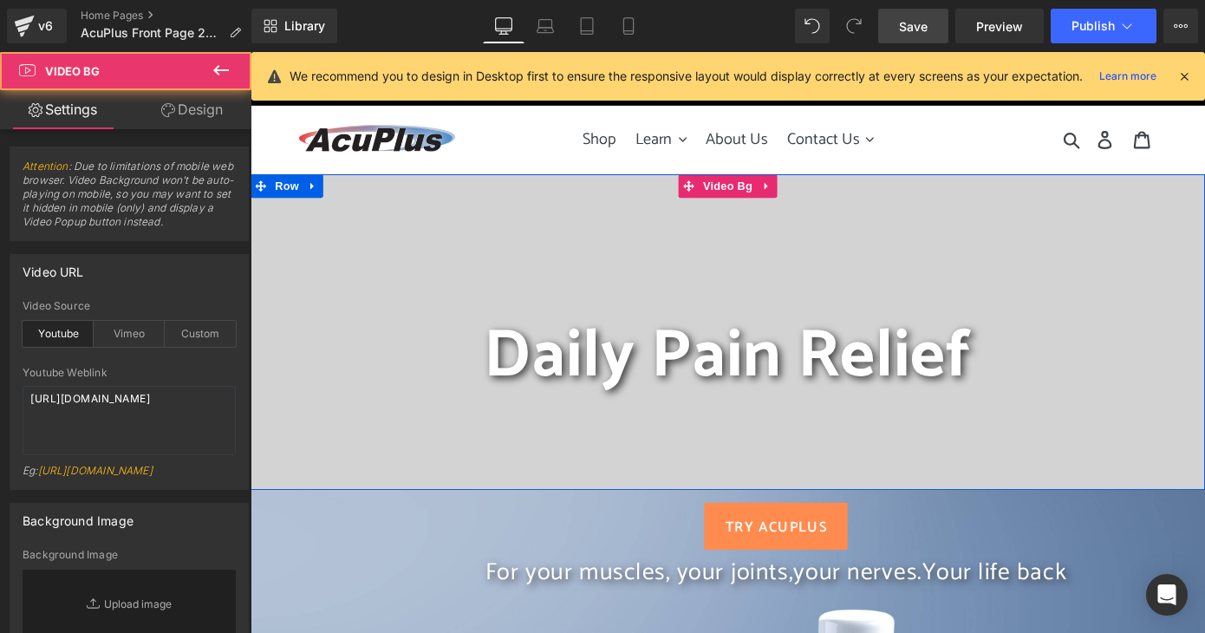
click at [998, 200] on div at bounding box center [775, 359] width 1049 height 347
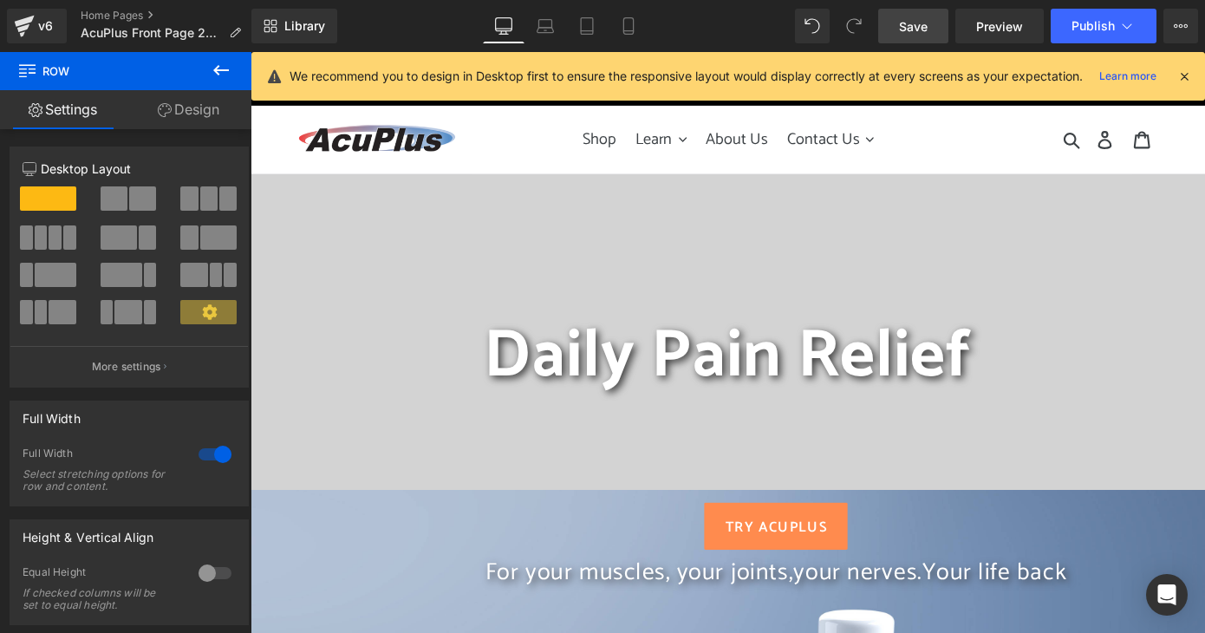
drag, startPoint x: 965, startPoint y: 187, endPoint x: 983, endPoint y: 179, distance: 19.8
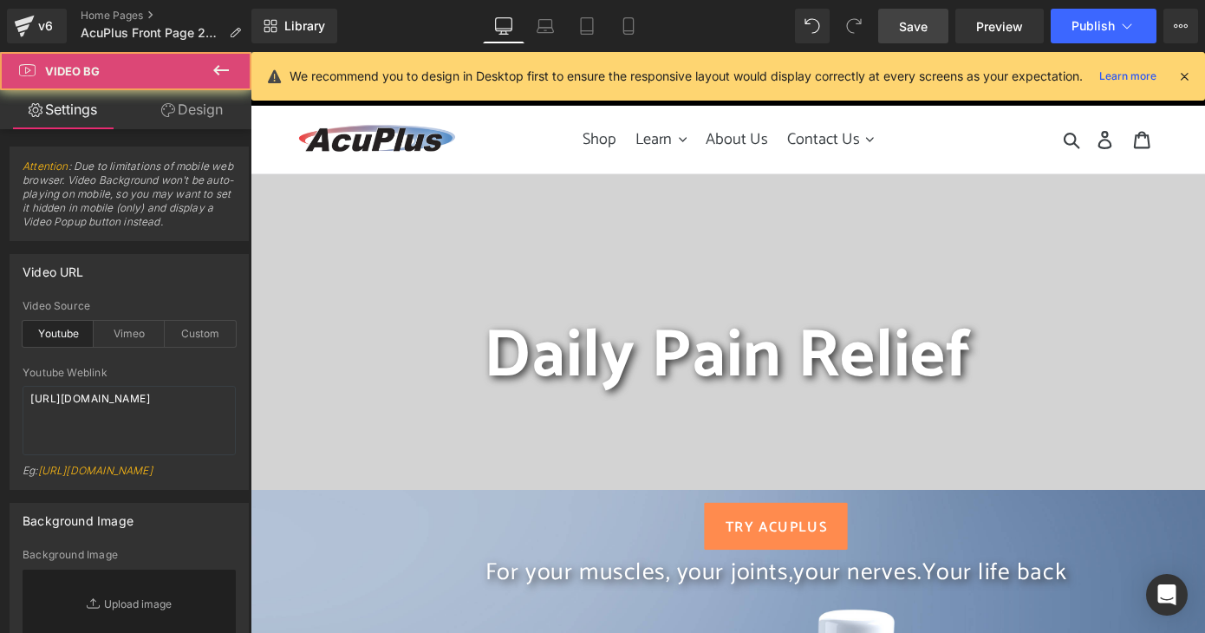
click at [975, 231] on div at bounding box center [775, 359] width 1049 height 347
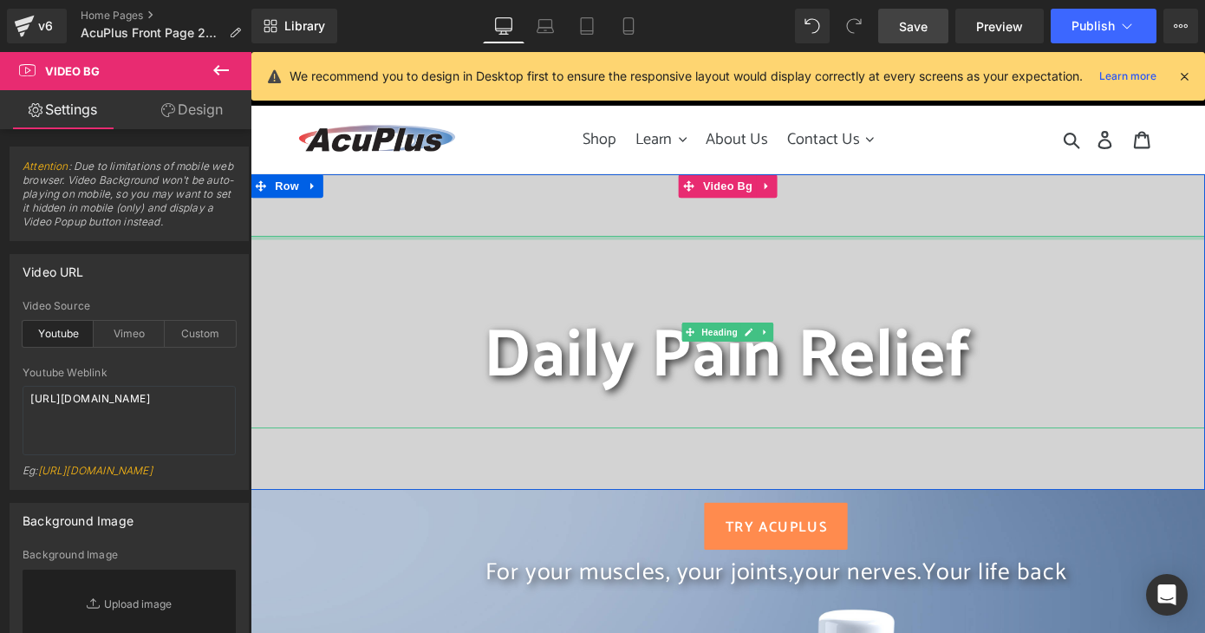
click at [944, 256] on div at bounding box center [775, 256] width 1049 height 4
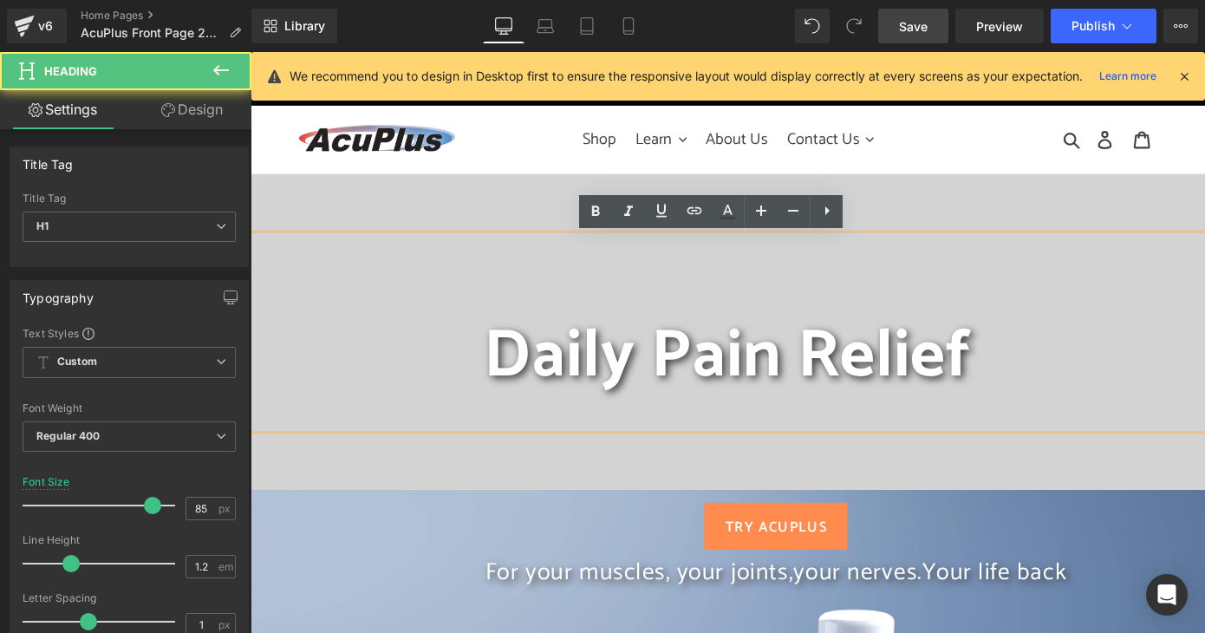
click at [976, 457] on div "Daily Pain Relief" at bounding box center [775, 360] width 1049 height 212
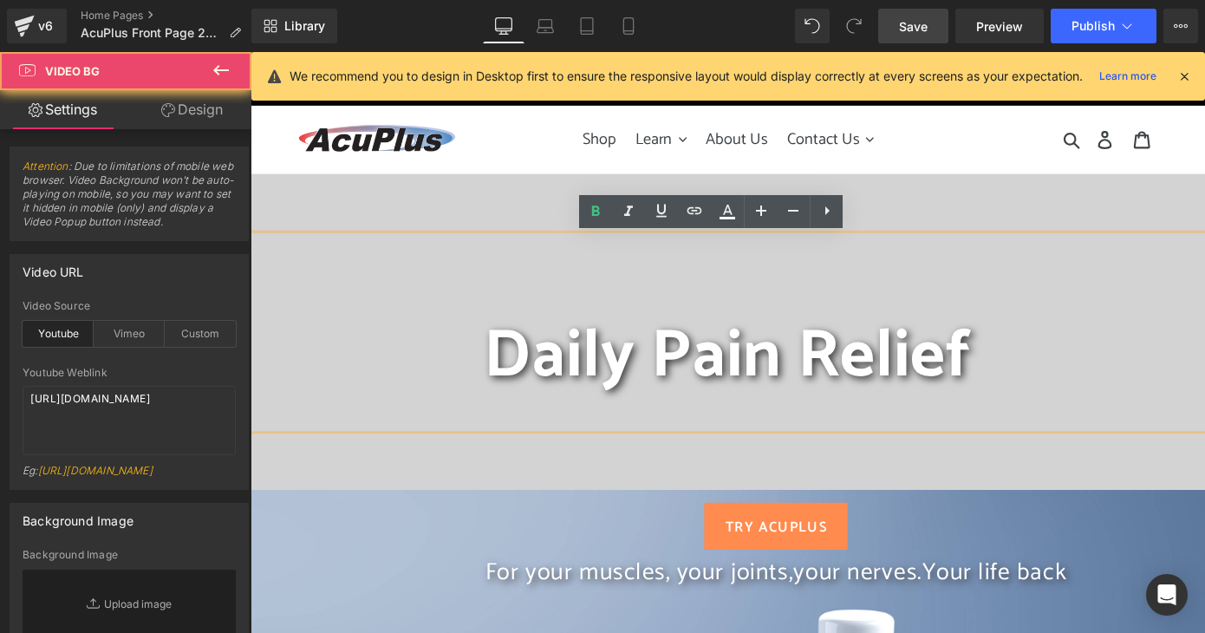
click at [970, 501] on div at bounding box center [775, 359] width 1049 height 347
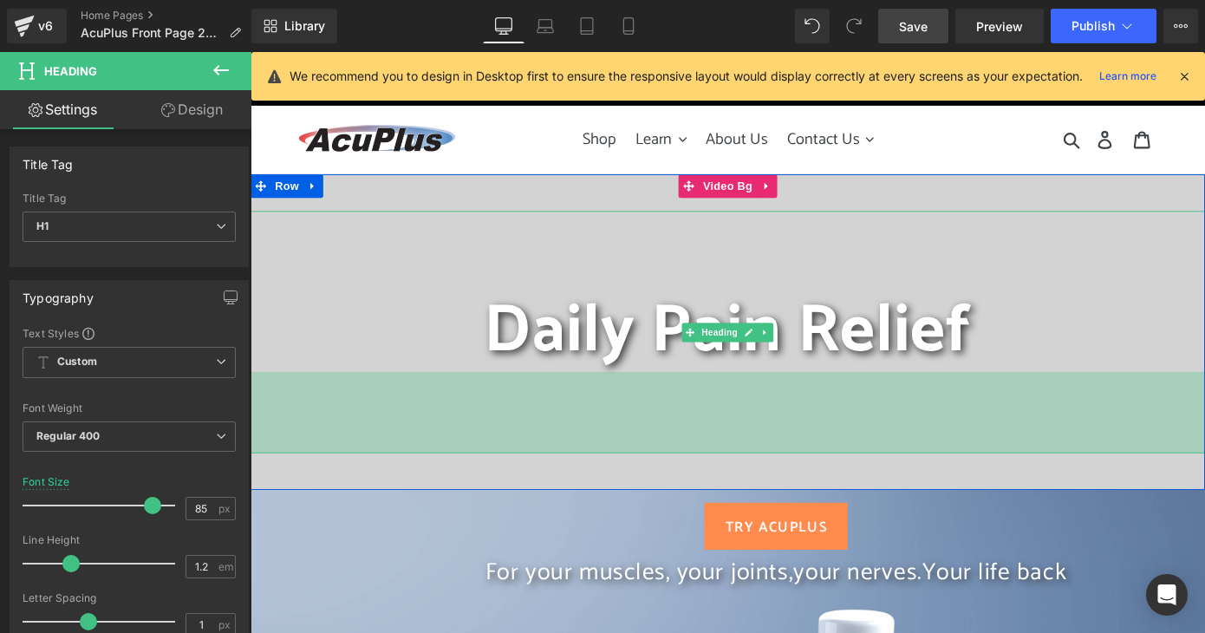
drag, startPoint x: 976, startPoint y: 463, endPoint x: 995, endPoint y: 518, distance: 57.9
click at [995, 518] on div "Daily Pain Relief Heading 103px" at bounding box center [775, 359] width 1049 height 347
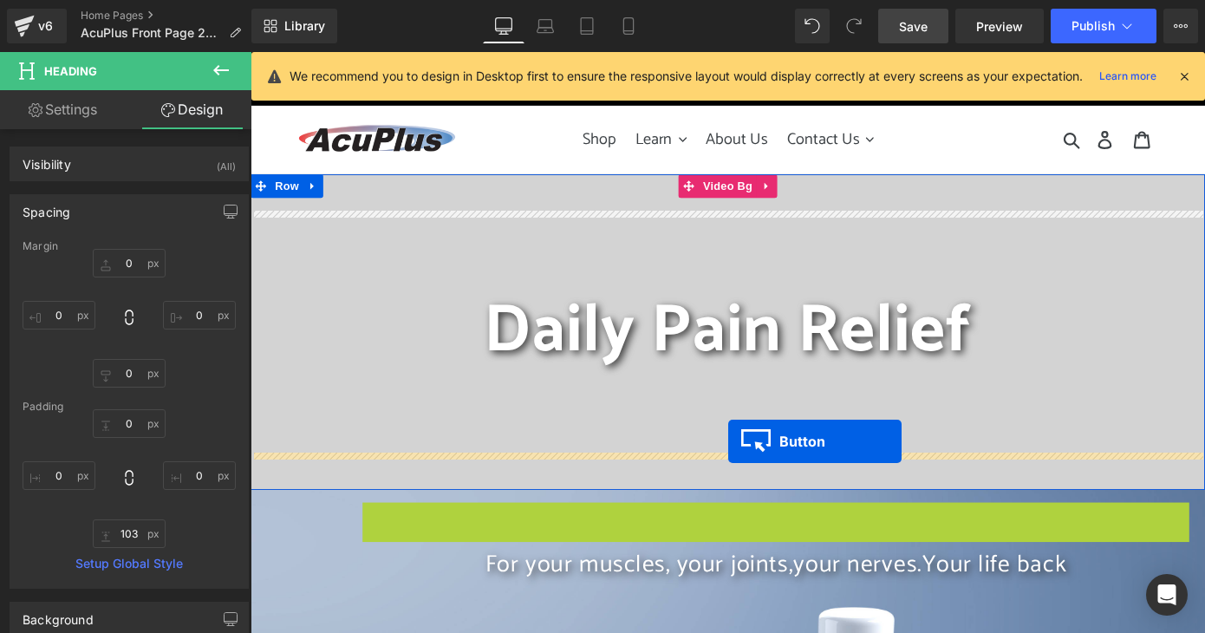
drag, startPoint x: 794, startPoint y: 574, endPoint x: 775, endPoint y: 480, distance: 96.4
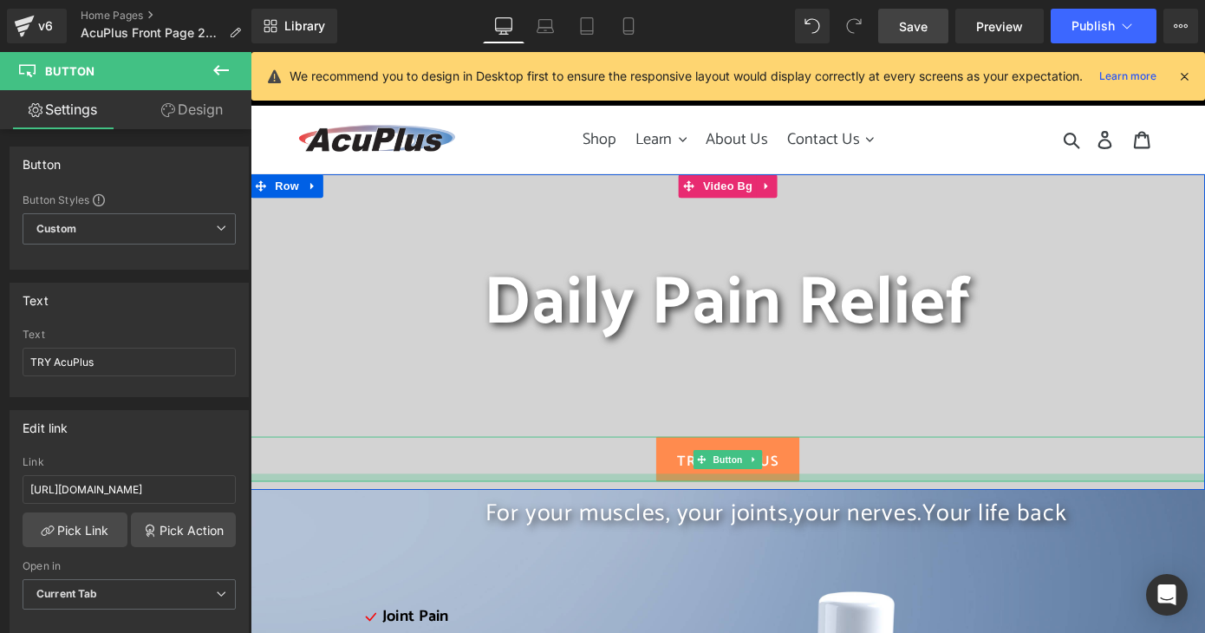
click at [755, 521] on div at bounding box center [775, 520] width 1049 height 9
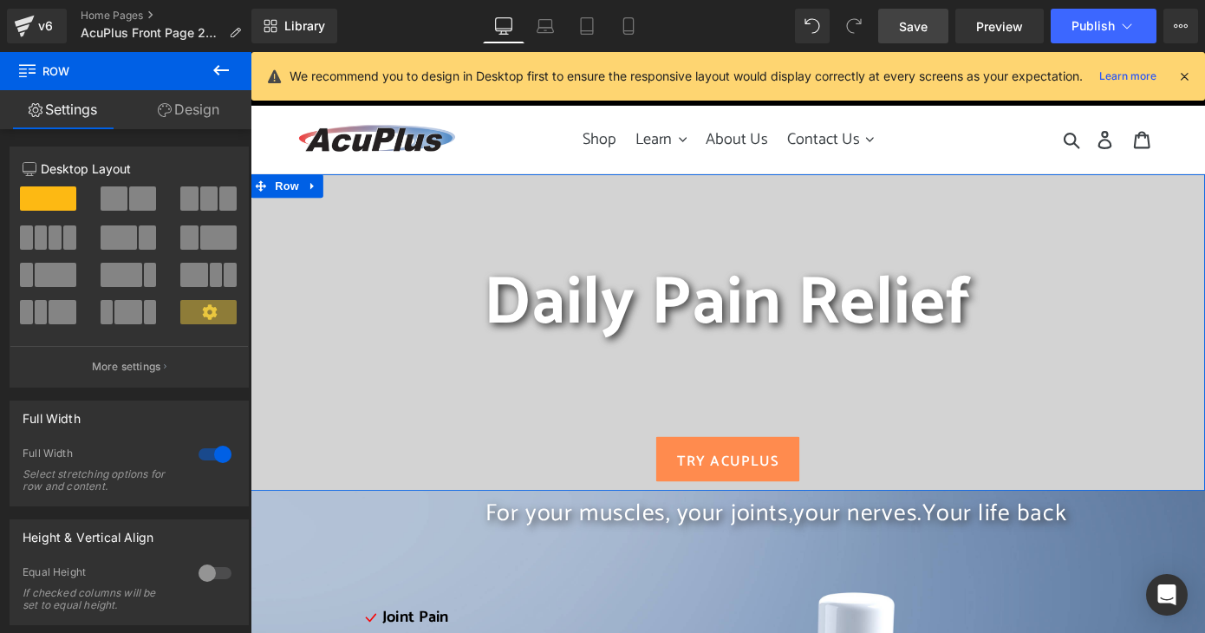
click at [823, 531] on div "Daily Pain Relief Heading For your muscles, your joints, your nerves. Your life…" at bounding box center [775, 360] width 1049 height 348
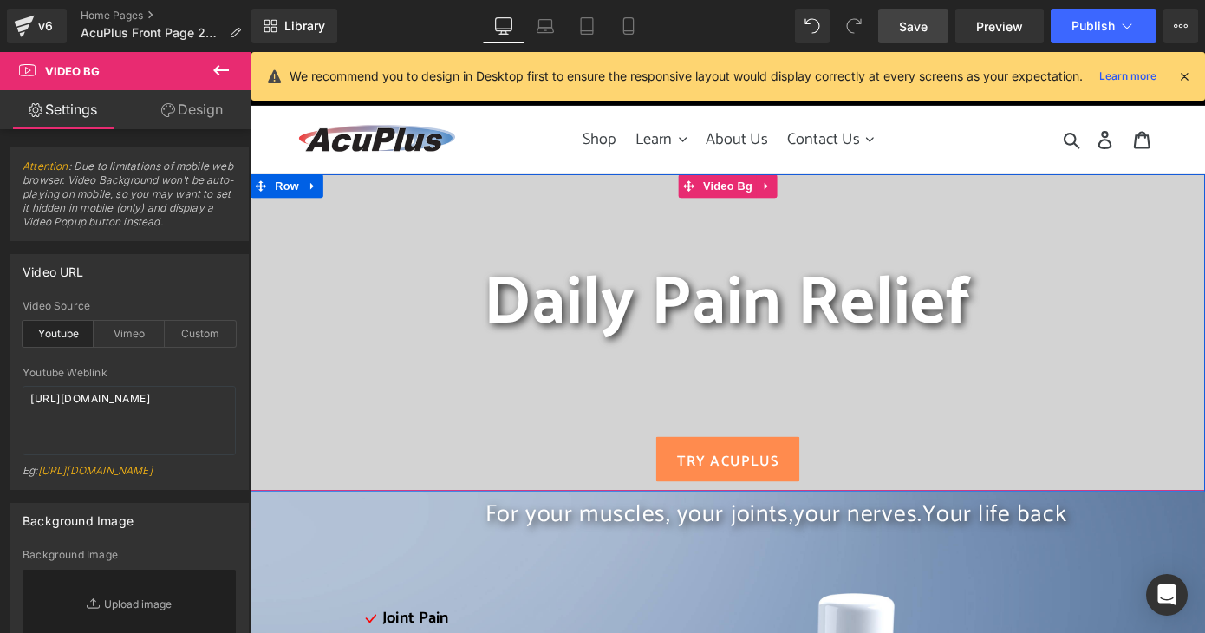
click at [877, 533] on div at bounding box center [775, 533] width 1049 height 1
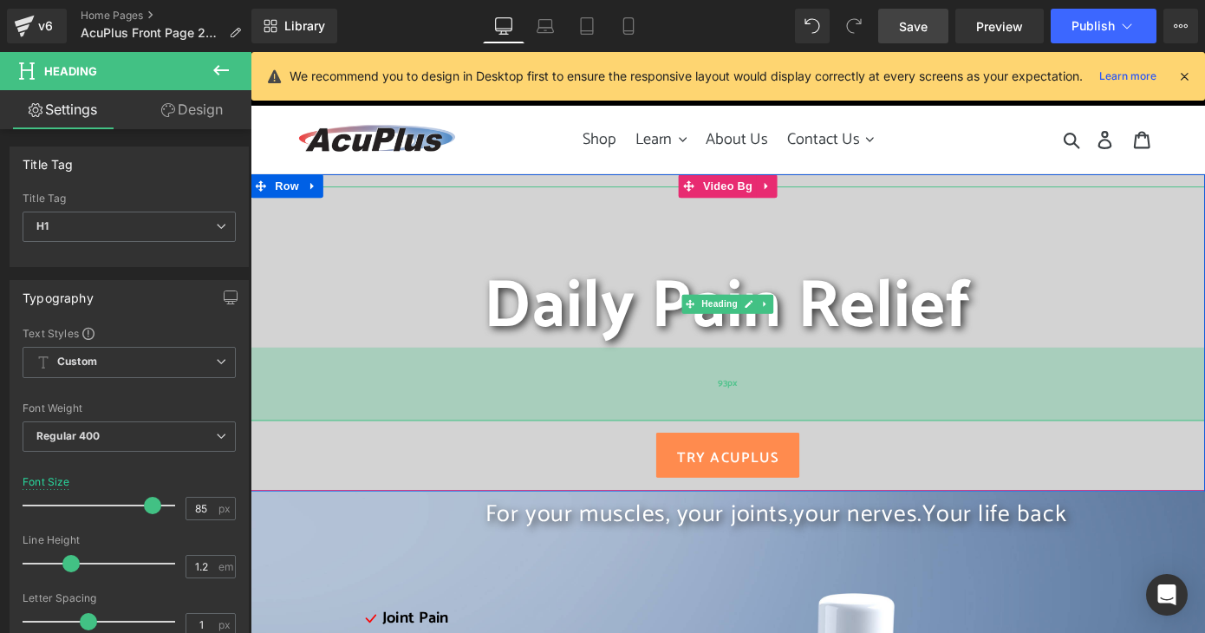
drag, startPoint x: 782, startPoint y: 447, endPoint x: 771, endPoint y: 438, distance: 14.2
click at [771, 438] on div "93px" at bounding box center [775, 417] width 1049 height 81
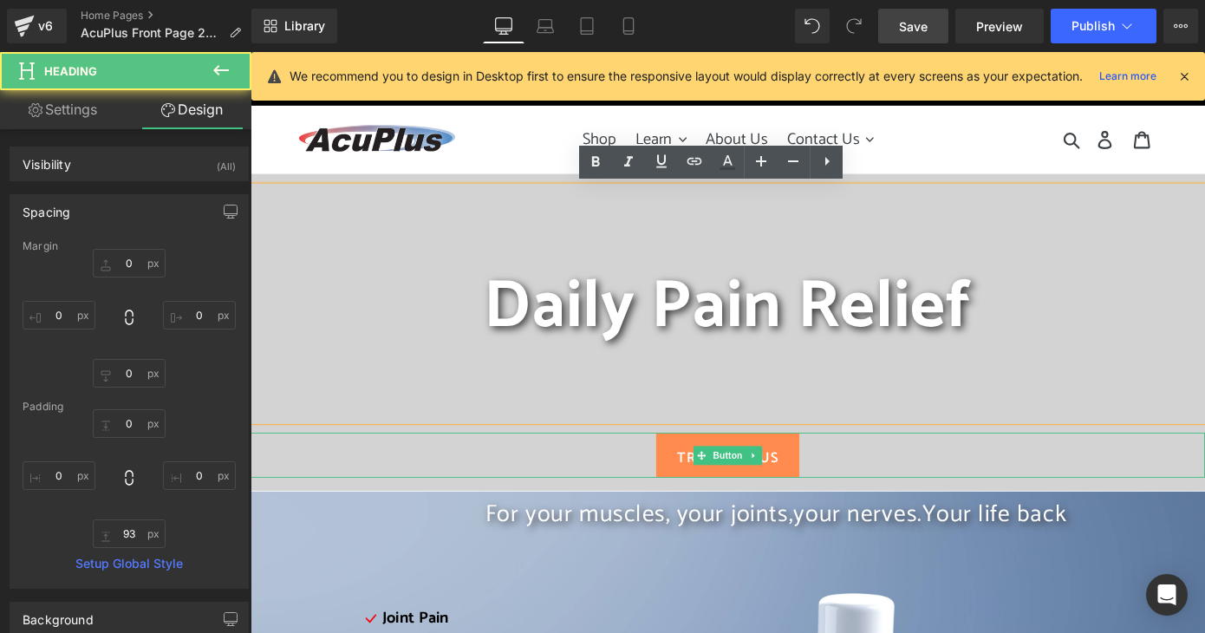
click at [769, 506] on span "TRY AcuPlus" at bounding box center [776, 498] width 112 height 23
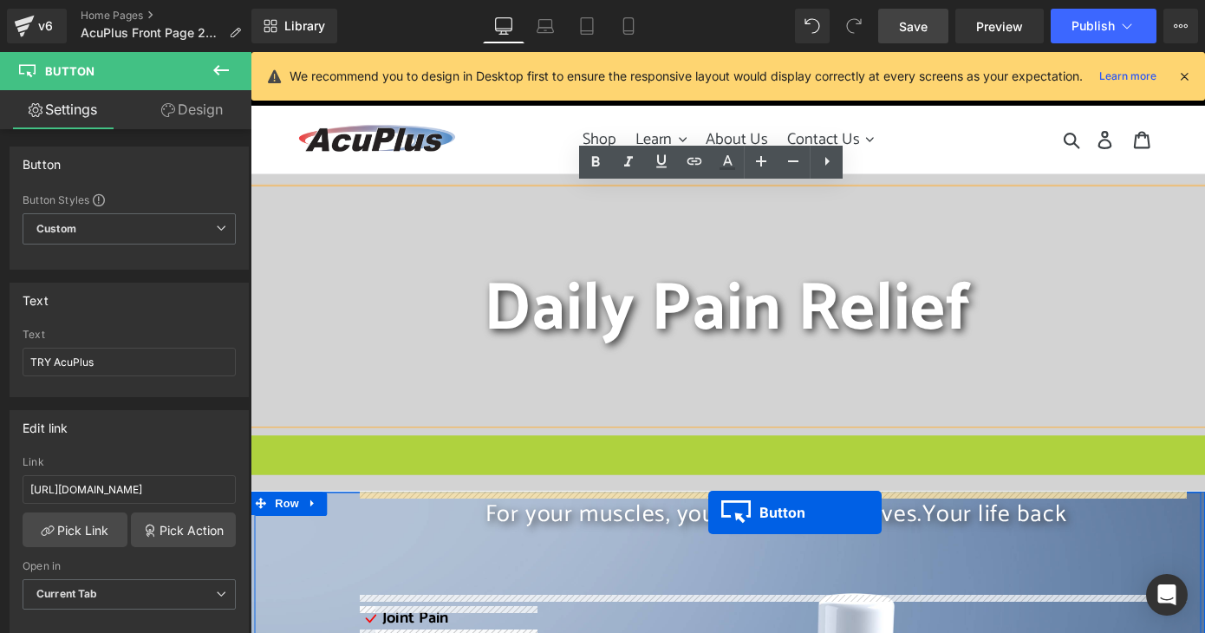
drag, startPoint x: 738, startPoint y: 491, endPoint x: 754, endPoint y: 558, distance: 69.4
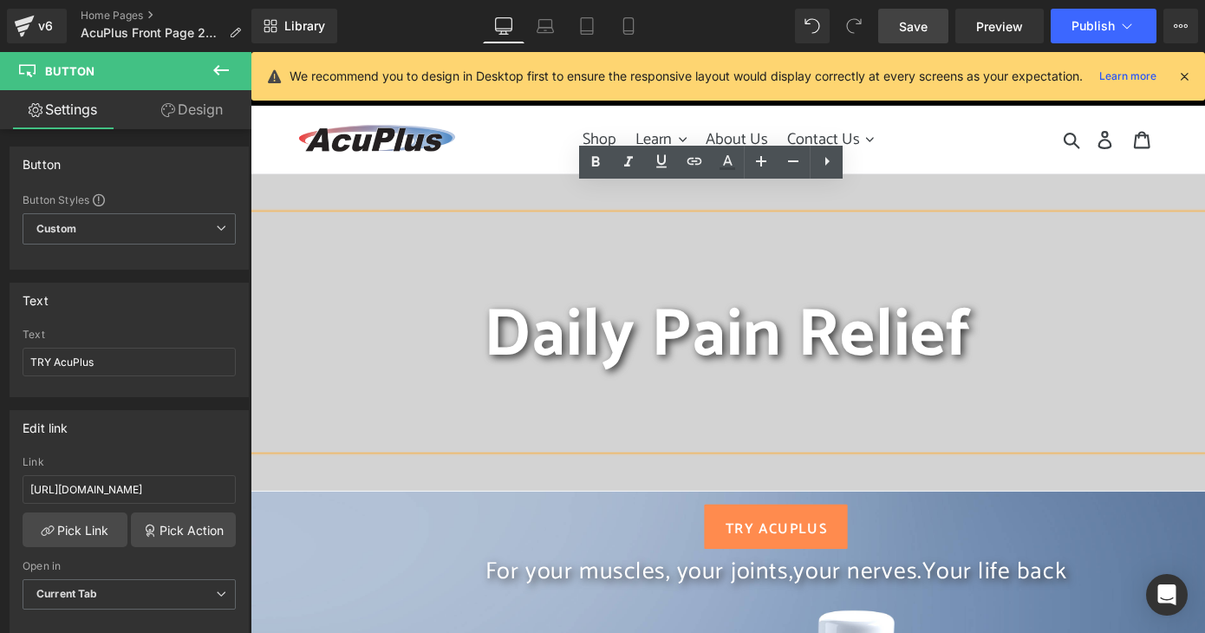
click at [700, 343] on span "Daily Pain Relief" at bounding box center [775, 363] width 536 height 121
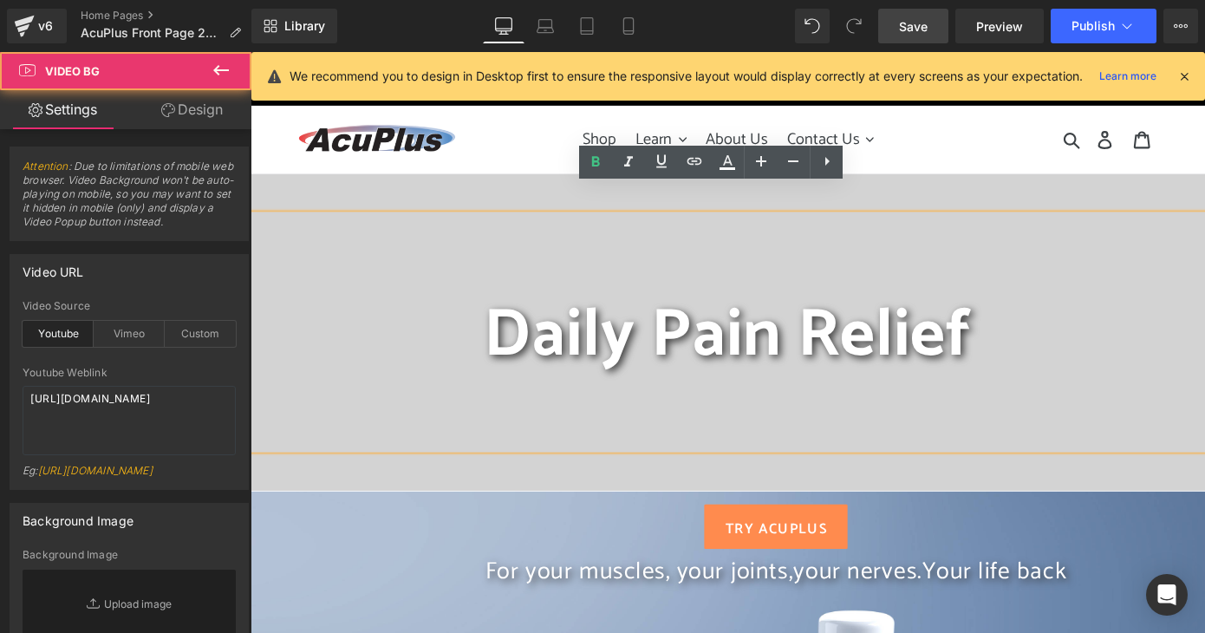
click at [414, 196] on div at bounding box center [775, 359] width 1049 height 347
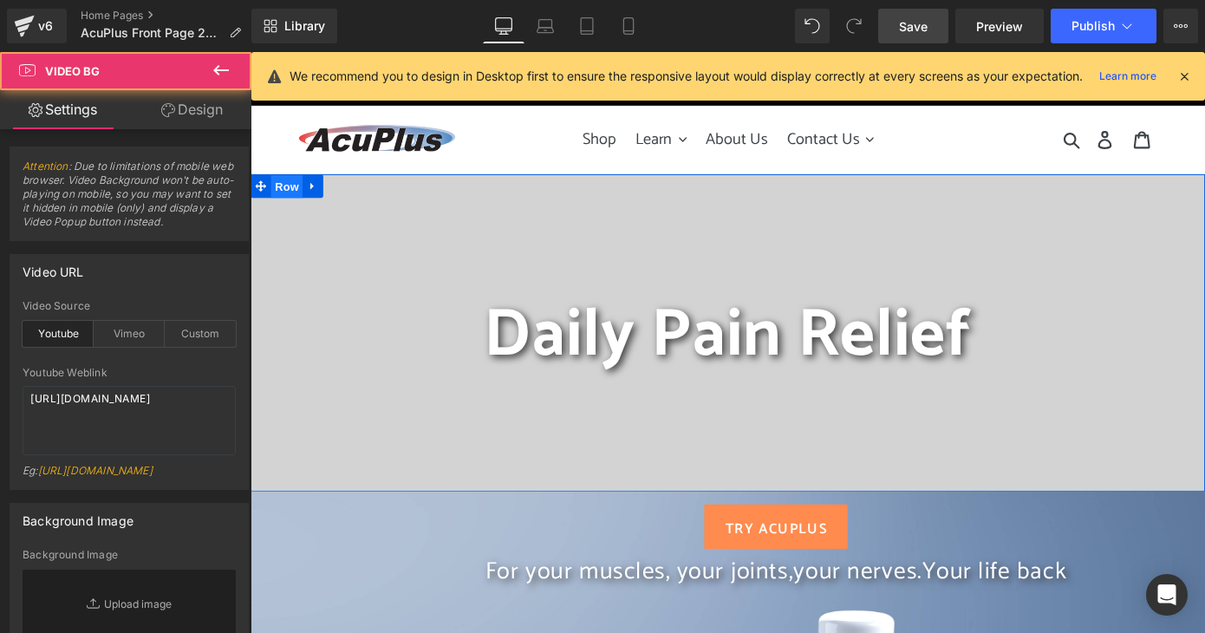
click at [273, 192] on span "Row" at bounding box center [290, 200] width 35 height 26
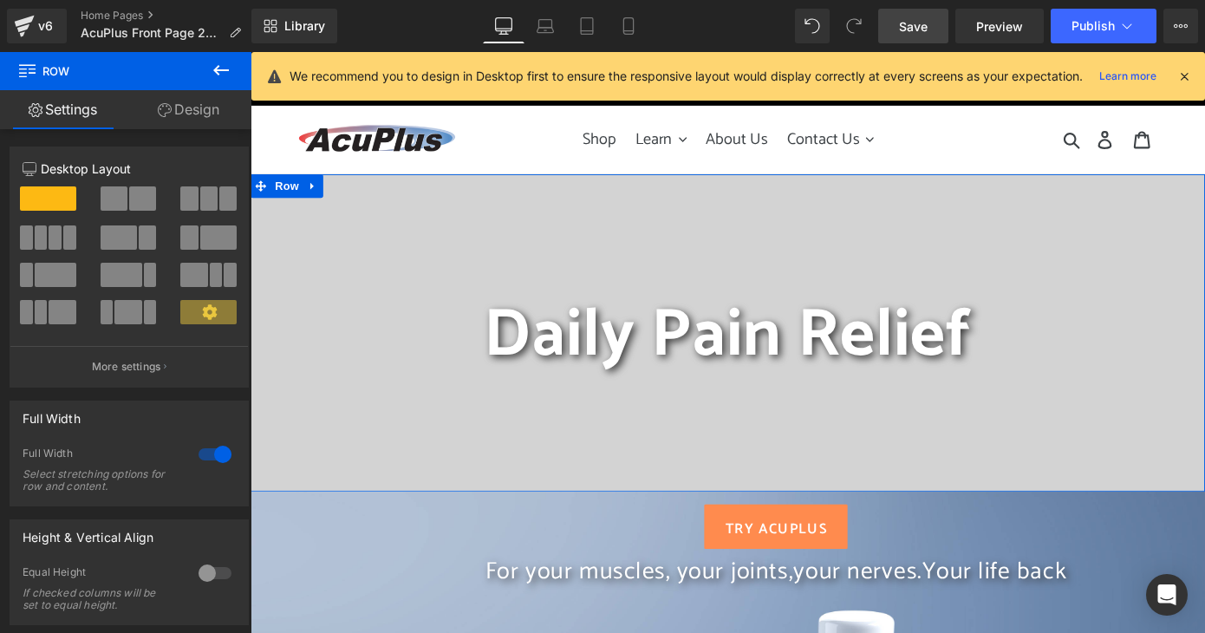
click at [186, 104] on link "Design" at bounding box center [189, 109] width 126 height 39
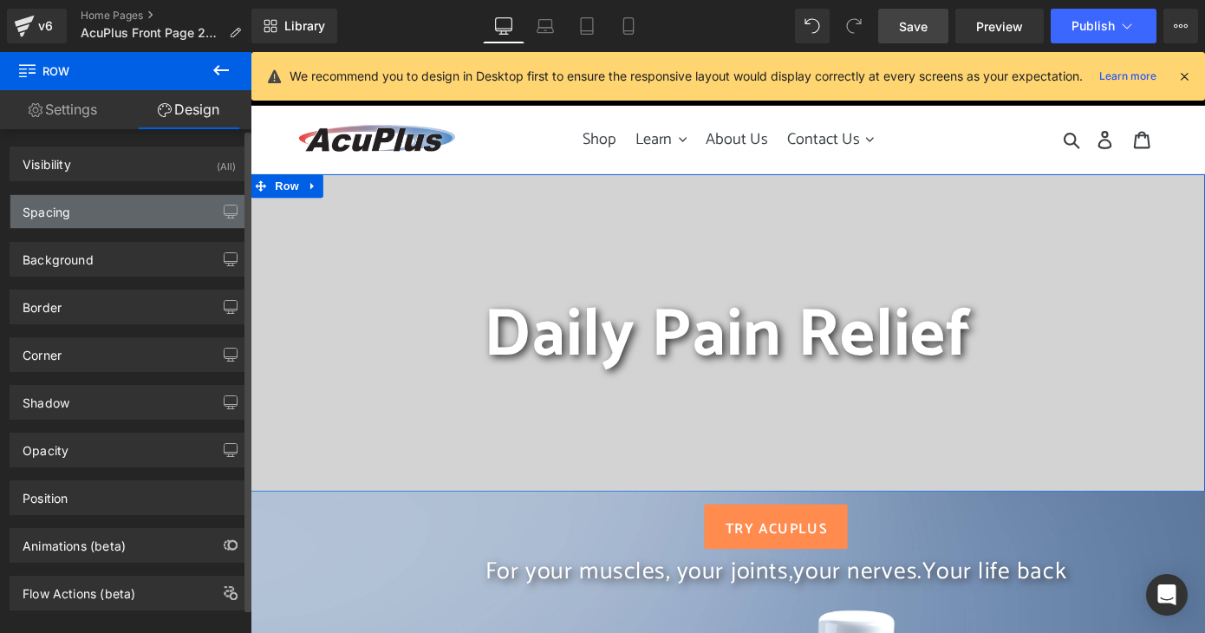
click at [134, 219] on div "Spacing" at bounding box center [129, 211] width 238 height 33
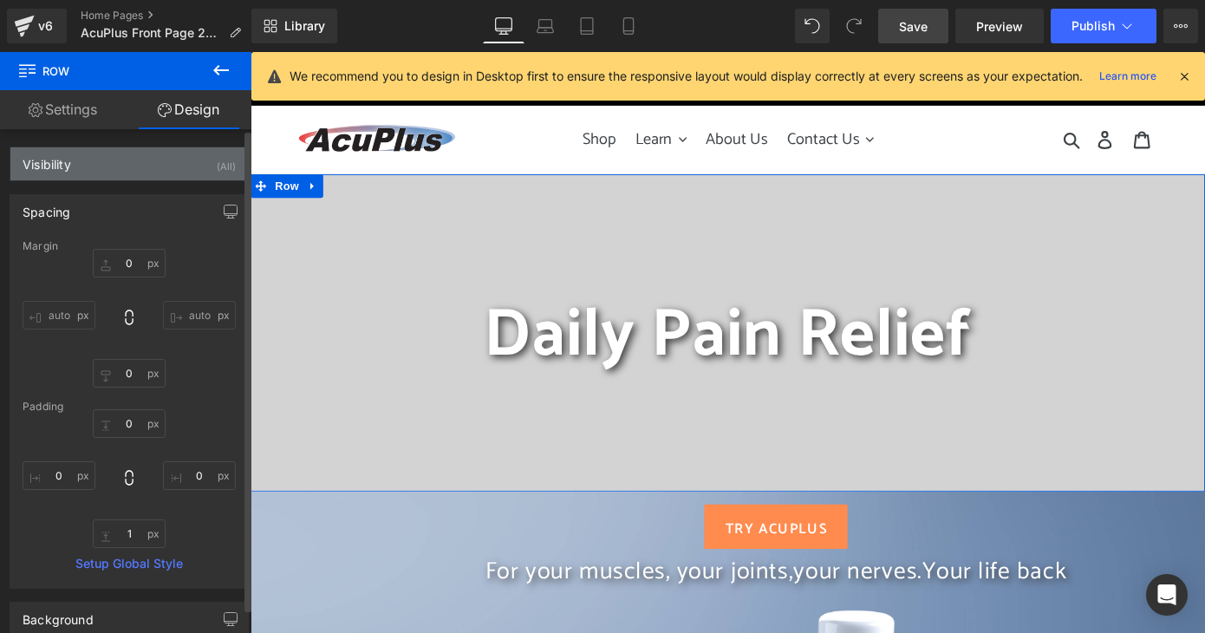
click at [154, 163] on div "Visibility (All)" at bounding box center [129, 163] width 238 height 33
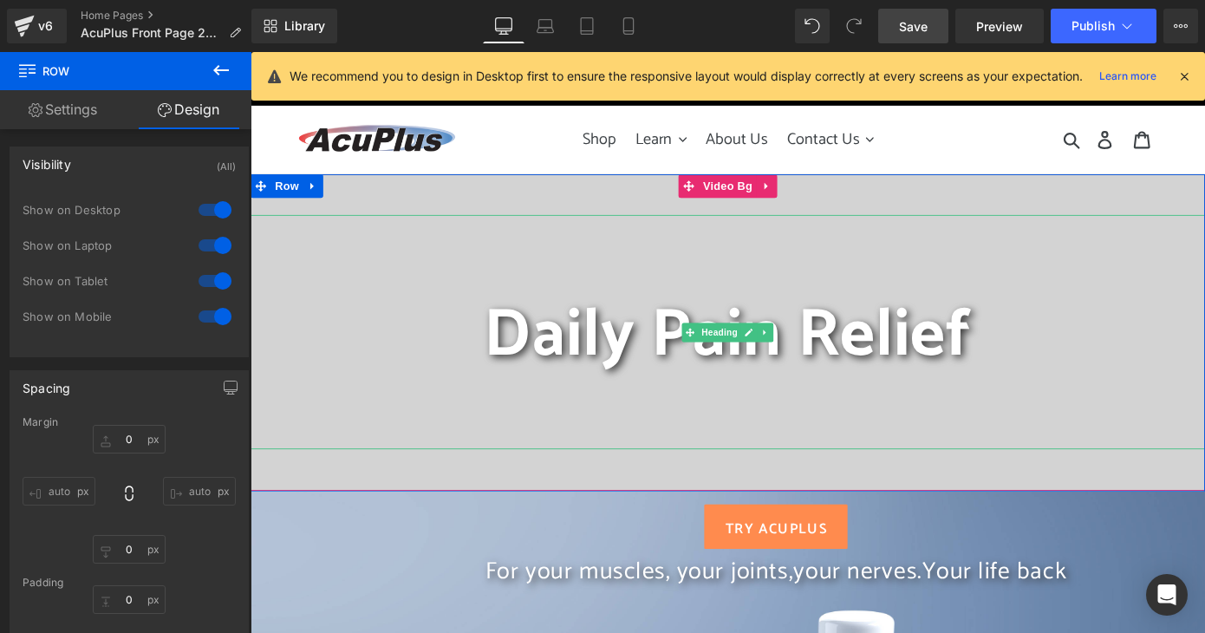
click at [428, 329] on h1 "Daily Pain Relief" at bounding box center [775, 364] width 1049 height 88
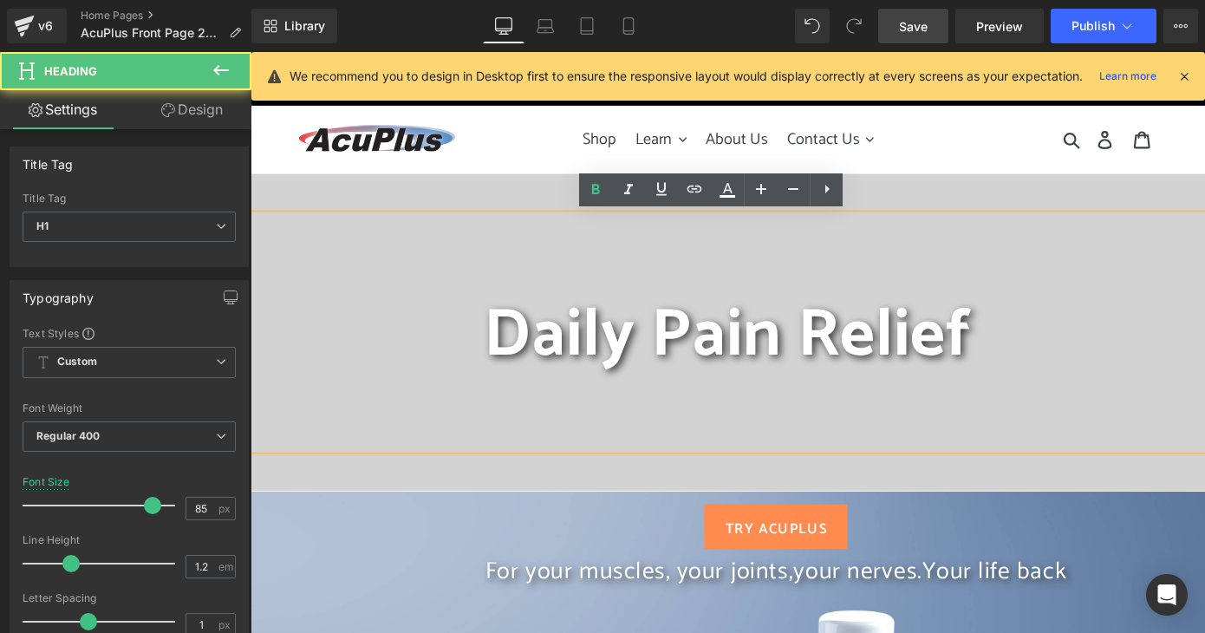
click at [364, 206] on div at bounding box center [775, 359] width 1049 height 347
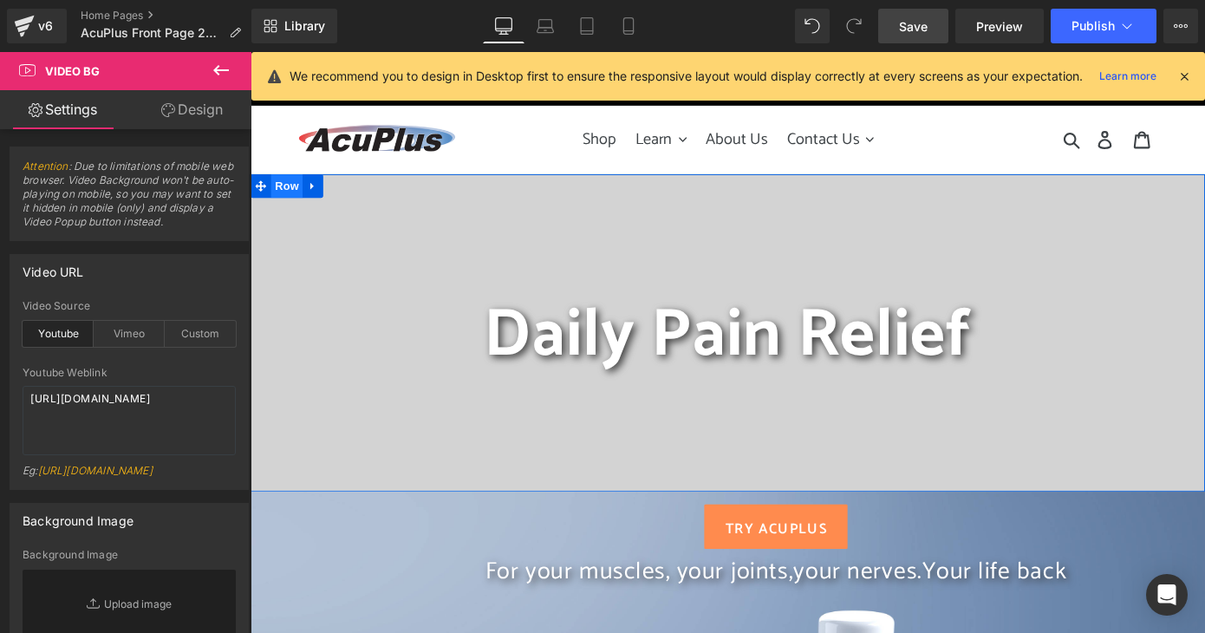
click at [284, 196] on div "Daily Pain Relief Heading For your muscles, your joints, your nerves. Your life…" at bounding box center [775, 360] width 1049 height 349
click at [284, 196] on span "Row" at bounding box center [290, 199] width 35 height 26
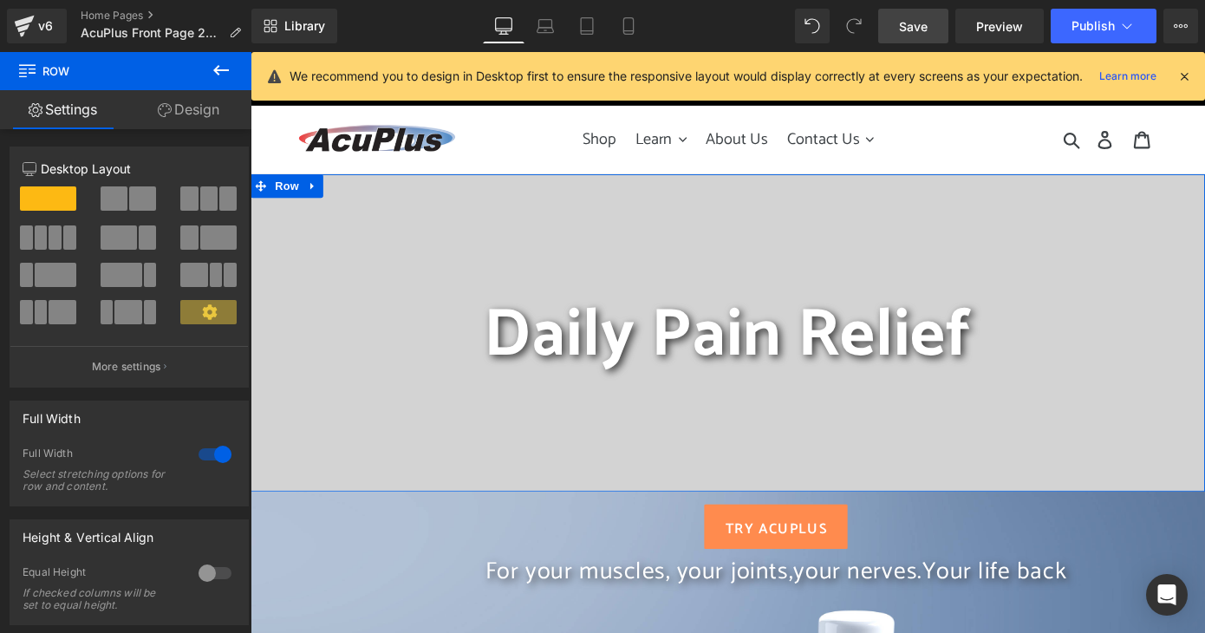
click at [85, 108] on link "Settings" at bounding box center [63, 109] width 126 height 39
click at [65, 103] on link "Settings" at bounding box center [63, 109] width 126 height 39
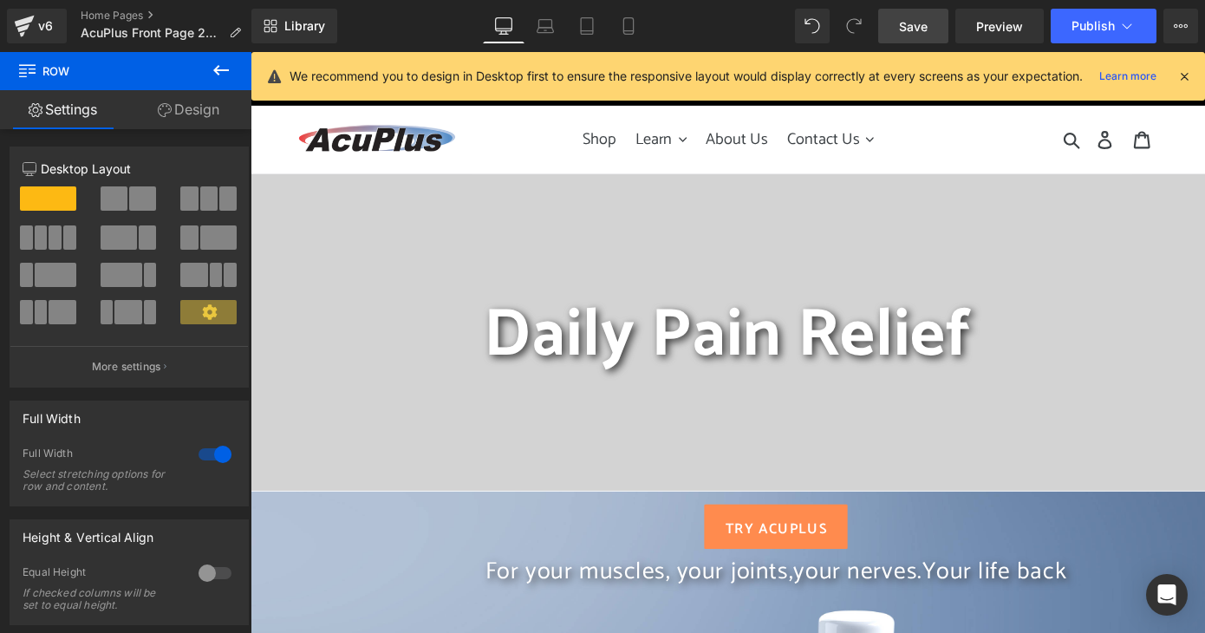
click at [214, 69] on icon at bounding box center [221, 70] width 21 height 21
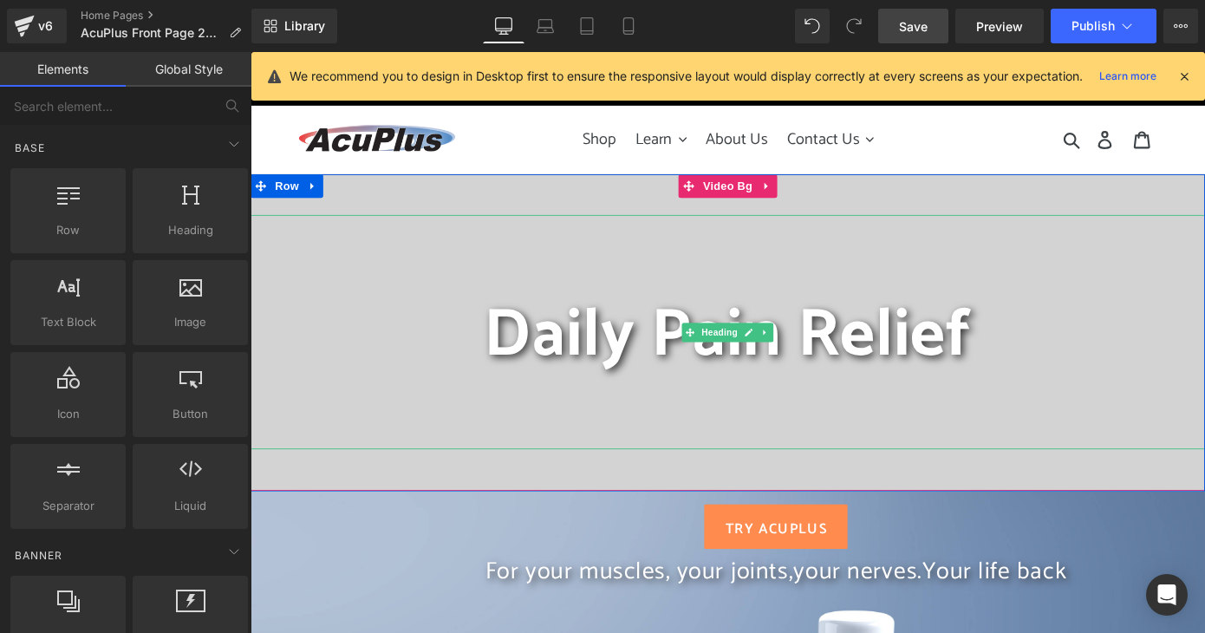
click at [480, 277] on h1 at bounding box center [775, 276] width 1049 height 88
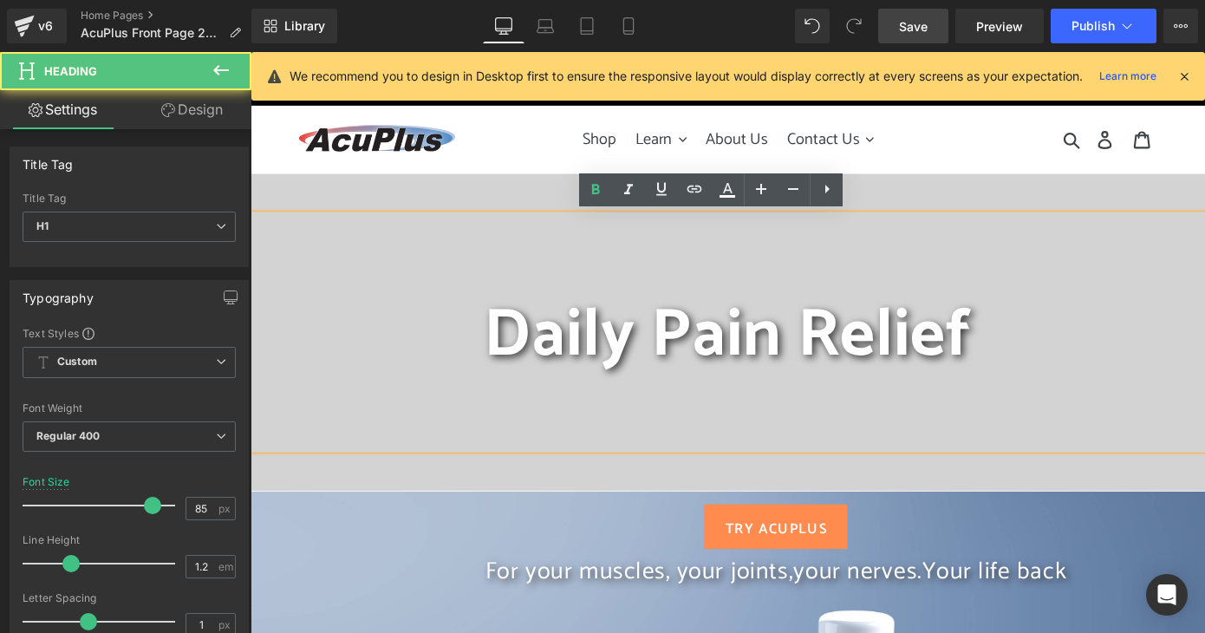
click at [757, 428] on div "Daily Pain Relief" at bounding box center [775, 361] width 1049 height 258
click at [757, 493] on div at bounding box center [775, 359] width 1049 height 347
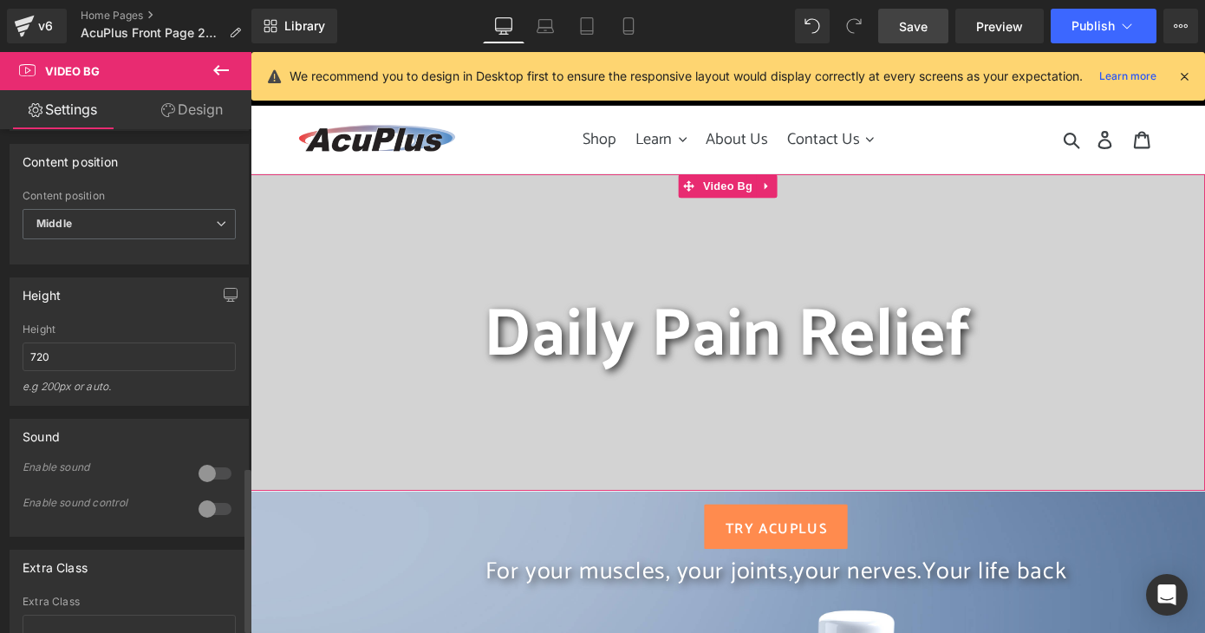
scroll to position [867, 0]
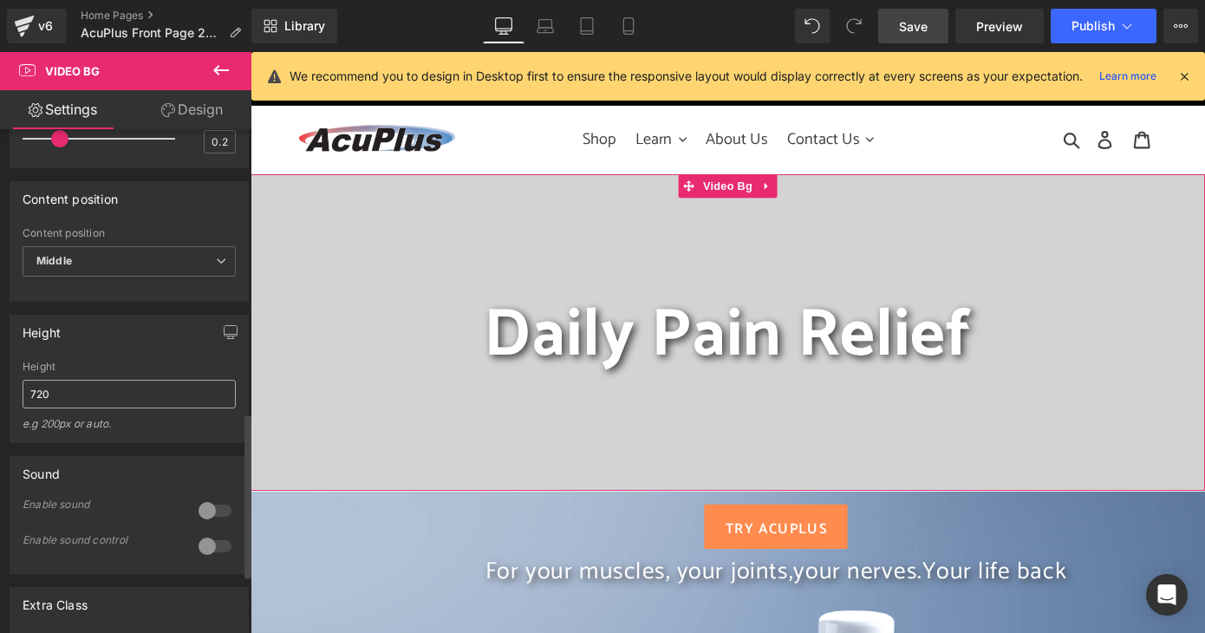
click at [51, 408] on input "720" at bounding box center [129, 394] width 213 height 29
click at [29, 401] on input "720" at bounding box center [129, 394] width 213 height 29
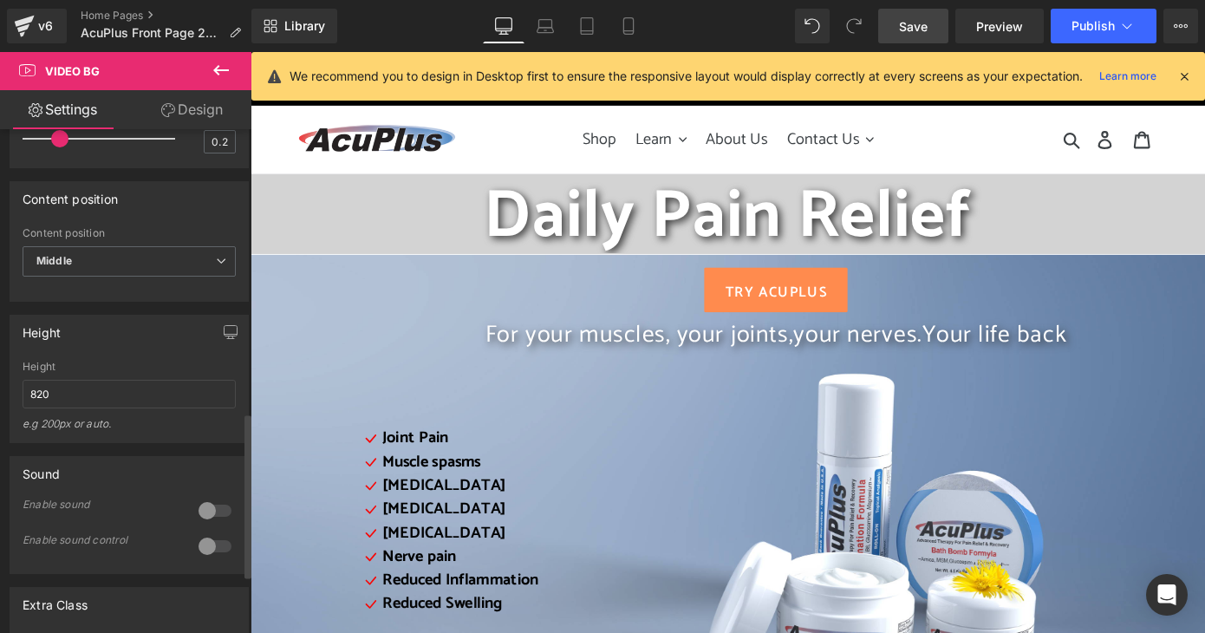
type input "820"
click at [127, 442] on div "e.g 200px or auto." at bounding box center [129, 429] width 213 height 25
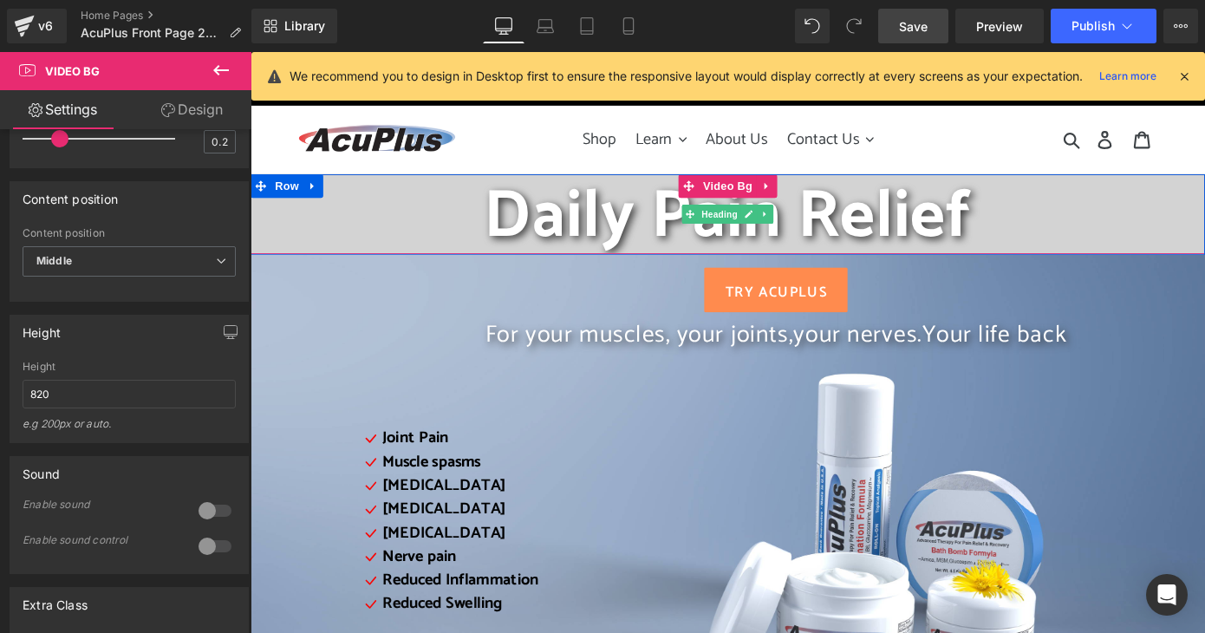
click at [401, 230] on h1 "Daily Pain Relief" at bounding box center [775, 234] width 1049 height 88
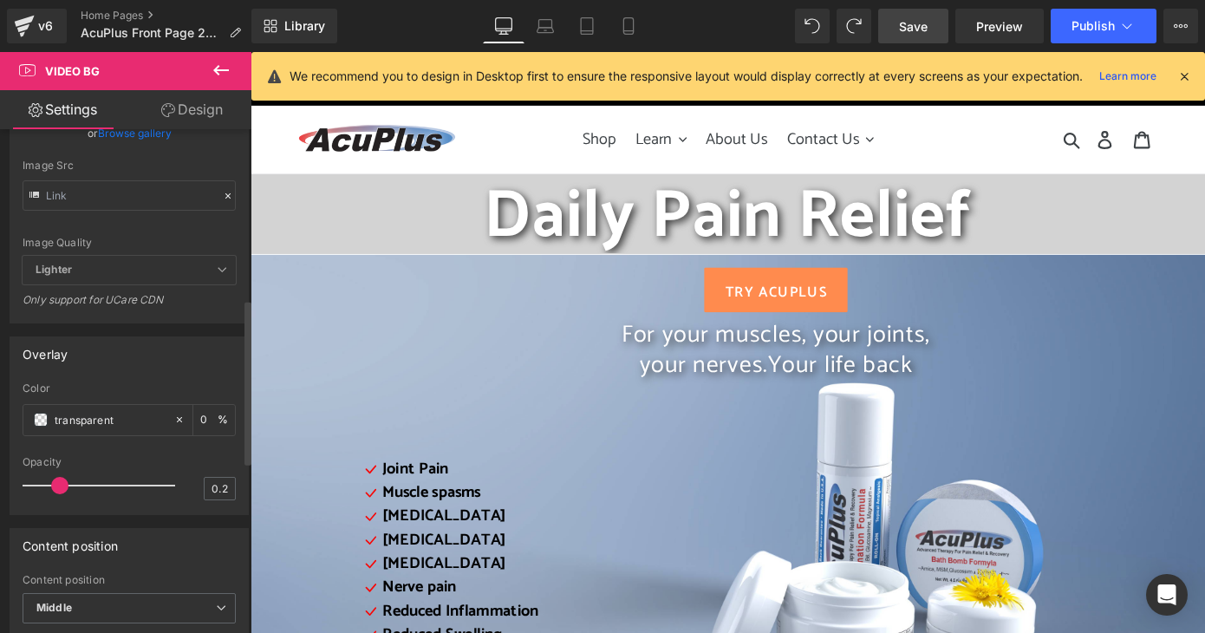
scroll to position [780, 0]
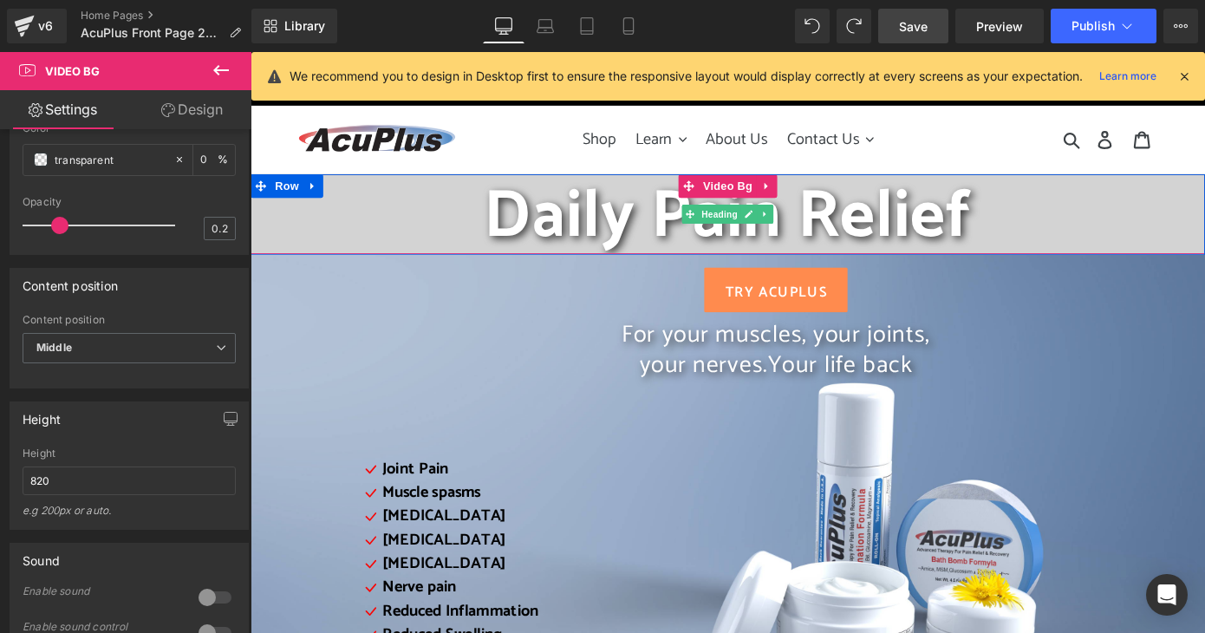
click at [452, 236] on h1 "Daily Pain Relief" at bounding box center [775, 234] width 1049 height 88
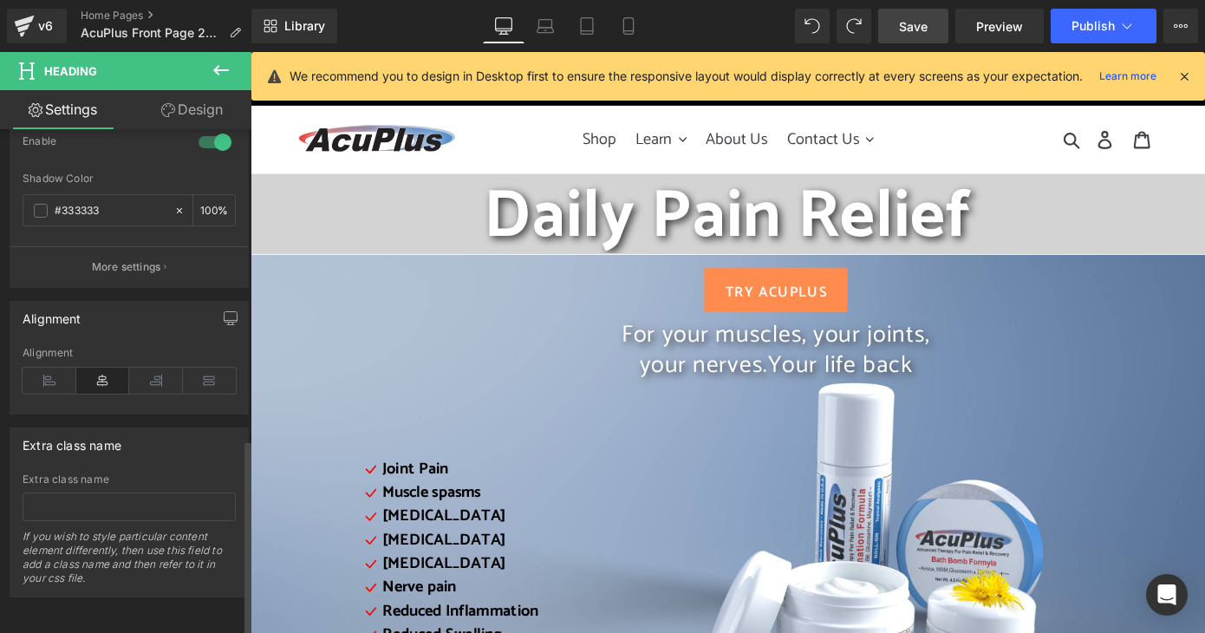
scroll to position [795, 0]
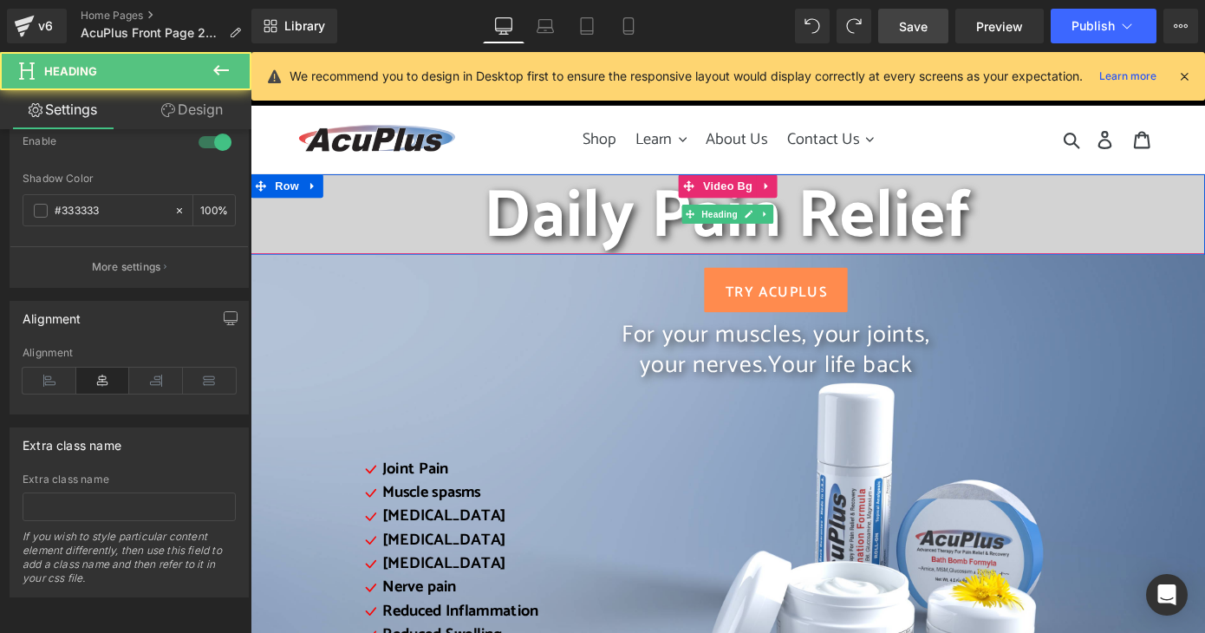
click at [441, 233] on h1 "Daily Pain Relief" at bounding box center [775, 234] width 1049 height 88
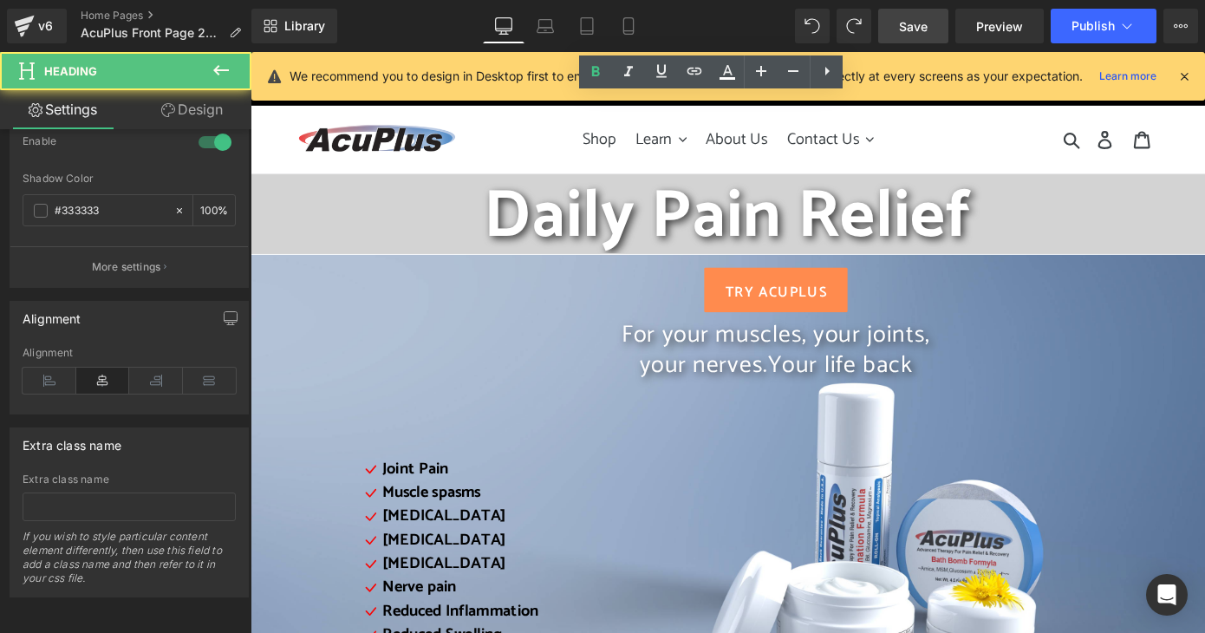
click at [290, 204] on h1 "Daily Pain Relief" at bounding box center [775, 234] width 1049 height 88
click at [267, 190] on h1 "Daily Pain Relief" at bounding box center [775, 234] width 1049 height 88
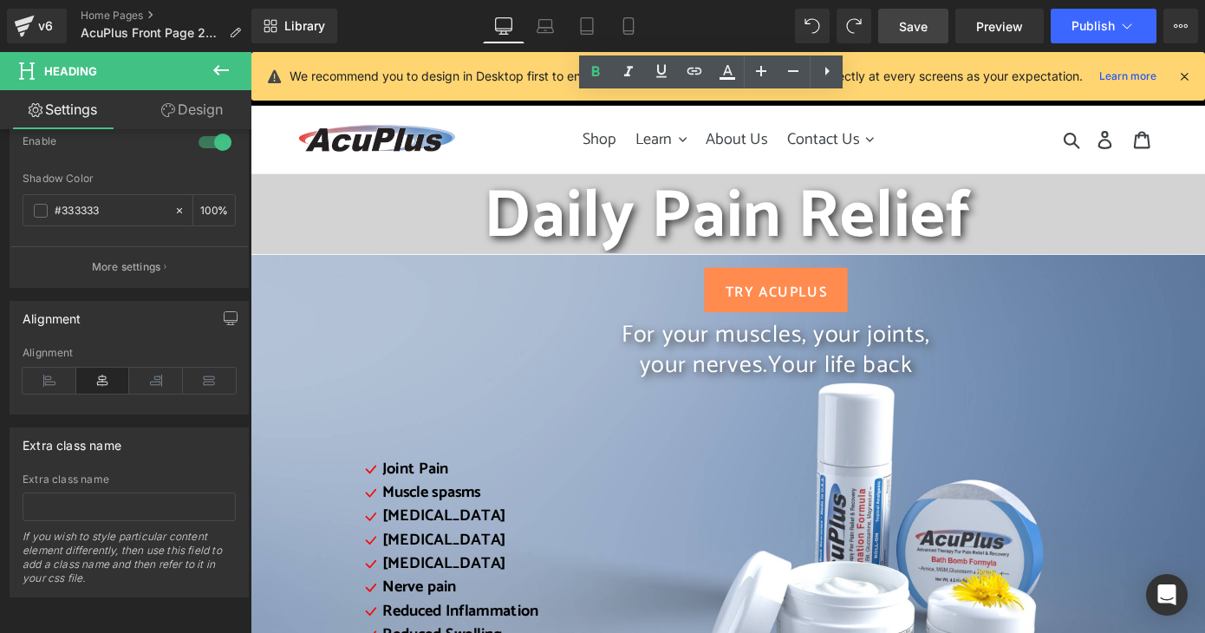
click at [443, 326] on div "TRY AcuPlus" at bounding box center [828, 313] width 909 height 49
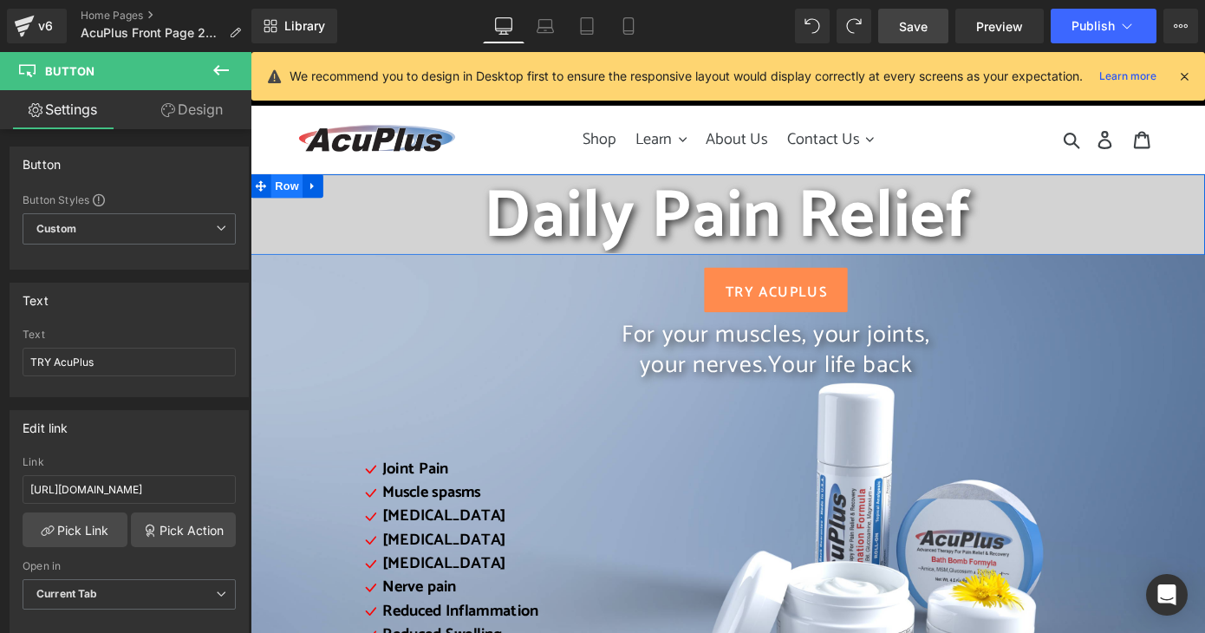
click at [274, 197] on span "Row" at bounding box center [290, 199] width 35 height 26
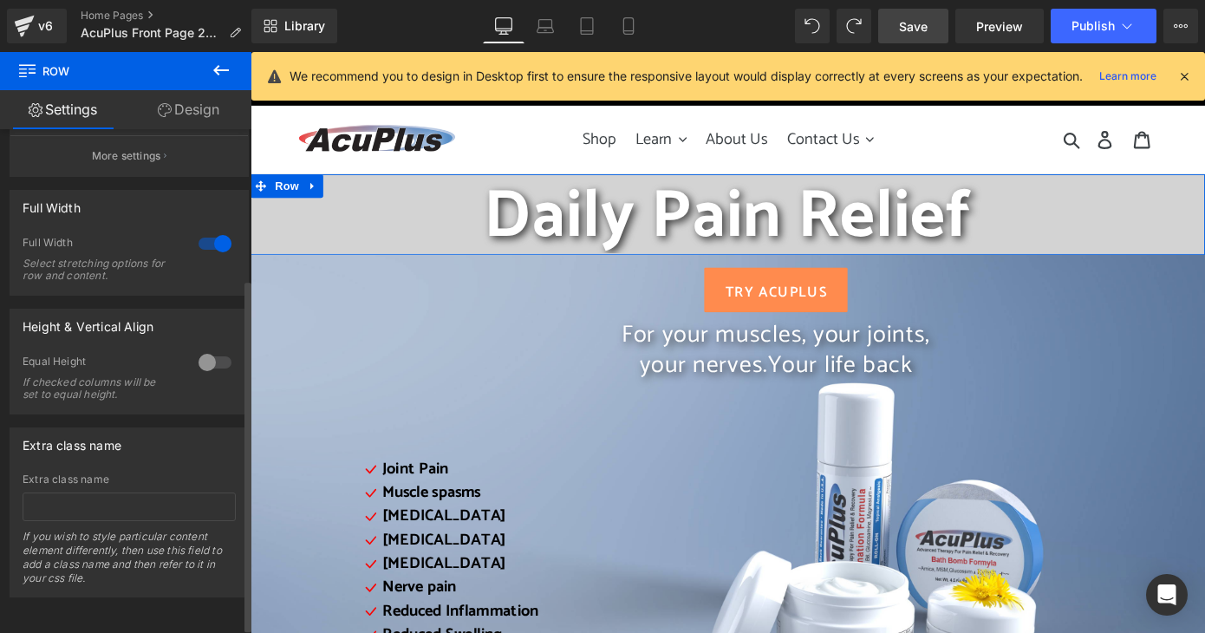
scroll to position [135, 0]
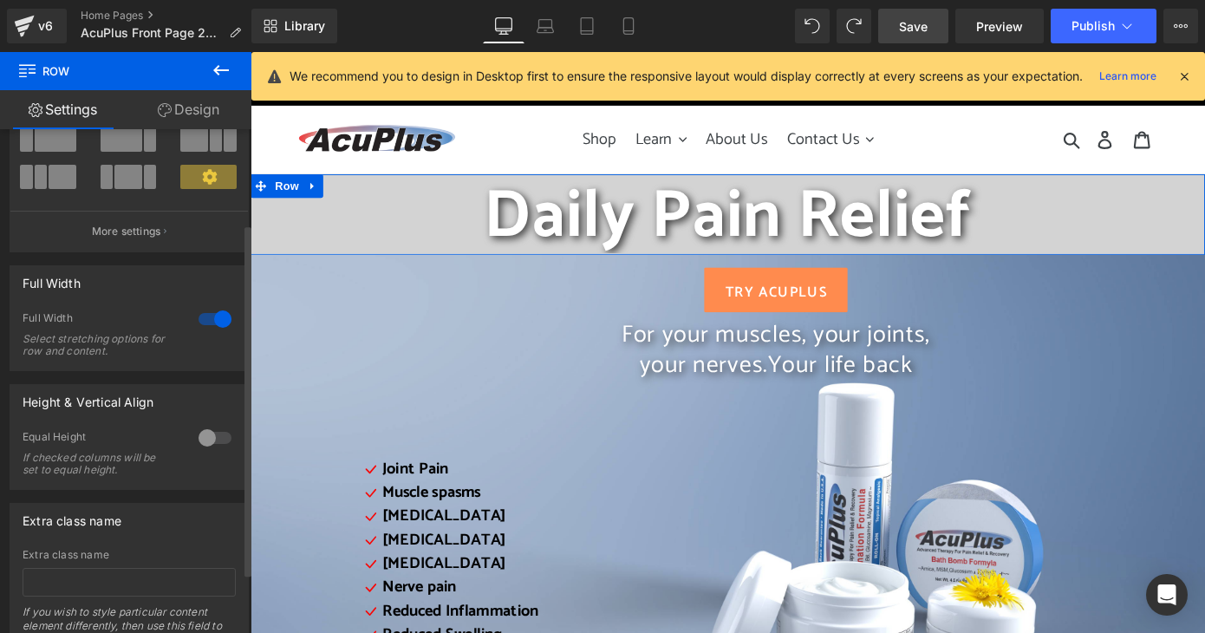
click at [204, 442] on div at bounding box center [215, 438] width 42 height 28
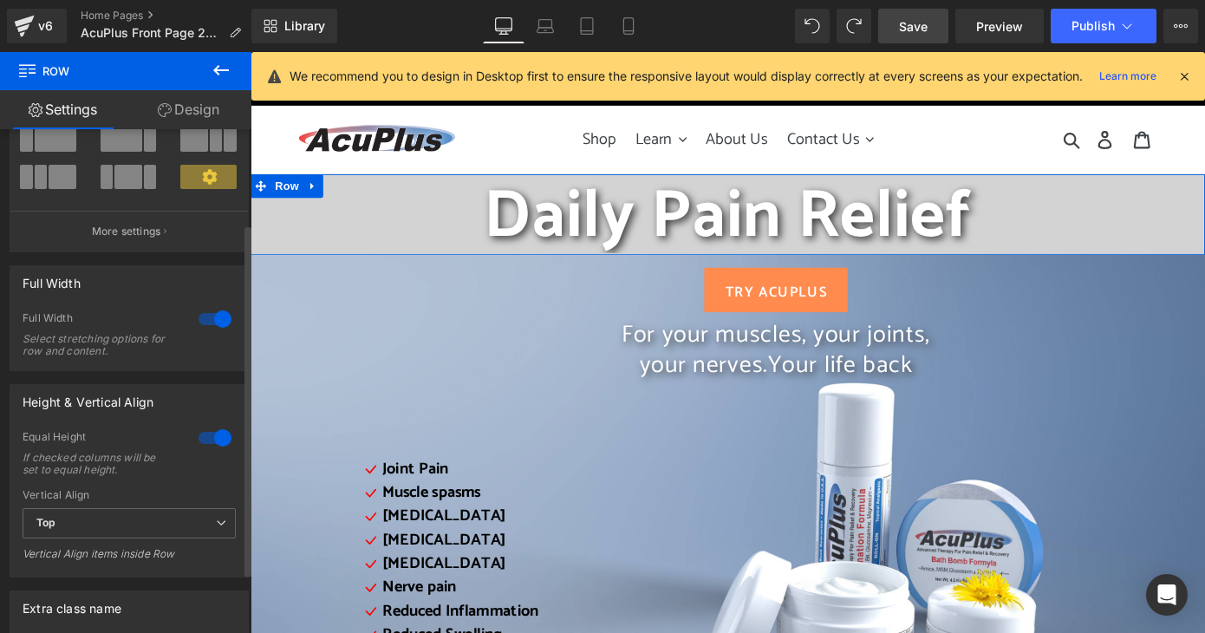
click at [204, 442] on div at bounding box center [215, 438] width 42 height 28
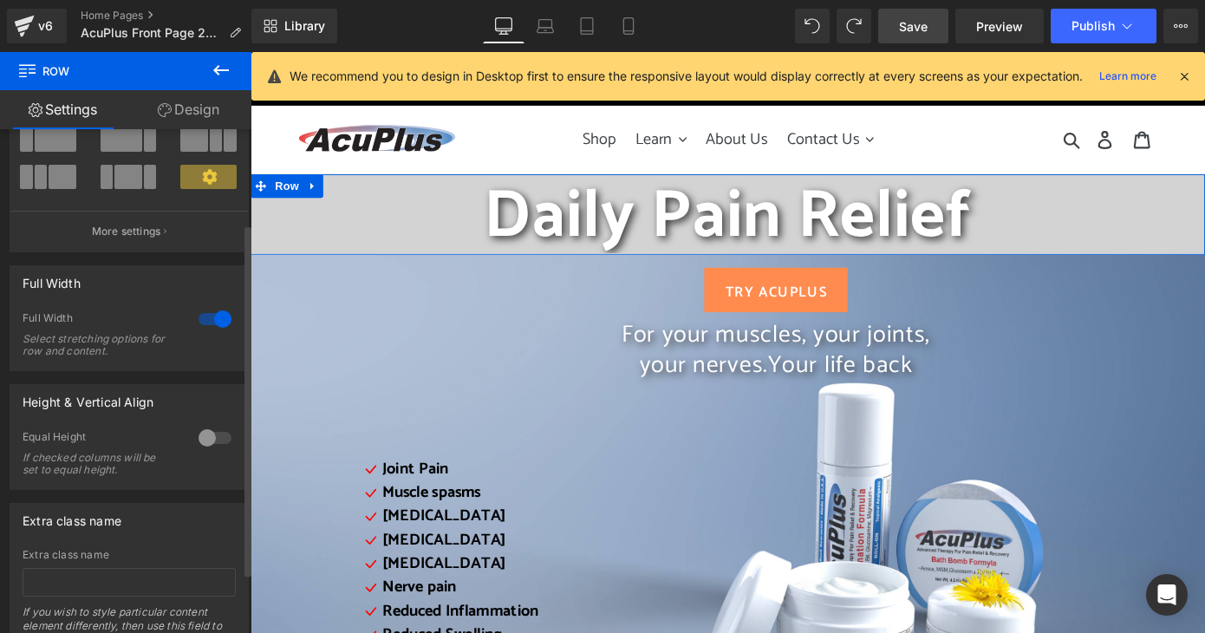
click at [204, 442] on div at bounding box center [215, 438] width 42 height 28
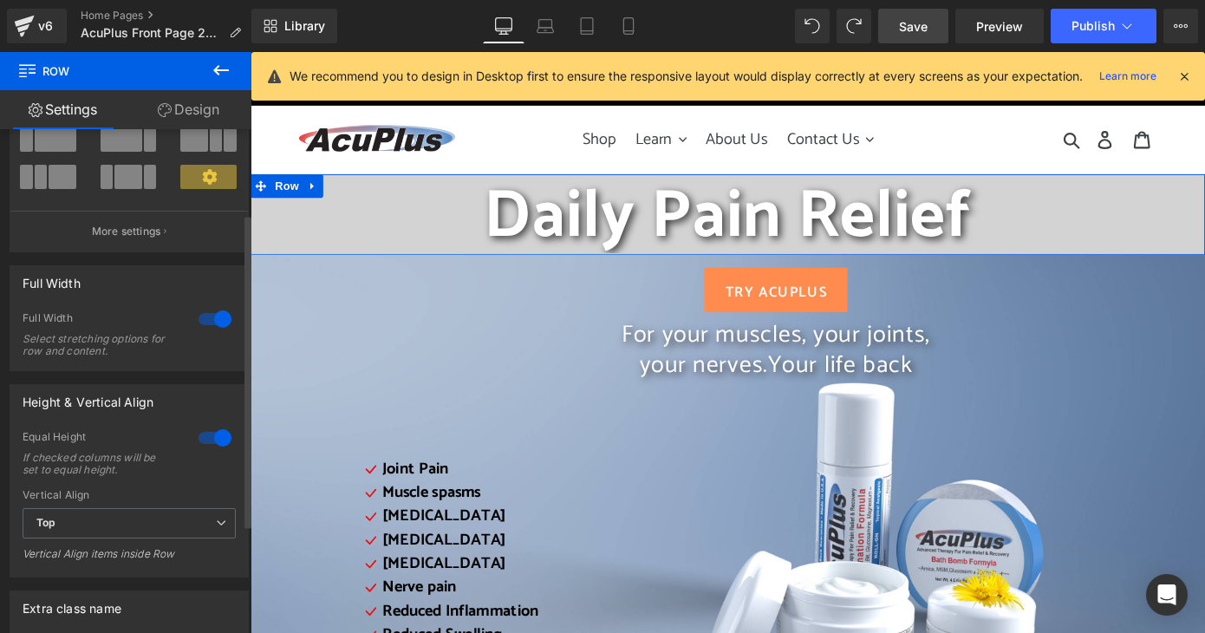
click at [204, 442] on div at bounding box center [215, 438] width 42 height 28
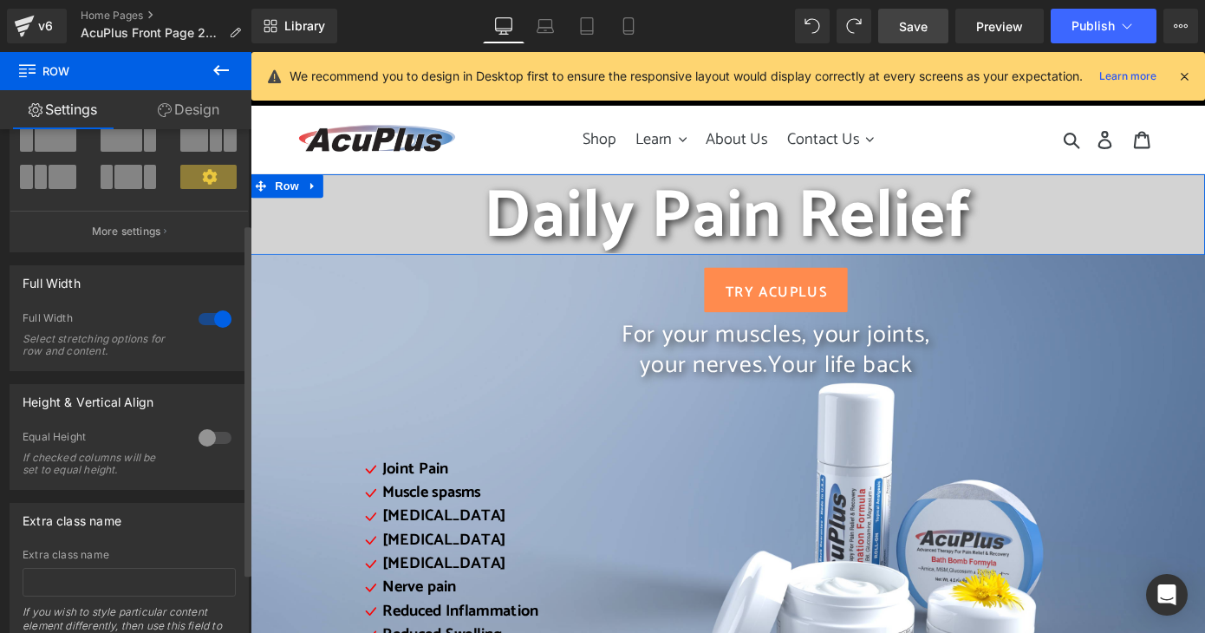
click at [213, 312] on div at bounding box center [215, 319] width 42 height 28
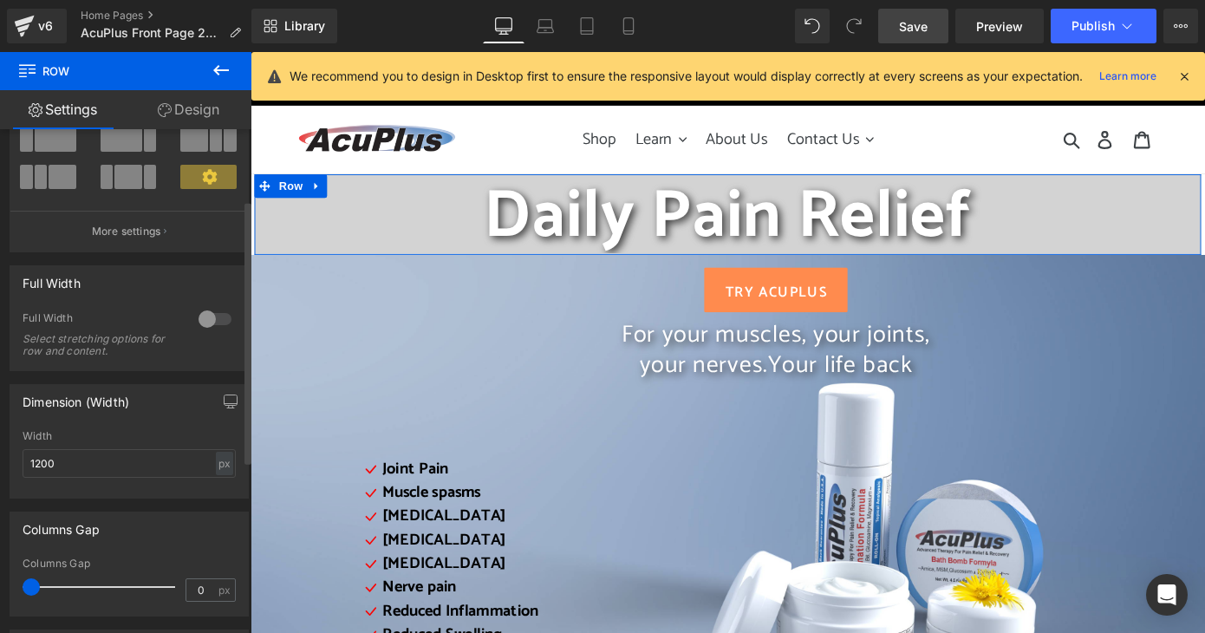
click at [213, 312] on div at bounding box center [215, 319] width 42 height 28
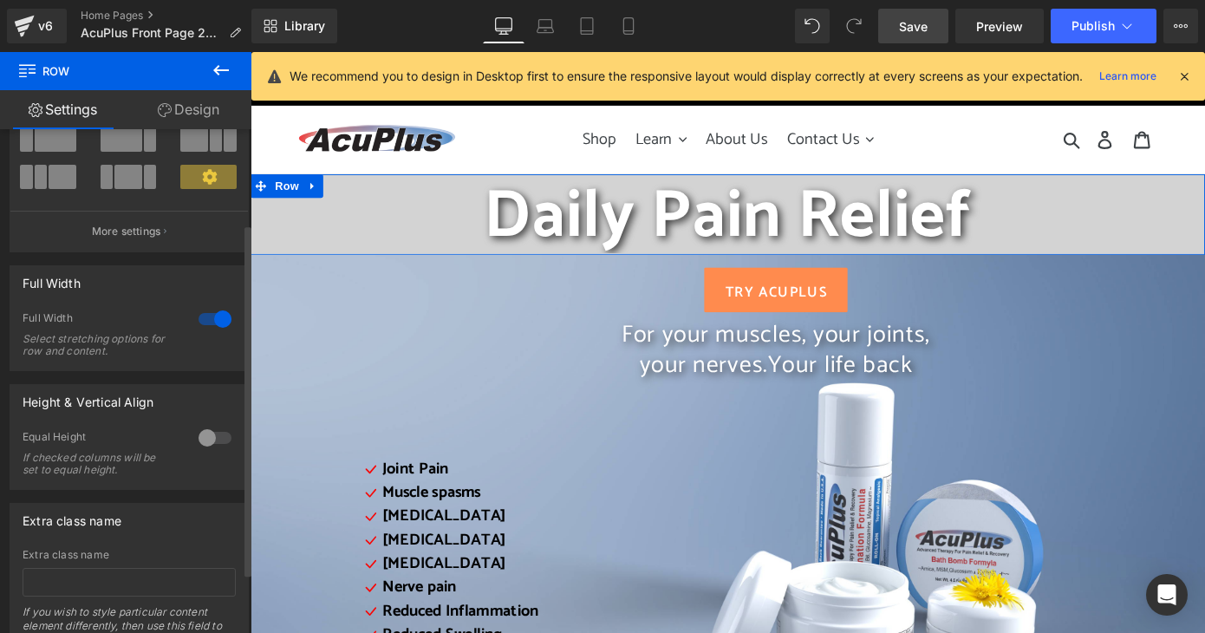
scroll to position [0, 0]
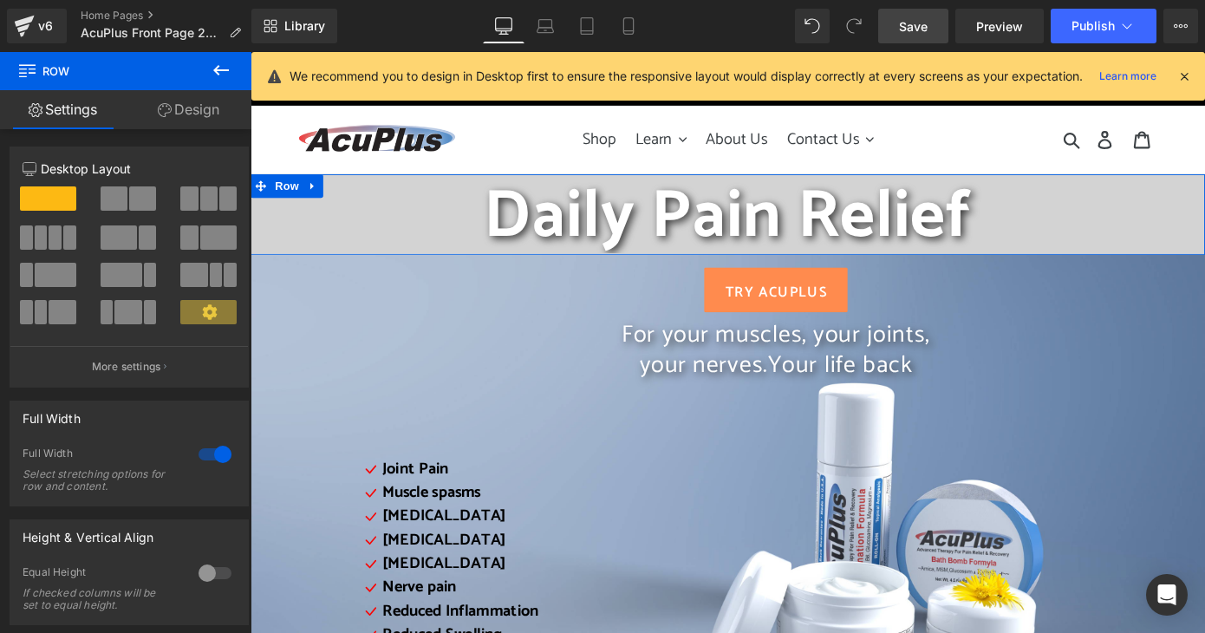
click at [80, 118] on link "Settings" at bounding box center [63, 109] width 126 height 39
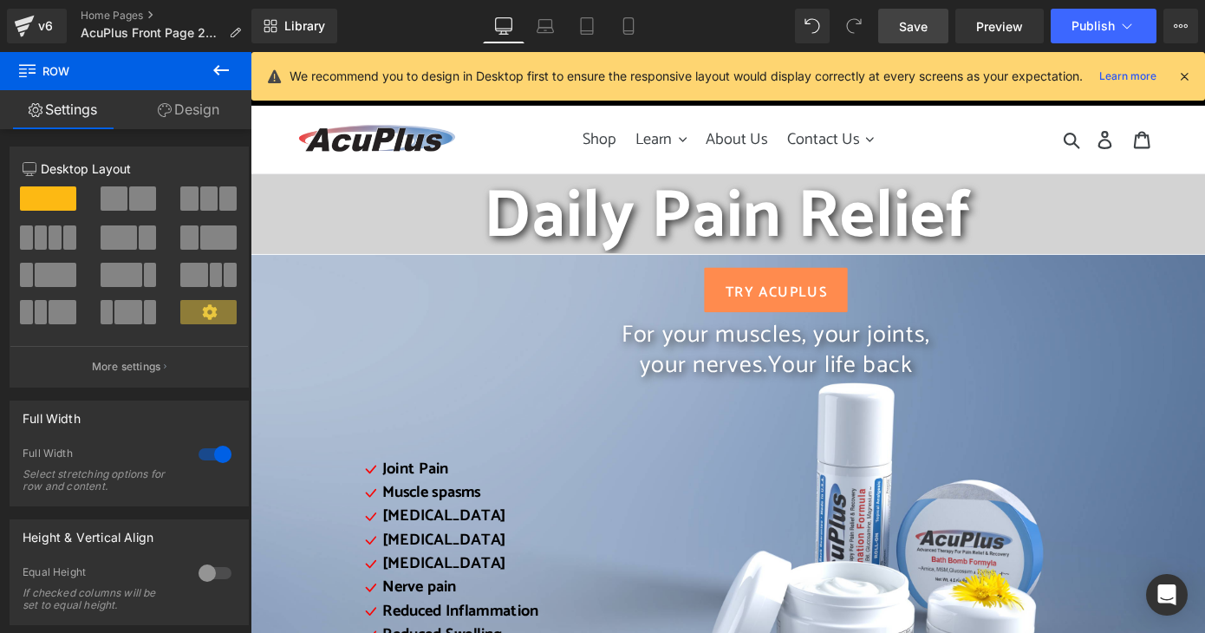
click at [50, 75] on span "Row" at bounding box center [103, 71] width 173 height 38
click at [225, 74] on icon at bounding box center [221, 70] width 21 height 21
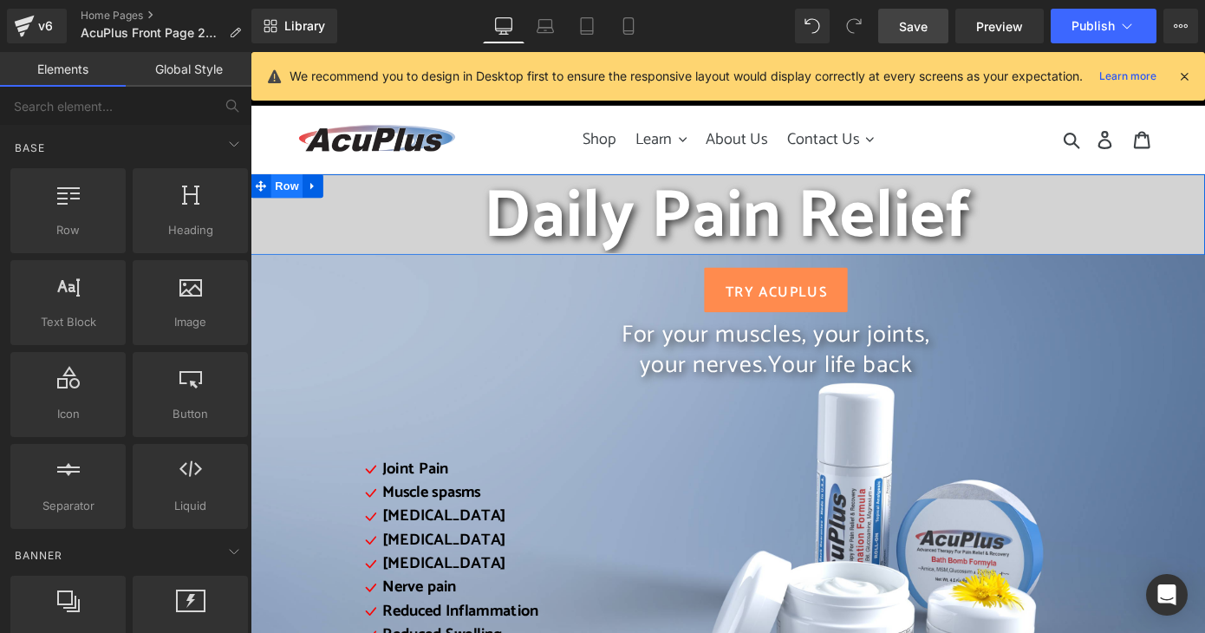
click at [273, 203] on span "Row" at bounding box center [290, 199] width 35 height 26
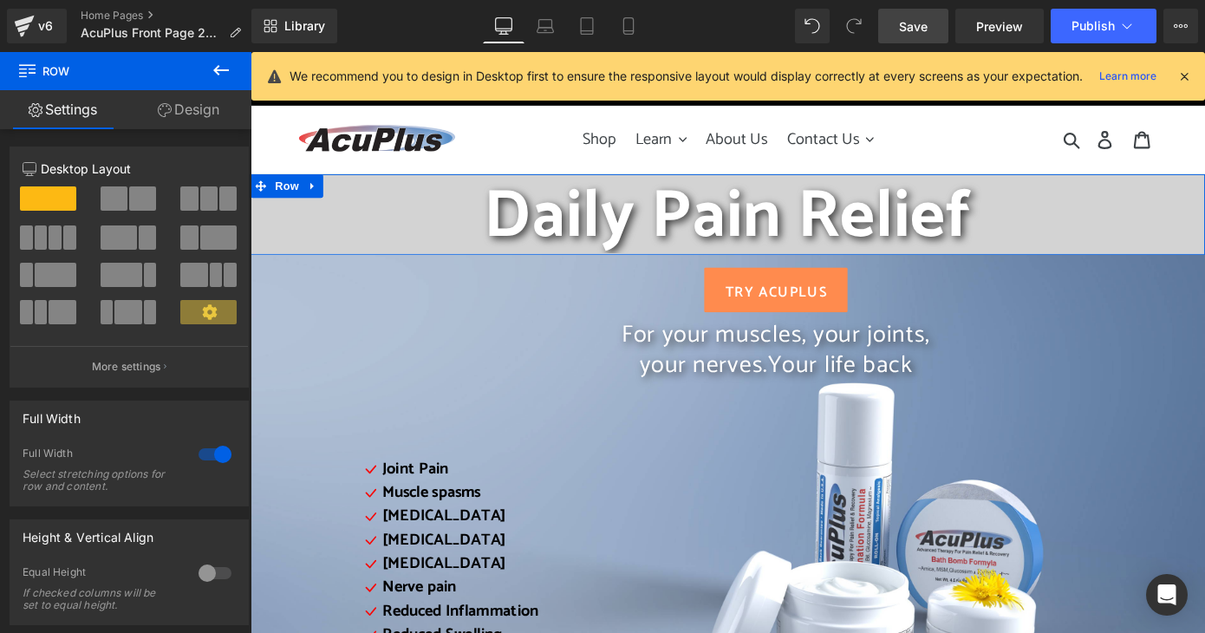
click at [214, 108] on link "Design" at bounding box center [189, 109] width 126 height 39
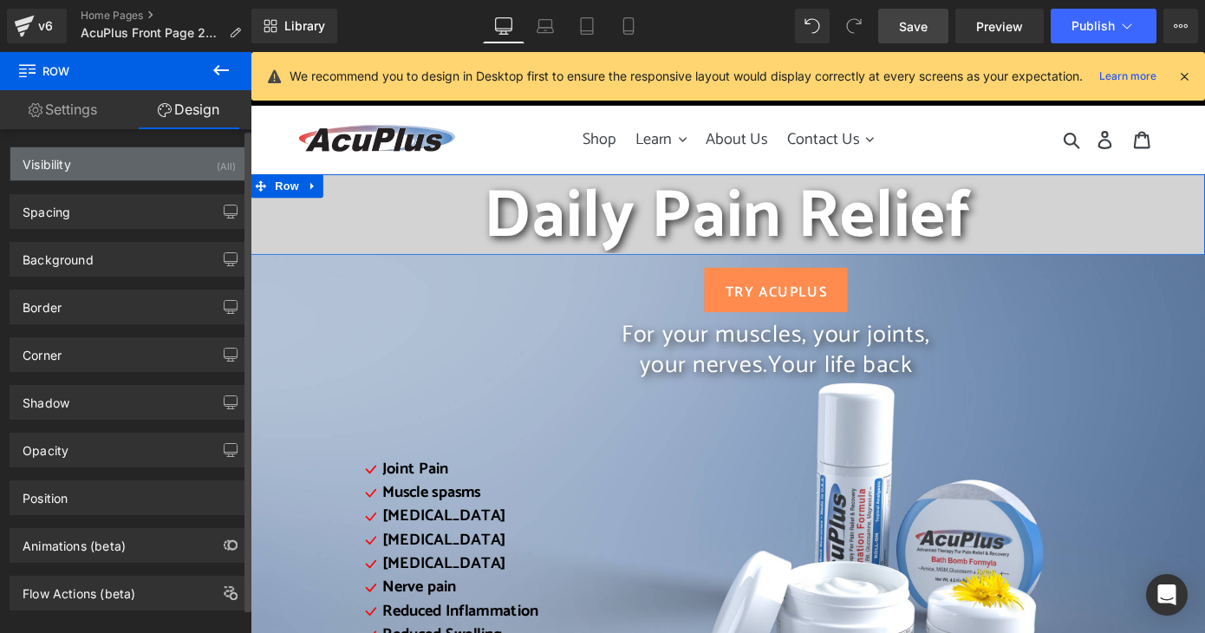
click at [144, 164] on div "Visibility (All)" at bounding box center [129, 163] width 238 height 33
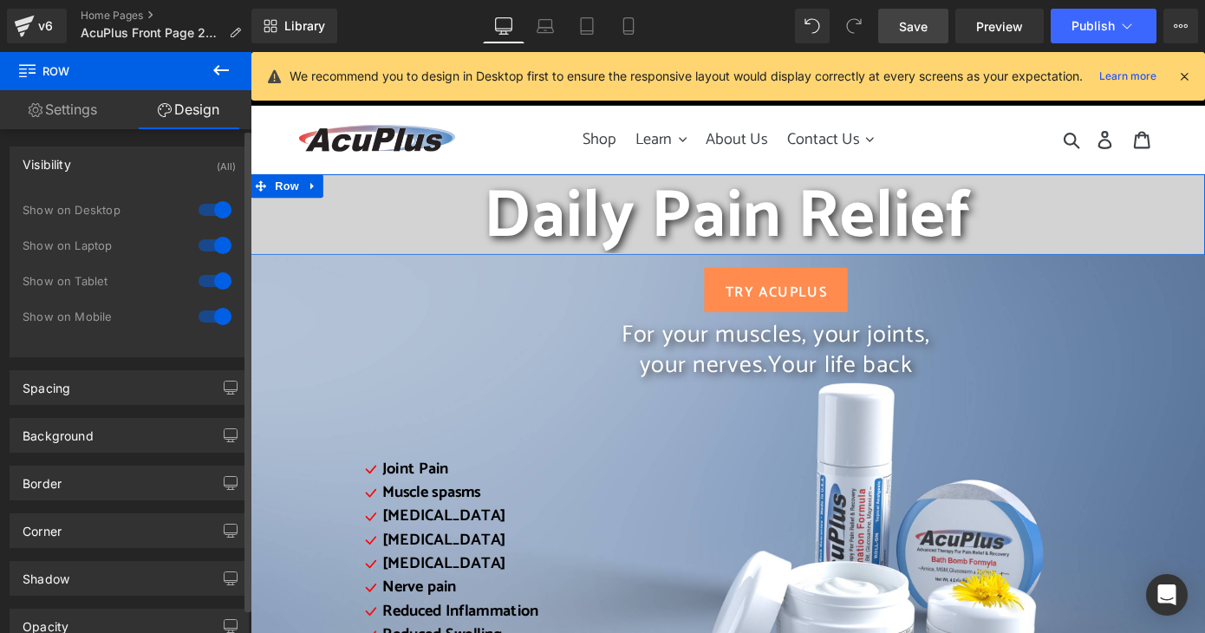
click at [144, 164] on div "Visibility (All)" at bounding box center [129, 163] width 238 height 33
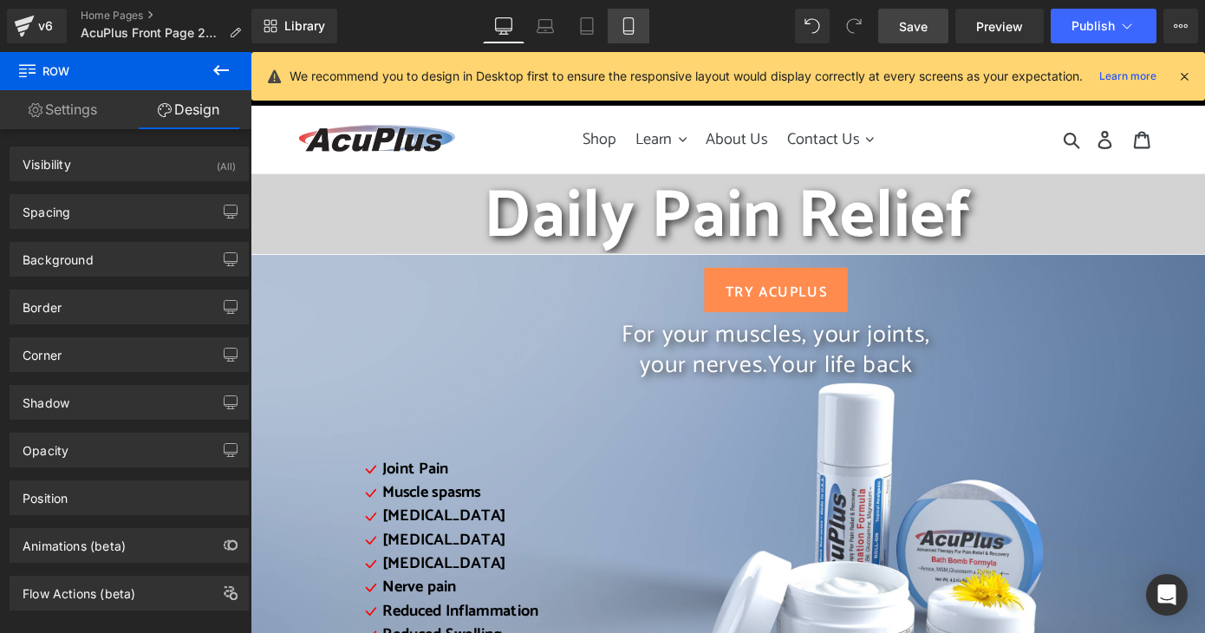
click at [622, 29] on icon at bounding box center [628, 25] width 17 height 17
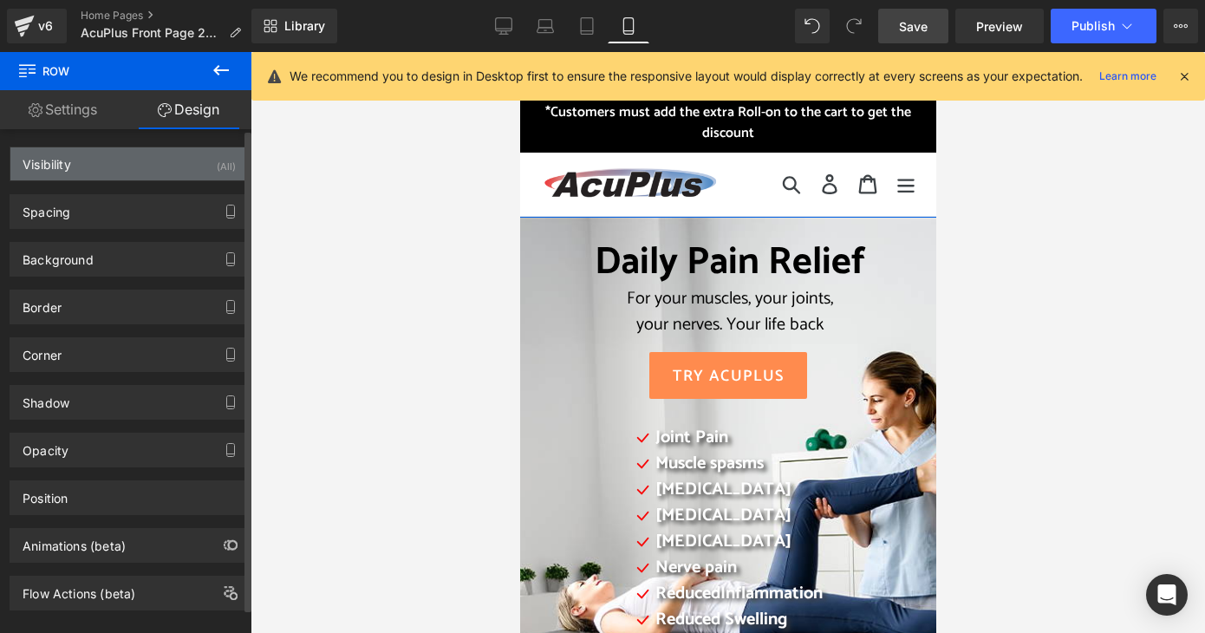
click at [83, 163] on div "Visibility (All)" at bounding box center [129, 163] width 238 height 33
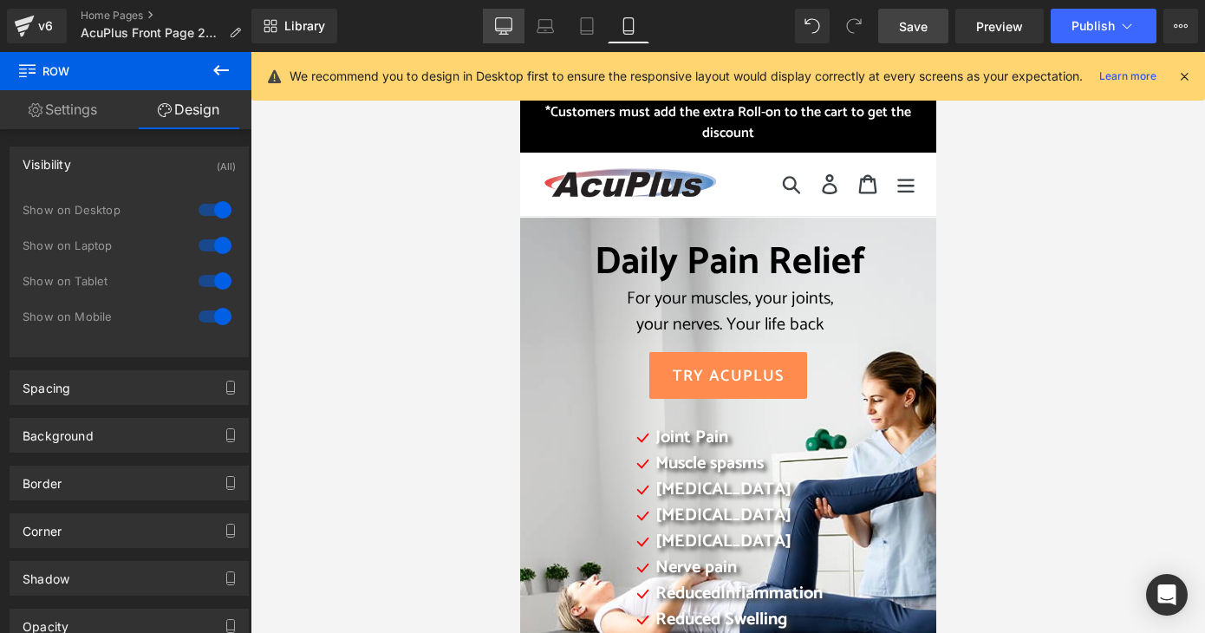
click at [515, 30] on link "Desktop" at bounding box center [504, 26] width 42 height 35
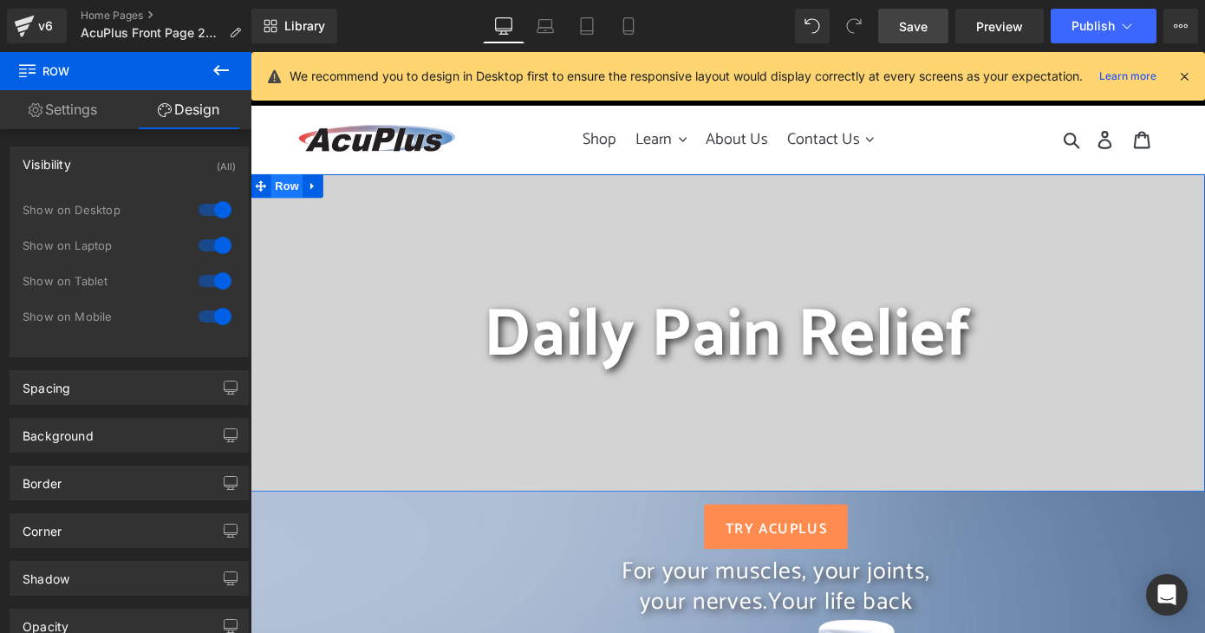
click at [293, 202] on span "Row" at bounding box center [290, 199] width 35 height 26
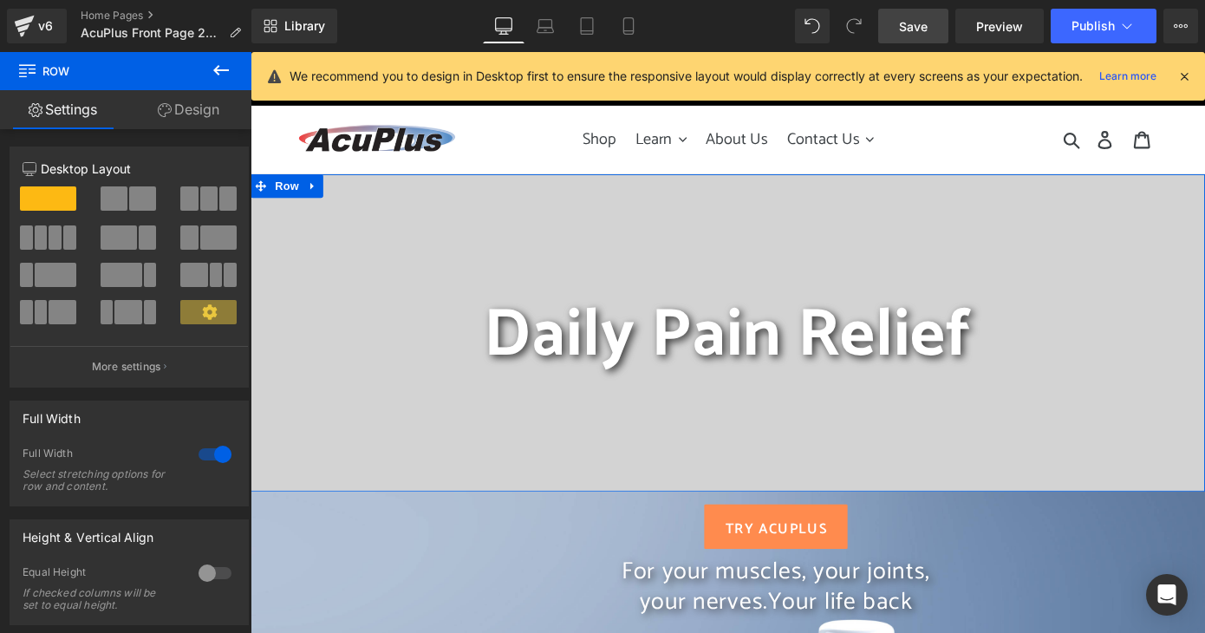
click at [204, 103] on link "Design" at bounding box center [189, 109] width 126 height 39
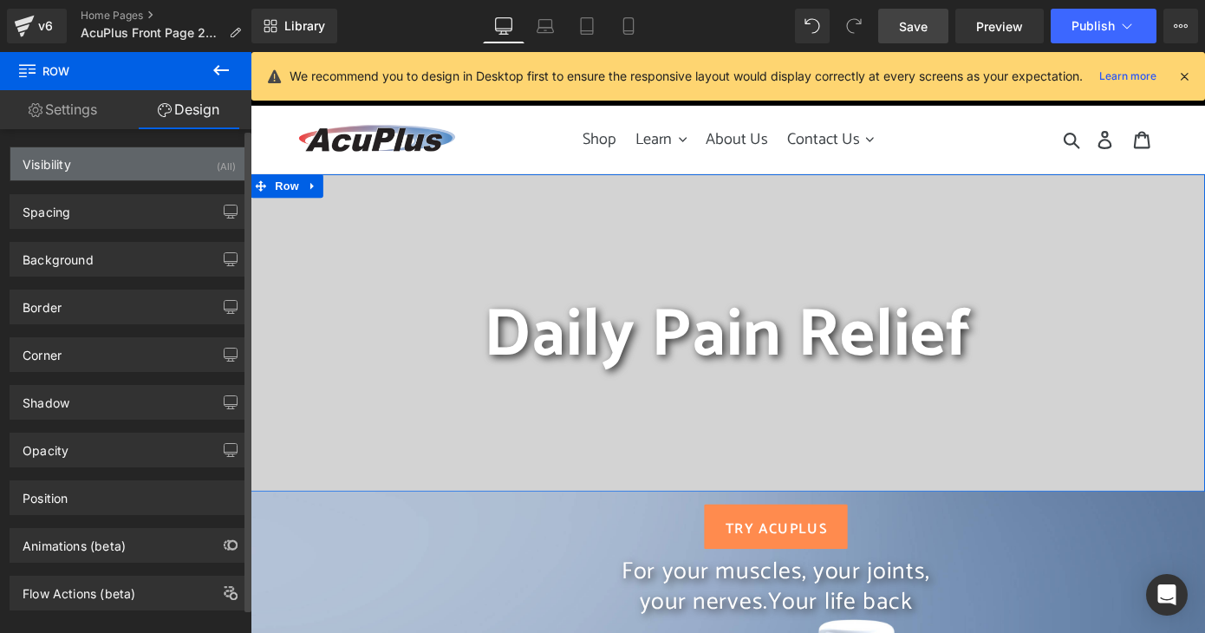
click at [154, 166] on div "Visibility (All)" at bounding box center [129, 163] width 238 height 33
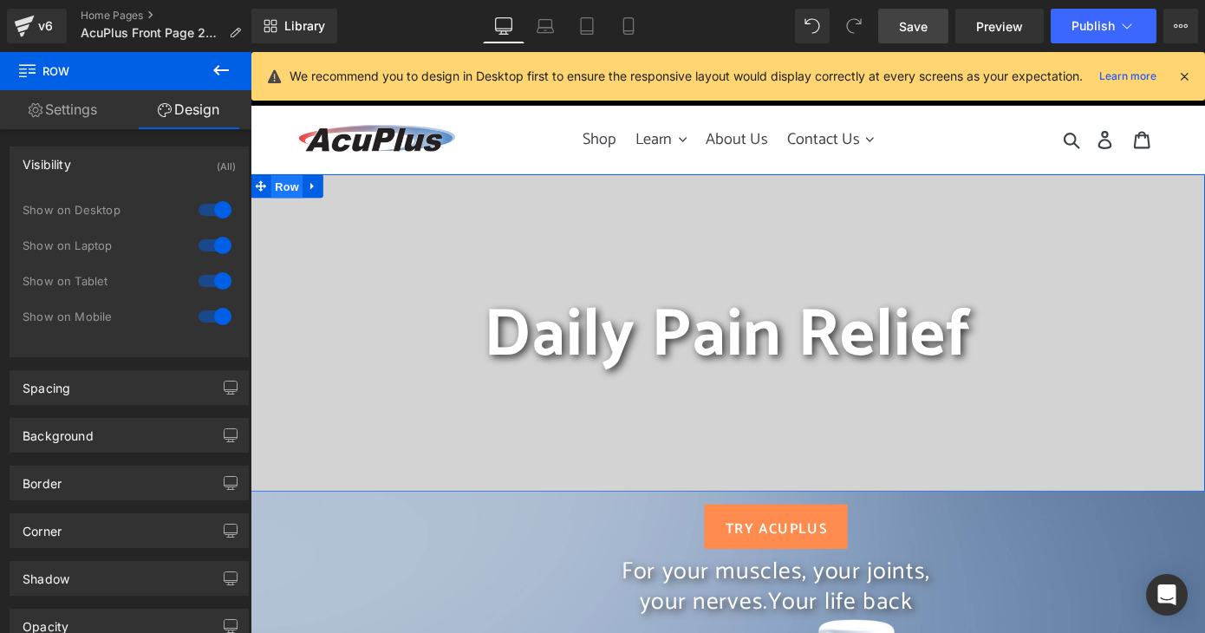
click at [278, 206] on span "Row" at bounding box center [290, 200] width 35 height 26
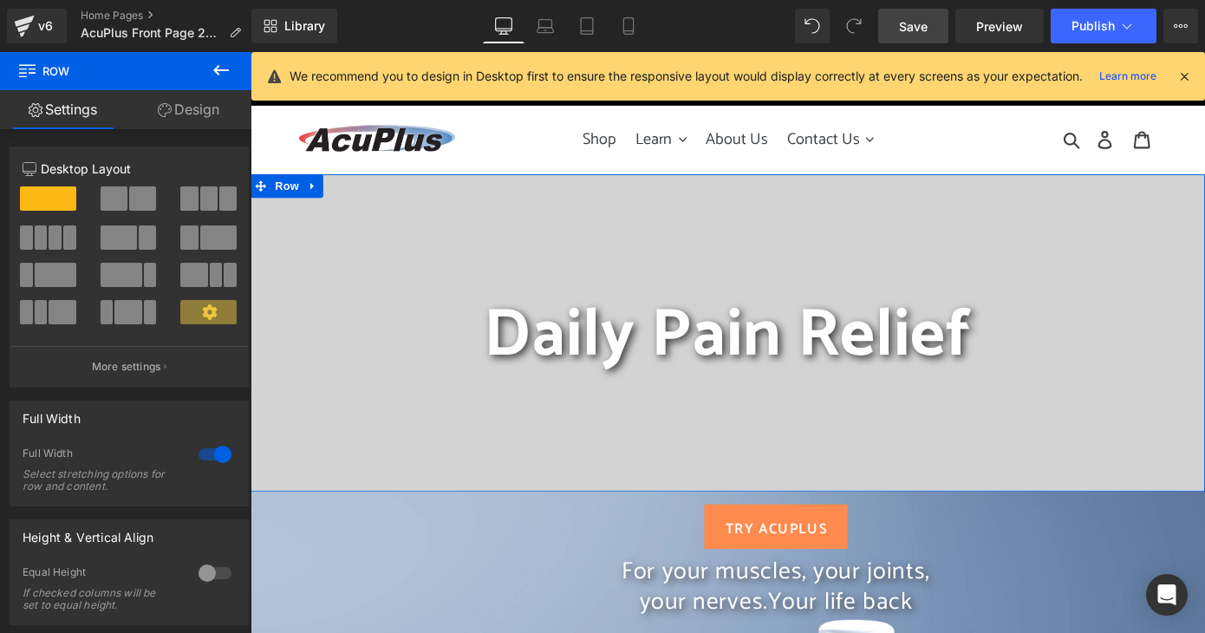
click at [193, 106] on link "Design" at bounding box center [189, 109] width 126 height 39
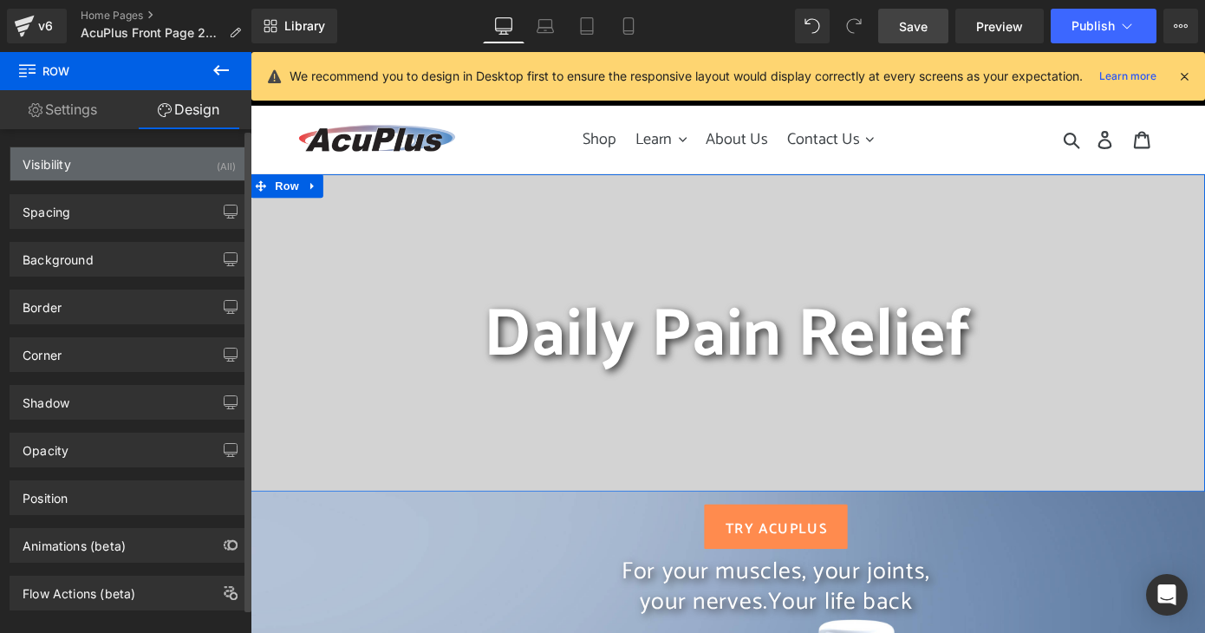
click at [217, 171] on div "(All)" at bounding box center [226, 161] width 19 height 29
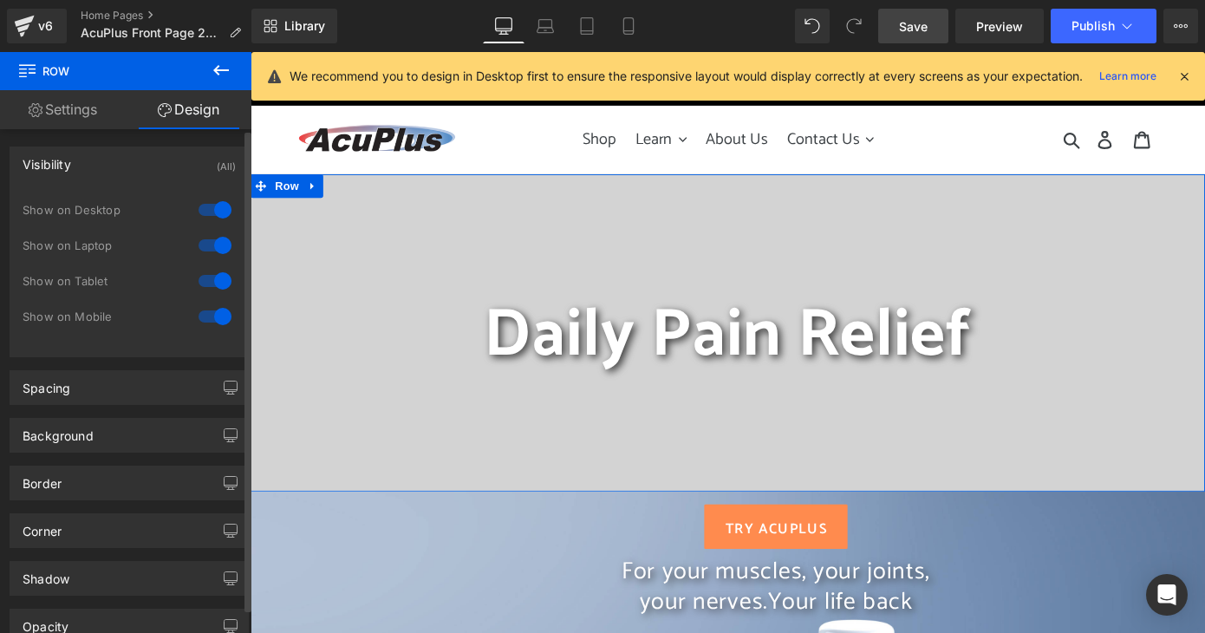
click at [215, 314] on div at bounding box center [215, 317] width 42 height 28
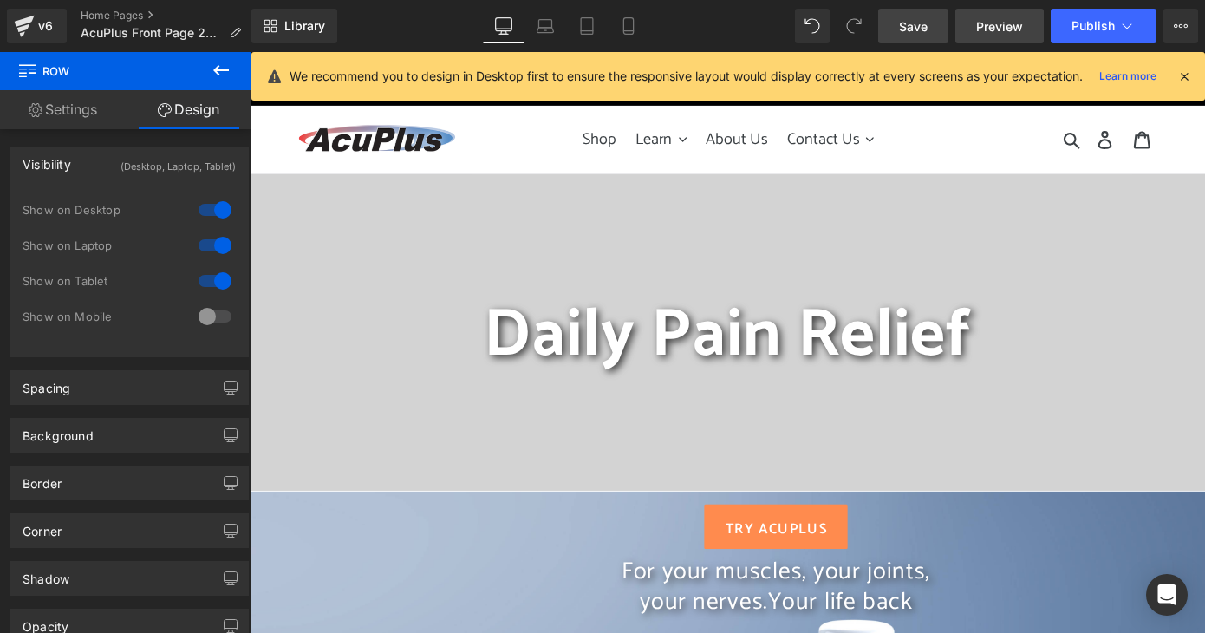
click at [989, 24] on span "Preview" at bounding box center [999, 26] width 47 height 18
click at [493, 432] on div "Daily Pain Relief" at bounding box center [775, 361] width 1049 height 258
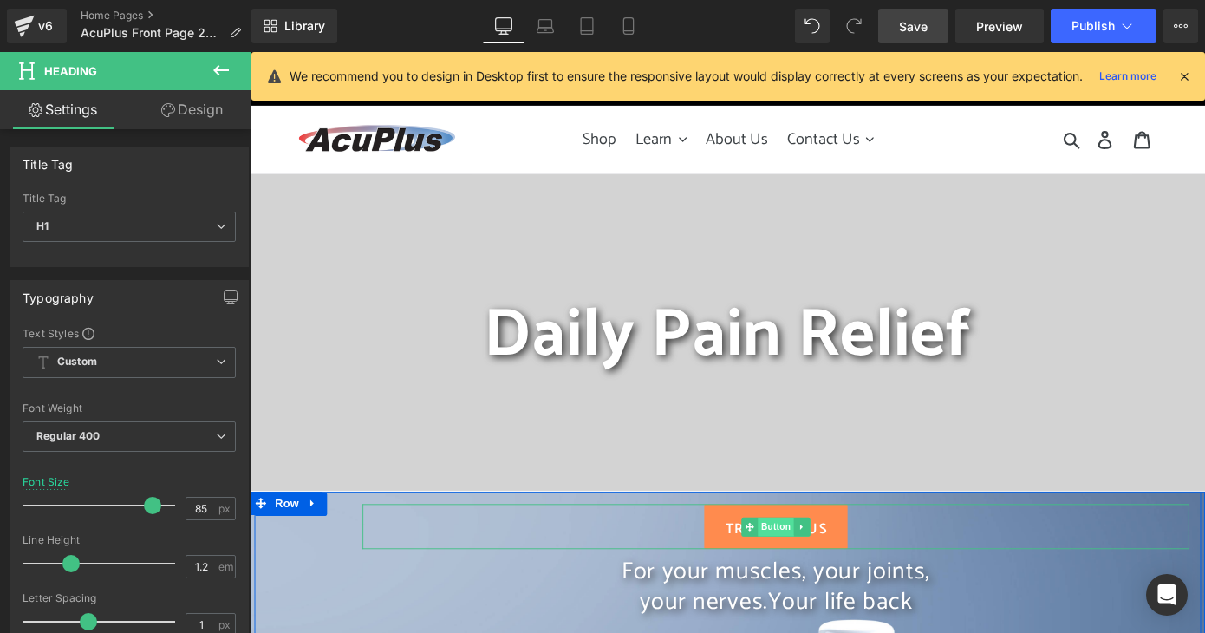
click at [808, 571] on span "Button" at bounding box center [828, 574] width 40 height 21
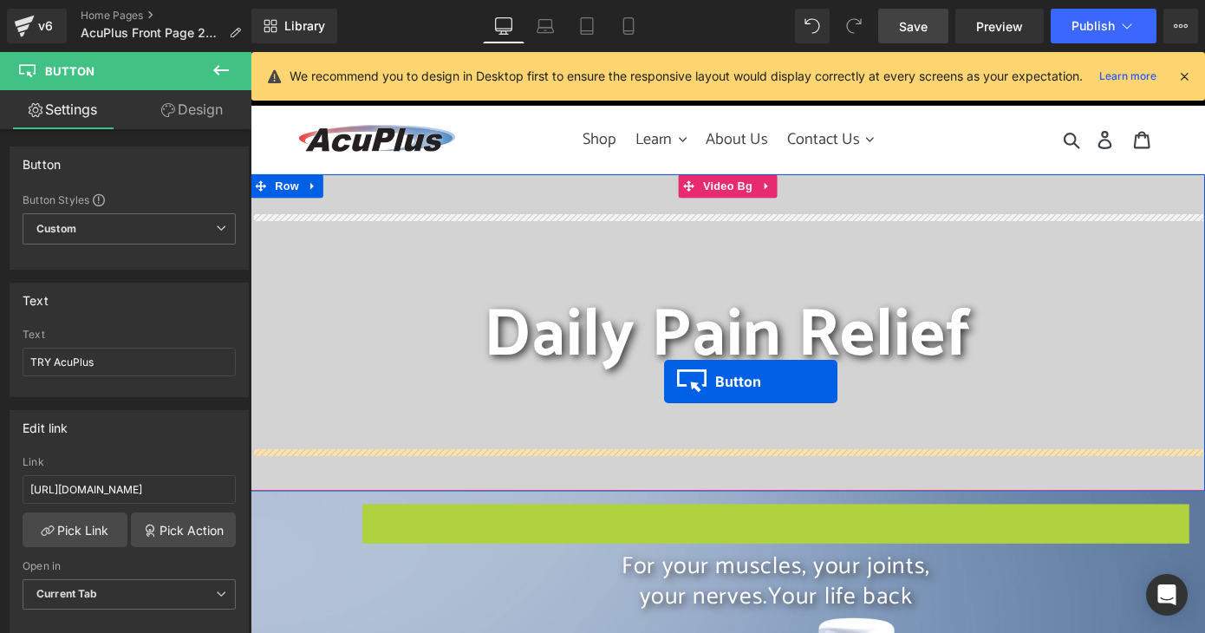
drag, startPoint x: 791, startPoint y: 571, endPoint x: 705, endPoint y: 414, distance: 178.1
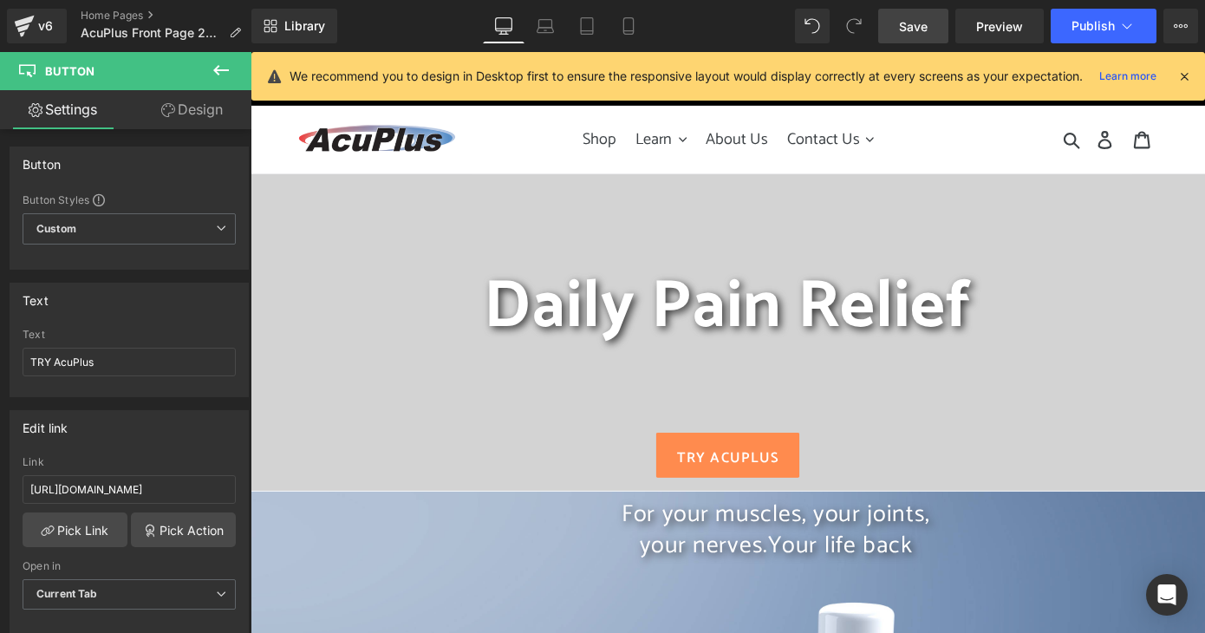
click at [921, 29] on span "Save" at bounding box center [913, 26] width 29 height 18
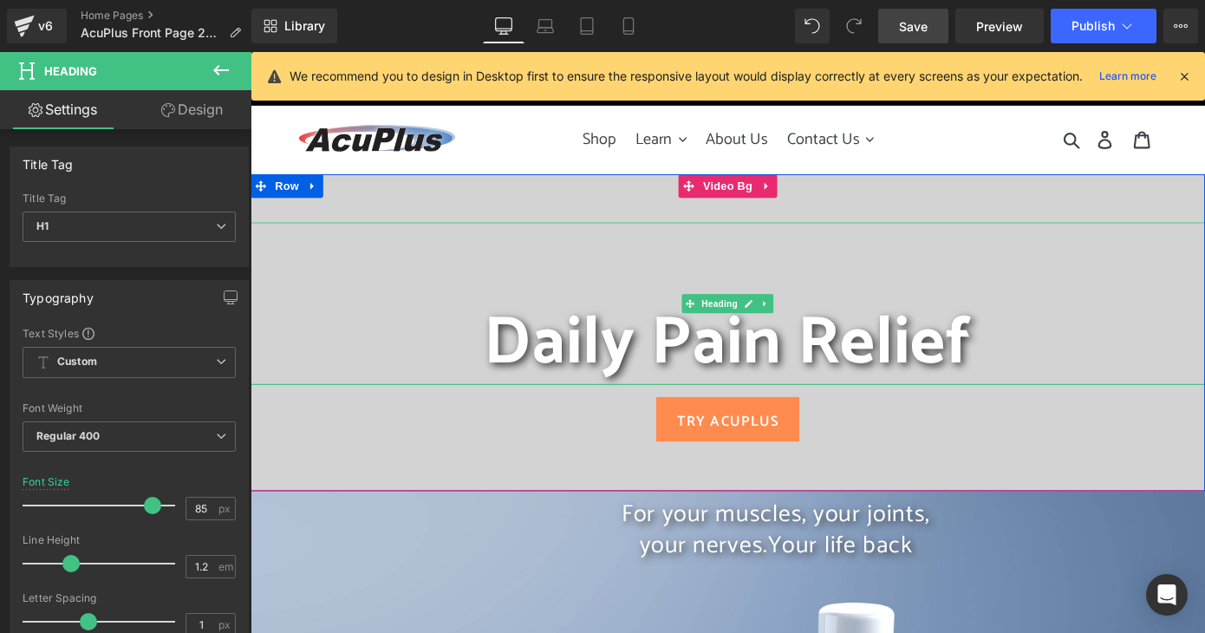
drag, startPoint x: 773, startPoint y: 454, endPoint x: 754, endPoint y: 375, distance: 81.2
click at [754, 375] on div "Daily Pain Relief Heading" at bounding box center [775, 328] width 1049 height 179
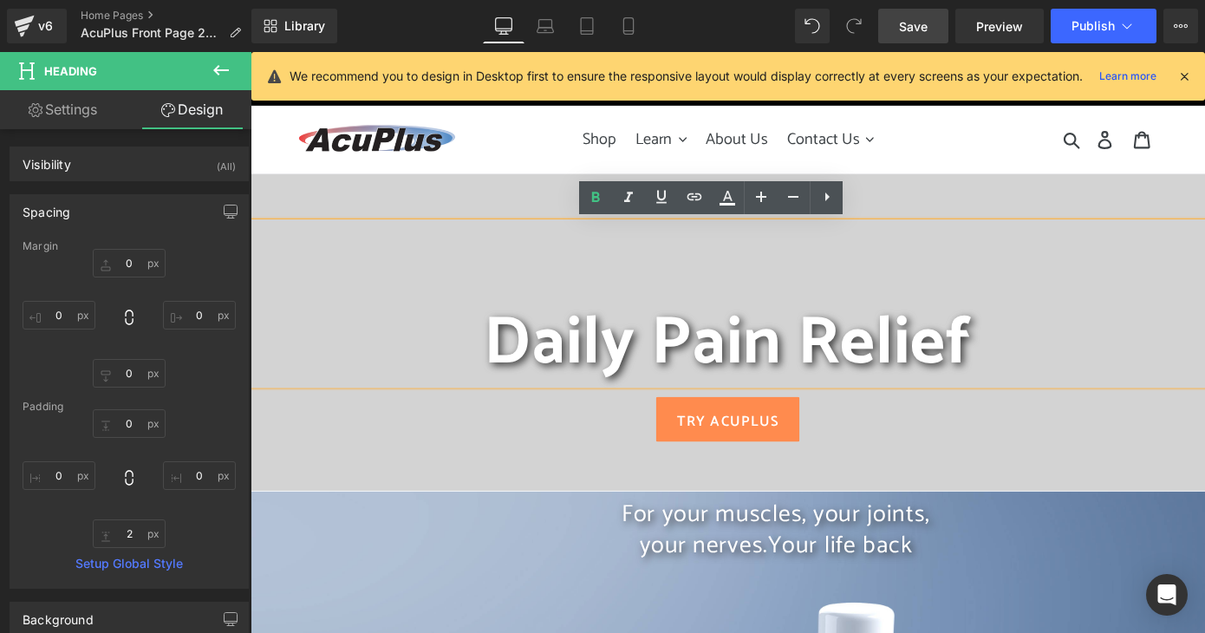
click at [987, 251] on h1 at bounding box center [775, 283] width 1049 height 88
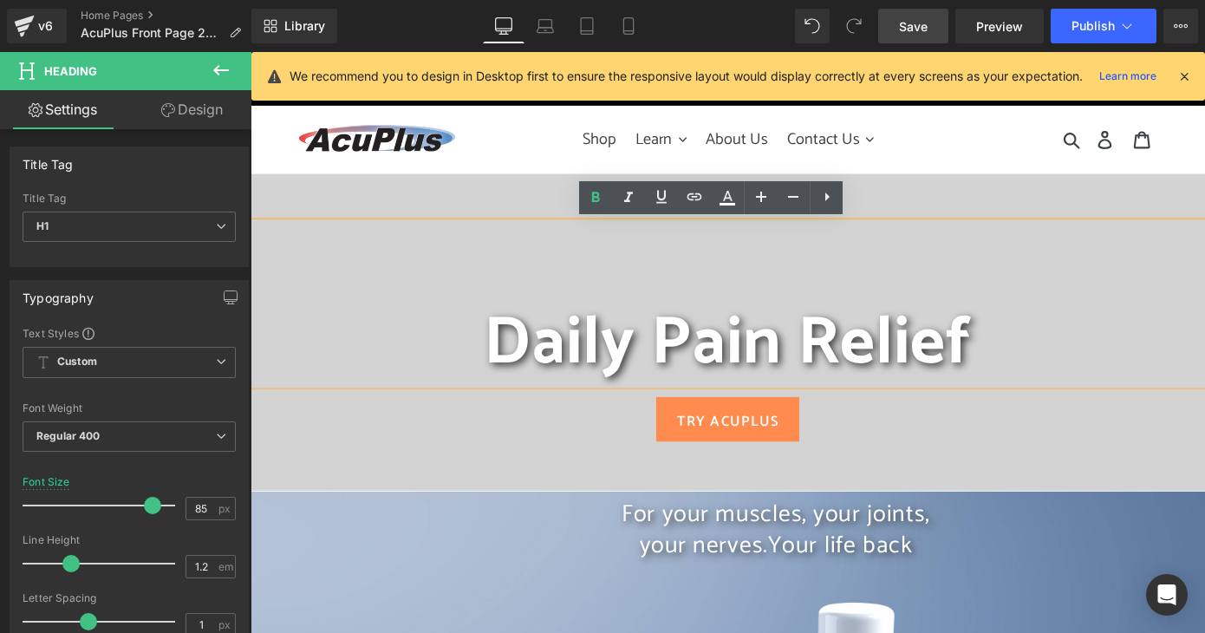
click at [968, 217] on div at bounding box center [775, 359] width 1049 height 347
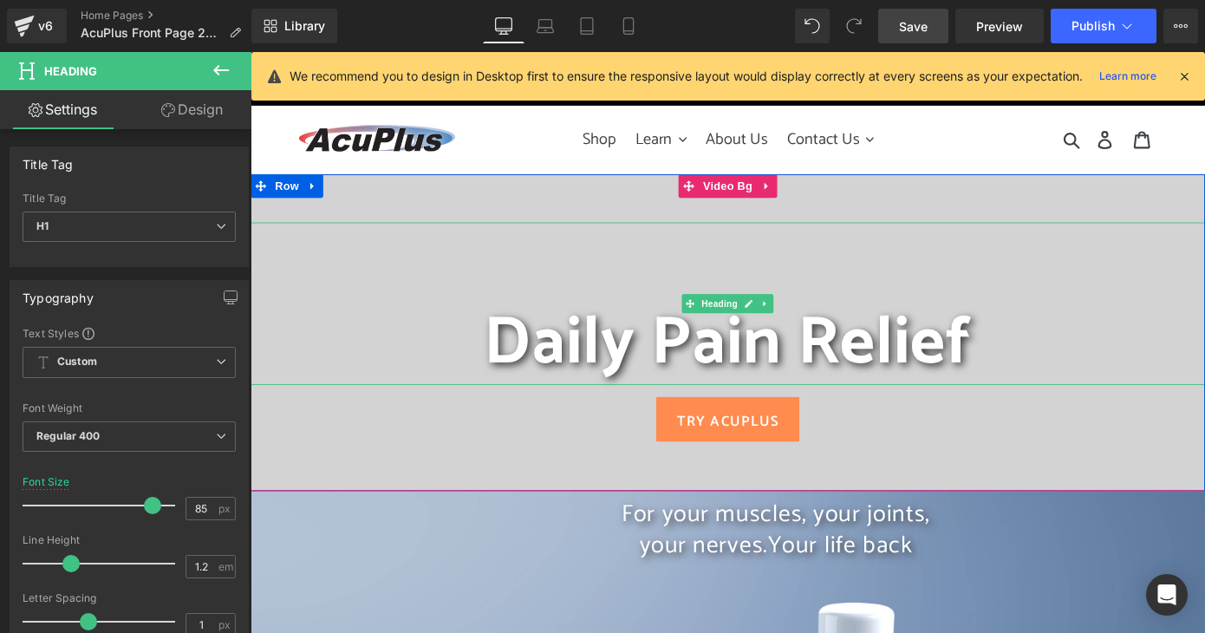
drag, startPoint x: 971, startPoint y: 241, endPoint x: 980, endPoint y: 260, distance: 21.0
click at [980, 260] on div "Daily Pain Relief Heading" at bounding box center [775, 328] width 1049 height 179
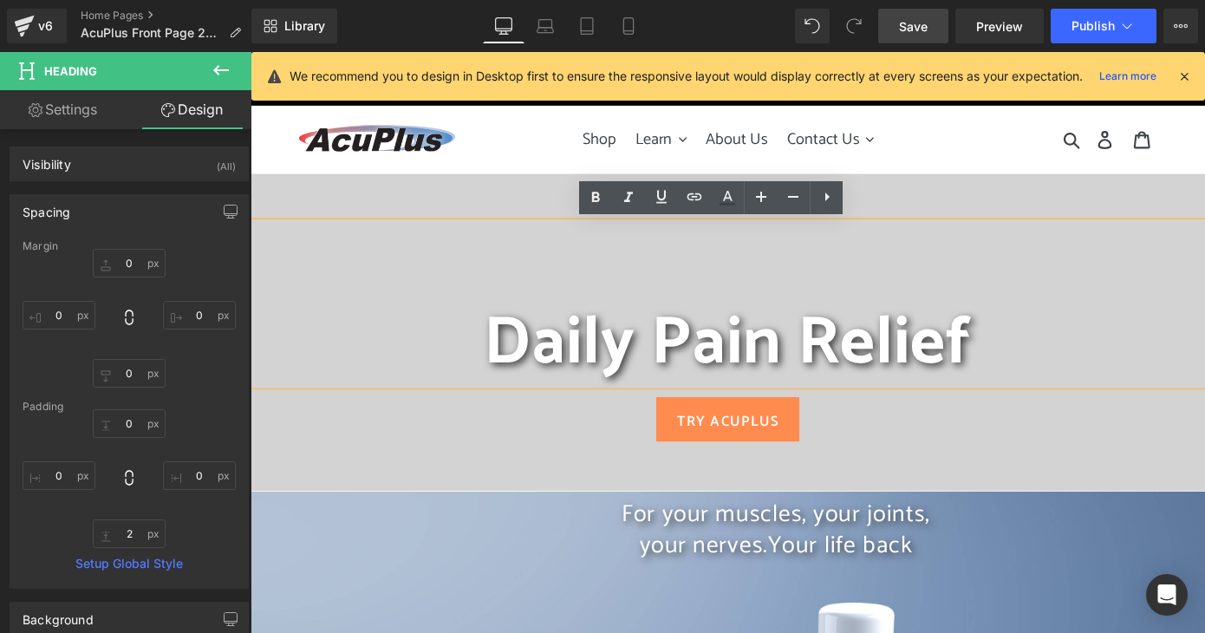
click at [508, 375] on span "Daily Pain Relief" at bounding box center [775, 371] width 536 height 121
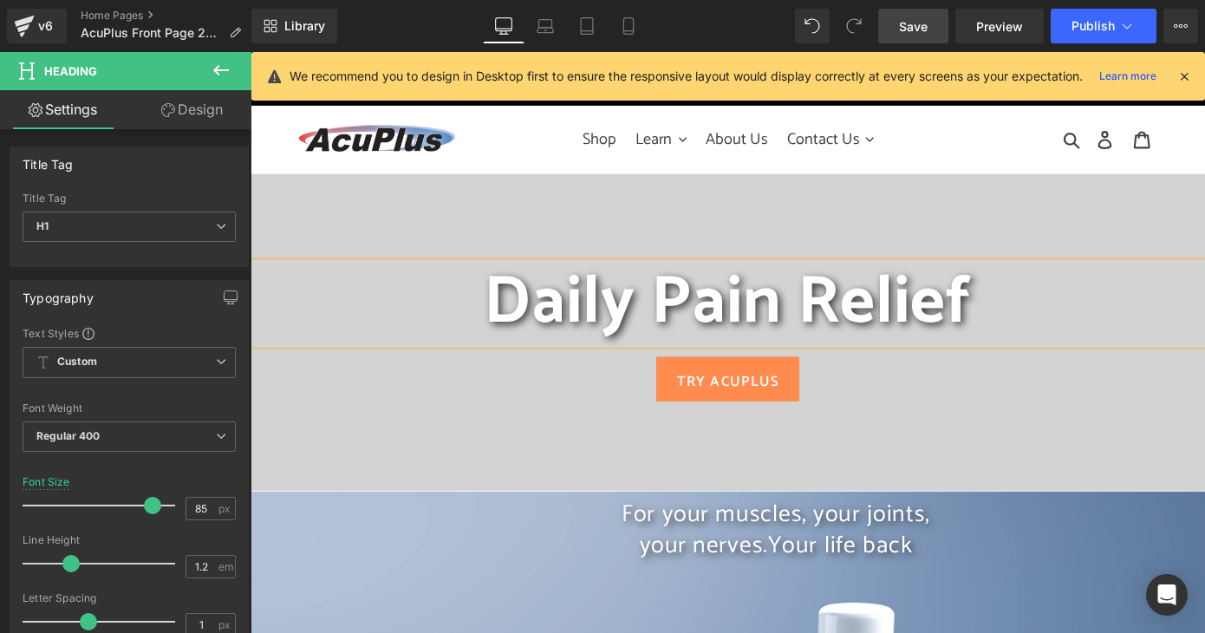
click at [907, 18] on span "Save" at bounding box center [913, 26] width 29 height 18
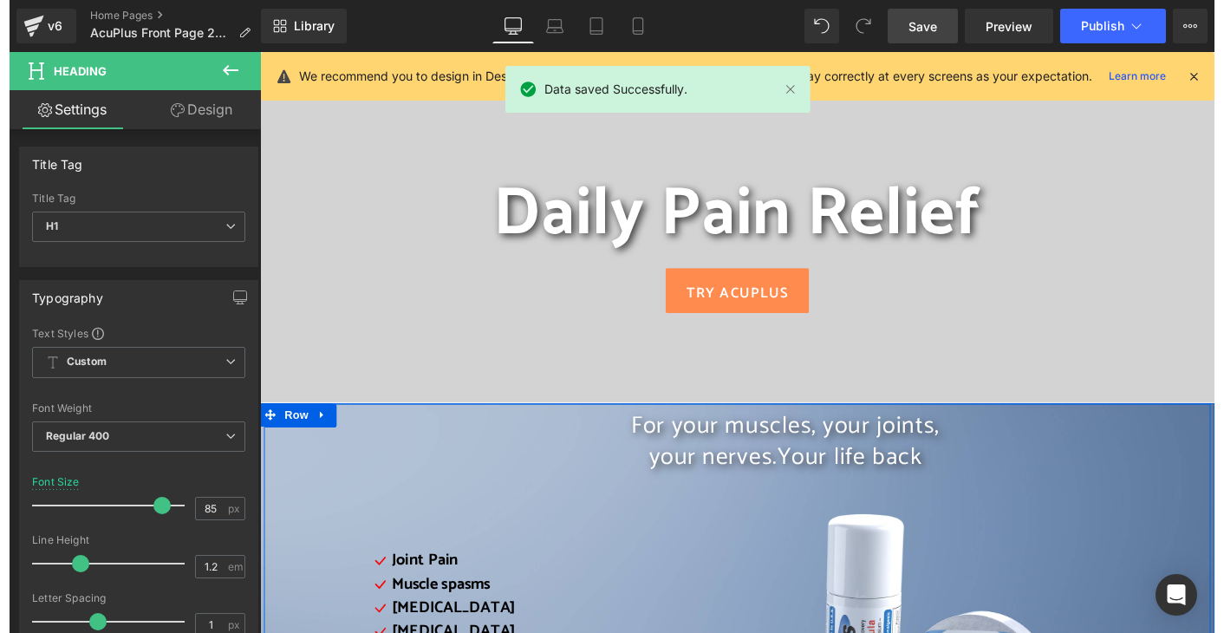
scroll to position [173, 0]
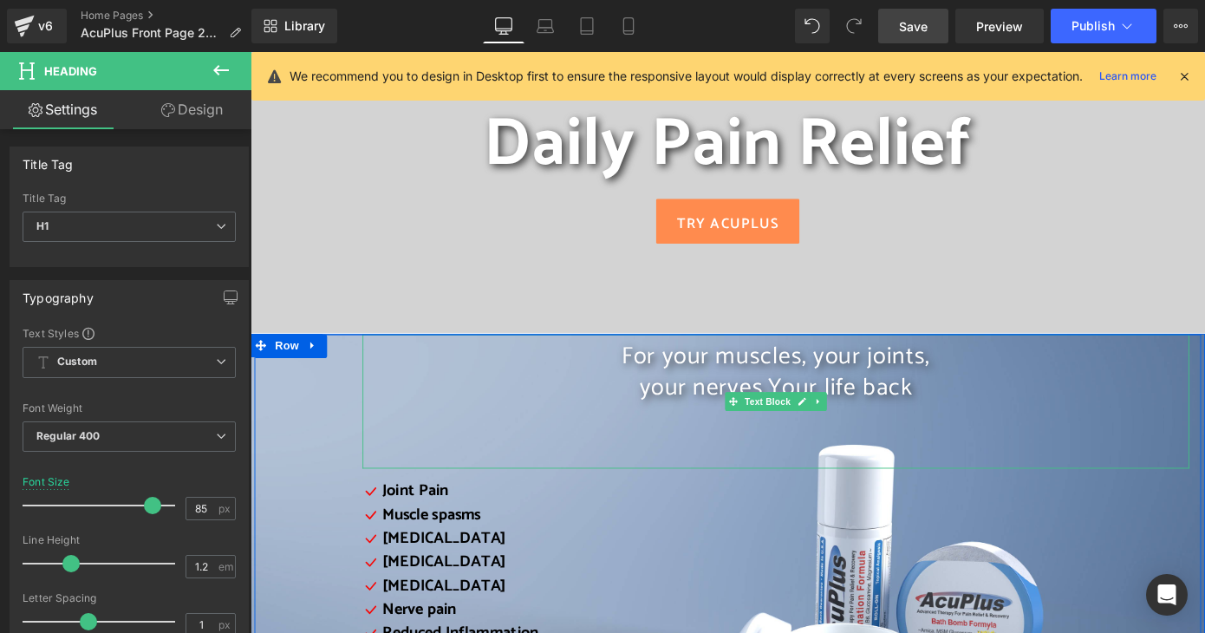
click at [672, 470] on div "For your muscles, your joints, your nerves. Your life back" at bounding box center [828, 435] width 909 height 147
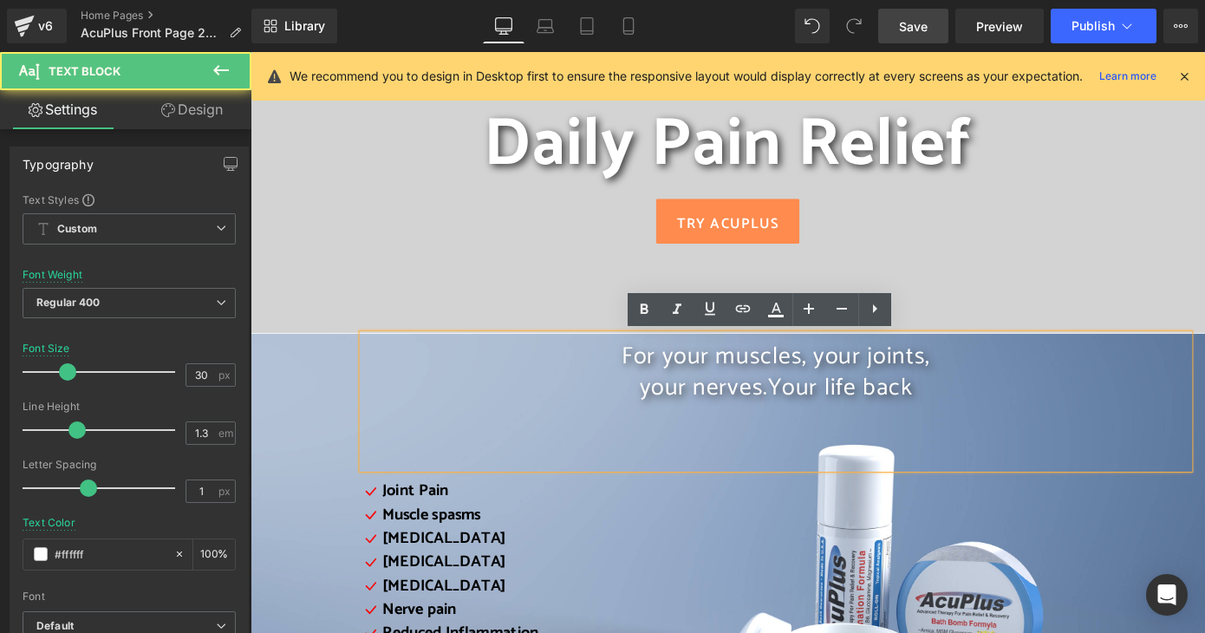
click at [656, 488] on div "For your muscles, your joints, your nerves. Your life back" at bounding box center [828, 435] width 909 height 147
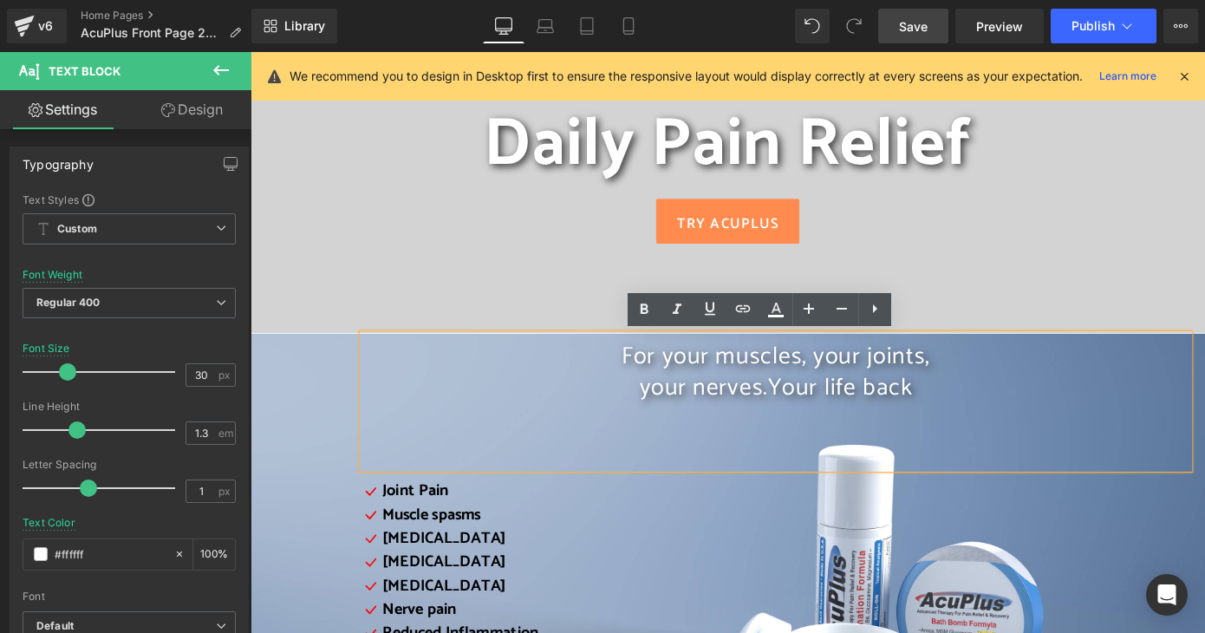
click at [810, 502] on div "For your muscles, your joints, your nerves. Your life back" at bounding box center [828, 435] width 909 height 147
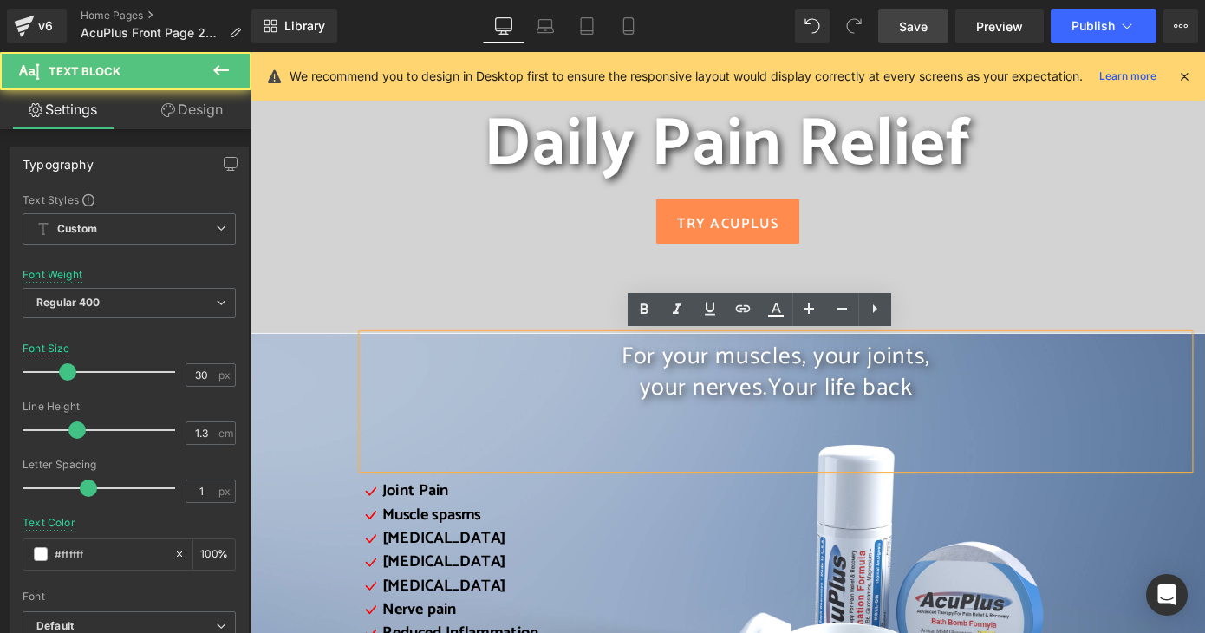
click at [804, 442] on div "For your muscles, your joints, your nerves. Your life back" at bounding box center [828, 435] width 909 height 147
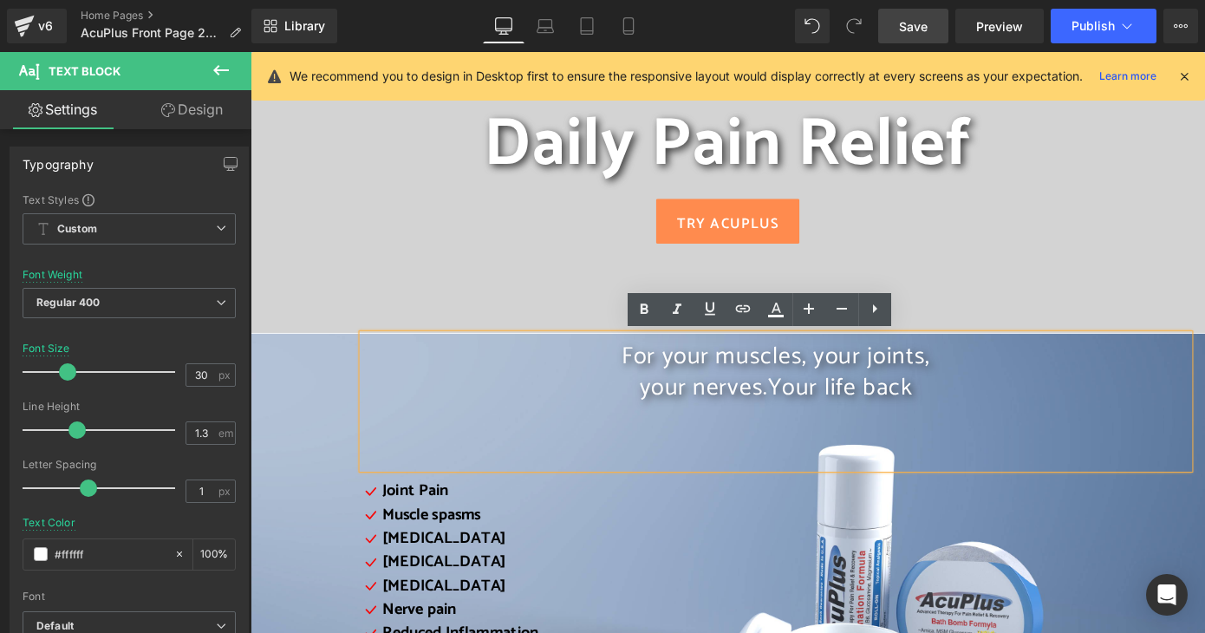
click at [330, 394] on div "For your muscles, your joints, your nerves. Your life back Text Block Icon Join…" at bounding box center [775, 569] width 1041 height 415
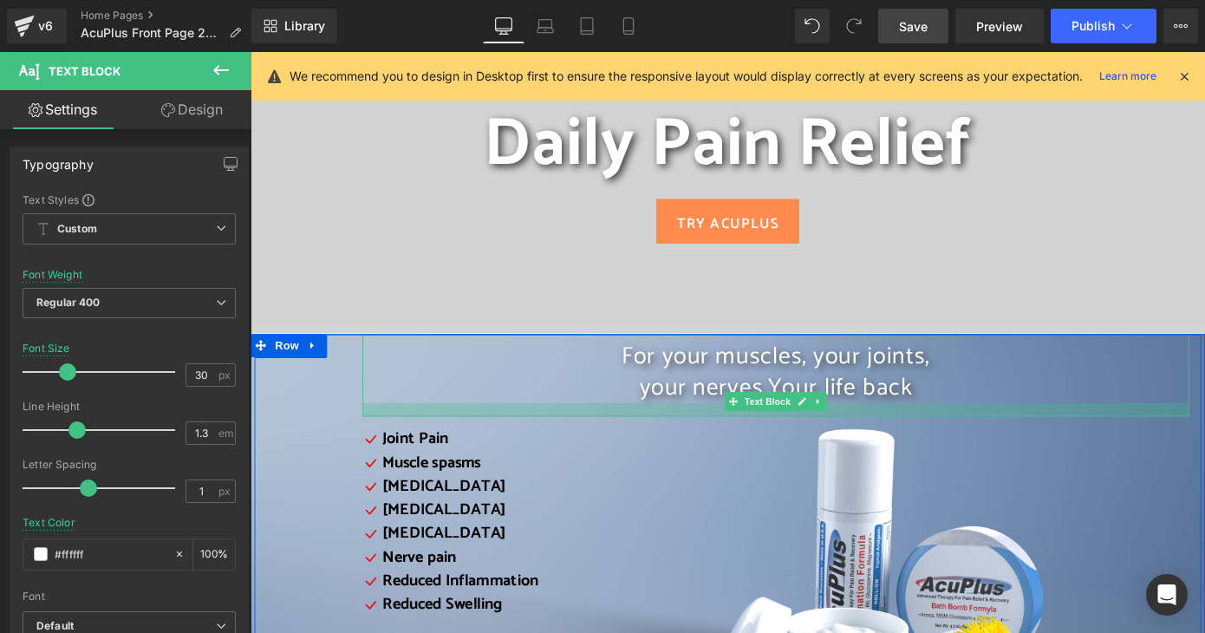
drag, startPoint x: 521, startPoint y: 507, endPoint x: 525, endPoint y: 450, distance: 57.3
click at [525, 450] on div at bounding box center [828, 445] width 909 height 15
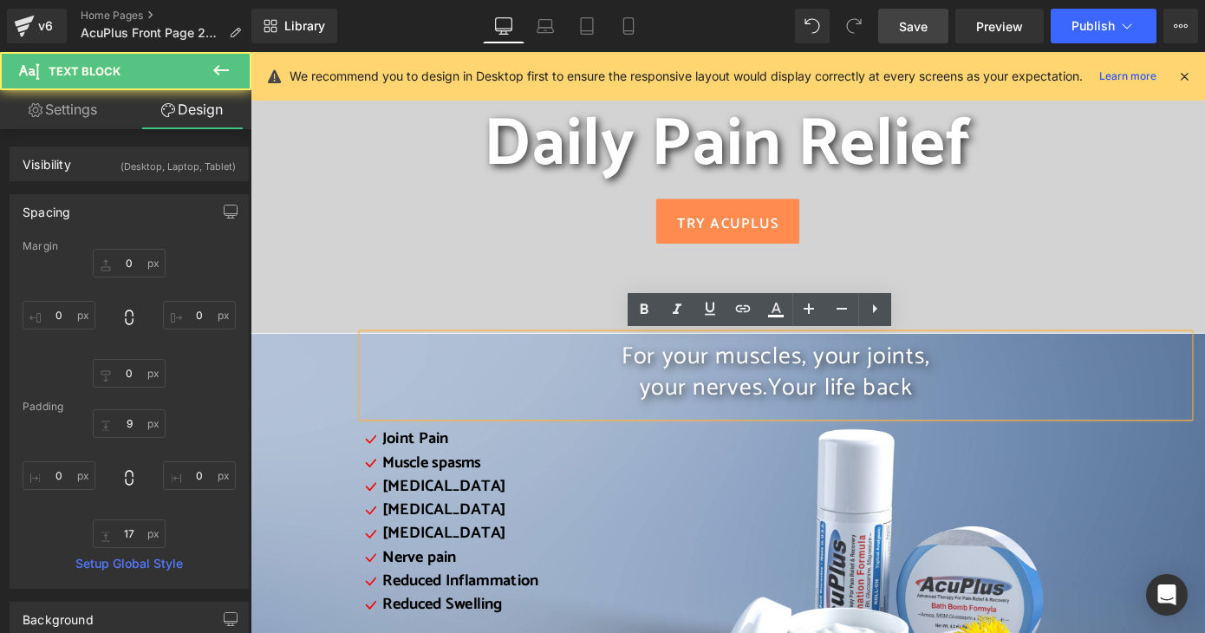
click at [667, 426] on p "your nerves. Your life back" at bounding box center [828, 421] width 909 height 34
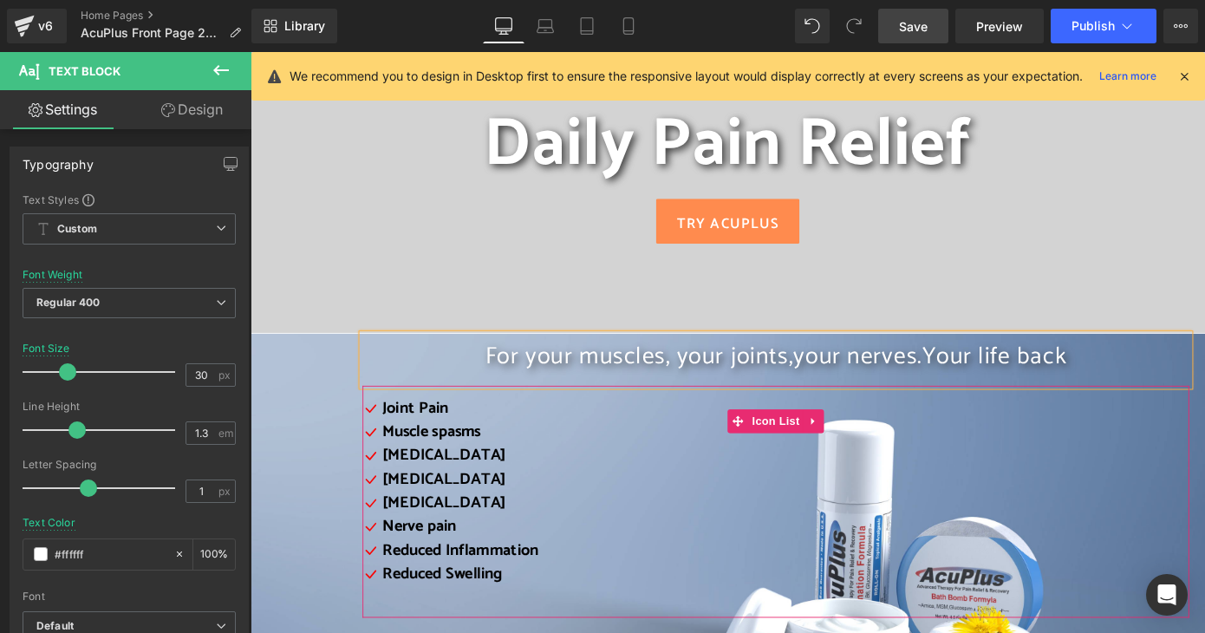
click at [709, 561] on div "Icon Joint Pain Text Block Icon Muscle spasms Text Block Icon Muscle cramps Tex…" at bounding box center [828, 539] width 909 height 217
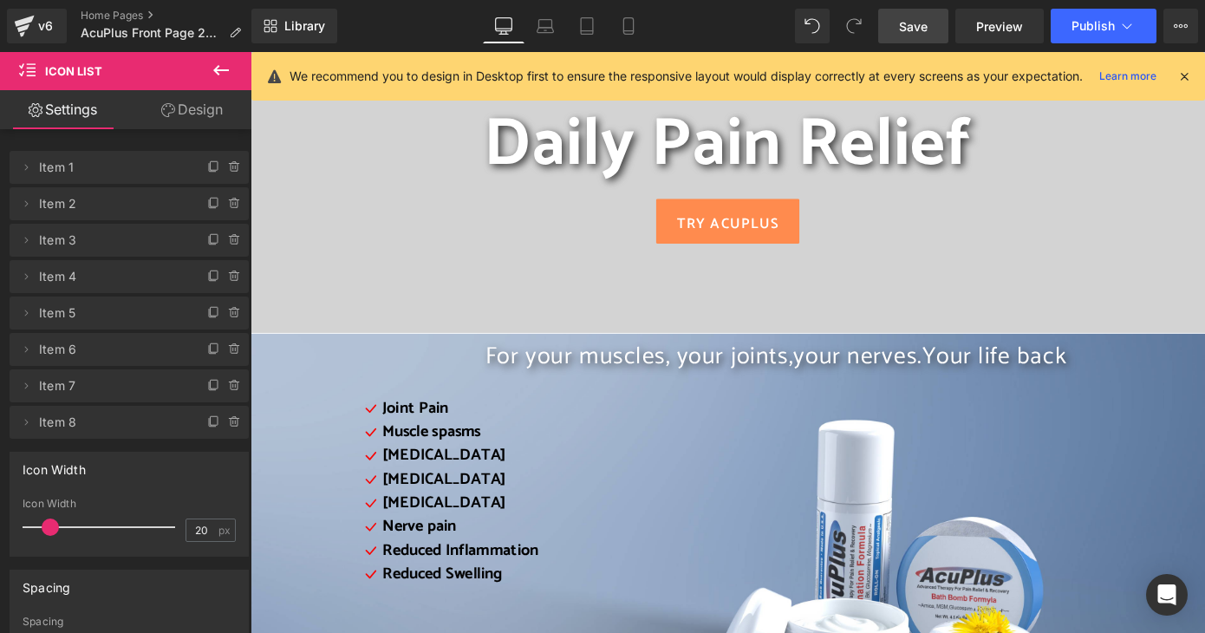
click at [906, 29] on span "Save" at bounding box center [913, 26] width 29 height 18
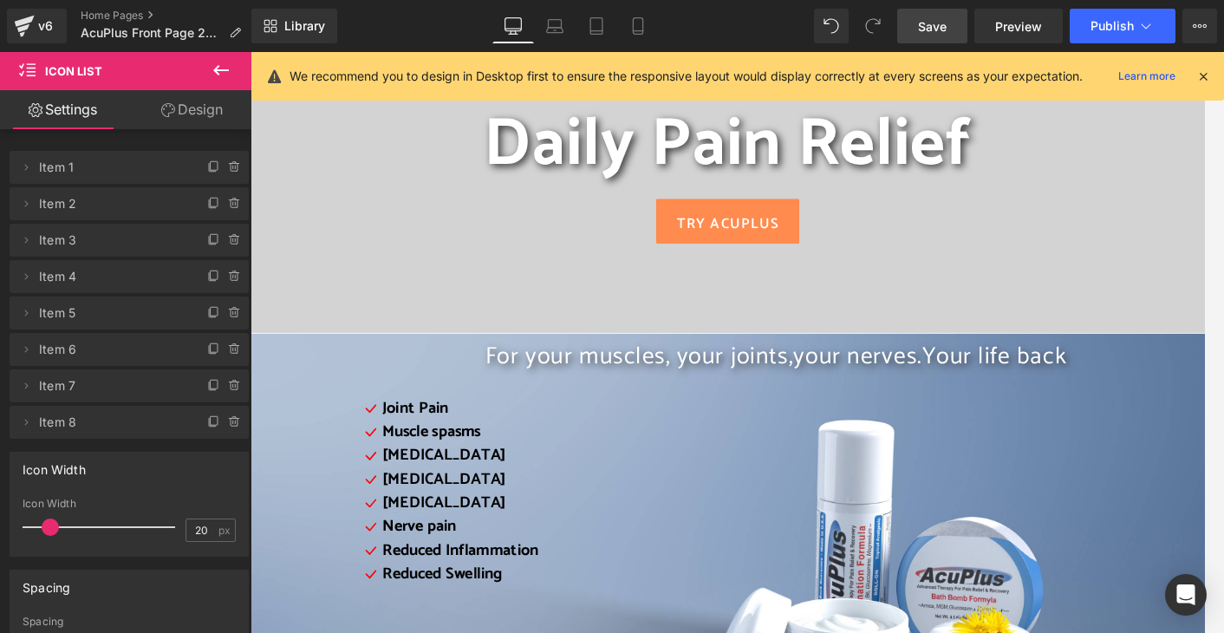
click at [217, 68] on icon at bounding box center [221, 70] width 16 height 10
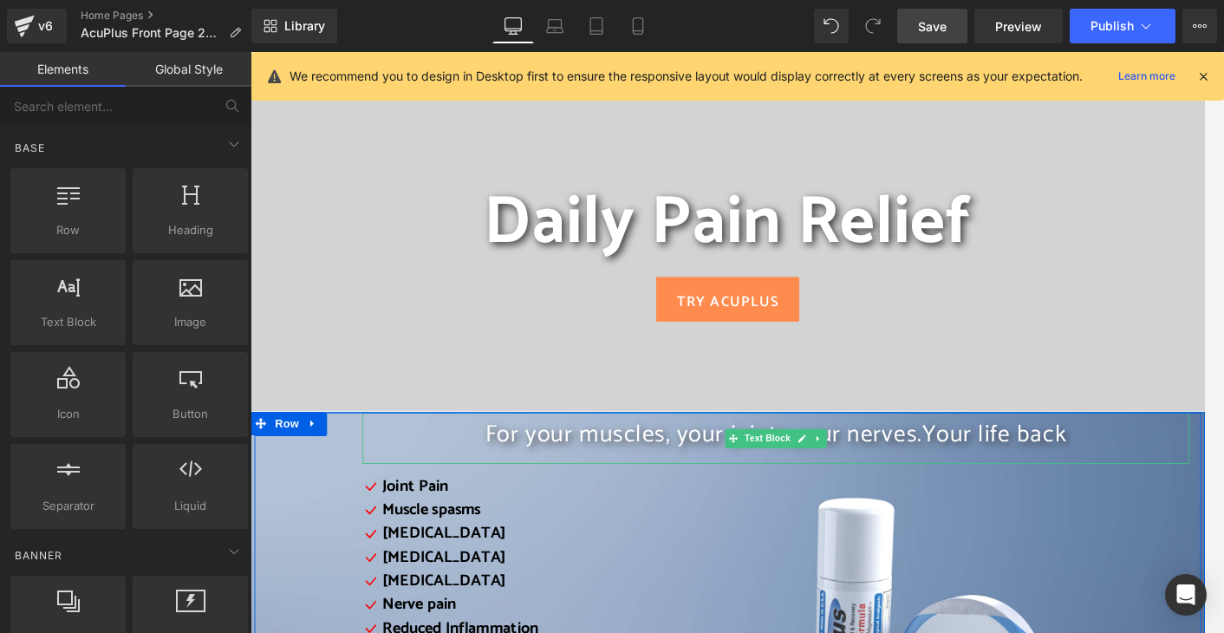
scroll to position [87, 0]
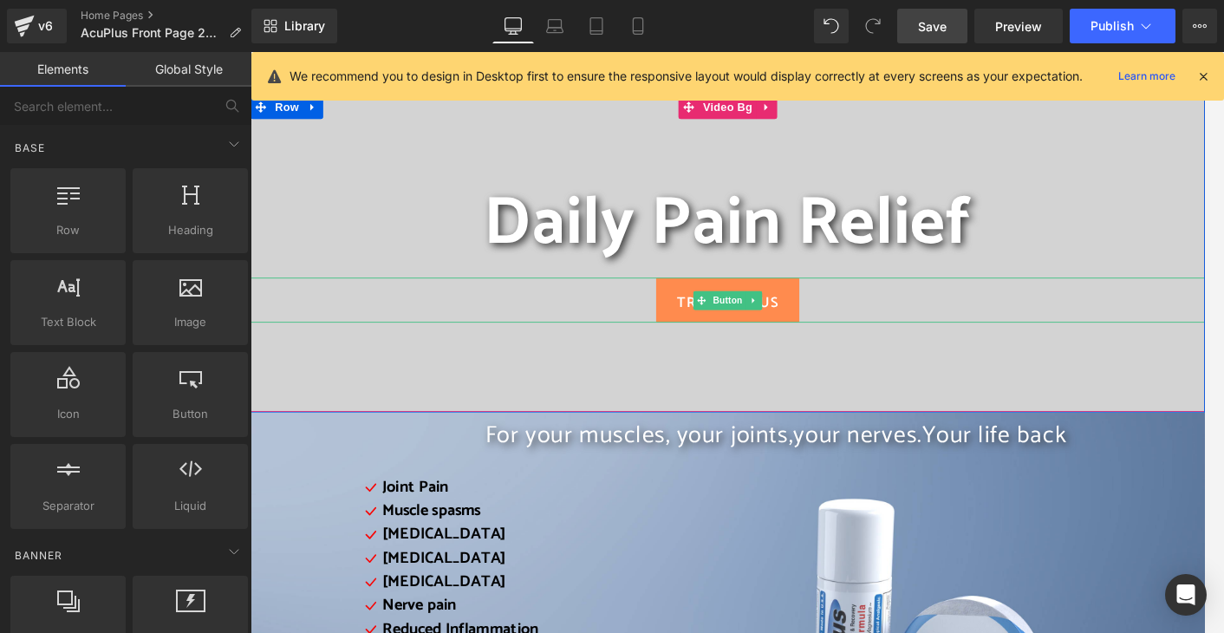
click at [427, 333] on div "TRY AcuPlus" at bounding box center [775, 324] width 1049 height 49
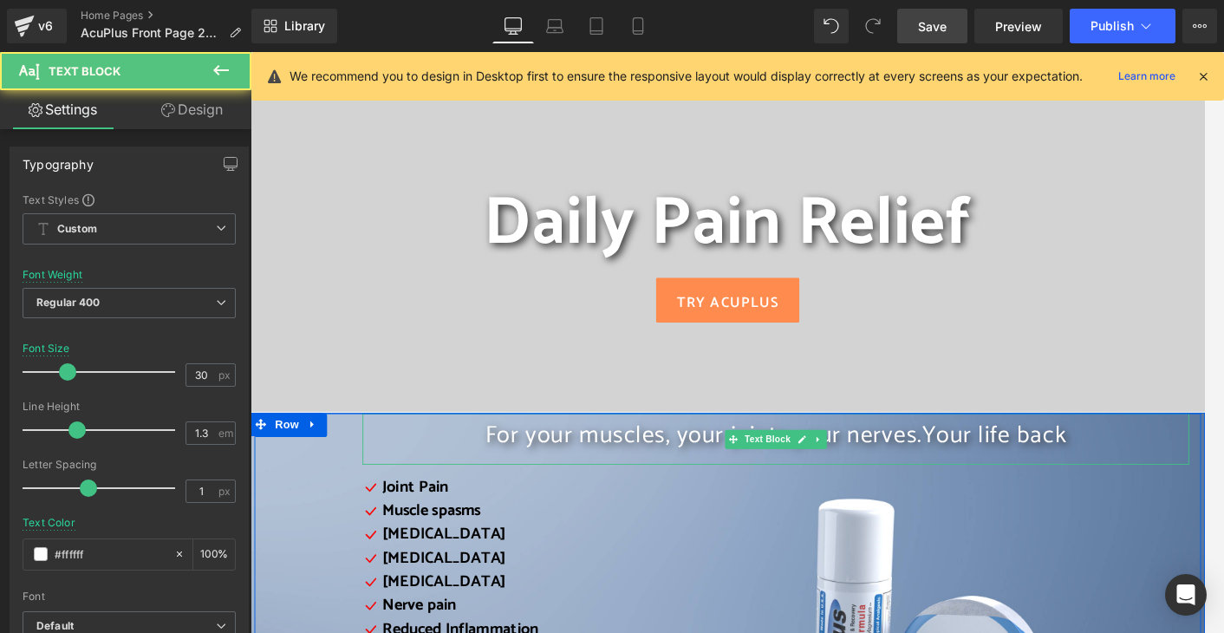
click at [582, 476] on span "For your muscles, your joints," at bounding box center [678, 474] width 339 height 42
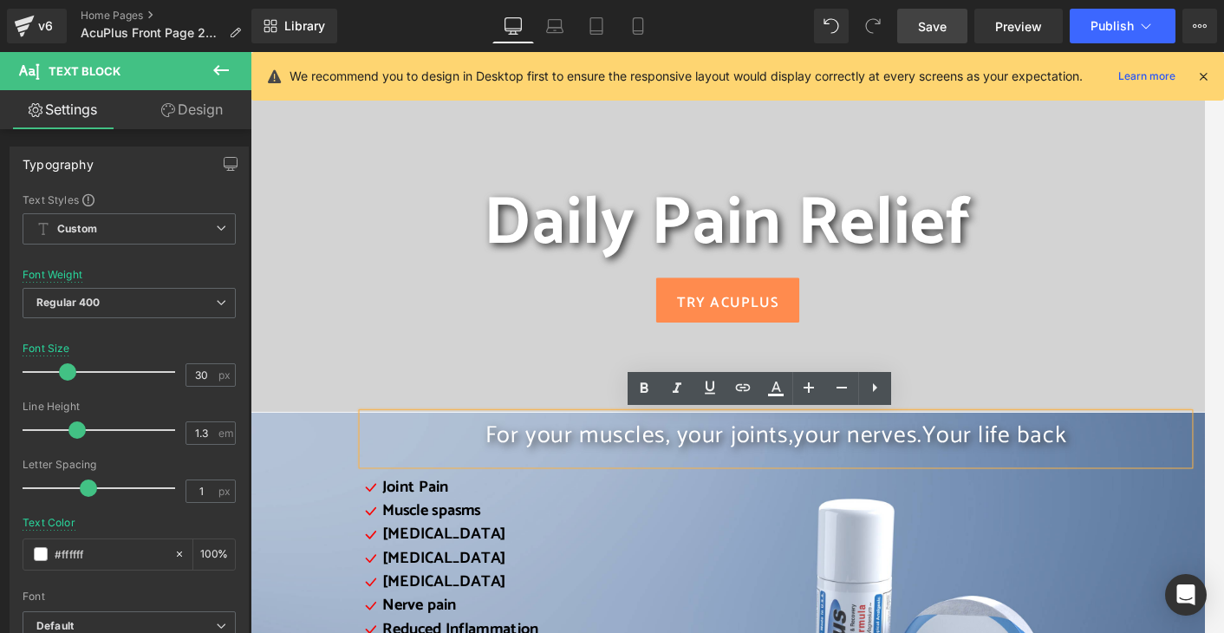
click at [404, 467] on p "For your muscles, your joints, your nerves. Your life back" at bounding box center [828, 474] width 909 height 34
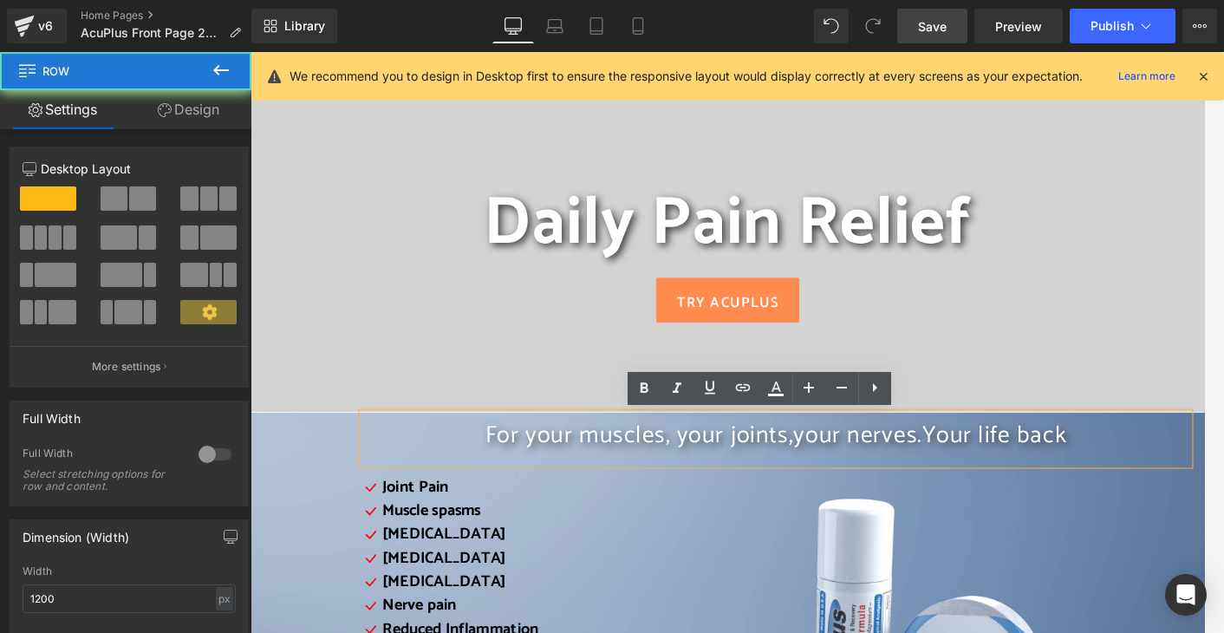
click at [321, 482] on div "For your muscles, your joints, your nerves. Your life back Text Block Icon Join…" at bounding box center [775, 611] width 1041 height 324
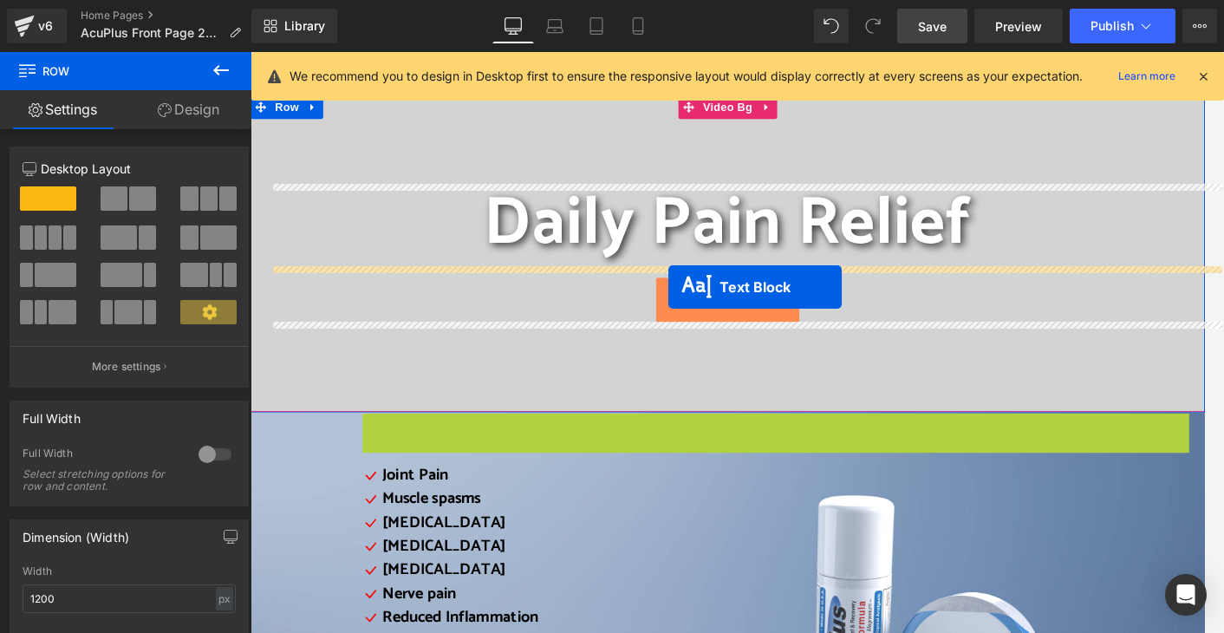
drag, startPoint x: 771, startPoint y: 473, endPoint x: 710, endPoint y: 310, distance: 174.0
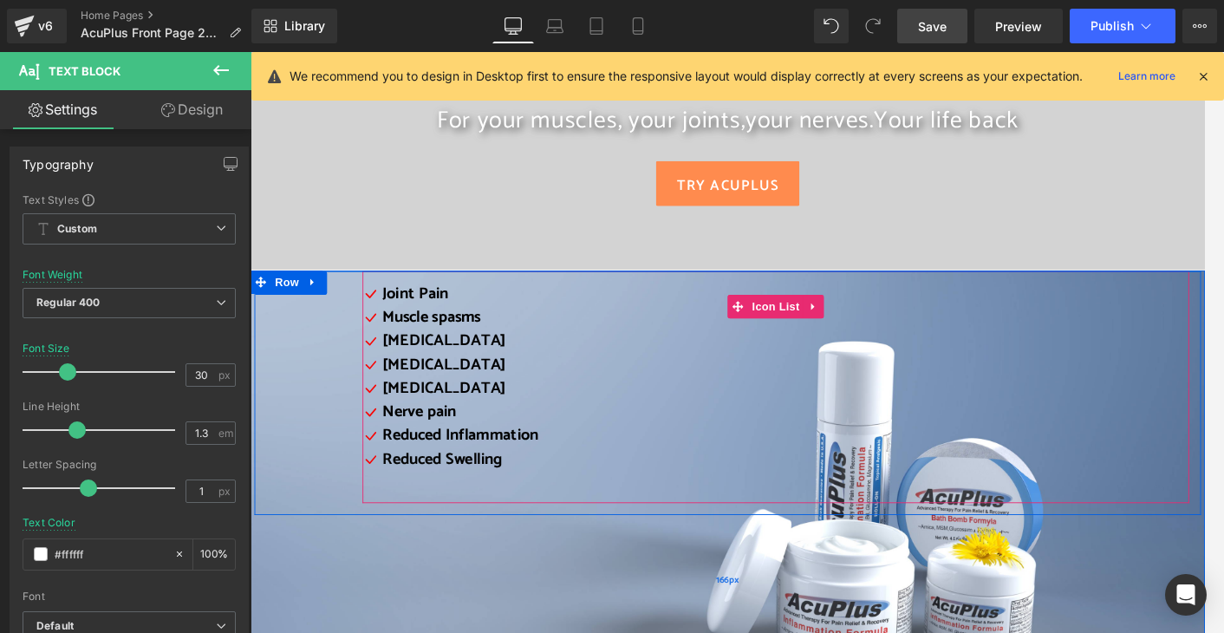
scroll to position [347, 0]
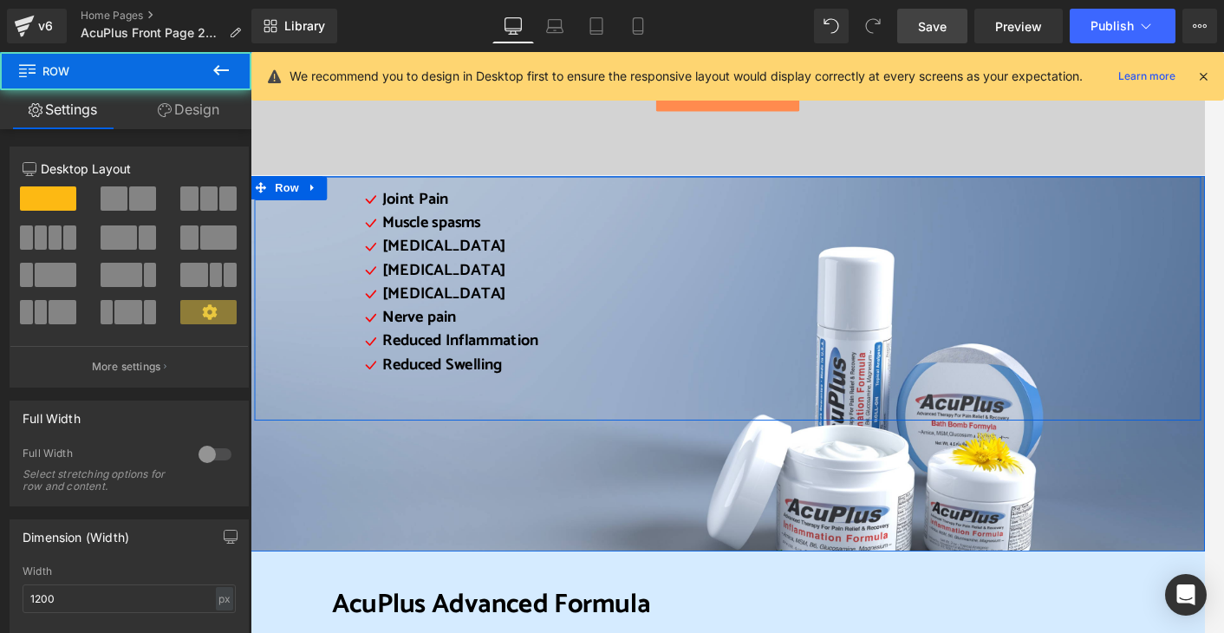
click at [309, 244] on div "Icon Joint Pain Text Block Icon Muscle spasms Text Block Icon Muscle cramps Tex…" at bounding box center [775, 323] width 1041 height 268
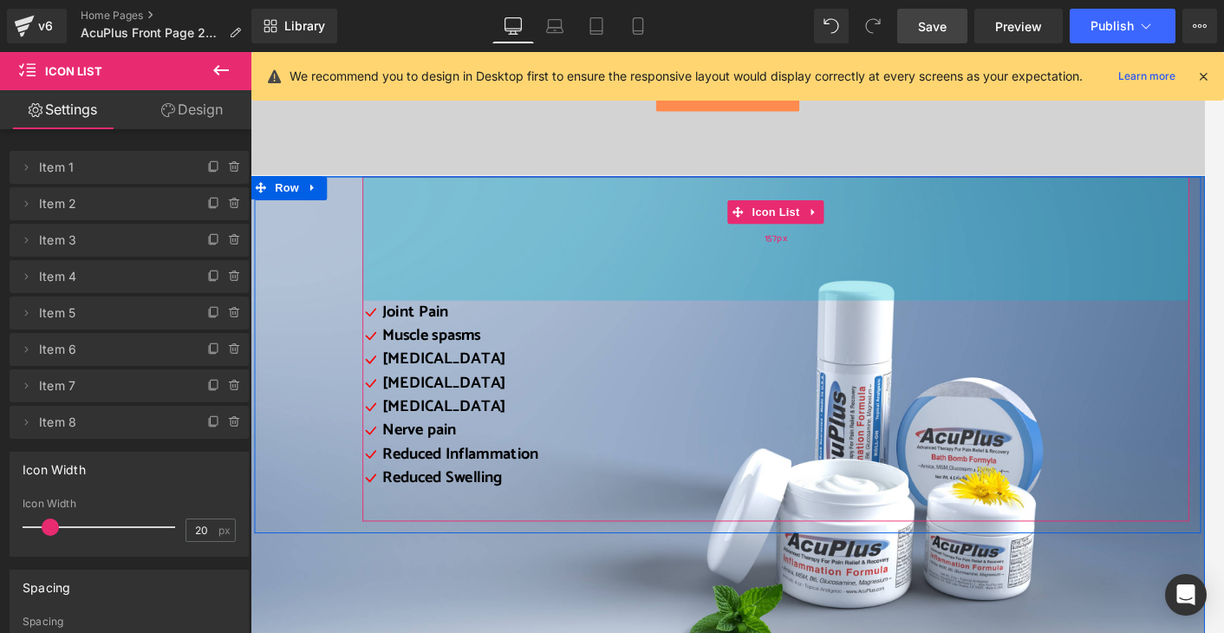
drag, startPoint x: 695, startPoint y: 195, endPoint x: 758, endPoint y: 319, distance: 139.2
click at [758, 319] on div "157px" at bounding box center [828, 257] width 909 height 136
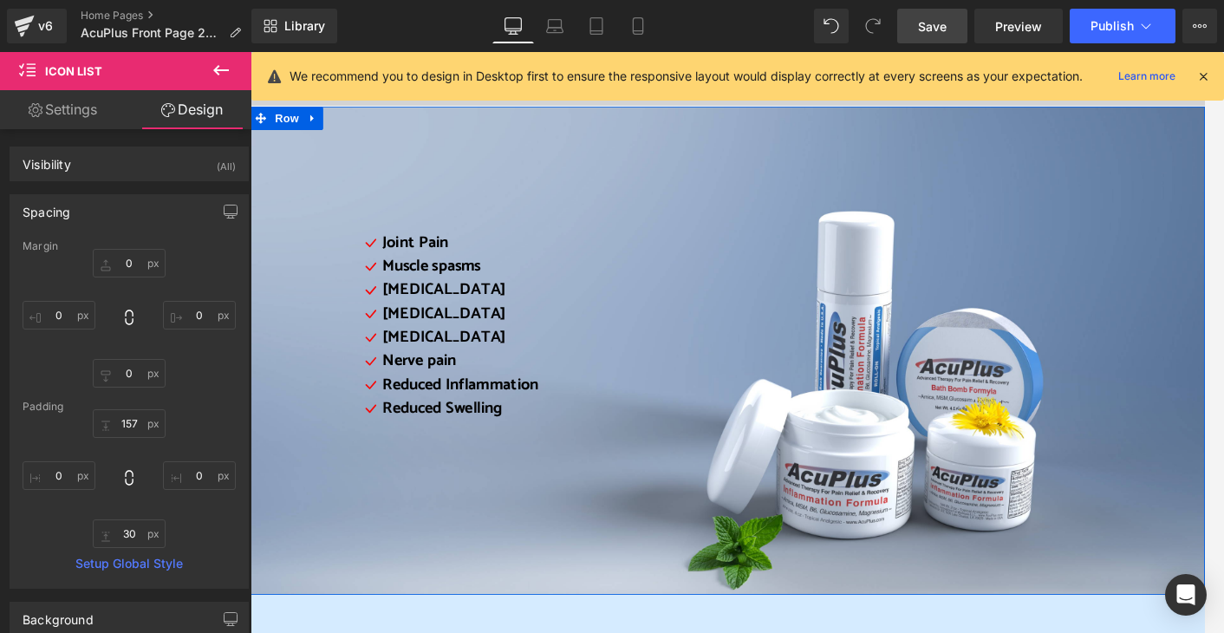
scroll to position [260, 0]
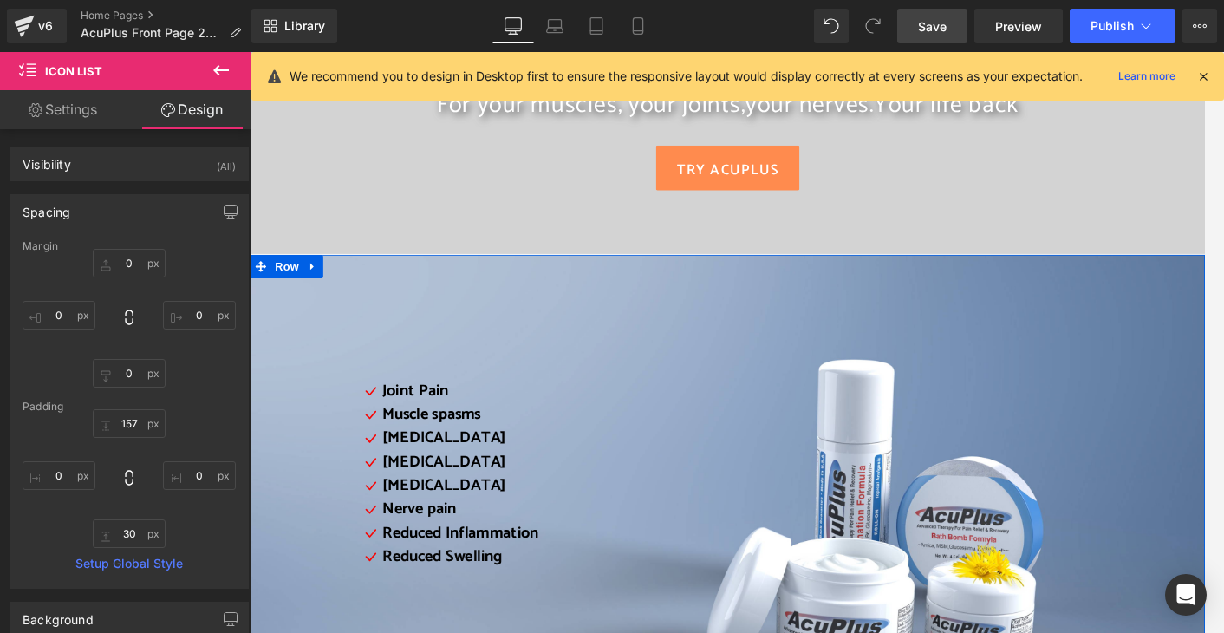
click at [411, 397] on div "Icon Joint Pain Text Block Icon Muscle spasms Text Block Icon Muscle cramps Tex…" at bounding box center [828, 465] width 909 height 379
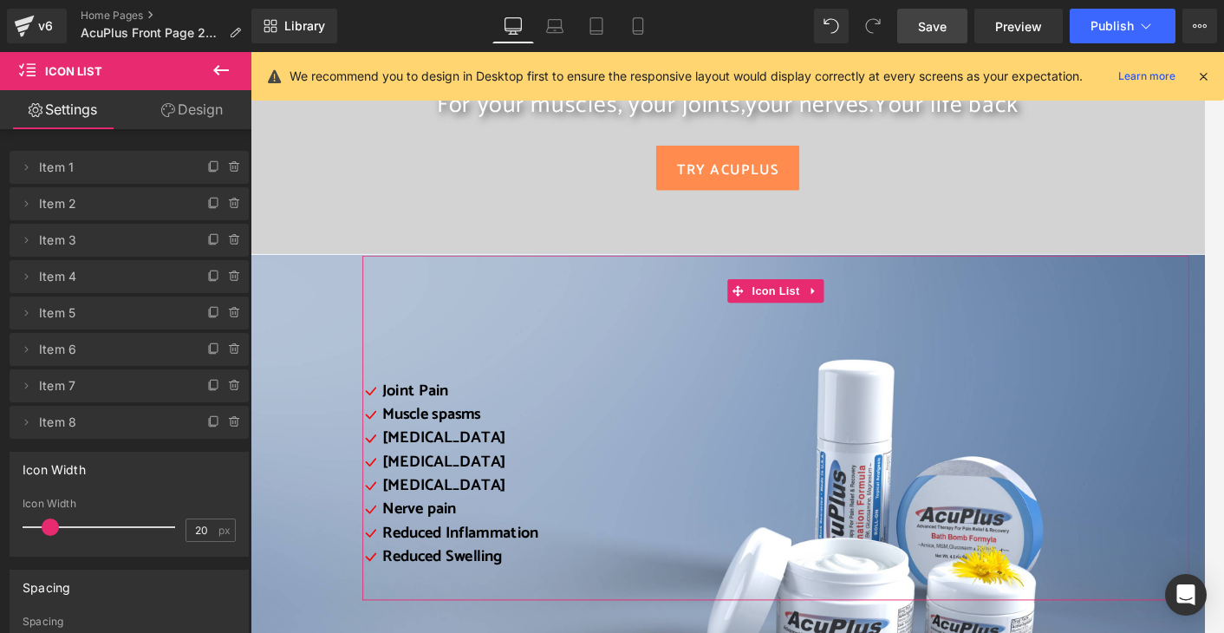
click at [74, 107] on link "Settings" at bounding box center [63, 109] width 126 height 39
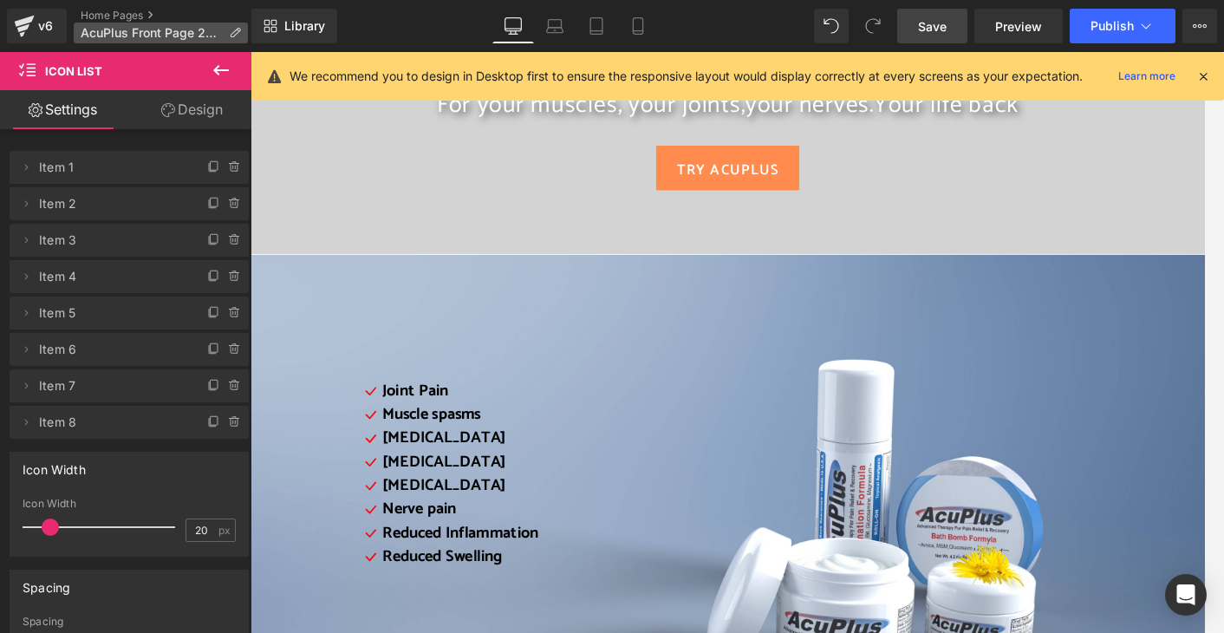
click at [167, 35] on span "AcuPlus Front Page 2023" at bounding box center [151, 33] width 141 height 14
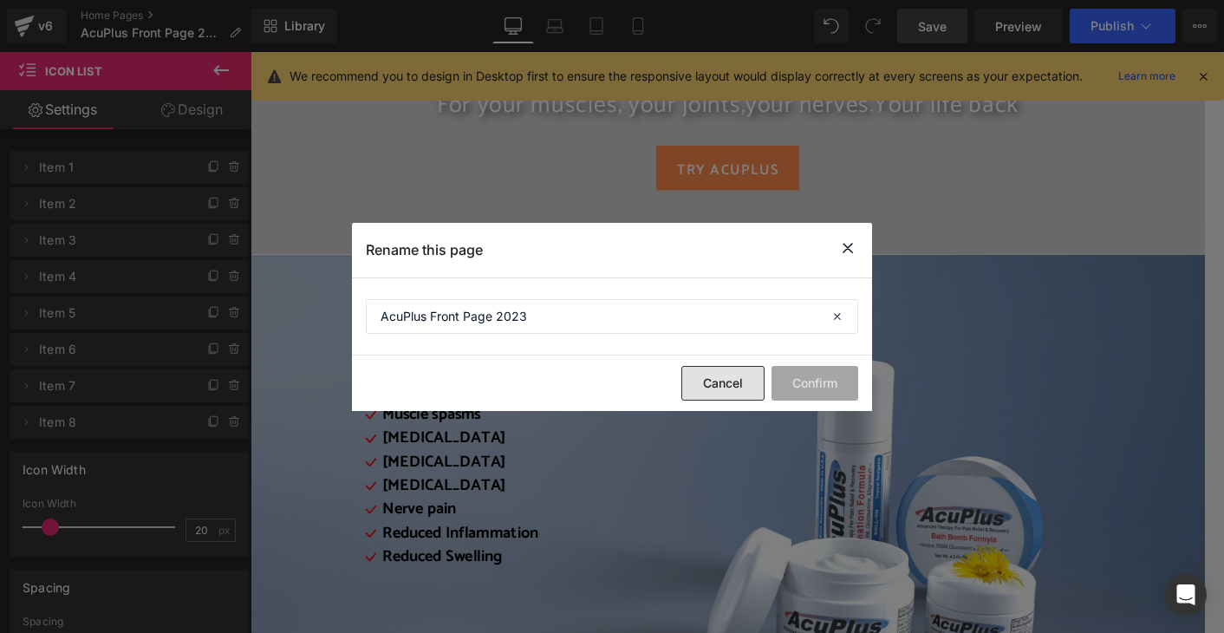
click at [740, 391] on button "Cancel" at bounding box center [723, 383] width 83 height 35
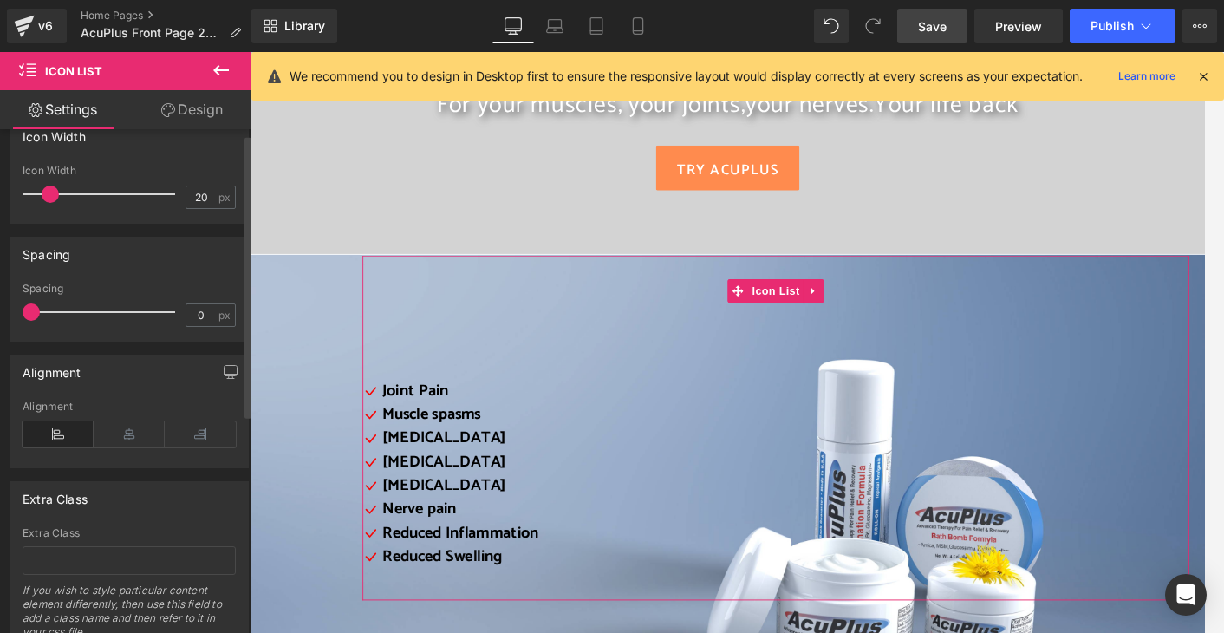
scroll to position [347, 0]
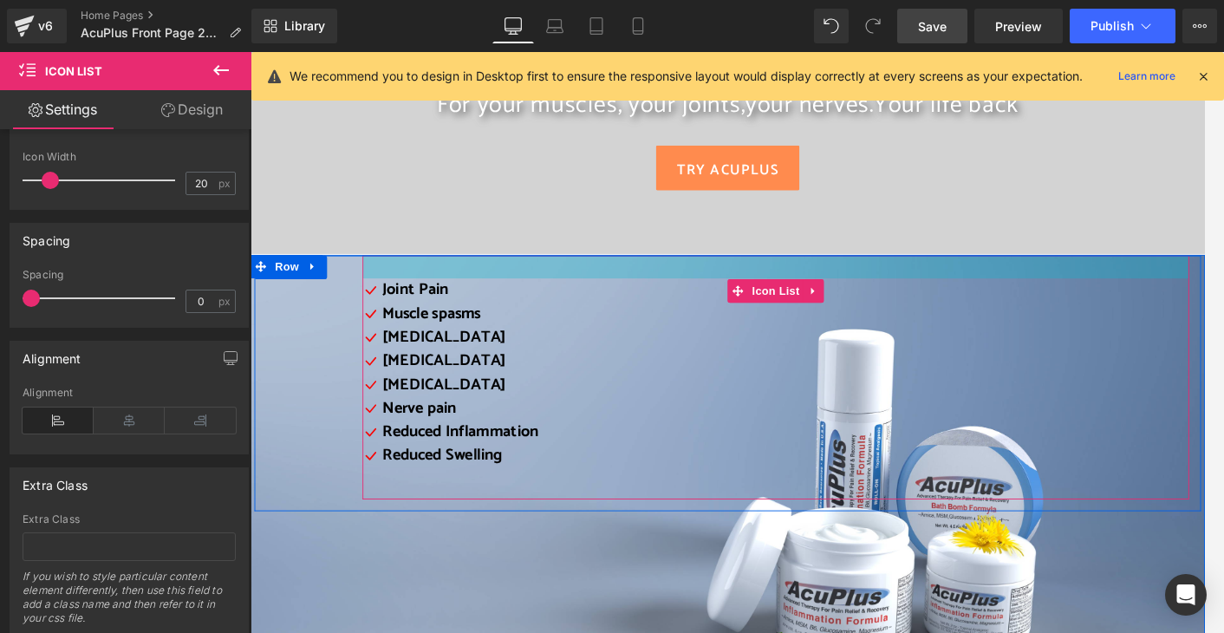
drag, startPoint x: 785, startPoint y: 404, endPoint x: 782, endPoint y: 293, distance: 111.0
click at [782, 293] on div at bounding box center [828, 288] width 909 height 25
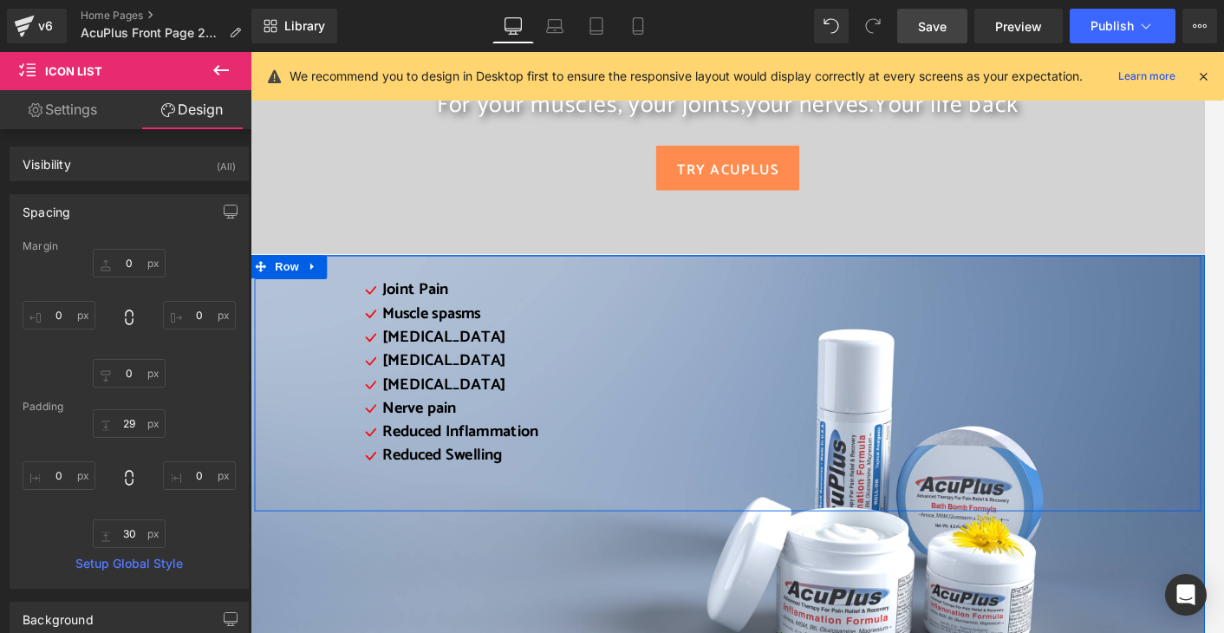
click at [317, 391] on div "Icon Joint Pain Text Block Icon Muscle spasms Text Block Icon Muscle cramps Tex…" at bounding box center [775, 416] width 1041 height 281
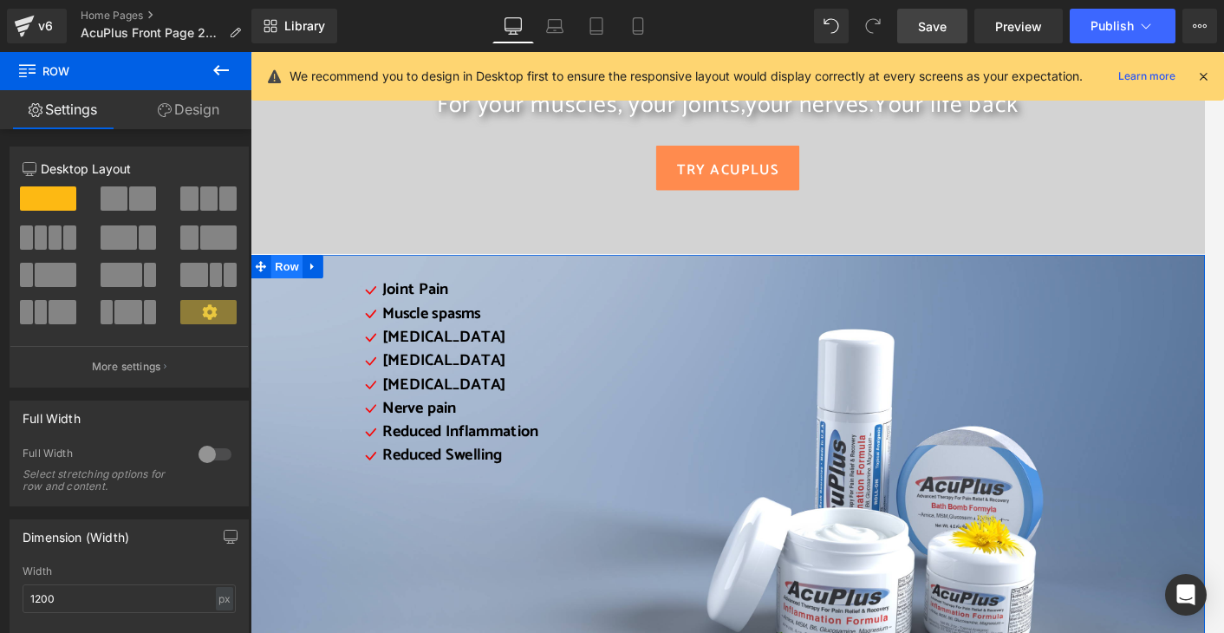
click at [288, 287] on span "Row" at bounding box center [290, 288] width 35 height 26
click at [67, 113] on link "Settings" at bounding box center [63, 109] width 126 height 39
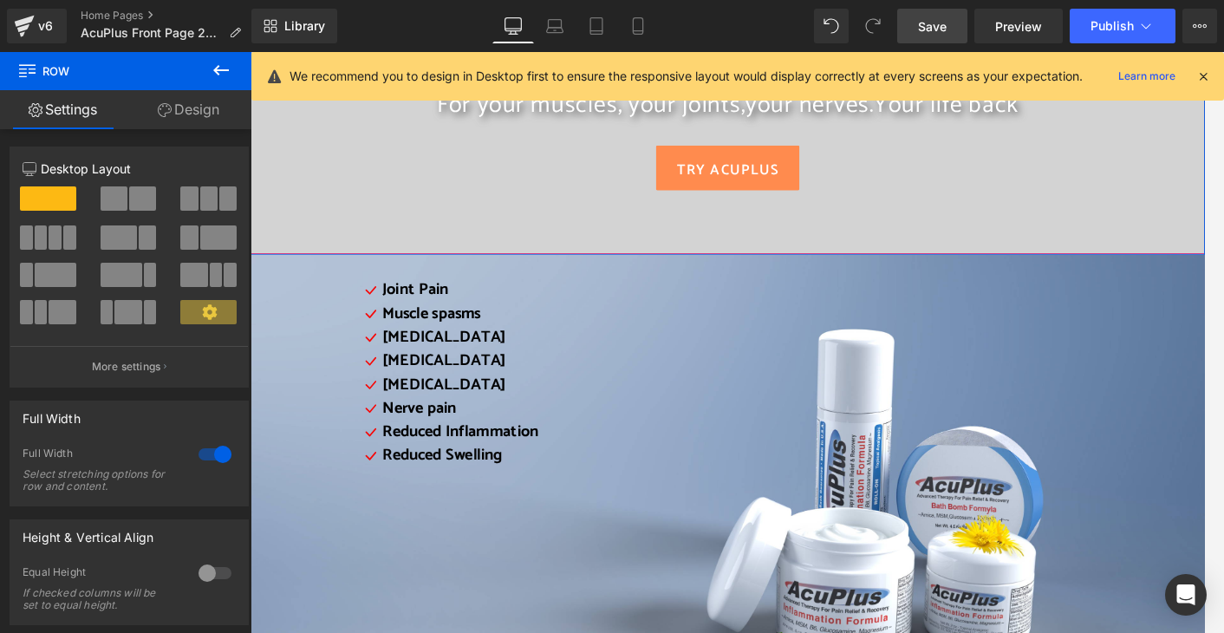
click at [300, 225] on div at bounding box center [775, 99] width 1049 height 347
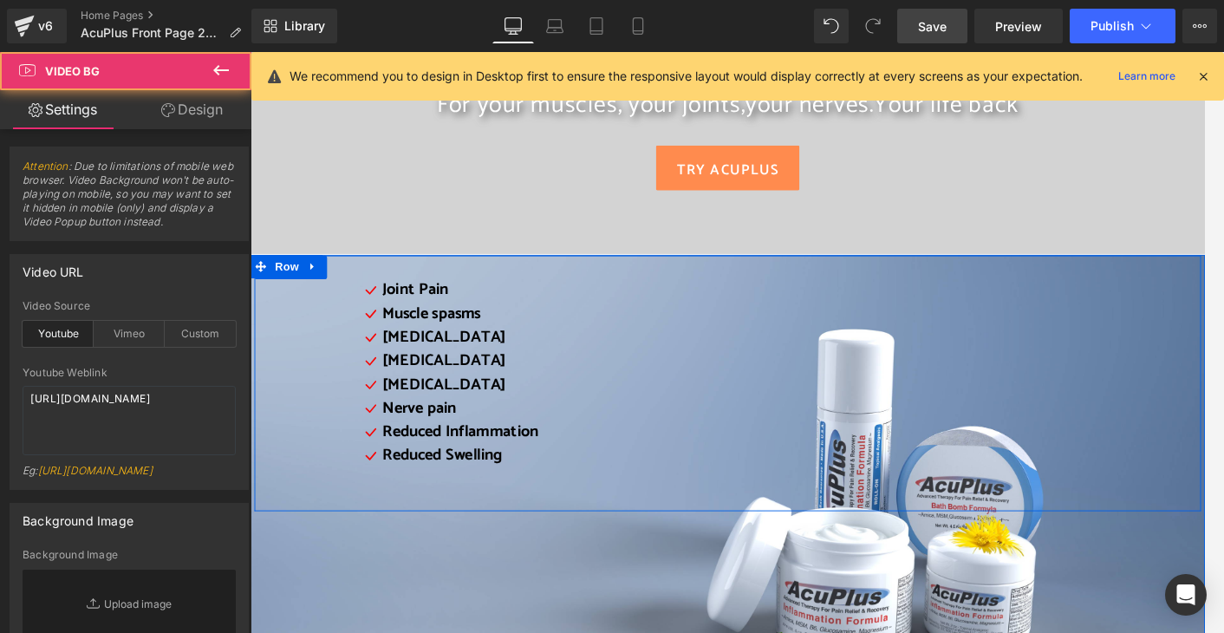
click at [323, 337] on div "Icon Joint Pain Text Block Icon Muscle spasms Text Block Icon Muscle cramps Tex…" at bounding box center [775, 416] width 1041 height 281
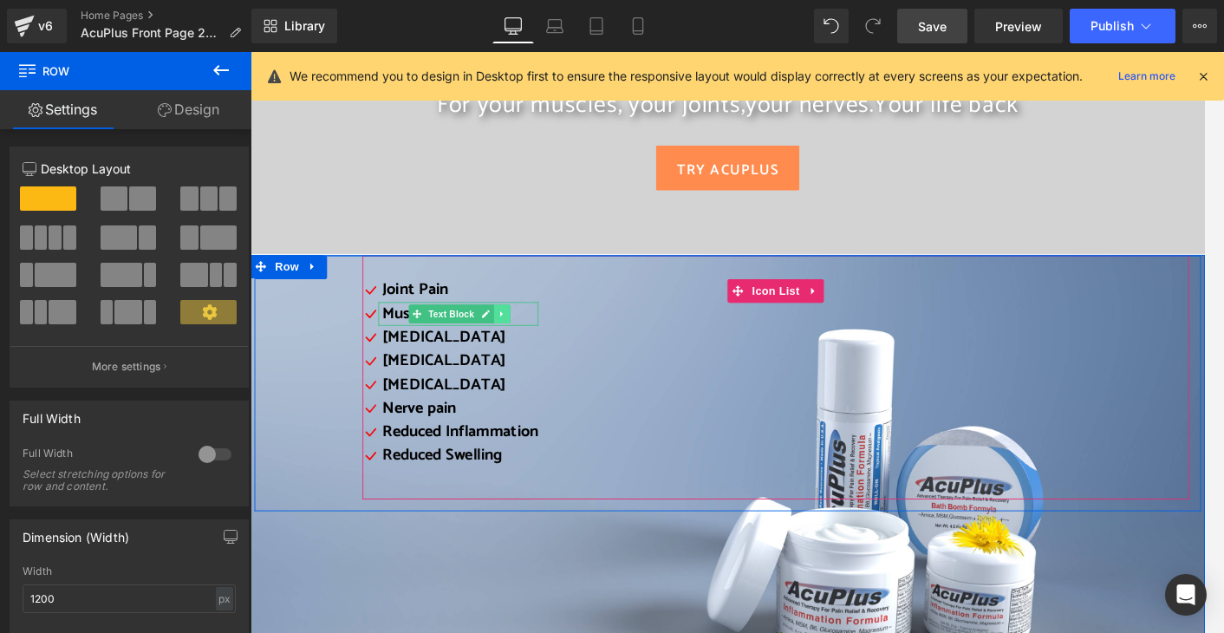
click at [518, 330] on link at bounding box center [527, 340] width 18 height 21
click at [347, 297] on div "Icon Joint Pain Text Block Icon Muscle spasms Text Block Icon Muscle cramps Tex…" at bounding box center [775, 416] width 1041 height 281
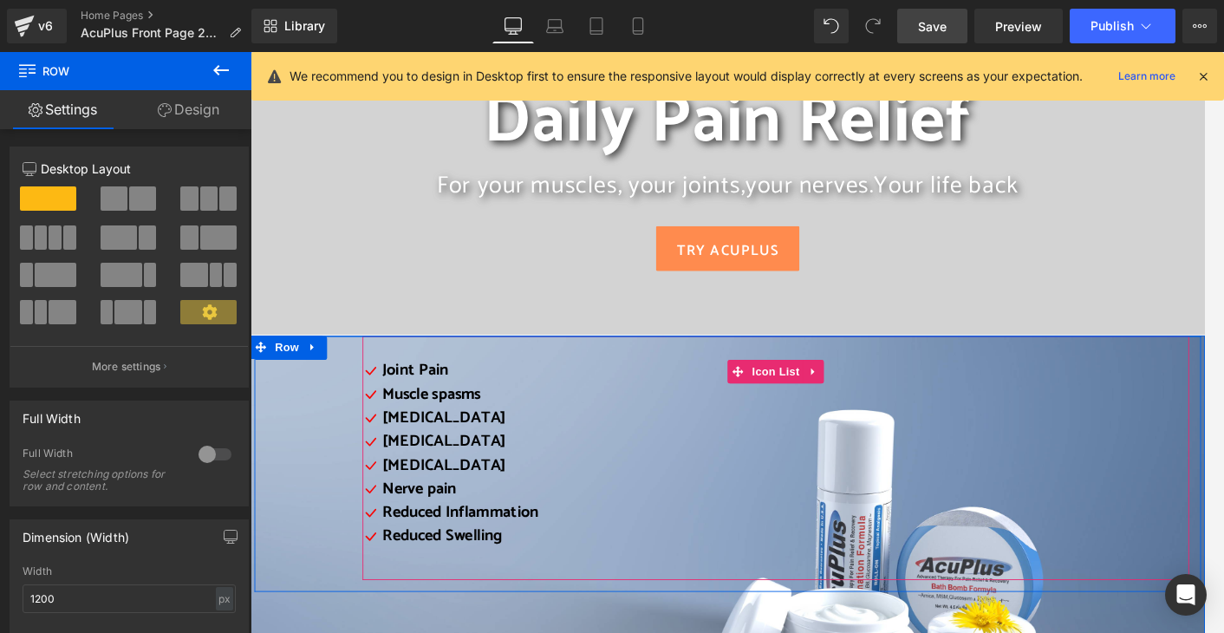
scroll to position [173, 0]
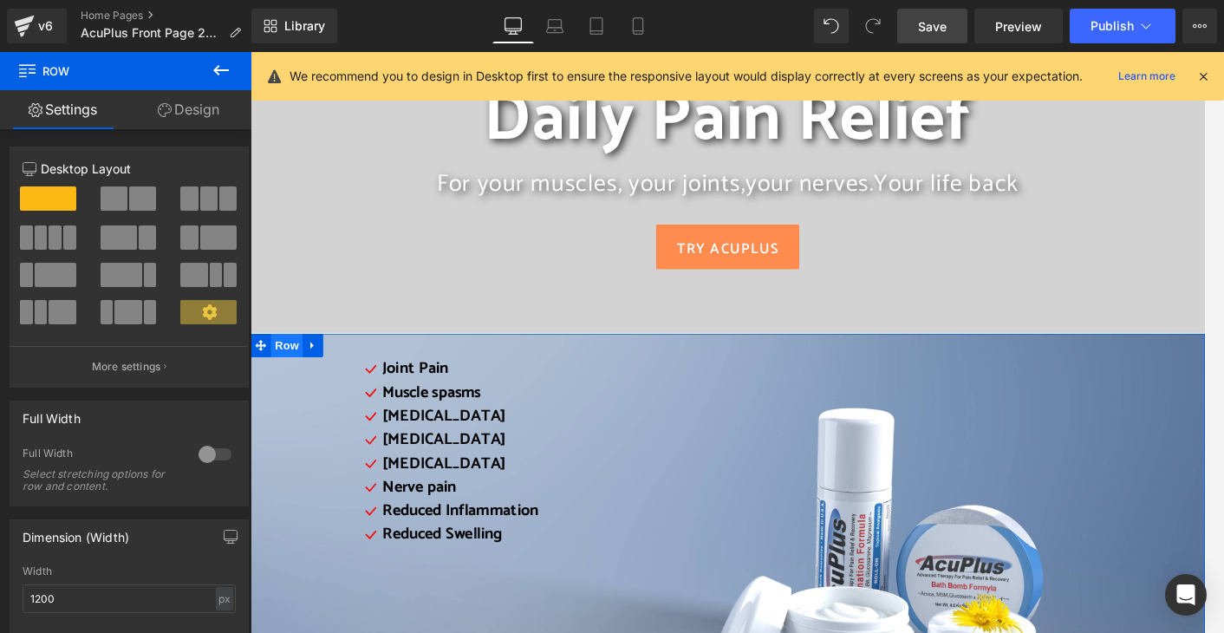
click at [293, 373] on span "Row" at bounding box center [290, 375] width 35 height 26
click at [228, 66] on icon at bounding box center [221, 70] width 21 height 21
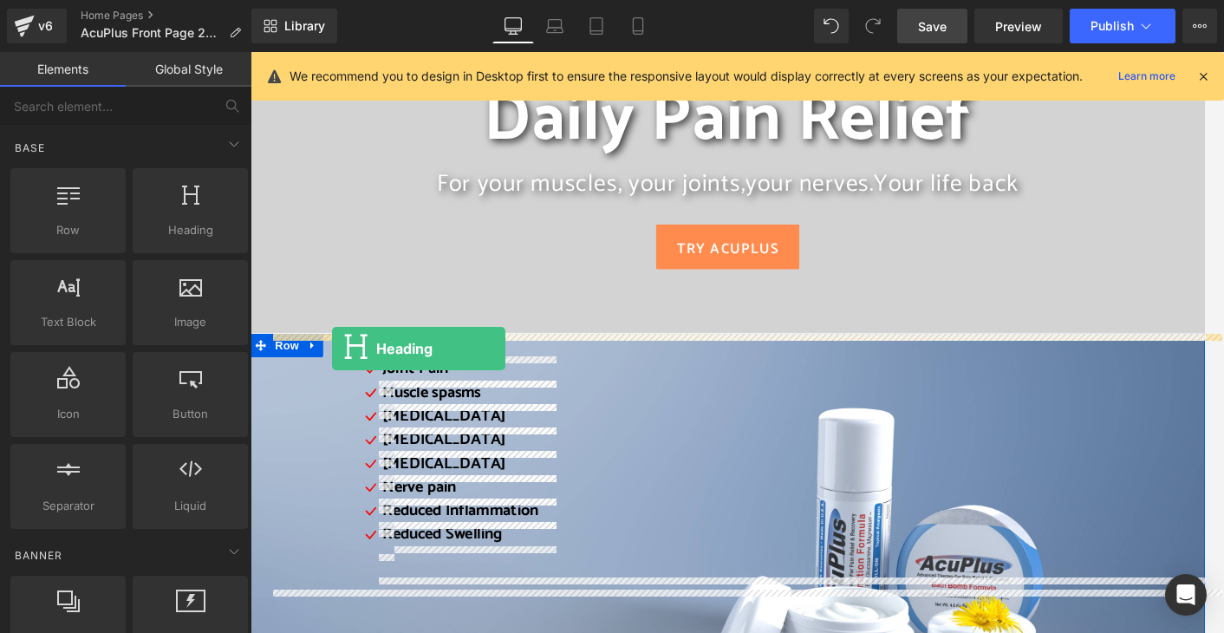
drag, startPoint x: 442, startPoint y: 252, endPoint x: 340, endPoint y: 378, distance: 162.1
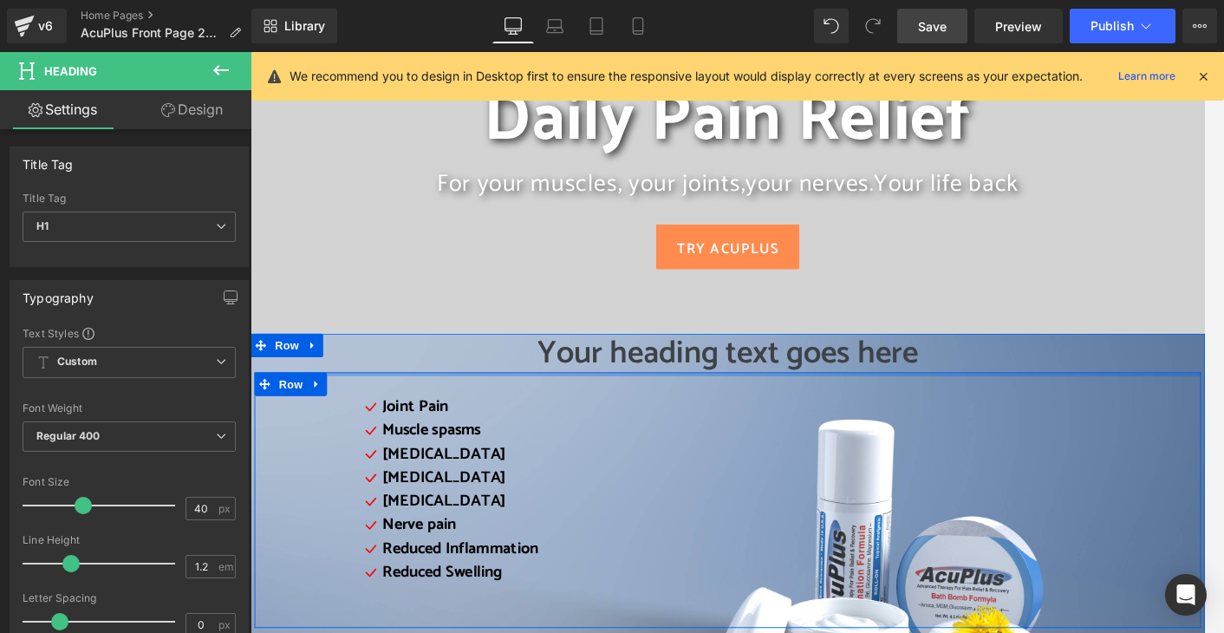
click at [656, 404] on div at bounding box center [775, 406] width 1041 height 4
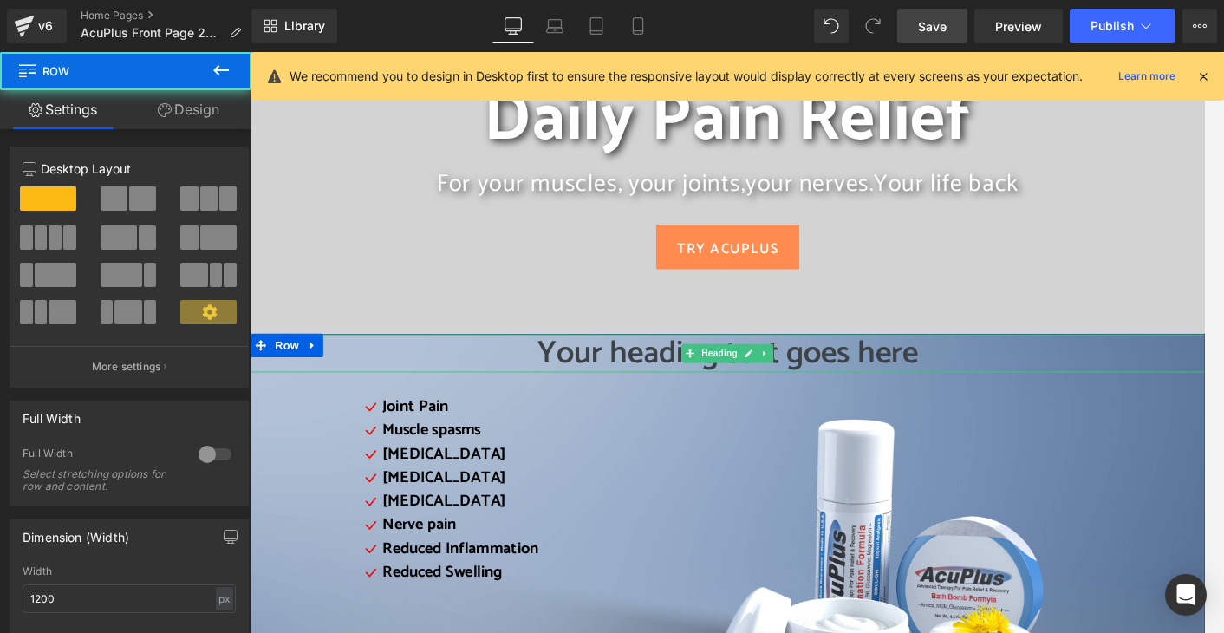
click at [640, 392] on h1 "Your heading text goes here" at bounding box center [775, 383] width 1049 height 42
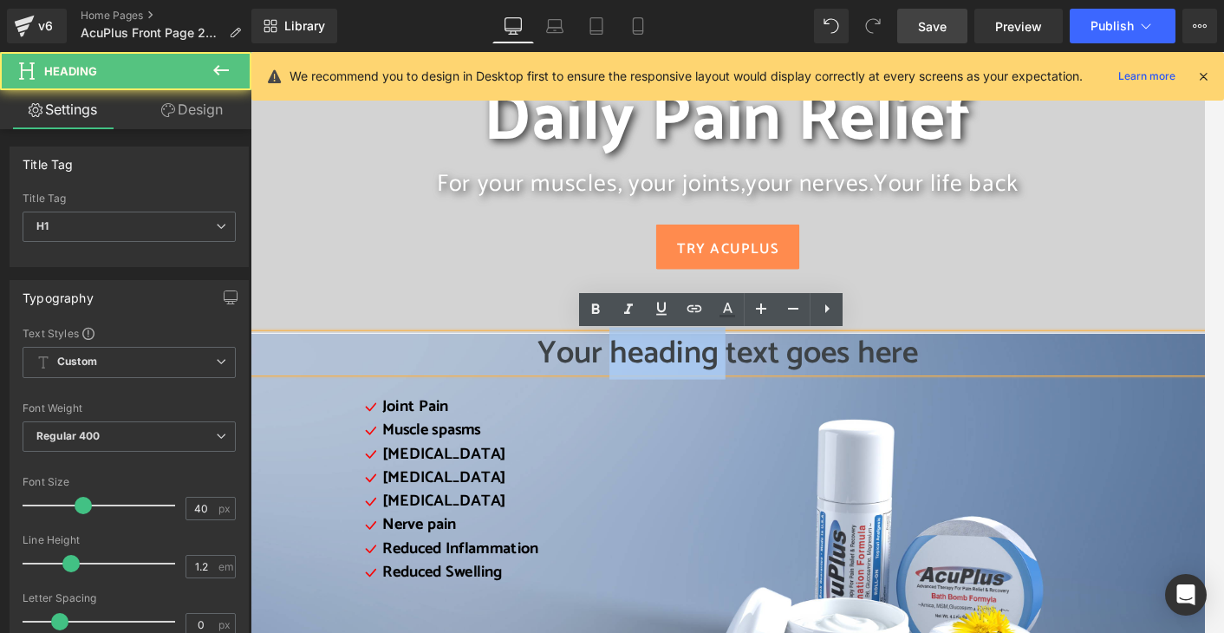
click at [640, 392] on h1 "Your heading text goes here" at bounding box center [775, 383] width 1049 height 42
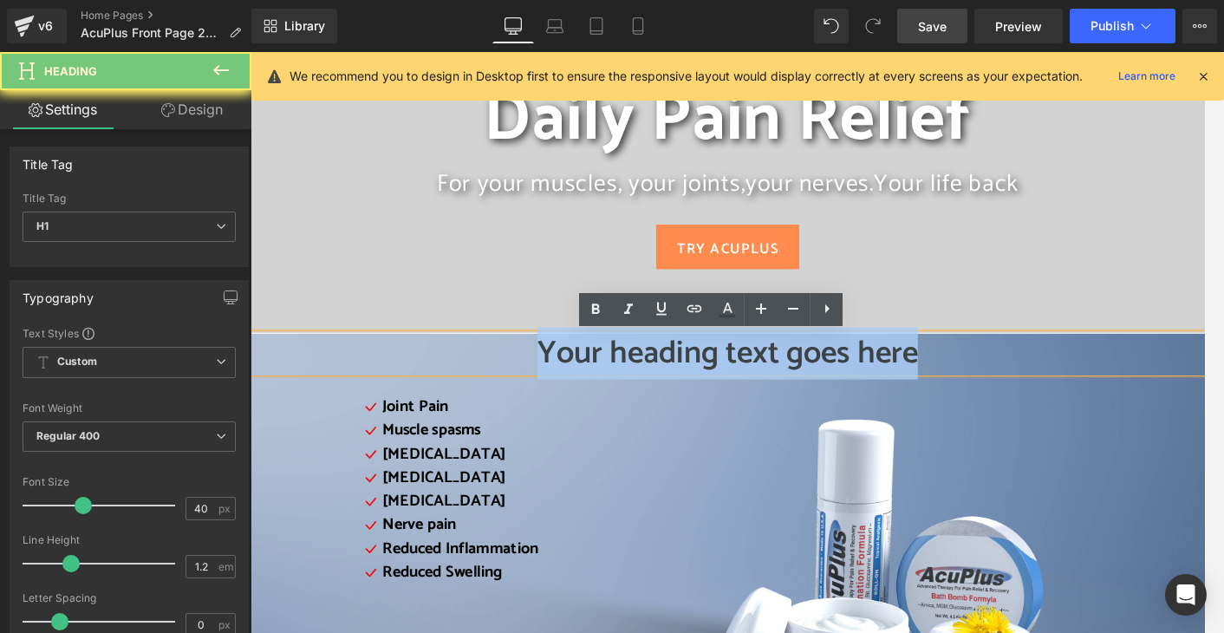
click at [640, 392] on h1 "Your heading text goes here" at bounding box center [775, 383] width 1049 height 42
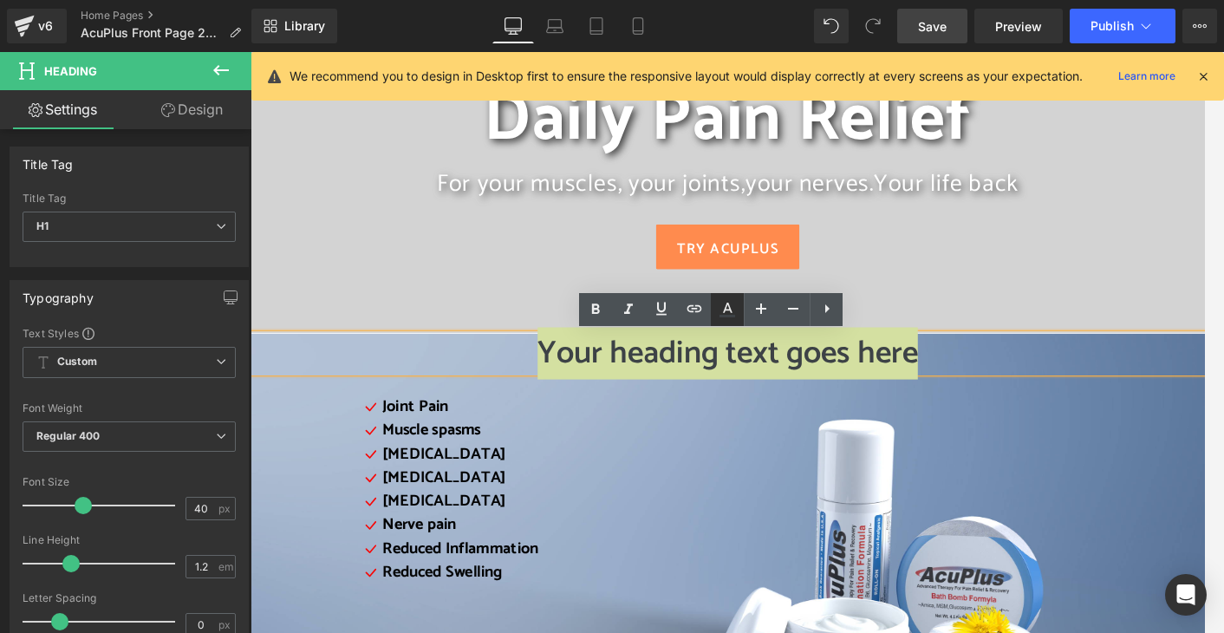
click at [728, 310] on icon at bounding box center [728, 308] width 10 height 10
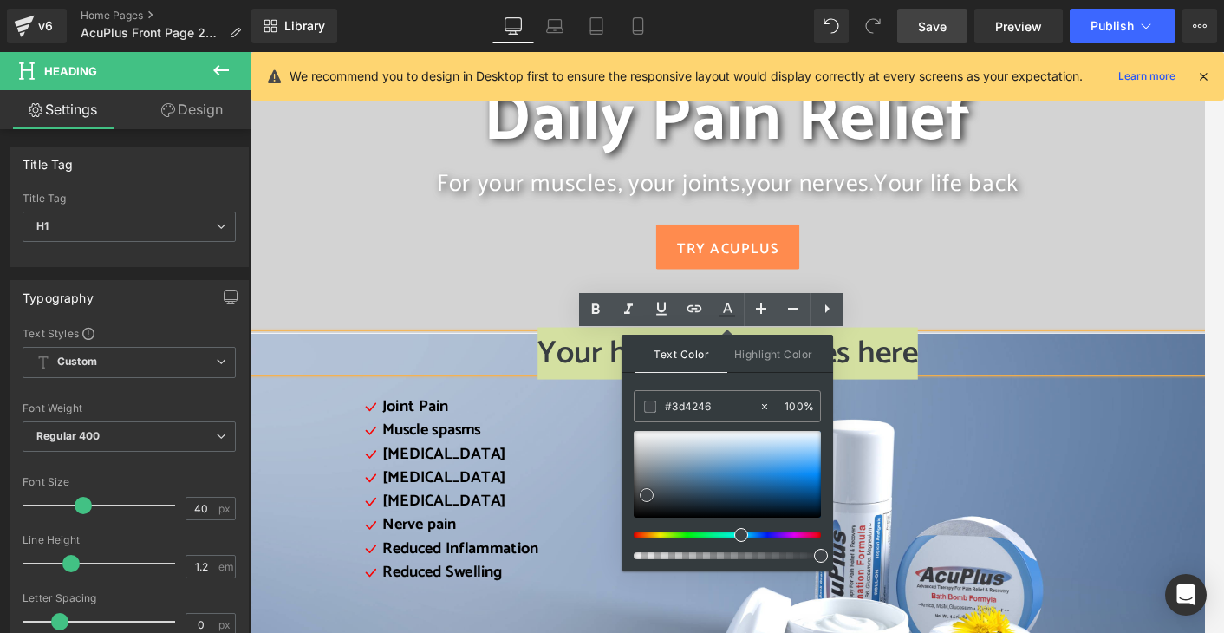
drag, startPoint x: 645, startPoint y: 493, endPoint x: 623, endPoint y: 517, distance: 32.5
click at [623, 517] on div "Text Color Highlight Color #333333 #3d4246 100 % transparent 0 %" at bounding box center [728, 453] width 212 height 236
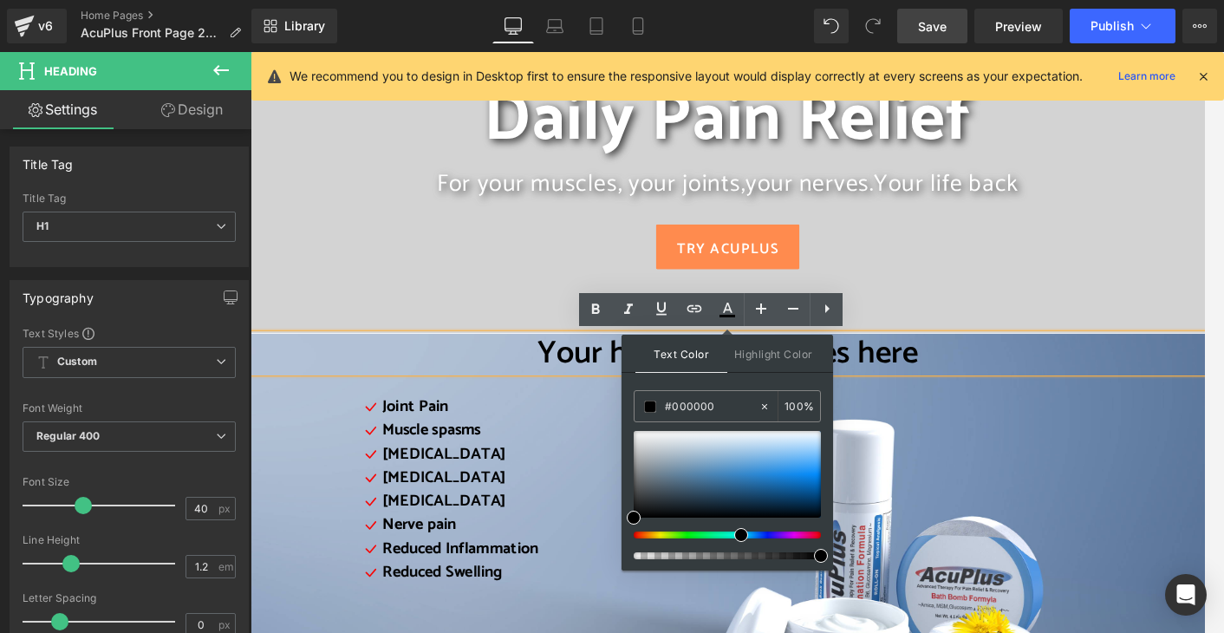
click at [623, 524] on div "Icon Joint Pain Text Block Icon Muscle spasms Text Block Icon Muscle cramps Tex…" at bounding box center [828, 537] width 909 height 217
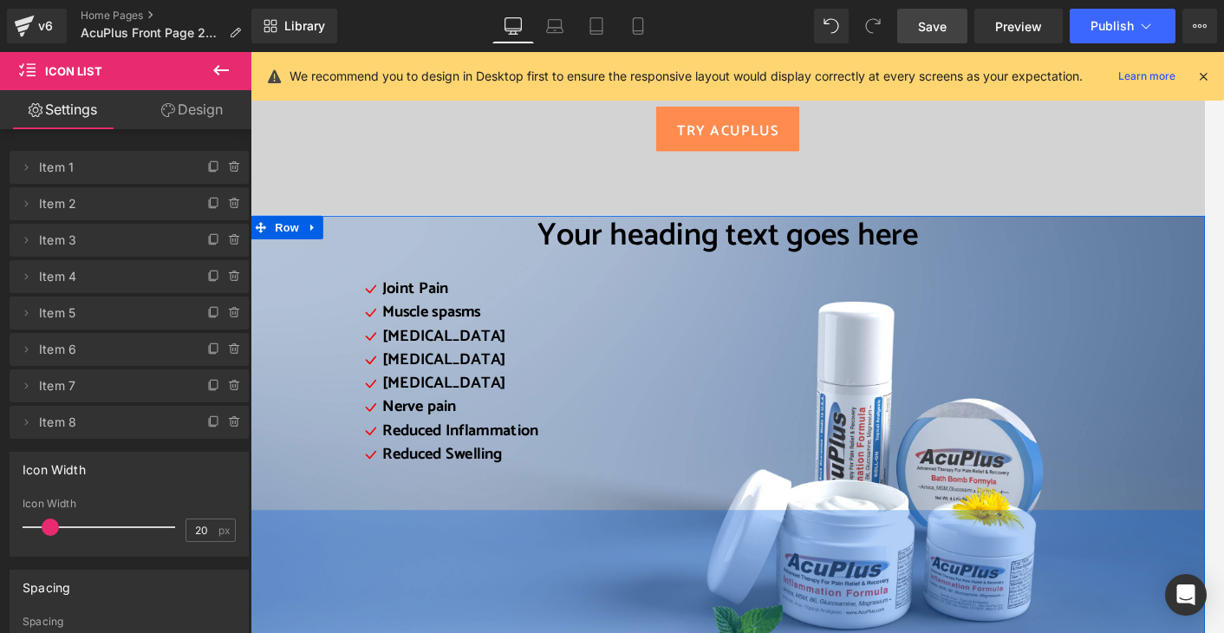
scroll to position [260, 0]
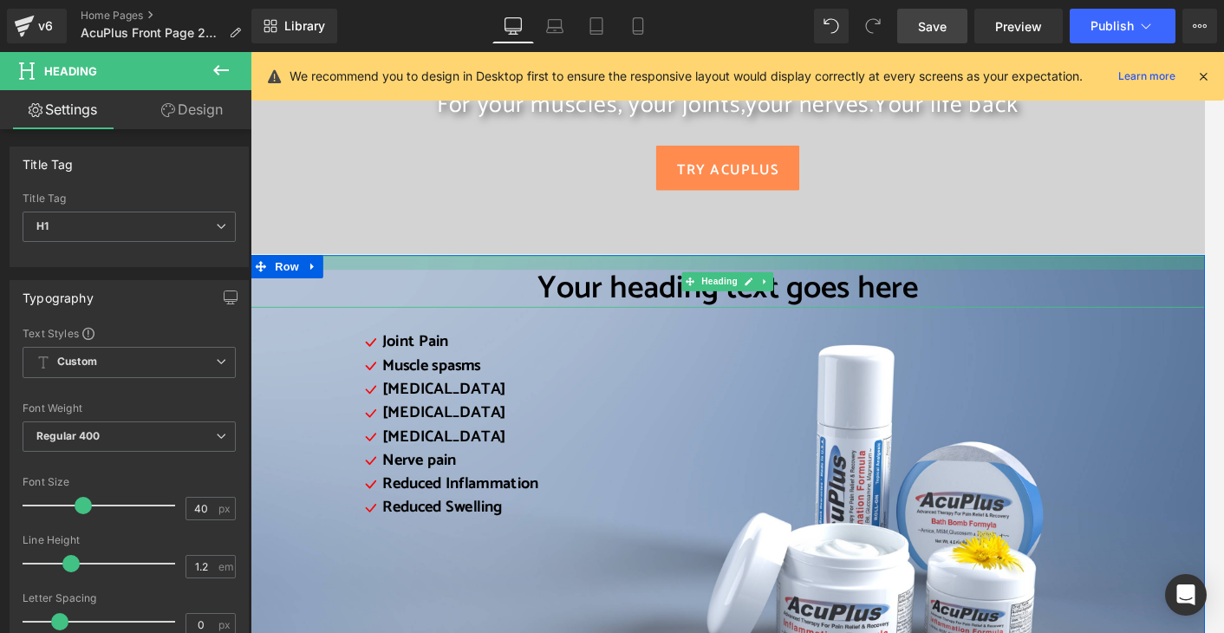
drag, startPoint x: 783, startPoint y: 277, endPoint x: 785, endPoint y: 291, distance: 14.8
click at [785, 291] on div "Your heading text goes here Heading" at bounding box center [775, 304] width 1049 height 57
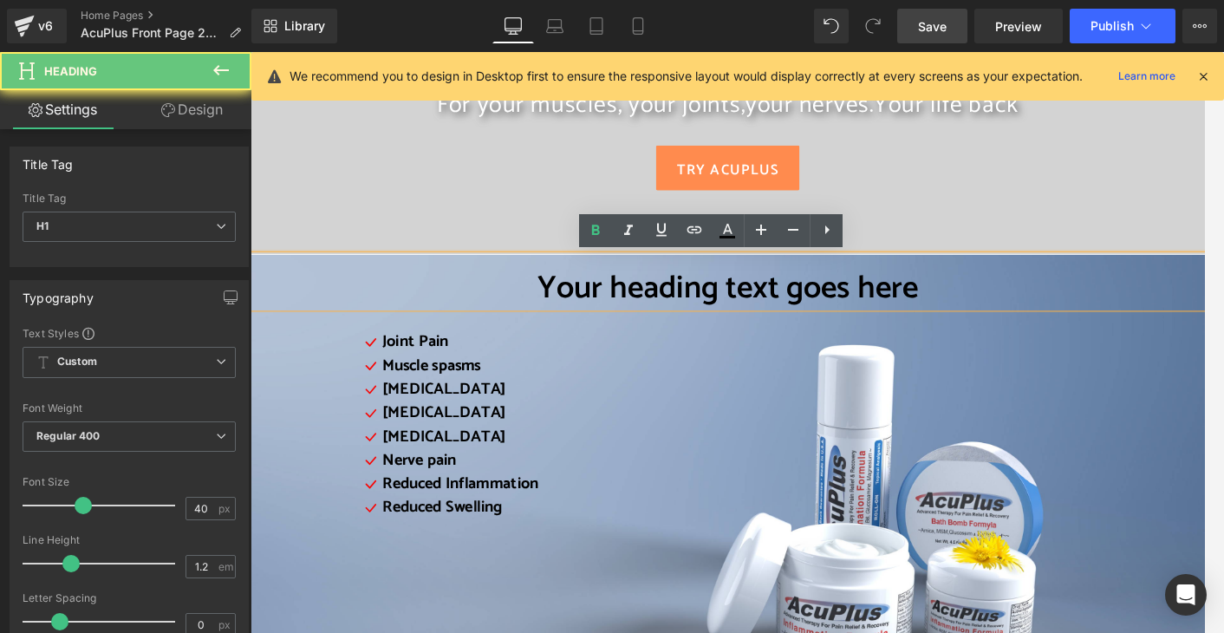
click at [700, 321] on span "Your heading text goes here" at bounding box center [775, 312] width 418 height 57
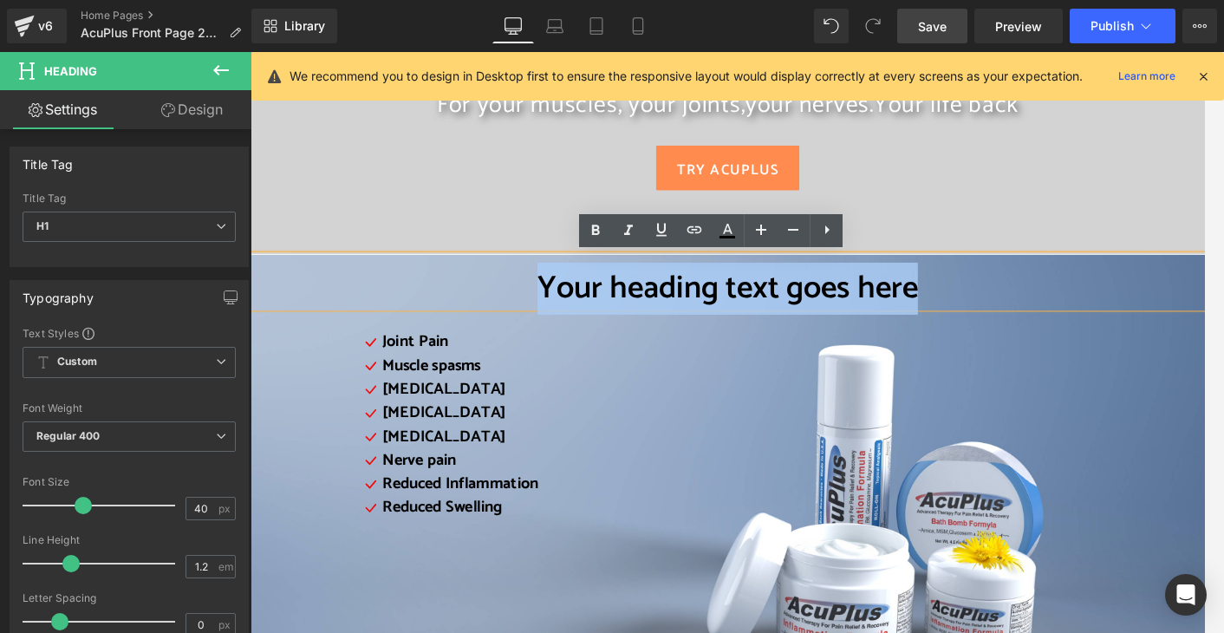
click at [700, 321] on span "Your heading text goes here" at bounding box center [775, 312] width 418 height 57
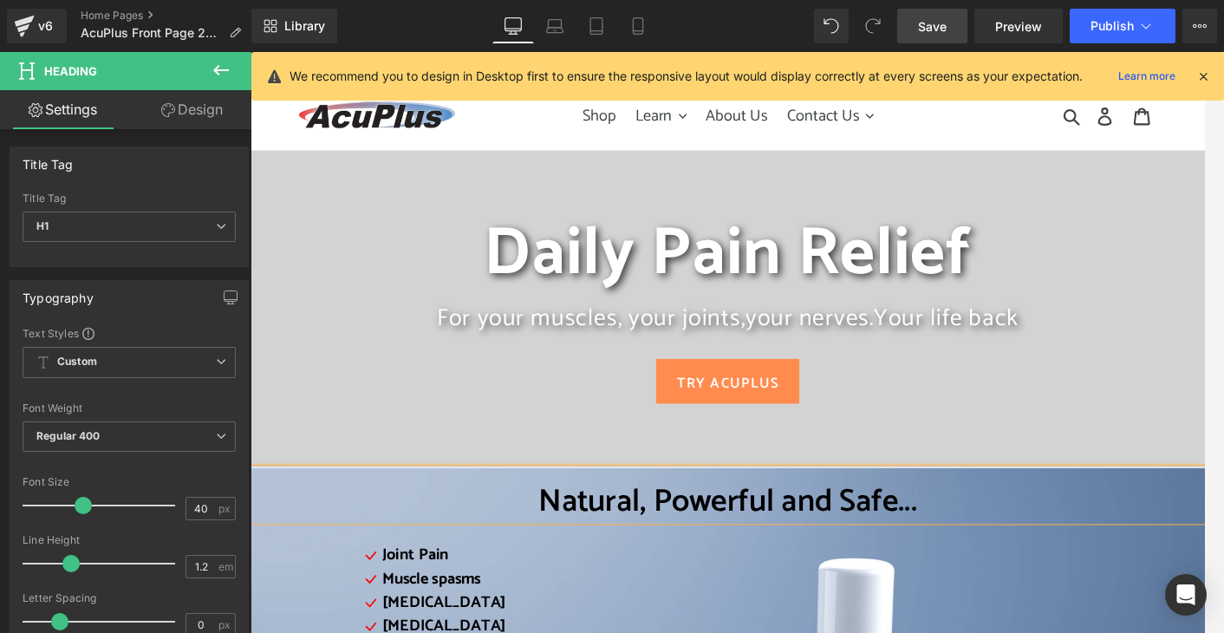
scroll to position [0, 0]
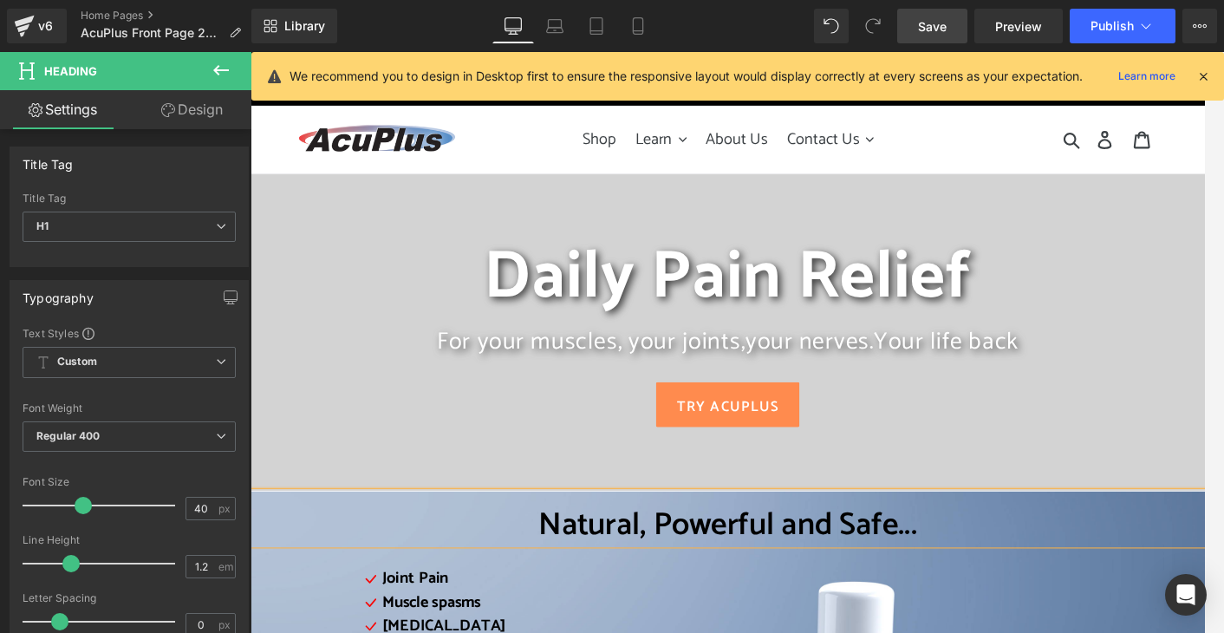
click at [924, 23] on span "Save" at bounding box center [932, 26] width 29 height 18
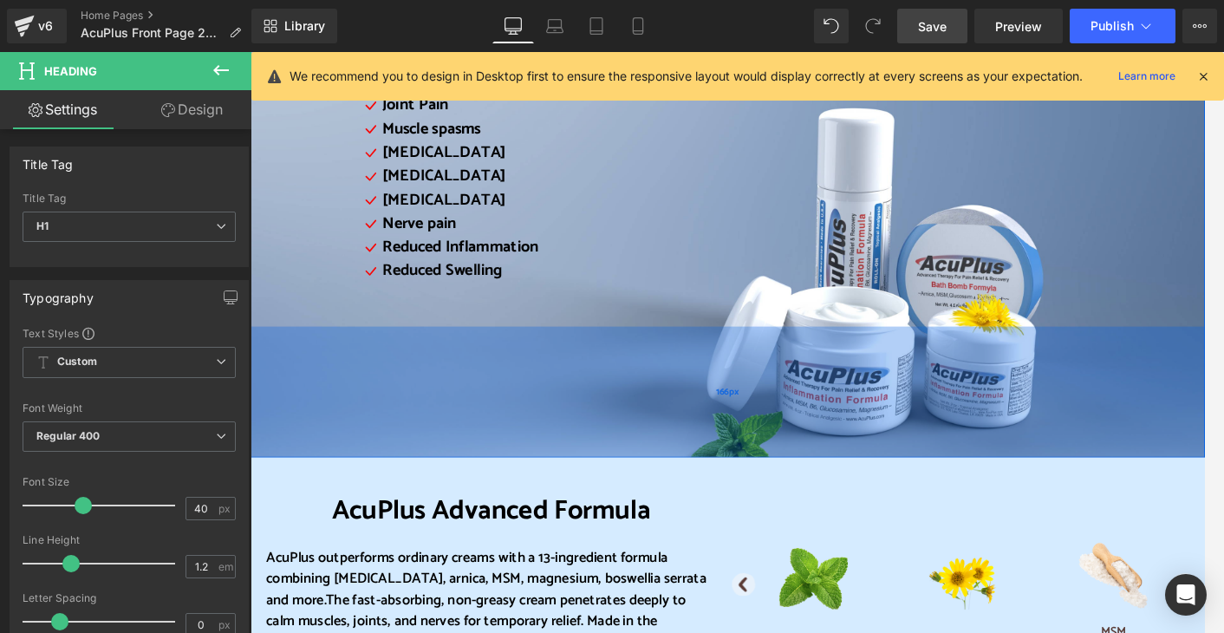
scroll to position [347, 0]
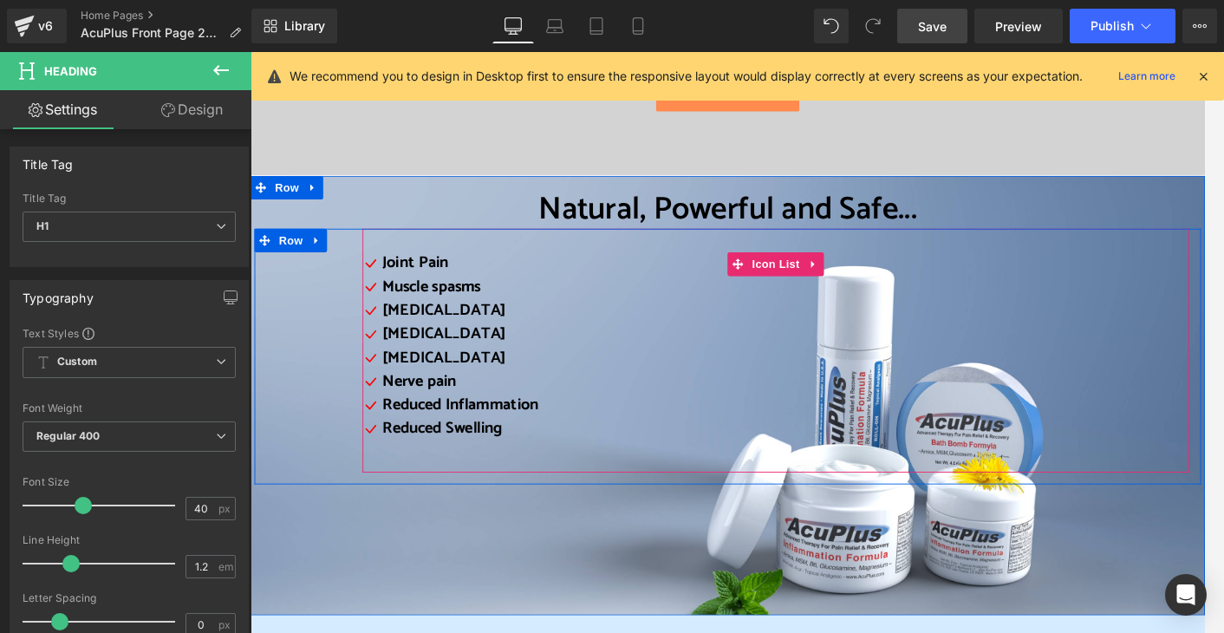
drag, startPoint x: 754, startPoint y: 244, endPoint x: 746, endPoint y: 325, distance: 82.0
click at [746, 325] on div "Natural, Powerful and Safe... Heading Icon Joint Pain Text Block Icon Muscle sp…" at bounding box center [775, 358] width 1049 height 338
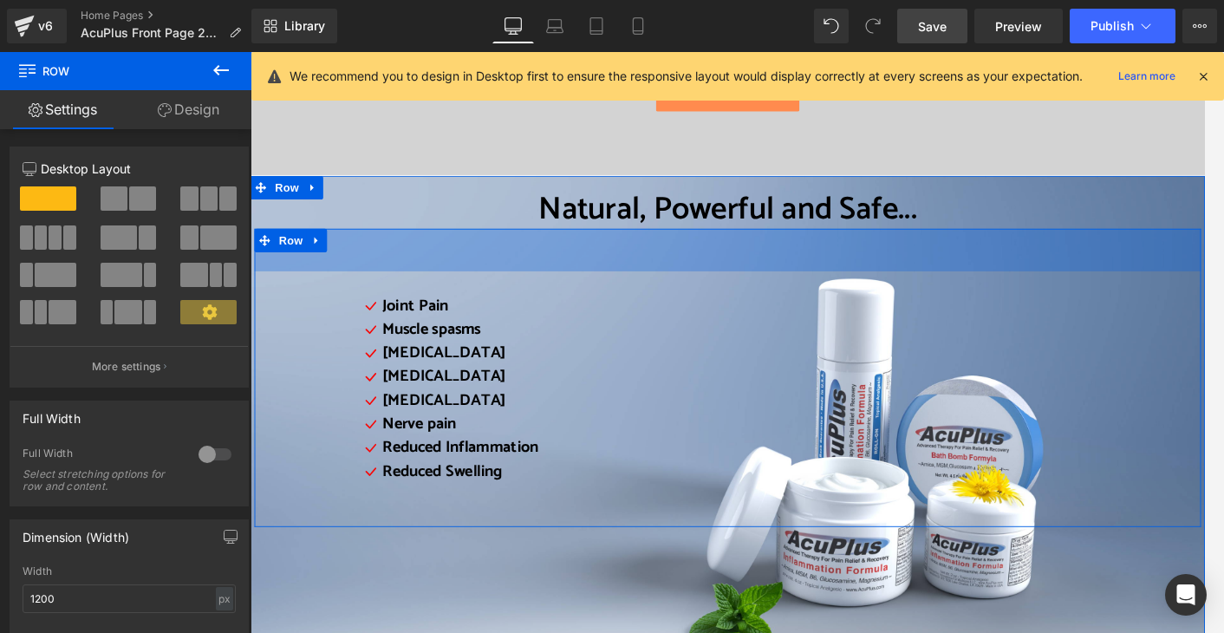
drag, startPoint x: 757, startPoint y: 249, endPoint x: 760, endPoint y: 296, distance: 47.0
click at [760, 296] on div "Icon Joint Pain Text Block Icon Muscle spasms Text Block Icon Muscle cramps Tex…" at bounding box center [775, 410] width 1041 height 328
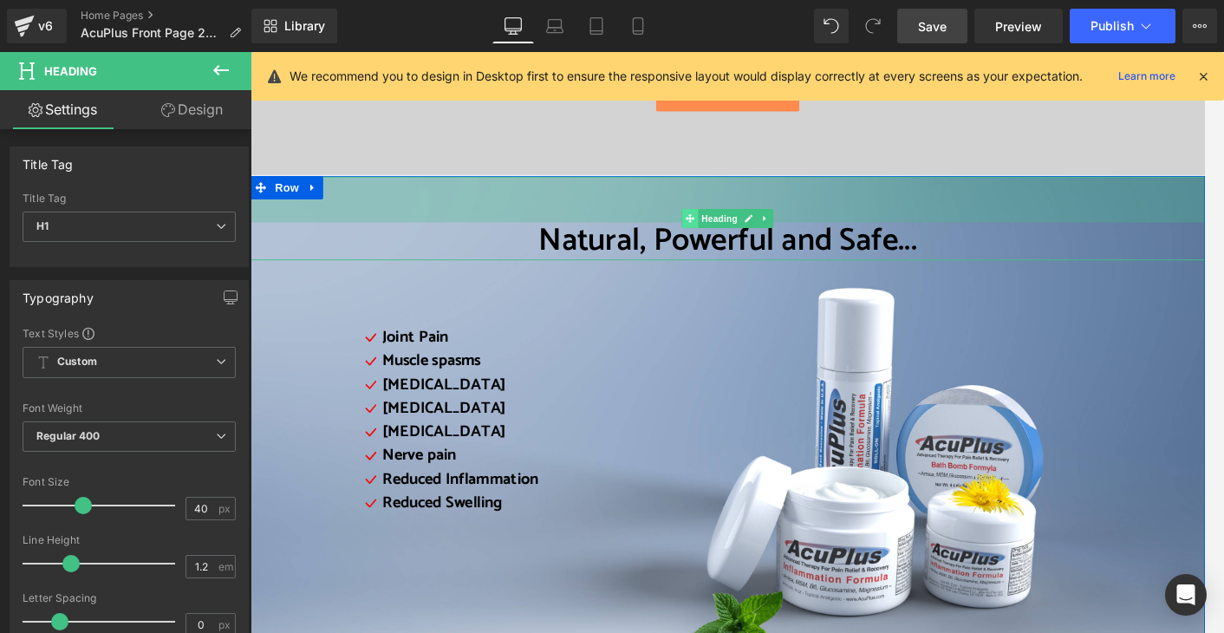
drag, startPoint x: 721, startPoint y: 196, endPoint x: 719, endPoint y: 230, distance: 33.9
click at [719, 230] on div "Natural, Powerful and Safe... Heading 58px" at bounding box center [775, 235] width 1049 height 92
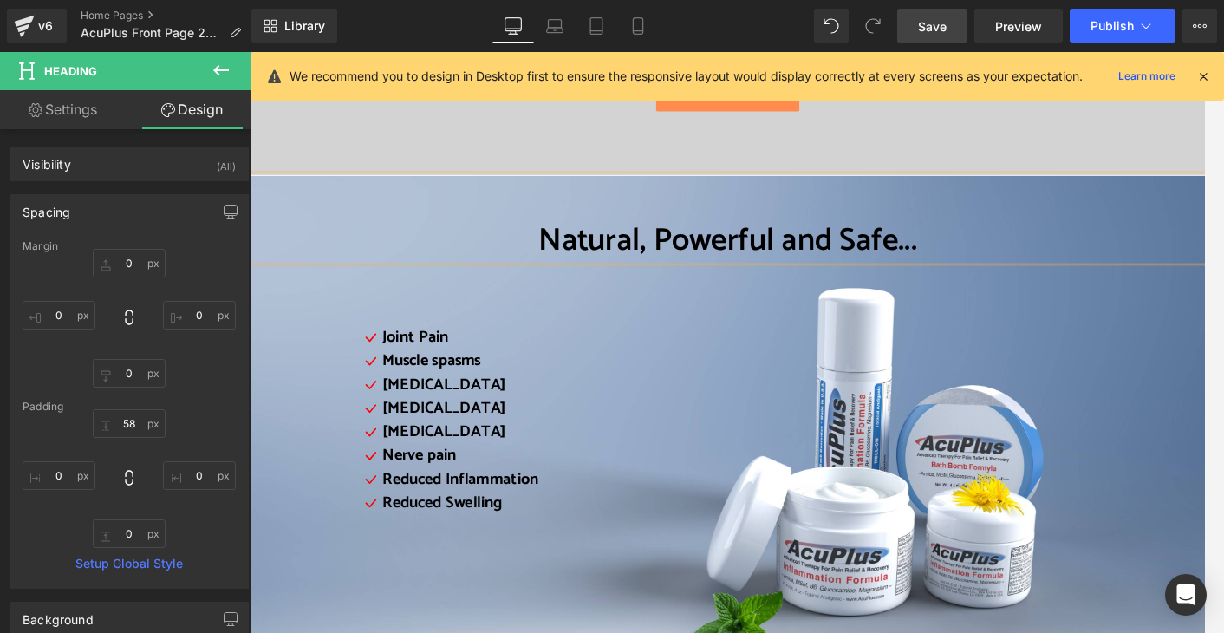
click at [936, 27] on span "Save" at bounding box center [932, 26] width 29 height 18
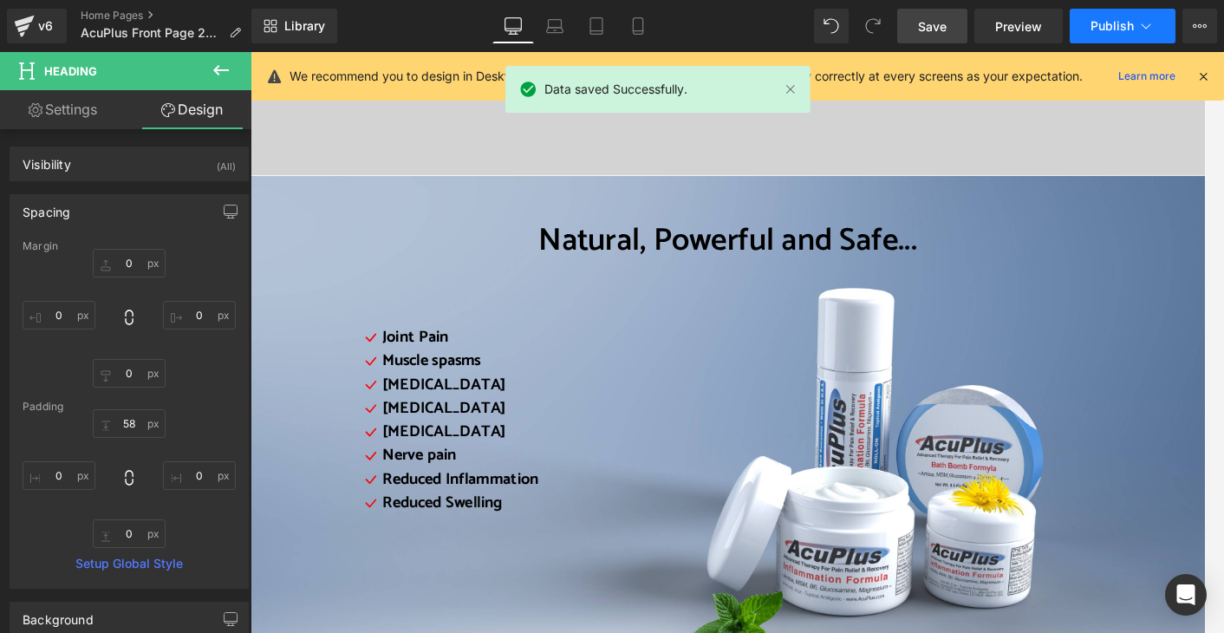
click at [1112, 27] on span "Publish" at bounding box center [1112, 26] width 43 height 14
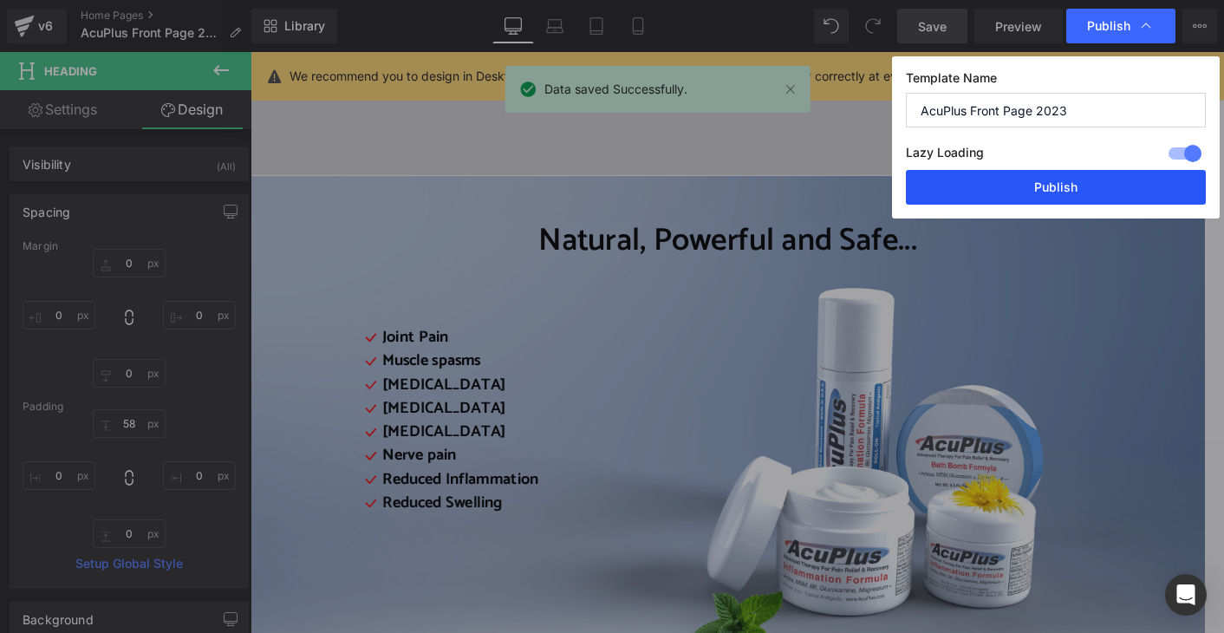
click at [1084, 198] on button "Publish" at bounding box center [1056, 187] width 300 height 35
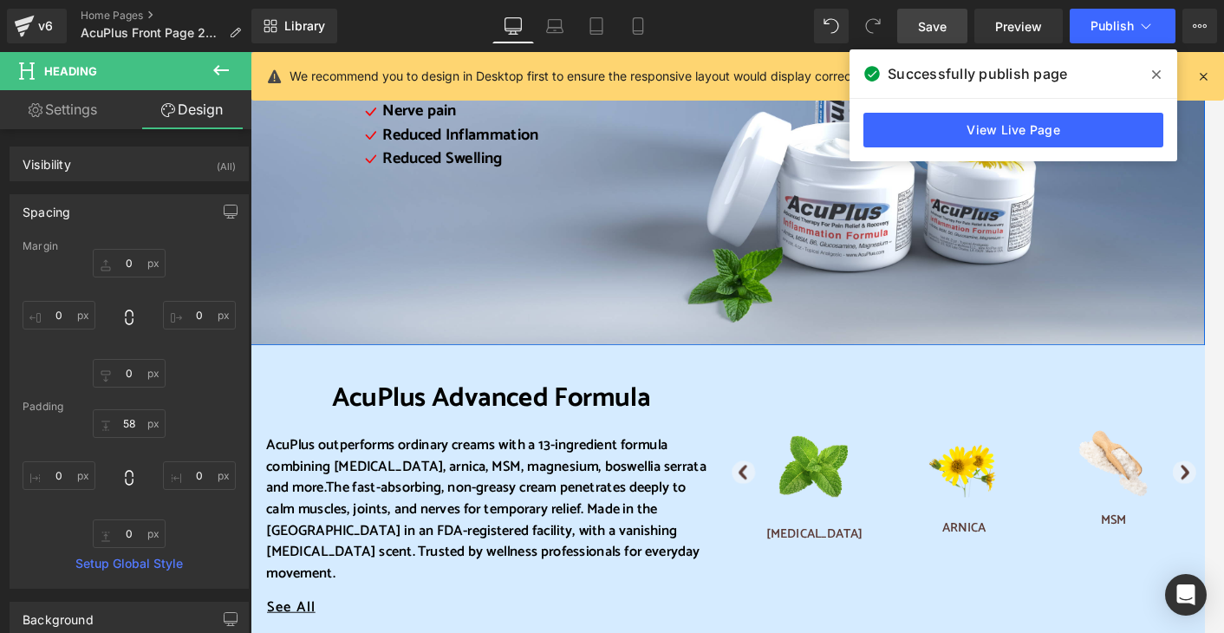
scroll to position [1041, 0]
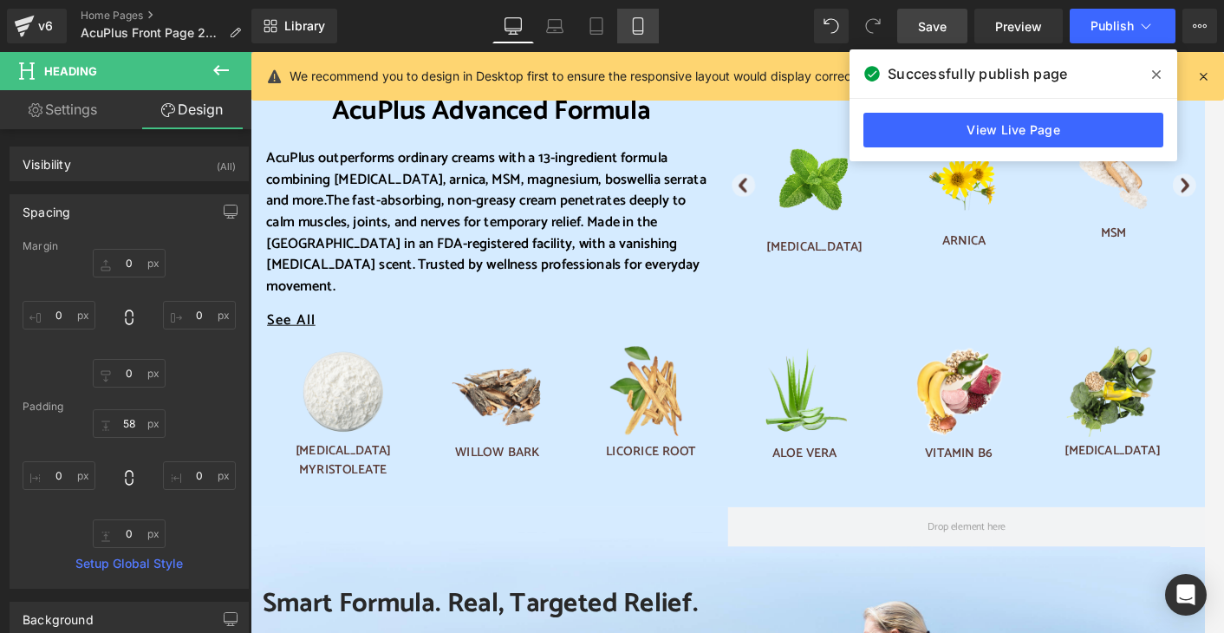
click at [638, 25] on icon at bounding box center [638, 25] width 17 height 17
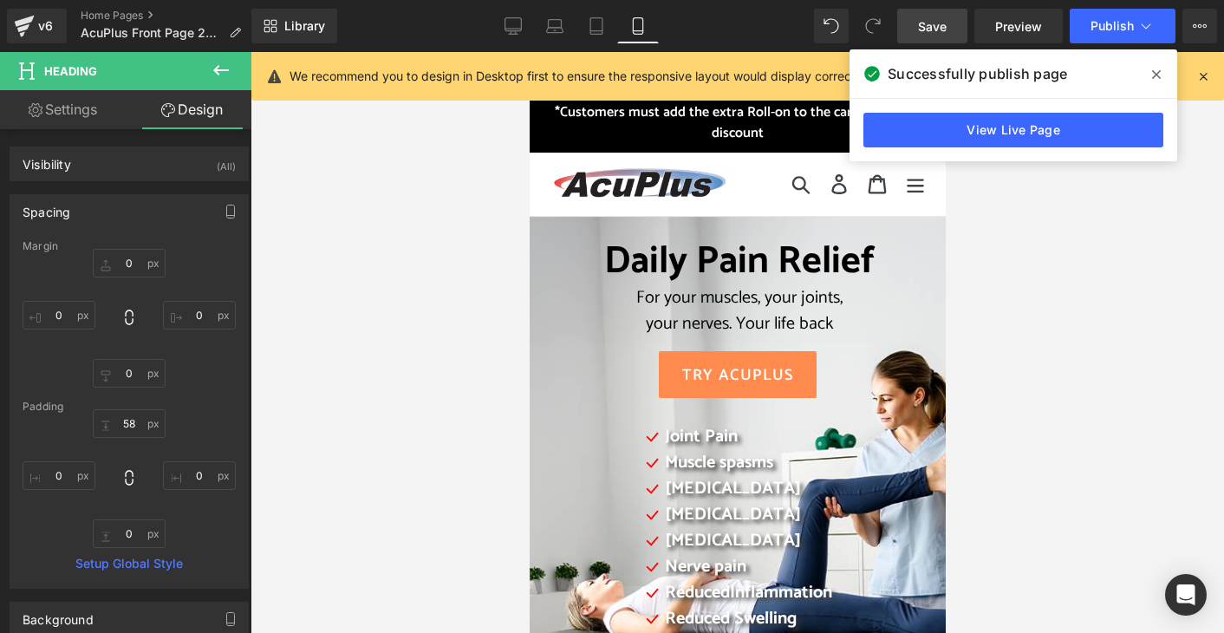
click at [1153, 70] on icon at bounding box center [1156, 74] width 9 height 9
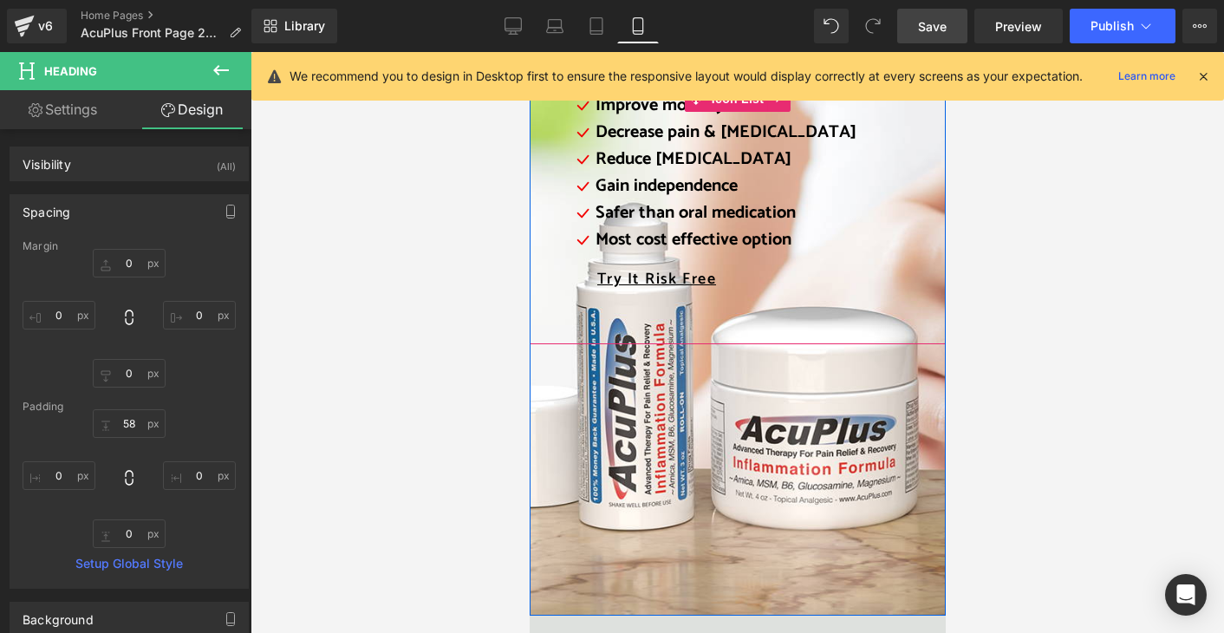
scroll to position [2428, 0]
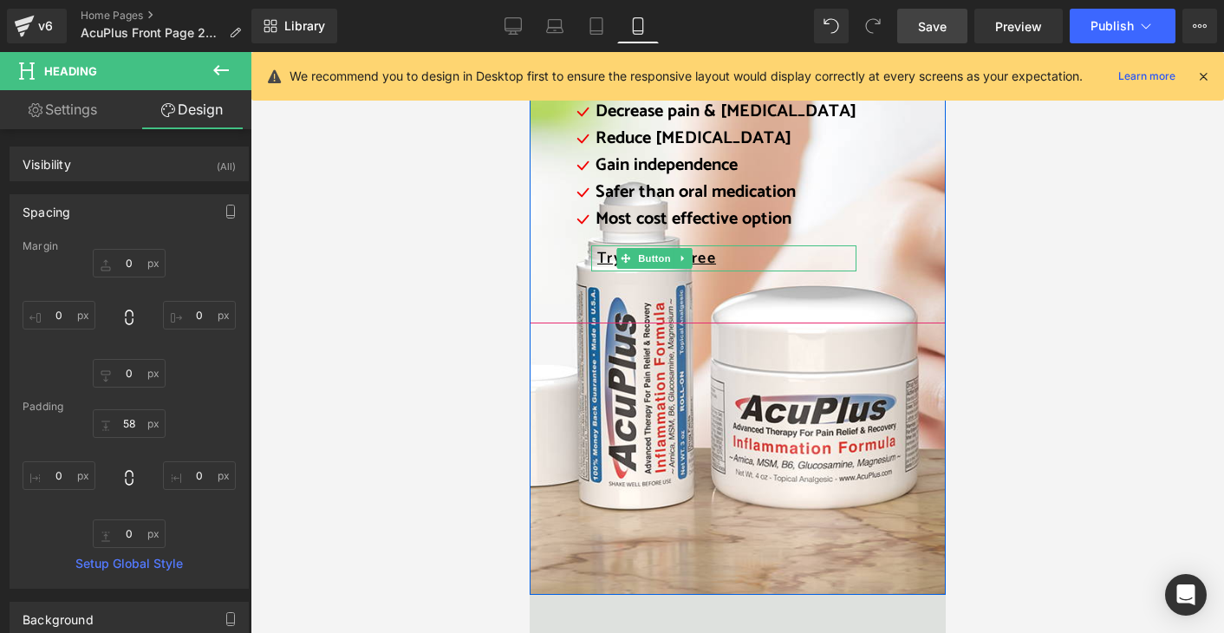
click at [703, 259] on span "Try It Risk Free" at bounding box center [656, 258] width 119 height 23
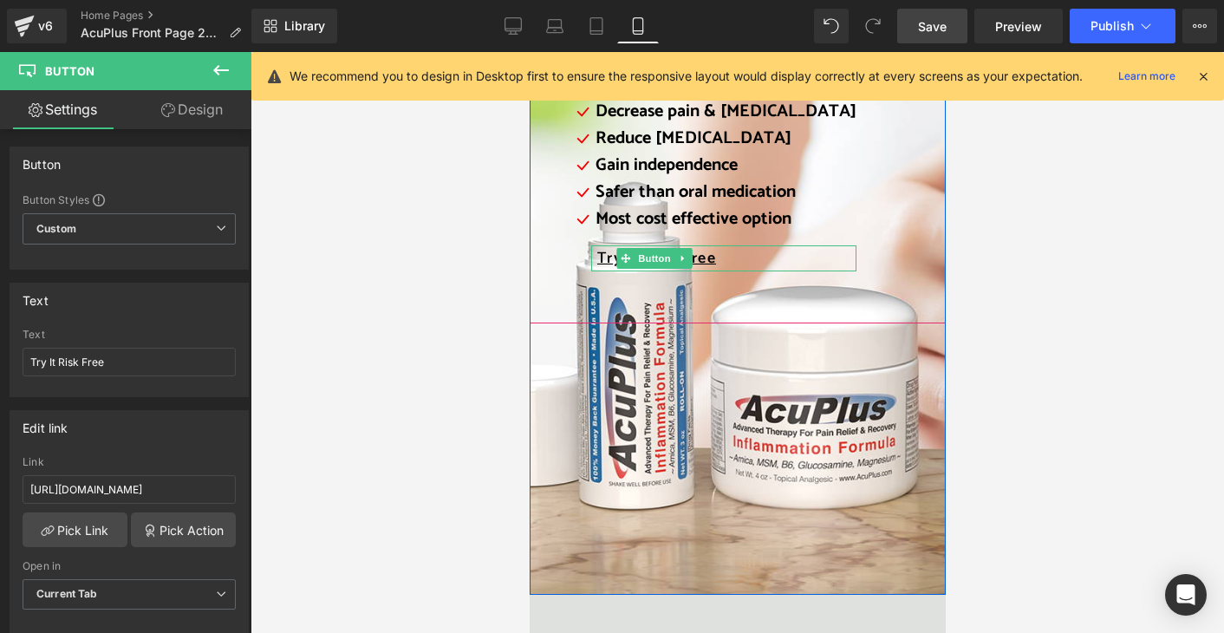
click at [715, 258] on div "Try It Risk Free" at bounding box center [723, 258] width 265 height 26
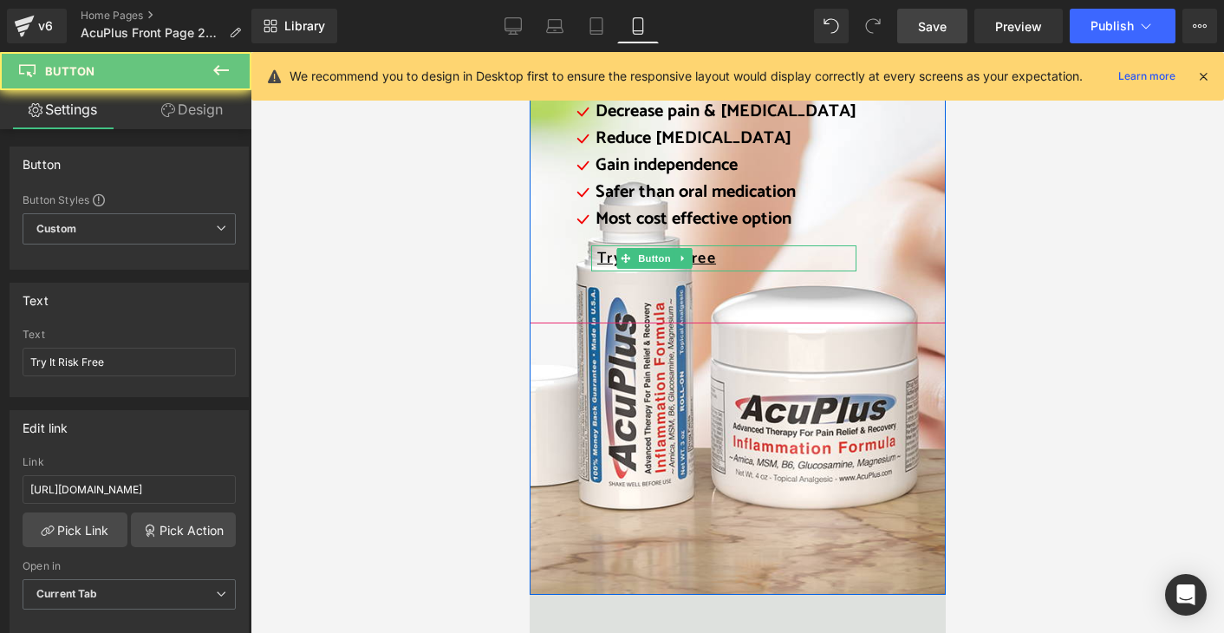
click at [715, 258] on div "Try It Risk Free" at bounding box center [723, 258] width 265 height 26
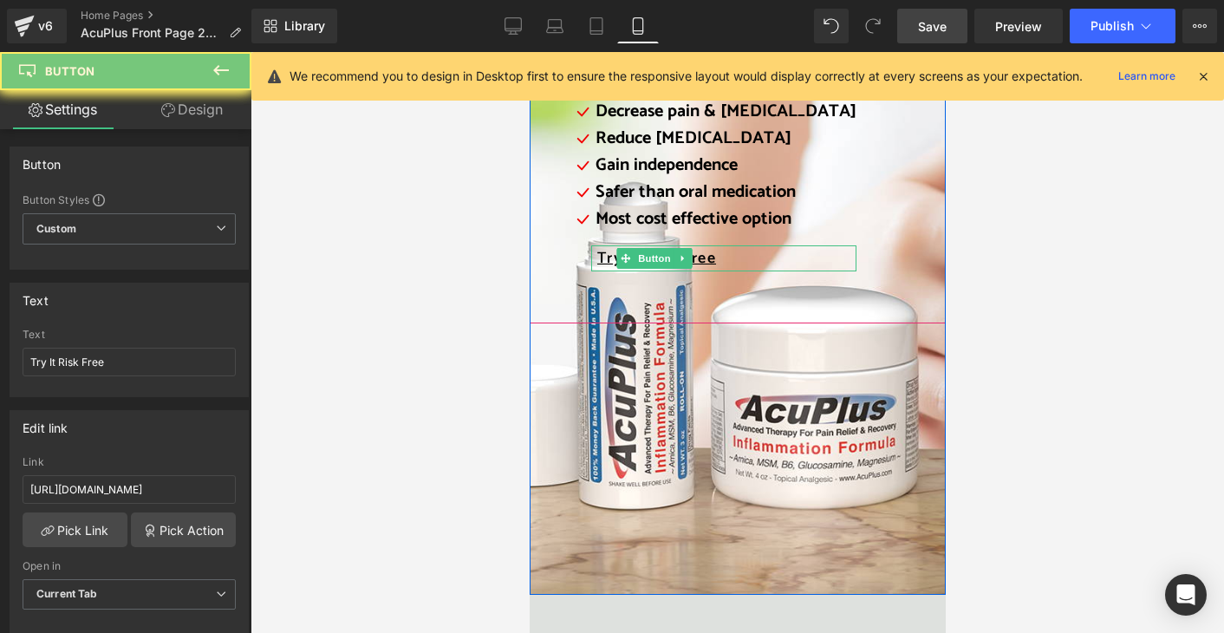
click at [706, 262] on span "Try It Risk Free" at bounding box center [656, 258] width 119 height 23
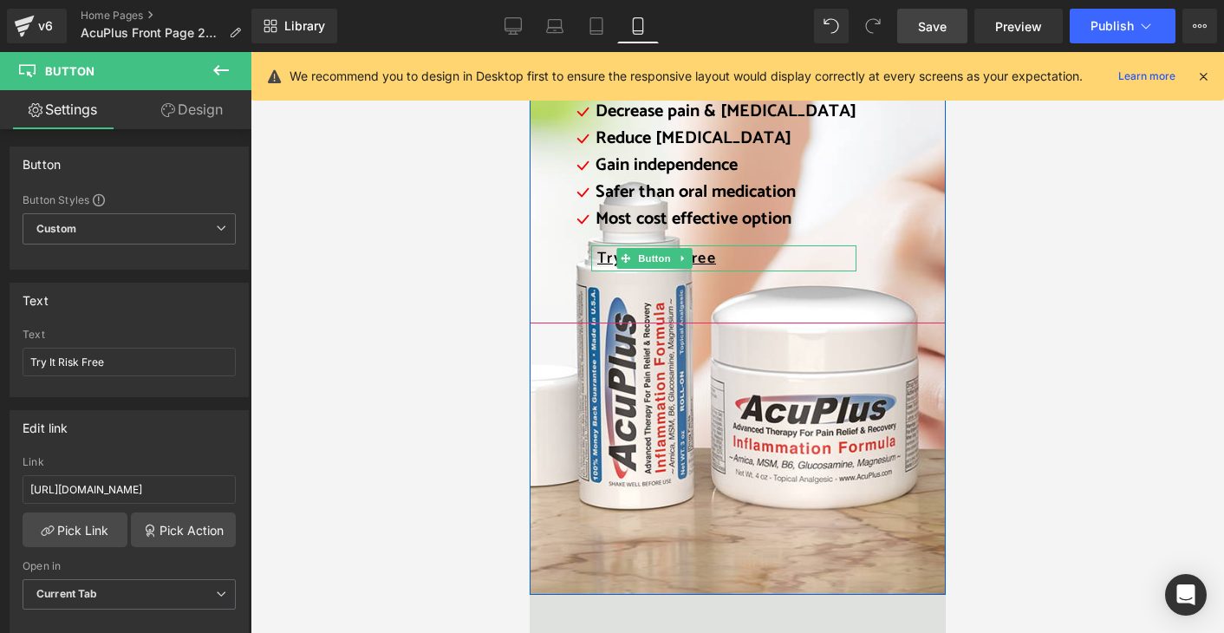
click at [706, 262] on span "Try It Risk Free" at bounding box center [656, 258] width 119 height 23
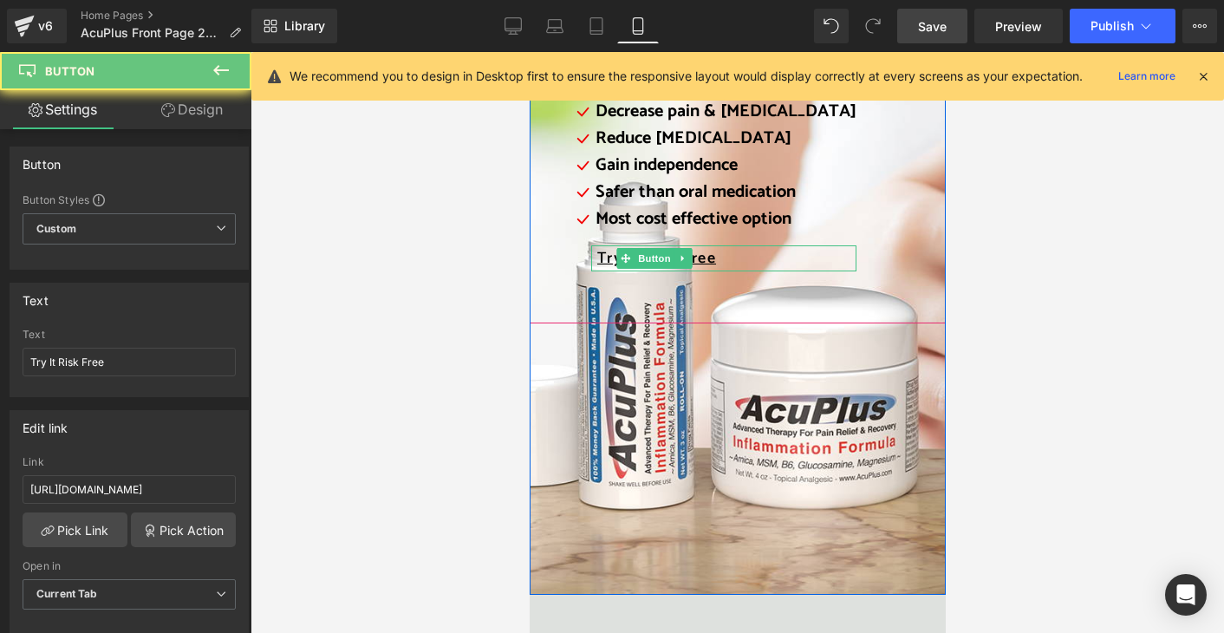
click at [706, 262] on span "Try It Risk Free" at bounding box center [656, 258] width 119 height 23
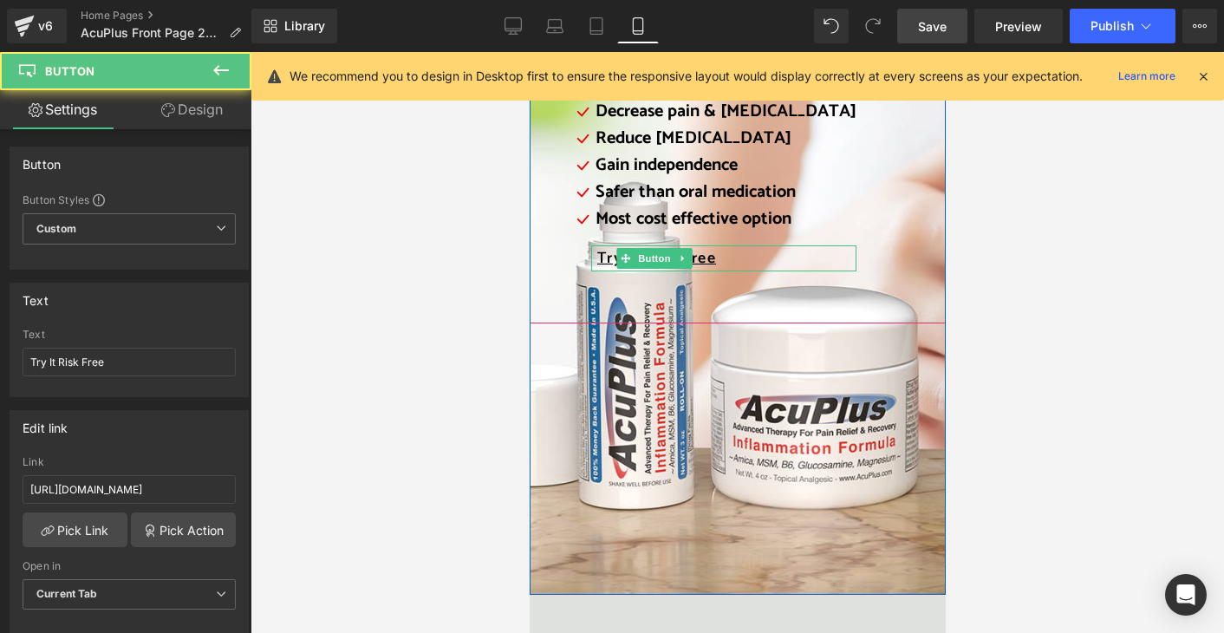
click at [597, 259] on span "Try It Risk Free" at bounding box center [656, 258] width 119 height 23
click at [597, 258] on span "Try It Risk Free" at bounding box center [656, 258] width 119 height 23
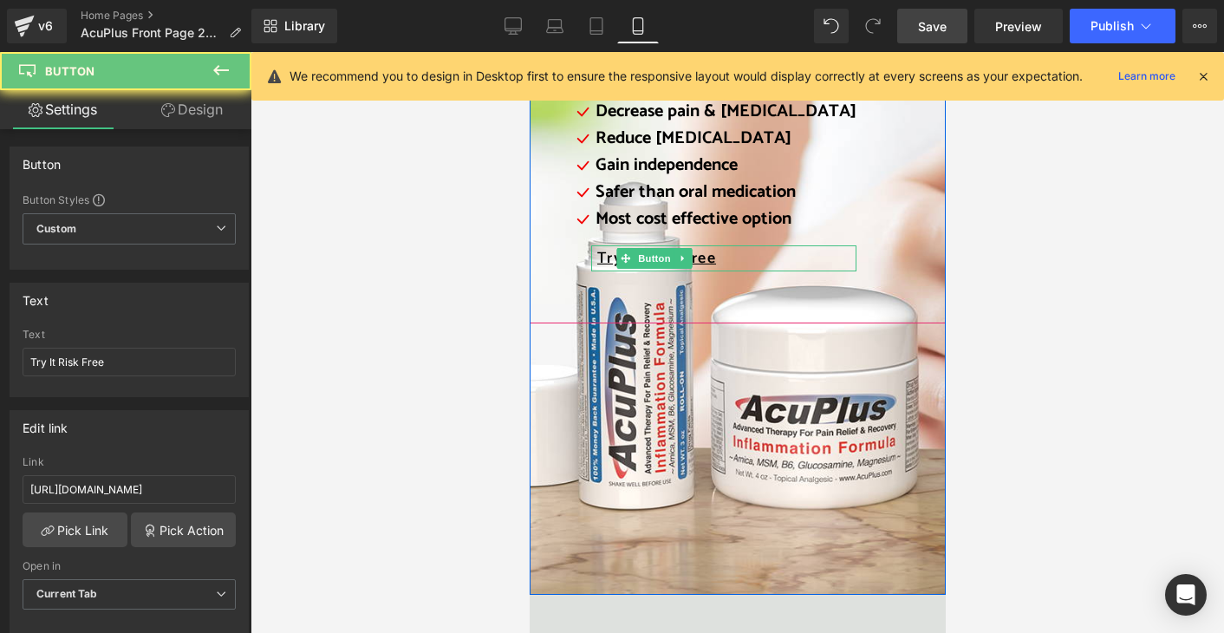
click at [597, 258] on span "Try It Risk Free" at bounding box center [656, 258] width 119 height 23
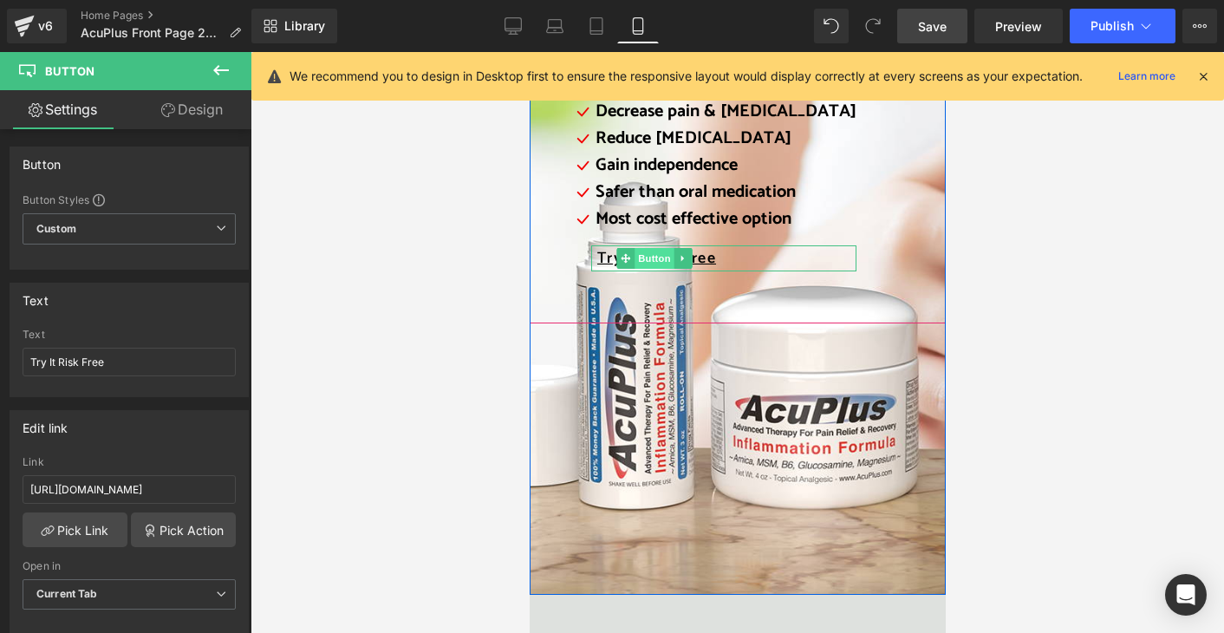
click at [640, 258] on span "Button" at bounding box center [654, 258] width 40 height 21
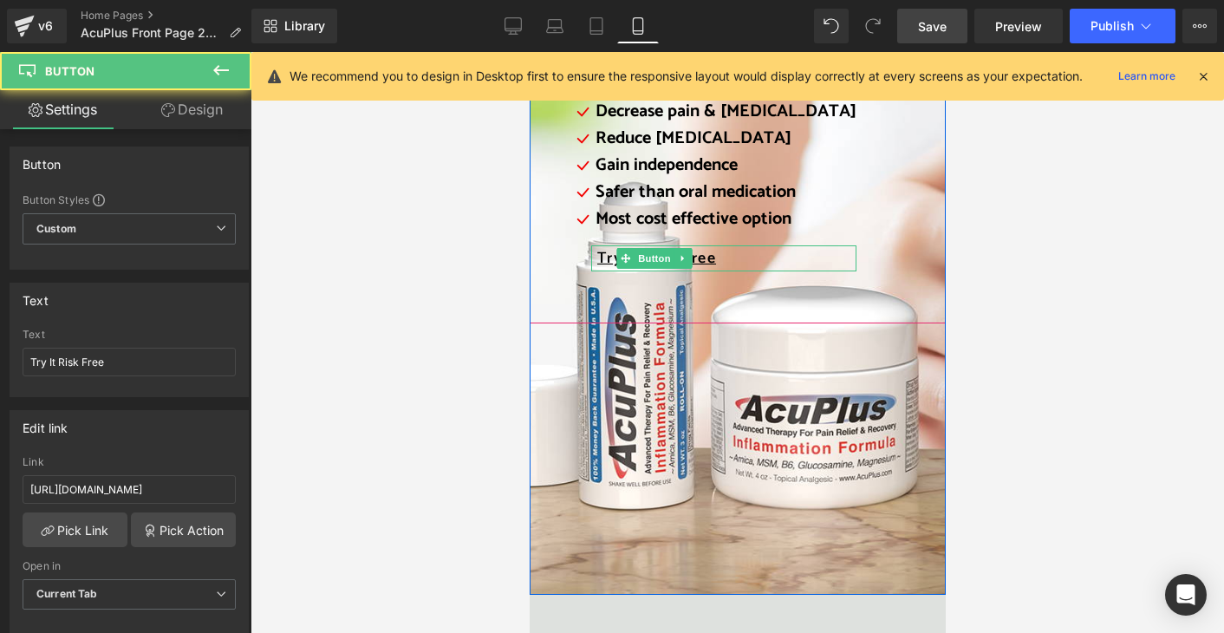
click at [597, 258] on span "Try It Risk Free" at bounding box center [656, 258] width 119 height 23
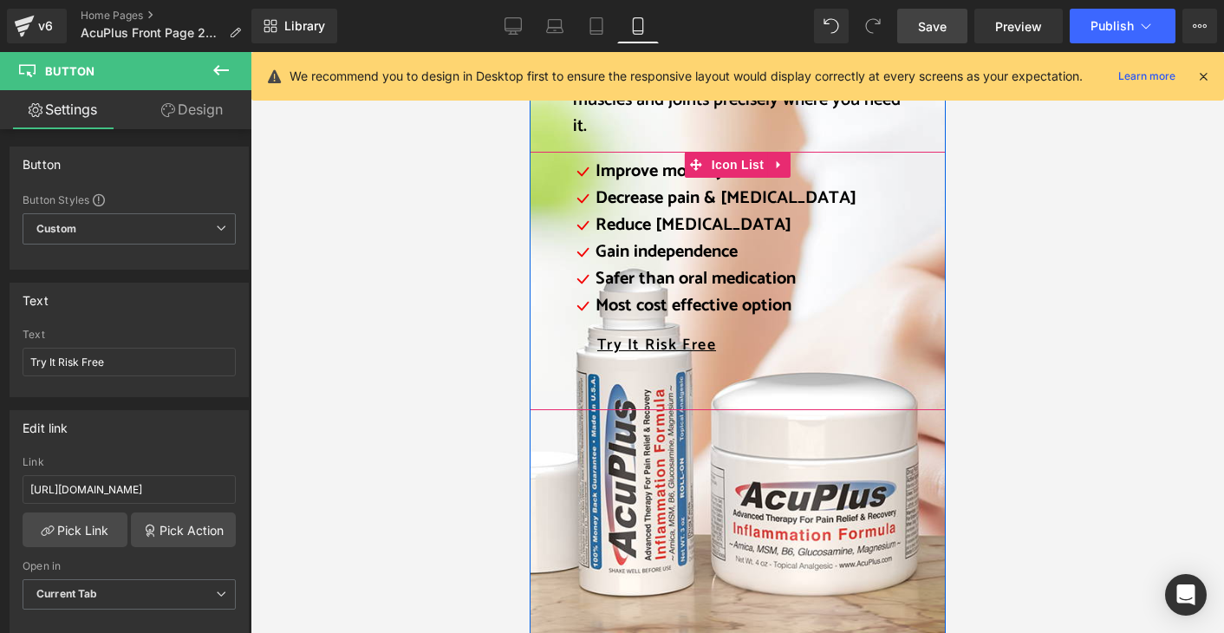
scroll to position [2341, 0]
click at [643, 342] on span "Button" at bounding box center [654, 346] width 40 height 21
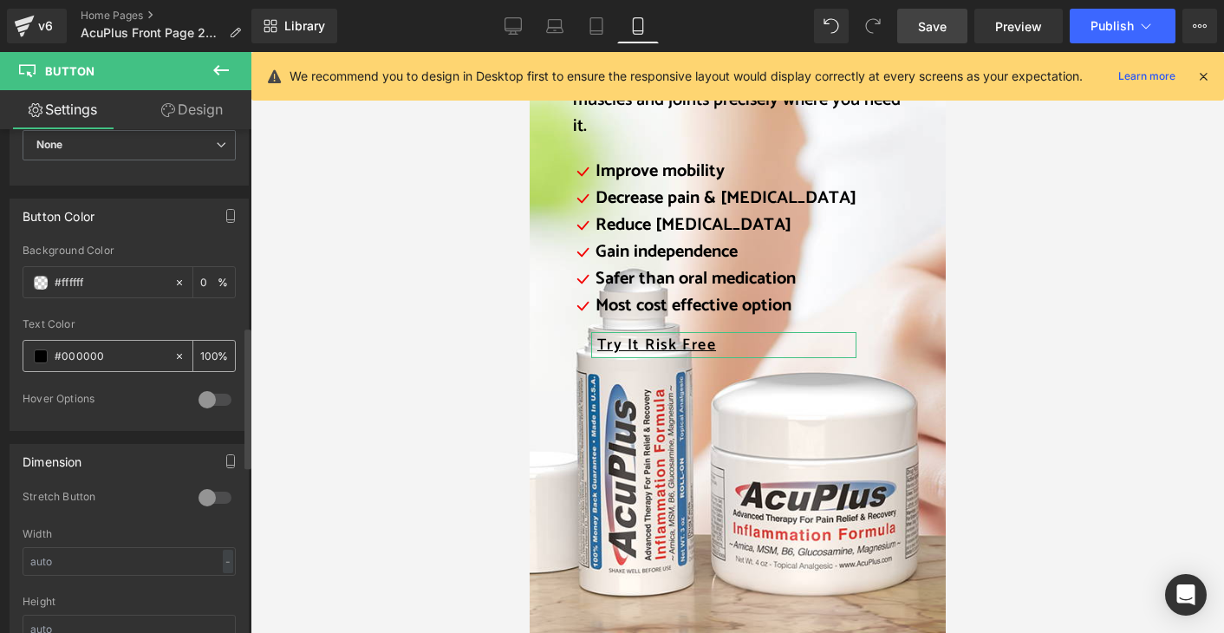
scroll to position [780, 0]
click at [44, 348] on span at bounding box center [41, 355] width 14 height 14
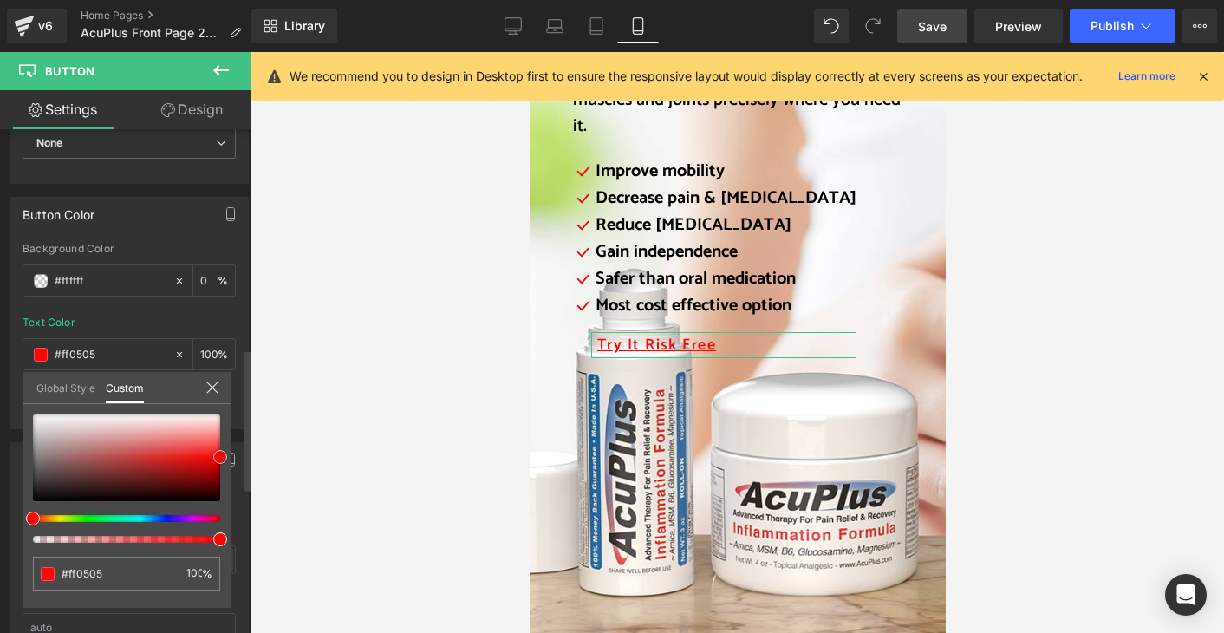
drag, startPoint x: 196, startPoint y: 462, endPoint x: 228, endPoint y: 457, distance: 32.5
click at [228, 457] on div "#000000 100 %" at bounding box center [127, 510] width 208 height 193
click at [939, 23] on span "Save" at bounding box center [932, 26] width 29 height 18
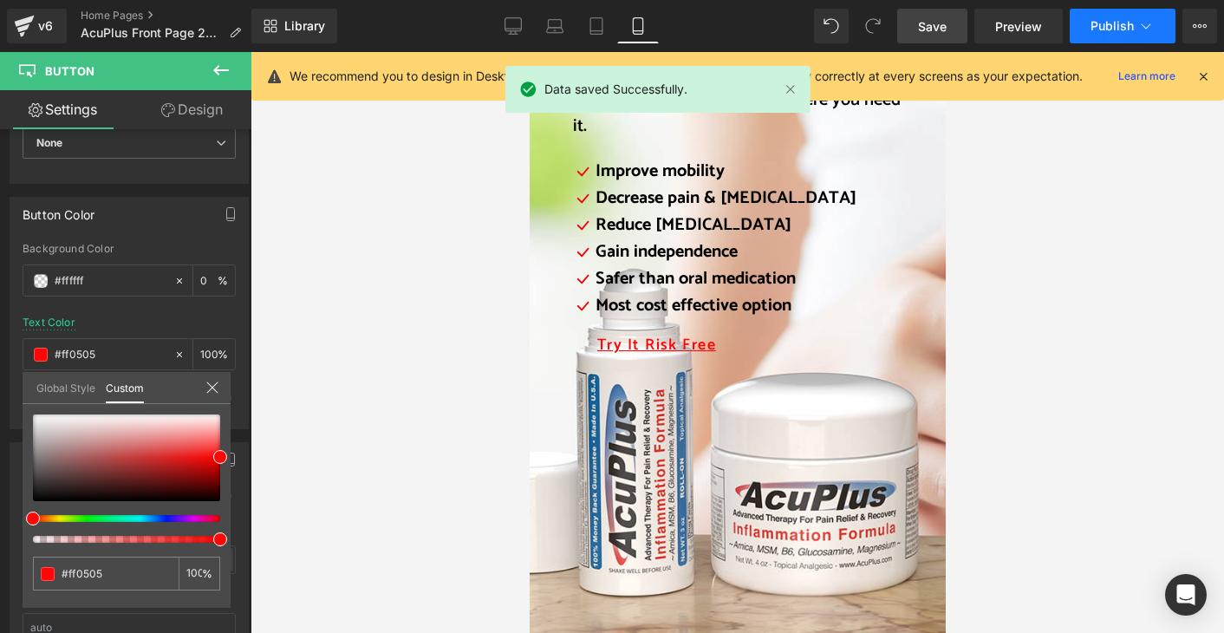
click at [1109, 28] on span "Publish" at bounding box center [1112, 26] width 43 height 14
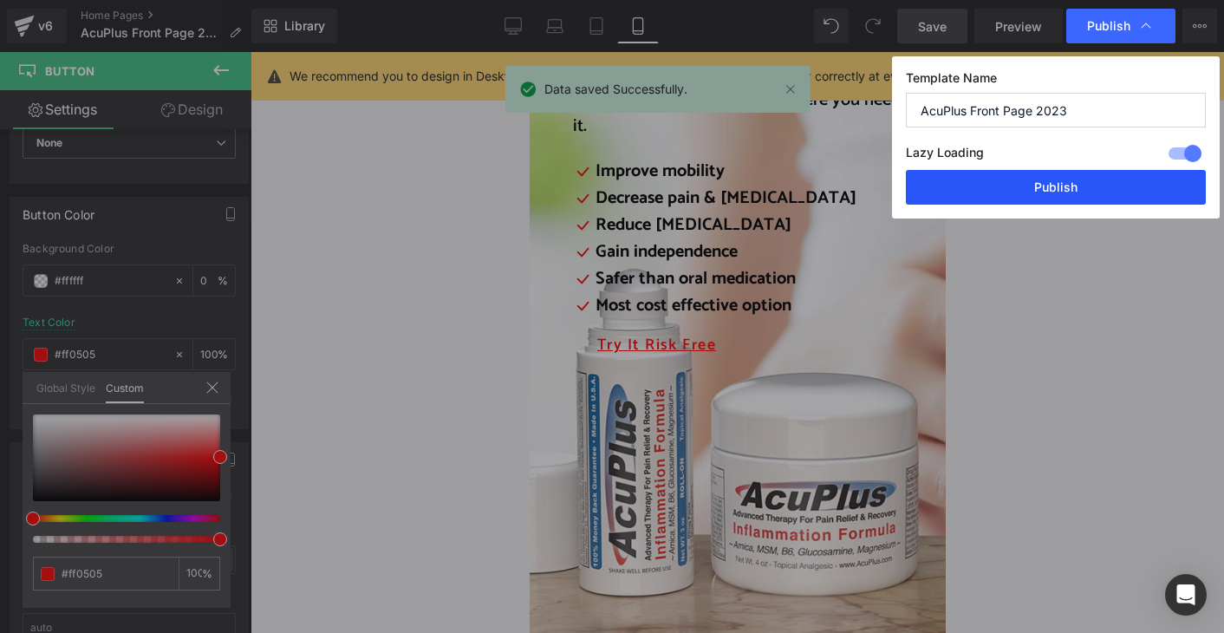
click at [1080, 185] on button "Publish" at bounding box center [1056, 187] width 300 height 35
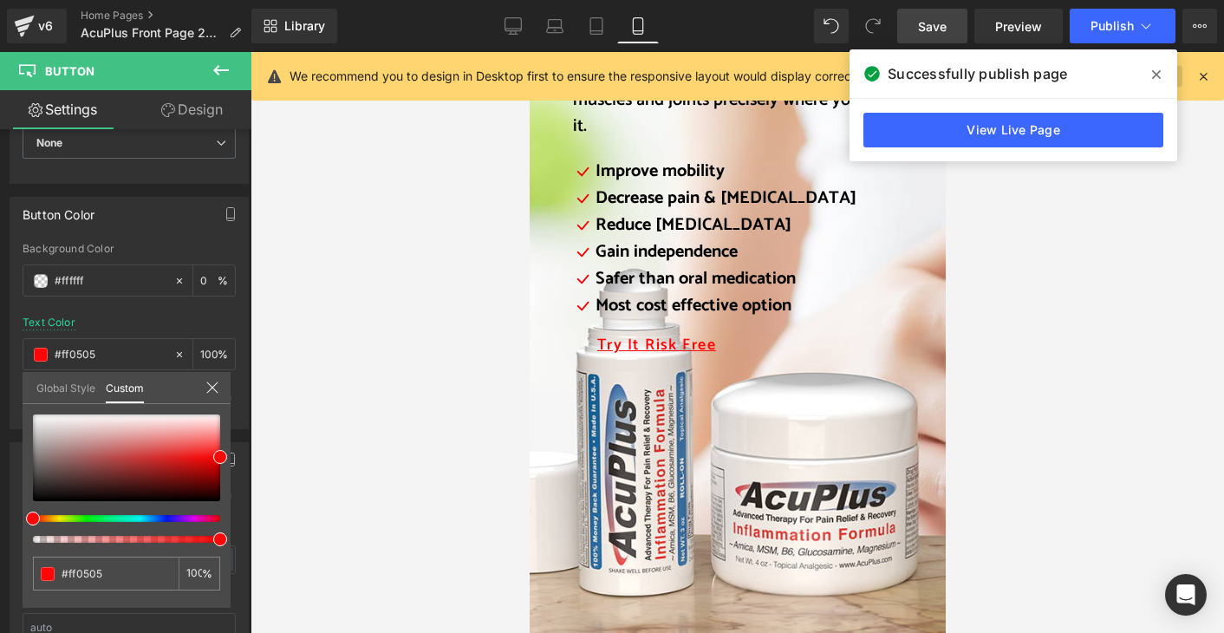
click at [1153, 75] on icon at bounding box center [1156, 75] width 9 height 14
